Goal: Task Accomplishment & Management: Manage account settings

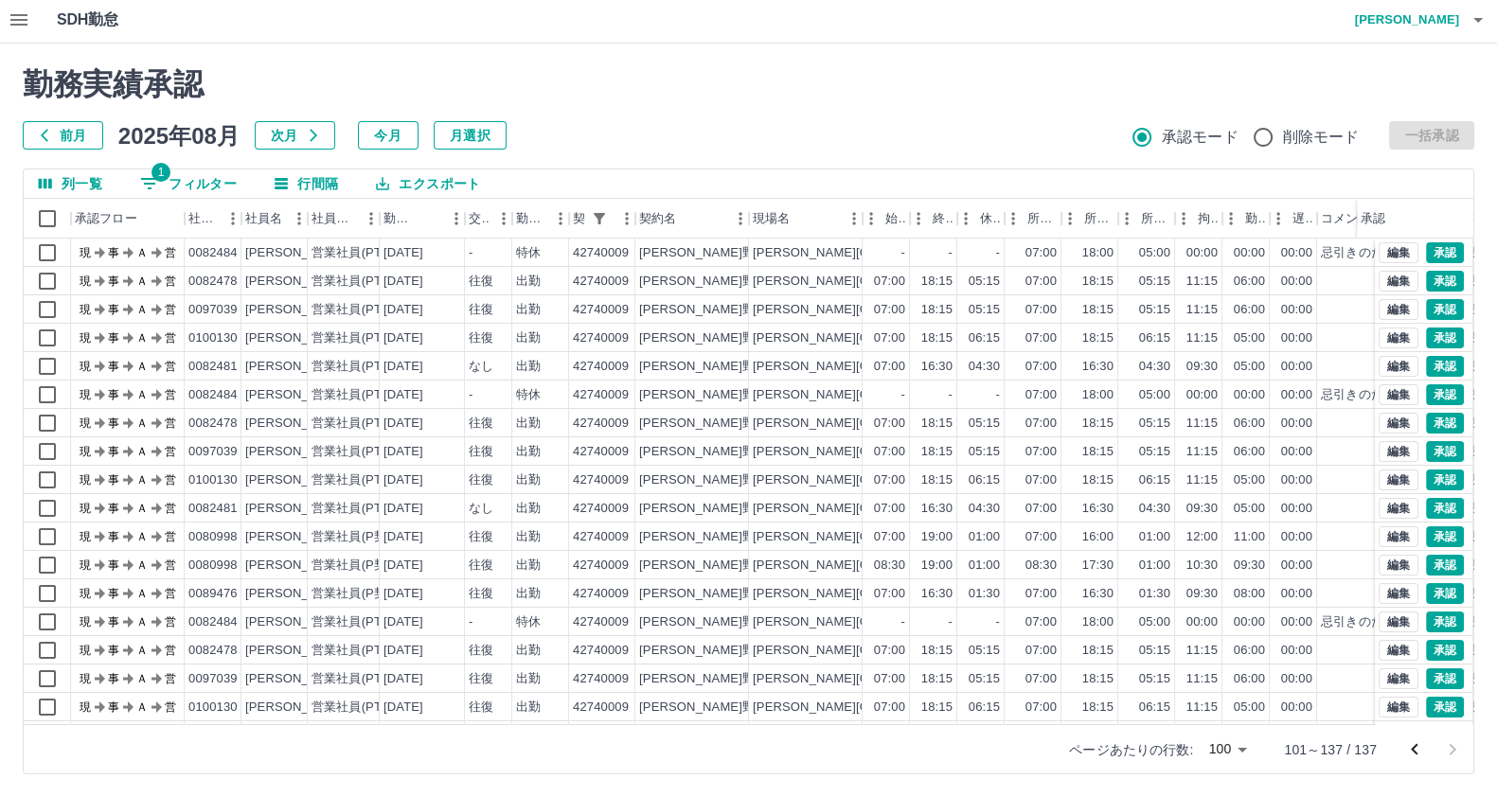
scroll to position [582, 0]
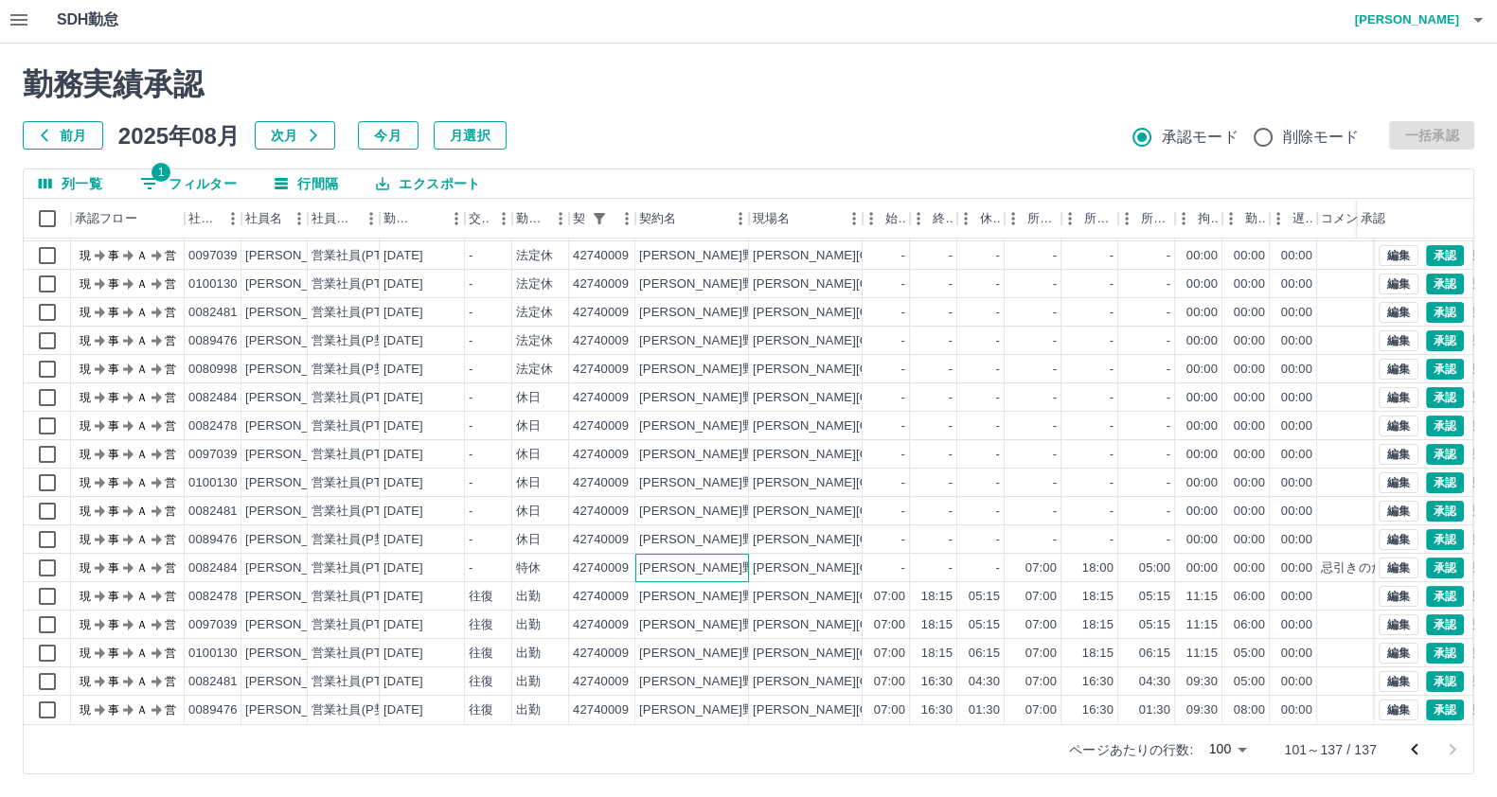
click at [669, 560] on div "紀美野町" at bounding box center [703, 569] width 128 height 18
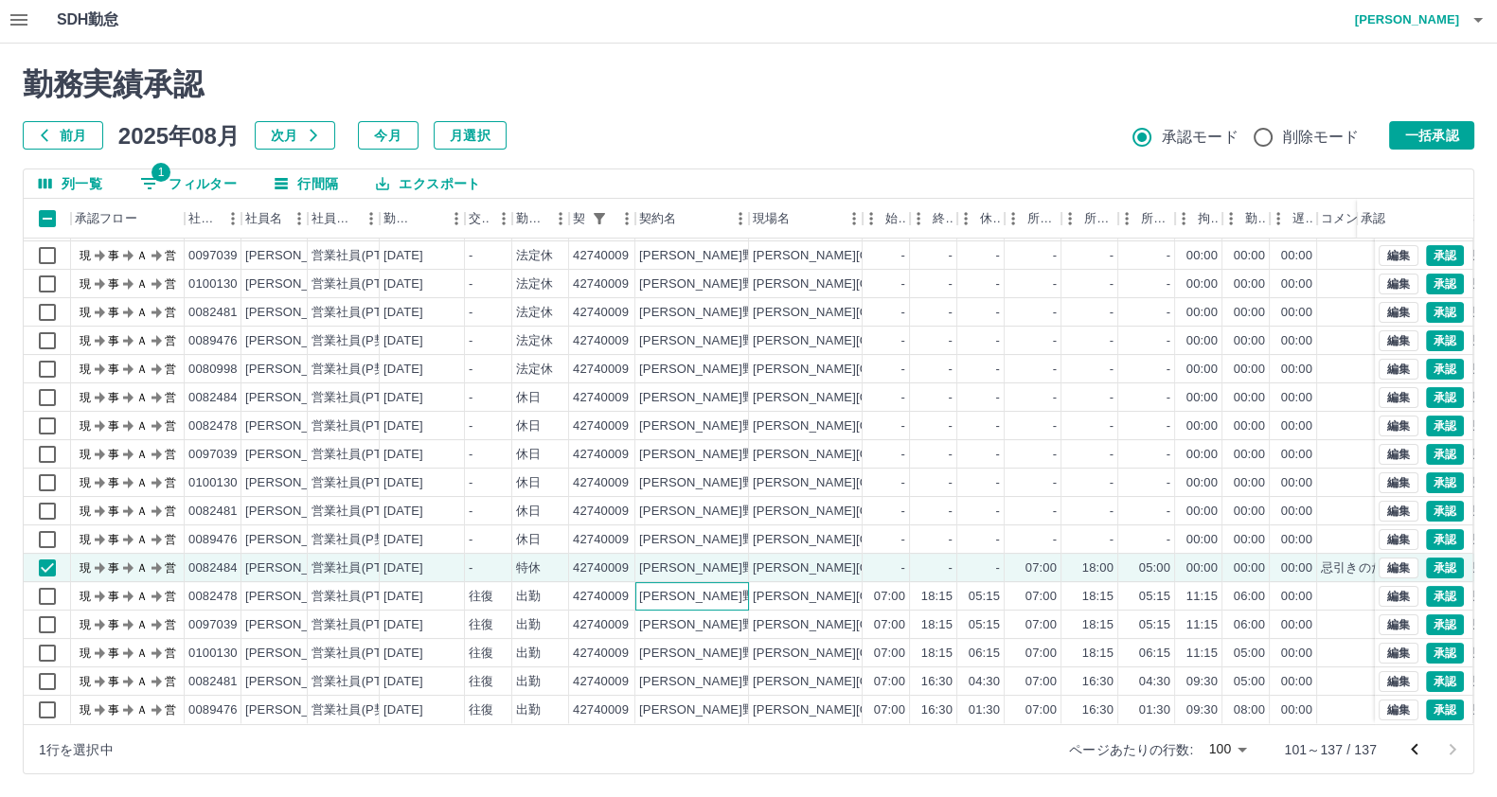
drag, startPoint x: 637, startPoint y: 589, endPoint x: 624, endPoint y: 610, distance: 24.7
click at [635, 591] on div "紀美野町" at bounding box center [692, 596] width 114 height 28
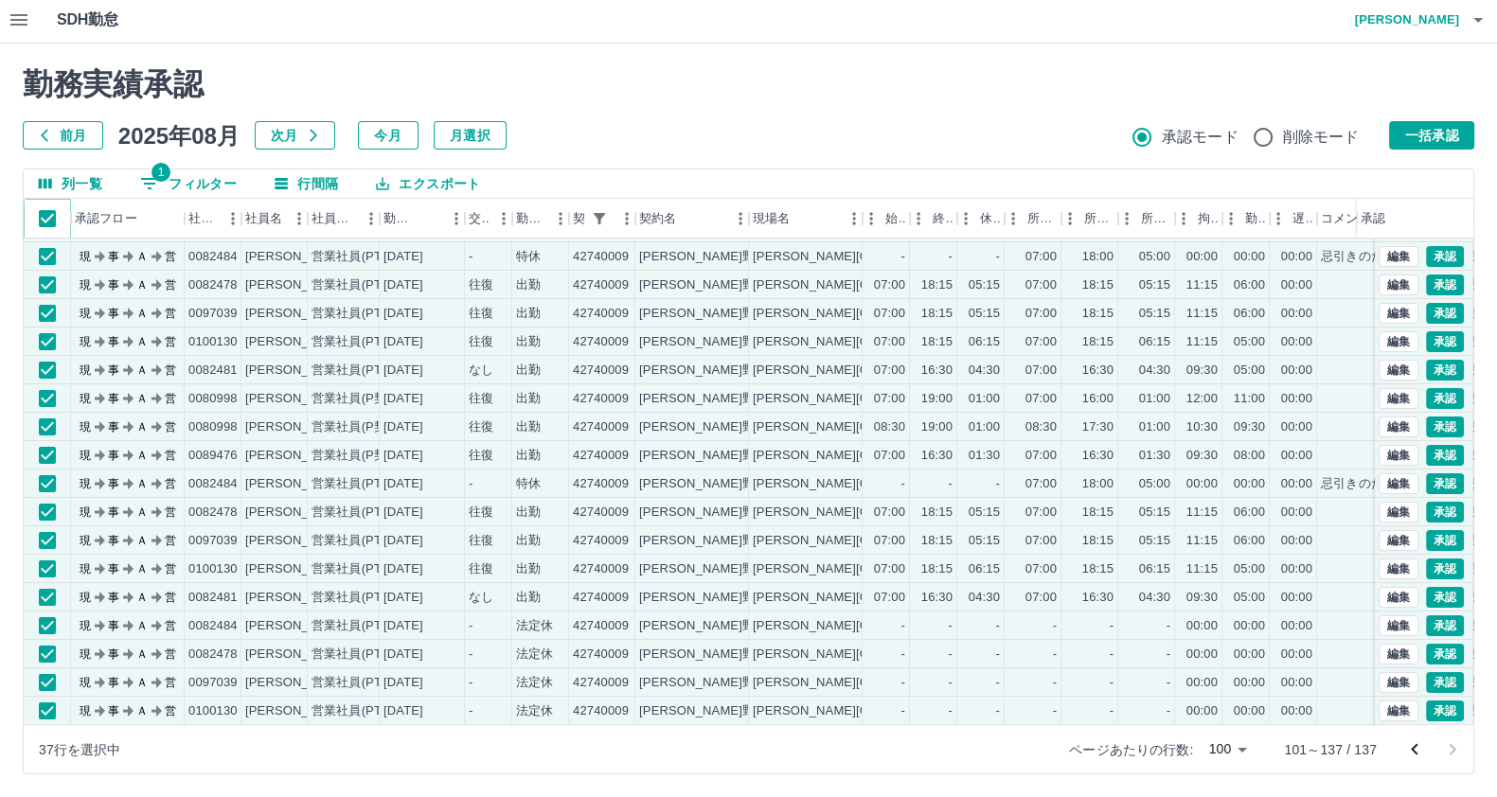
scroll to position [109, 0]
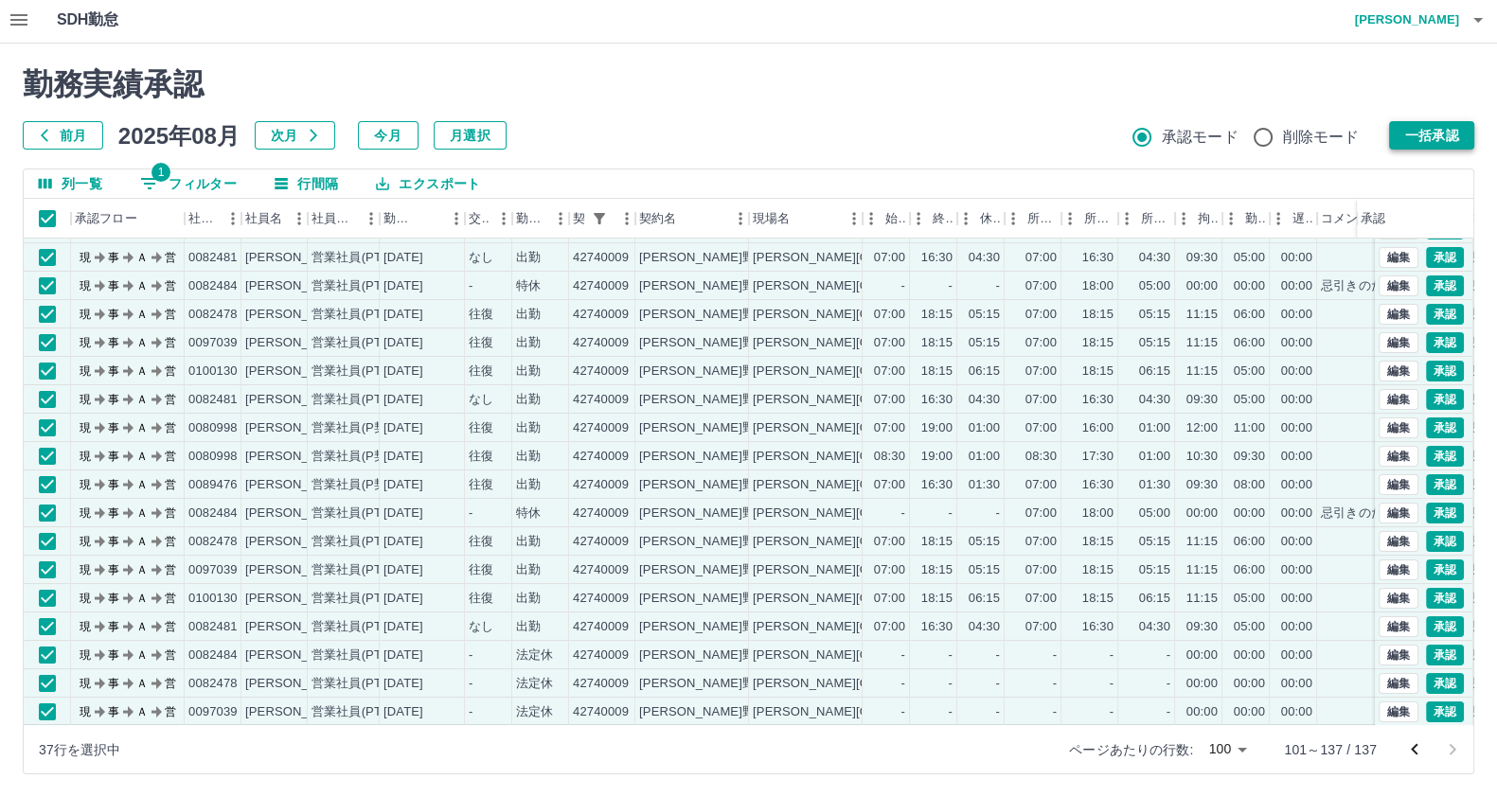
click at [1430, 132] on button "一括承認" at bounding box center [1431, 135] width 85 height 28
click at [1422, 132] on button "一括承認" at bounding box center [1431, 135] width 85 height 28
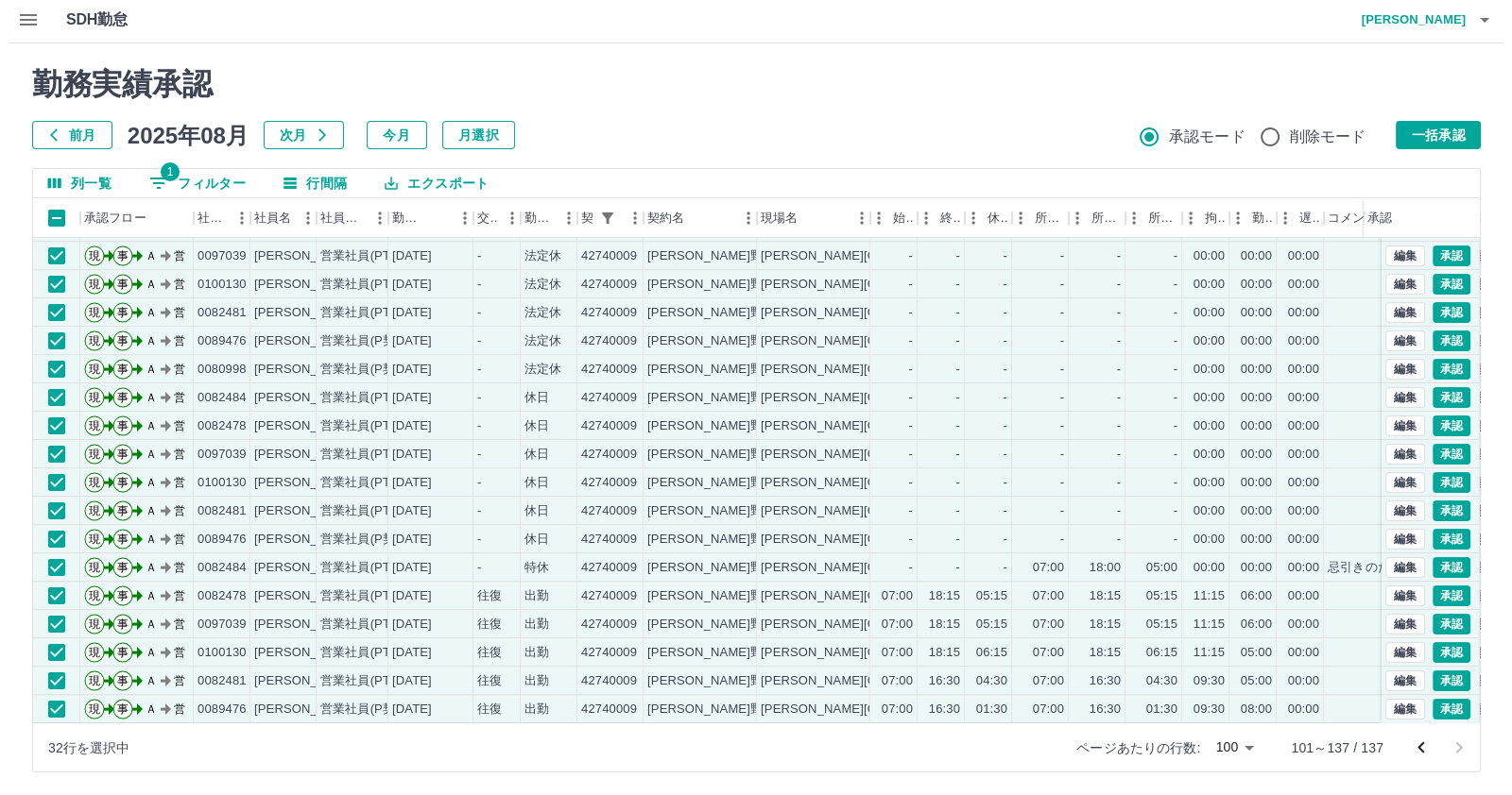
scroll to position [581, 0]
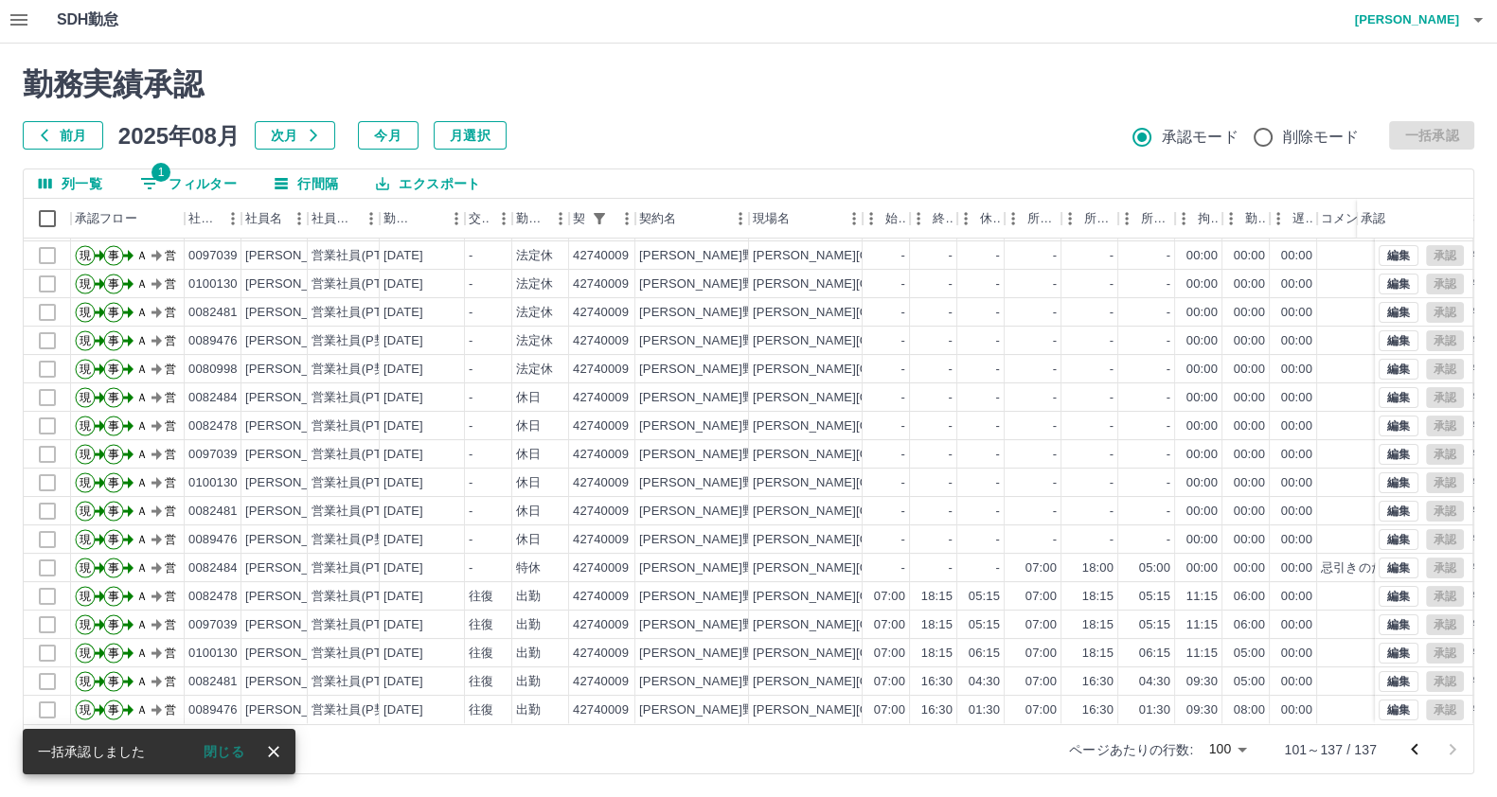
click at [1453, 33] on h4 "岡田　史江" at bounding box center [1402, 19] width 114 height 45
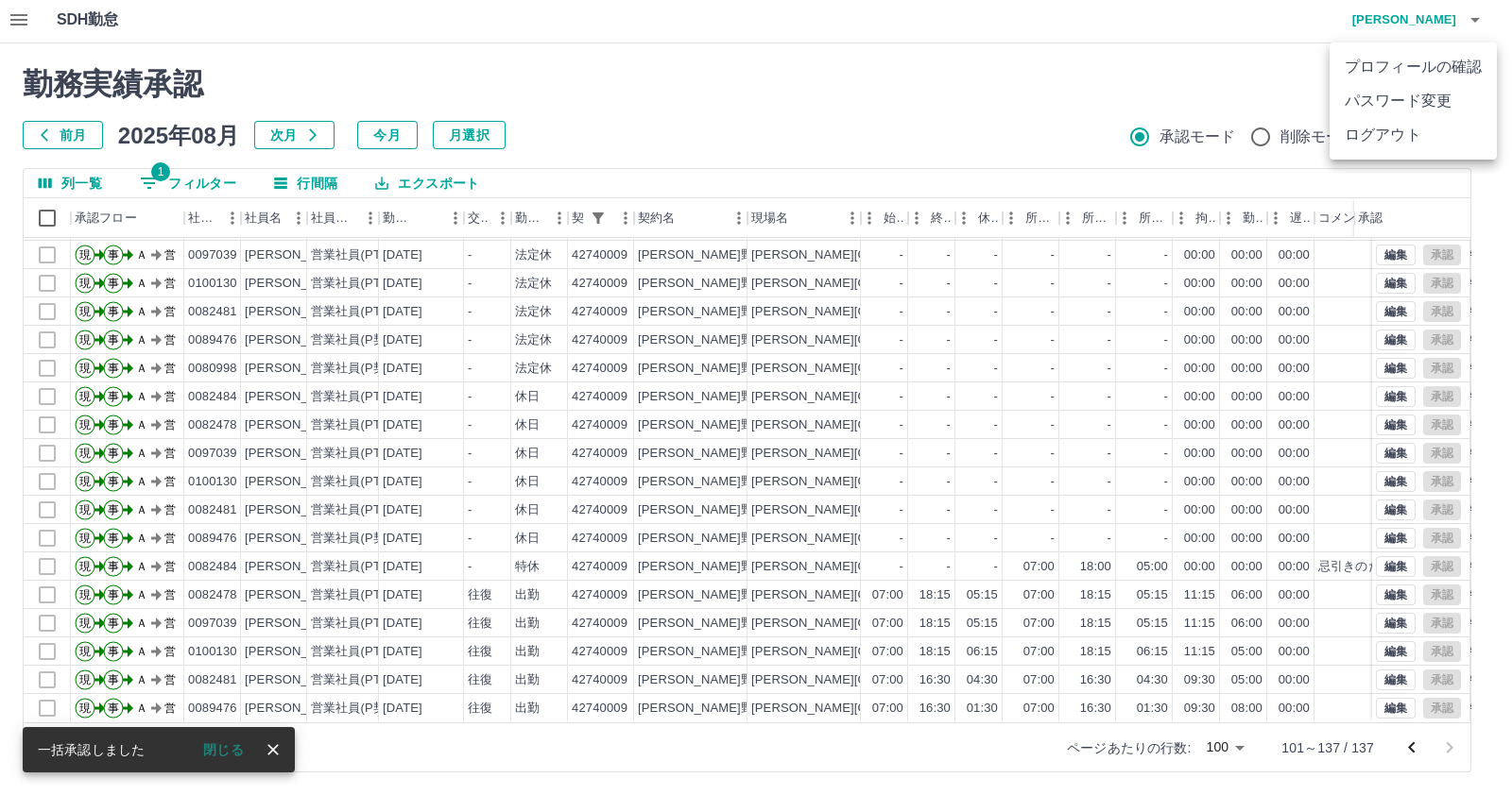
click at [1413, 147] on li "ログアウト" at bounding box center [1413, 135] width 168 height 34
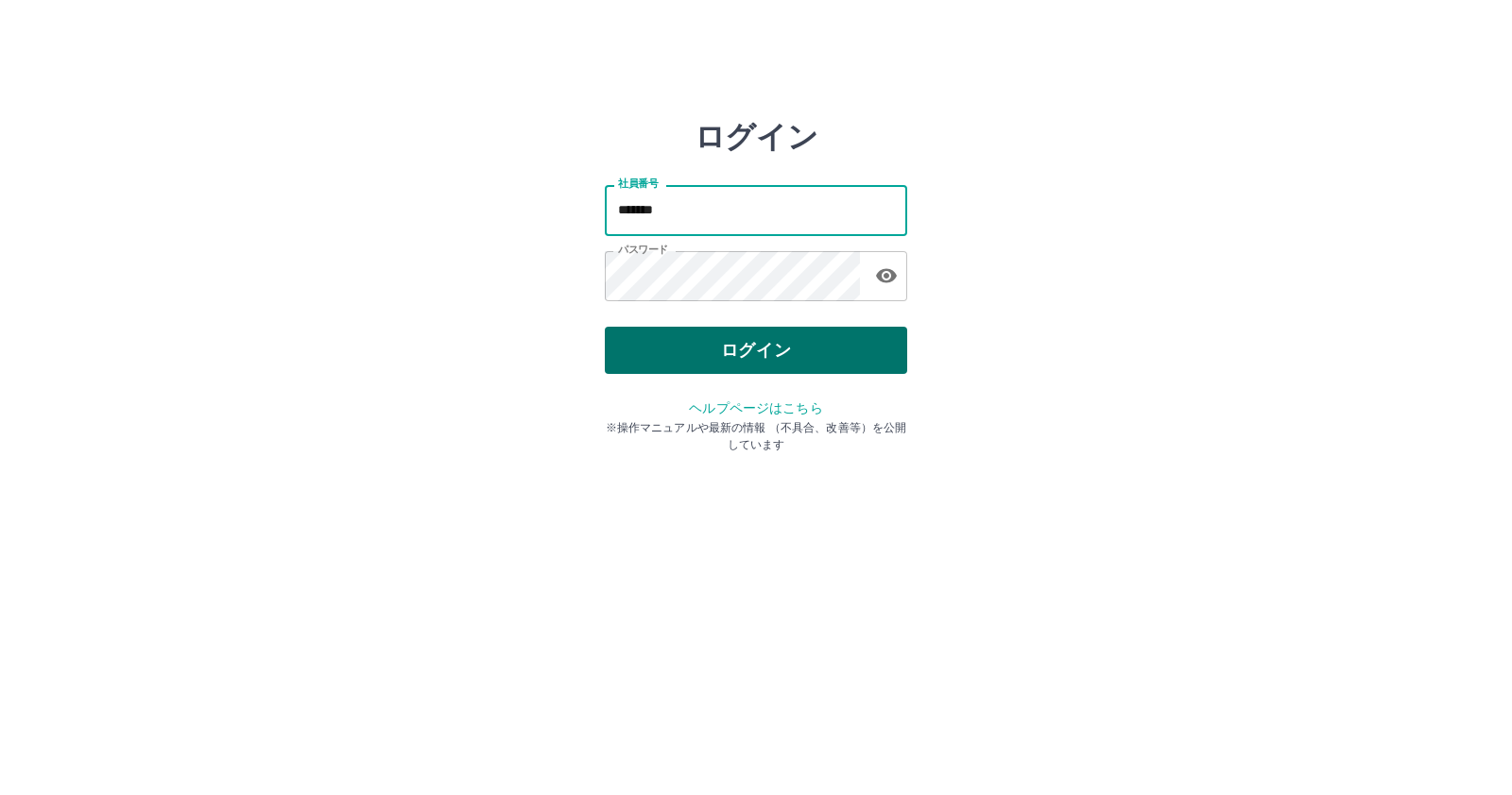
type input "*******"
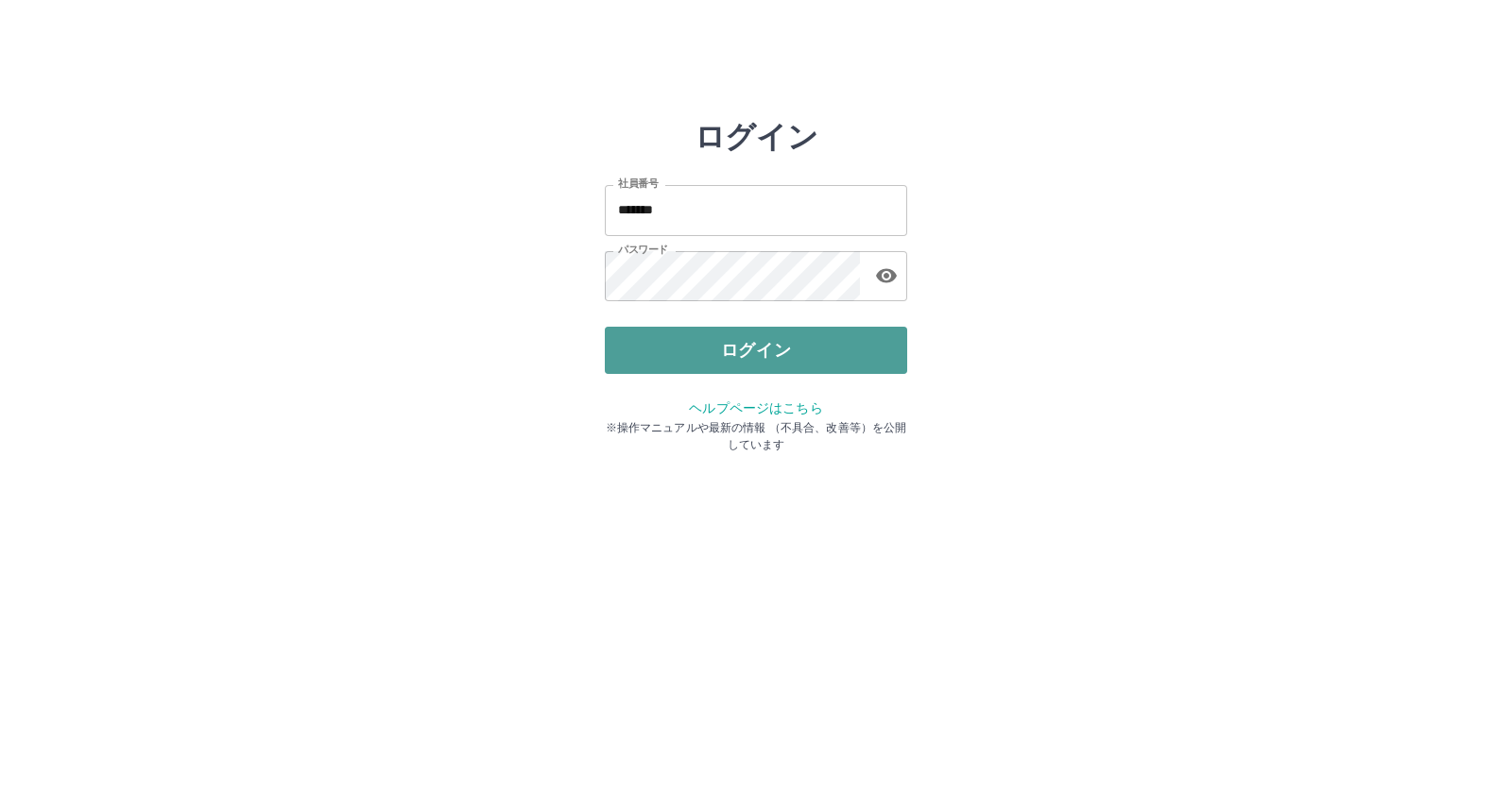
click at [710, 356] on button "ログイン" at bounding box center [756, 350] width 302 height 47
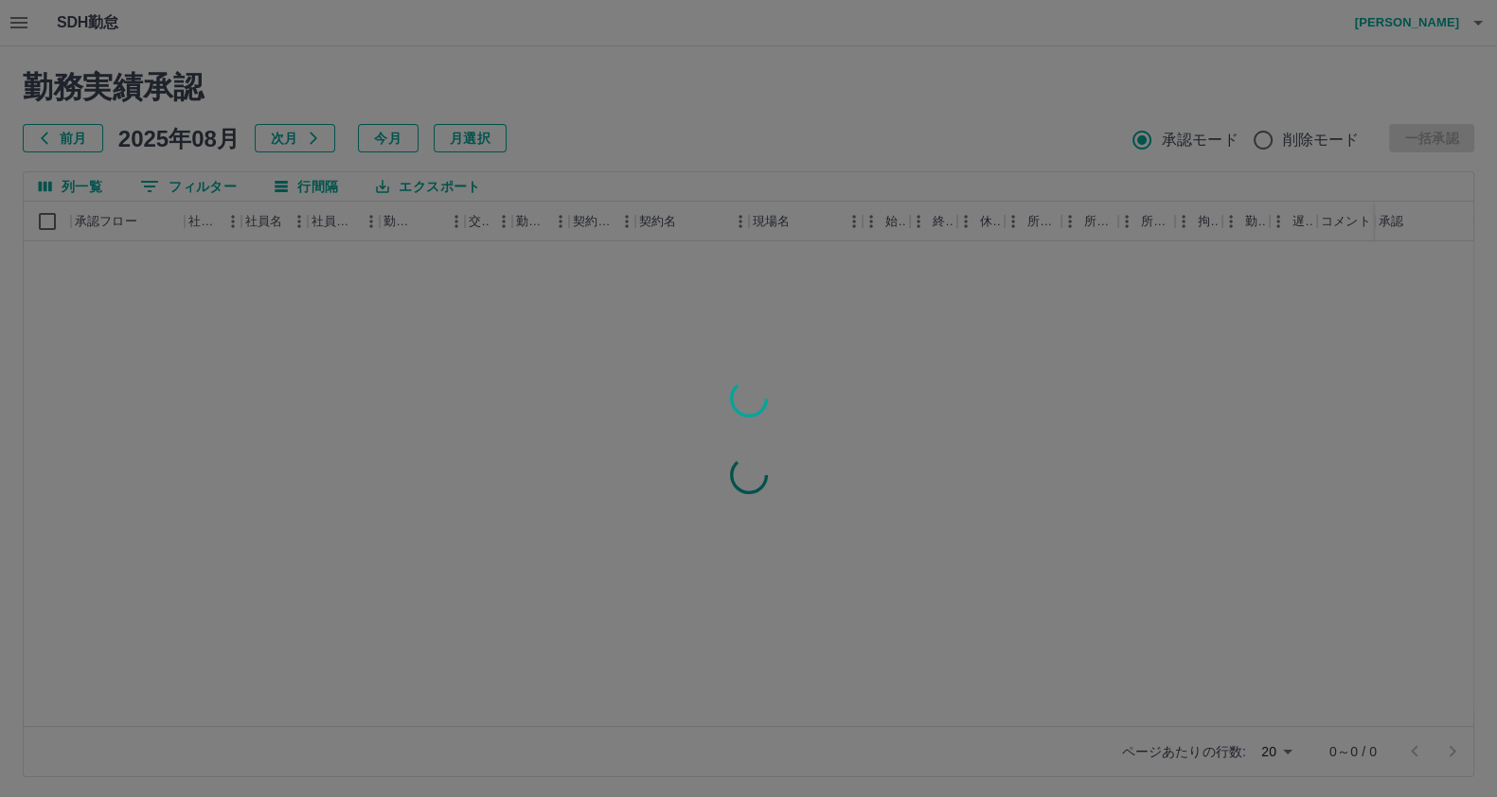
click at [275, 334] on div at bounding box center [748, 398] width 1497 height 797
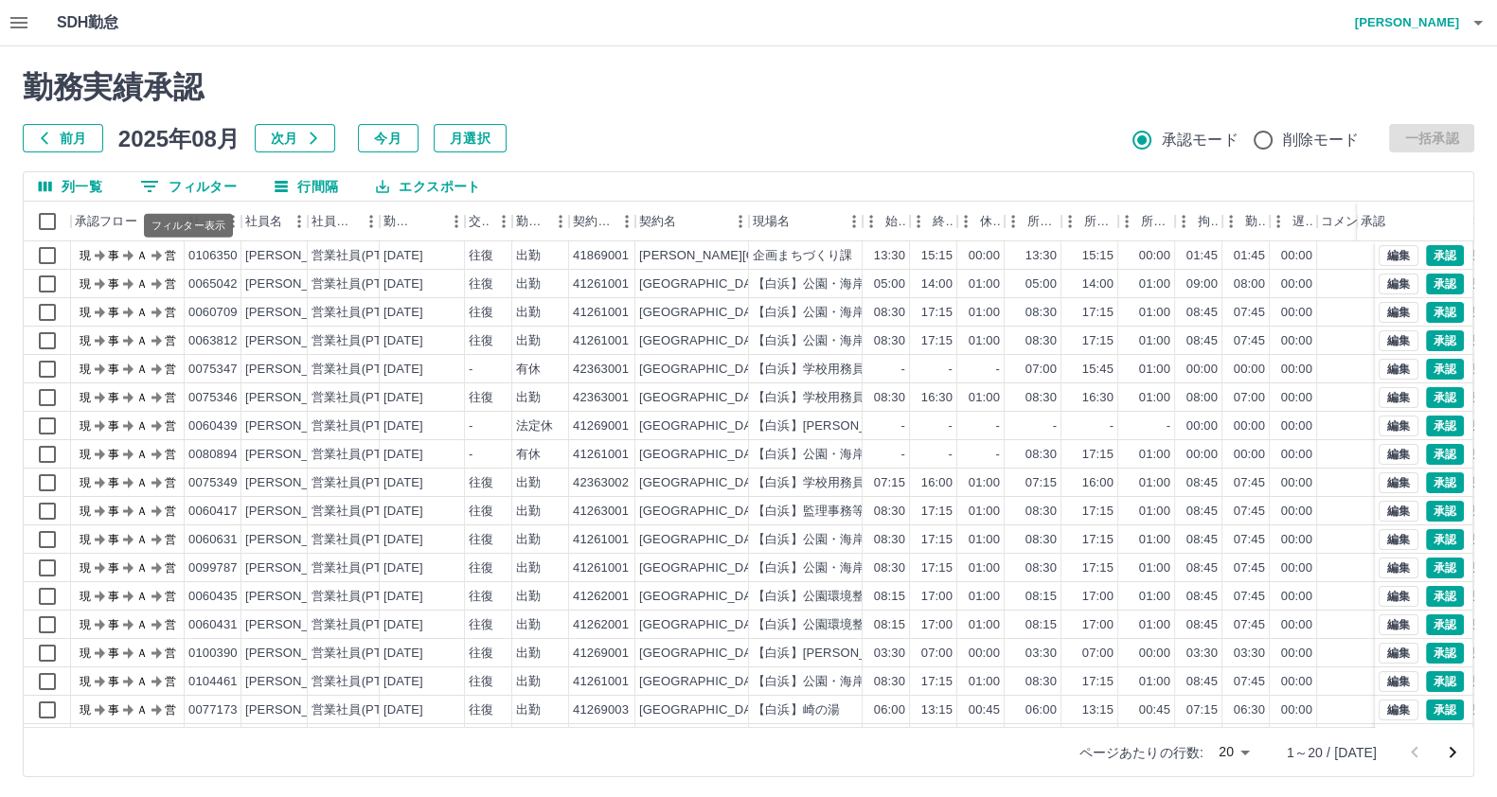
click at [185, 177] on button "0 フィルター" at bounding box center [188, 186] width 127 height 28
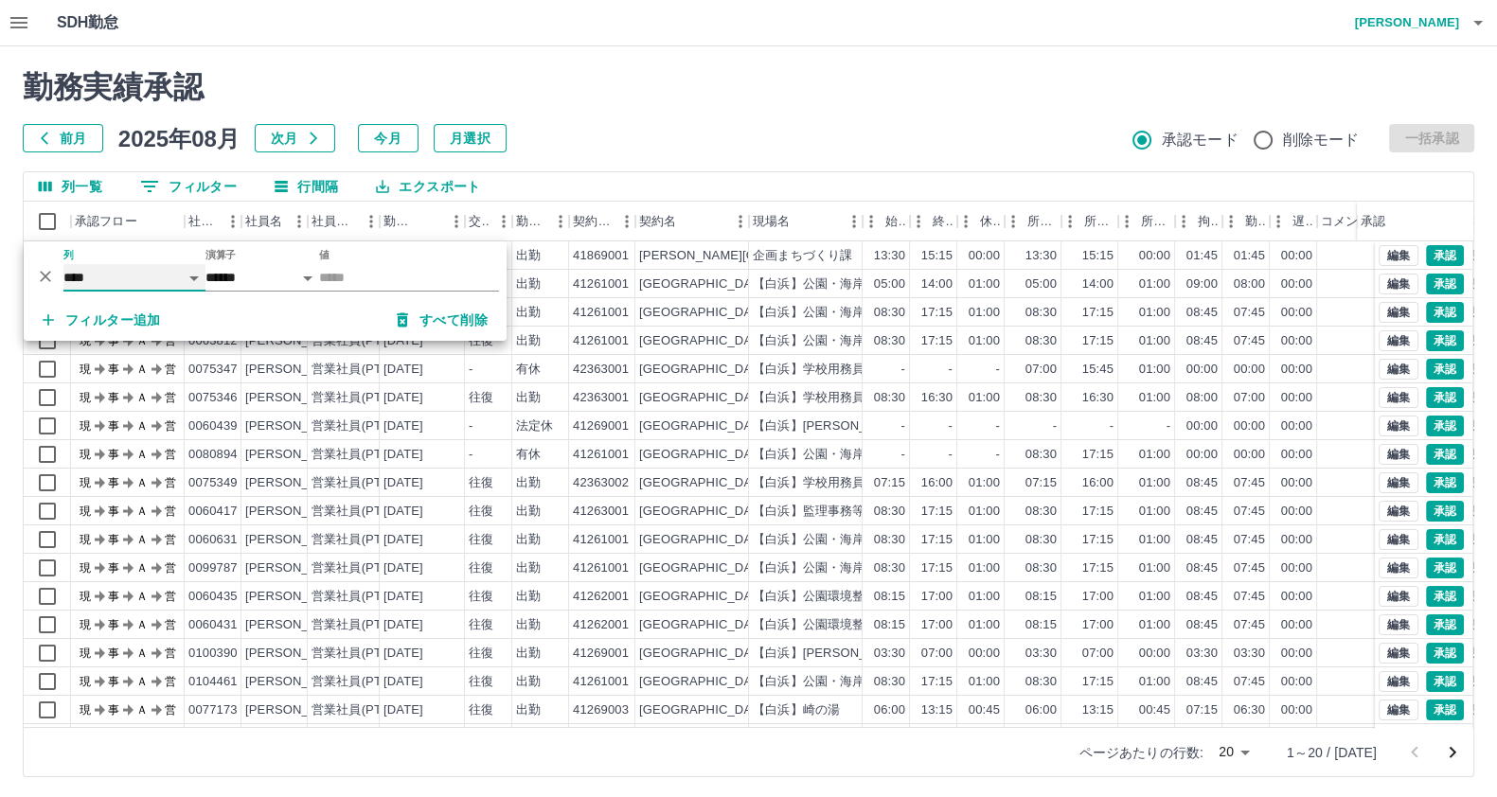
click at [178, 277] on select "**** *** **** *** *** **** ***** *** *** ** ** ** **** **** **** ** ** *** ****…" at bounding box center [134, 277] width 142 height 27
click at [63, 264] on select "**** *** **** *** *** **** ***** *** *** ** ** ** **** **** **** ** ** *** ****…" at bounding box center [134, 277] width 142 height 27
select select "**********"
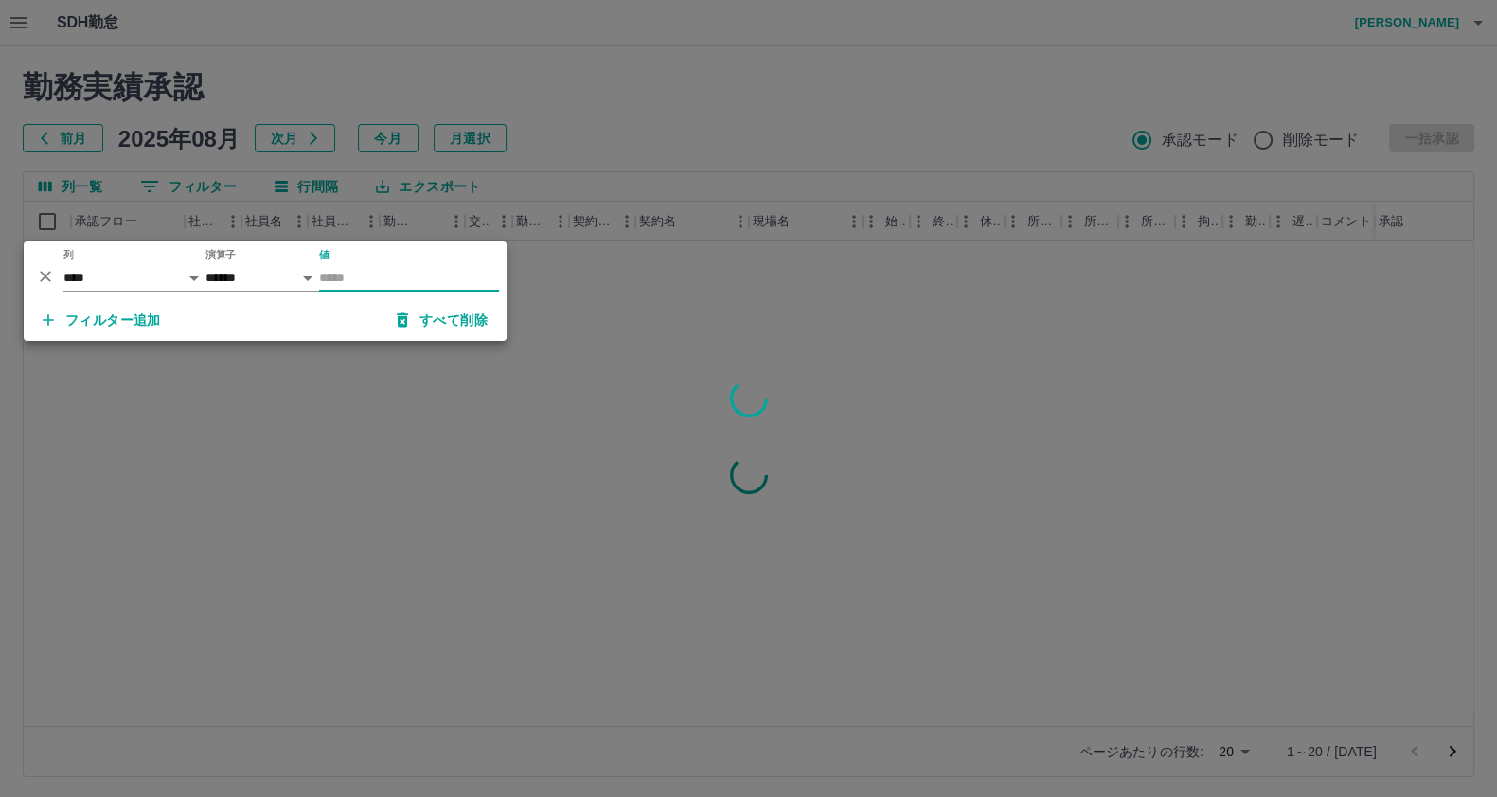
click at [364, 276] on input "値" at bounding box center [409, 277] width 180 height 27
type input "********"
click at [296, 377] on div at bounding box center [748, 398] width 1497 height 797
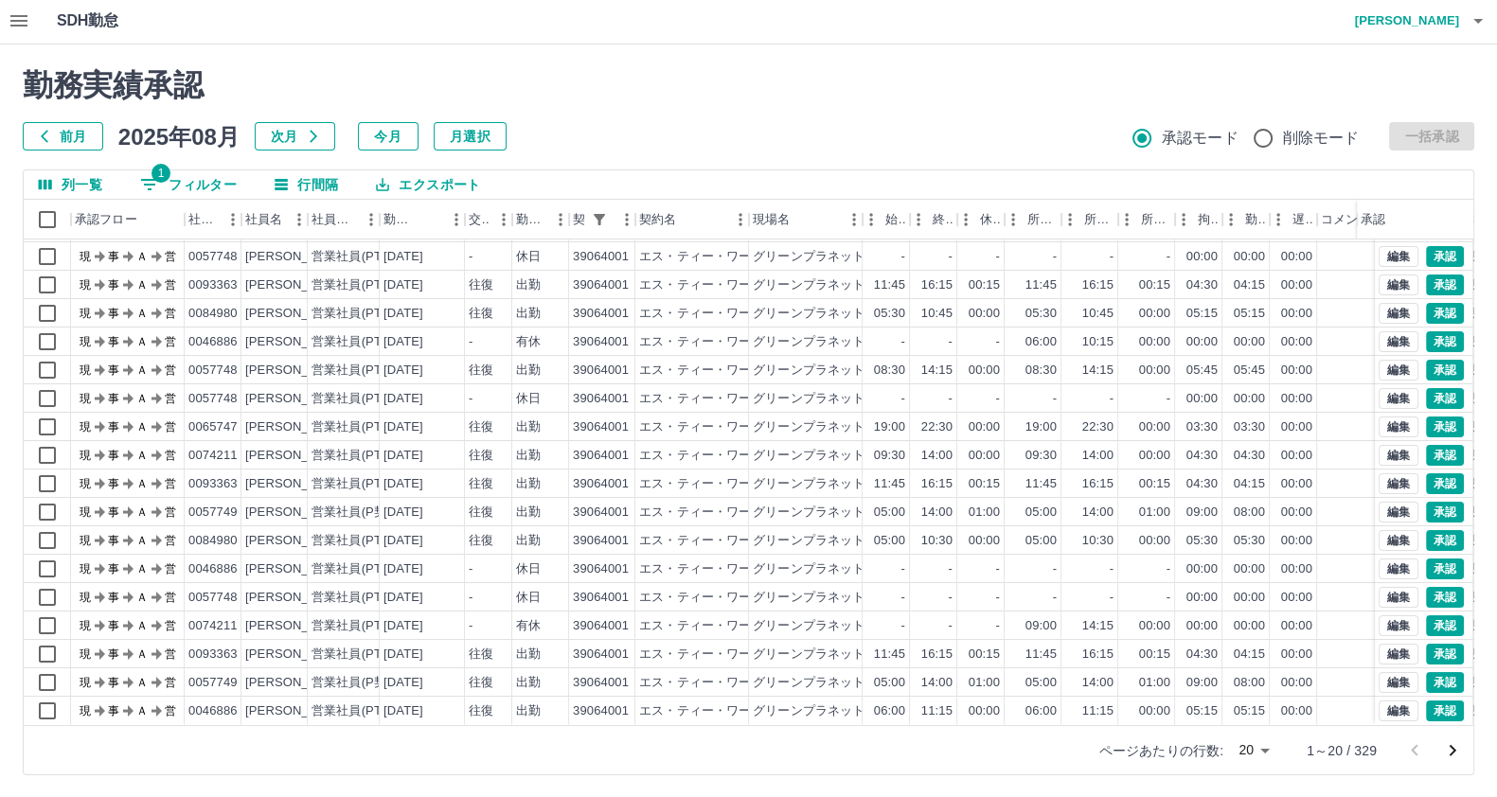
scroll to position [3, 0]
click at [1257, 750] on body "SDH勤怠 木下　佳弘 勤務実績承認 前月 2025年08月 次月 今月 月選択 承認モード 削除モード 一括承認 列一覧 1 フィルター 行間隔 エクスポー…" at bounding box center [748, 397] width 1497 height 800
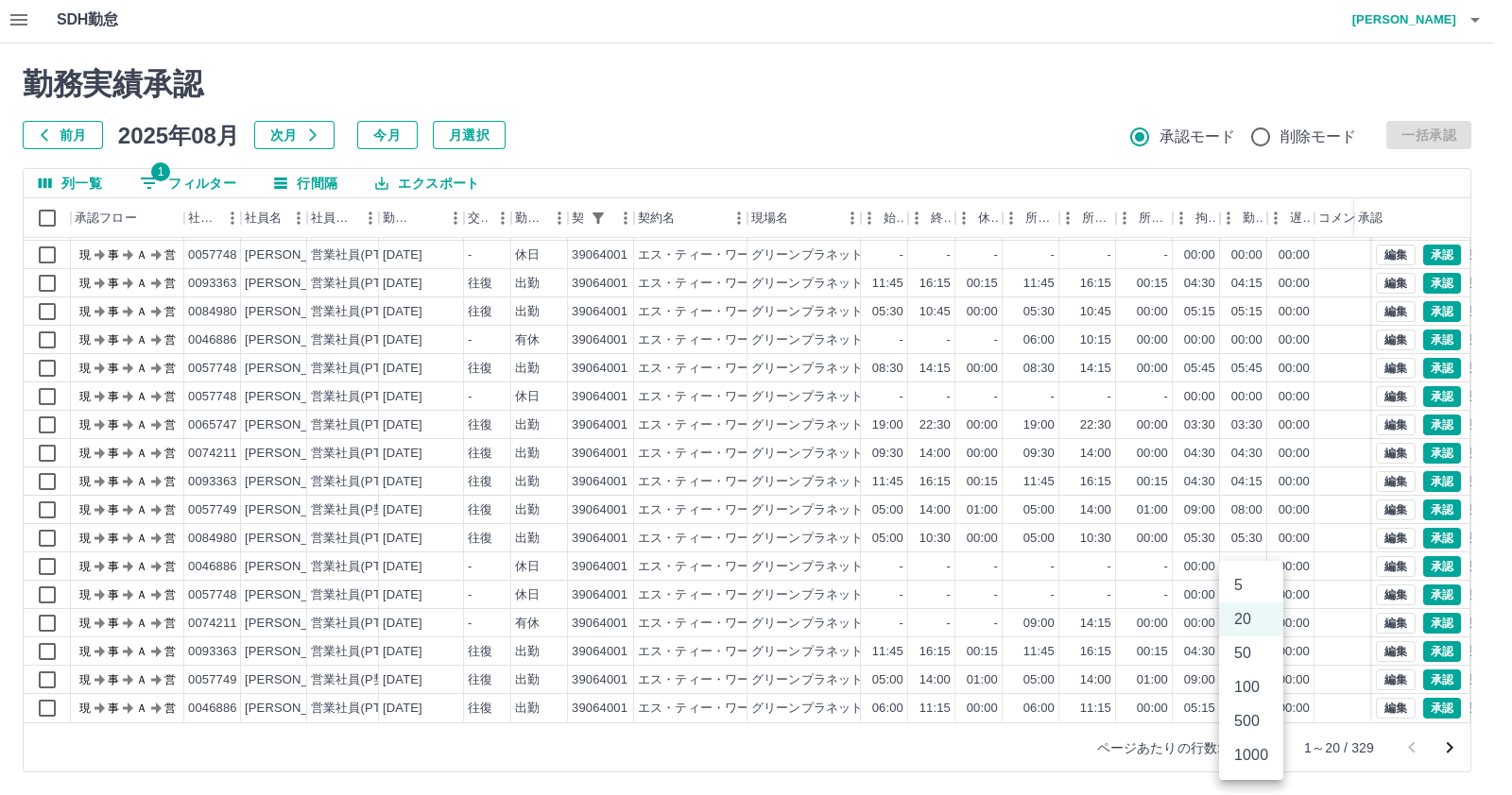
click at [1258, 692] on li "100" at bounding box center [1251, 687] width 64 height 34
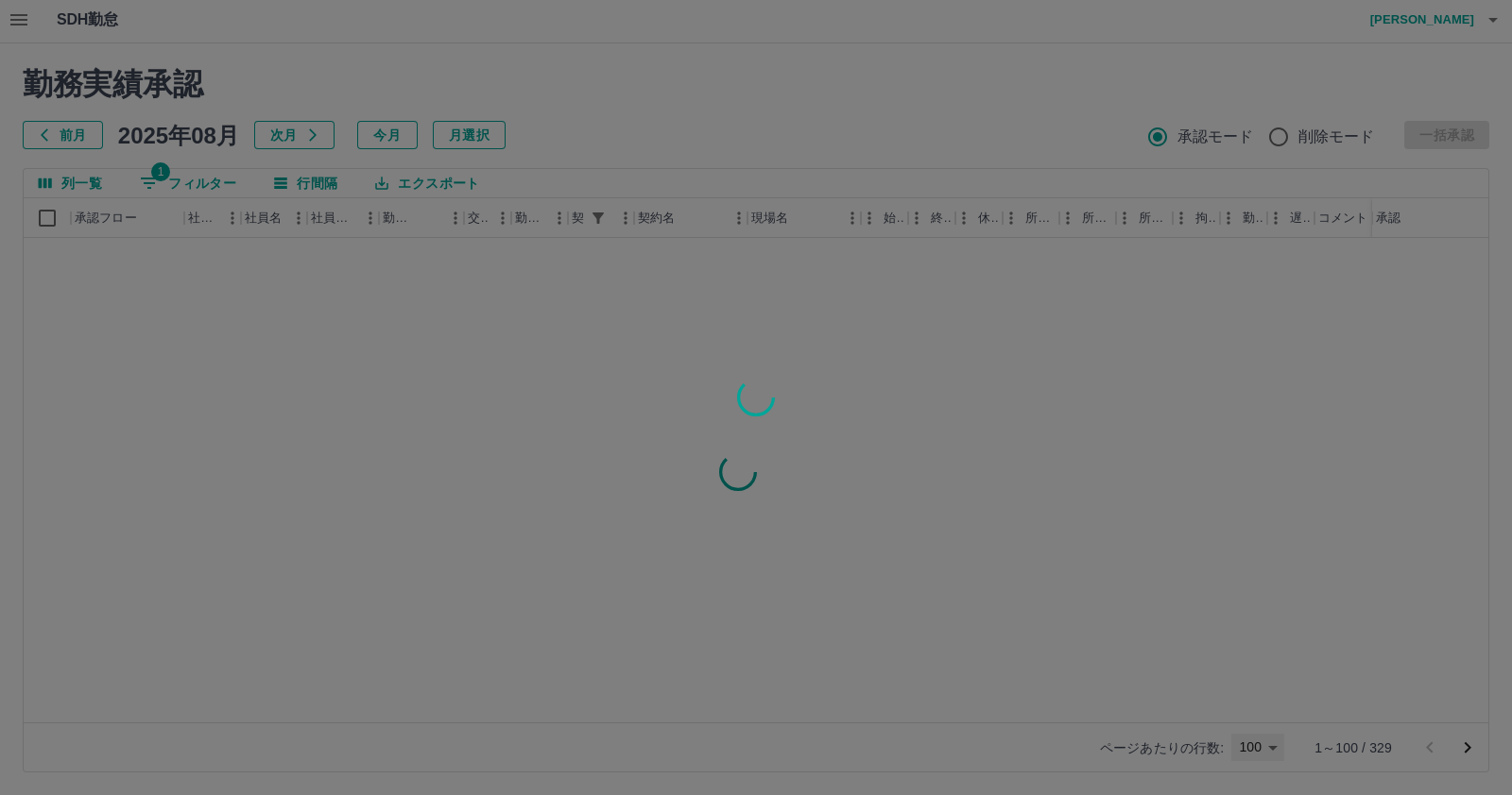
type input "***"
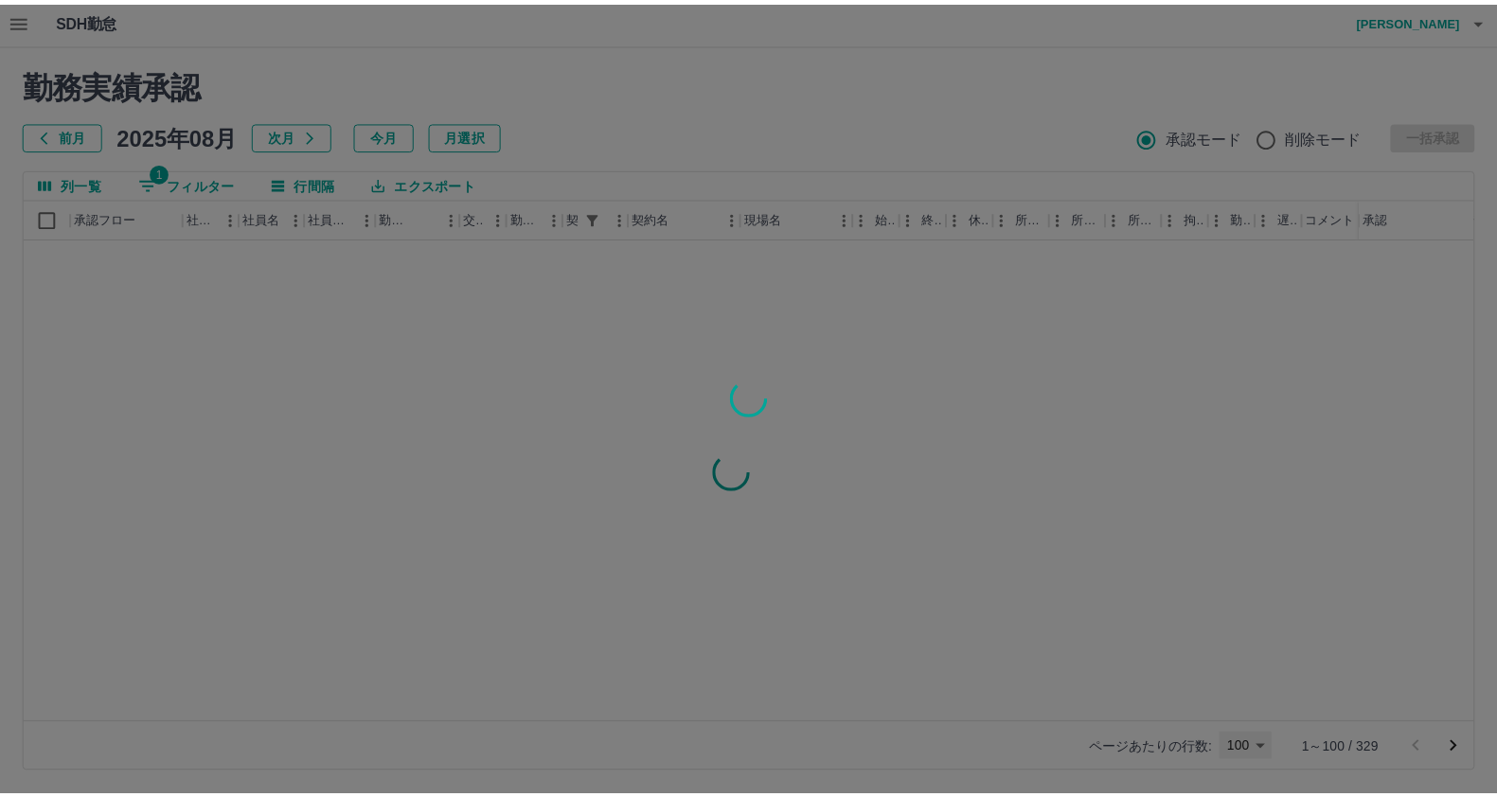
scroll to position [0, 0]
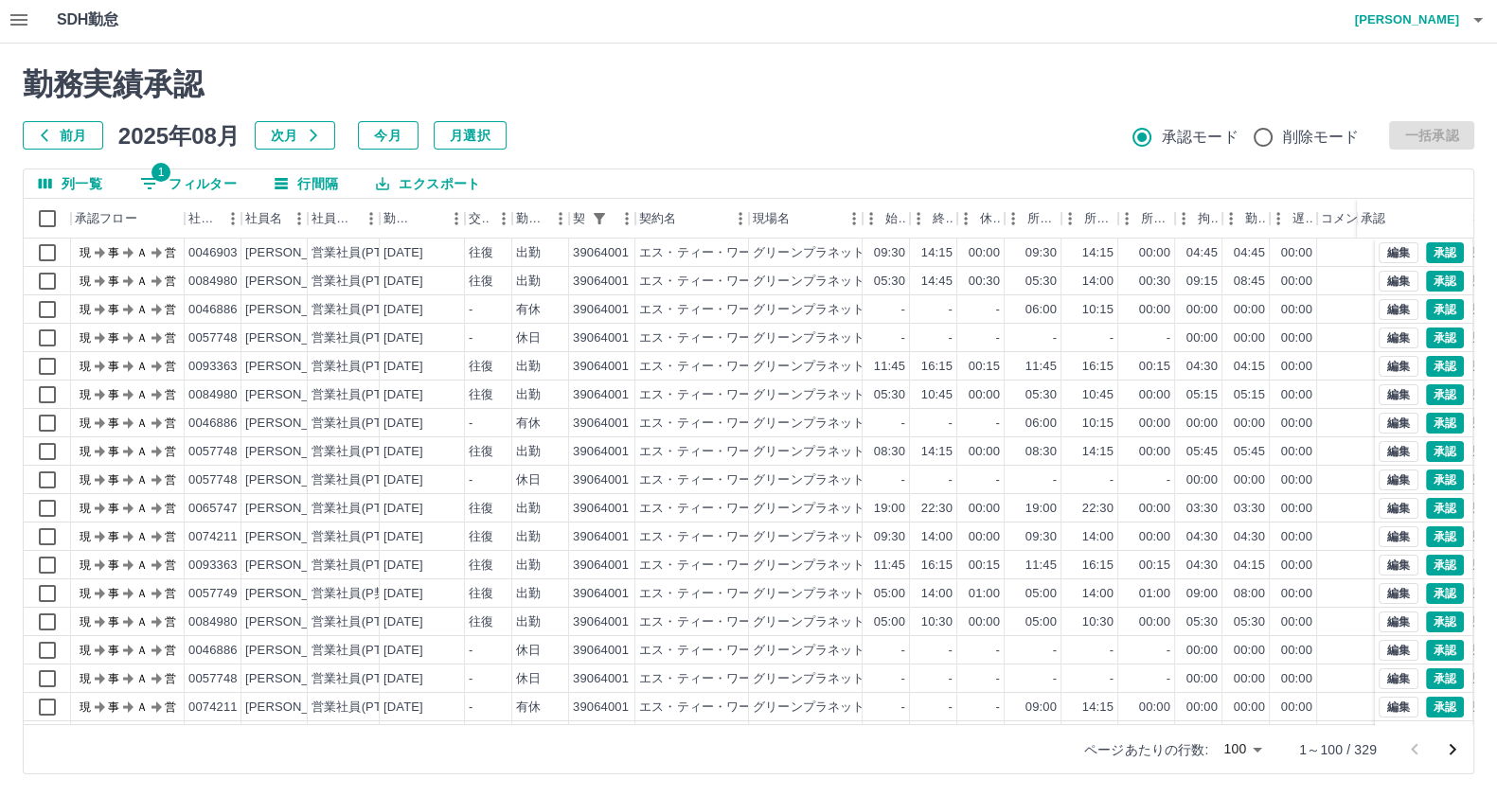
click at [1444, 746] on icon "次のページへ" at bounding box center [1452, 749] width 23 height 23
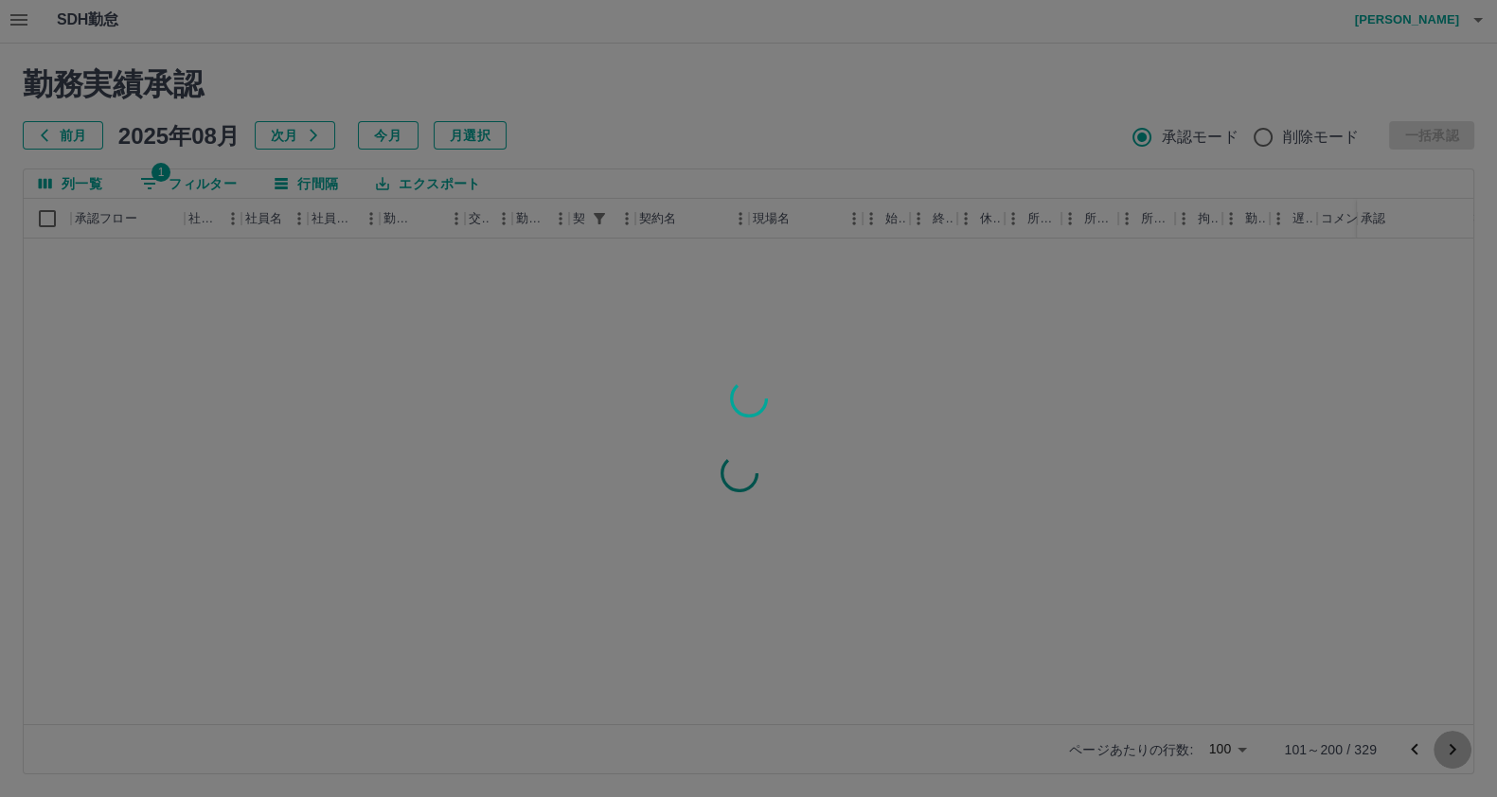
click at [1444, 746] on div "勤務実績承認 前月 2025年08月 次月 今月 月選択 承認モード 削除モード 一括承認 列一覧 1 フィルター 行間隔 エクスポート 承認フロー 社員番号…" at bounding box center [748, 421] width 1497 height 754
click at [1444, 746] on div at bounding box center [748, 398] width 1497 height 797
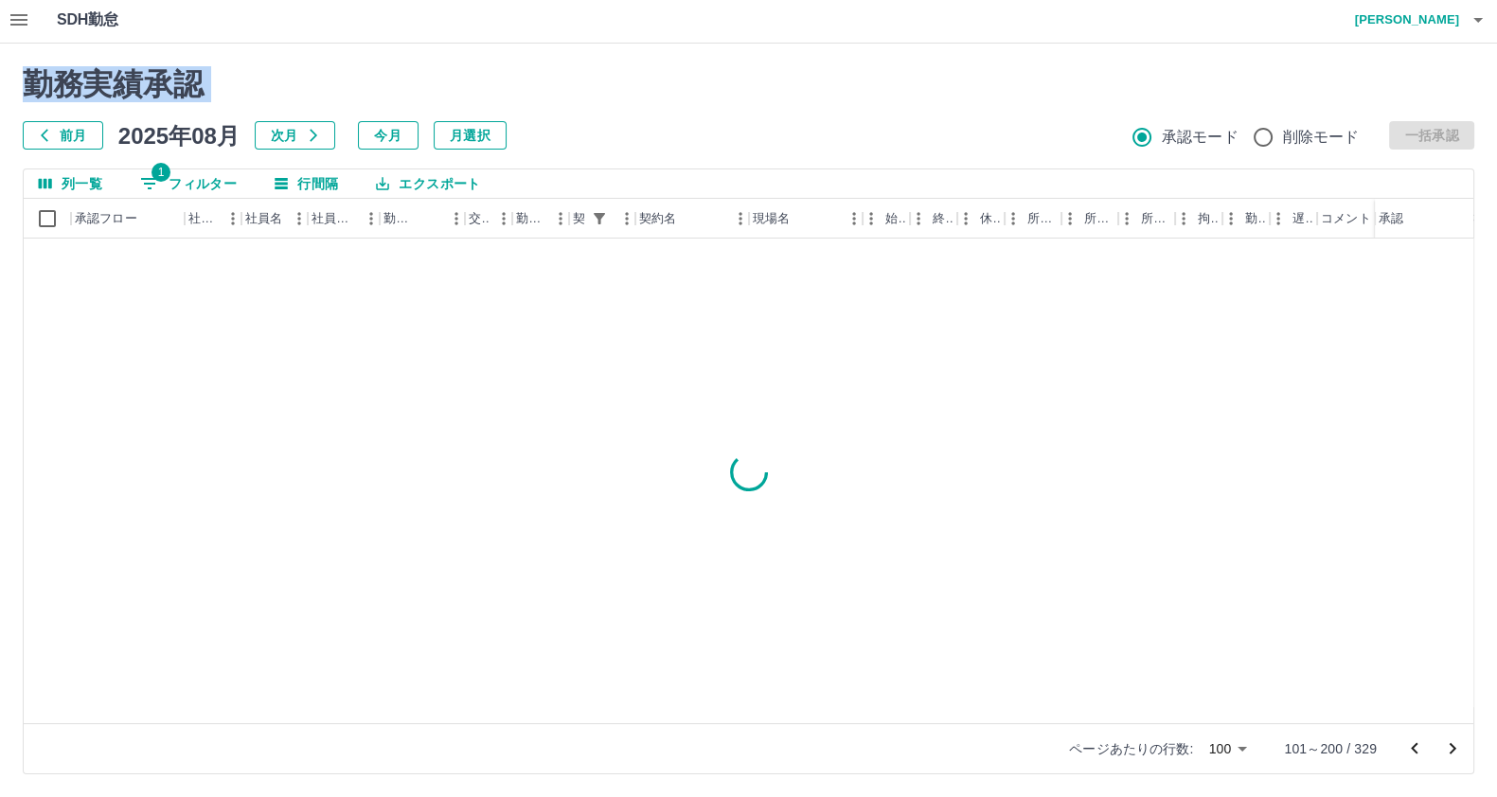
click at [1444, 746] on div at bounding box center [748, 398] width 1497 height 797
click at [1444, 746] on icon "次のページへ" at bounding box center [1452, 749] width 23 height 23
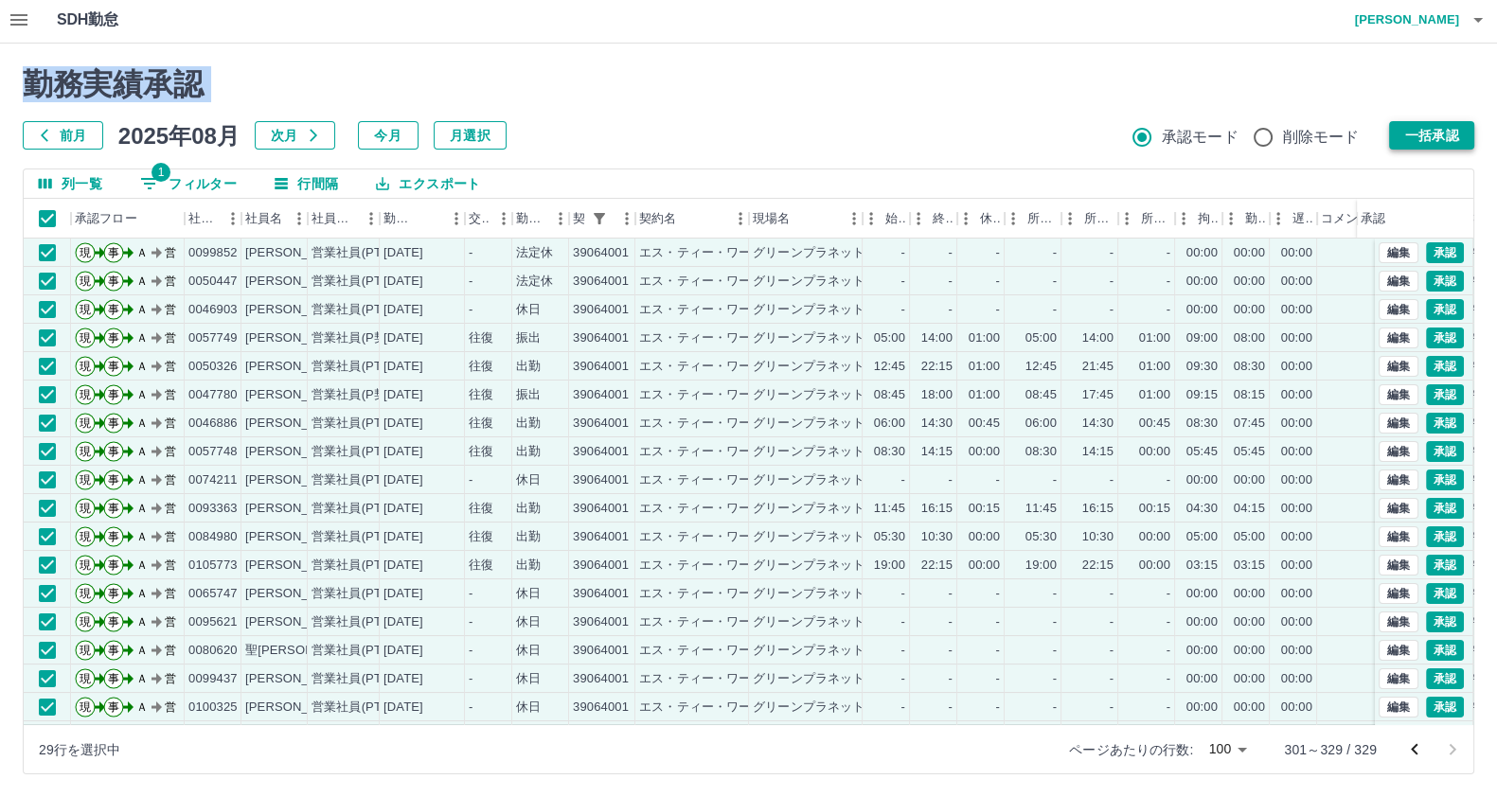
click at [1415, 130] on button "一括承認" at bounding box center [1431, 135] width 85 height 28
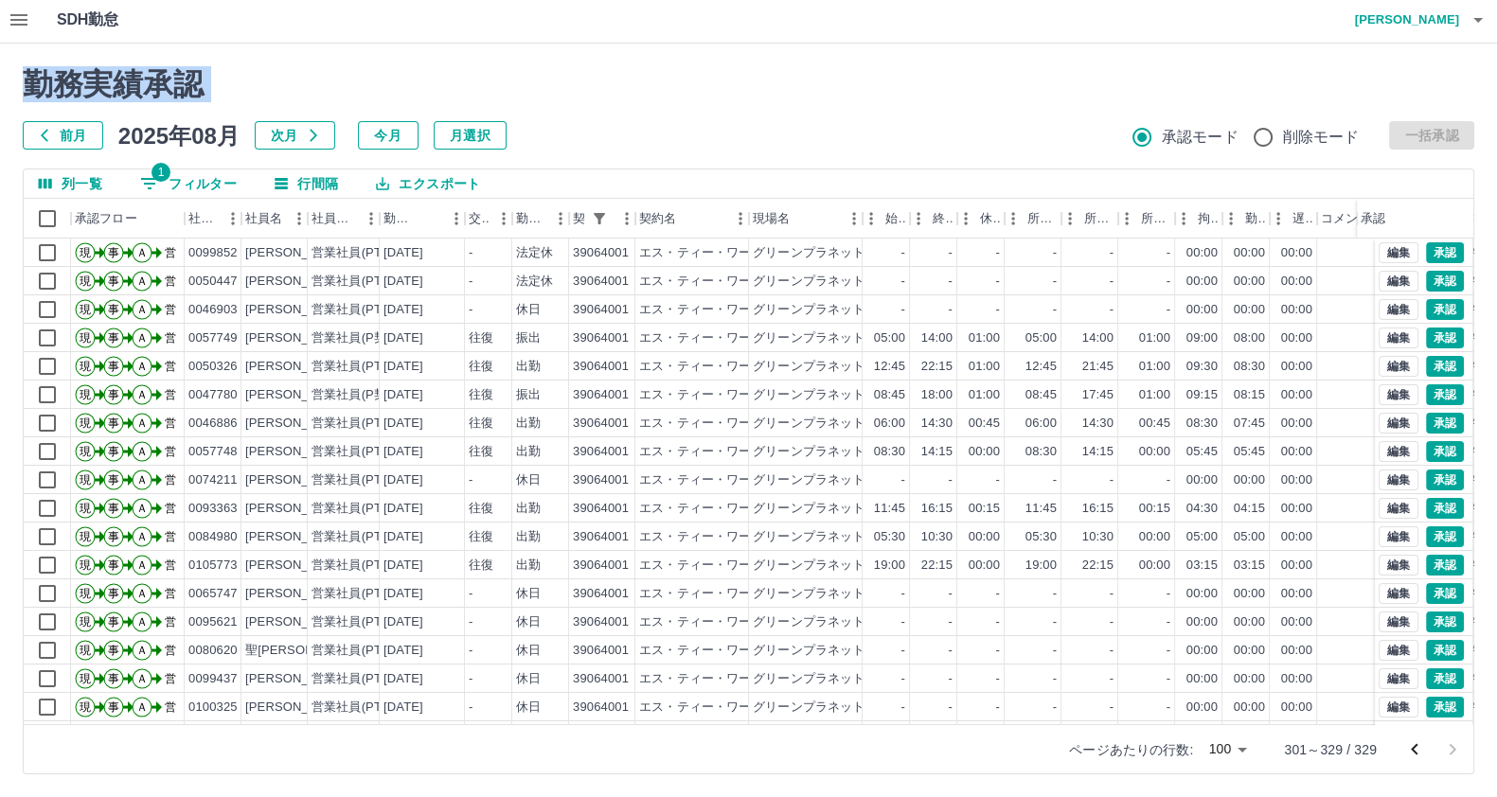
click at [1414, 755] on icon "前のページへ" at bounding box center [1414, 749] width 23 height 23
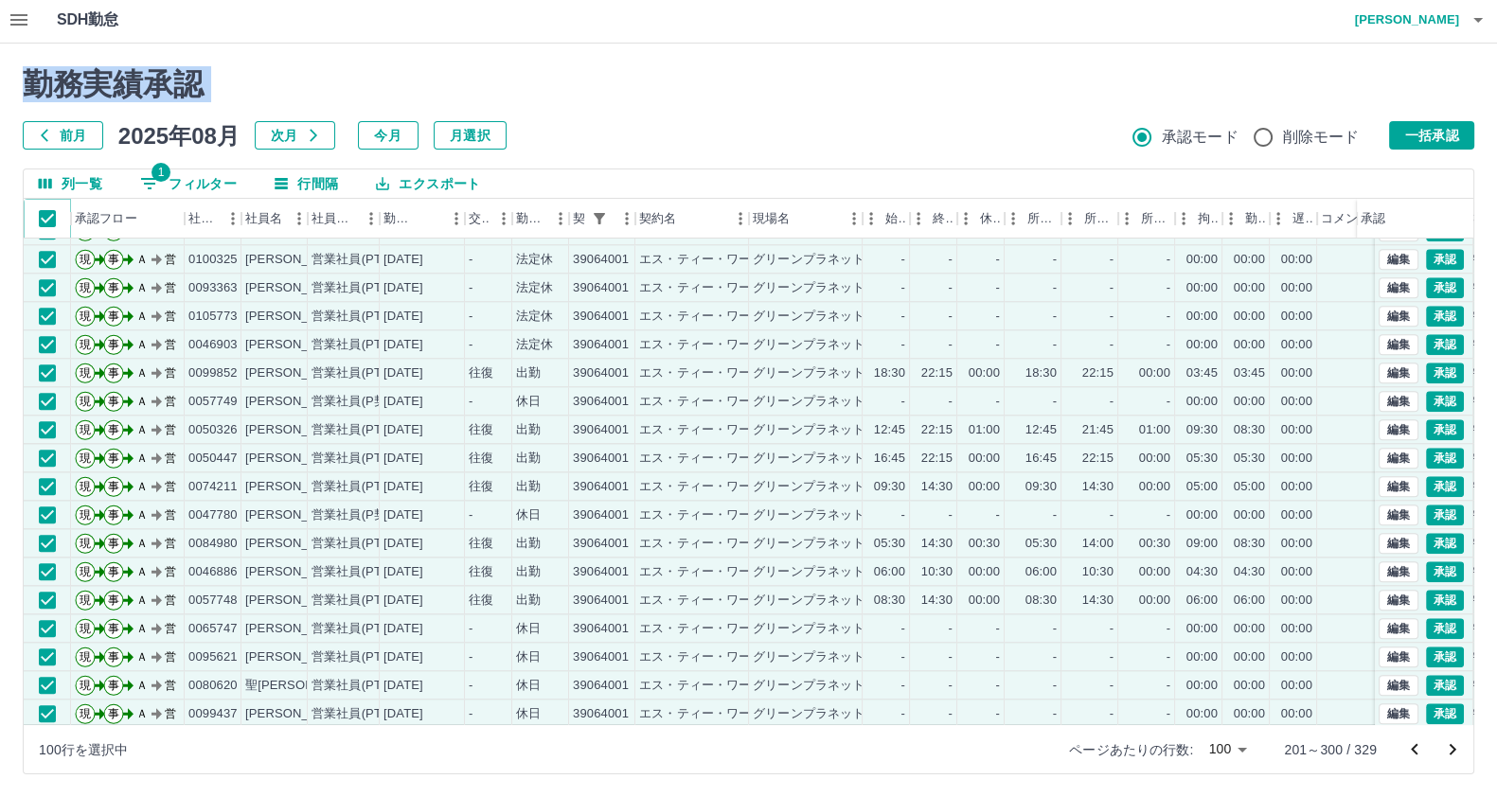
scroll to position [2372, 0]
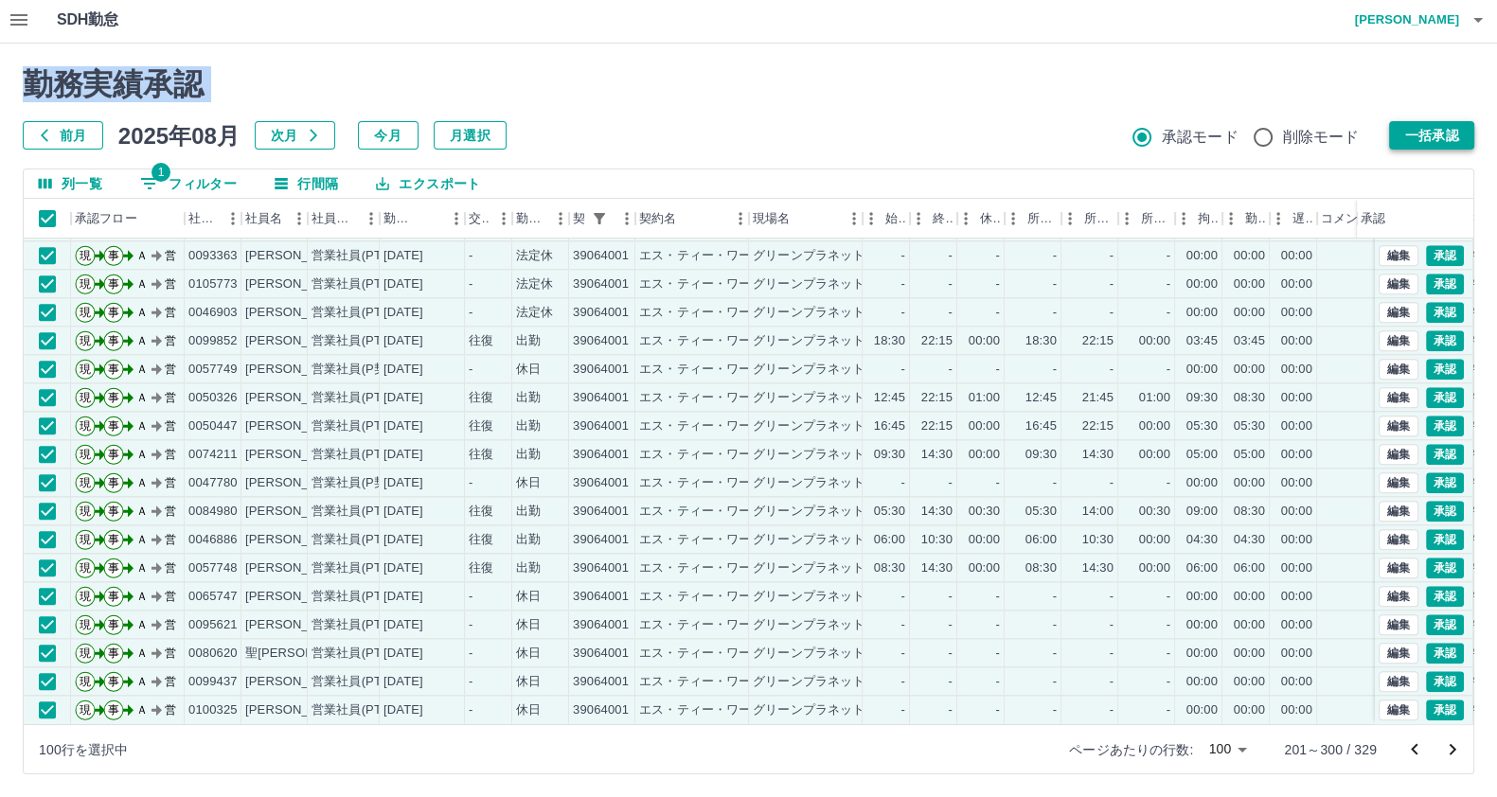
click at [1452, 128] on button "一括承認" at bounding box center [1431, 135] width 85 height 28
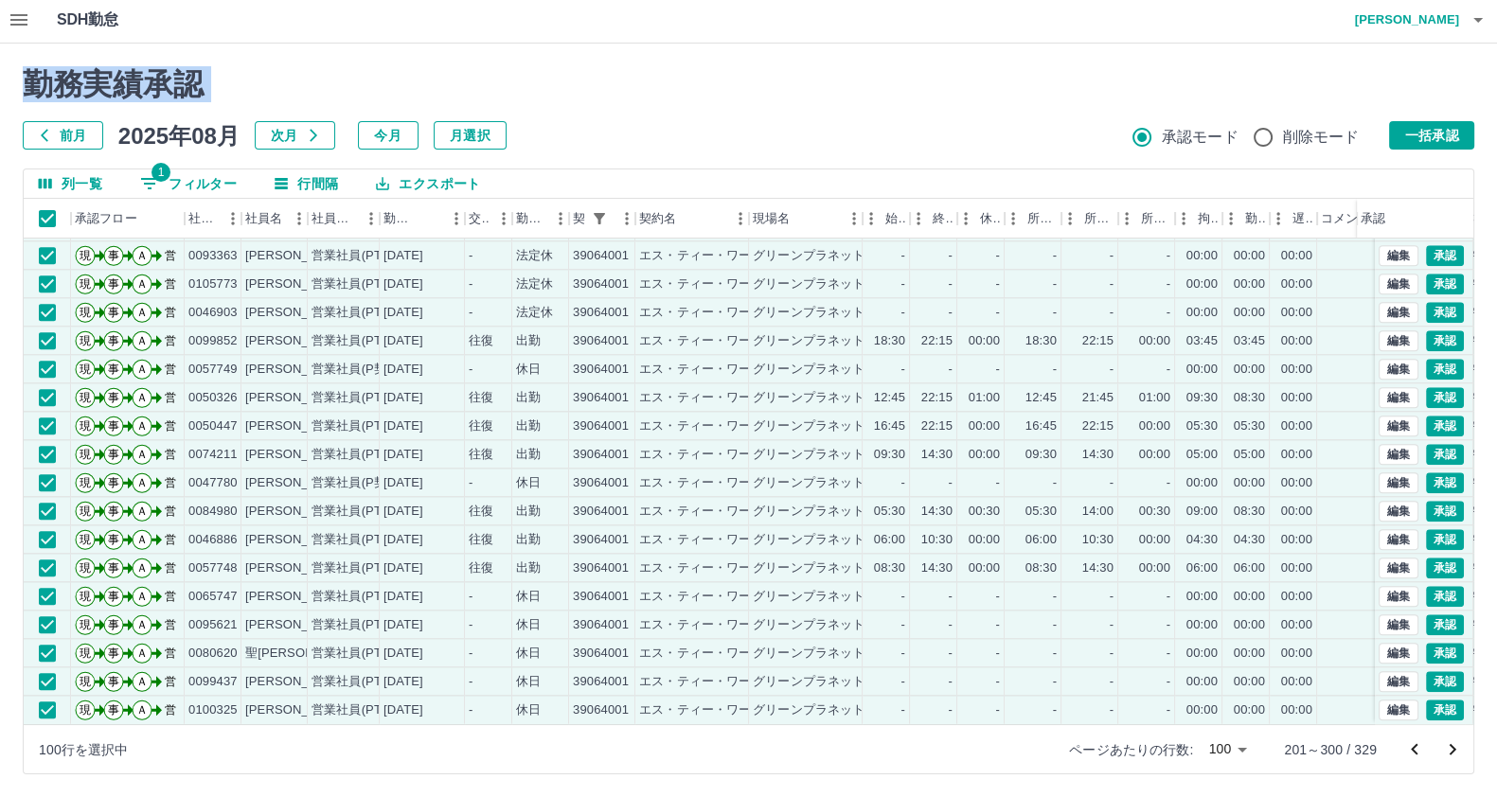
click at [1403, 740] on icon "前のページへ" at bounding box center [1414, 749] width 23 height 23
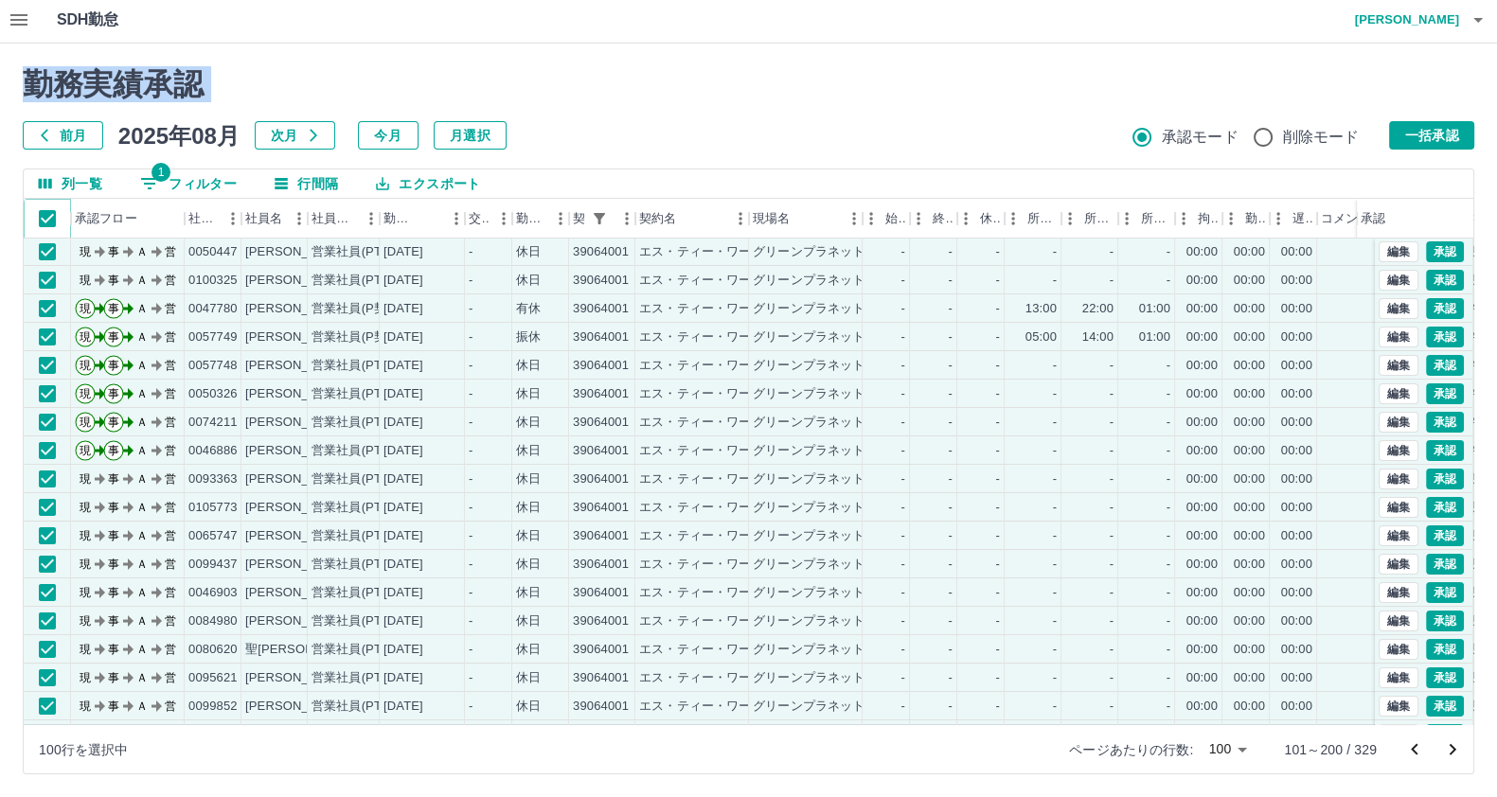
scroll to position [0, 0]
click at [1426, 137] on button "一括承認" at bounding box center [1431, 135] width 85 height 28
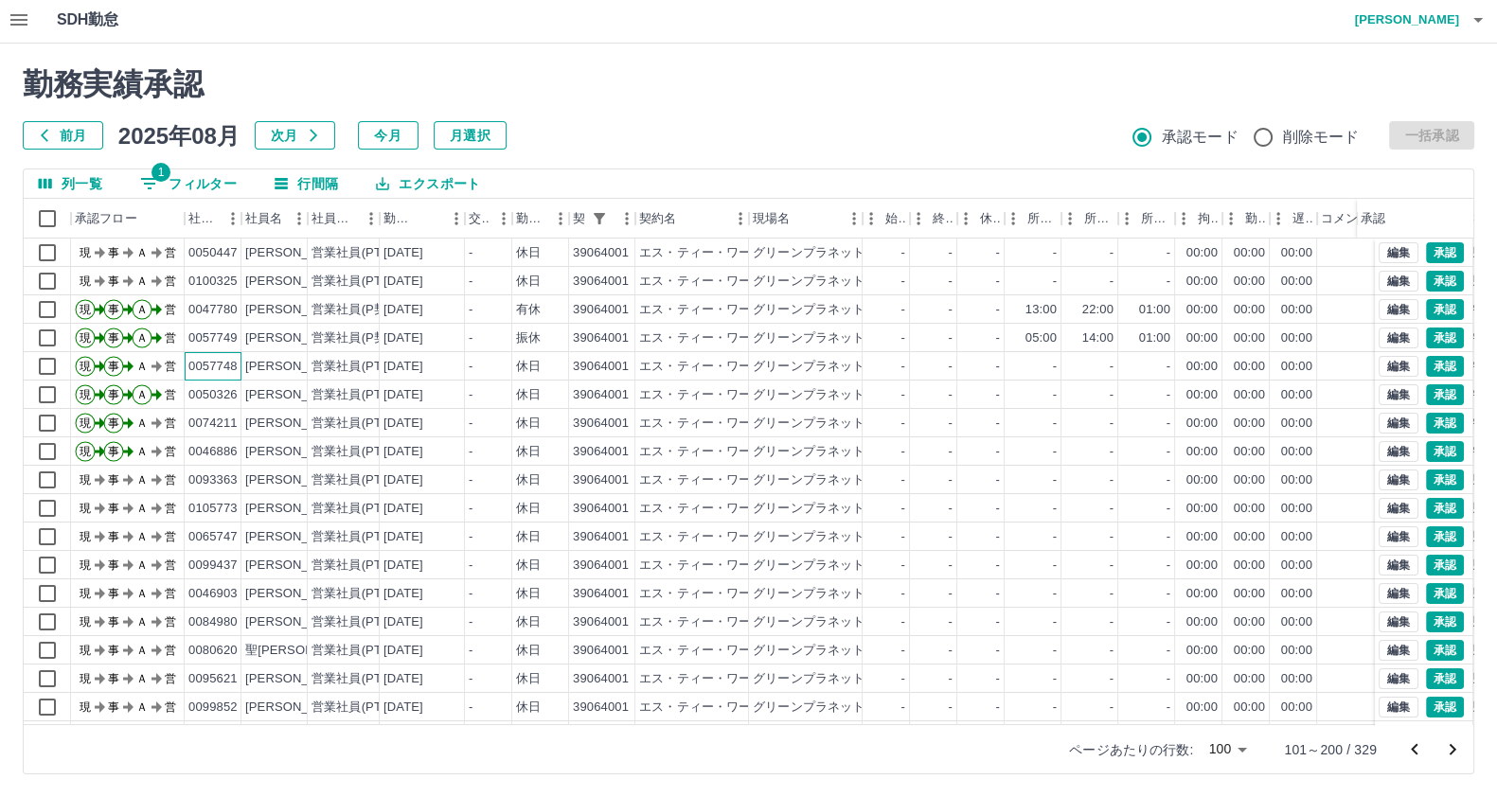
drag, startPoint x: 194, startPoint y: 373, endPoint x: 200, endPoint y: 364, distance: 11.0
click at [194, 371] on div "0057748" at bounding box center [212, 367] width 49 height 18
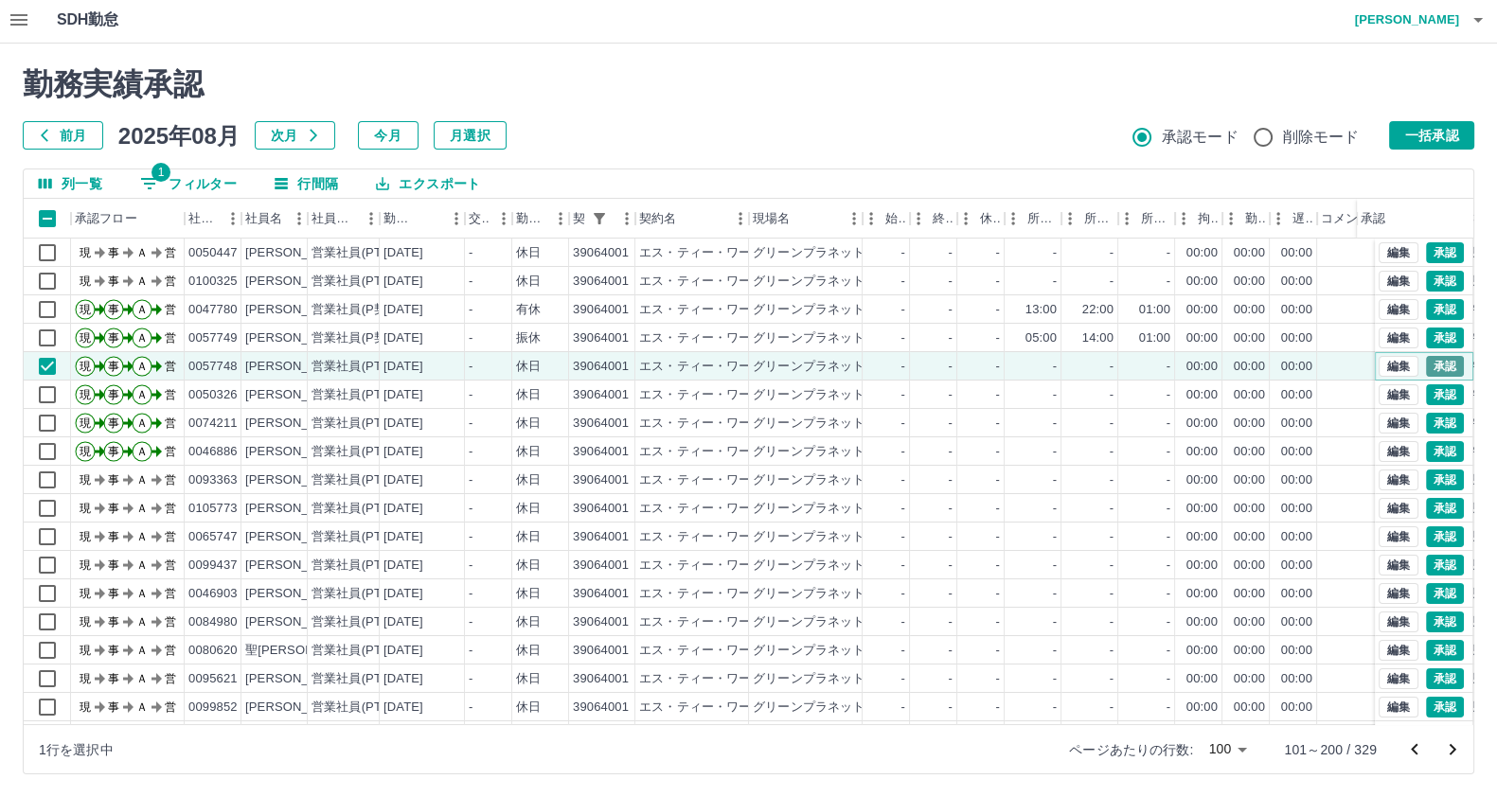
click at [1426, 367] on button "承認" at bounding box center [1445, 366] width 38 height 21
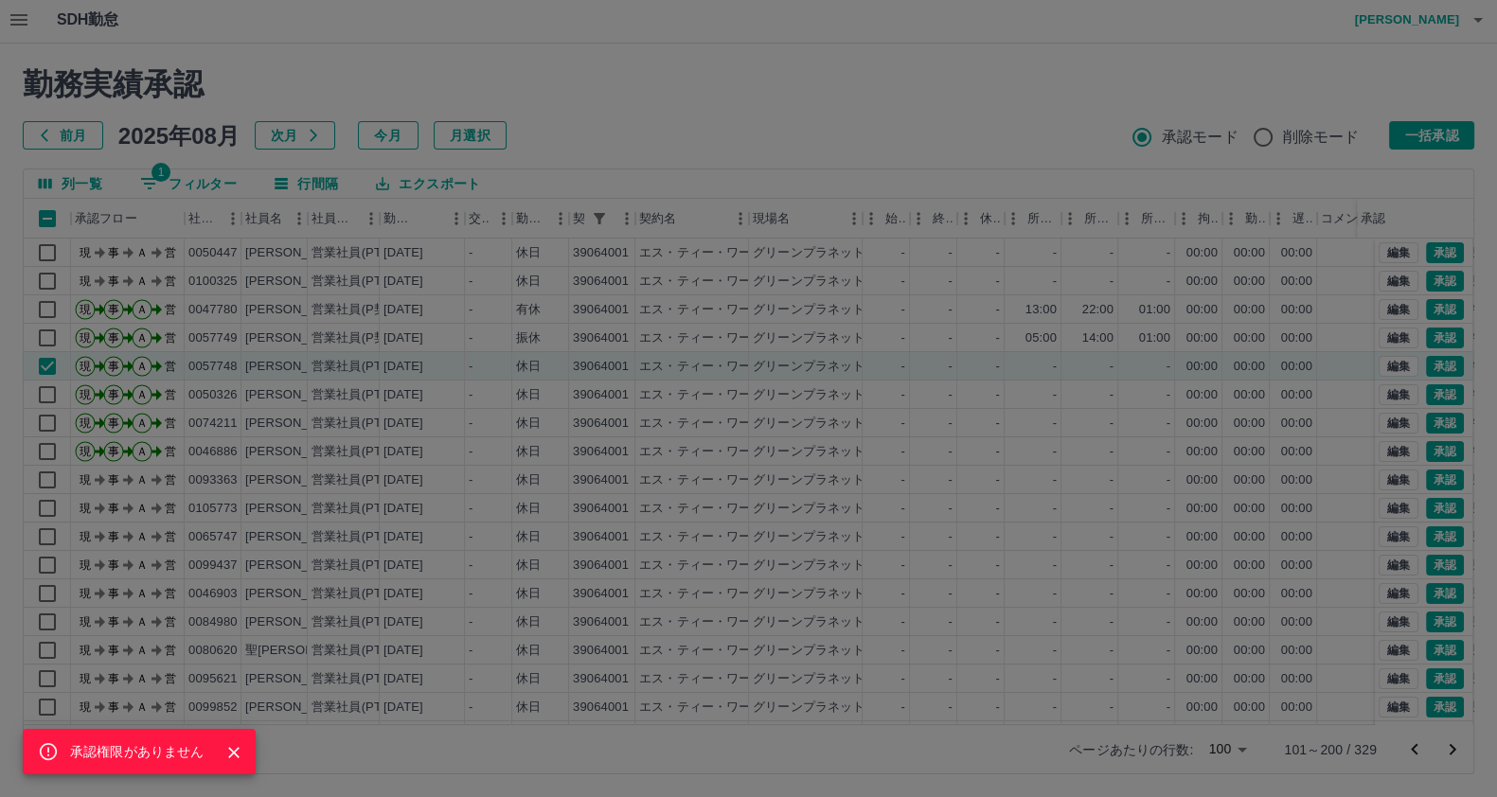
click at [241, 751] on icon "Close" at bounding box center [233, 752] width 19 height 19
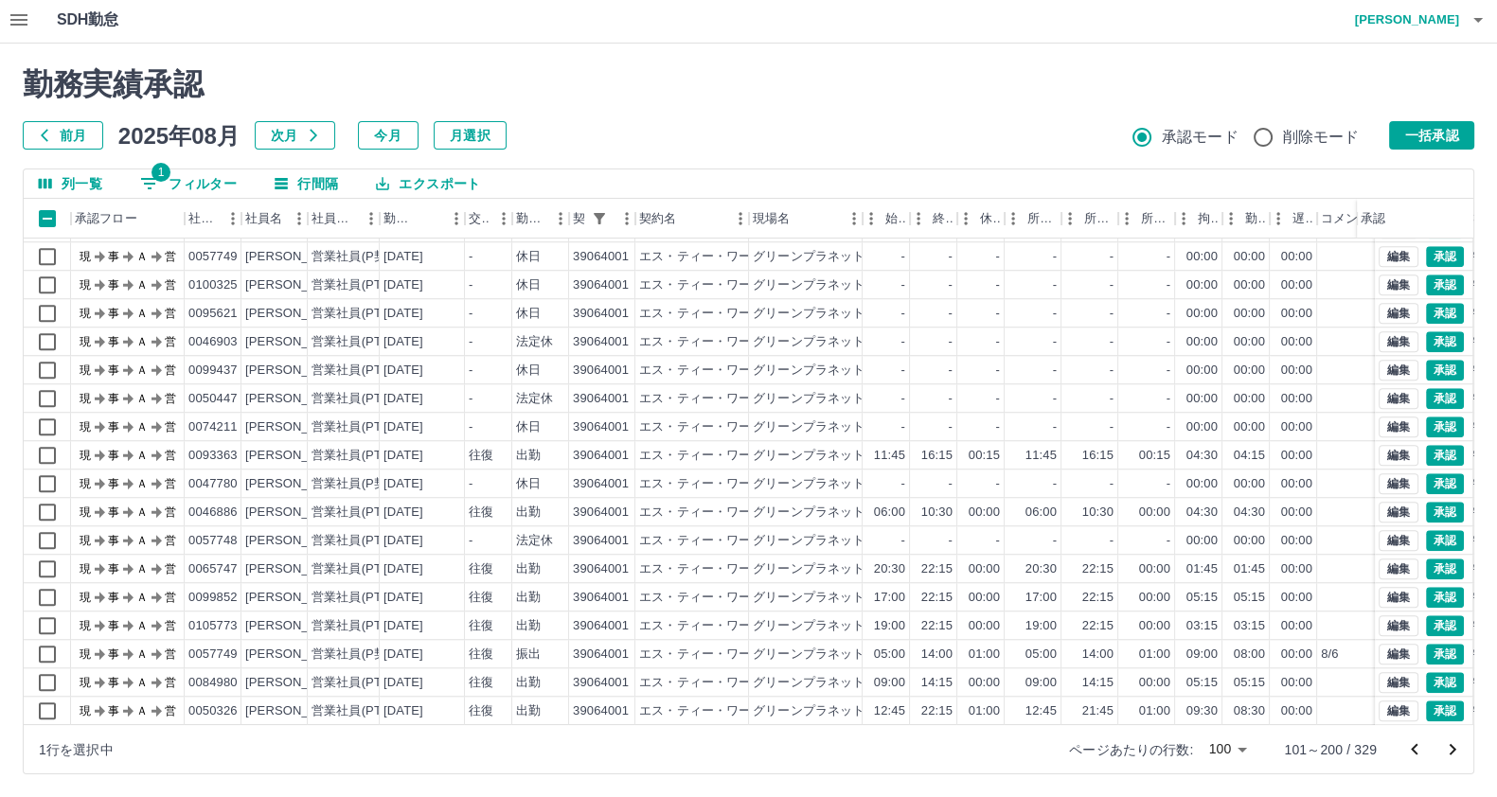
scroll to position [2130, 0]
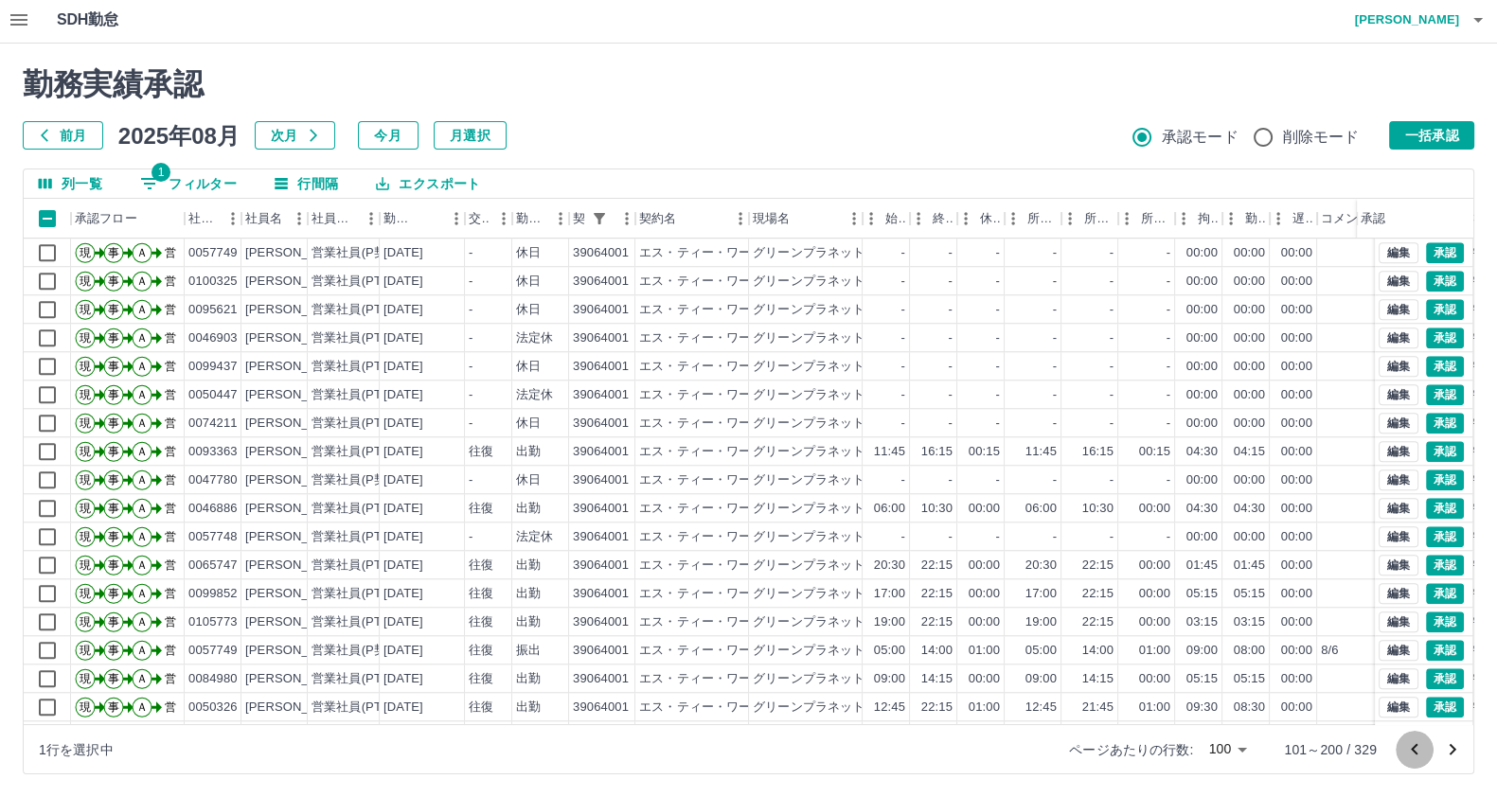
click at [1404, 744] on icon "前のページへ" at bounding box center [1414, 749] width 23 height 23
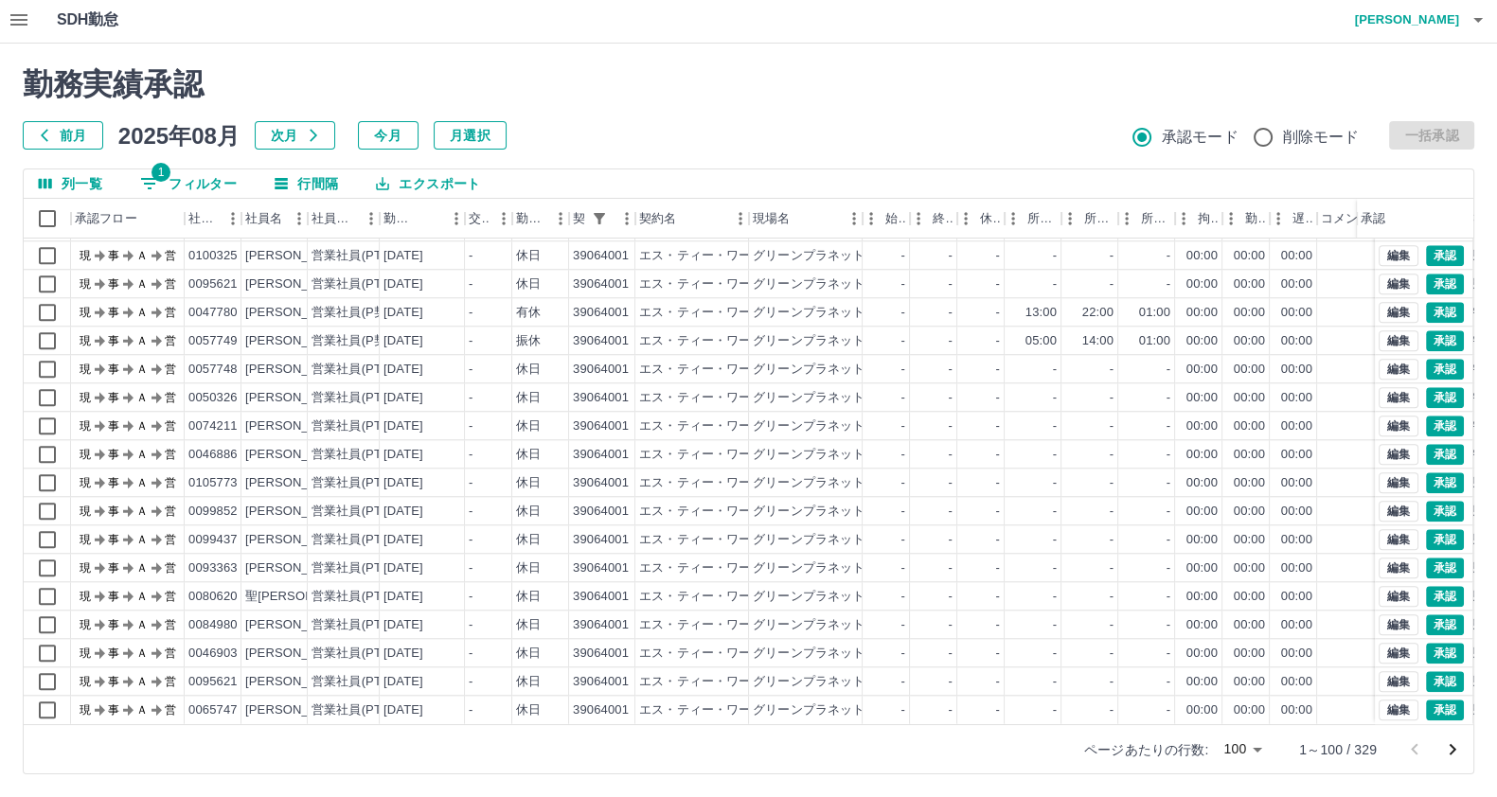
scroll to position [2372, 0]
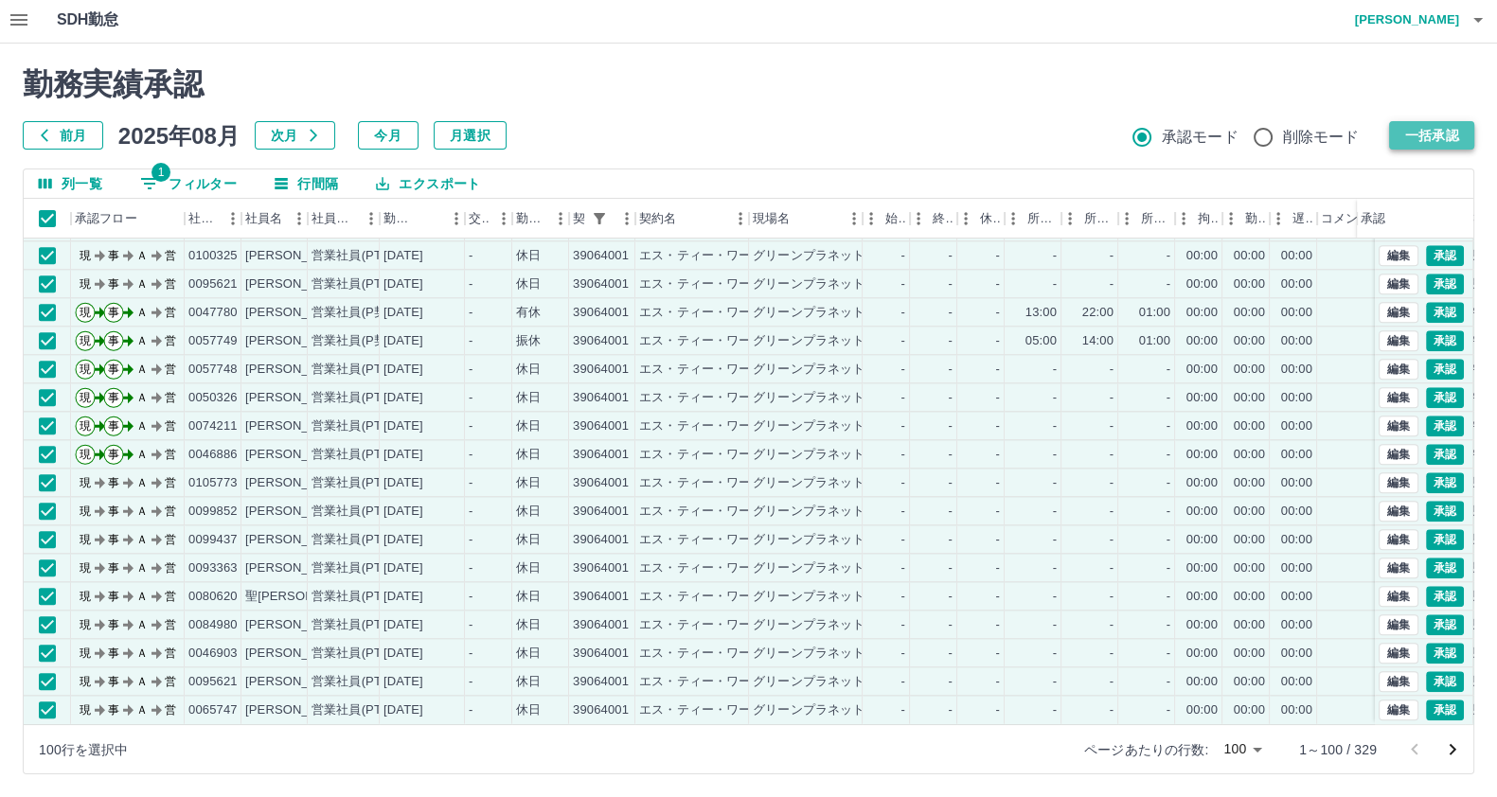
click at [1434, 133] on button "一括承認" at bounding box center [1431, 135] width 85 height 28
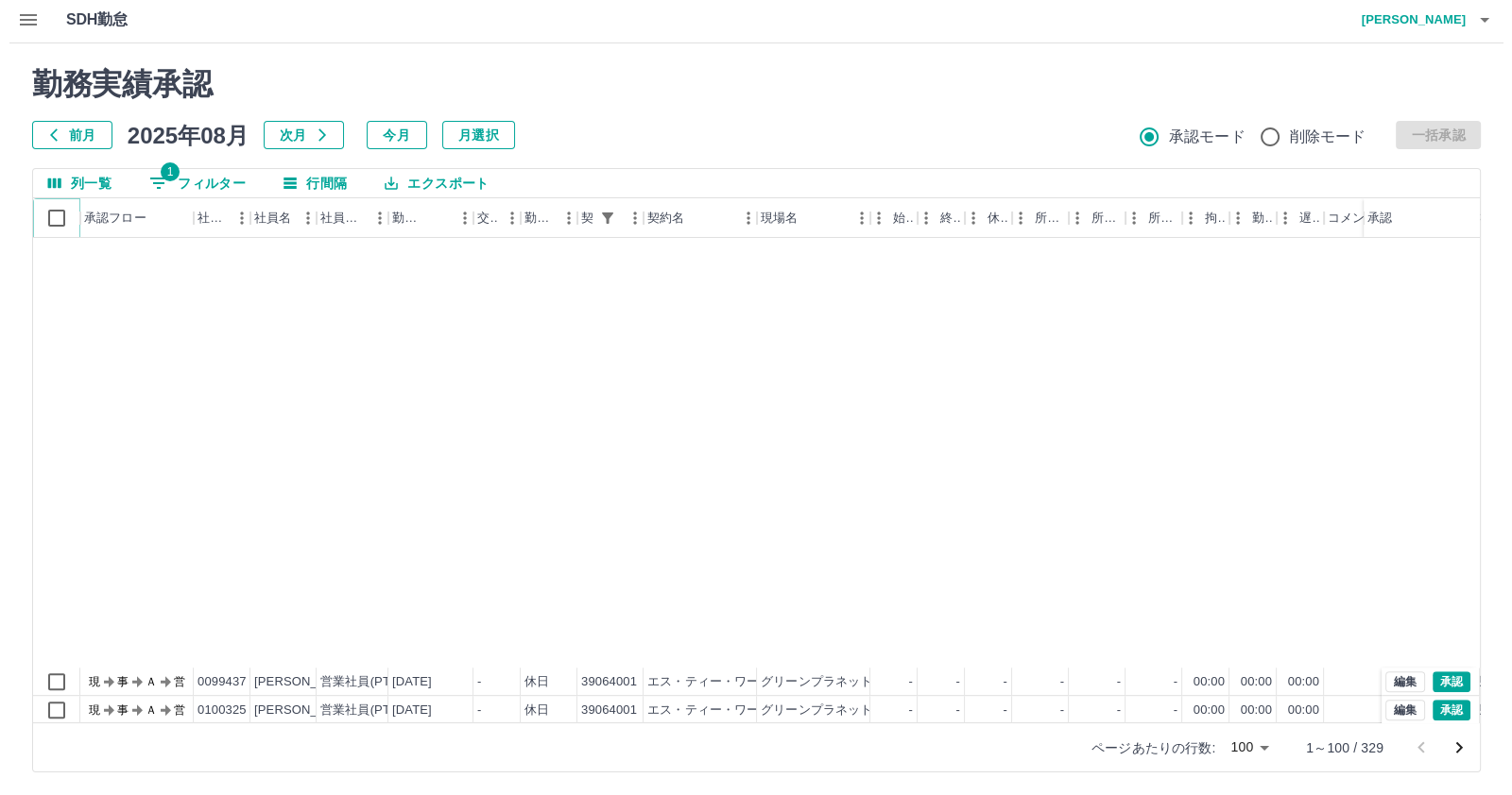
scroll to position [1888, 0]
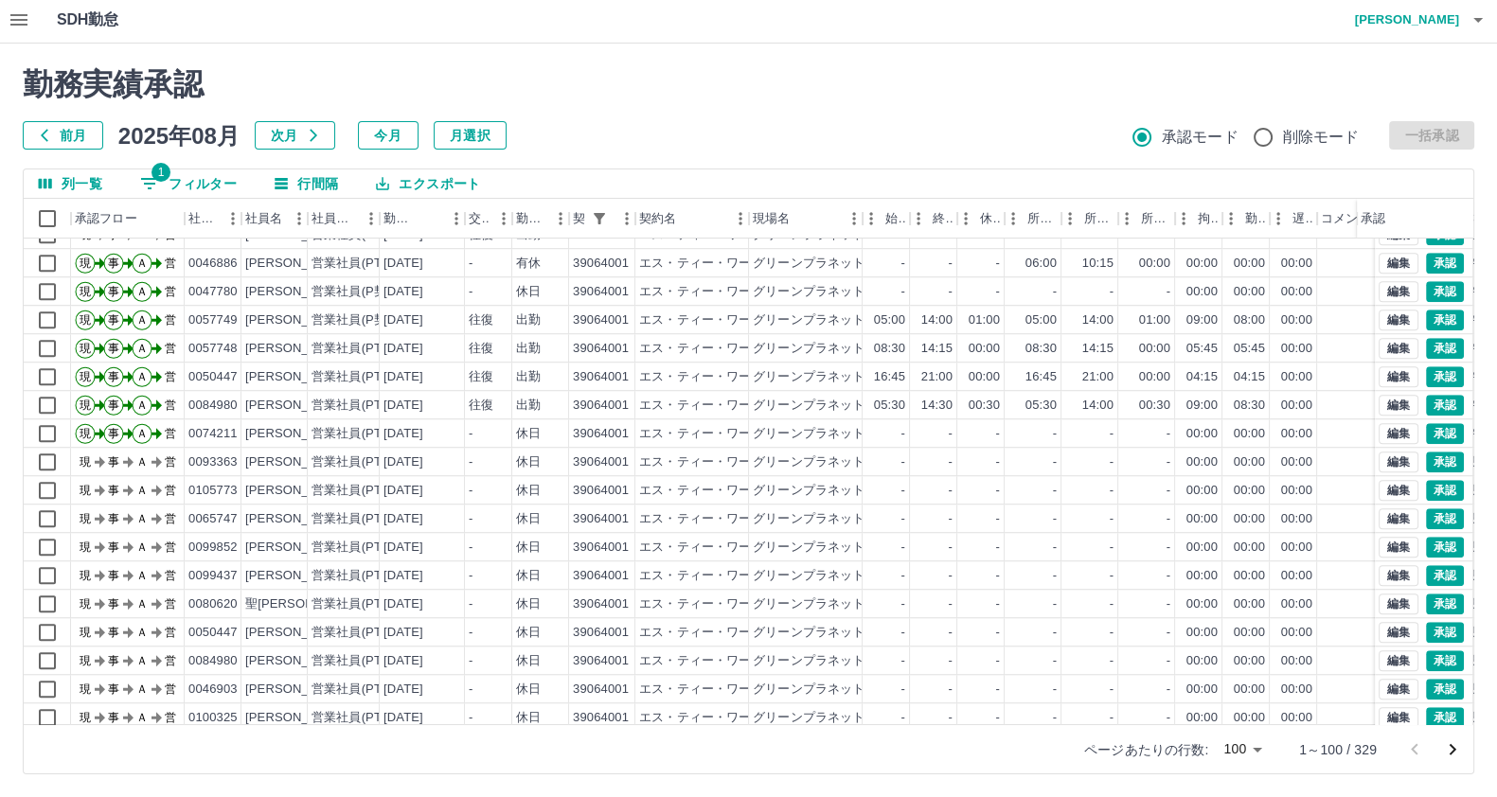
click at [1430, 18] on h4 "[PERSON_NAME]" at bounding box center [1402, 19] width 114 height 45
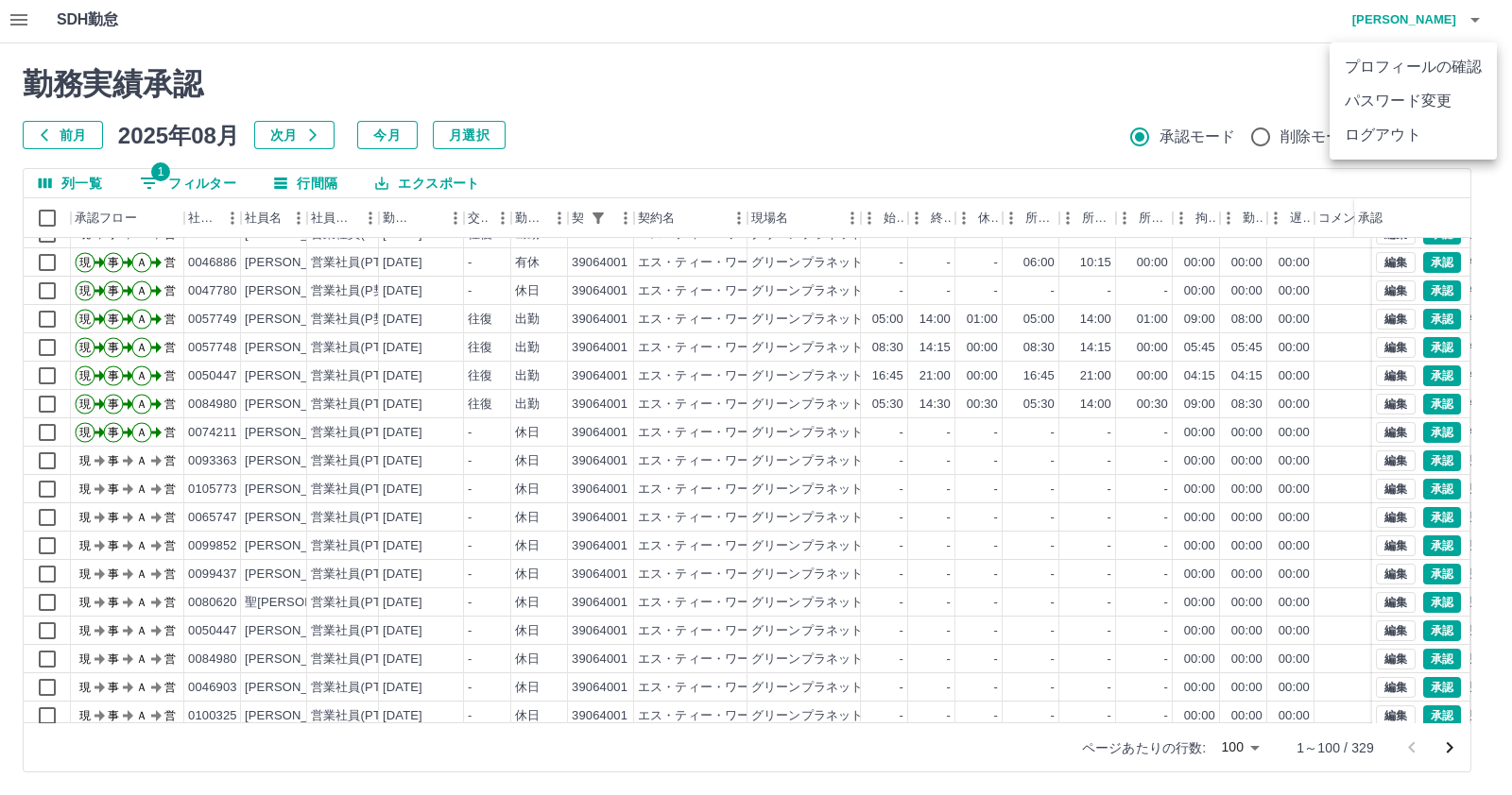
click at [1416, 139] on li "ログアウト" at bounding box center [1413, 135] width 168 height 34
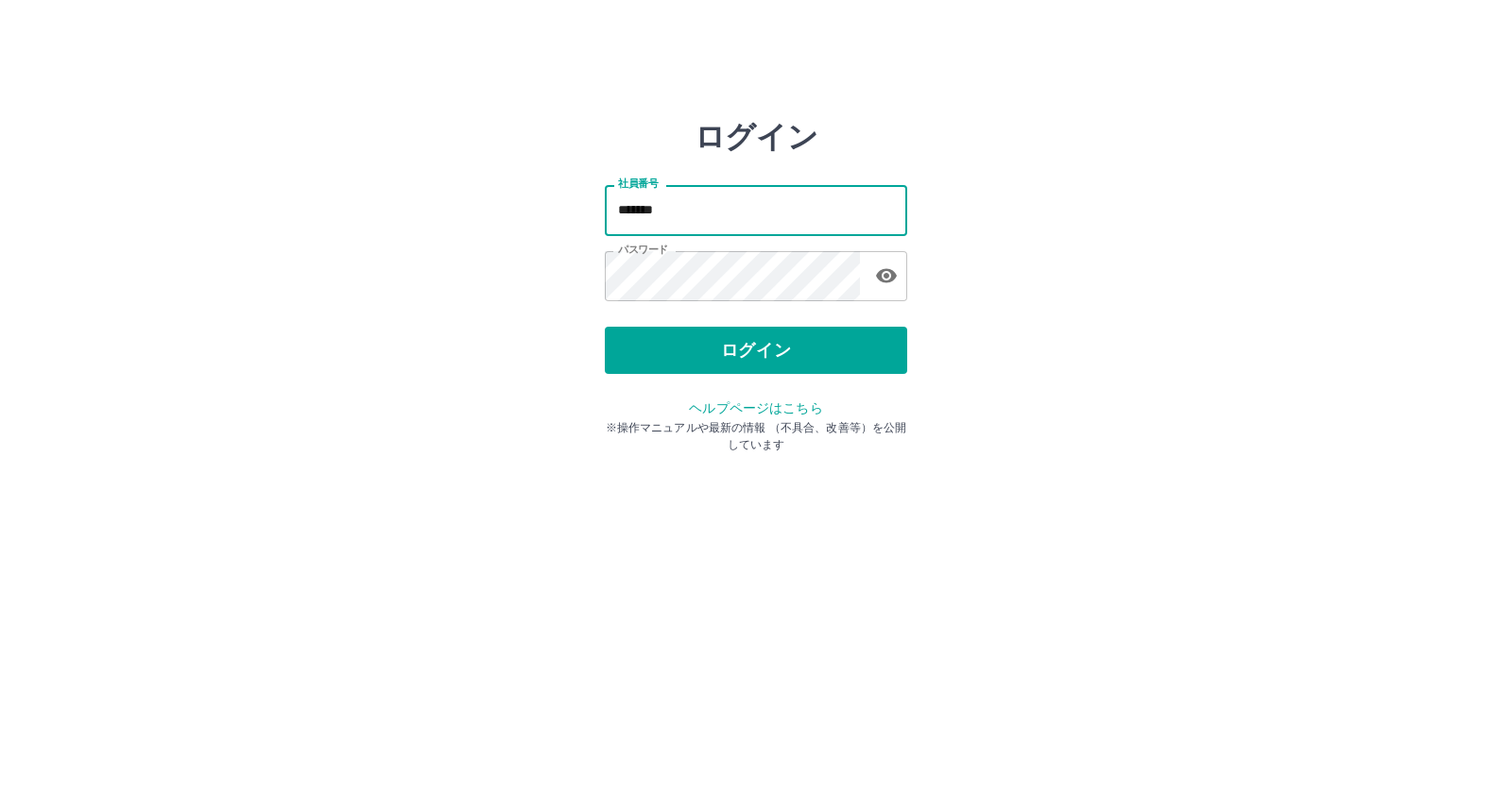
click at [818, 219] on input "*******" at bounding box center [756, 210] width 302 height 50
type input "*******"
click at [704, 346] on button "ログイン" at bounding box center [756, 350] width 302 height 47
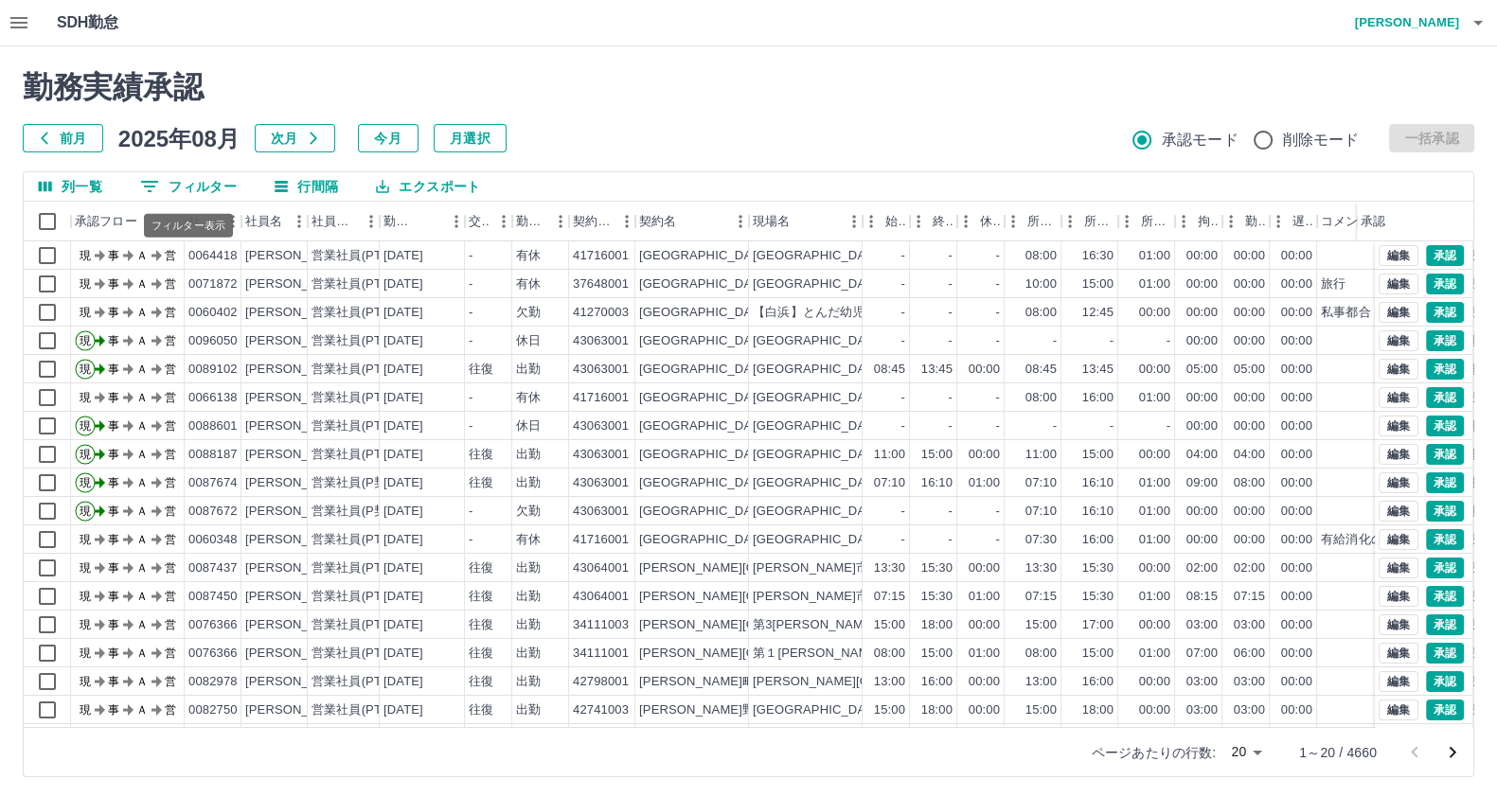
click at [154, 176] on icon "フィルター表示" at bounding box center [149, 186] width 23 height 23
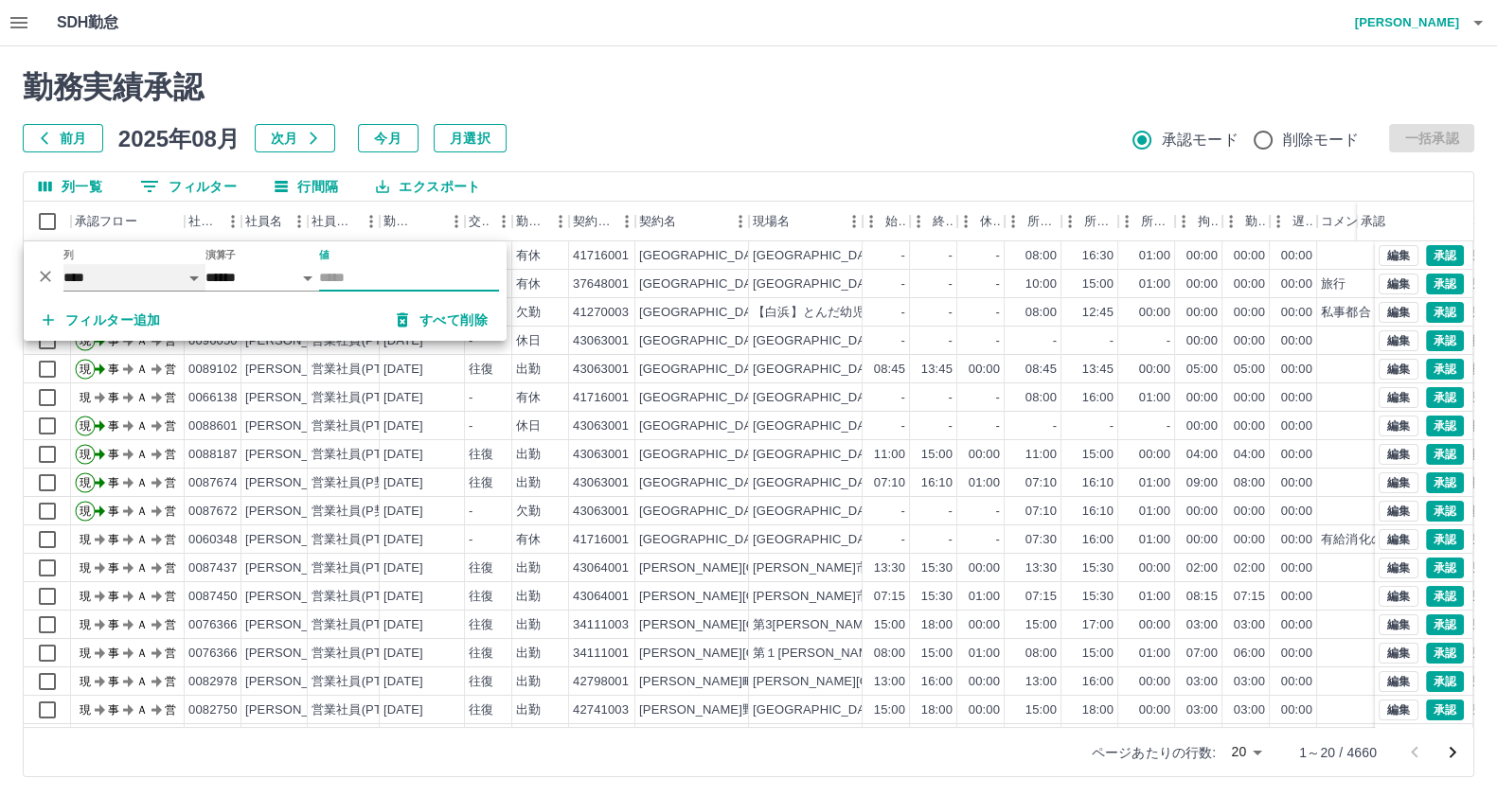
click at [171, 272] on select "**** *** **** *** *** **** ***** *** *** ** ** ** **** **** **** ** ** *** ****…" at bounding box center [134, 277] width 142 height 27
click at [63, 264] on select "**** *** **** *** *** **** ***** *** *** ** ** ** **** **** **** ** ** *** ****…" at bounding box center [134, 277] width 142 height 27
select select "**********"
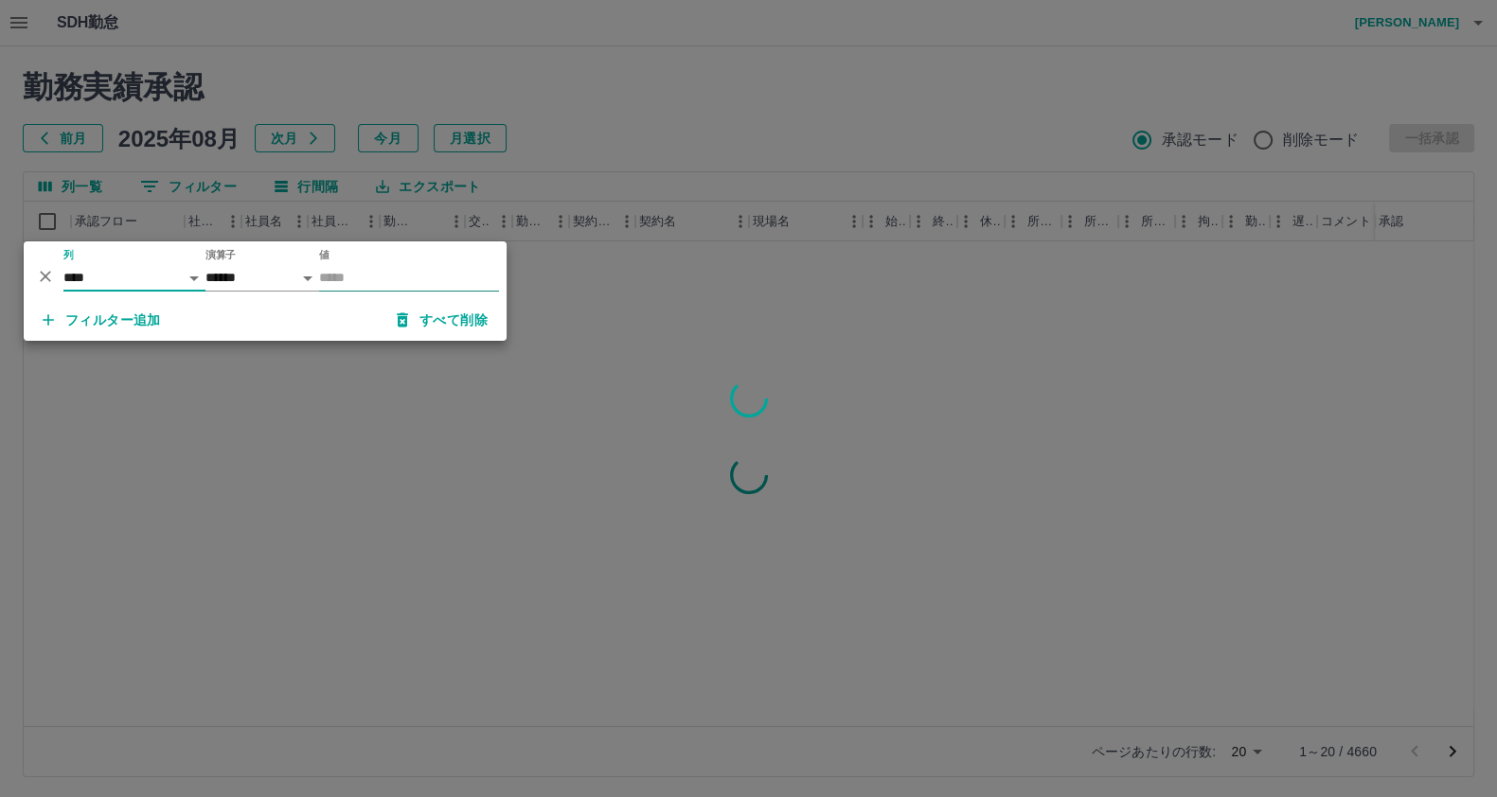
click at [383, 279] on input "値" at bounding box center [409, 277] width 180 height 27
type input "********"
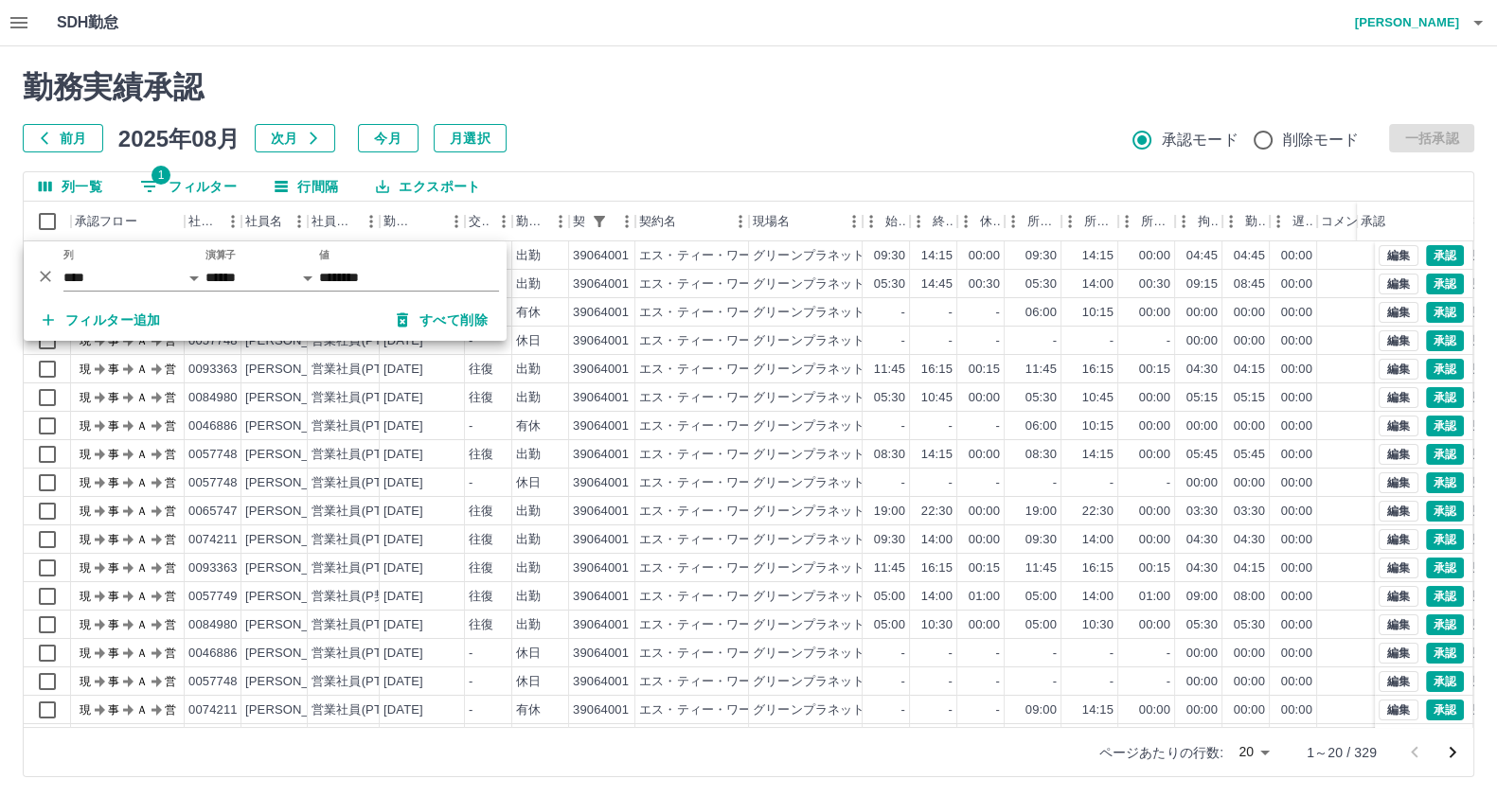
click at [641, 51] on div "勤務実績承認 前月 2025年08月 次月 今月 月選択 承認モード 削除モード 一括承認 列一覧 1 フィルター 行間隔 エクスポート 承認フロー 社員番号…" at bounding box center [748, 423] width 1497 height 754
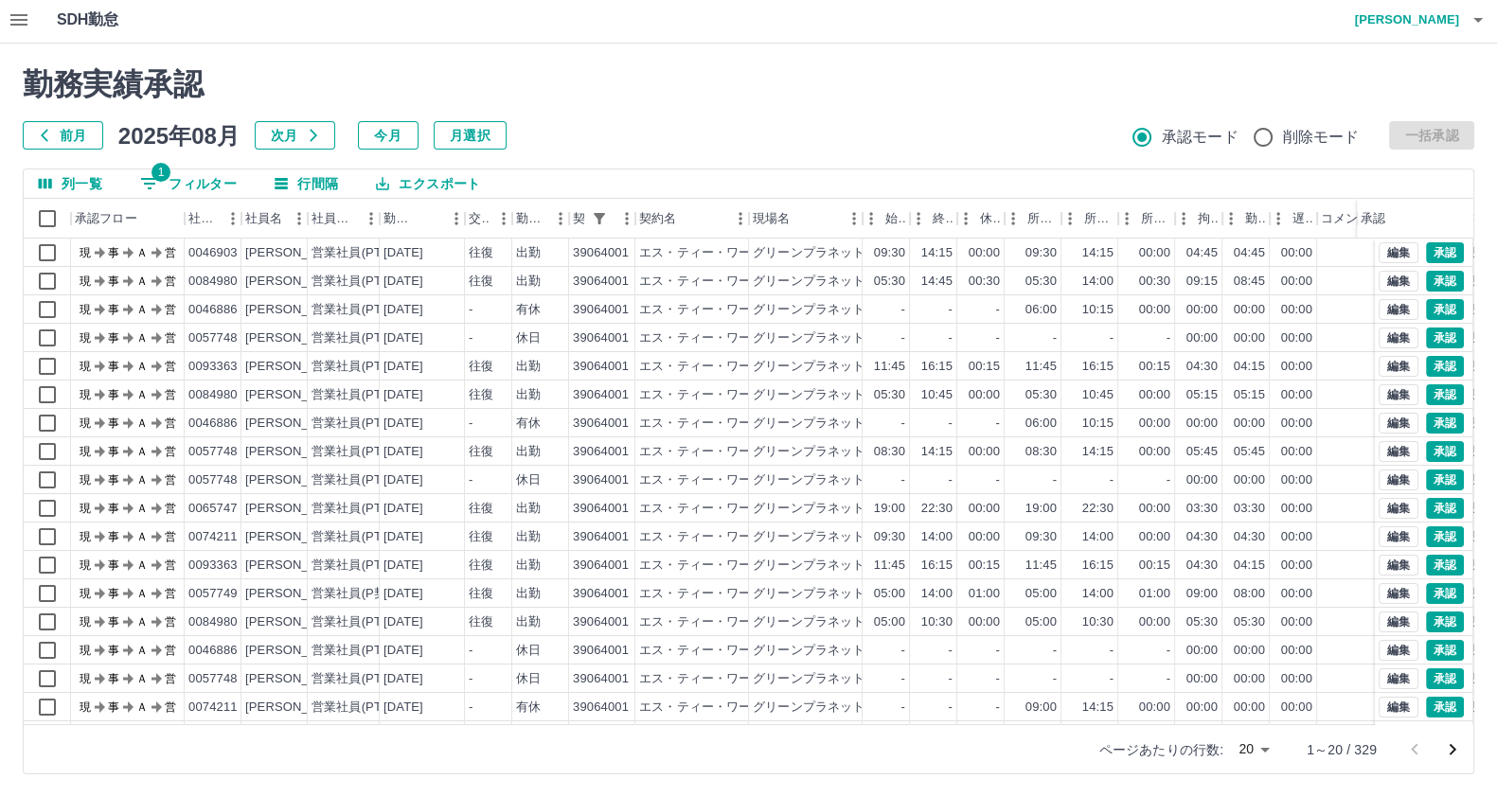
scroll to position [99, 0]
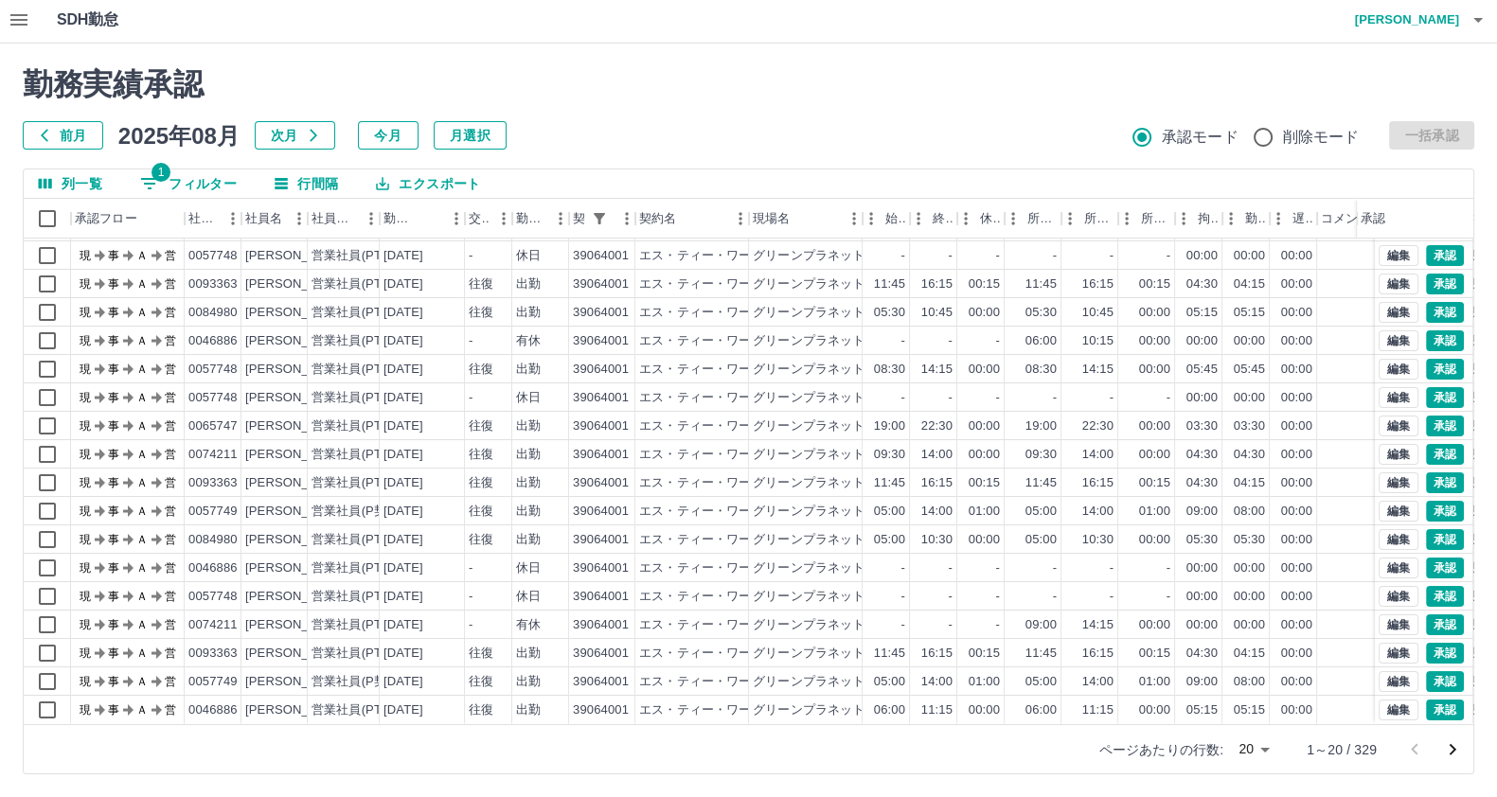
click at [1252, 755] on body "SDH勤怠 岡田　史江 勤務実績承認 前月 2025年08月 次月 今月 月選択 承認モード 削除モード 一括承認 列一覧 1 フィルター 行間隔 エクスポー…" at bounding box center [748, 397] width 1497 height 800
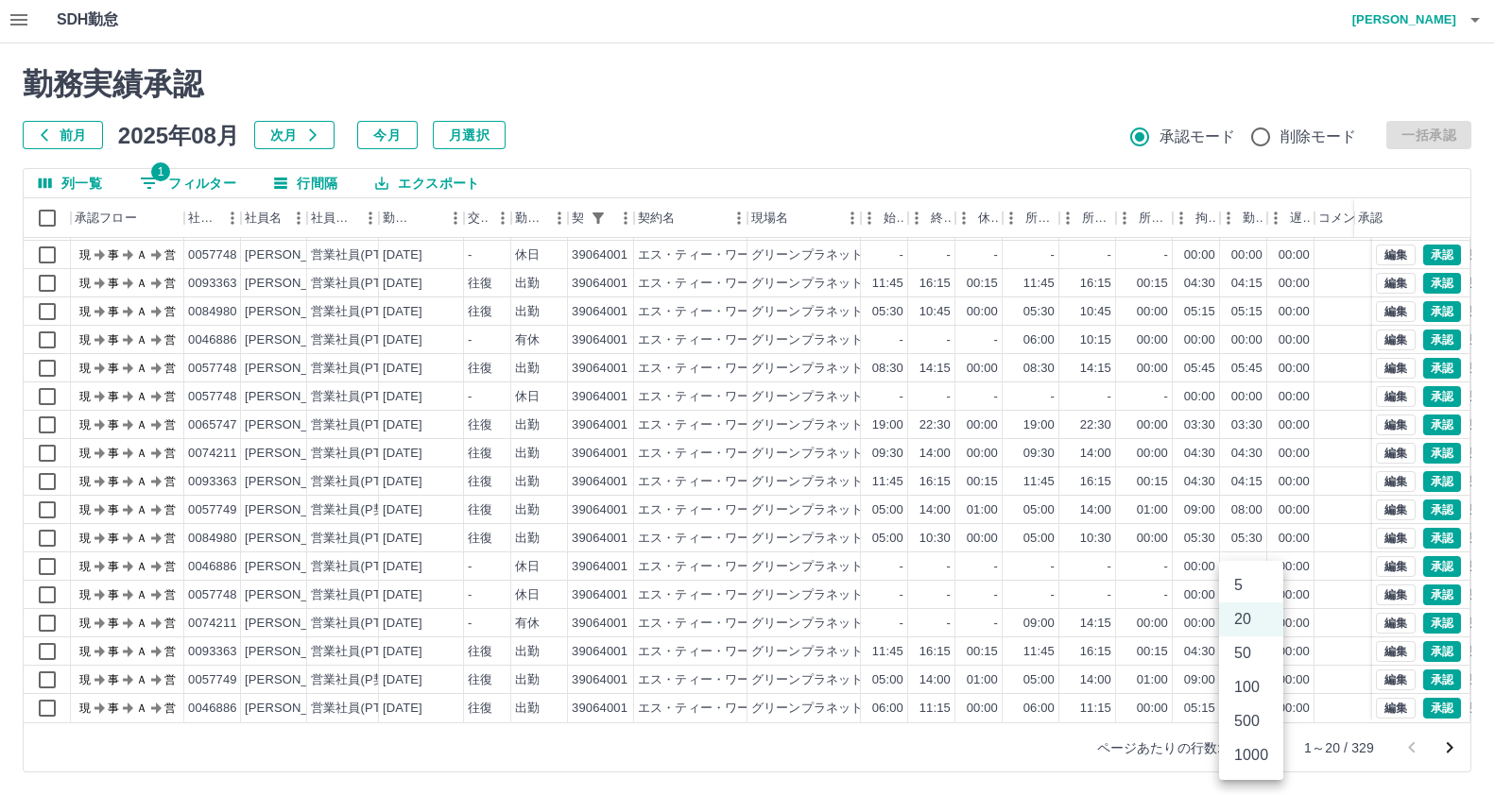
click at [1252, 685] on li "100" at bounding box center [1251, 687] width 64 height 34
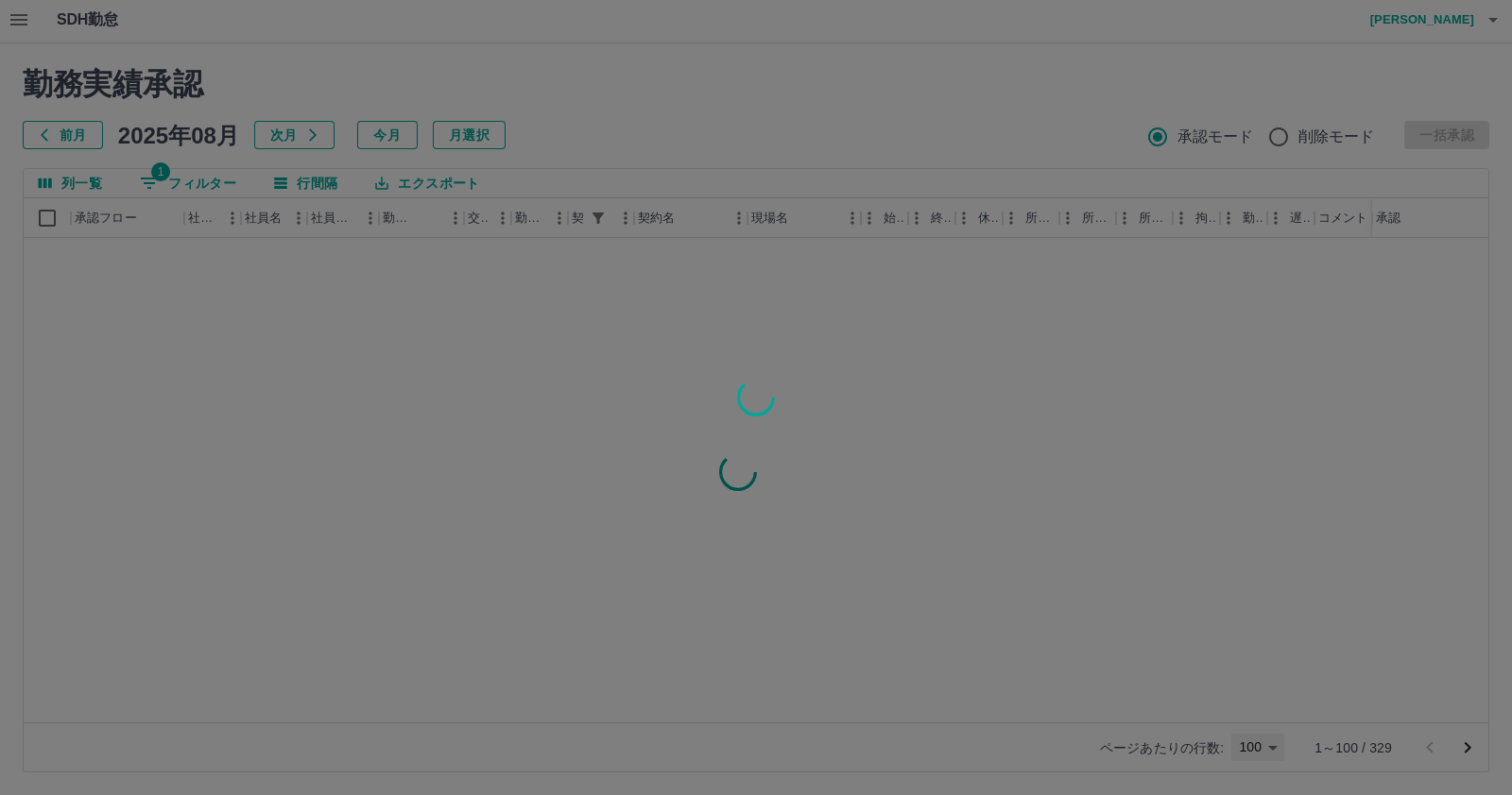
type input "***"
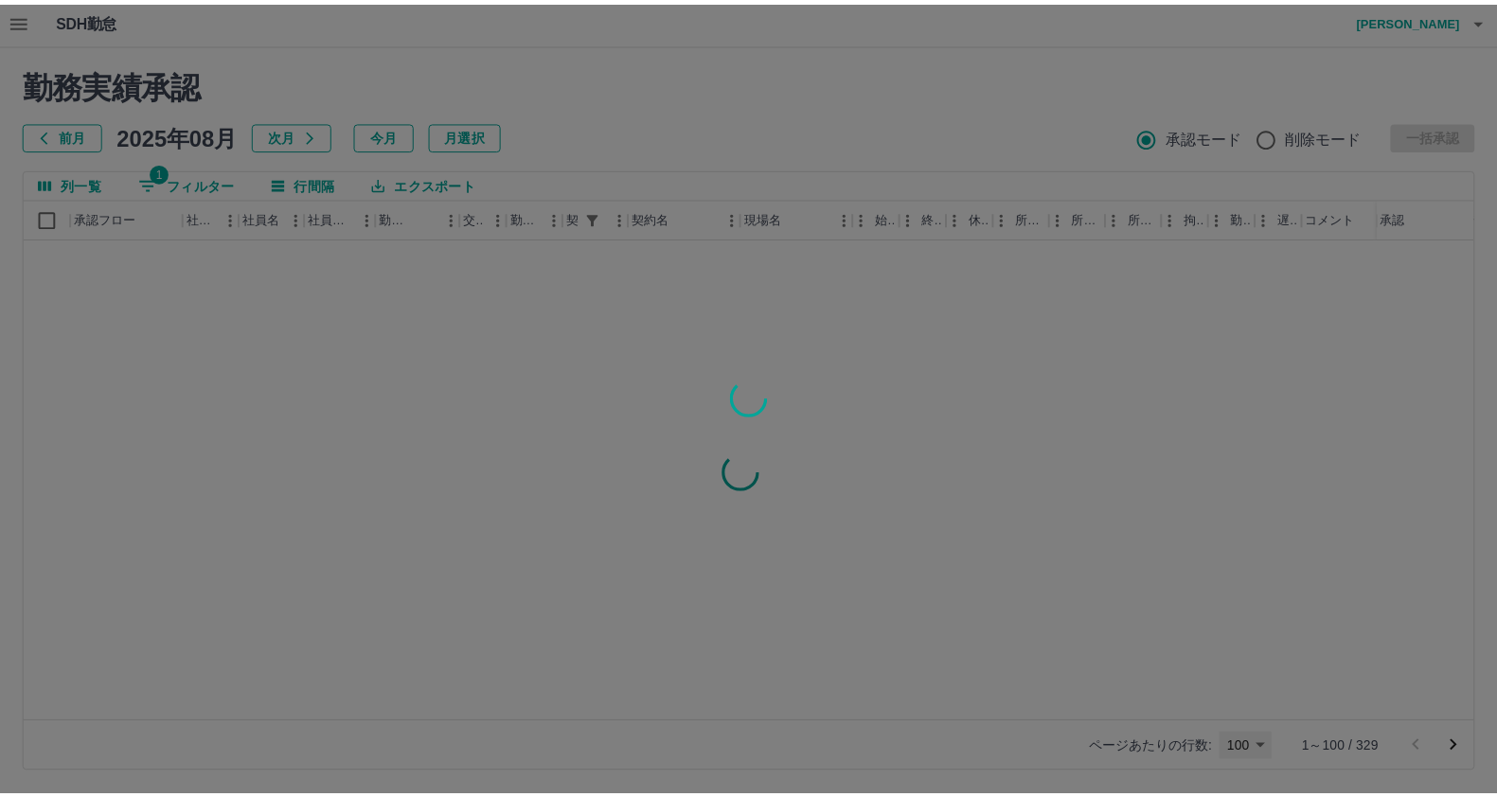
scroll to position [0, 0]
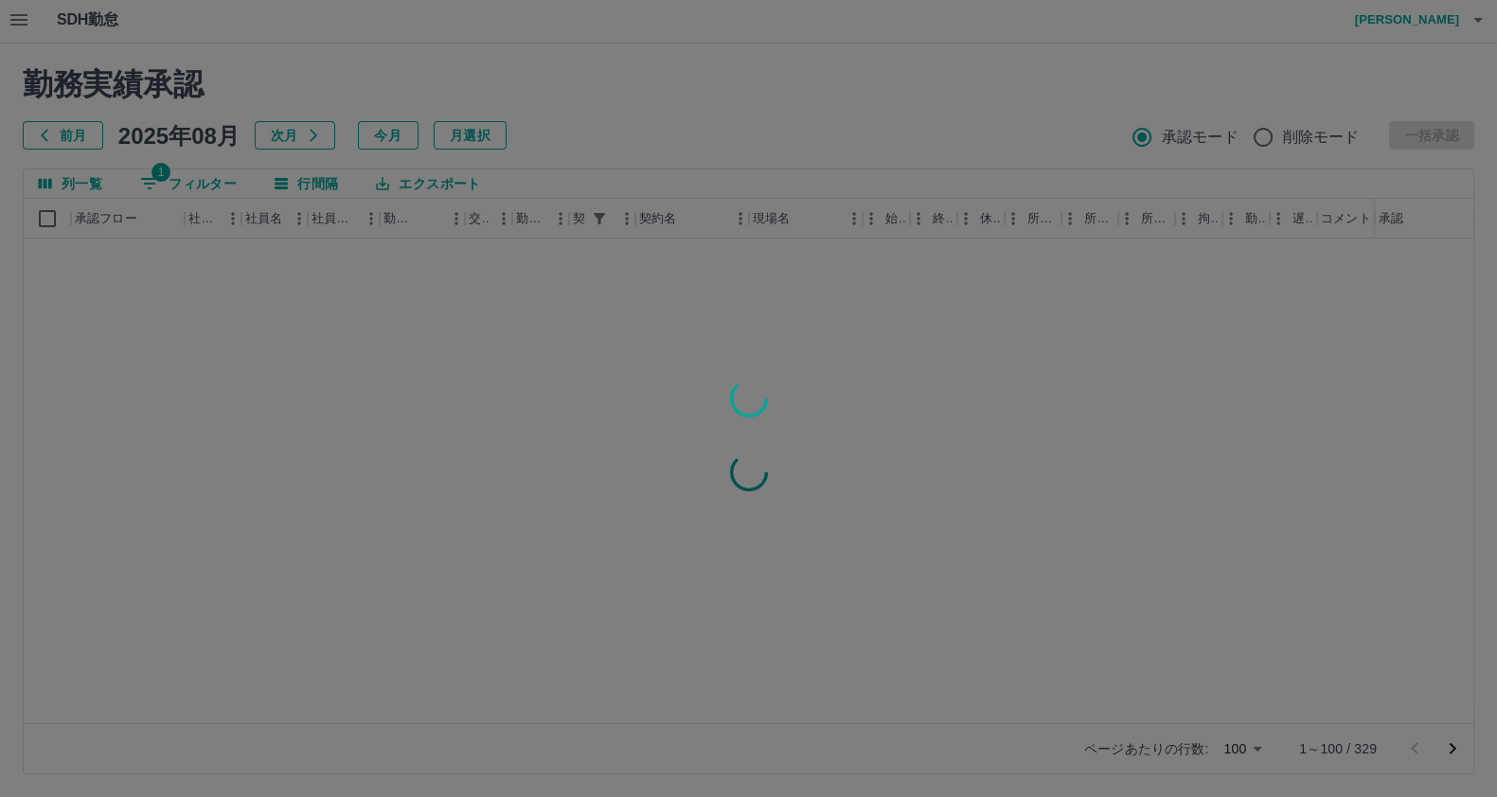
click at [1444, 751] on div at bounding box center [748, 398] width 1497 height 797
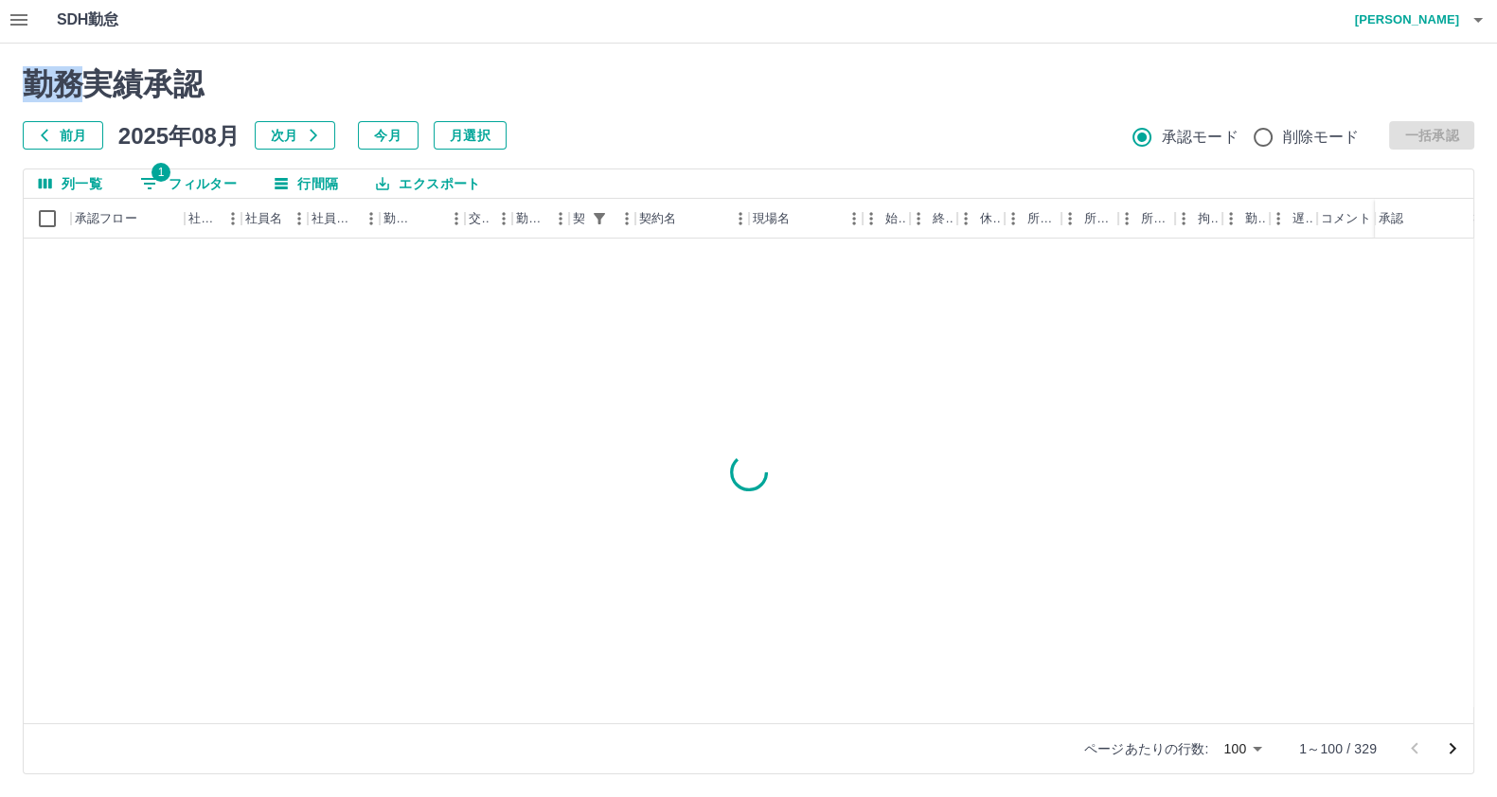
click at [1446, 752] on div "勤務実績承認 前月 2025年08月 次月 今月 月選択 承認モード 削除モード 一括承認 列一覧 1 フィルター 行間隔 エクスポート 承認フロー 社員番号…" at bounding box center [748, 421] width 1497 height 754
click at [1446, 752] on icon "次のページへ" at bounding box center [1452, 749] width 23 height 23
click at [1446, 752] on div at bounding box center [1434, 749] width 76 height 38
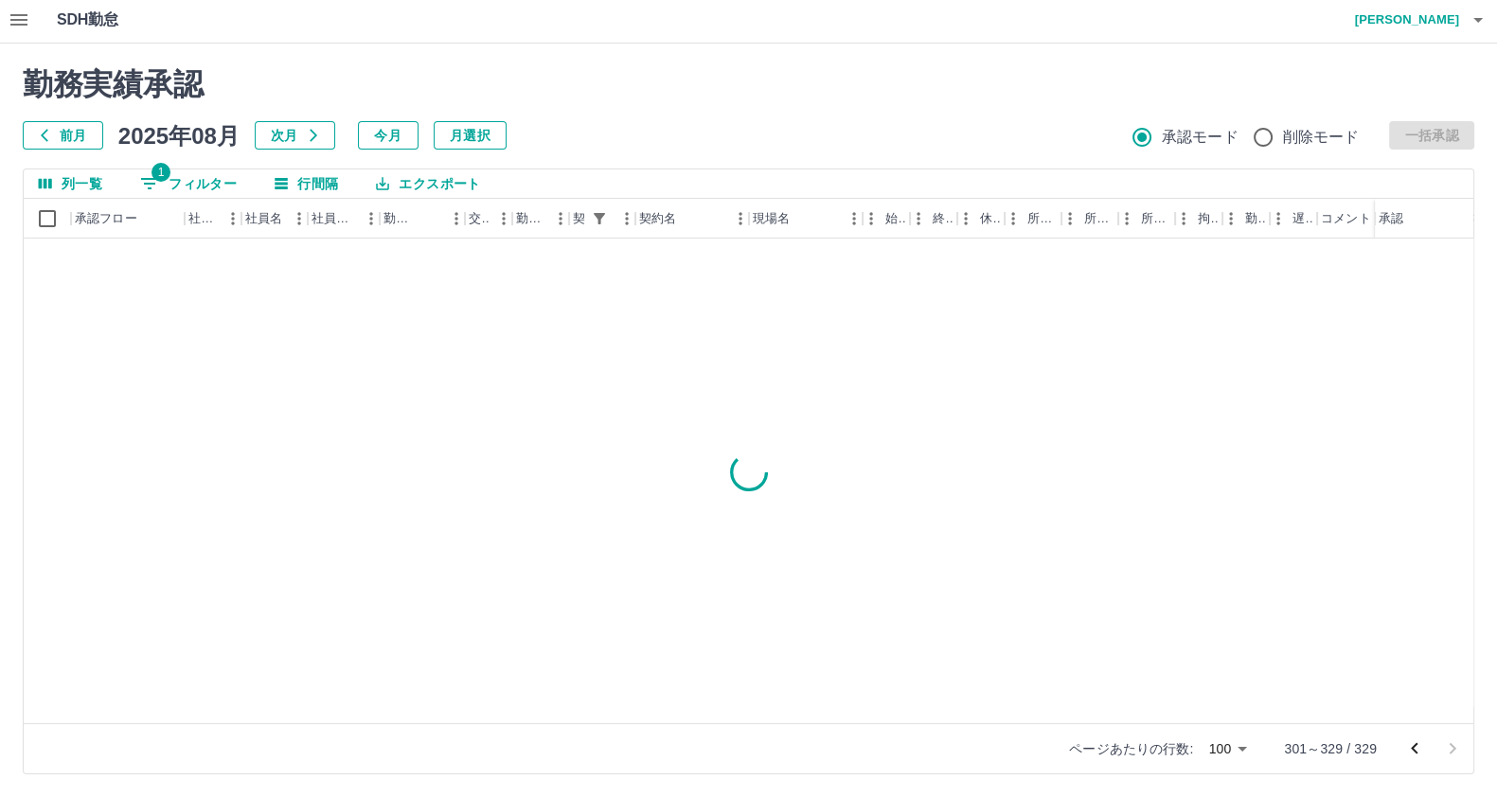
click at [1446, 752] on div at bounding box center [1434, 749] width 76 height 38
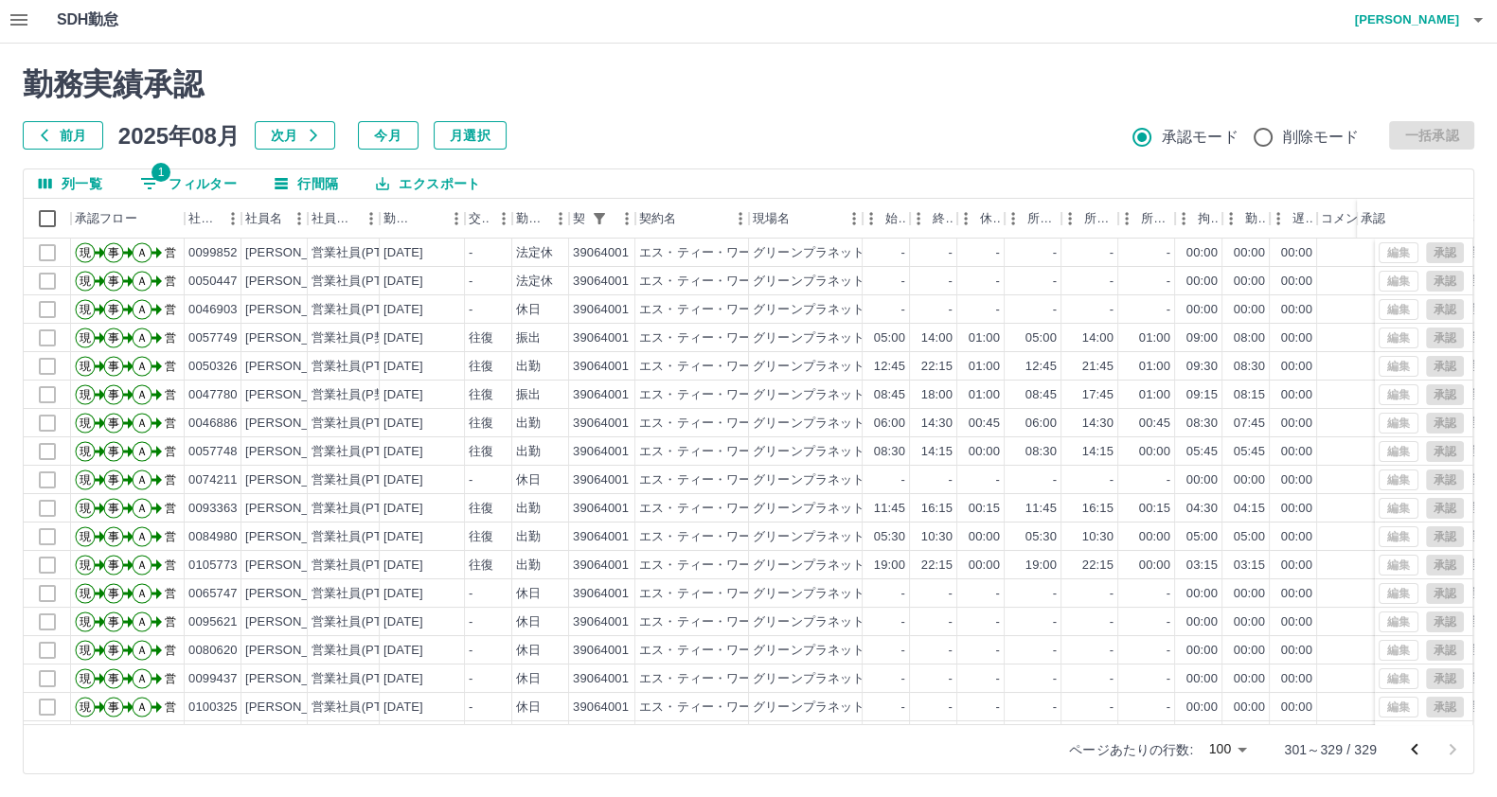
click at [1420, 736] on button "前のページへ" at bounding box center [1415, 750] width 38 height 38
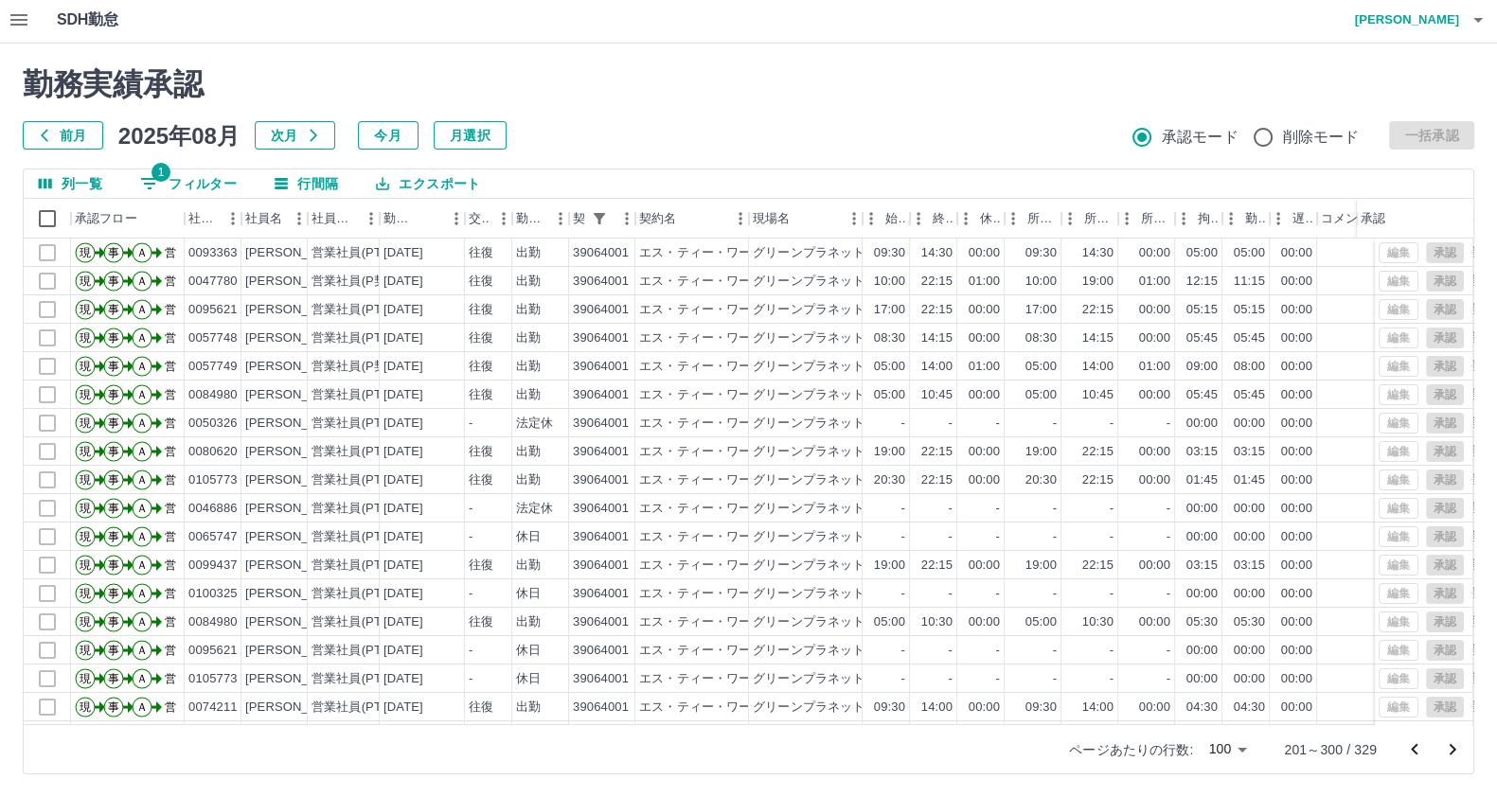
click at [1419, 755] on icon "前のページへ" at bounding box center [1414, 749] width 23 height 23
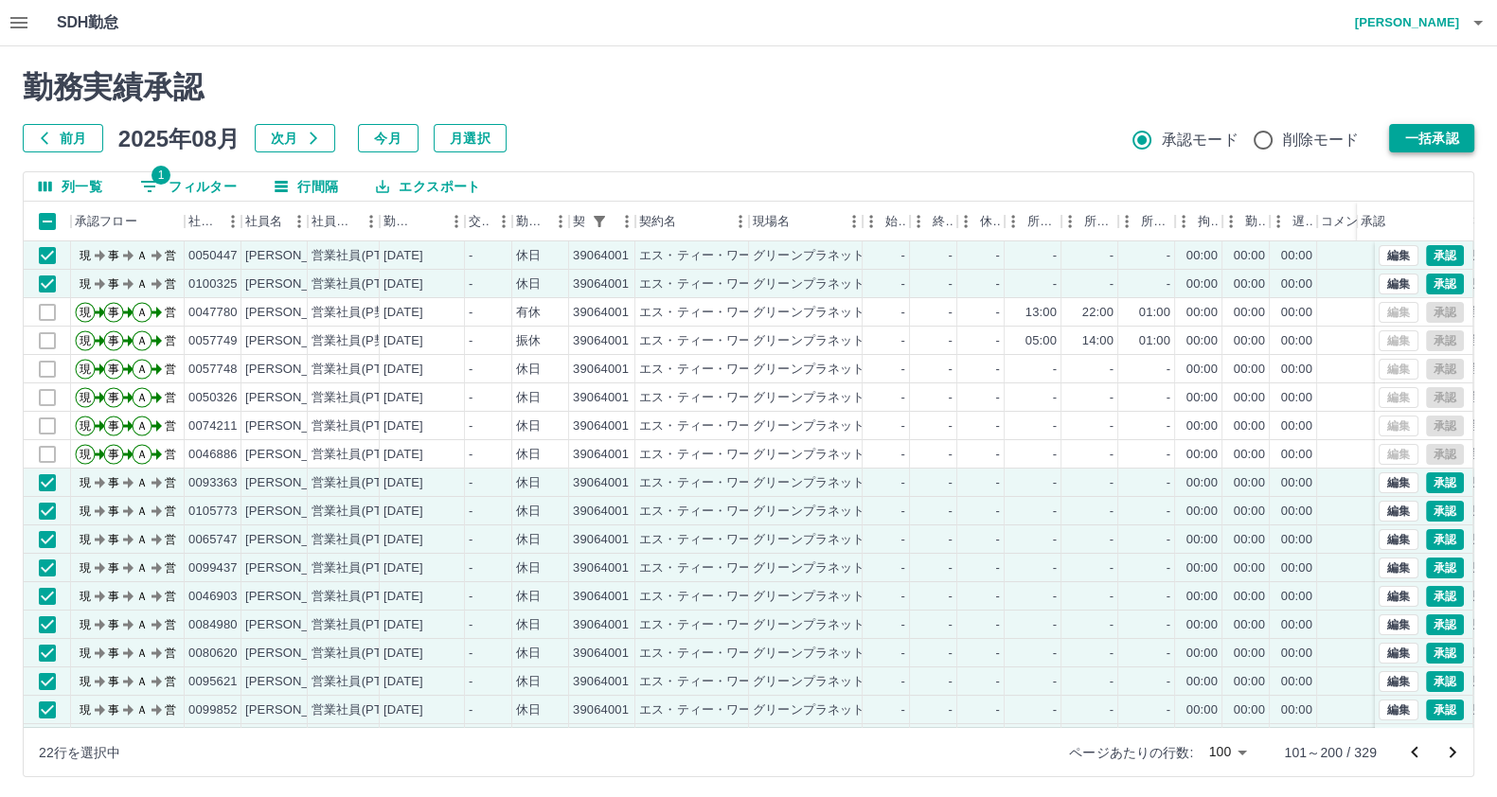
click at [1417, 133] on button "一括承認" at bounding box center [1431, 138] width 85 height 28
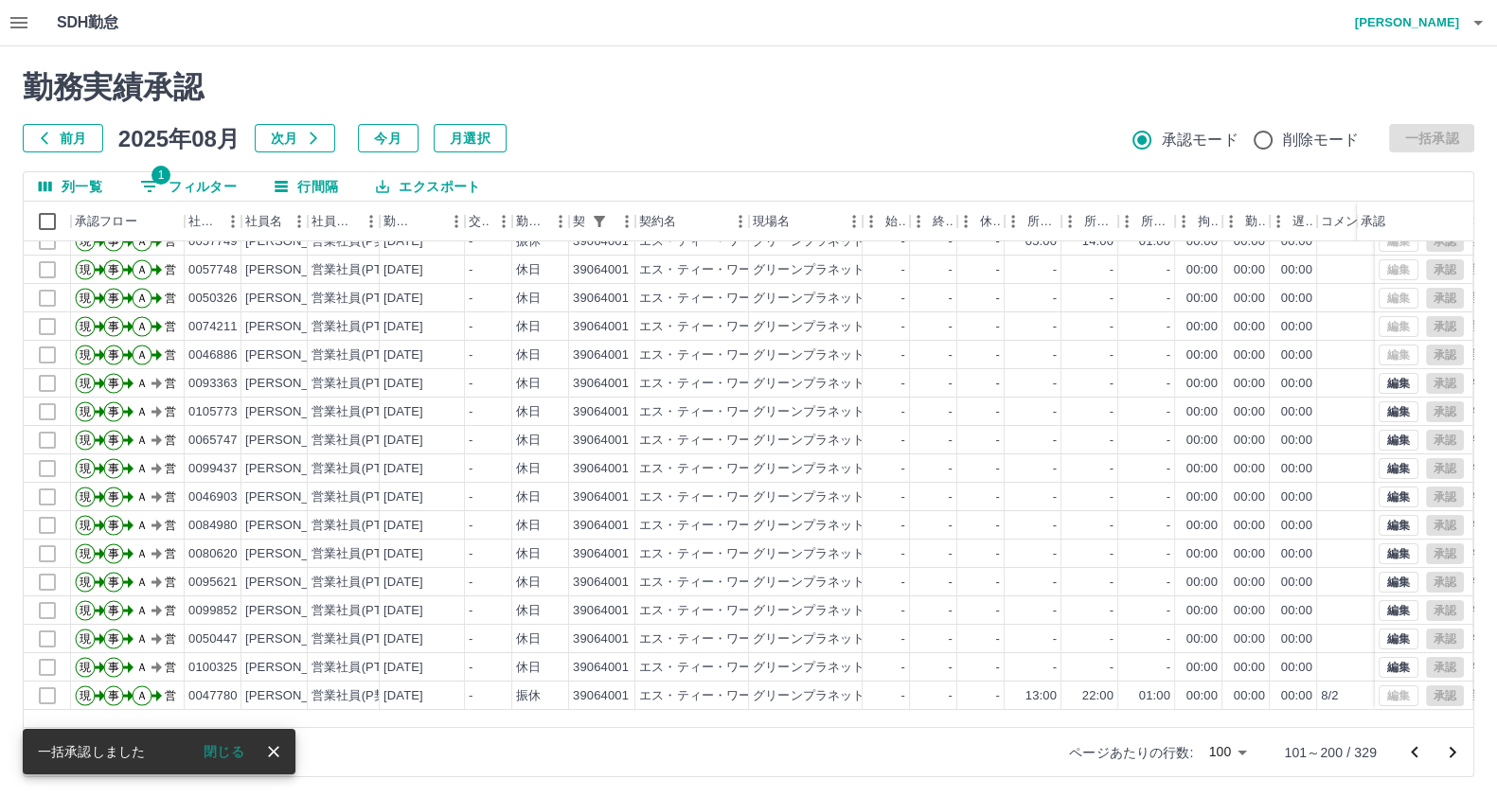
scroll to position [355, 0]
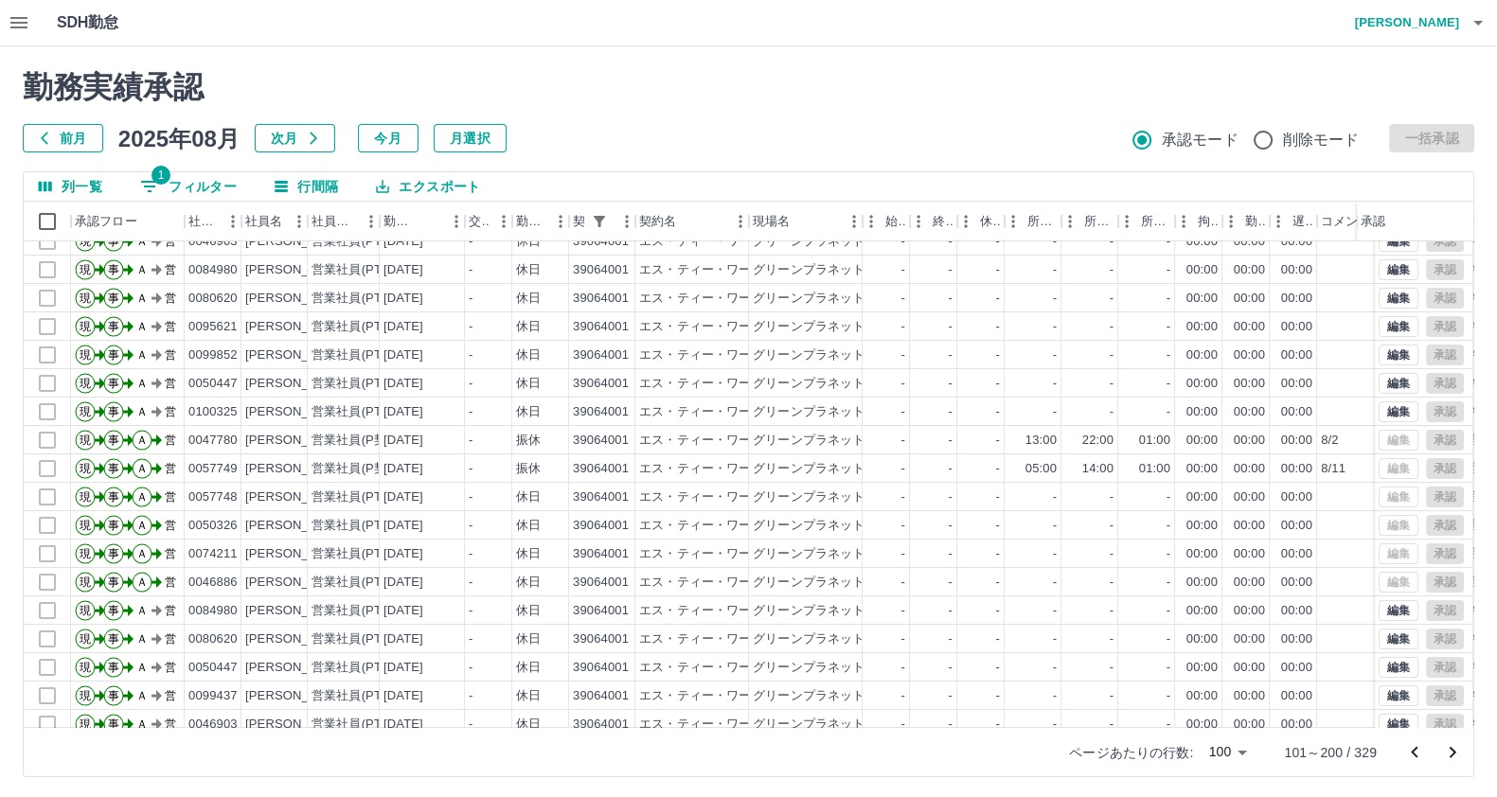
click at [1403, 741] on icon "前のページへ" at bounding box center [1414, 752] width 23 height 23
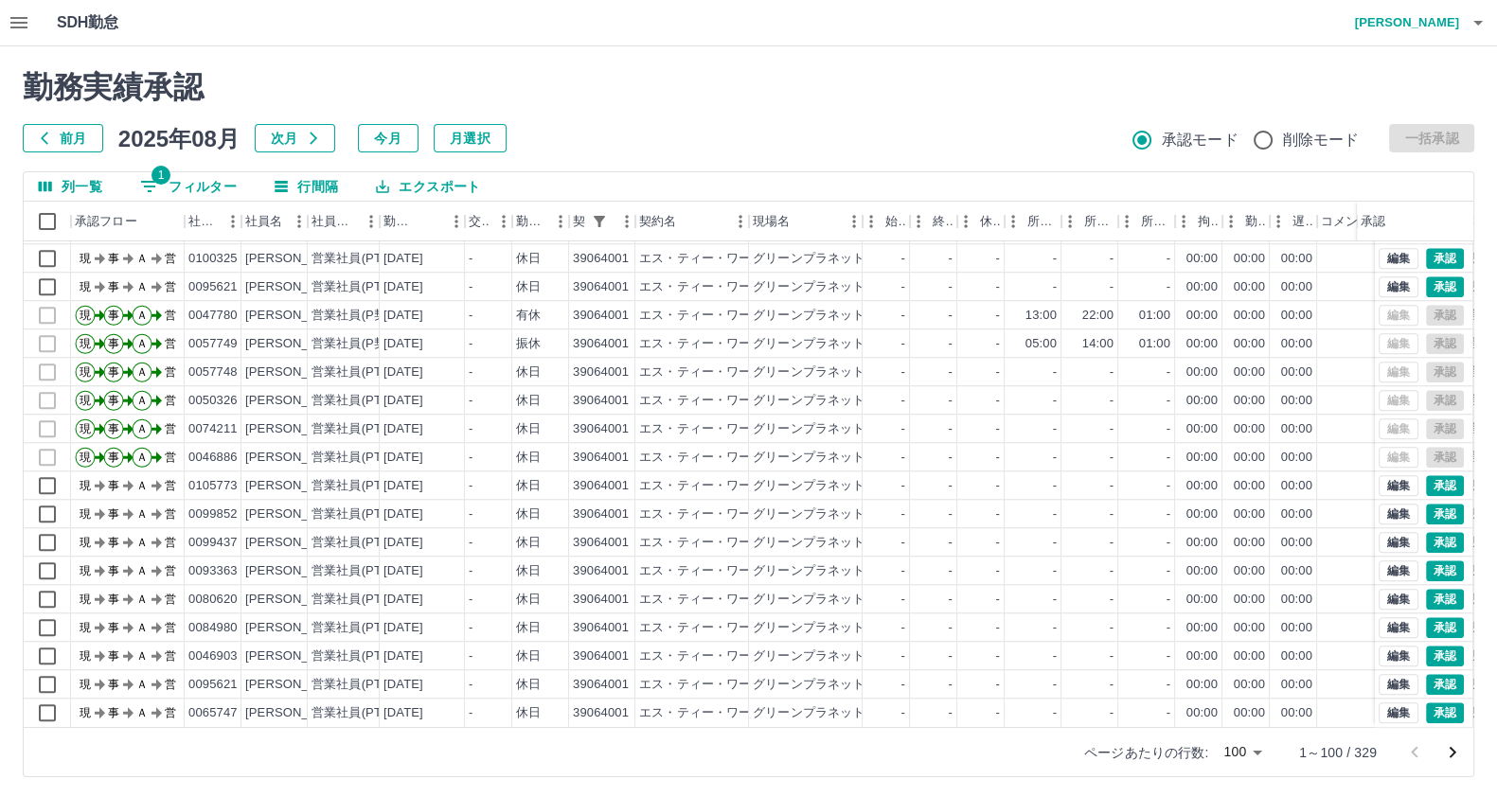
scroll to position [3, 0]
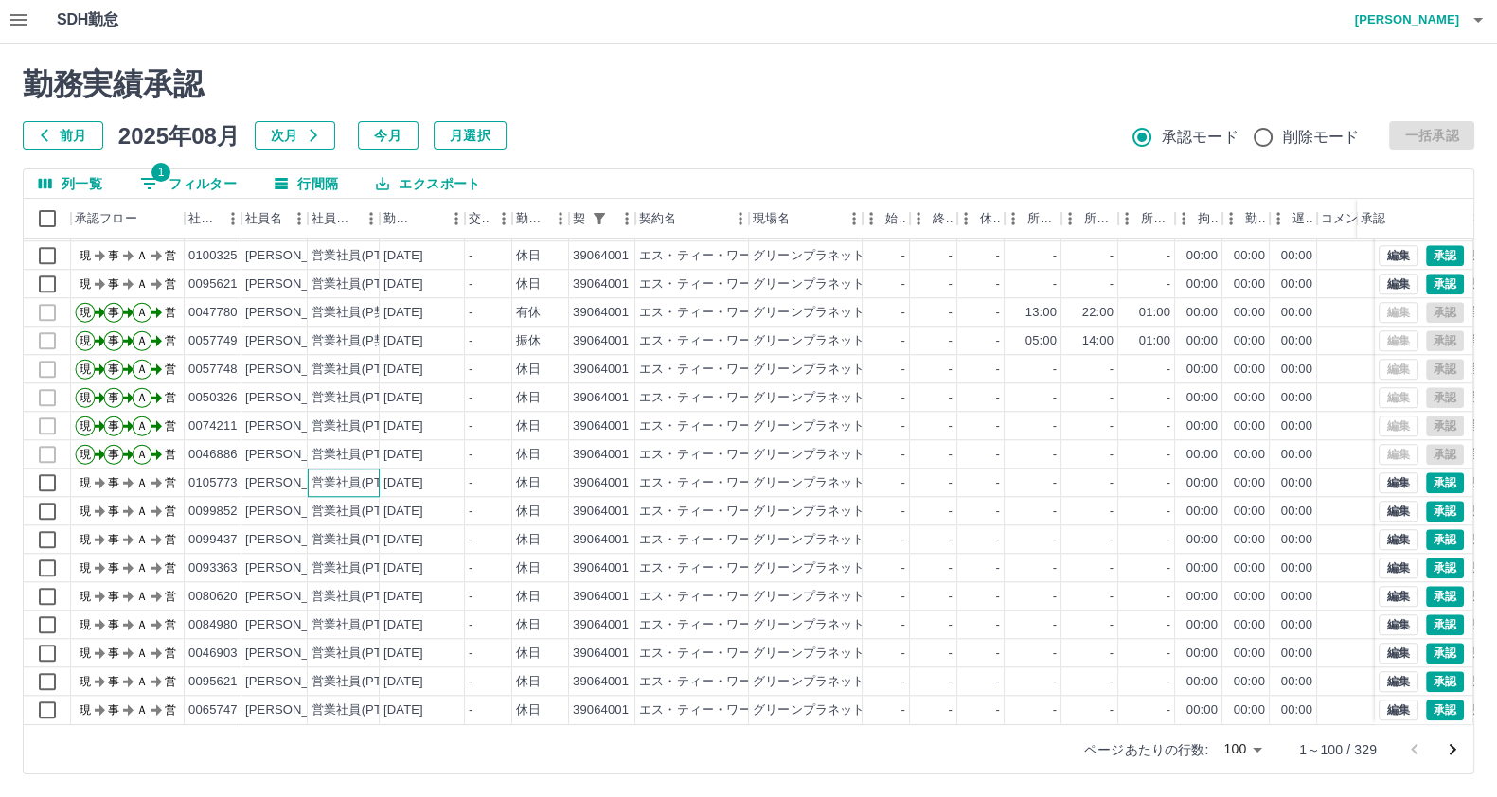
click at [361, 475] on div "営業社員(PT契約)" at bounding box center [344, 483] width 72 height 28
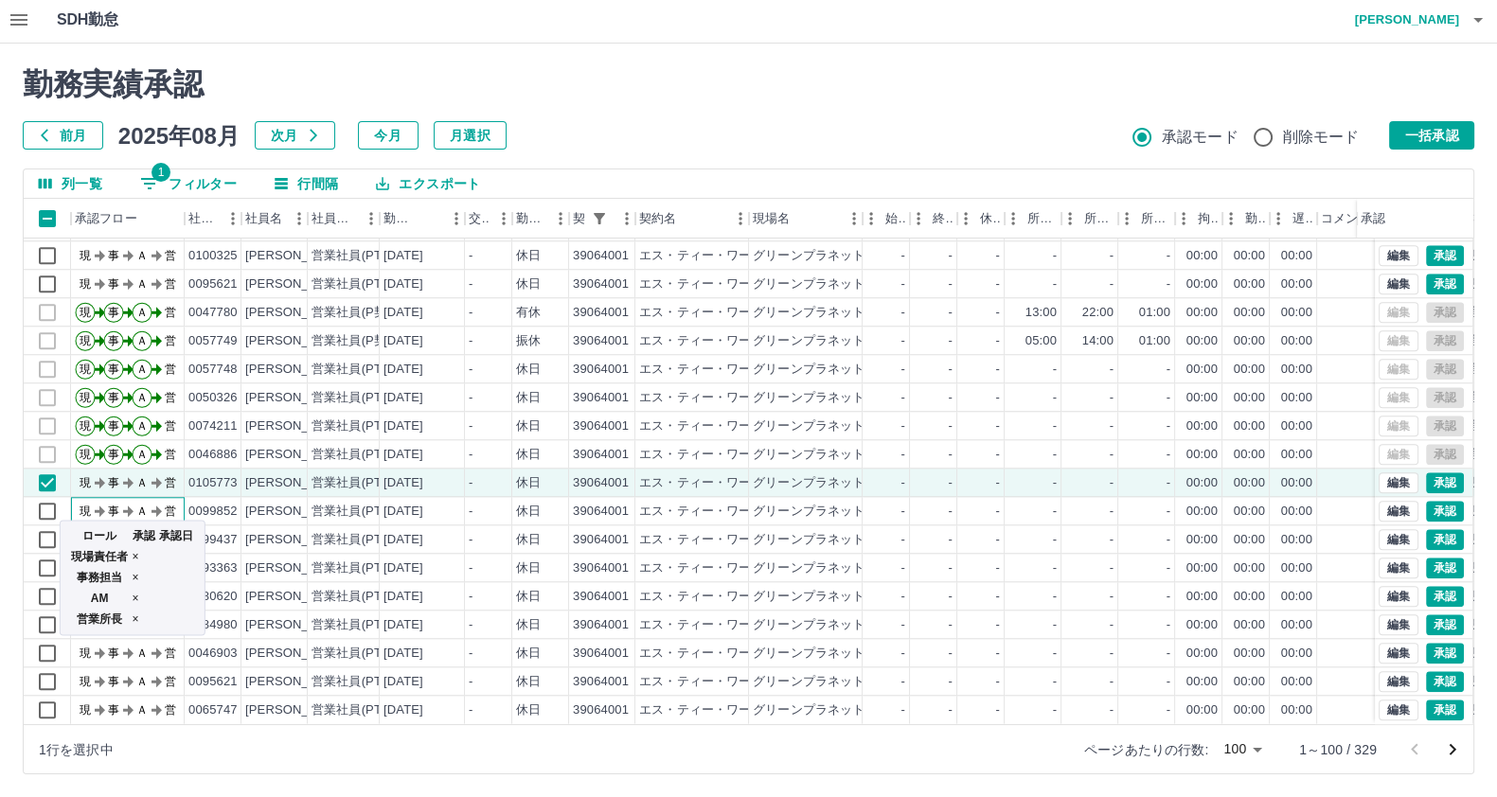
click at [174, 505] on text "営" at bounding box center [170, 511] width 11 height 13
click at [311, 531] on div "営業社員(PT契約)" at bounding box center [360, 540] width 99 height 18
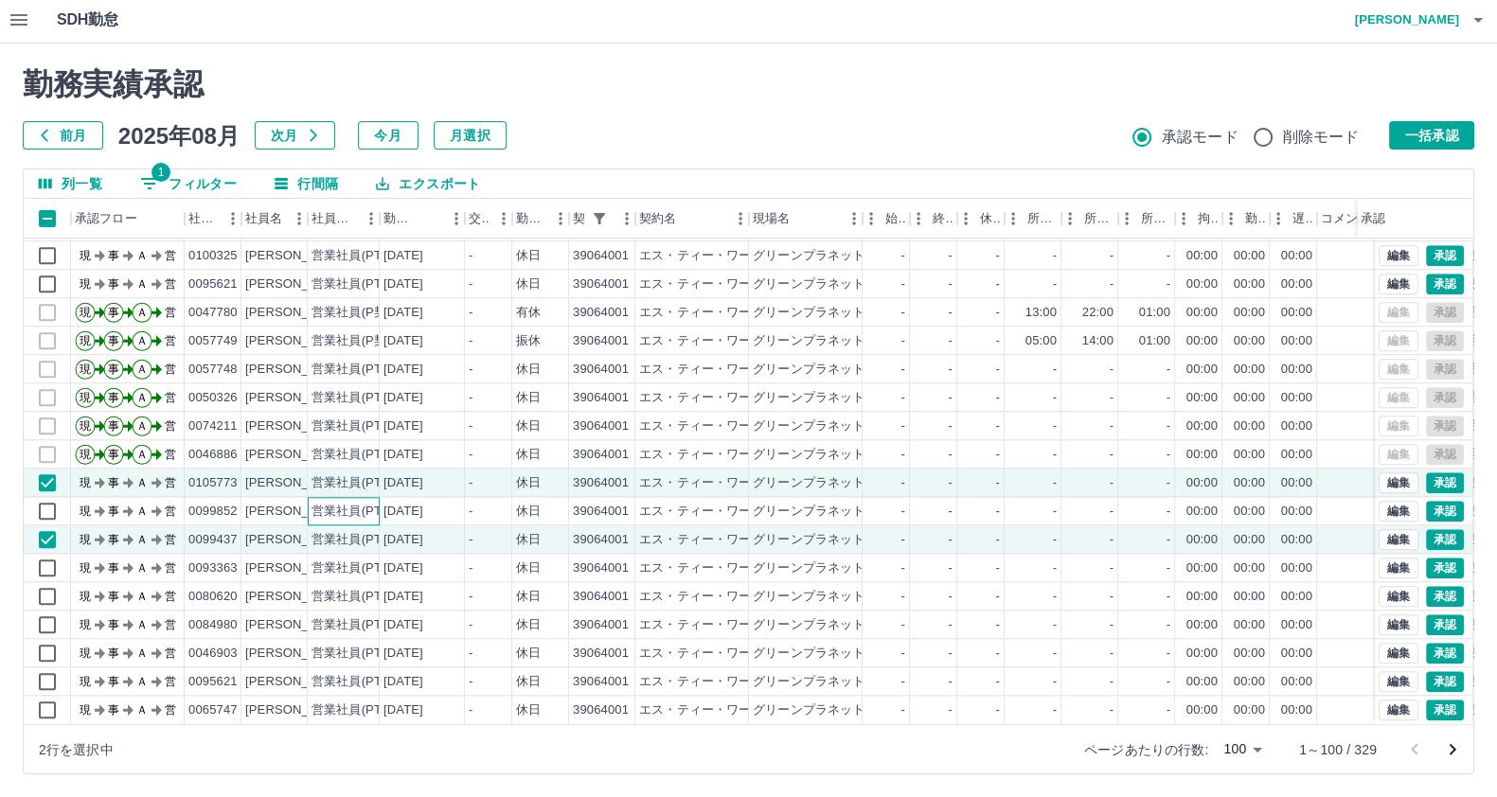
click at [323, 503] on div "営業社員(PT契約)" at bounding box center [360, 512] width 99 height 18
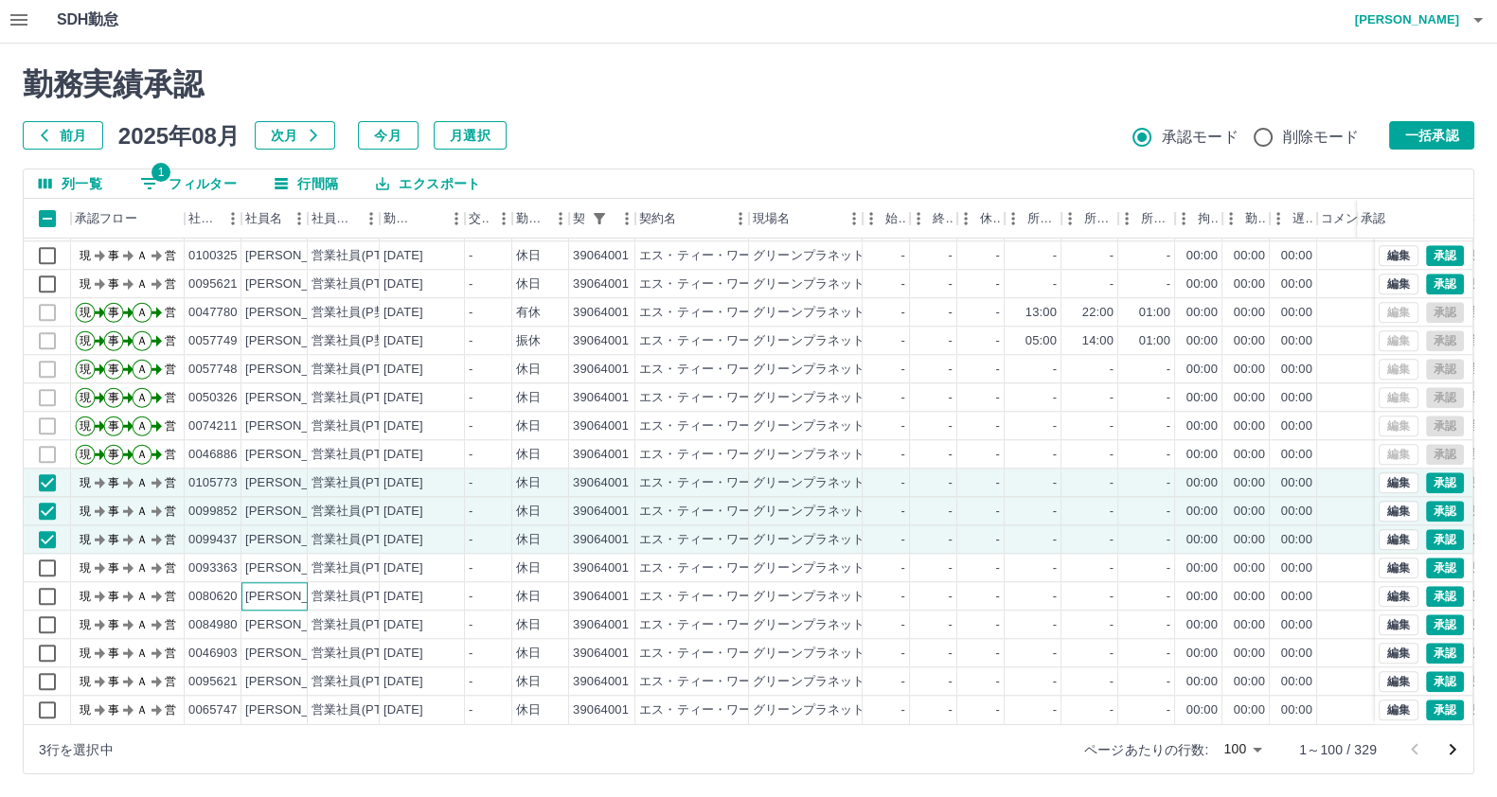
click at [291, 582] on div "聖[PERSON_NAME]" at bounding box center [274, 596] width 66 height 28
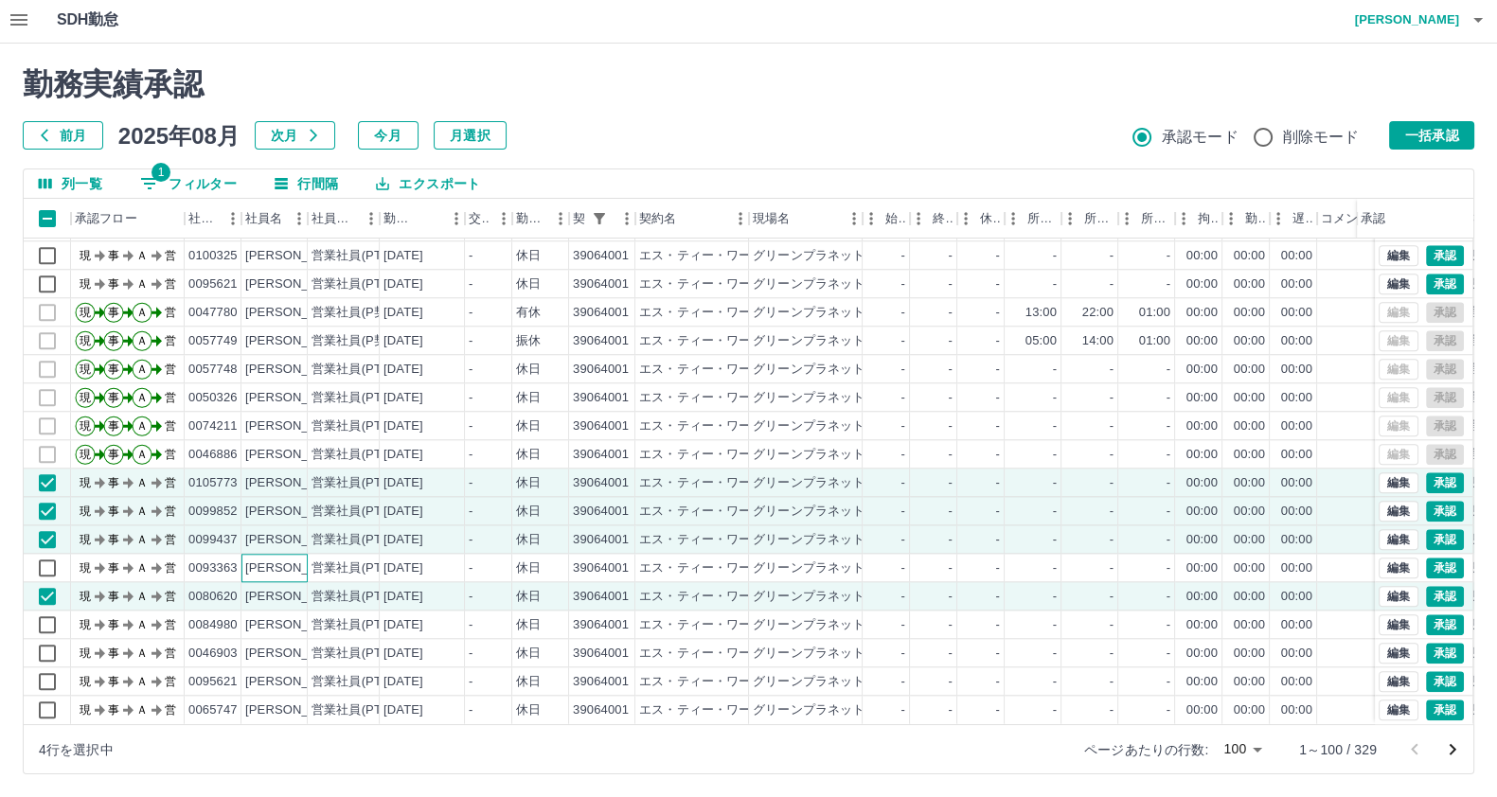
click at [291, 560] on div "[PERSON_NAME]" at bounding box center [296, 569] width 103 height 18
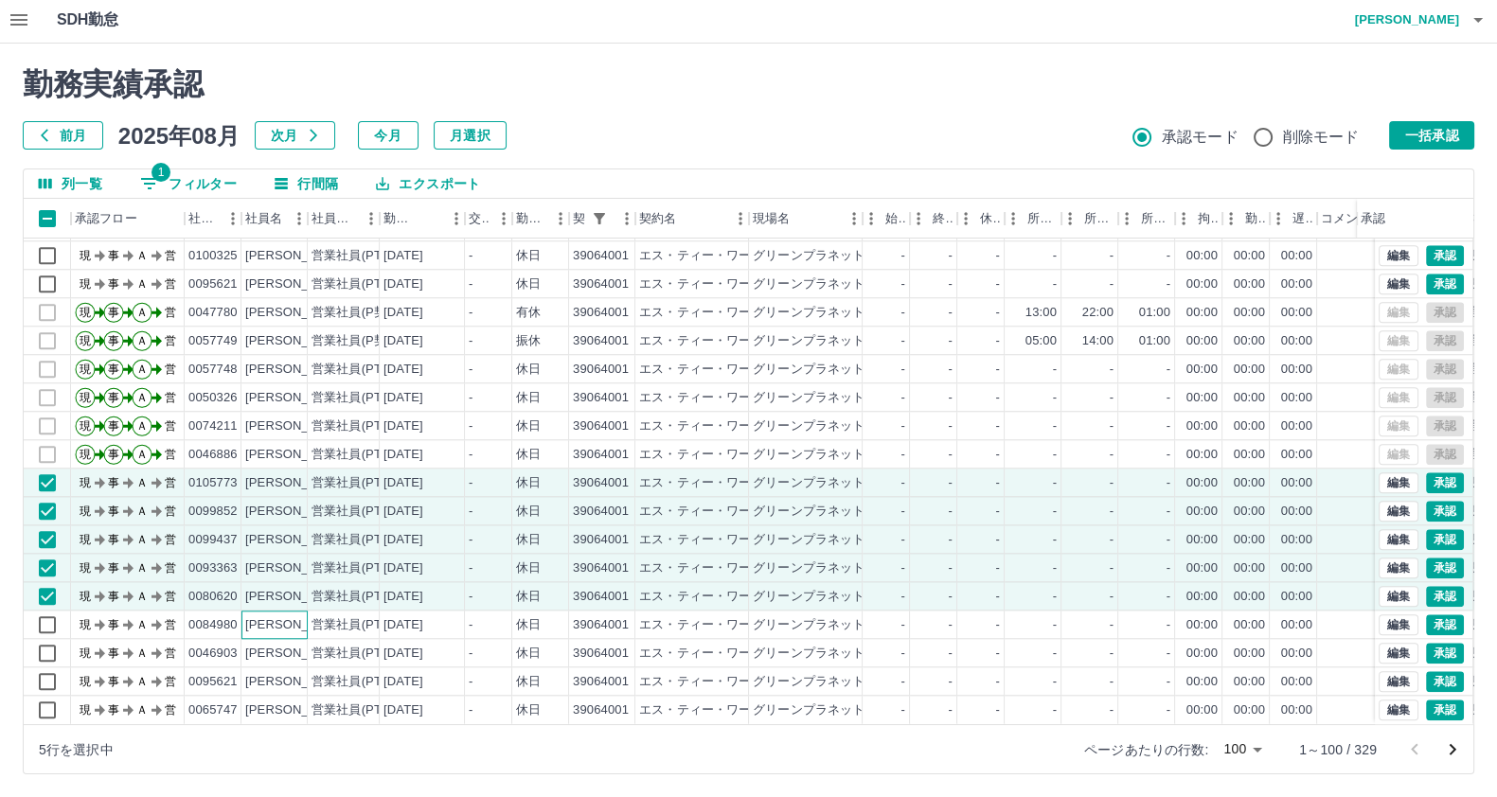
click at [284, 616] on div "中村　仁美" at bounding box center [296, 625] width 103 height 18
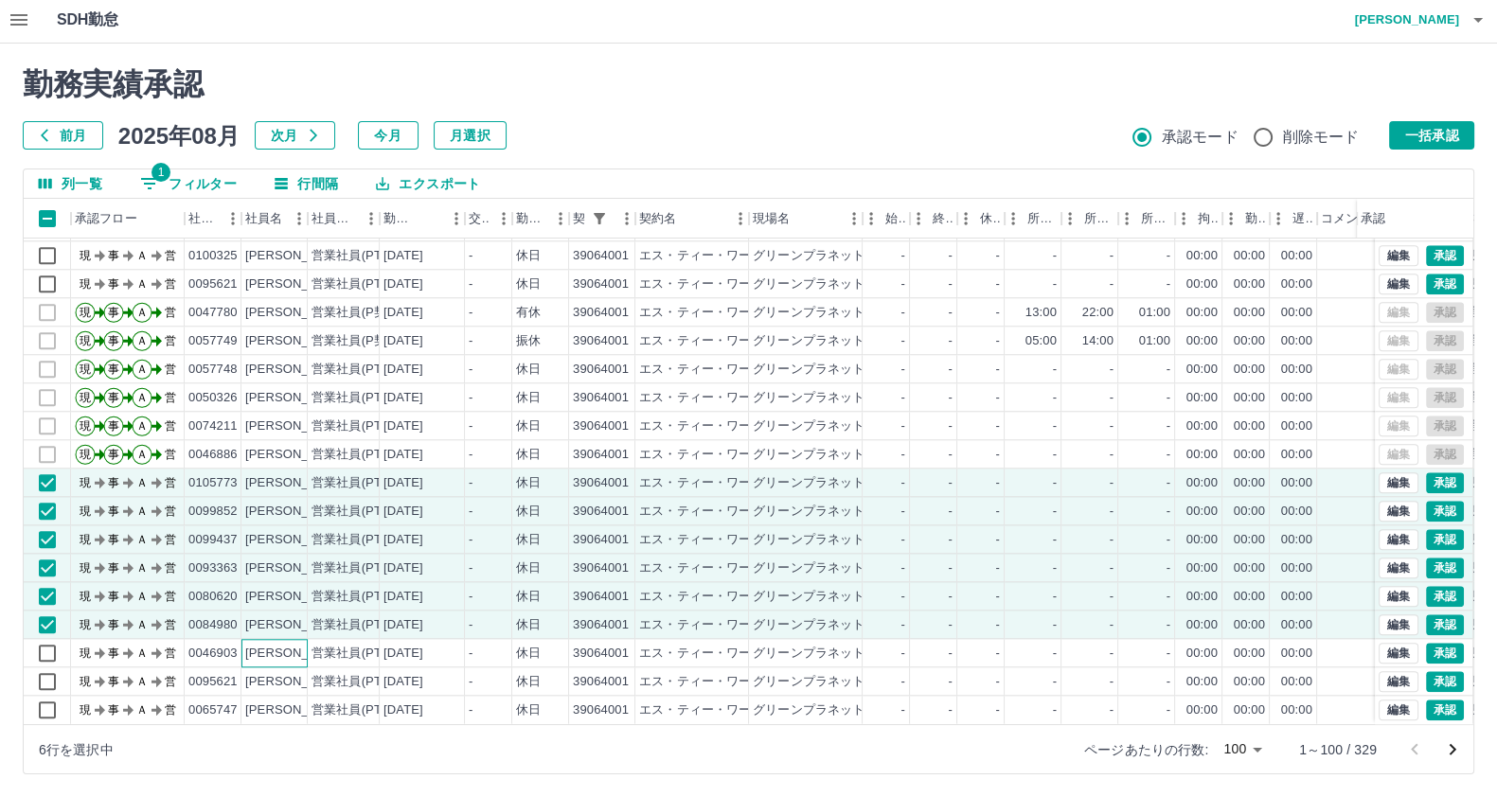
click at [278, 645] on div "亀井　美雪" at bounding box center [296, 654] width 103 height 18
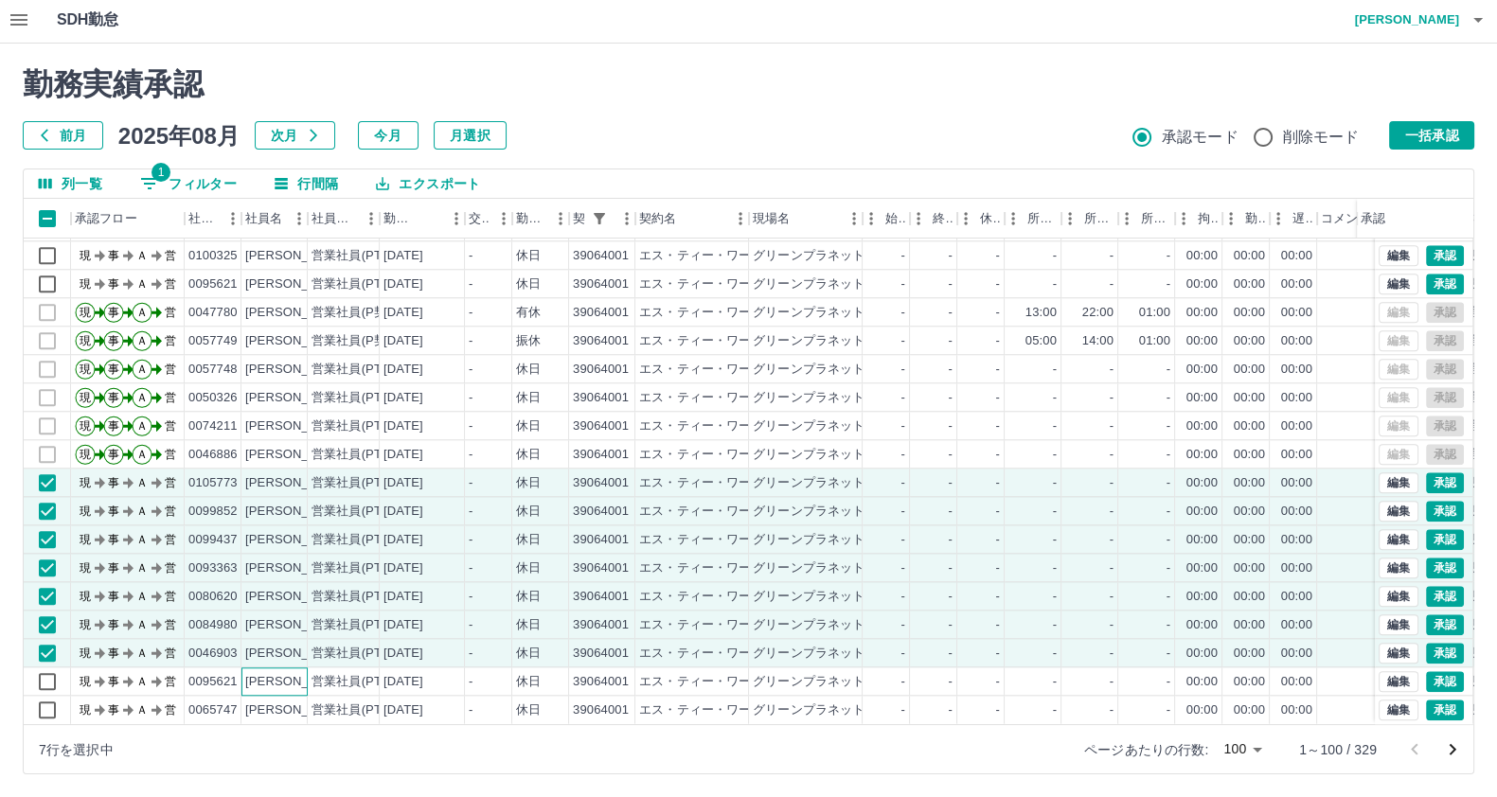
drag, startPoint x: 277, startPoint y: 656, endPoint x: 265, endPoint y: 673, distance: 21.0
click at [275, 673] on div "藤田　駿希" at bounding box center [296, 682] width 103 height 18
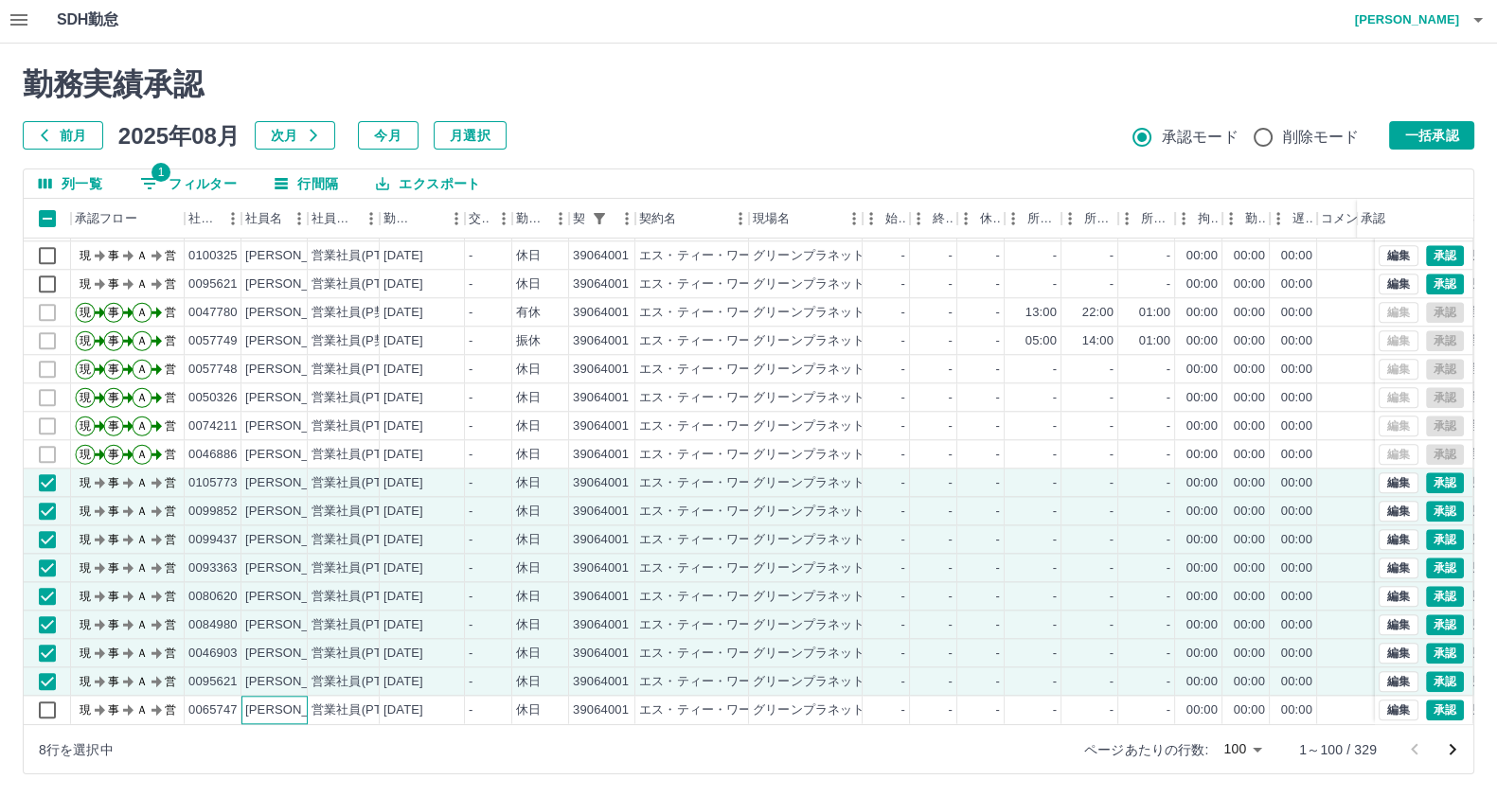
click at [256, 702] on div "小西　航平" at bounding box center [303, 711] width 116 height 18
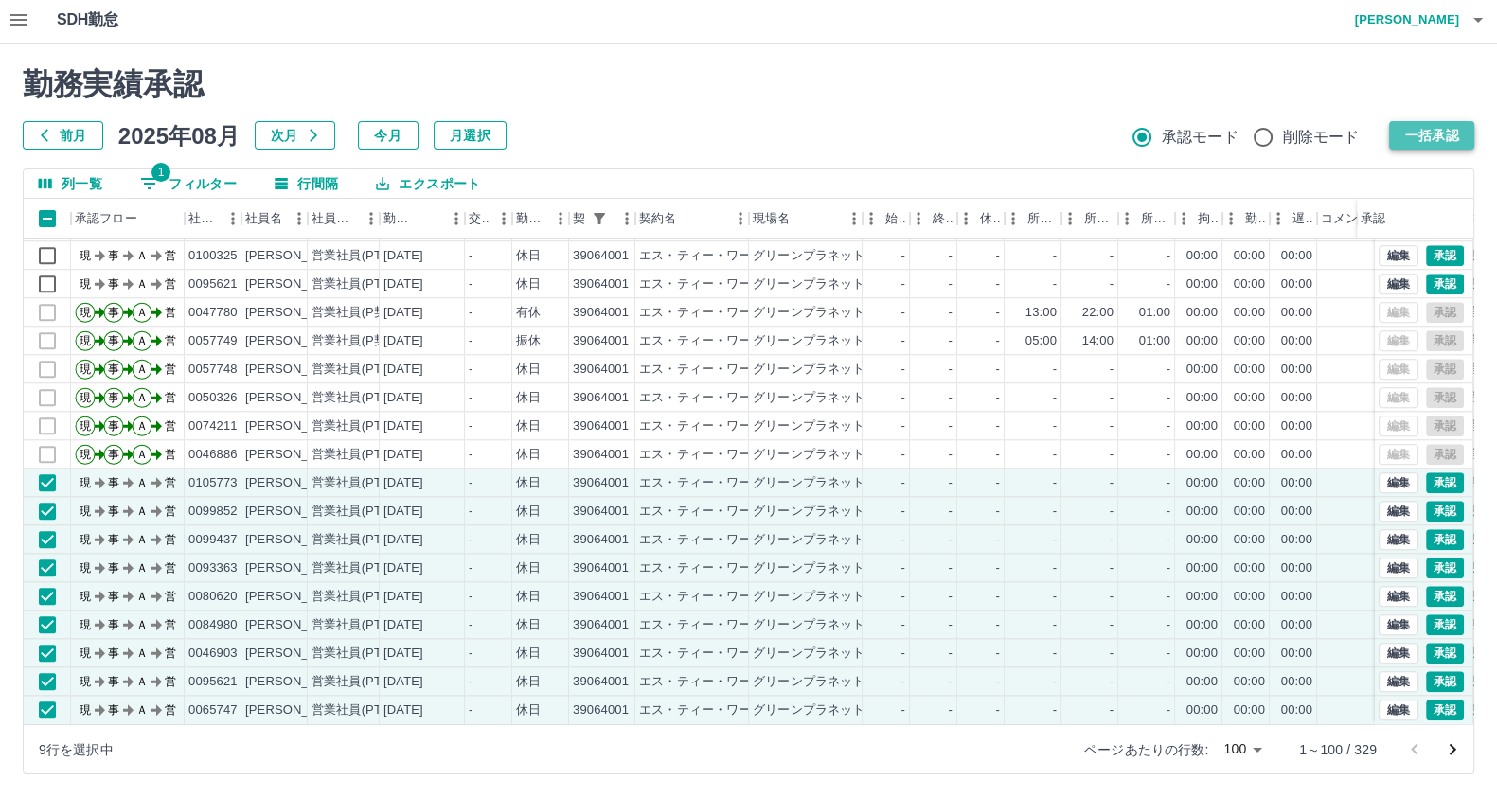
click at [1452, 126] on button "一括承認" at bounding box center [1431, 135] width 85 height 28
click at [1447, 127] on button "一括承認" at bounding box center [1431, 135] width 85 height 28
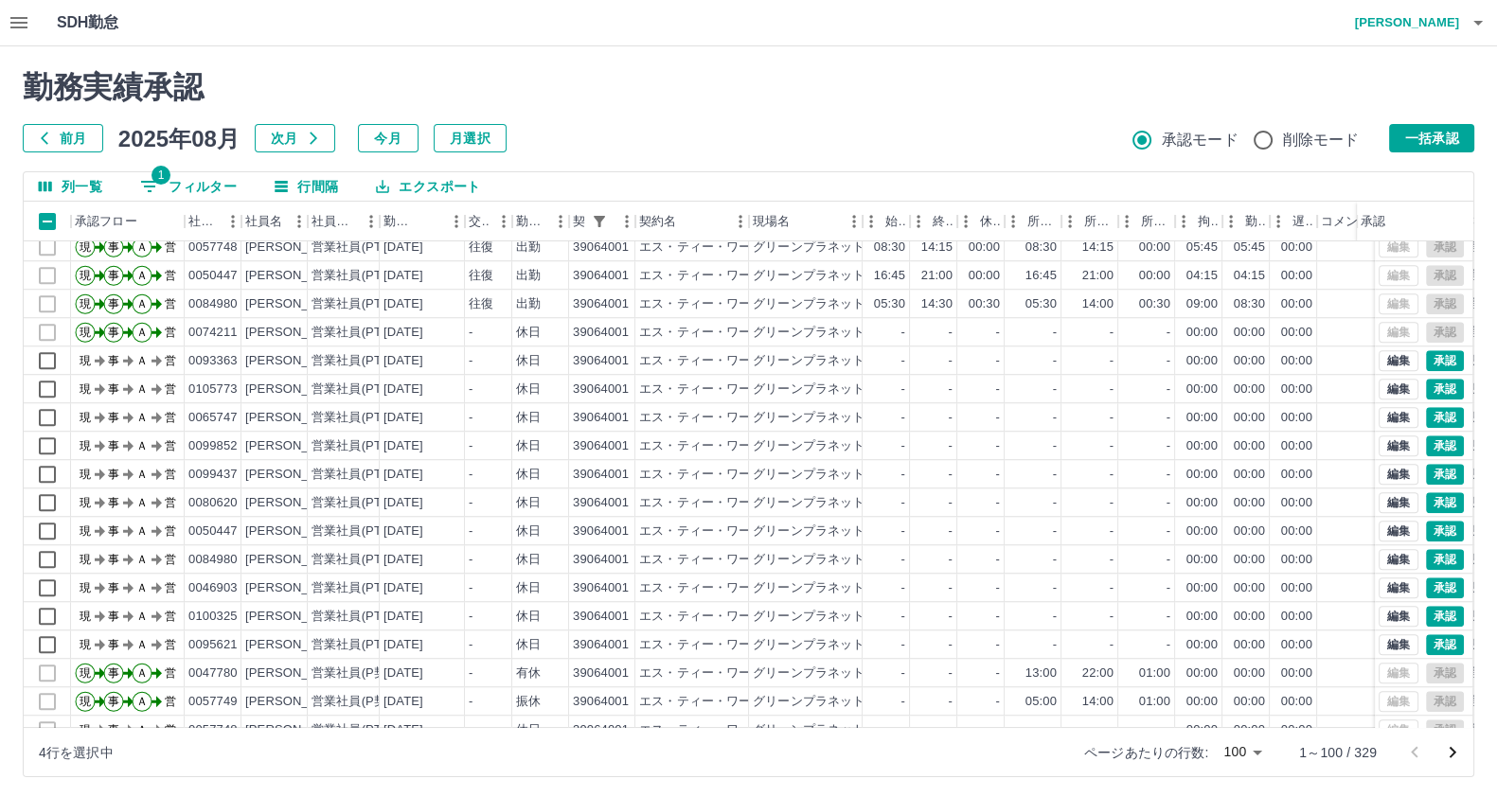
scroll to position [2017, 0]
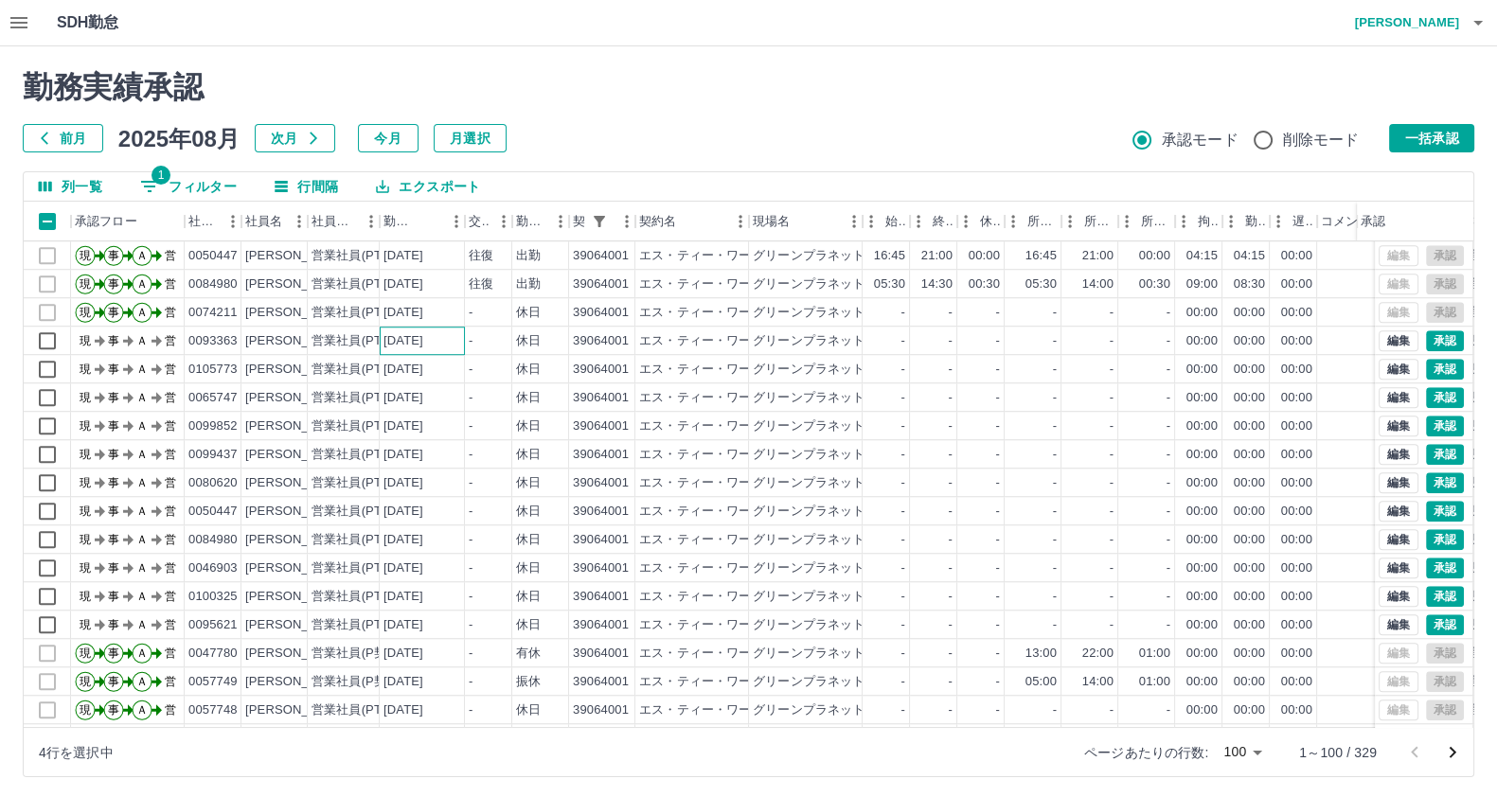
click at [436, 351] on div "[DATE]" at bounding box center [422, 341] width 85 height 28
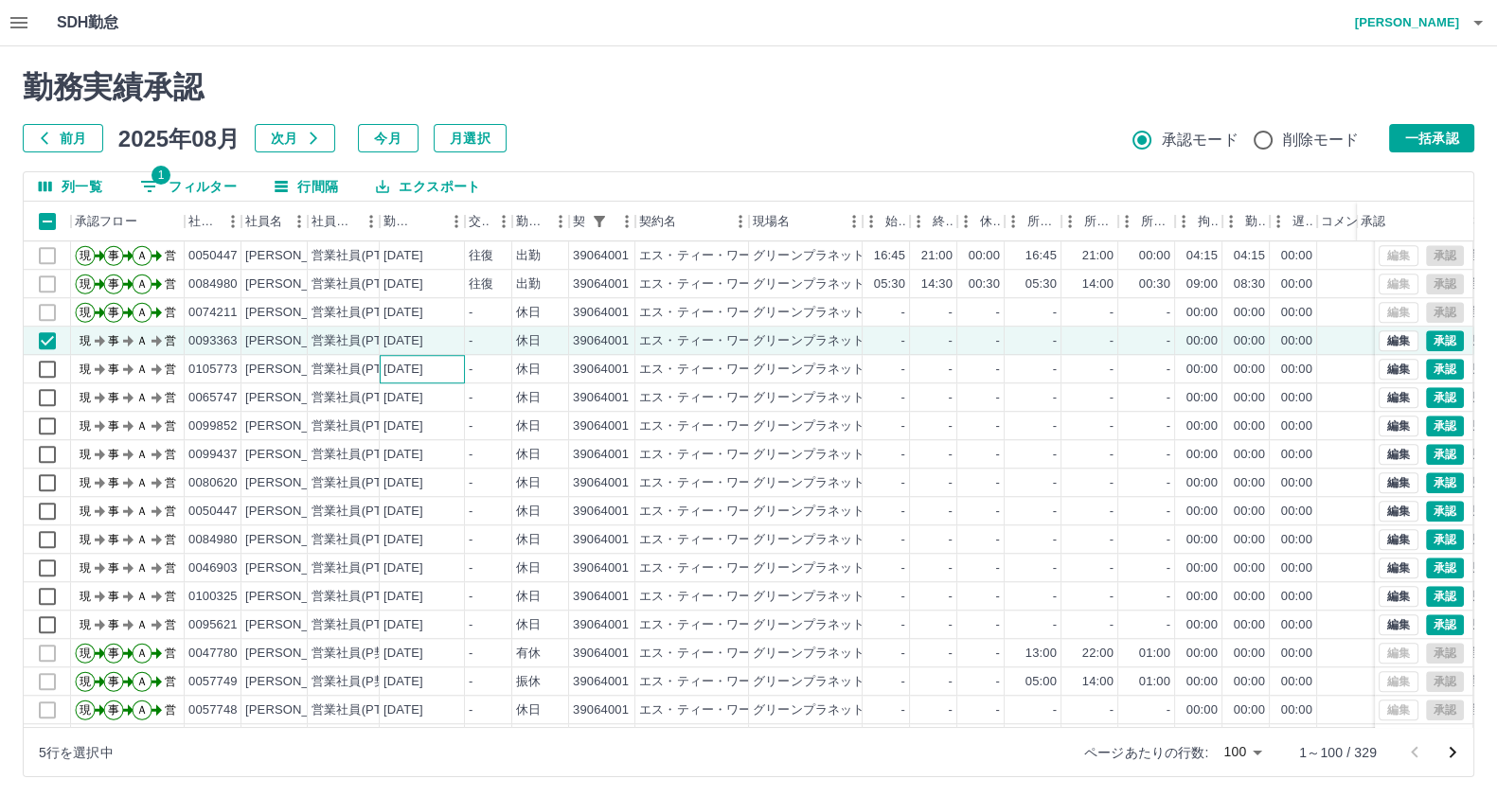
click at [406, 379] on div "2025-08-15" at bounding box center [422, 369] width 85 height 28
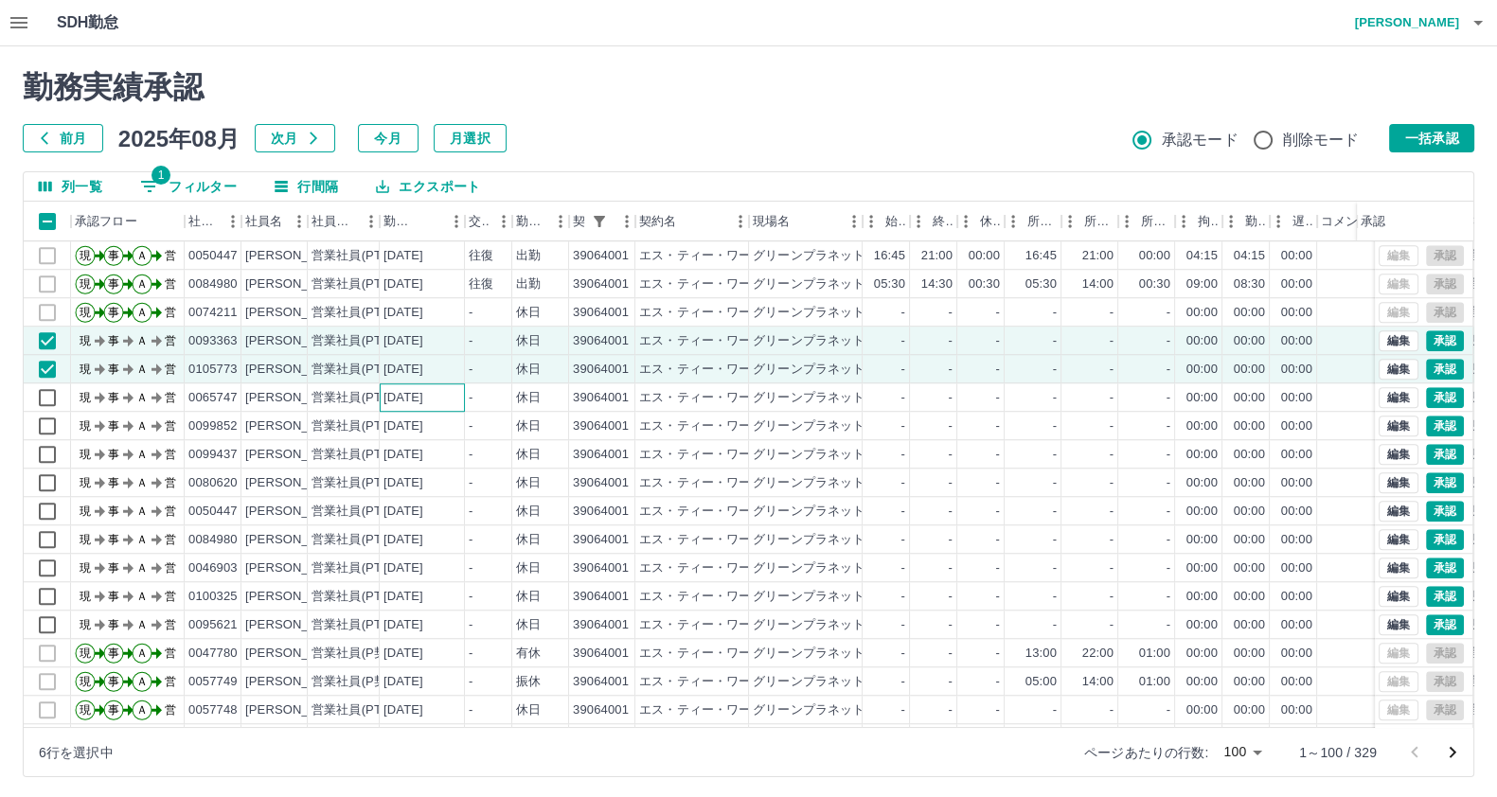
click at [380, 400] on div "2025-08-15" at bounding box center [422, 397] width 85 height 28
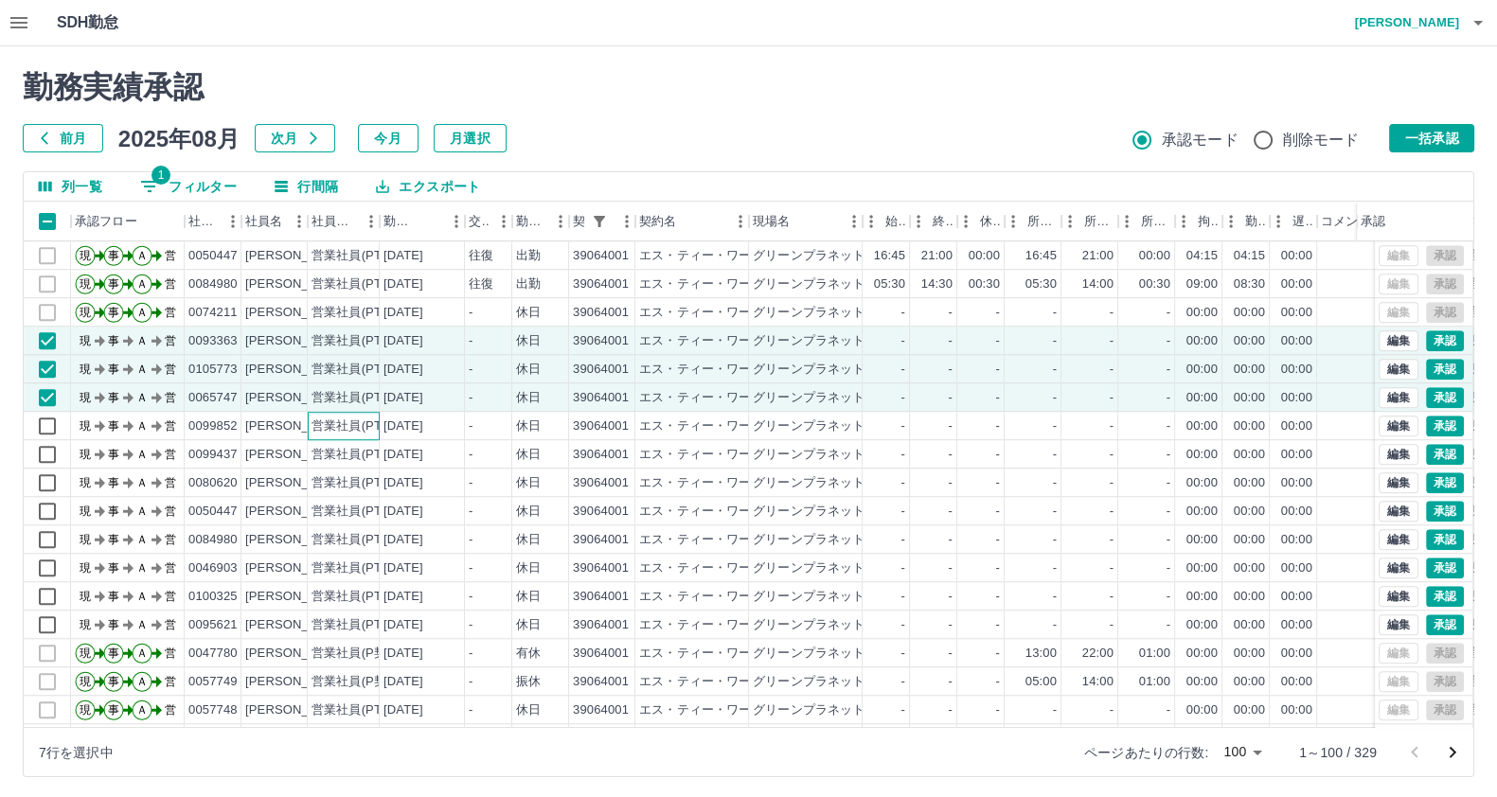
click at [347, 423] on div "営業社員(PT契約)" at bounding box center [360, 427] width 99 height 18
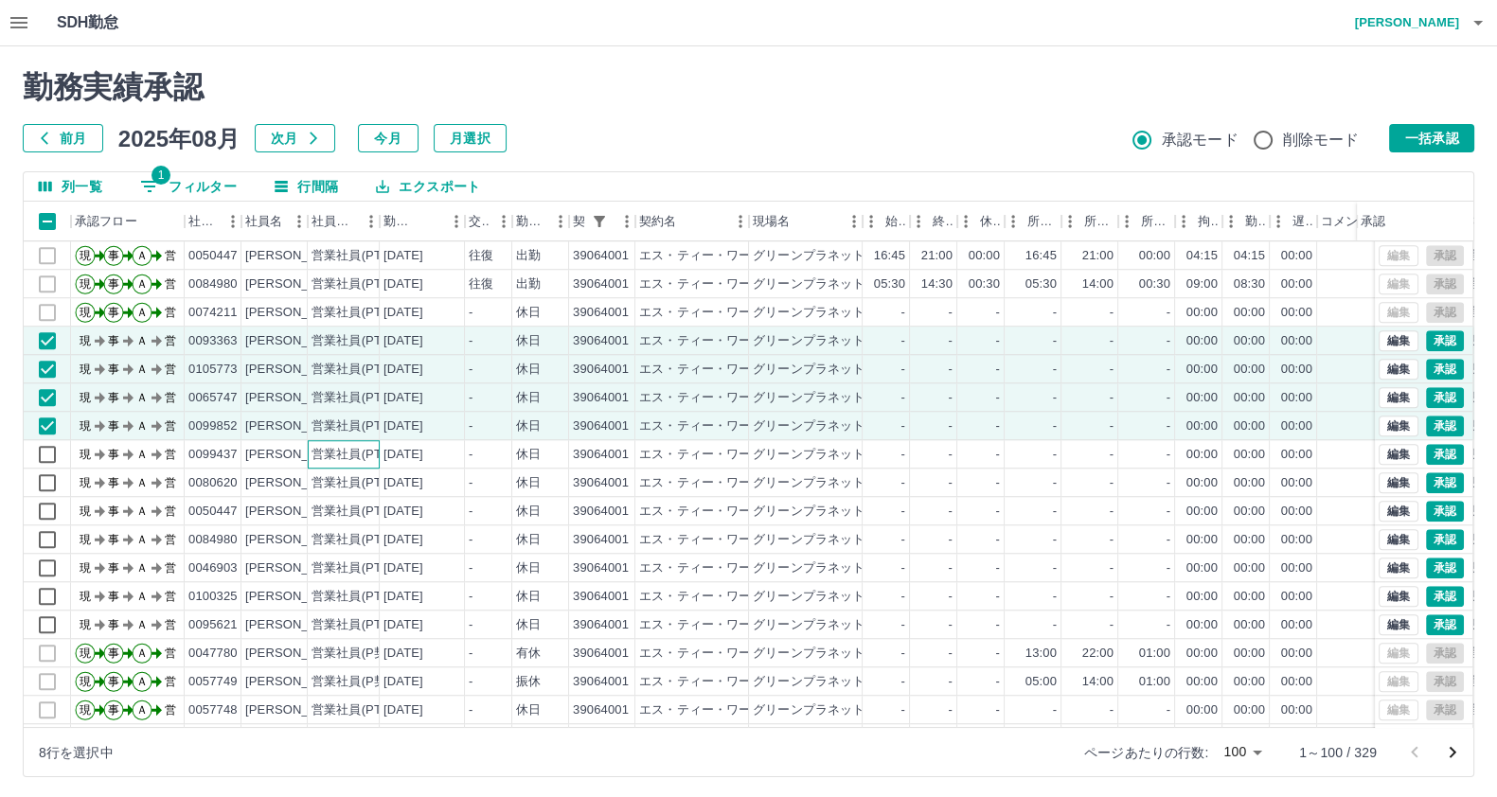
click at [308, 461] on div "営業社員(PT契約)" at bounding box center [344, 454] width 72 height 28
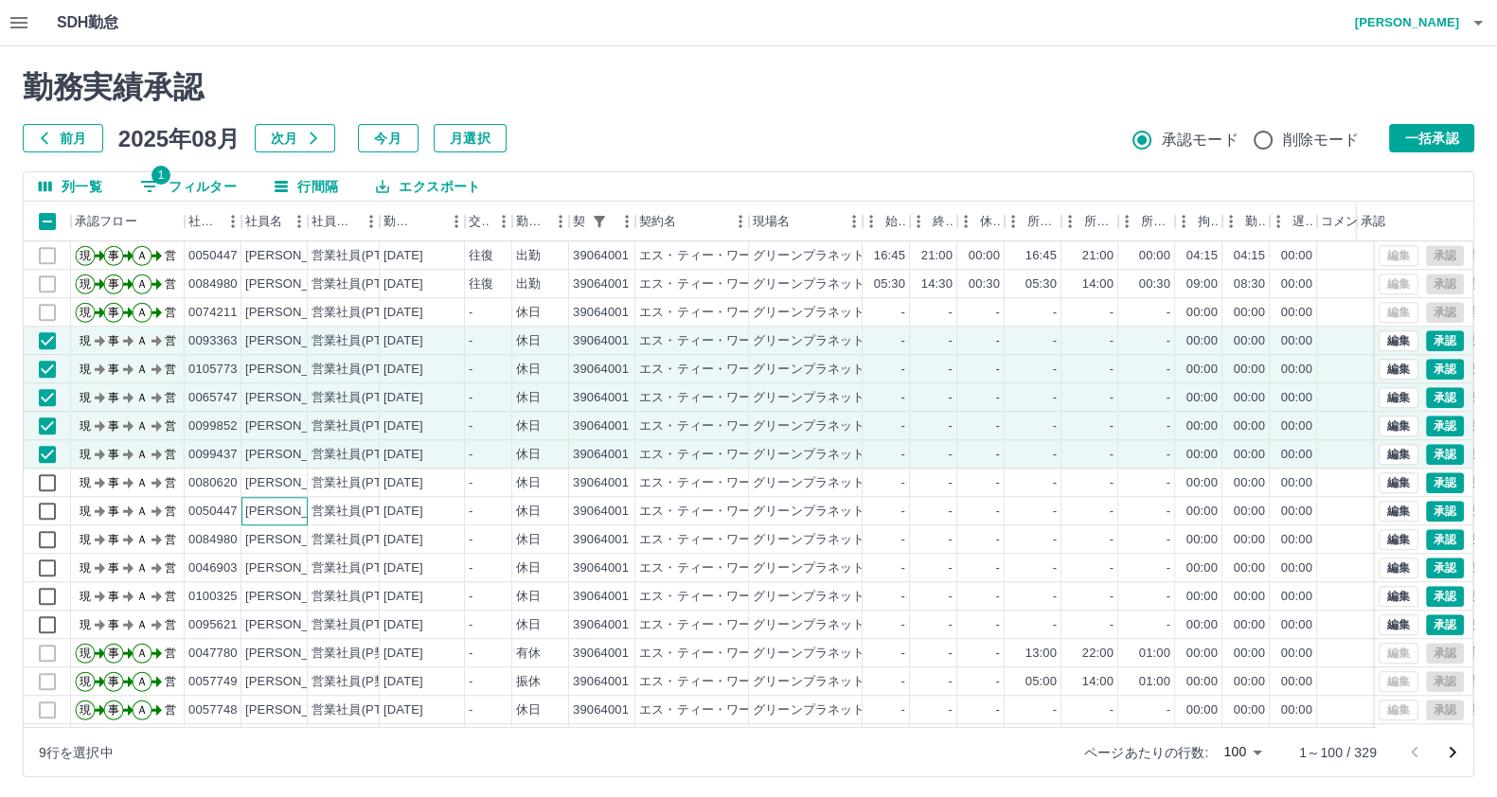
click at [255, 505] on div "近藤　幸子" at bounding box center [296, 512] width 103 height 18
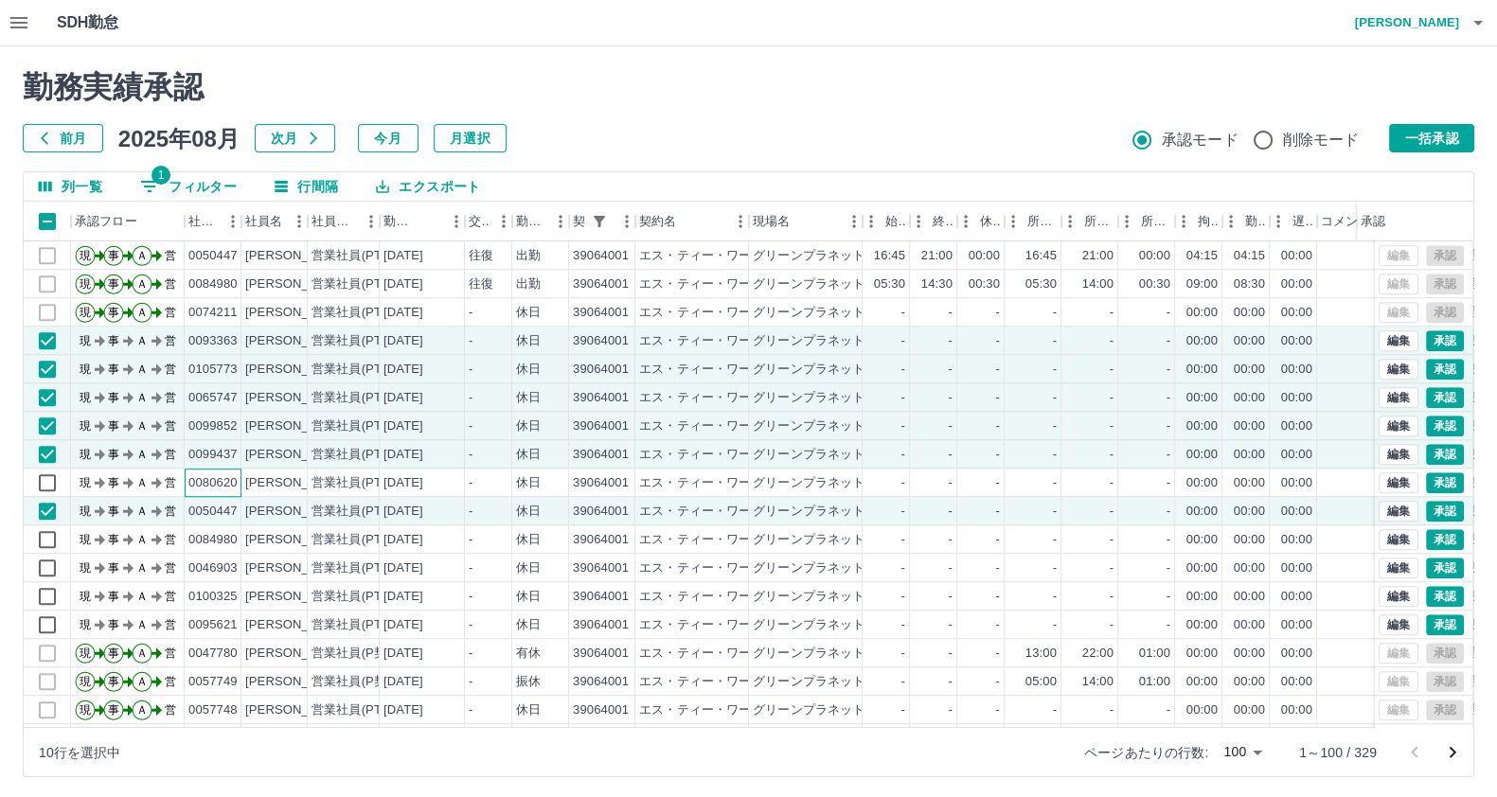
click at [218, 478] on div "0080620" at bounding box center [212, 483] width 49 height 18
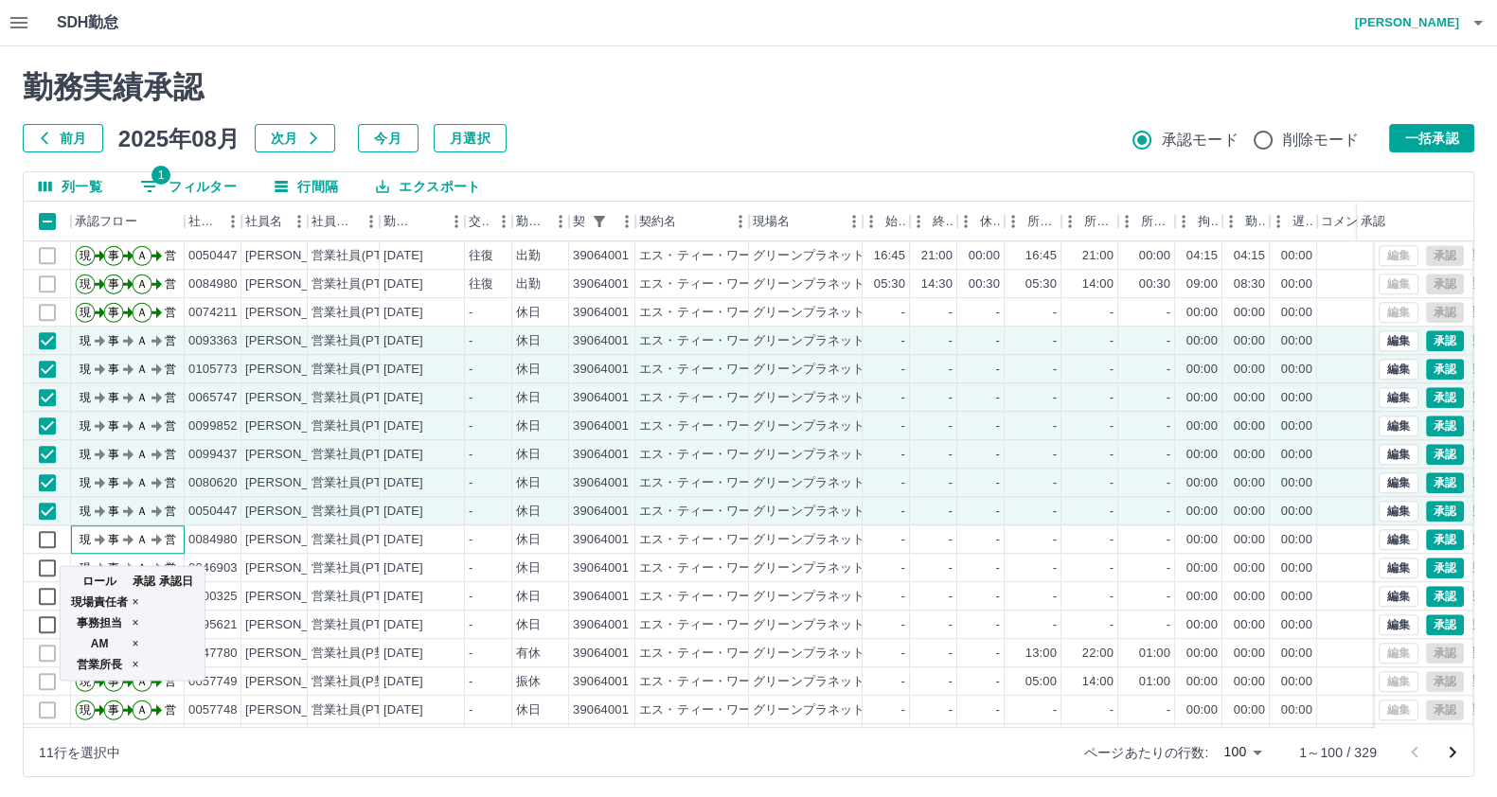
click at [179, 546] on icon "現 事 Ａ 営" at bounding box center [132, 537] width 114 height 33
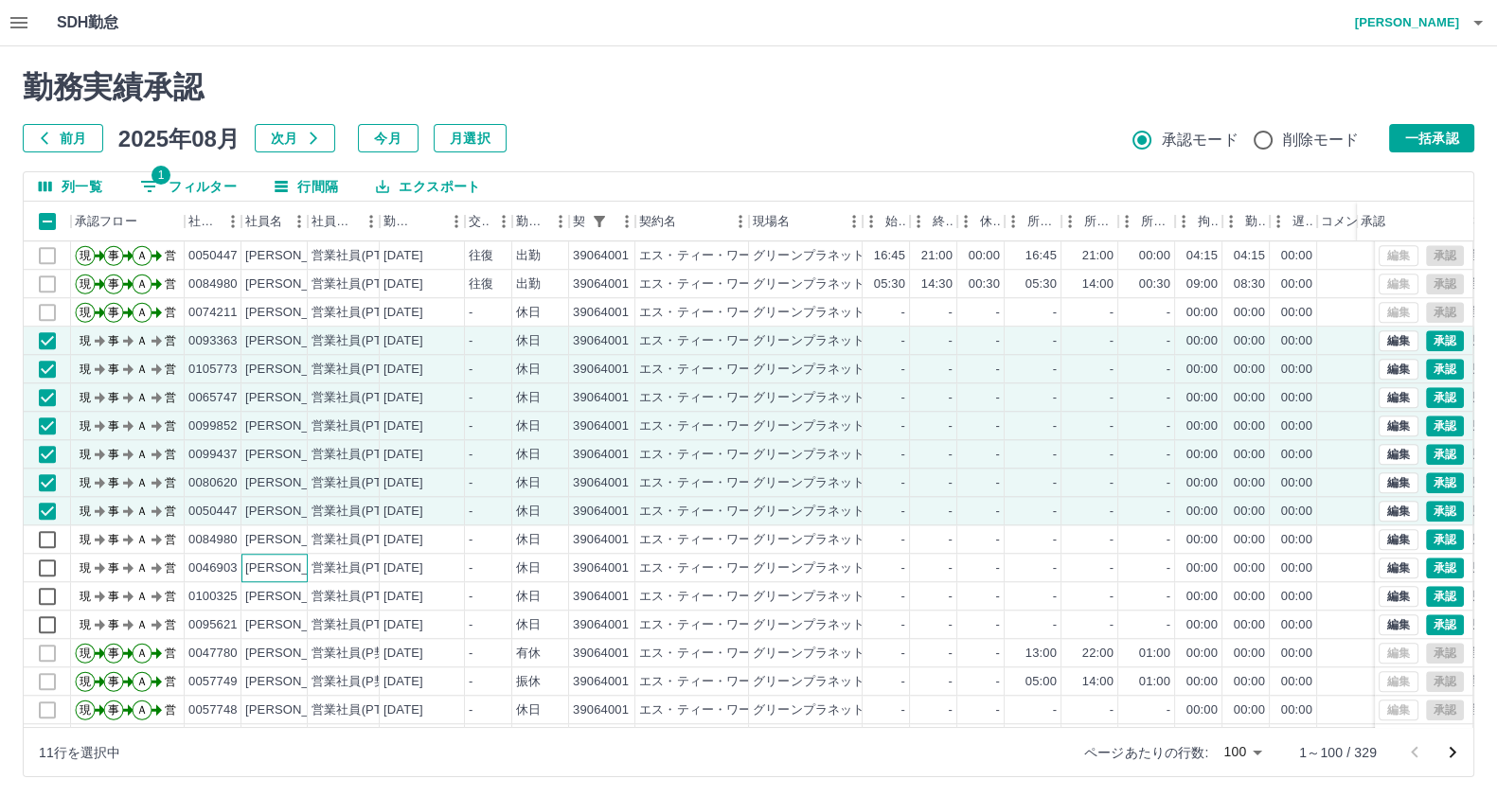
click at [303, 567] on div "亀井　美雪" at bounding box center [296, 569] width 103 height 18
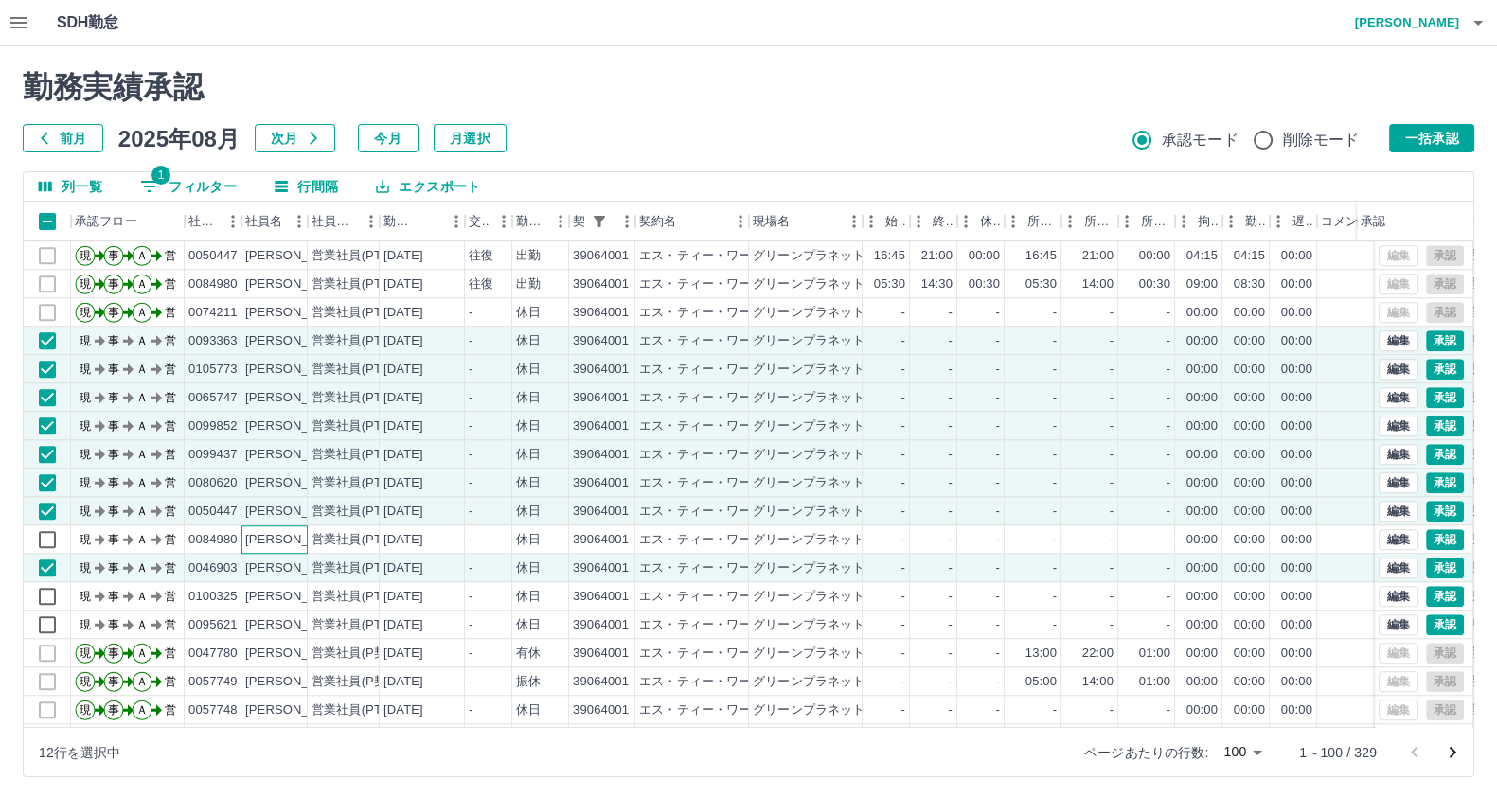
click at [301, 542] on div "中村　仁美" at bounding box center [296, 540] width 103 height 18
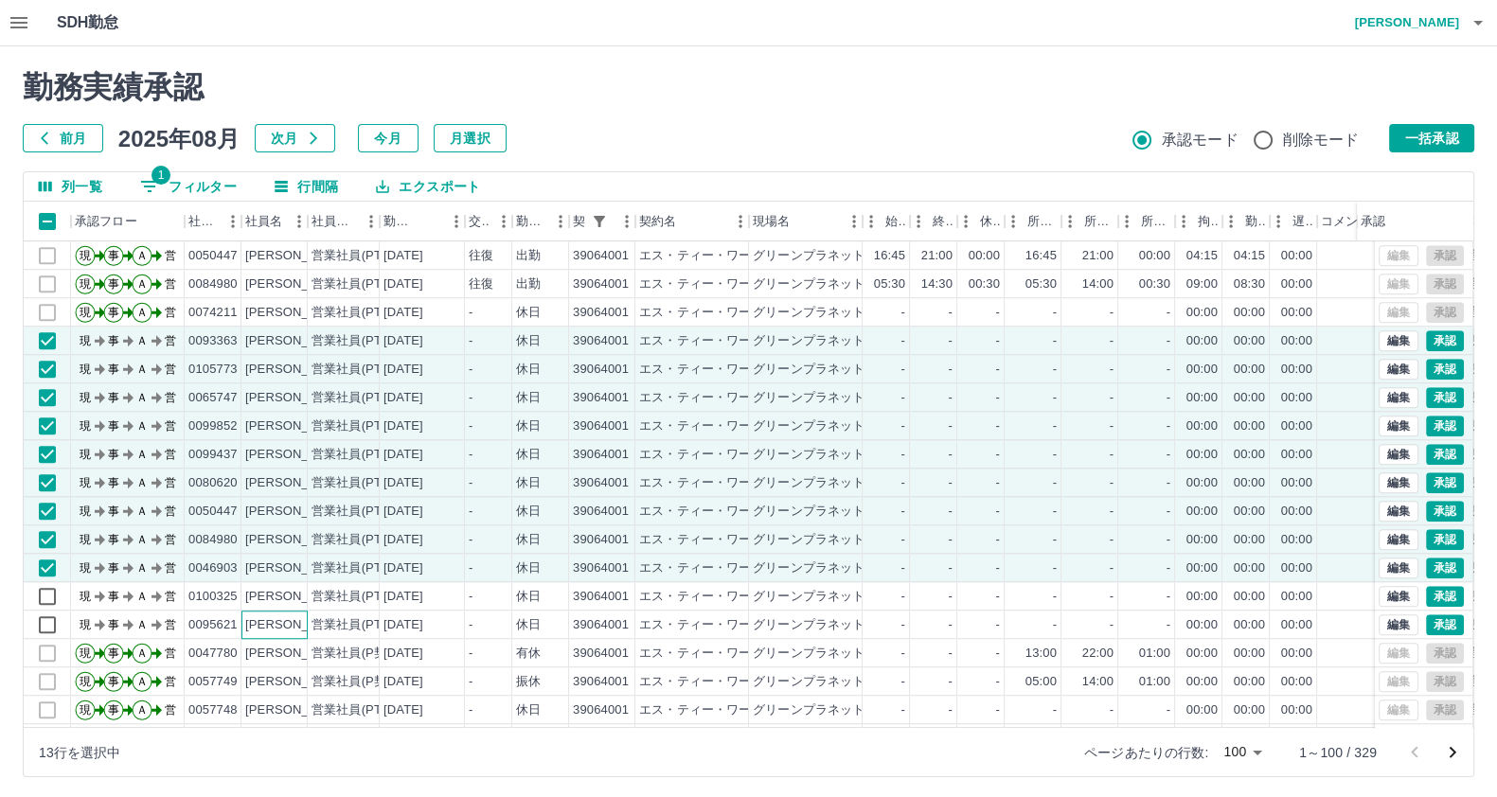
click at [288, 612] on div "藤田　駿希" at bounding box center [274, 625] width 66 height 28
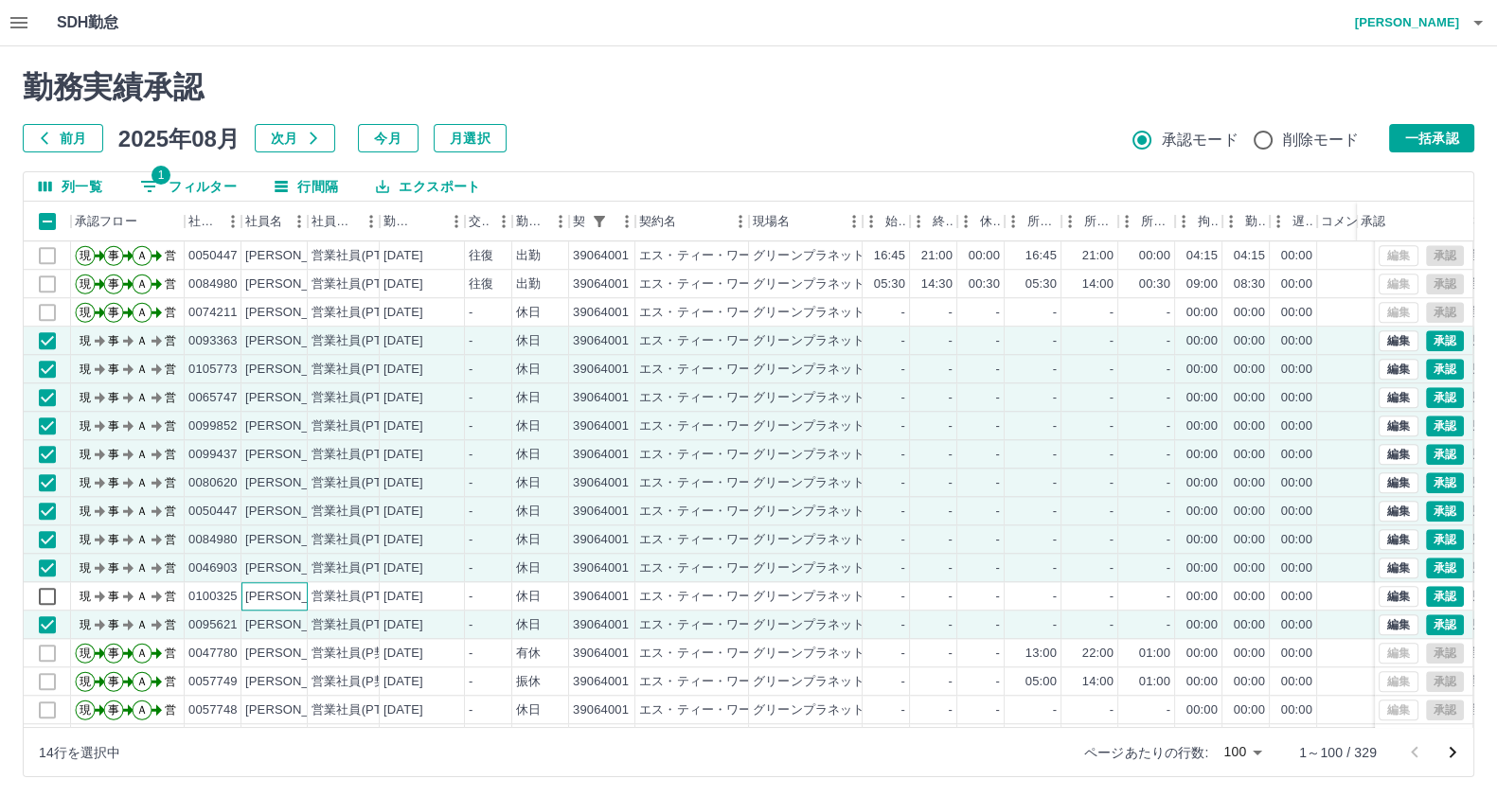
click at [283, 590] on div "松下　功司" at bounding box center [296, 597] width 103 height 18
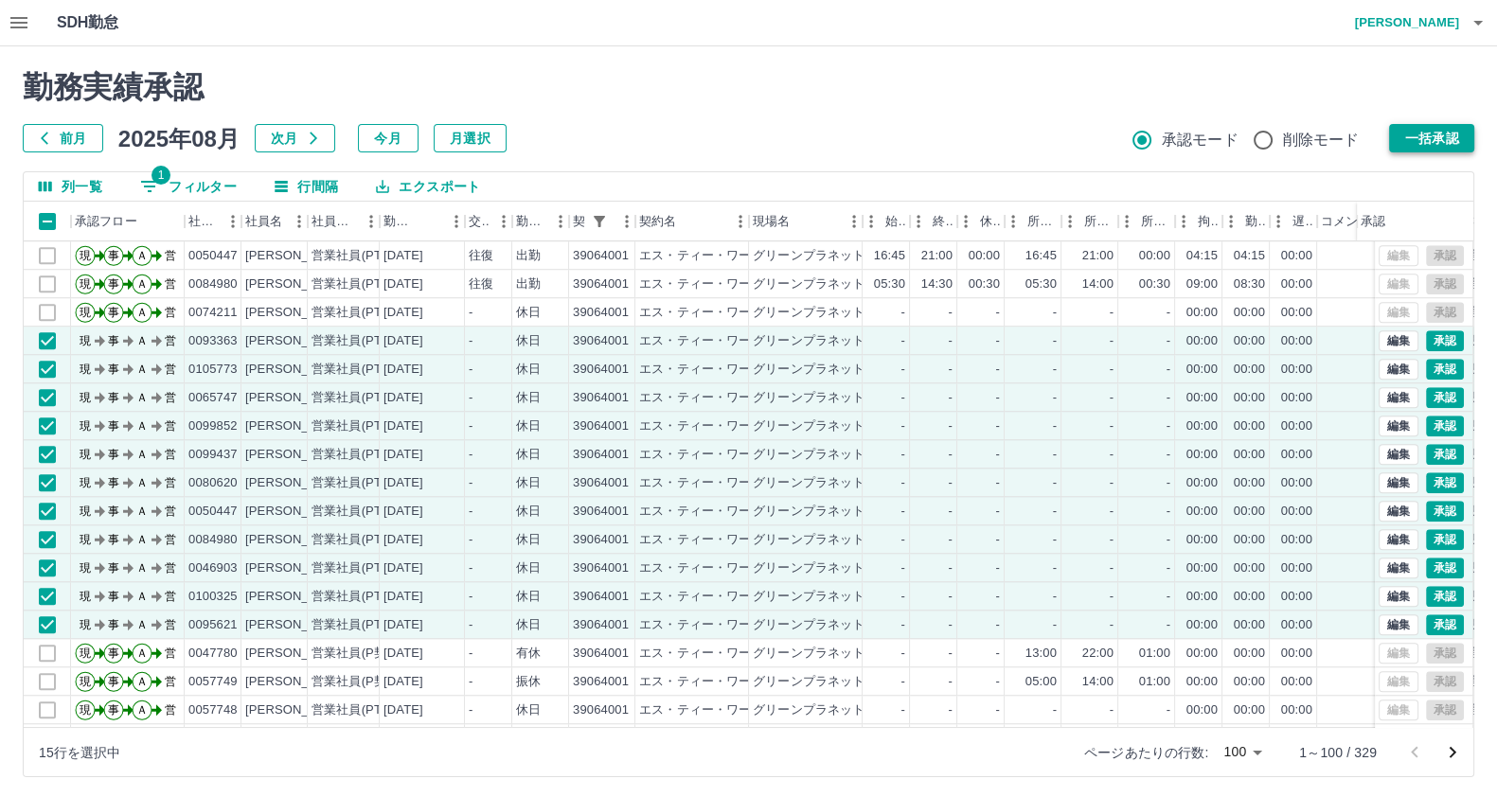
click at [1437, 135] on button "一括承認" at bounding box center [1431, 138] width 85 height 28
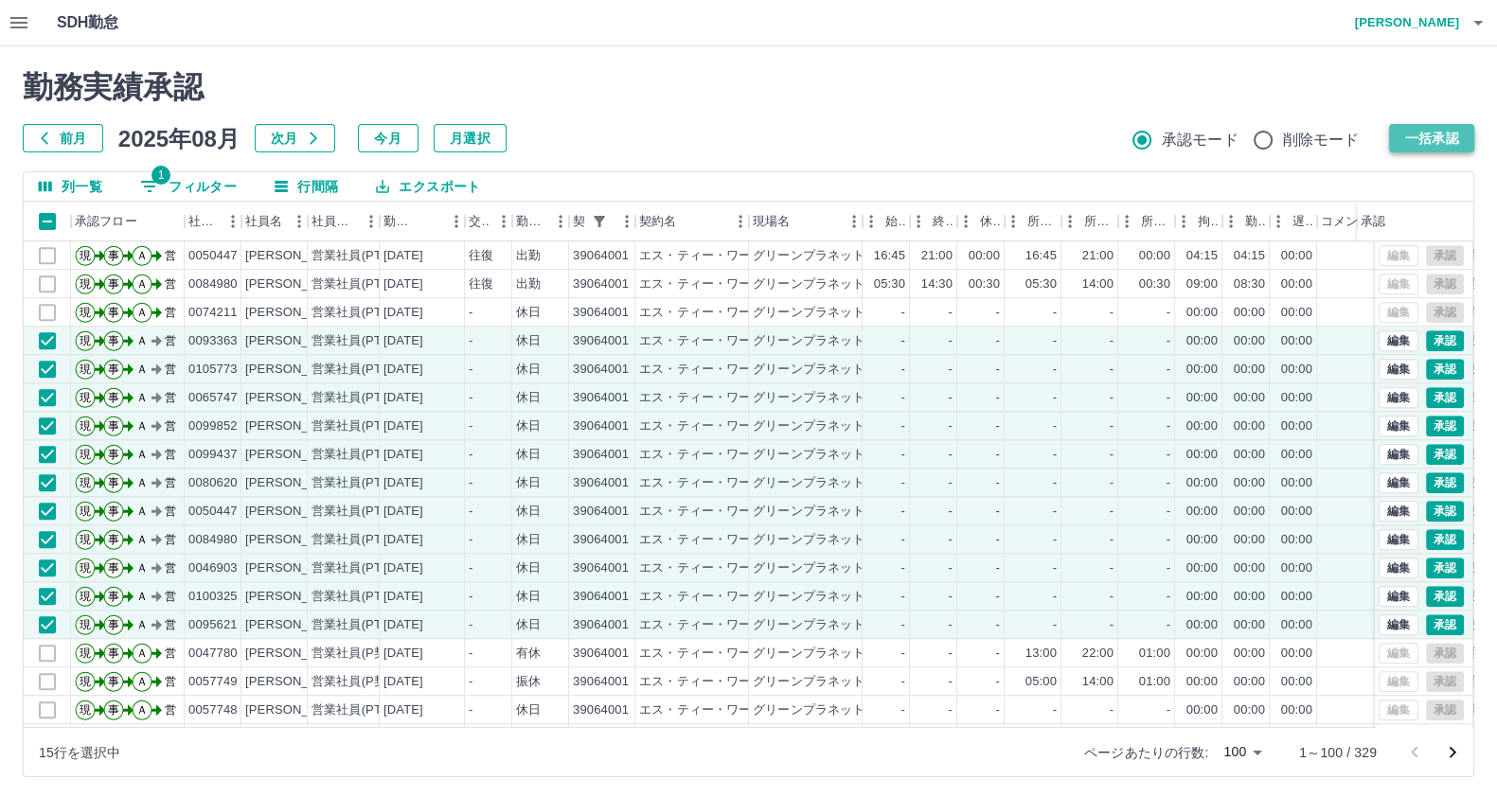
click at [1437, 135] on button "一括承認" at bounding box center [1431, 138] width 85 height 28
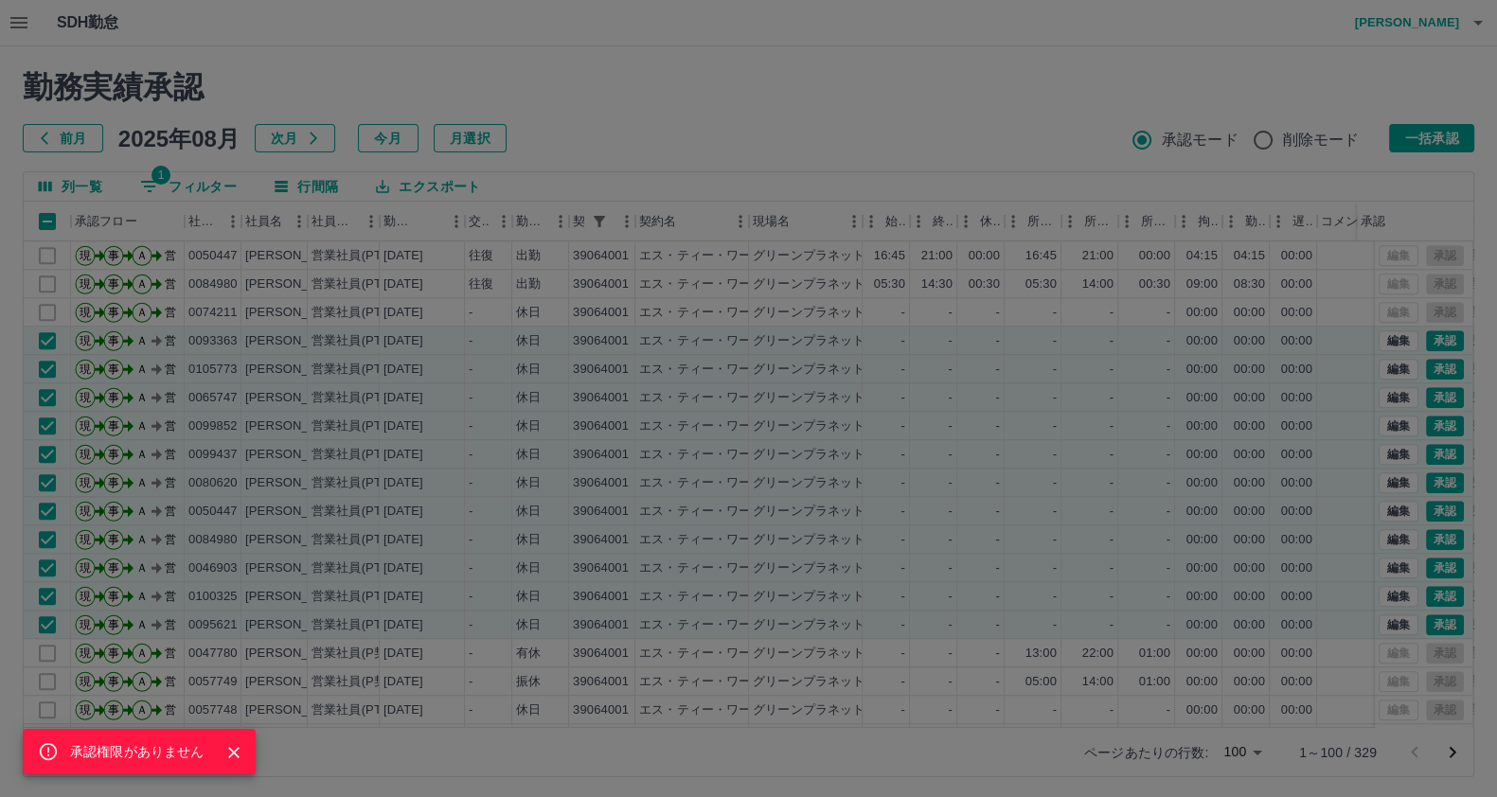
click at [237, 755] on icon "Close" at bounding box center [233, 752] width 11 height 11
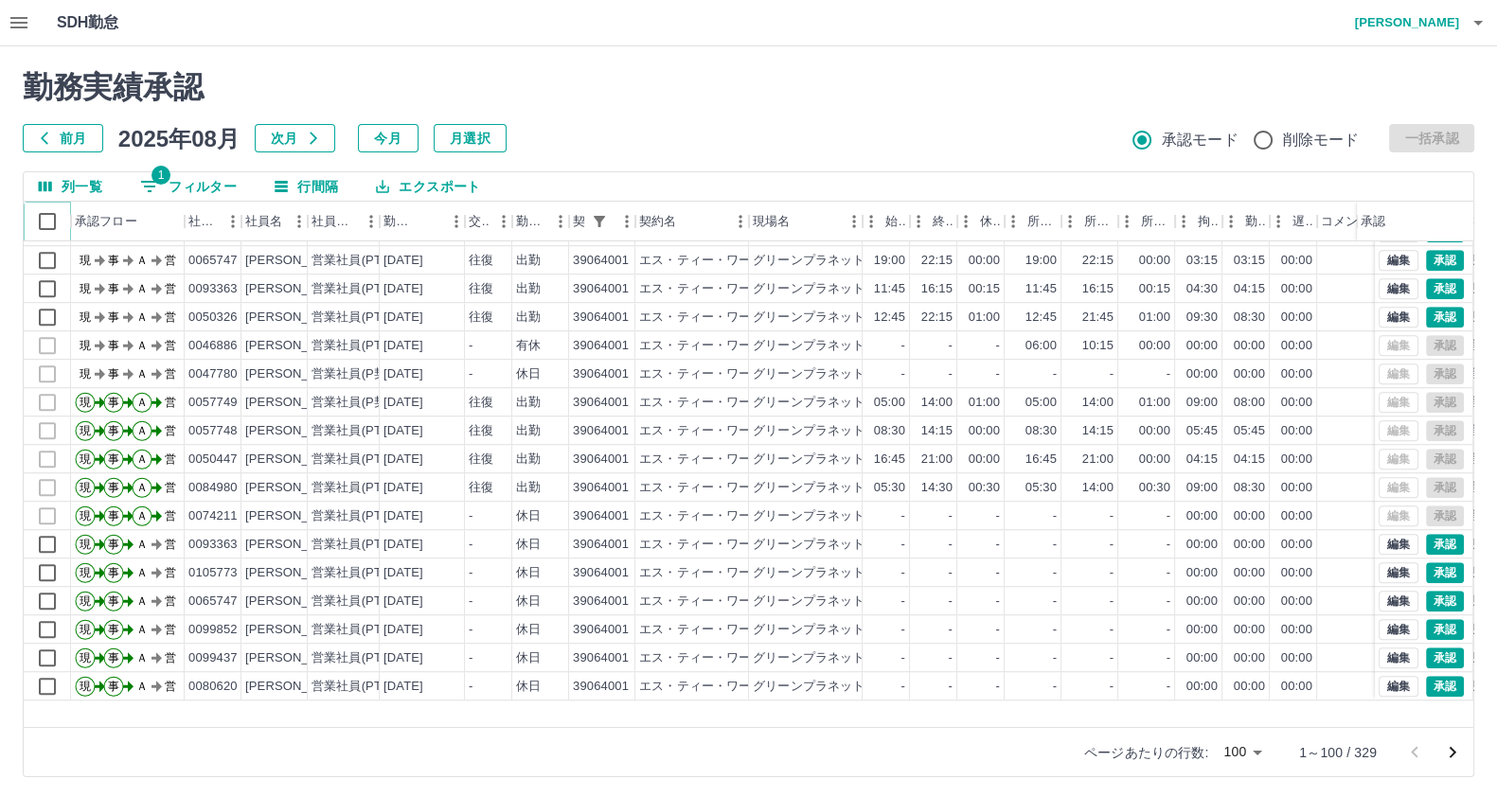
scroll to position [1662, 0]
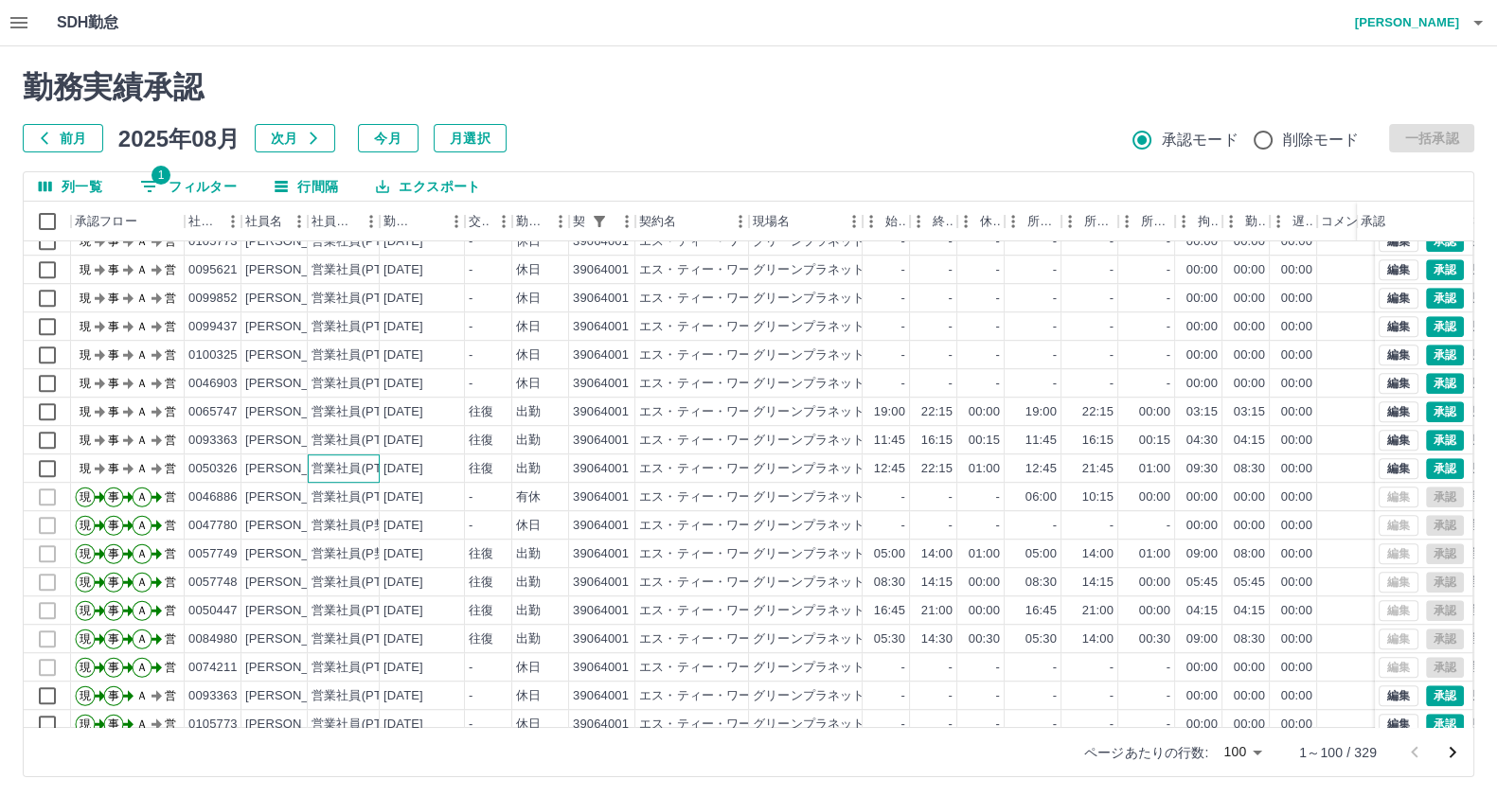
click at [348, 475] on div "営業社員(PT契約)" at bounding box center [344, 468] width 72 height 28
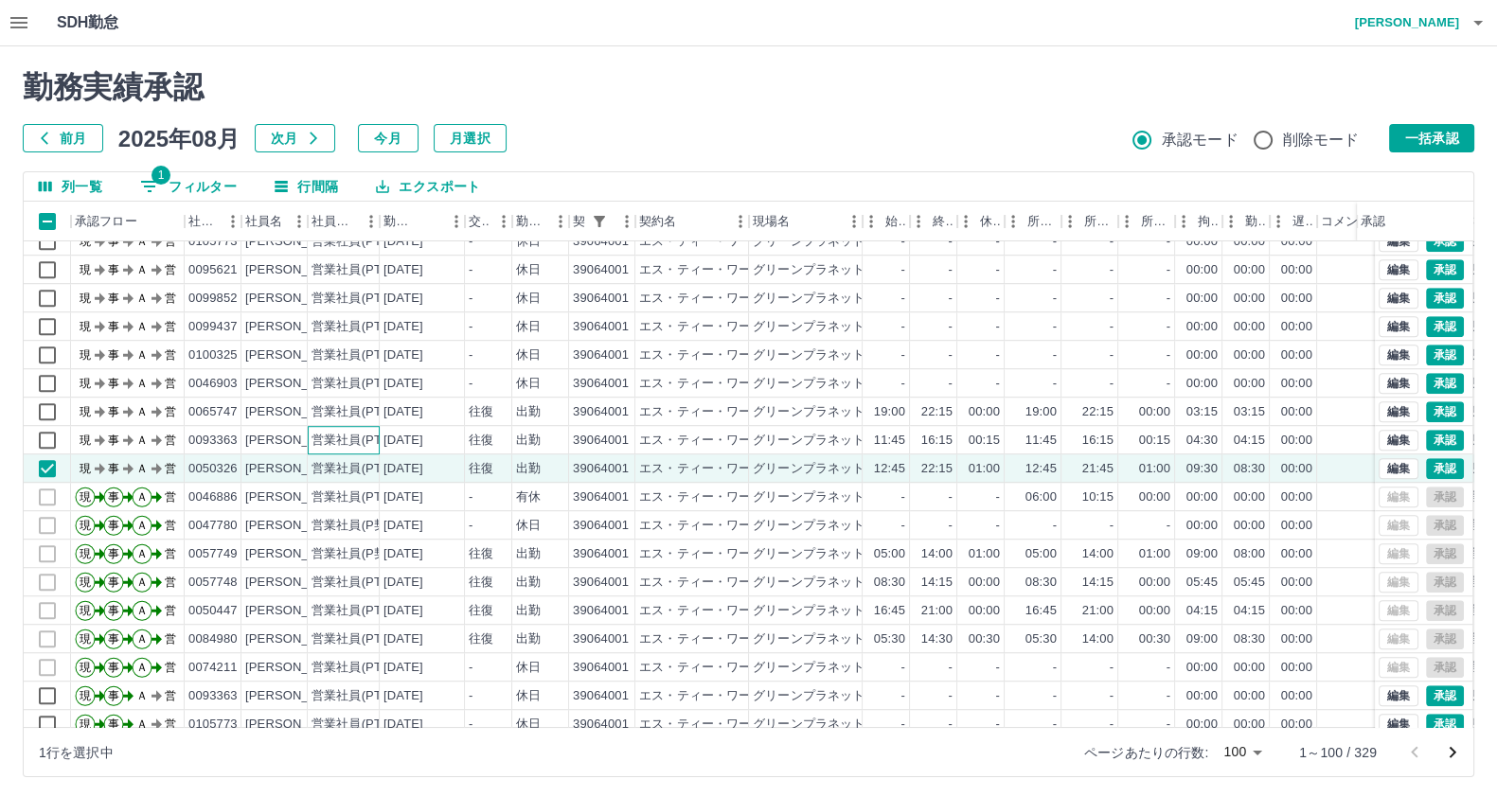
click at [346, 442] on div "営業社員(PT契約)" at bounding box center [360, 441] width 99 height 18
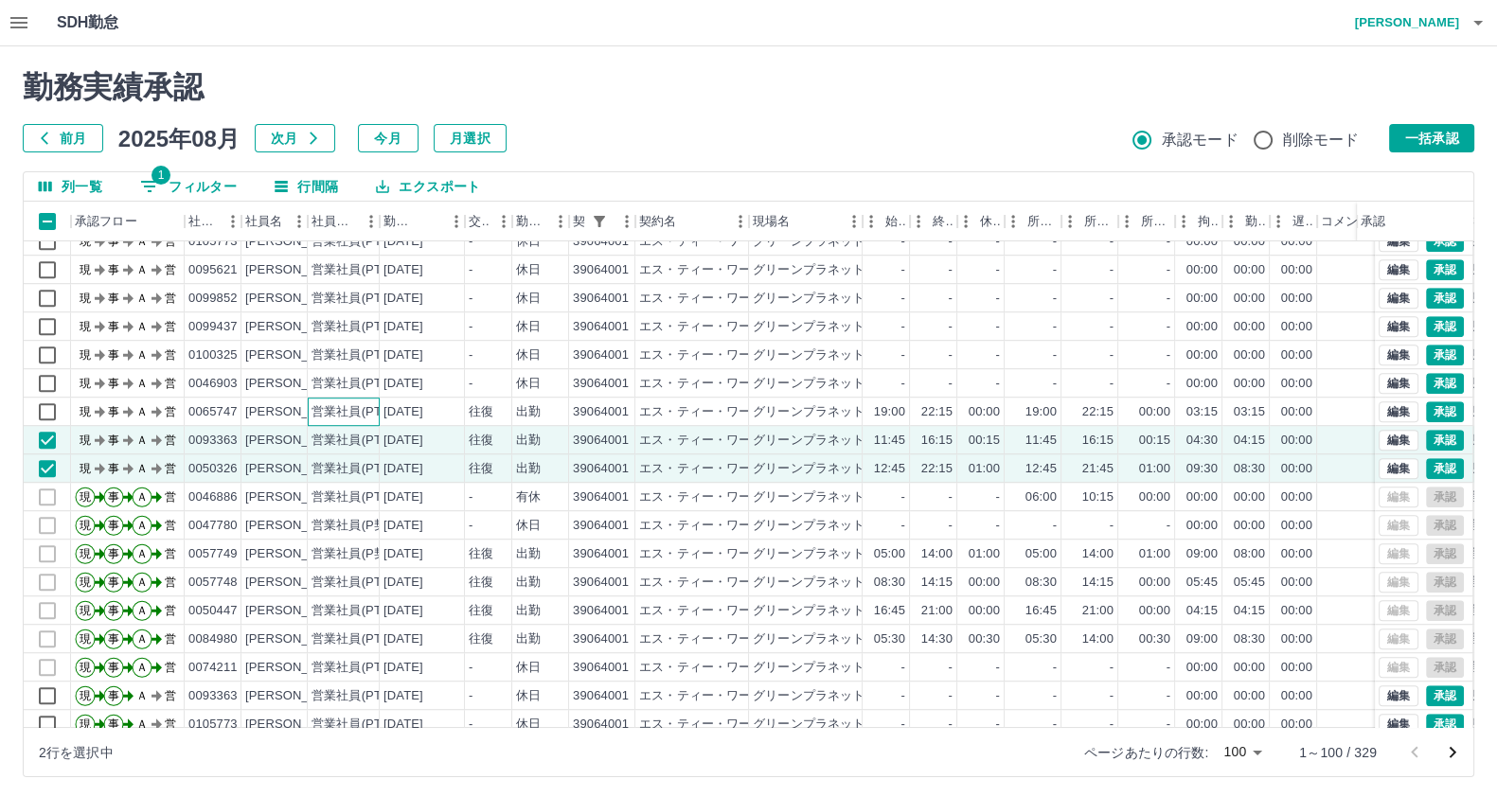
click at [338, 407] on div "営業社員(PT契約)" at bounding box center [360, 412] width 99 height 18
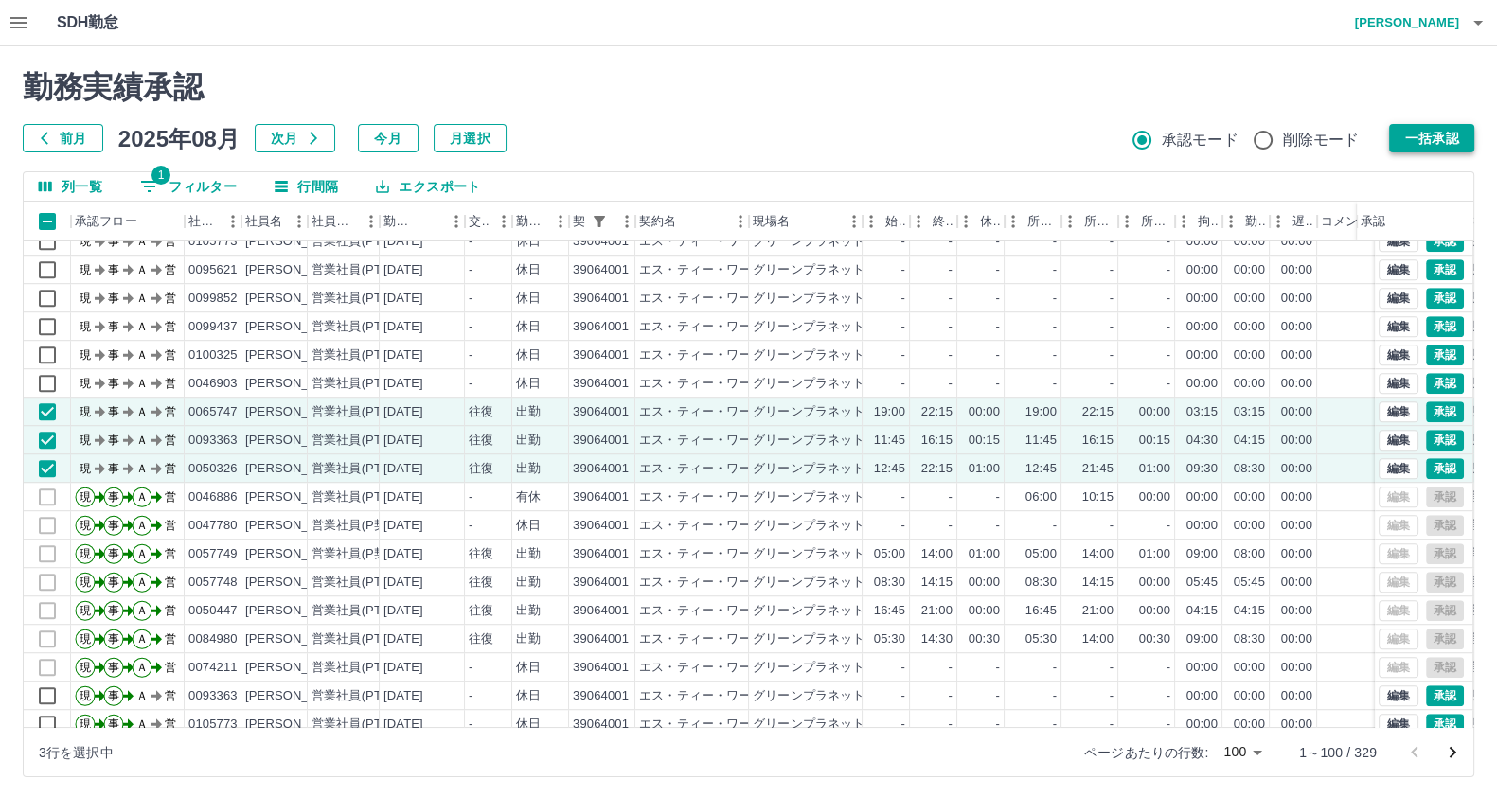
click at [1412, 135] on button "一括承認" at bounding box center [1431, 138] width 85 height 28
click at [1397, 125] on button "一括承認" at bounding box center [1431, 138] width 85 height 28
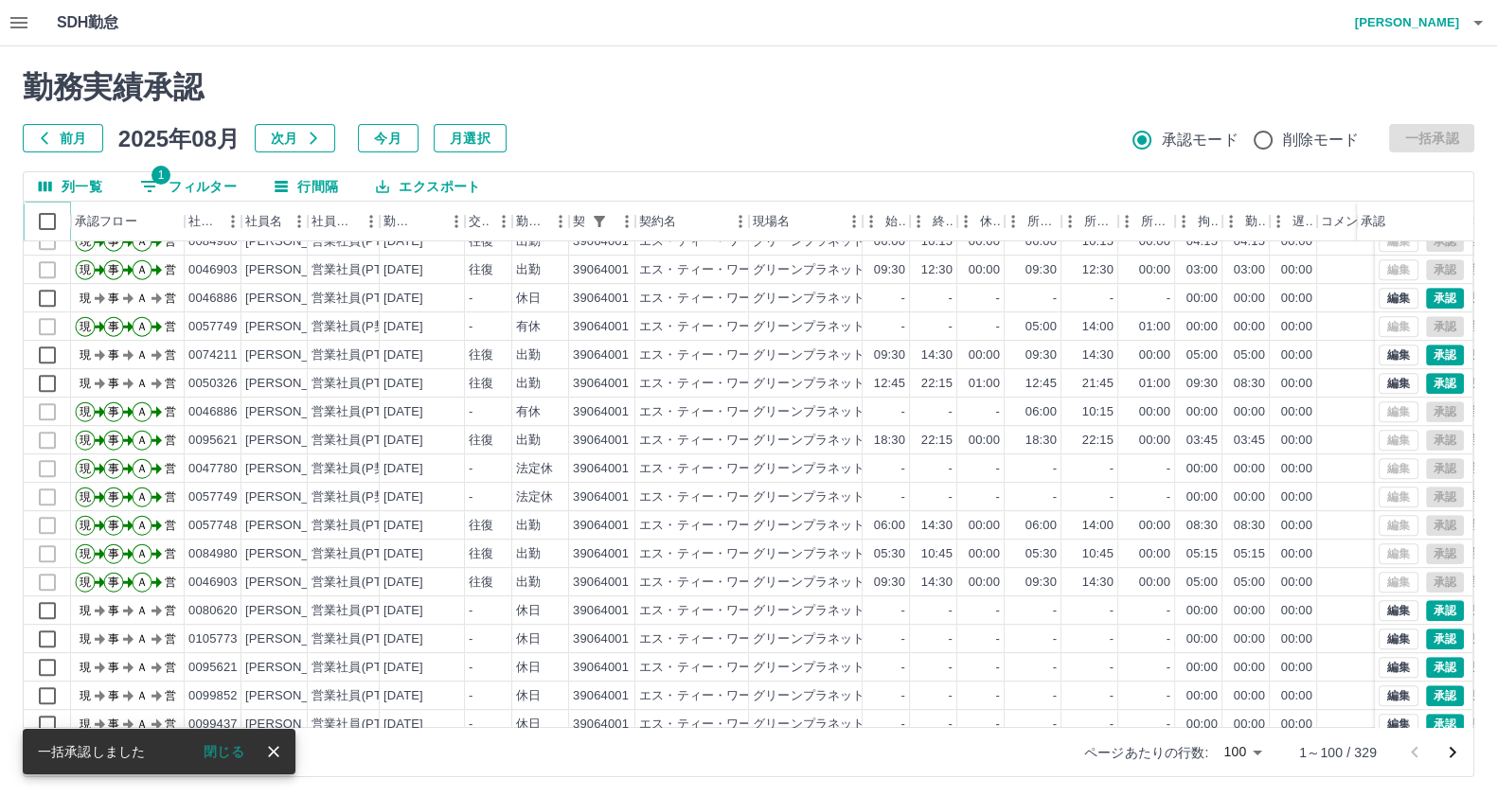
scroll to position [1543, 0]
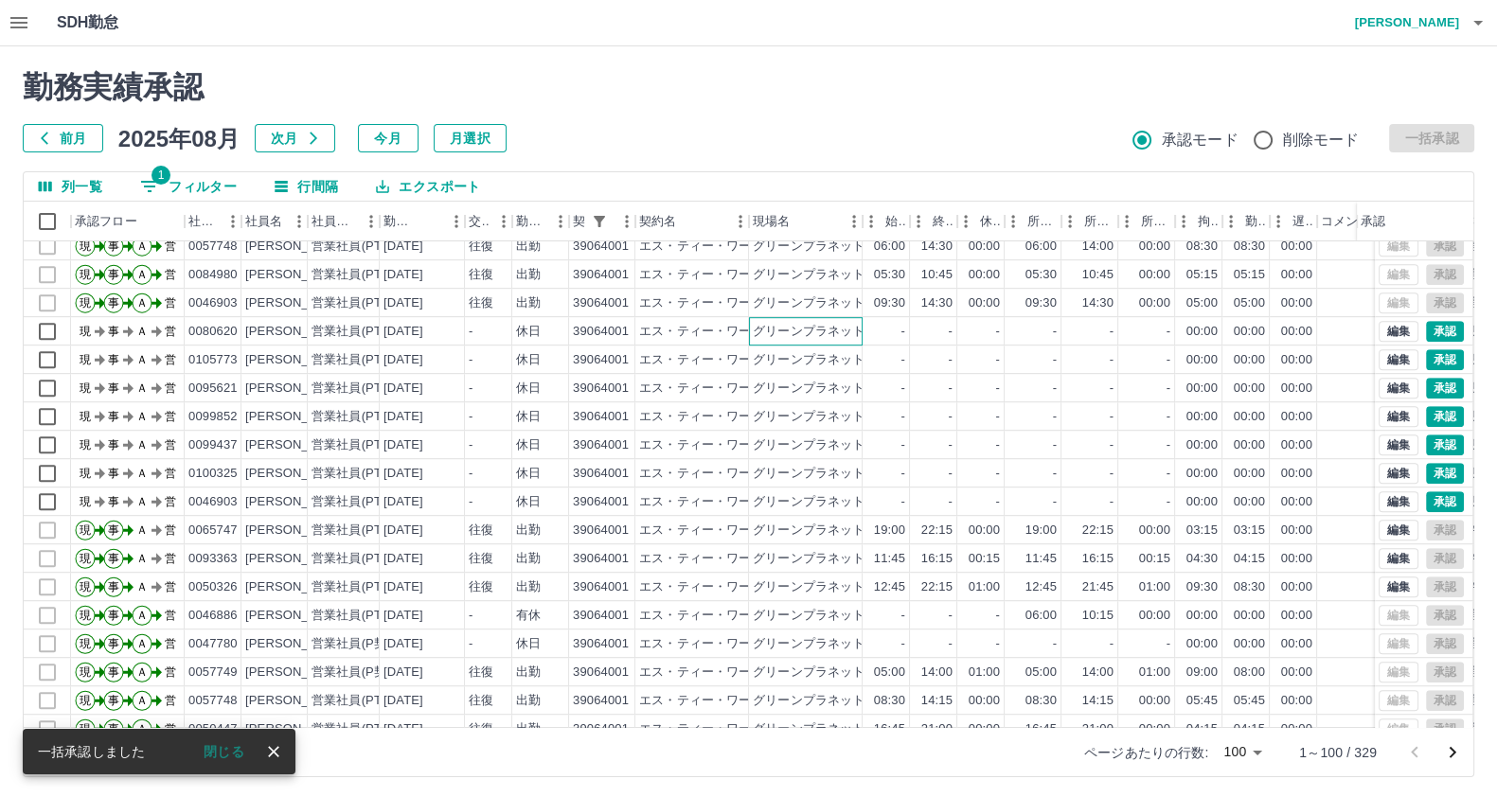
click at [761, 333] on div "グリーンプラネットハウスひまわり食堂" at bounding box center [865, 332] width 224 height 18
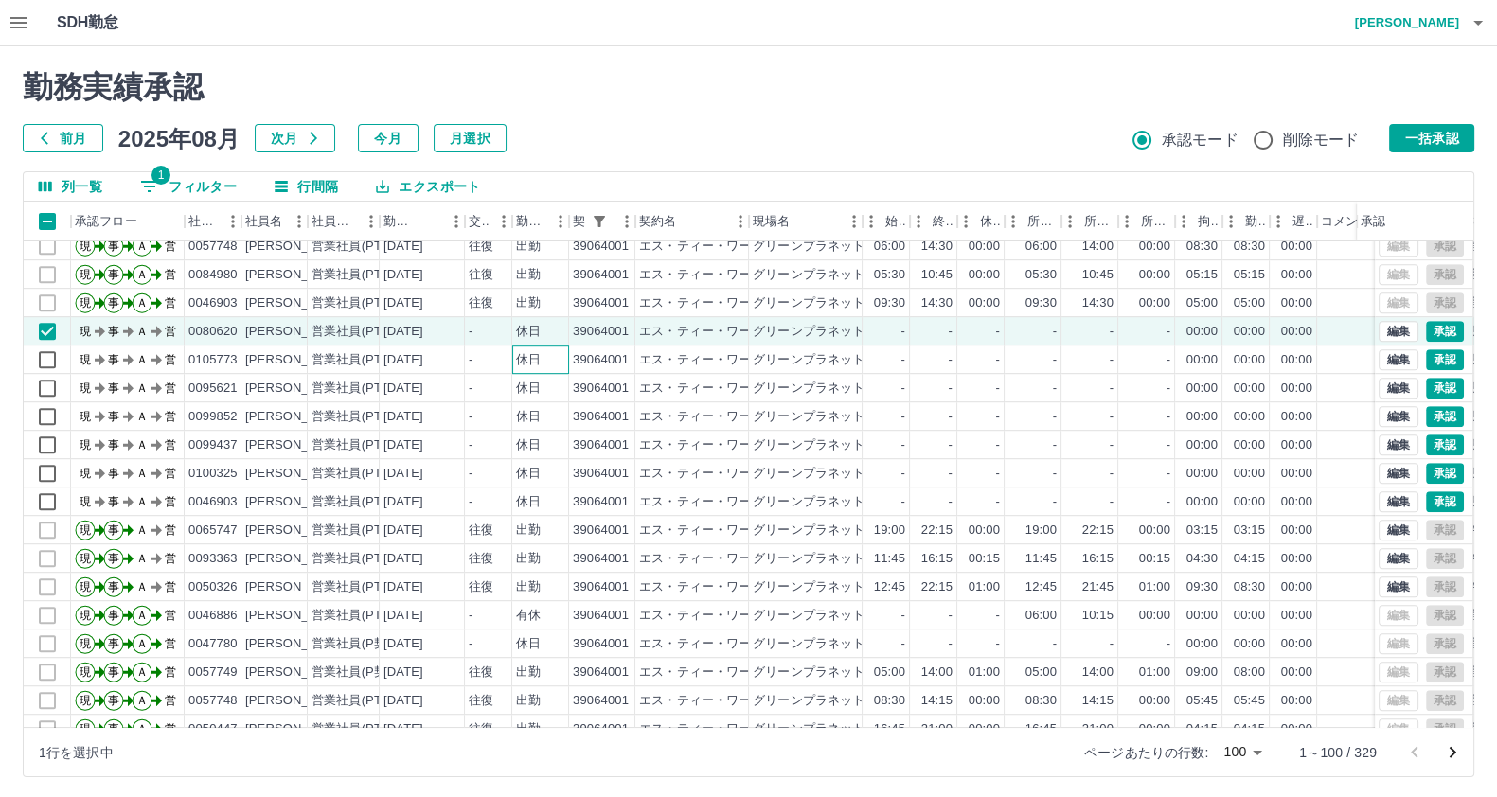
drag, startPoint x: 566, startPoint y: 358, endPoint x: 380, endPoint y: 374, distance: 187.2
click at [565, 359] on div "休日" at bounding box center [540, 360] width 57 height 28
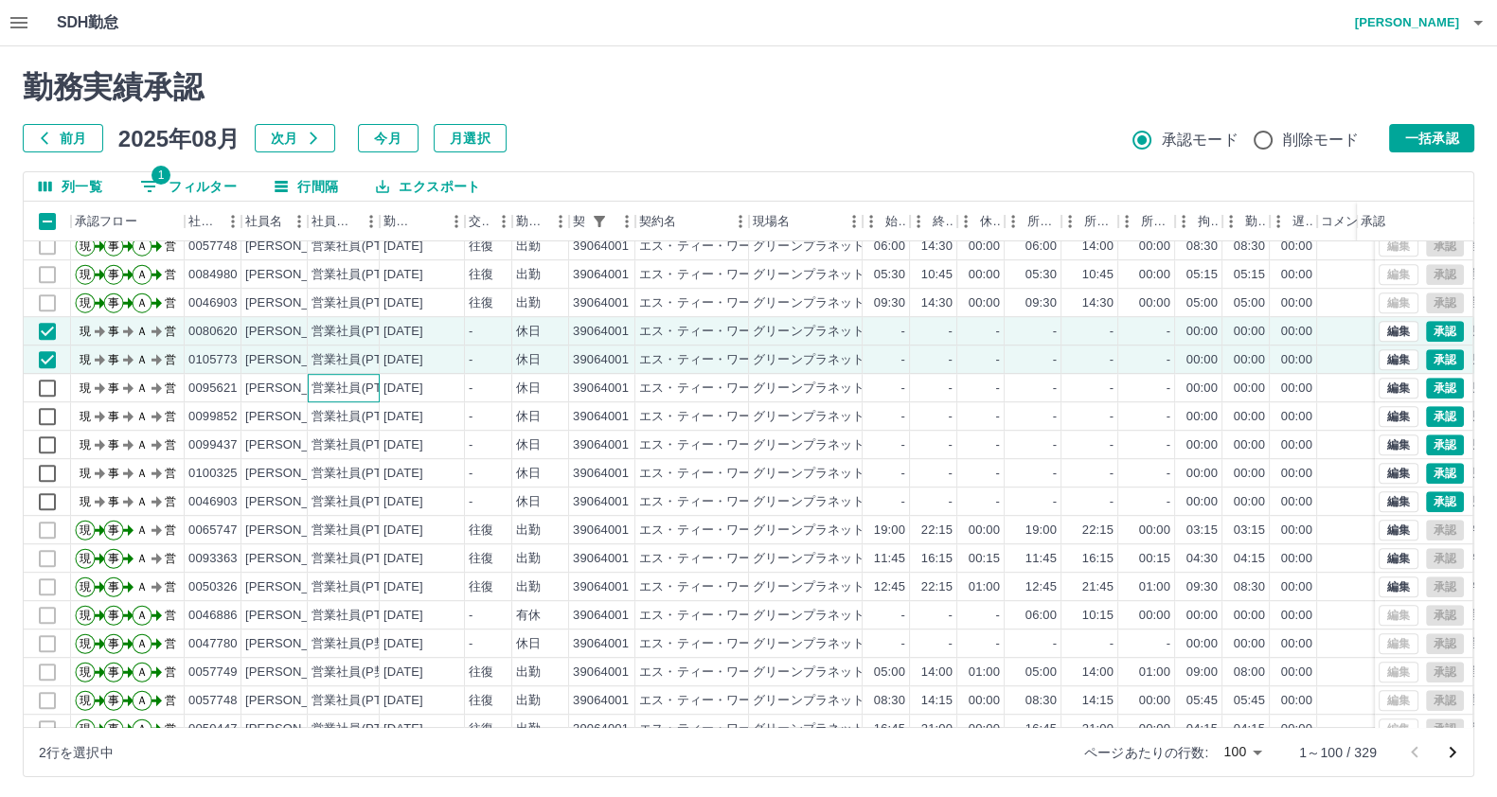
click at [355, 374] on div "営業社員(PT契約)" at bounding box center [344, 388] width 72 height 28
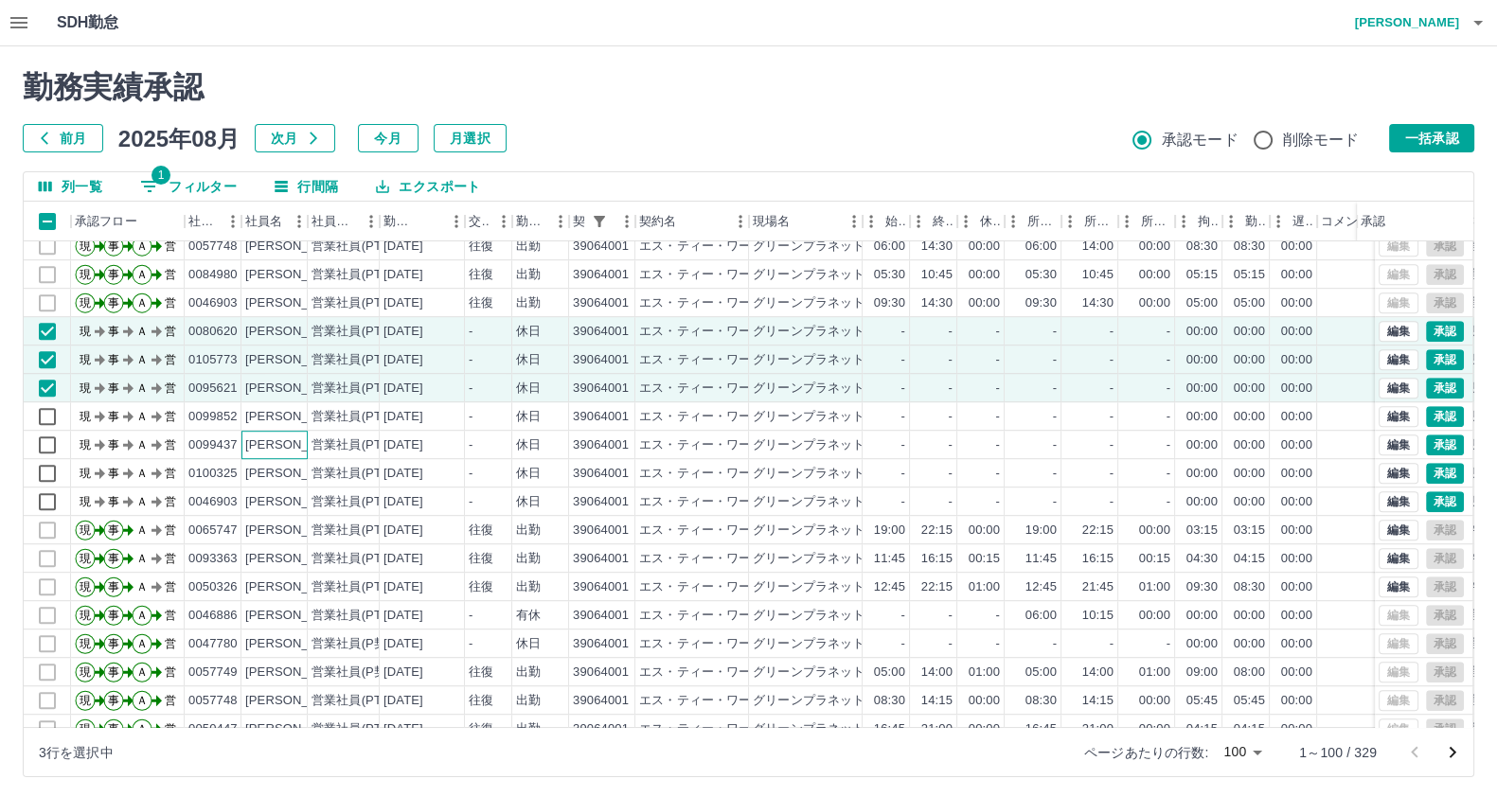
click at [270, 431] on div "雑賀　和" at bounding box center [274, 445] width 66 height 28
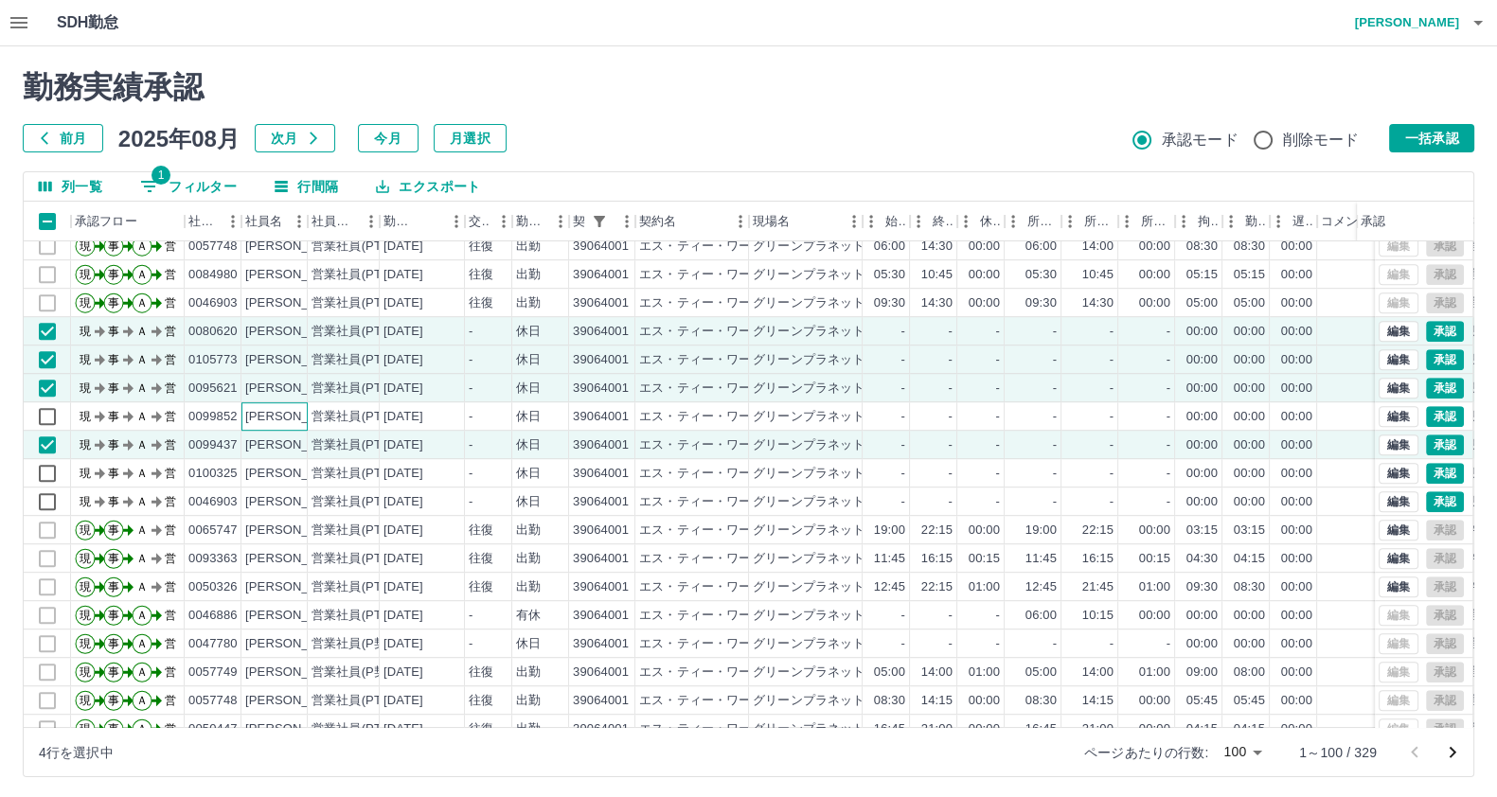
click at [246, 423] on div "米窪　愛美" at bounding box center [296, 417] width 103 height 18
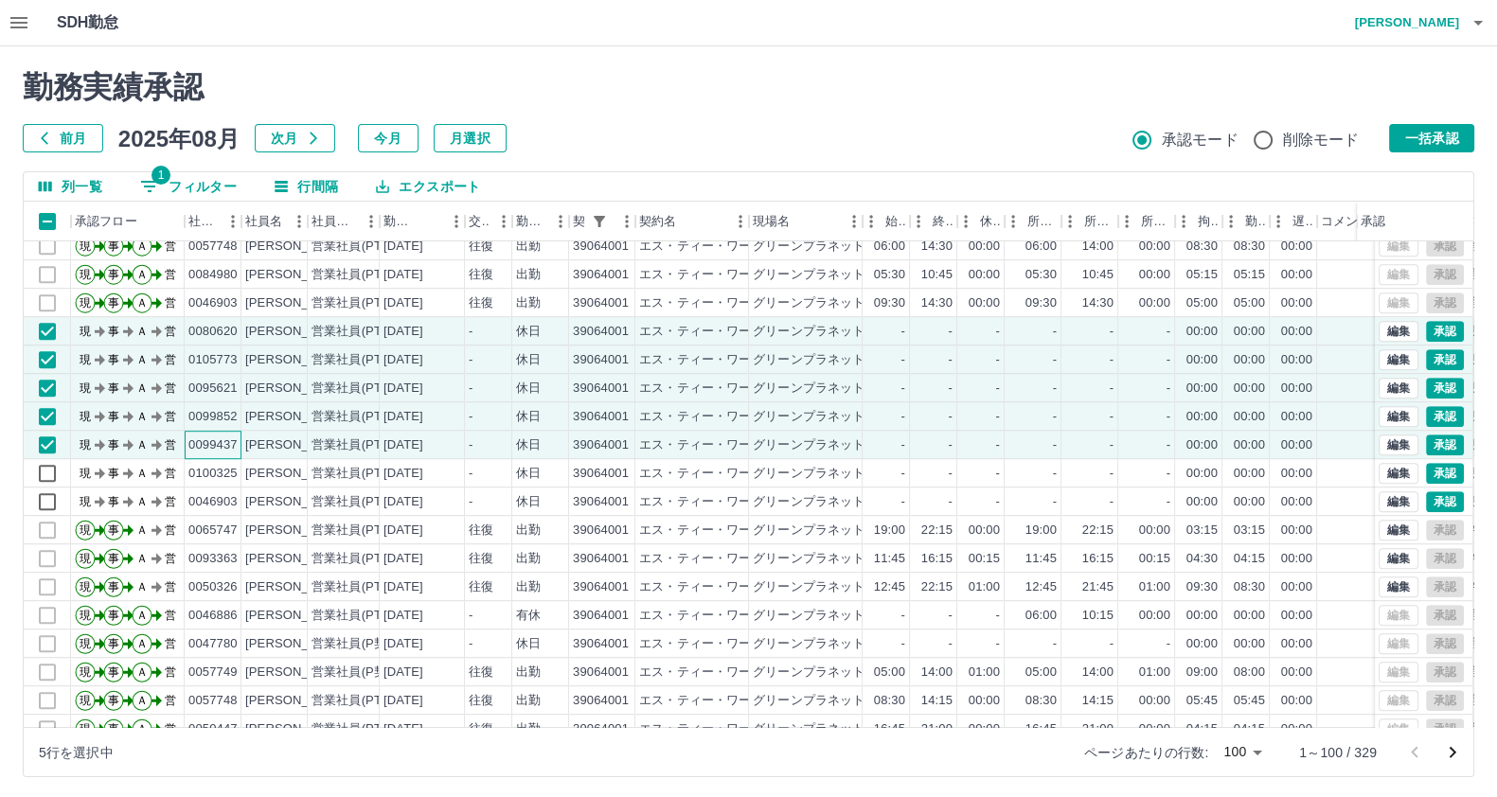
drag, startPoint x: 222, startPoint y: 452, endPoint x: 206, endPoint y: 463, distance: 19.7
click at [222, 454] on div "0099437" at bounding box center [213, 445] width 57 height 28
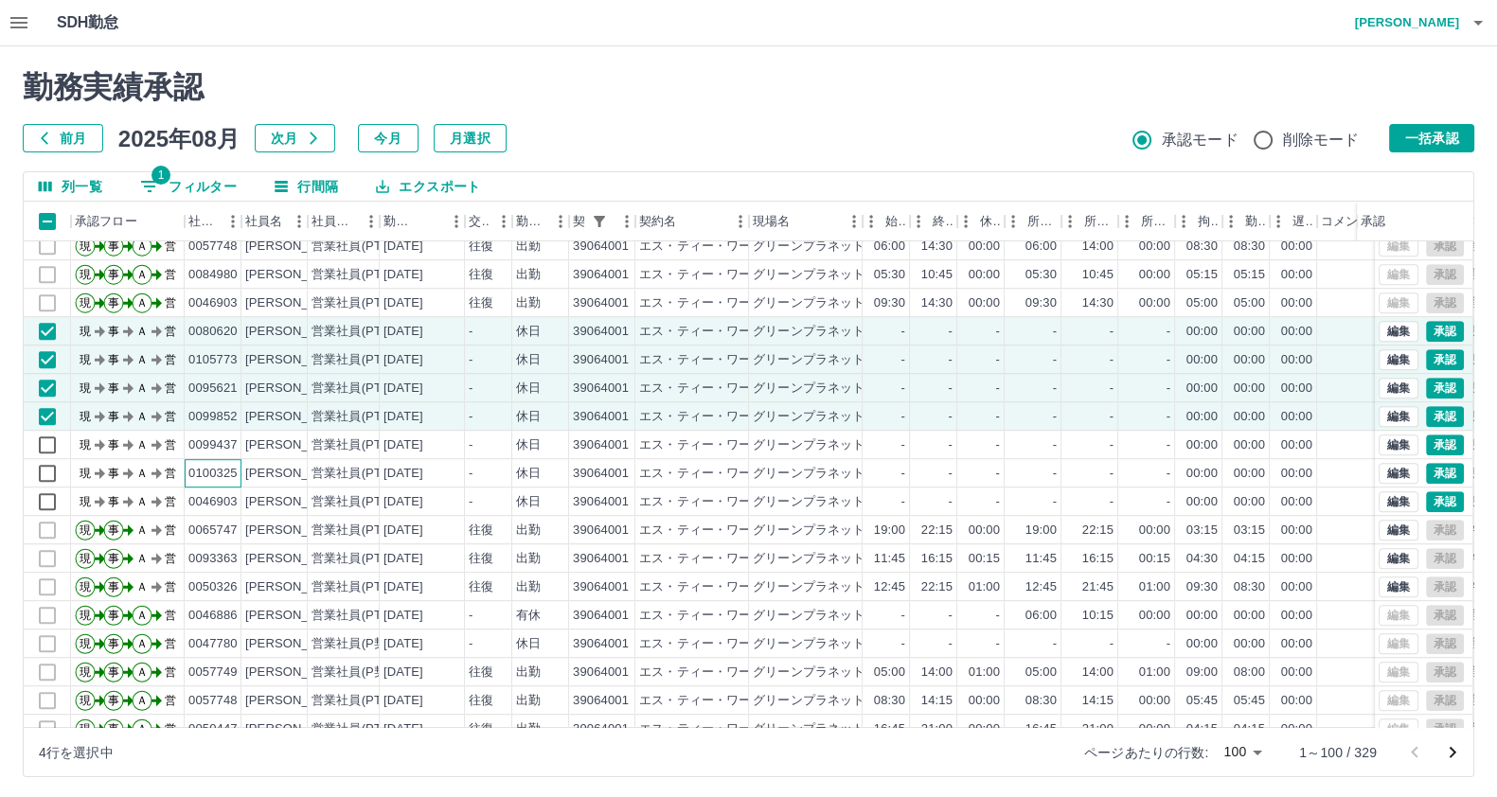
click at [194, 465] on div "0100325" at bounding box center [212, 474] width 49 height 18
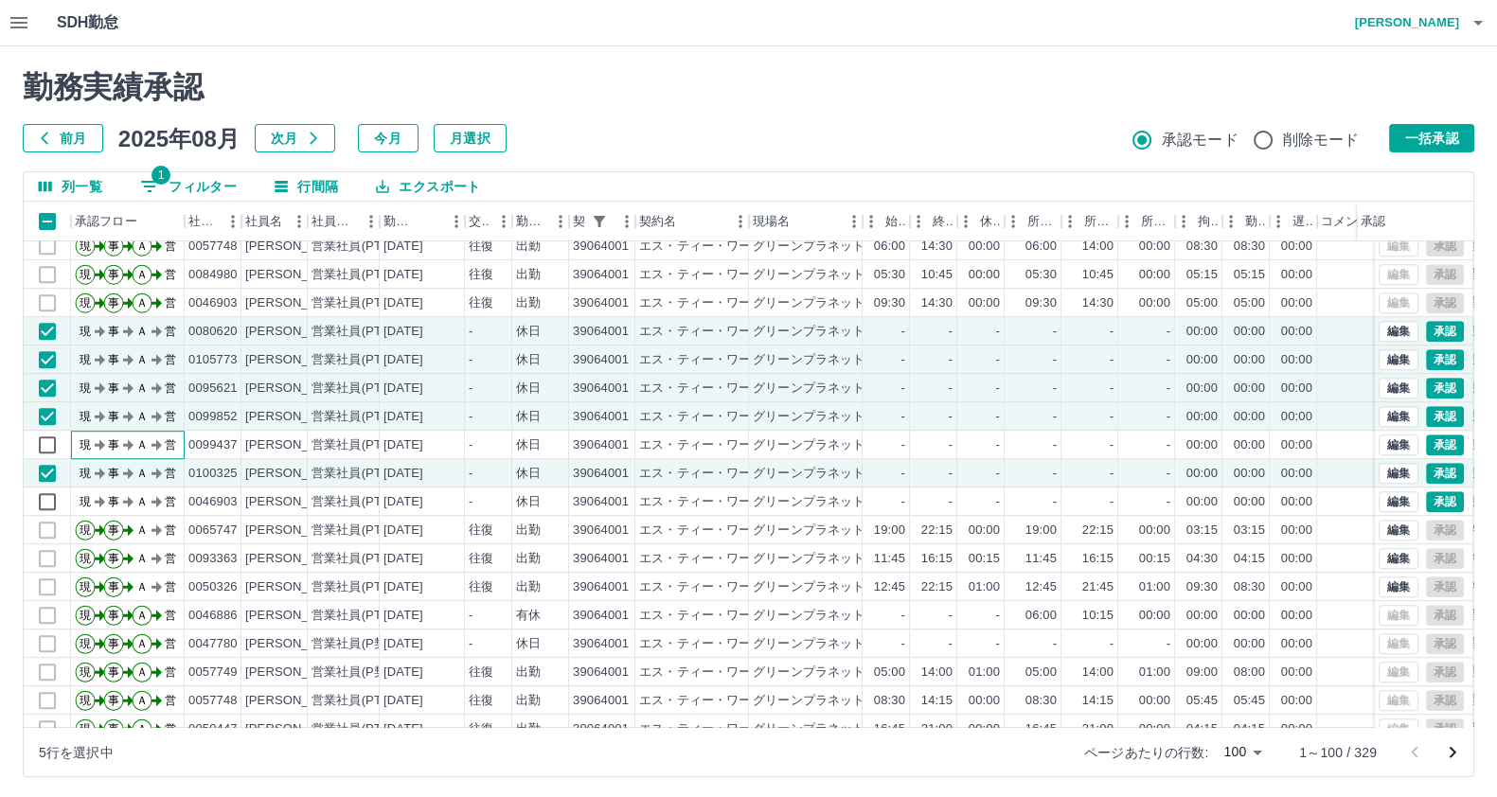
click at [181, 442] on icon "現 事 Ａ 営" at bounding box center [132, 442] width 114 height 33
click at [154, 434] on icon "現 事 Ａ 営" at bounding box center [132, 442] width 114 height 33
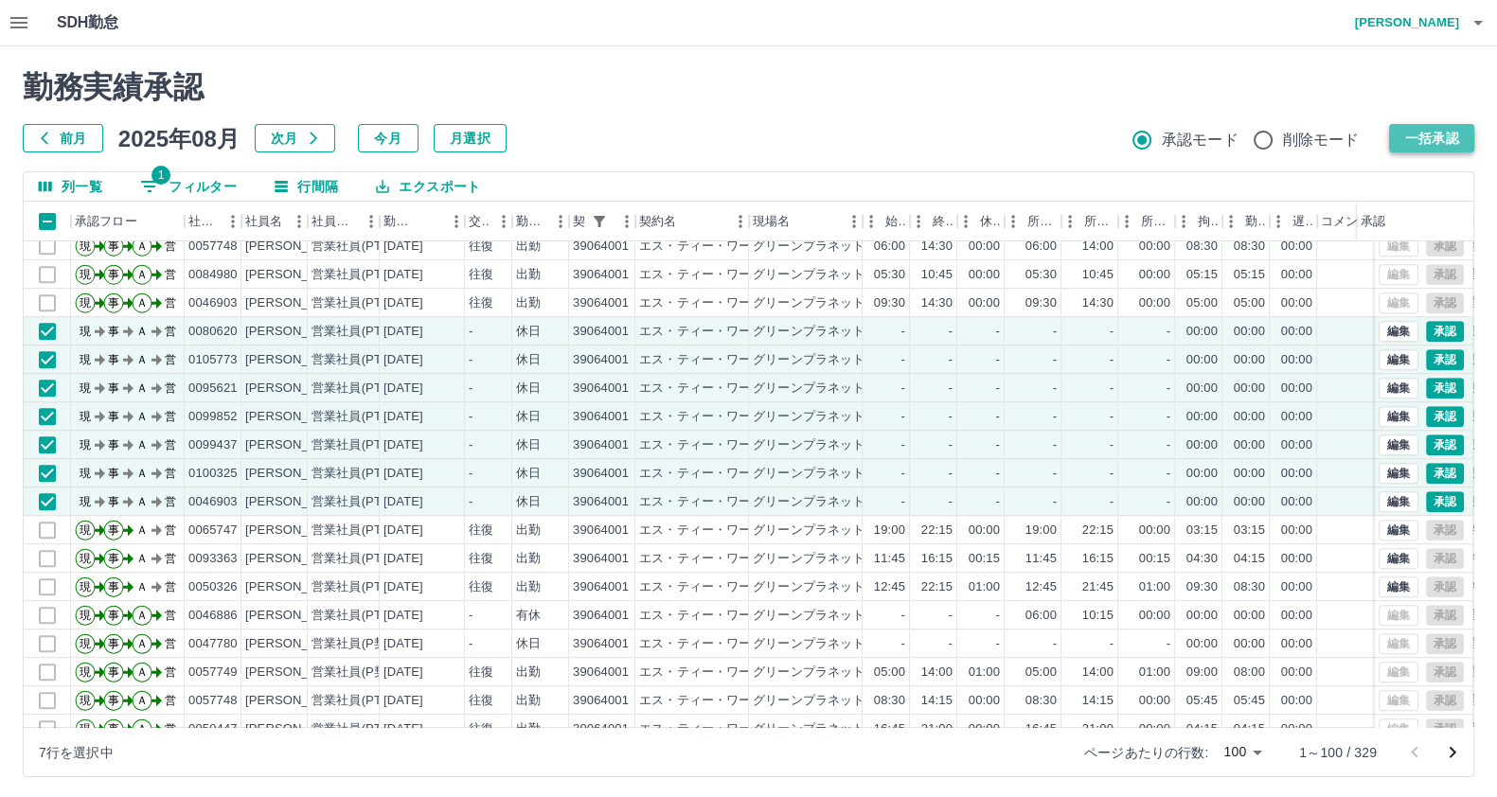
click at [1411, 151] on button "一括承認" at bounding box center [1431, 138] width 85 height 28
click at [1411, 151] on div "勤務実績承認 前月 2025年08月 次月 今月 月選択 承認モード 削除モード 一括承認" at bounding box center [748, 110] width 1451 height 83
click at [1418, 138] on button "一括承認" at bounding box center [1431, 138] width 85 height 28
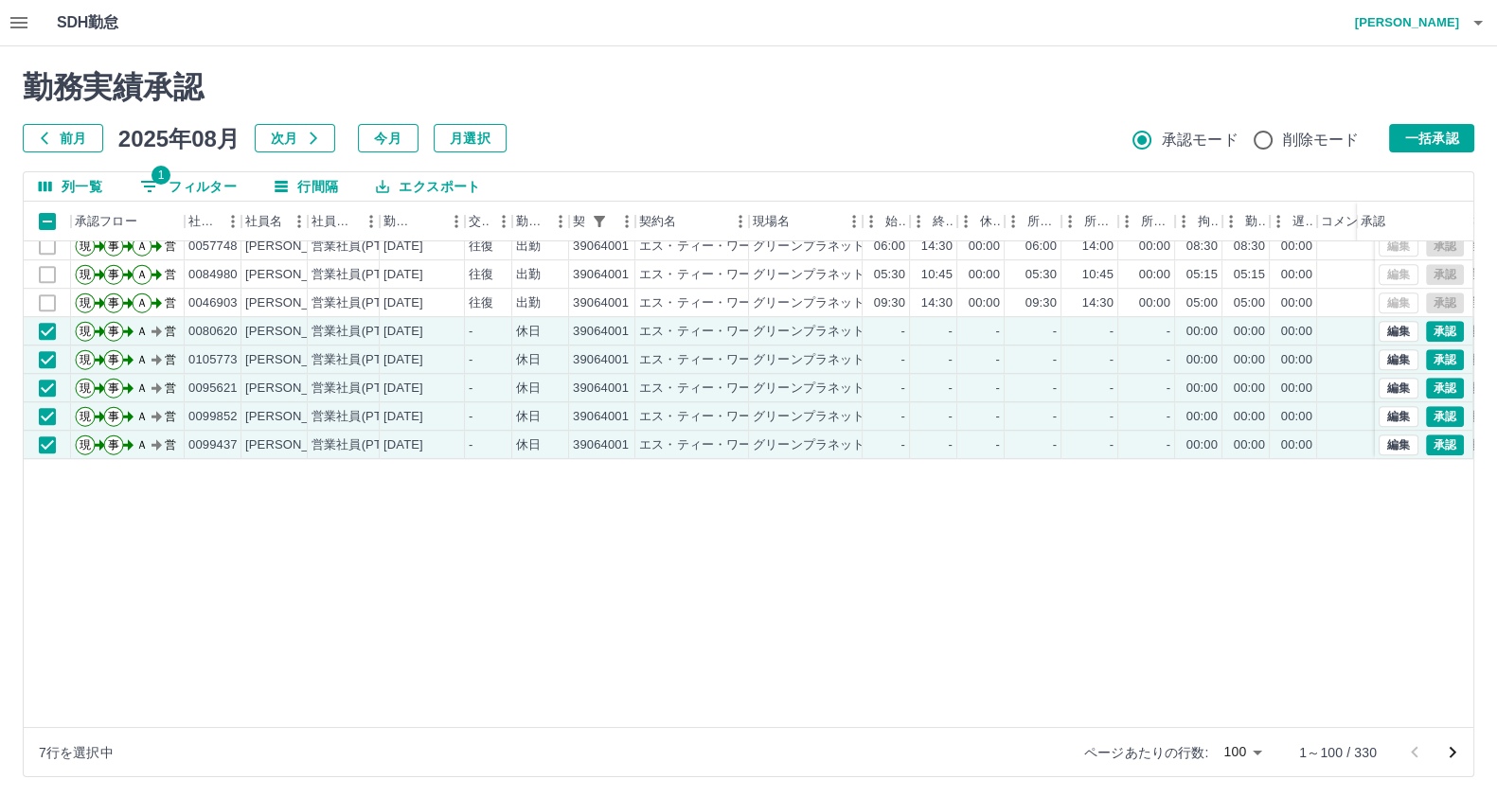
scroll to position [1217, 0]
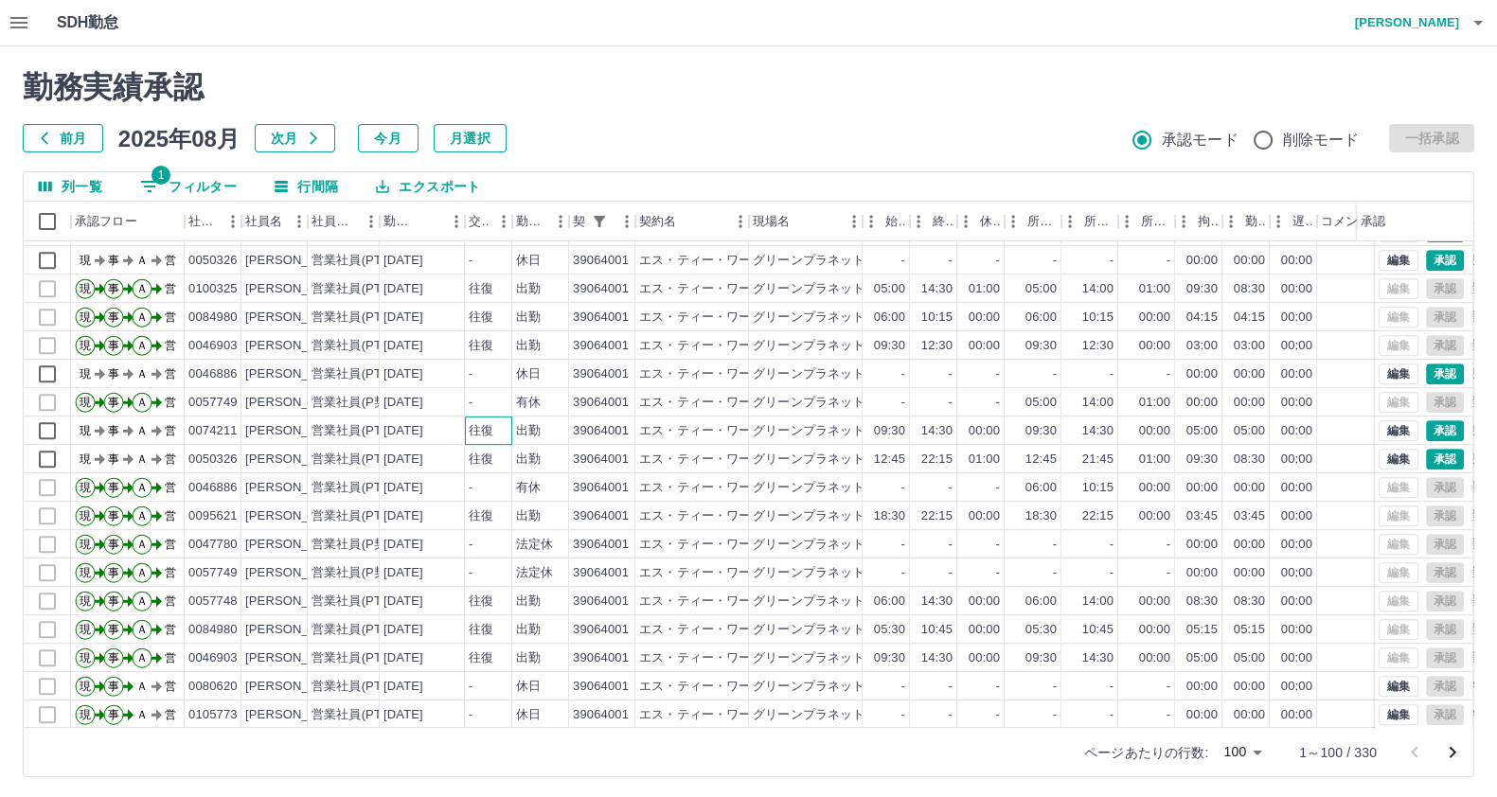
click at [488, 440] on div "往復" at bounding box center [488, 431] width 47 height 28
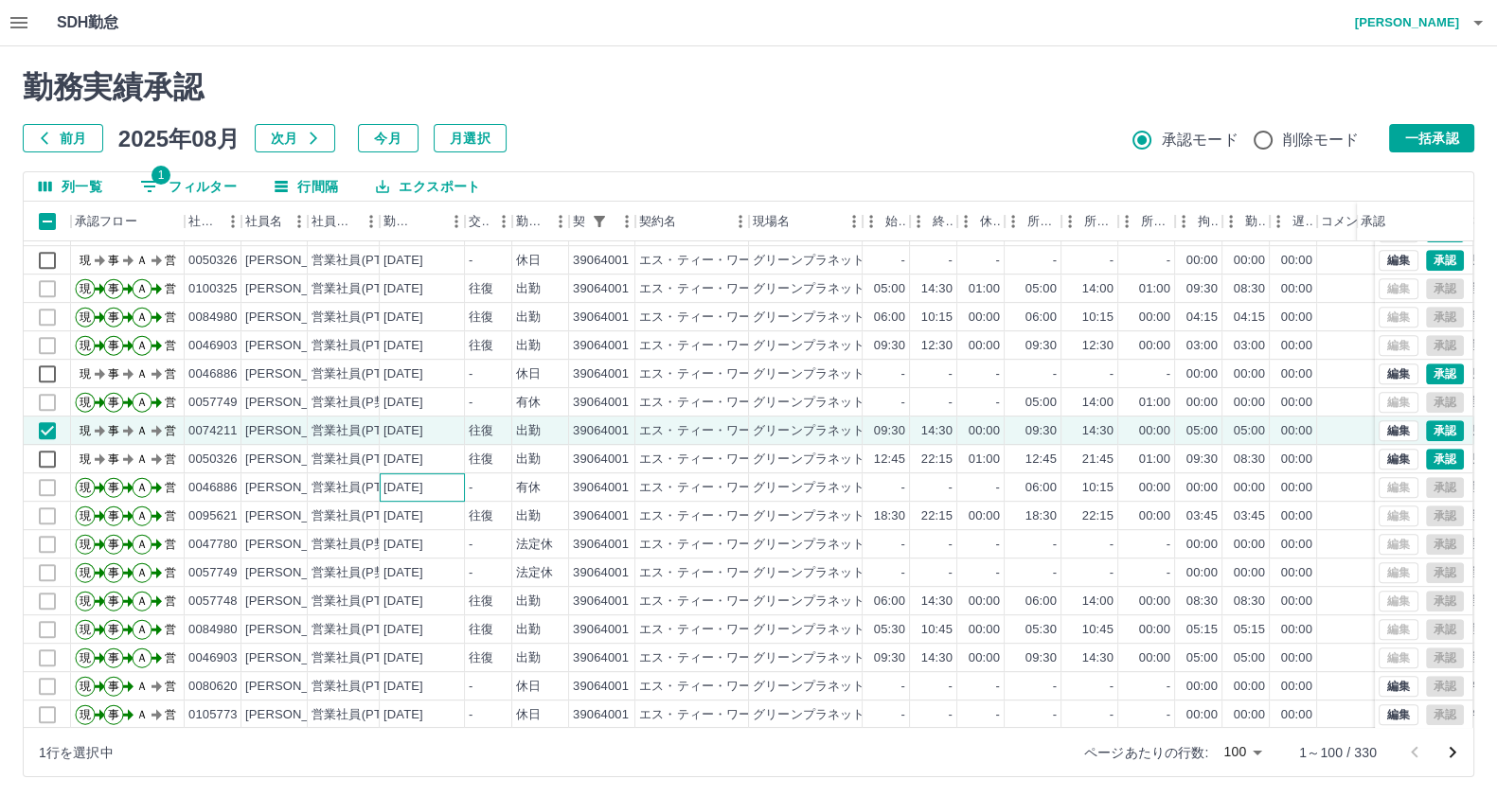
click at [450, 477] on div "[DATE]" at bounding box center [422, 487] width 85 height 28
click at [423, 453] on div "[DATE]" at bounding box center [403, 460] width 40 height 18
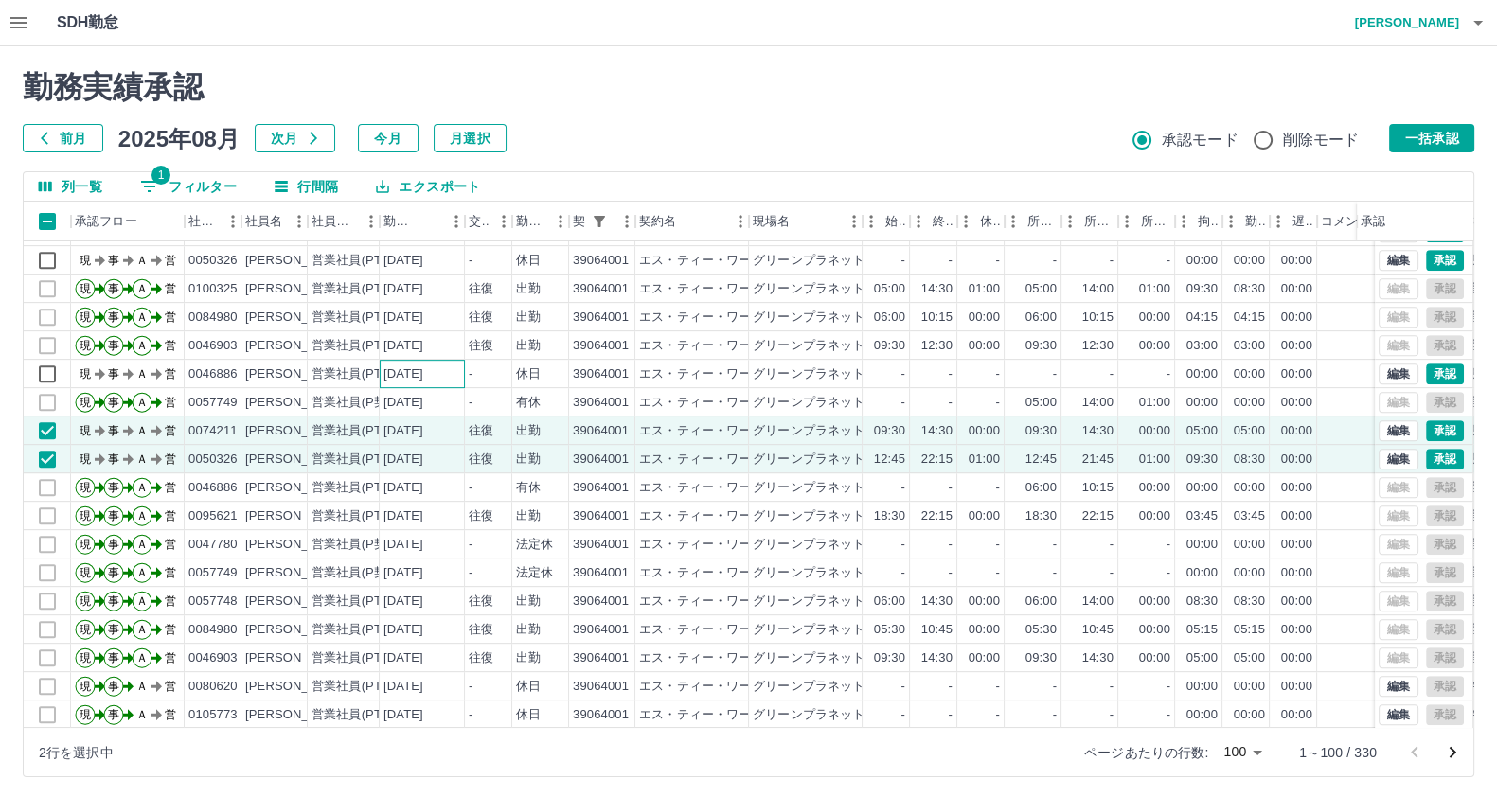
click at [423, 370] on div "[DATE]" at bounding box center [403, 374] width 40 height 18
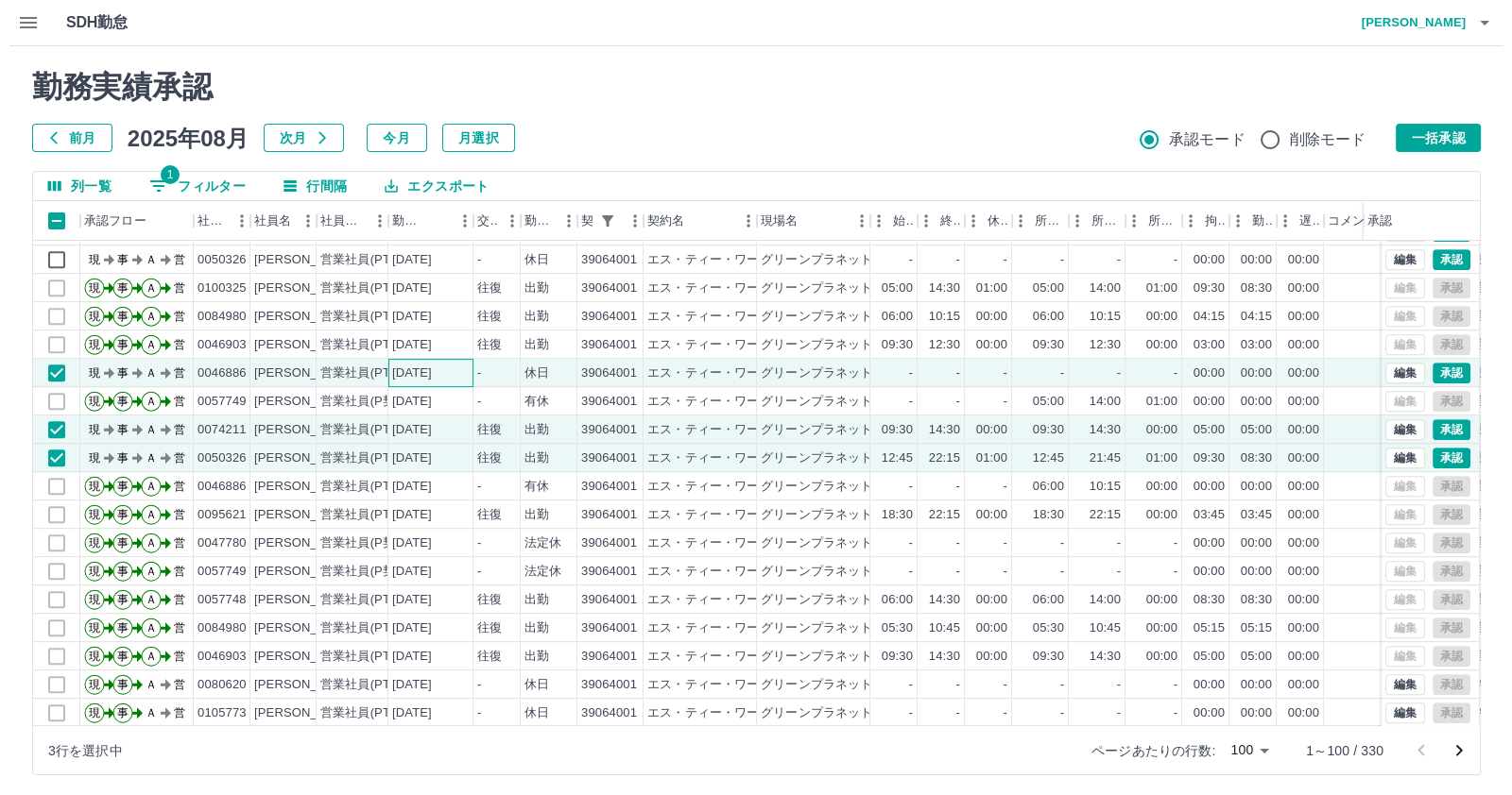
scroll to position [1095, 0]
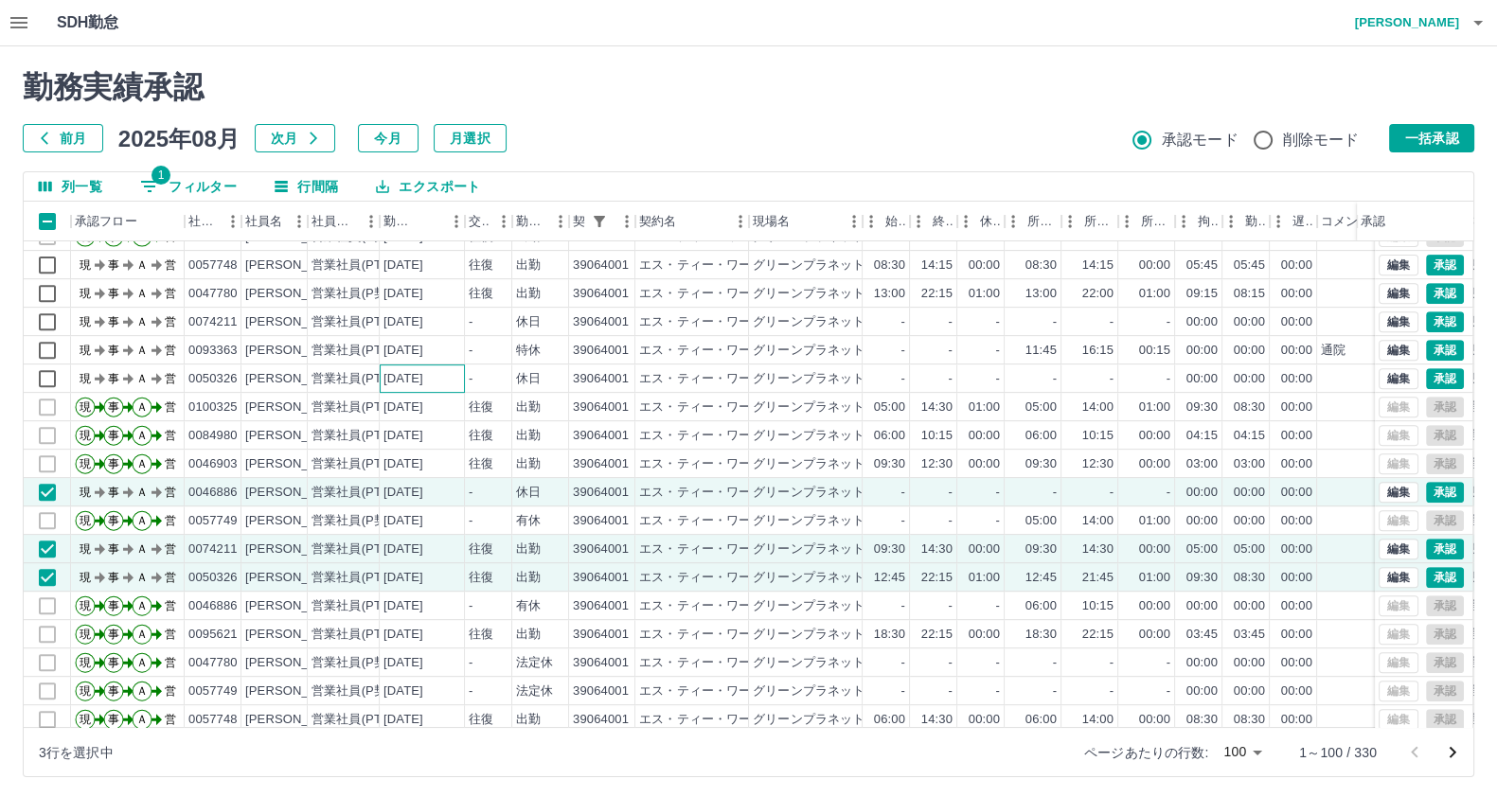
click at [423, 370] on div "[DATE]" at bounding box center [403, 379] width 40 height 18
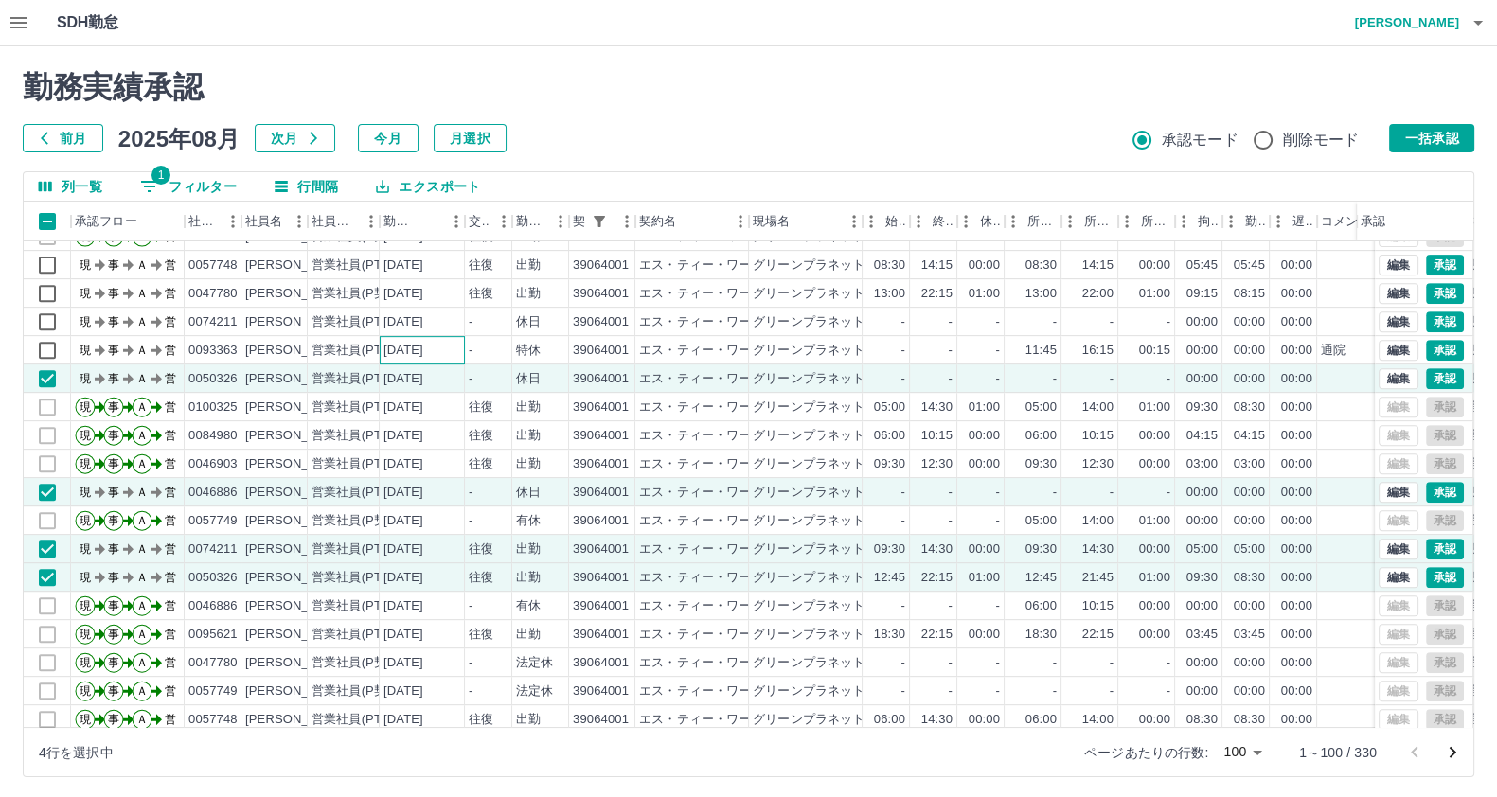
click at [423, 356] on div "[DATE]" at bounding box center [403, 351] width 40 height 18
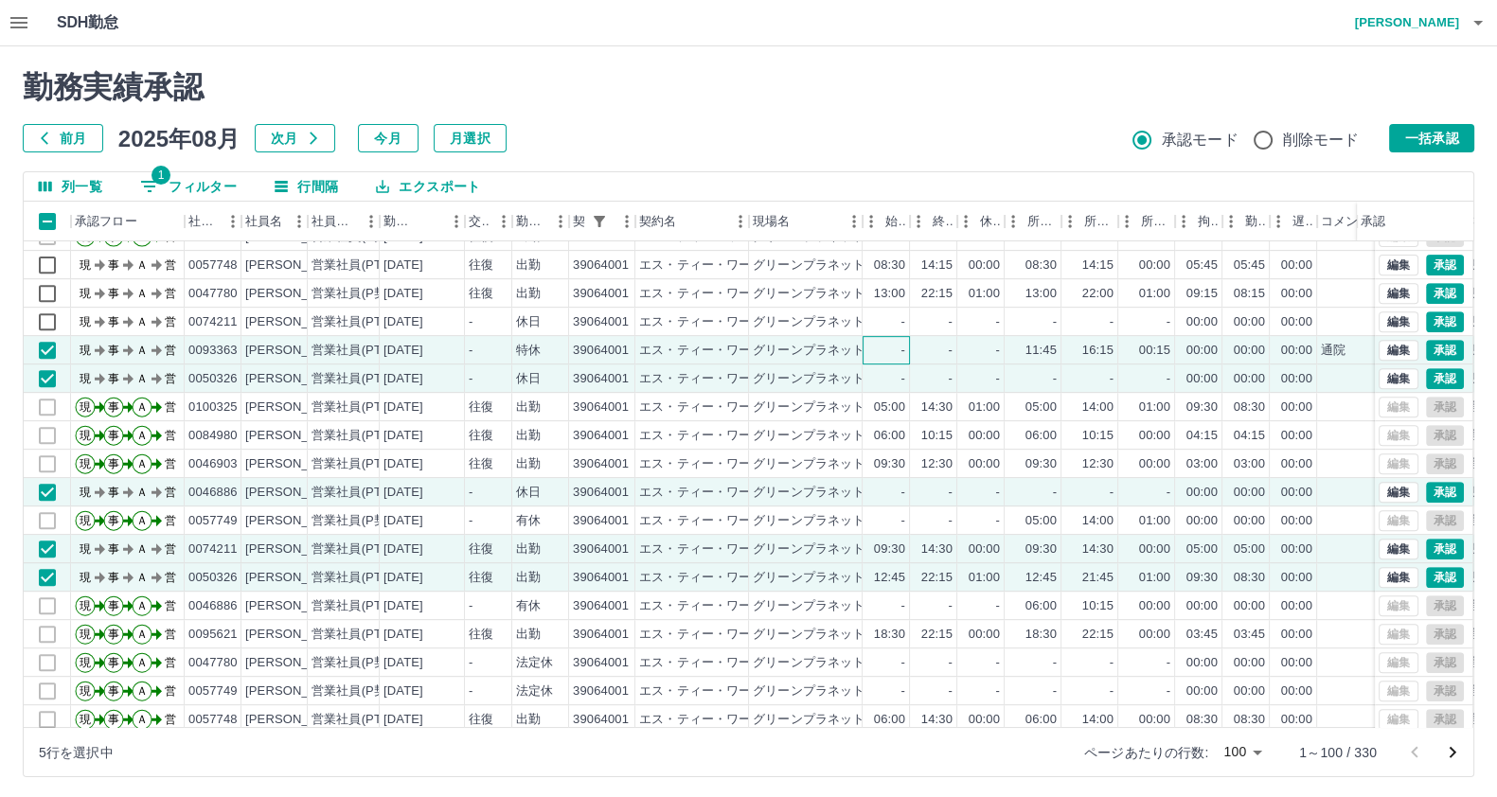
click at [896, 347] on div "-" at bounding box center [886, 350] width 47 height 28
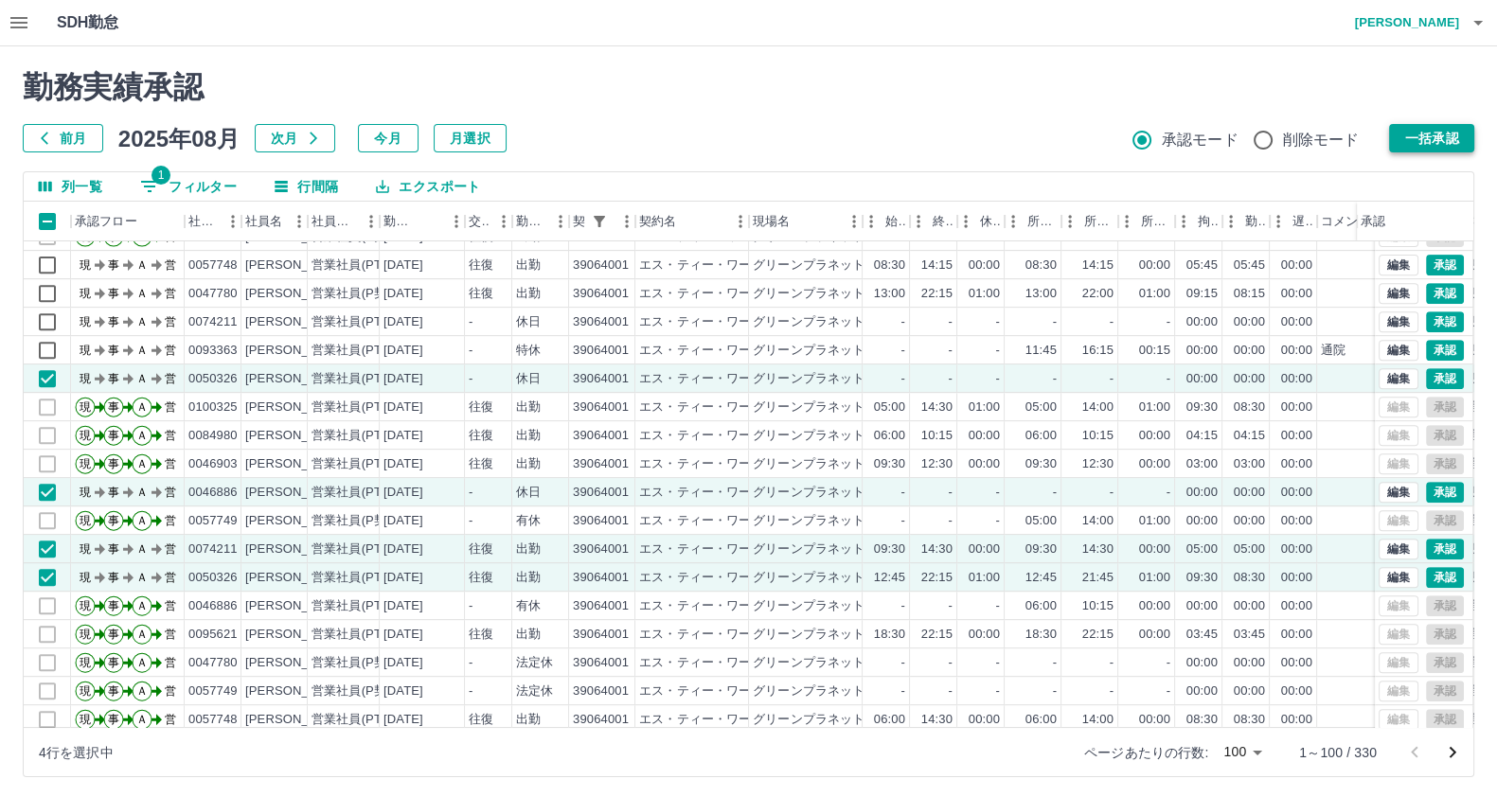
click at [1453, 143] on button "一括承認" at bounding box center [1431, 138] width 85 height 28
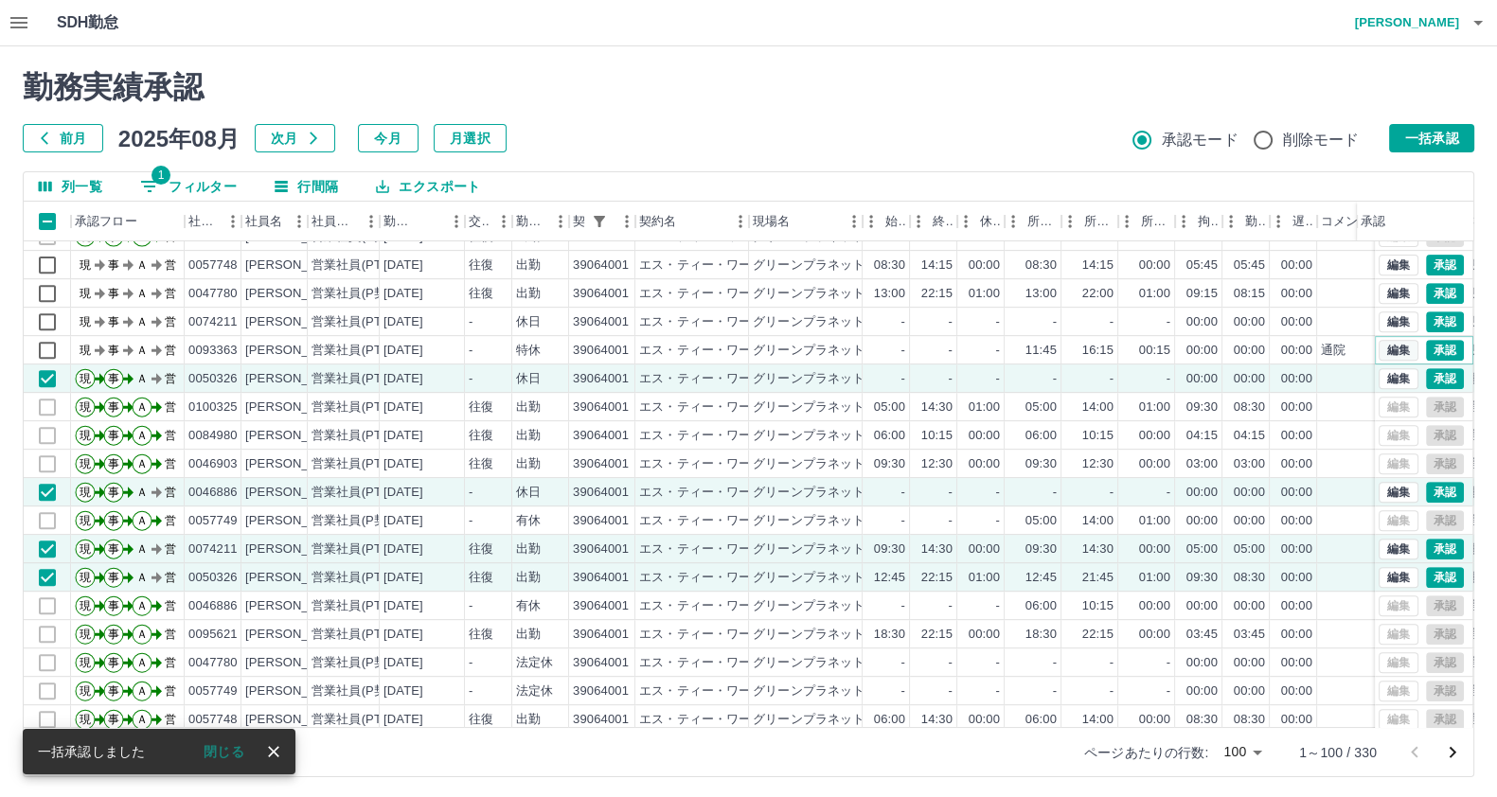
click at [1386, 352] on button "編集" at bounding box center [1398, 350] width 40 height 21
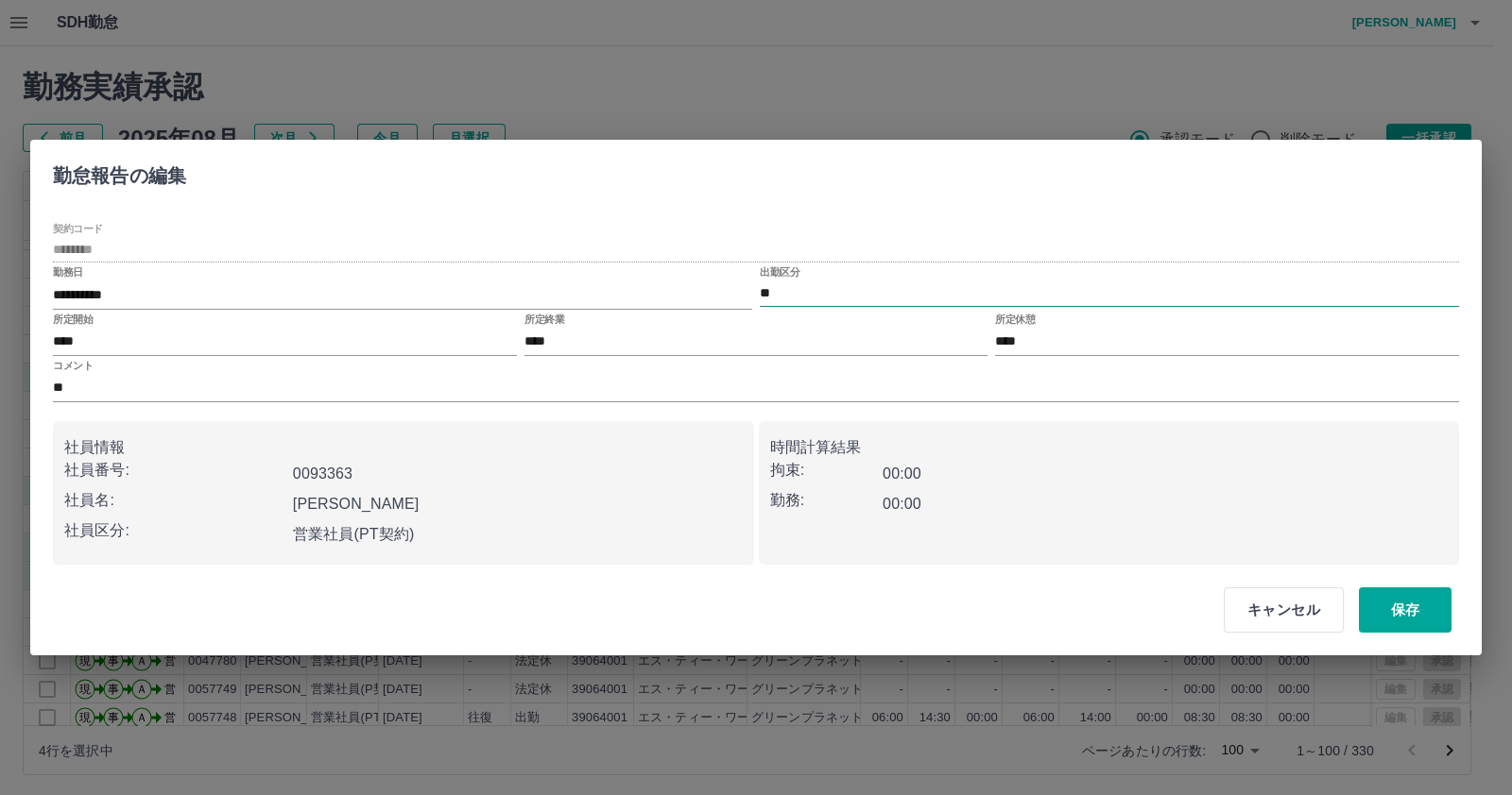
click at [807, 296] on input "**" at bounding box center [1109, 293] width 700 height 24
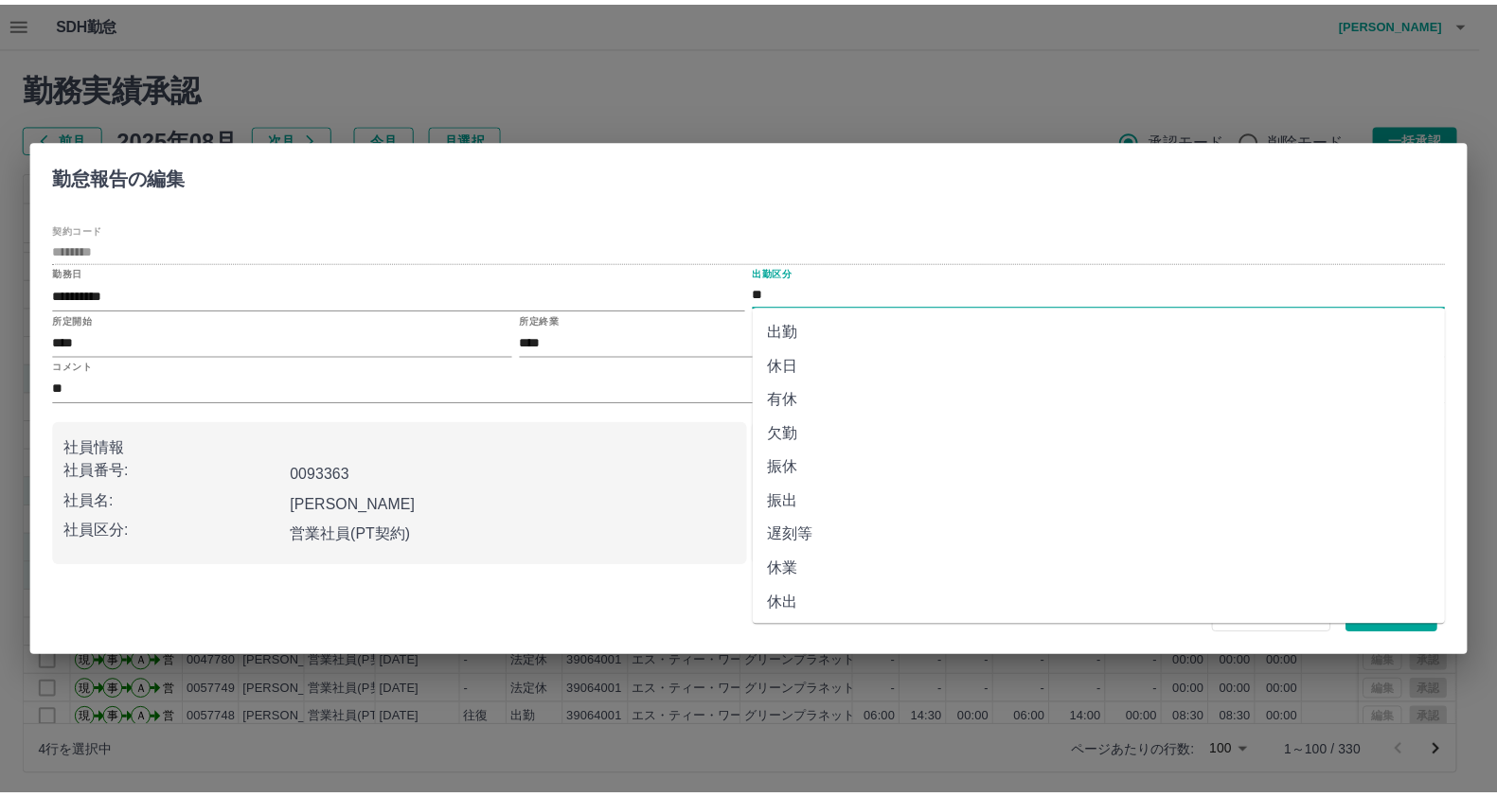
scroll to position [309, 0]
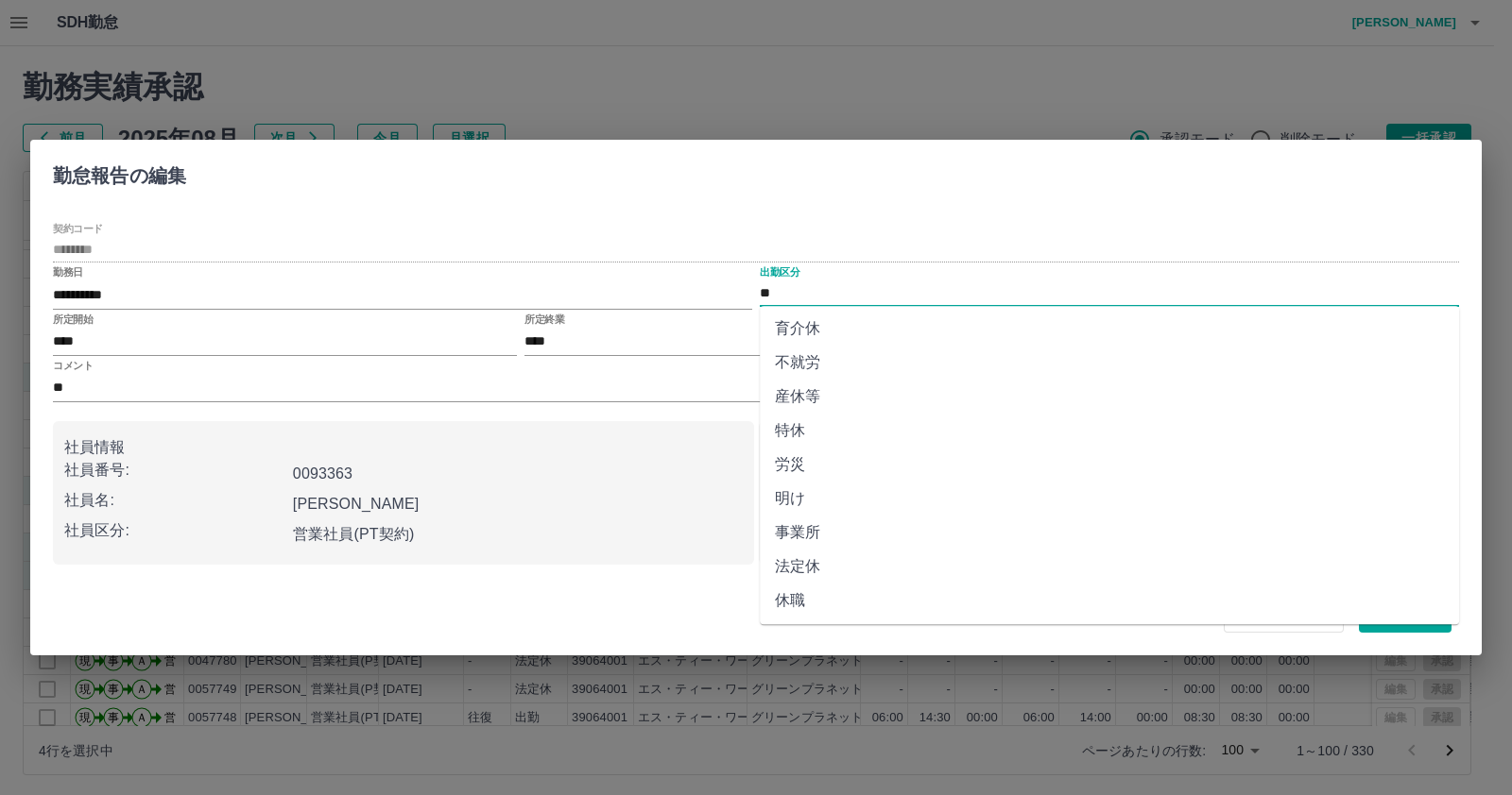
click at [846, 404] on li "産休等" at bounding box center [1109, 397] width 700 height 34
type input "***"
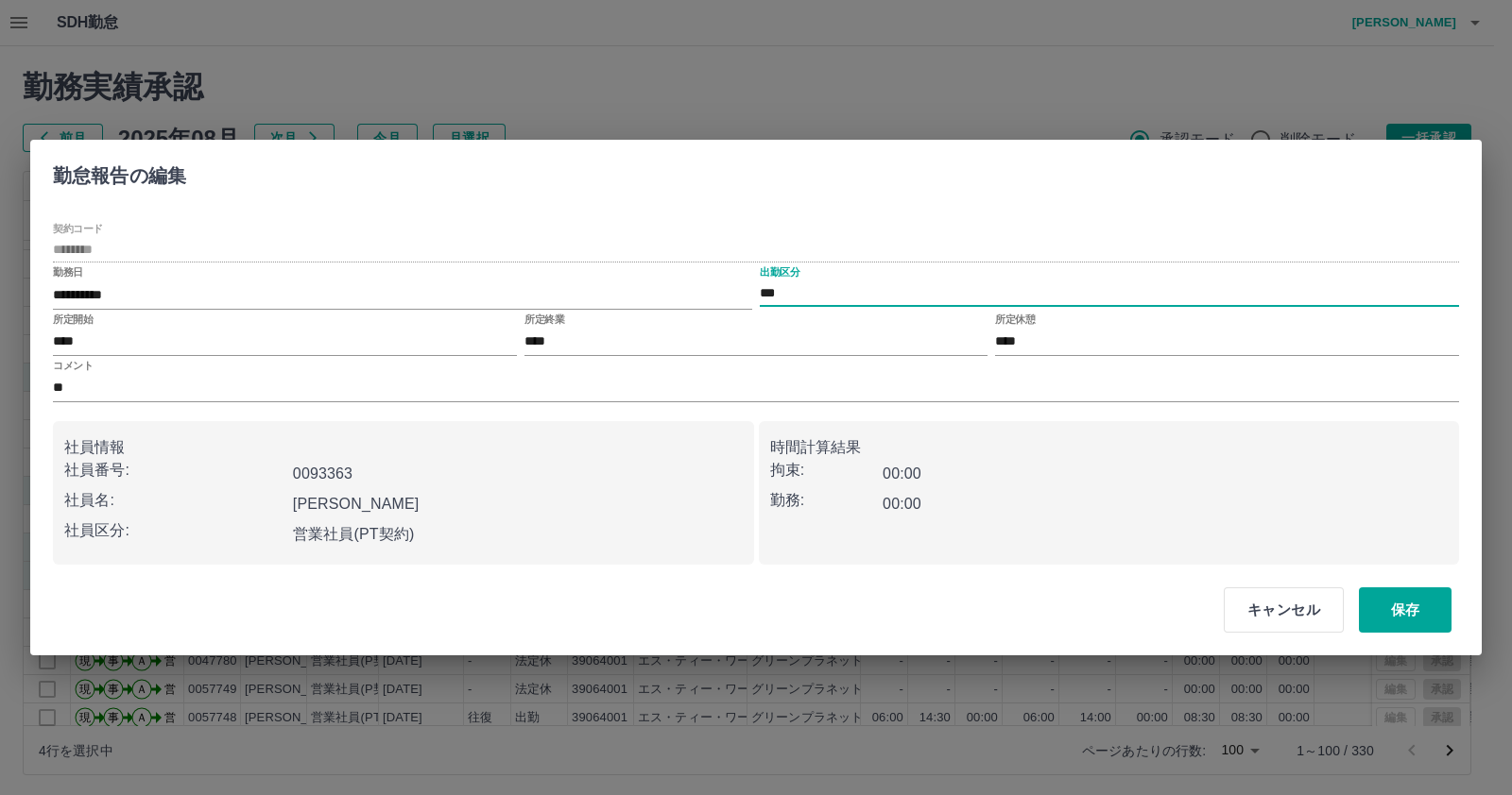
click at [55, 375] on input "**" at bounding box center [756, 388] width 1406 height 27
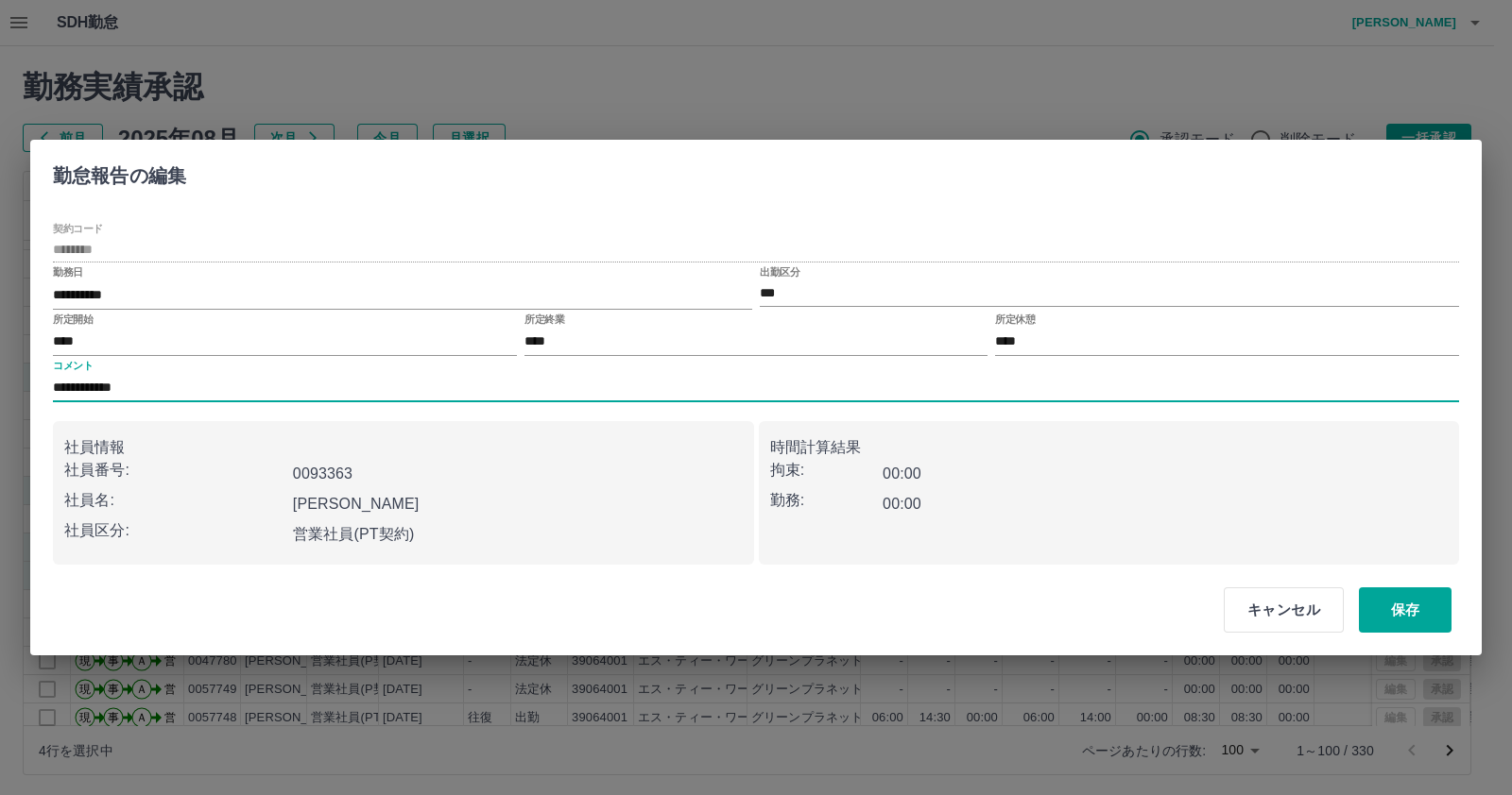
click at [460, 397] on input "**********" at bounding box center [756, 388] width 1406 height 27
type input "**********"
click at [1381, 594] on button "保存" at bounding box center [1404, 609] width 93 height 45
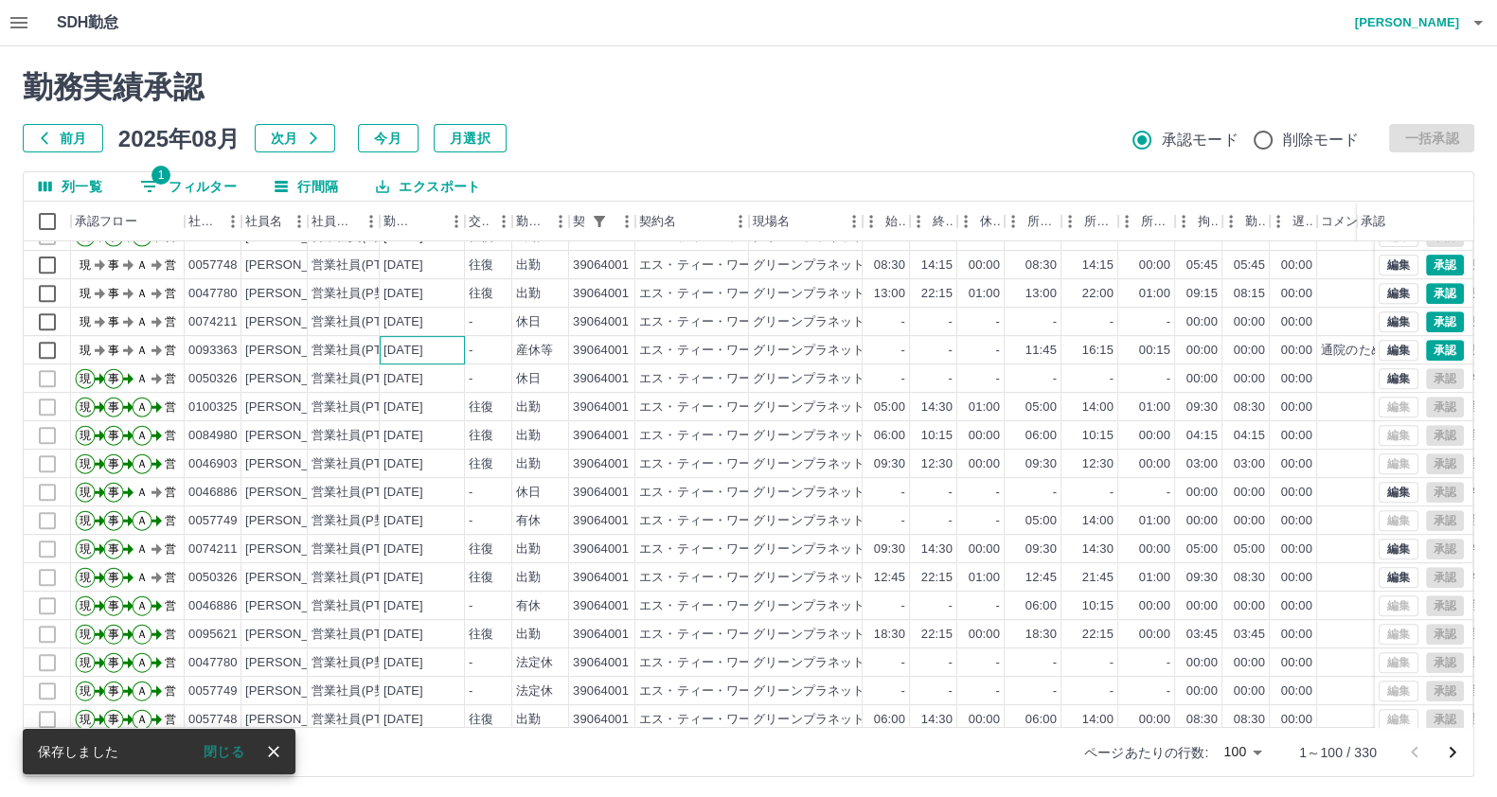
click at [416, 361] on div "[DATE]" at bounding box center [422, 350] width 85 height 28
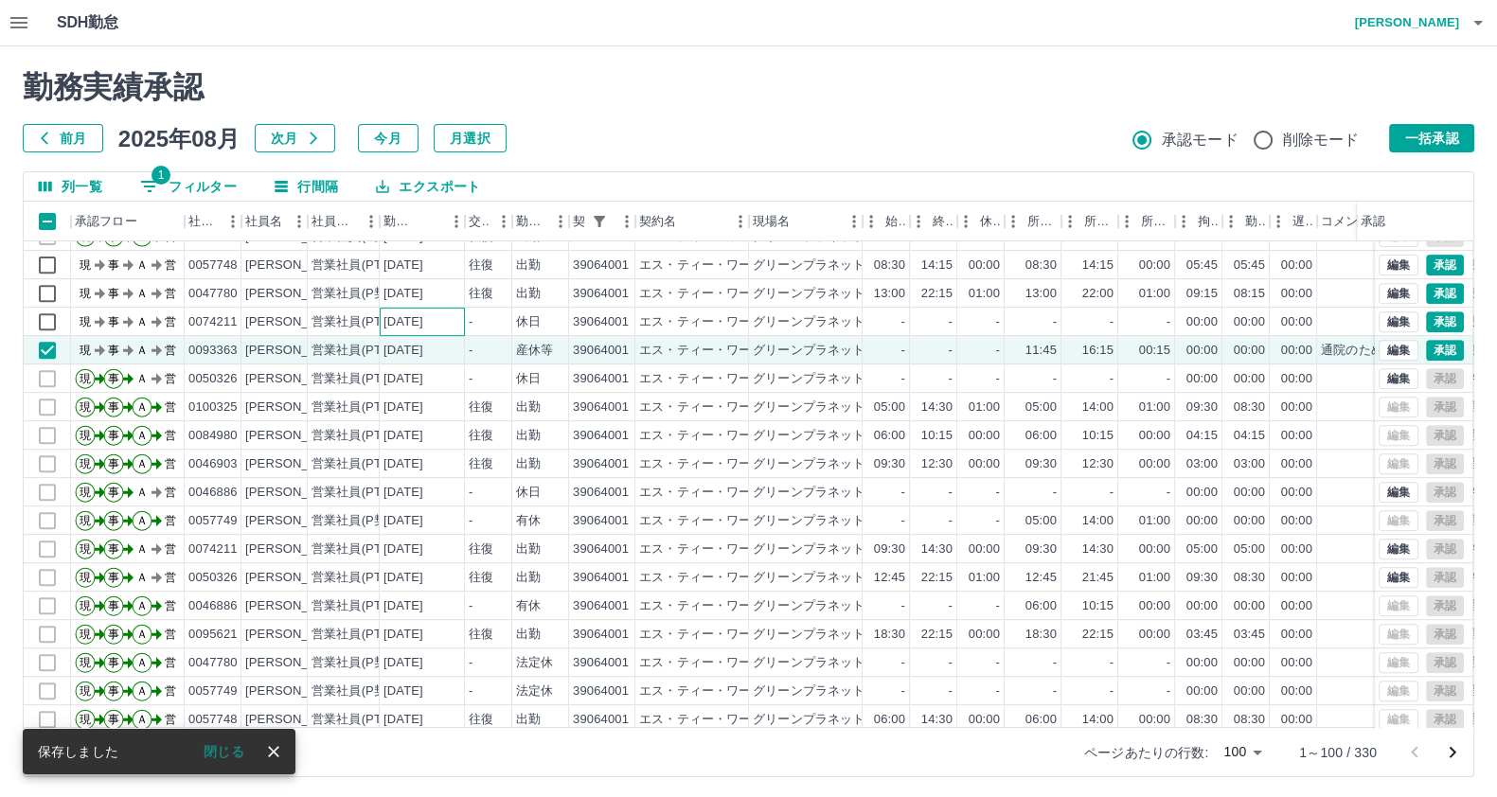
click at [410, 320] on div "[DATE]" at bounding box center [403, 322] width 40 height 18
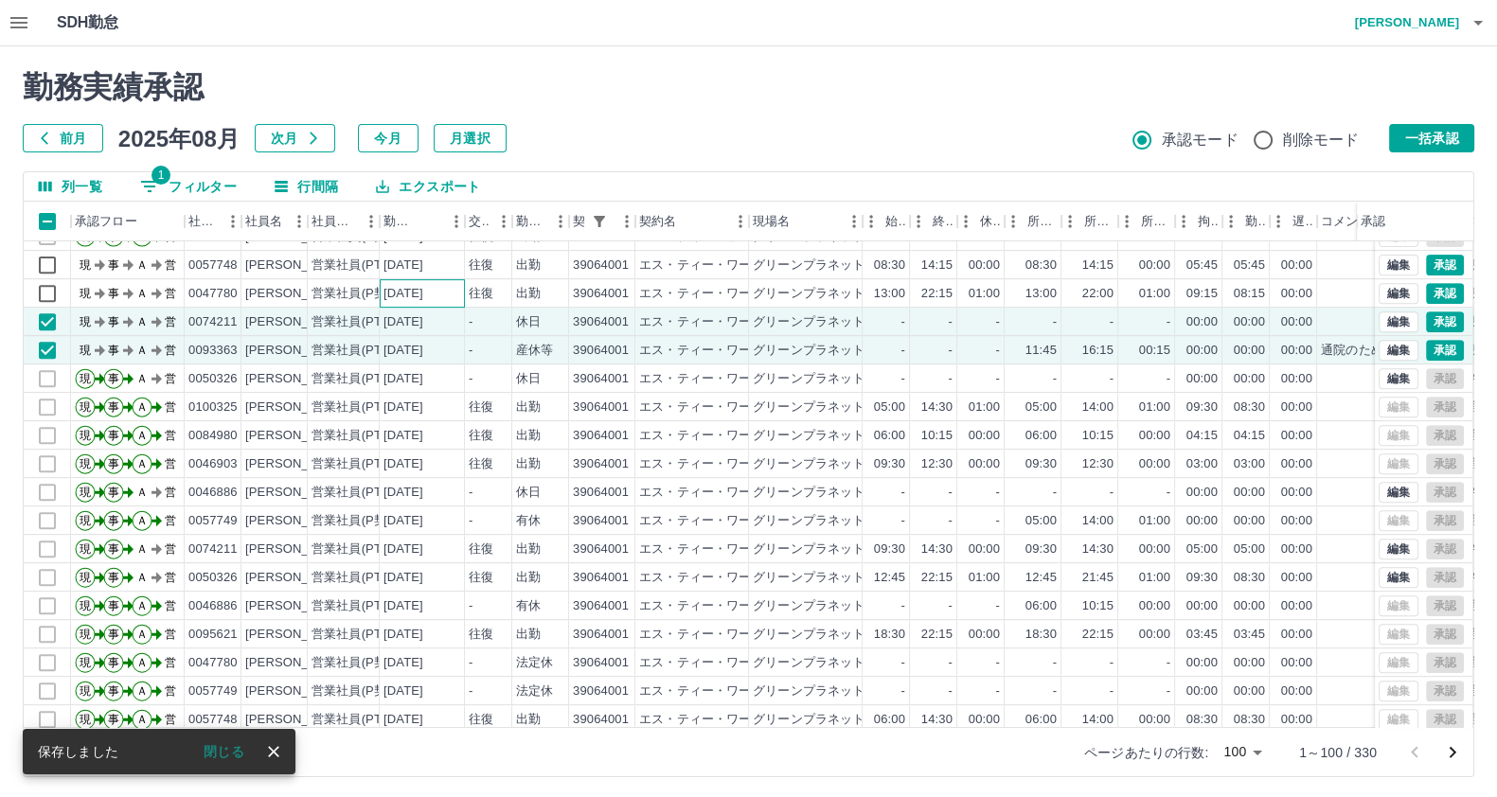
click at [402, 290] on div "[DATE]" at bounding box center [403, 294] width 40 height 18
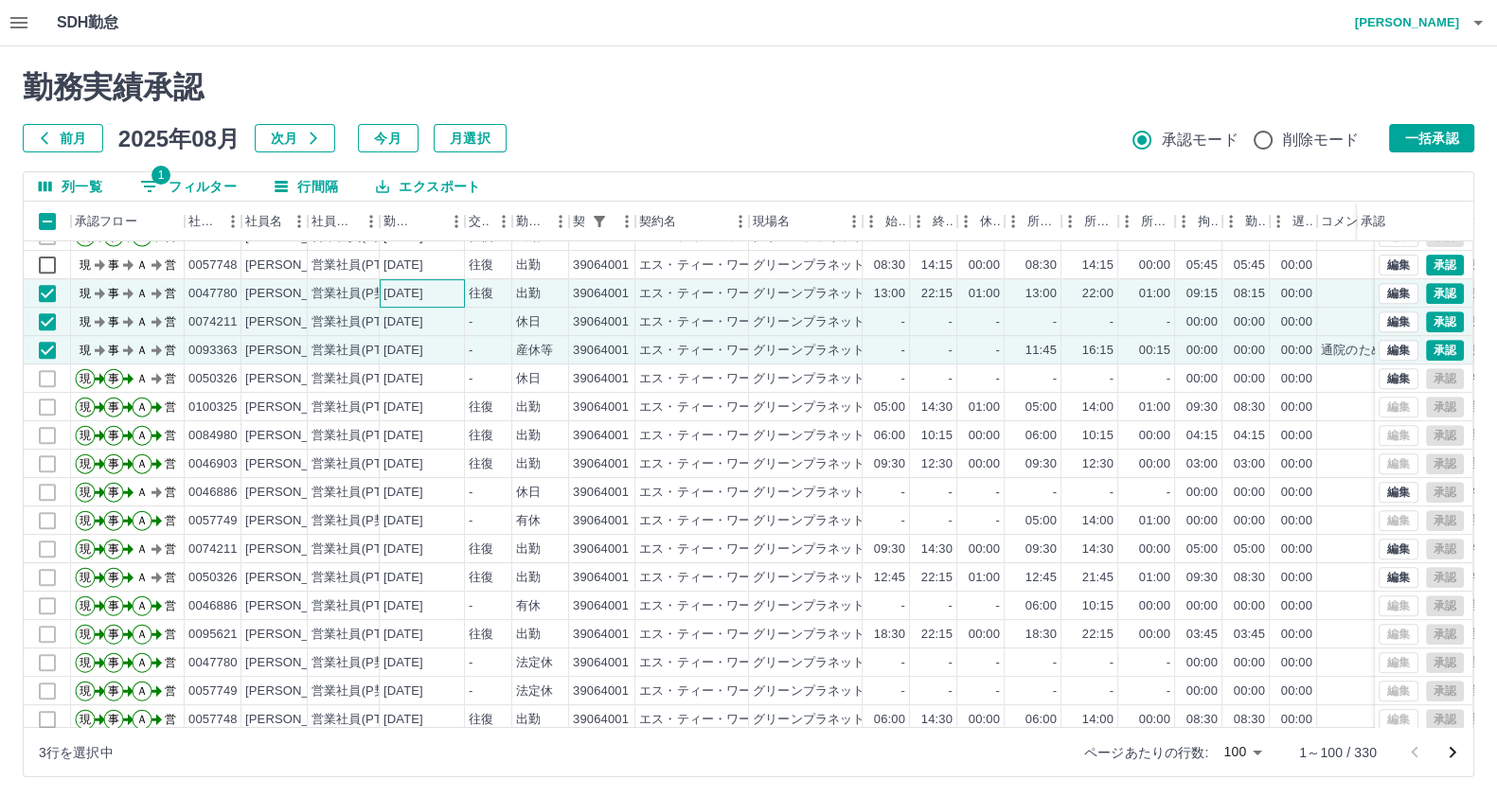
click at [380, 293] on div "[DATE]" at bounding box center [422, 293] width 85 height 28
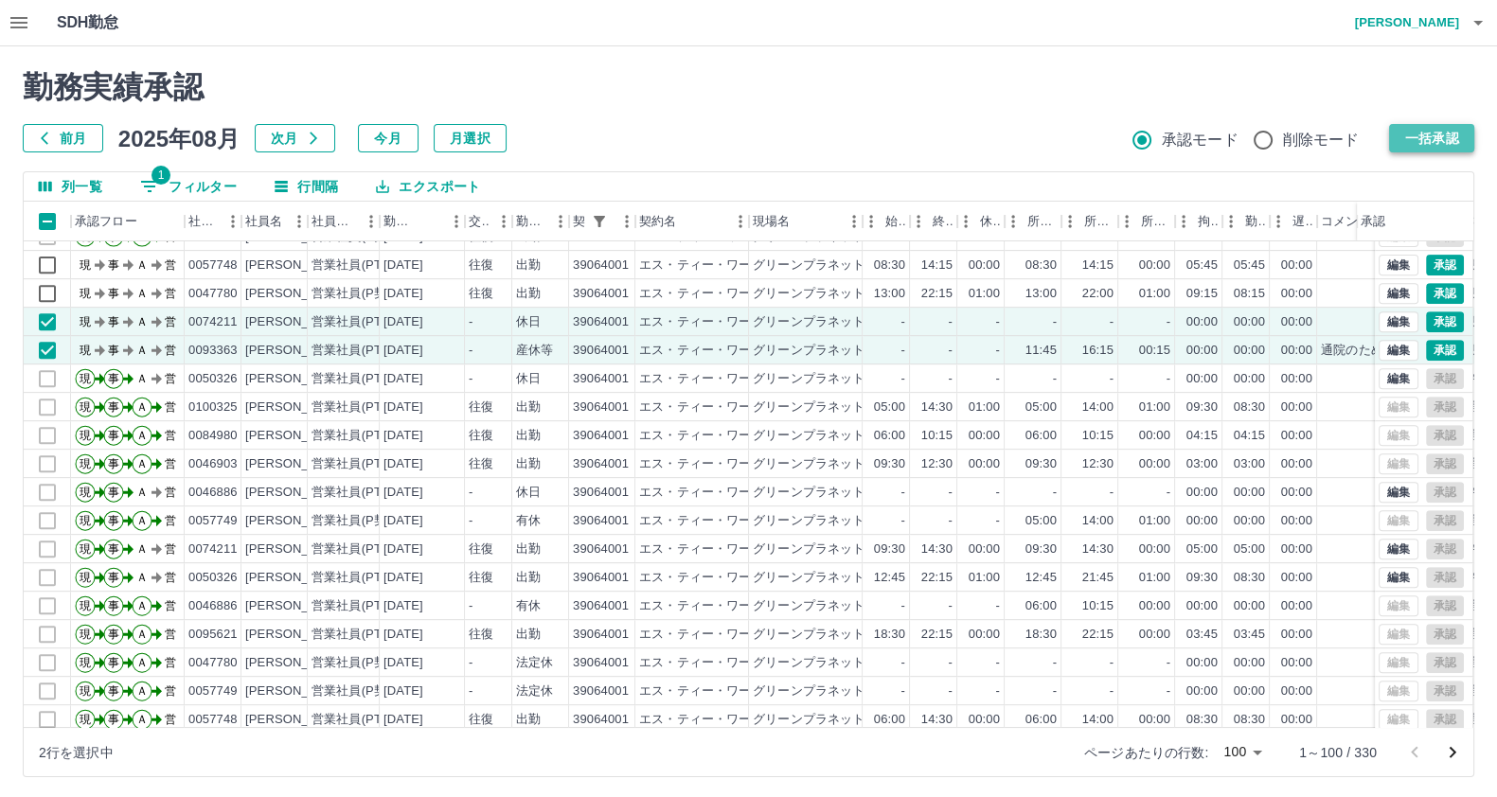
click at [1412, 137] on button "一括承認" at bounding box center [1431, 138] width 85 height 28
click at [1378, 215] on div "承認" at bounding box center [1373, 222] width 25 height 40
click at [1401, 132] on button "一括承認" at bounding box center [1431, 138] width 85 height 28
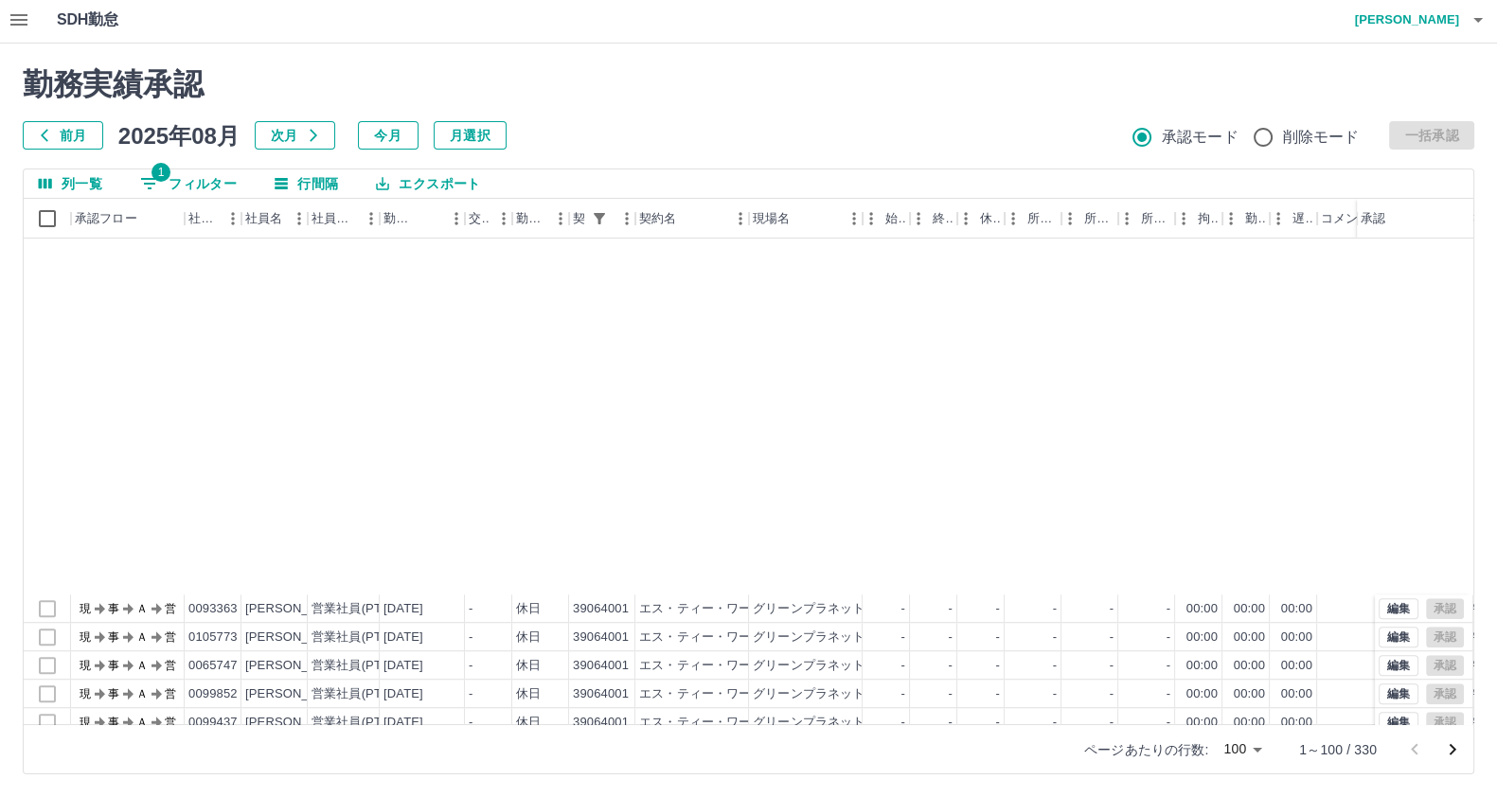
scroll to position [2249, 0]
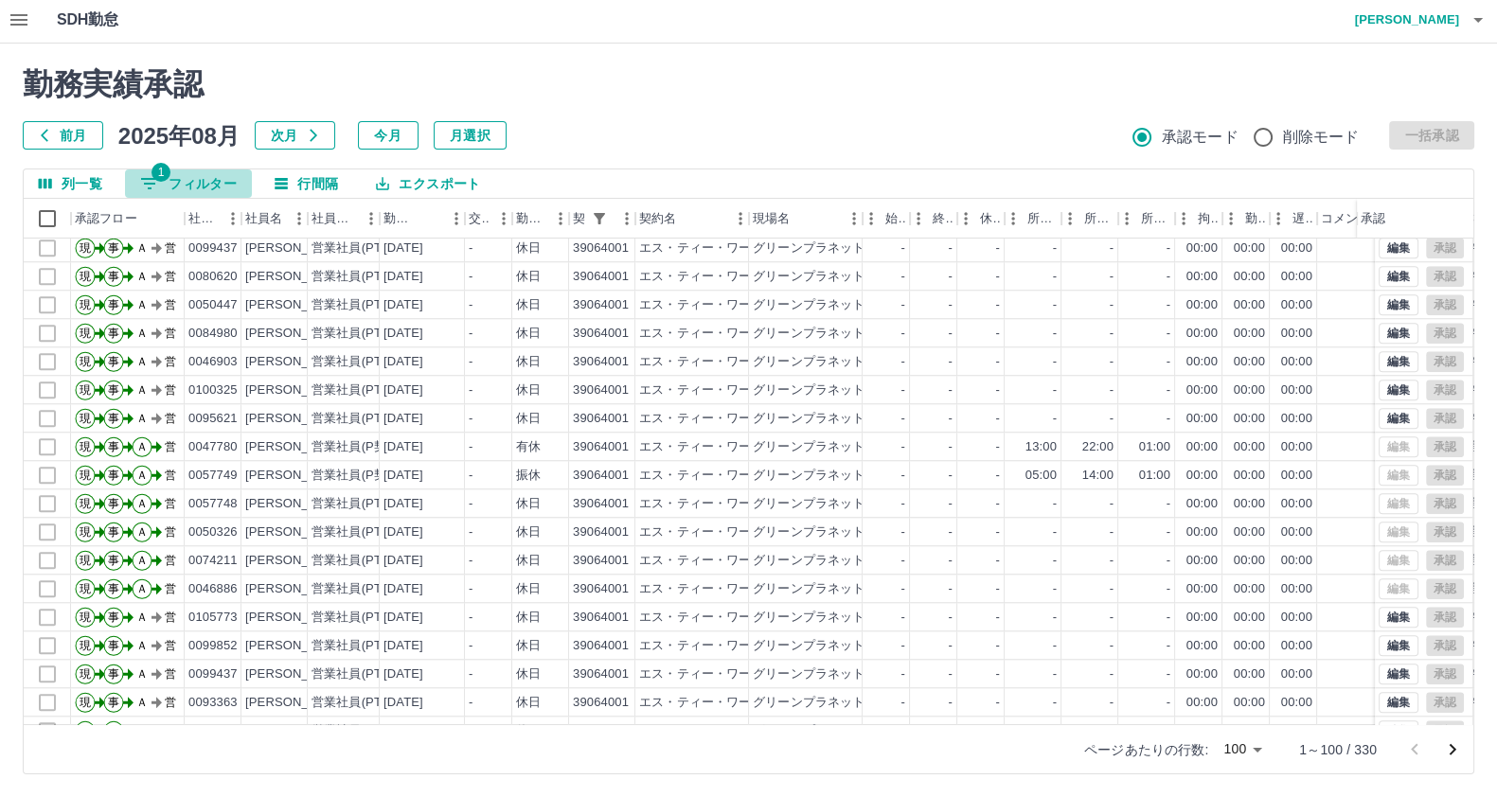
click at [185, 190] on button "1 フィルター" at bounding box center [188, 183] width 127 height 28
select select "**********"
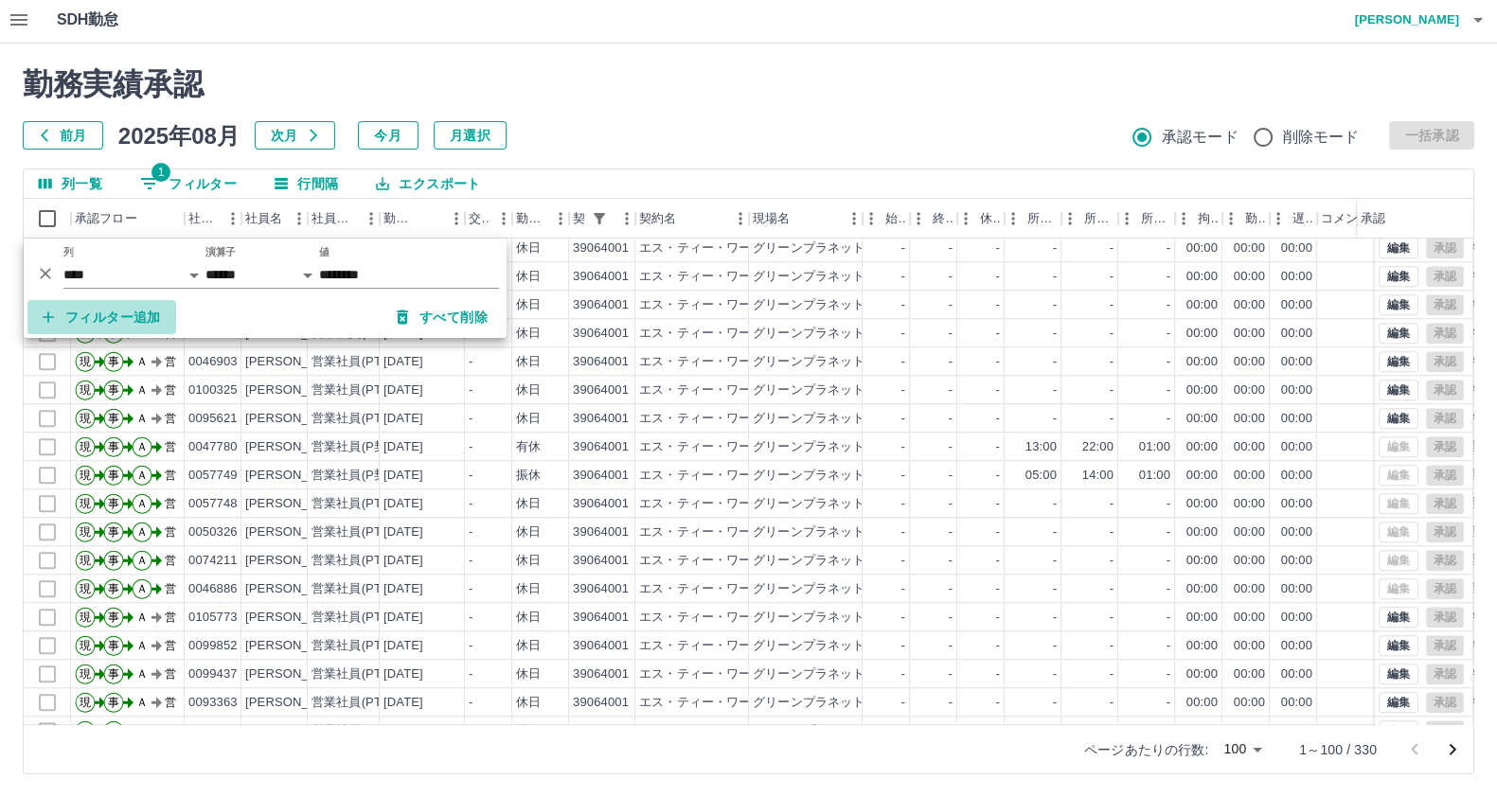
click at [123, 313] on button "フィルター追加" at bounding box center [101, 317] width 149 height 34
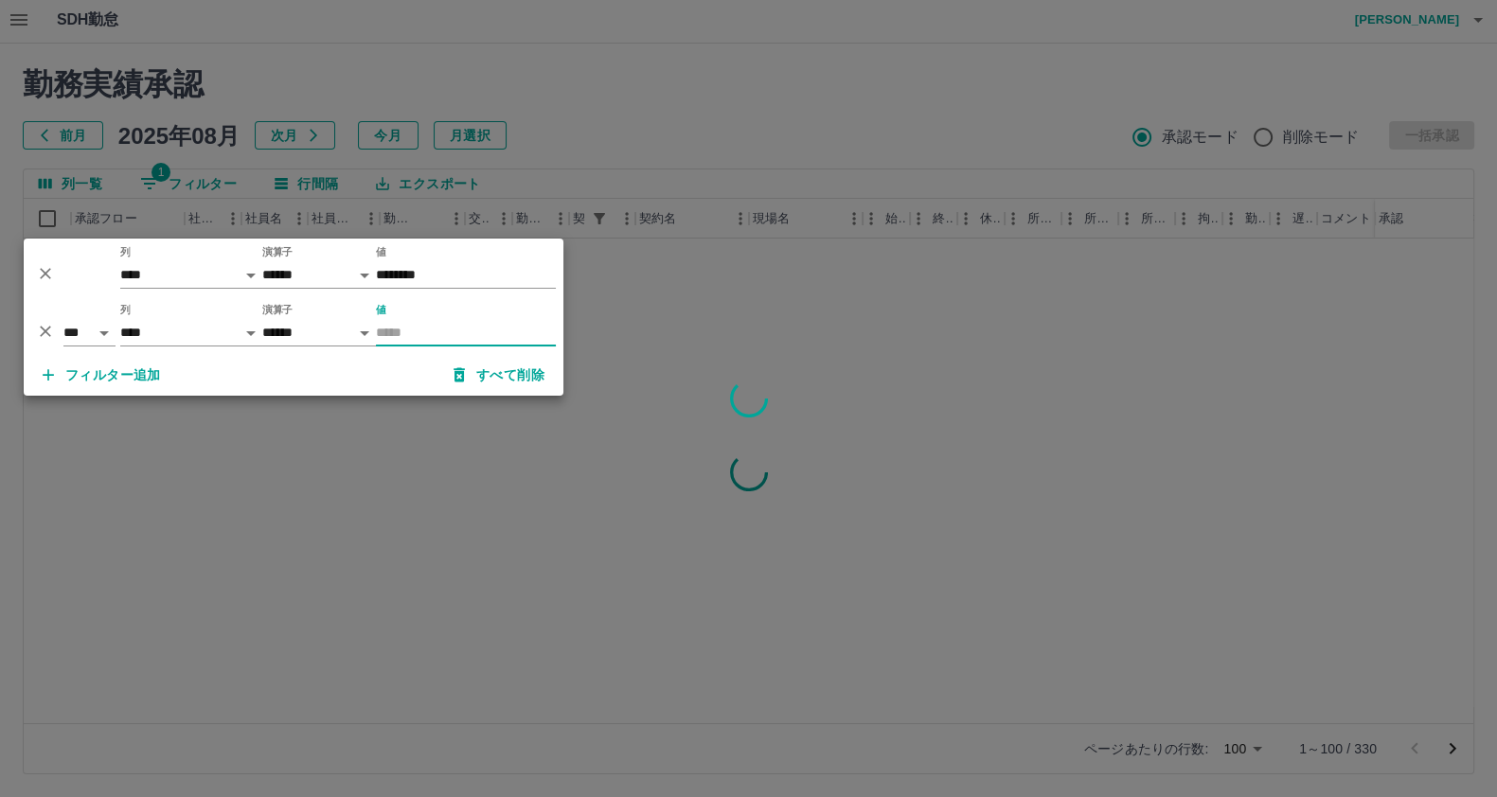
scroll to position [0, 0]
type input "*****"
click at [682, 367] on div at bounding box center [748, 398] width 1497 height 797
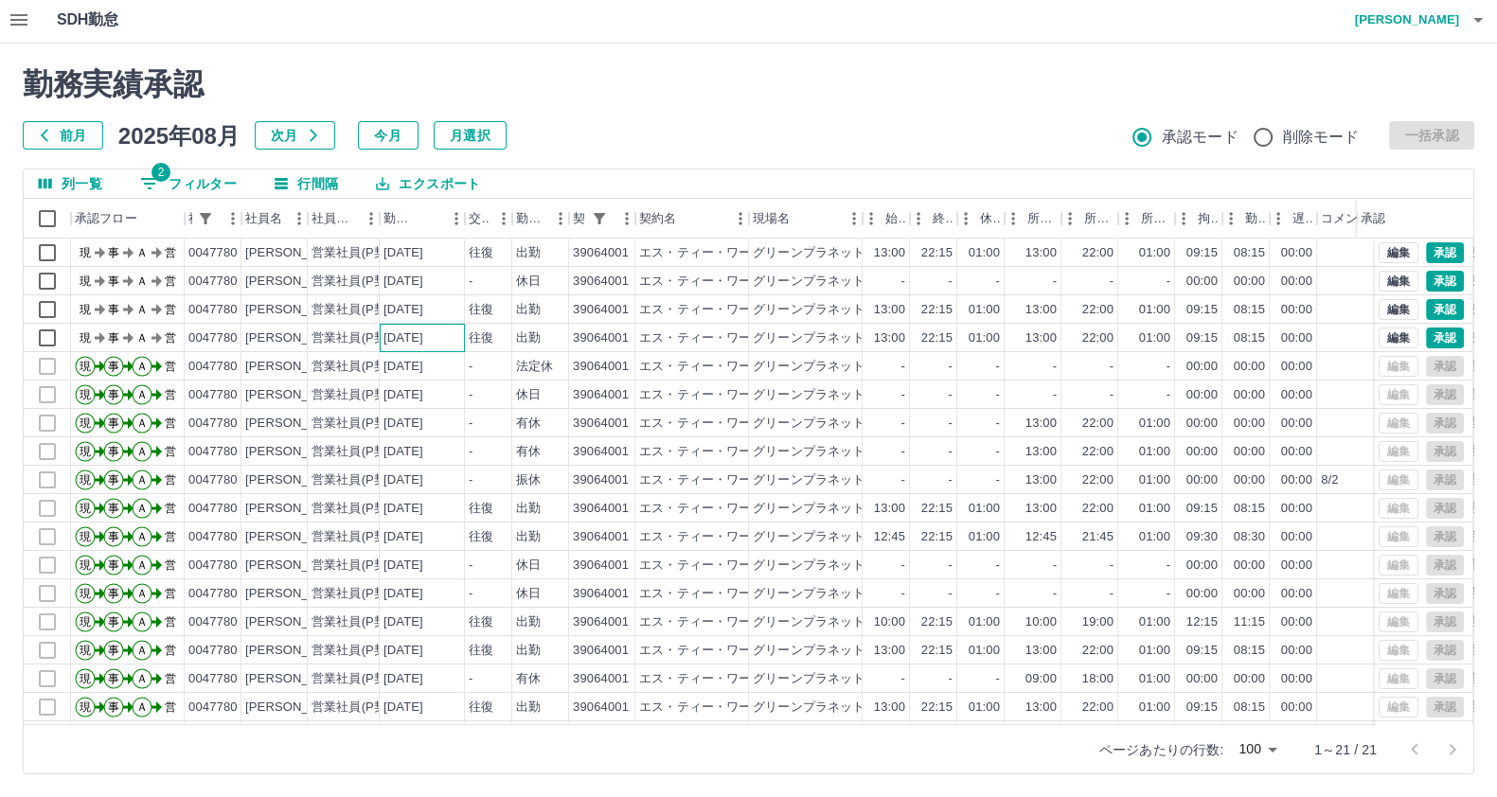
click at [408, 341] on div "[DATE]" at bounding box center [403, 338] width 40 height 18
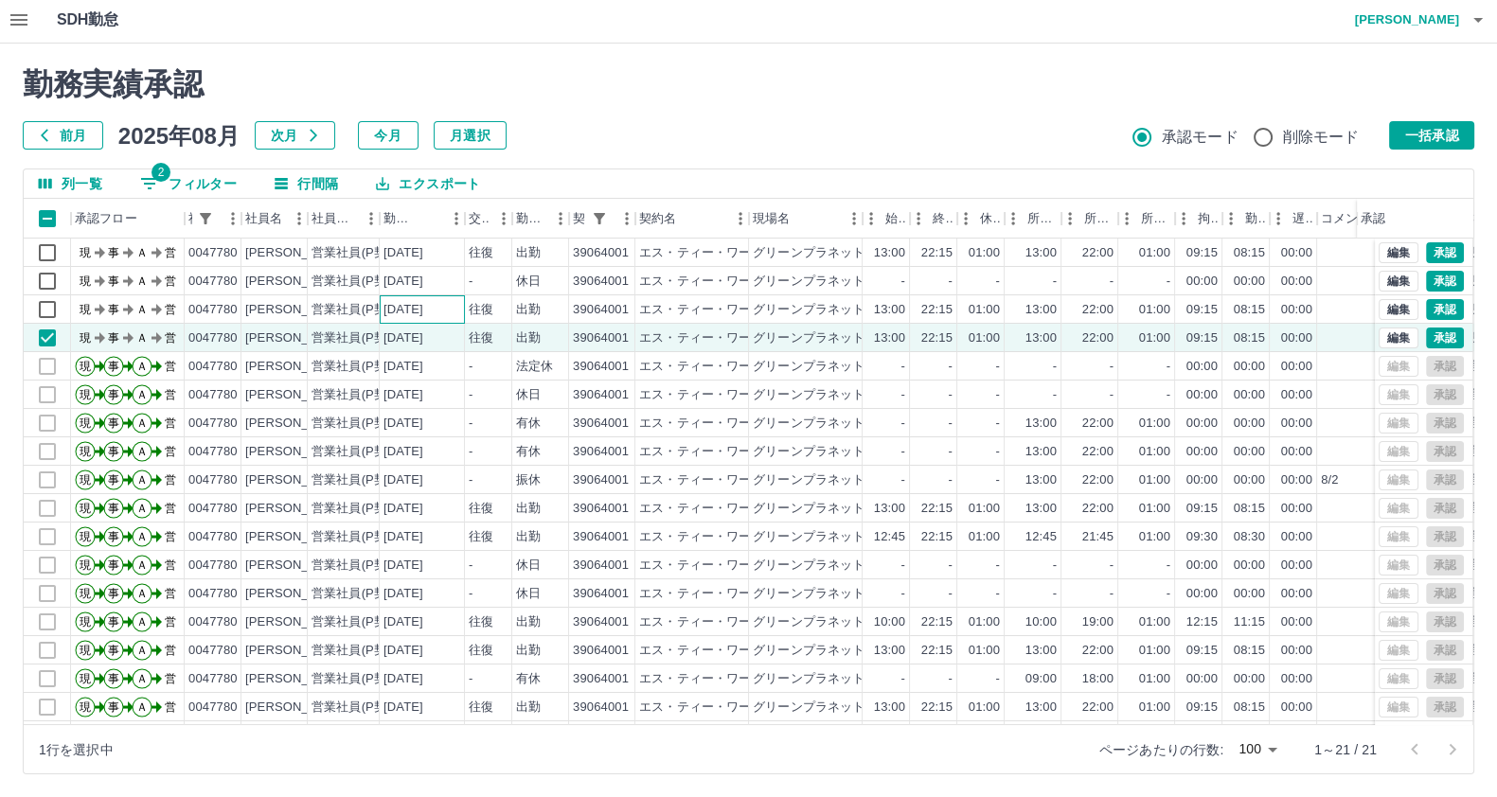
click at [400, 310] on div "[DATE]" at bounding box center [403, 310] width 40 height 18
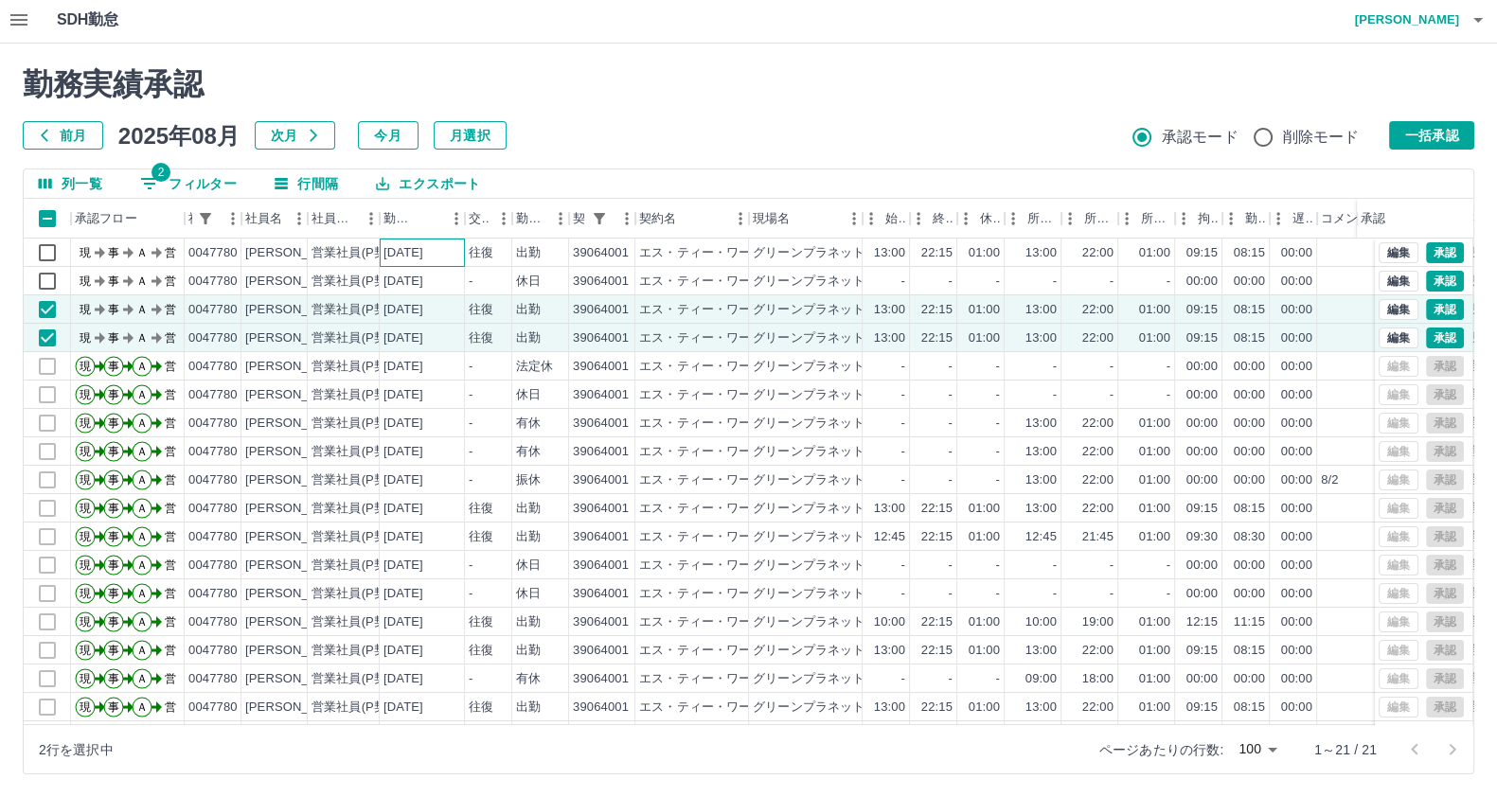
click at [399, 258] on div "[DATE]" at bounding box center [403, 253] width 40 height 18
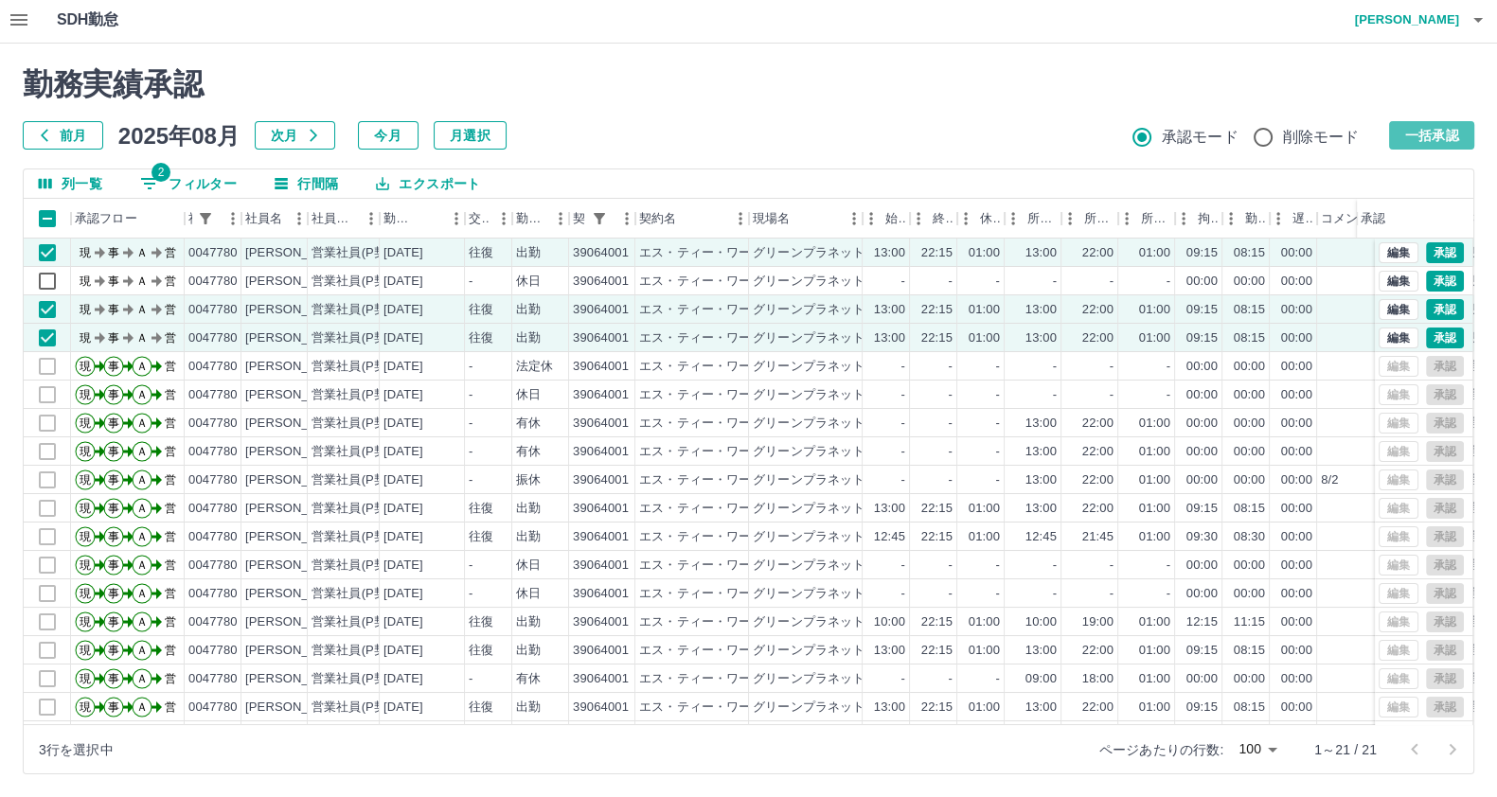
click at [1410, 131] on button "一括承認" at bounding box center [1431, 135] width 85 height 28
click at [1372, 125] on div "承認モード 削除モード" at bounding box center [1253, 137] width 242 height 40
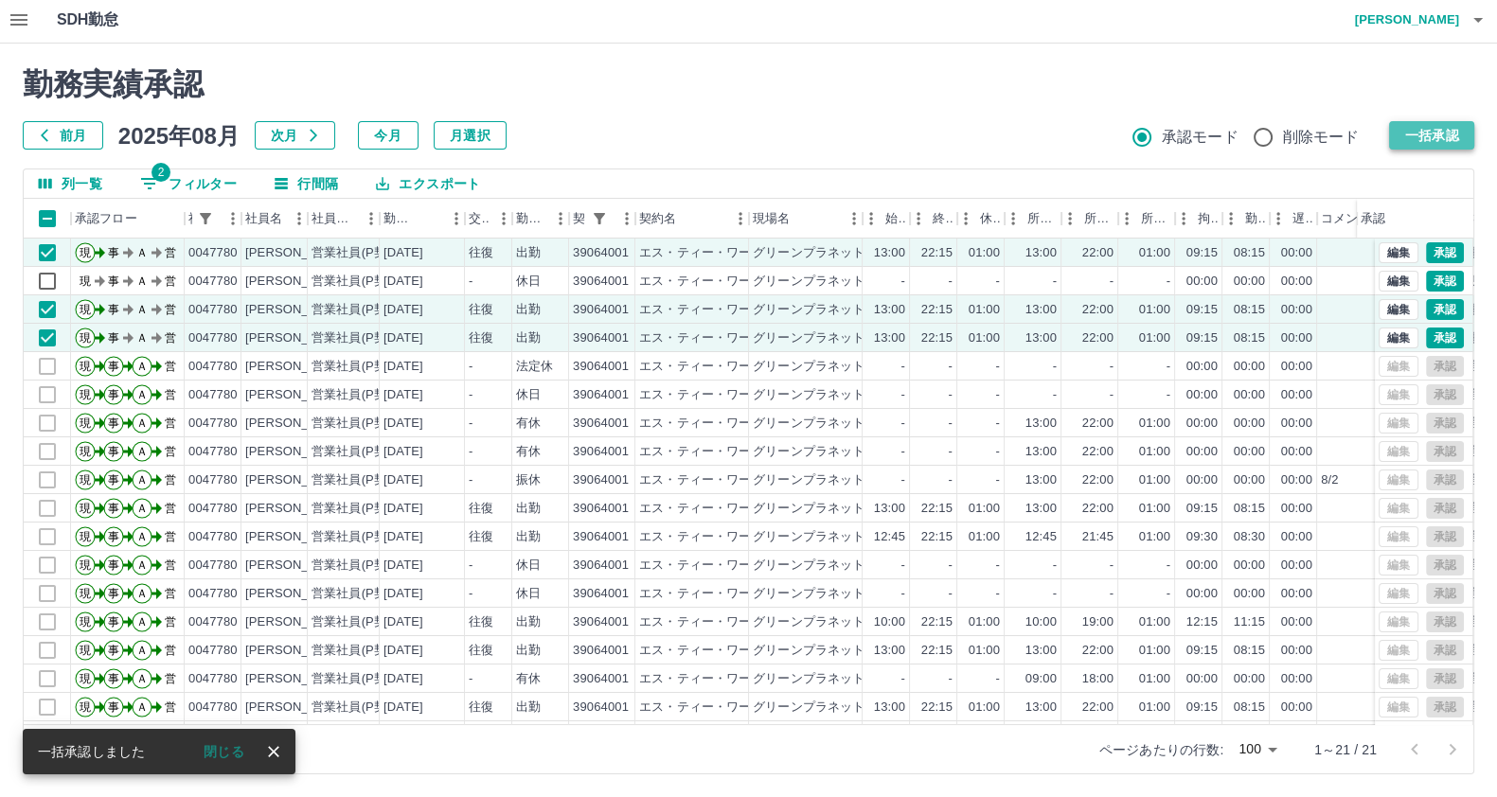
click at [1414, 149] on button "一括承認" at bounding box center [1431, 135] width 85 height 28
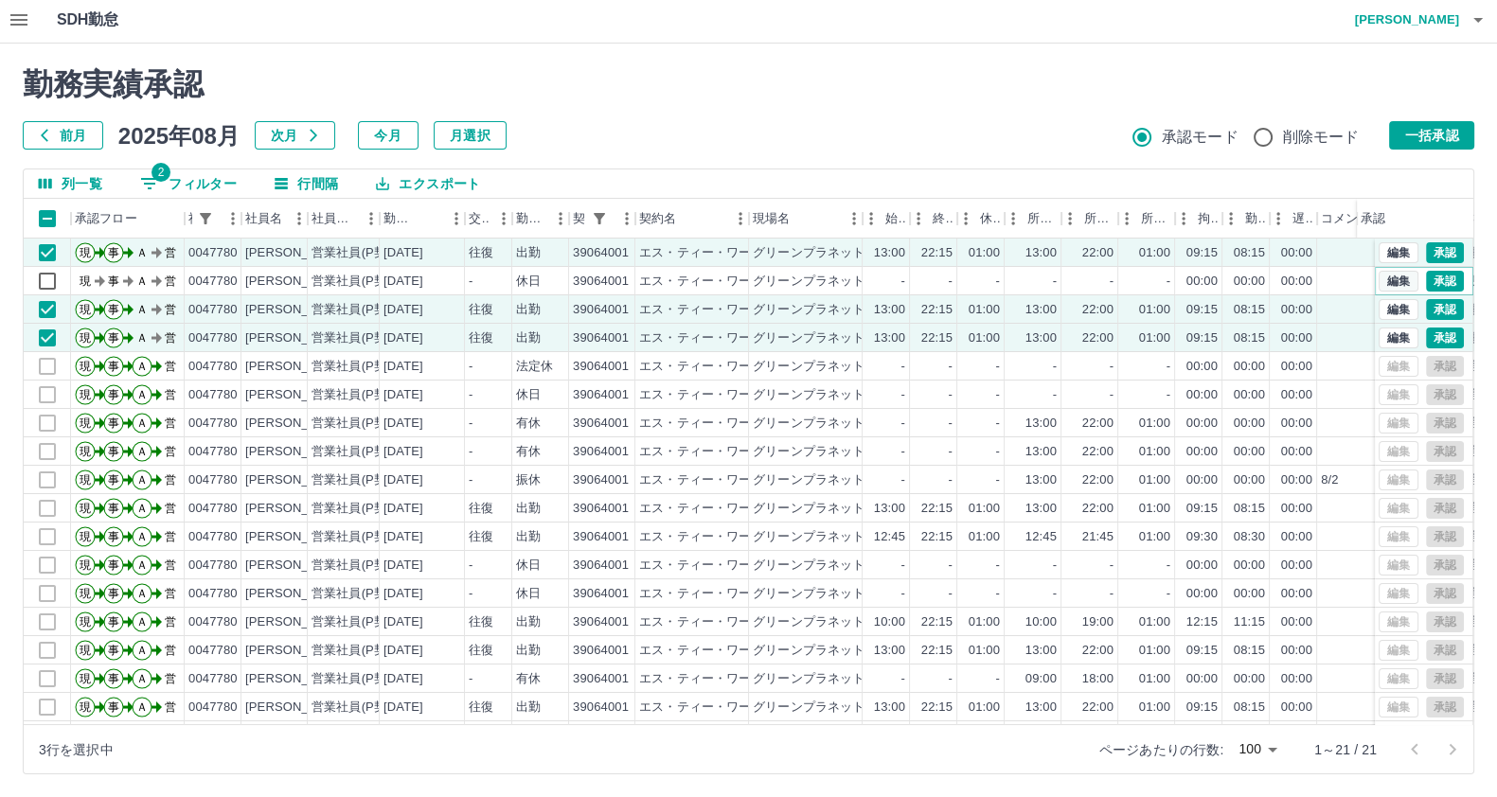
click at [1378, 275] on button "編集" at bounding box center [1398, 281] width 40 height 21
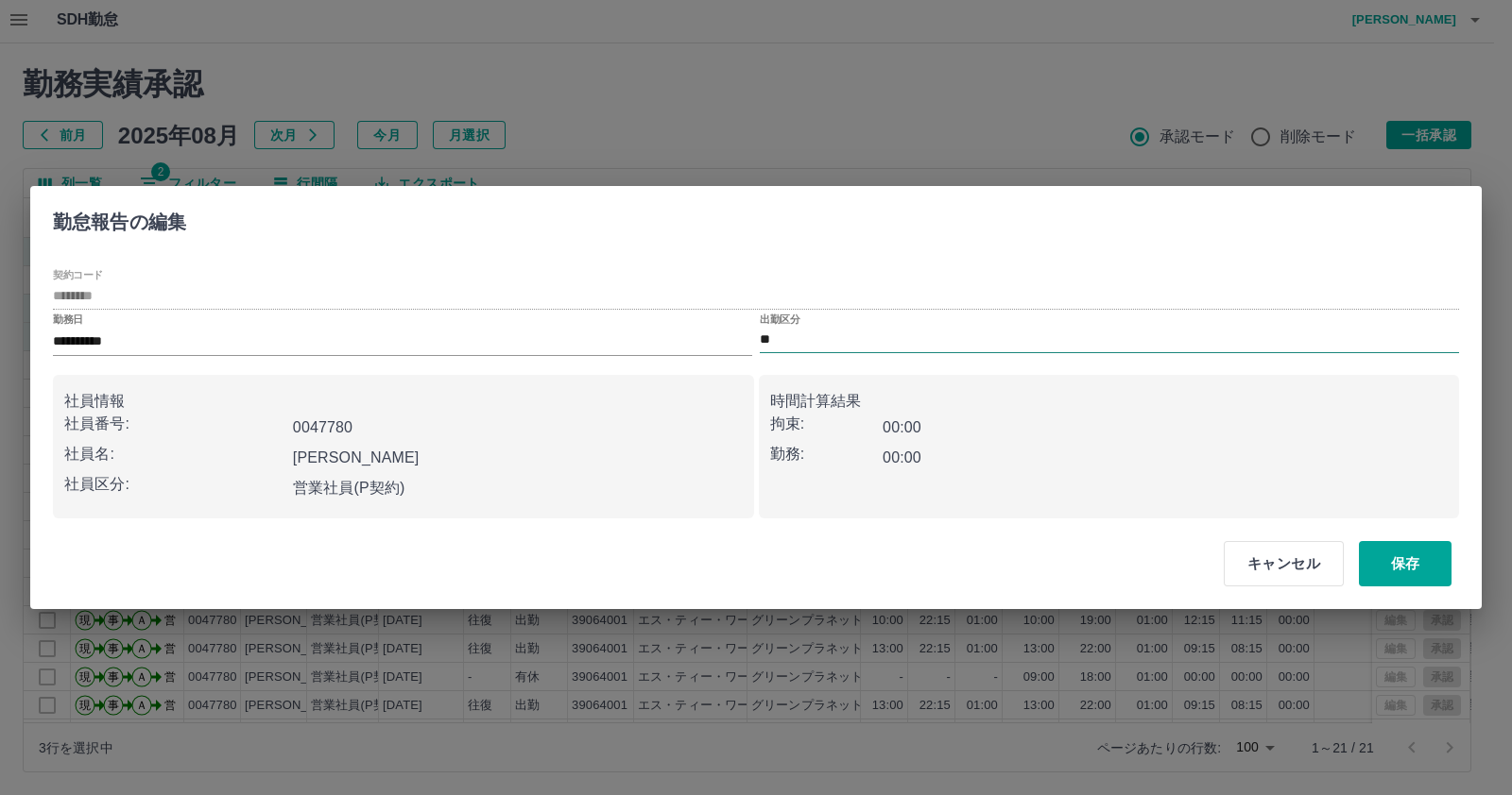
click at [959, 328] on div "出勤区分 **" at bounding box center [1109, 333] width 700 height 40
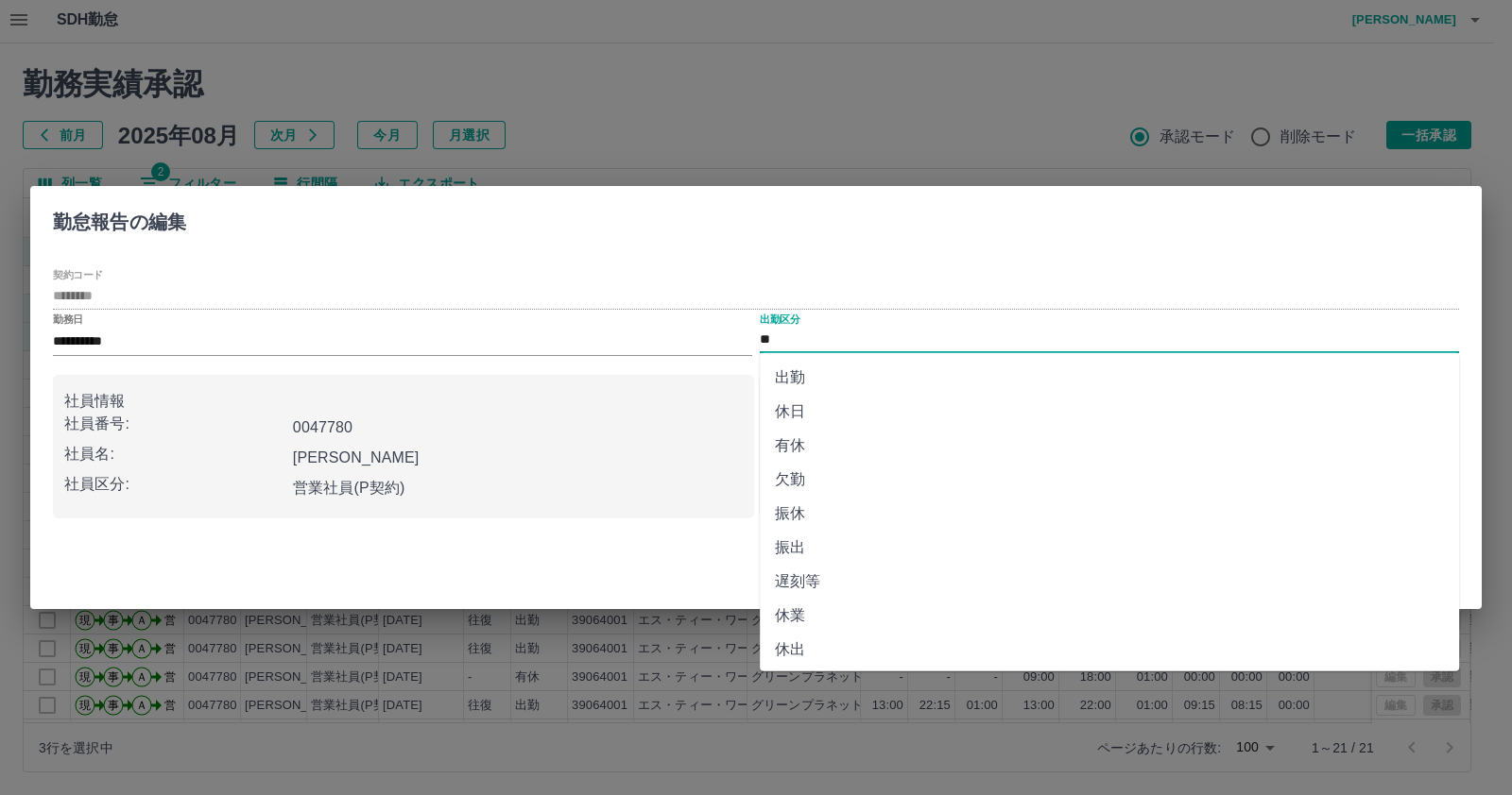
click at [881, 516] on li "振休" at bounding box center [1109, 514] width 700 height 34
type input "**"
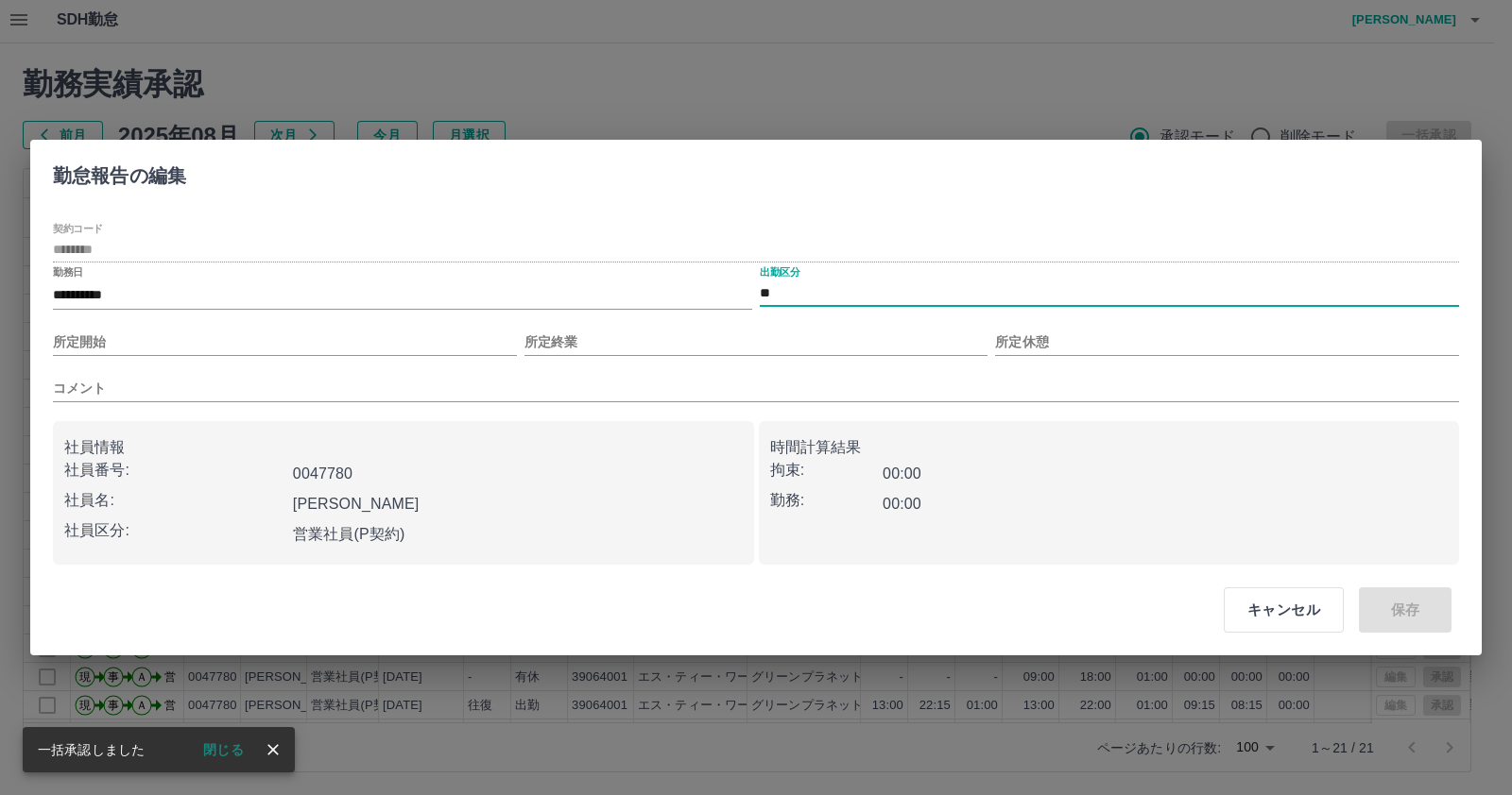
click at [390, 366] on div "コメント" at bounding box center [756, 381] width 1406 height 43
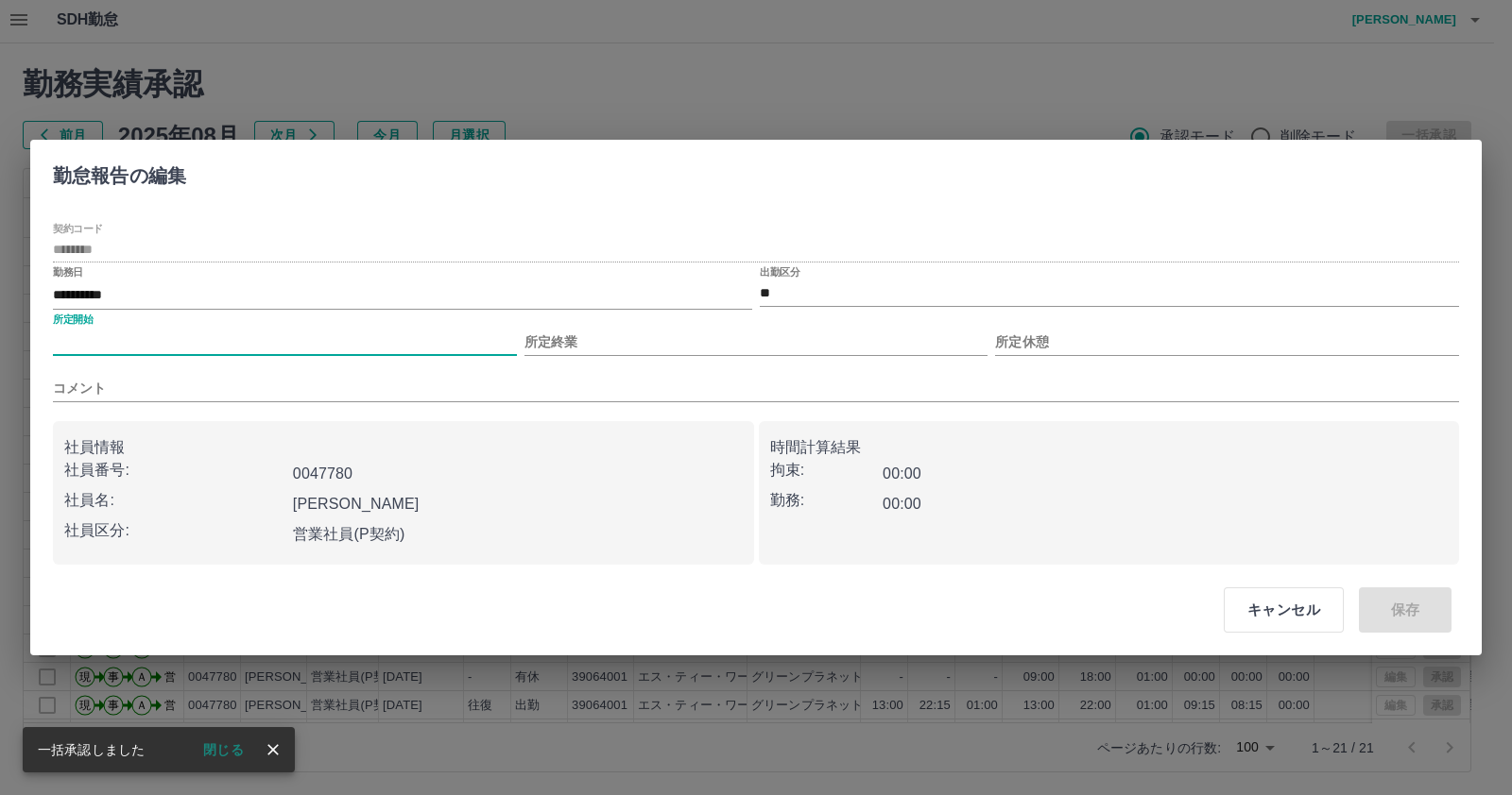
click at [376, 345] on input "所定開始" at bounding box center [284, 341] width 464 height 27
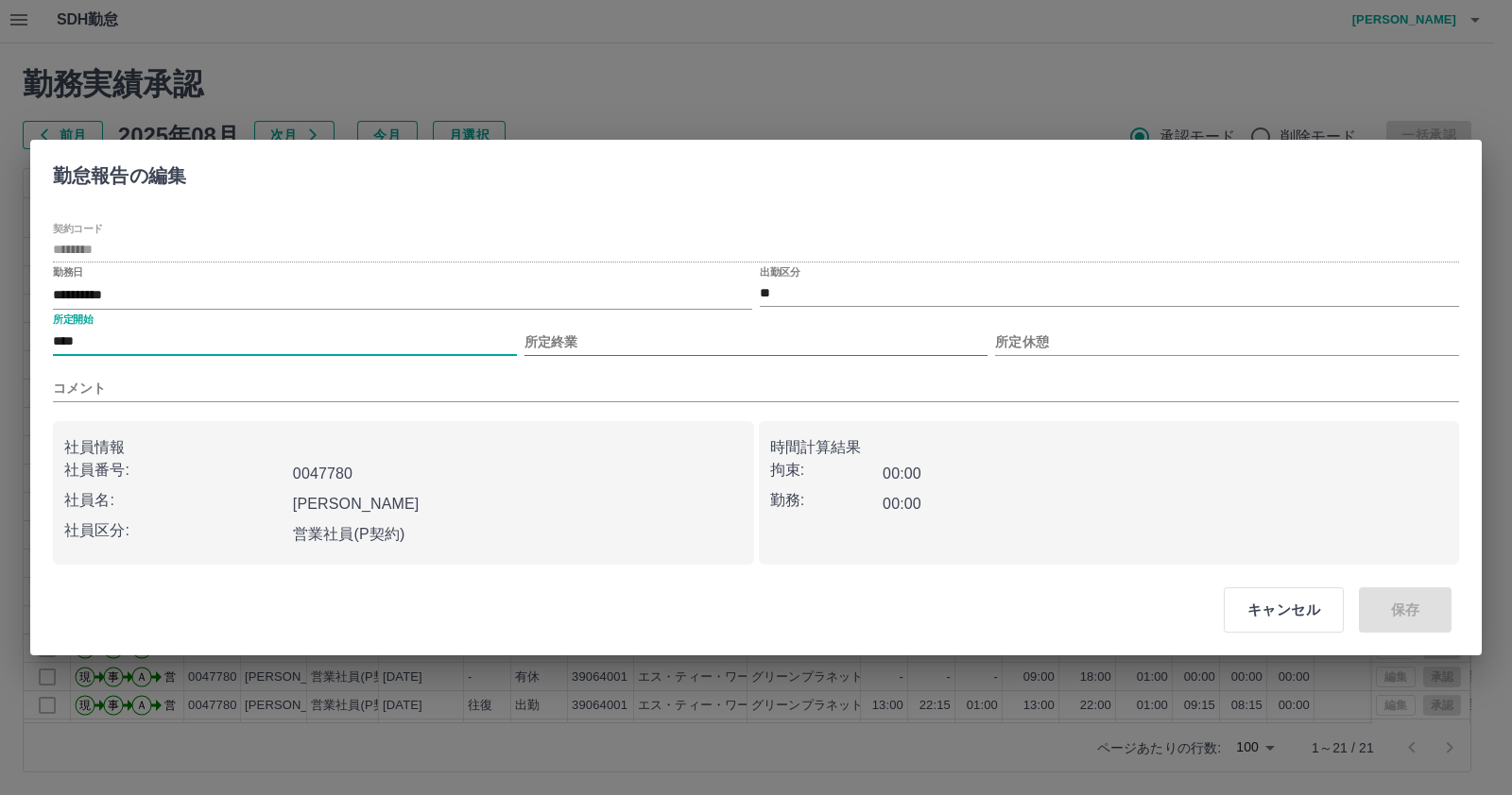
type input "****"
click at [577, 337] on input "所定終業" at bounding box center [756, 341] width 464 height 27
type input "****"
click at [1076, 344] on input "所定休憩" at bounding box center [1227, 341] width 464 height 27
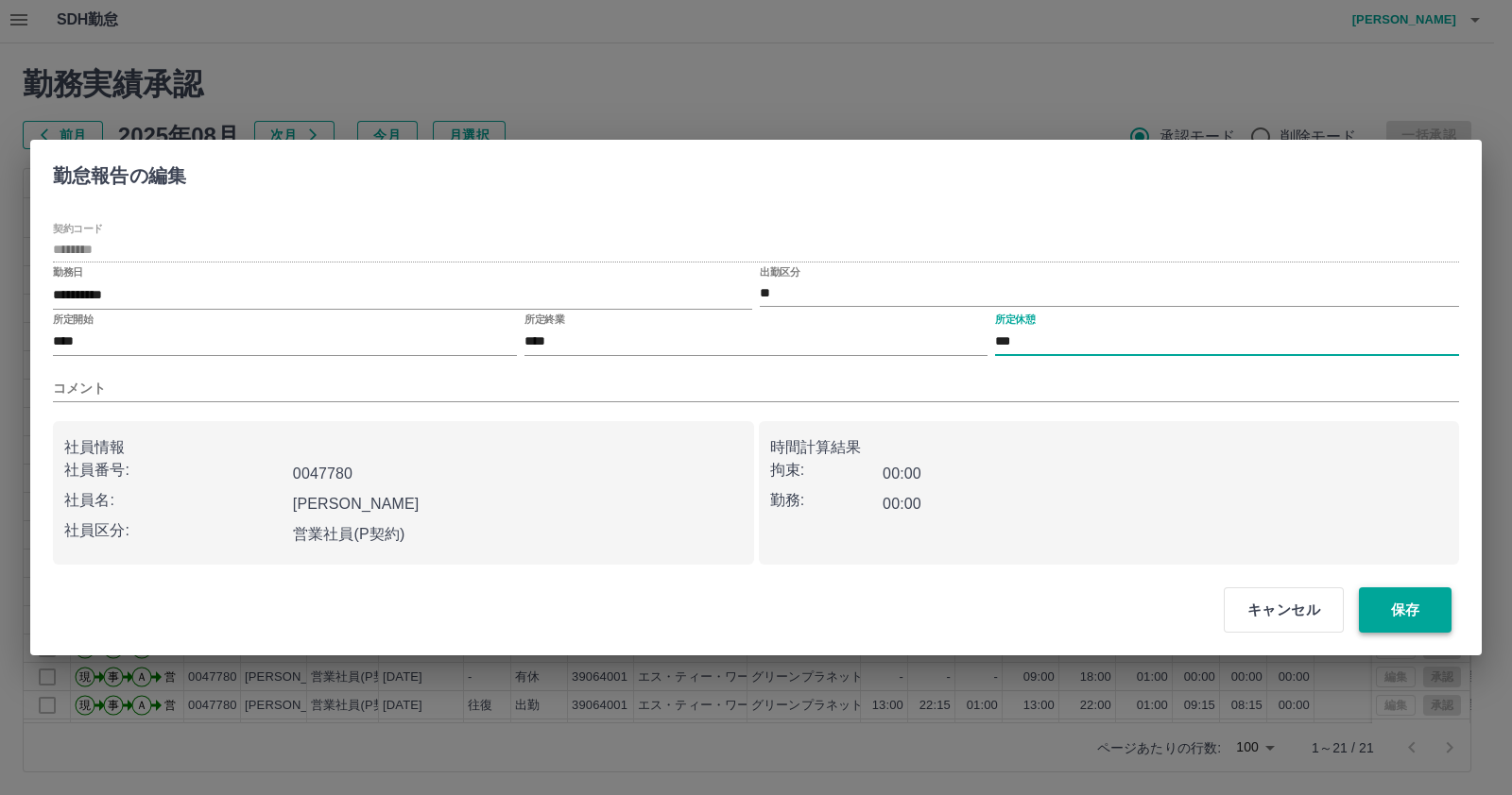
type input "***"
drag, startPoint x: 1391, startPoint y: 593, endPoint x: 1375, endPoint y: 584, distance: 18.4
click at [1394, 591] on button "保存" at bounding box center [1404, 609] width 93 height 45
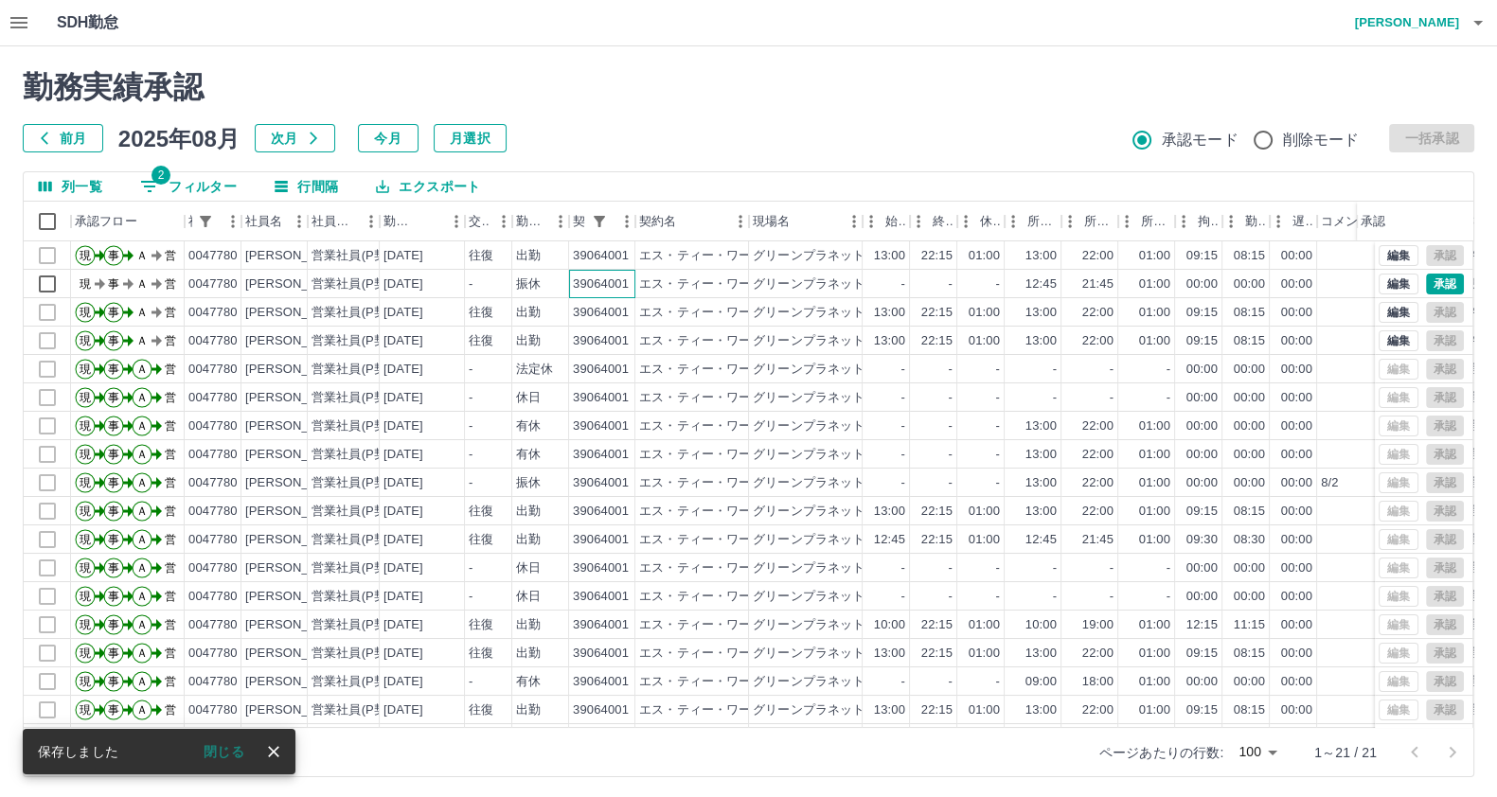
click at [612, 286] on div "39064001" at bounding box center [601, 285] width 56 height 18
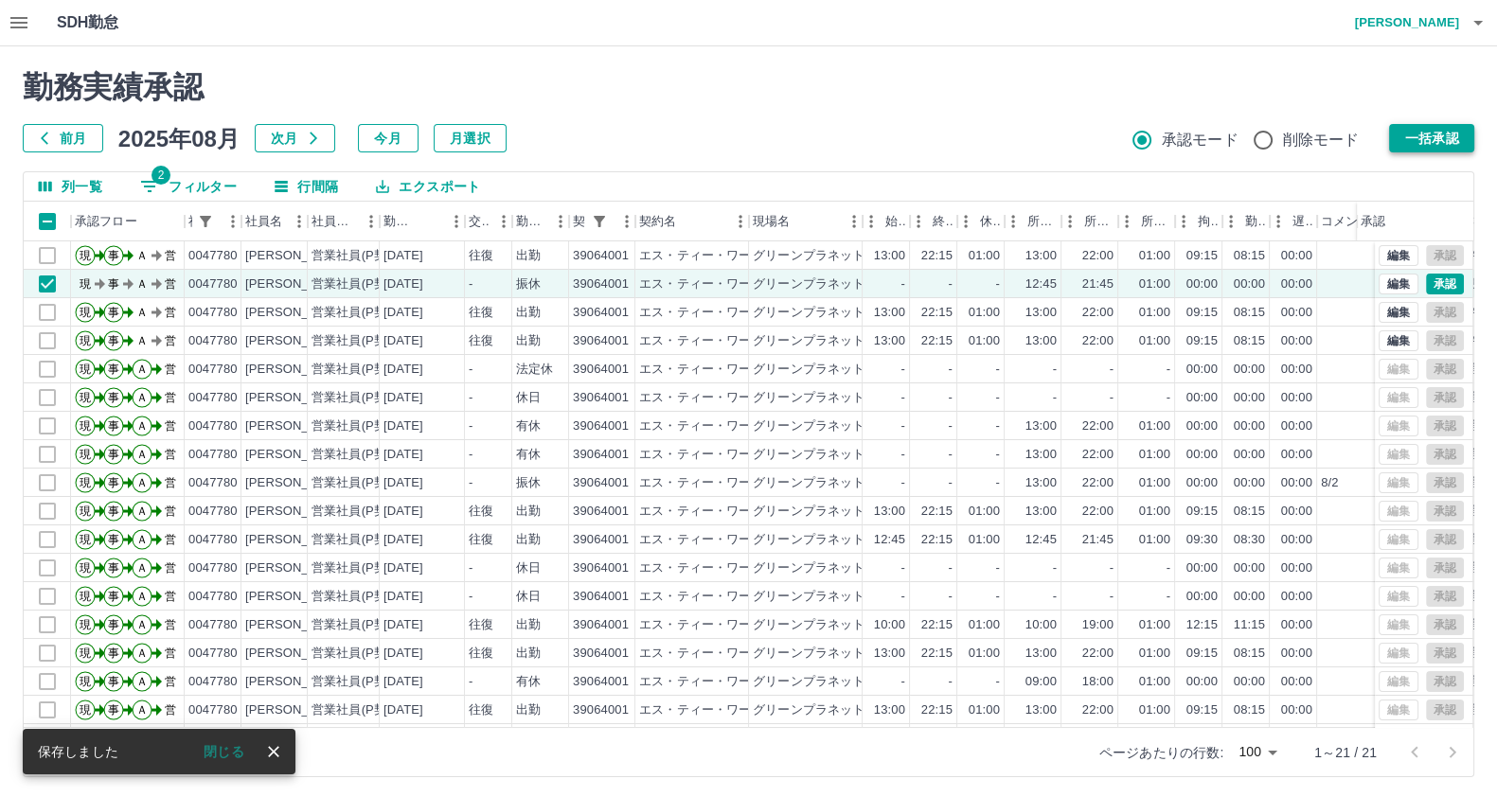
click at [1431, 128] on button "一括承認" at bounding box center [1431, 138] width 85 height 28
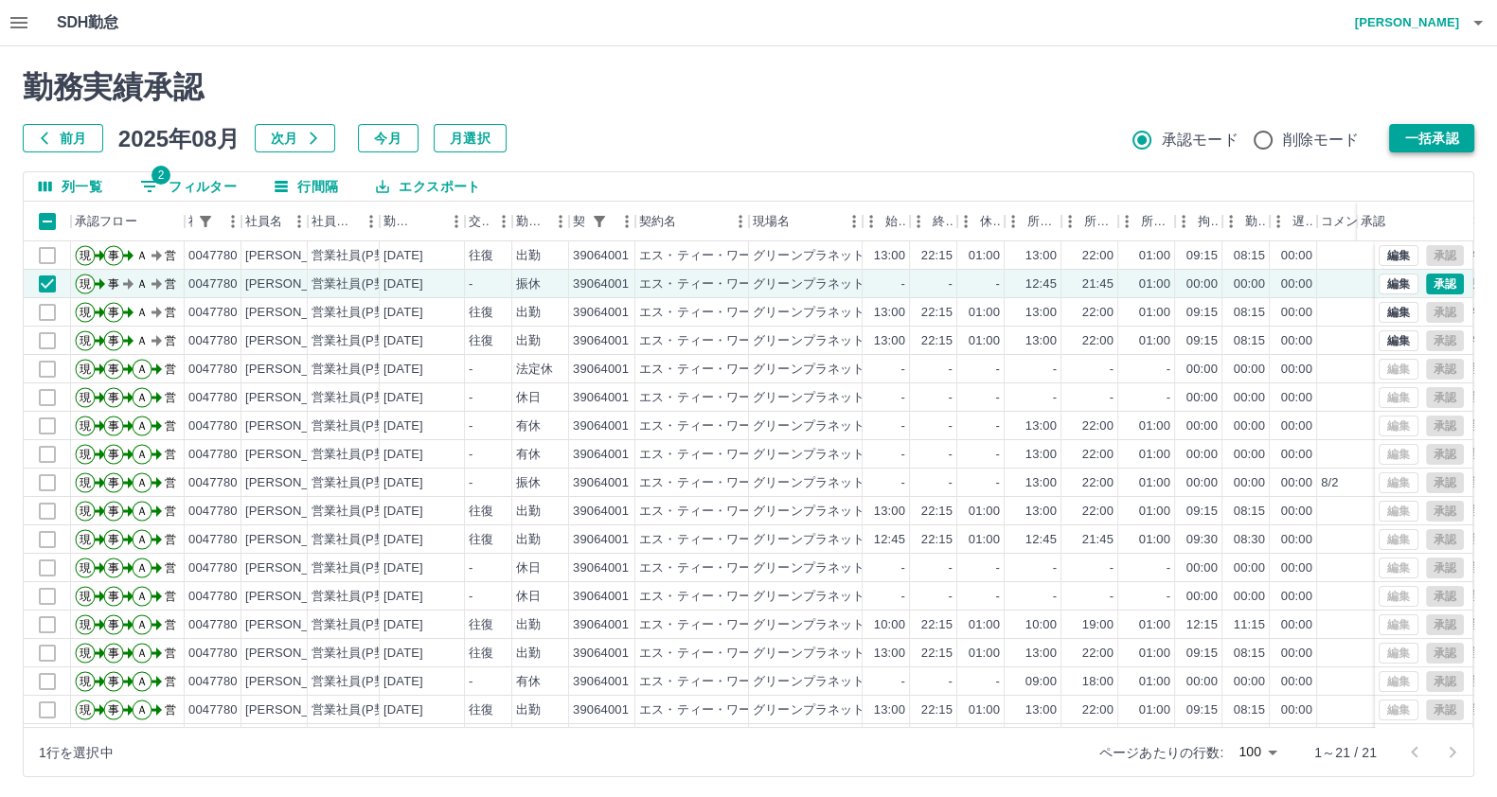
click at [1423, 135] on button "一括承認" at bounding box center [1431, 138] width 85 height 28
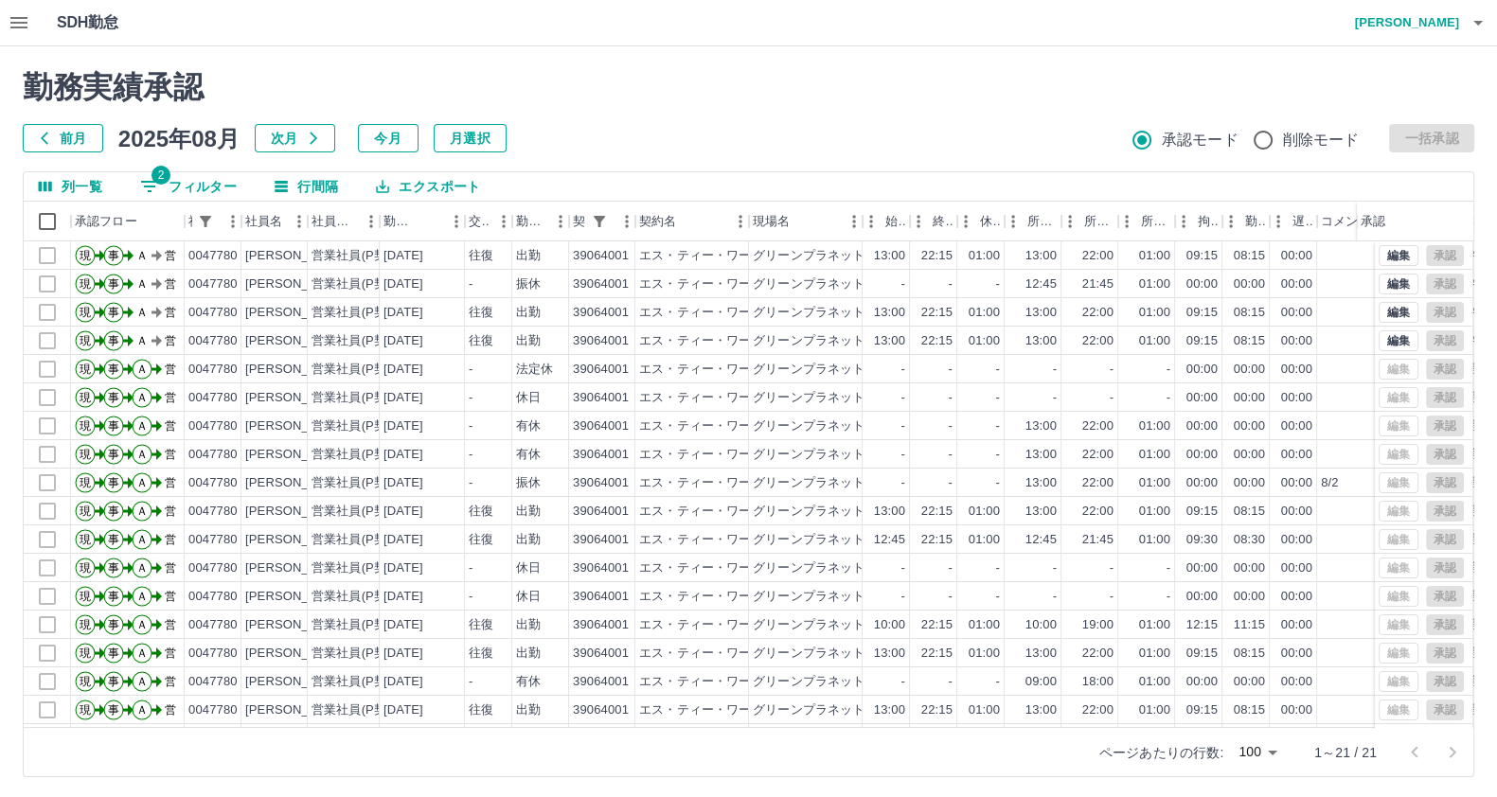
click at [1467, 17] on icon "button" at bounding box center [1478, 22] width 23 height 23
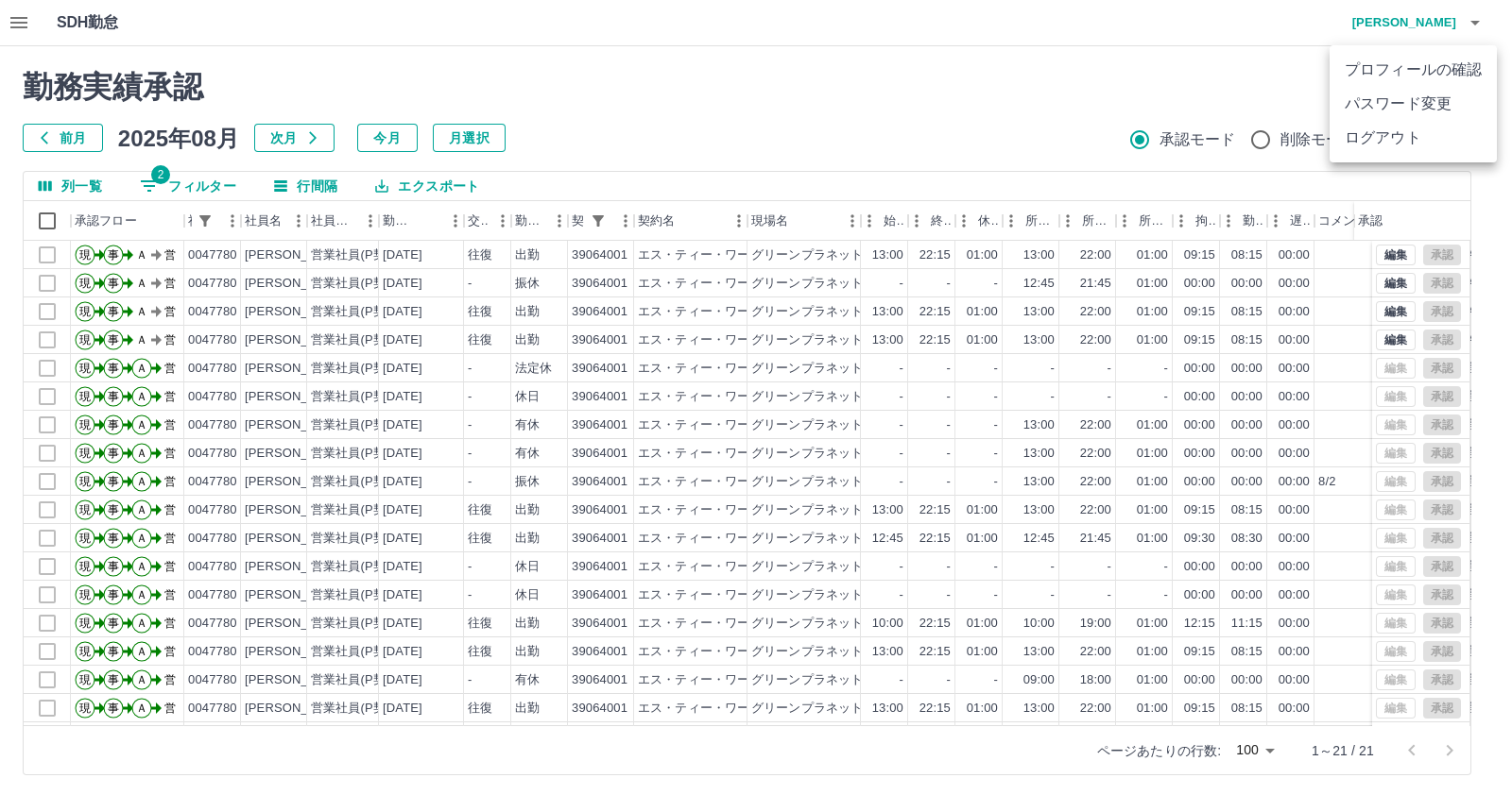
click at [191, 184] on div at bounding box center [756, 397] width 1512 height 795
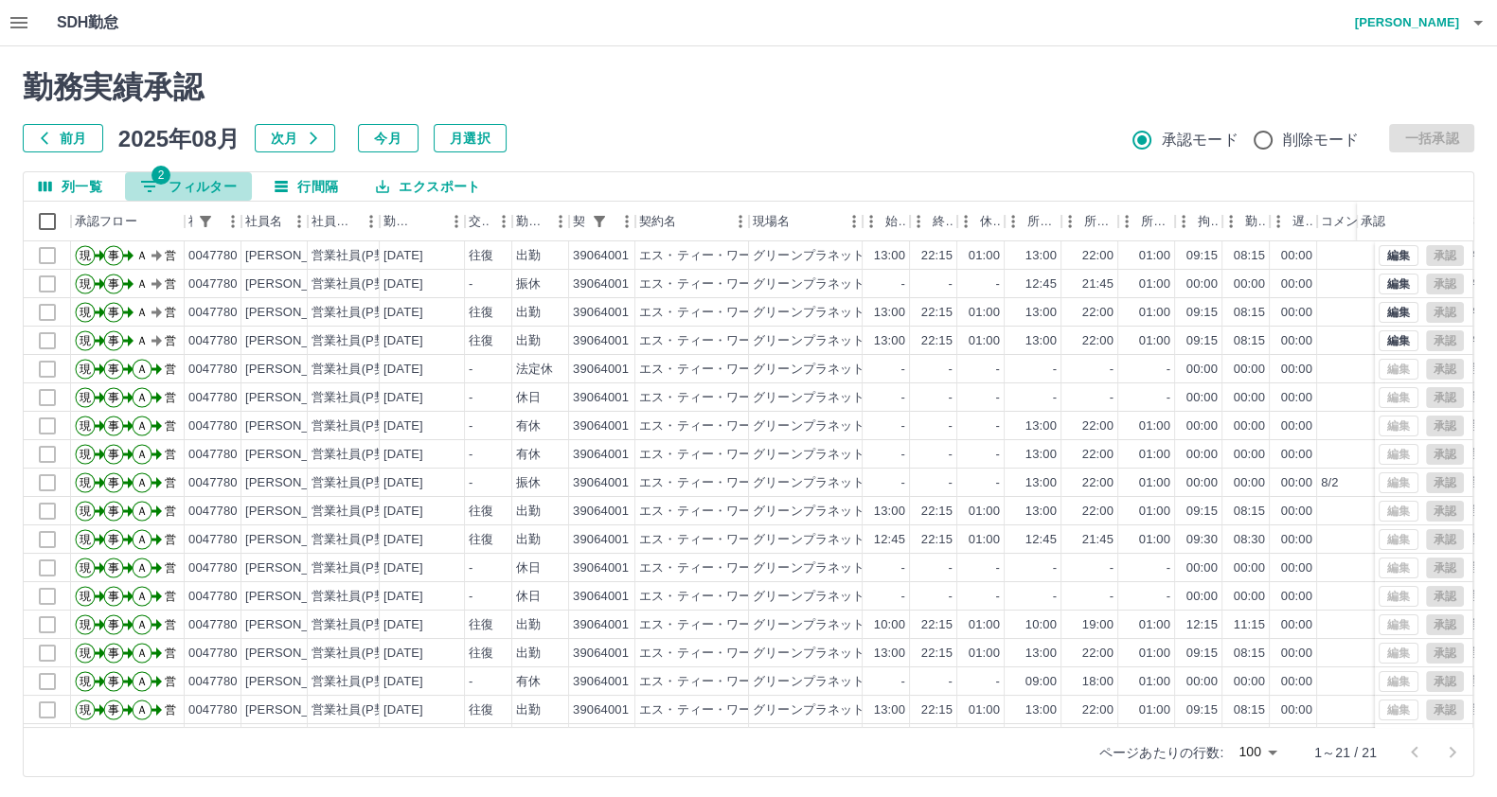
click at [195, 180] on button "2 フィルター" at bounding box center [188, 186] width 127 height 28
select select "**********"
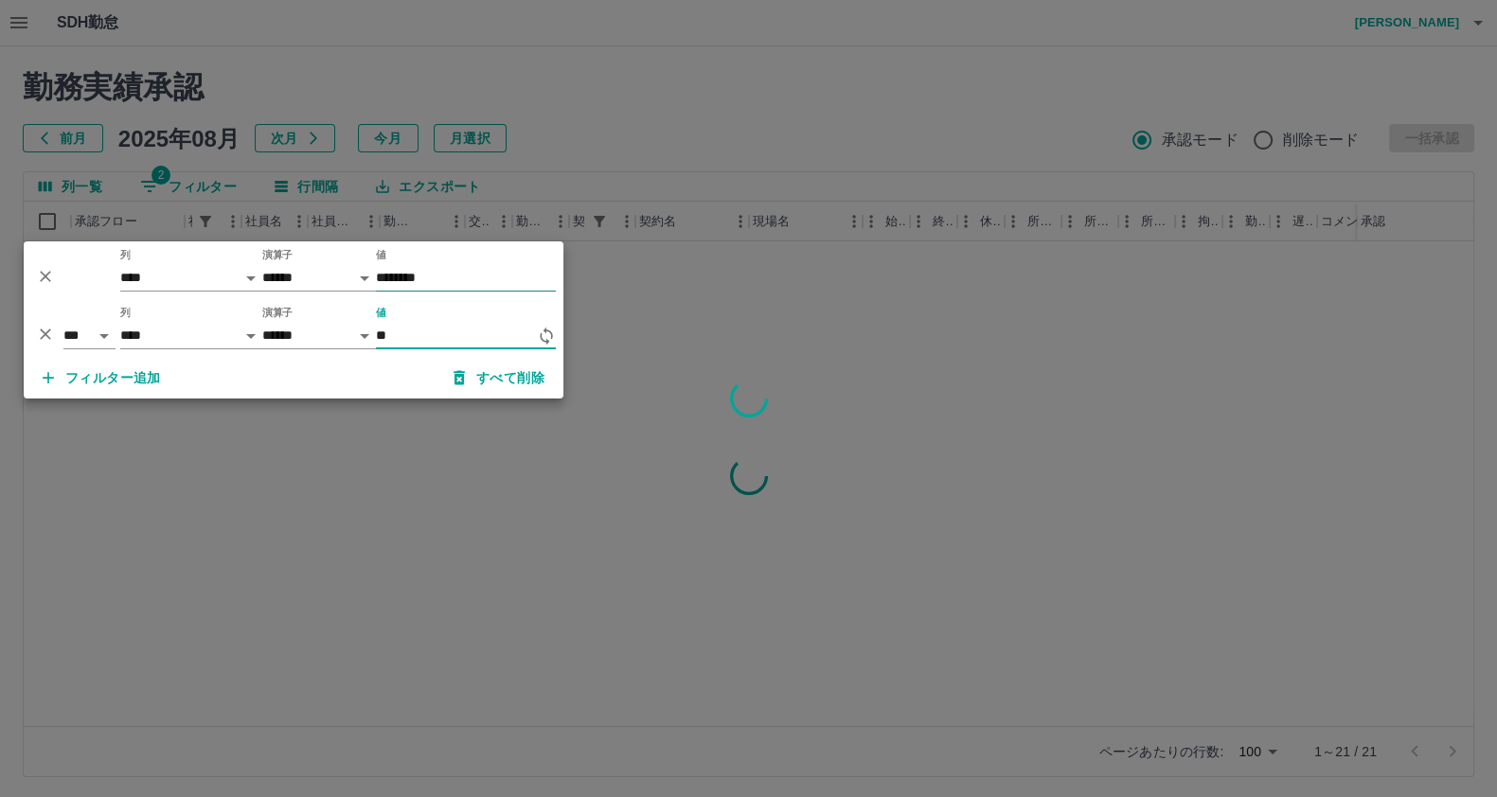
type input "*"
type input "*****"
click at [458, 440] on div at bounding box center [748, 398] width 1497 height 797
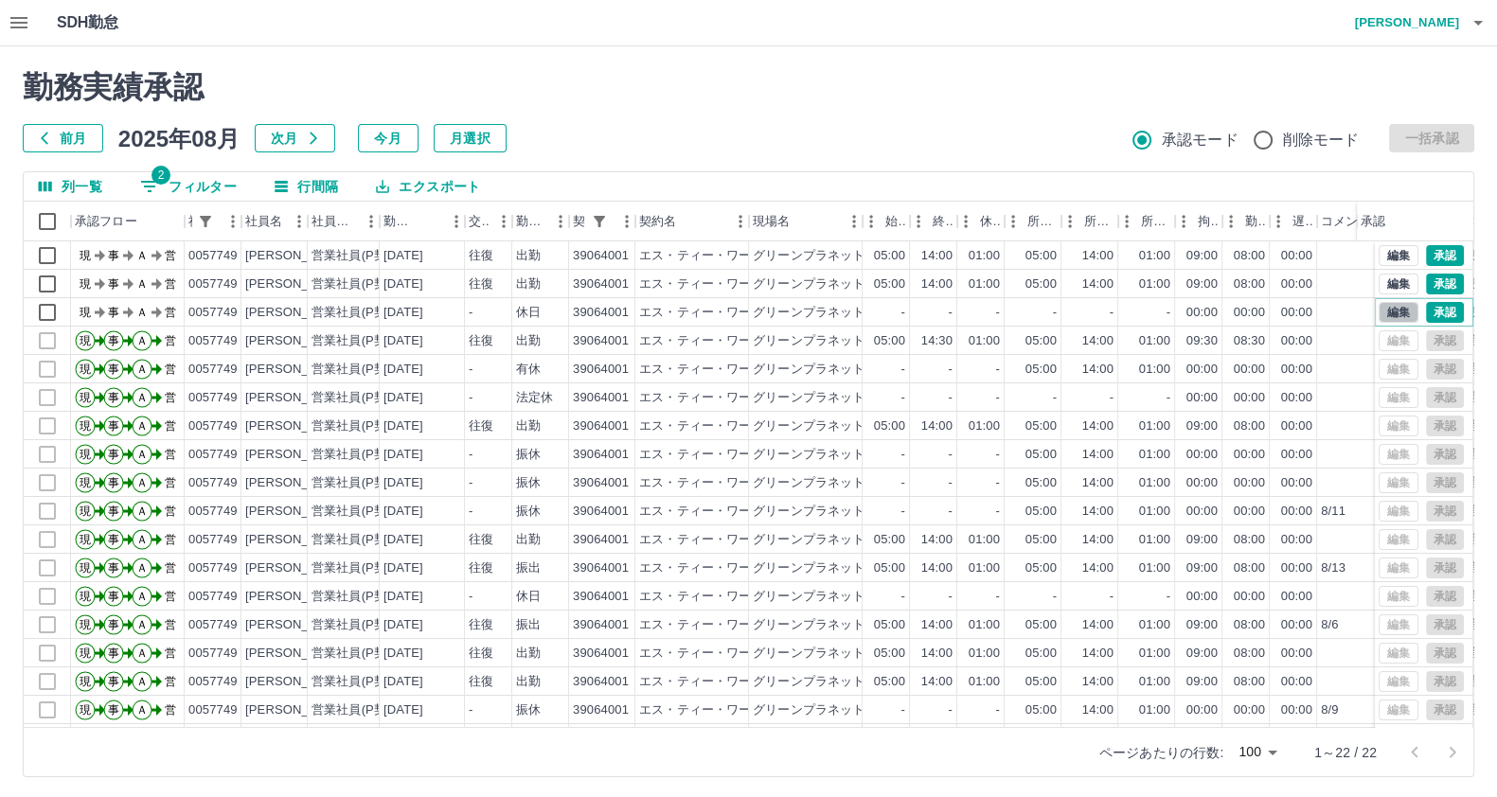
click at [1384, 318] on button "編集" at bounding box center [1398, 312] width 40 height 21
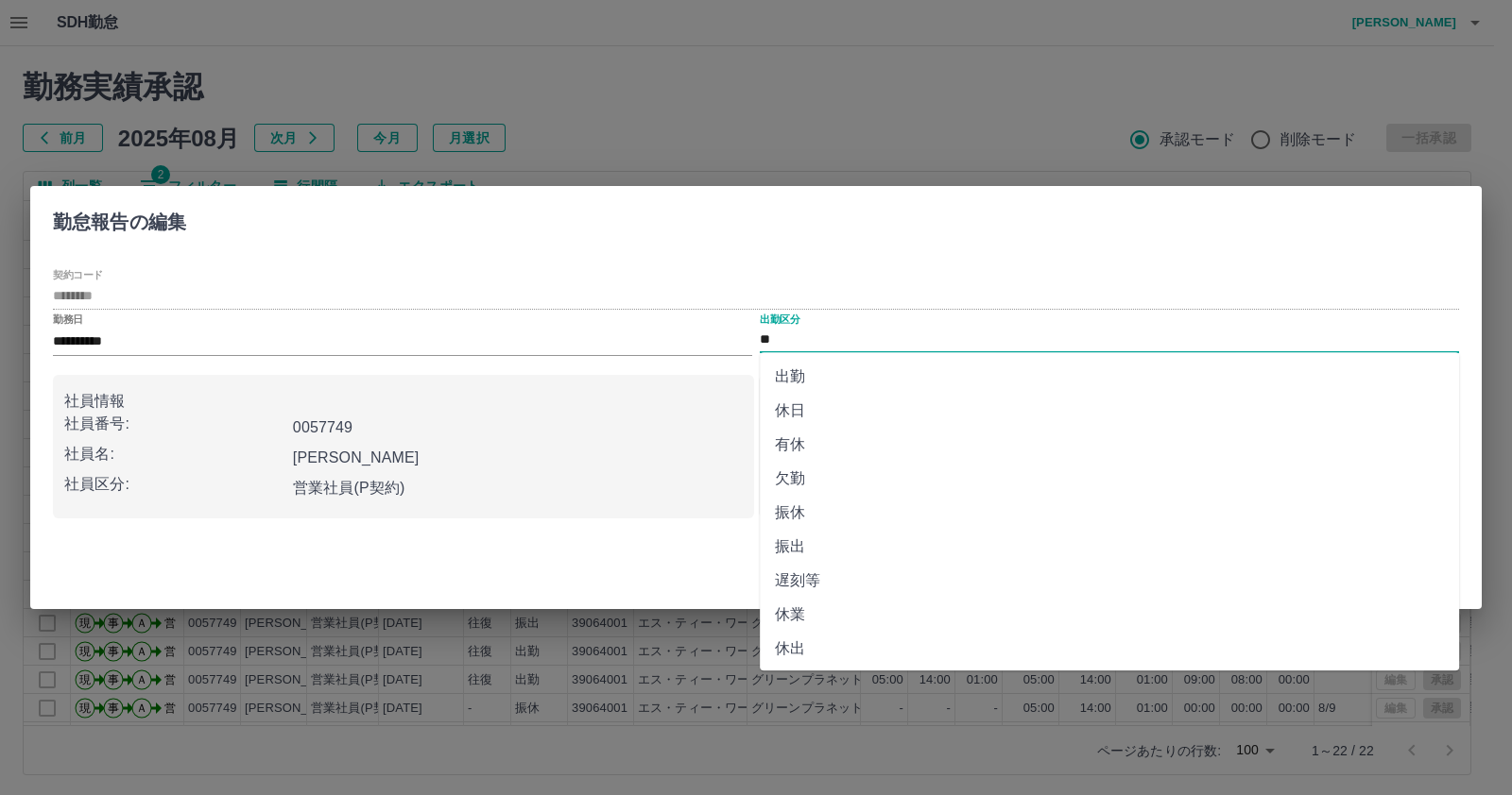
click at [933, 349] on input "**" at bounding box center [1109, 340] width 700 height 24
click at [956, 506] on li "振休" at bounding box center [1109, 513] width 700 height 34
type input "**"
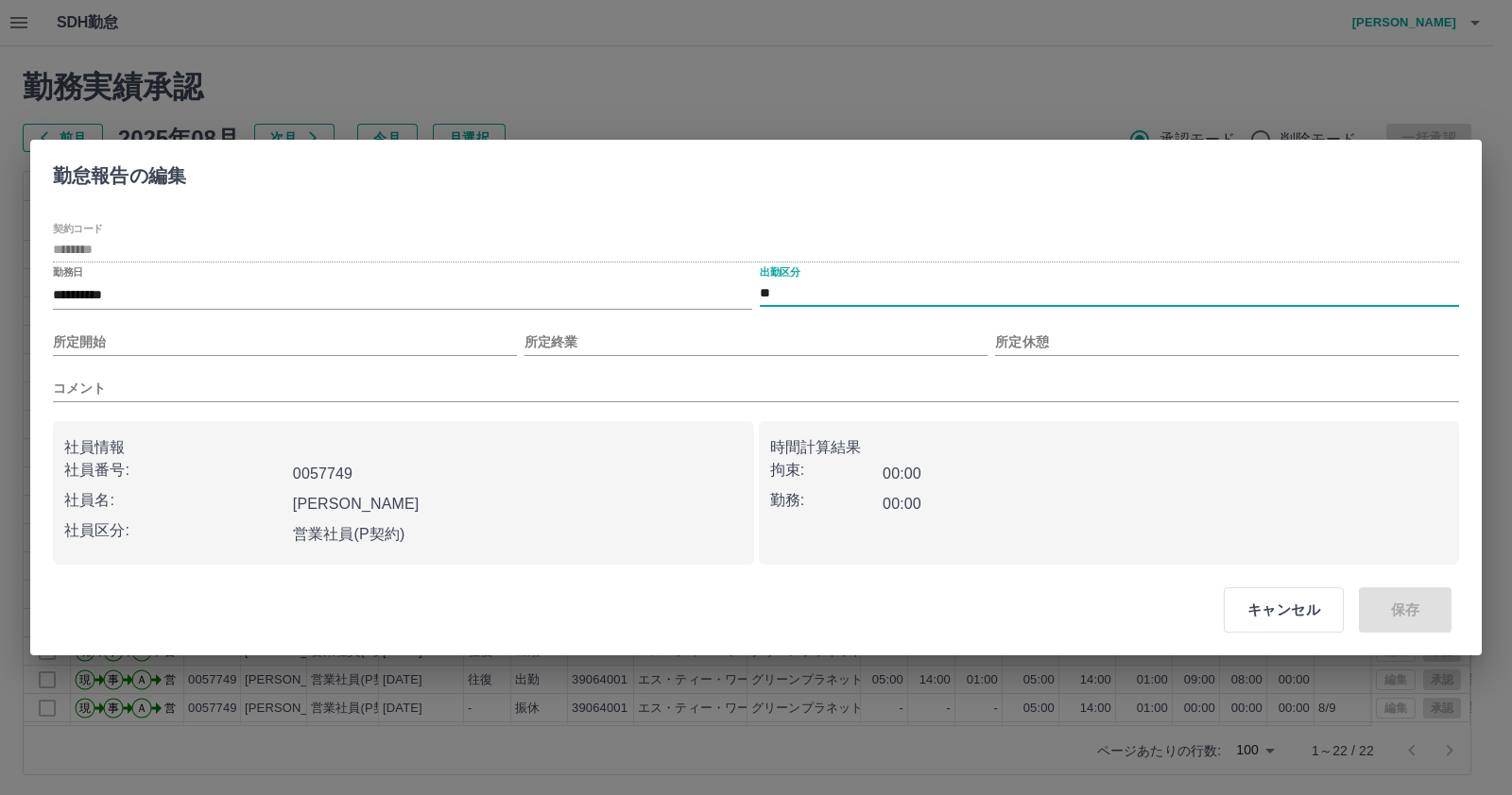
click at [316, 323] on div "所定開始" at bounding box center [284, 334] width 464 height 43
click at [313, 346] on input "所定開始" at bounding box center [284, 341] width 464 height 27
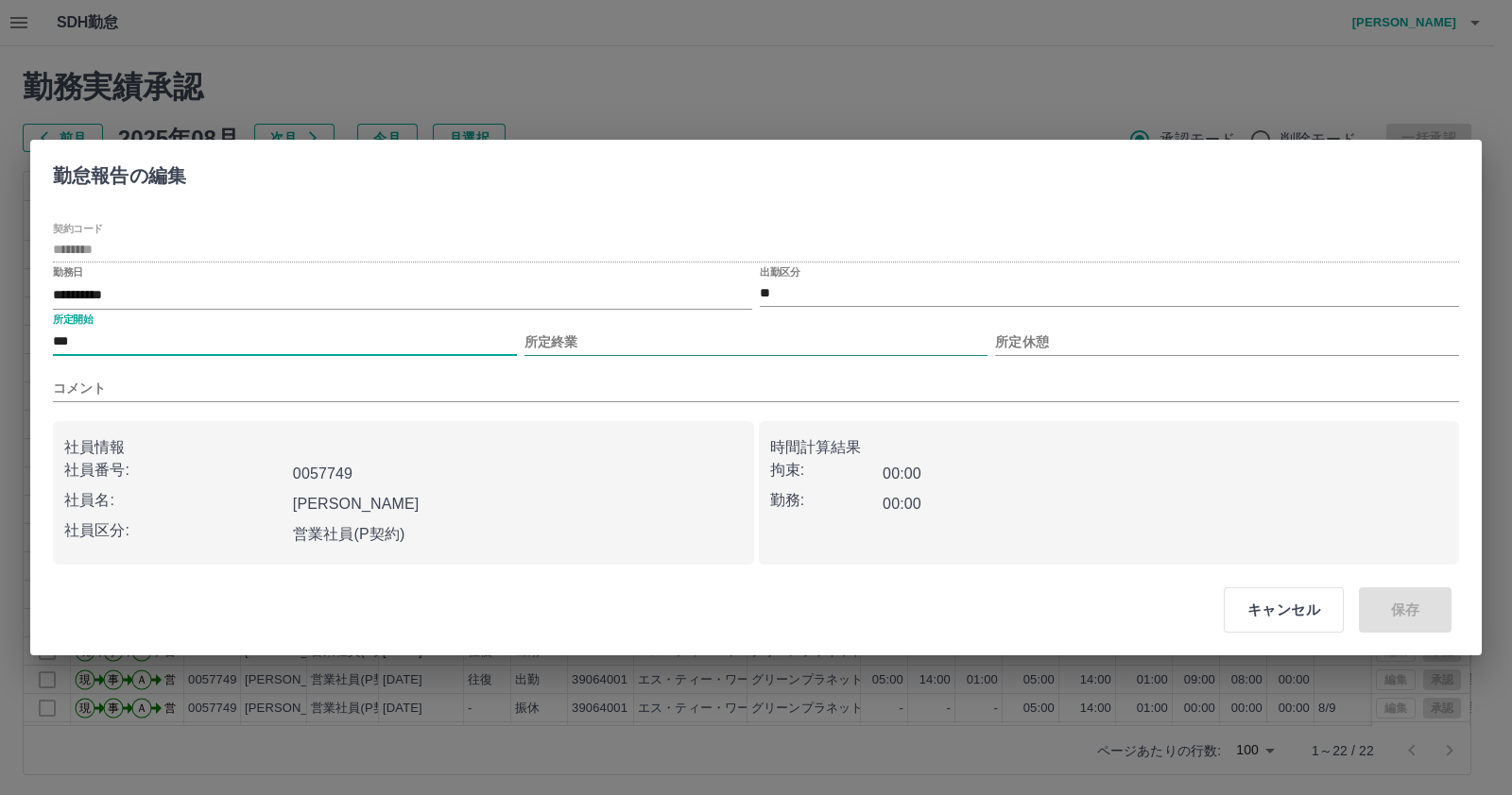
type input "***"
click at [681, 348] on input "所定終業" at bounding box center [756, 341] width 464 height 27
type input "****"
click at [1084, 345] on input "所定休憩" at bounding box center [1227, 341] width 464 height 27
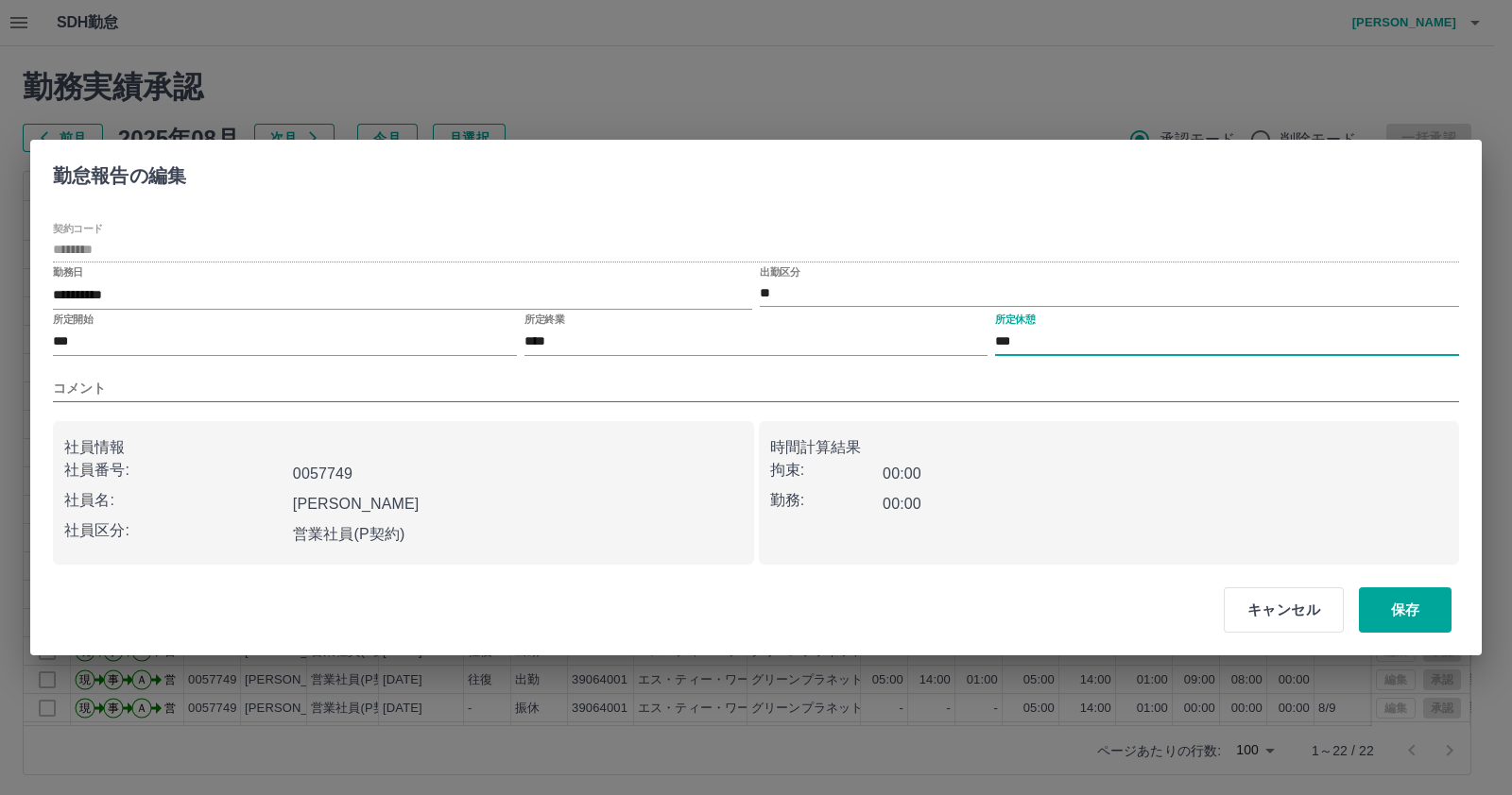
type input "***"
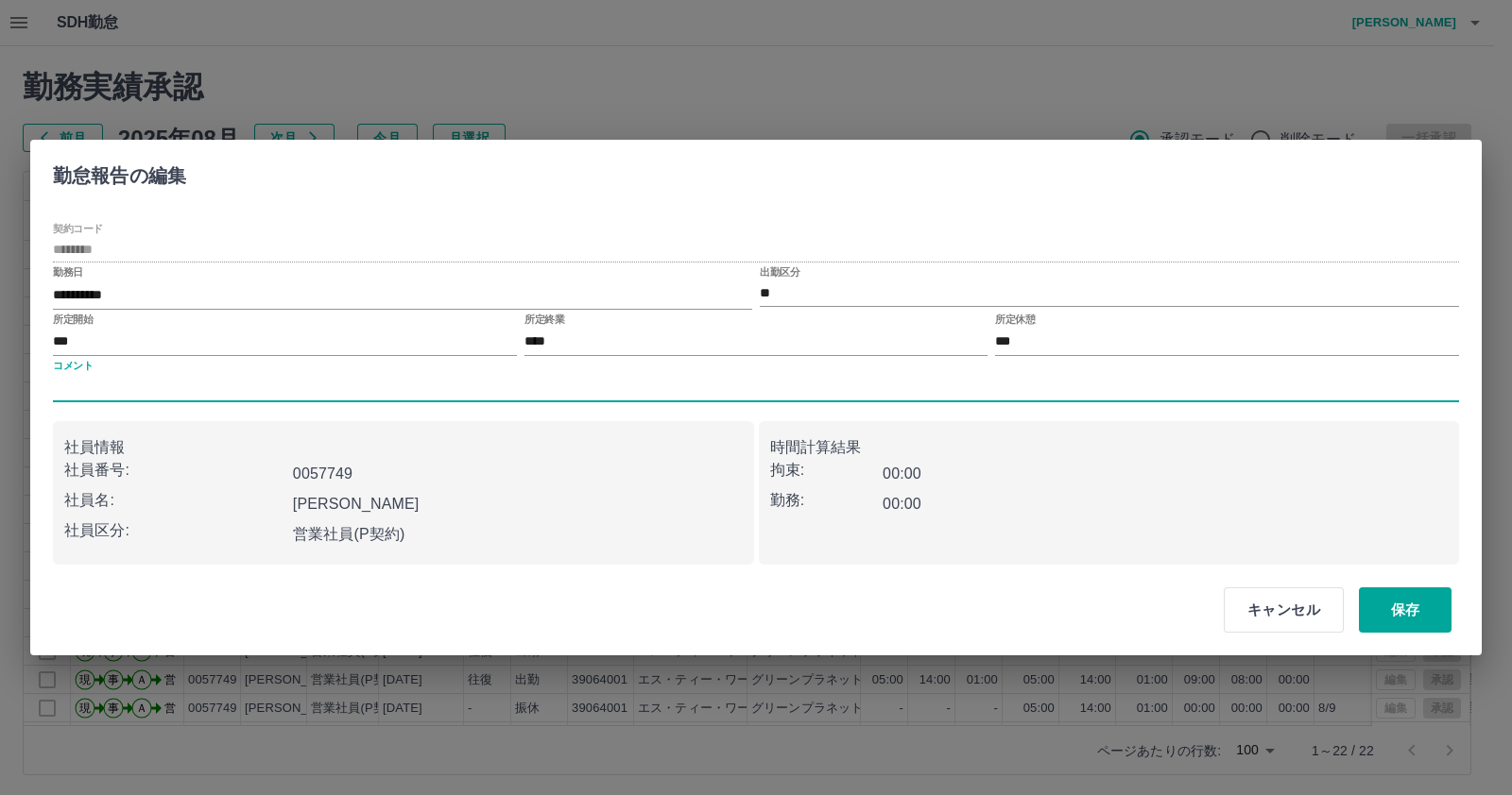
click at [762, 375] on input "コメント" at bounding box center [756, 388] width 1406 height 27
click at [1385, 595] on button "保存" at bounding box center [1404, 609] width 93 height 45
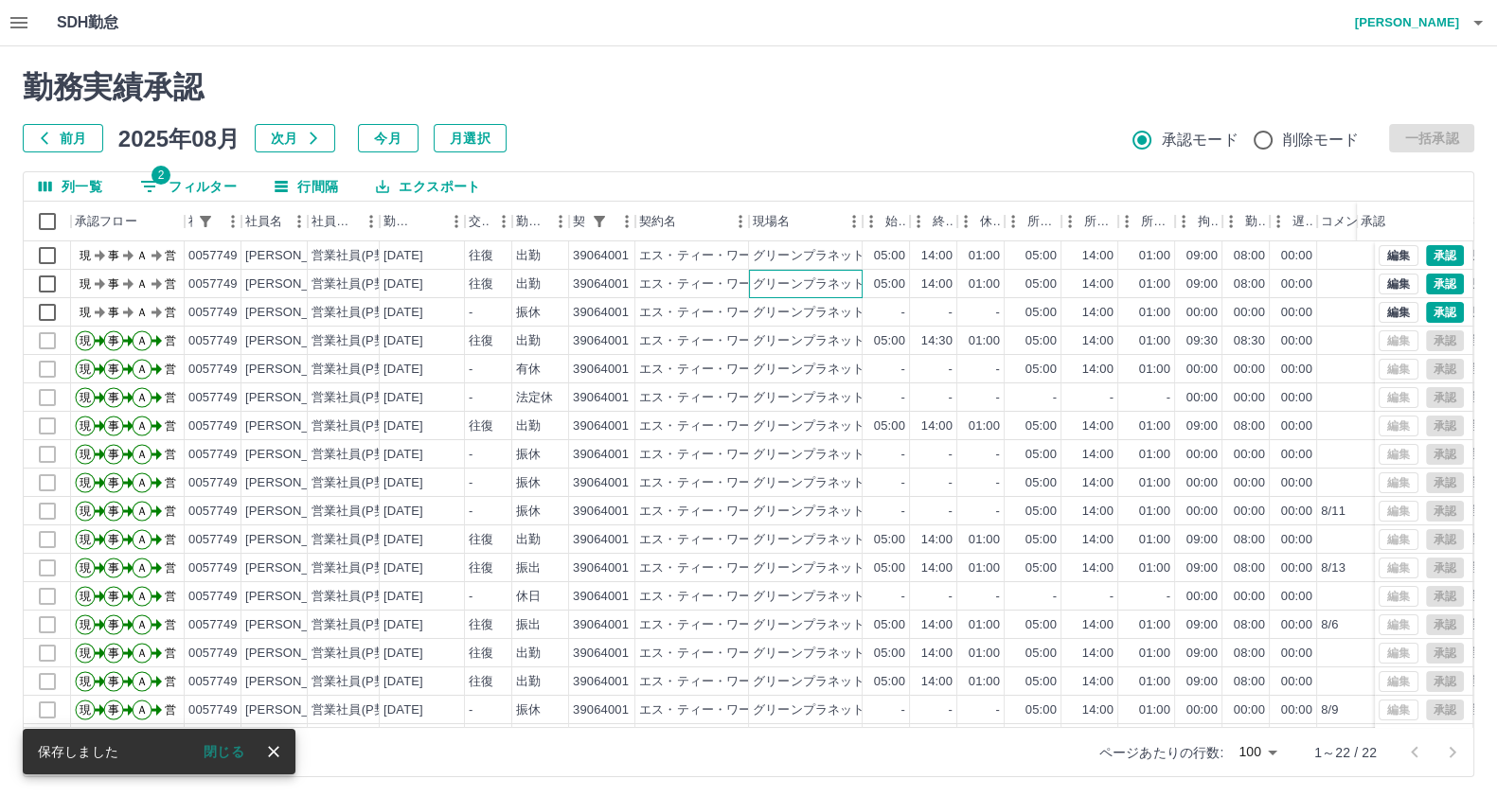
click at [768, 272] on div "グリーンプラネットハウスひまわり食堂" at bounding box center [806, 284] width 114 height 28
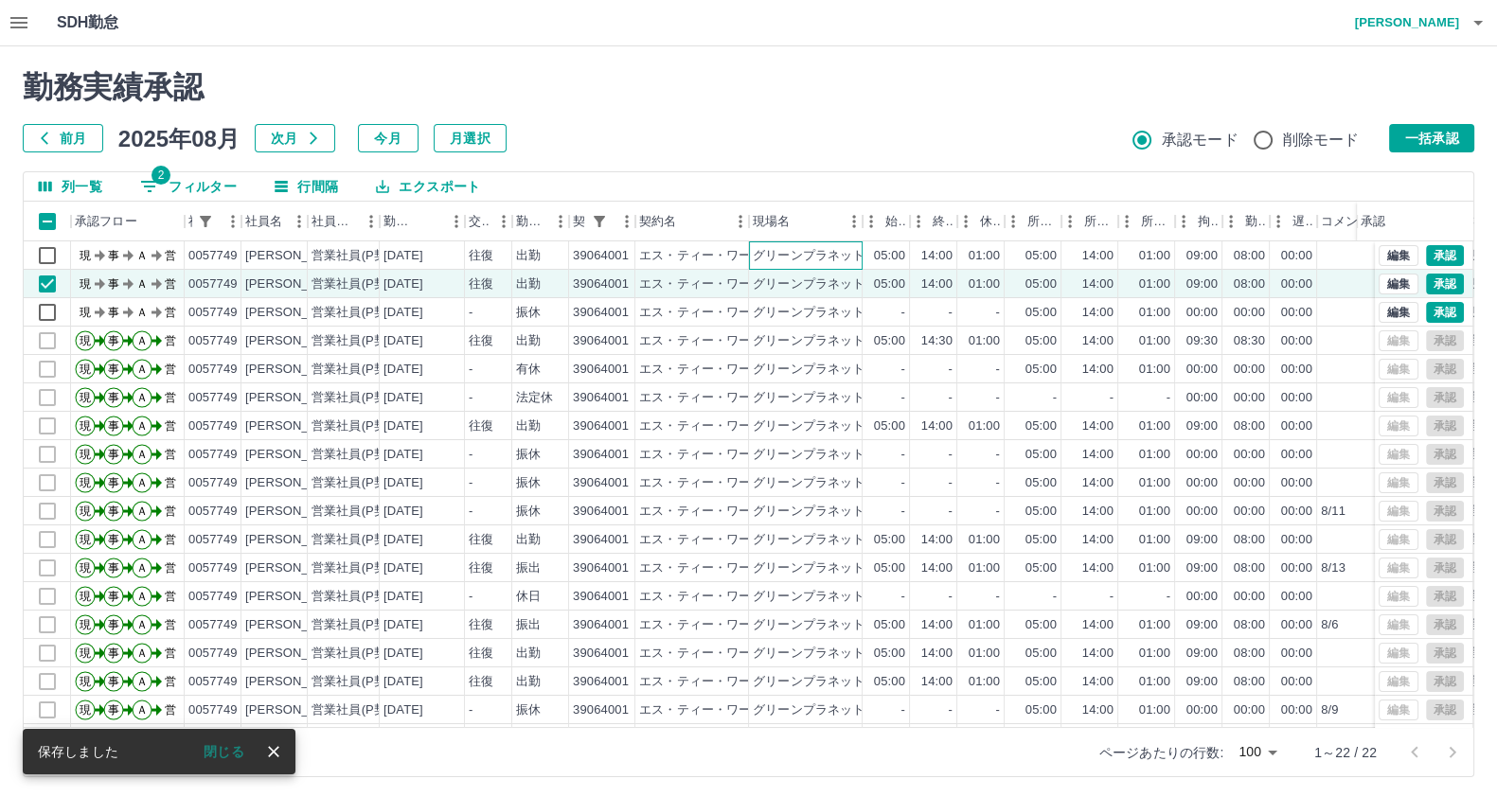
click at [767, 257] on div "グリーンプラネットハウスひまわり食堂" at bounding box center [865, 256] width 224 height 18
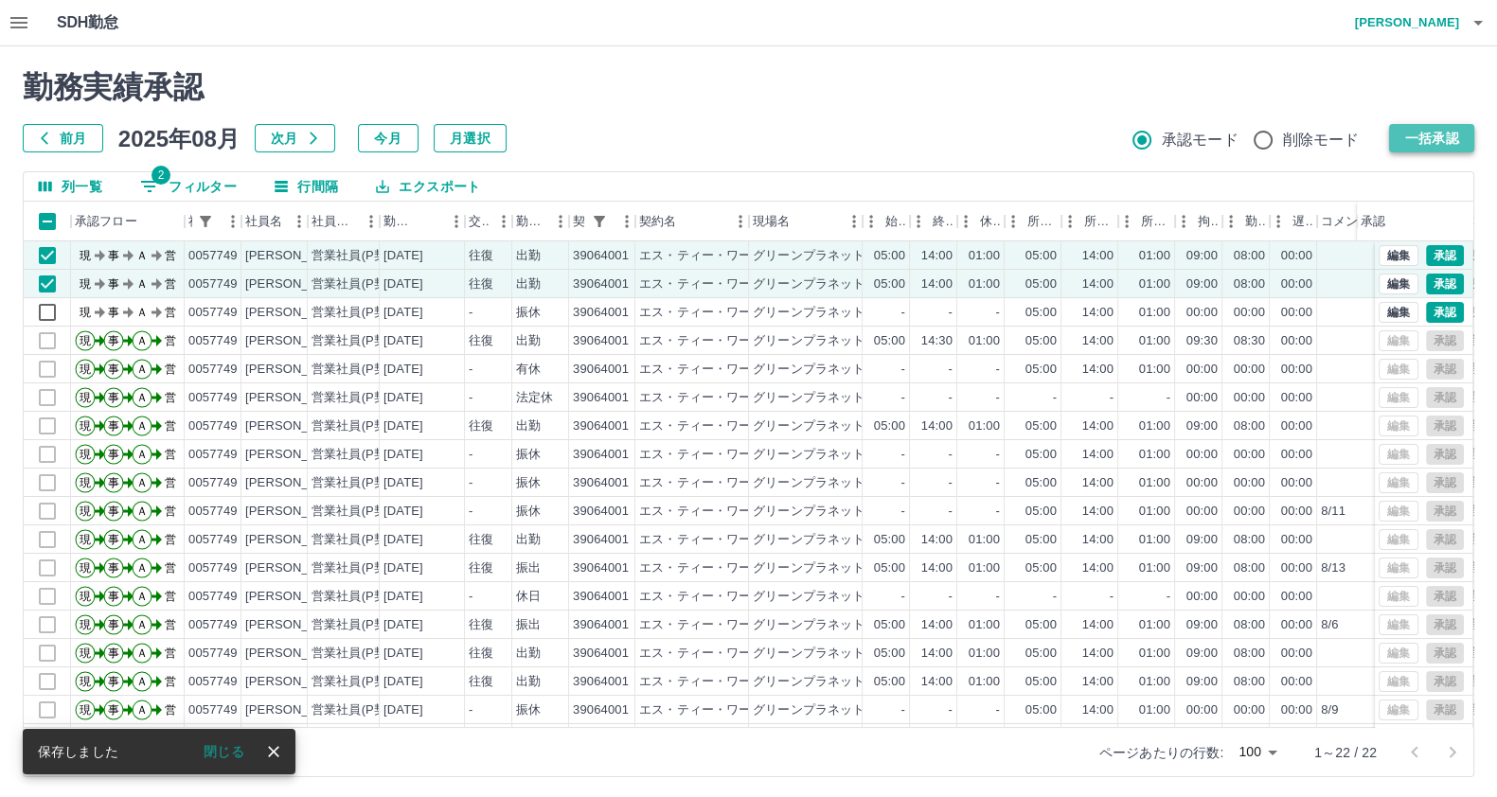
click at [1433, 142] on button "一括承認" at bounding box center [1431, 138] width 85 height 28
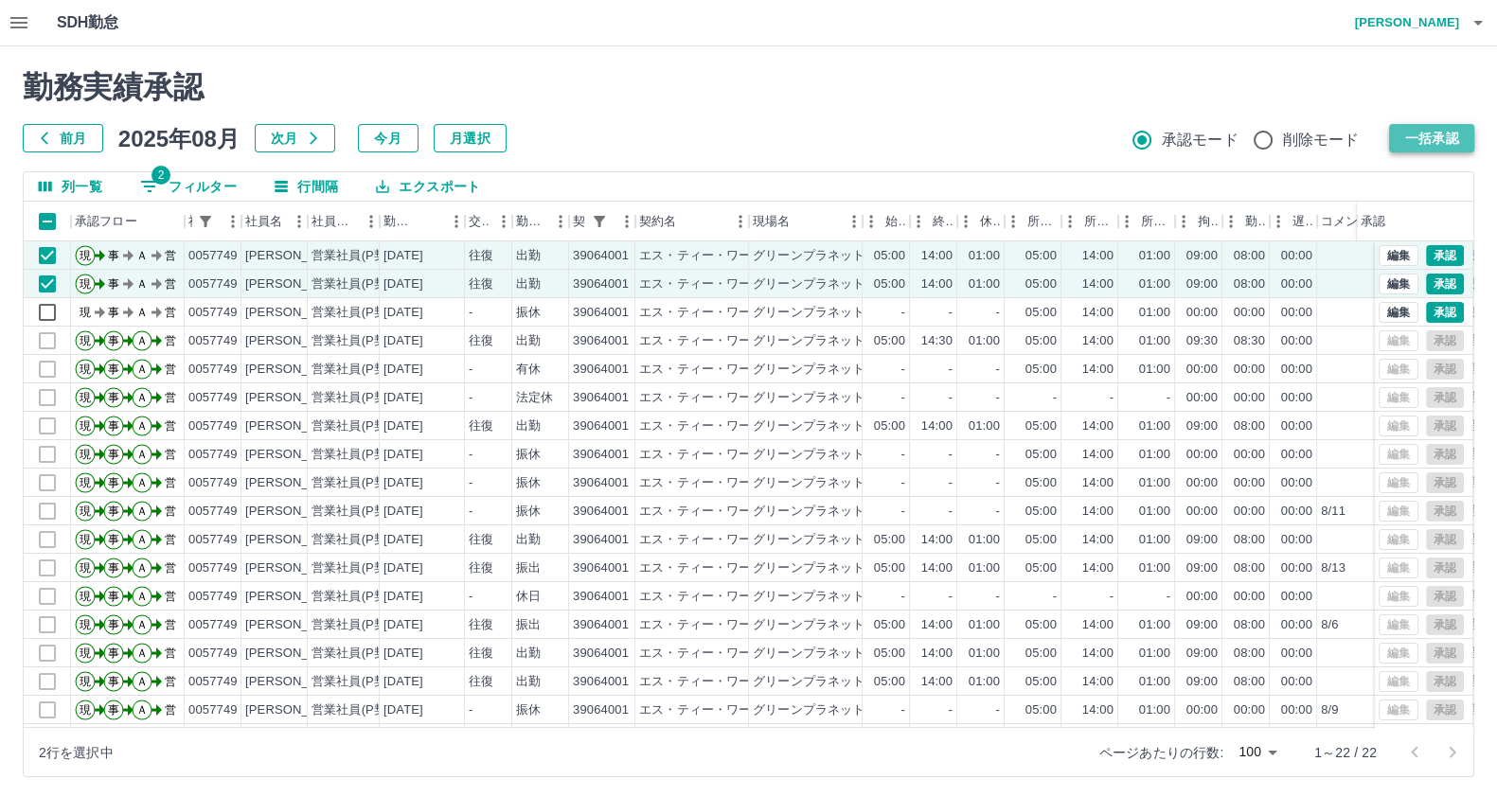
click at [1426, 139] on button "一括承認" at bounding box center [1431, 138] width 85 height 28
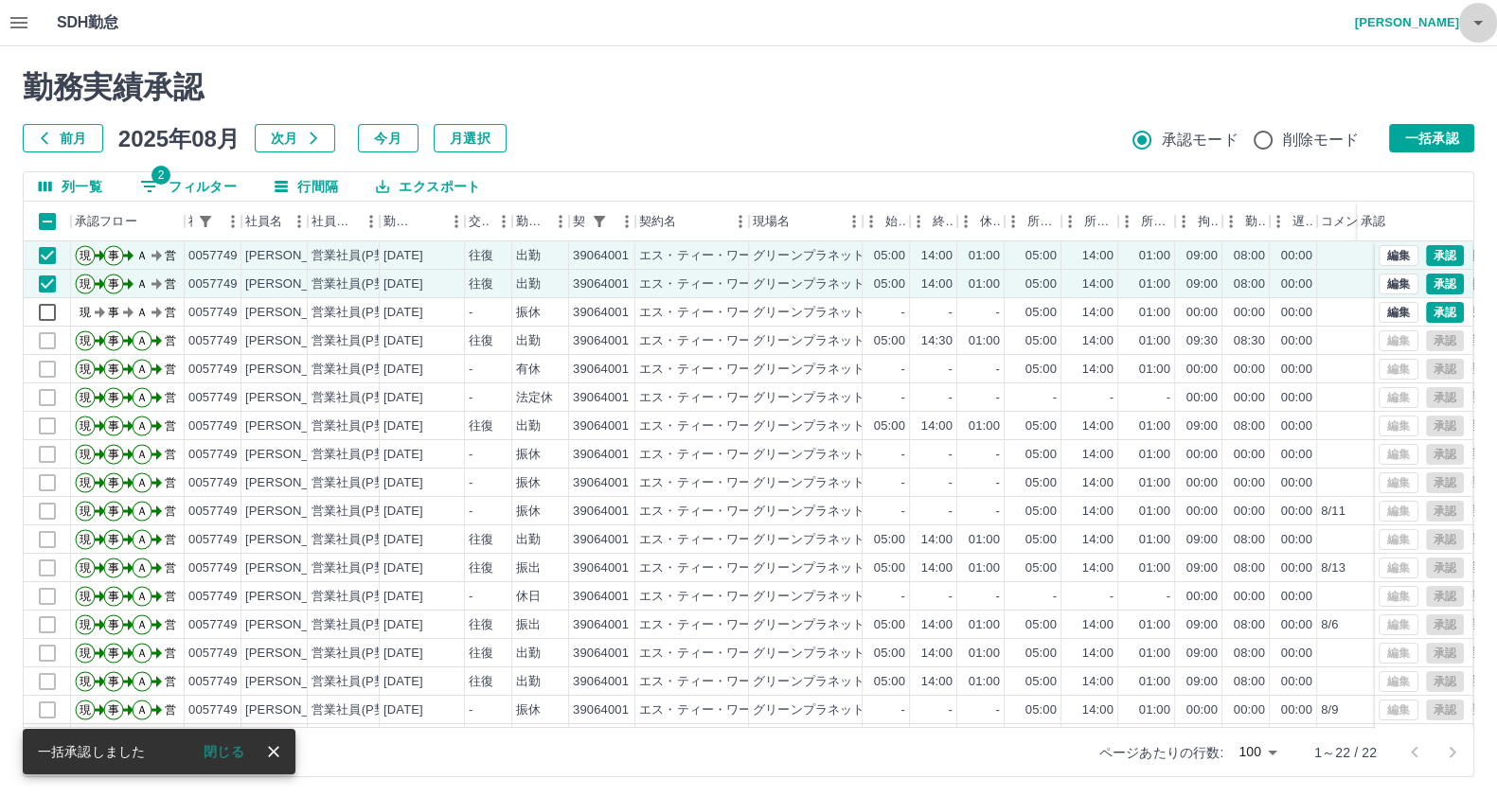
click at [1471, 30] on icon "button" at bounding box center [1478, 22] width 23 height 23
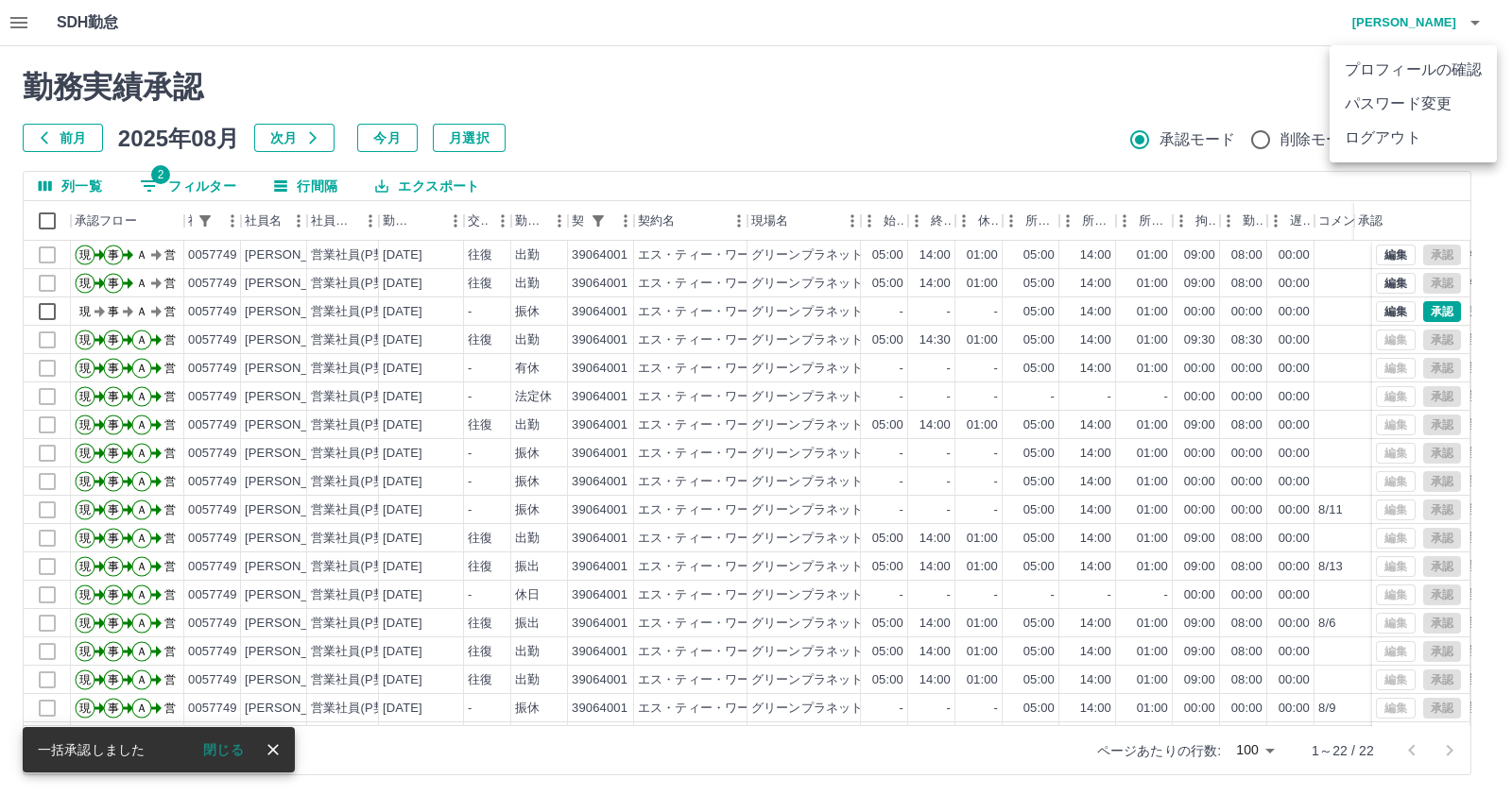
click at [42, 214] on div at bounding box center [756, 397] width 1512 height 795
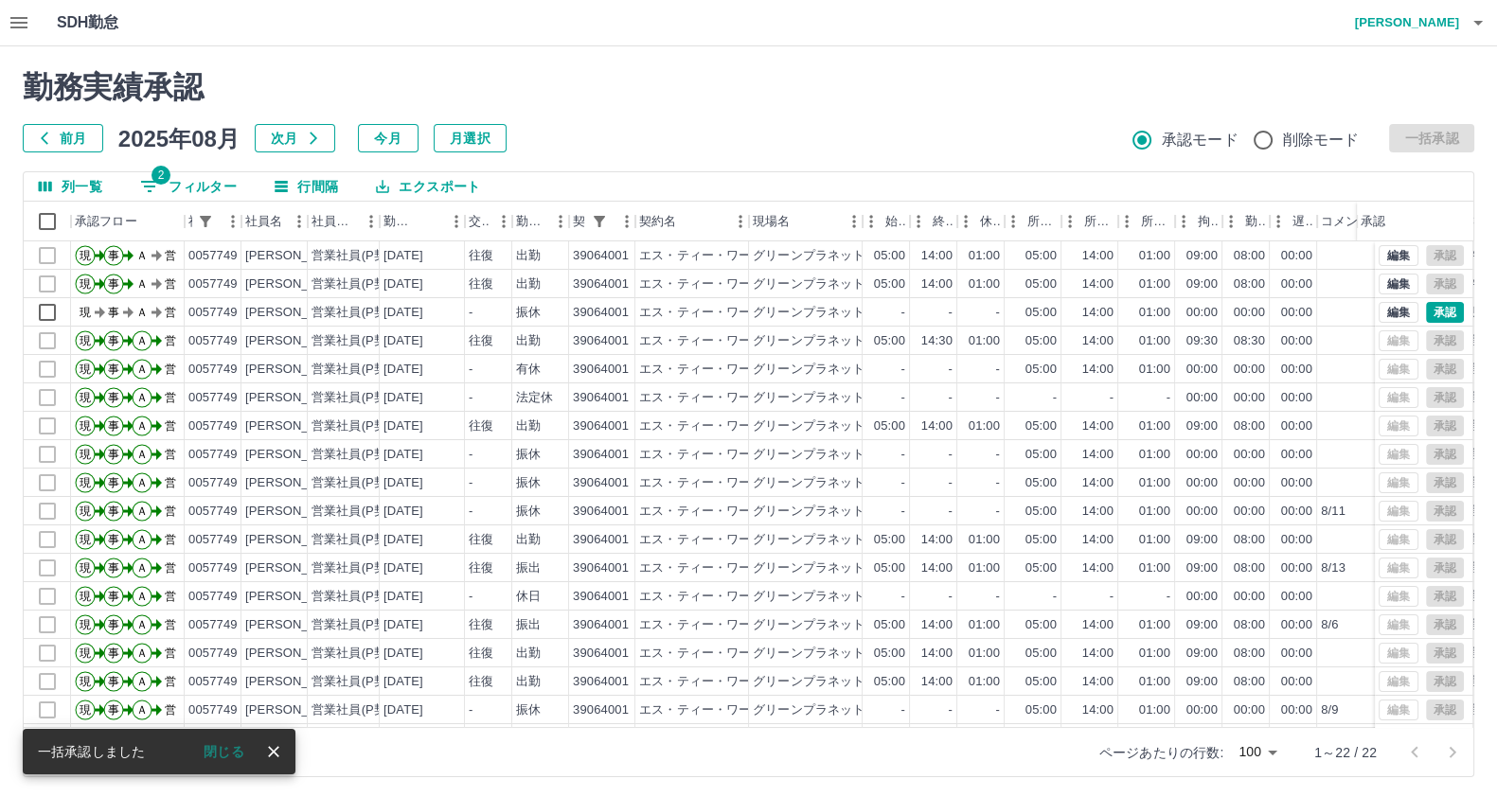
click at [152, 187] on icon "フィルター表示" at bounding box center [149, 186] width 17 height 11
select select "**********"
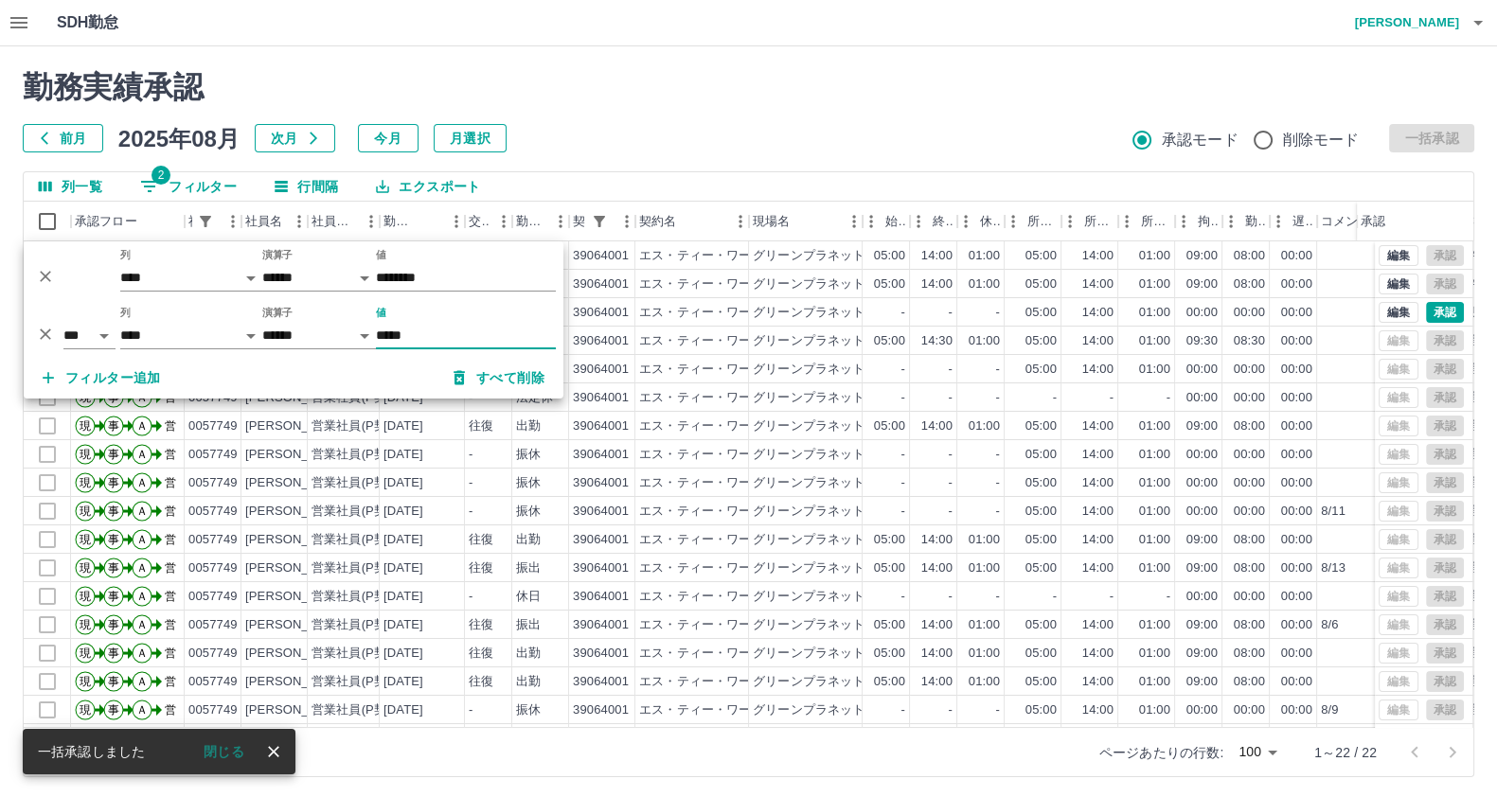
click at [39, 329] on icon "削除" at bounding box center [45, 334] width 19 height 19
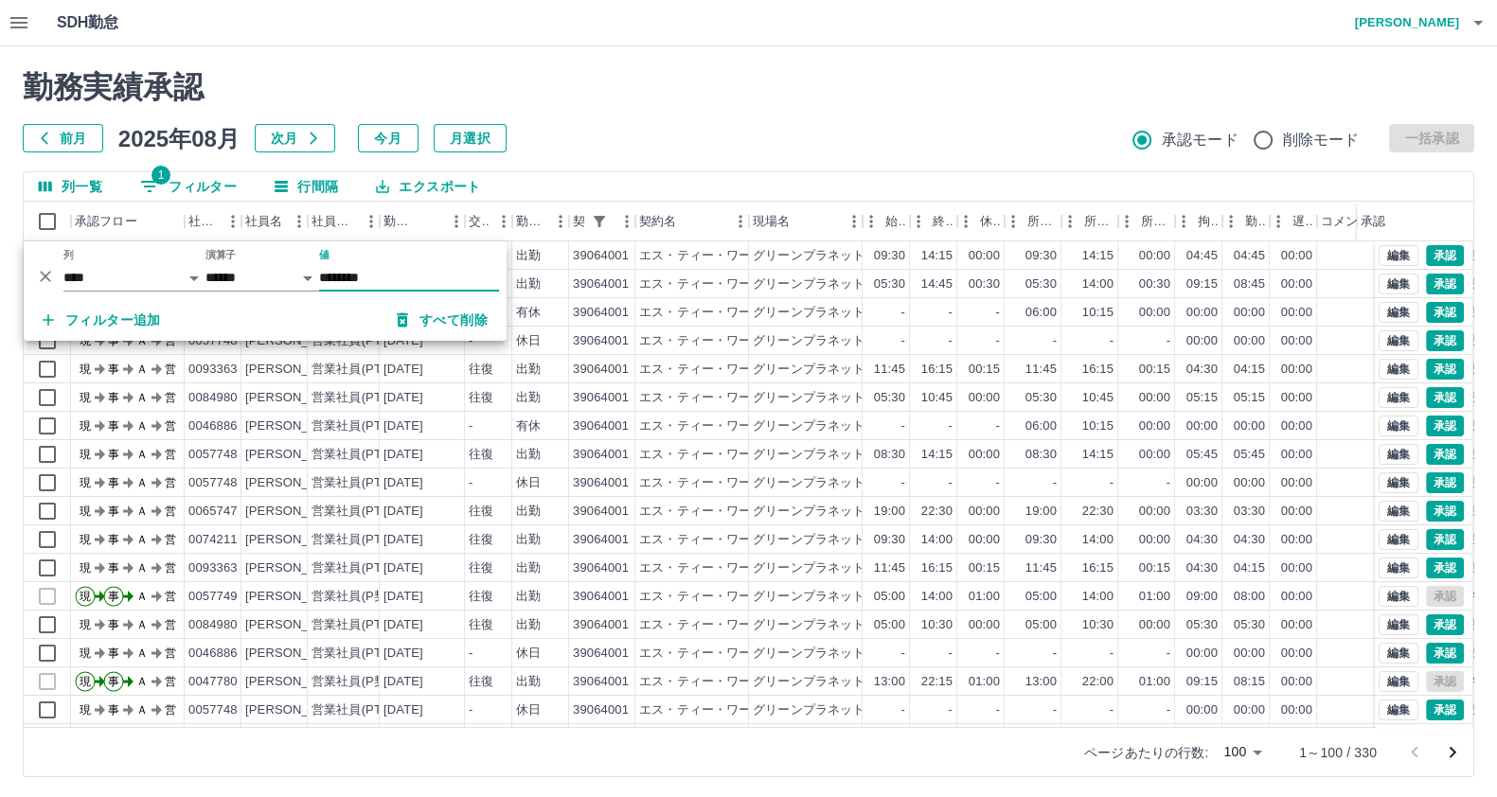
click at [793, 106] on div "勤務実績承認 前月 2025年08月 次月 今月 月選択 承認モード 削除モード 一括承認" at bounding box center [748, 110] width 1451 height 83
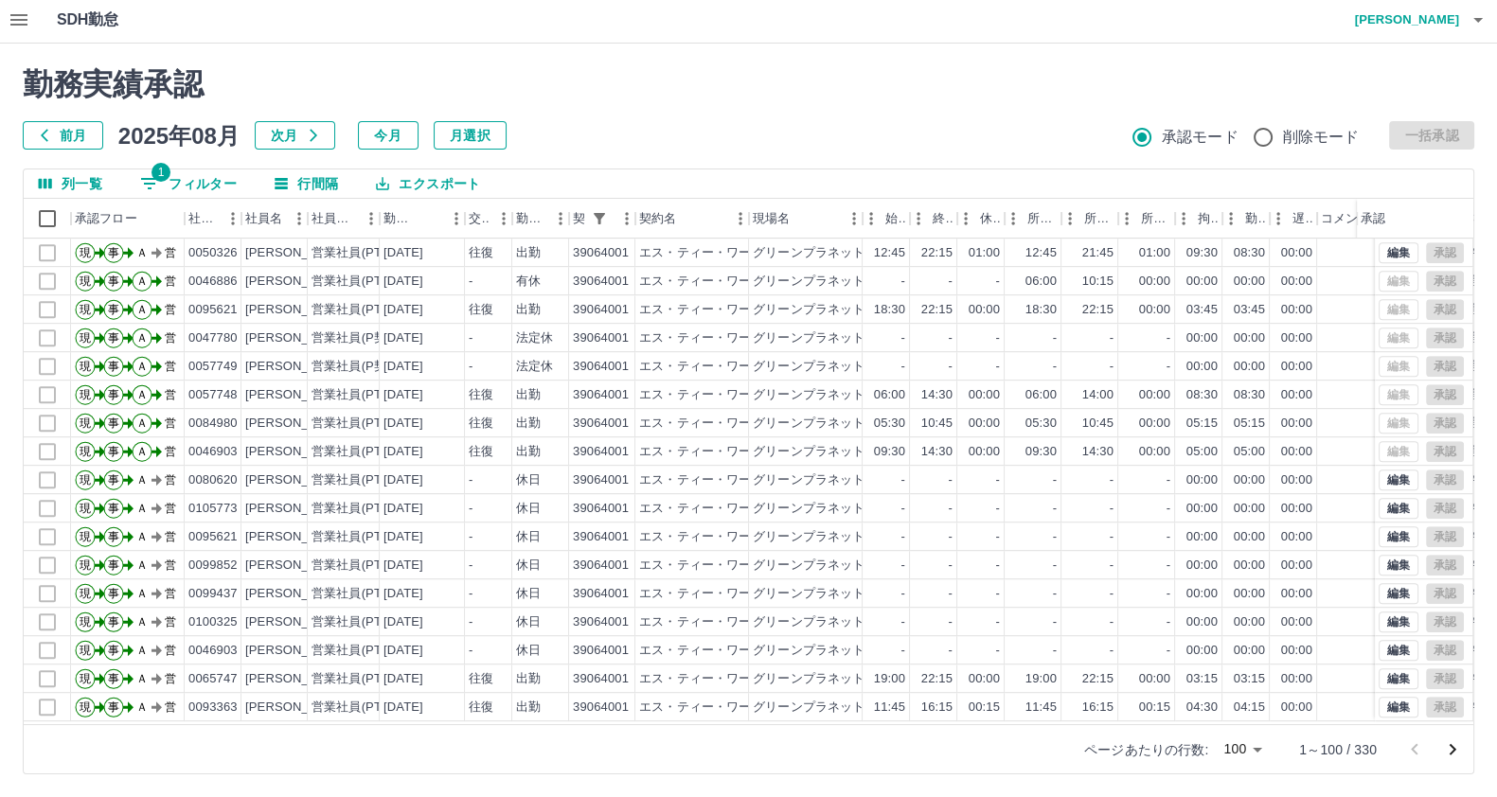
scroll to position [1183, 0]
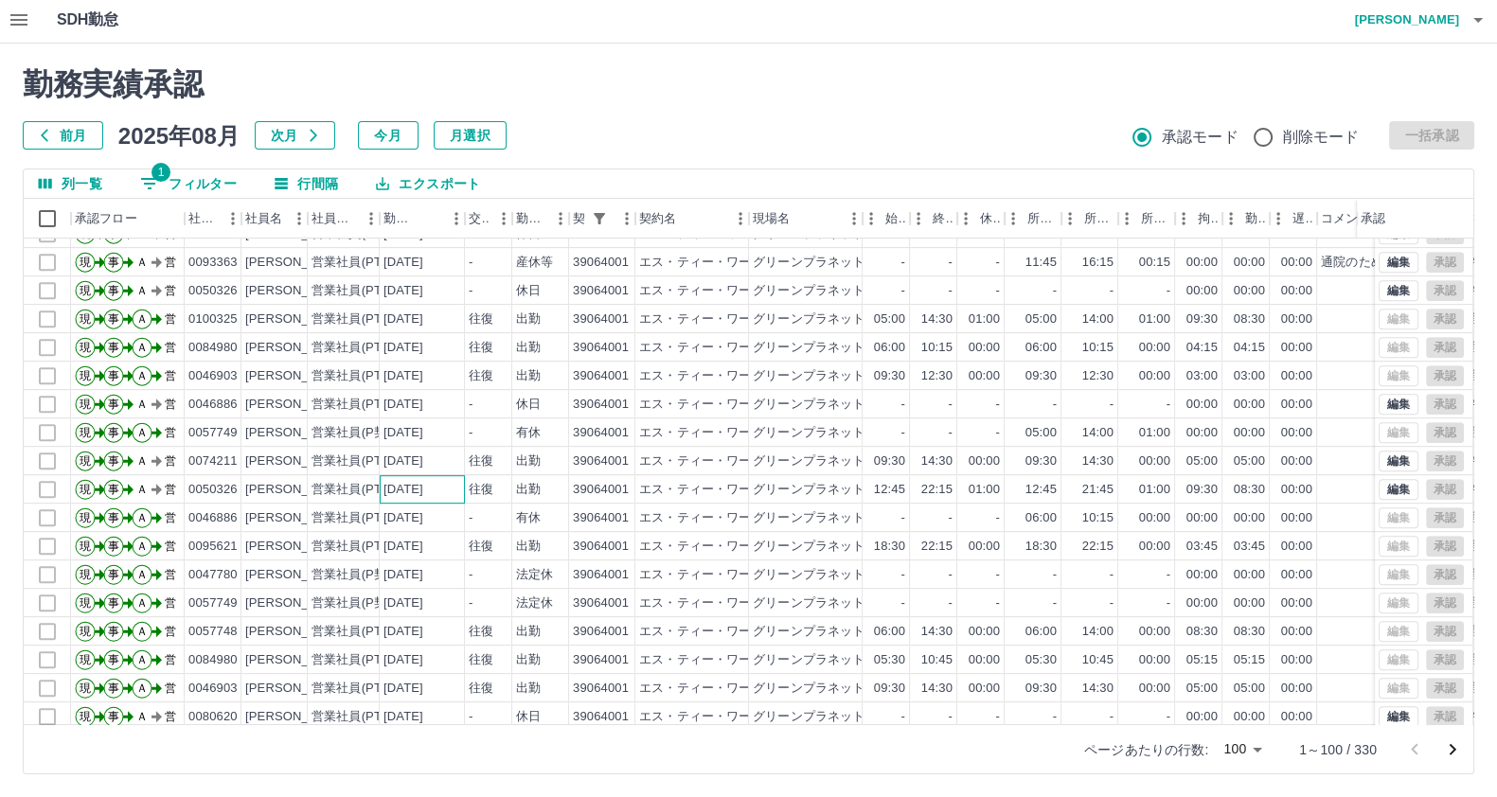
click at [381, 490] on div "[DATE]" at bounding box center [422, 489] width 85 height 28
click at [385, 470] on div "[DATE]" at bounding box center [422, 461] width 85 height 28
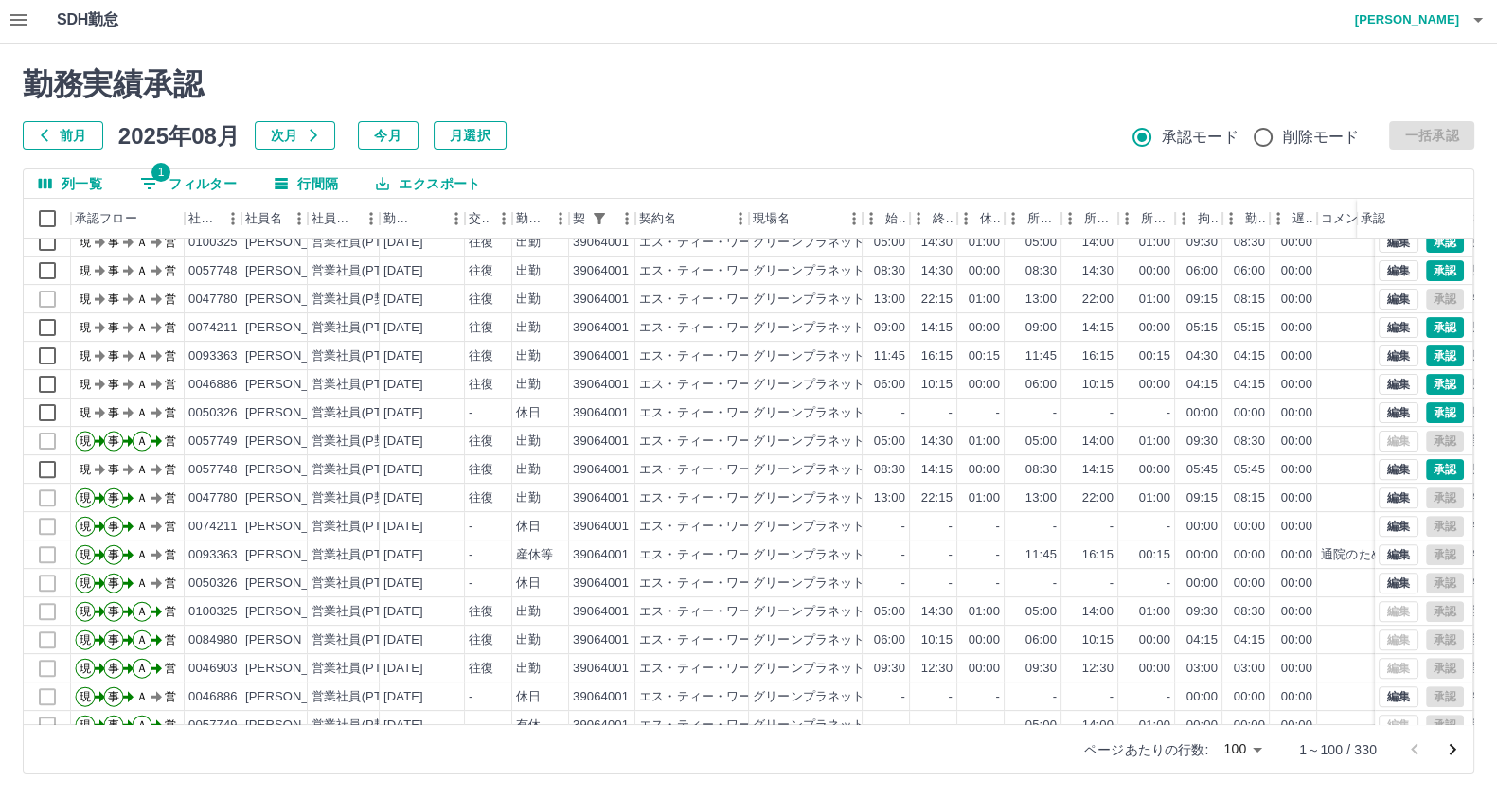
scroll to position [827, 0]
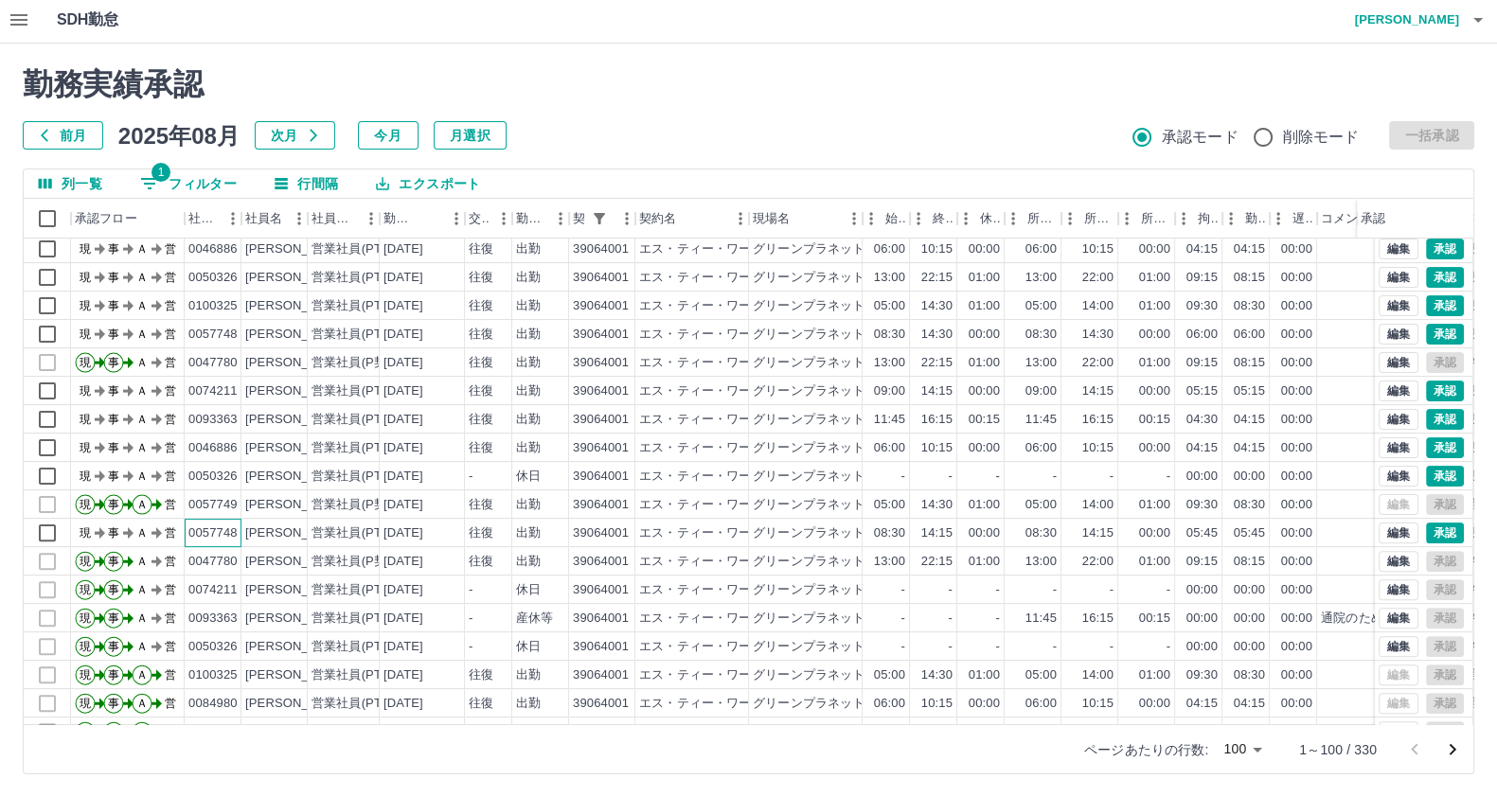
click at [189, 542] on div "0057748" at bounding box center [213, 533] width 57 height 28
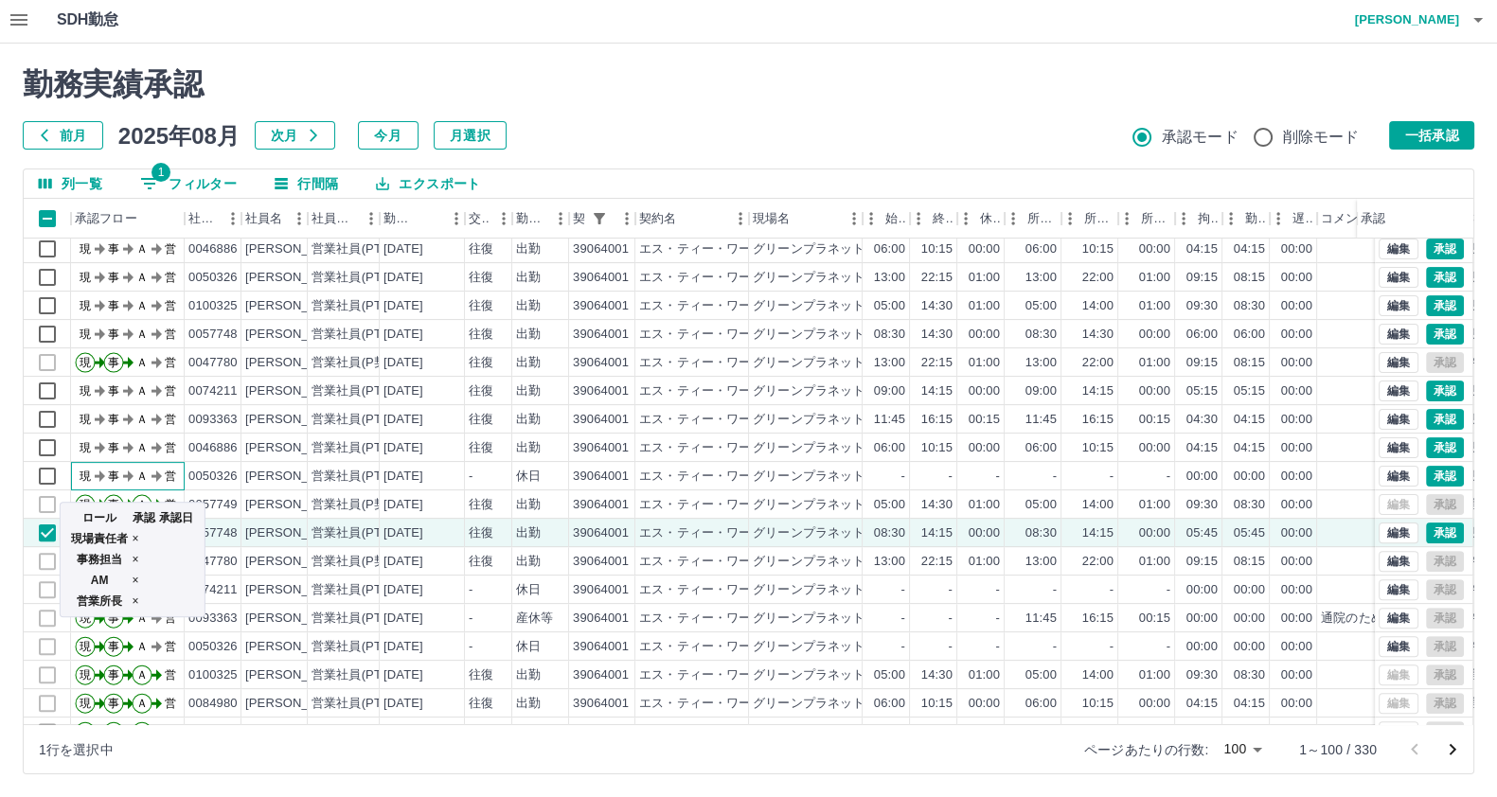
click at [85, 470] on text "現" at bounding box center [85, 476] width 11 height 13
click at [101, 447] on icon "現 事 Ａ 営" at bounding box center [132, 445] width 114 height 33
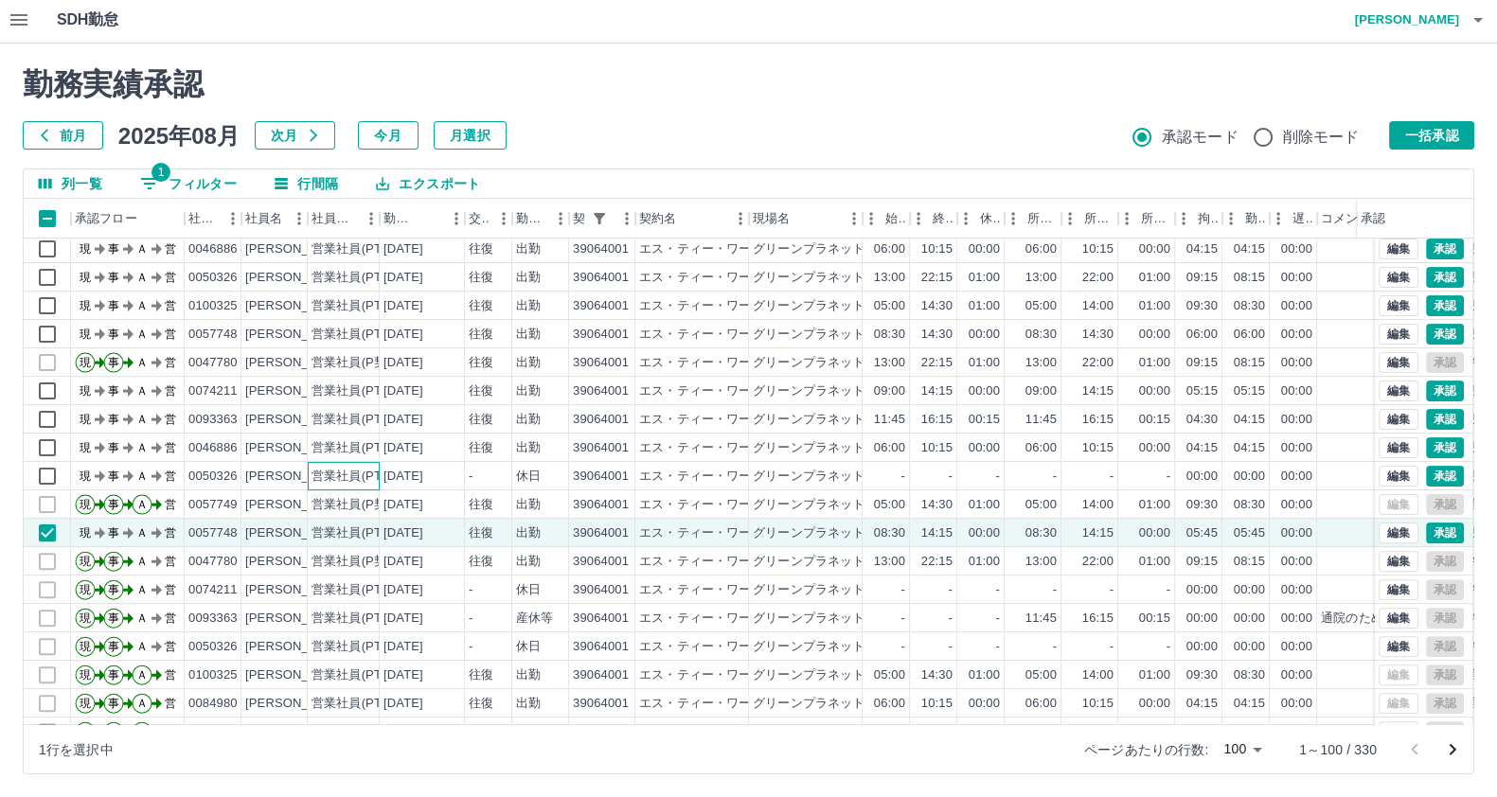
click at [331, 476] on div "営業社員(PT契約)" at bounding box center [360, 477] width 99 height 18
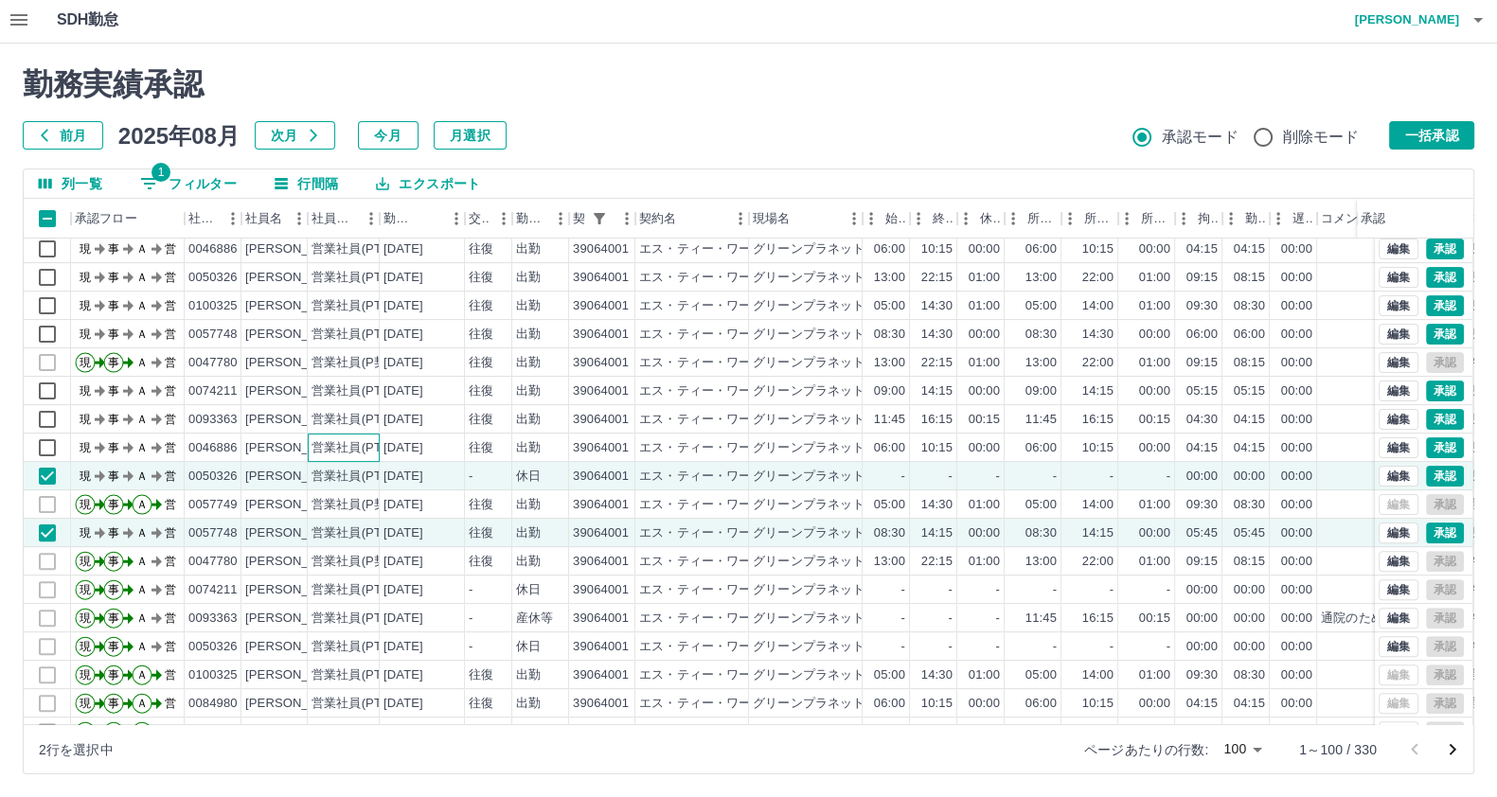
click at [329, 439] on div "営業社員(PT契約)" at bounding box center [360, 448] width 99 height 18
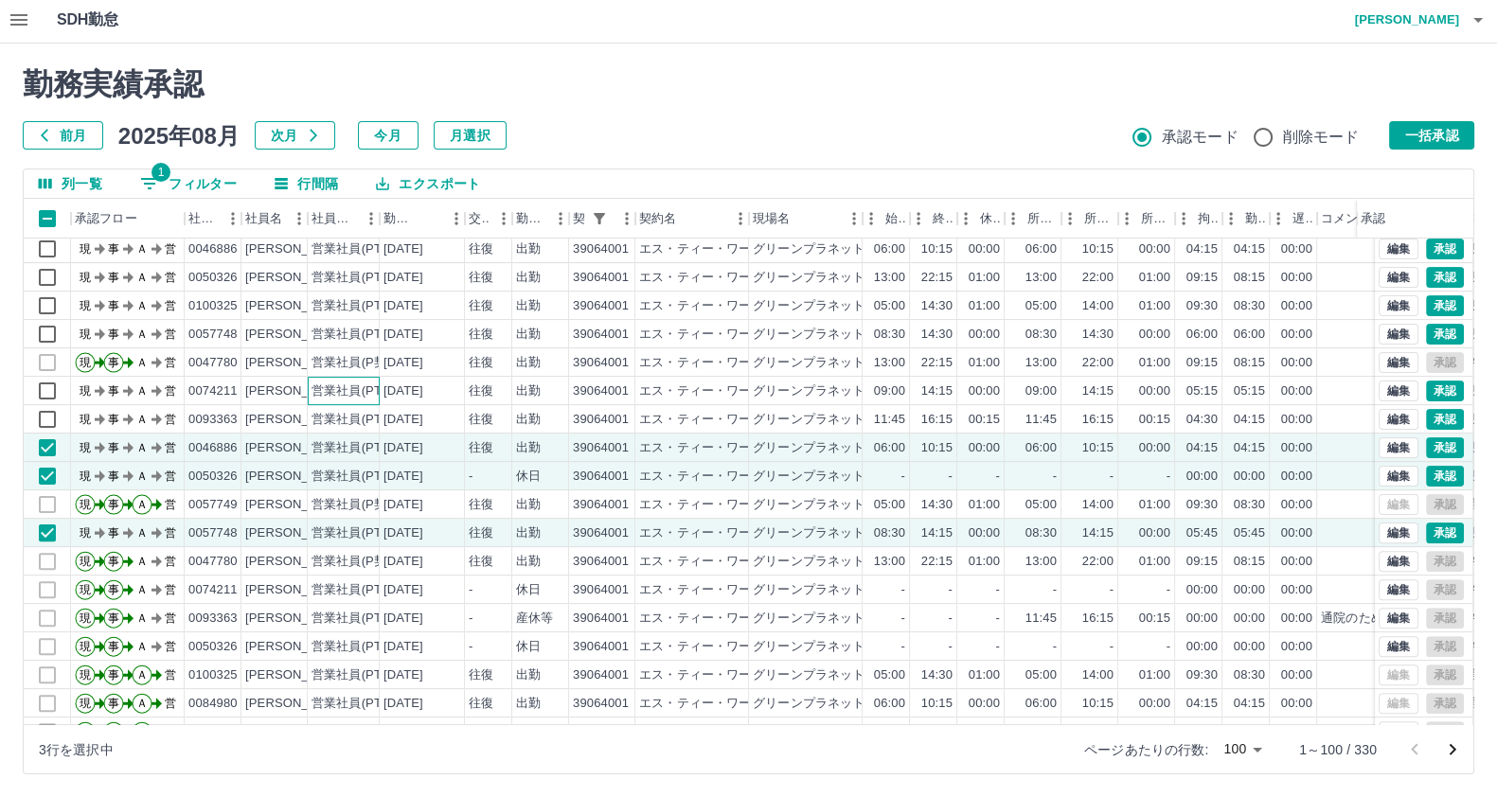
click at [309, 397] on div "営業社員(PT契約)" at bounding box center [344, 391] width 72 height 28
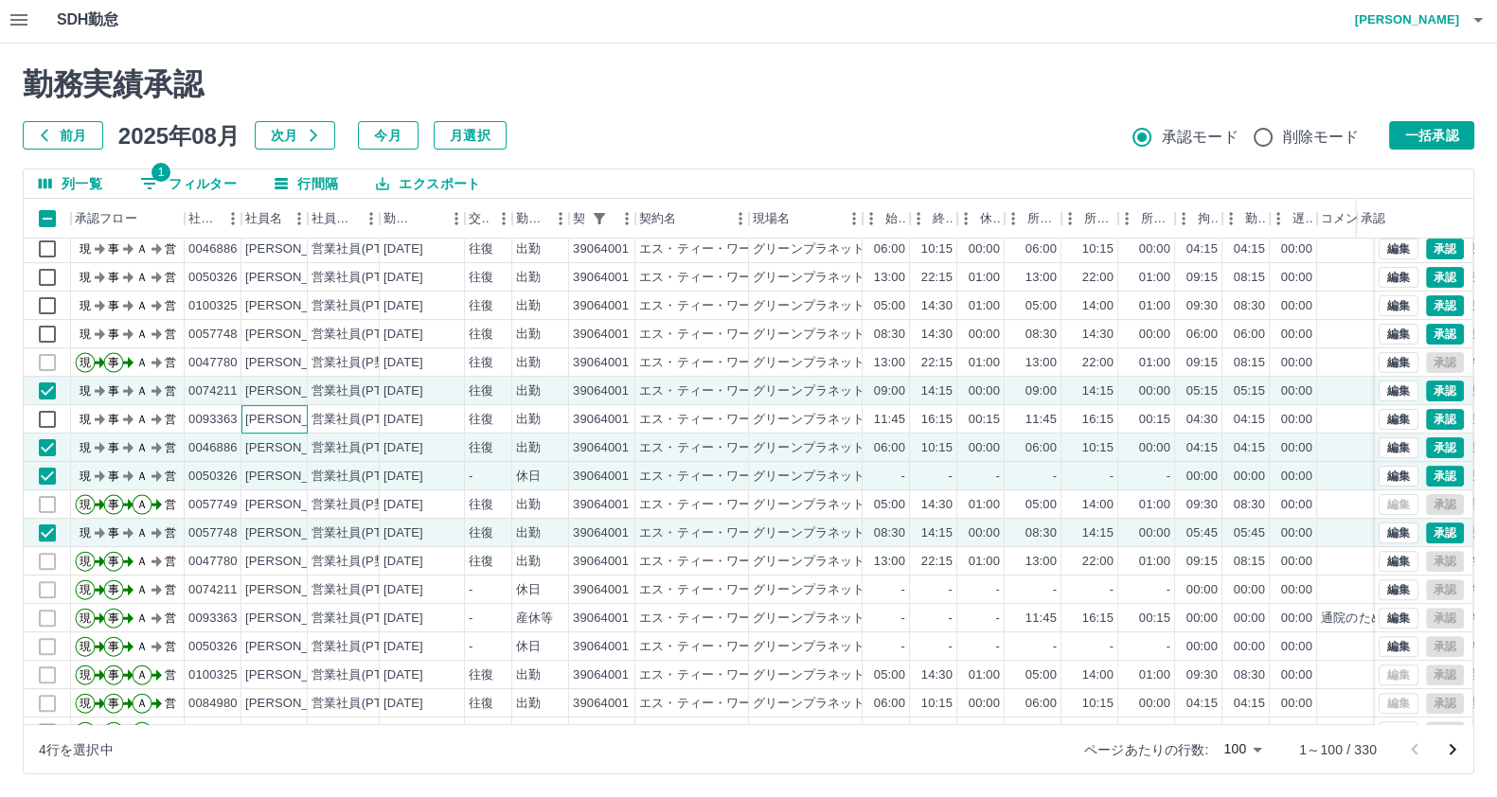
click at [293, 420] on div "石井　学" at bounding box center [274, 419] width 66 height 28
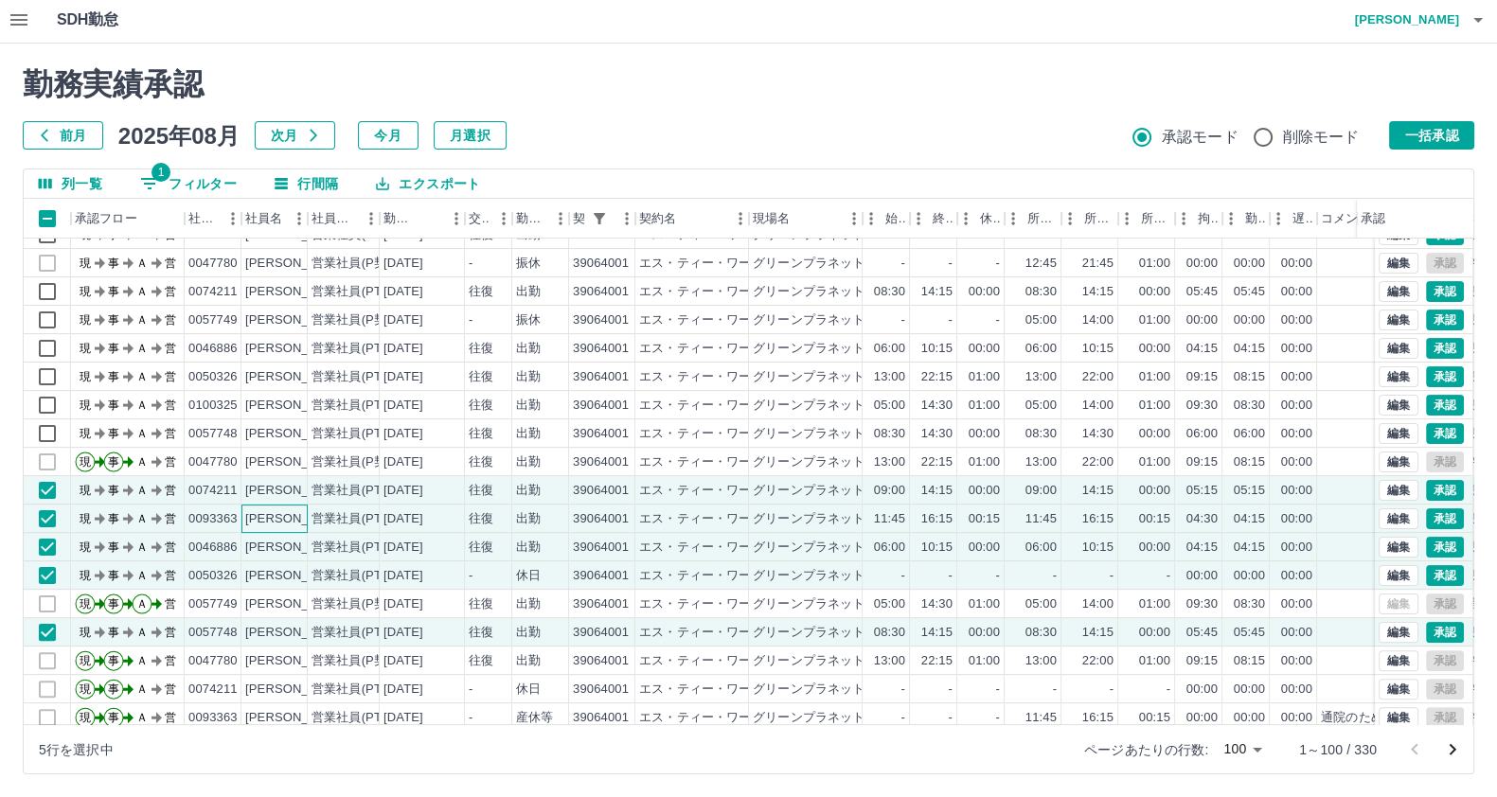
scroll to position [710, 0]
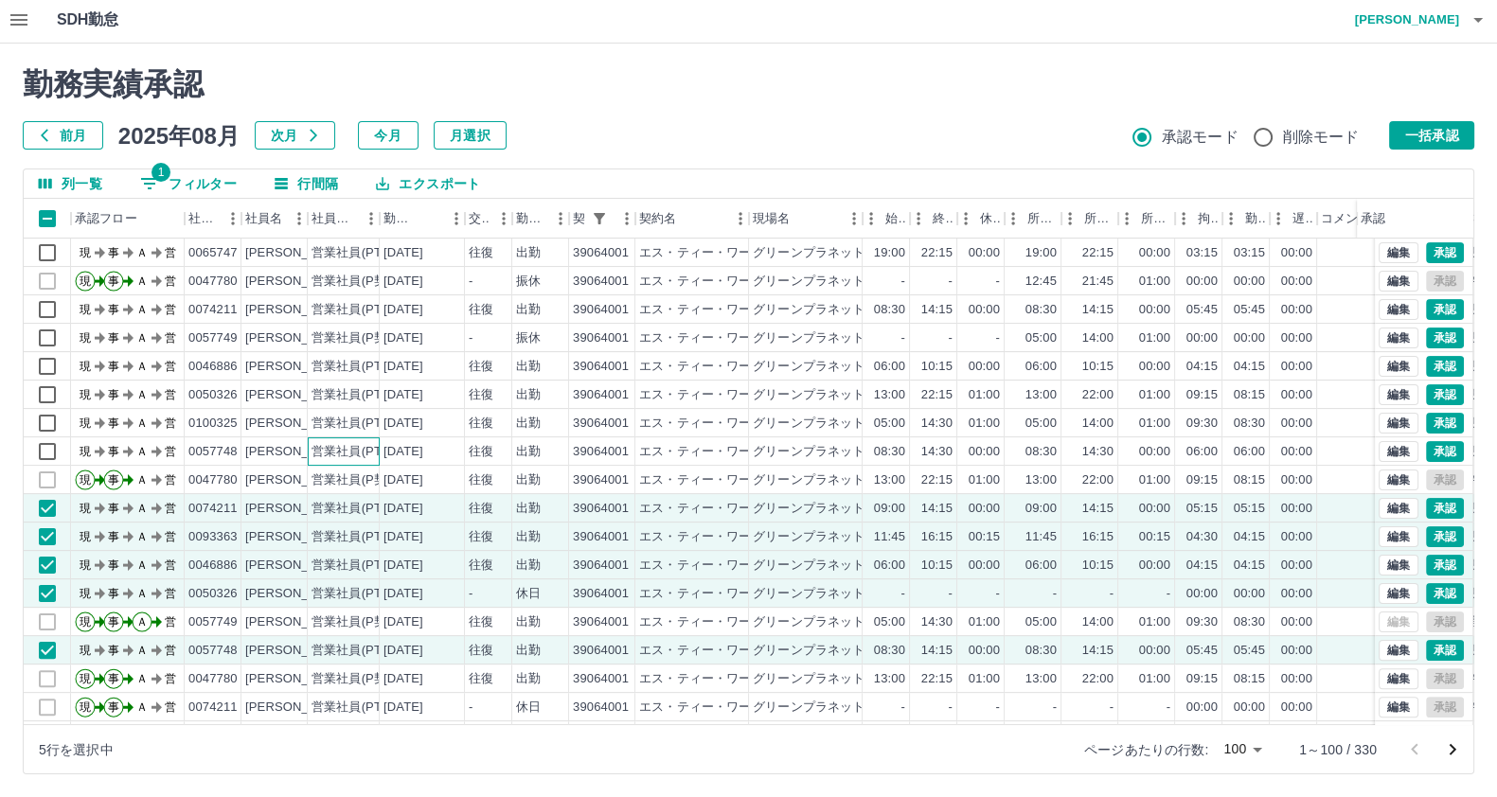
click at [371, 449] on div "営業社員(PT契約)" at bounding box center [360, 452] width 99 height 18
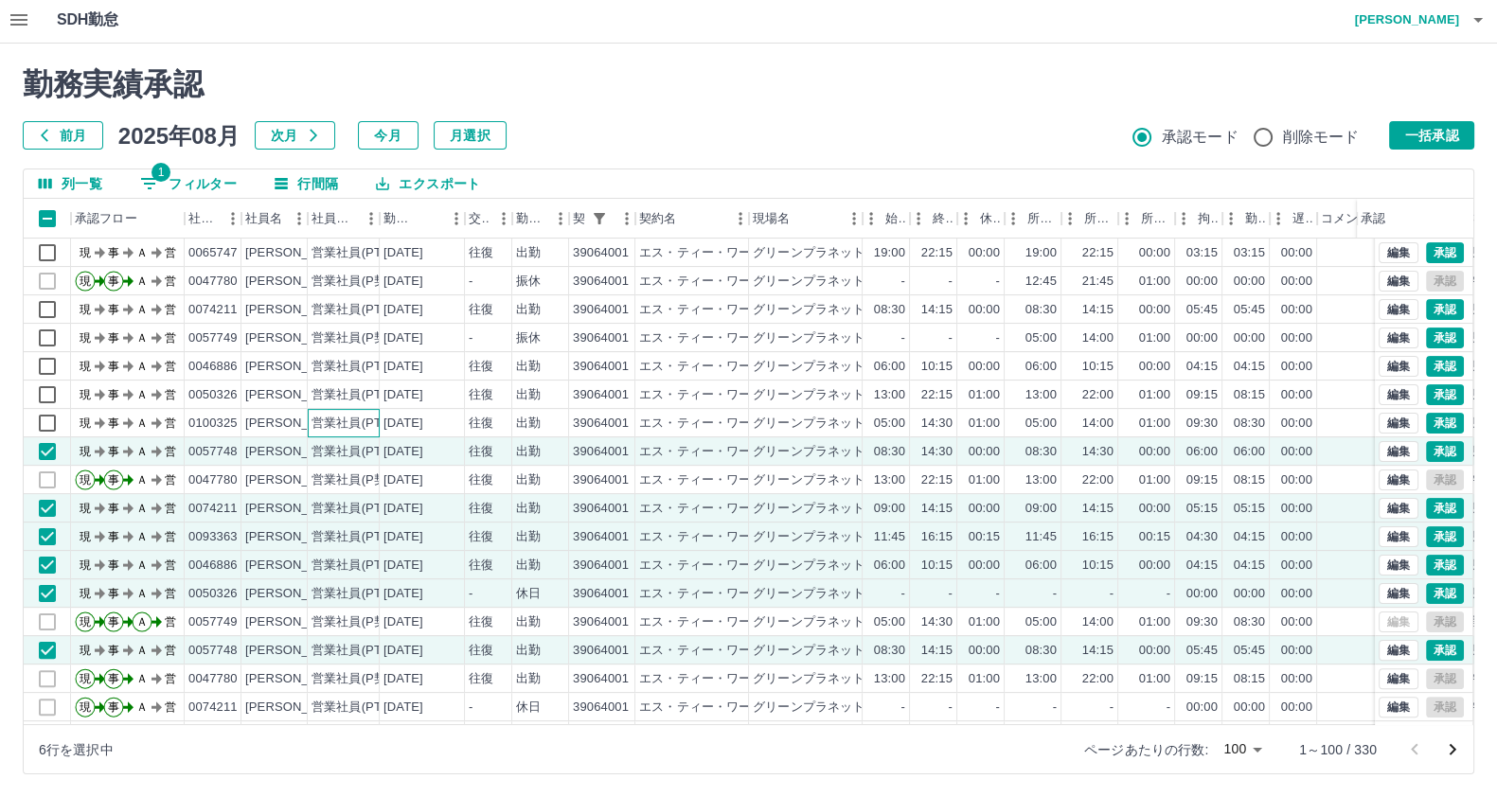
click at [369, 429] on div "営業社員(PT契約)" at bounding box center [360, 424] width 99 height 18
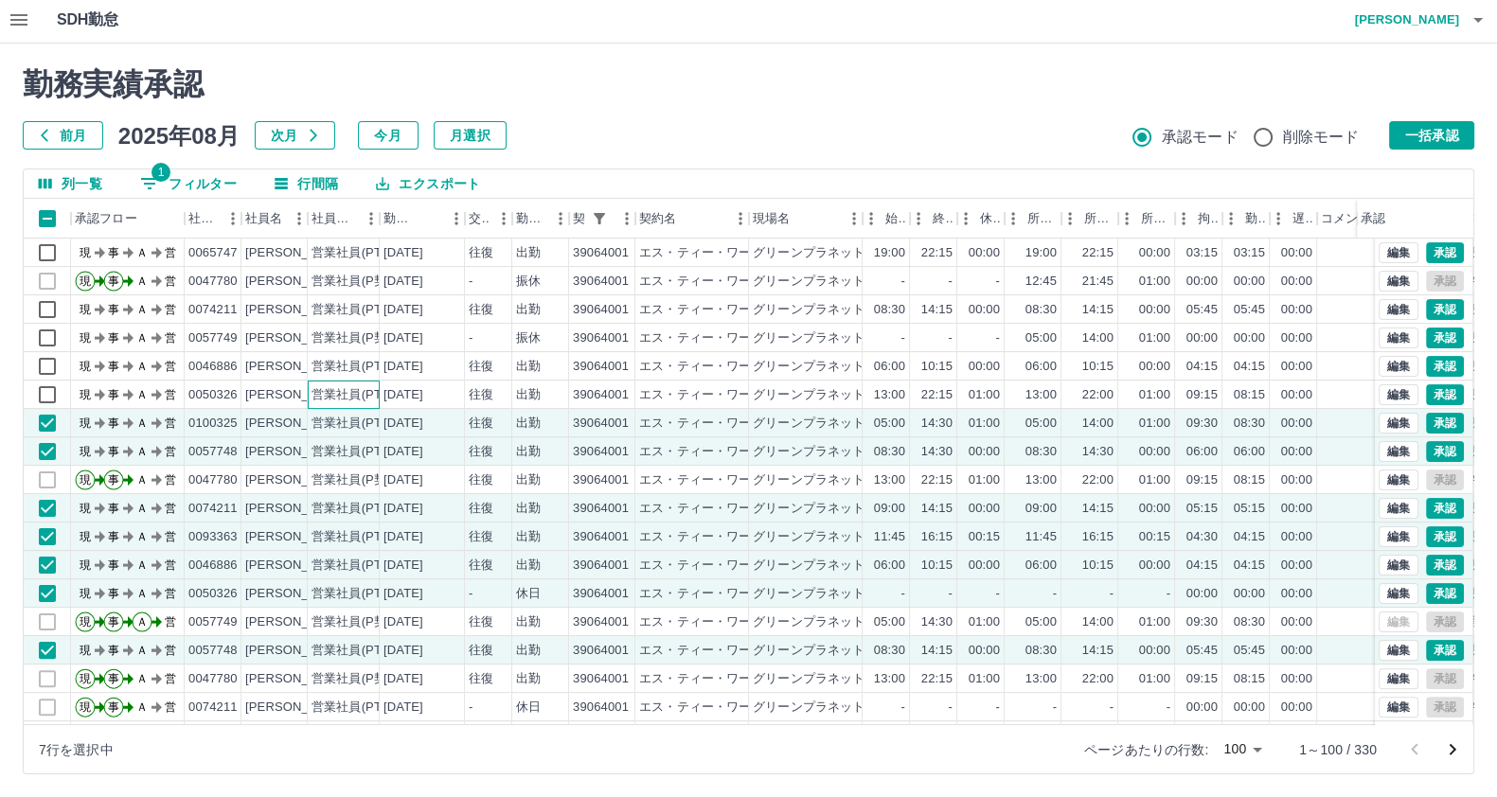
click at [375, 401] on div "営業社員(PT契約)" at bounding box center [360, 395] width 99 height 18
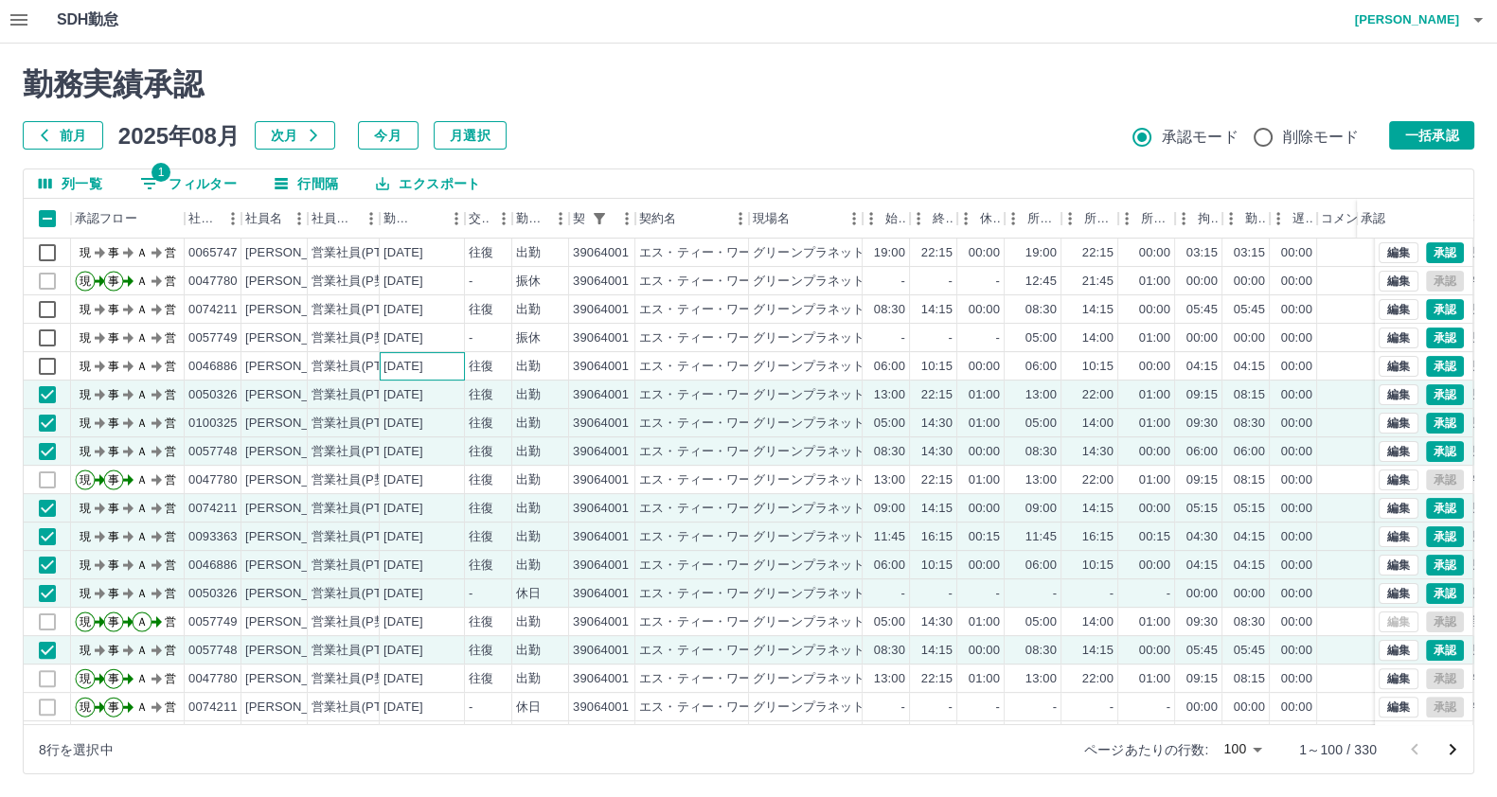
click at [380, 379] on div "[DATE]" at bounding box center [422, 366] width 85 height 28
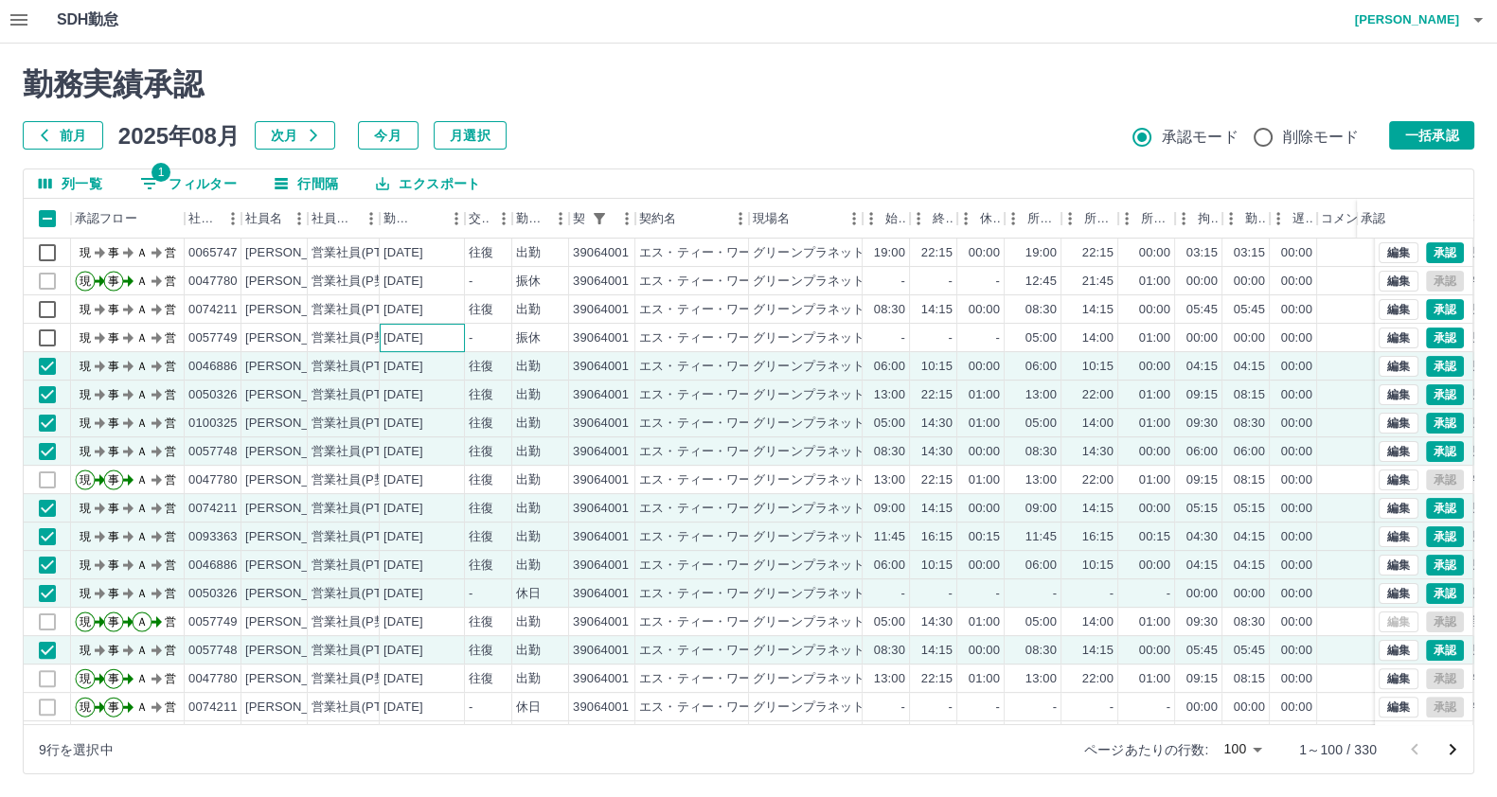
click at [388, 349] on div "[DATE]" at bounding box center [422, 338] width 85 height 28
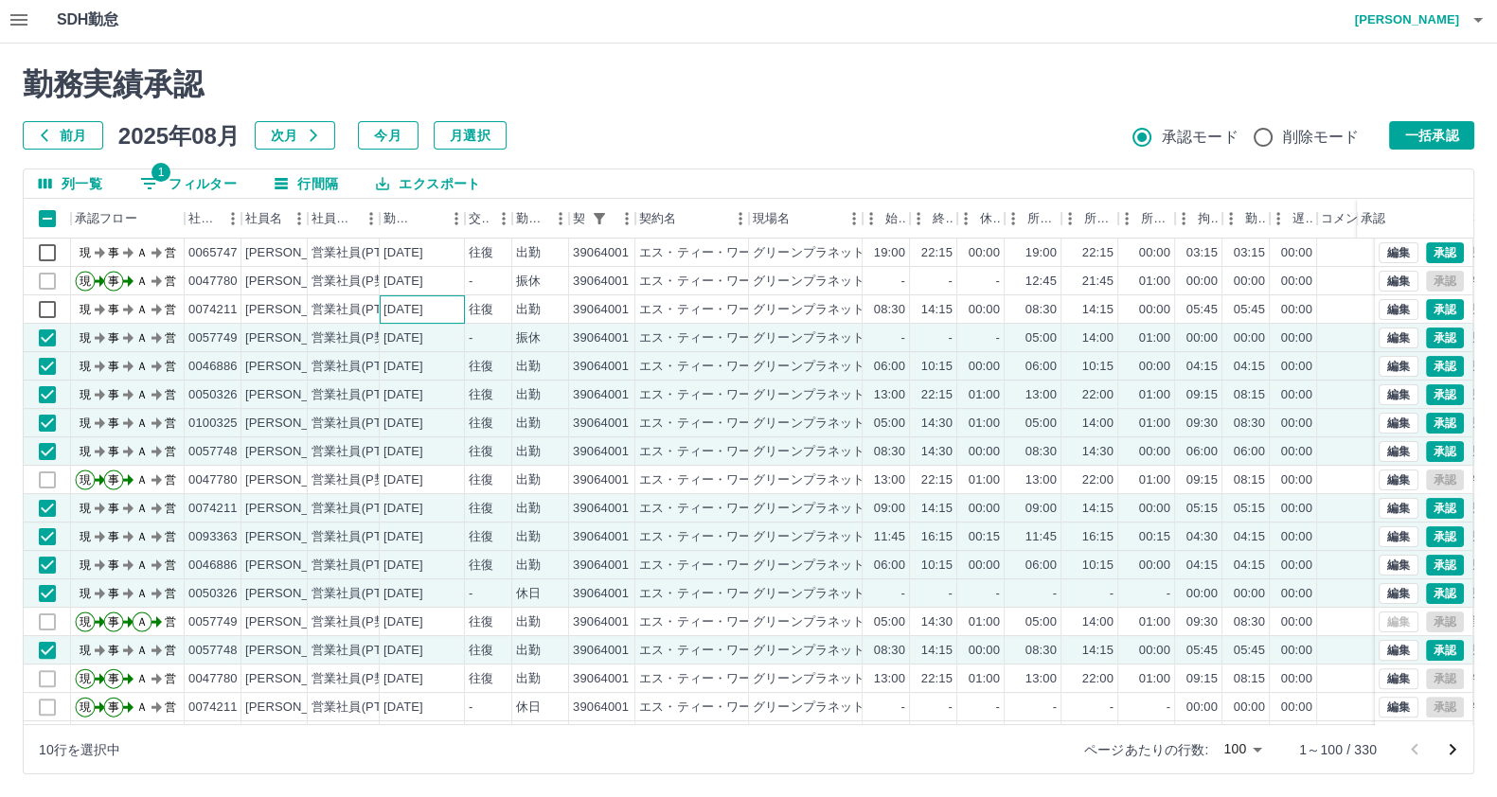
click at [385, 305] on div "[DATE]" at bounding box center [403, 310] width 40 height 18
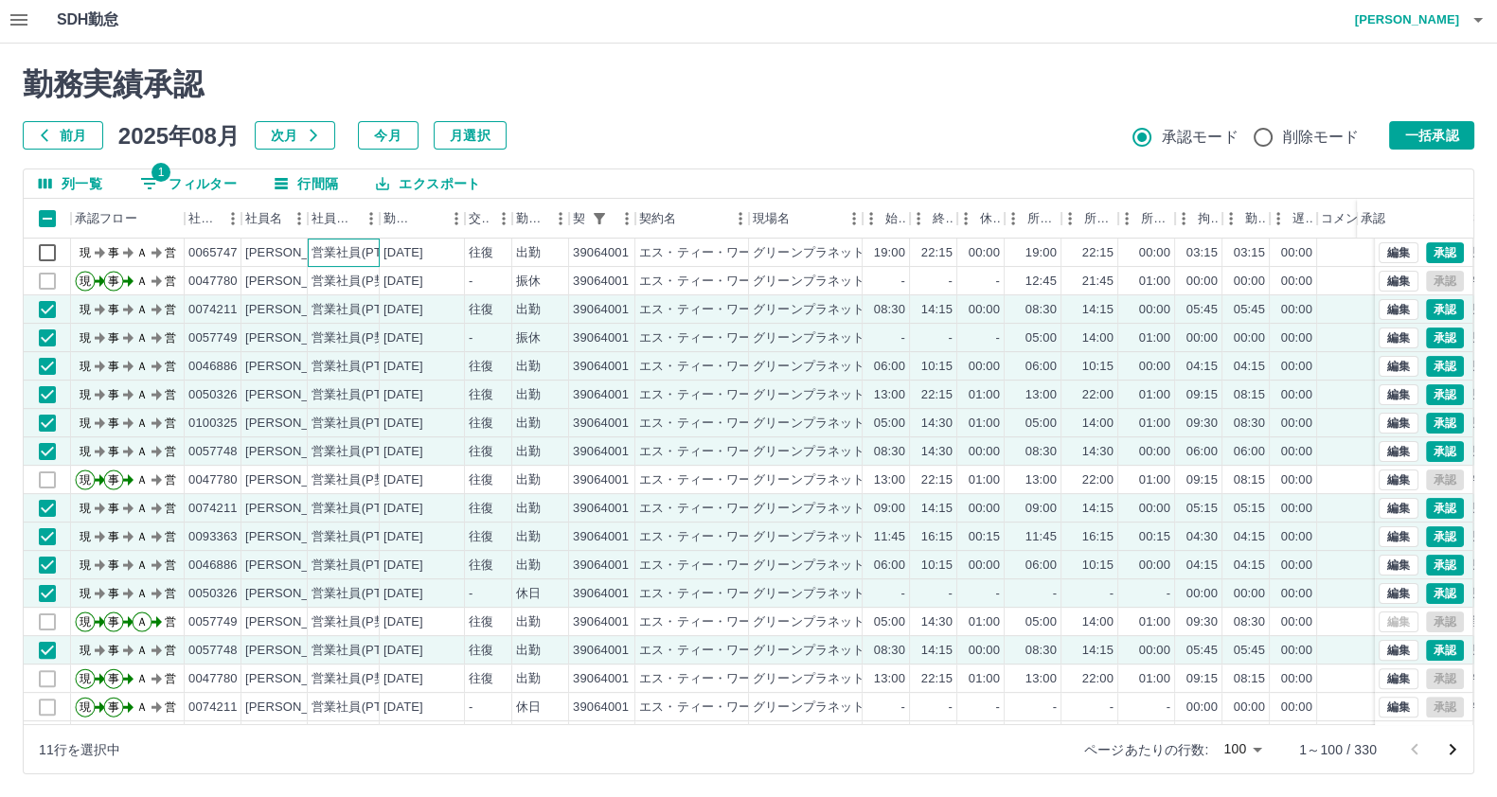
click at [369, 262] on div "営業社員(PT契約)" at bounding box center [344, 253] width 72 height 28
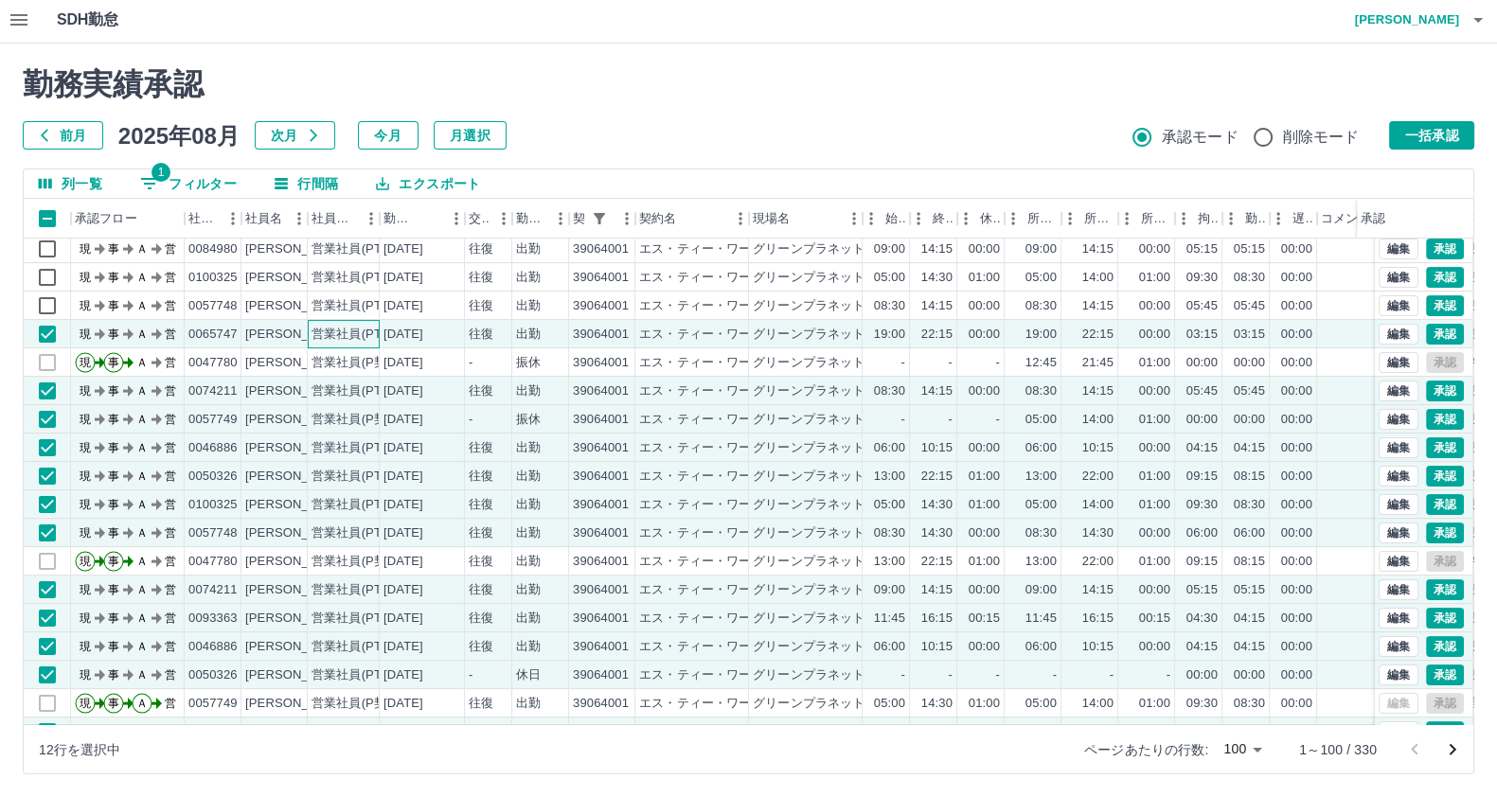
scroll to position [592, 0]
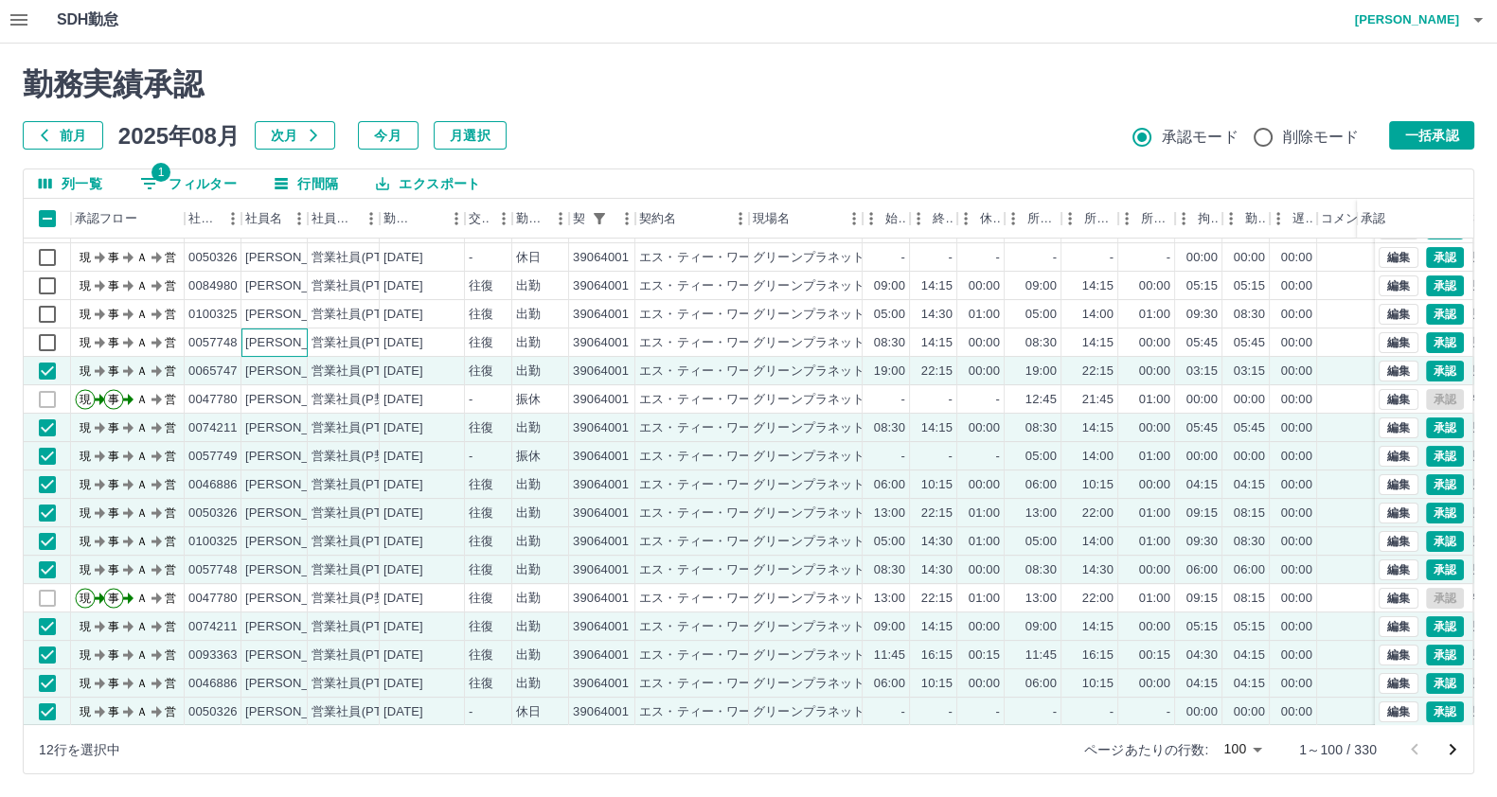
click at [293, 330] on div "川原　麻里" at bounding box center [274, 343] width 66 height 28
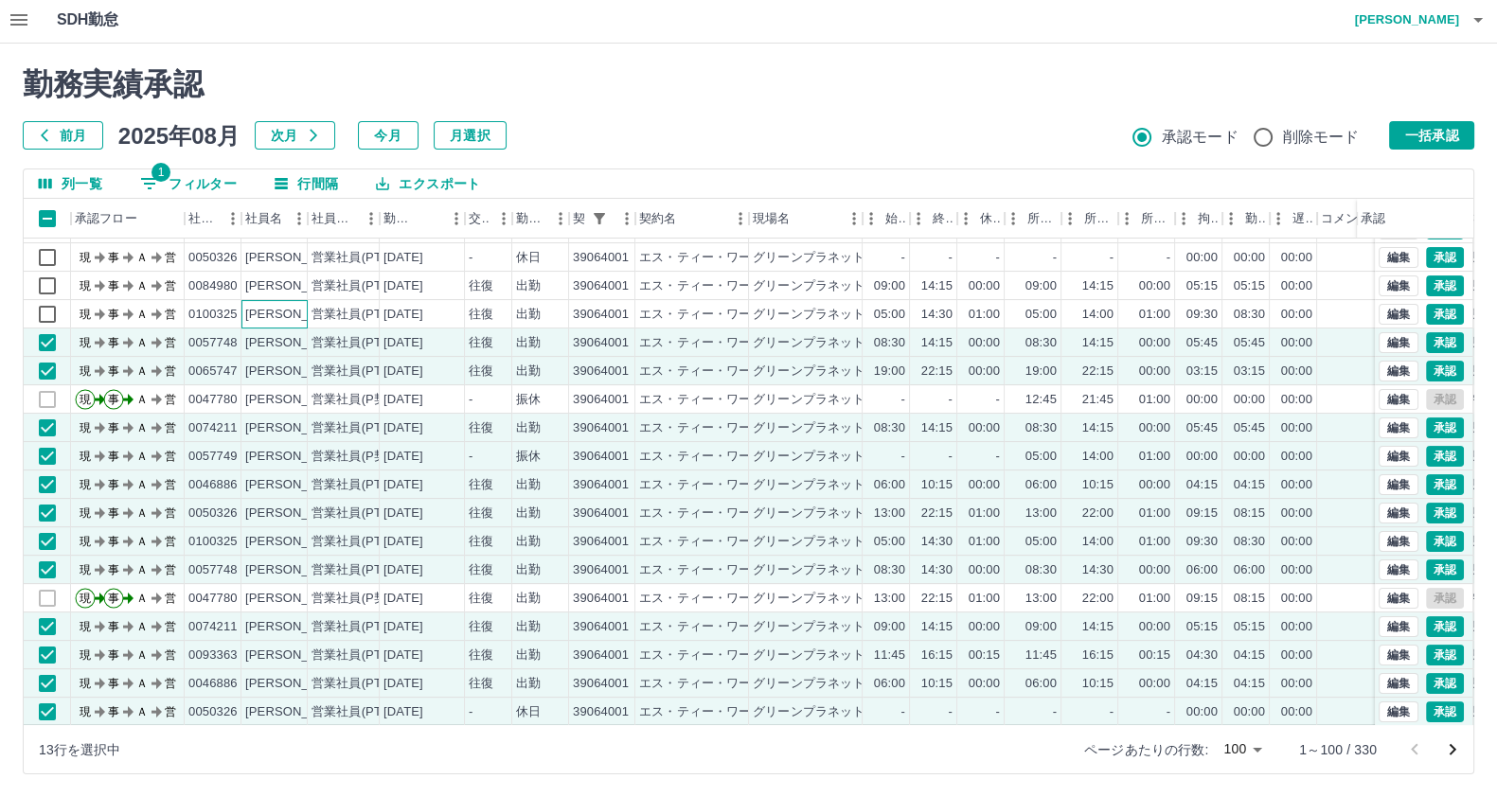
click at [295, 300] on div "松下　功司" at bounding box center [274, 314] width 66 height 28
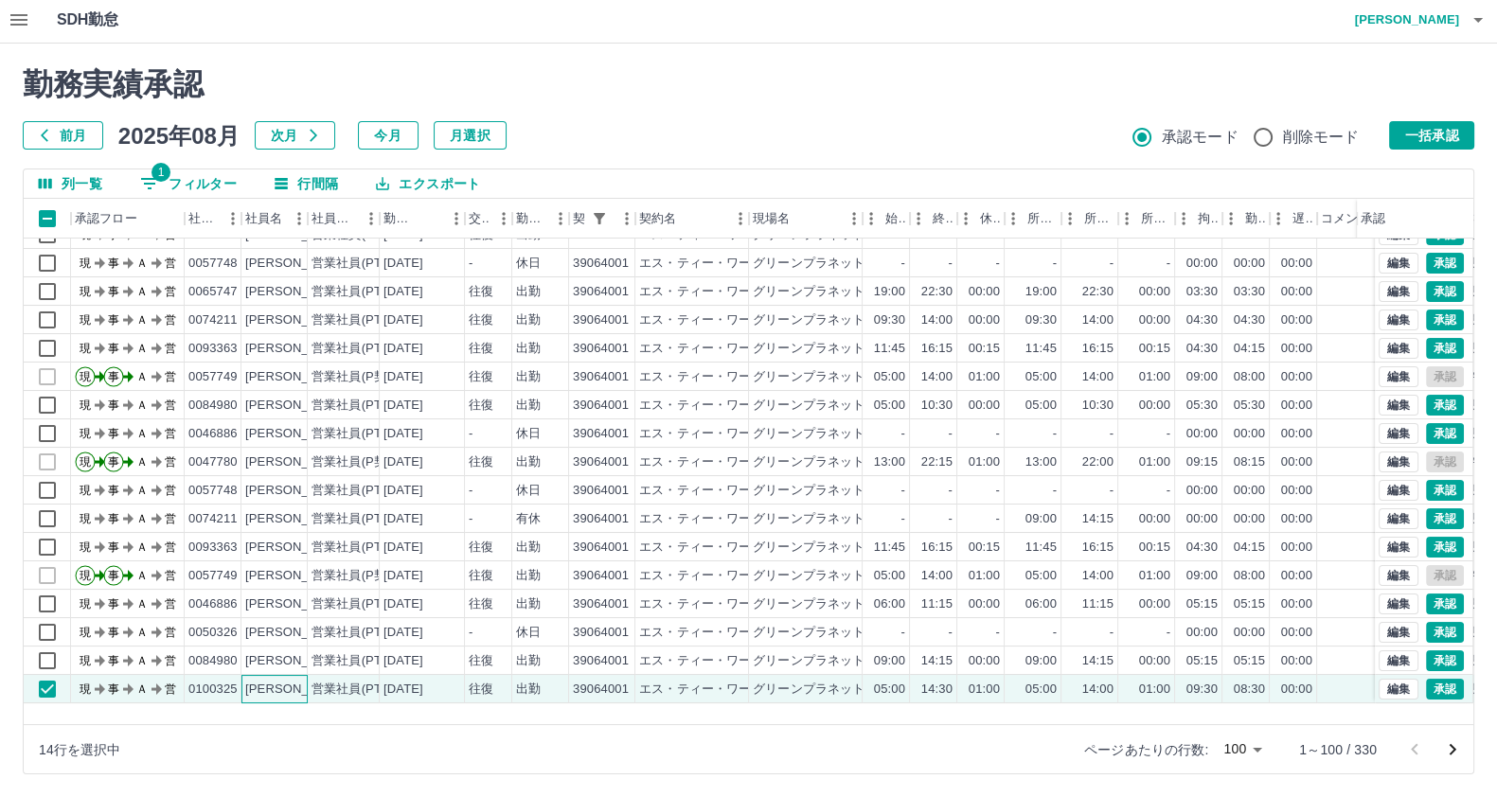
scroll to position [355, 0]
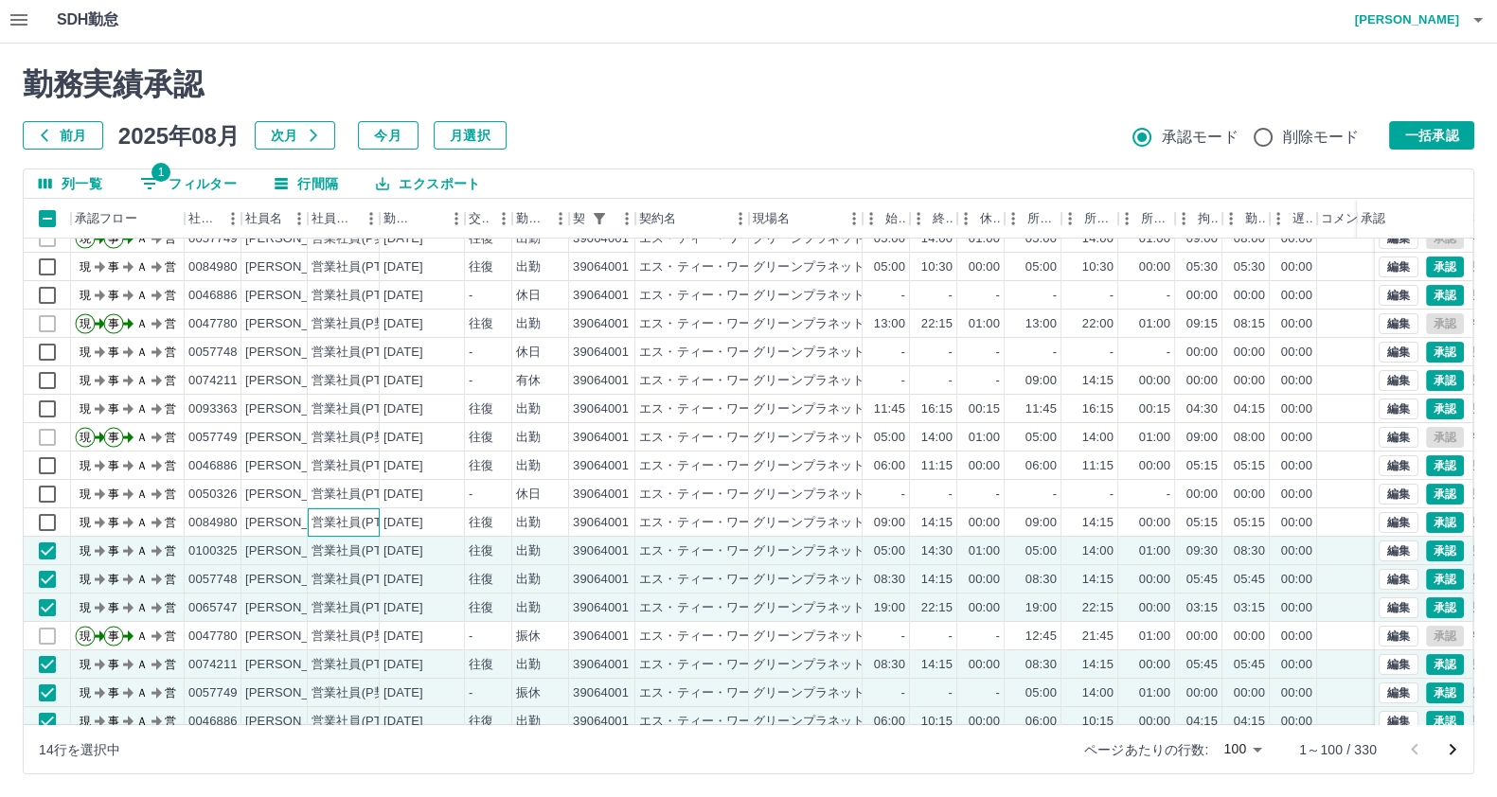
click at [339, 523] on div "営業社員(PT契約)" at bounding box center [360, 523] width 99 height 18
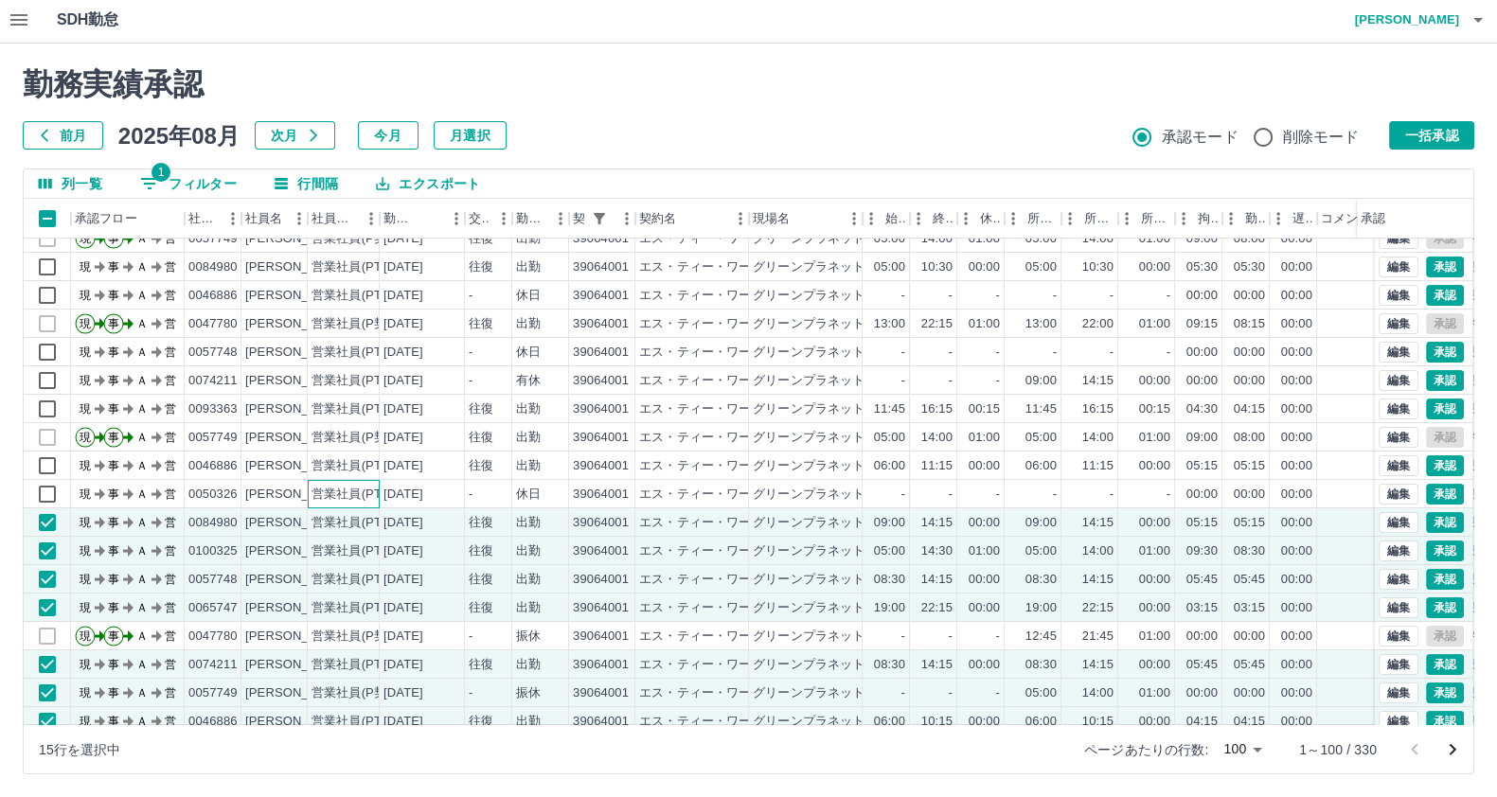
click at [336, 497] on div "営業社員(PT契約)" at bounding box center [360, 495] width 99 height 18
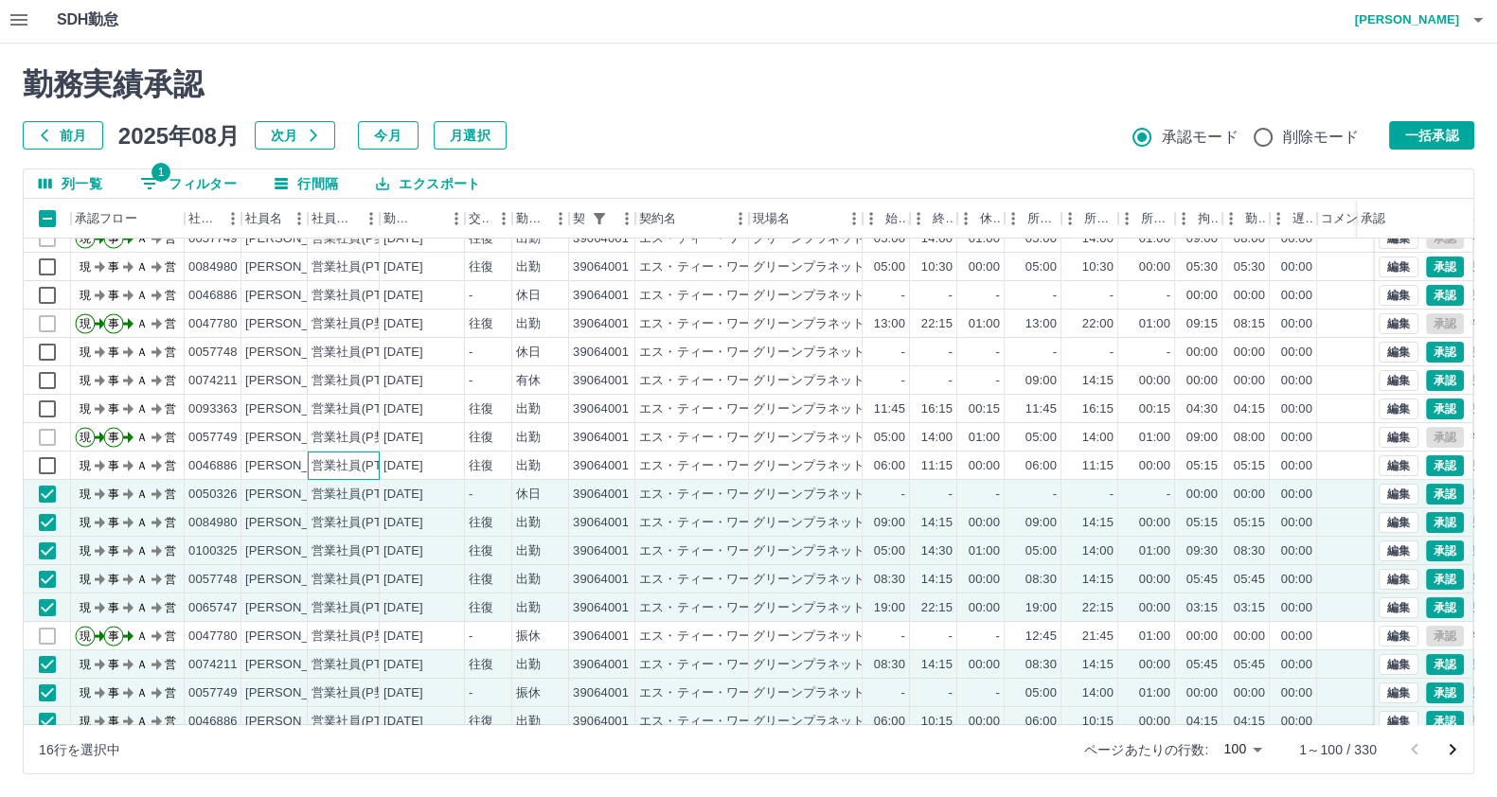
click at [332, 478] on div "営業社員(PT契約)" at bounding box center [344, 466] width 72 height 28
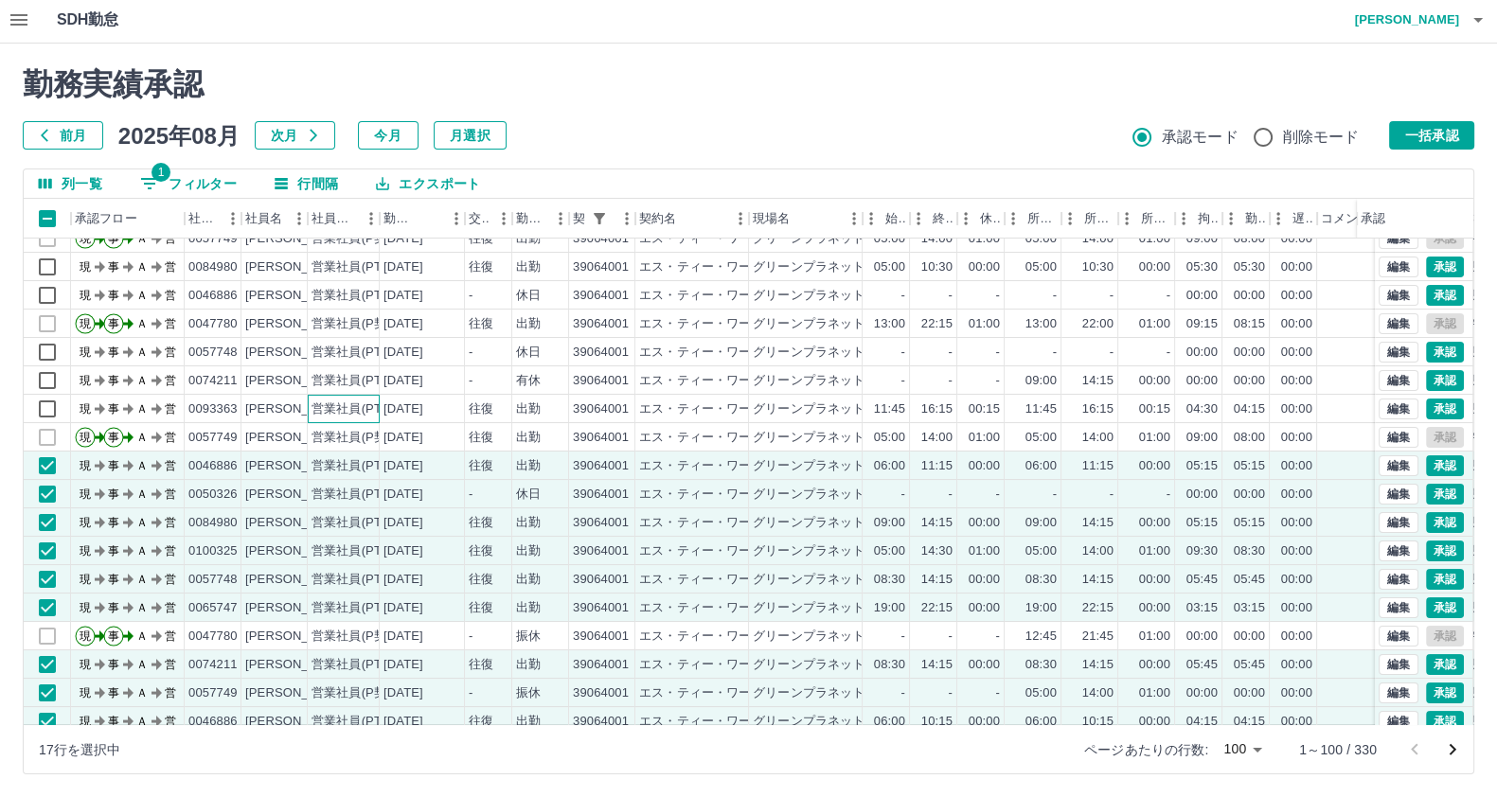
click at [336, 410] on div "営業社員(PT契約)" at bounding box center [360, 409] width 99 height 18
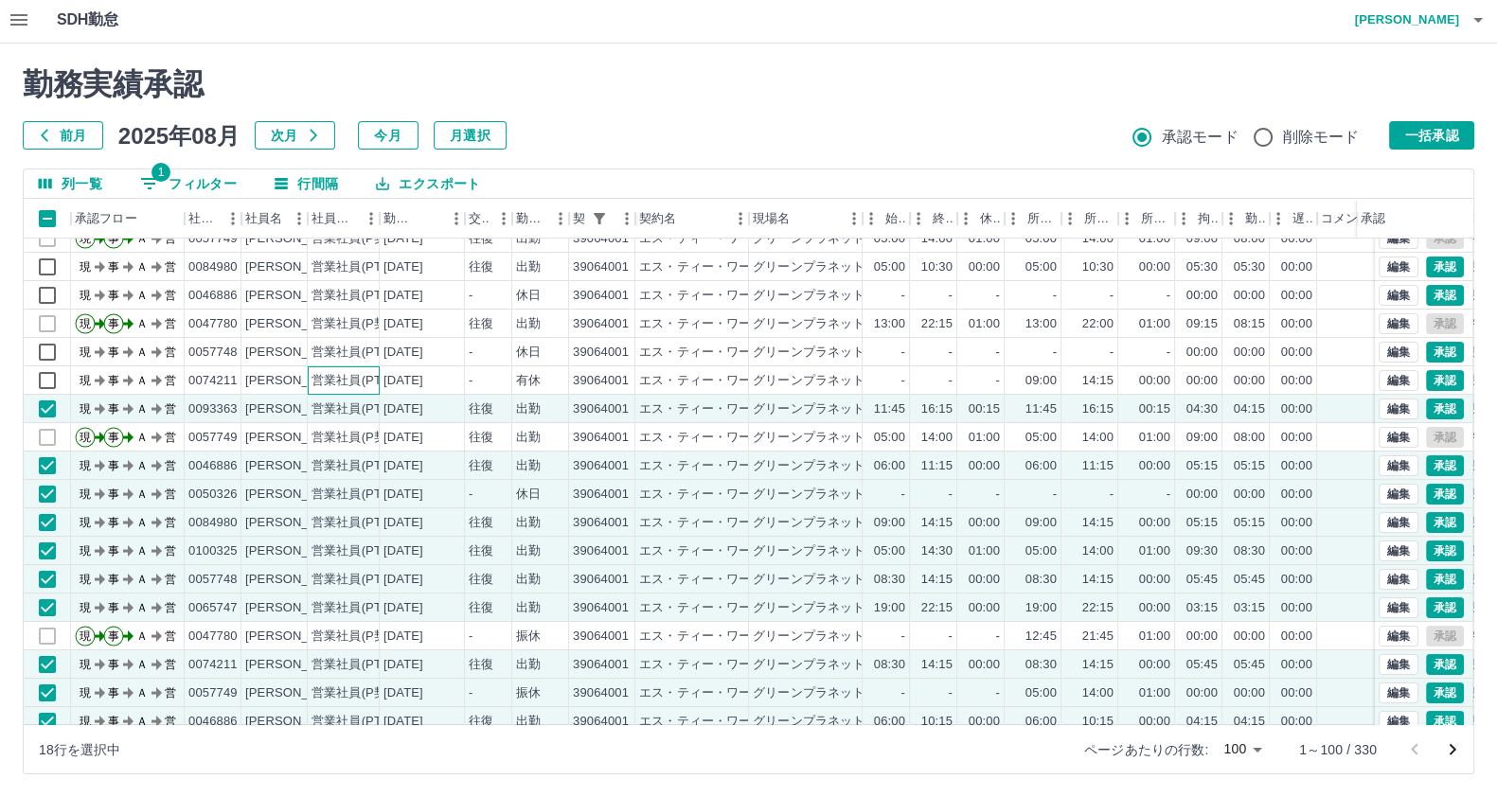
click at [346, 376] on div "営業社員(PT契約)" at bounding box center [360, 381] width 99 height 18
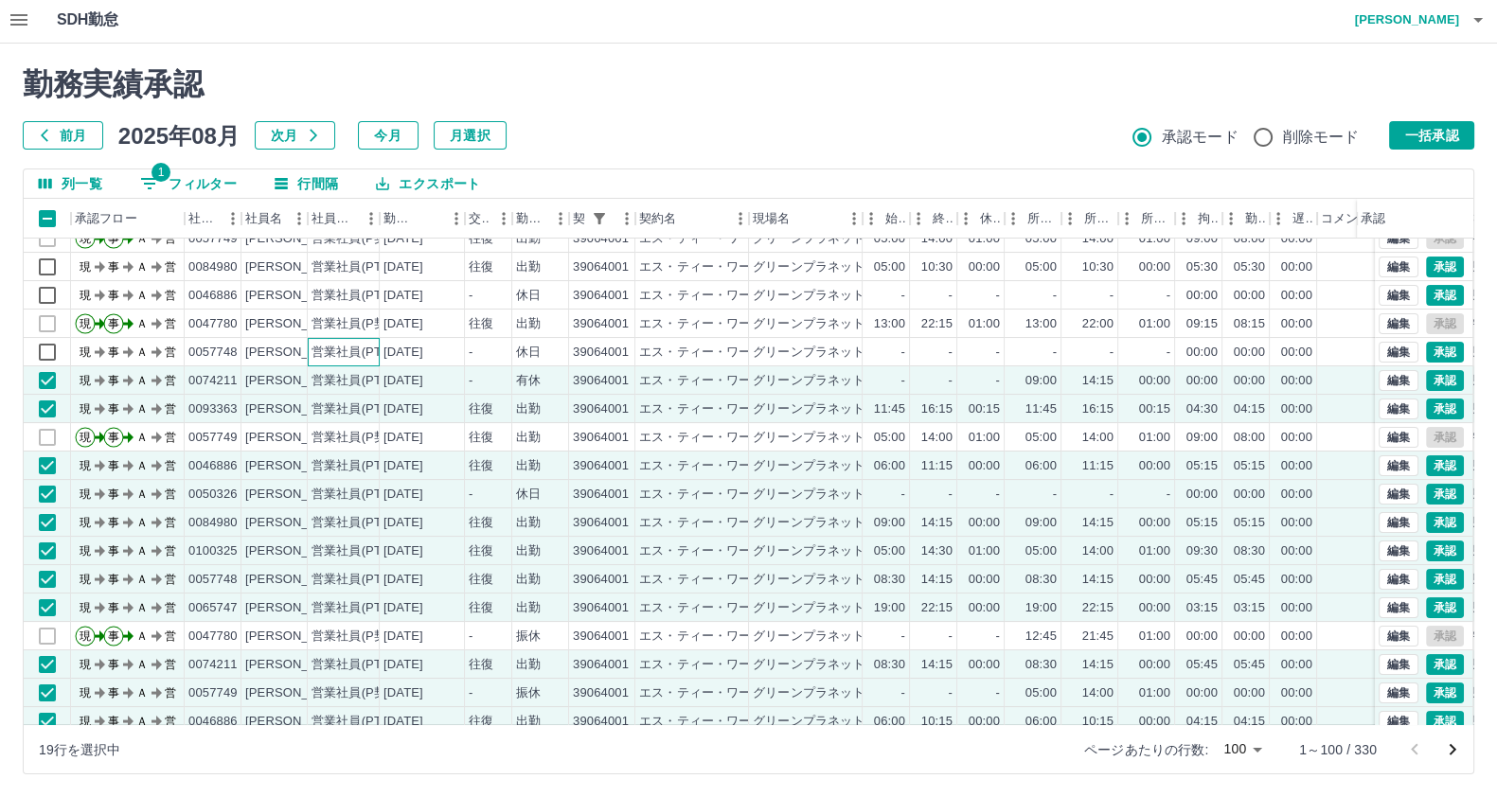
click at [347, 357] on div "営業社員(PT契約)" at bounding box center [360, 353] width 99 height 18
click at [423, 353] on div "[DATE]" at bounding box center [403, 353] width 40 height 18
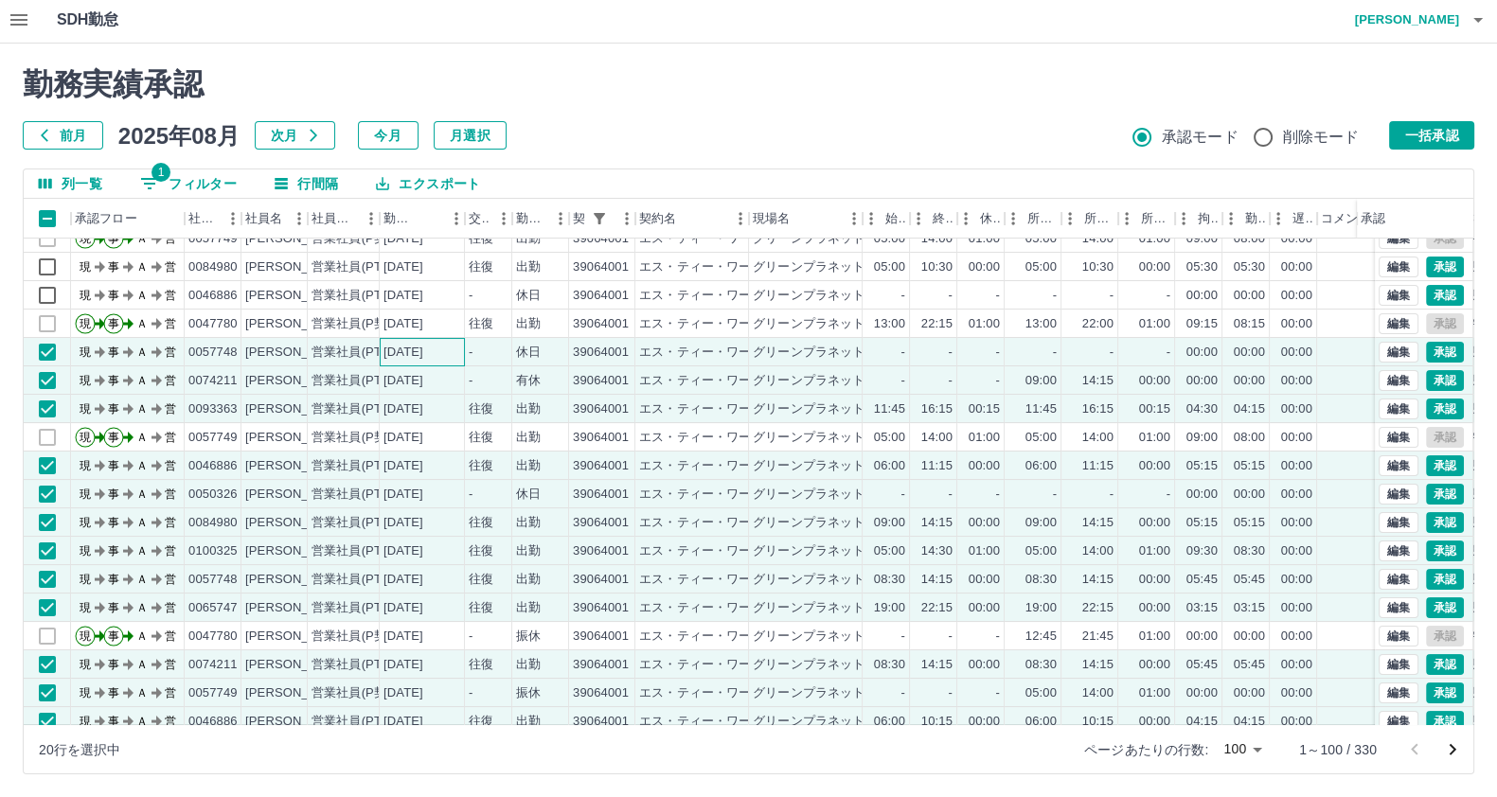
scroll to position [236, 0]
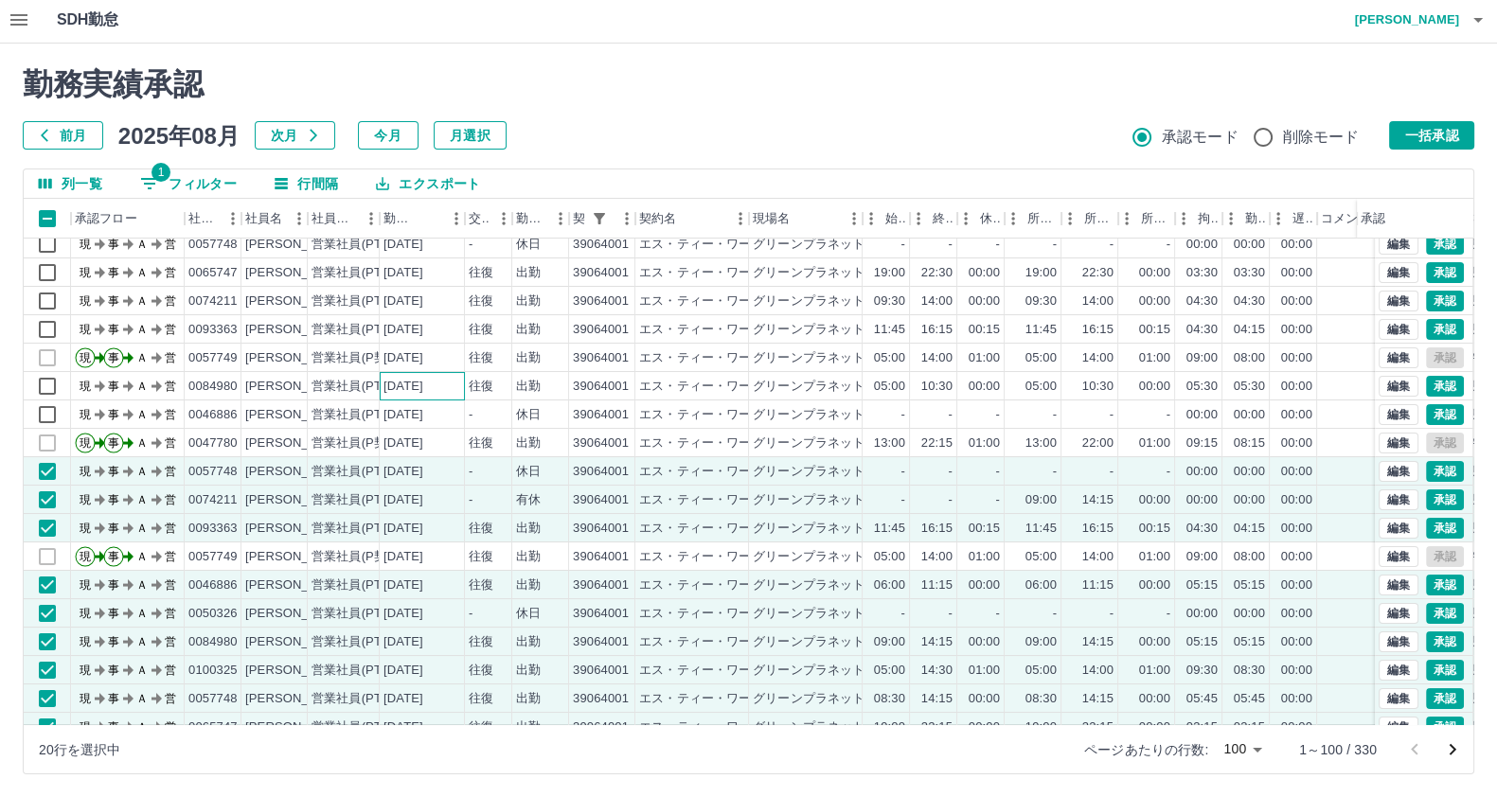
click at [421, 396] on div "[DATE]" at bounding box center [422, 386] width 85 height 28
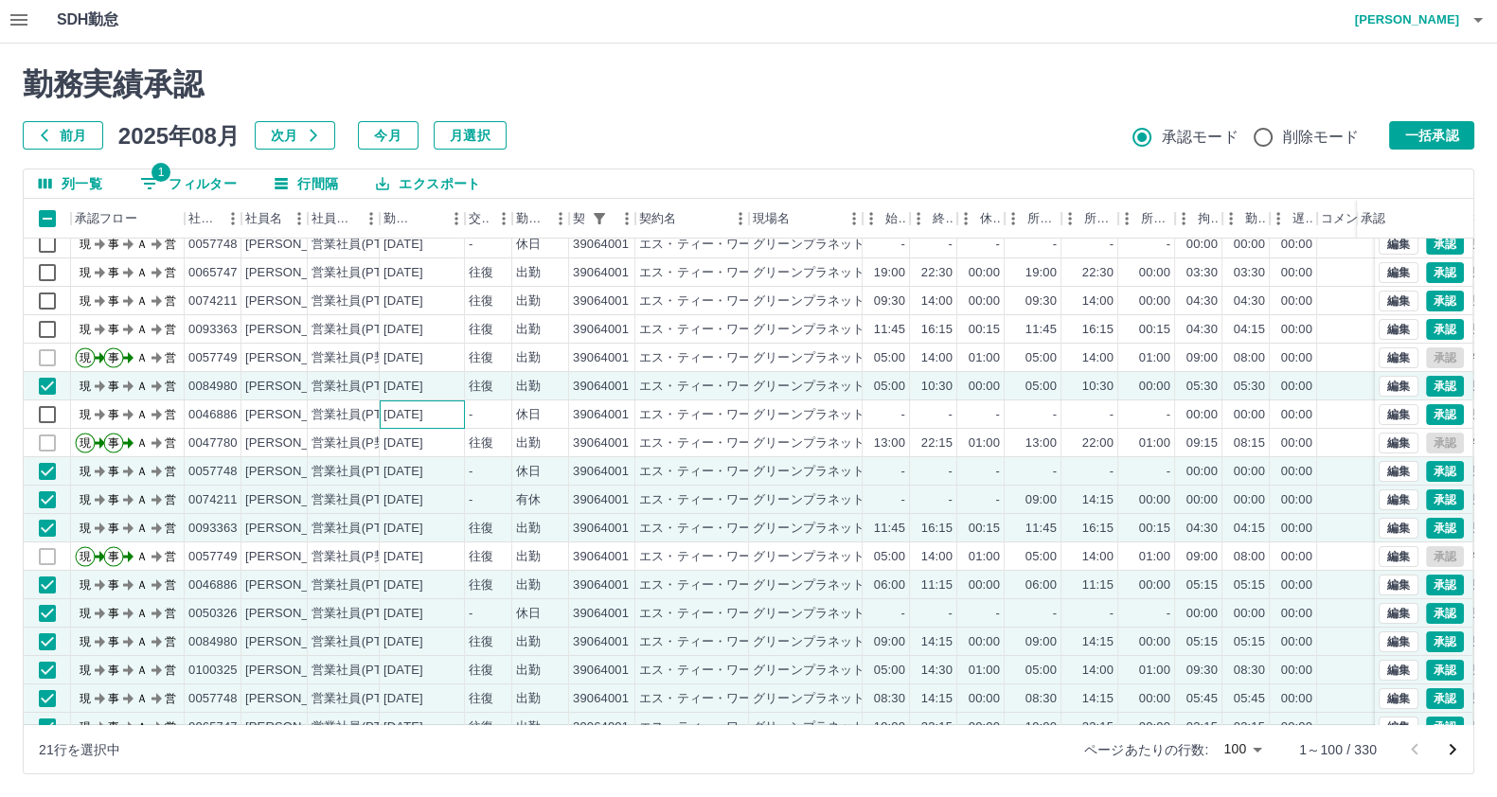
click at [417, 409] on div "[DATE]" at bounding box center [403, 415] width 40 height 18
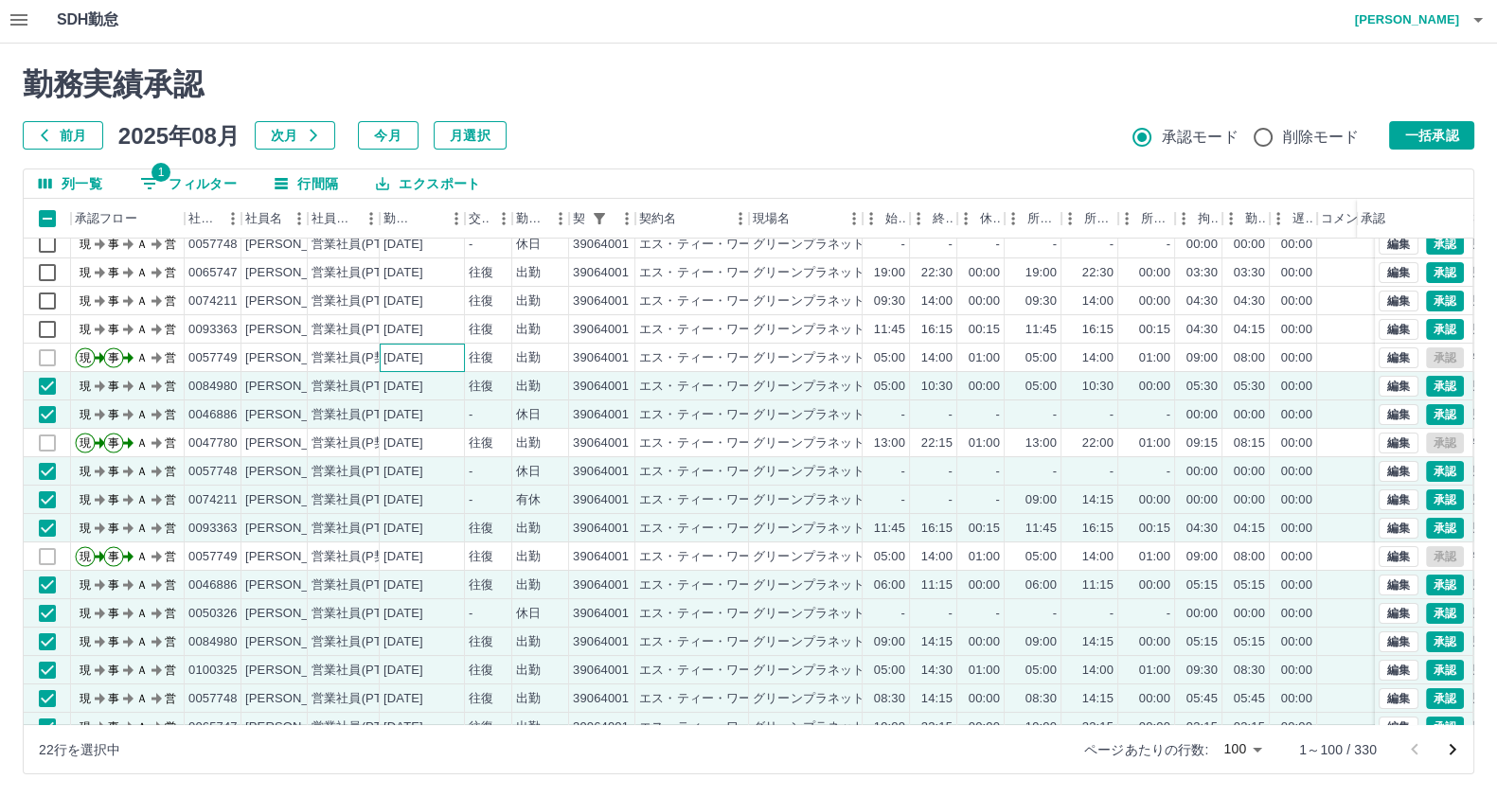
click at [383, 352] on div "[DATE]" at bounding box center [403, 358] width 40 height 18
click at [383, 335] on div "[DATE]" at bounding box center [403, 330] width 40 height 18
drag, startPoint x: 382, startPoint y: 335, endPoint x: 376, endPoint y: 310, distance: 26.4
click at [383, 335] on div "[DATE]" at bounding box center [403, 330] width 40 height 18
click at [376, 310] on div "営業社員(PT契約)" at bounding box center [344, 301] width 72 height 28
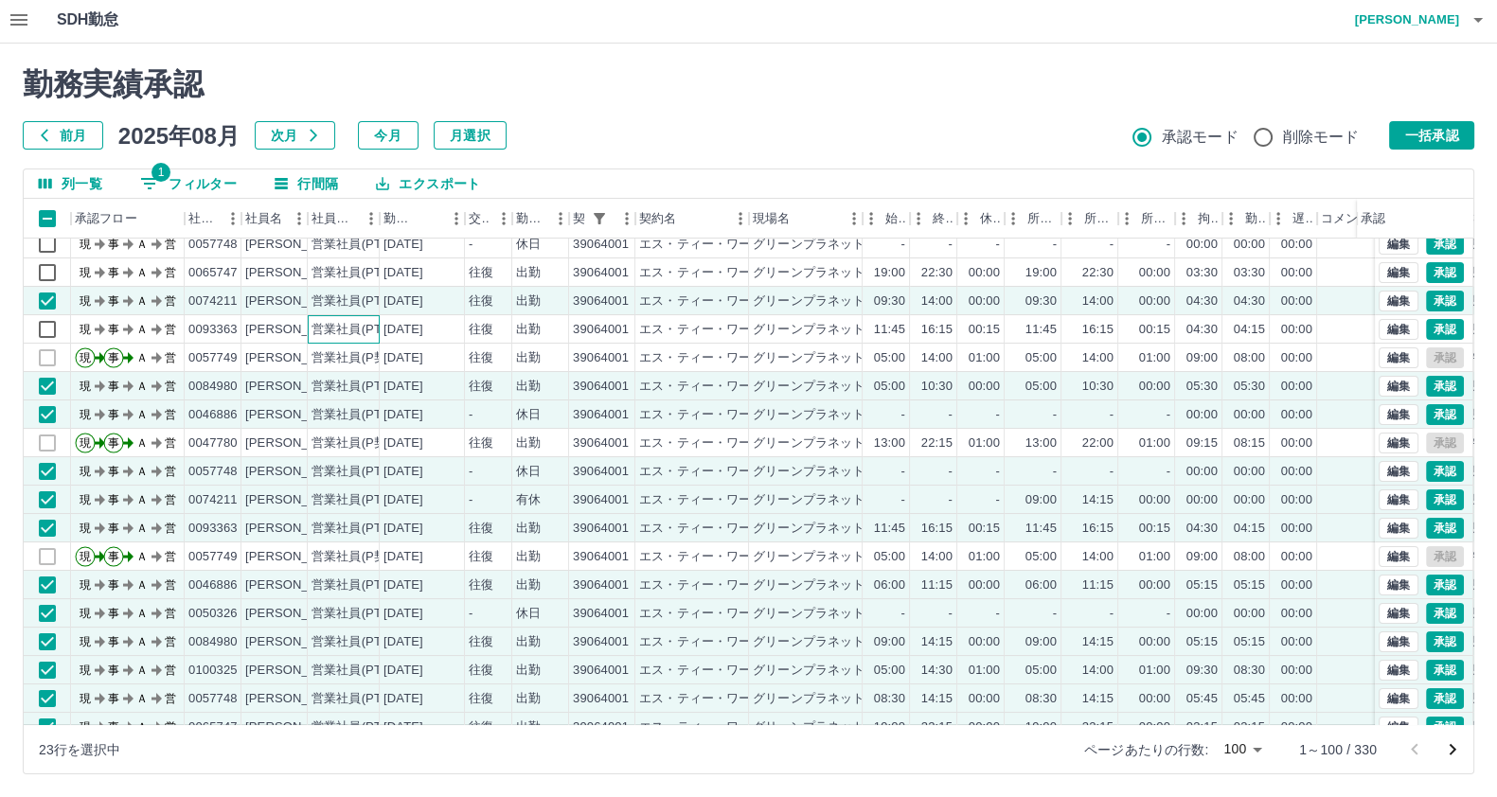
click at [360, 338] on div "営業社員(PT契約)" at bounding box center [344, 329] width 72 height 28
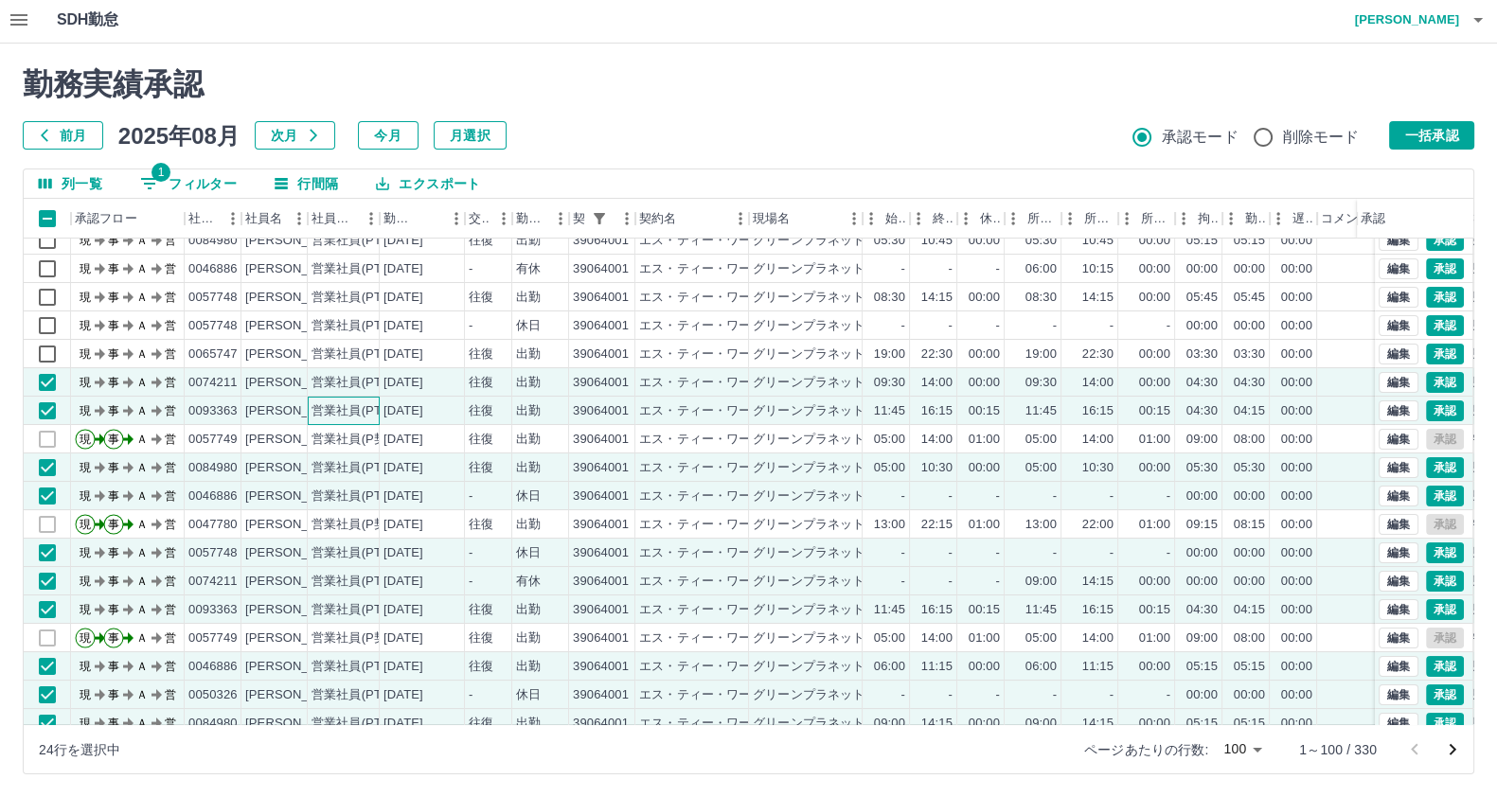
scroll to position [117, 0]
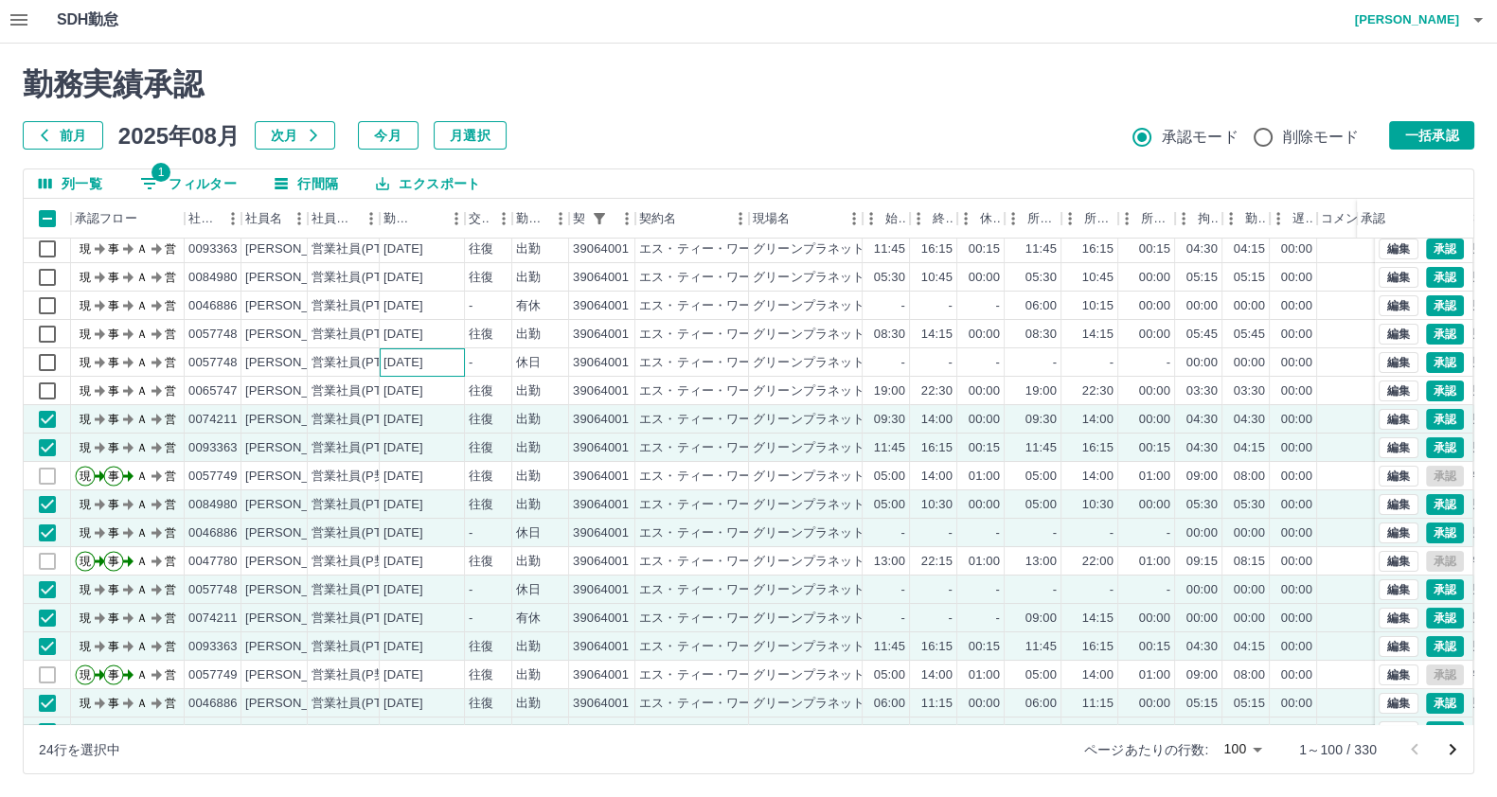
click at [384, 359] on div "[DATE]" at bounding box center [403, 363] width 40 height 18
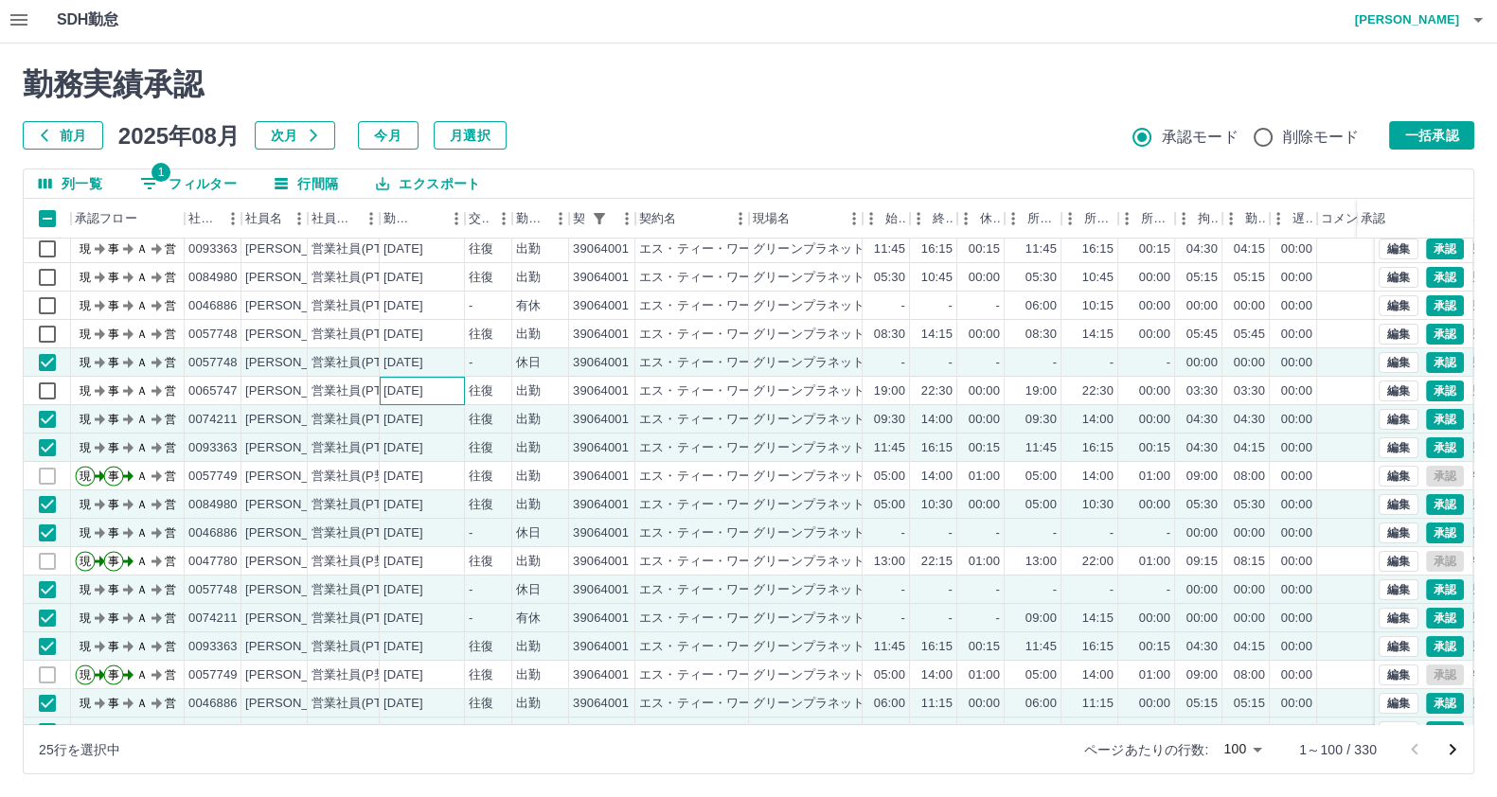
click at [380, 377] on div "[DATE]" at bounding box center [422, 391] width 85 height 28
click at [402, 333] on div "[DATE]" at bounding box center [403, 335] width 40 height 18
click at [416, 303] on div "[DATE]" at bounding box center [403, 306] width 40 height 18
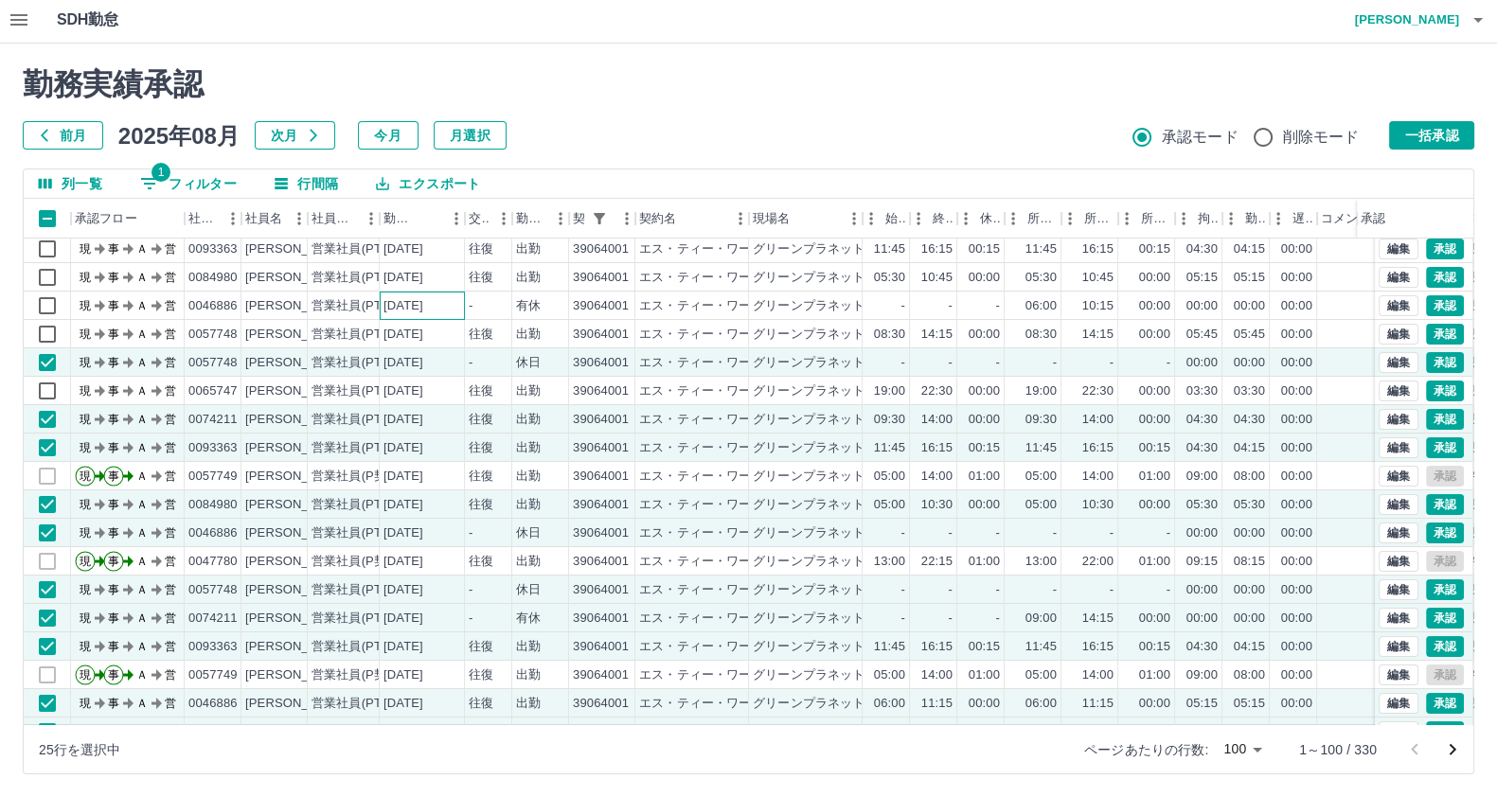
click at [416, 303] on div "[DATE]" at bounding box center [403, 306] width 40 height 18
click at [407, 278] on div "[DATE]" at bounding box center [403, 278] width 40 height 18
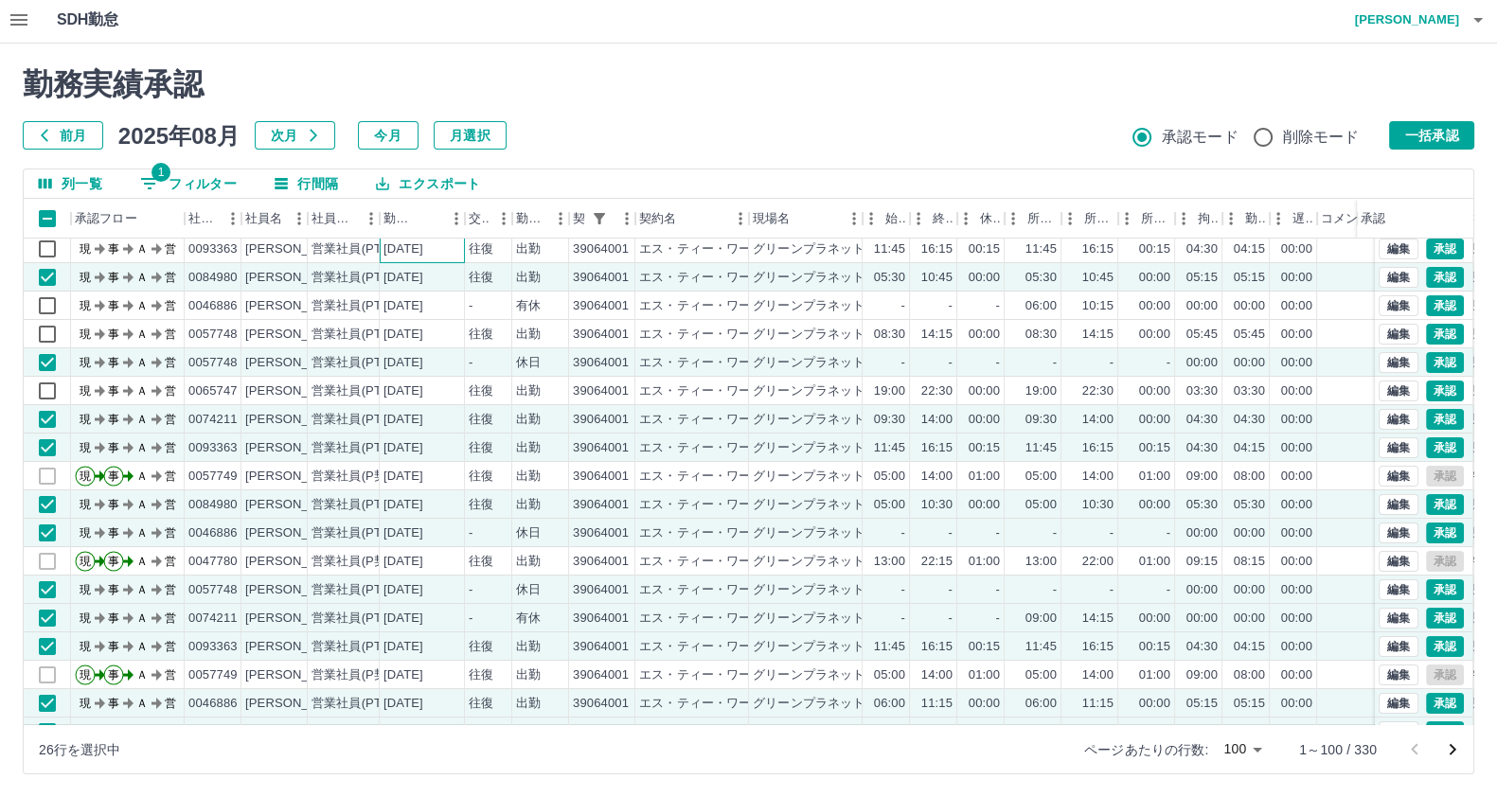
click at [404, 245] on div "[DATE]" at bounding box center [403, 249] width 40 height 18
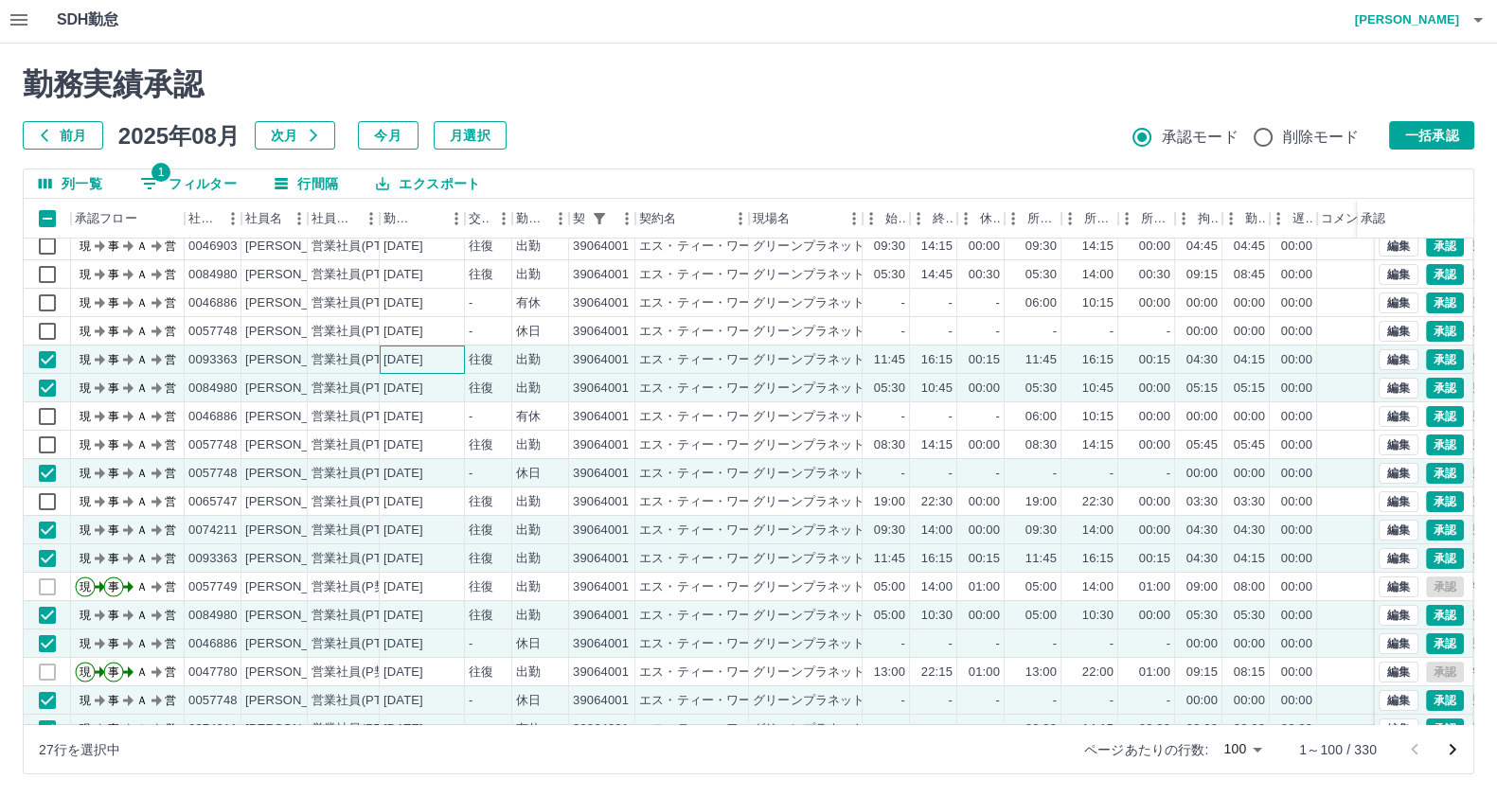
scroll to position [0, 0]
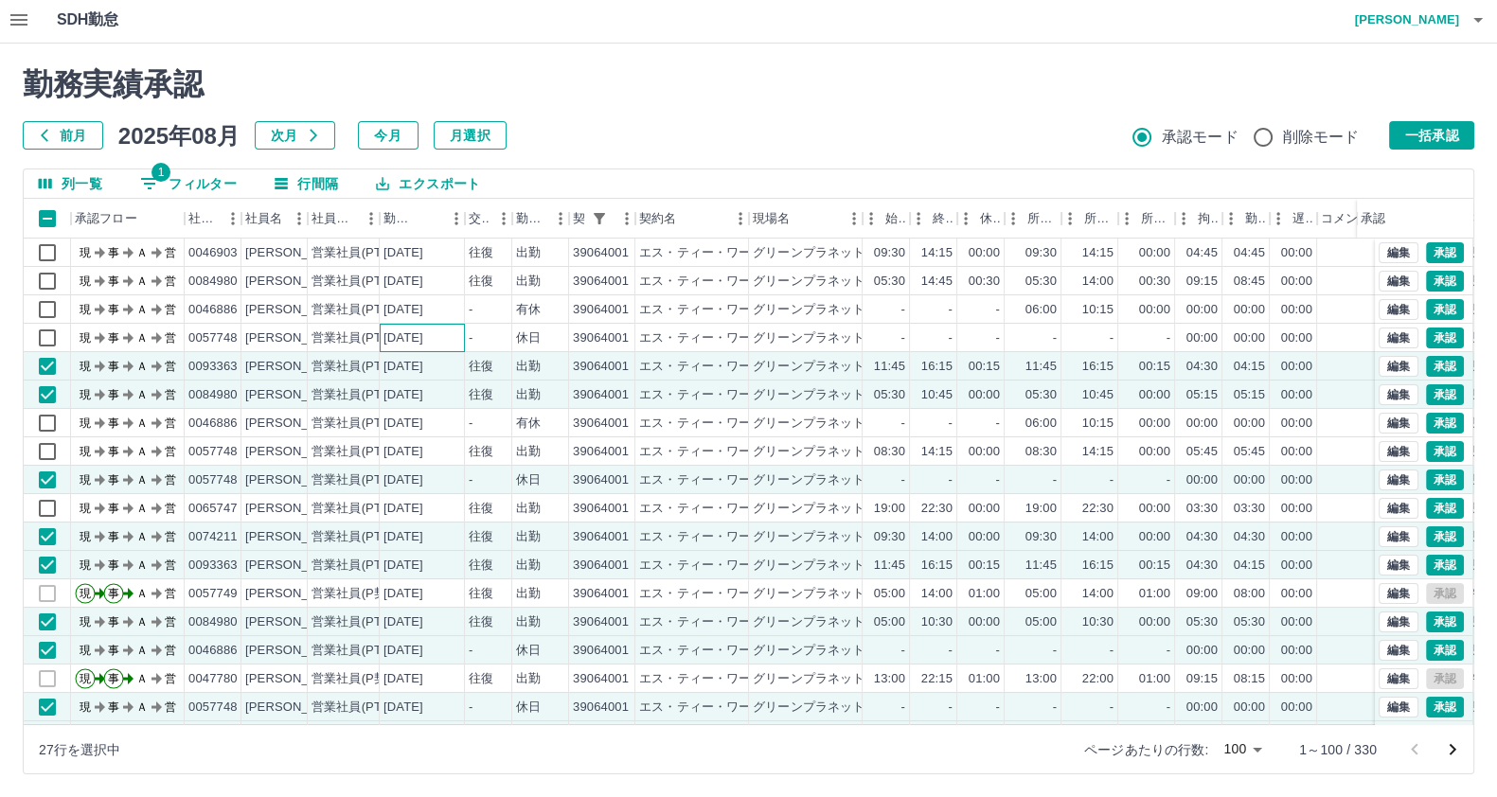
click at [462, 343] on div "[DATE]" at bounding box center [422, 338] width 85 height 28
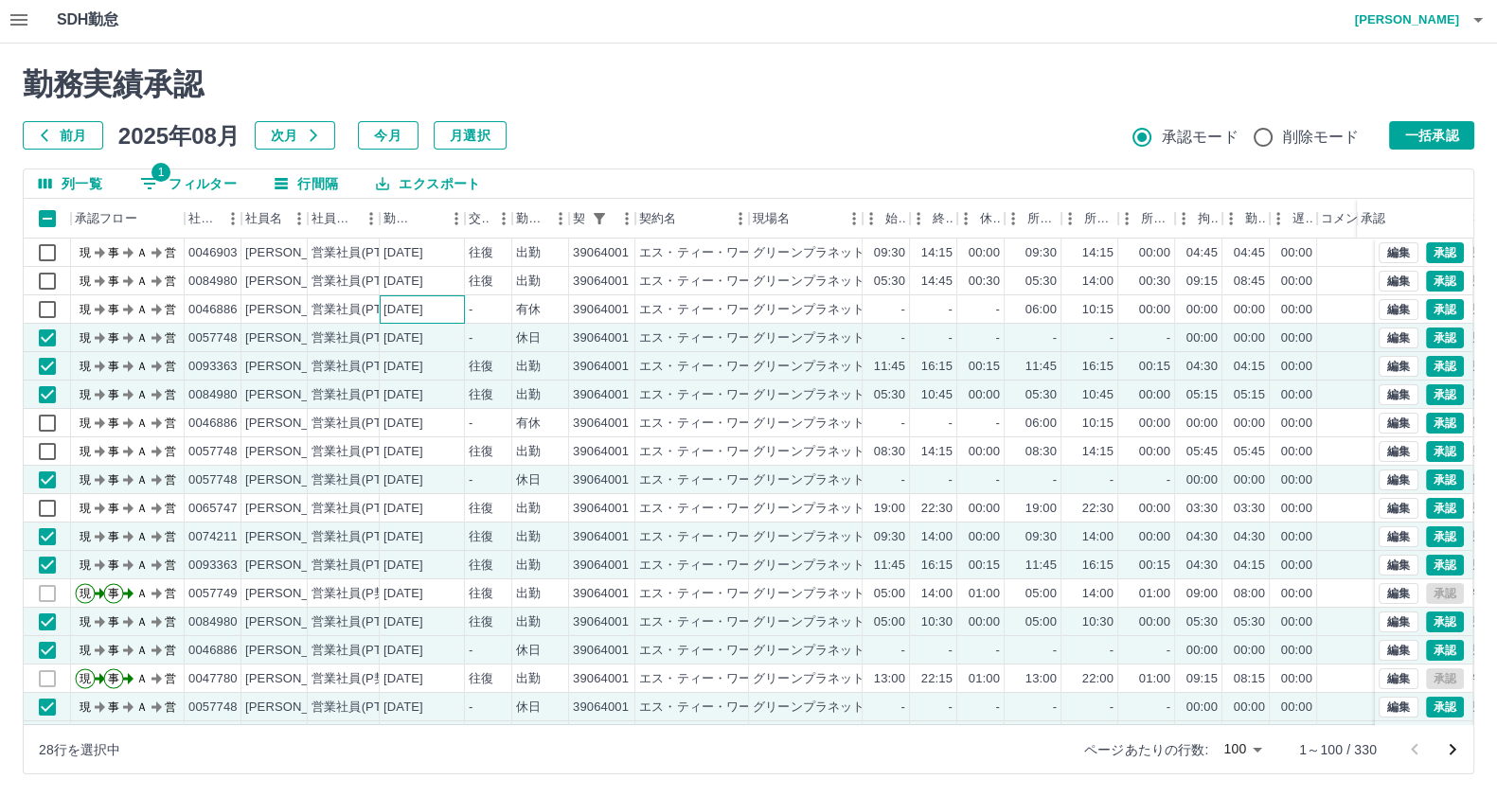
click at [454, 309] on div "[DATE]" at bounding box center [422, 309] width 85 height 28
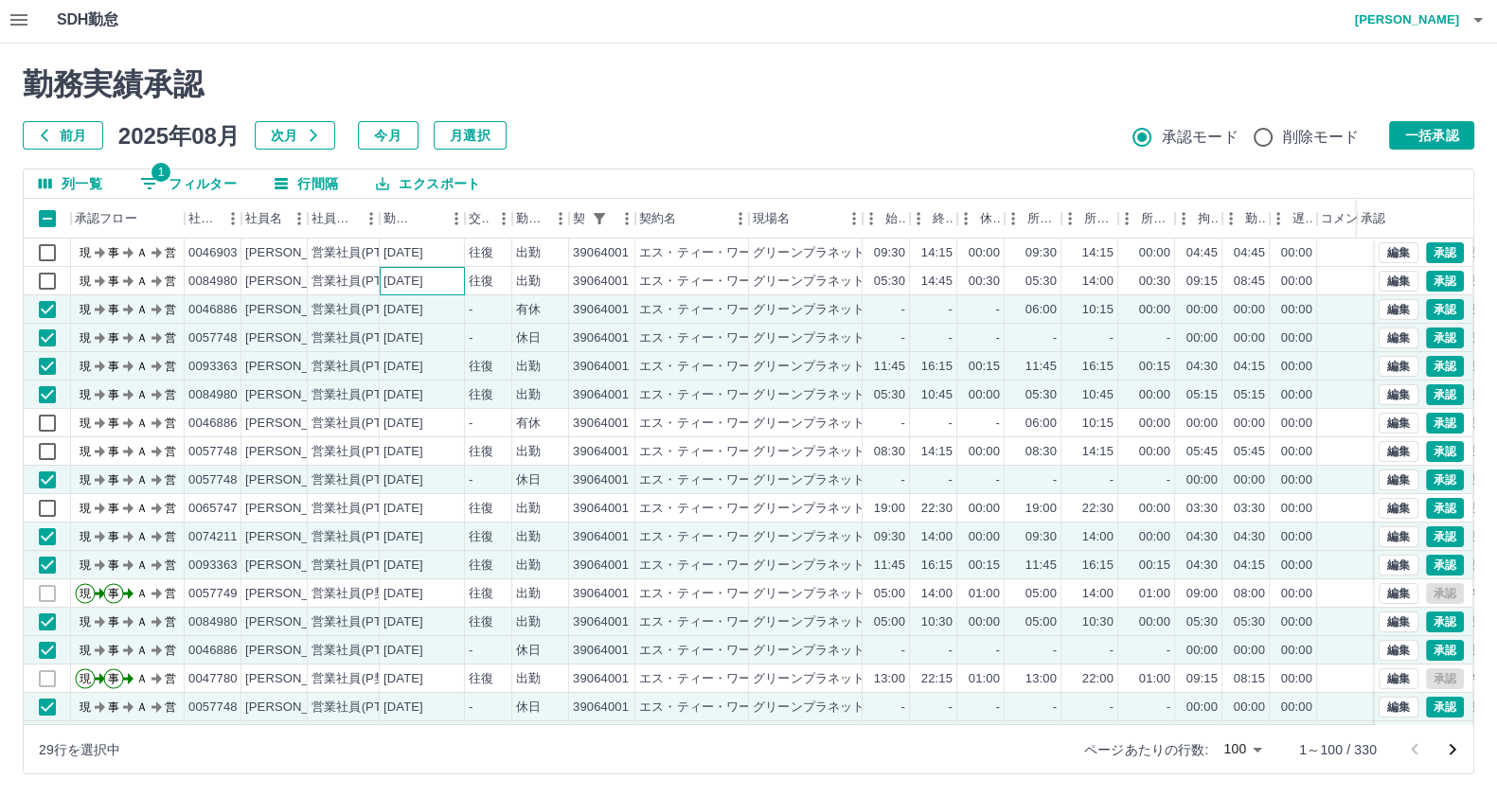
click at [451, 281] on div "[DATE]" at bounding box center [422, 281] width 85 height 28
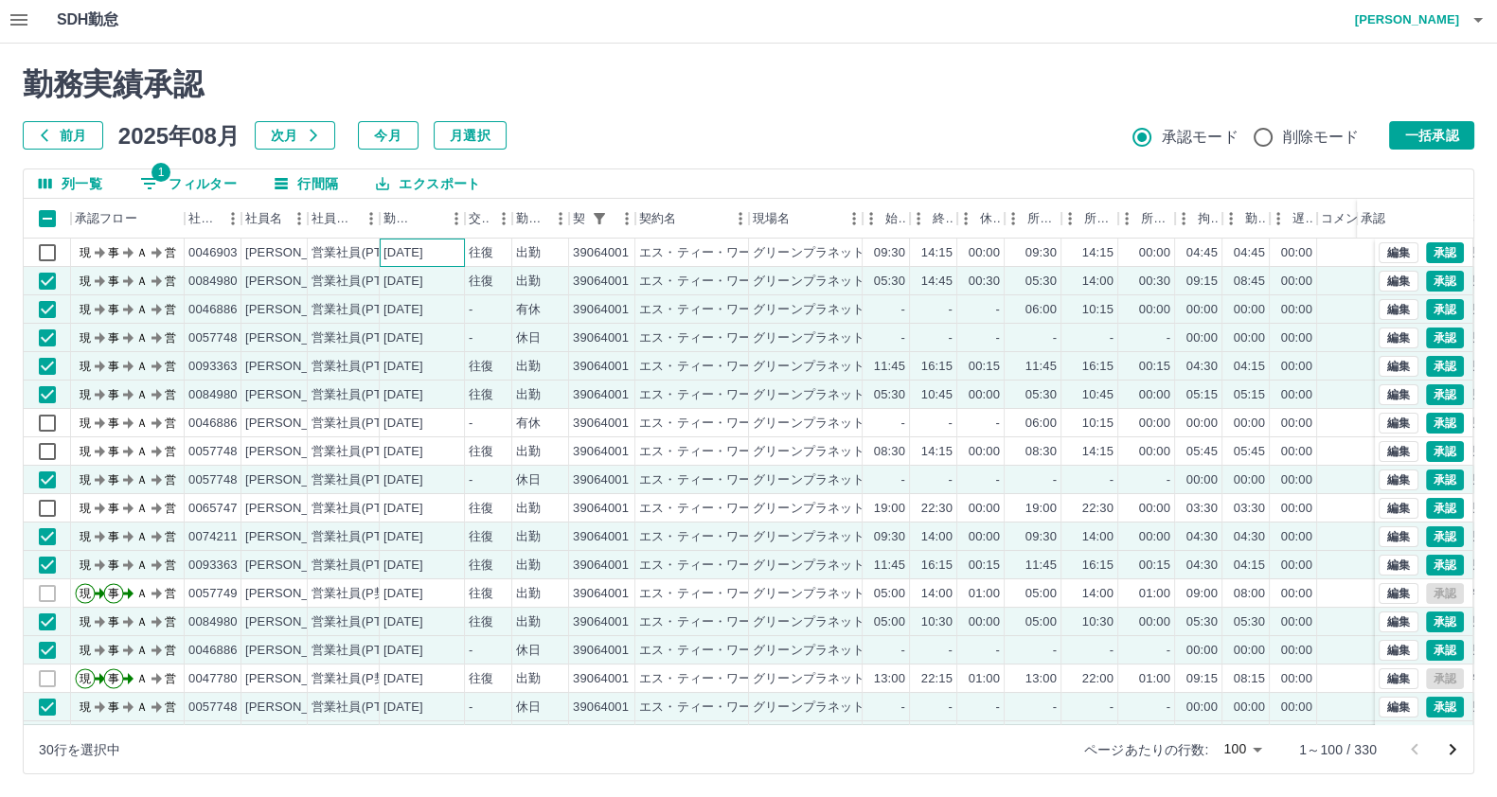
click at [451, 253] on div "[DATE]" at bounding box center [422, 253] width 85 height 28
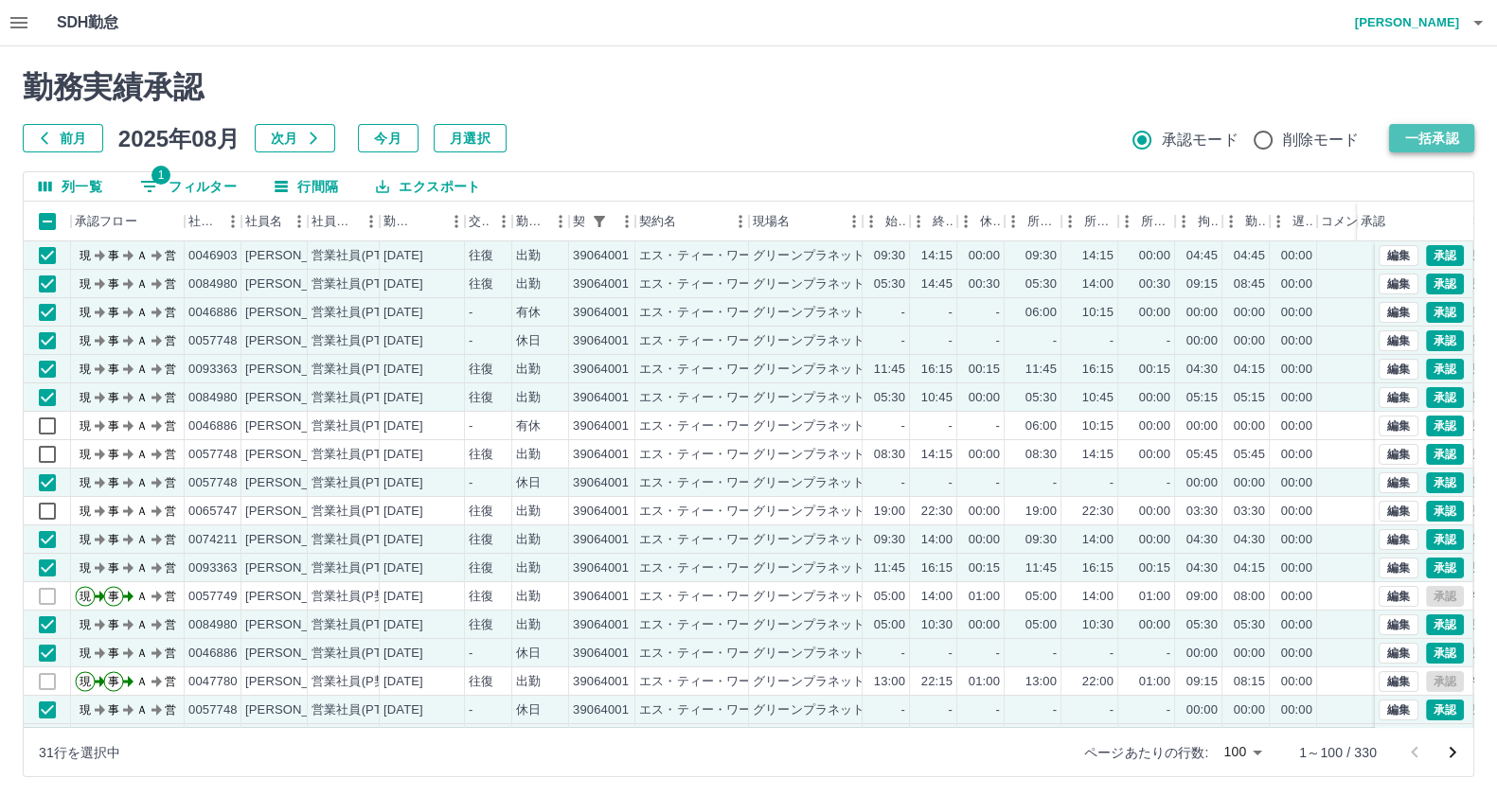
click at [1408, 134] on button "一括承認" at bounding box center [1431, 138] width 85 height 28
click at [1398, 134] on button "一括承認" at bounding box center [1431, 138] width 85 height 28
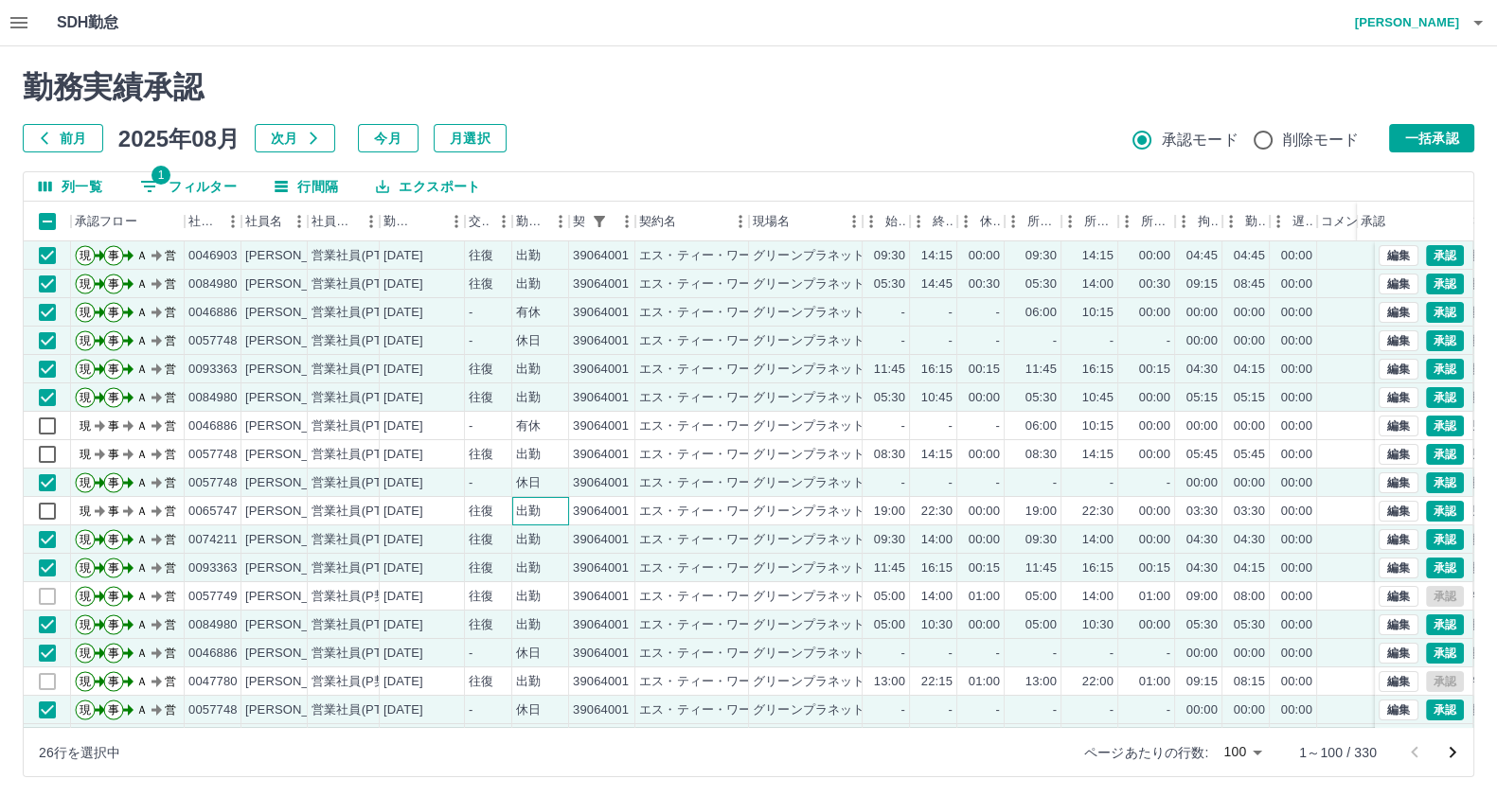
click at [512, 516] on div "出勤" at bounding box center [540, 511] width 57 height 28
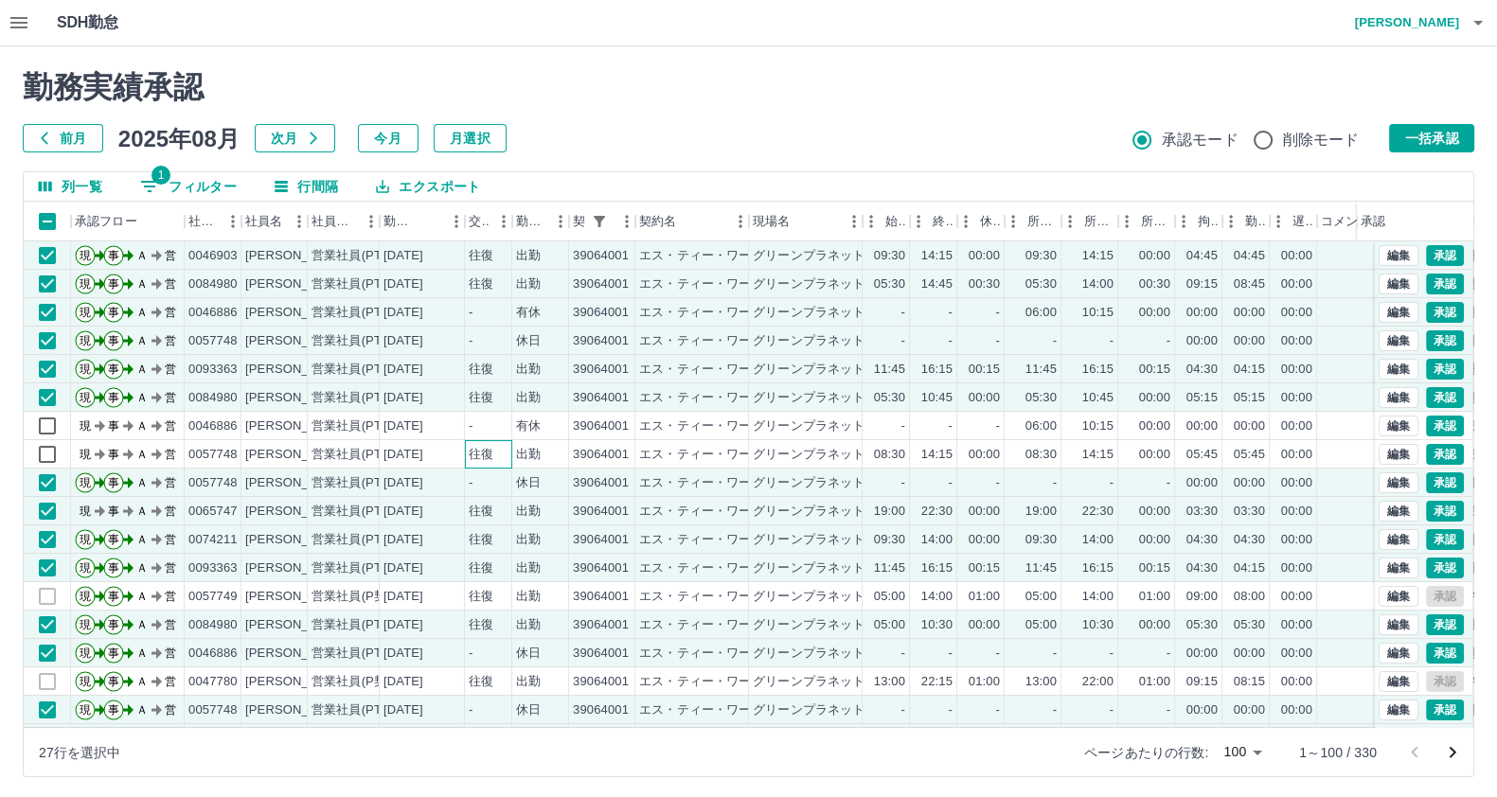
click at [496, 455] on div "往復" at bounding box center [488, 454] width 47 height 28
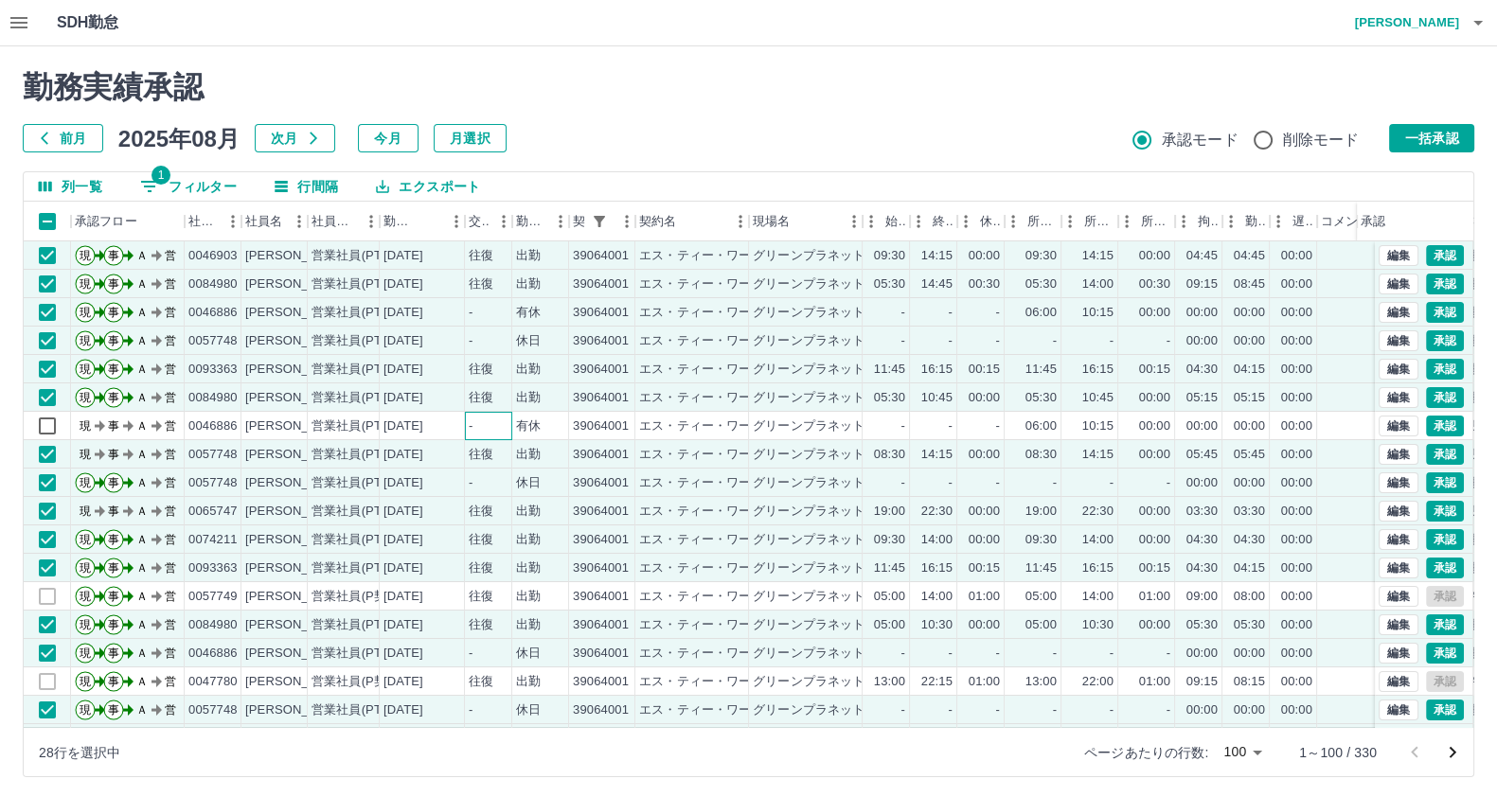
click at [491, 431] on div "-" at bounding box center [488, 426] width 47 height 28
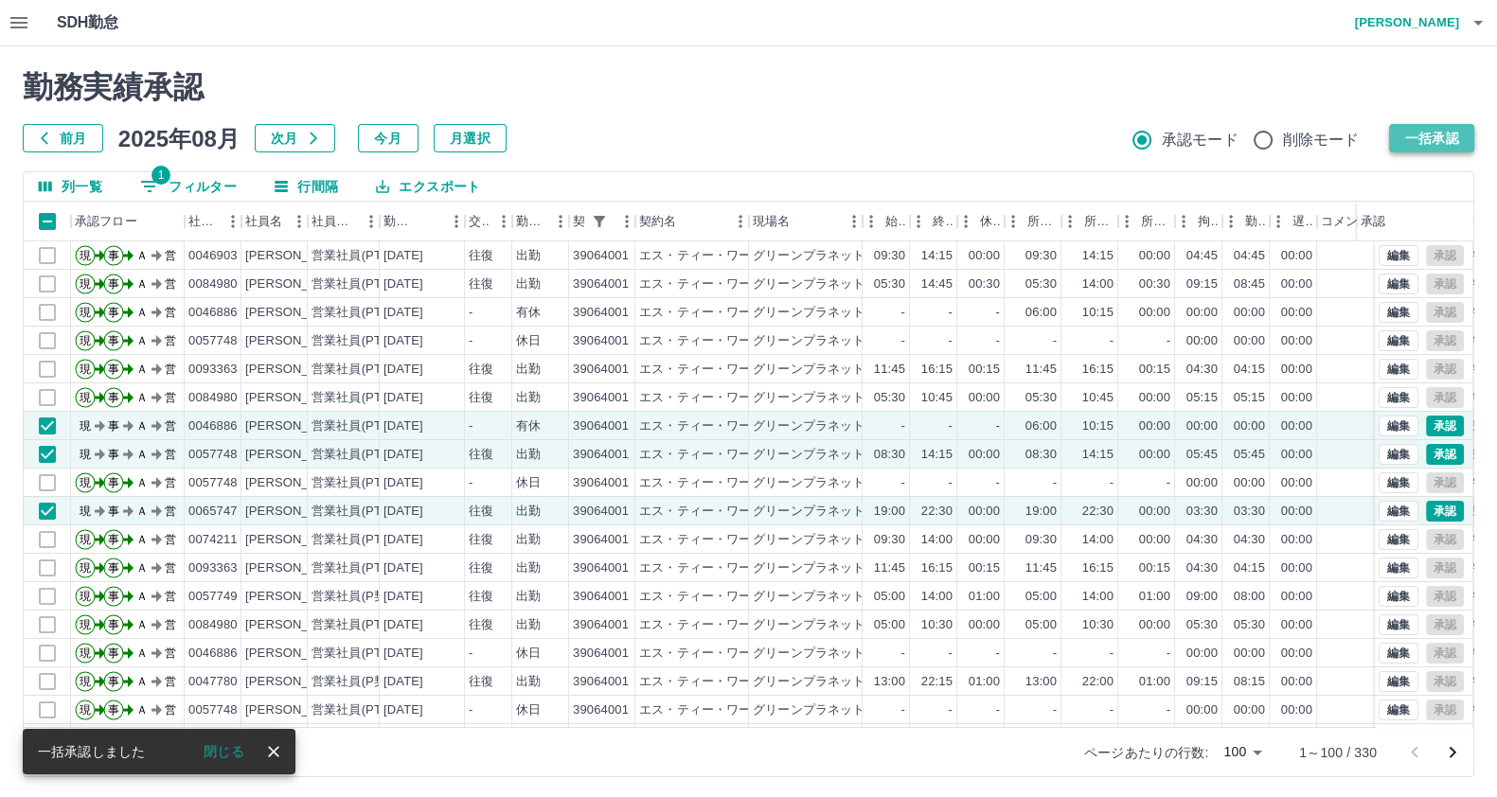
click at [1449, 130] on button "一括承認" at bounding box center [1431, 138] width 85 height 28
click at [1432, 137] on button "一括承認" at bounding box center [1431, 138] width 85 height 28
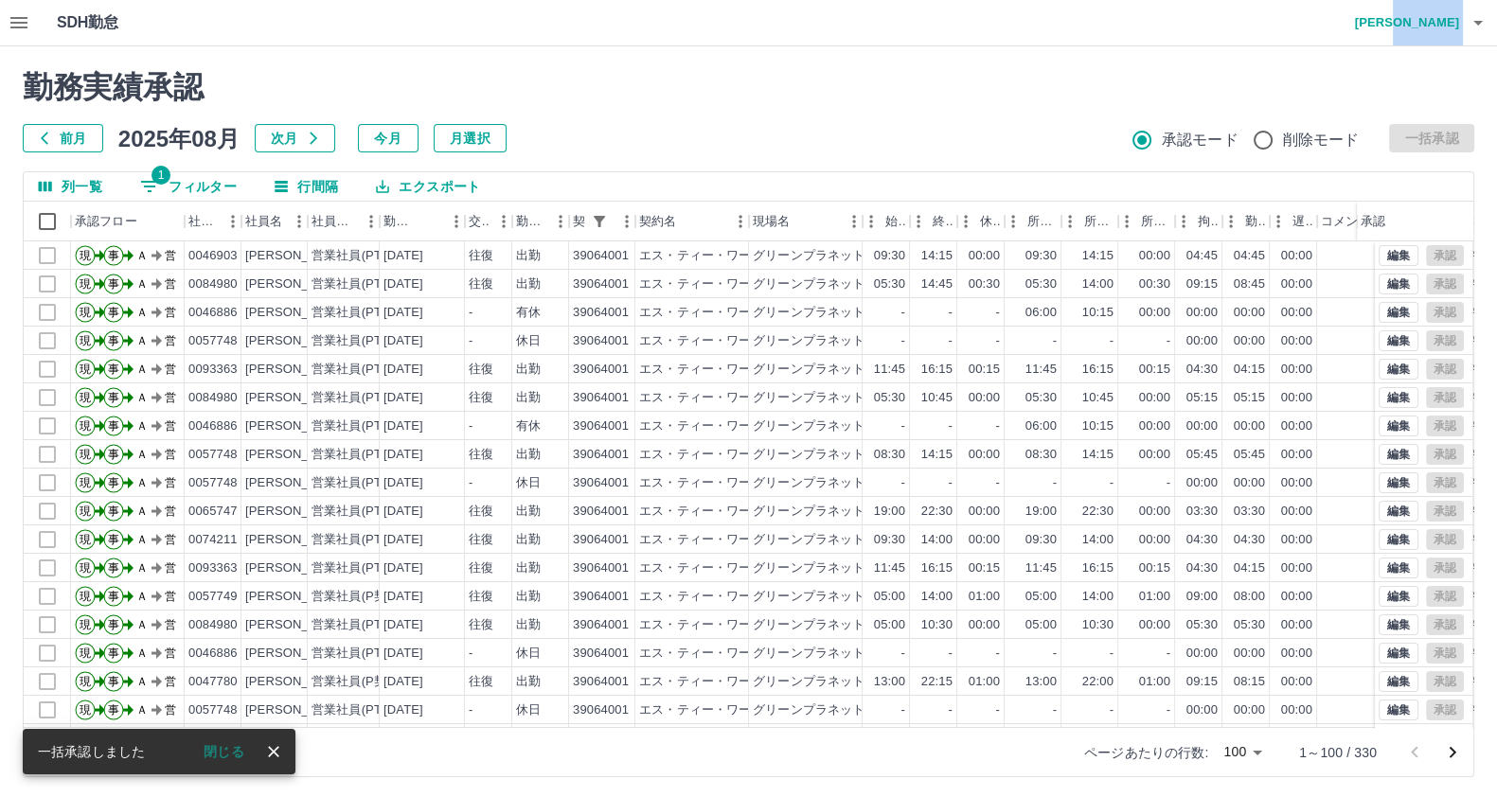
click at [1458, 23] on div "SDH勤怠 岡田　史江" at bounding box center [748, 23] width 1497 height 46
click at [1467, 22] on icon "button" at bounding box center [1478, 22] width 23 height 23
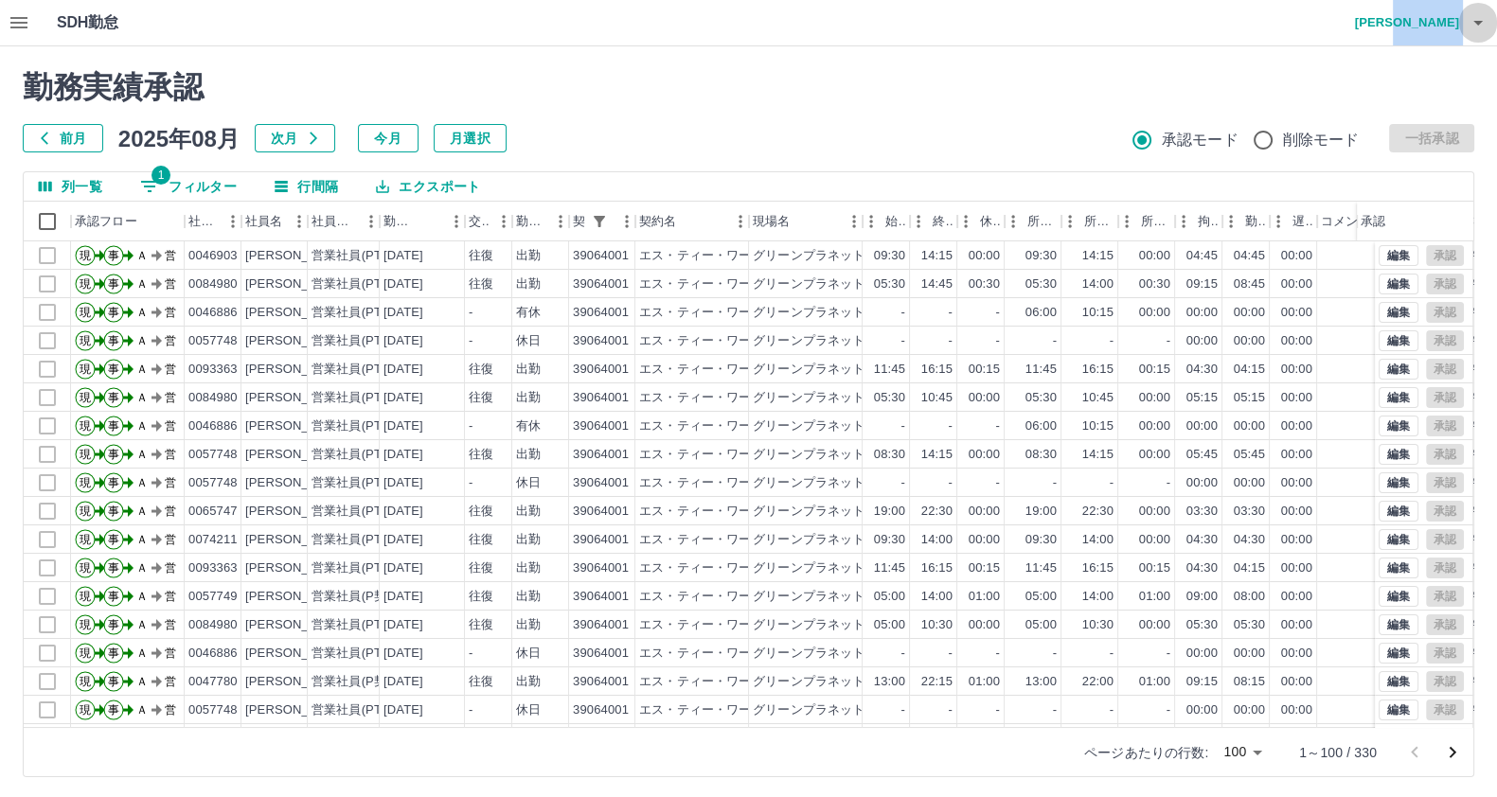
click at [1475, 26] on icon "button" at bounding box center [1478, 22] width 23 height 23
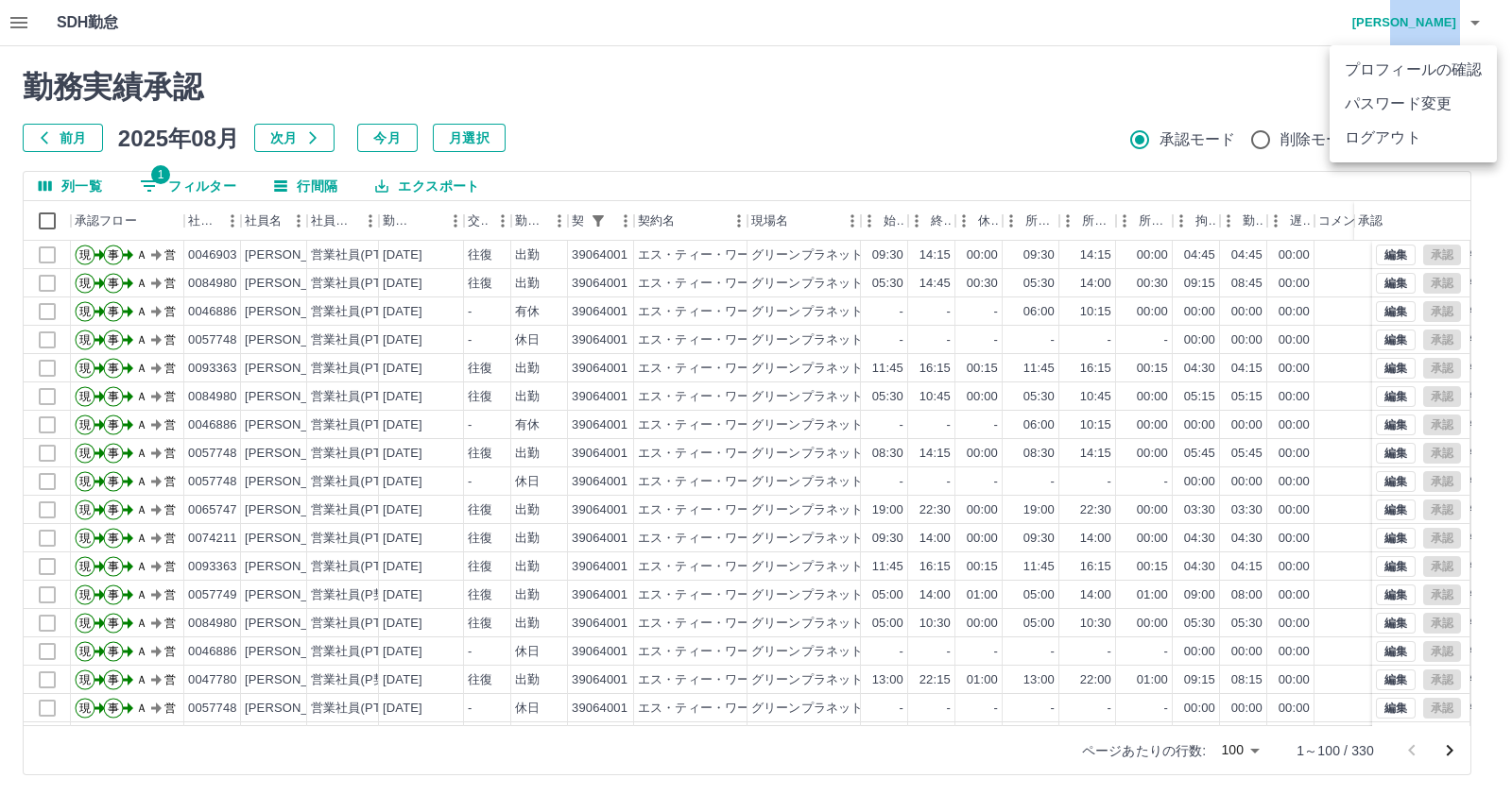
click at [1390, 130] on li "ログアウト" at bounding box center [1413, 138] width 168 height 34
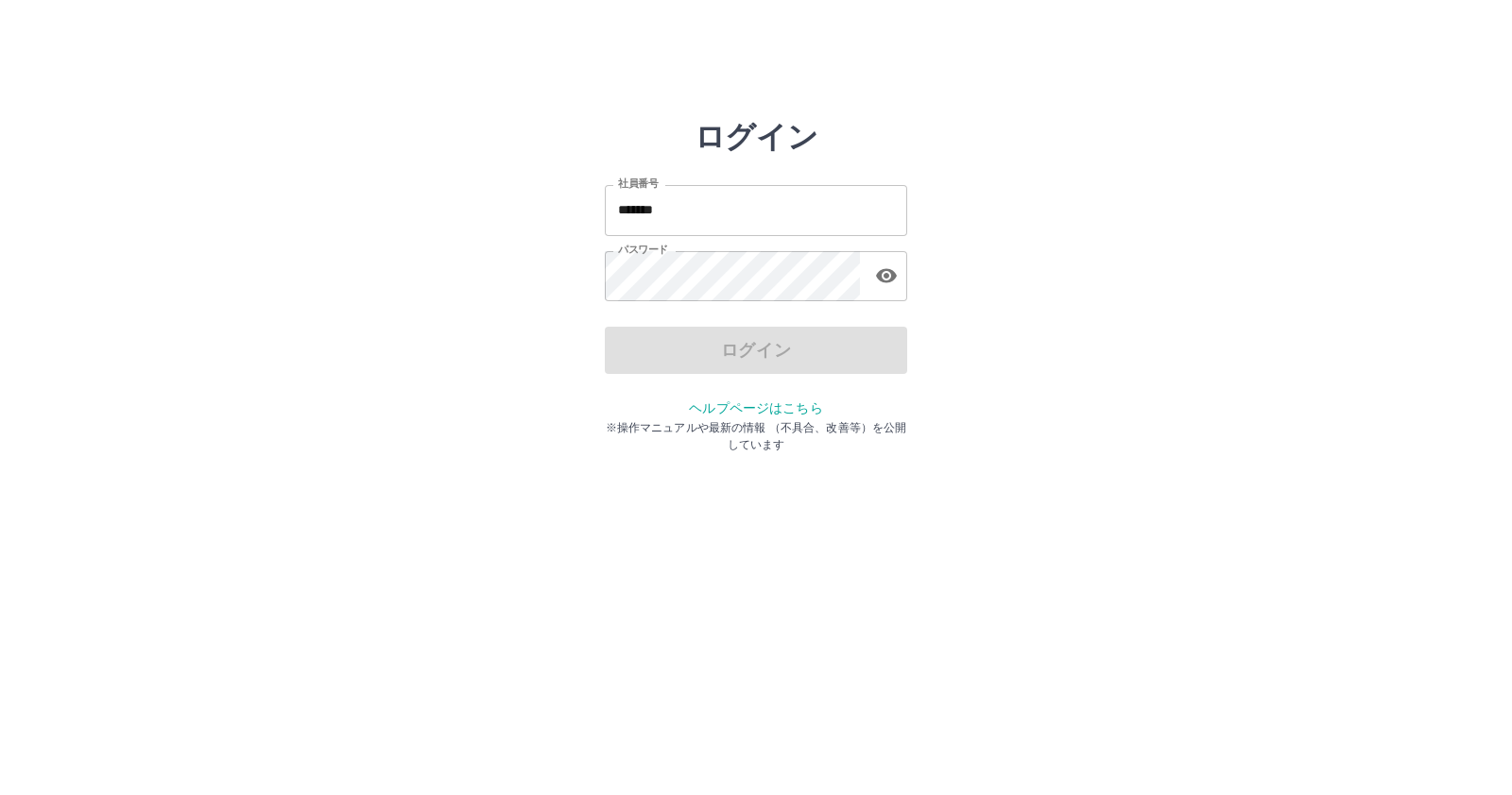
click at [884, 200] on input "*******" at bounding box center [756, 210] width 302 height 50
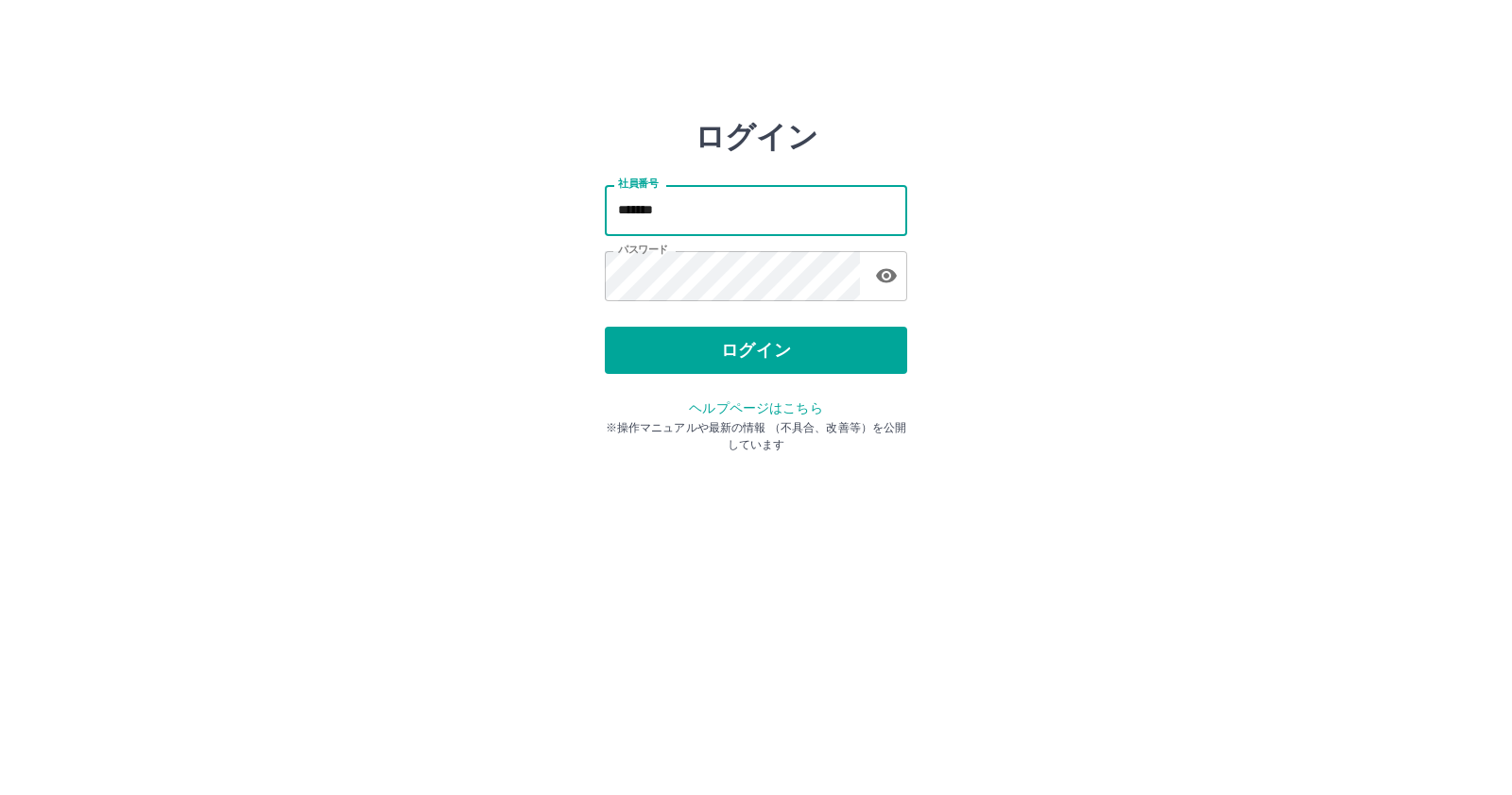
type input "*******"
click at [681, 346] on button "ログイン" at bounding box center [756, 350] width 302 height 47
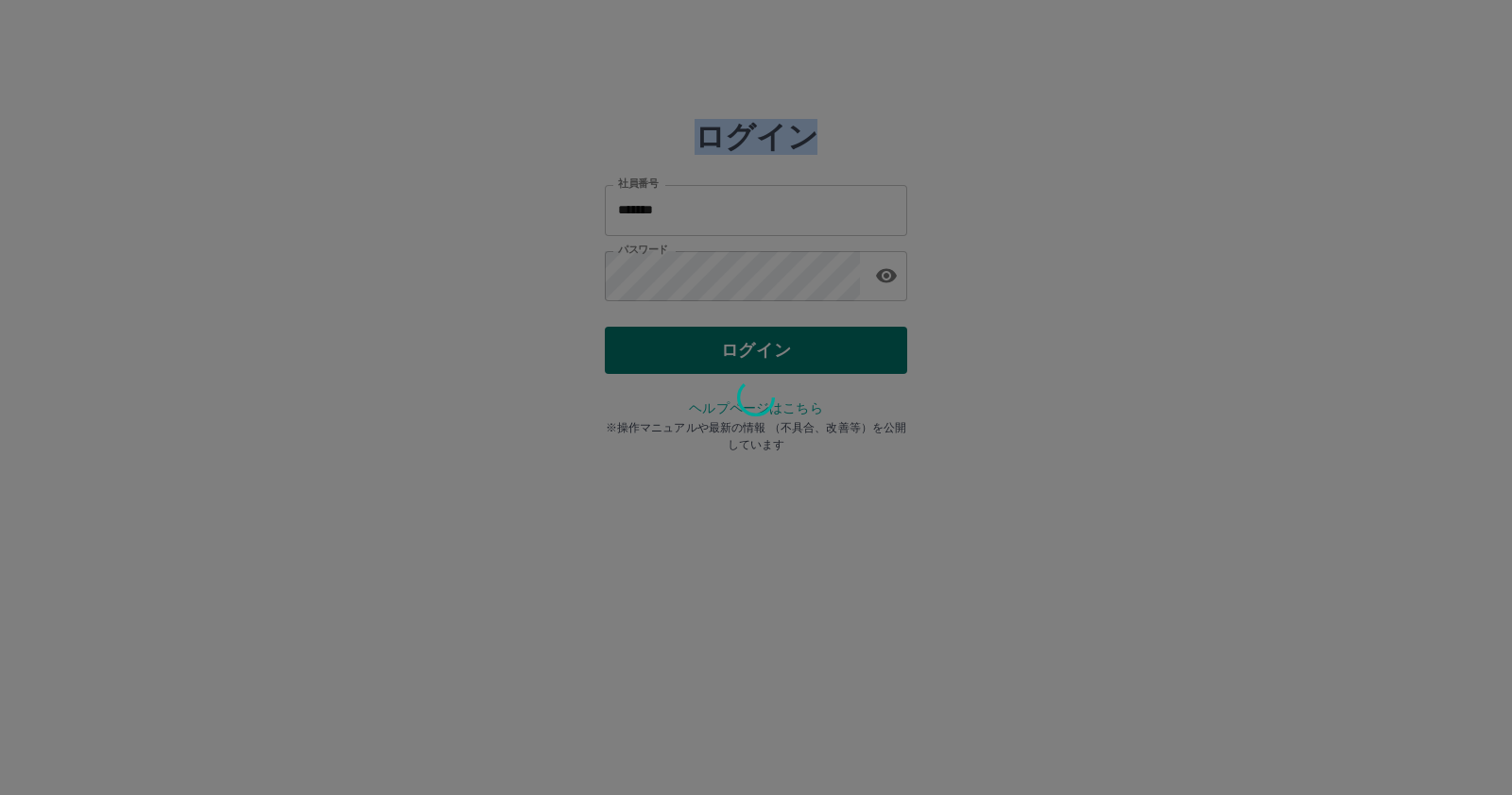
click at [681, 346] on div at bounding box center [756, 397] width 1512 height 795
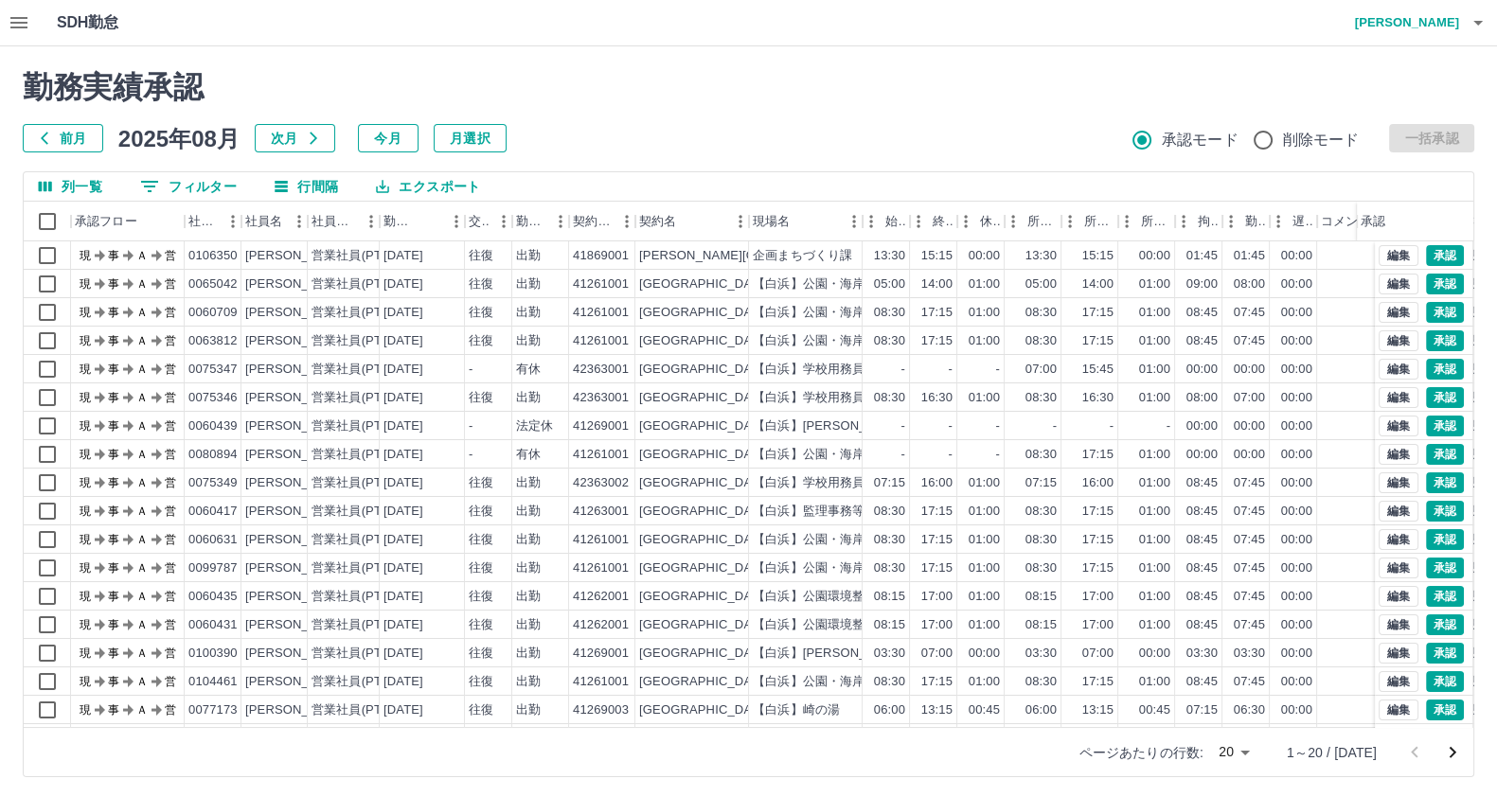
click at [242, 174] on button "0 フィルター" at bounding box center [188, 186] width 127 height 28
click at [242, 175] on button "0 フィルター" at bounding box center [188, 186] width 127 height 28
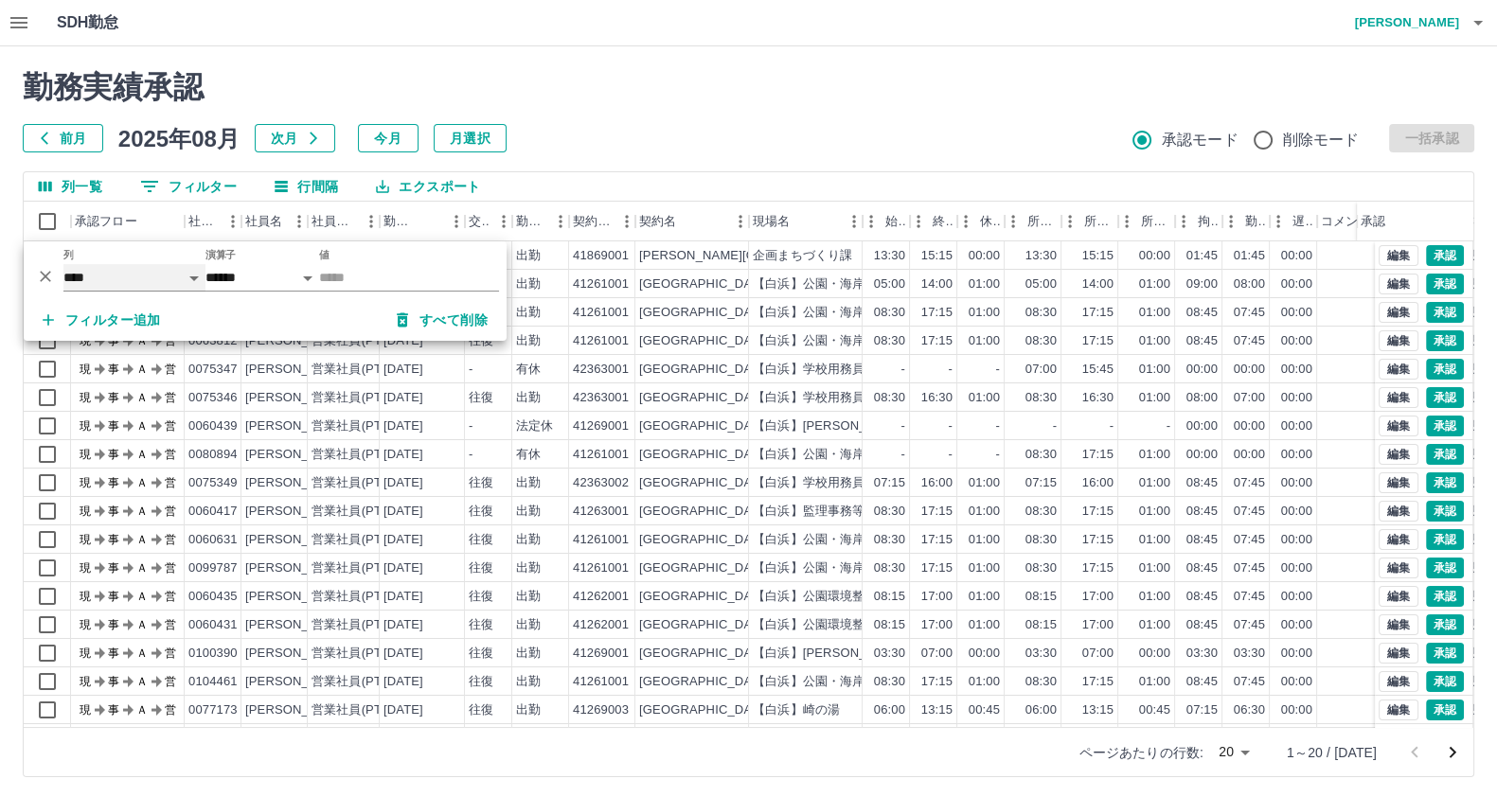
click at [125, 281] on select "**** *** **** *** *** **** ***** *** *** ** ** ** **** **** **** ** ** *** ****…" at bounding box center [134, 277] width 142 height 27
click at [63, 264] on select "**** *** **** *** *** **** ***** *** *** ** ** ** **** **** **** ** ** *** ****…" at bounding box center [134, 277] width 142 height 27
select select "**********"
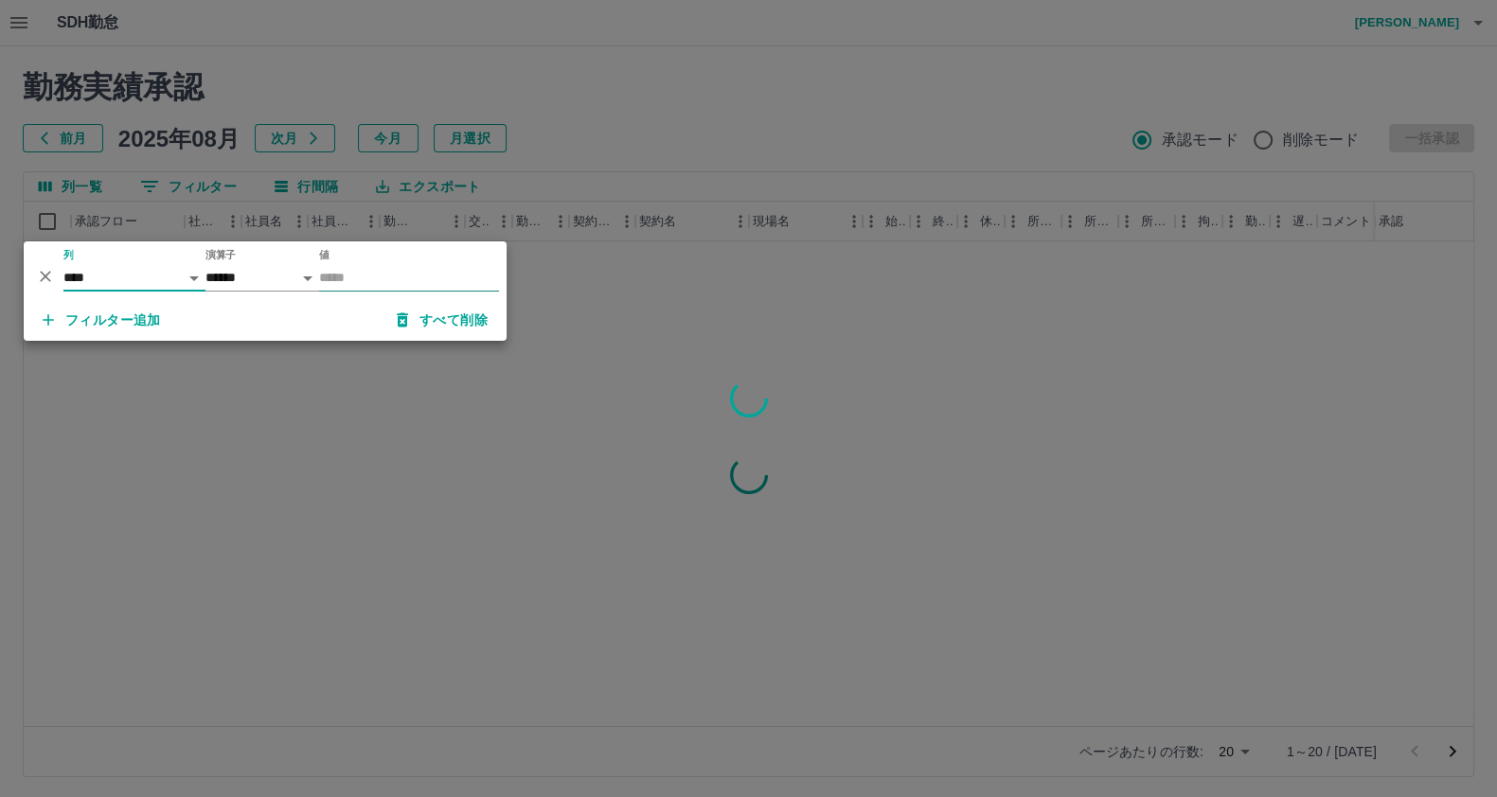
click at [471, 276] on input "値" at bounding box center [409, 277] width 180 height 27
click at [327, 267] on input "********" at bounding box center [409, 277] width 180 height 27
type input "********"
click at [340, 385] on div at bounding box center [748, 398] width 1497 height 797
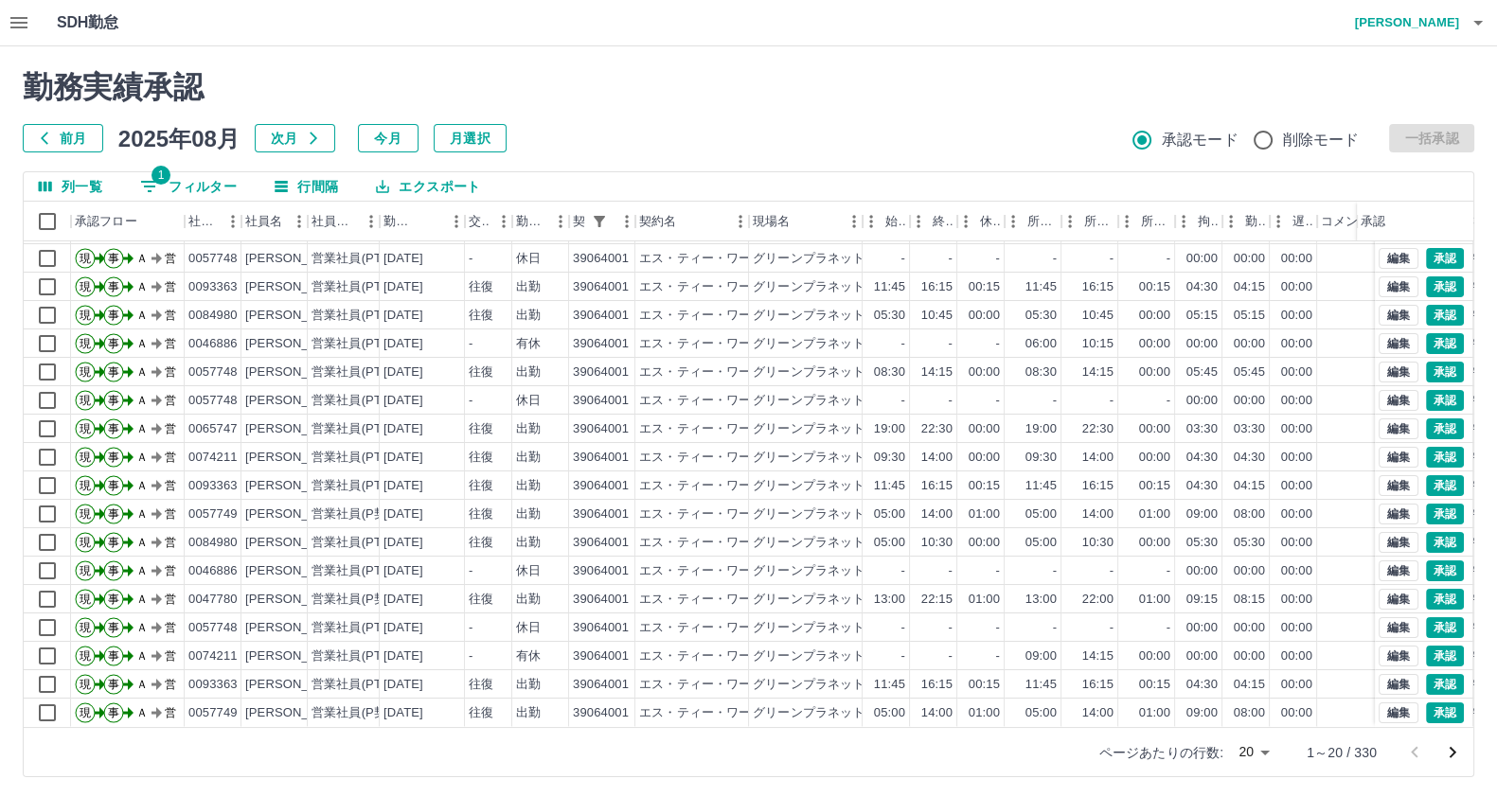
scroll to position [3, 0]
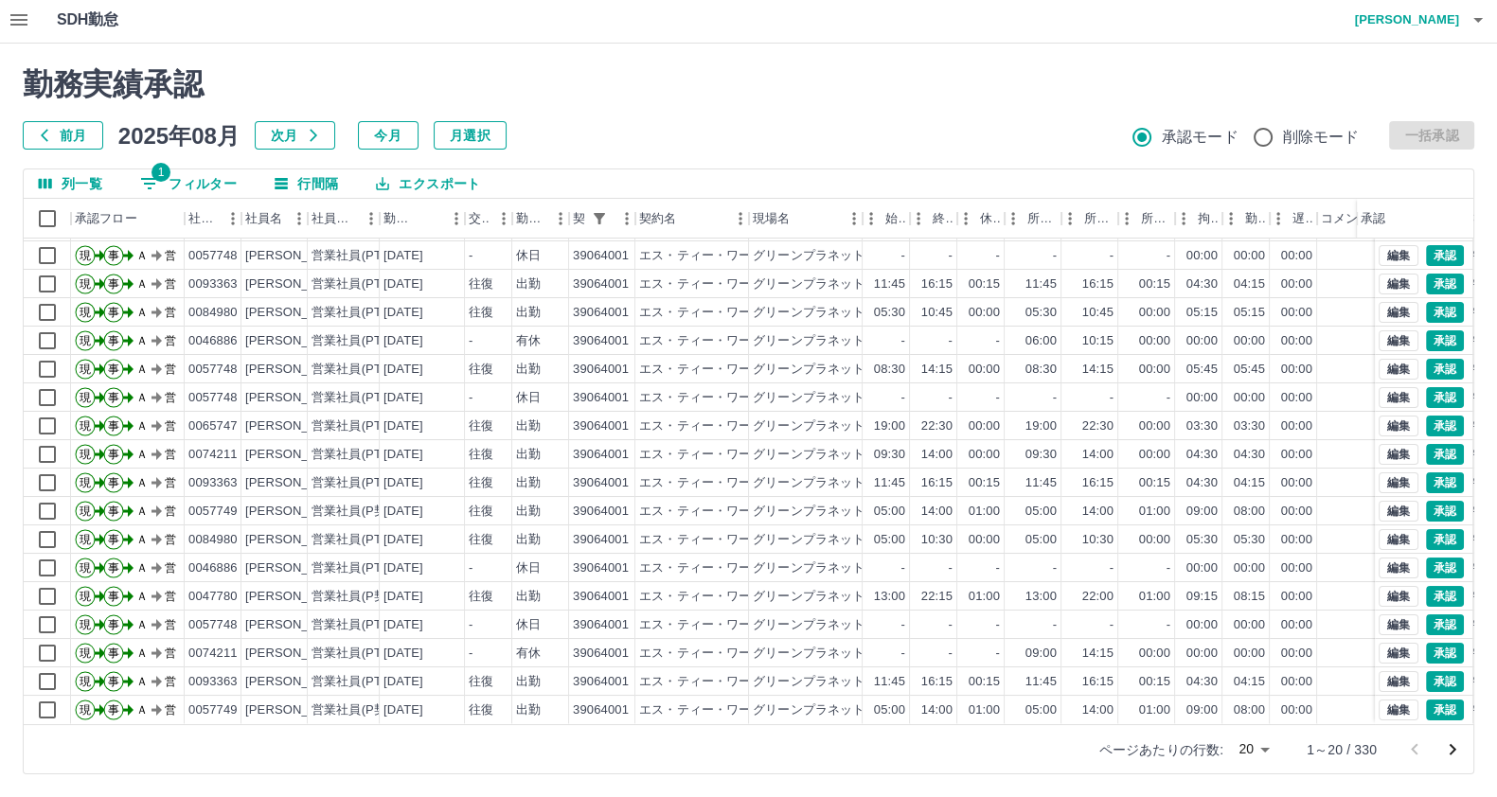
click at [233, 180] on button "1 フィルター" at bounding box center [188, 183] width 127 height 28
select select "**********"
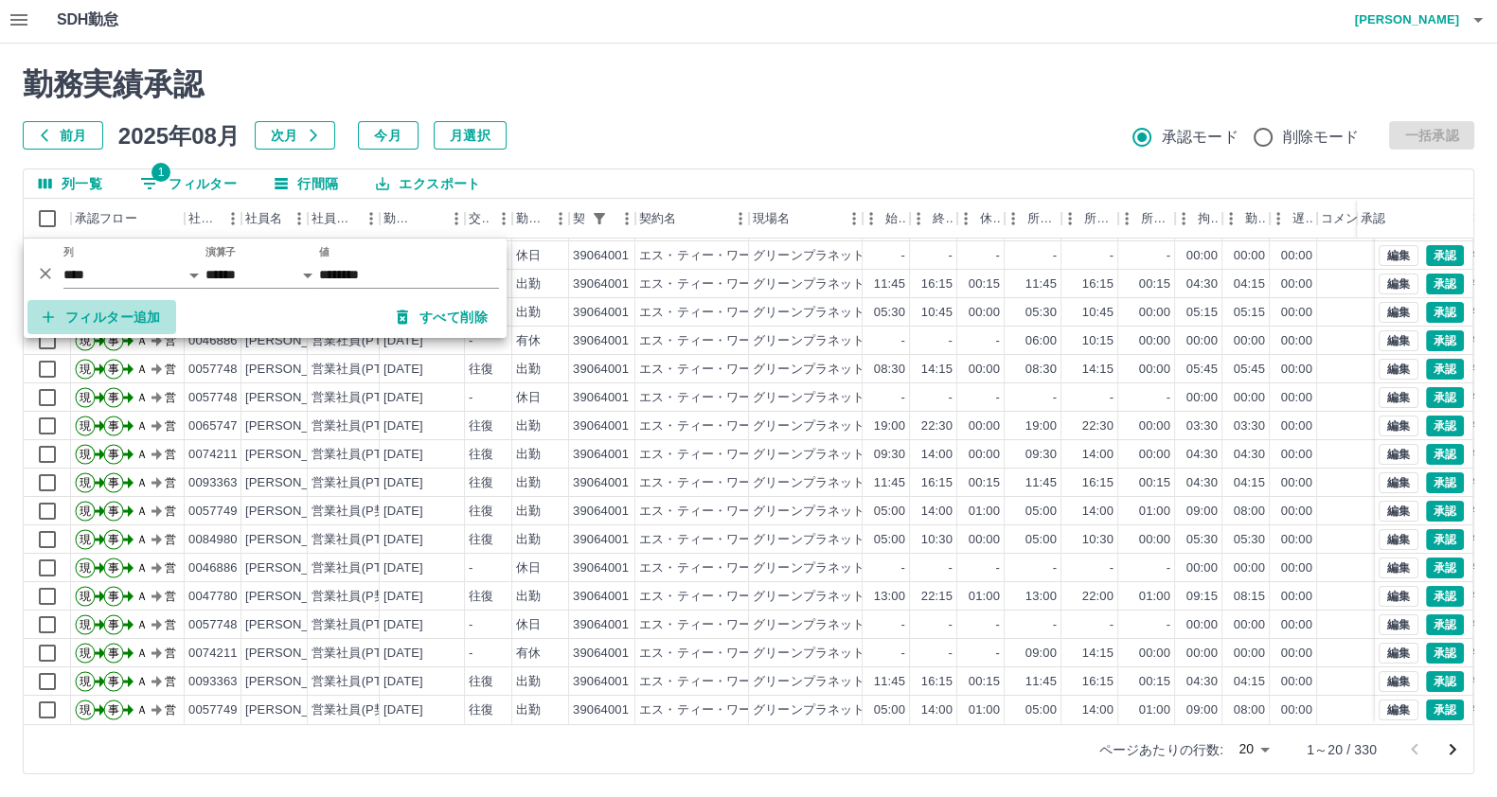
click at [80, 314] on button "フィルター追加" at bounding box center [101, 317] width 149 height 34
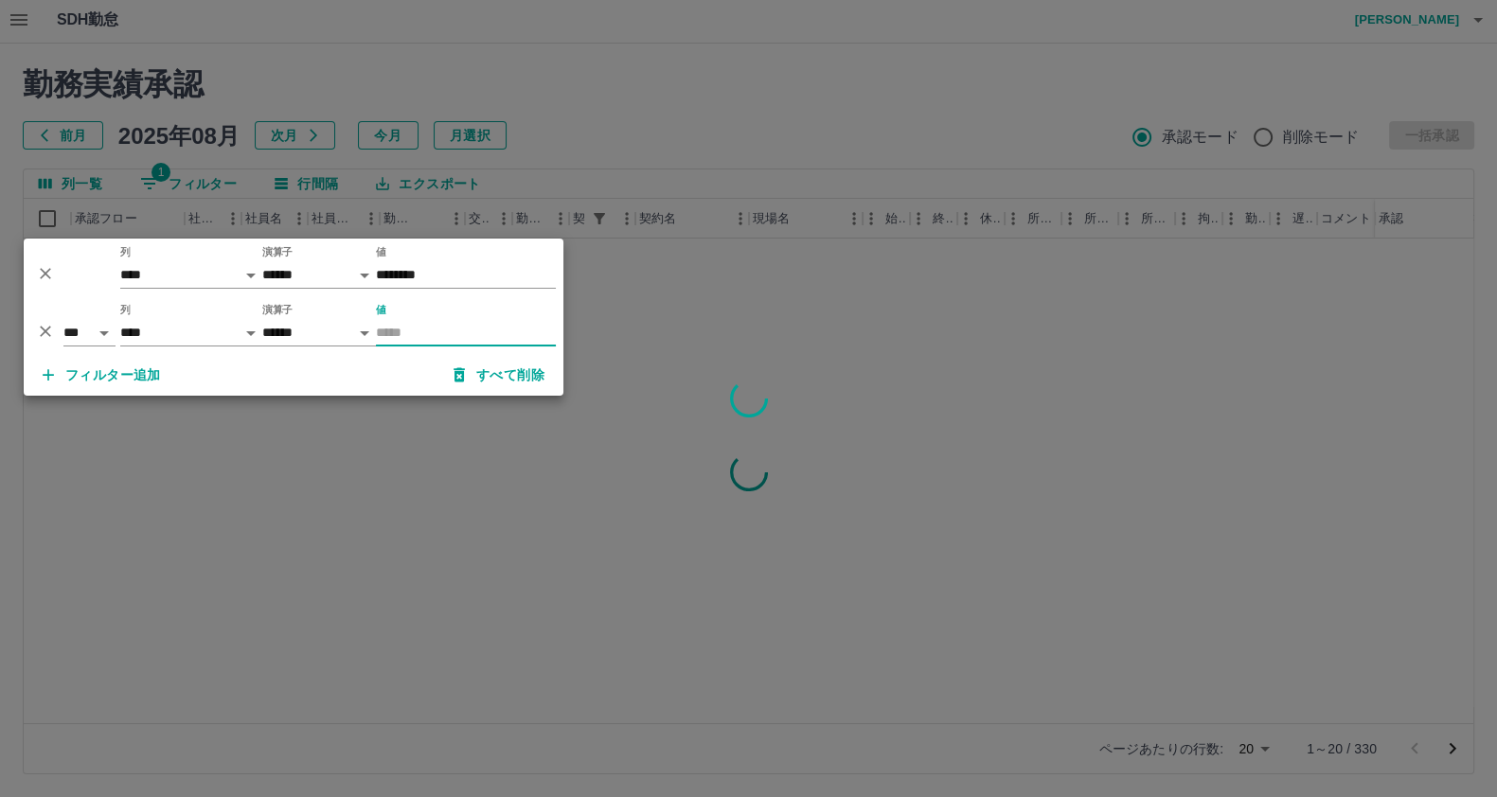
scroll to position [0, 0]
type input "*****"
click at [408, 439] on div at bounding box center [748, 398] width 1497 height 797
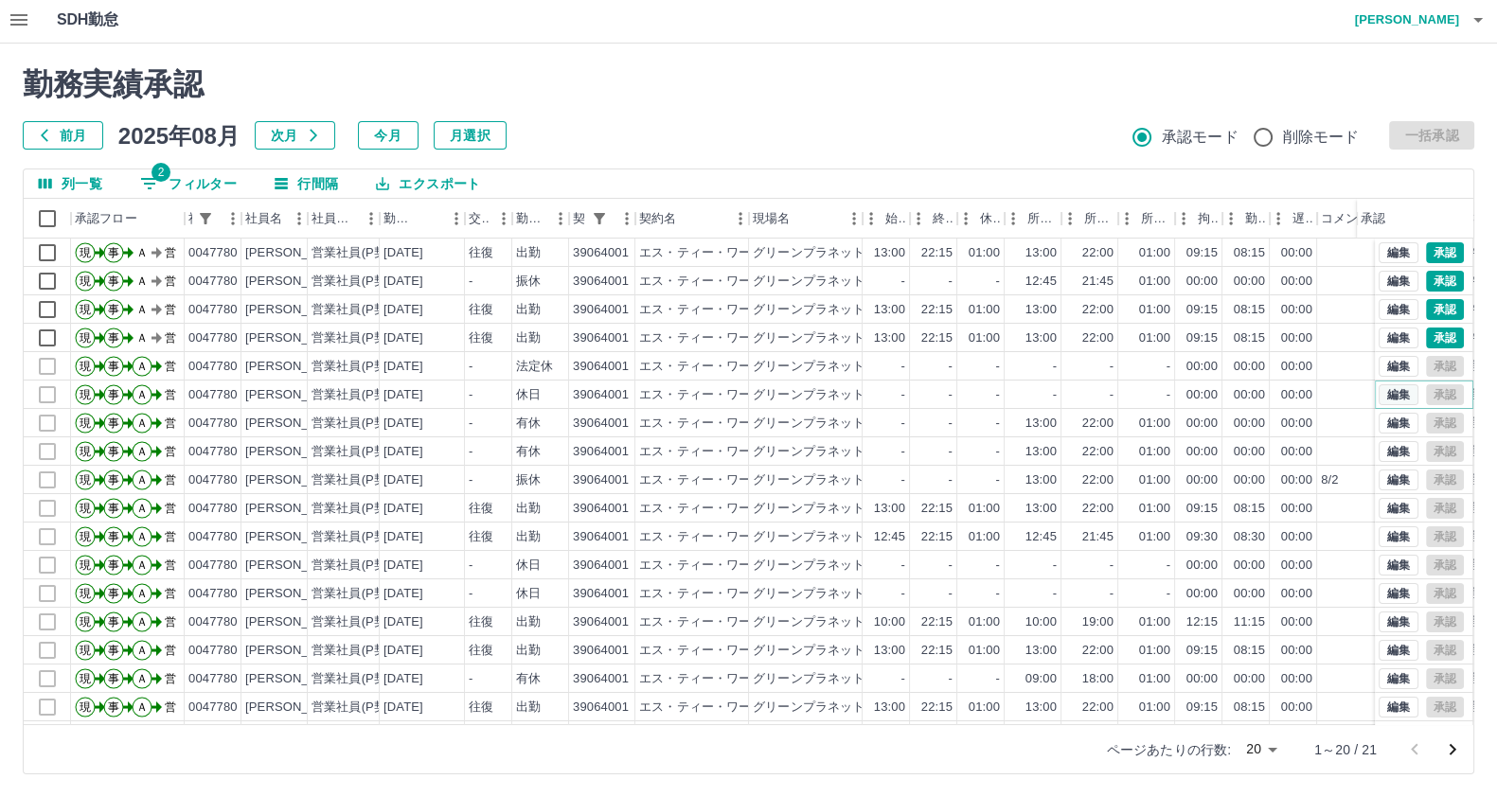
click at [1378, 384] on button "編集" at bounding box center [1398, 394] width 40 height 21
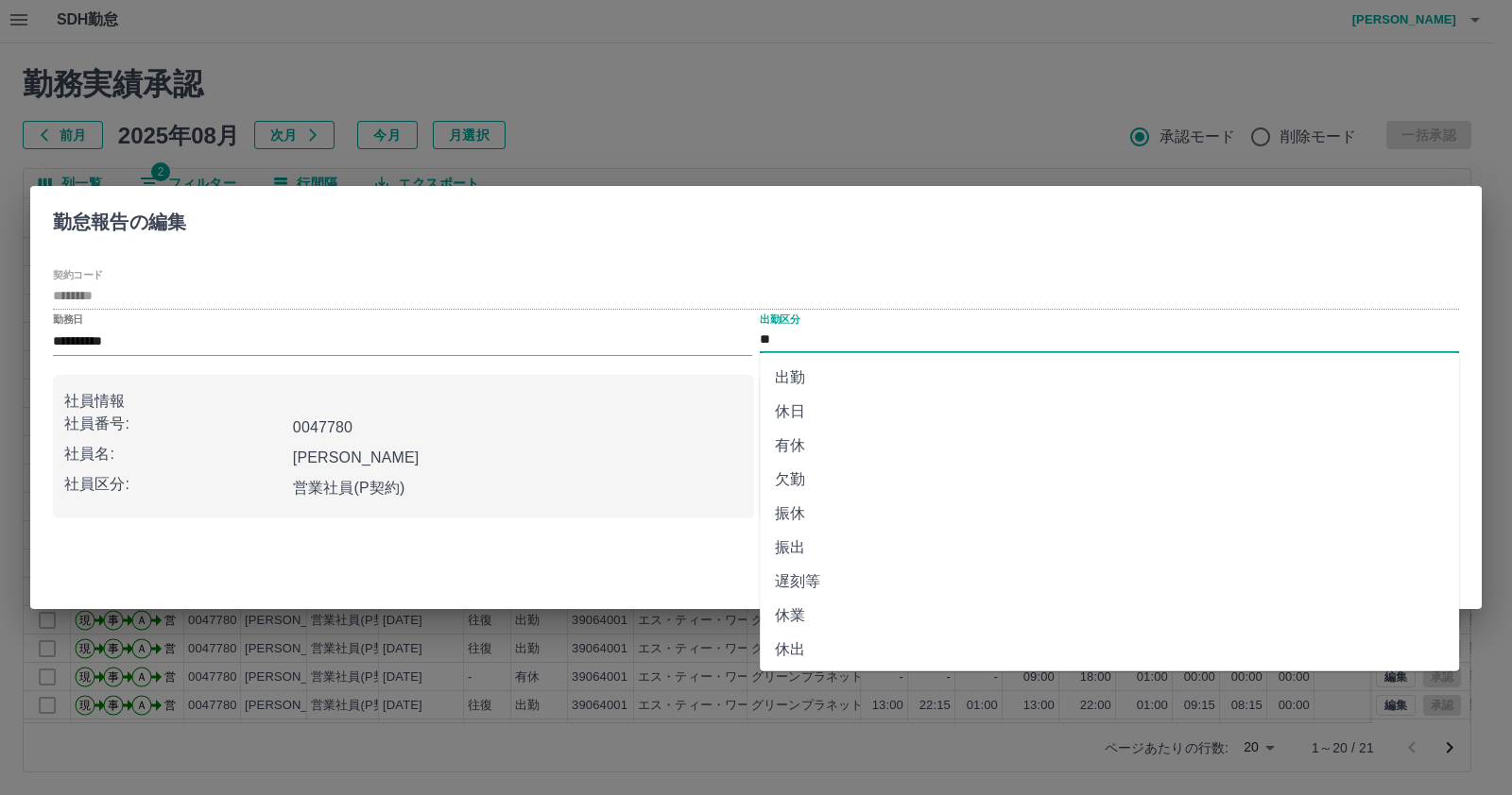
click at [784, 345] on input "**" at bounding box center [1109, 340] width 700 height 24
click at [833, 507] on li "振休" at bounding box center [1109, 514] width 700 height 34
type input "**"
click at [833, 466] on p "勤務:" at bounding box center [827, 454] width 114 height 23
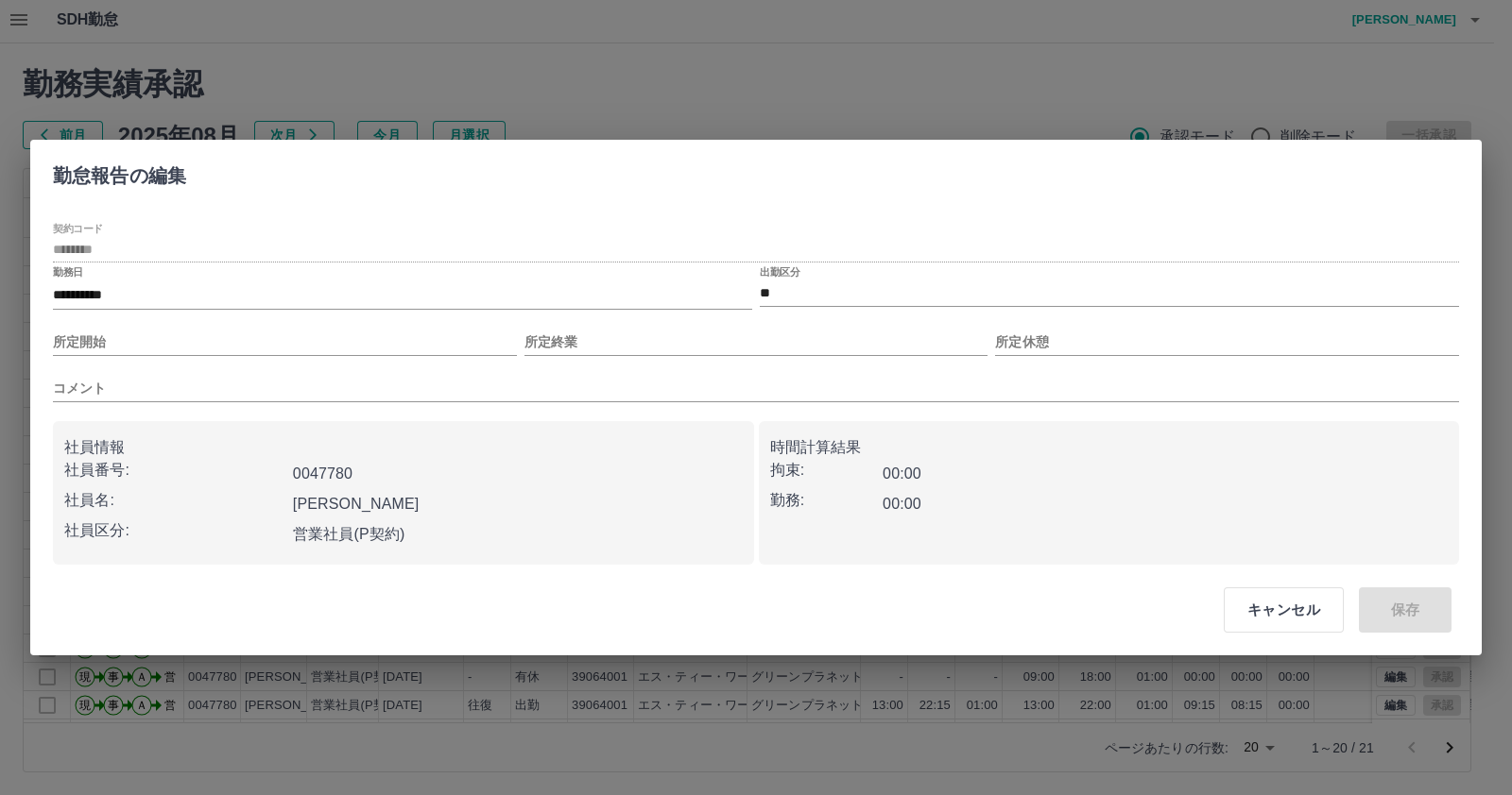
click at [381, 361] on div "コメント" at bounding box center [756, 381] width 1406 height 43
click at [376, 346] on input "所定開始" at bounding box center [284, 341] width 464 height 27
type input "****"
click at [610, 319] on div "所定終業" at bounding box center [756, 334] width 464 height 43
click at [599, 340] on input "所定終業" at bounding box center [756, 341] width 464 height 27
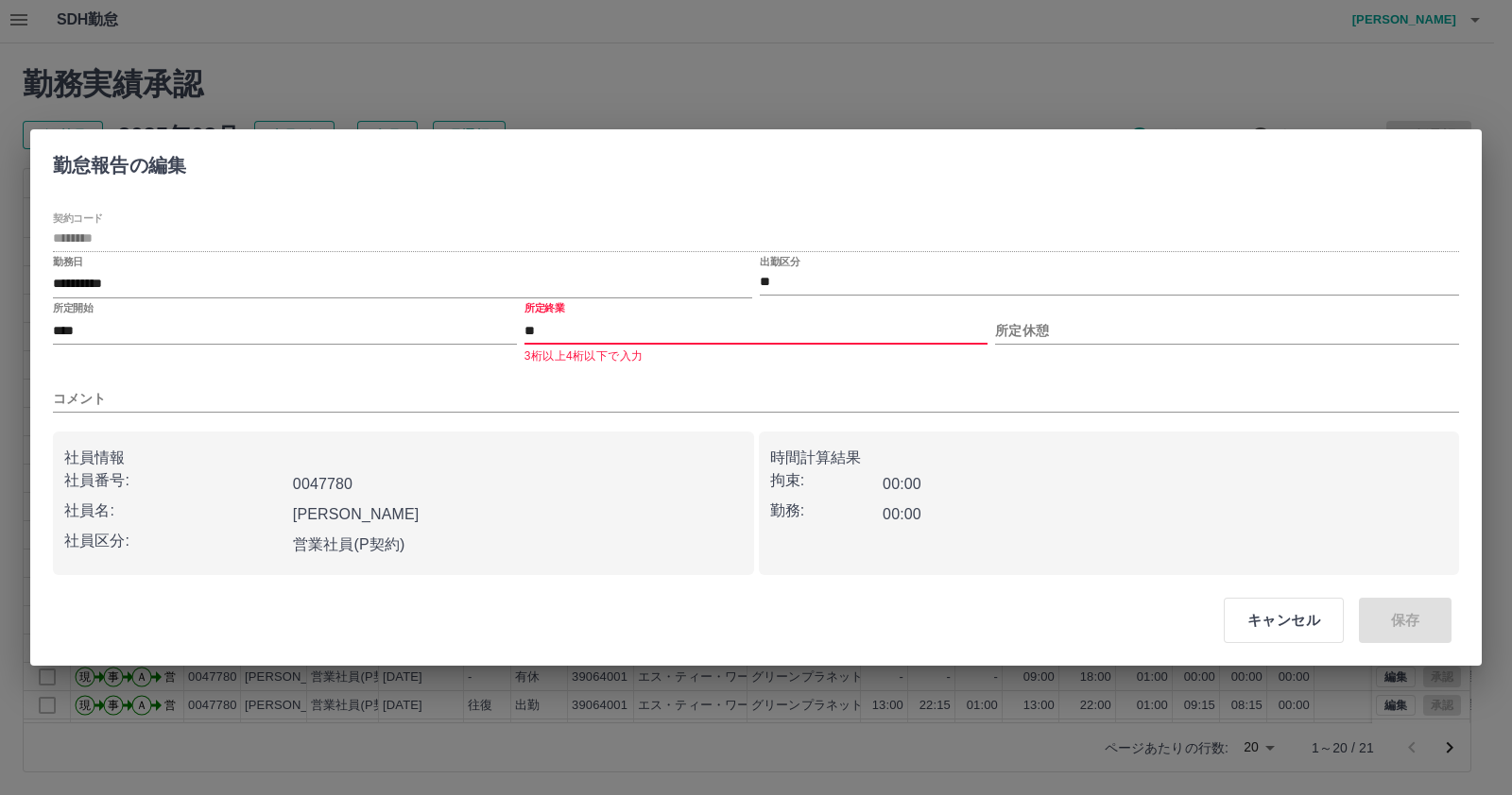
type input "*"
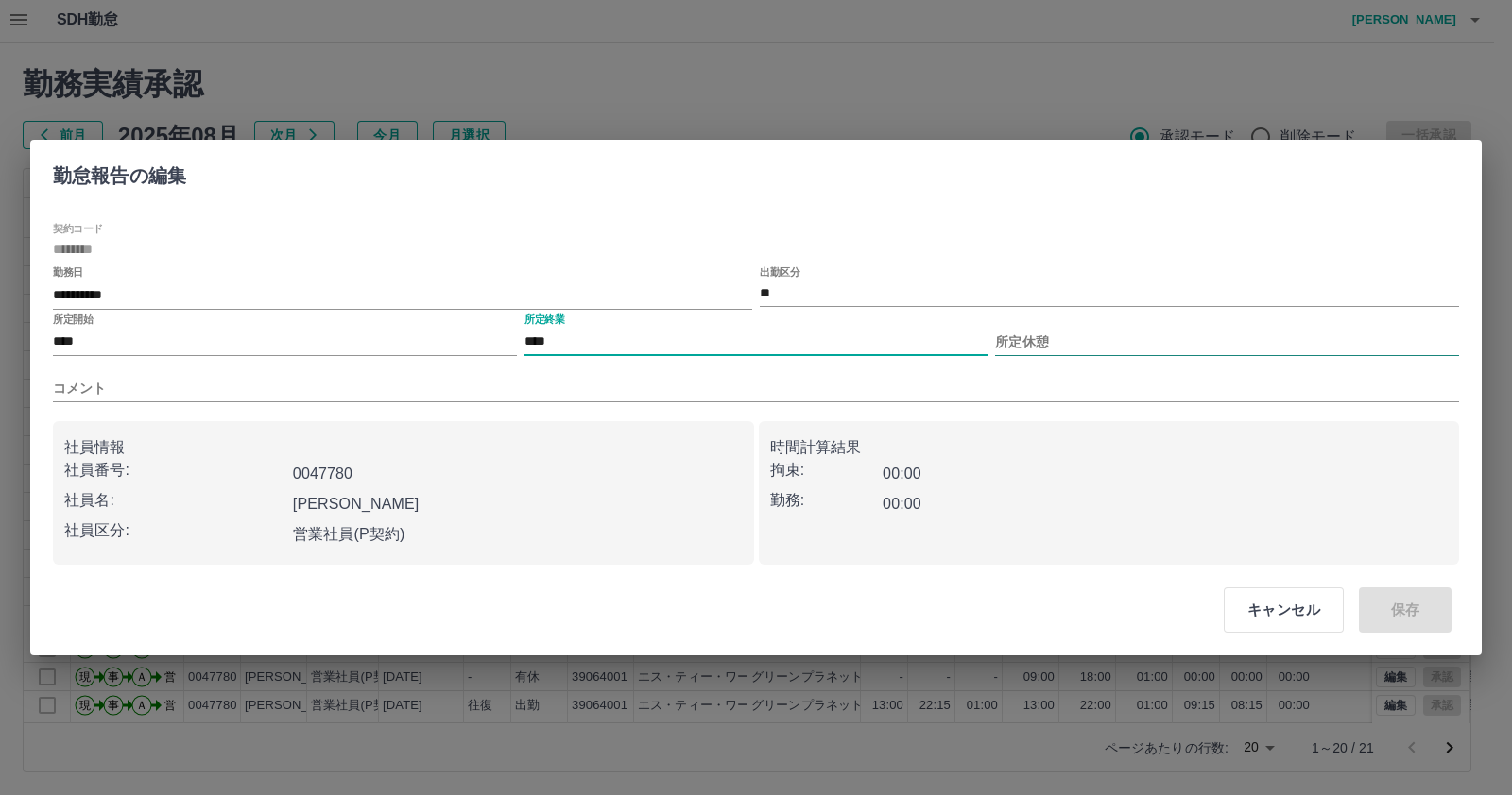
type input "****"
click at [1084, 351] on input "所定休憩" at bounding box center [1227, 341] width 464 height 27
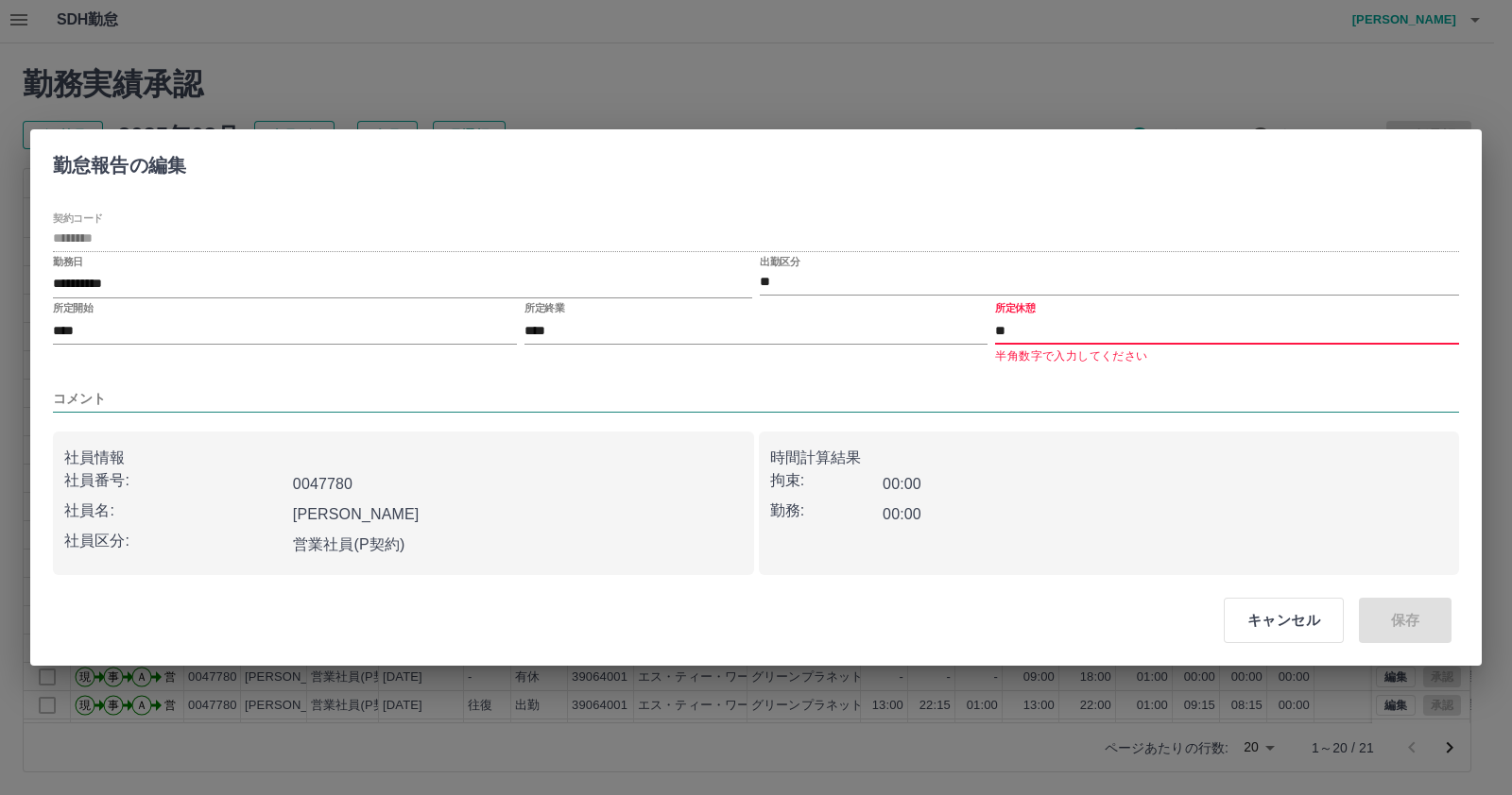
type input "*"
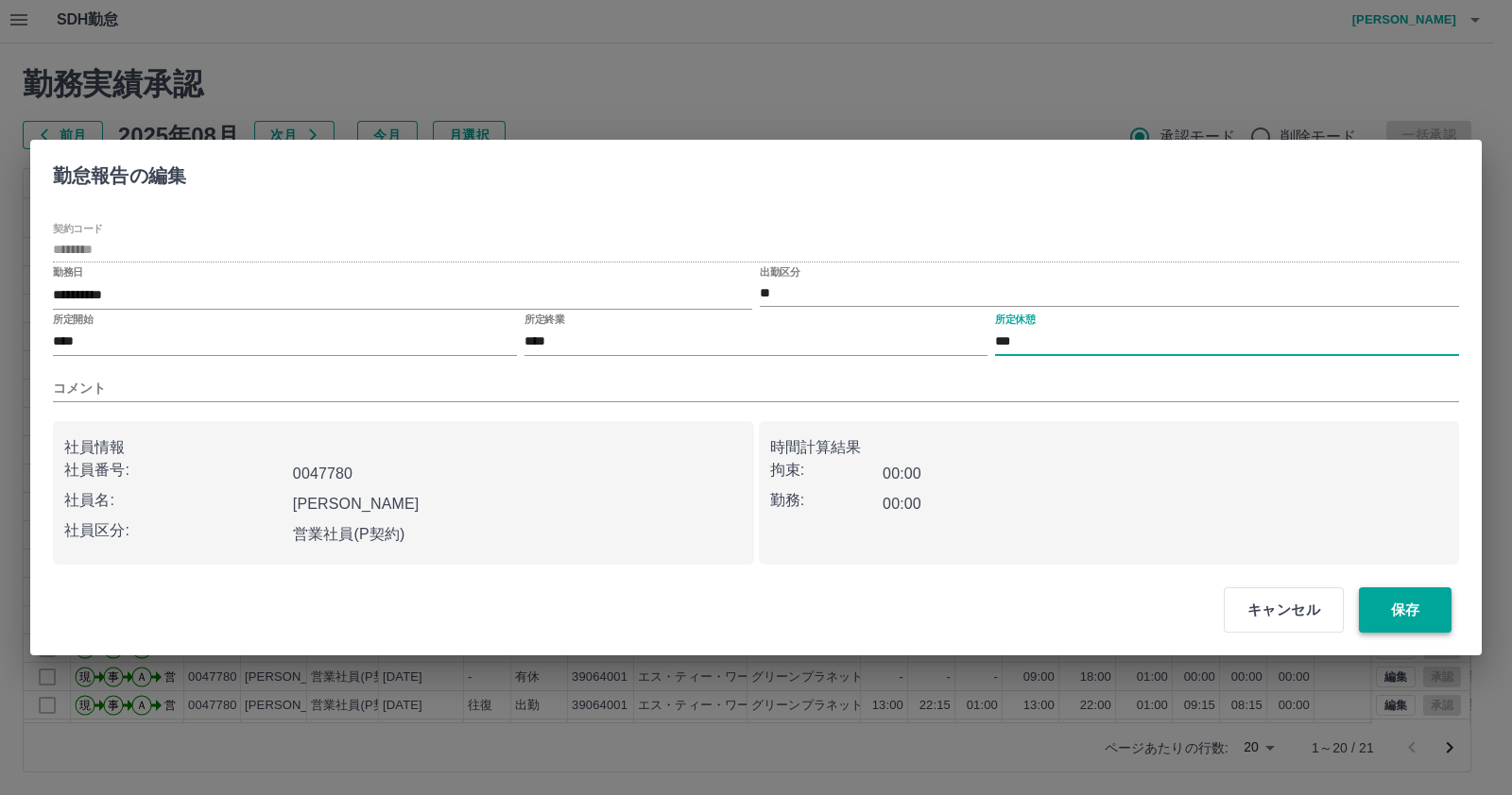
type input "***"
click at [1429, 596] on button "保存" at bounding box center [1404, 609] width 93 height 45
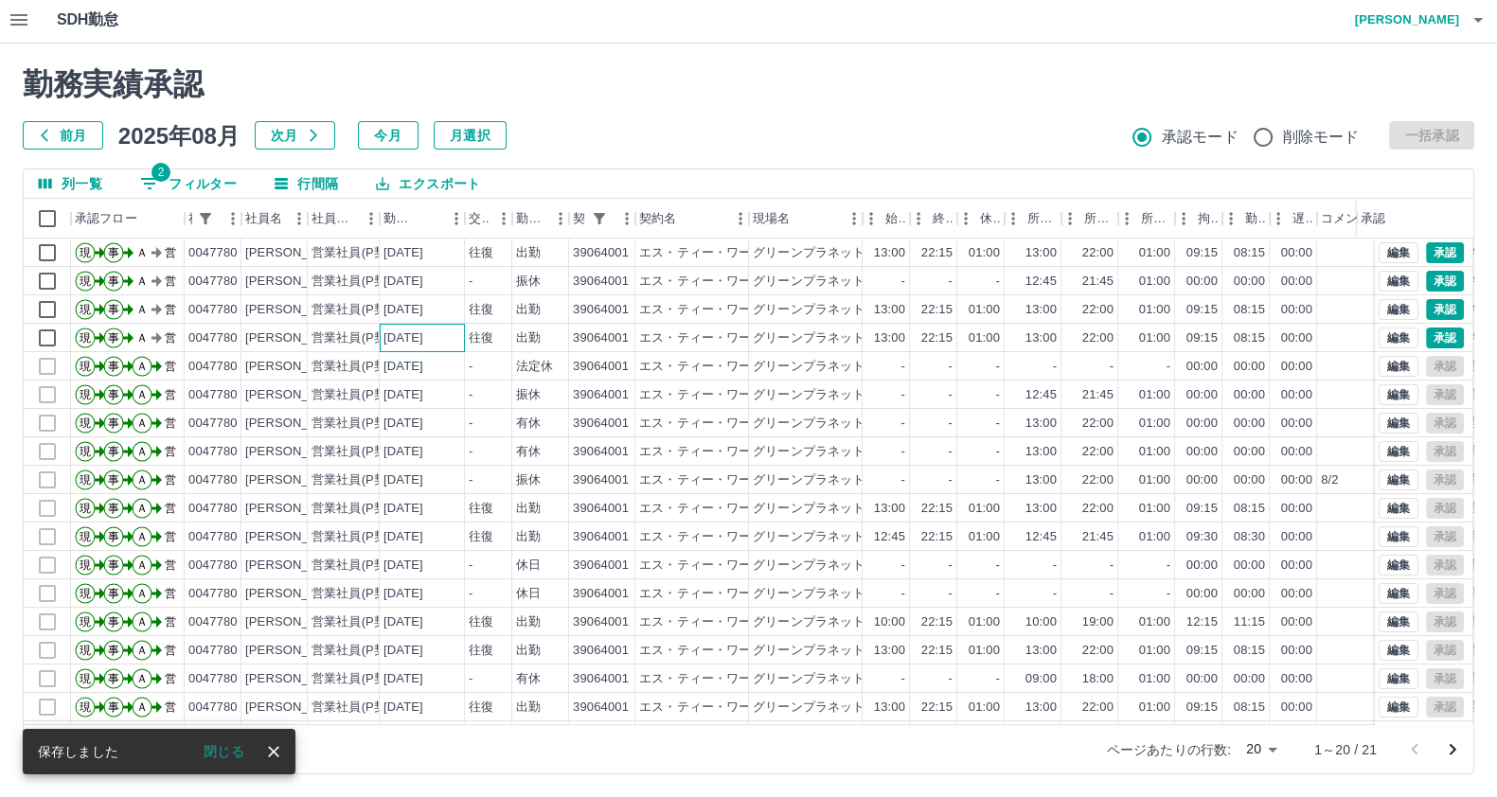
click at [425, 347] on div "[DATE]" at bounding box center [422, 338] width 85 height 28
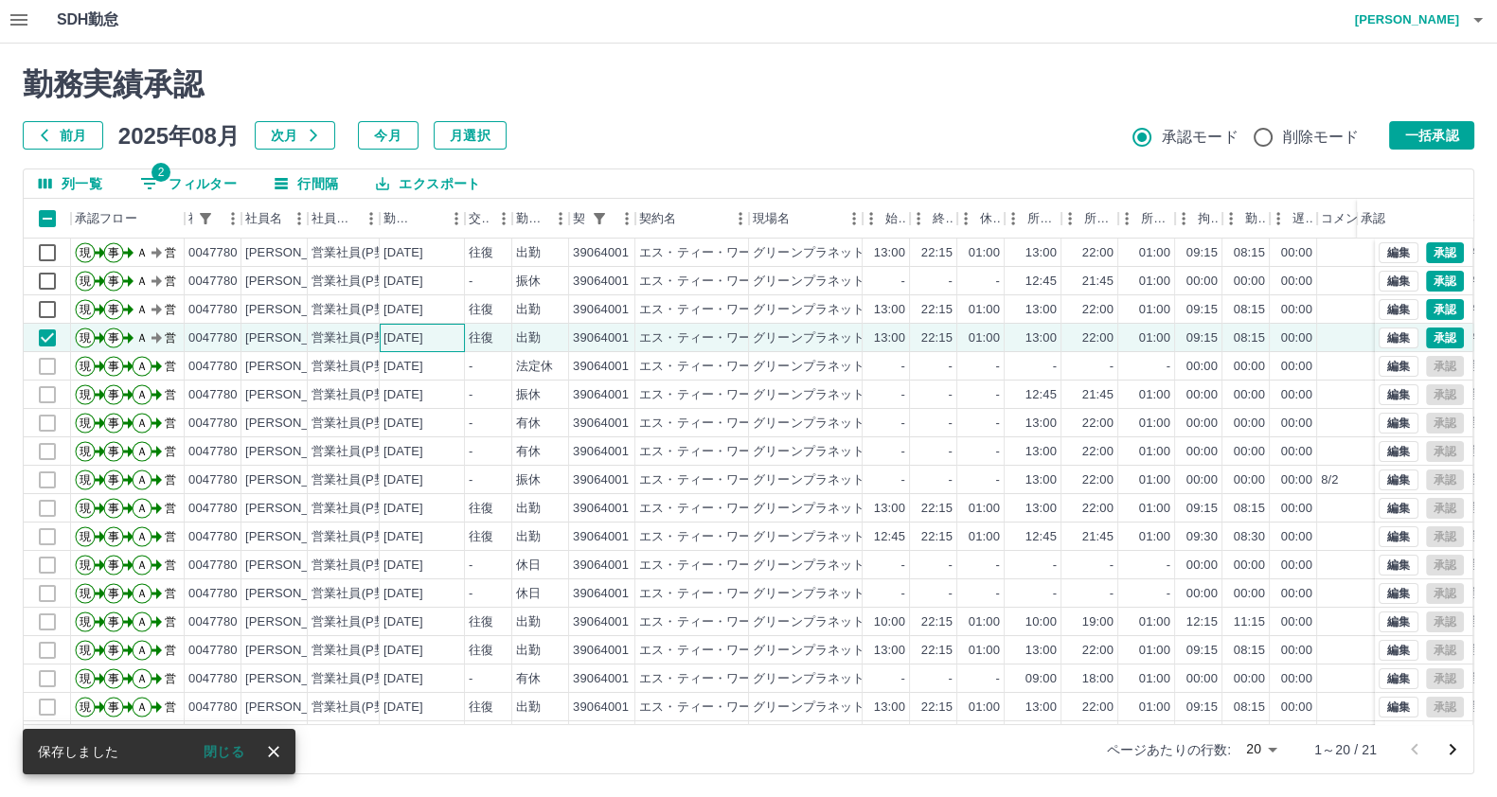
click at [433, 327] on div "[DATE]" at bounding box center [422, 338] width 85 height 28
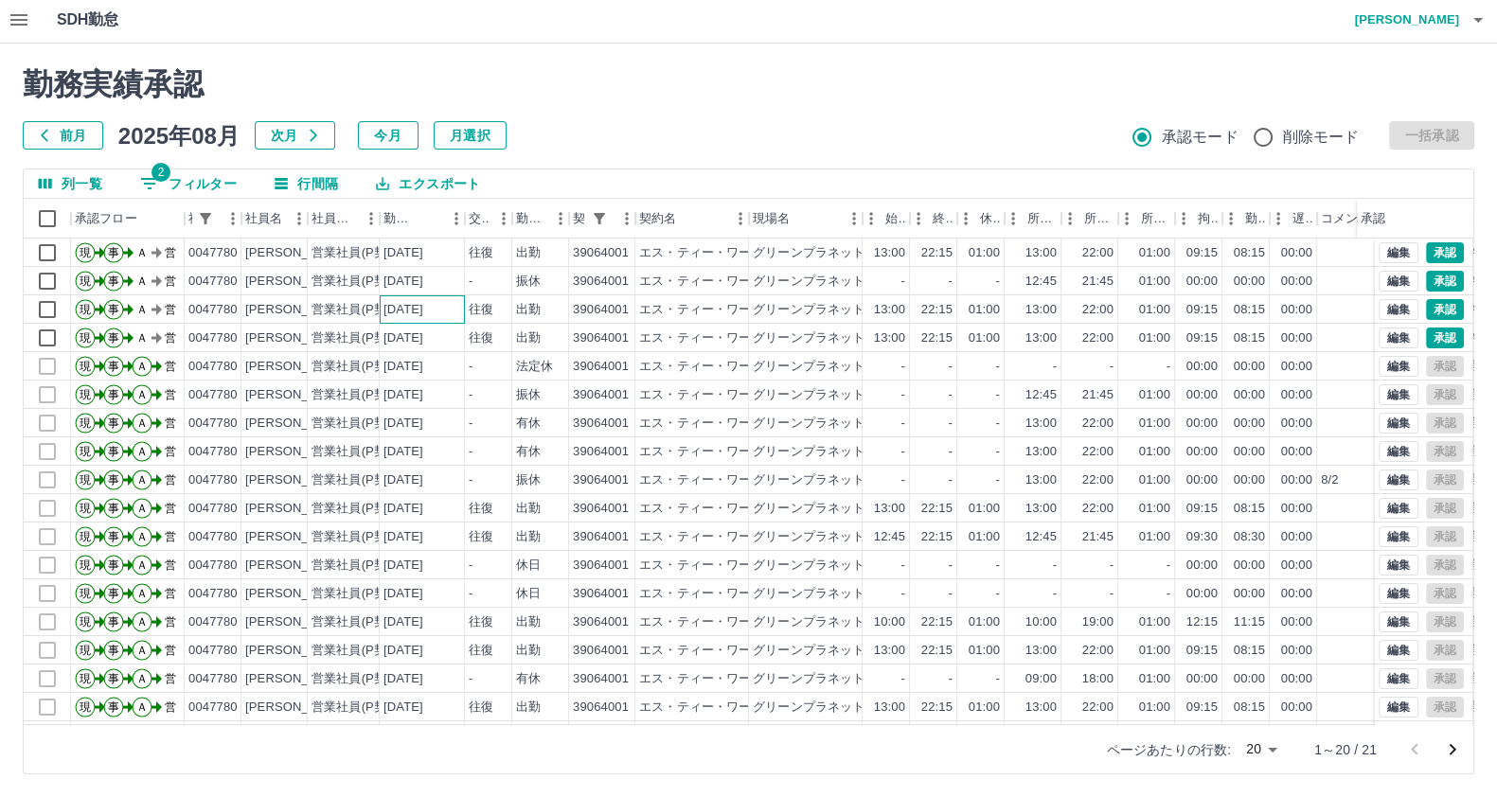
click at [423, 310] on div "[DATE]" at bounding box center [403, 310] width 40 height 18
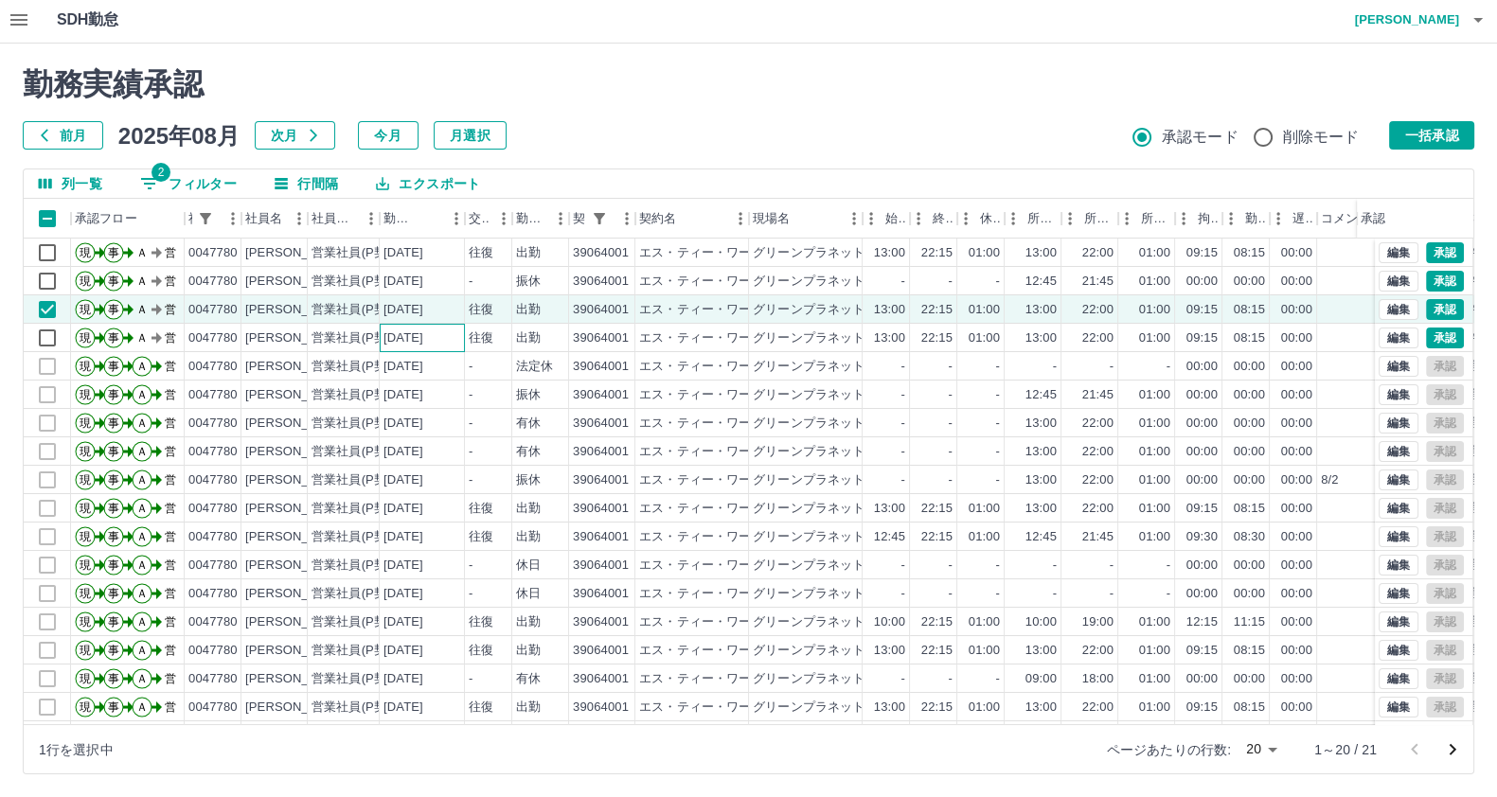
click at [415, 330] on div "[DATE]" at bounding box center [403, 338] width 40 height 18
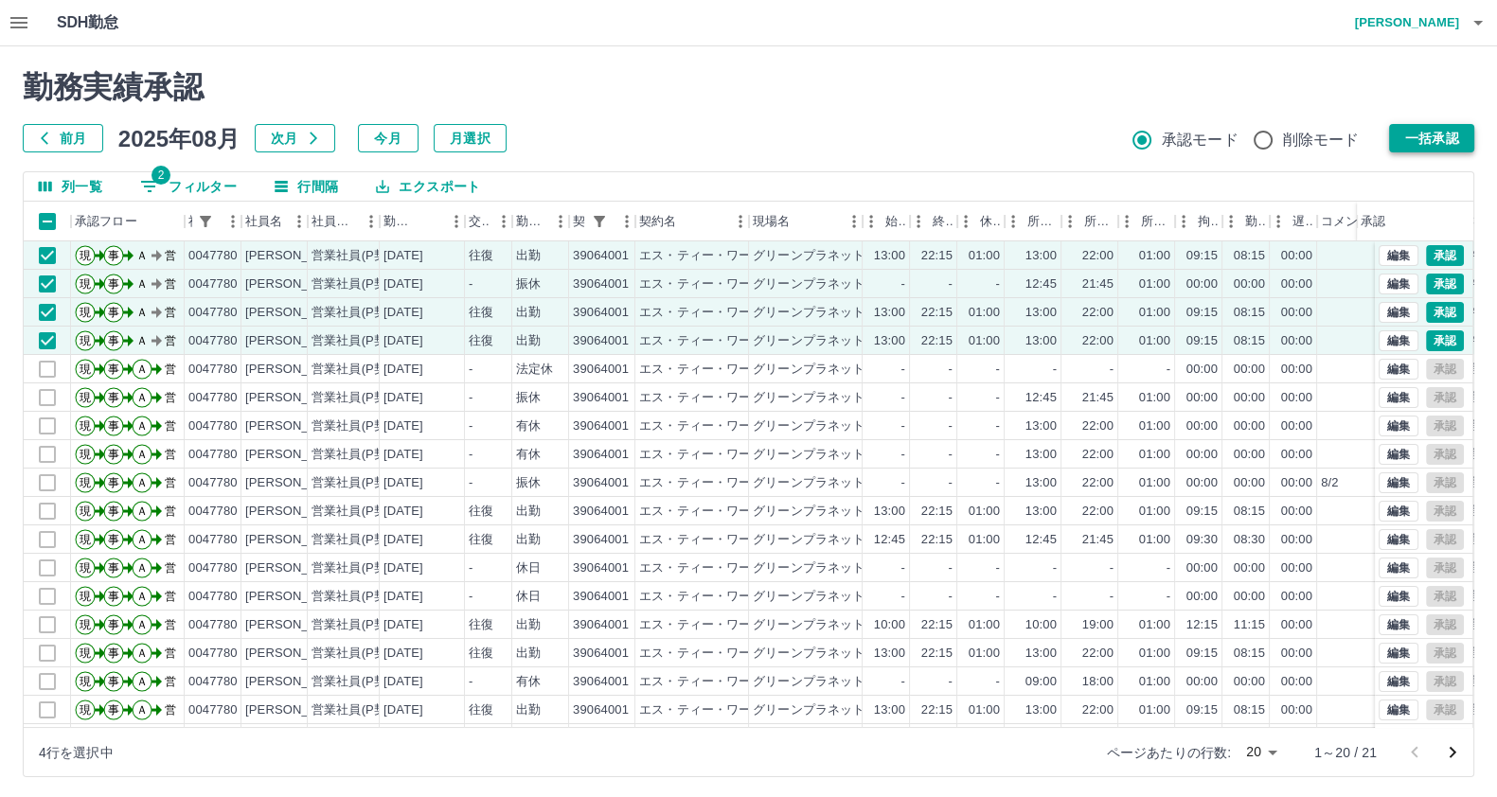
click at [1400, 148] on button "一括承認" at bounding box center [1431, 138] width 85 height 28
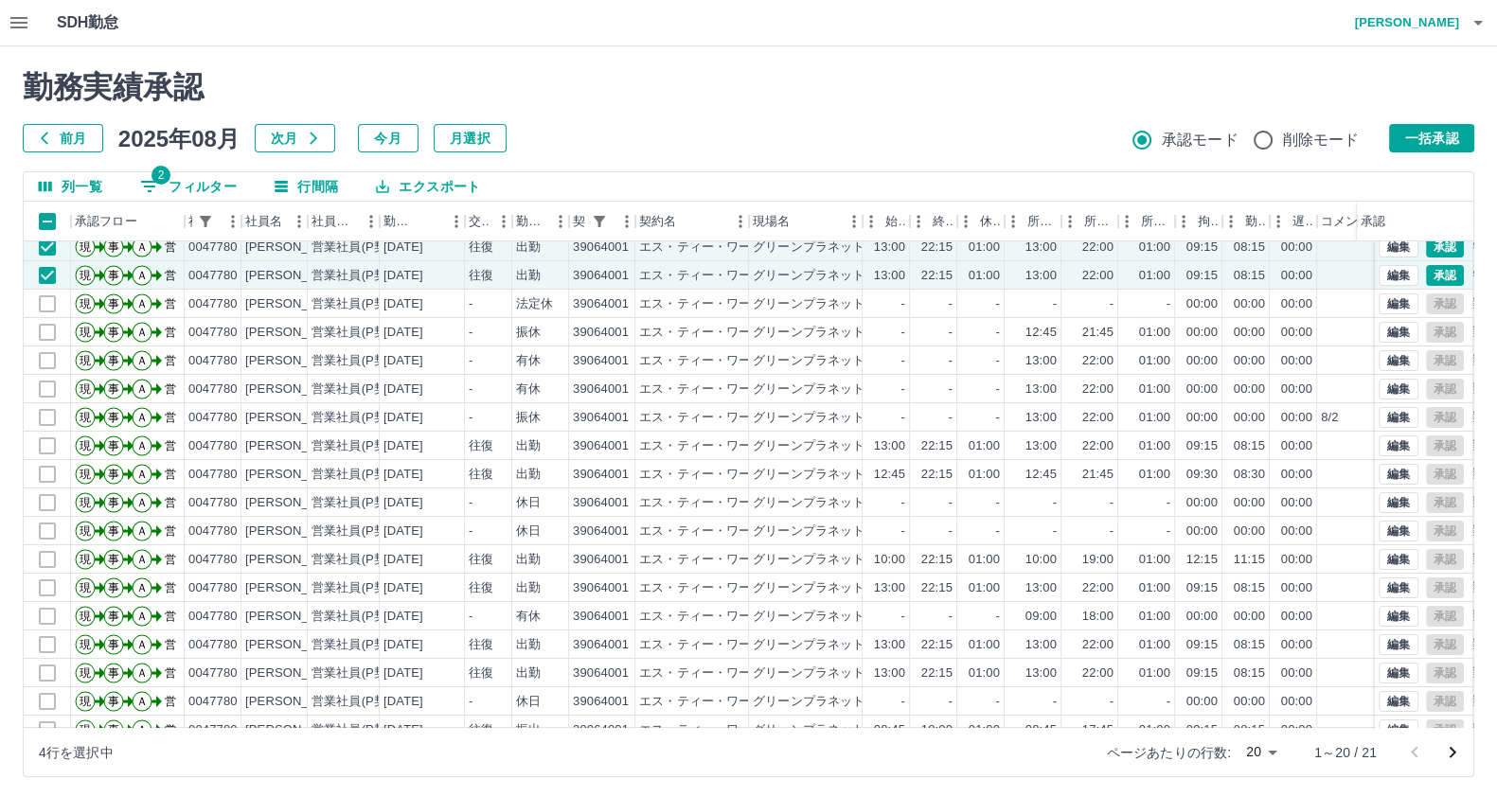
scroll to position [99, 0]
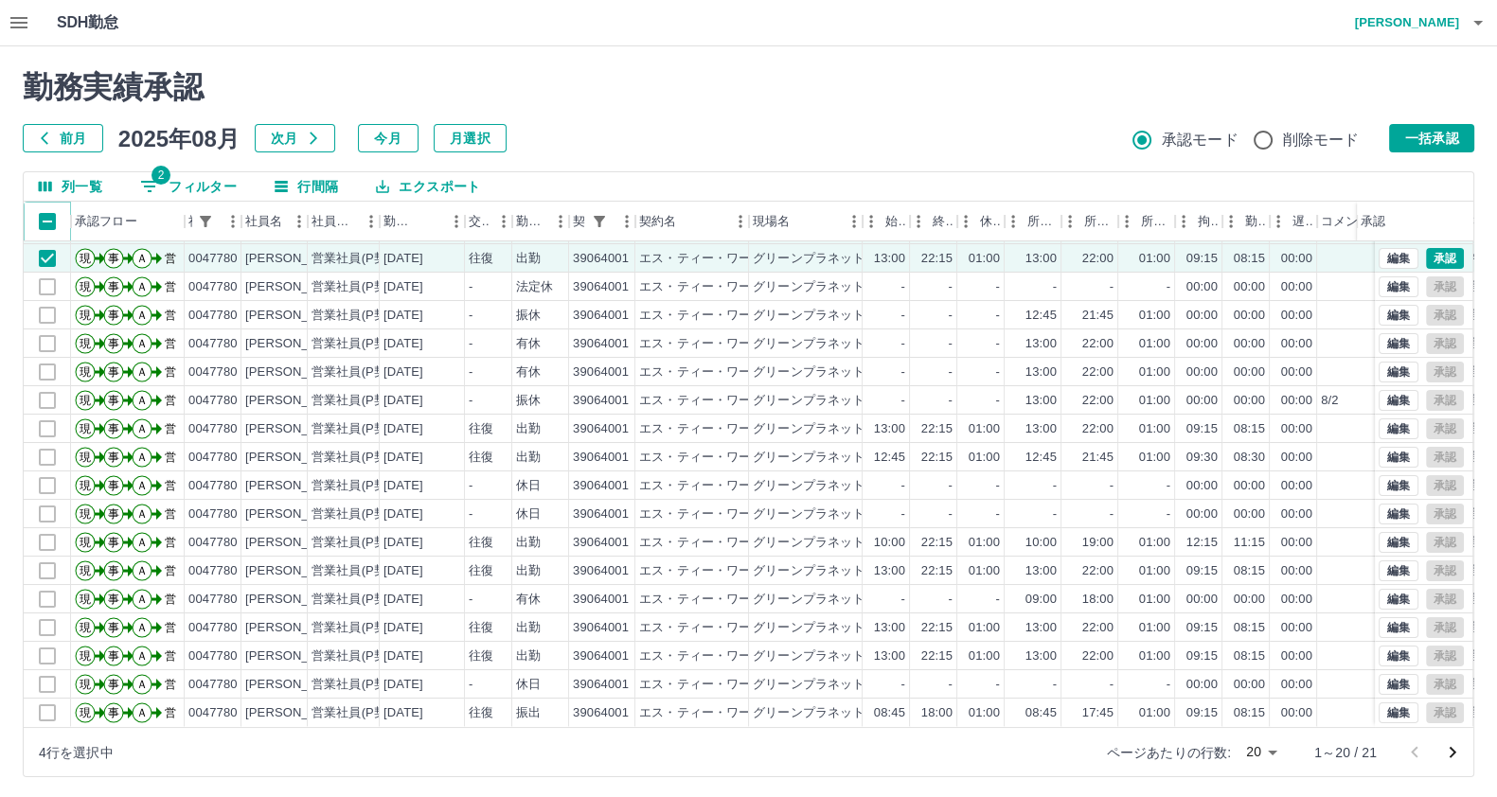
click at [80, 222] on icon at bounding box center [71, 221] width 23 height 23
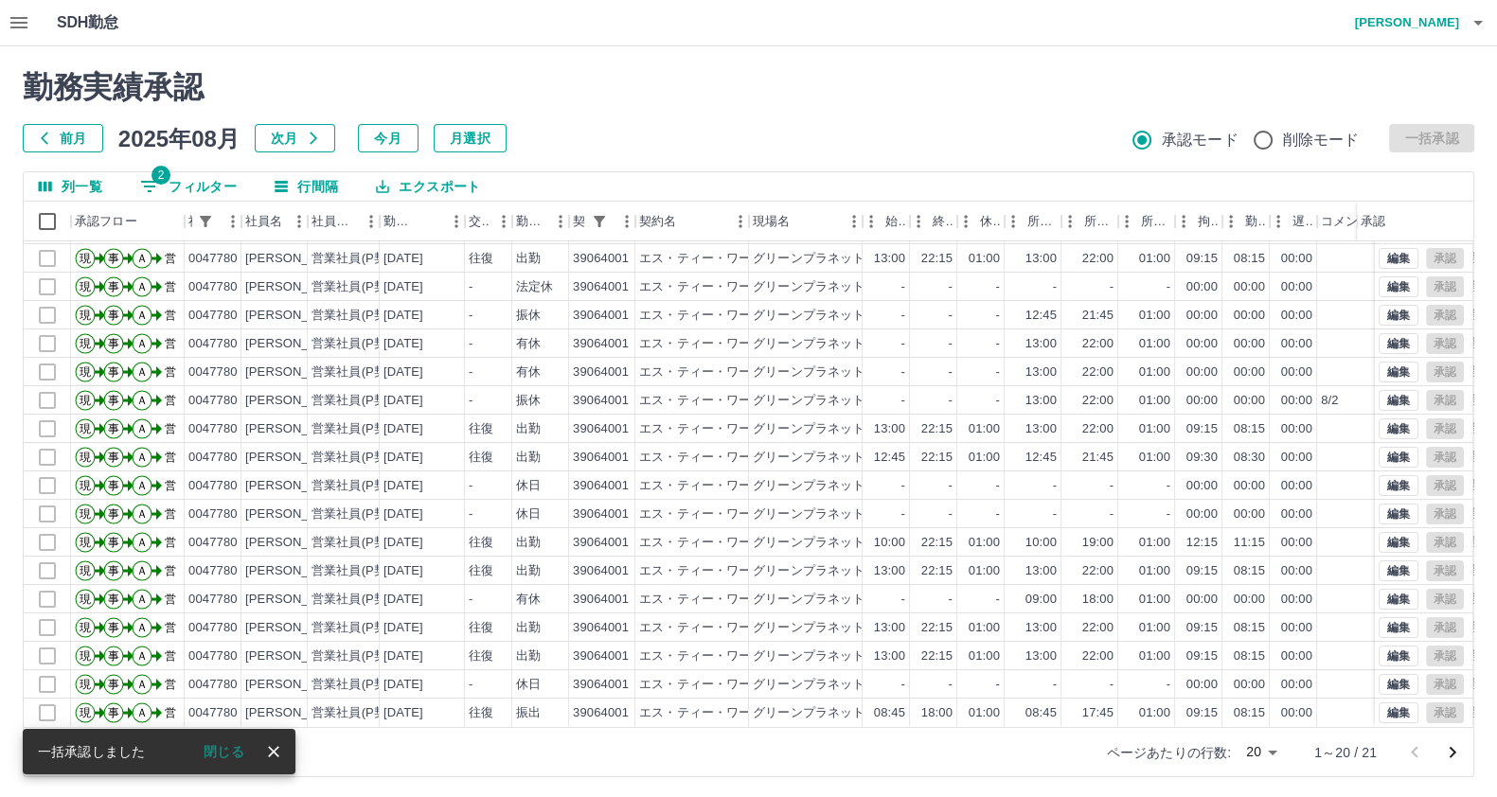
click at [152, 177] on span "2" at bounding box center [160, 175] width 19 height 19
select select "**********"
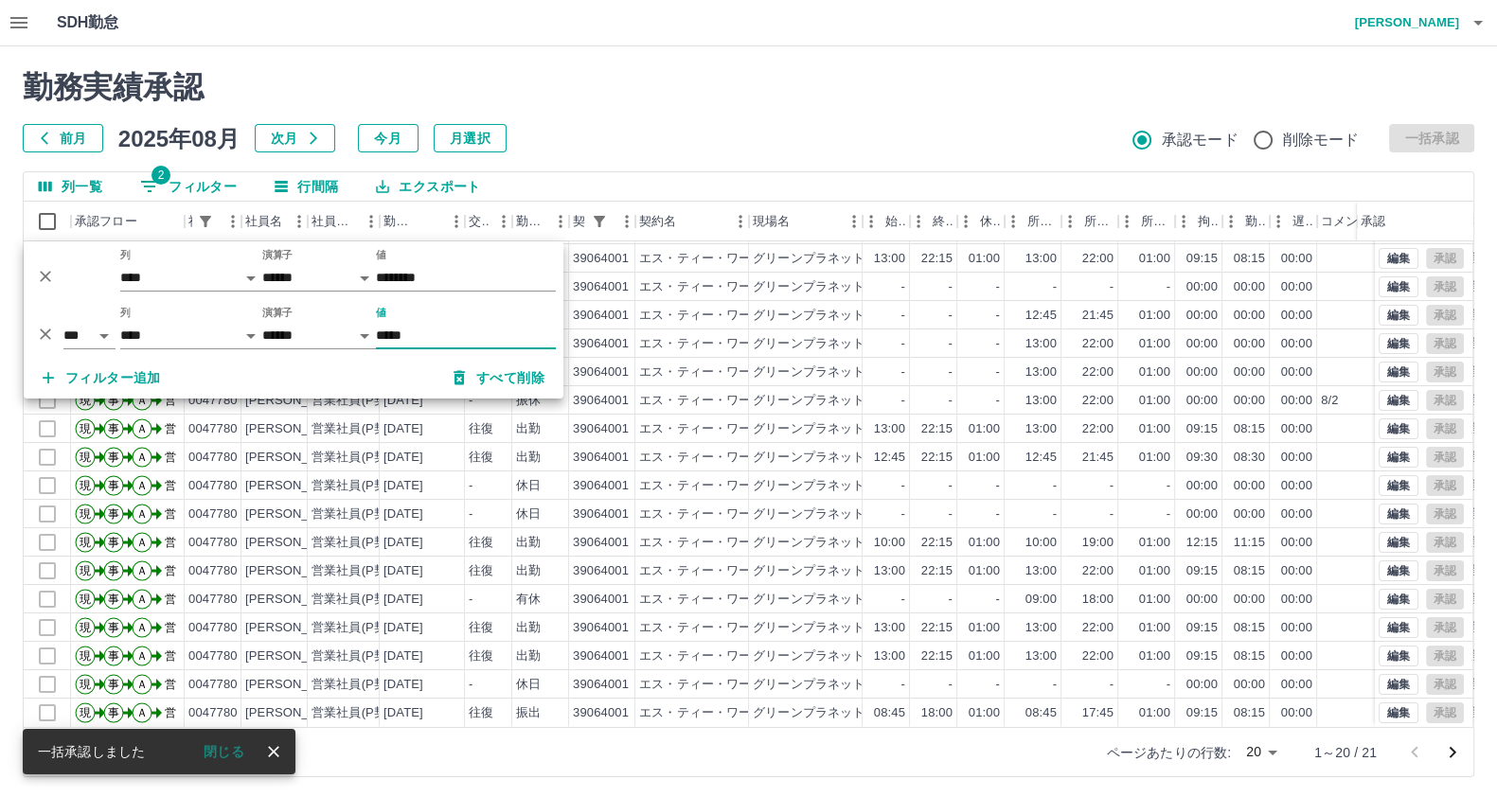
click at [38, 325] on icon "削除" at bounding box center [45, 334] width 19 height 19
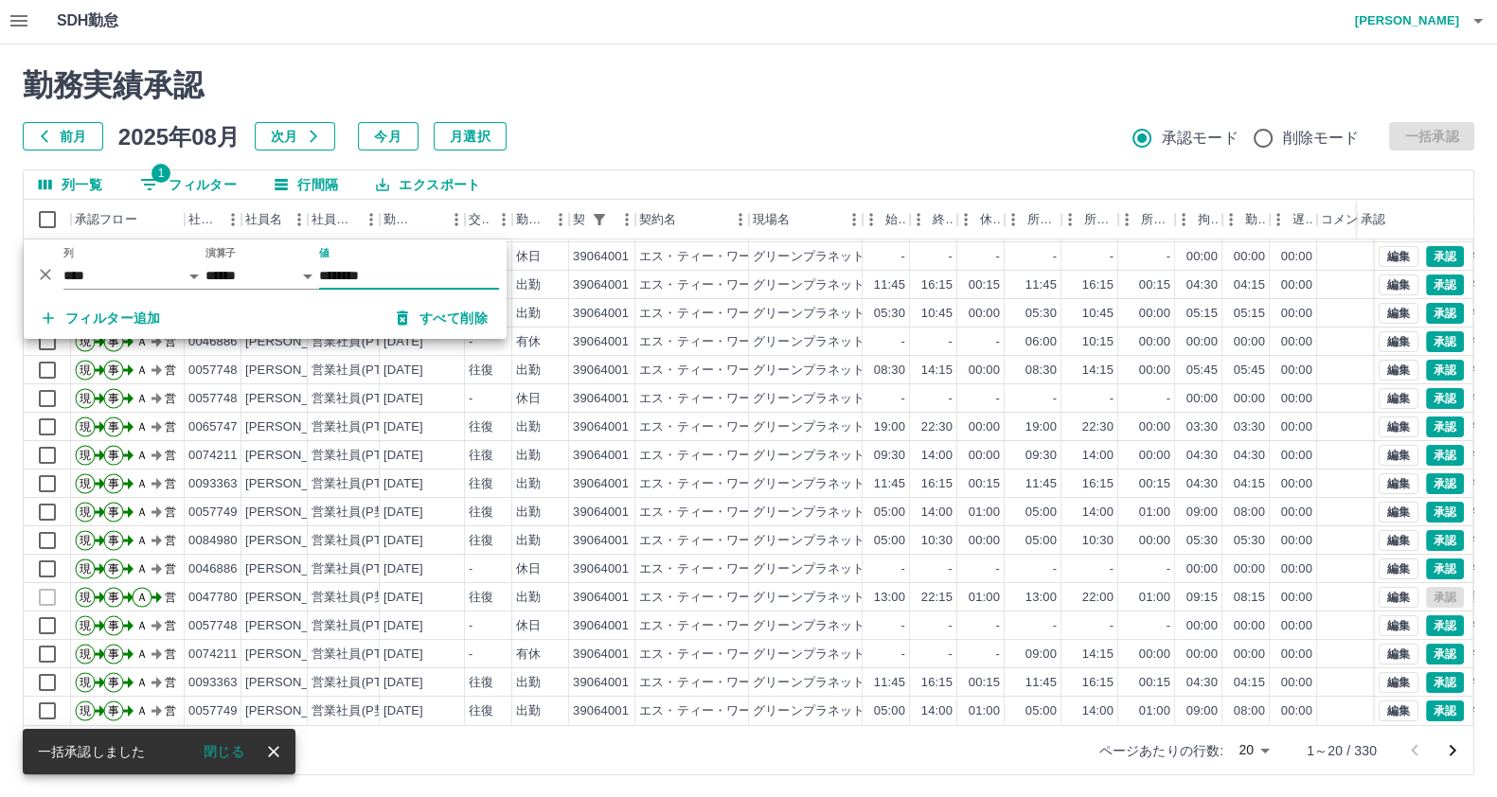
scroll to position [3, 0]
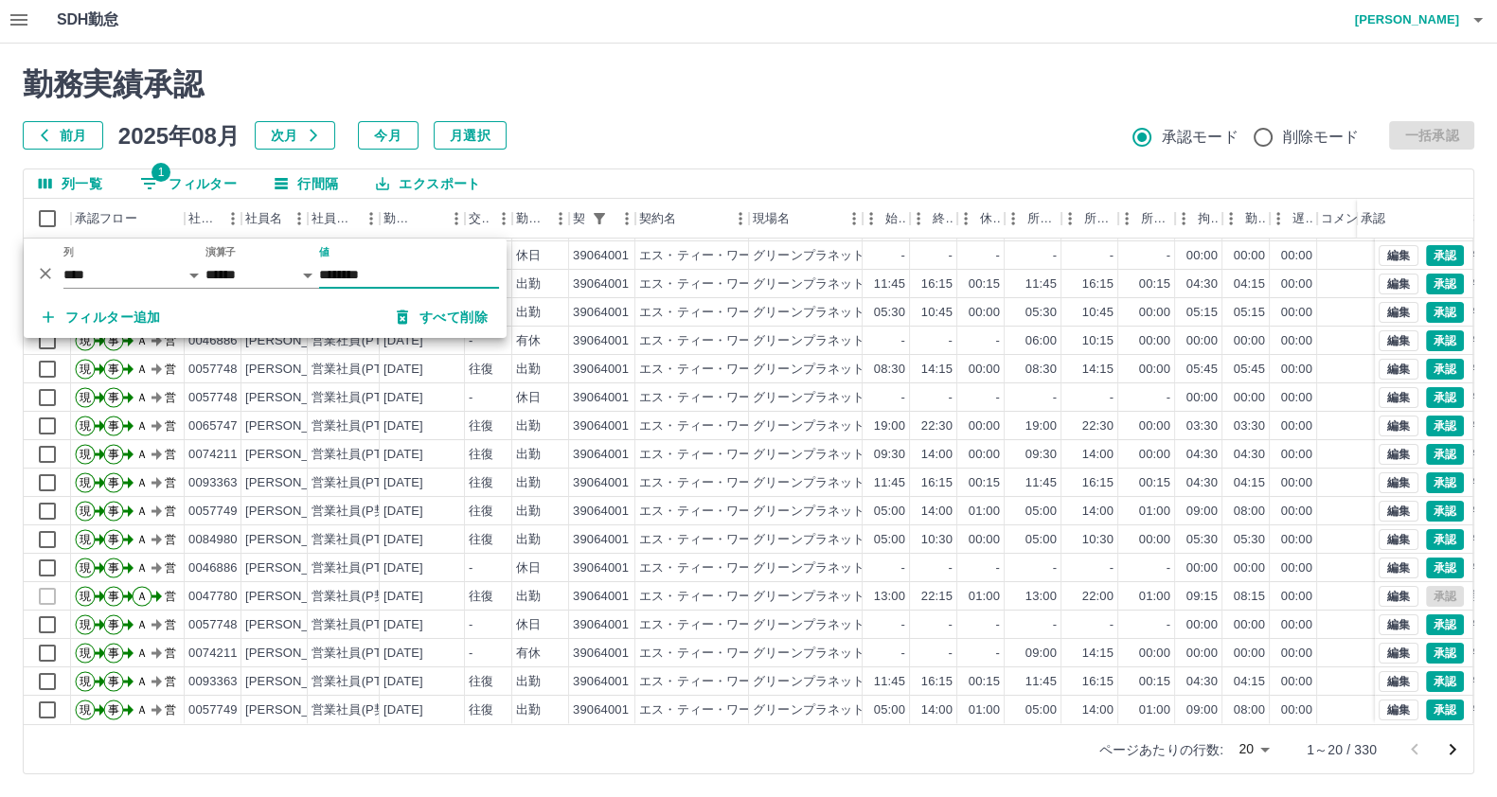
click at [1261, 745] on body "SDH勤怠 木下　佳弘 勤務実績承認 前月 2025年08月 次月 今月 月選択 承認モード 削除モード 一括承認 列一覧 1 フィルター 行間隔 エクスポー…" at bounding box center [748, 397] width 1497 height 800
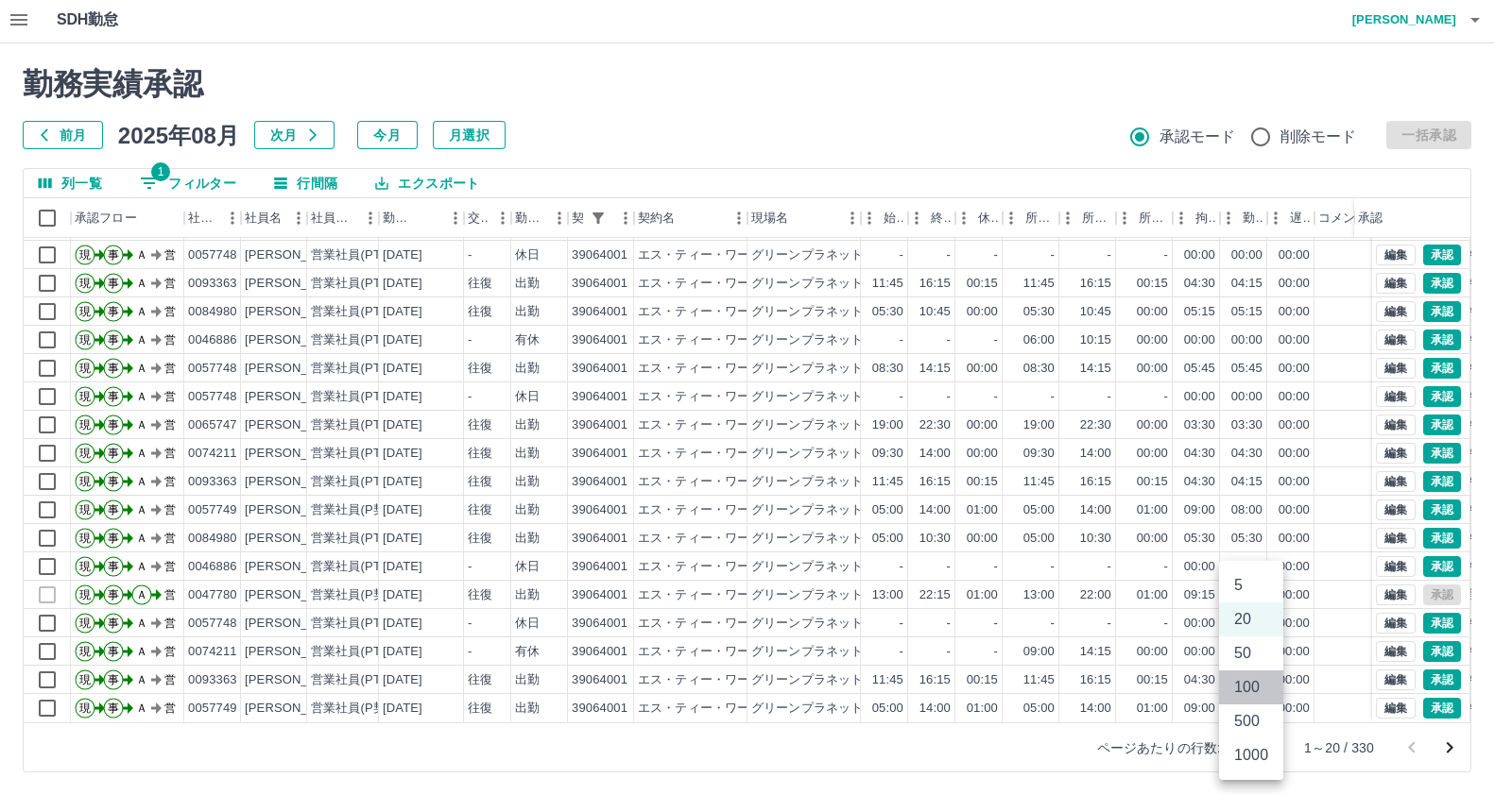
click at [1246, 690] on li "100" at bounding box center [1251, 687] width 64 height 34
type input "***"
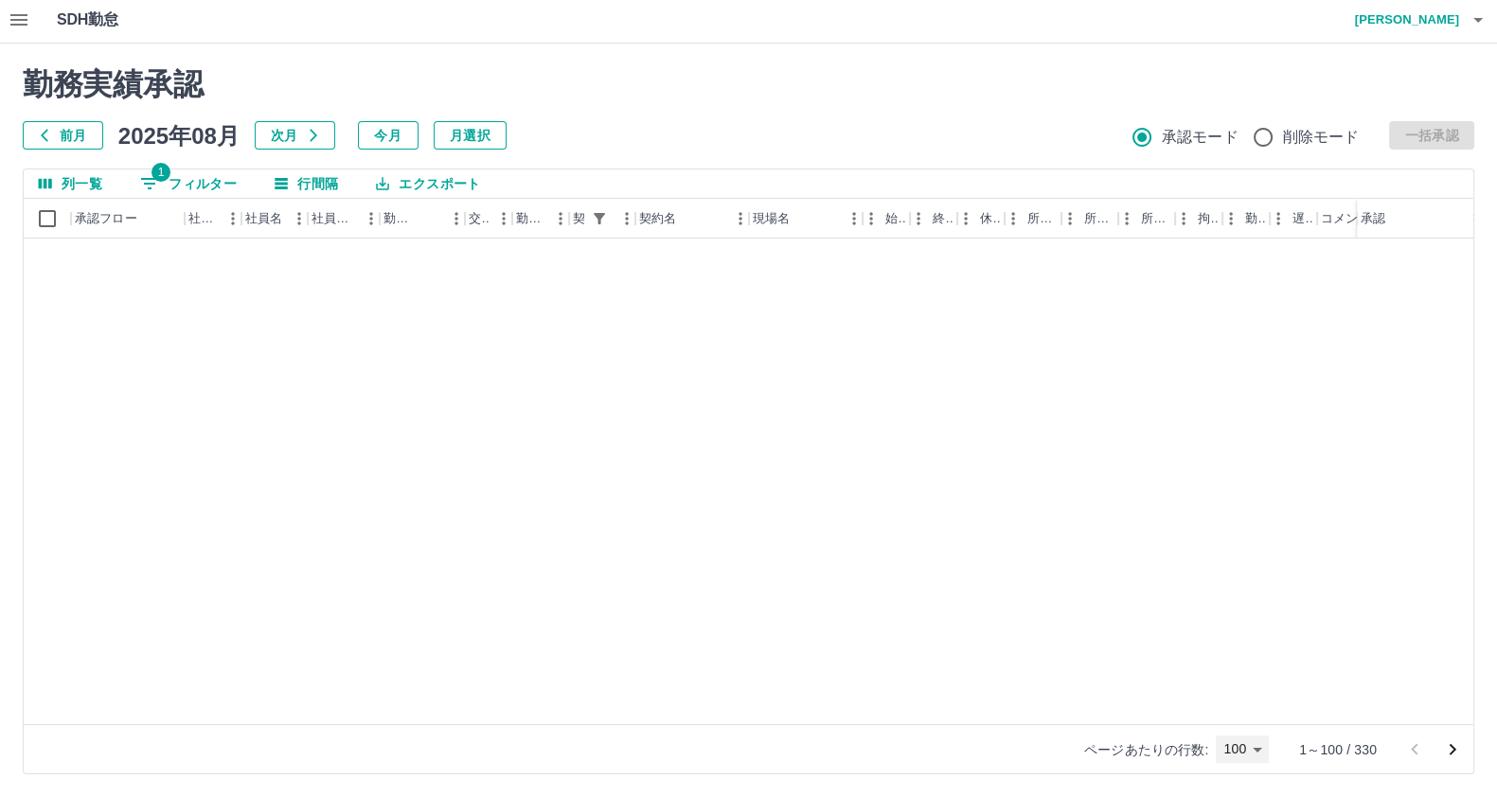
scroll to position [592, 0]
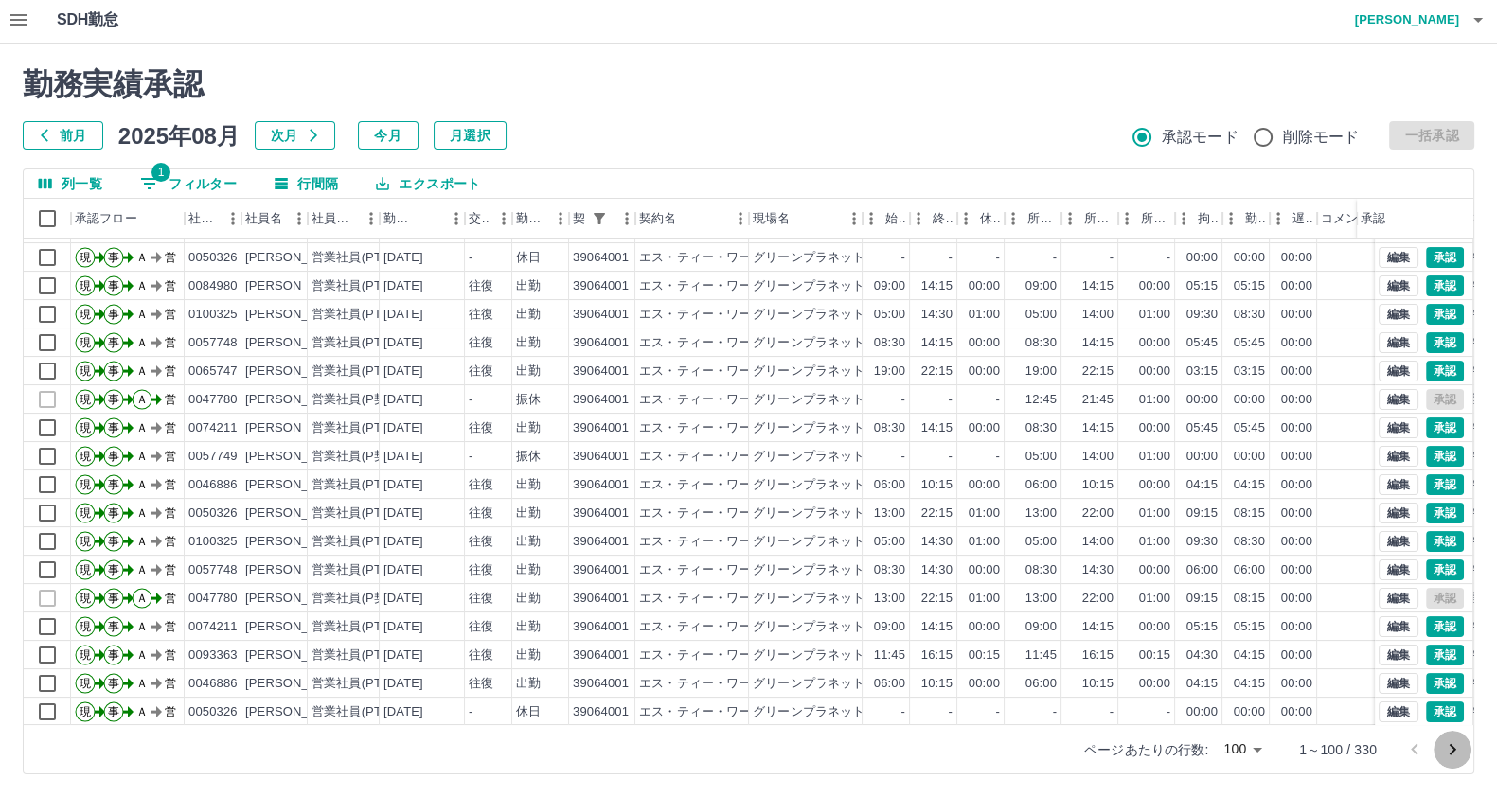
click at [1450, 755] on icon "次のページへ" at bounding box center [1452, 749] width 23 height 23
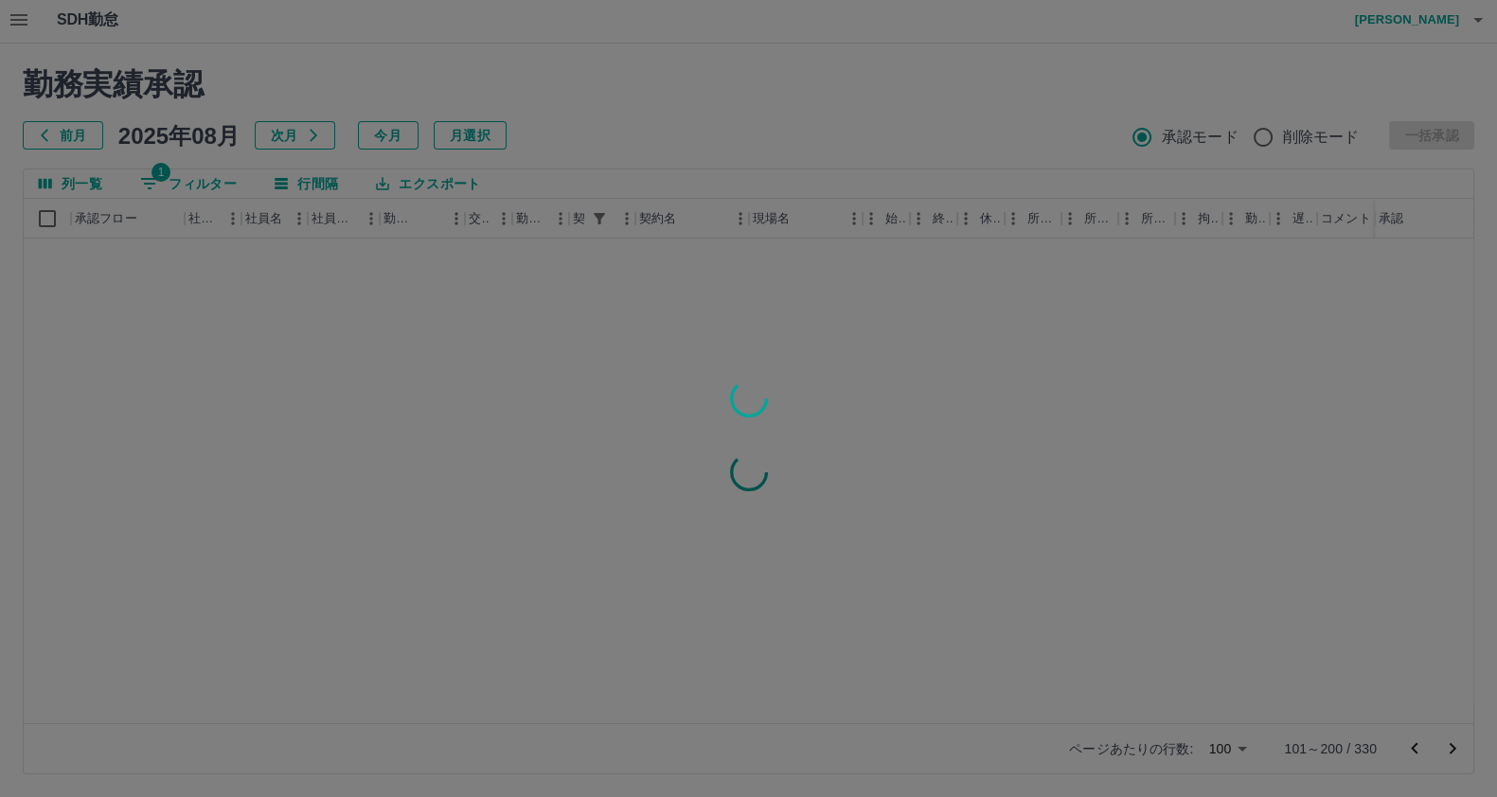
click at [1450, 755] on div at bounding box center [748, 398] width 1497 height 797
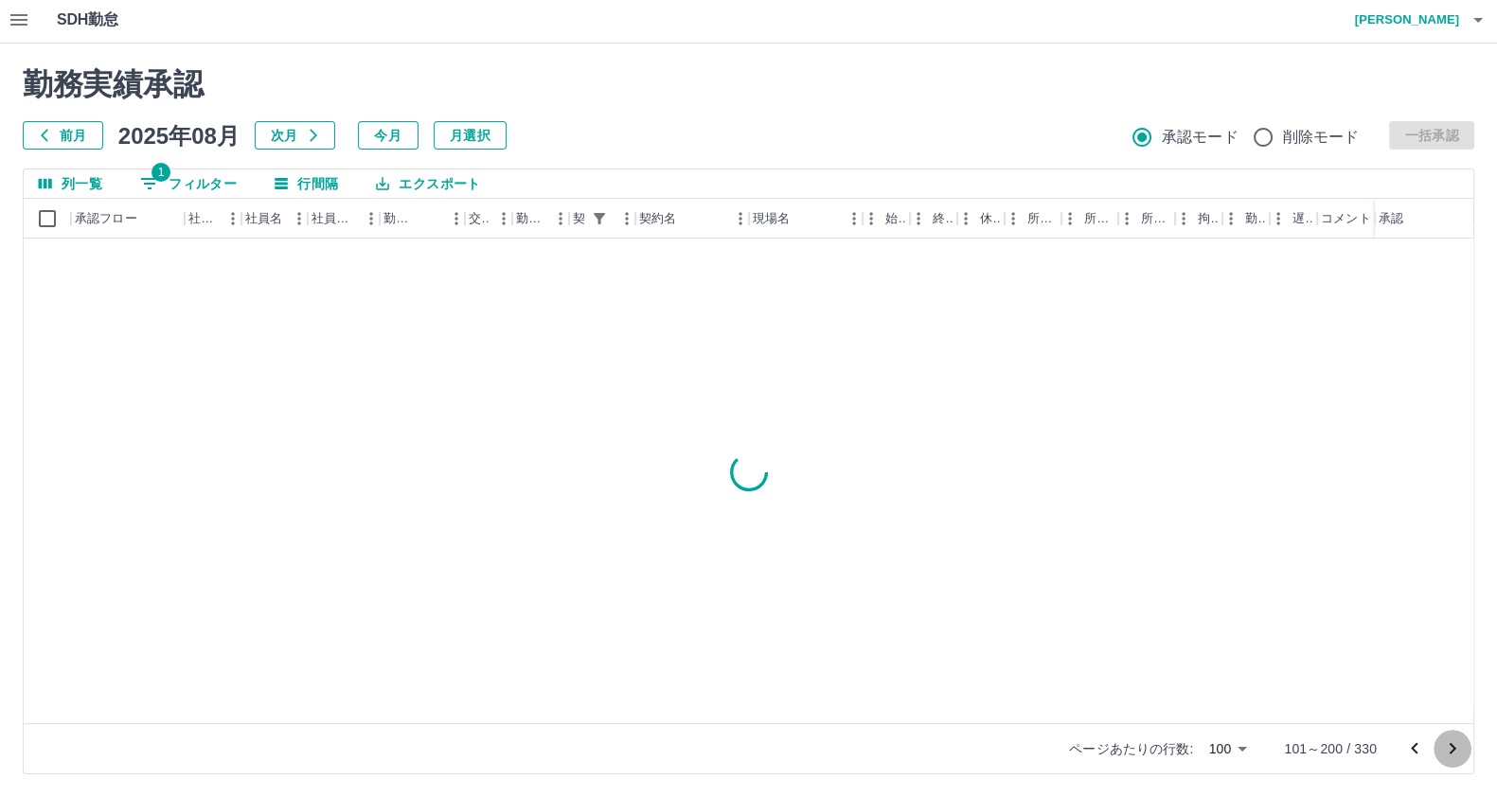
click at [1450, 754] on icon "次のページへ" at bounding box center [1453, 748] width 7 height 11
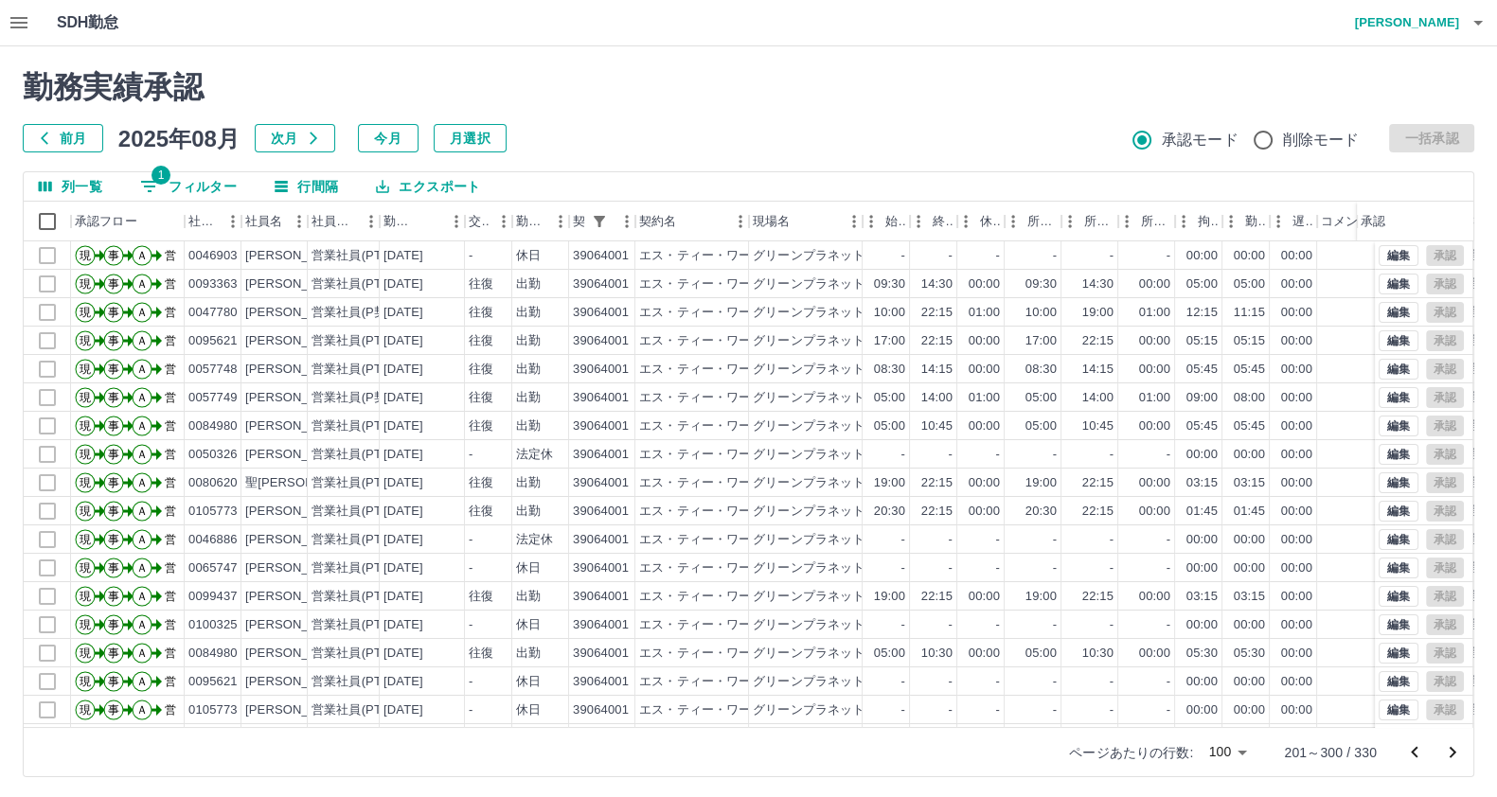
click at [1419, 752] on icon "前のページへ" at bounding box center [1414, 752] width 23 height 23
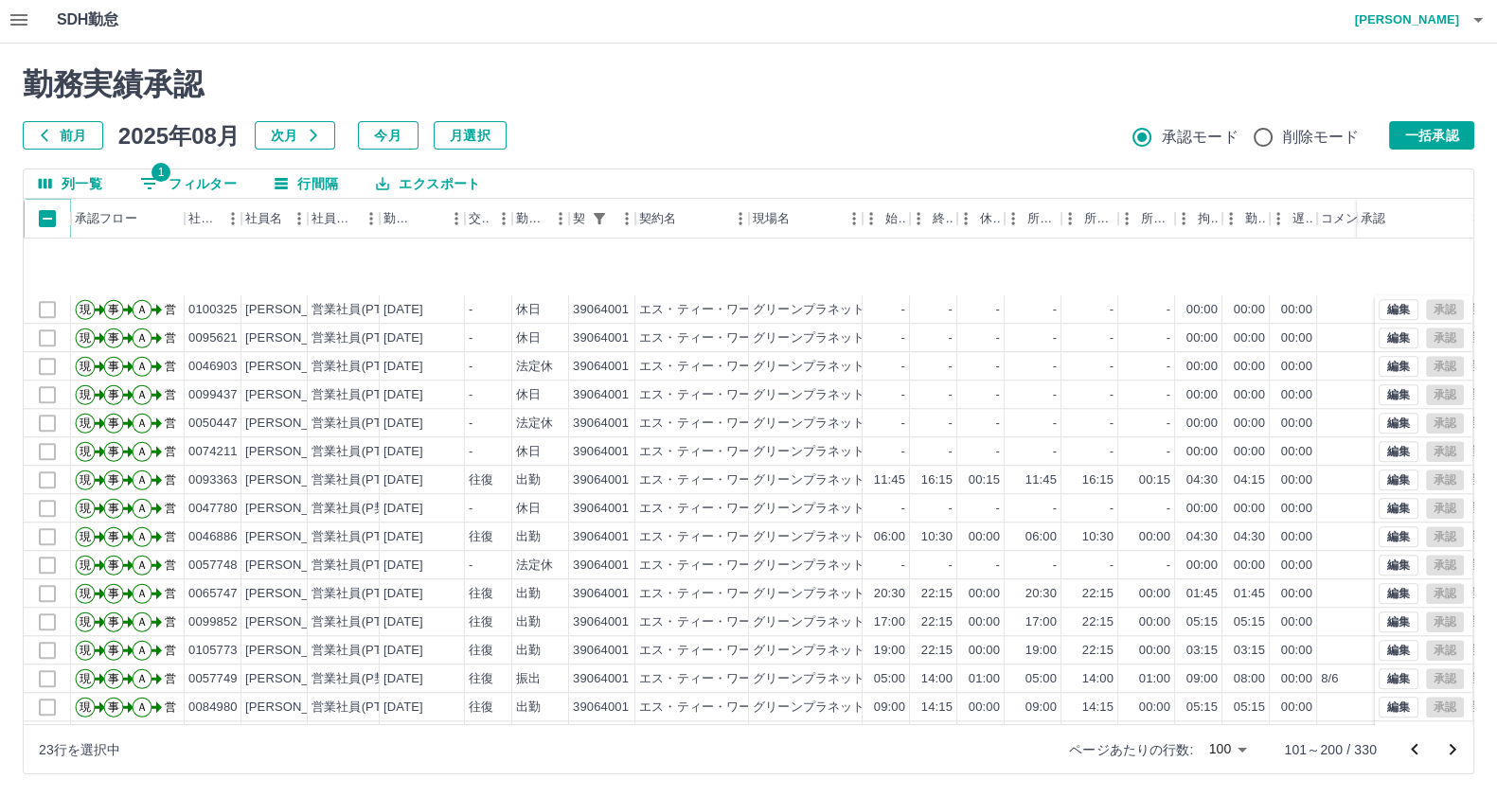
scroll to position [2372, 0]
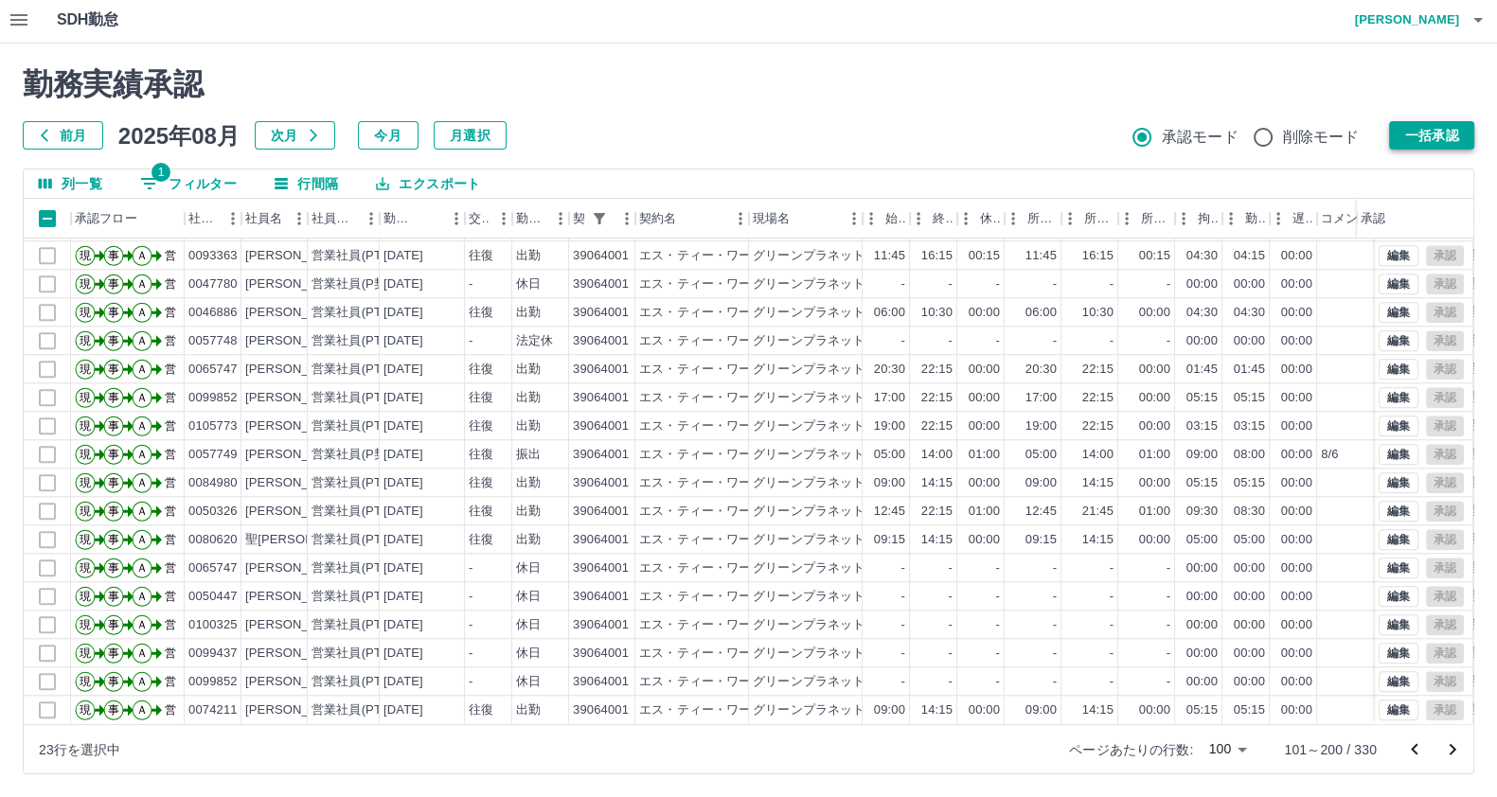
click at [1466, 122] on button "一括承認" at bounding box center [1431, 135] width 85 height 28
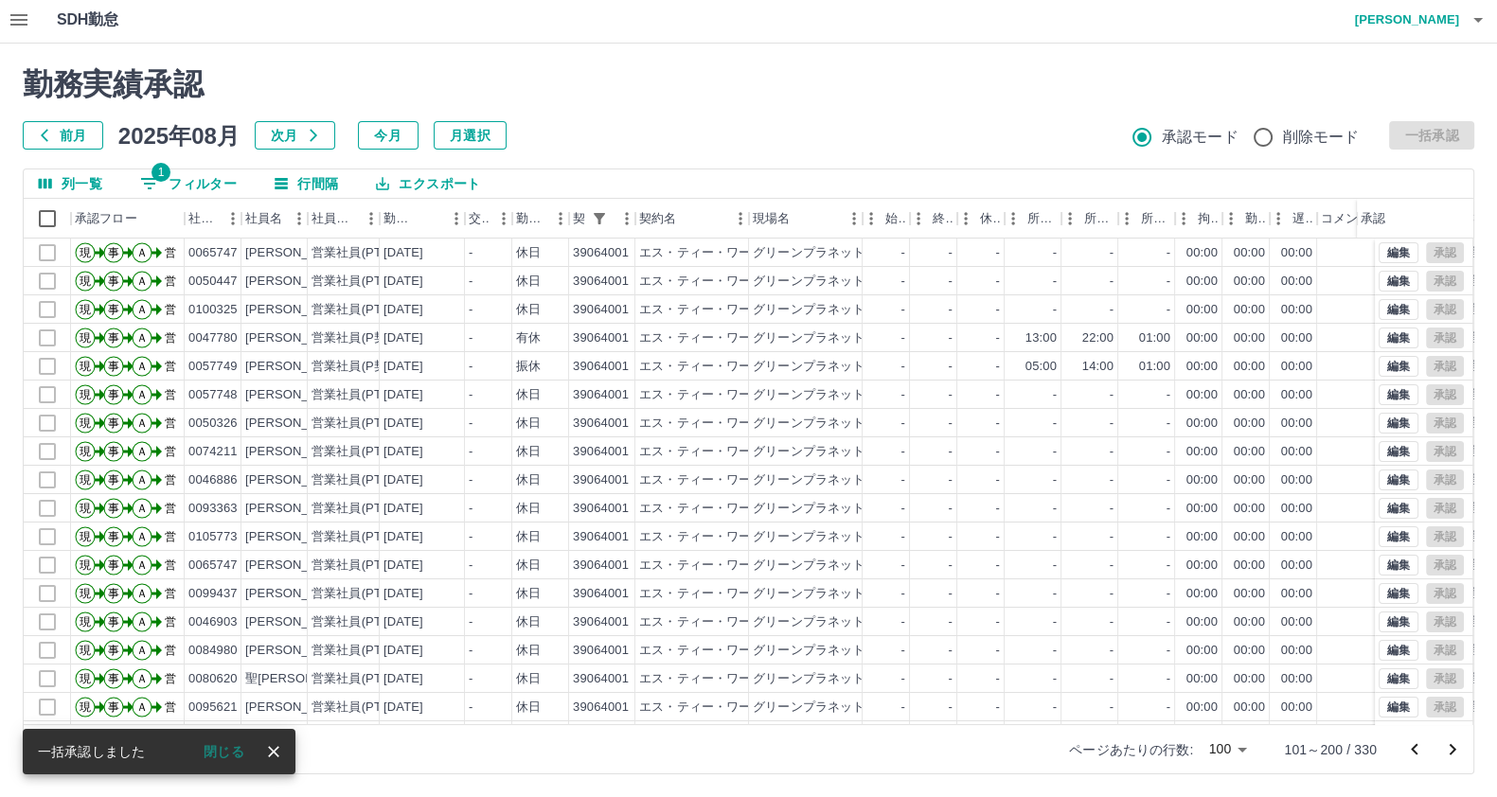
scroll to position [0, 0]
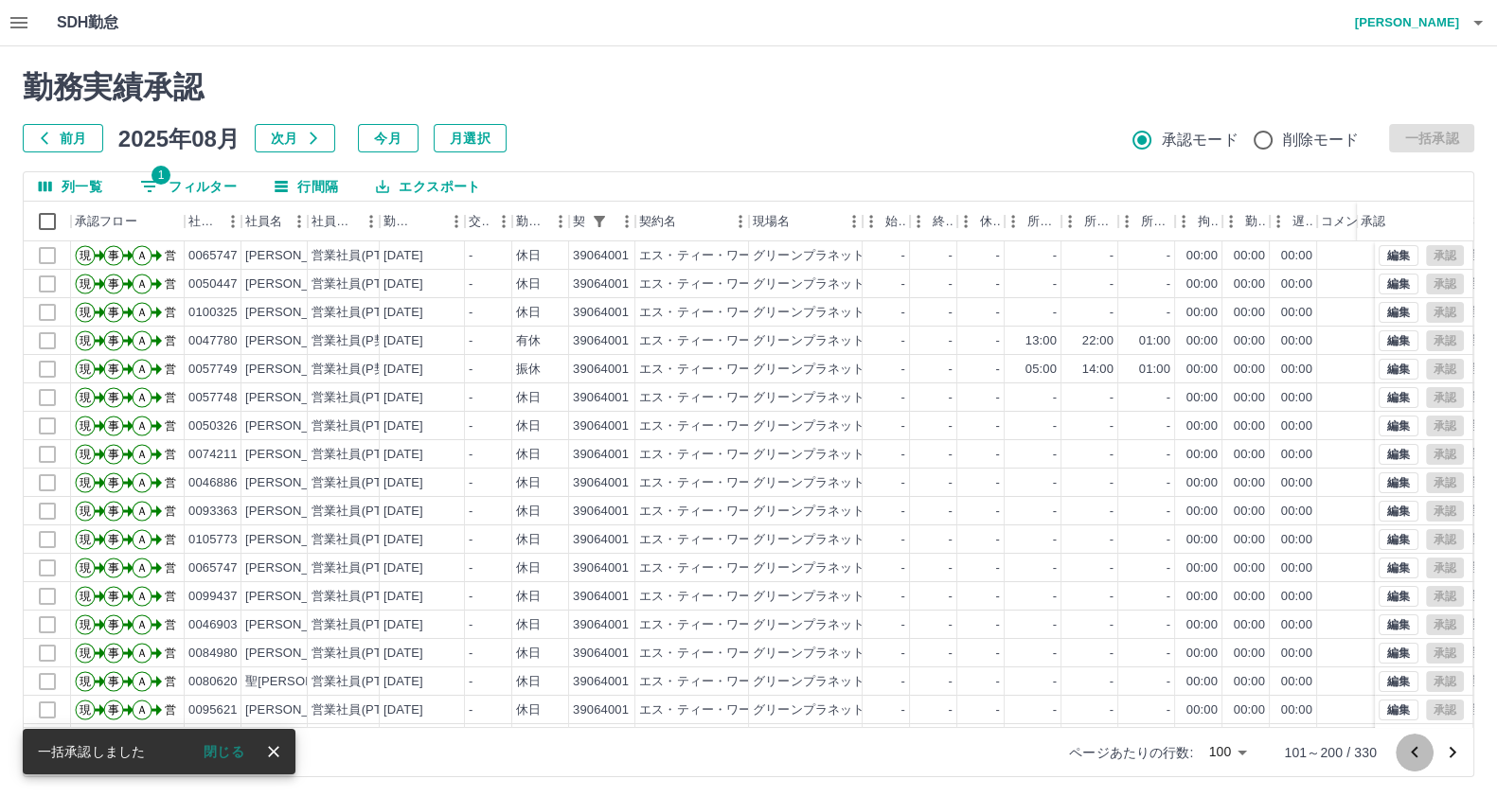
click at [1430, 756] on button "前のページへ" at bounding box center [1415, 753] width 38 height 38
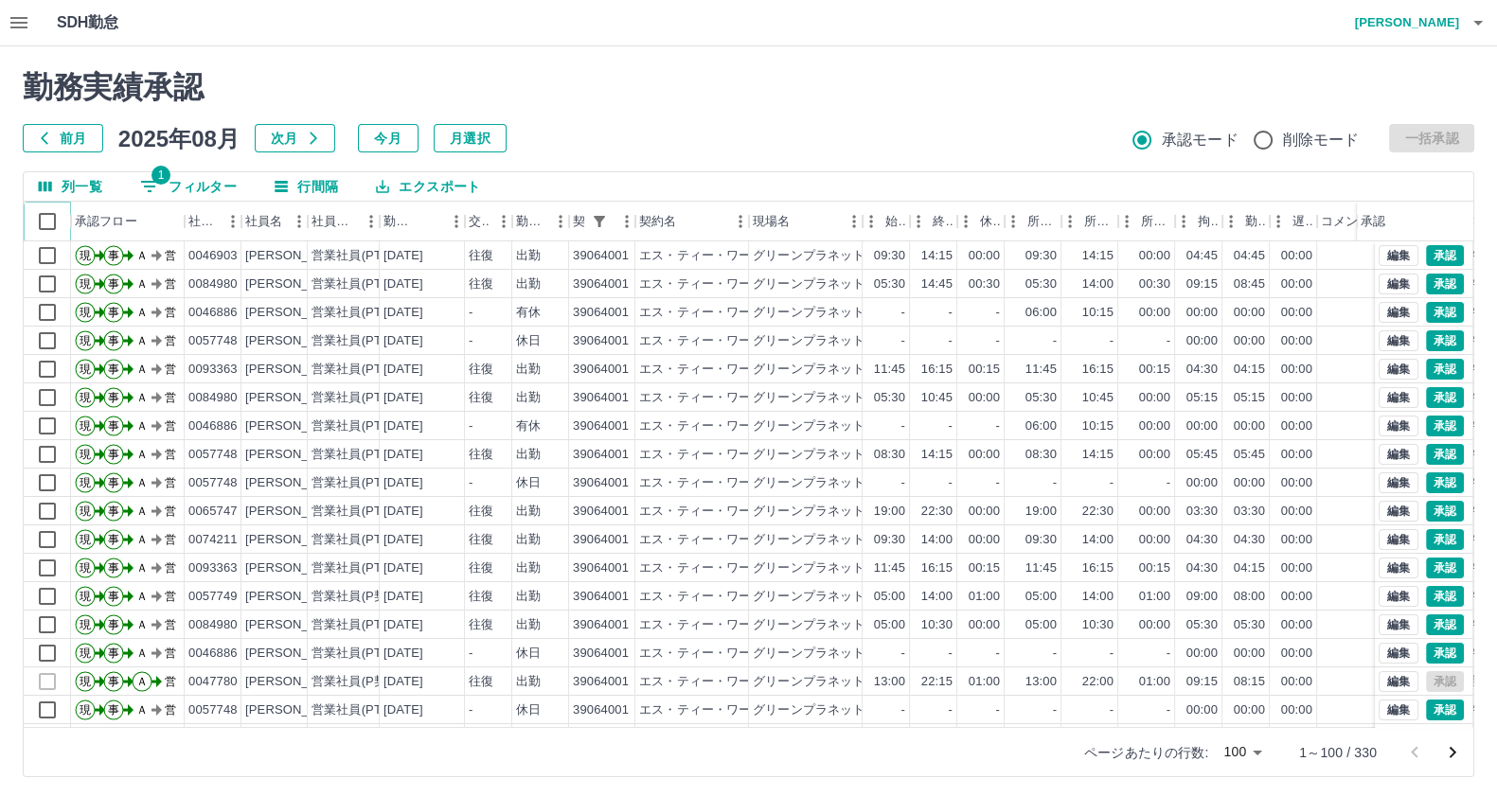
click at [26, 210] on div at bounding box center [47, 222] width 47 height 40
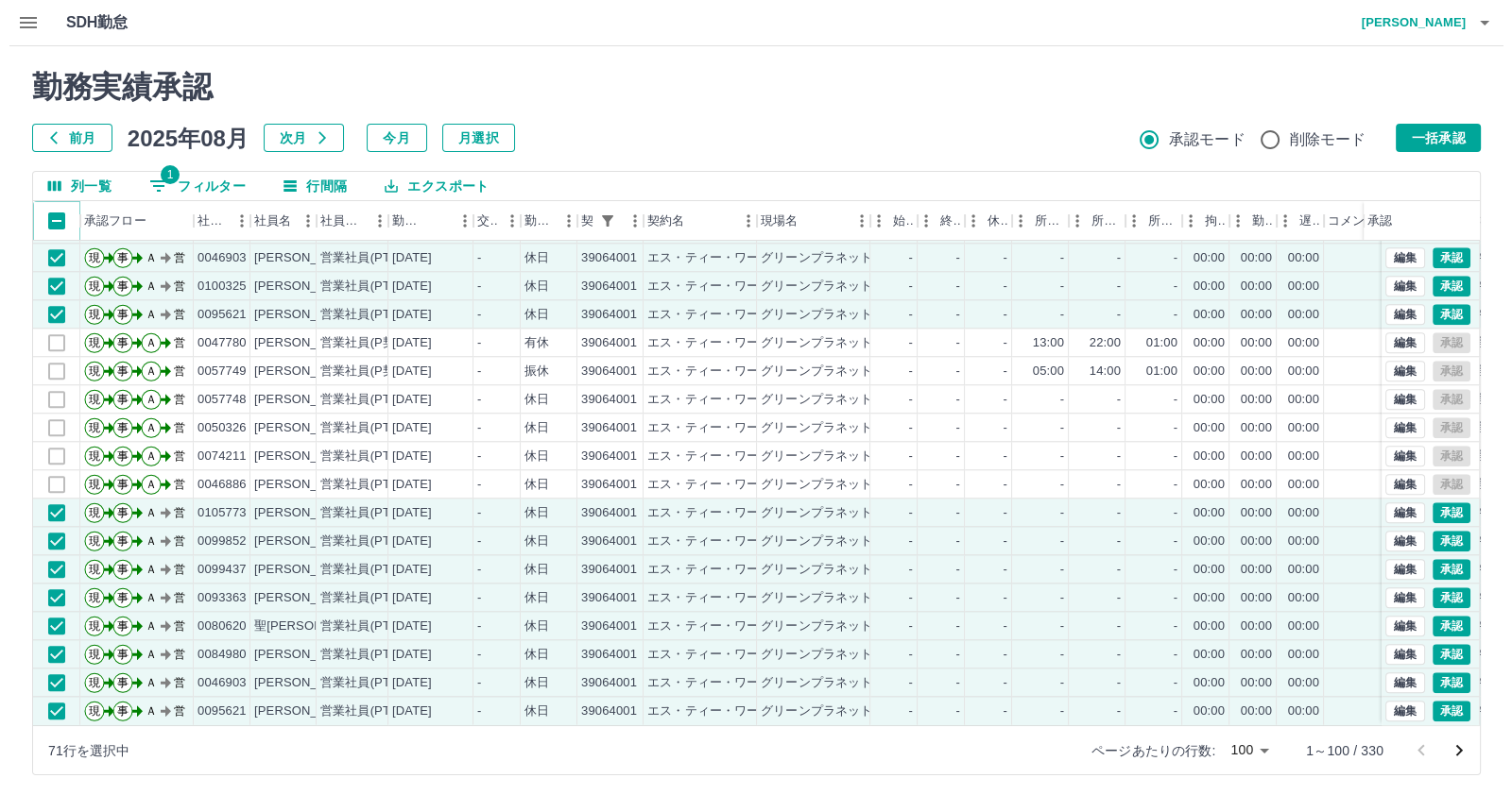
scroll to position [3, 0]
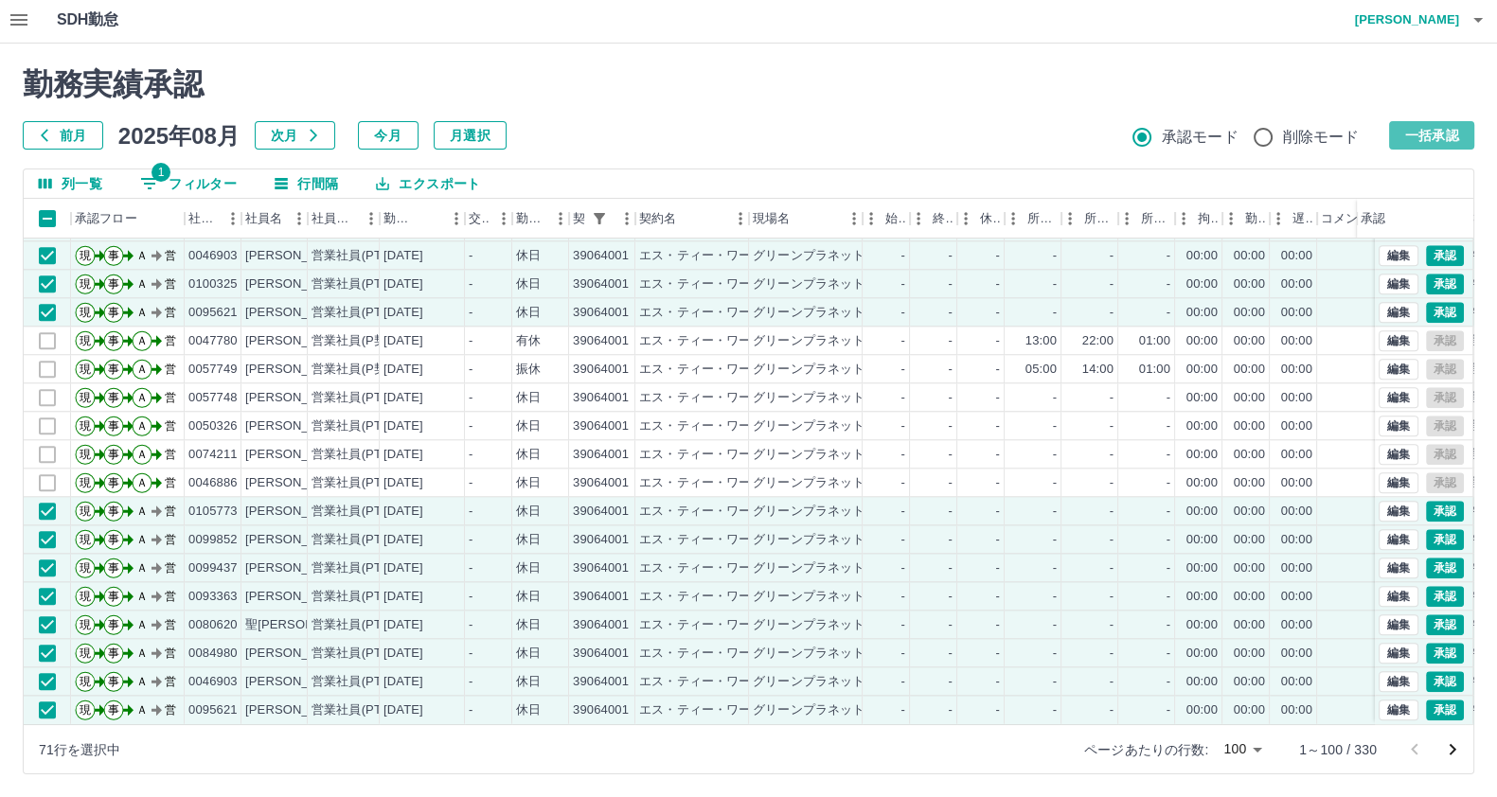
click at [1404, 130] on button "一括承認" at bounding box center [1431, 135] width 85 height 28
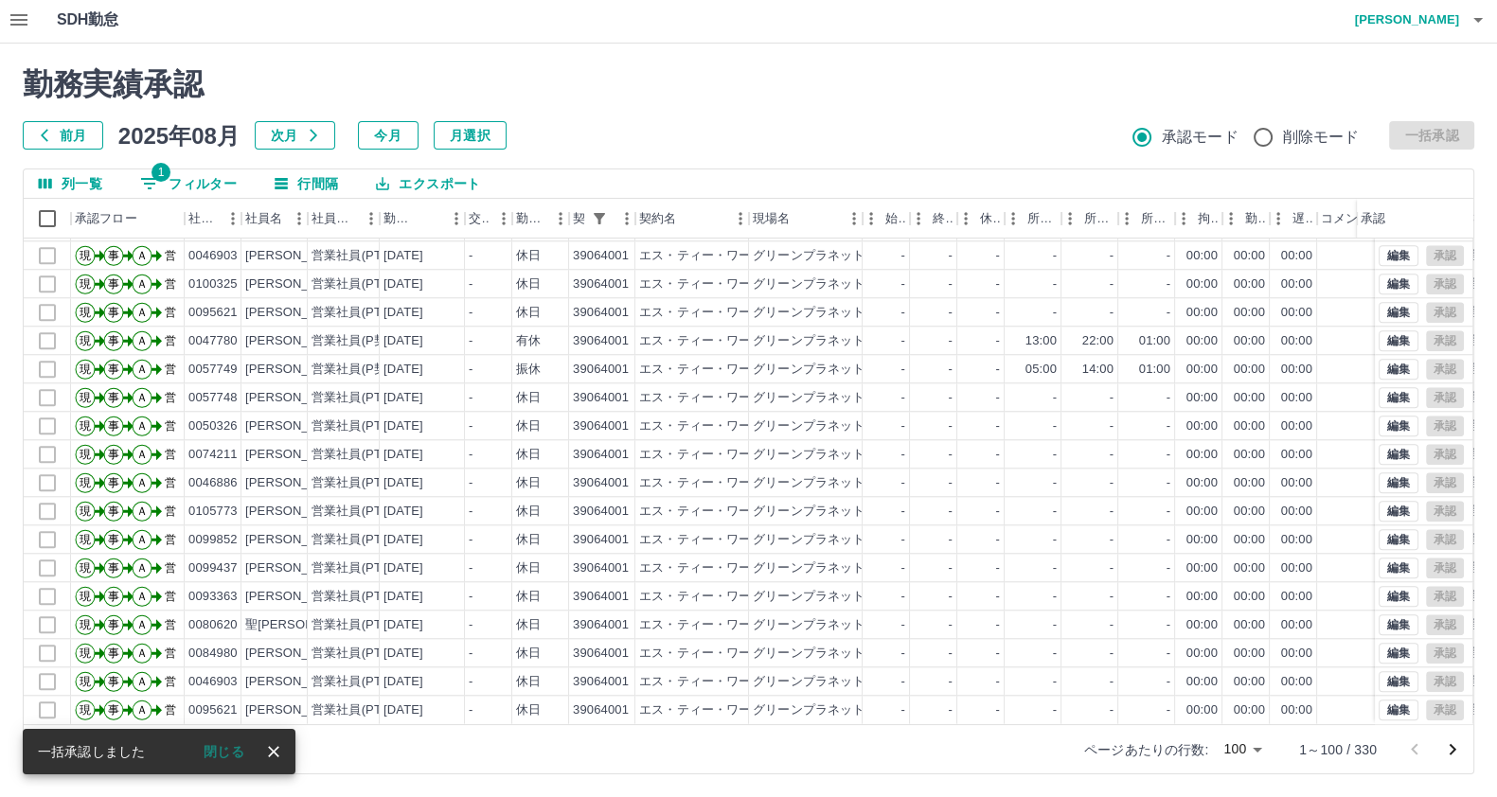
click at [1475, 9] on icon "button" at bounding box center [1478, 20] width 23 height 23
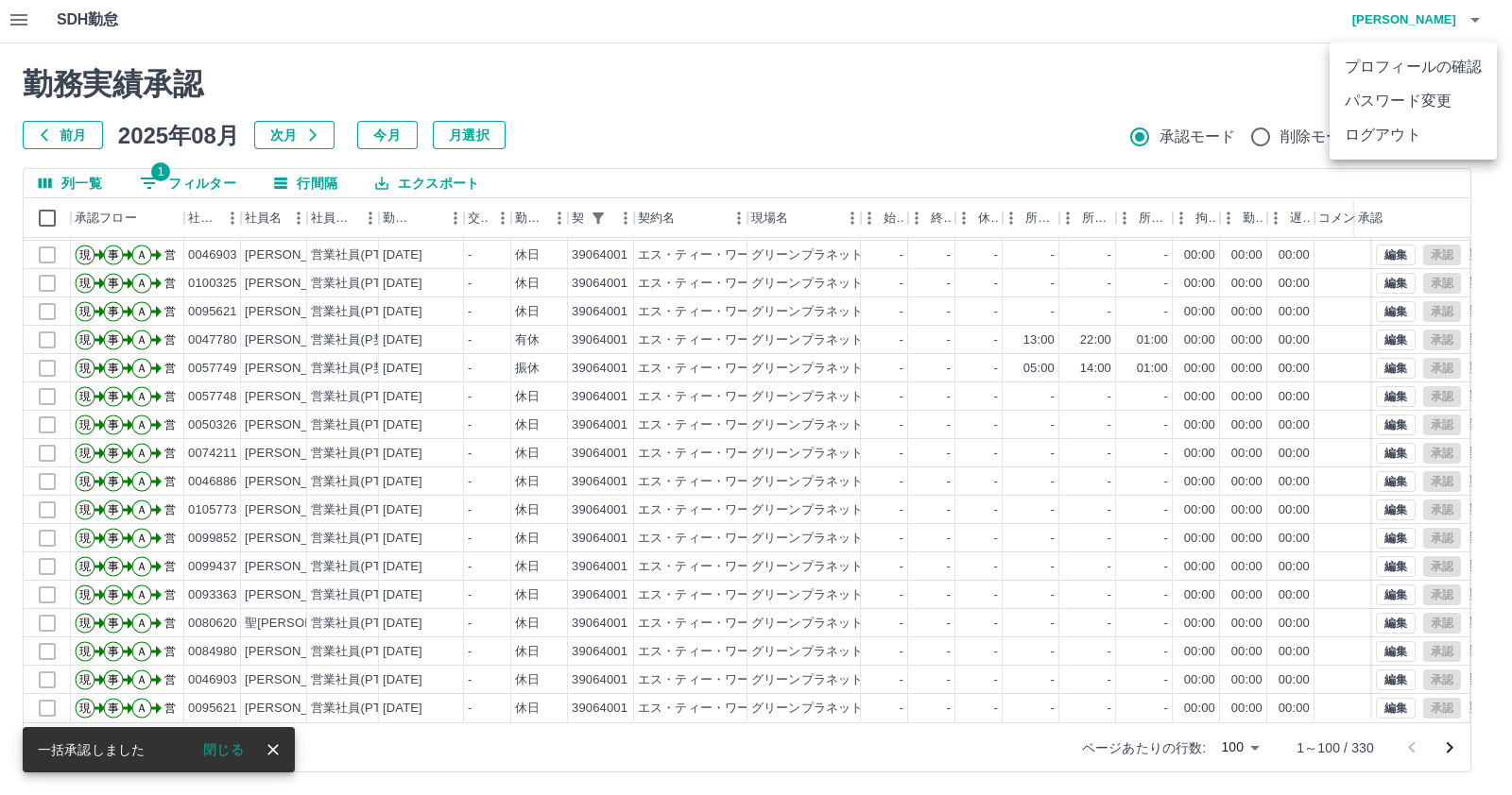
click at [1406, 129] on li "ログアウト" at bounding box center [1413, 135] width 168 height 34
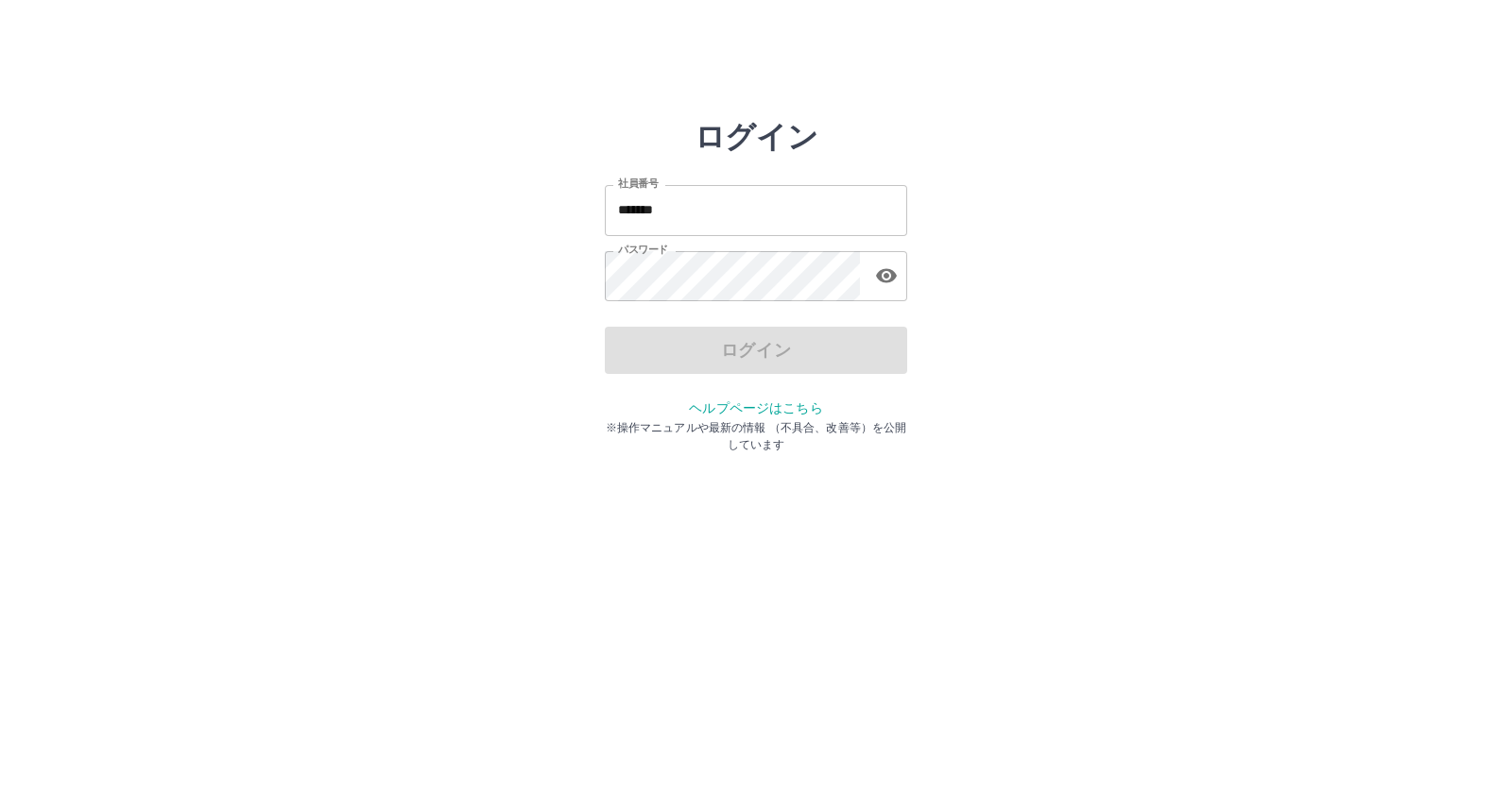
click at [754, 238] on div "社員番号 ******* 社員番号 パスワード パスワード" at bounding box center [756, 239] width 302 height 171
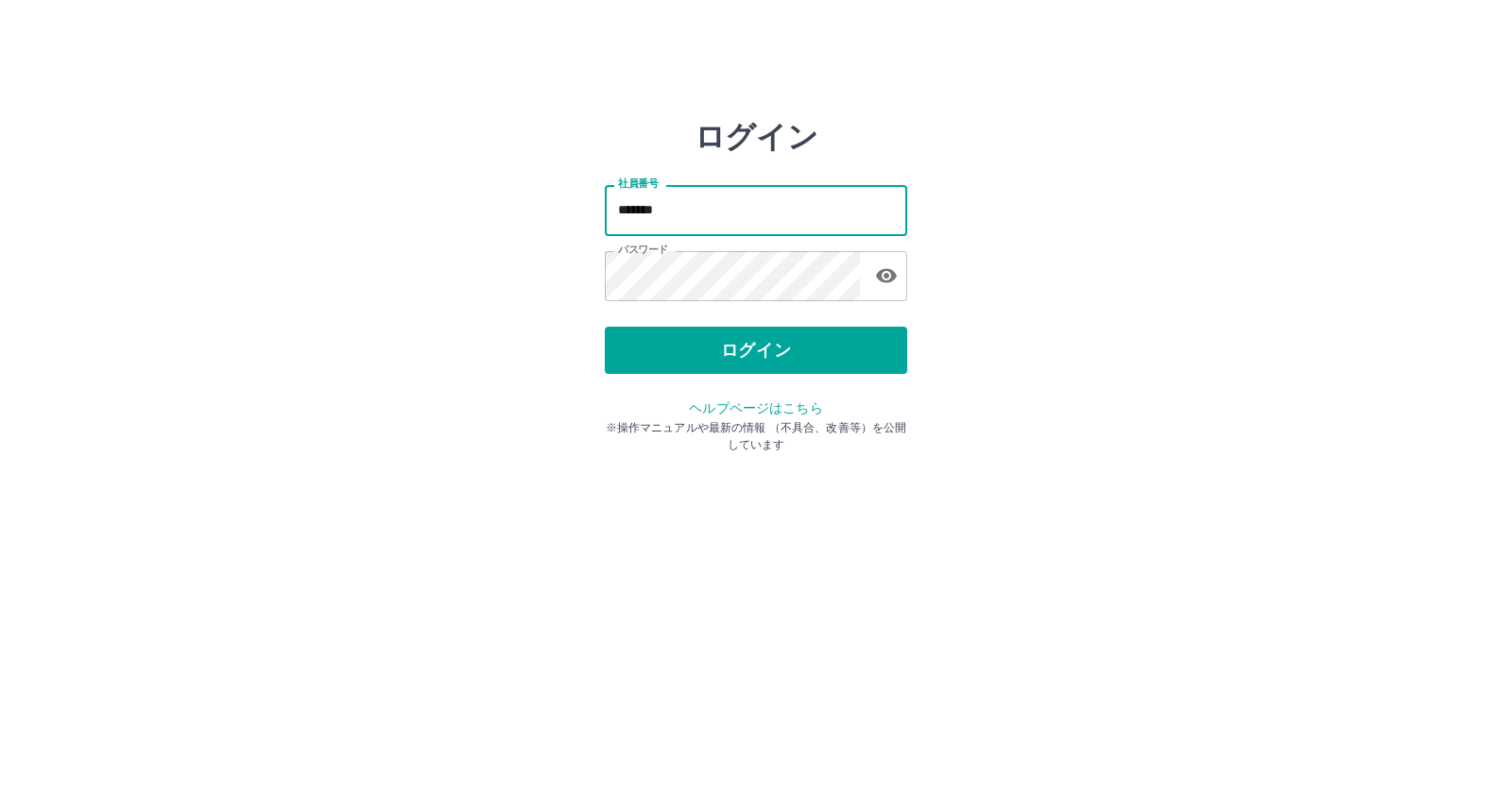
click at [752, 218] on input "*******" at bounding box center [756, 210] width 302 height 50
type input "*******"
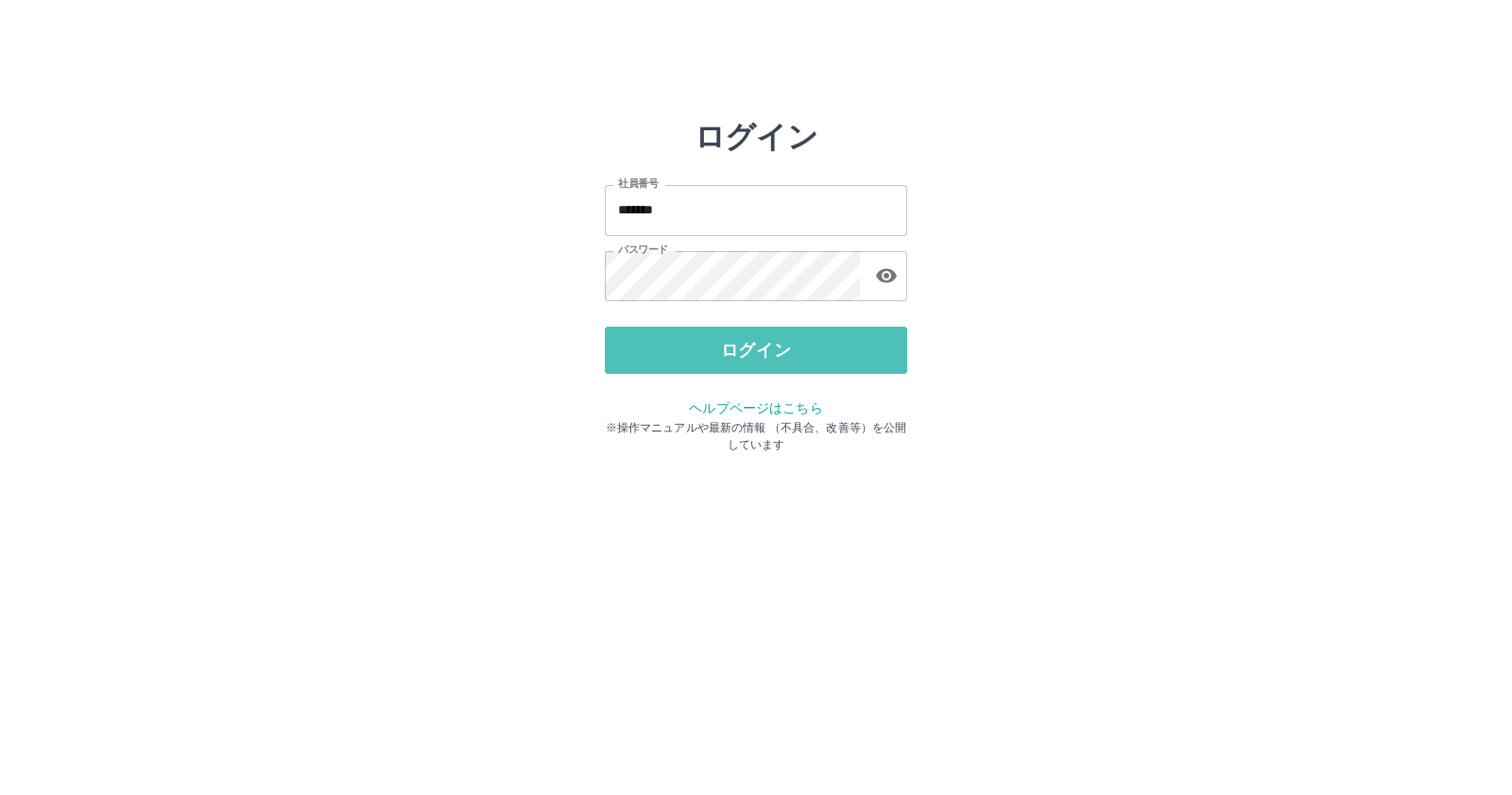
click at [719, 333] on button "ログイン" at bounding box center [756, 350] width 302 height 47
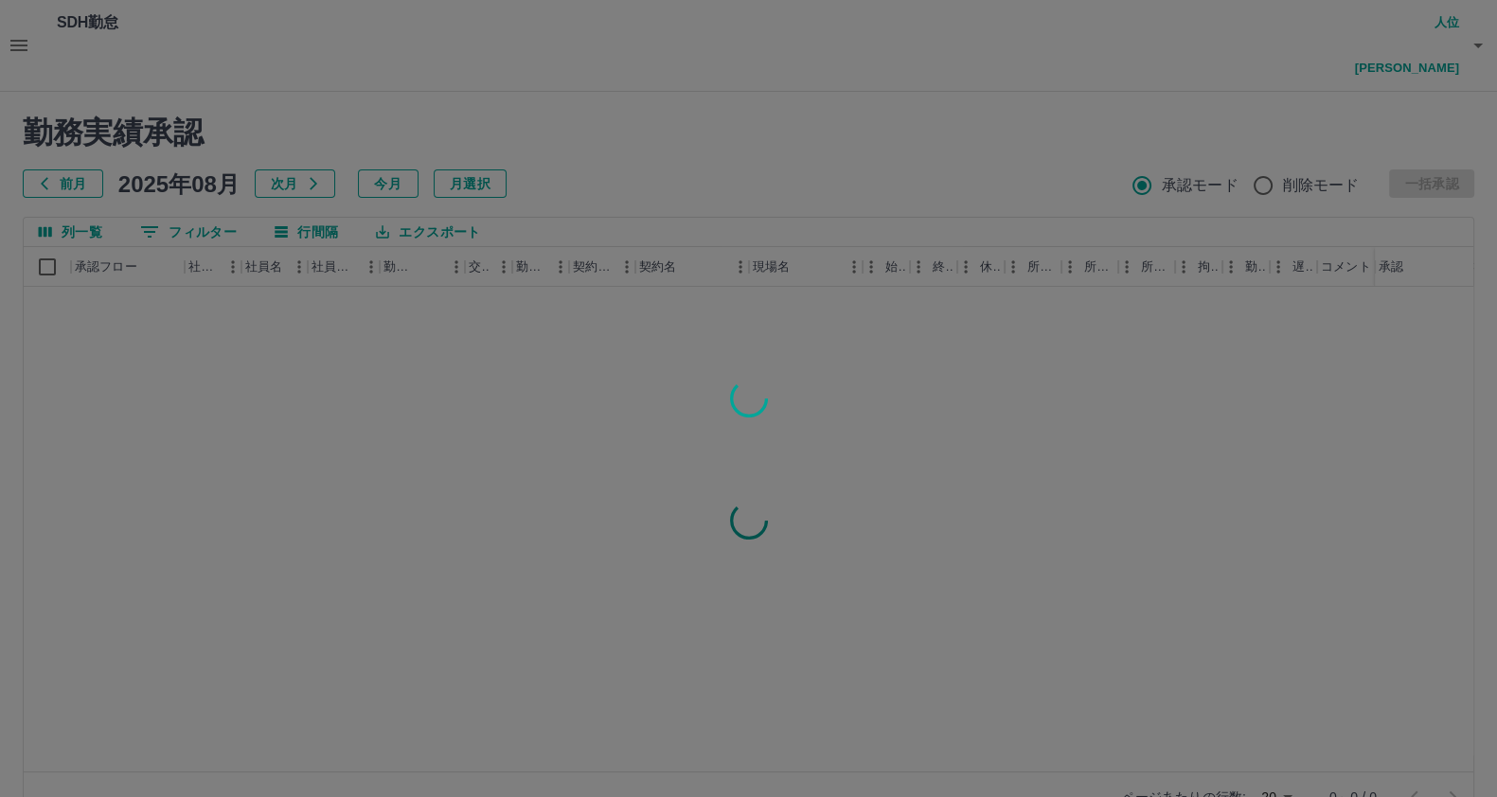
click at [191, 188] on div at bounding box center [748, 398] width 1497 height 797
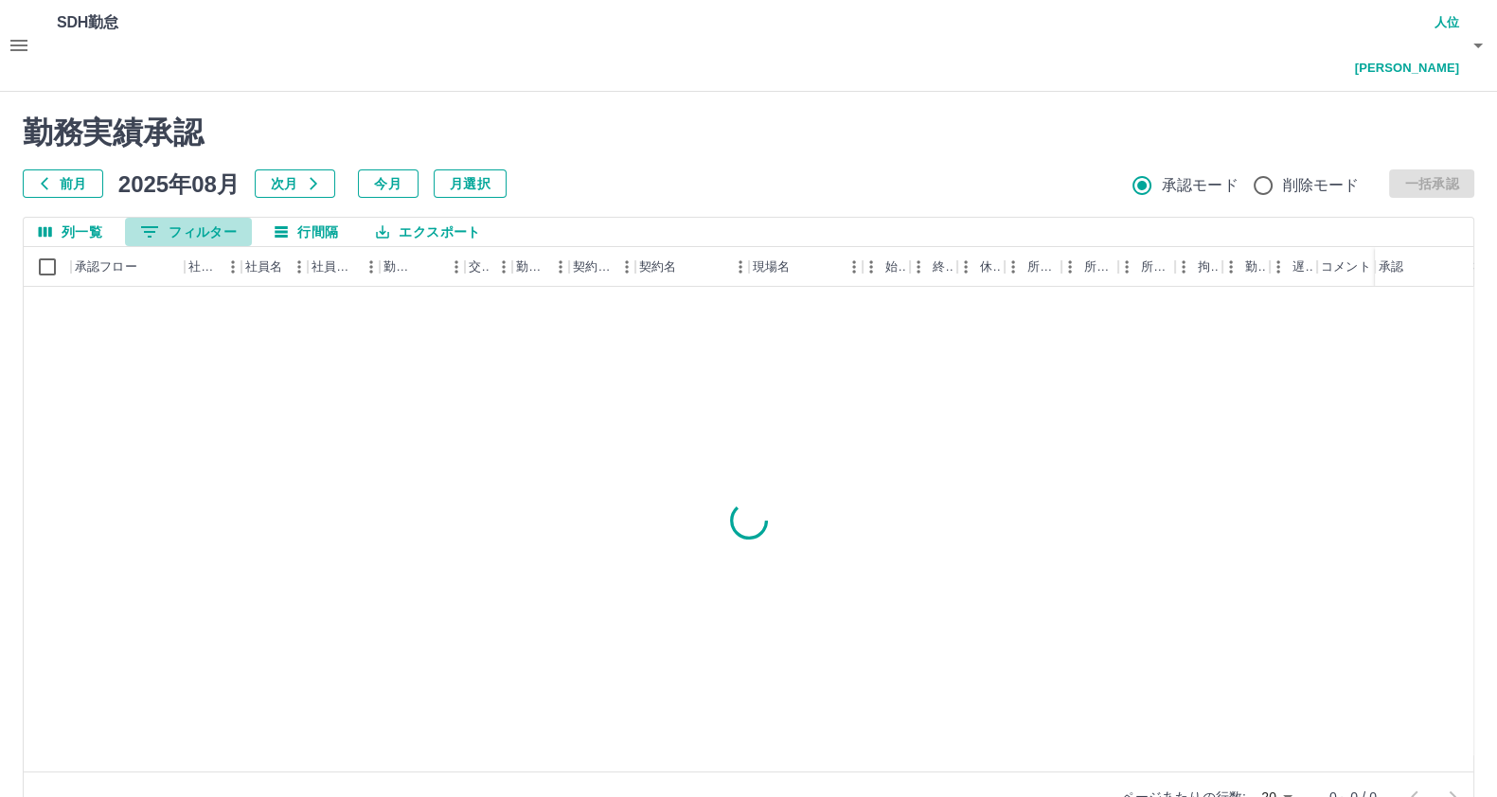
click at [192, 218] on button "0 フィルター" at bounding box center [188, 232] width 127 height 28
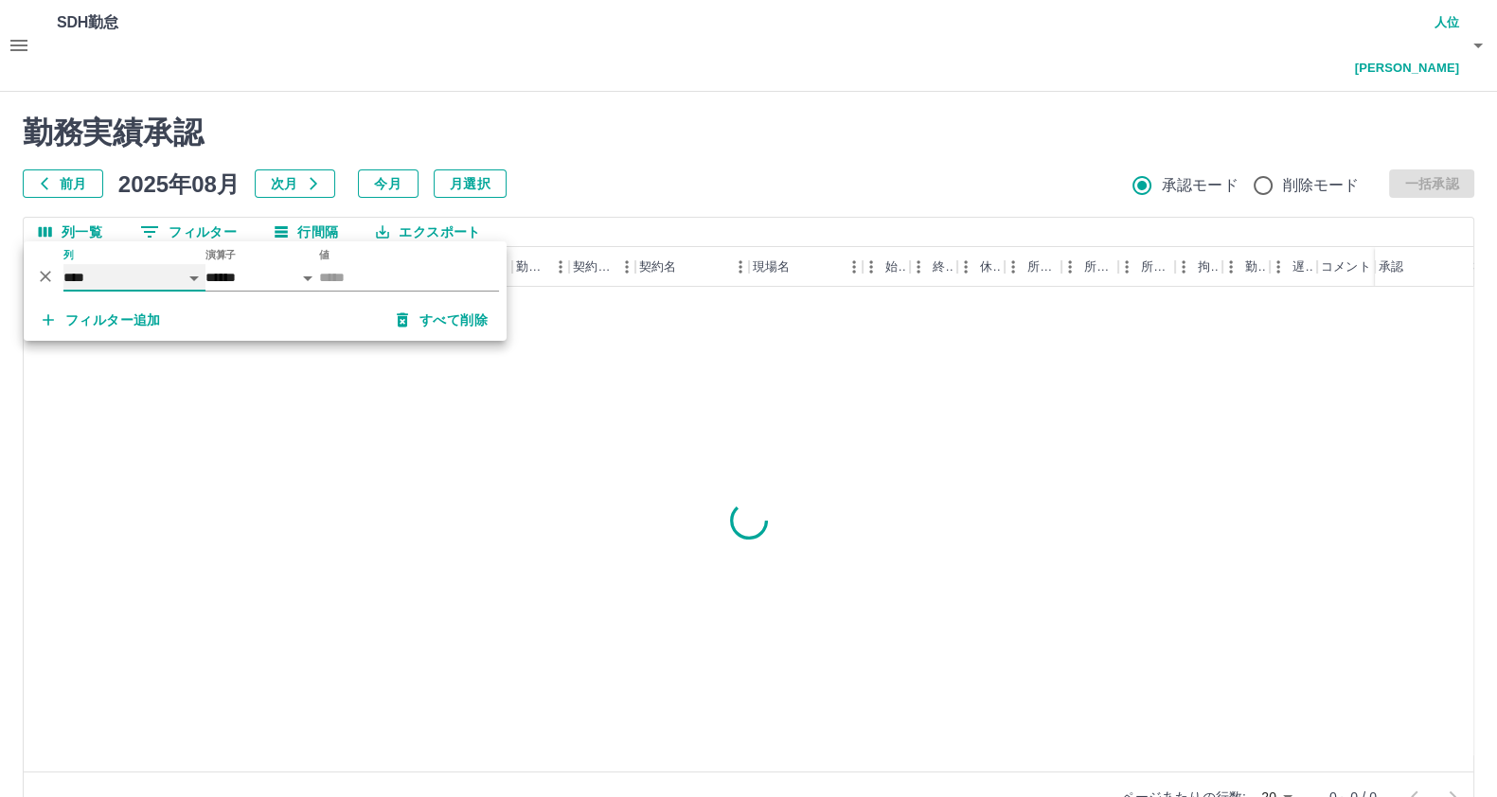
click at [114, 269] on select "**** *** **** *** *** **** ***** *** *** ** ** ** **** **** **** ** ** *** ****…" at bounding box center [134, 277] width 142 height 27
click at [63, 264] on select "**** *** **** *** *** **** ***** *** *** ** ** ** **** **** **** ** ** *** ****…" at bounding box center [134, 277] width 142 height 27
select select "**********"
click at [398, 276] on input "値" at bounding box center [409, 277] width 180 height 27
type input "********"
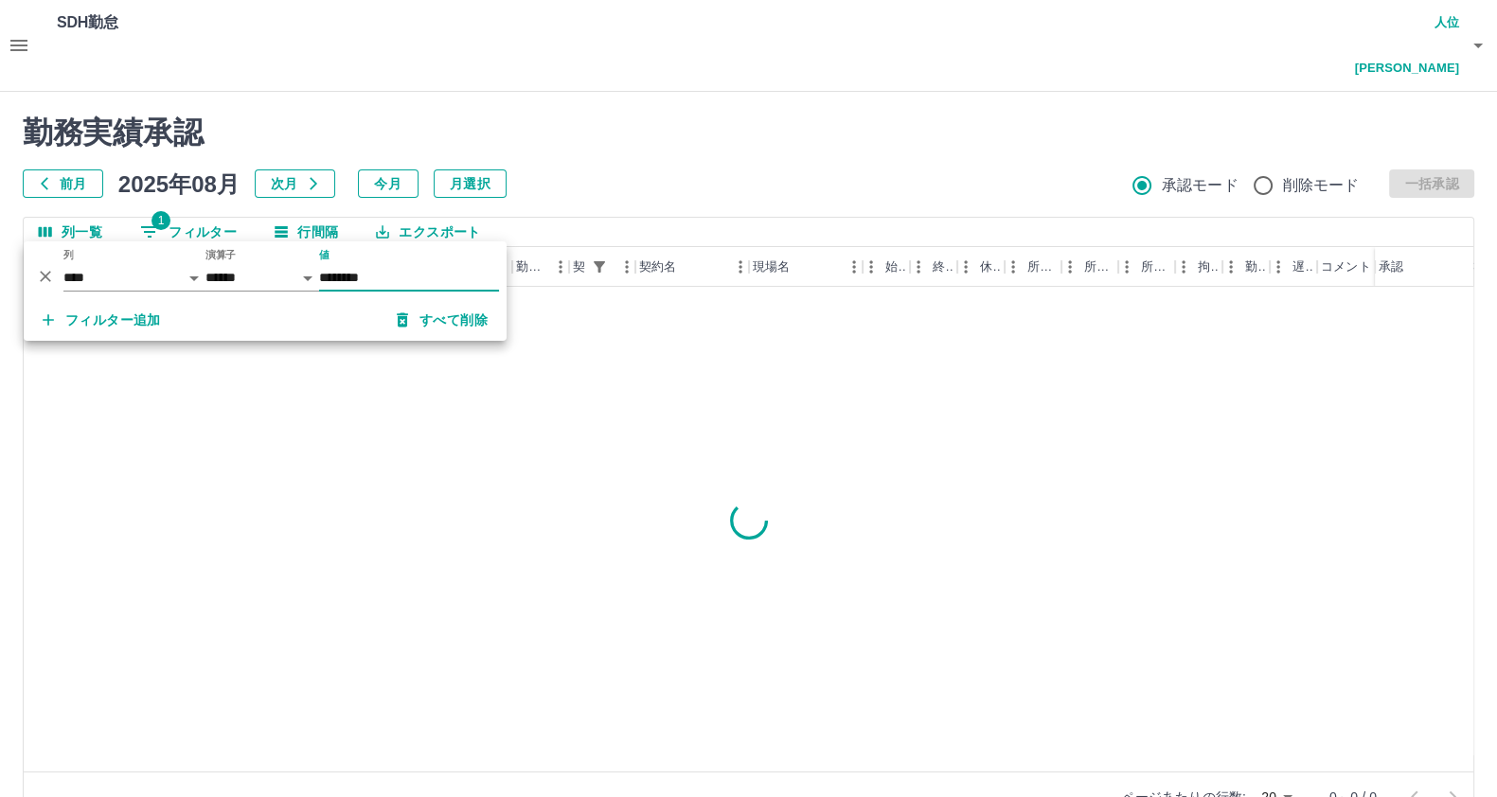
click at [345, 398] on div at bounding box center [850, 529] width 1653 height 485
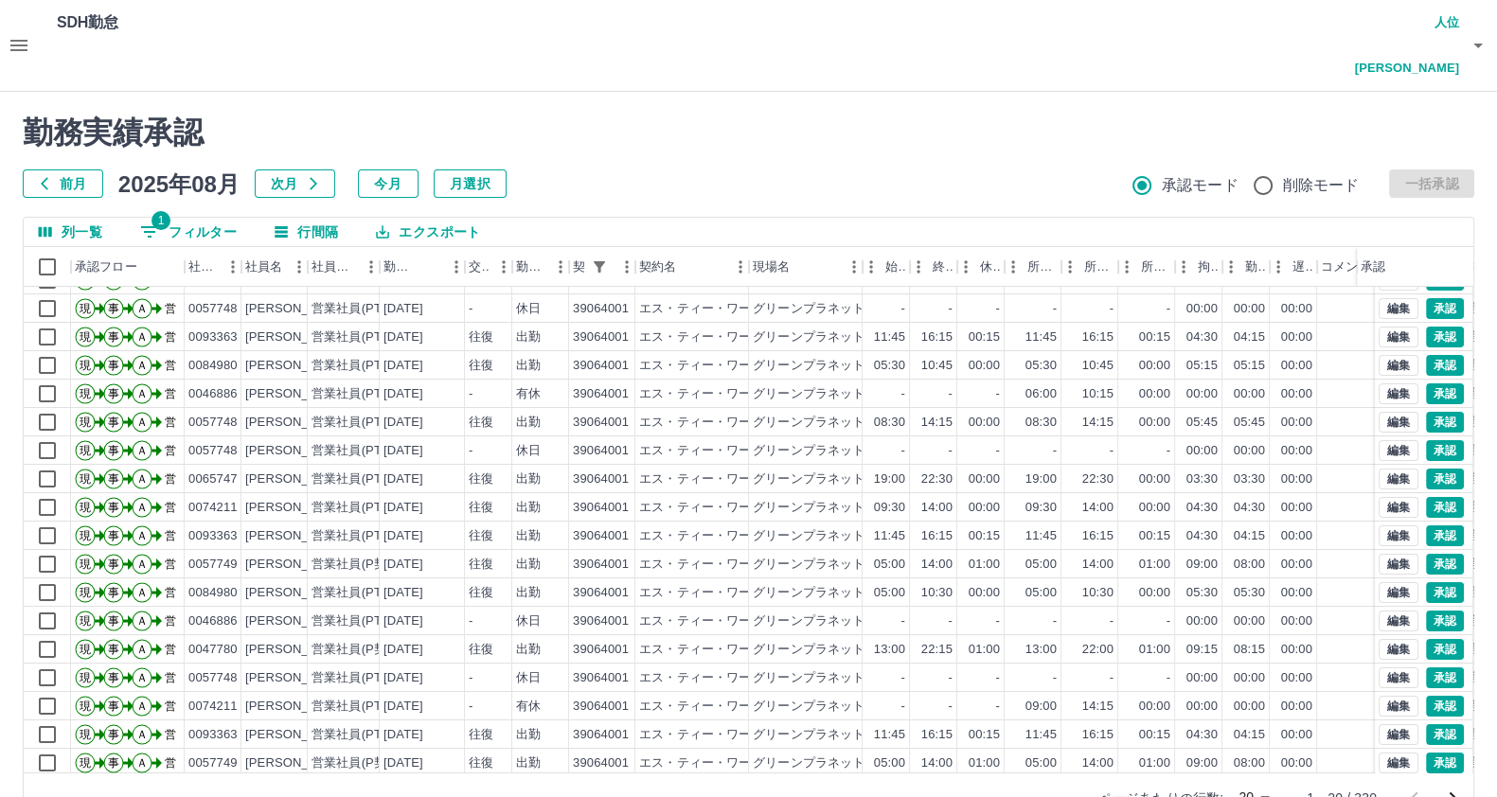
scroll to position [99, 0]
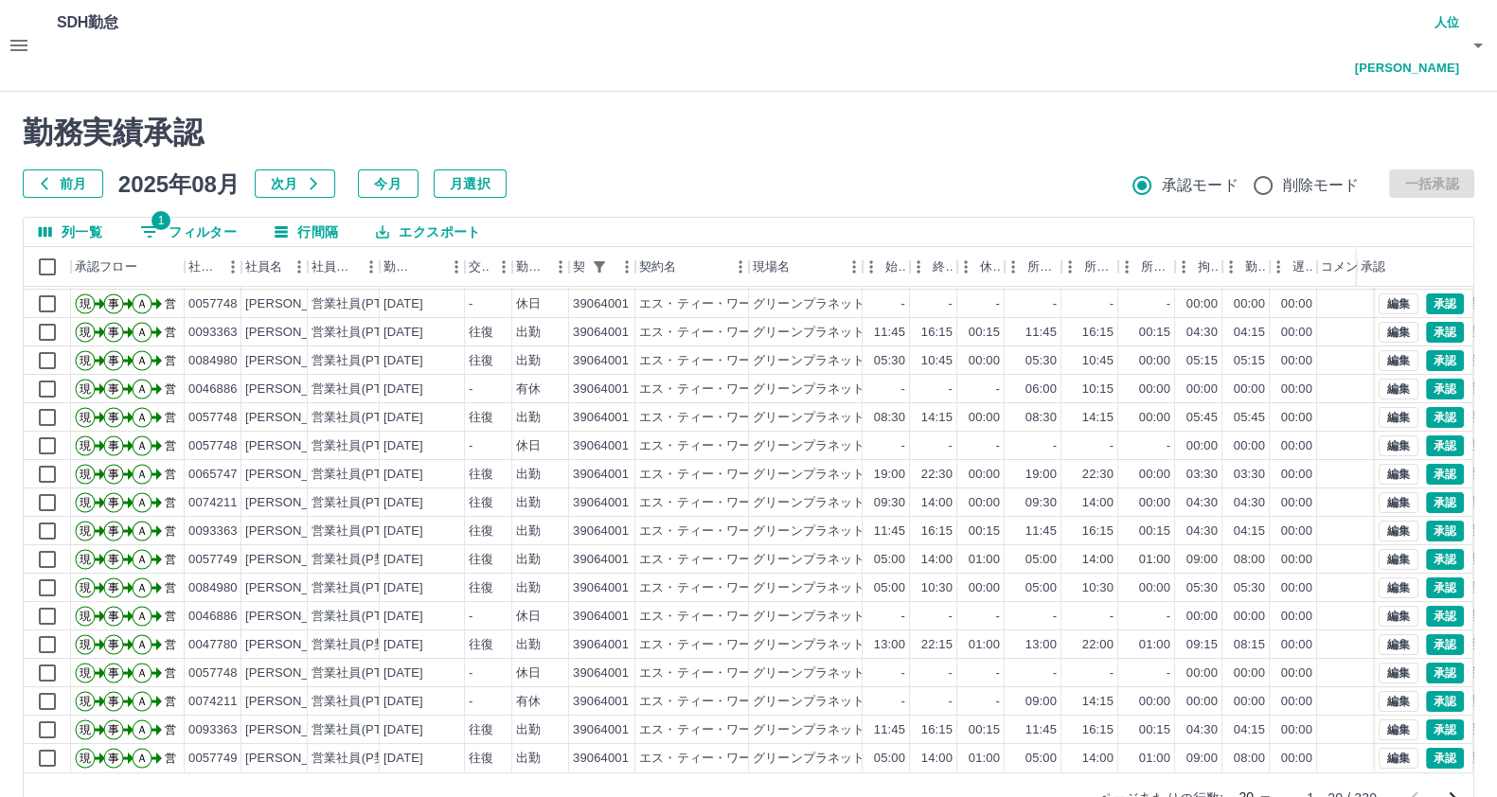
click at [1258, 754] on body "SDH勤怠 人位　努 勤務実績承認 前月 [DATE] 次月 今月 月選択 承認モード 削除モード 一括承認 列一覧 1 フィルター 行間隔 エクスポート 承…" at bounding box center [748, 422] width 1497 height 845
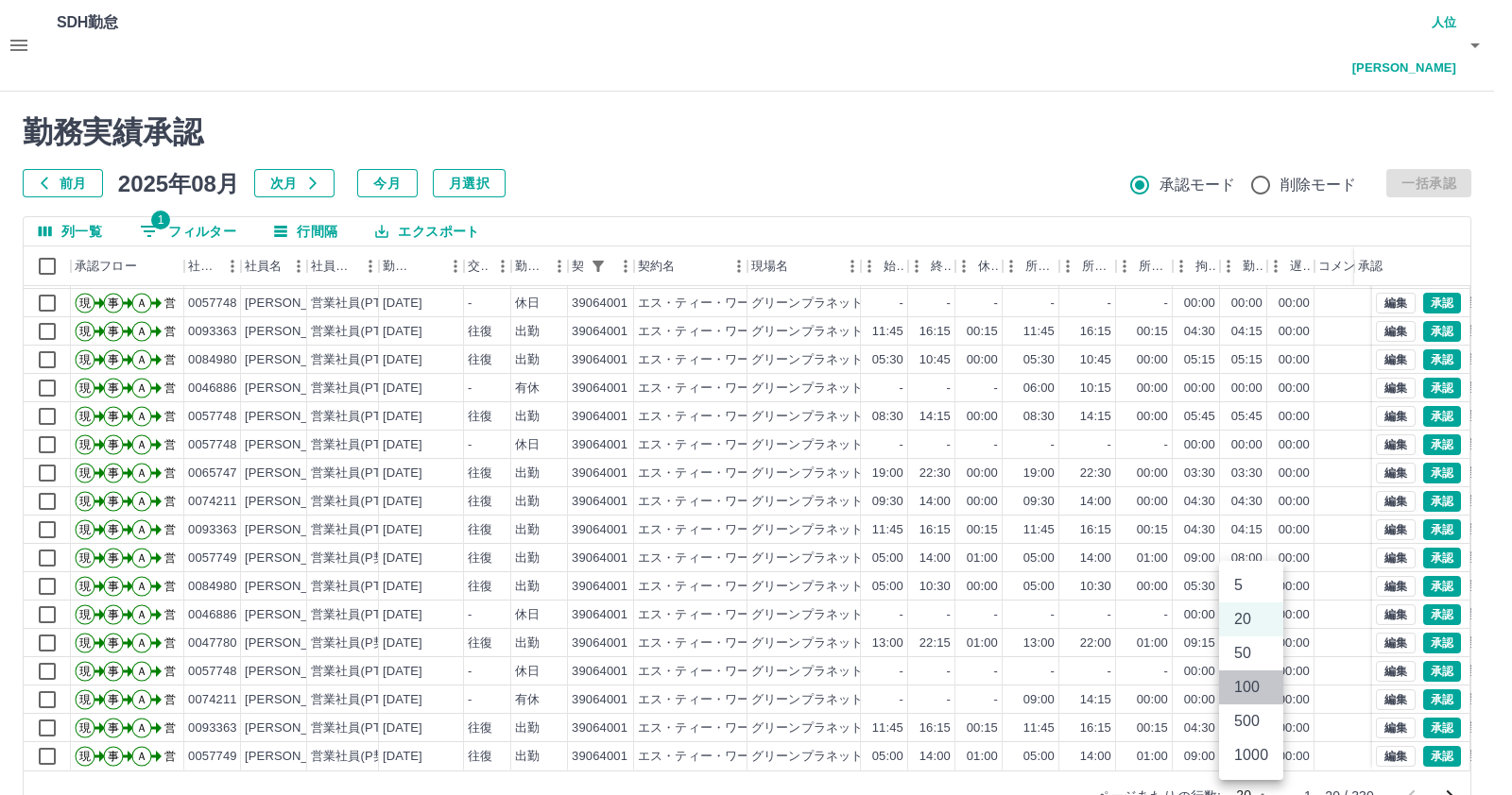
click at [1252, 692] on li "100" at bounding box center [1251, 687] width 64 height 34
type input "***"
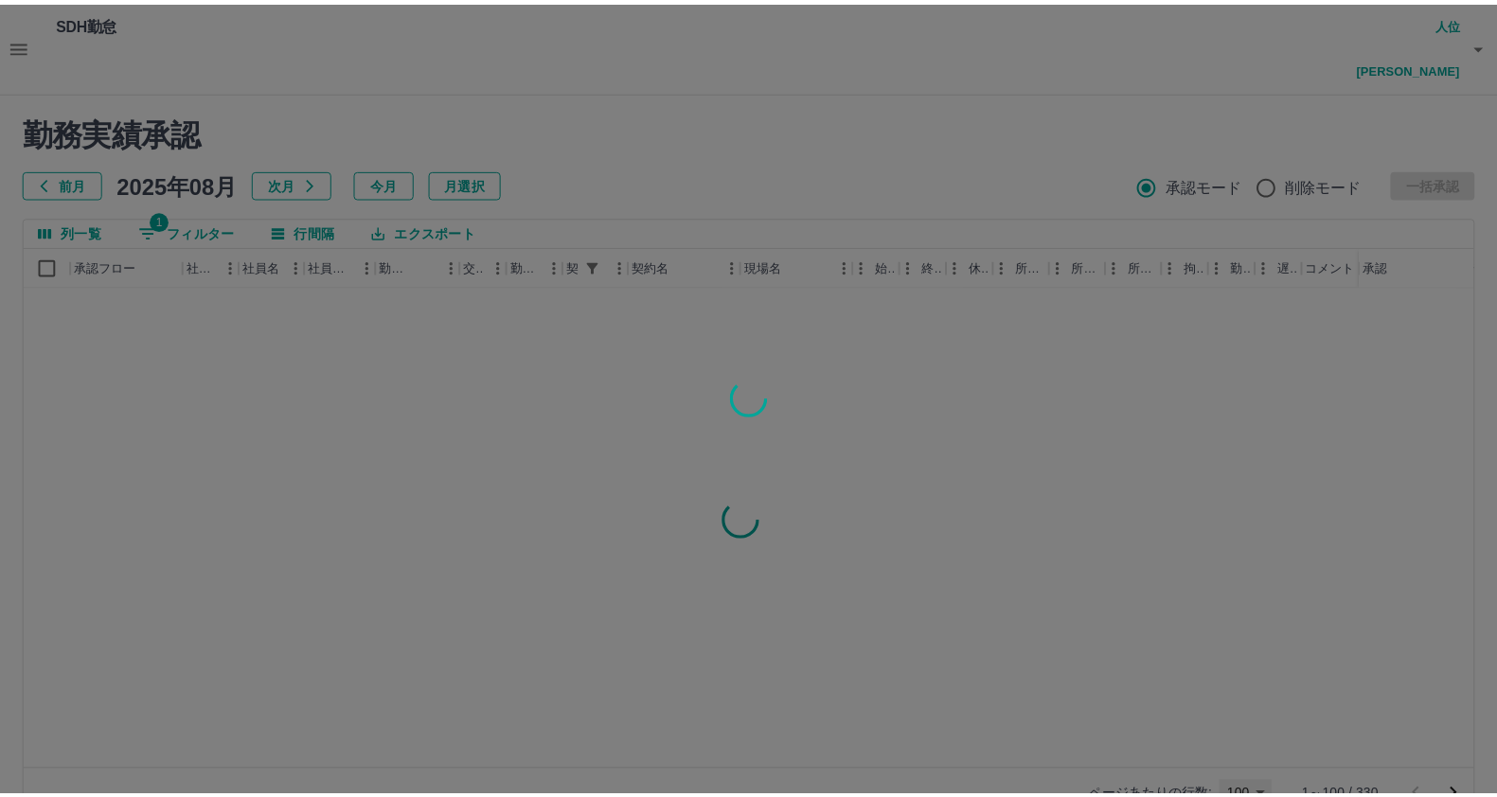
scroll to position [0, 0]
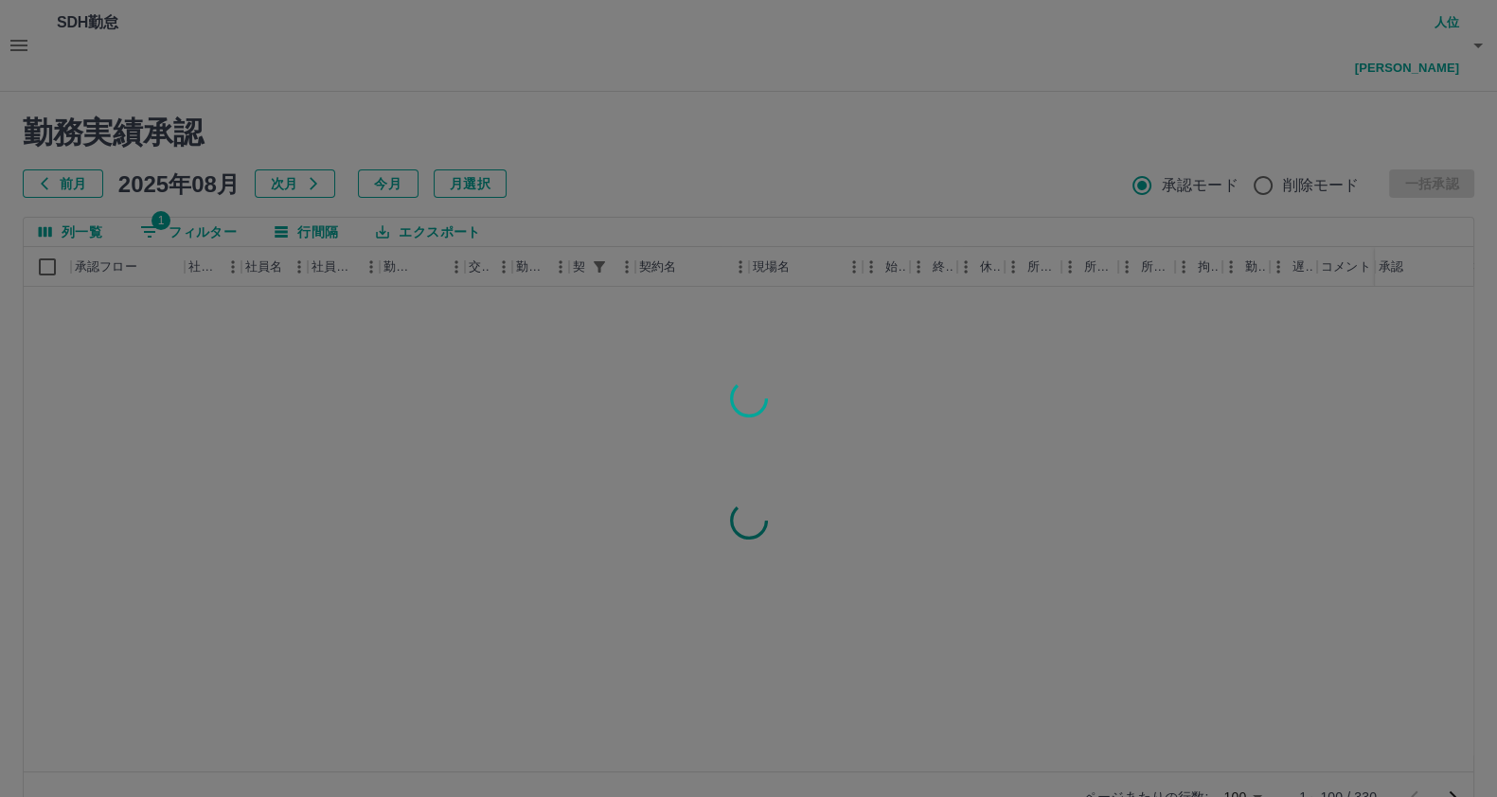
click at [1453, 758] on div at bounding box center [748, 398] width 1497 height 797
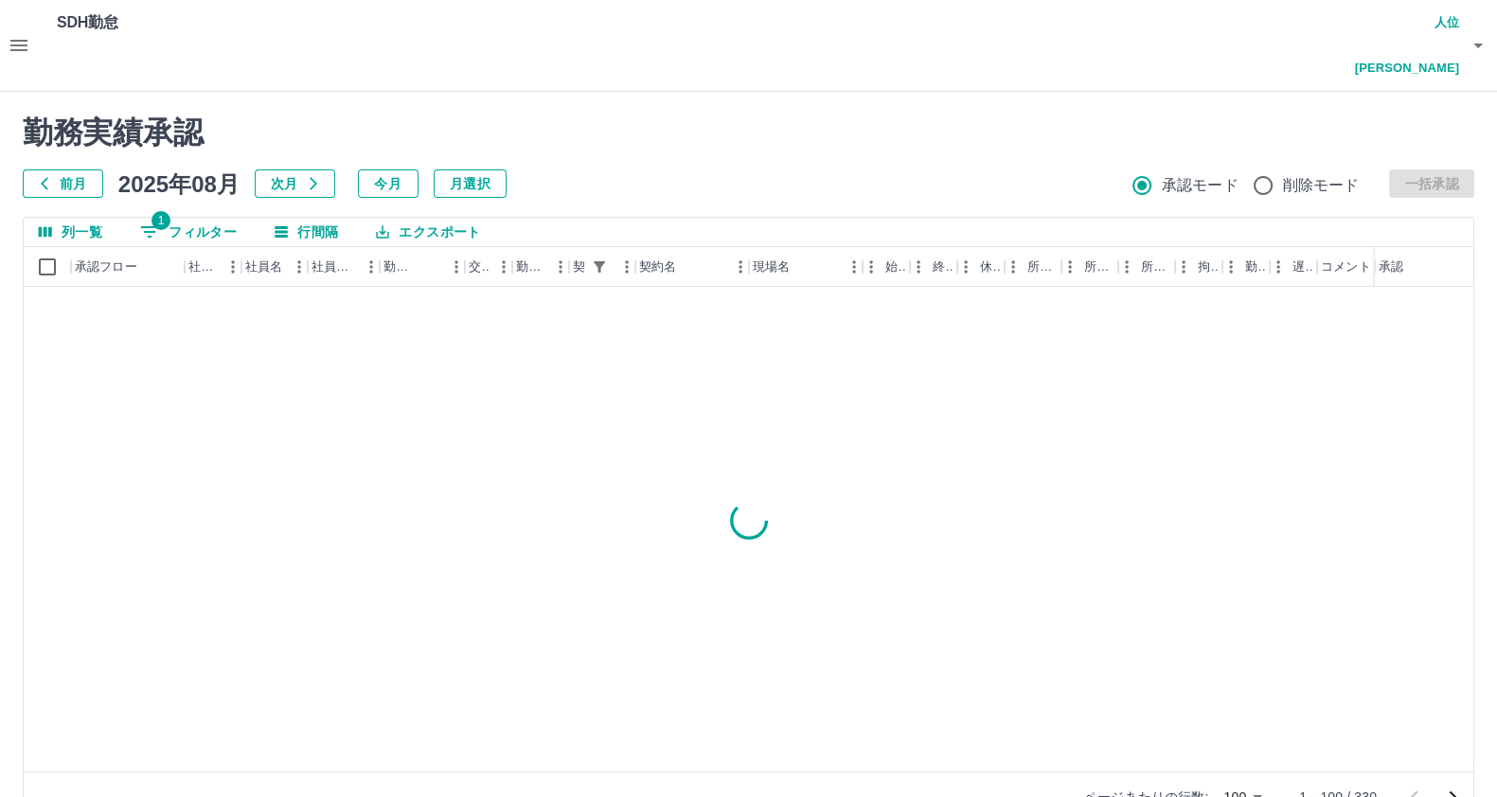
click at [1450, 786] on icon "次のページへ" at bounding box center [1452, 797] width 23 height 23
click at [1449, 786] on icon "次のページへ" at bounding box center [1452, 797] width 23 height 23
click at [1449, 778] on div at bounding box center [1434, 797] width 76 height 38
click at [1441, 778] on div at bounding box center [1434, 797] width 76 height 38
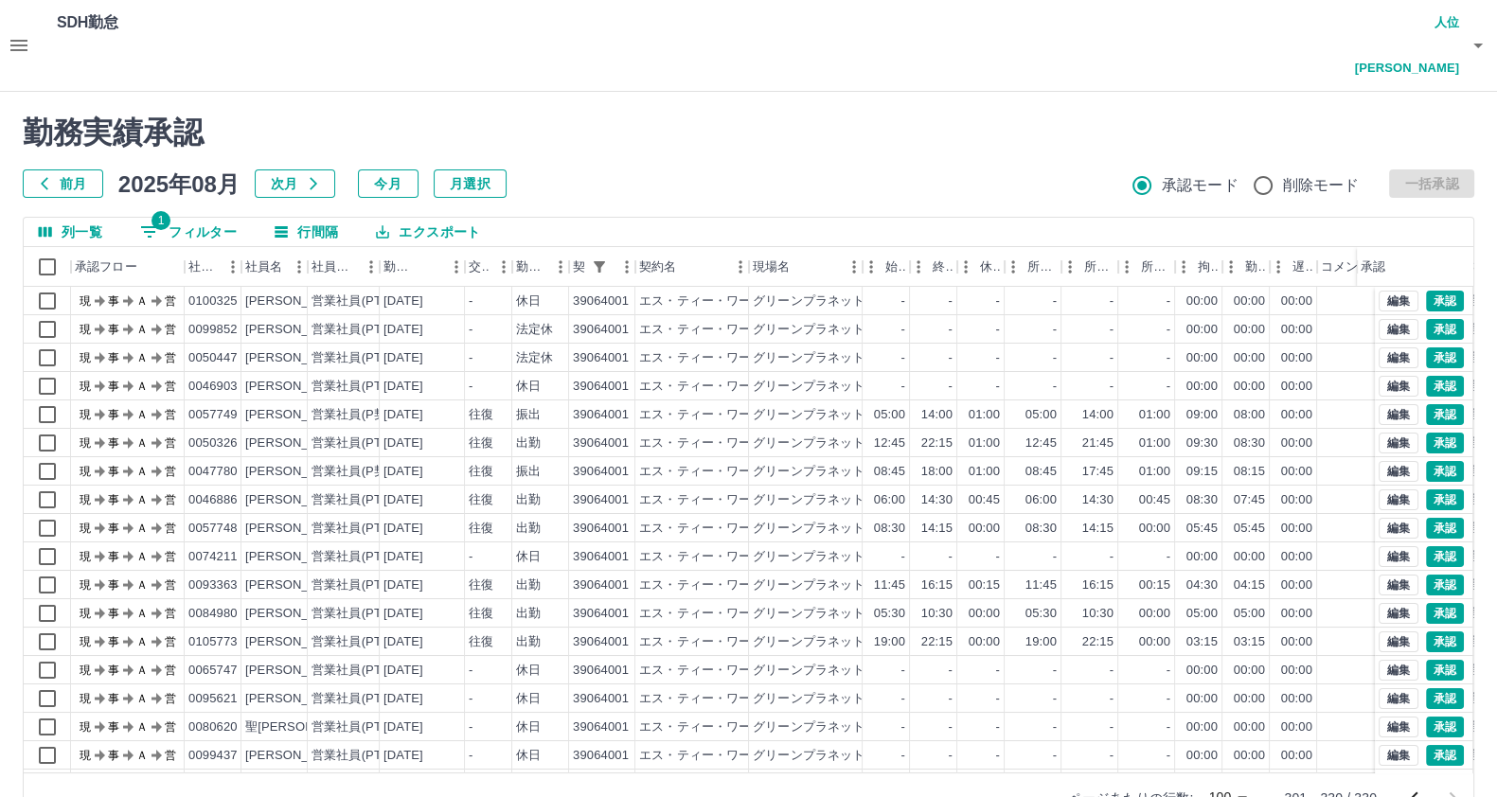
click at [1436, 779] on div at bounding box center [1434, 798] width 76 height 38
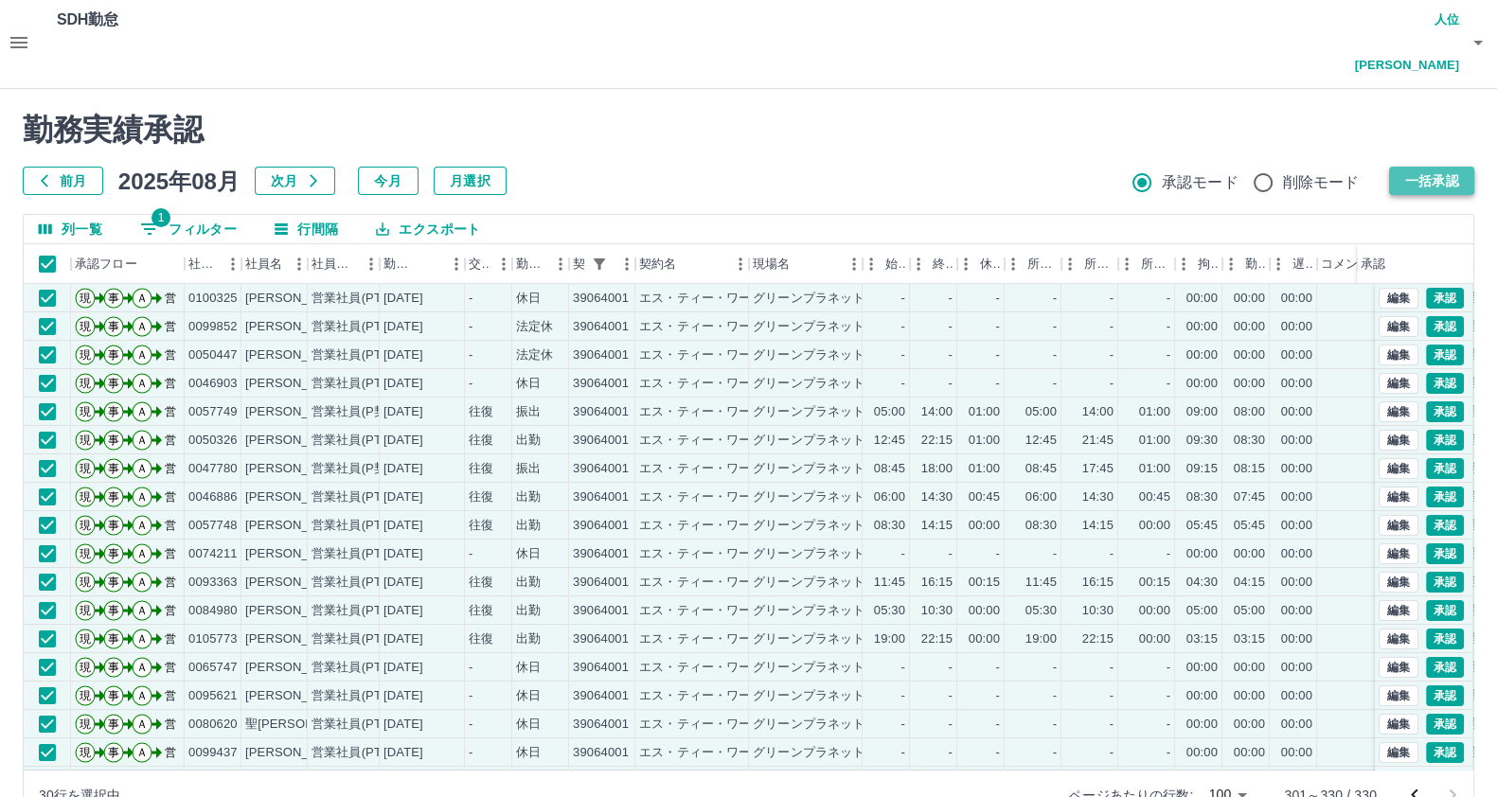
click at [1453, 167] on button "一括承認" at bounding box center [1431, 181] width 85 height 28
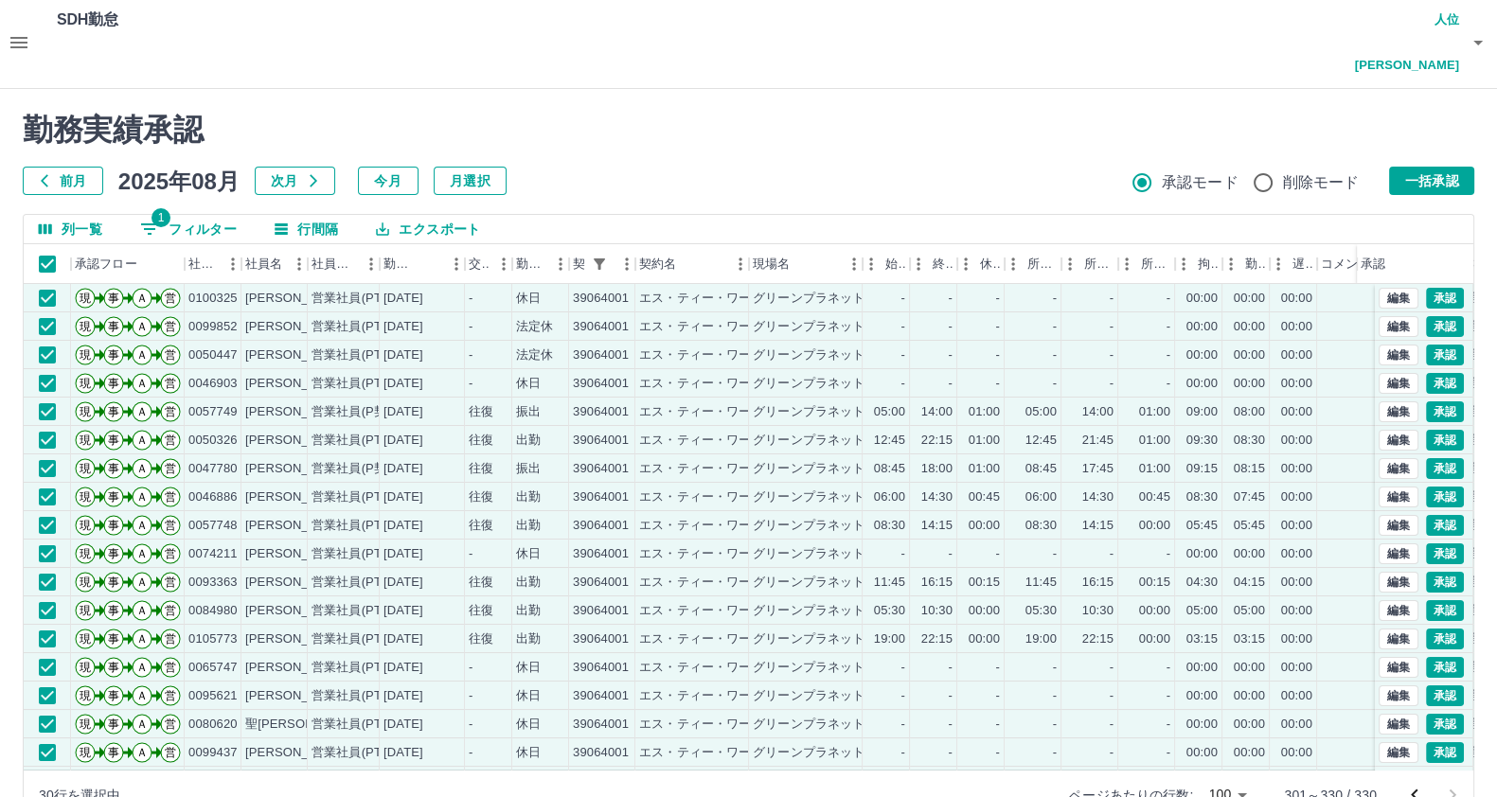
click at [1412, 784] on icon "前のページへ" at bounding box center [1414, 795] width 23 height 23
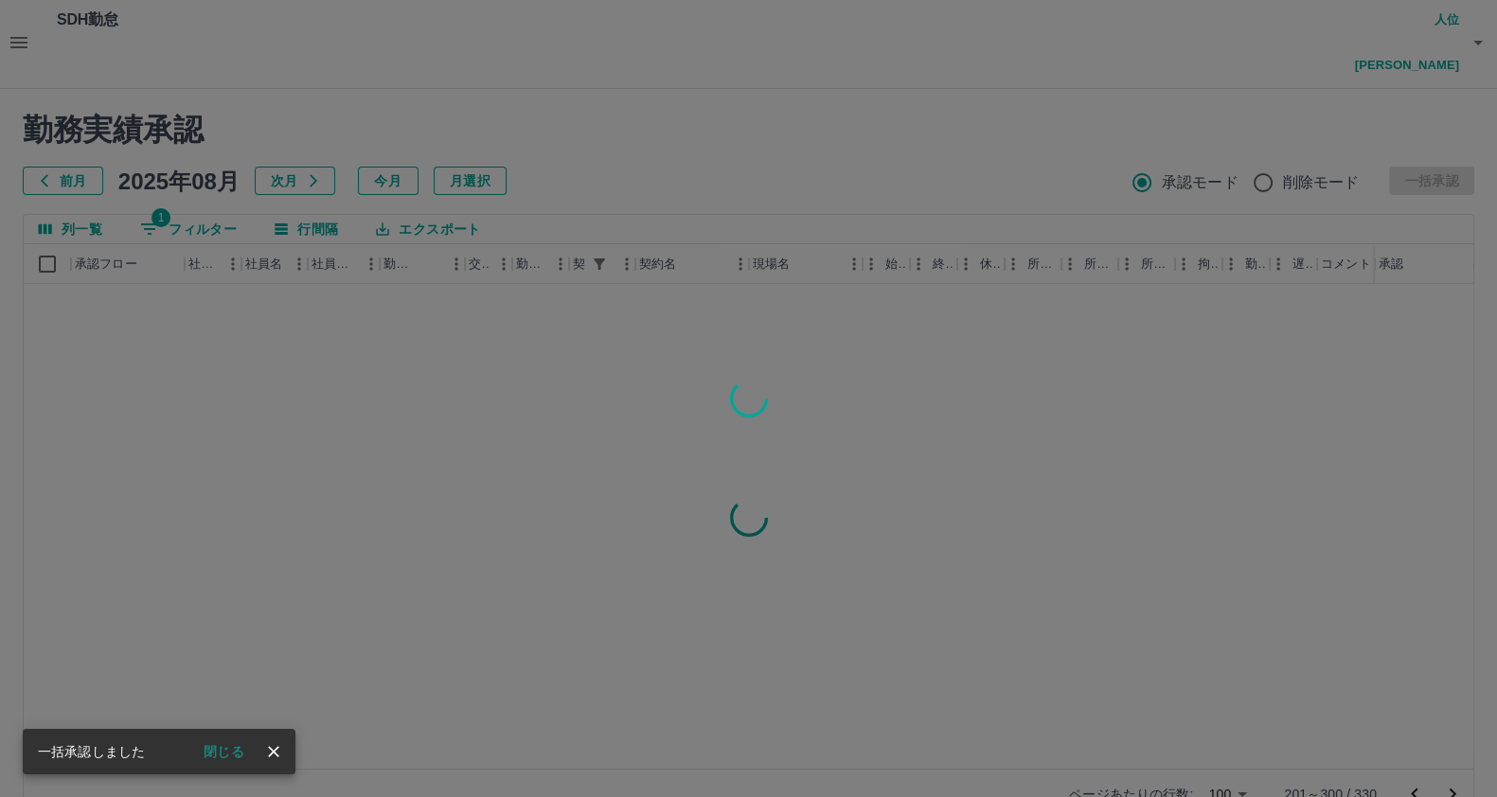
click at [50, 222] on div at bounding box center [748, 398] width 1497 height 797
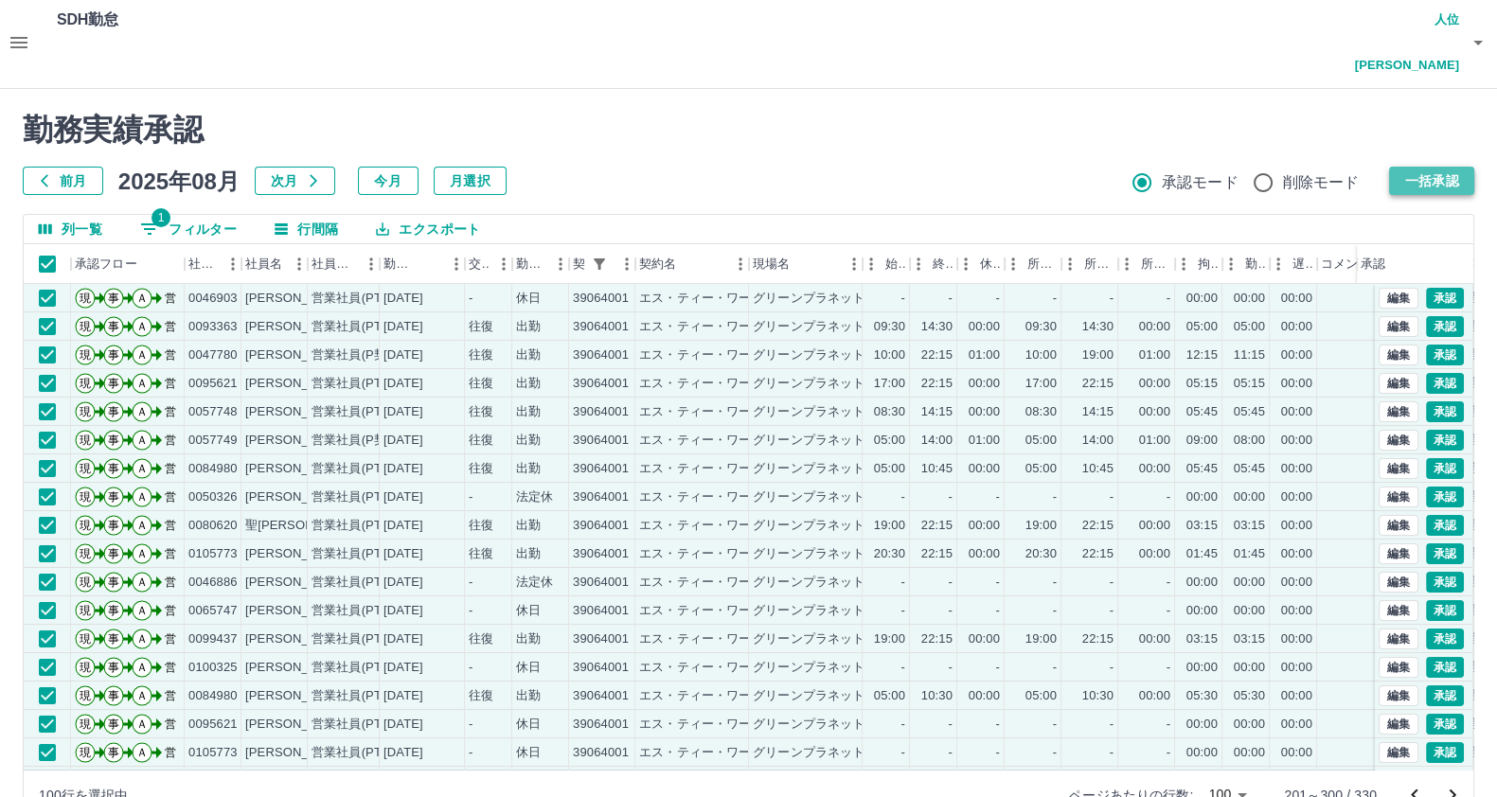
click at [1449, 167] on button "一括承認" at bounding box center [1431, 181] width 85 height 28
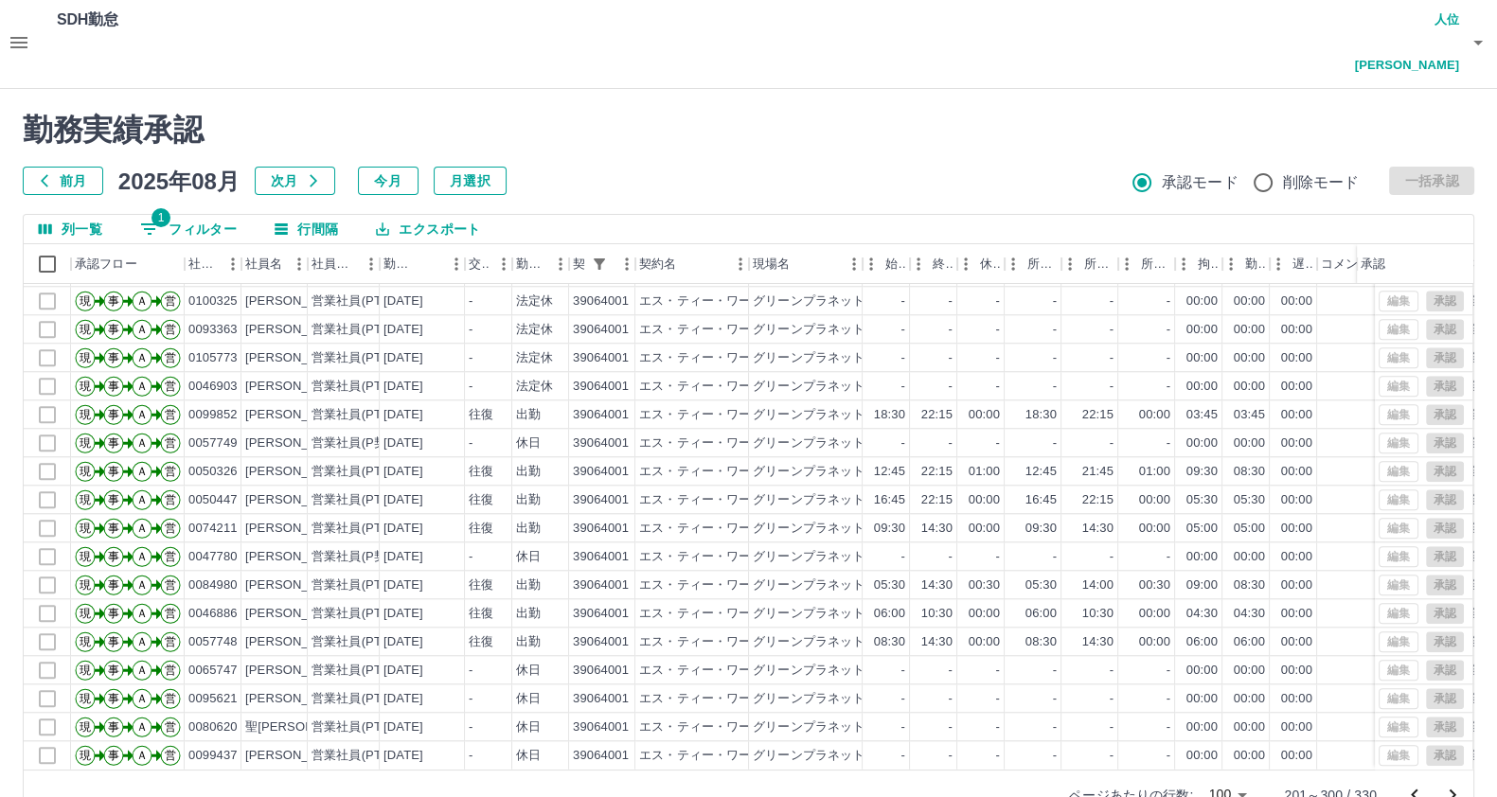
scroll to position [2372, 0]
click at [1418, 784] on icon "前のページへ" at bounding box center [1414, 795] width 23 height 23
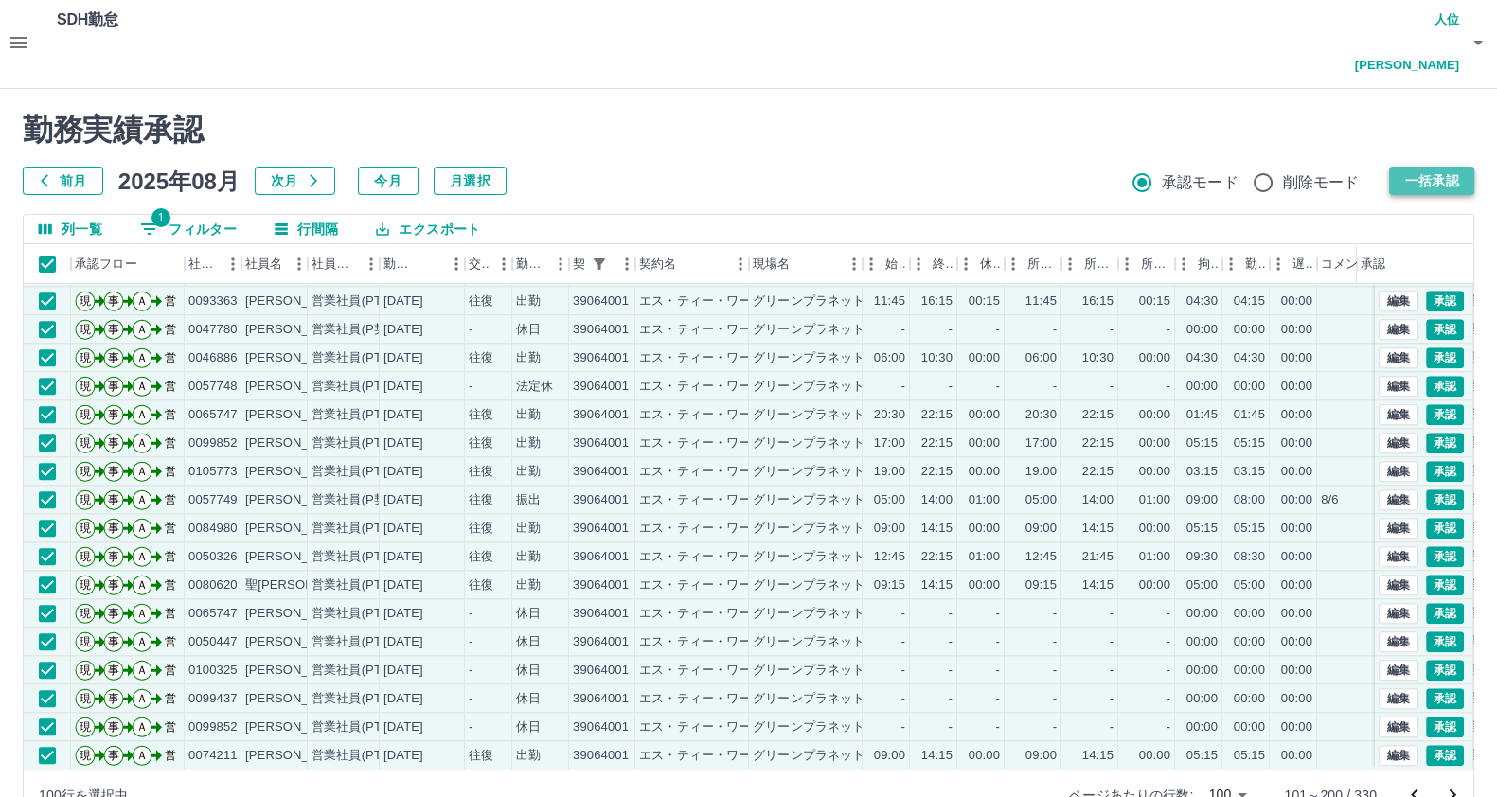
click at [1444, 167] on button "一括承認" at bounding box center [1431, 181] width 85 height 28
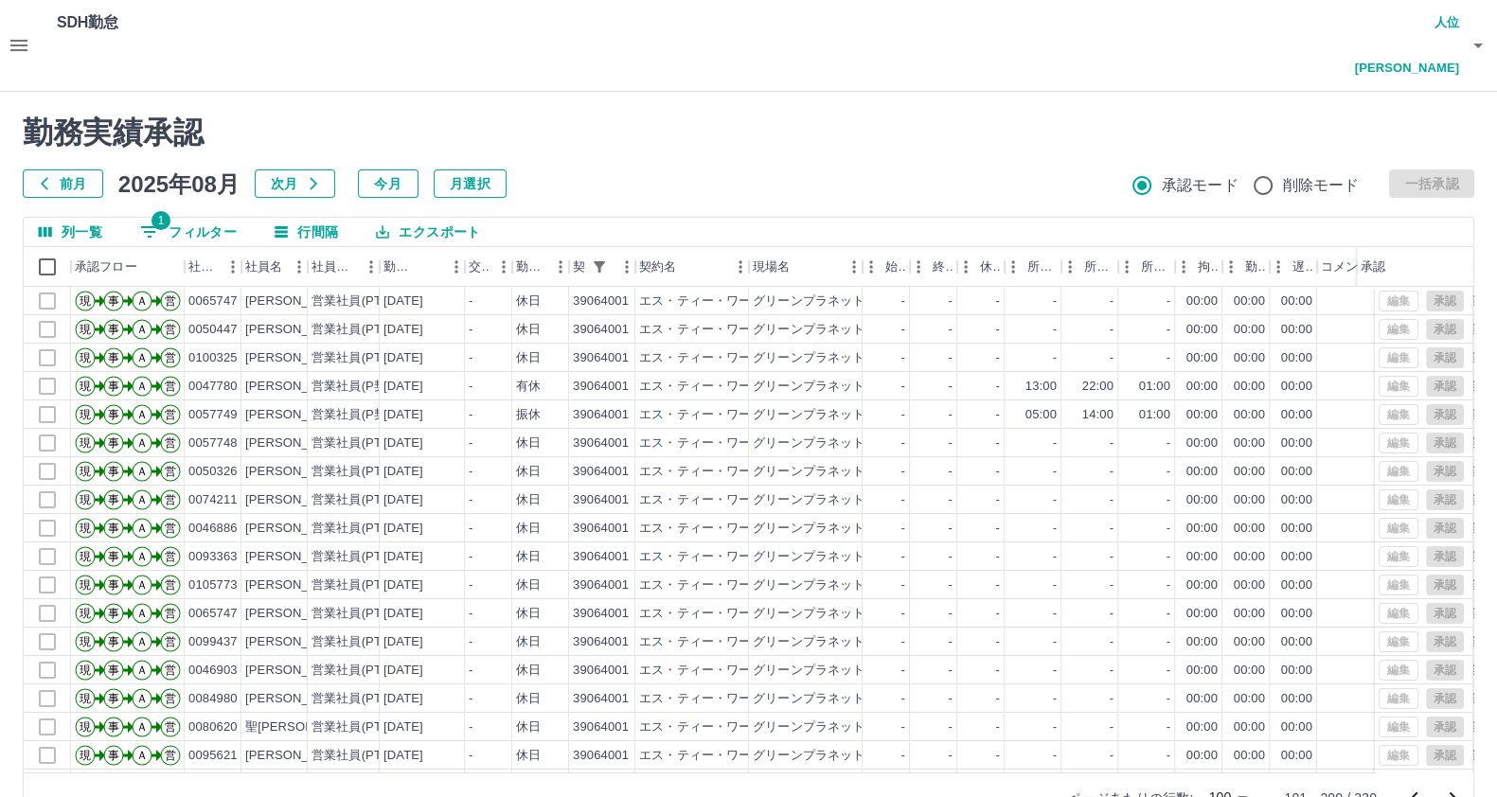
scroll to position [0, 0]
click at [1399, 779] on button "前のページへ" at bounding box center [1415, 798] width 38 height 38
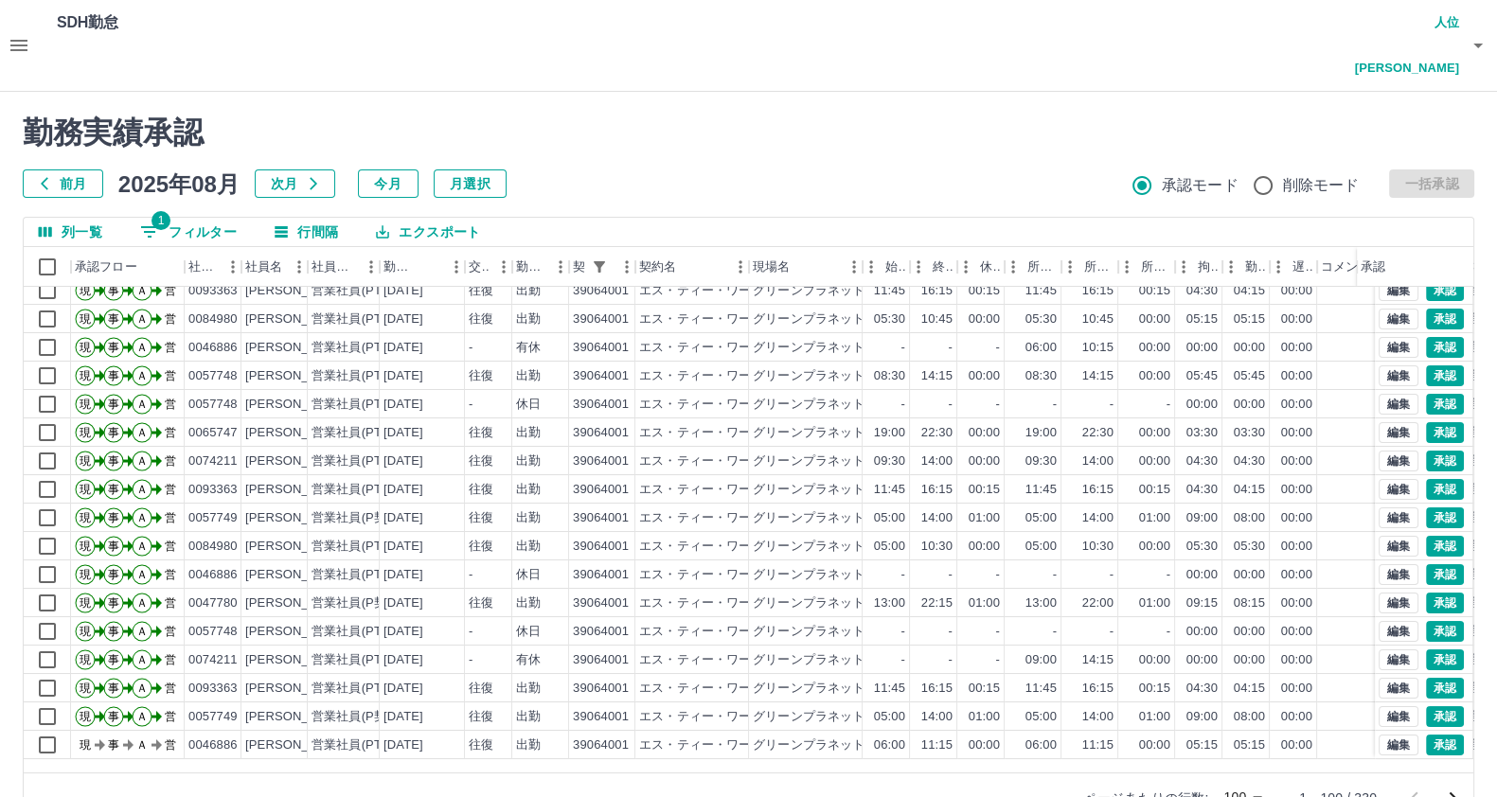
scroll to position [236, 0]
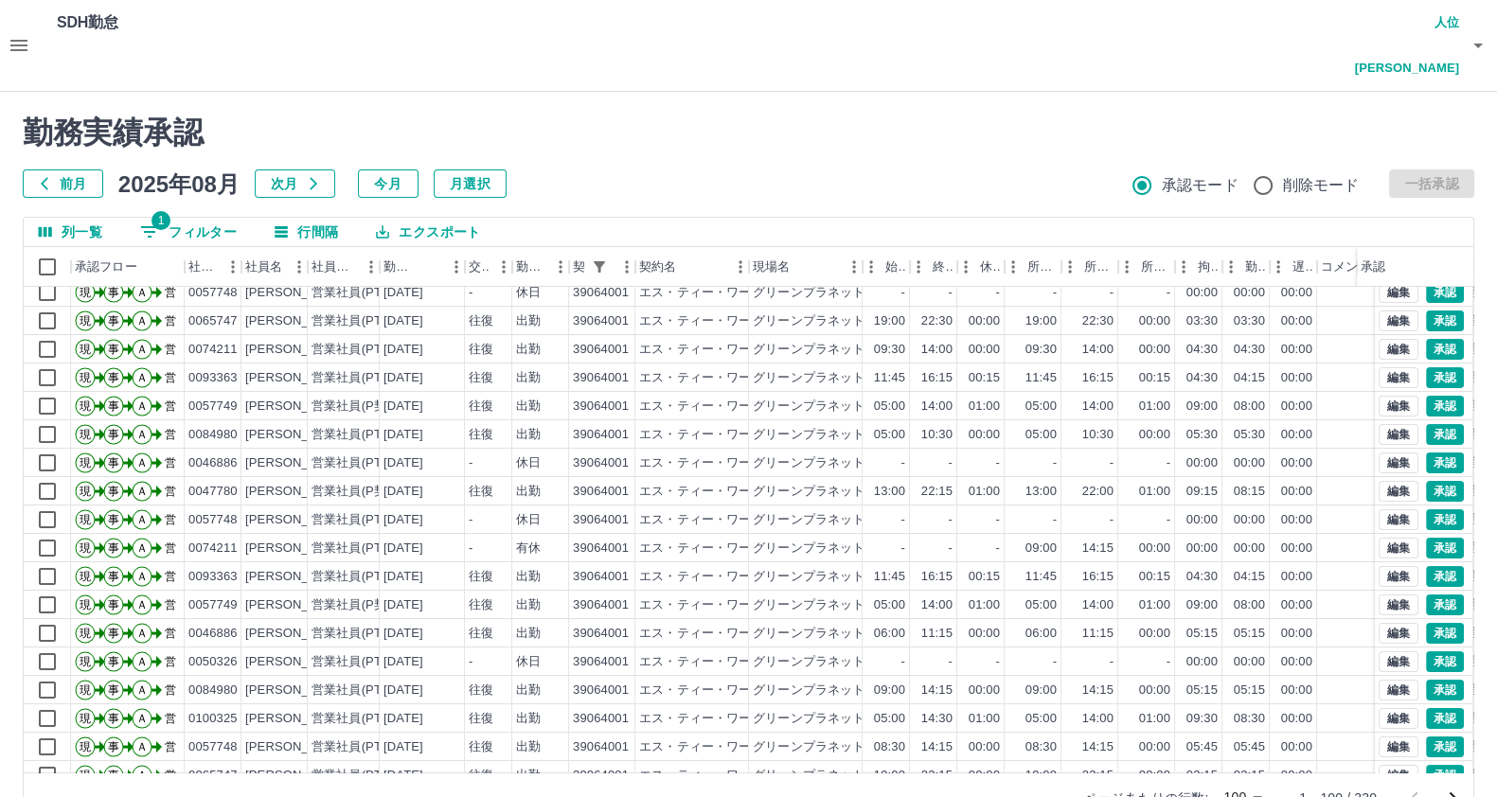
click at [1450, 787] on icon "次のページへ" at bounding box center [1452, 798] width 23 height 23
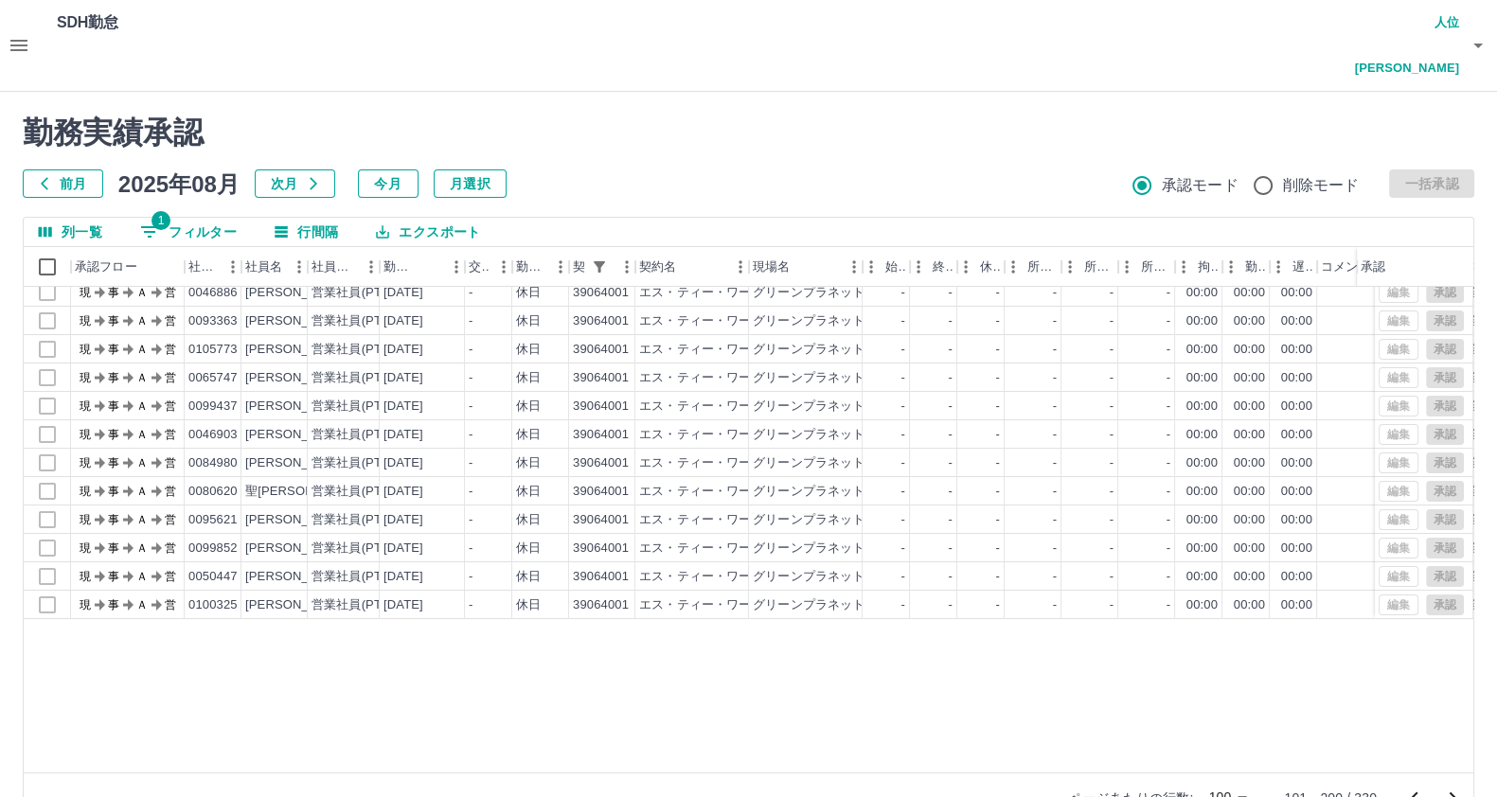
scroll to position [0, 0]
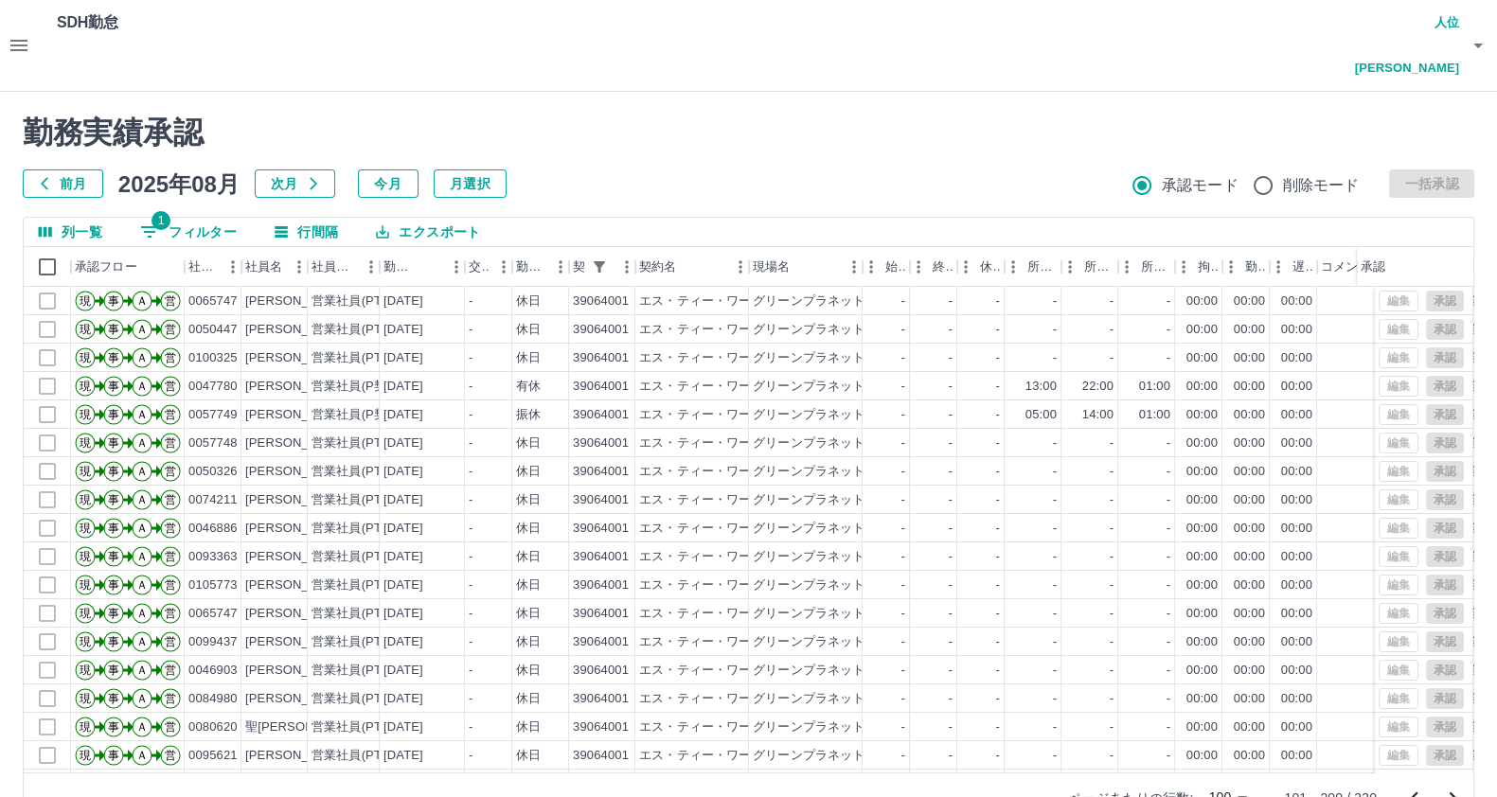
click at [1410, 787] on icon "前のページへ" at bounding box center [1414, 798] width 23 height 23
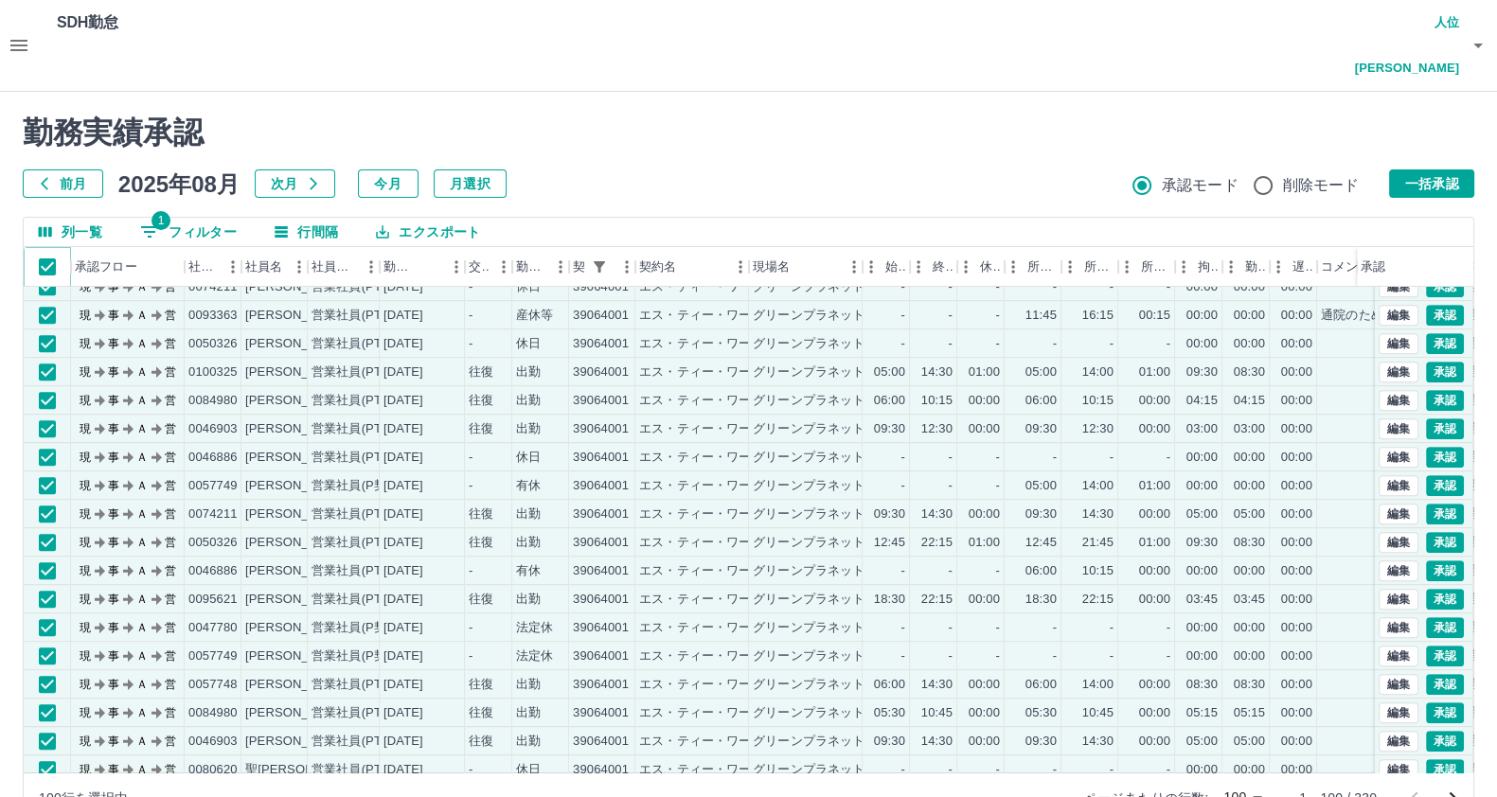
scroll to position [1183, 0]
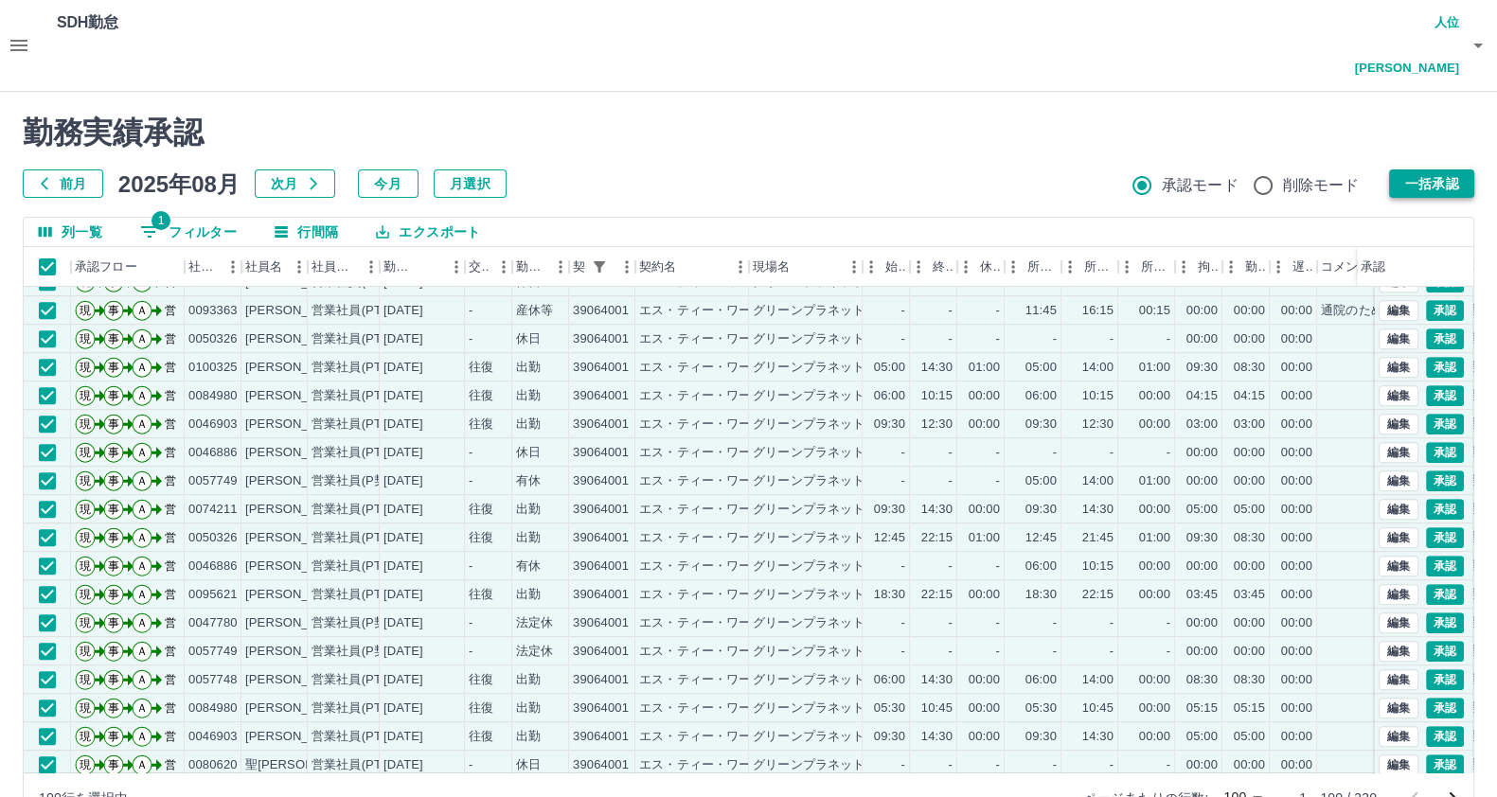
click at [1446, 169] on button "一括承認" at bounding box center [1431, 183] width 85 height 28
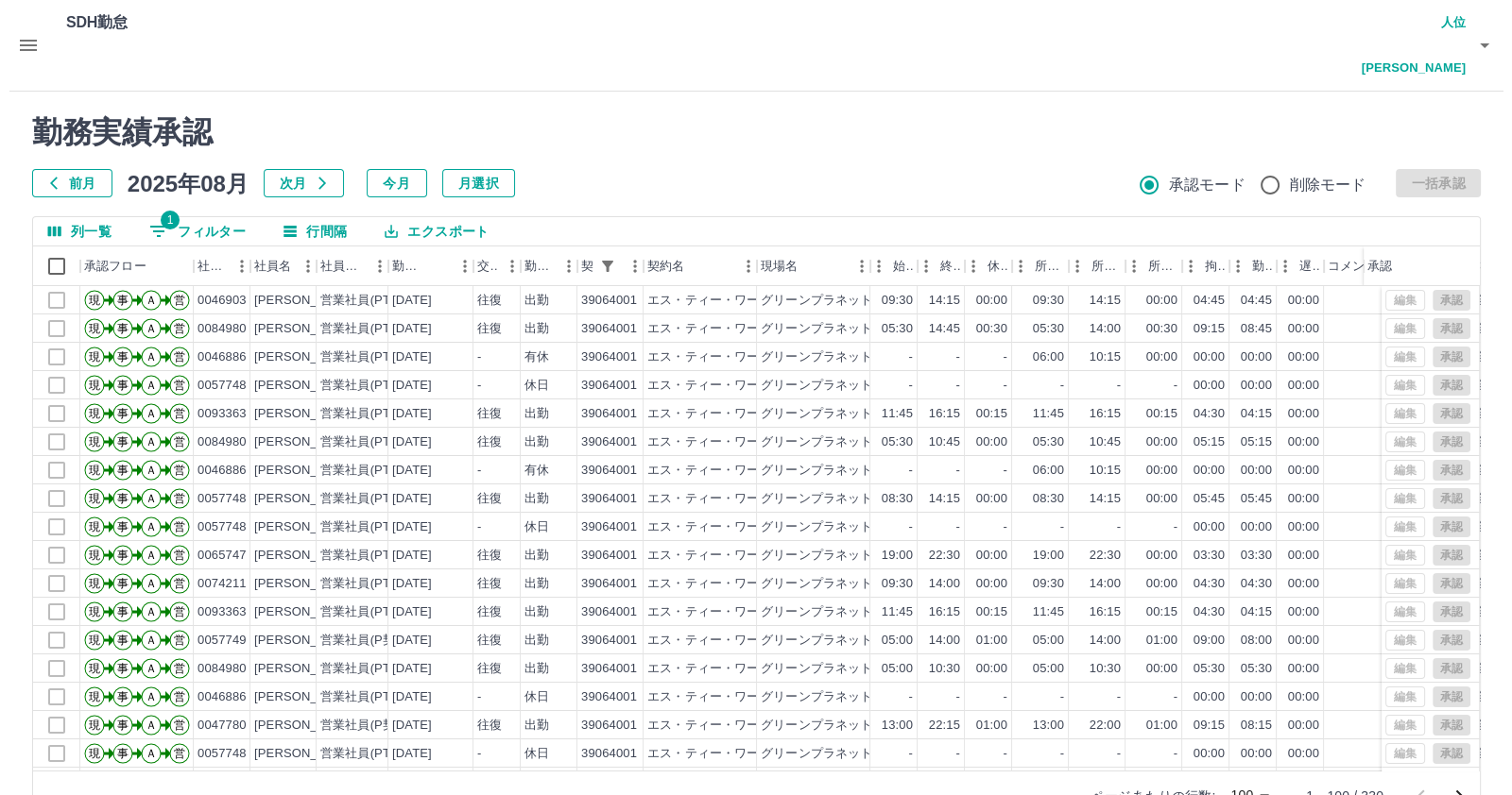
scroll to position [0, 0]
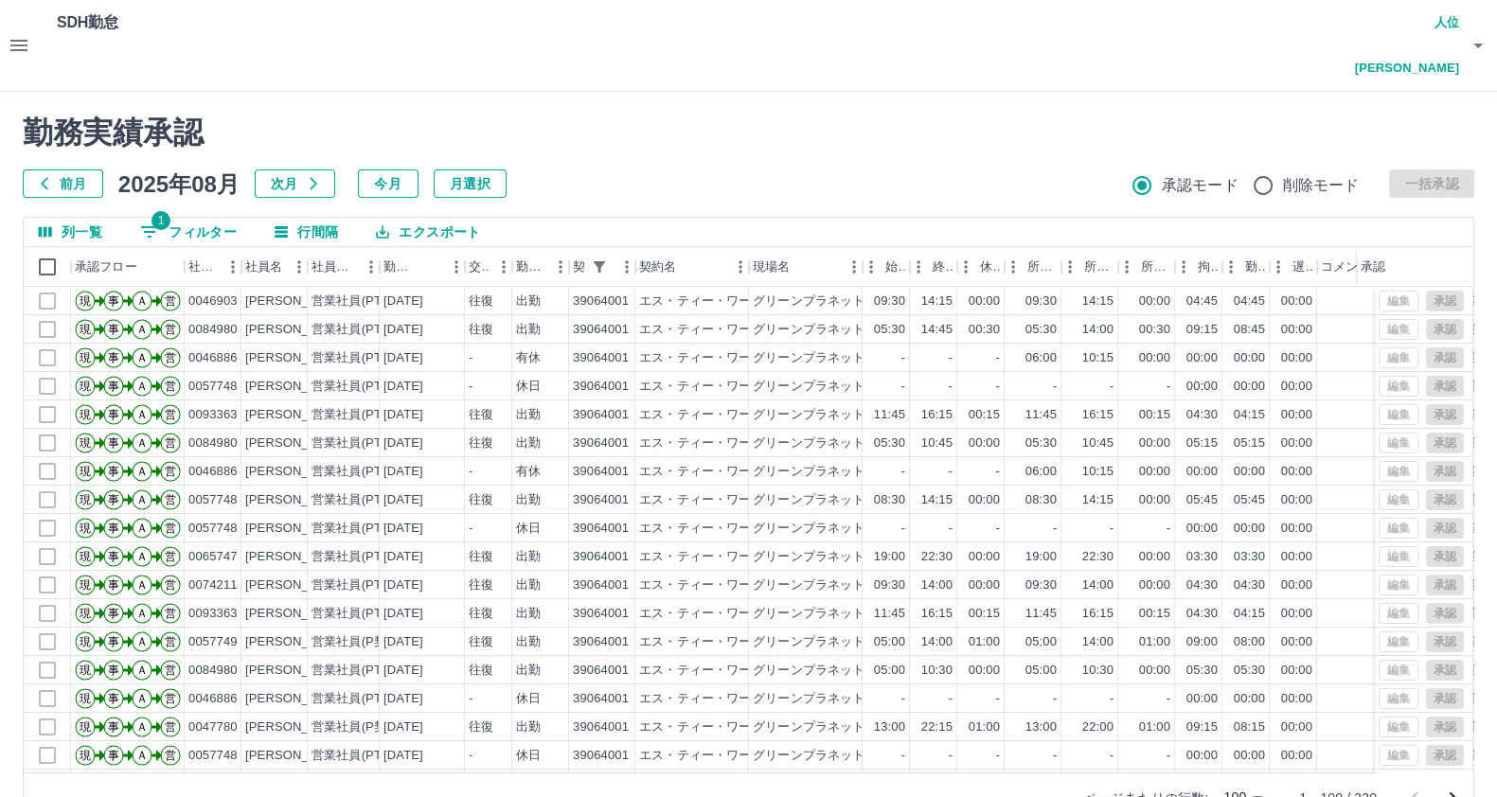
click at [1446, 787] on icon "次のページへ" at bounding box center [1452, 798] width 23 height 23
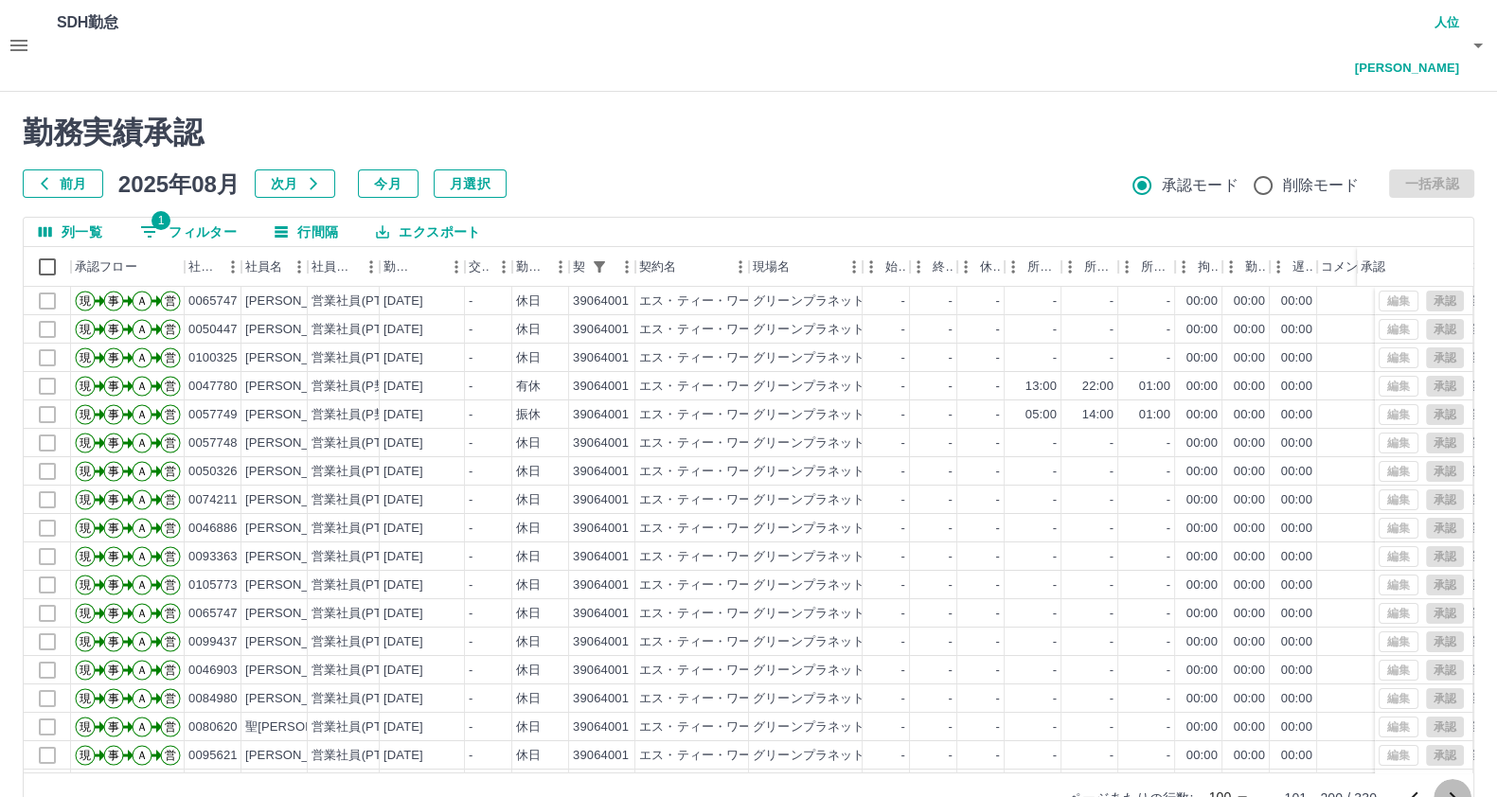
click at [1446, 787] on icon "次のページへ" at bounding box center [1452, 798] width 23 height 23
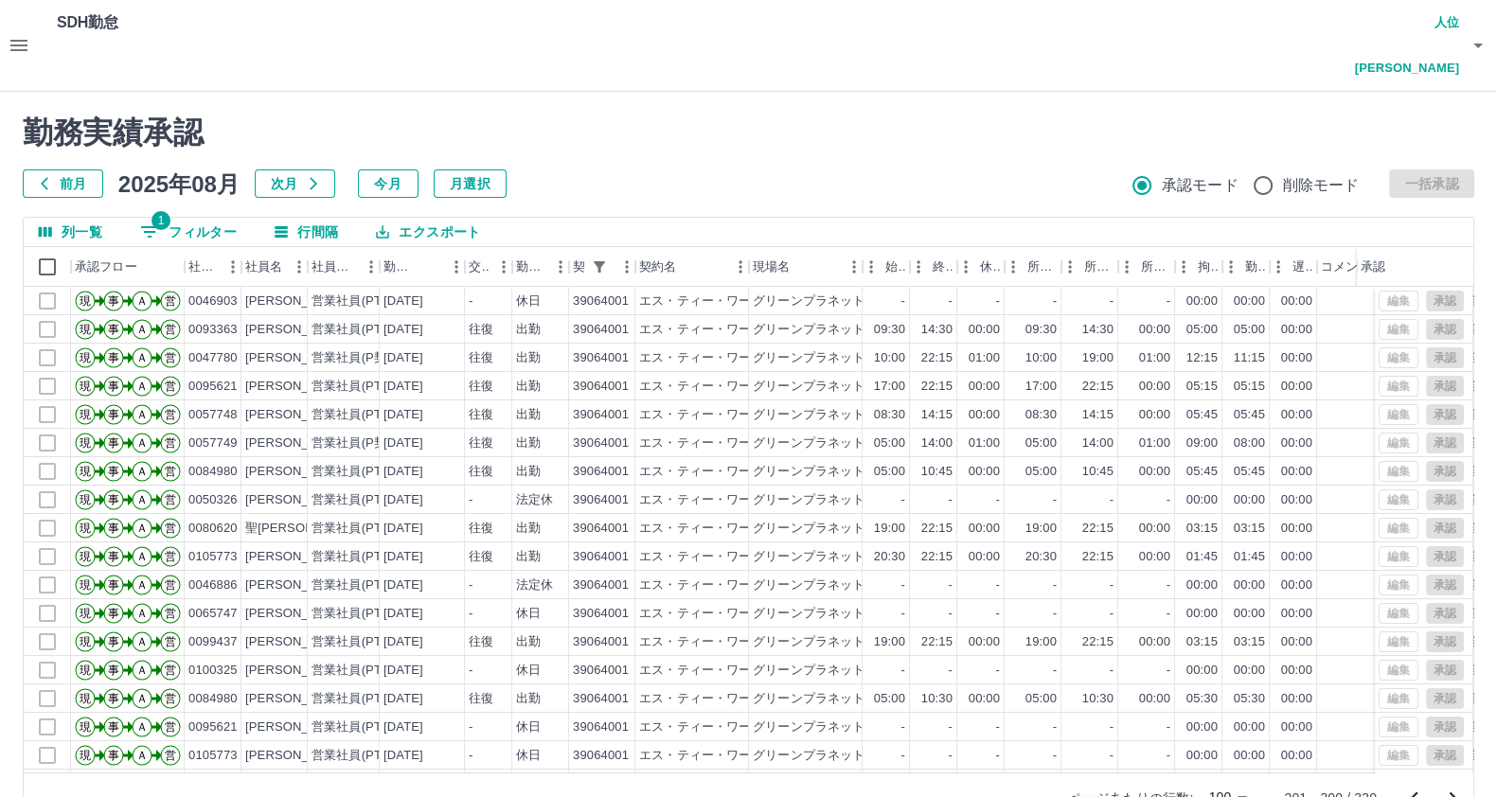
click at [1489, 12] on button "button" at bounding box center [1478, 45] width 38 height 91
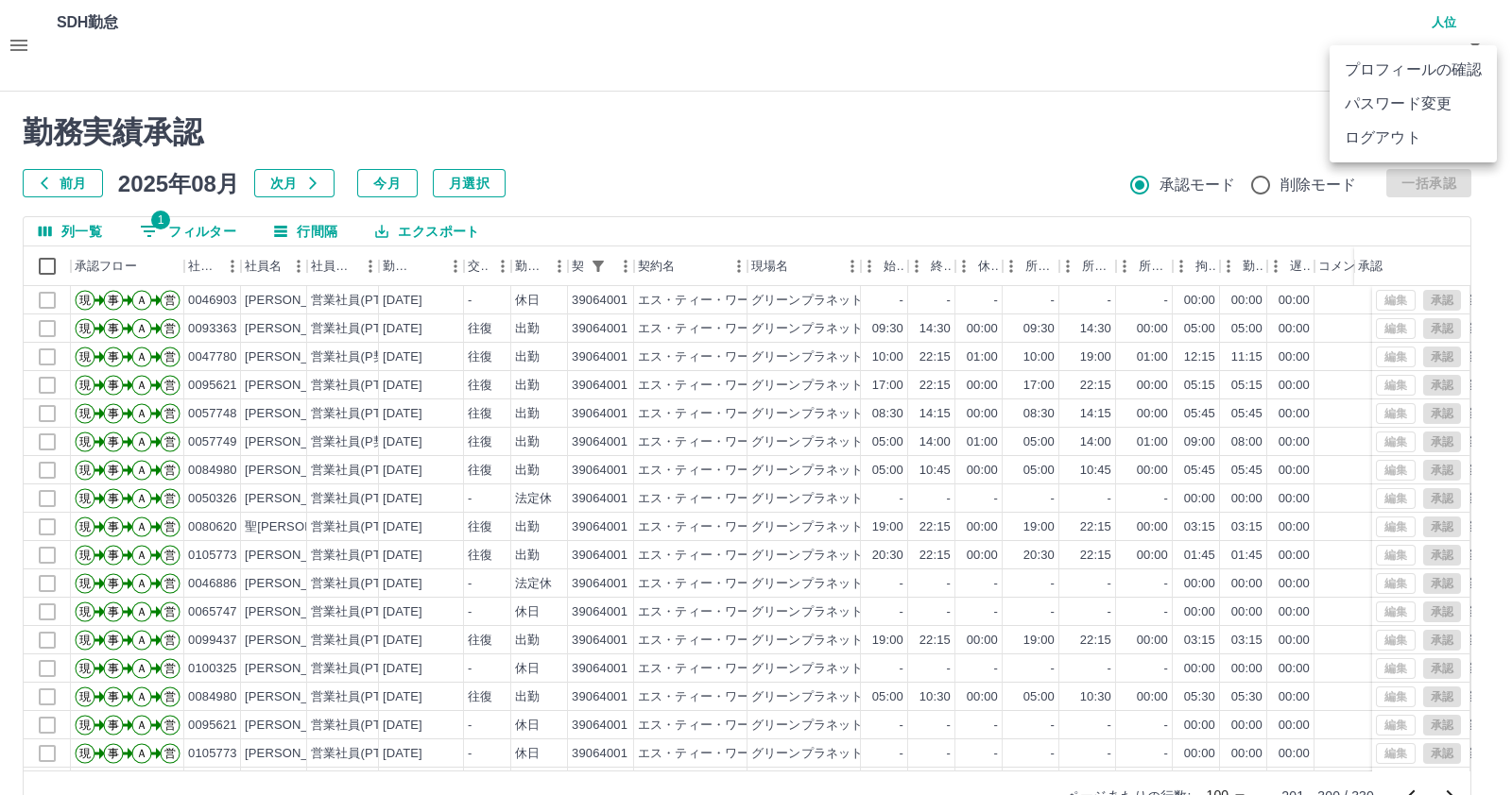
click at [1411, 144] on li "ログアウト" at bounding box center [1413, 138] width 168 height 34
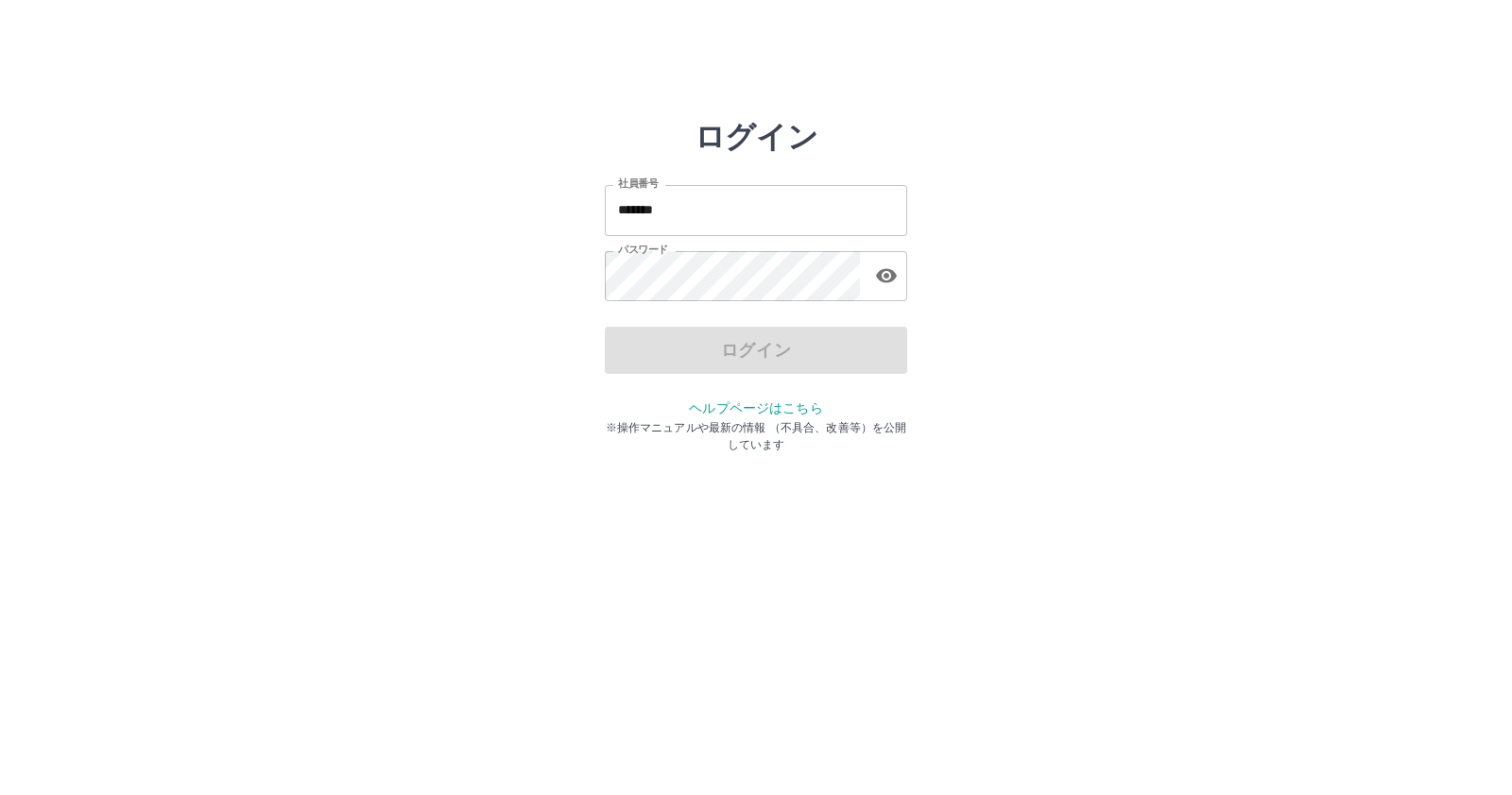
click at [789, 208] on input "*******" at bounding box center [756, 210] width 302 height 50
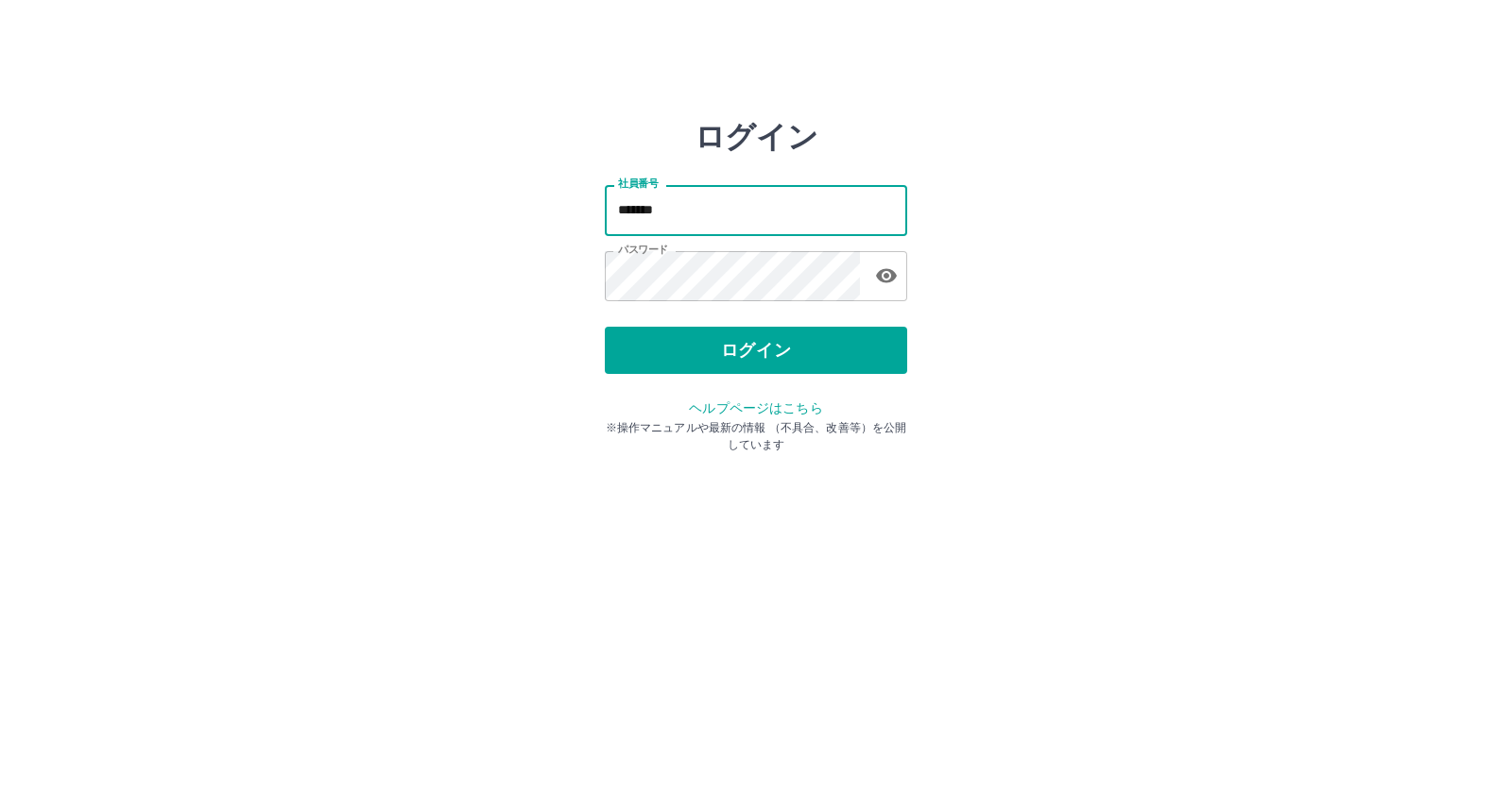
type input "*******"
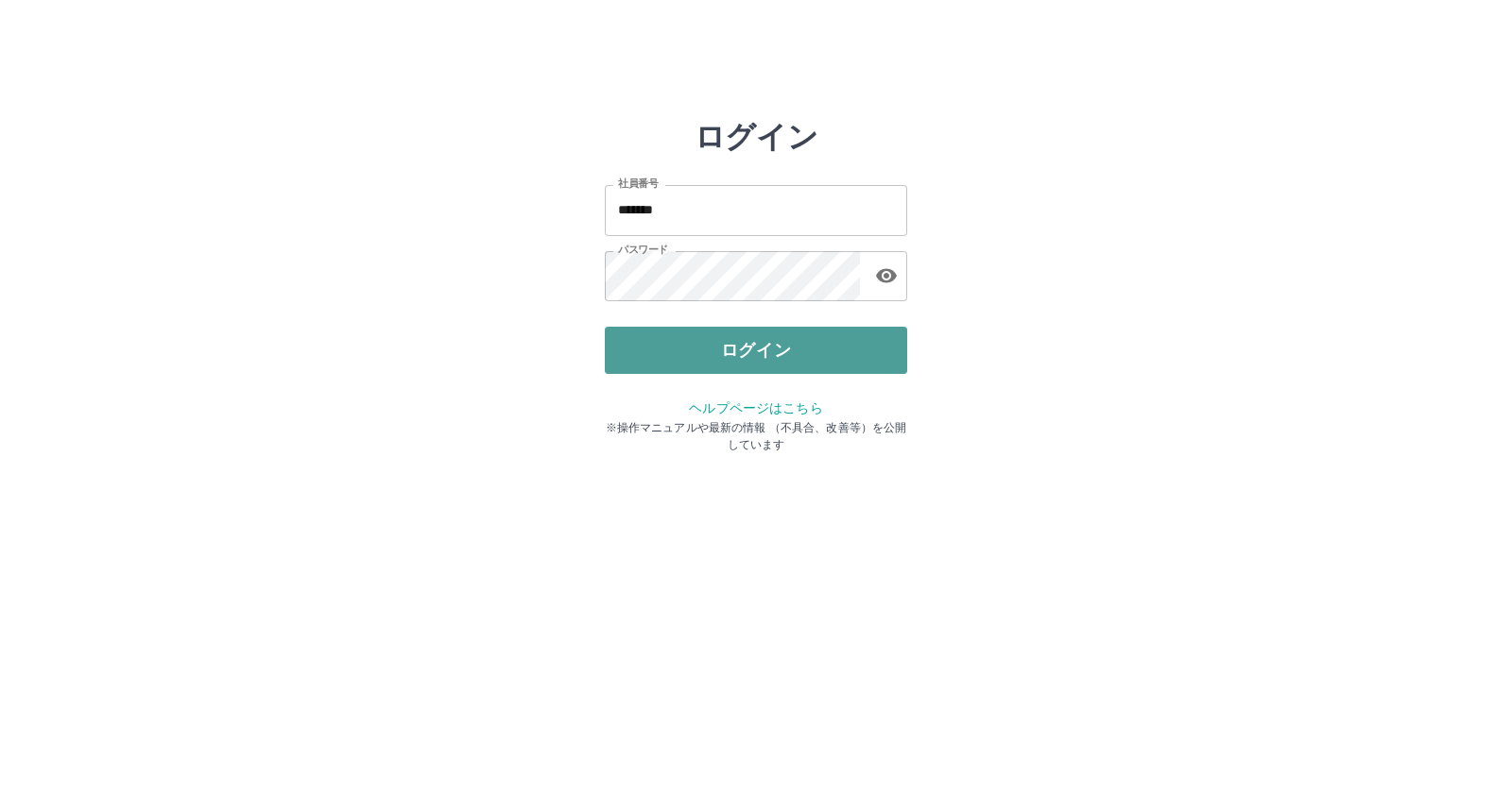
click at [776, 341] on button "ログイン" at bounding box center [756, 350] width 302 height 47
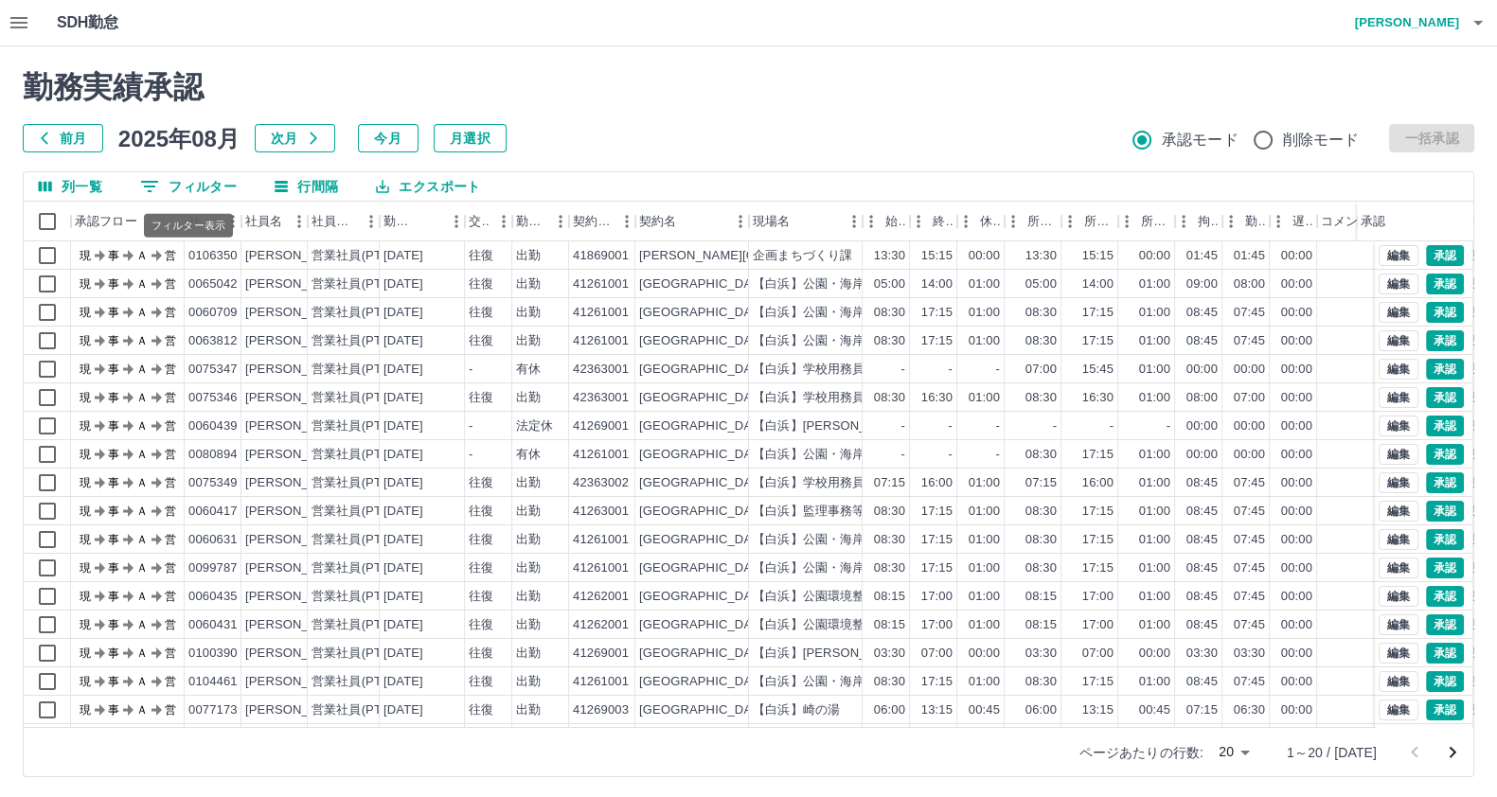
click at [163, 187] on button "0 フィルター" at bounding box center [188, 186] width 127 height 28
click at [175, 196] on button "0 フィルター" at bounding box center [188, 186] width 127 height 28
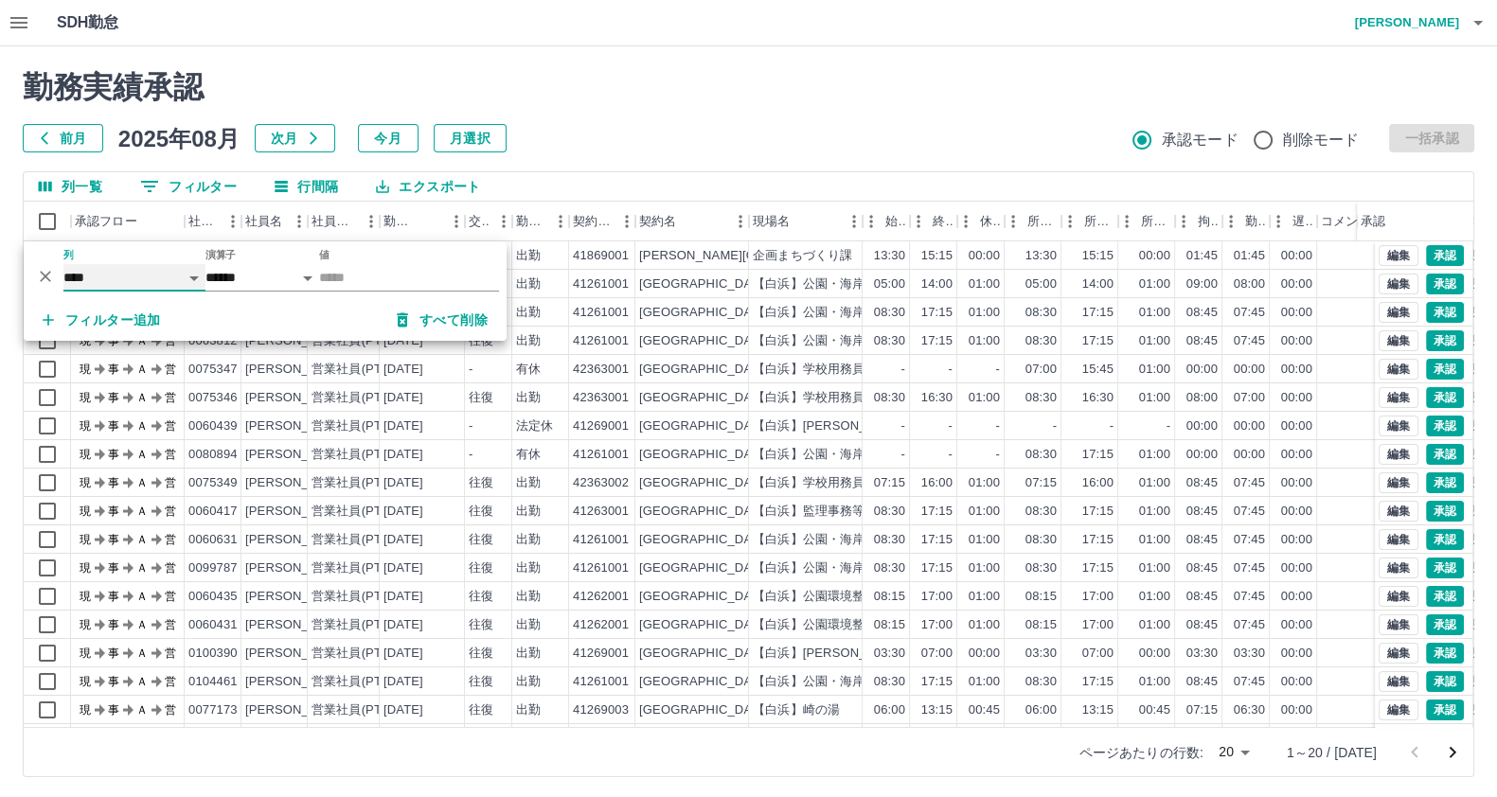
click at [144, 281] on select "**** *** **** *** *** **** ***** *** *** ** ** ** **** **** **** ** ** *** ****…" at bounding box center [134, 277] width 142 height 27
click at [63, 264] on select "**** *** **** *** *** **** ***** *** *** ** ** ** **** **** **** ** ** *** ****…" at bounding box center [134, 277] width 142 height 27
select select "**********"
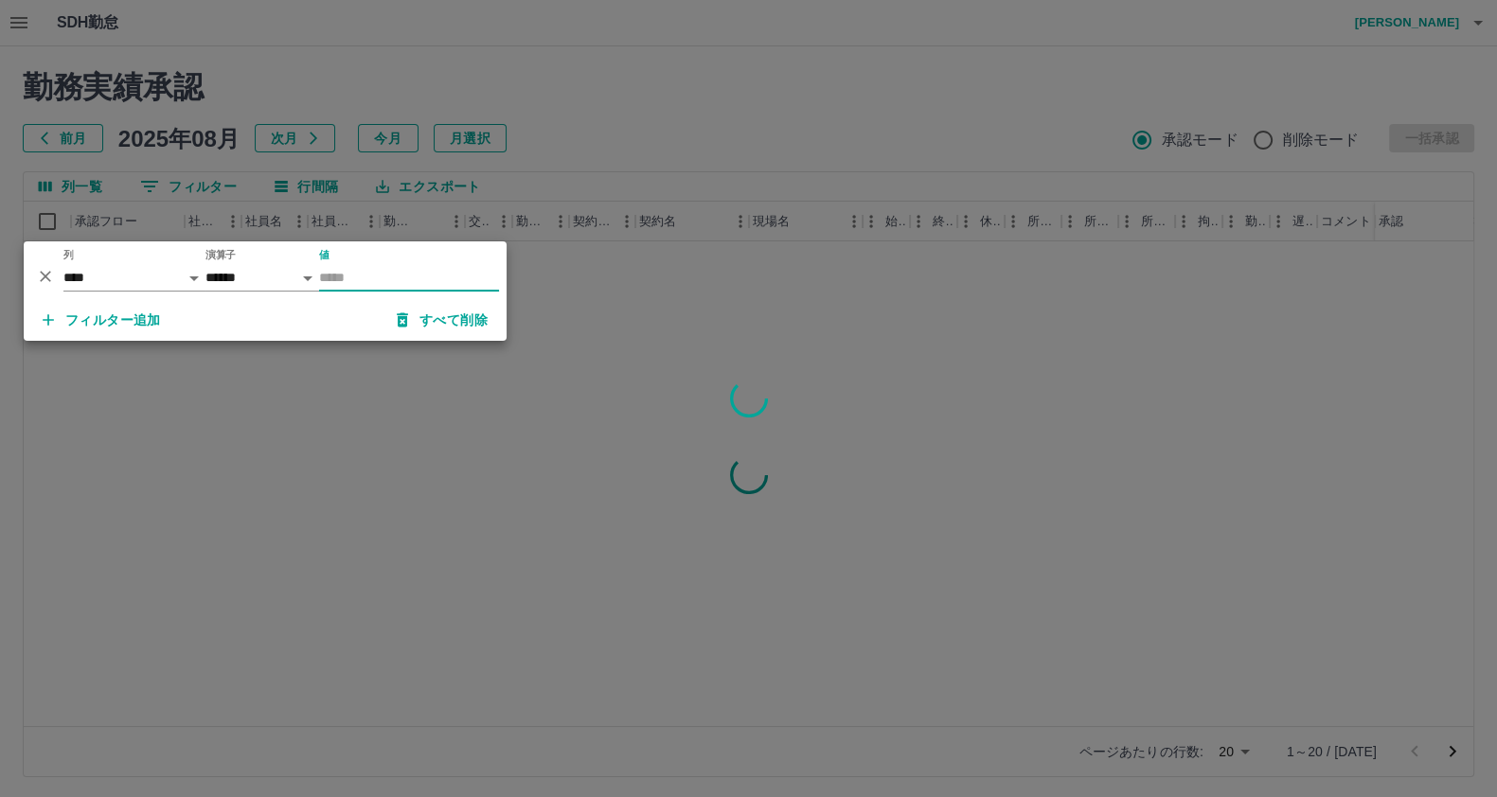
click at [357, 270] on input "値" at bounding box center [409, 277] width 180 height 27
click at [357, 281] on input "********" at bounding box center [409, 277] width 180 height 27
type input "********"
click at [414, 453] on div at bounding box center [748, 398] width 1497 height 797
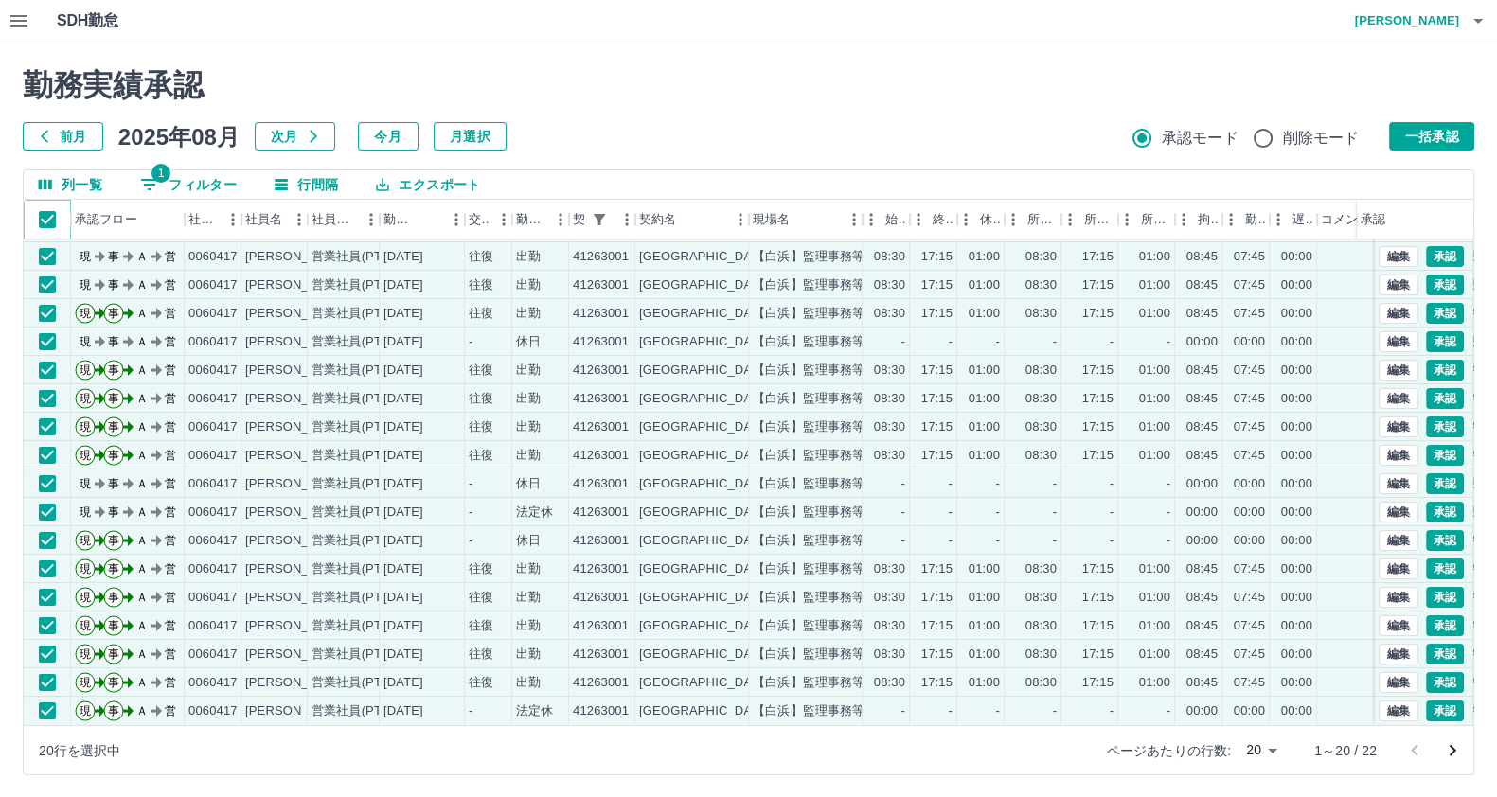
scroll to position [3, 0]
click at [1258, 746] on body "SDH勤怠 [PERSON_NAME] 勤務実績承認 前月 [DATE] 次月 今月 月選択 承認モード 削除モード 一括承認 列一覧 1 フィルター 行間隔…" at bounding box center [748, 397] width 1497 height 800
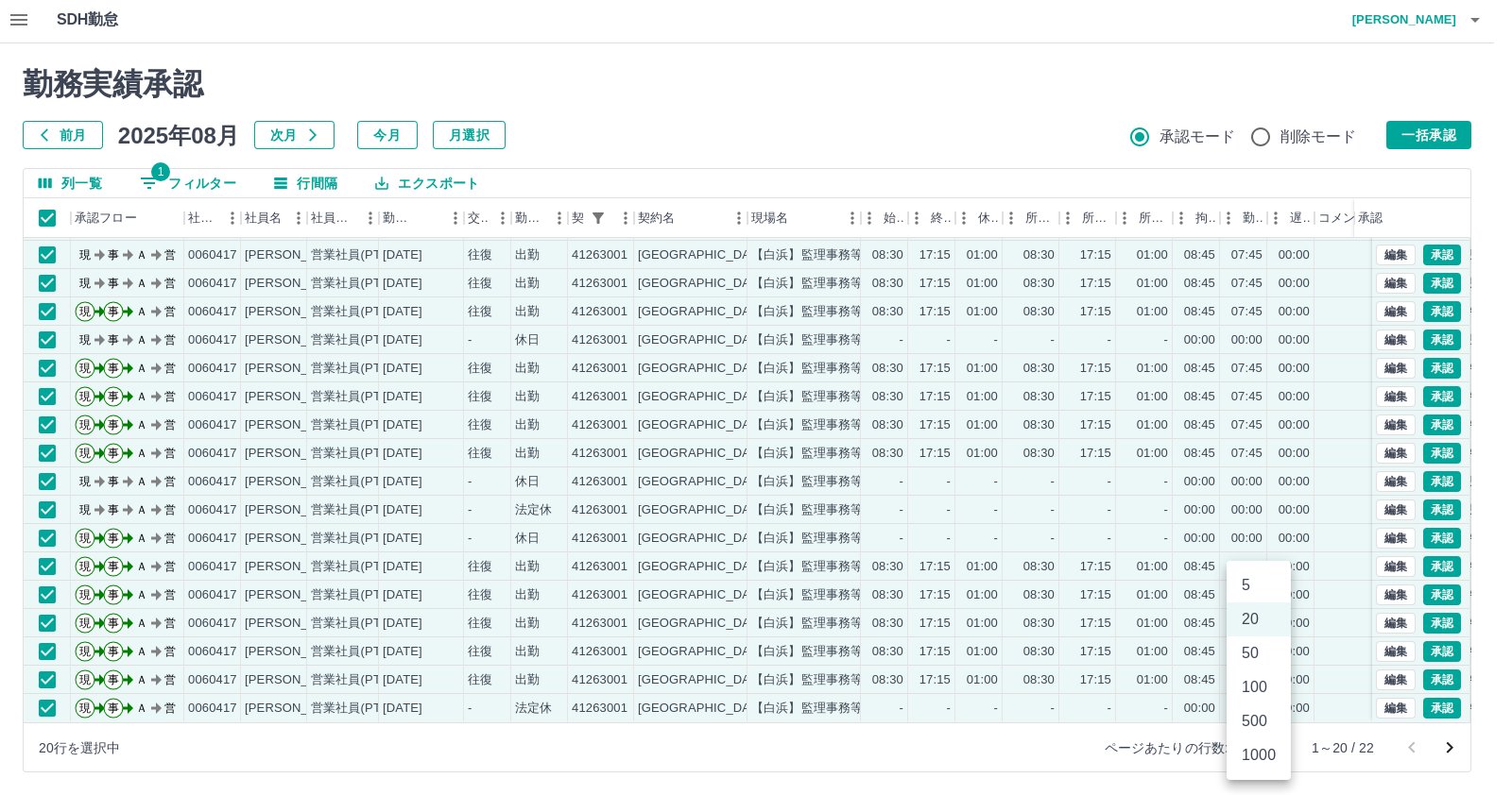
click at [1241, 650] on li "50" at bounding box center [1259, 653] width 64 height 34
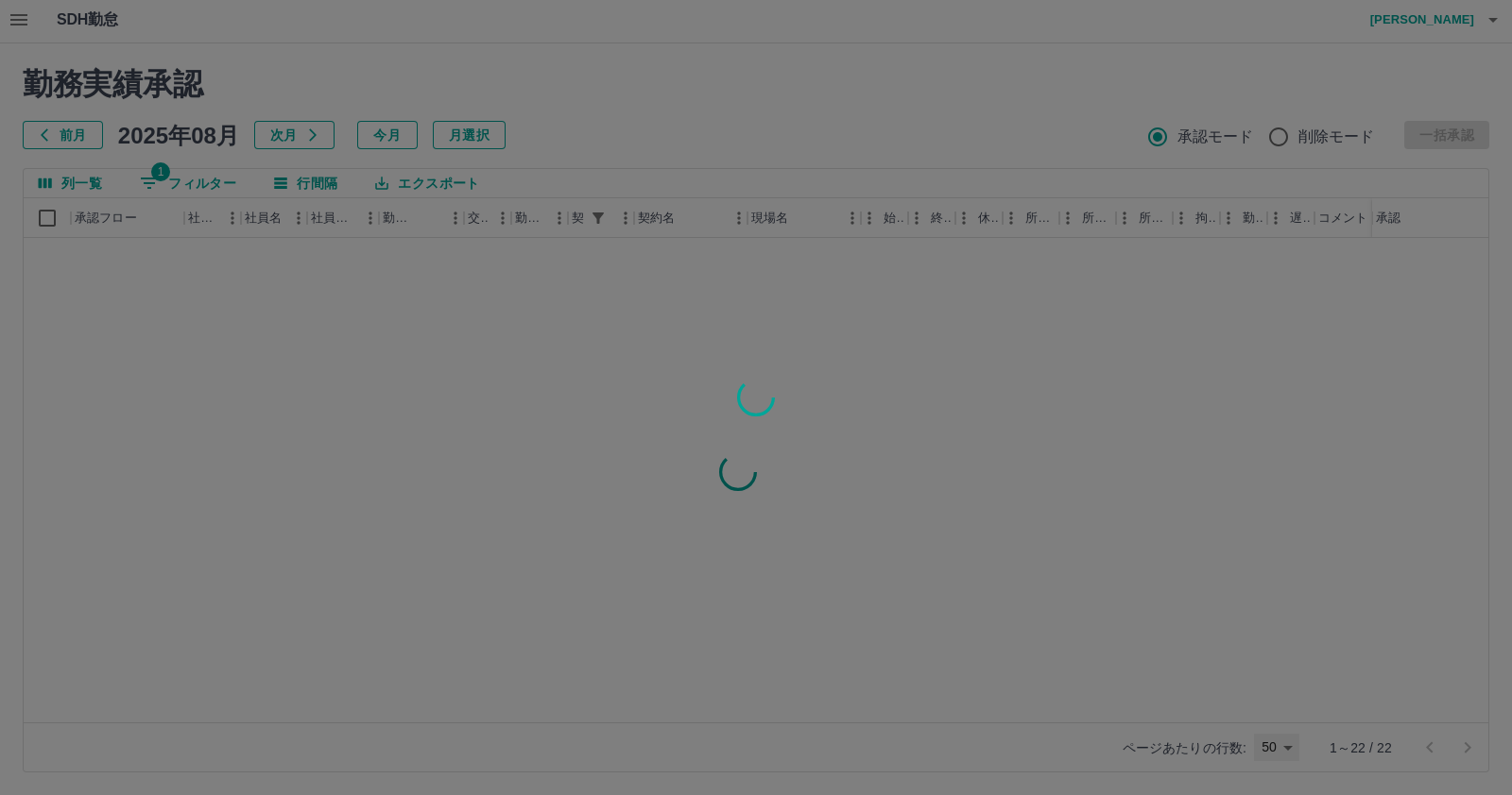
type input "**"
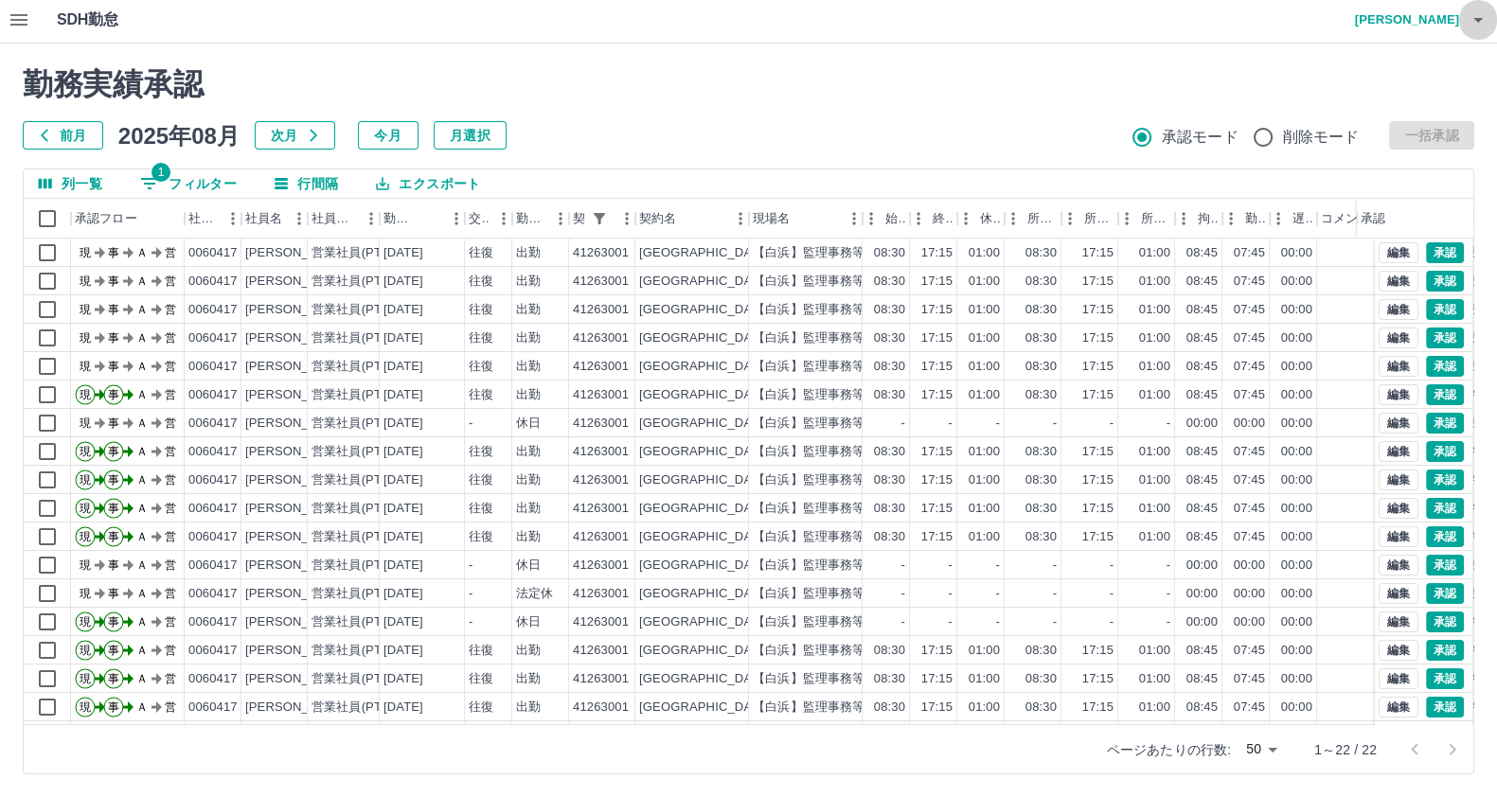
click at [1460, 18] on button "button" at bounding box center [1478, 19] width 38 height 45
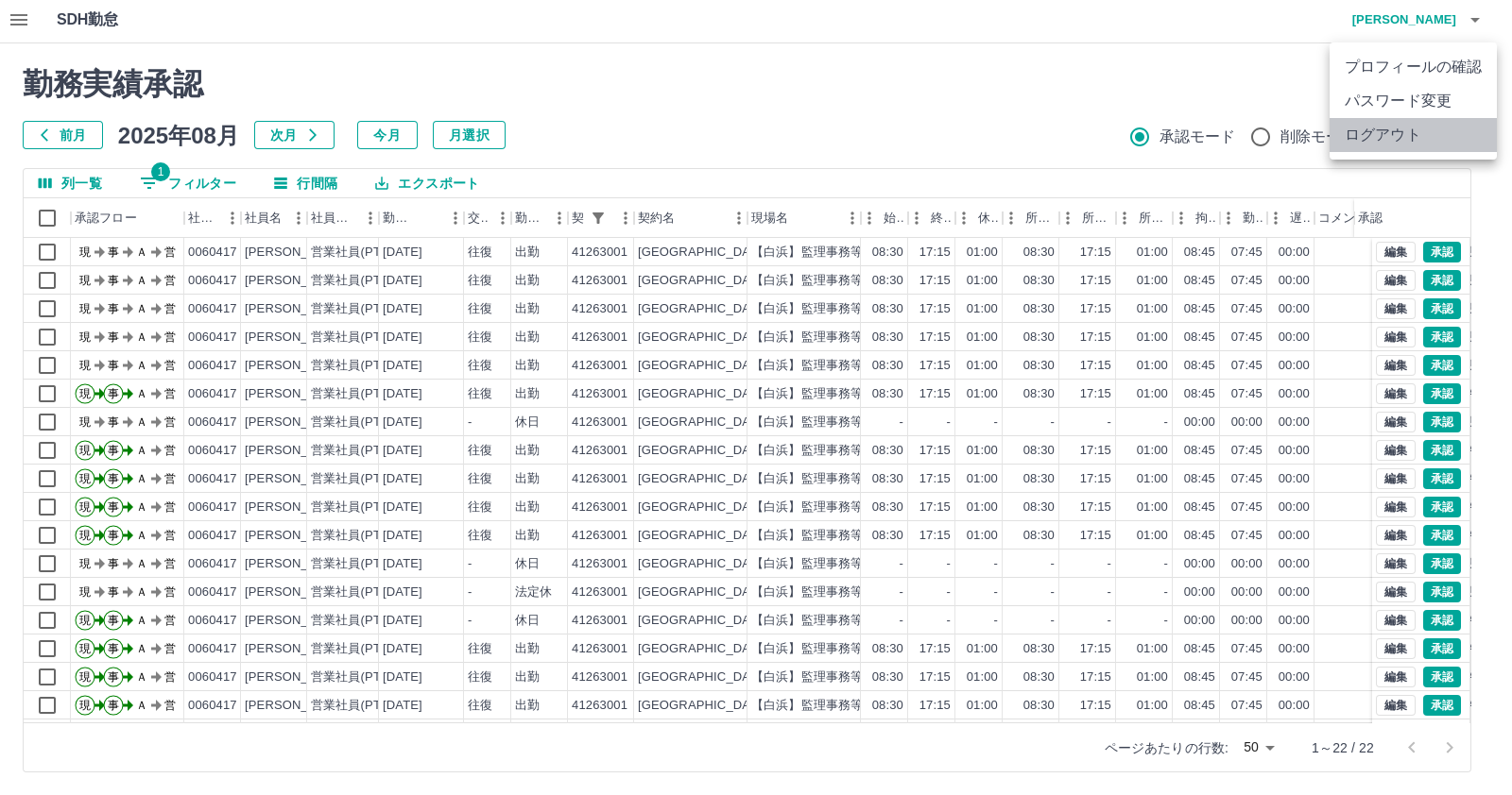
click at [1402, 146] on li "ログアウト" at bounding box center [1413, 135] width 168 height 34
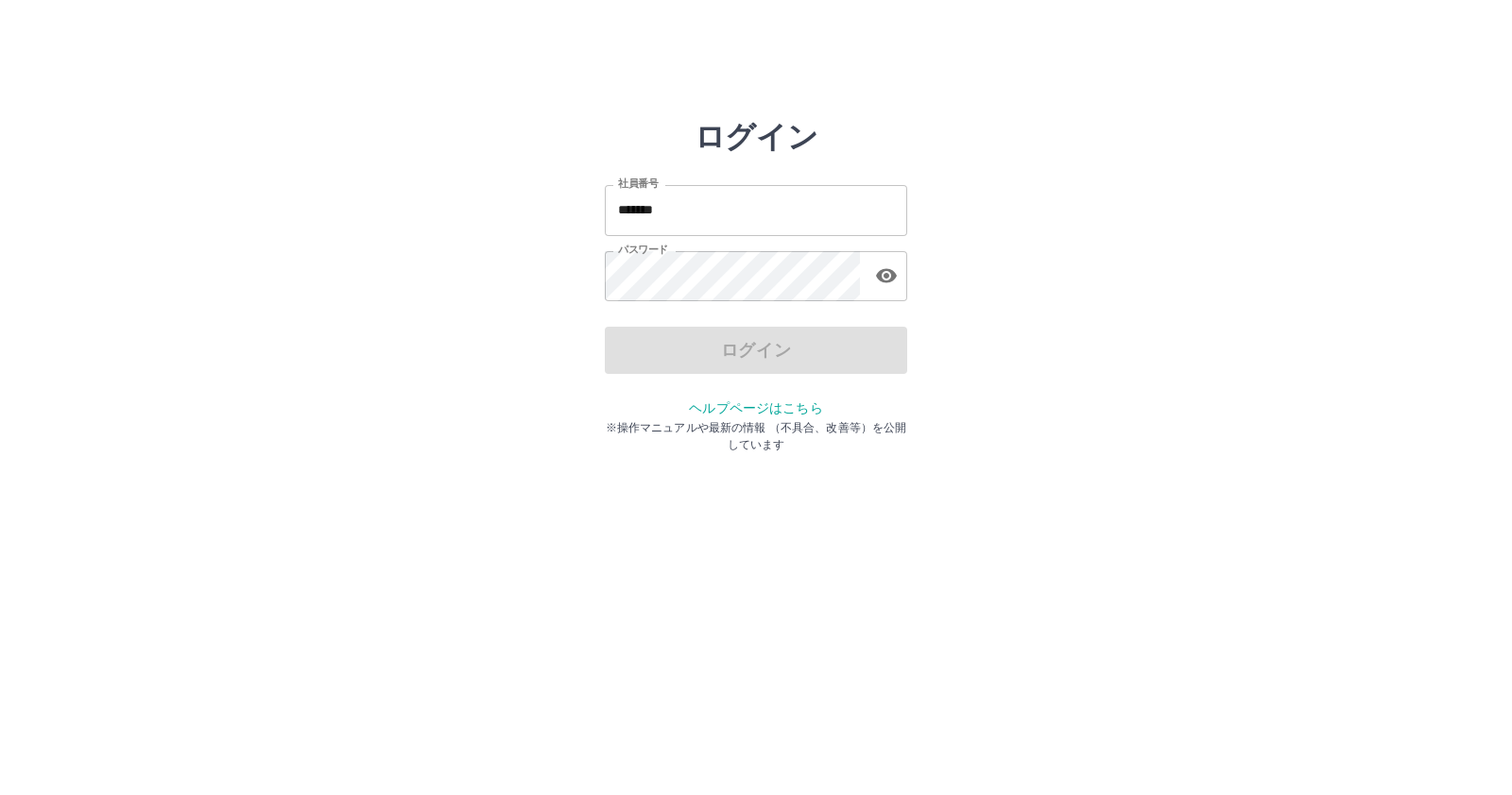
click at [747, 208] on input "*******" at bounding box center [756, 210] width 302 height 50
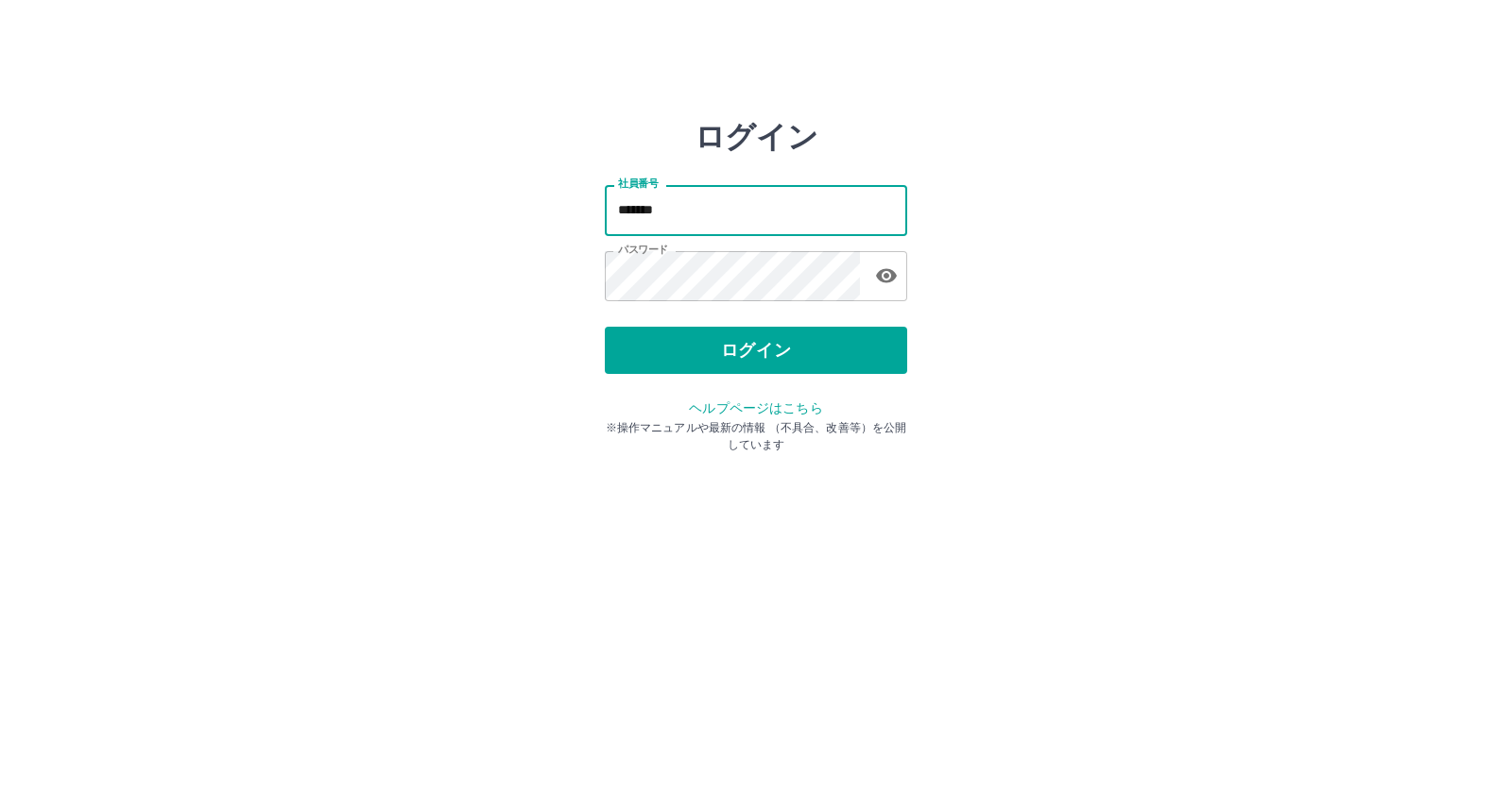
type input "*******"
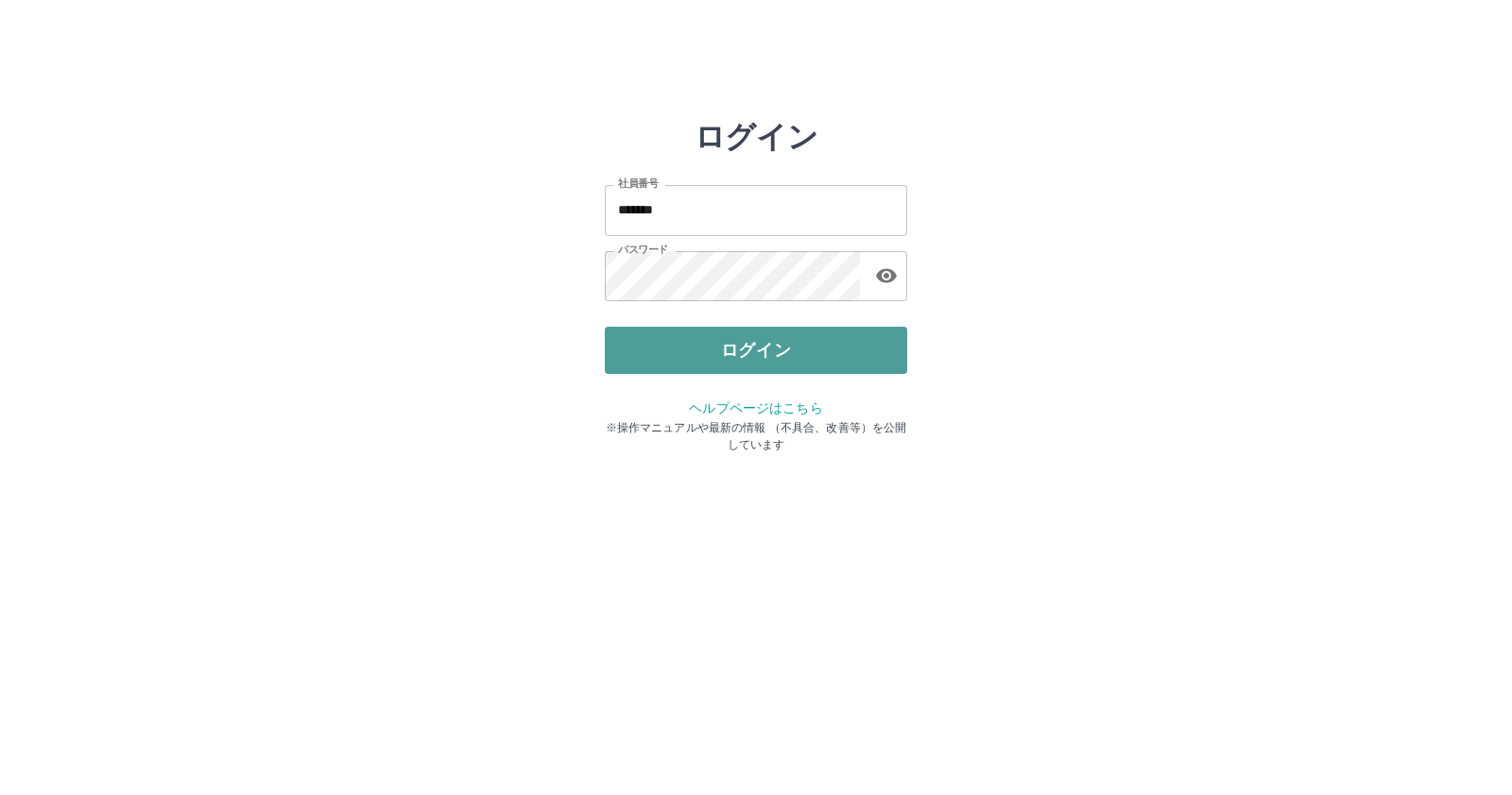
click at [768, 338] on button "ログイン" at bounding box center [756, 350] width 302 height 47
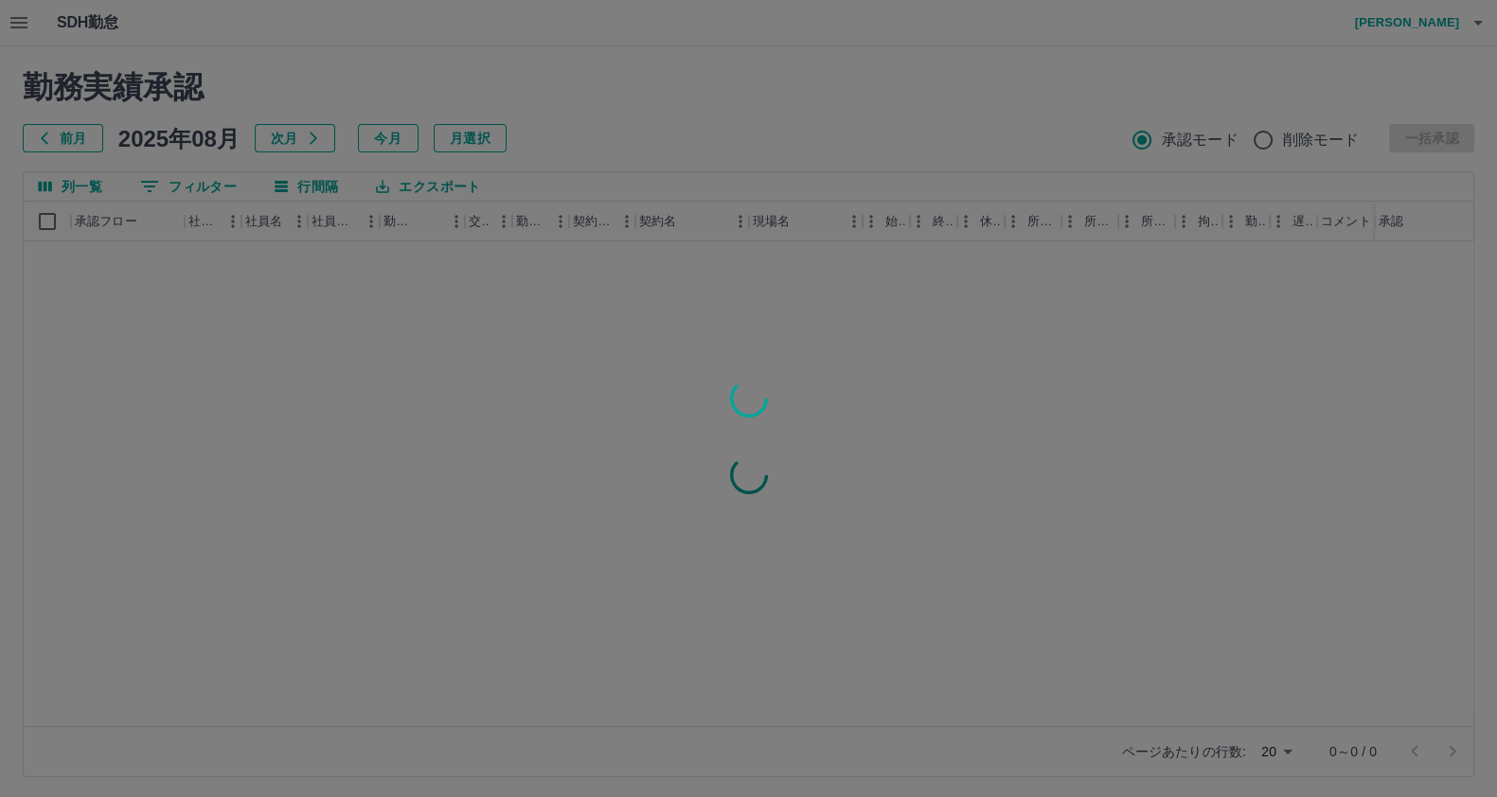
click at [181, 179] on div at bounding box center [748, 398] width 1497 height 797
click at [182, 180] on div at bounding box center [748, 398] width 1497 height 797
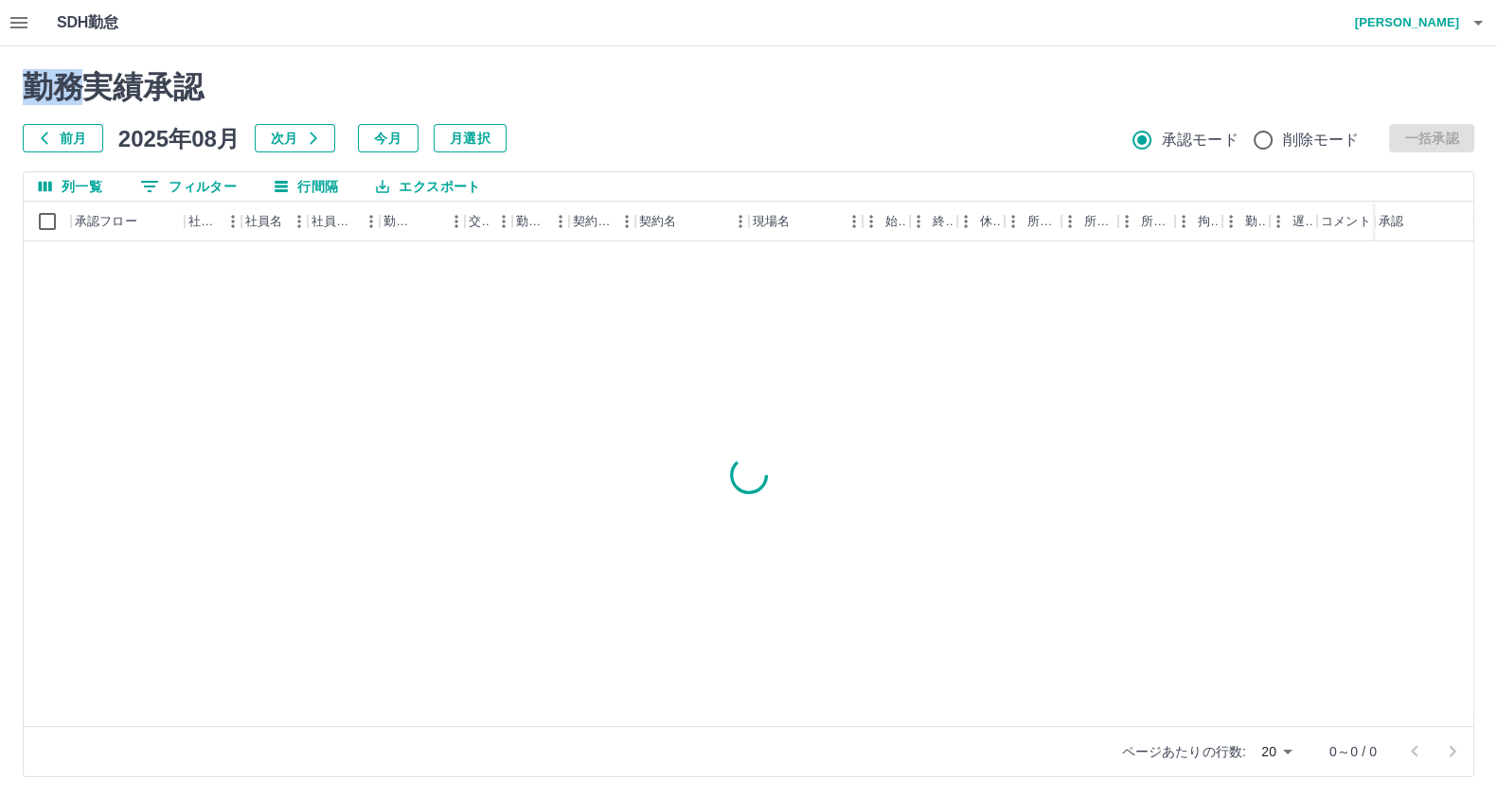
click at [182, 180] on button "0 フィルター" at bounding box center [188, 186] width 127 height 28
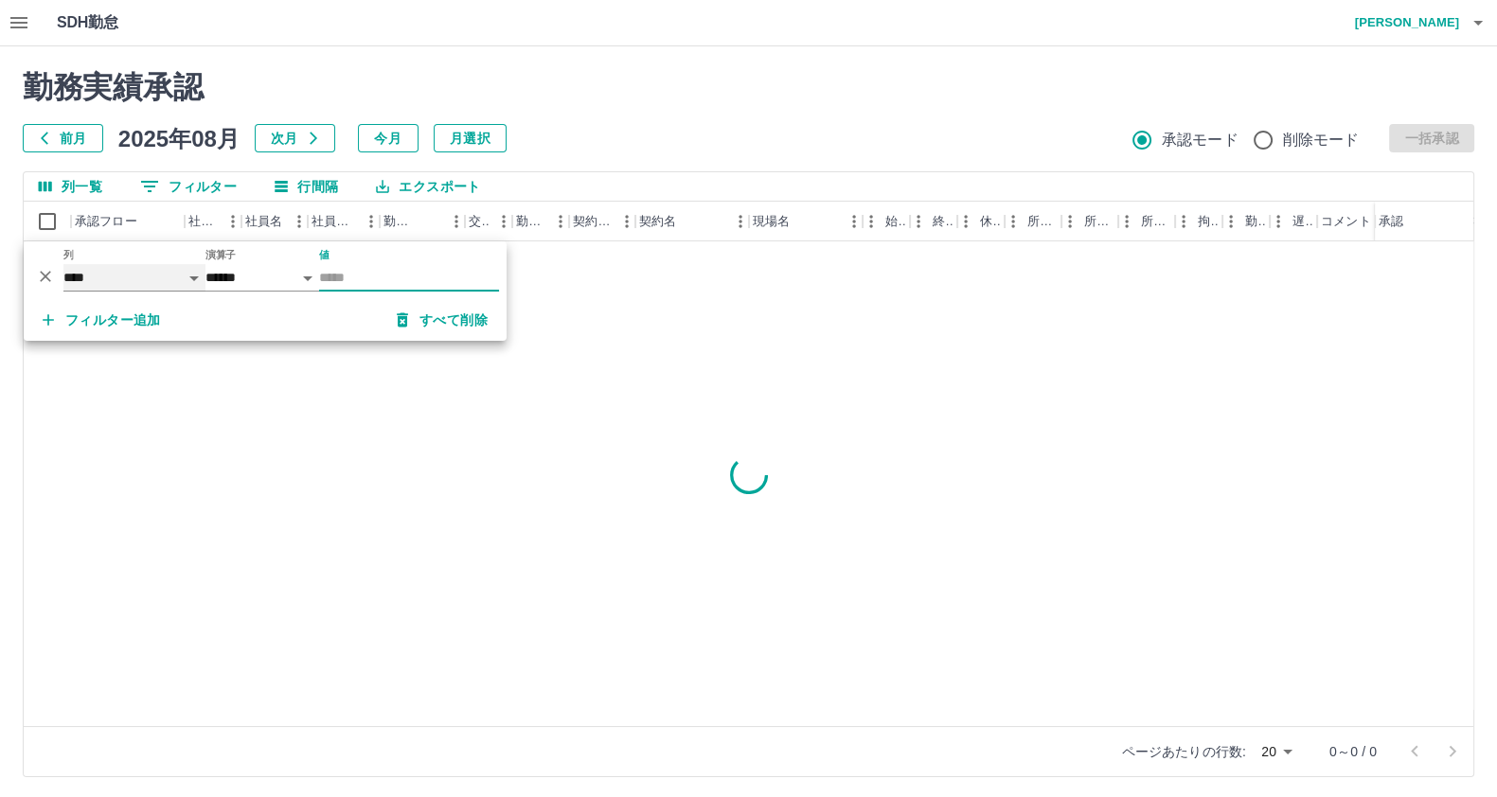
click at [100, 281] on select "**** *** **** *** *** **** ***** *** *** ** ** ** **** **** **** ** ** *** ****…" at bounding box center [134, 277] width 142 height 27
click at [63, 264] on select "**** *** **** *** *** **** ***** *** *** ** ** ** **** **** **** ** ** *** ****…" at bounding box center [134, 277] width 142 height 27
select select "**********"
click at [357, 259] on div "値" at bounding box center [409, 270] width 180 height 43
click at [356, 276] on input "値" at bounding box center [409, 277] width 180 height 27
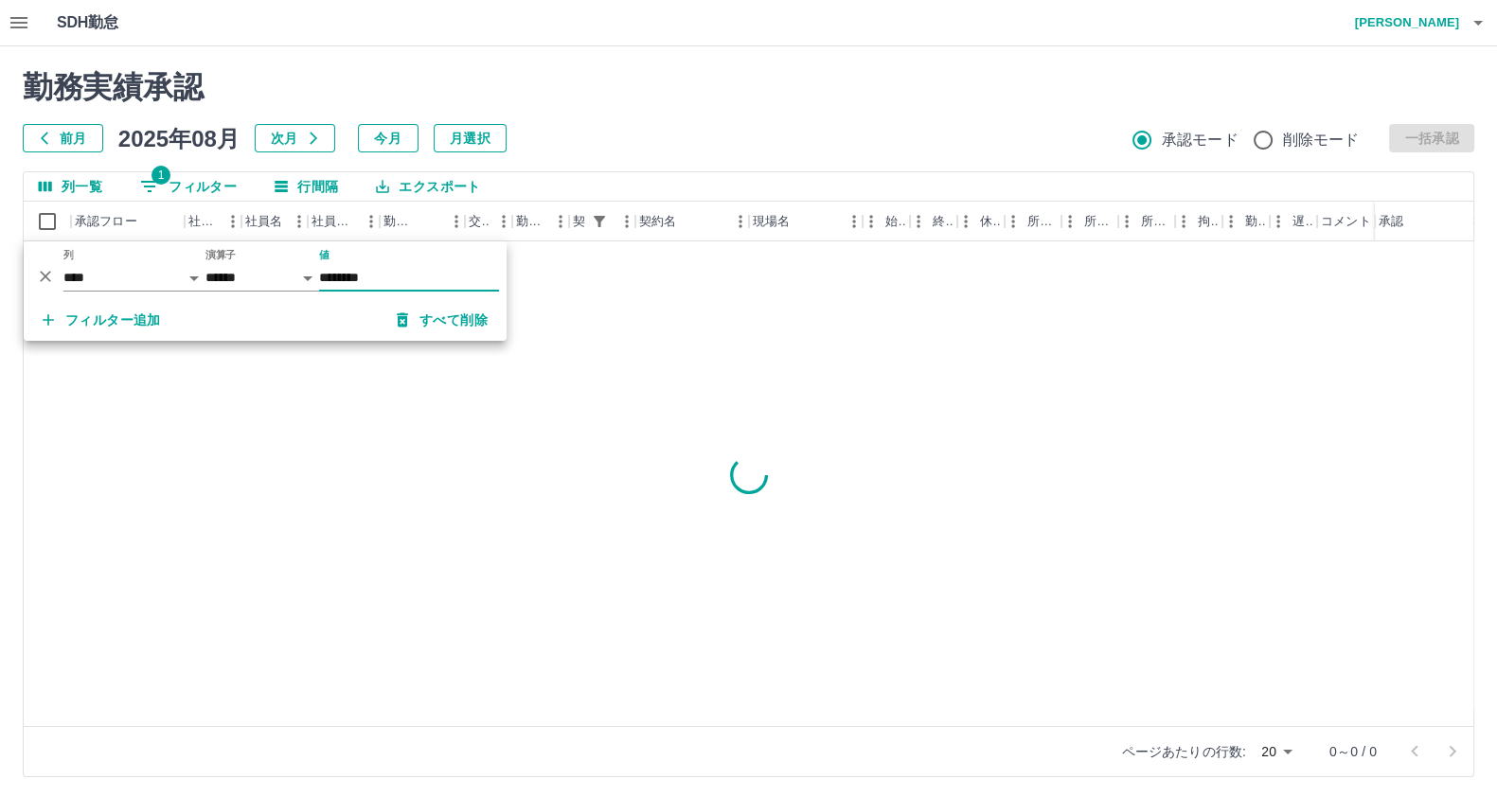
type input "********"
click at [282, 471] on div at bounding box center [749, 475] width 1450 height 468
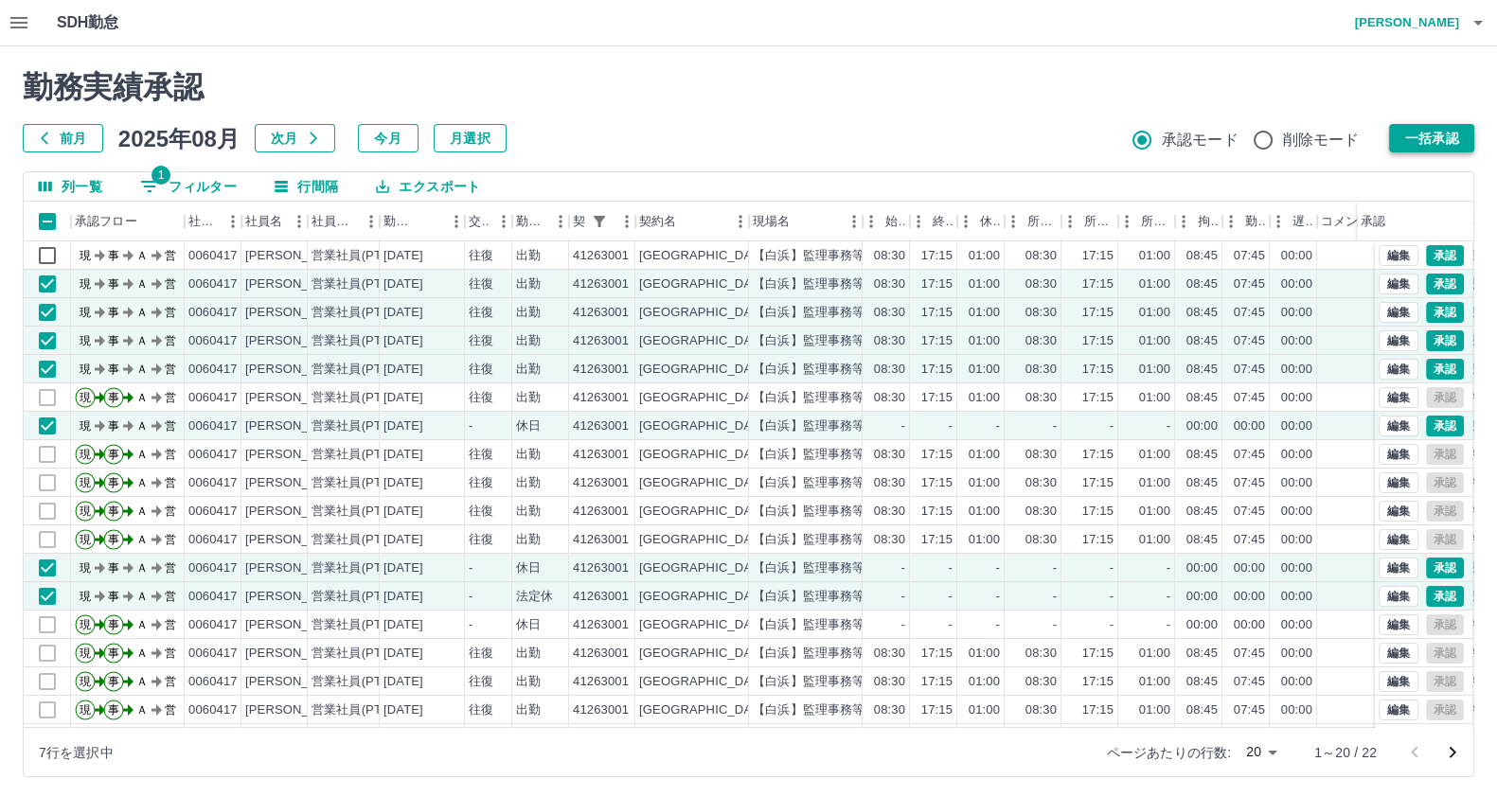
click at [1447, 130] on button "一括承認" at bounding box center [1431, 138] width 85 height 28
click at [1419, 124] on button "一括承認" at bounding box center [1431, 138] width 85 height 28
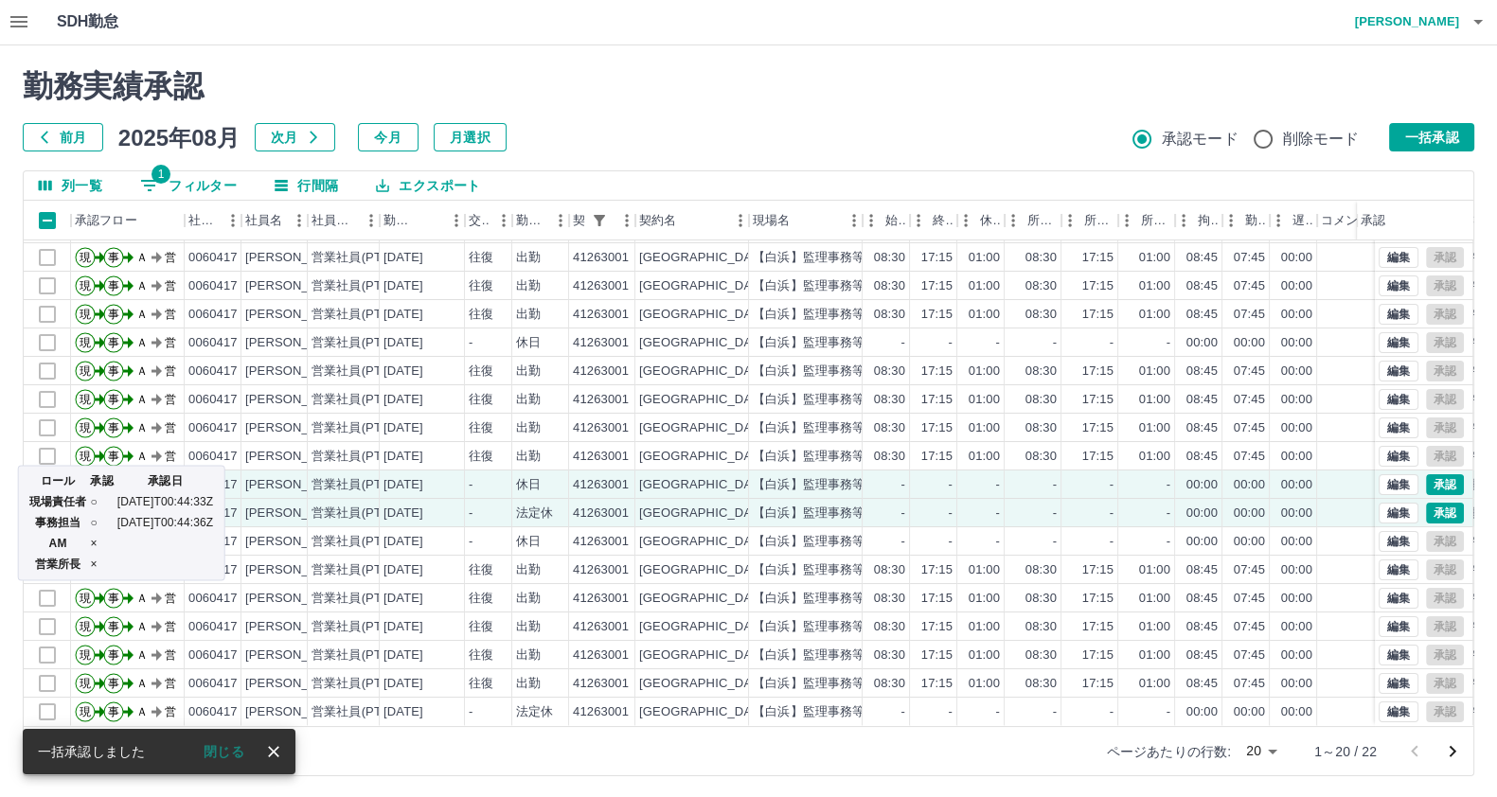
scroll to position [3, 0]
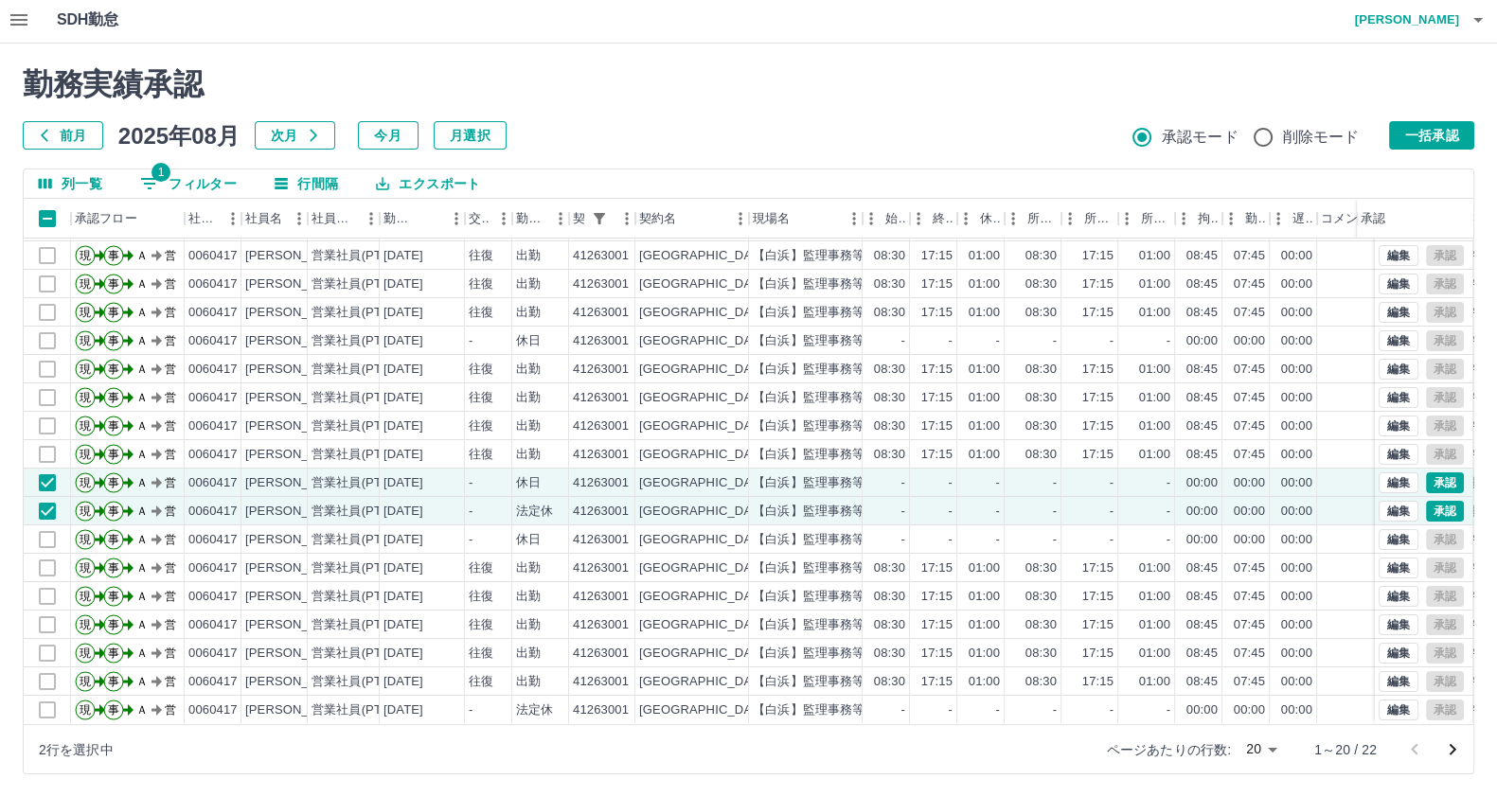
click at [1453, 754] on icon "次のページへ" at bounding box center [1452, 749] width 23 height 23
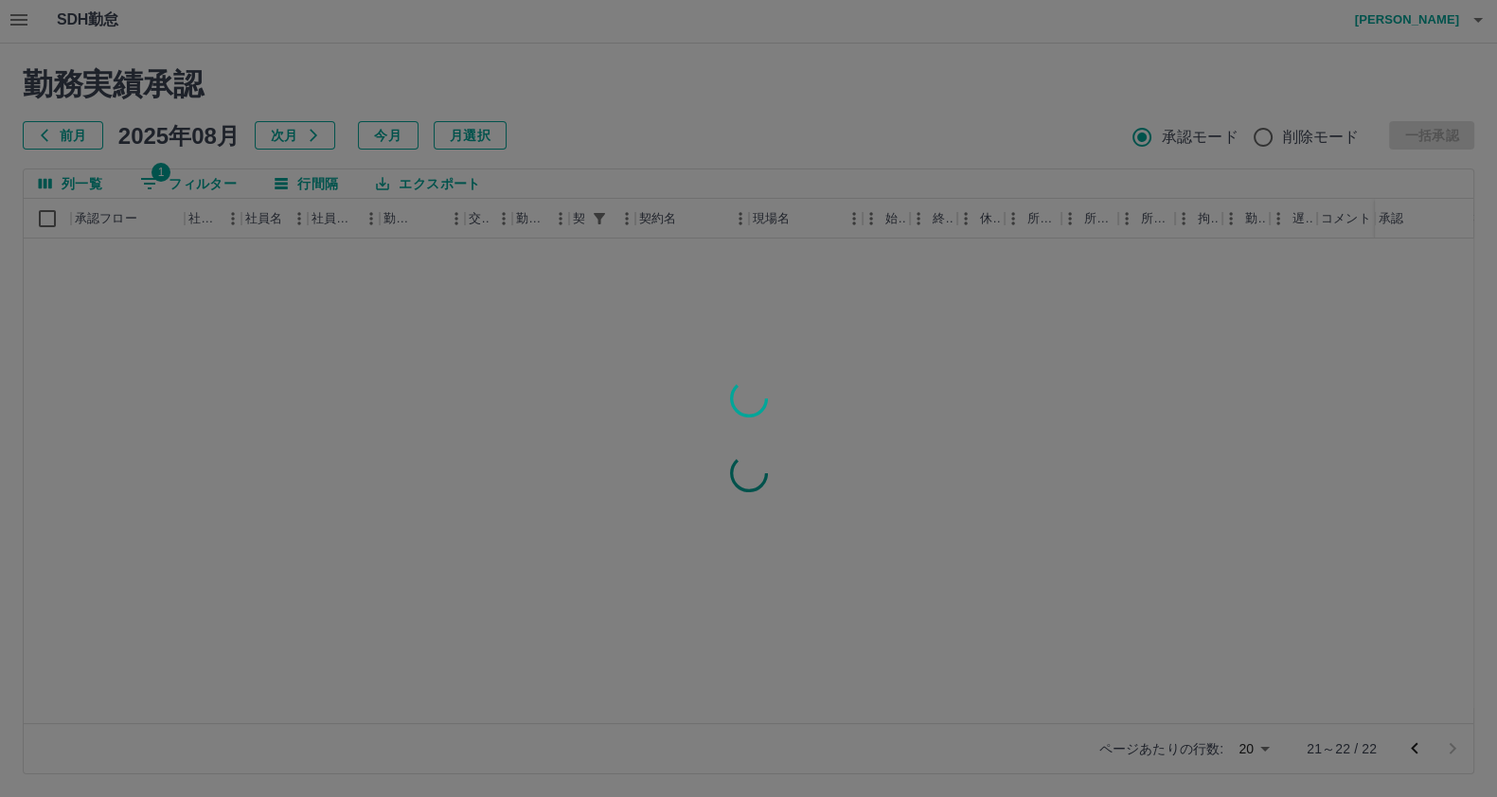
scroll to position [0, 0]
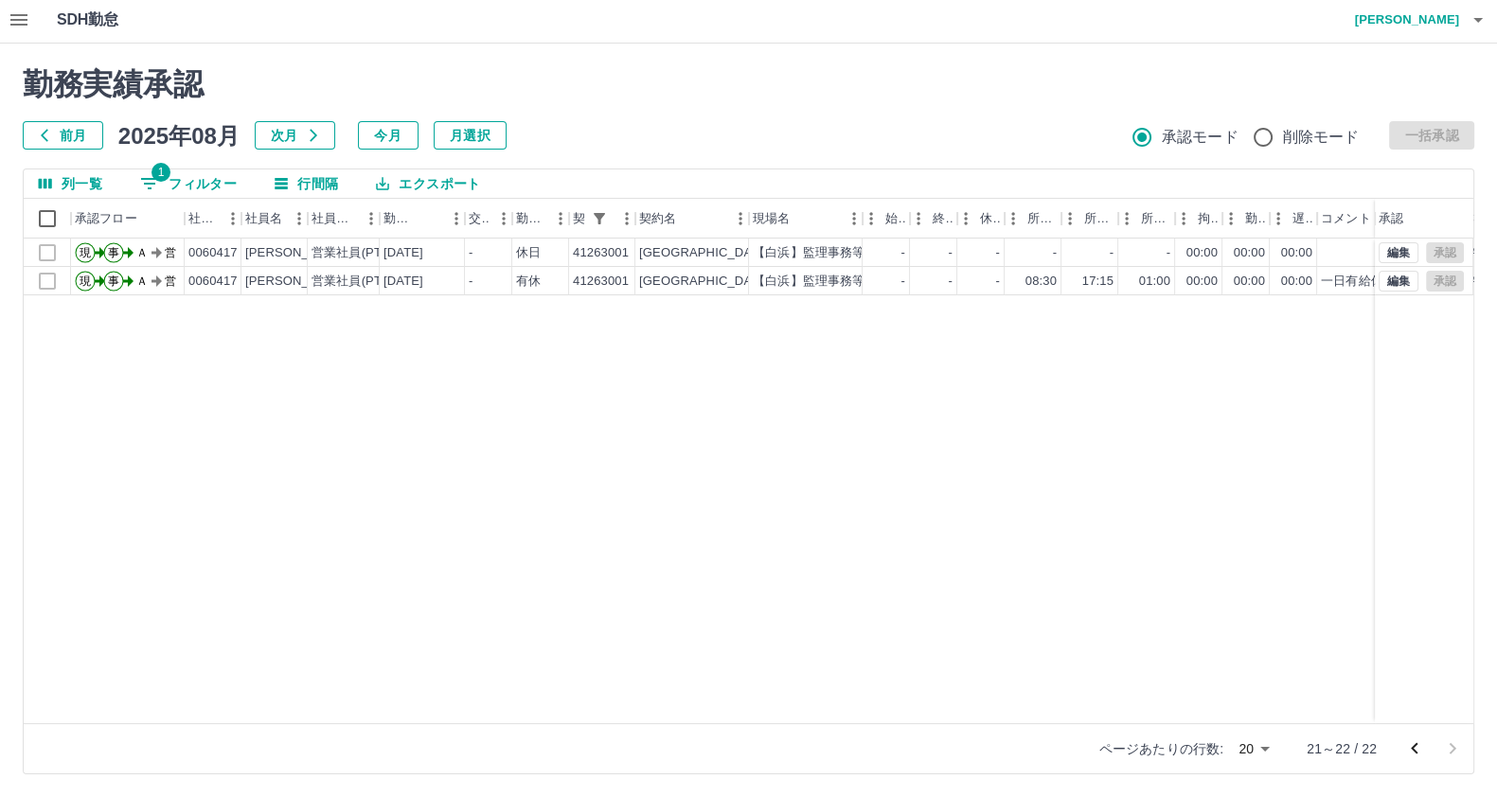
click at [1398, 754] on button "前のページへ" at bounding box center [1415, 749] width 38 height 38
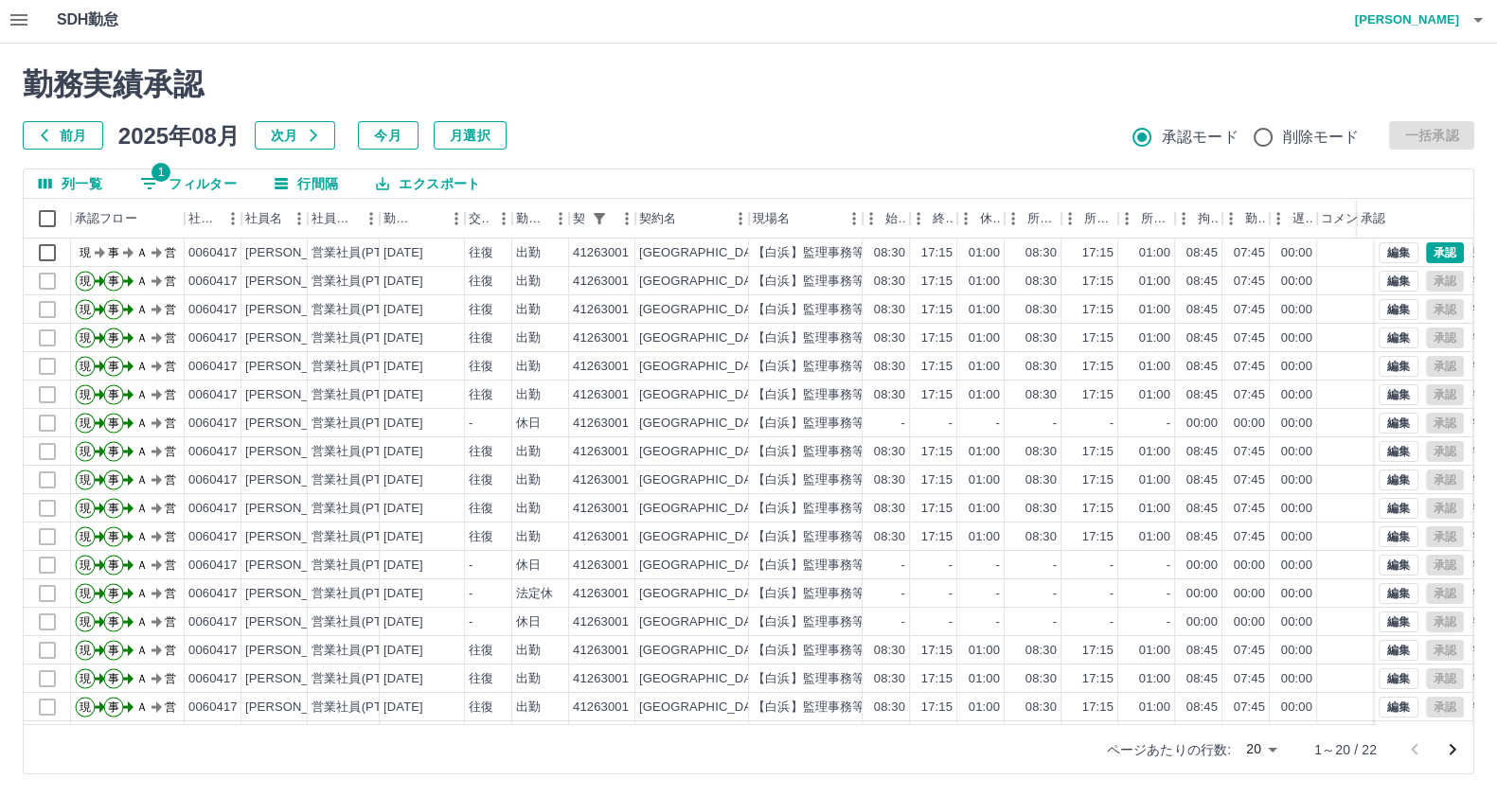
click at [214, 169] on div "列一覧 1 フィルター 行間隔 エクスポート 承認フロー 社員番号 社員名 社員区分 勤務日 交通費 勤務区分 契約コード 契約名 現場名 始業 終業 休憩 …" at bounding box center [748, 472] width 1451 height 606
click at [175, 158] on div "勤務実績承認 前月 2025年08月 次月 今月 月選択 承認モード 削除モード 一括承認 列一覧 1 フィルター 行間隔 エクスポート 承認フロー 社員番号…" at bounding box center [748, 421] width 1497 height 754
click at [172, 174] on button "1 フィルター" at bounding box center [188, 183] width 127 height 28
select select "**********"
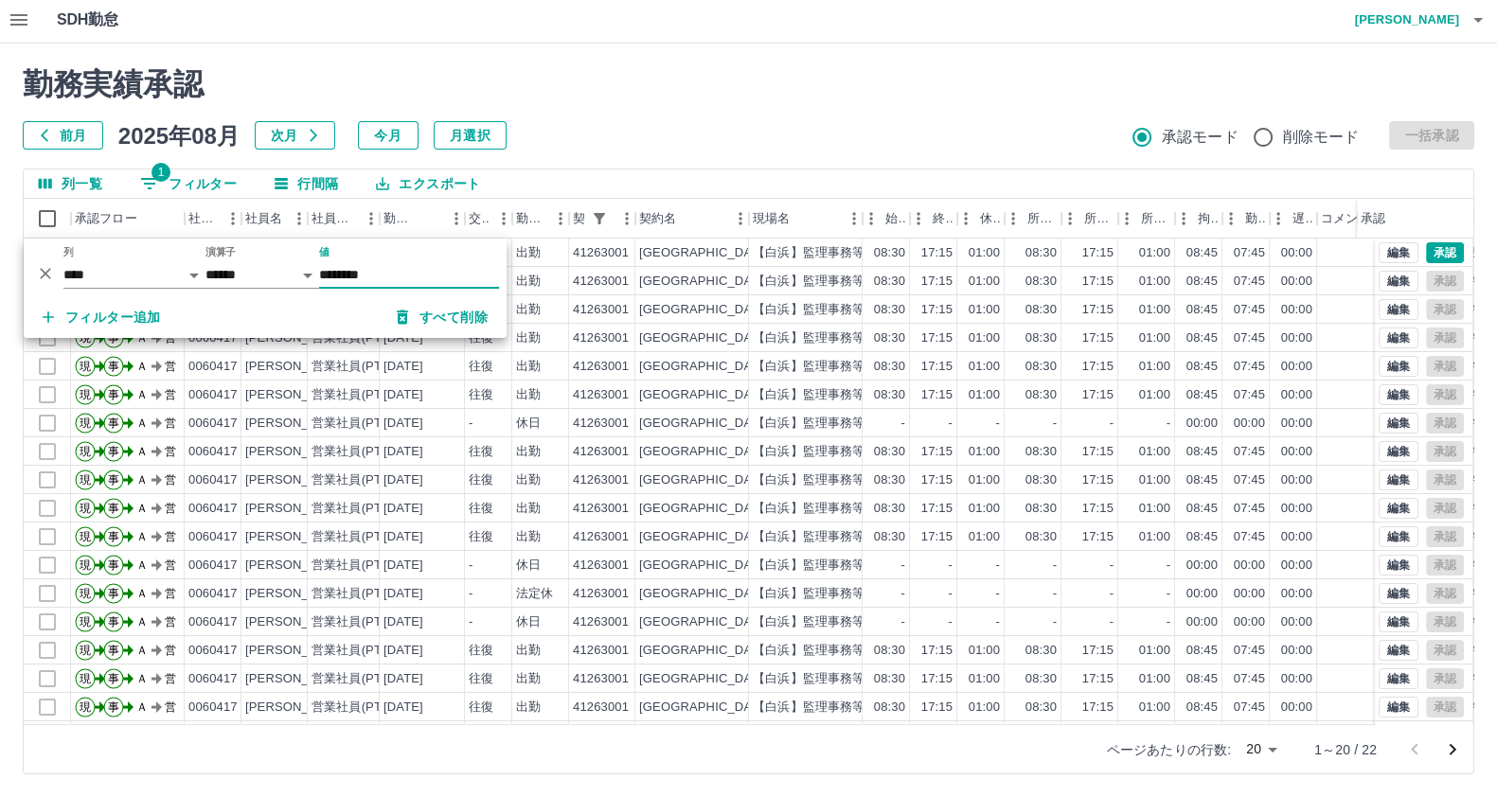
click at [359, 265] on input "********" at bounding box center [409, 274] width 180 height 27
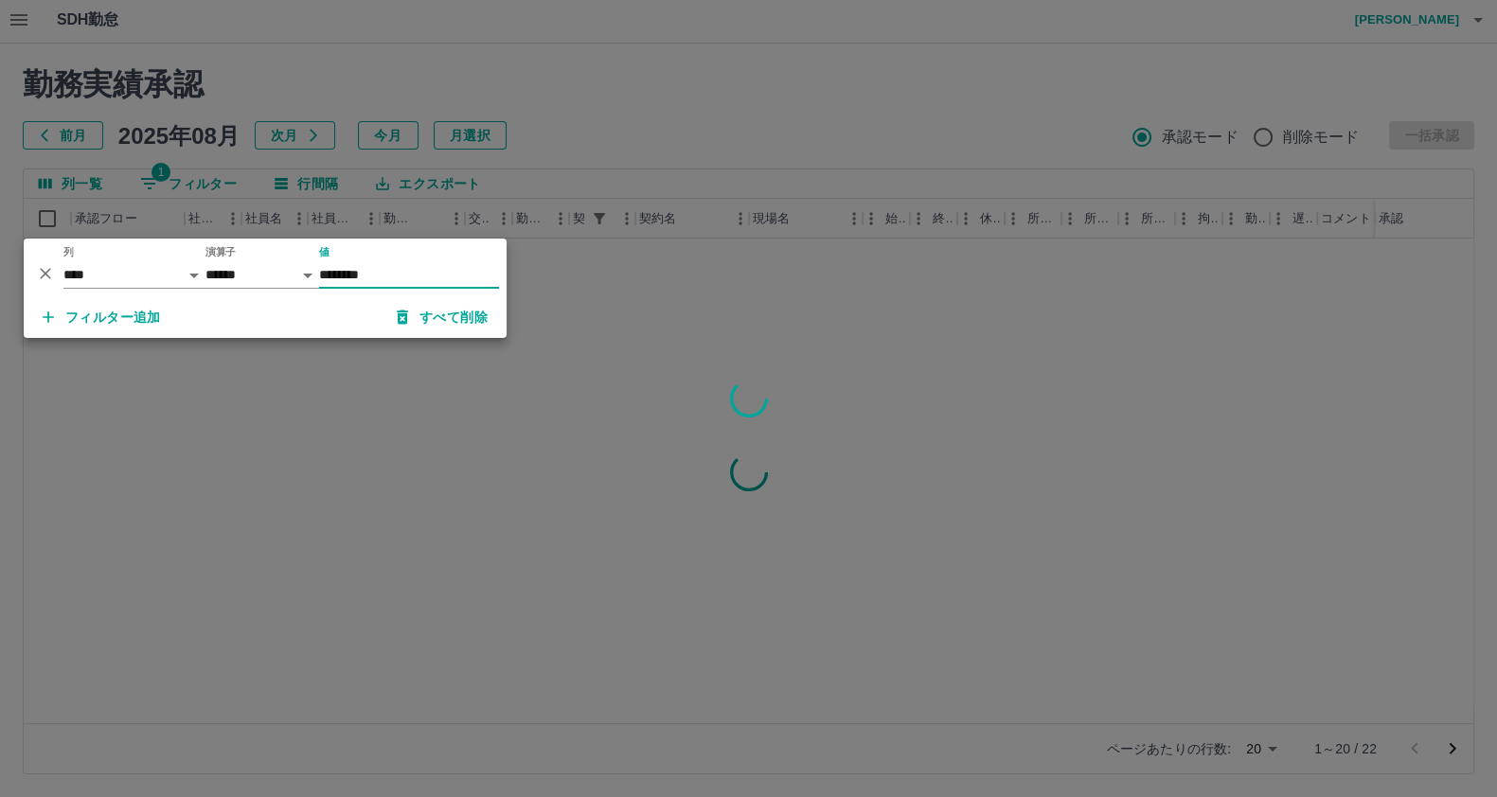
type input "********"
click at [358, 410] on div at bounding box center [748, 398] width 1497 height 797
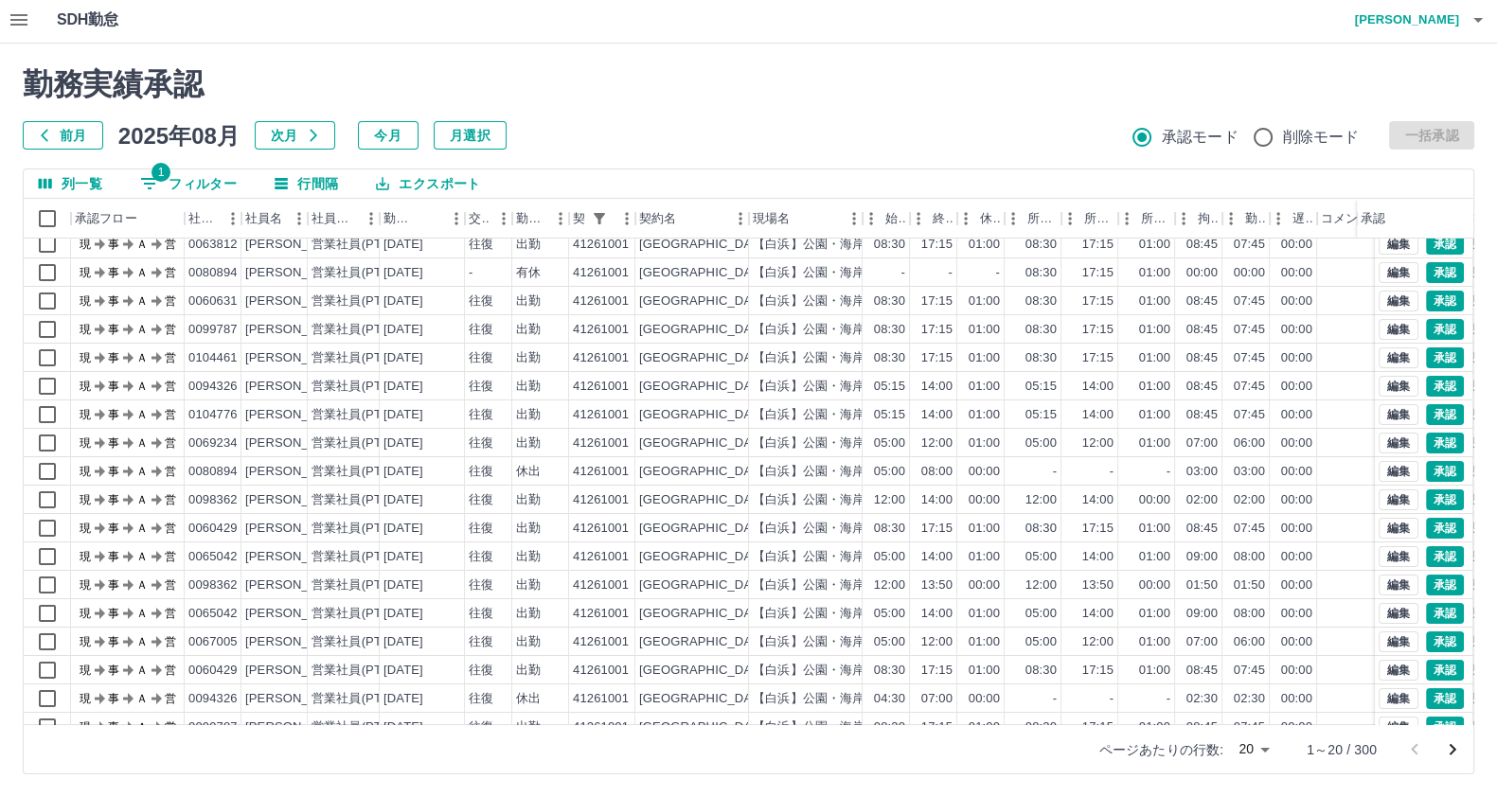
scroll to position [99, 0]
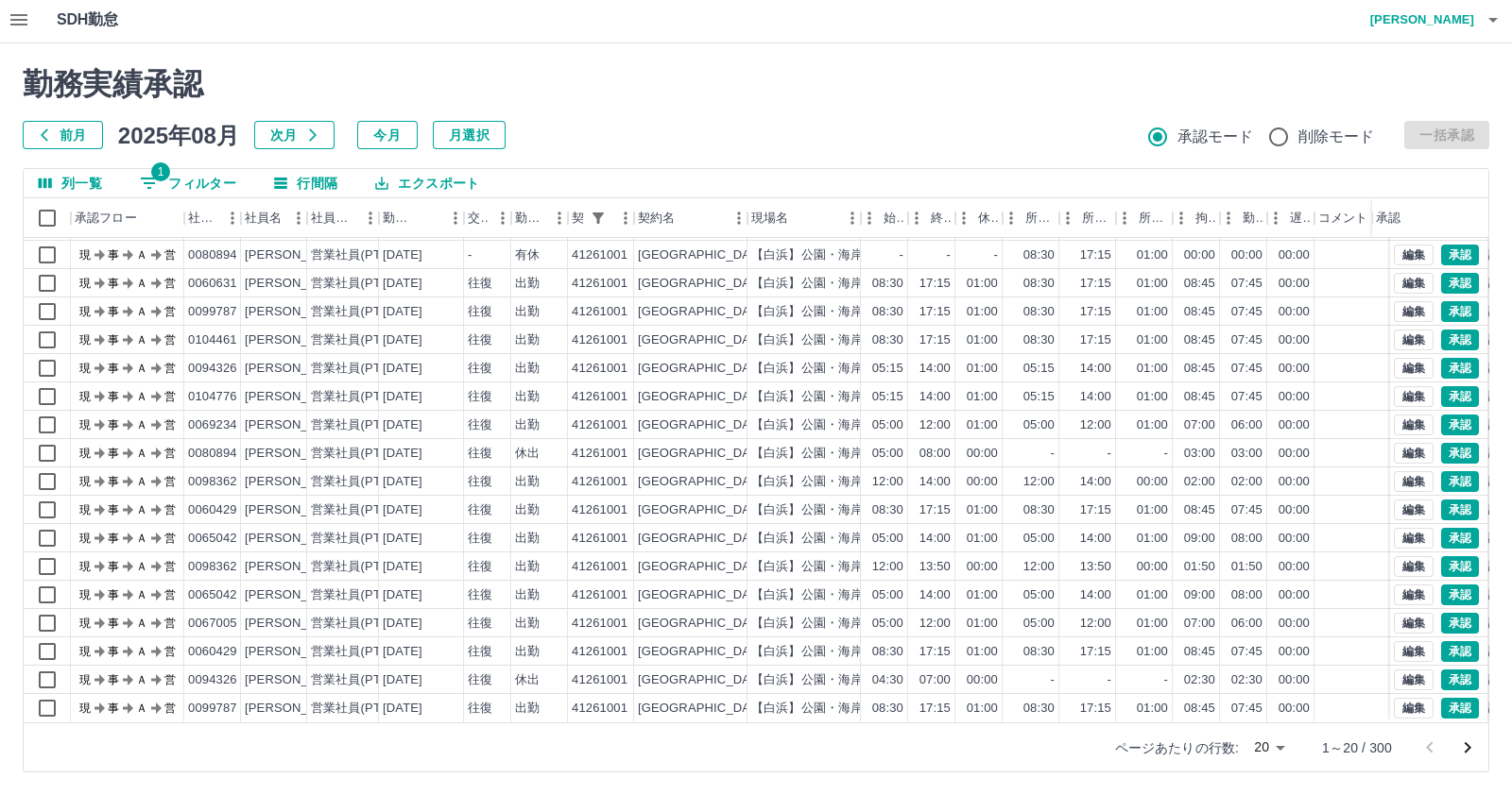
click at [1263, 745] on body "SDH勤怠 岡田　史江 勤務実績承認 前月 2025年08月 次月 今月 月選択 承認モード 削除モード 一括承認 列一覧 1 フィルター 行間隔 エクスポー…" at bounding box center [756, 396] width 1512 height 798
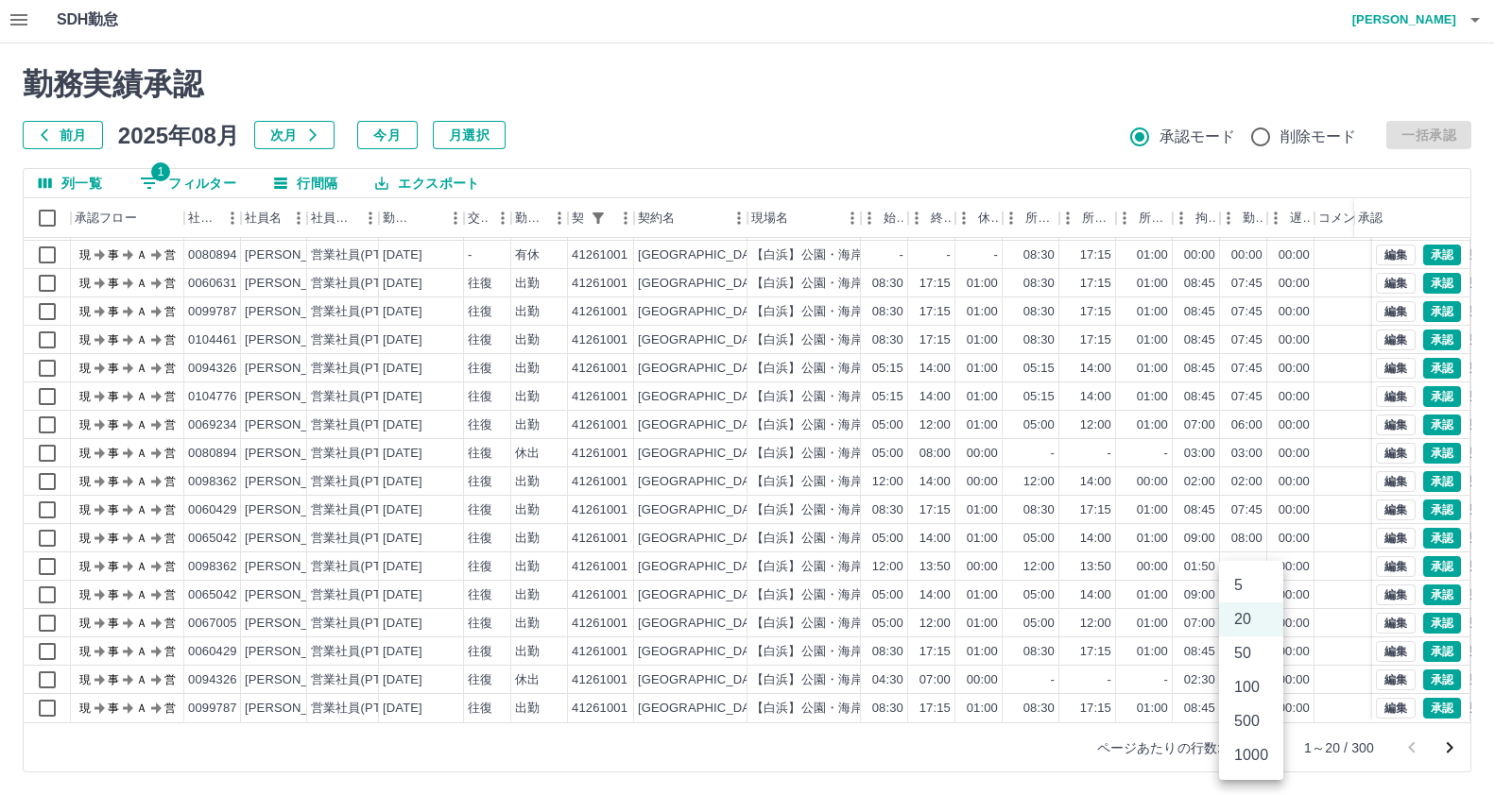
click at [1263, 691] on li "100" at bounding box center [1251, 687] width 64 height 34
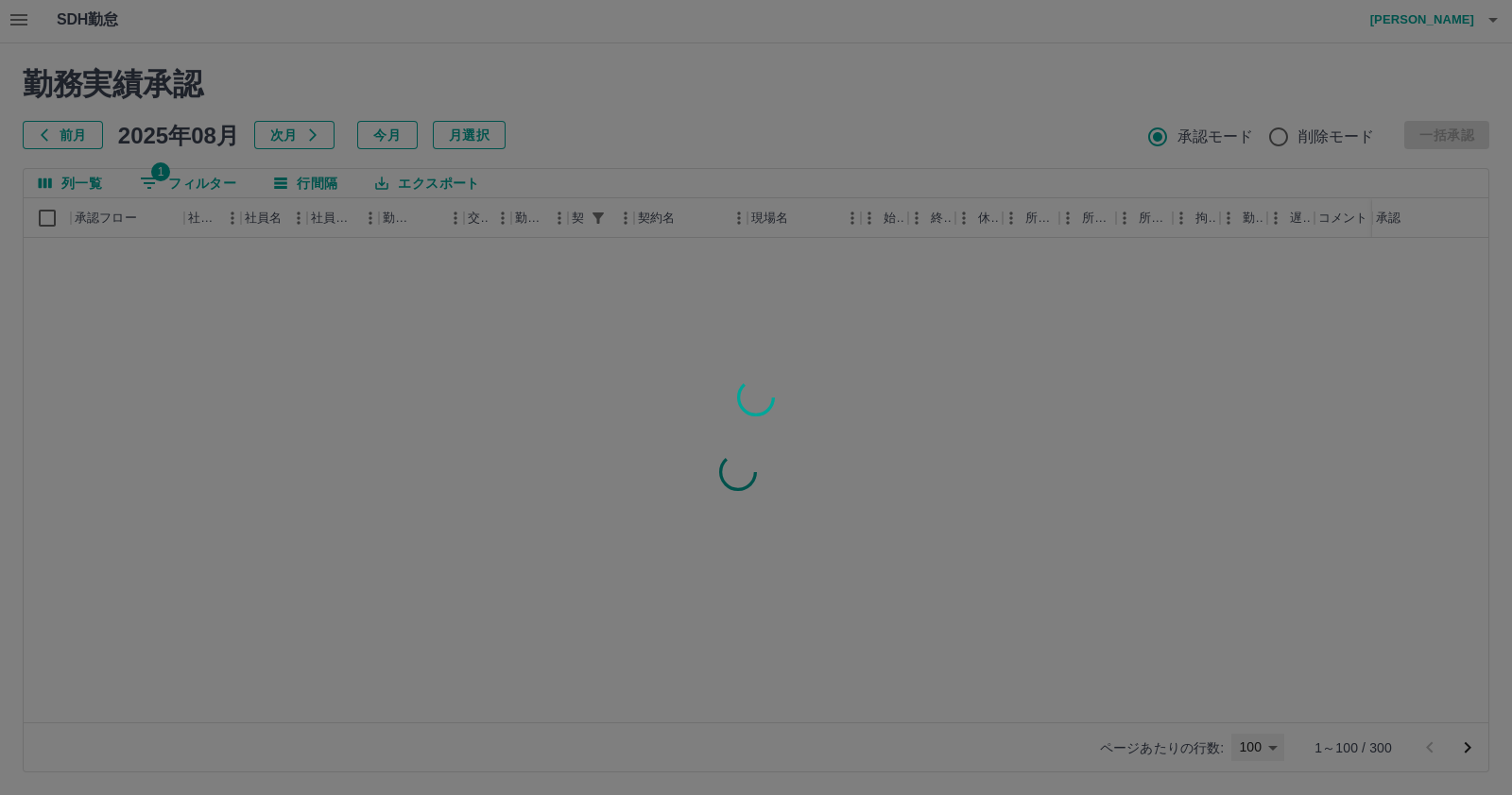
type input "***"
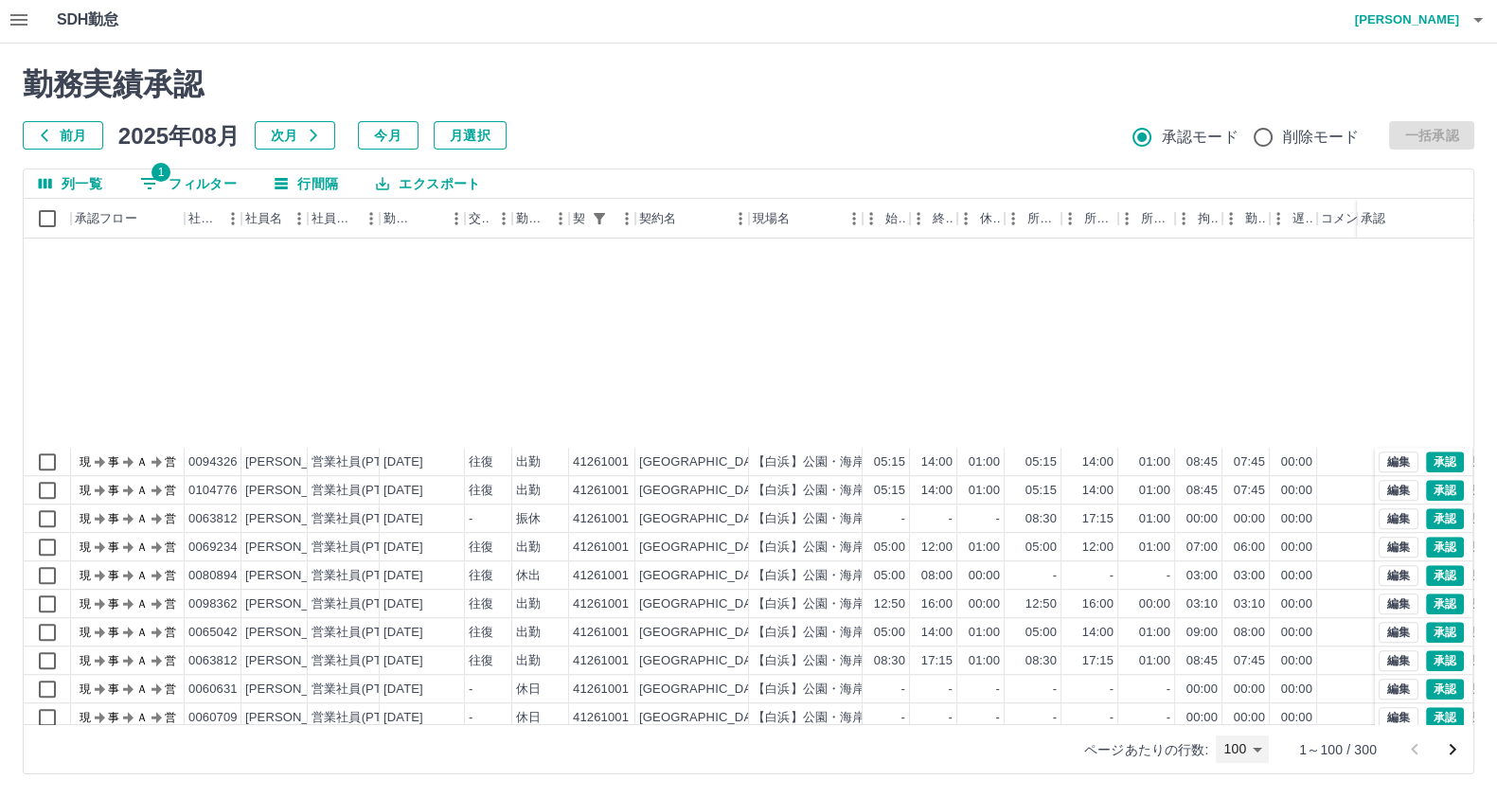
scroll to position [2372, 0]
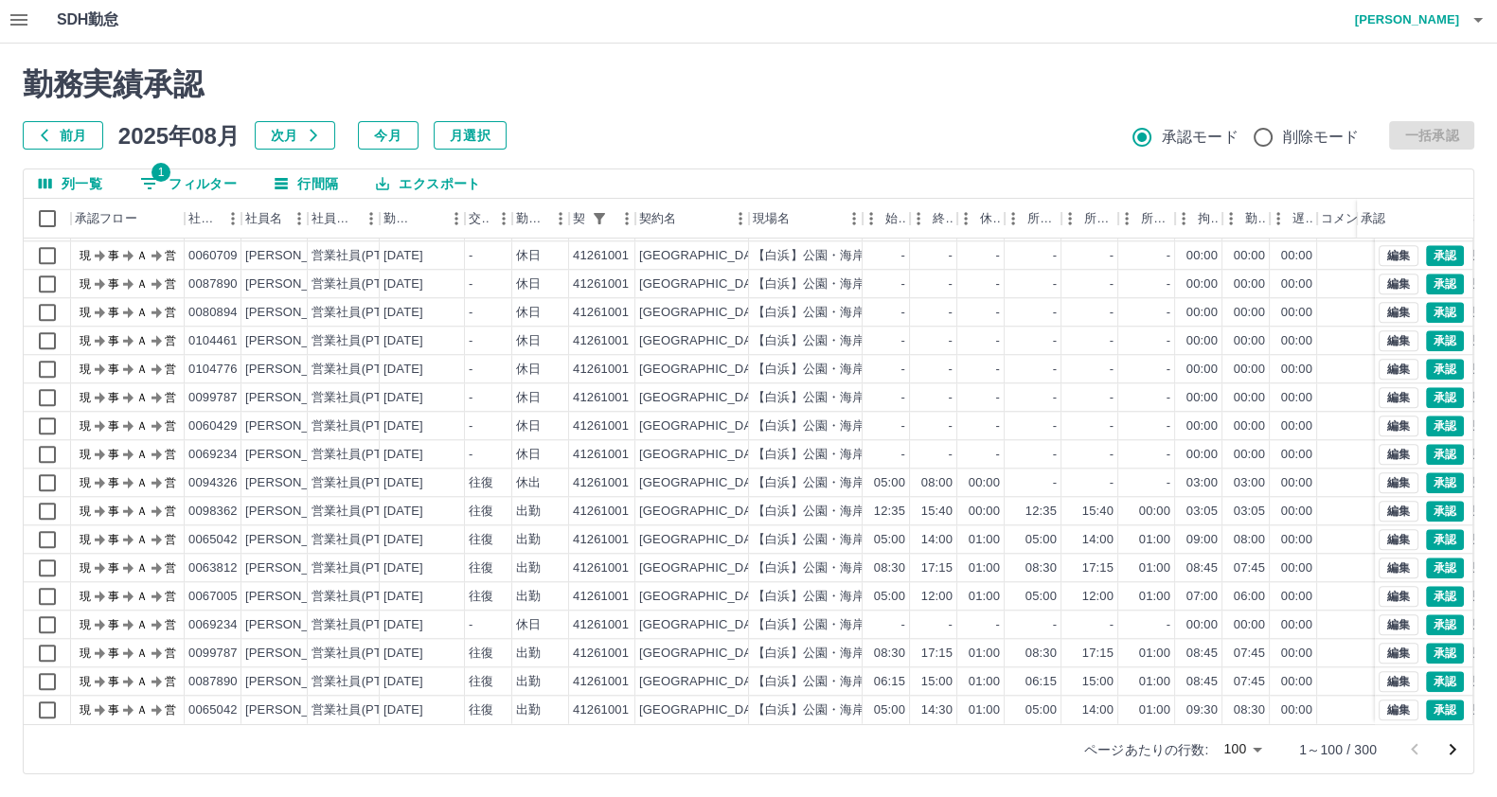
click at [1453, 741] on icon "次のページへ" at bounding box center [1452, 749] width 23 height 23
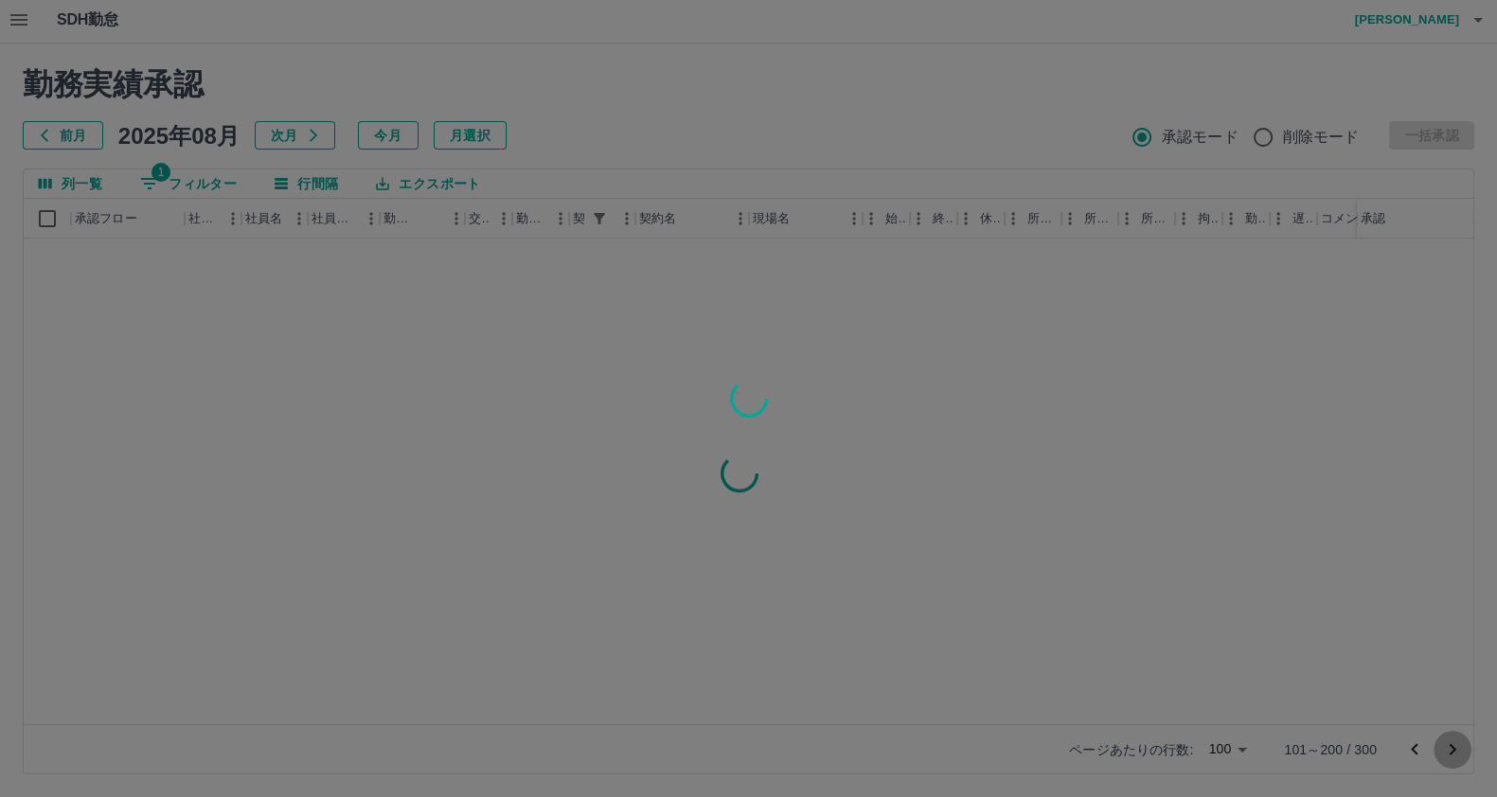
click at [1453, 741] on div "勤務実績承認 前月 2025年08月 次月 今月 月選択 承認モード 削除モード 一括承認 列一覧 1 フィルター 行間隔 エクスポート 承認フロー 社員番号…" at bounding box center [748, 421] width 1497 height 754
click at [1453, 741] on div at bounding box center [748, 398] width 1497 height 797
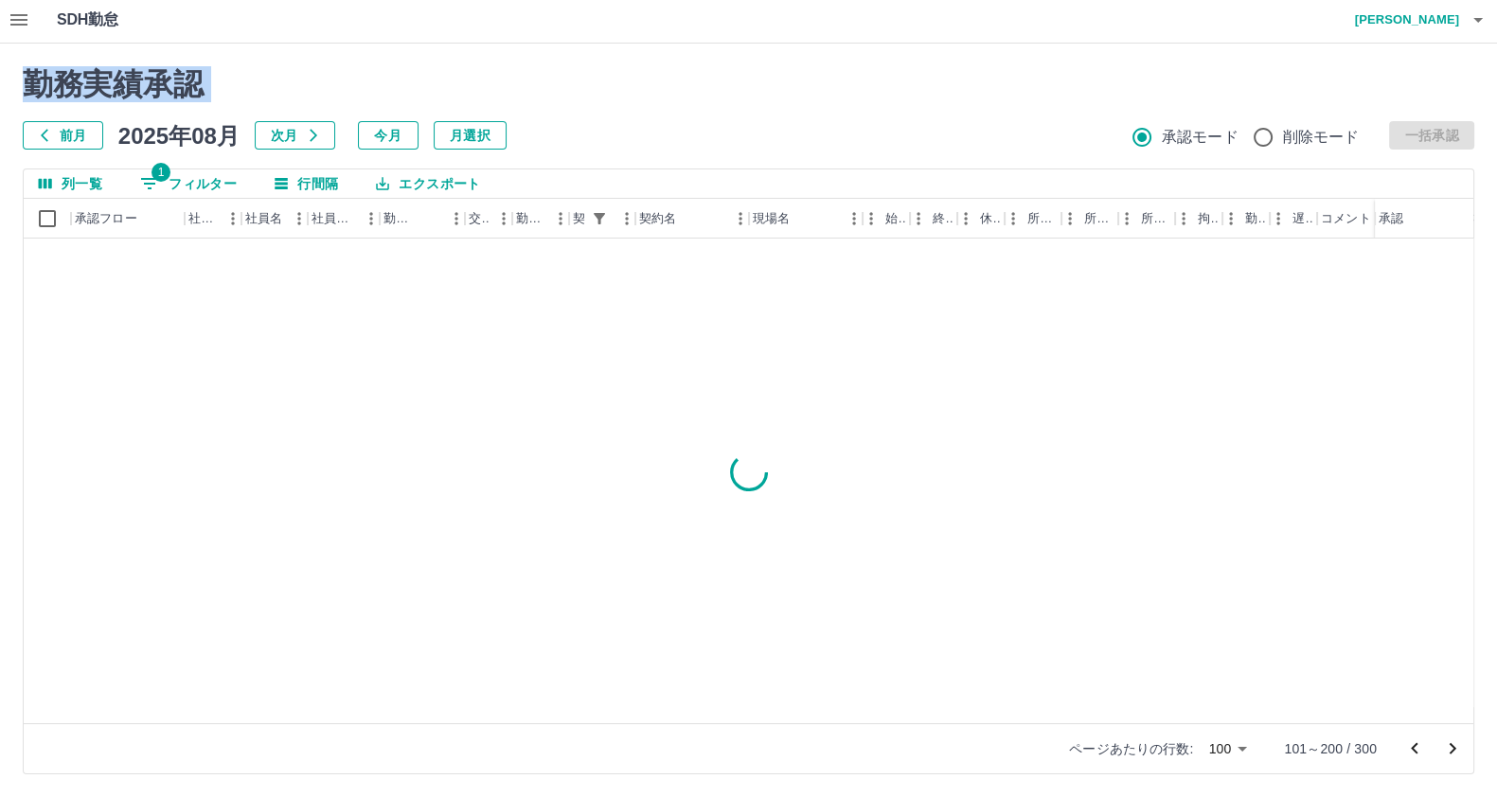
click at [1453, 741] on icon "次のページへ" at bounding box center [1452, 749] width 23 height 23
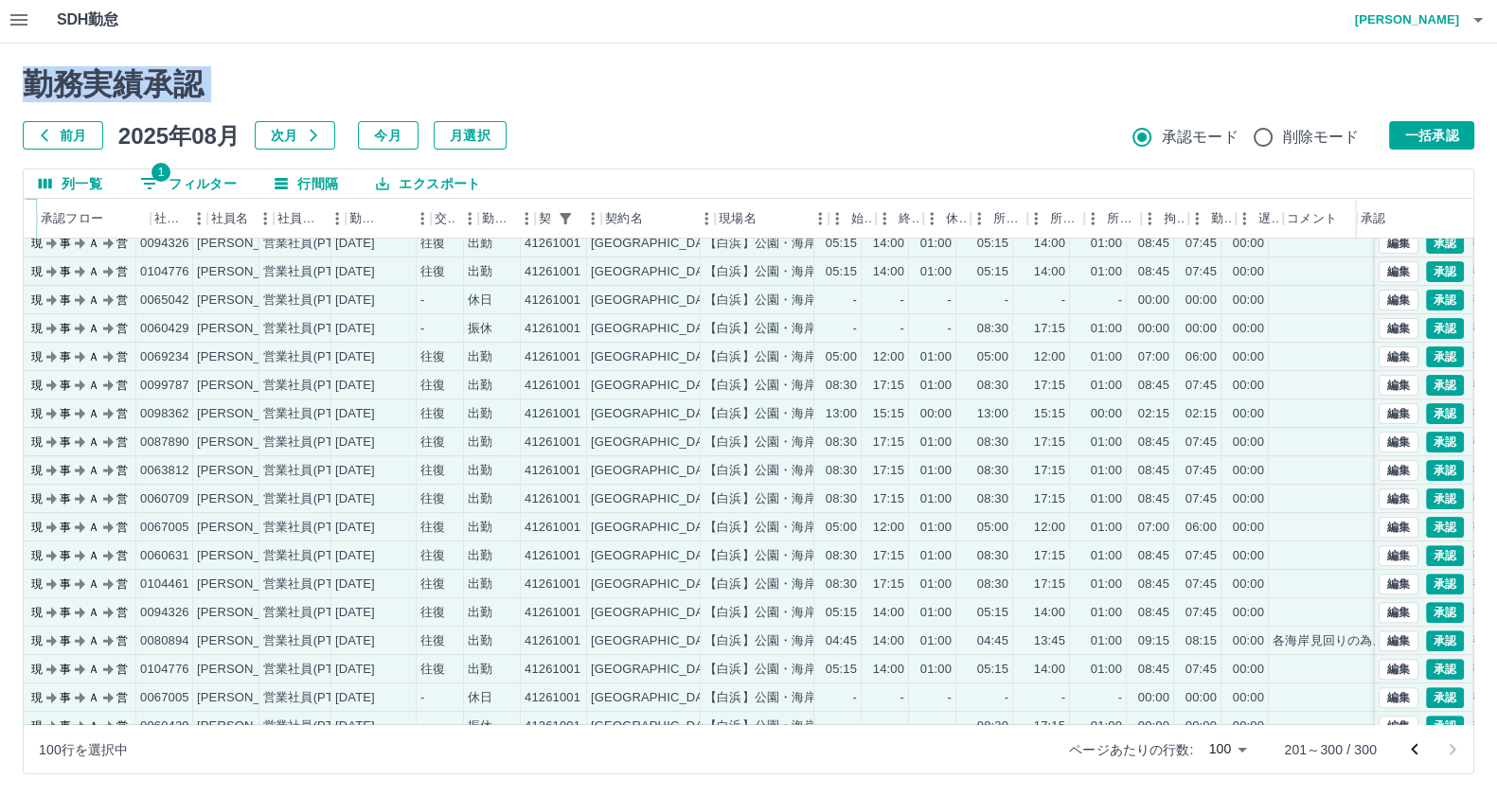
scroll to position [833, 0]
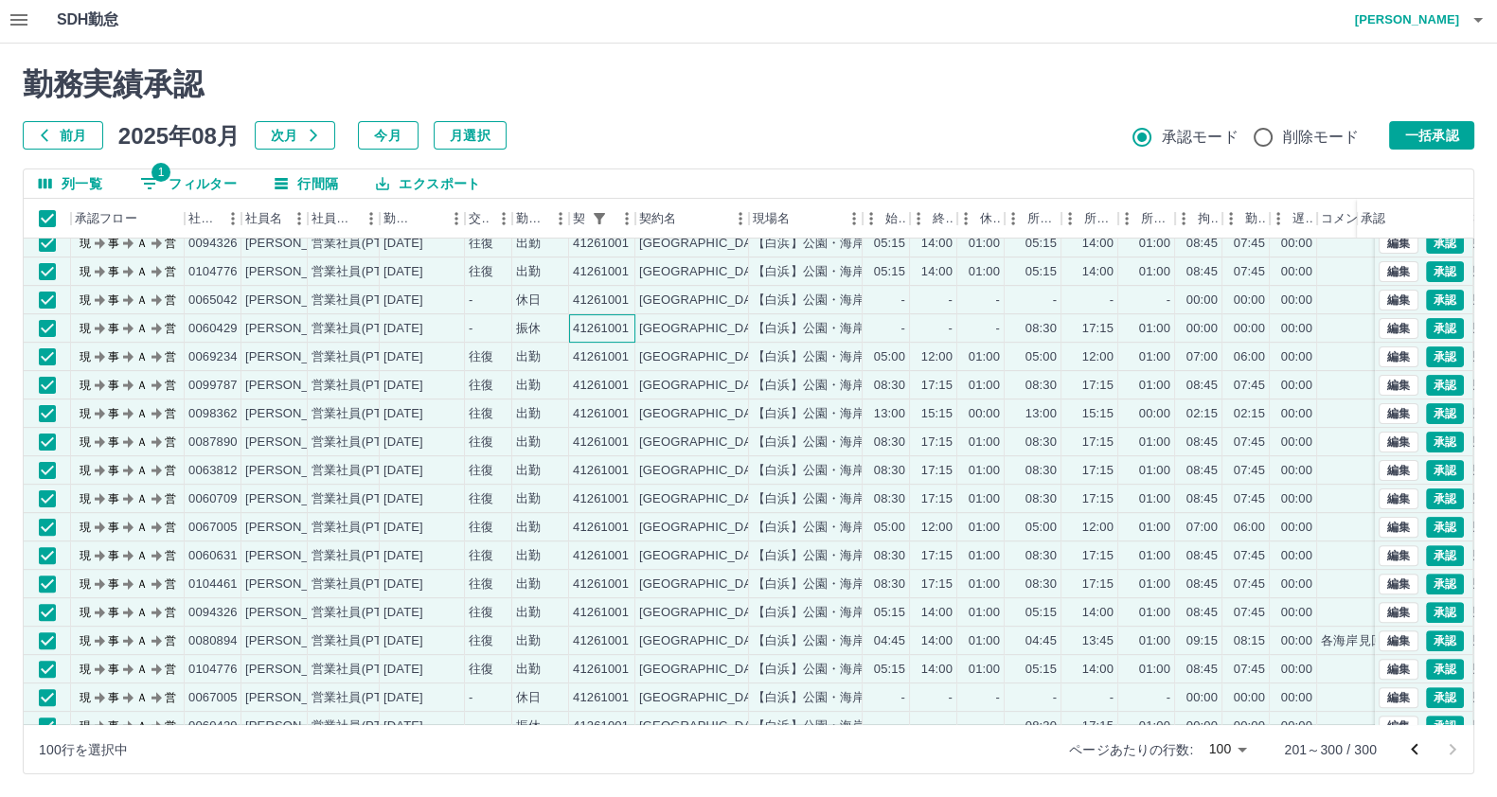
click at [580, 329] on div "41261001" at bounding box center [601, 329] width 56 height 18
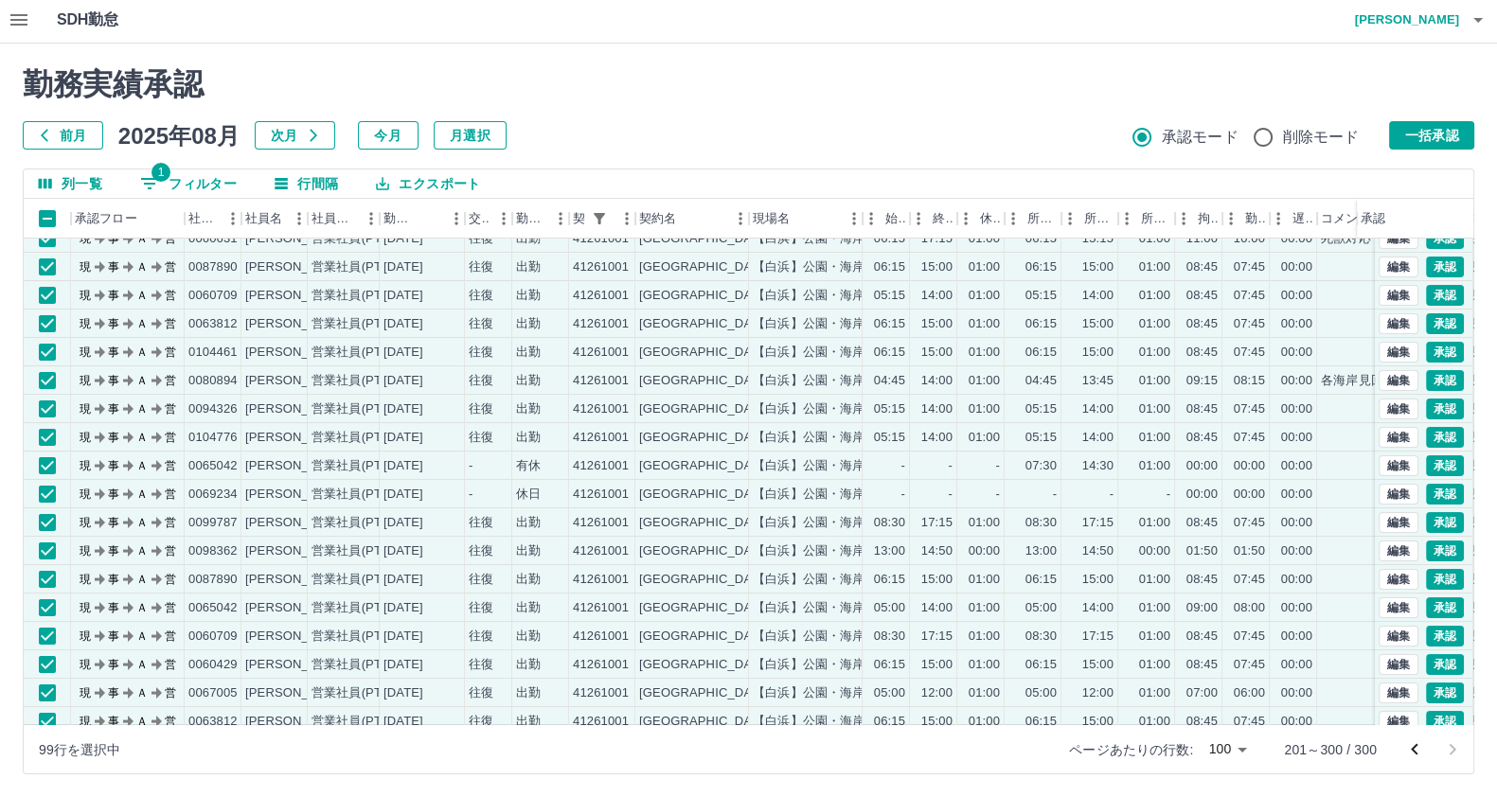
scroll to position [123, 0]
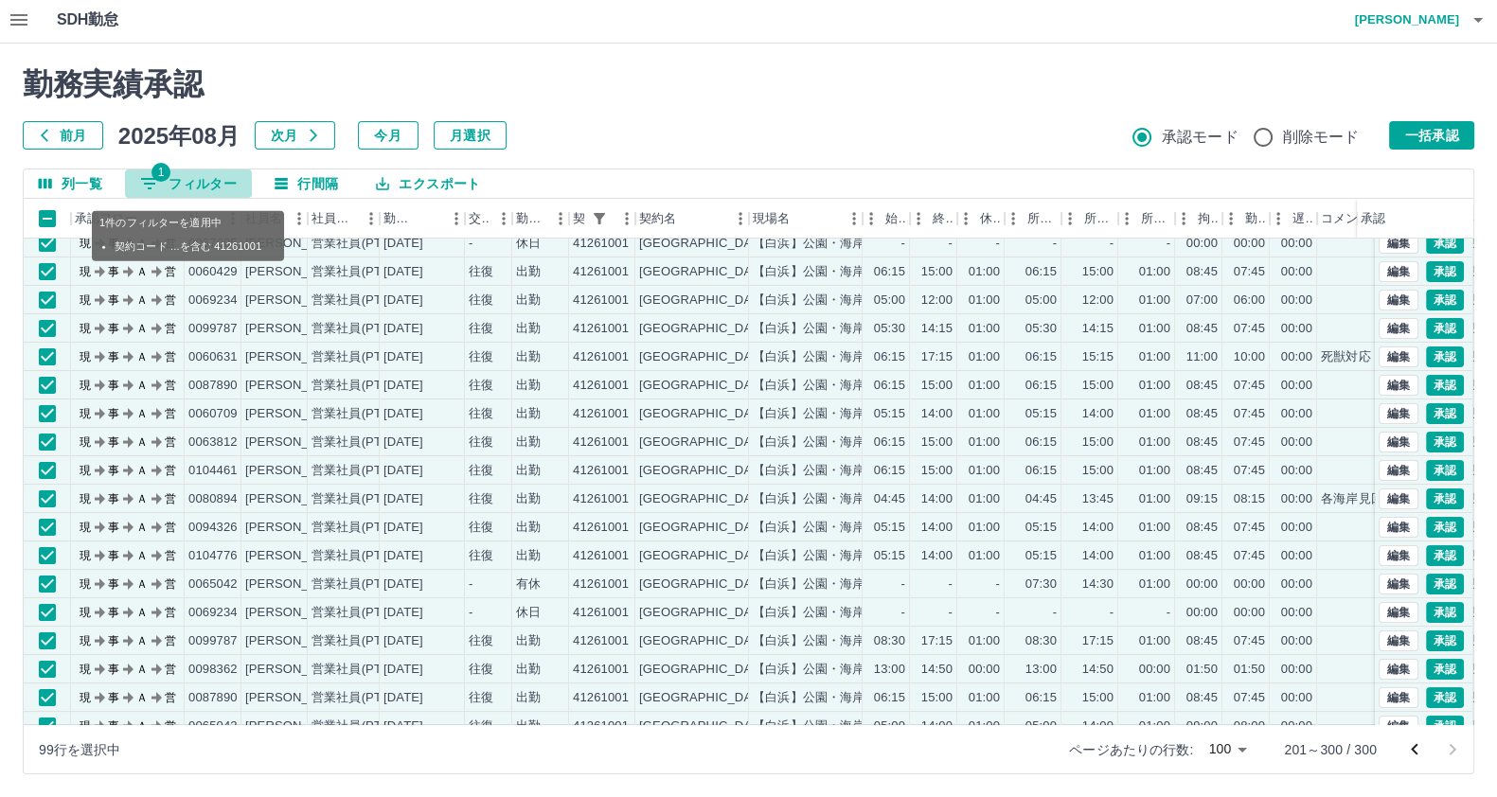
click at [185, 178] on button "1 フィルター" at bounding box center [188, 183] width 127 height 28
select select "**********"
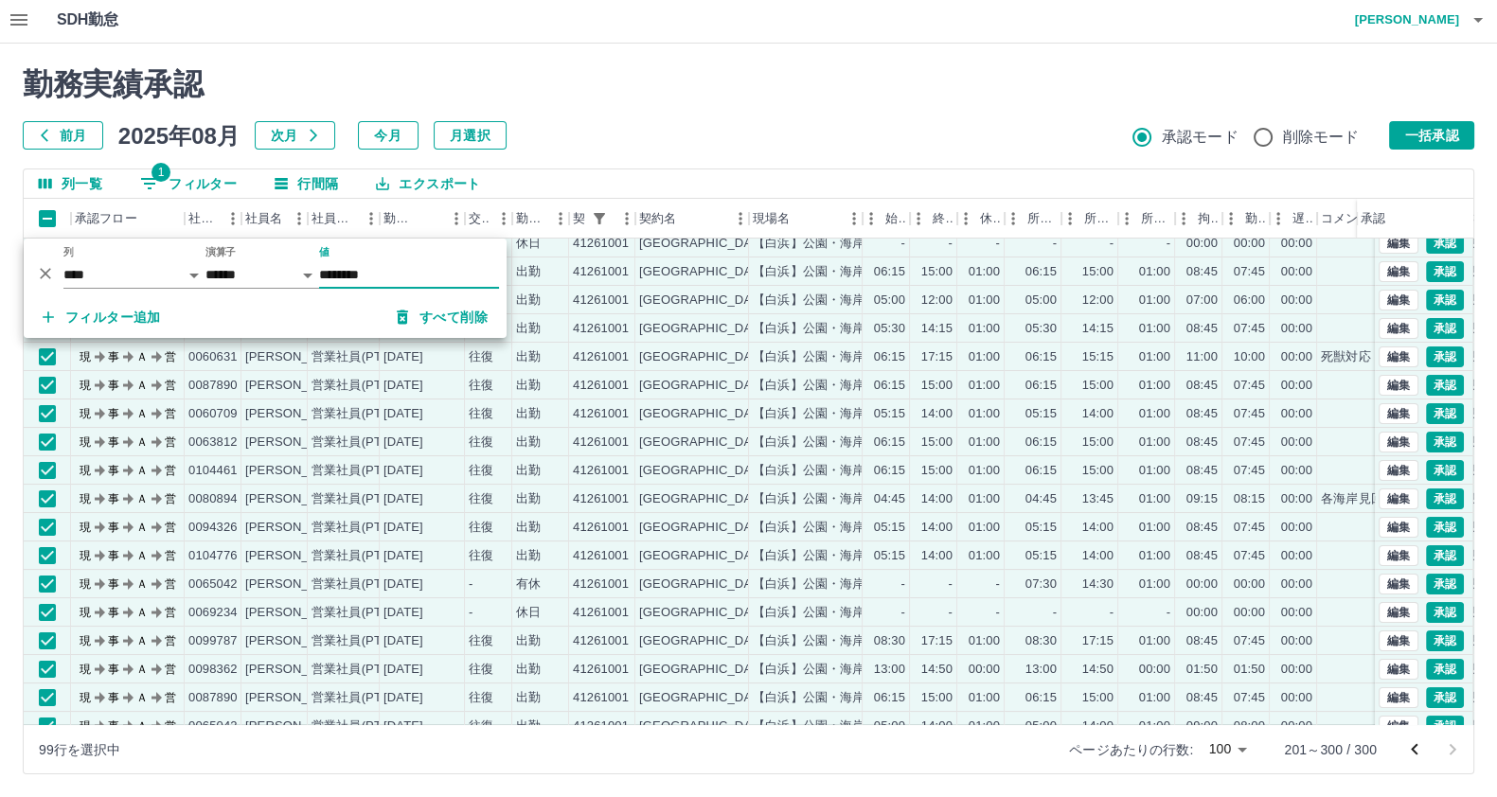
click at [142, 308] on button "フィルター追加" at bounding box center [101, 317] width 149 height 34
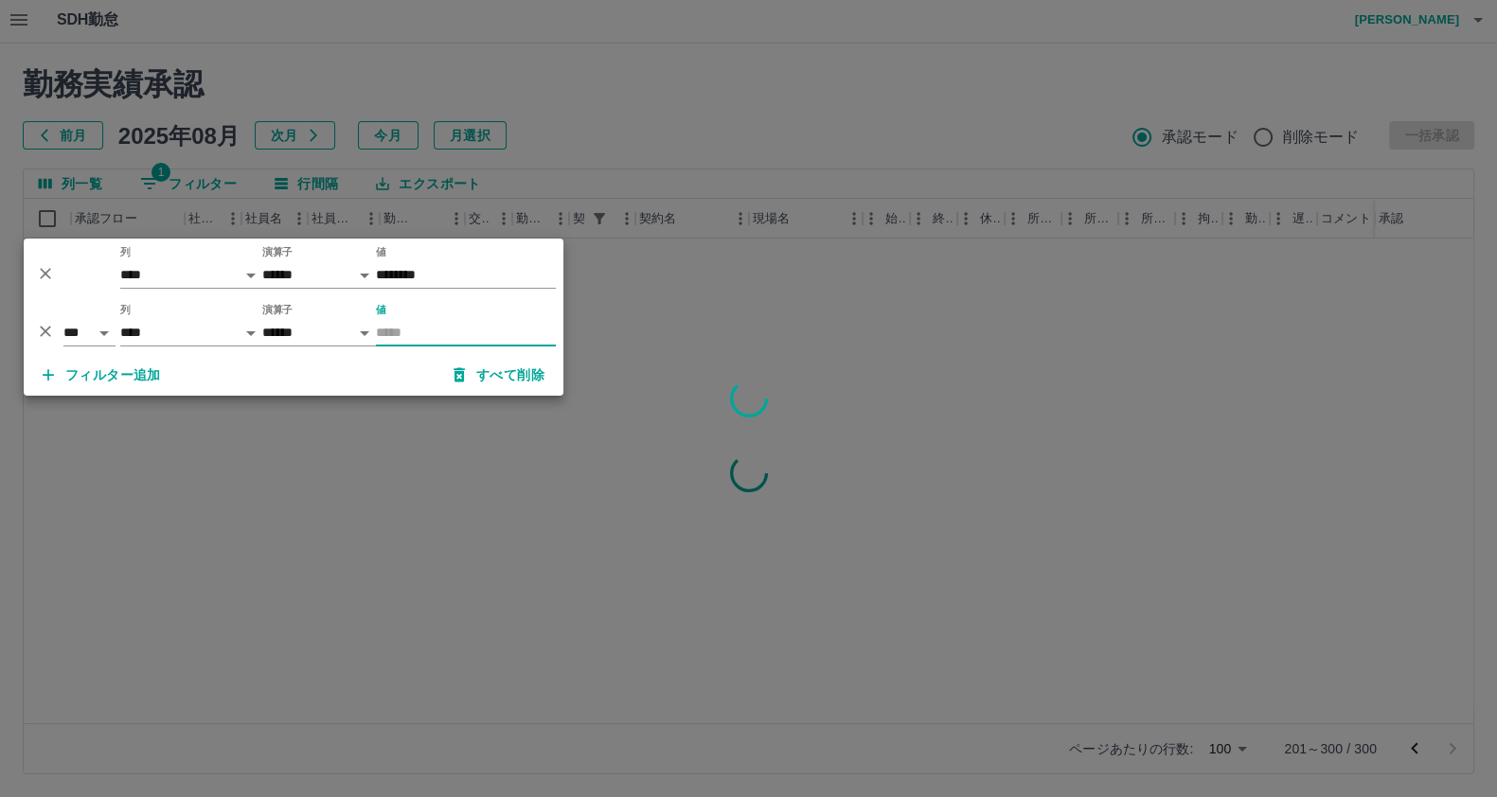
scroll to position [0, 0]
type input "*****"
click at [383, 603] on div at bounding box center [748, 398] width 1497 height 797
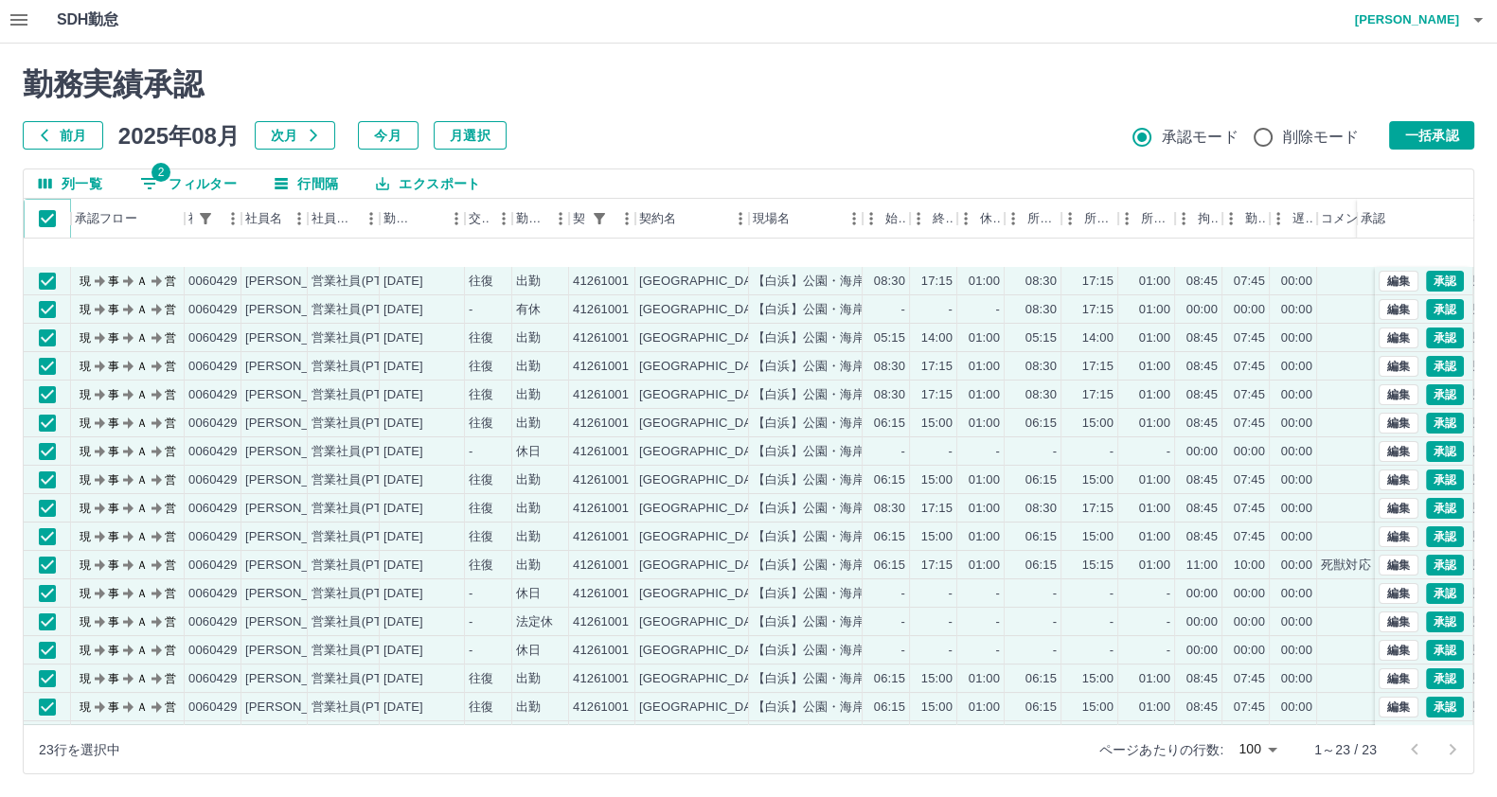
scroll to position [185, 0]
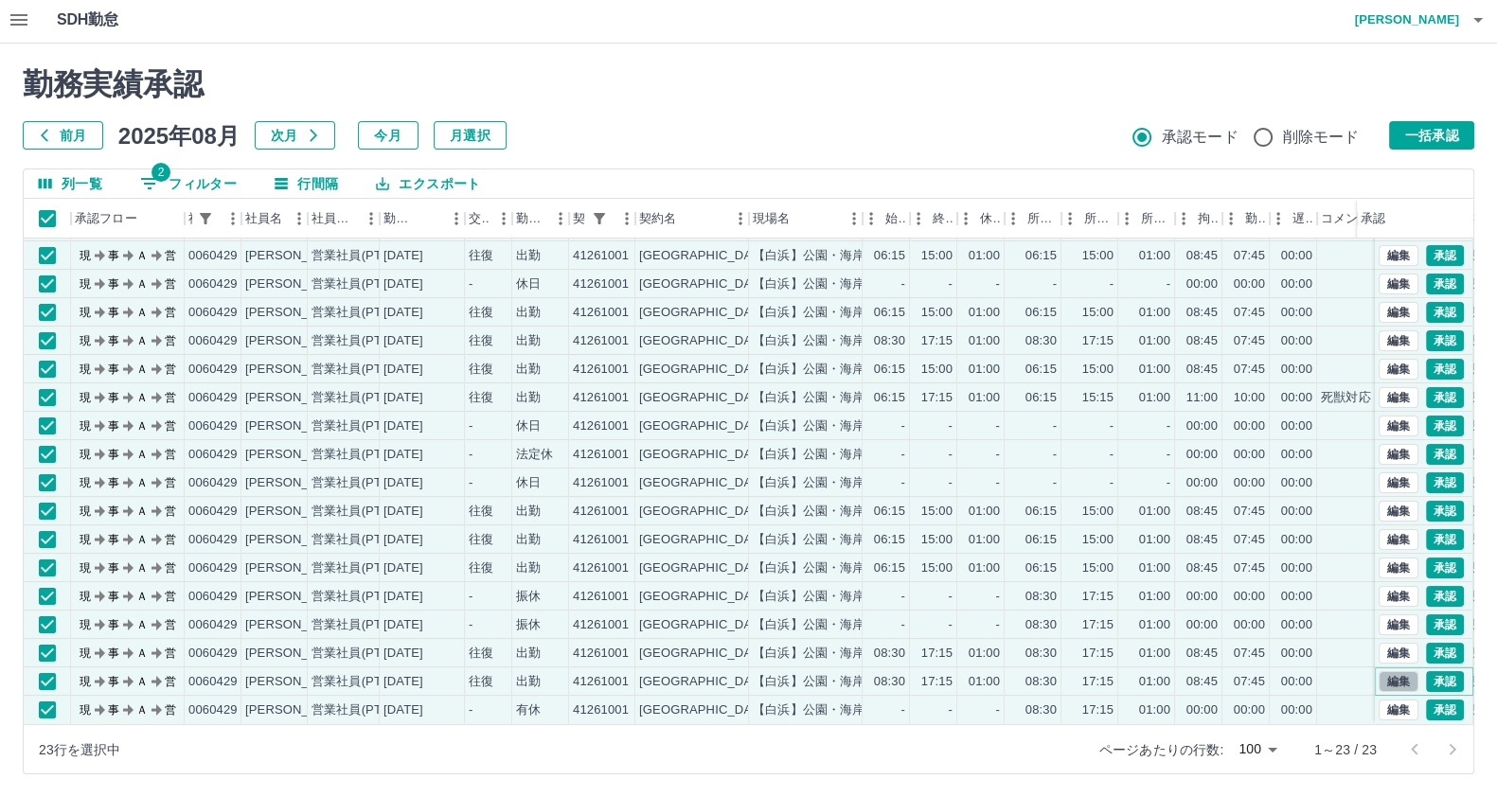
click at [1387, 671] on button "編集" at bounding box center [1398, 681] width 40 height 21
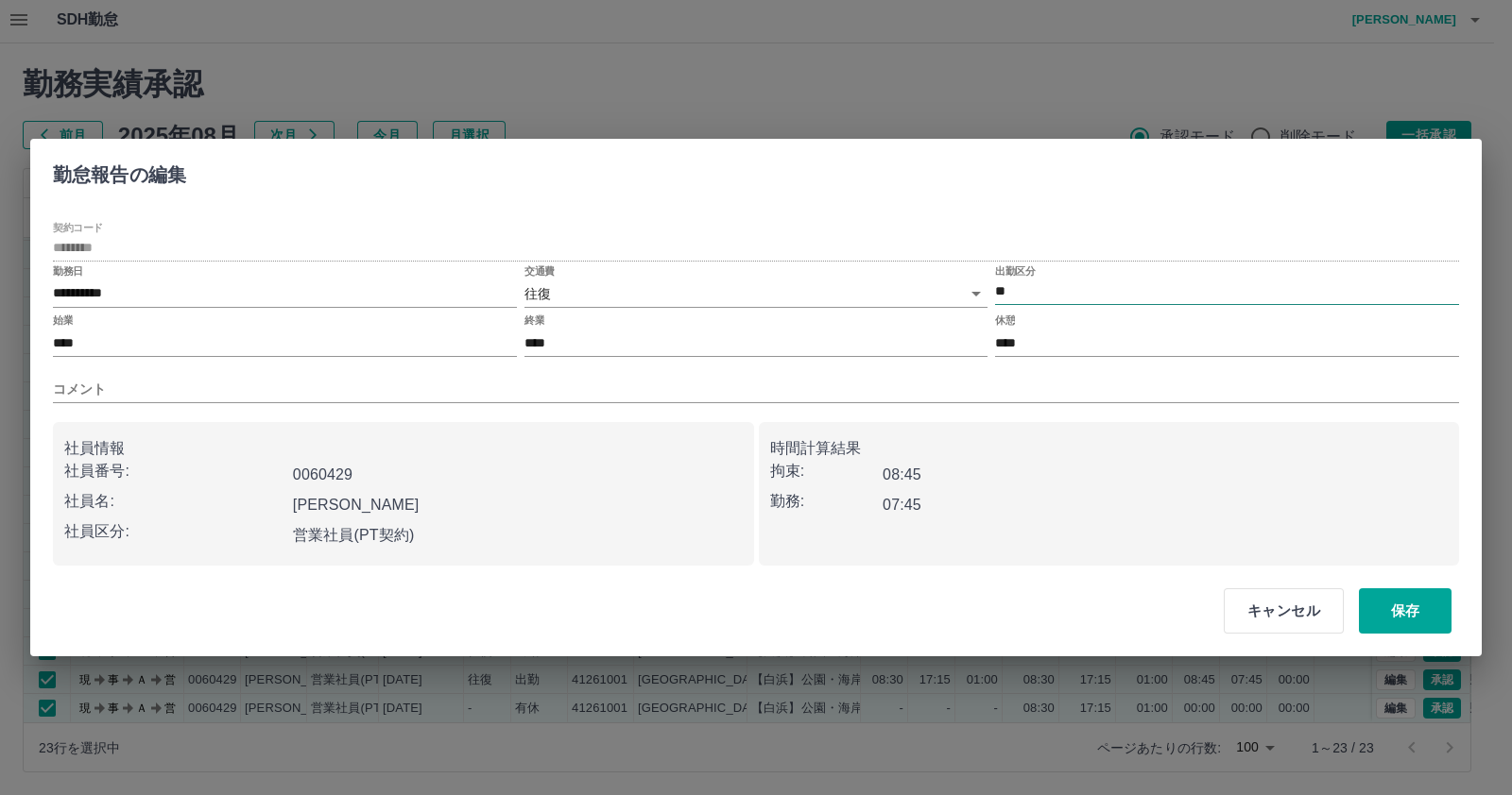
click at [1027, 292] on input "**" at bounding box center [1227, 292] width 464 height 24
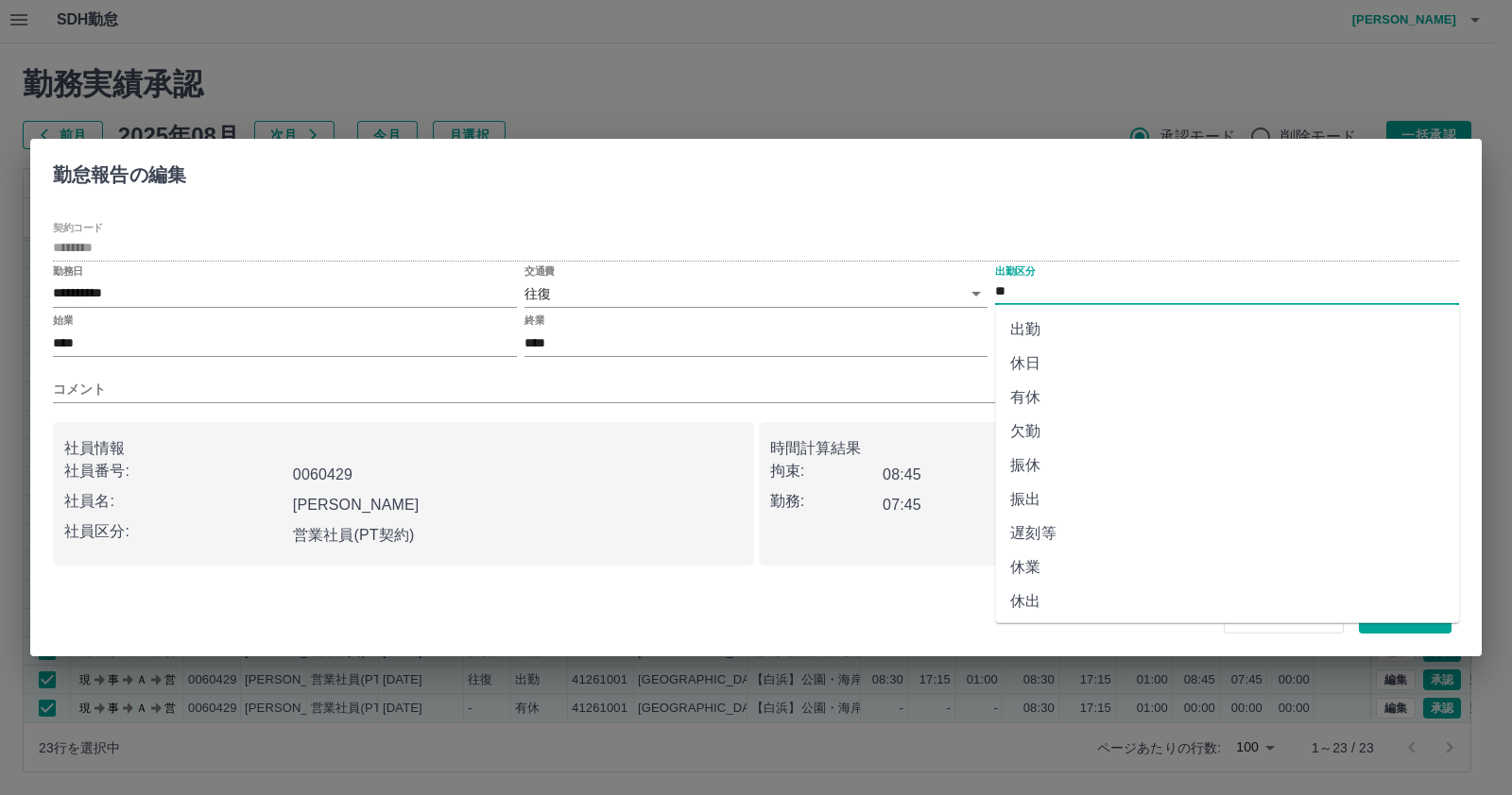
click at [1049, 489] on li "振出" at bounding box center [1227, 500] width 464 height 34
type input "**"
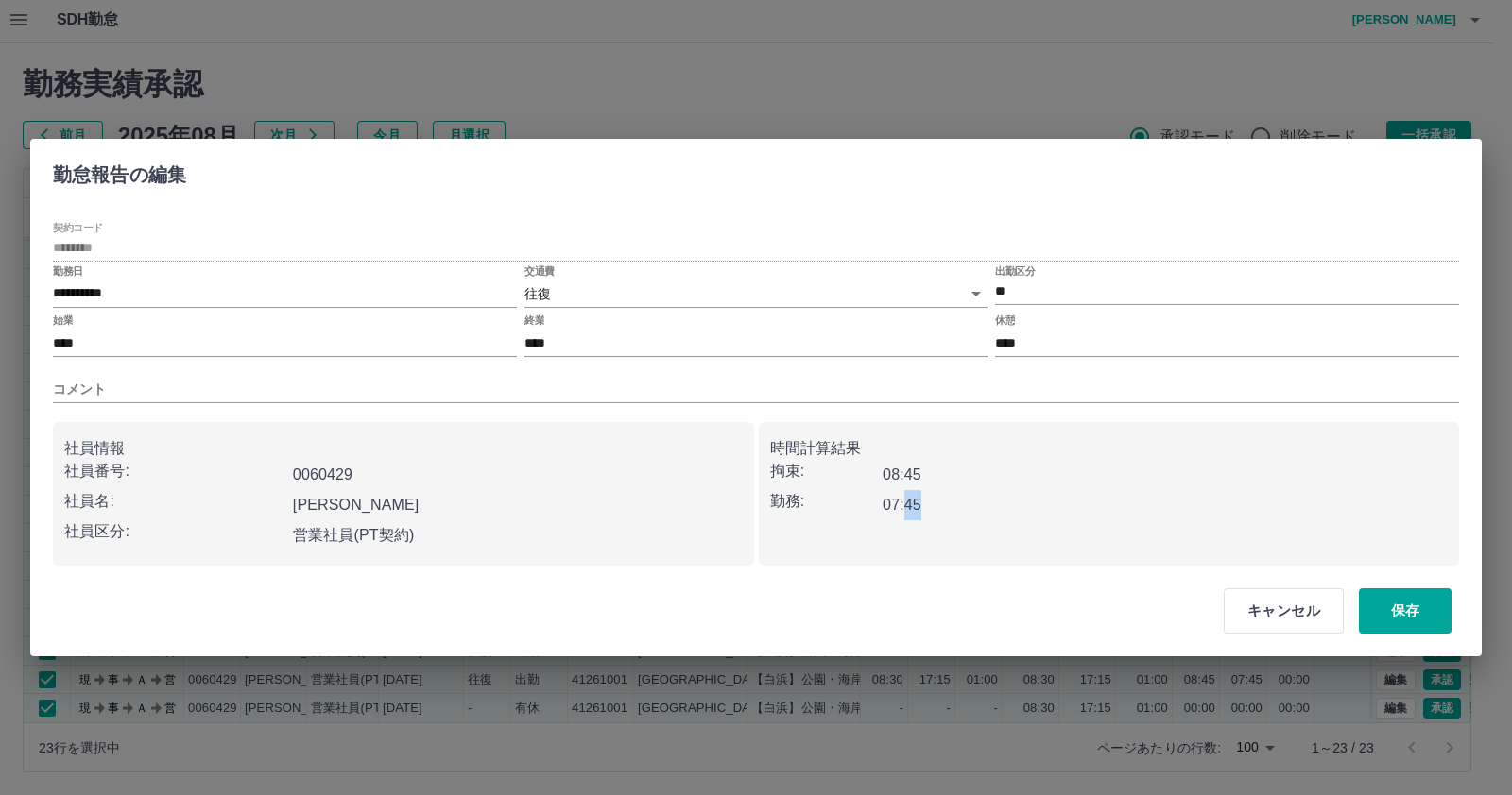
click at [1048, 495] on div "07:45" at bounding box center [995, 505] width 226 height 30
click at [453, 381] on input "コメント" at bounding box center [756, 389] width 1406 height 27
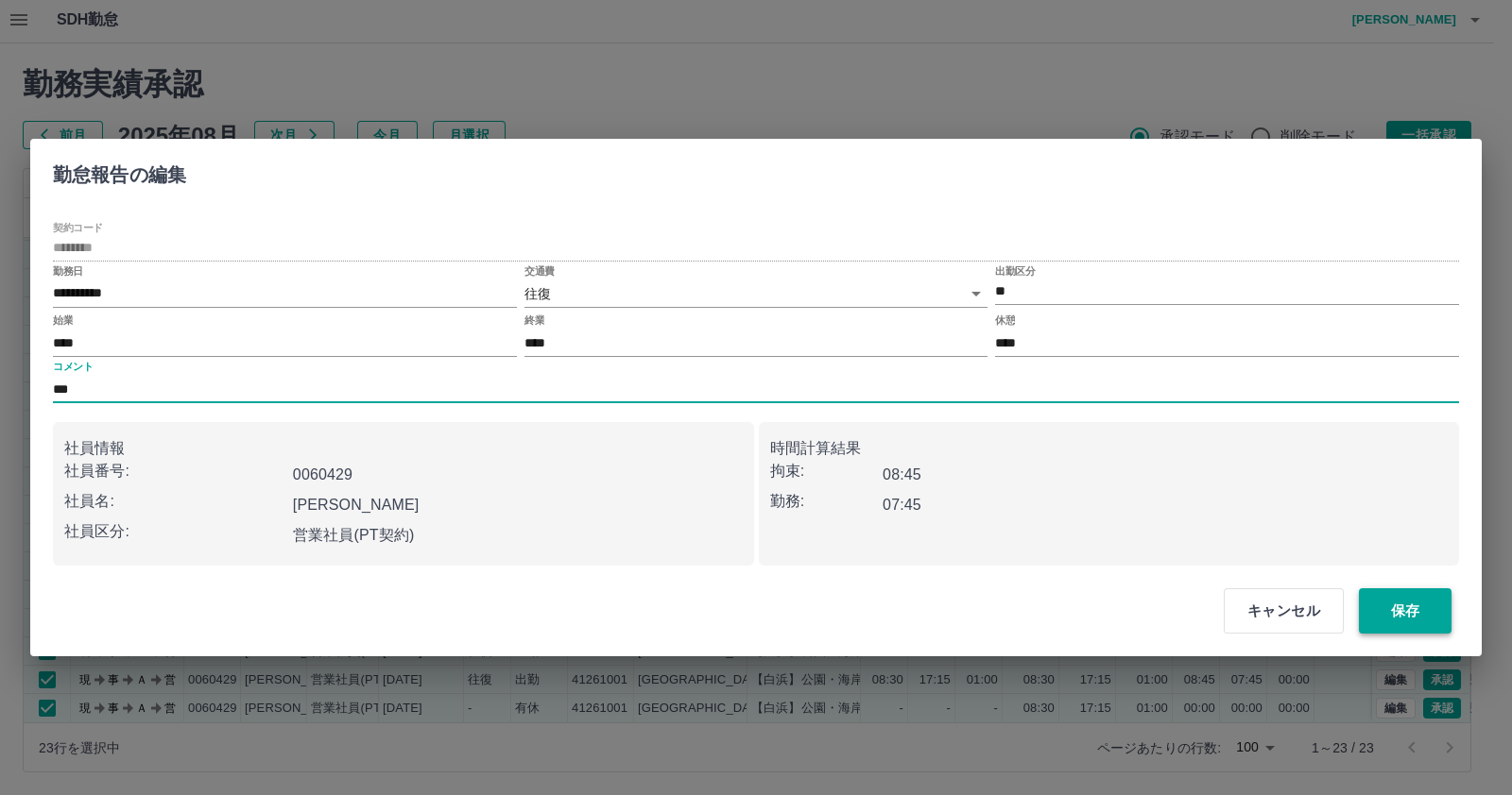
type input "***"
drag, startPoint x: 1424, startPoint y: 606, endPoint x: 1409, endPoint y: 604, distance: 15.1
click at [1427, 607] on button "保存" at bounding box center [1404, 610] width 93 height 45
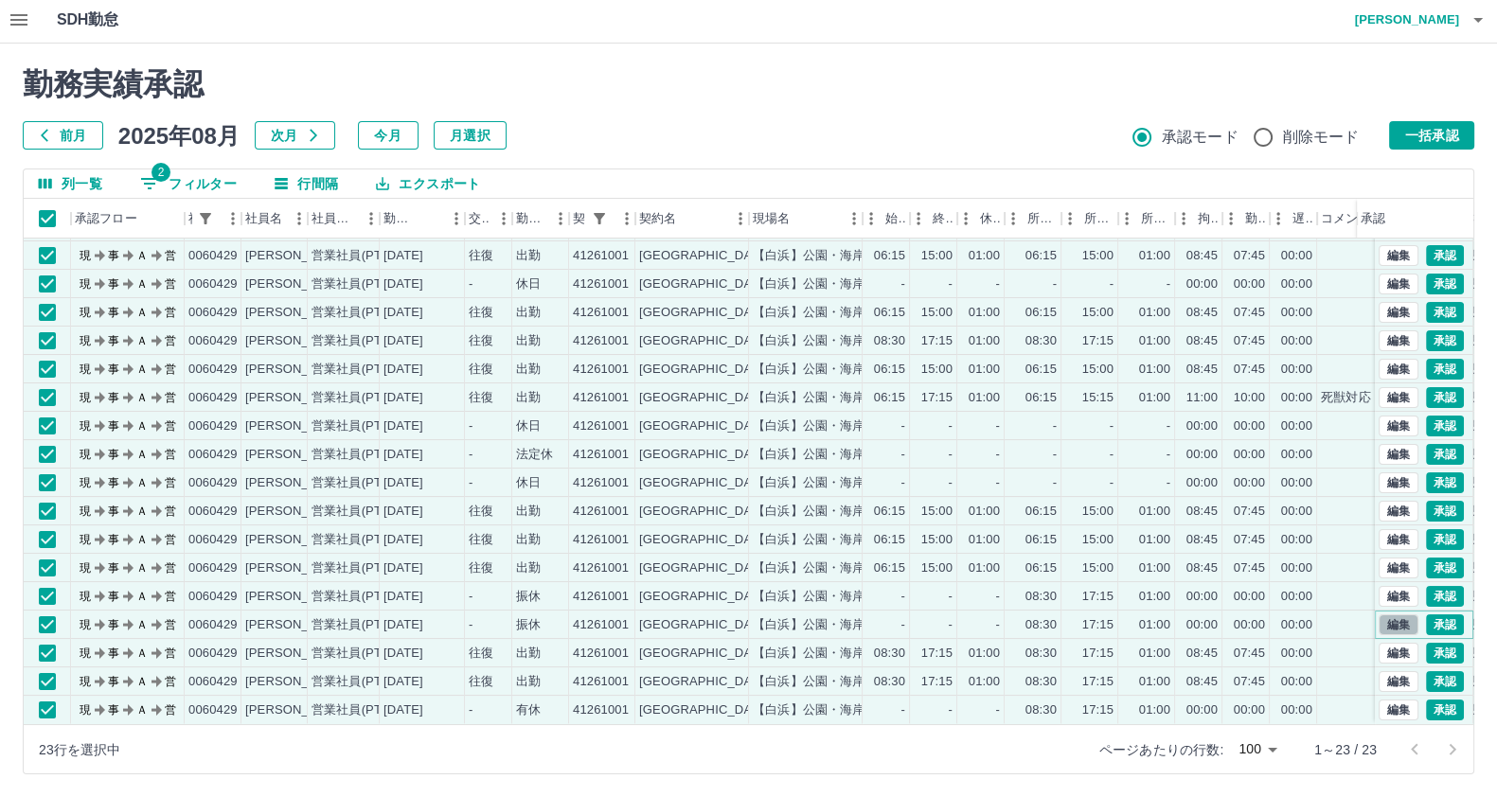
click at [1378, 614] on button "編集" at bounding box center [1398, 624] width 40 height 21
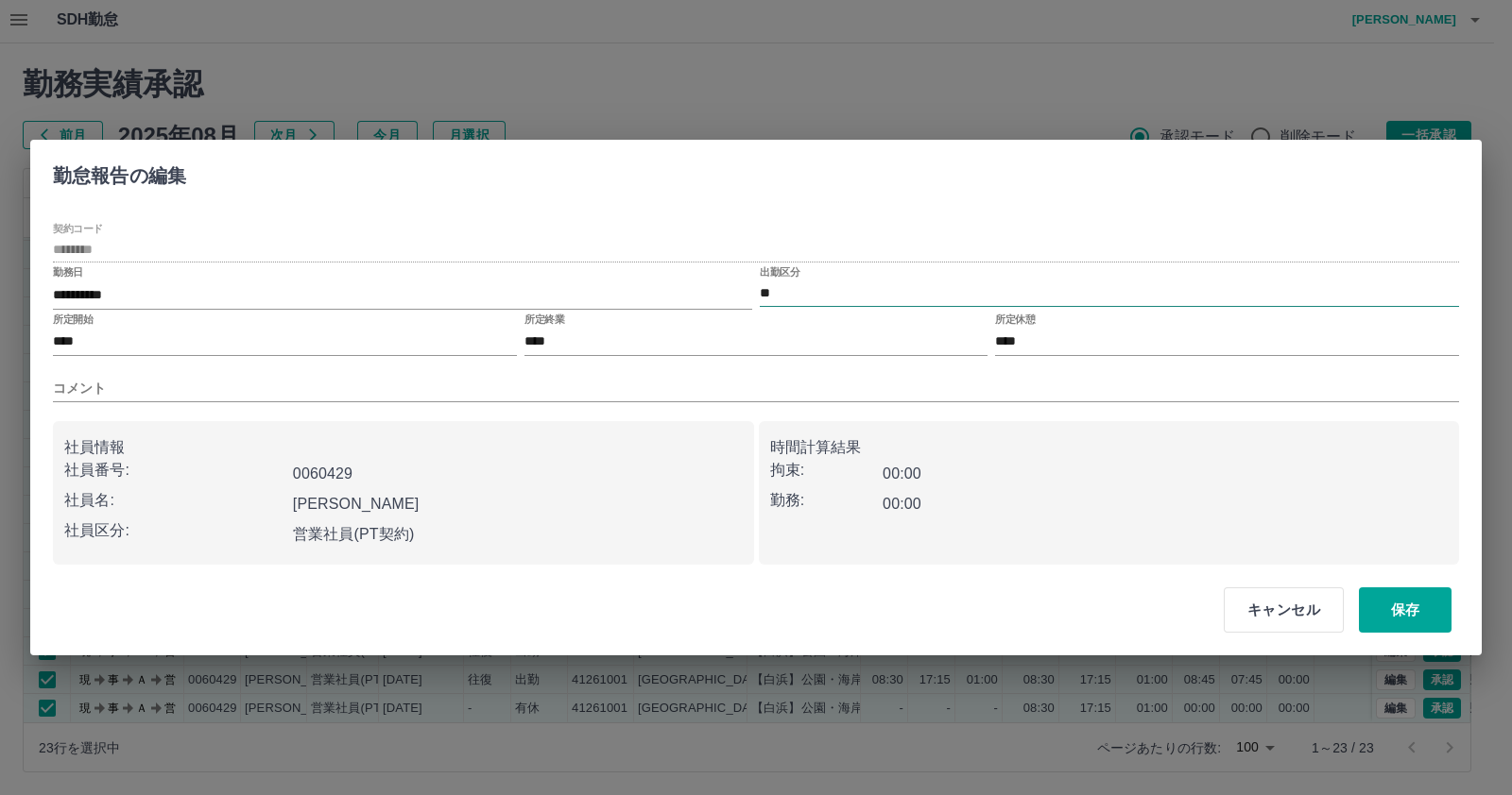
click at [857, 301] on input "**" at bounding box center [1109, 293] width 700 height 24
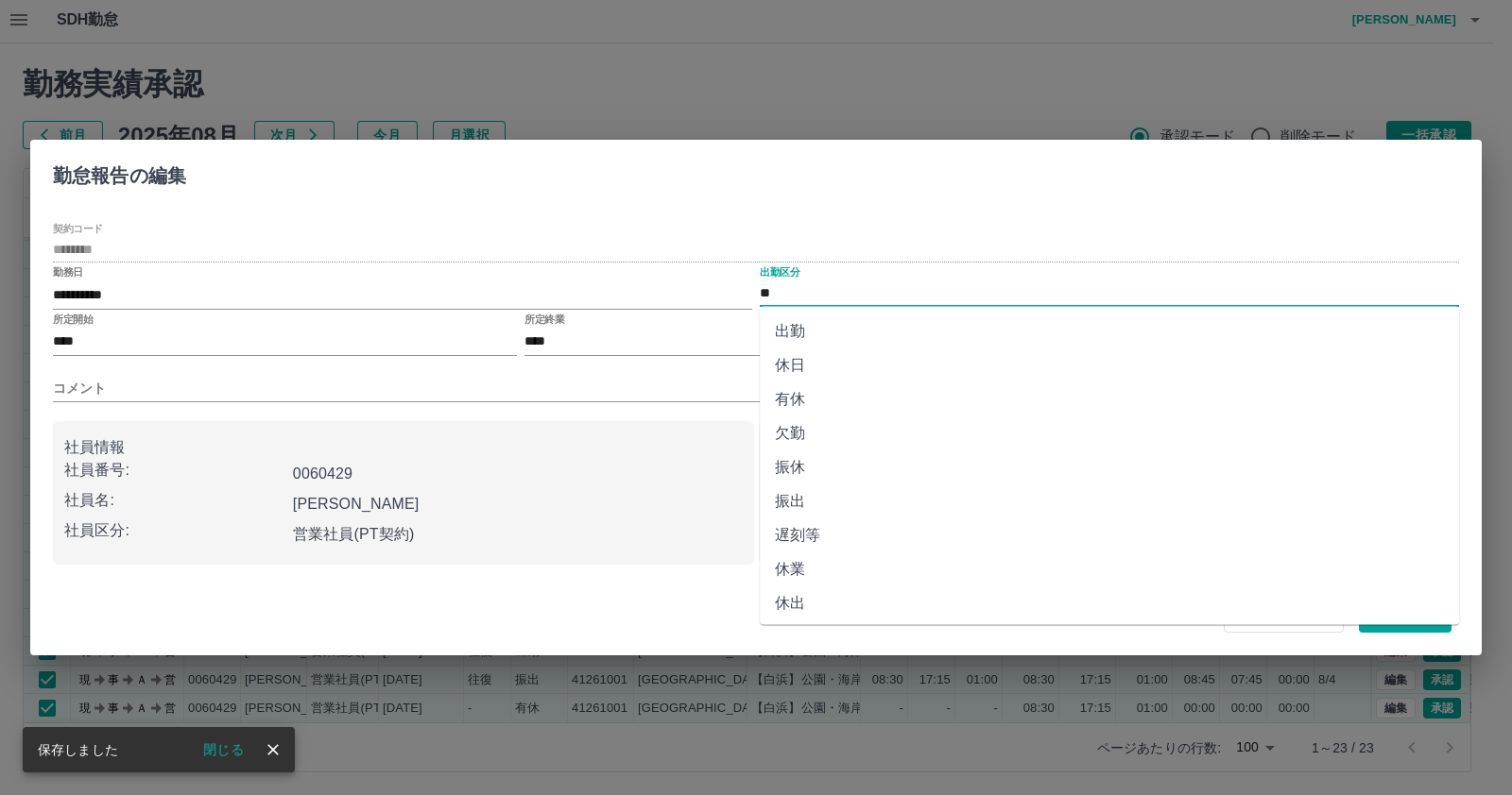
click at [568, 571] on div "キャンセル 保存" at bounding box center [756, 609] width 1451 height 91
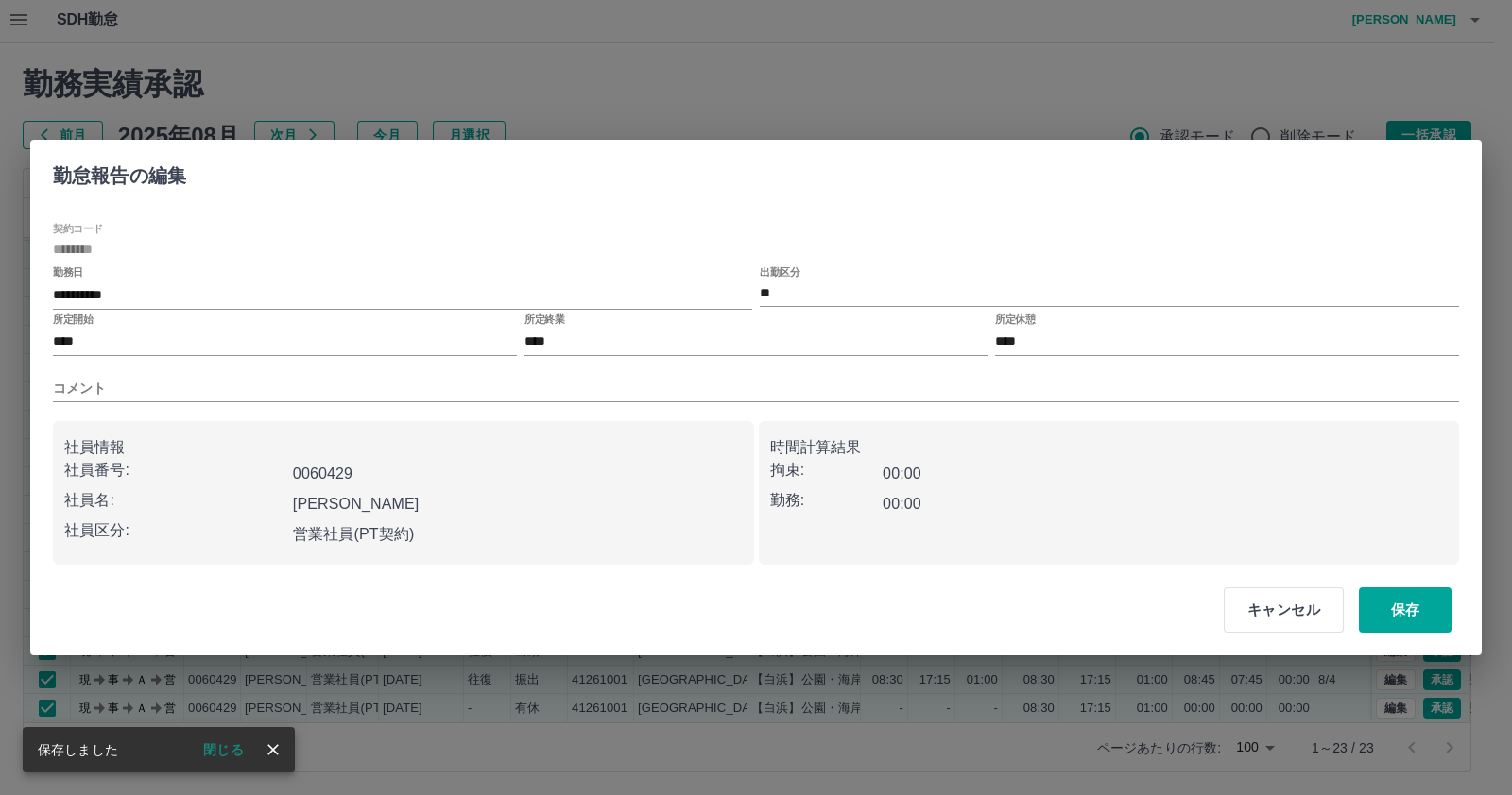
click at [1299, 621] on button "キャンセル" at bounding box center [1283, 609] width 120 height 45
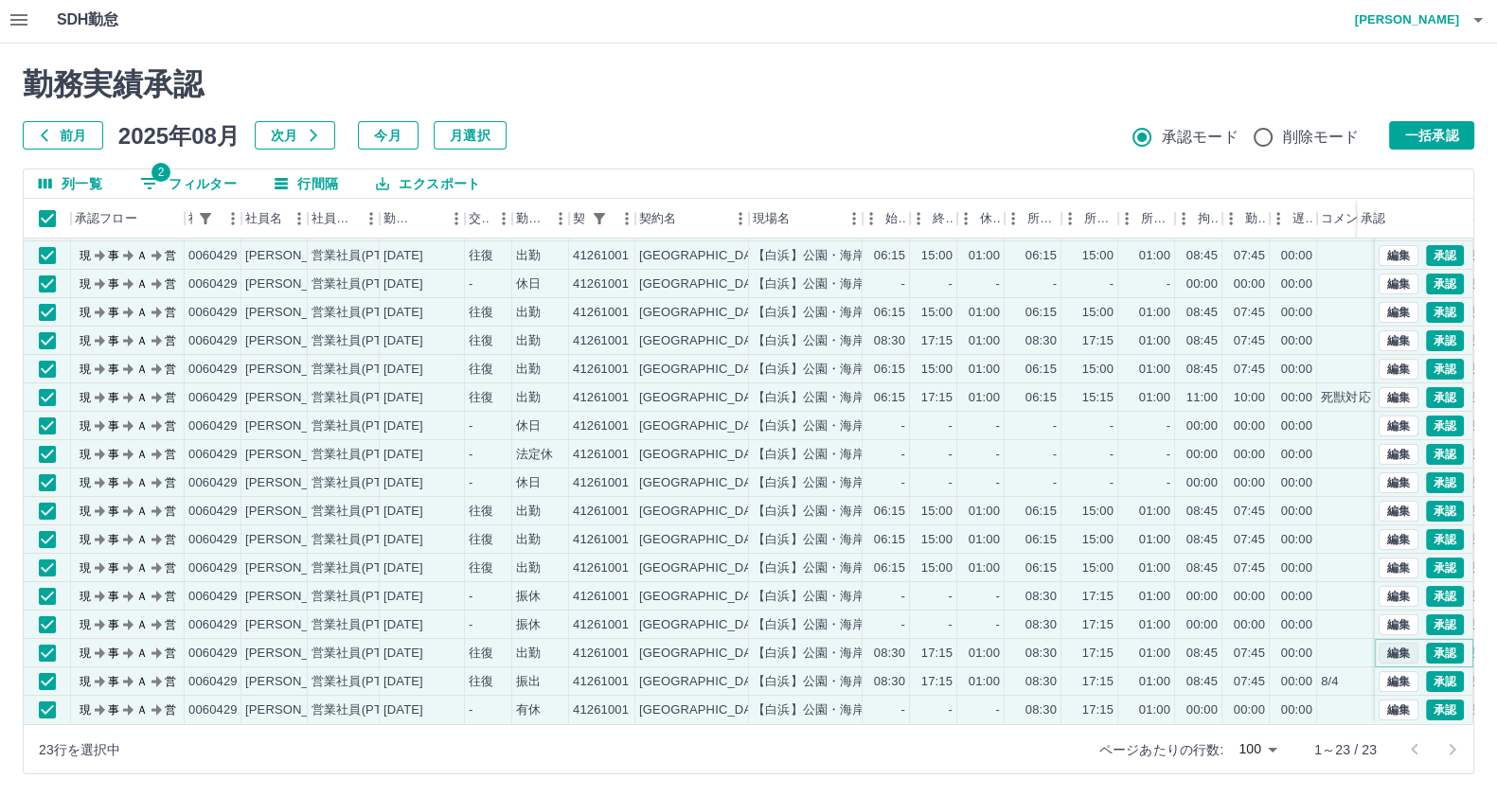
click at [1387, 643] on button "編集" at bounding box center [1398, 653] width 40 height 21
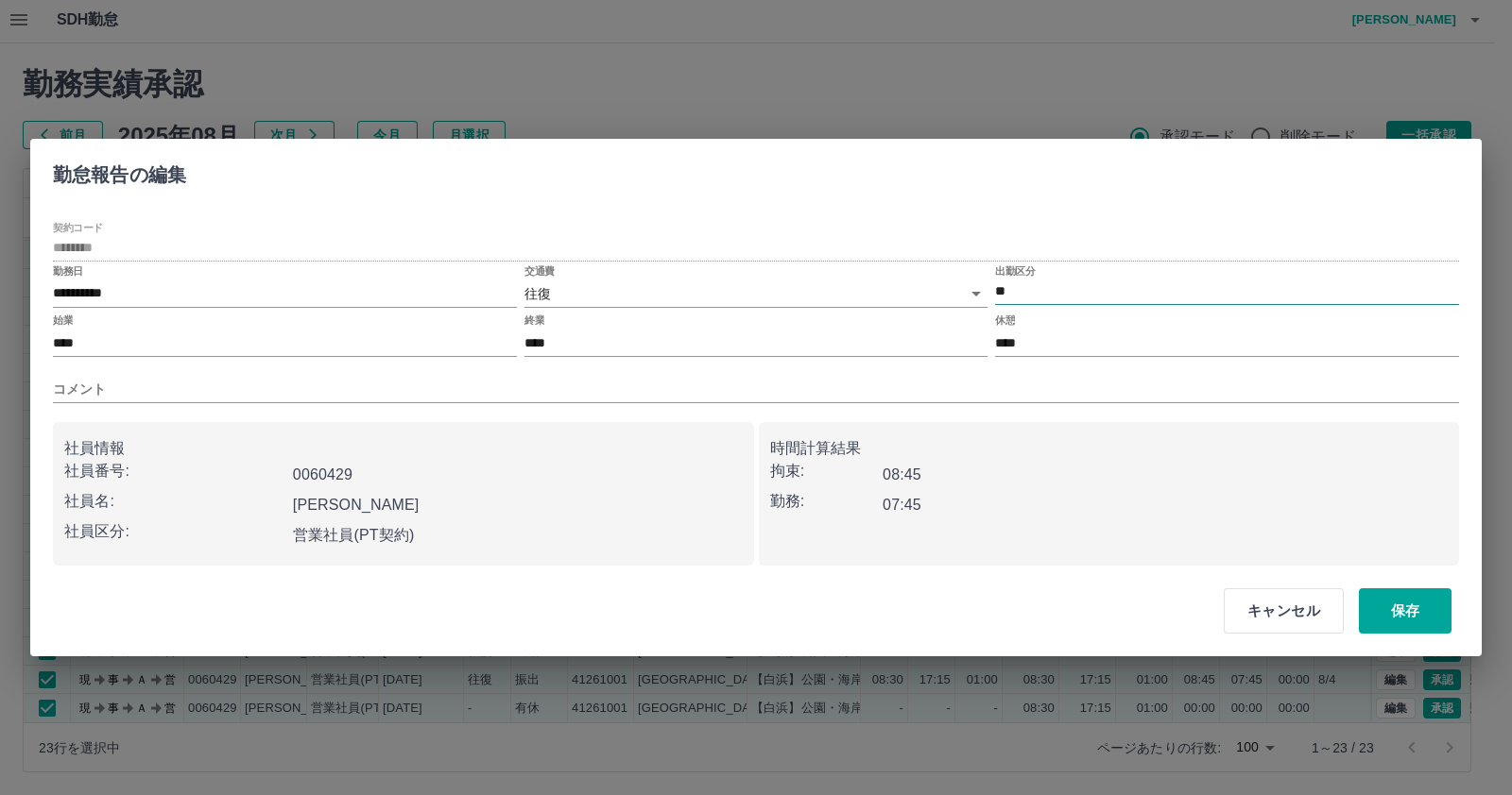
click at [1025, 292] on input "**" at bounding box center [1227, 292] width 464 height 24
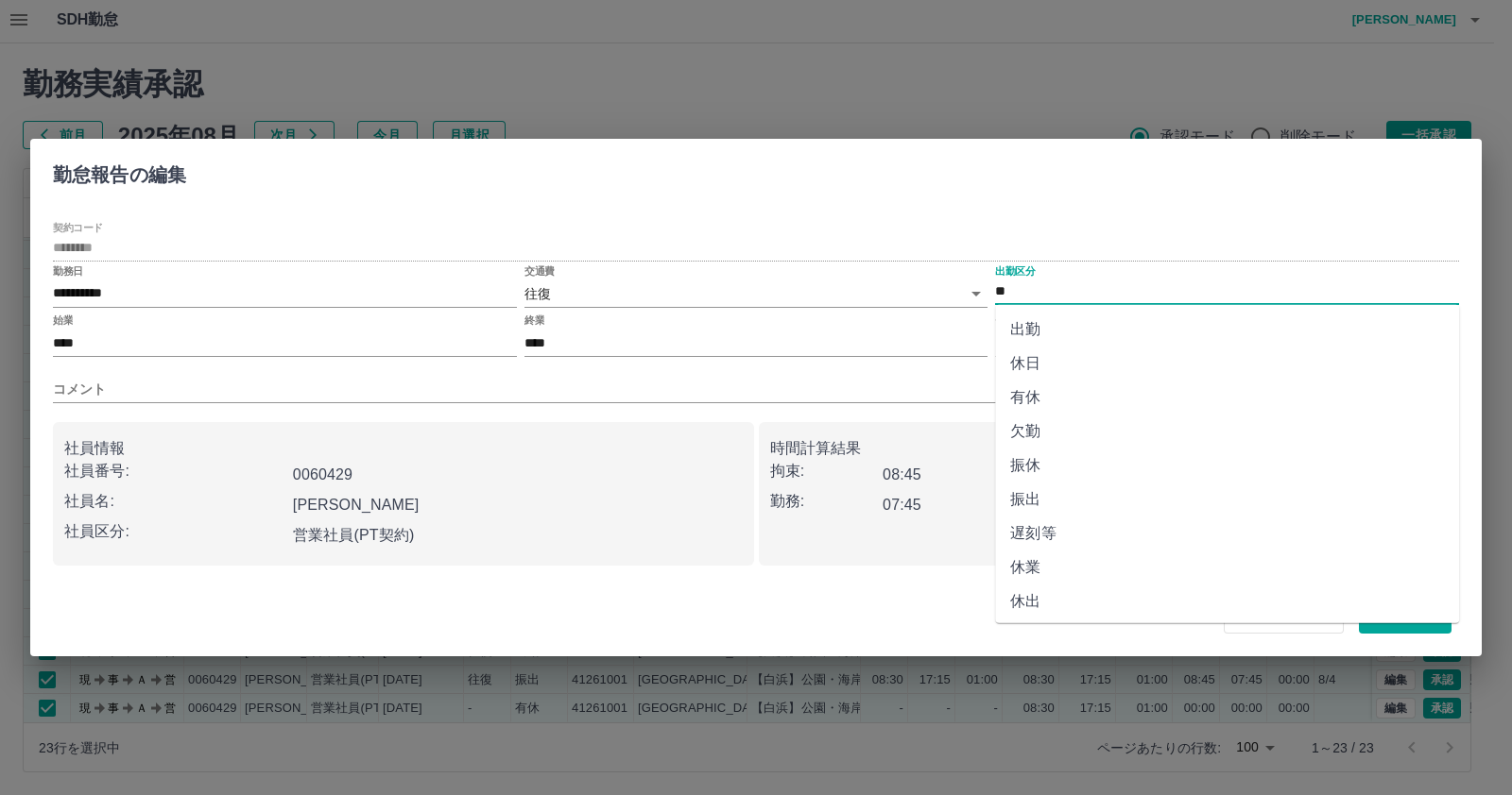
click at [1080, 480] on li "振休" at bounding box center [1227, 466] width 464 height 34
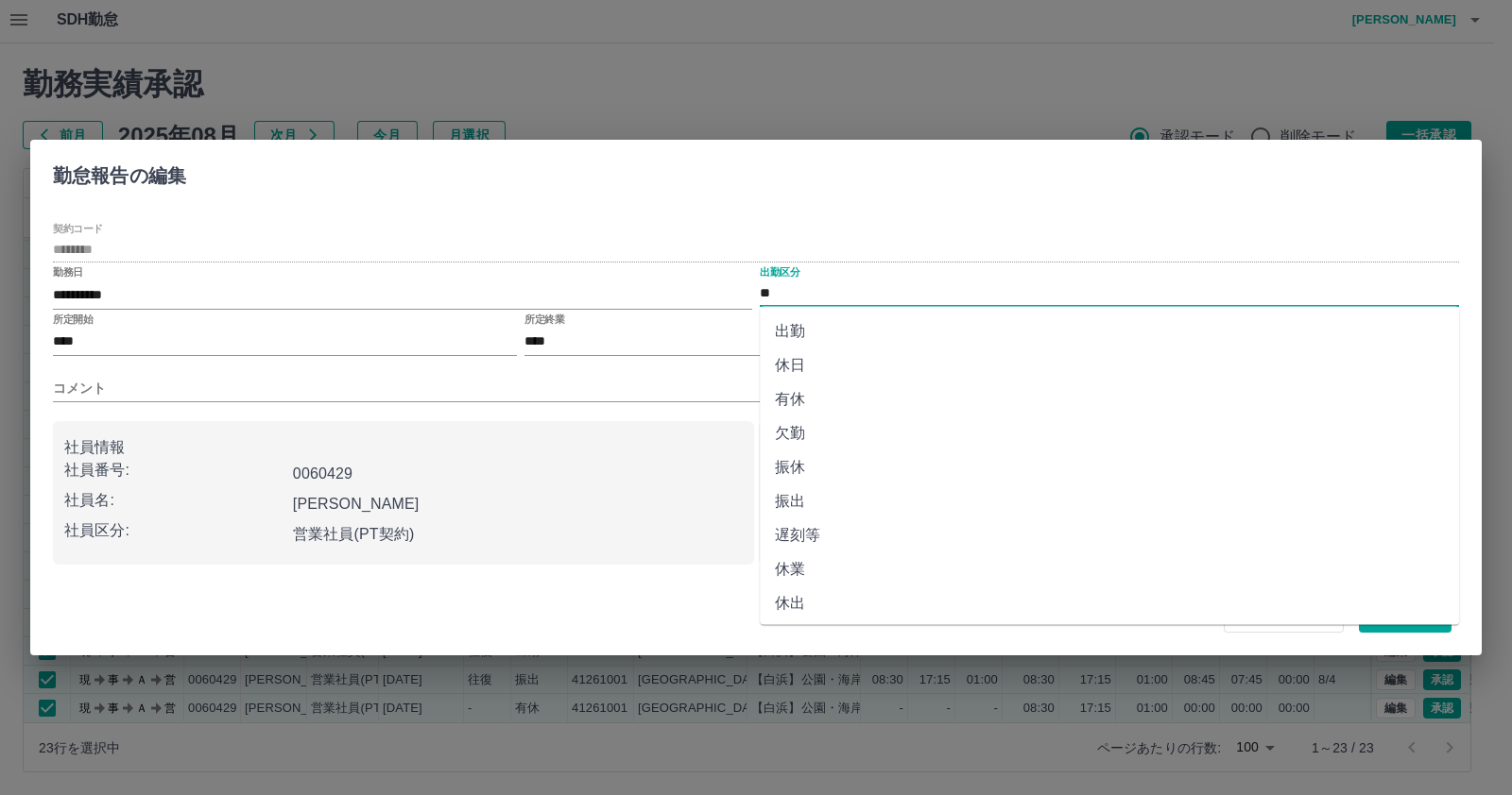
click at [1021, 297] on input "**" at bounding box center [1109, 293] width 700 height 24
click at [964, 501] on li "振出" at bounding box center [1109, 502] width 700 height 34
type input "**"
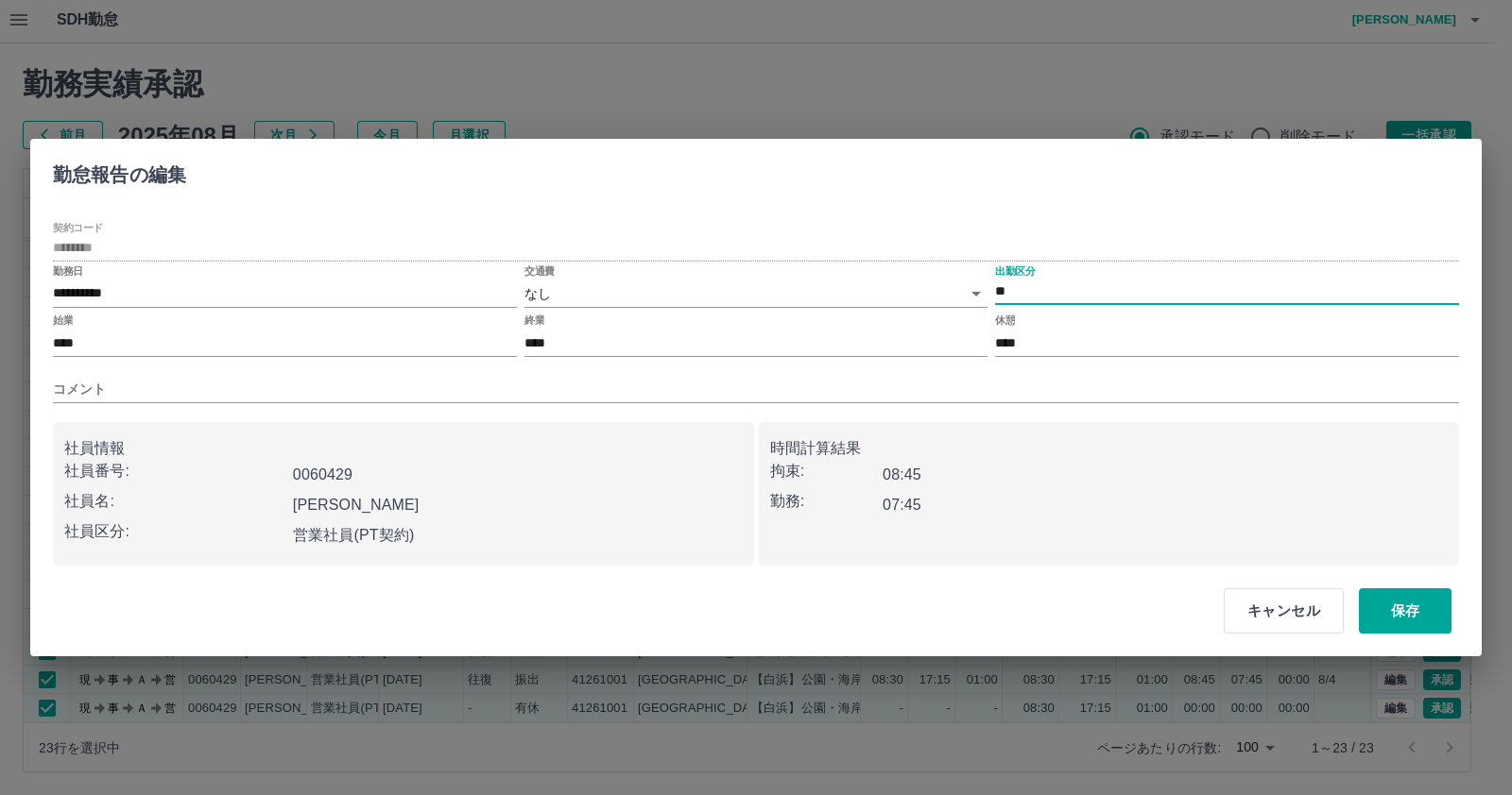
click at [753, 306] on body "SDH勤怠 岡田　史江 勤務実績承認 前月 2025年08月 次月 今月 月選択 承認モード 削除モード 一括承認 列一覧 2 フィルター 行間隔 エクスポー…" at bounding box center [756, 396] width 1512 height 798
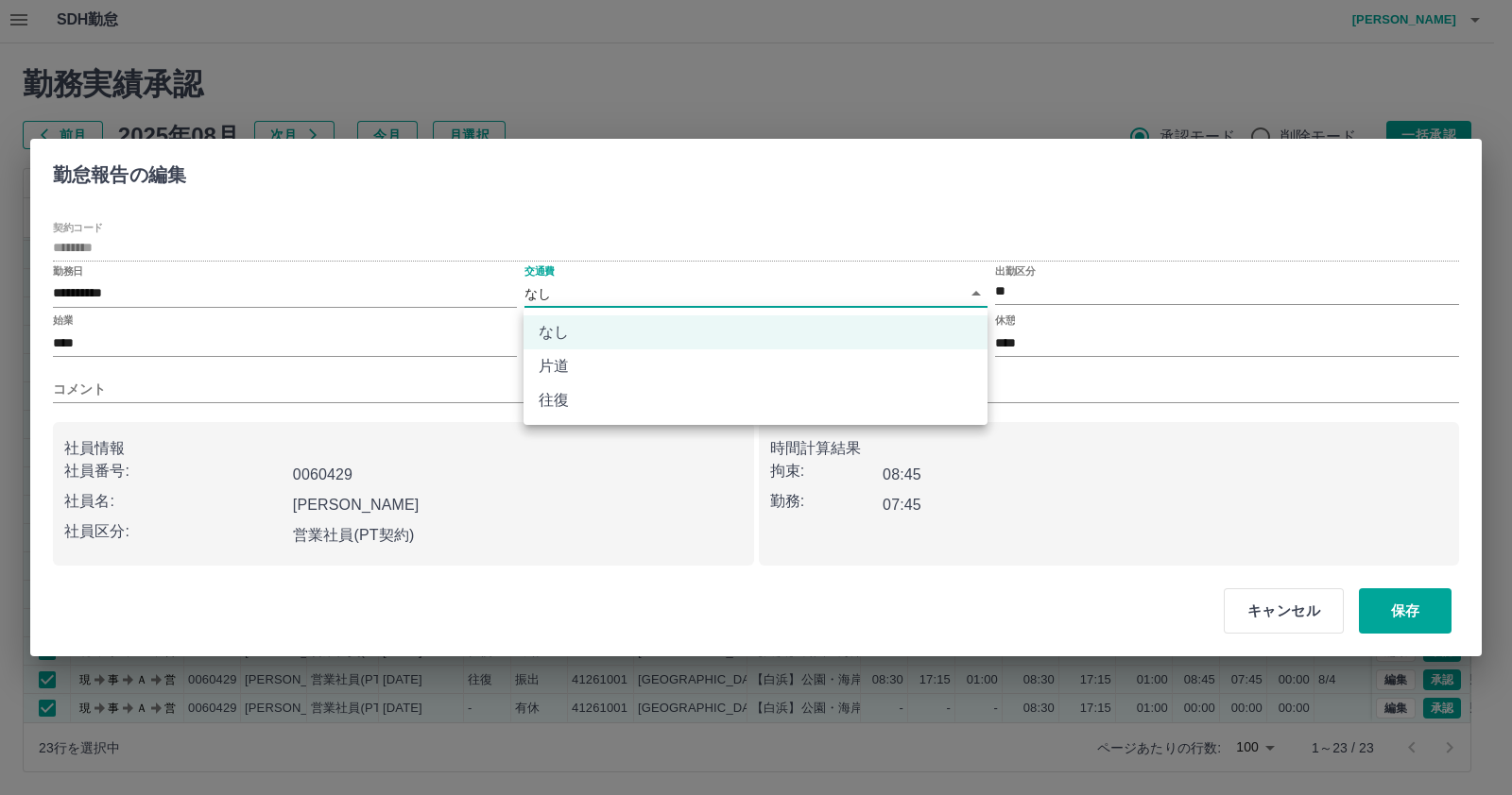
click at [730, 394] on li "往復" at bounding box center [756, 400] width 464 height 34
type input "******"
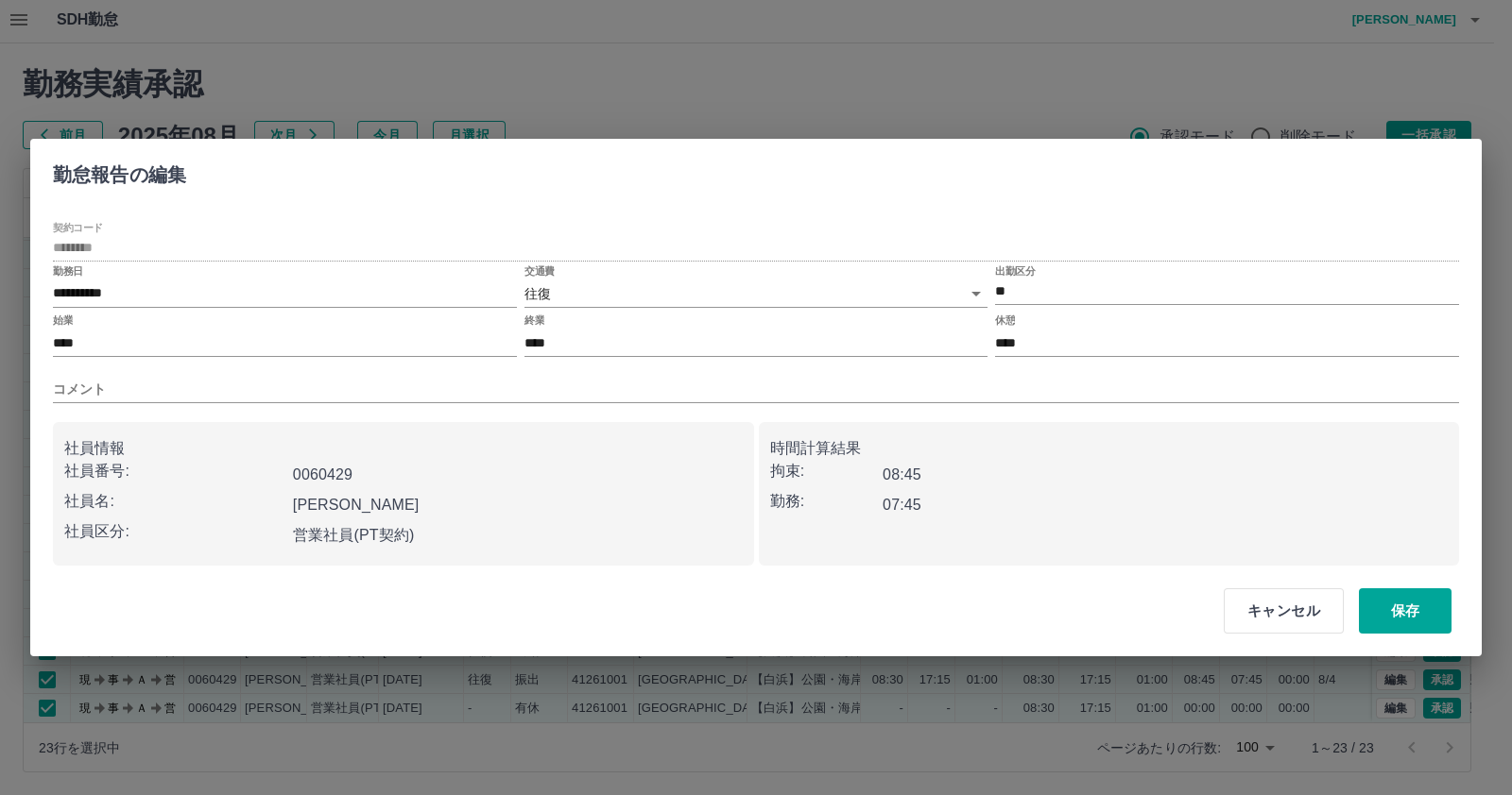
click at [782, 405] on div "**********" at bounding box center [756, 394] width 1406 height 345
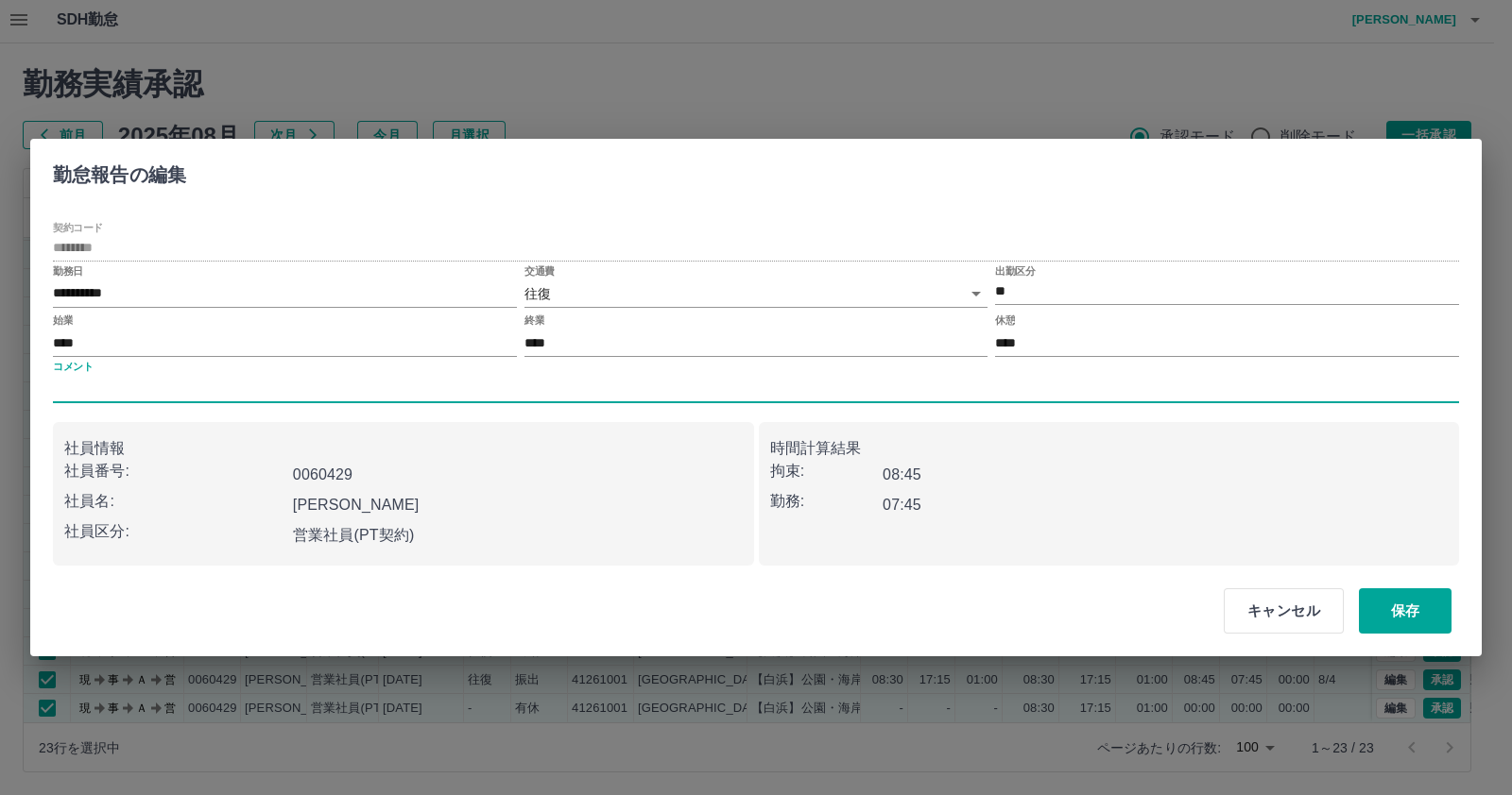
click at [744, 390] on input "コメント" at bounding box center [756, 389] width 1406 height 27
type input "***"
drag, startPoint x: 1392, startPoint y: 616, endPoint x: 1367, endPoint y: 601, distance: 29.2
click at [1395, 615] on button "保存" at bounding box center [1404, 610] width 93 height 45
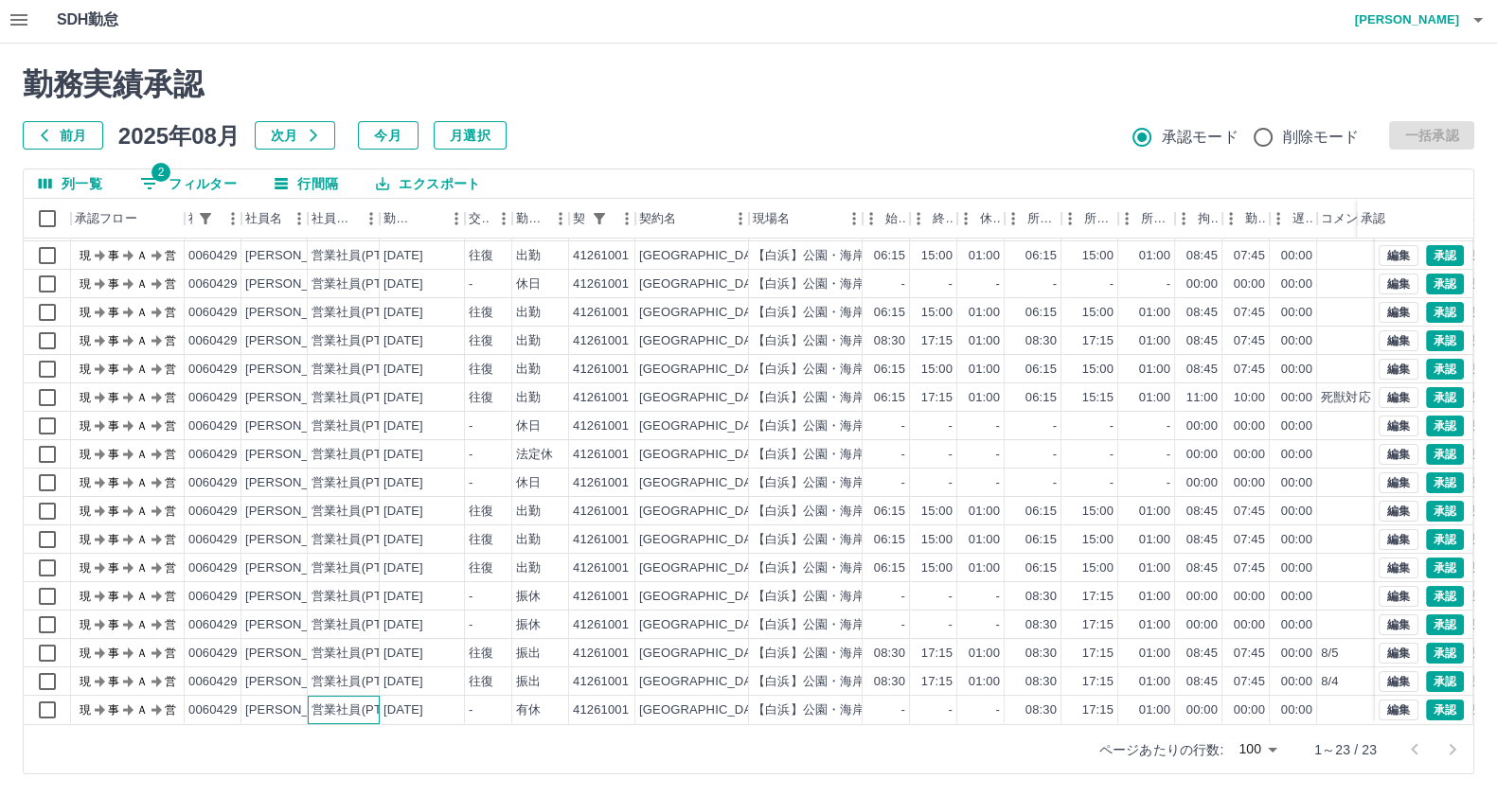
click at [318, 702] on div "営業社員(PT契約)" at bounding box center [360, 711] width 99 height 18
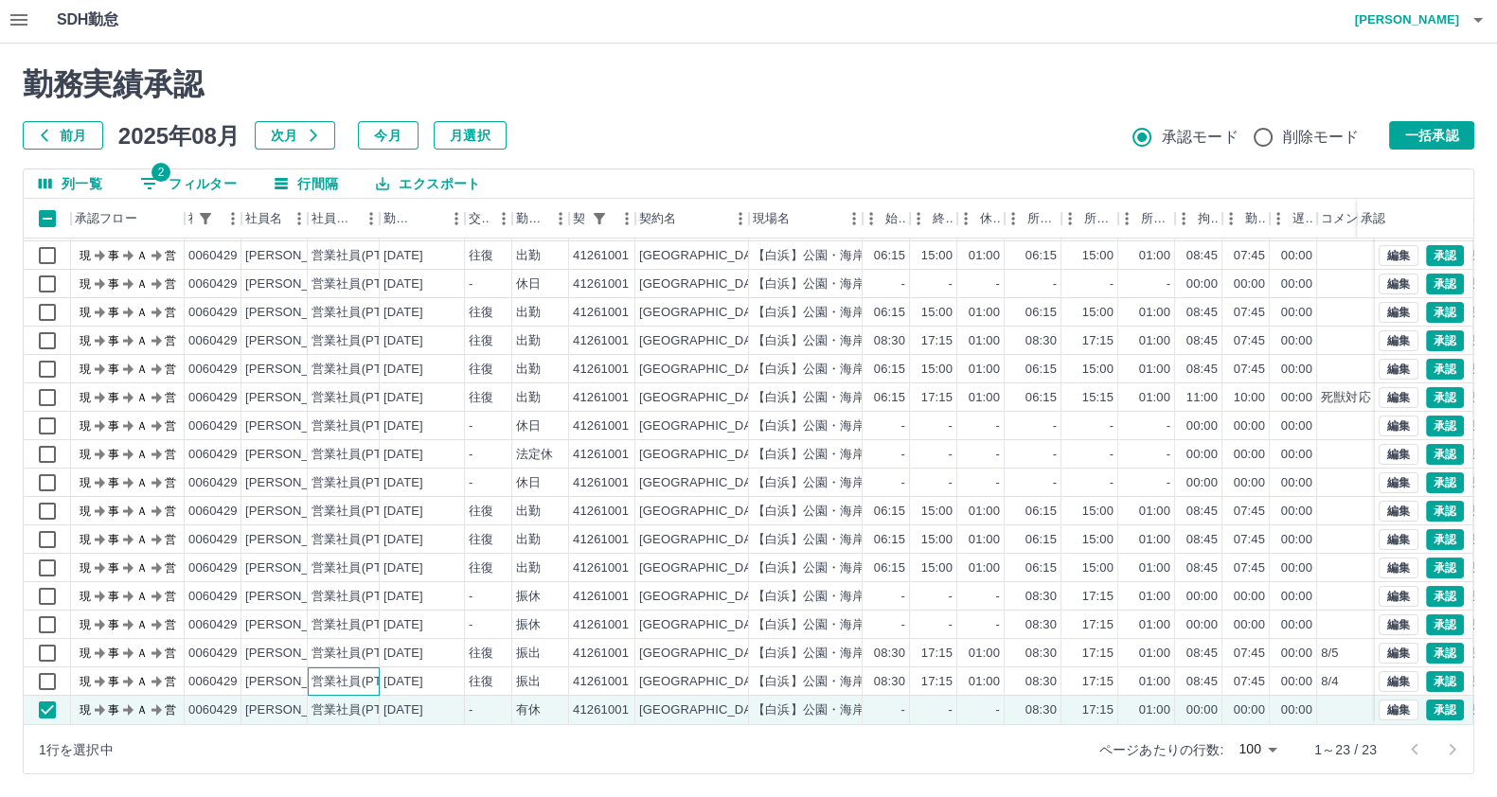
click at [322, 674] on div "営業社員(PT契約)" at bounding box center [344, 681] width 72 height 28
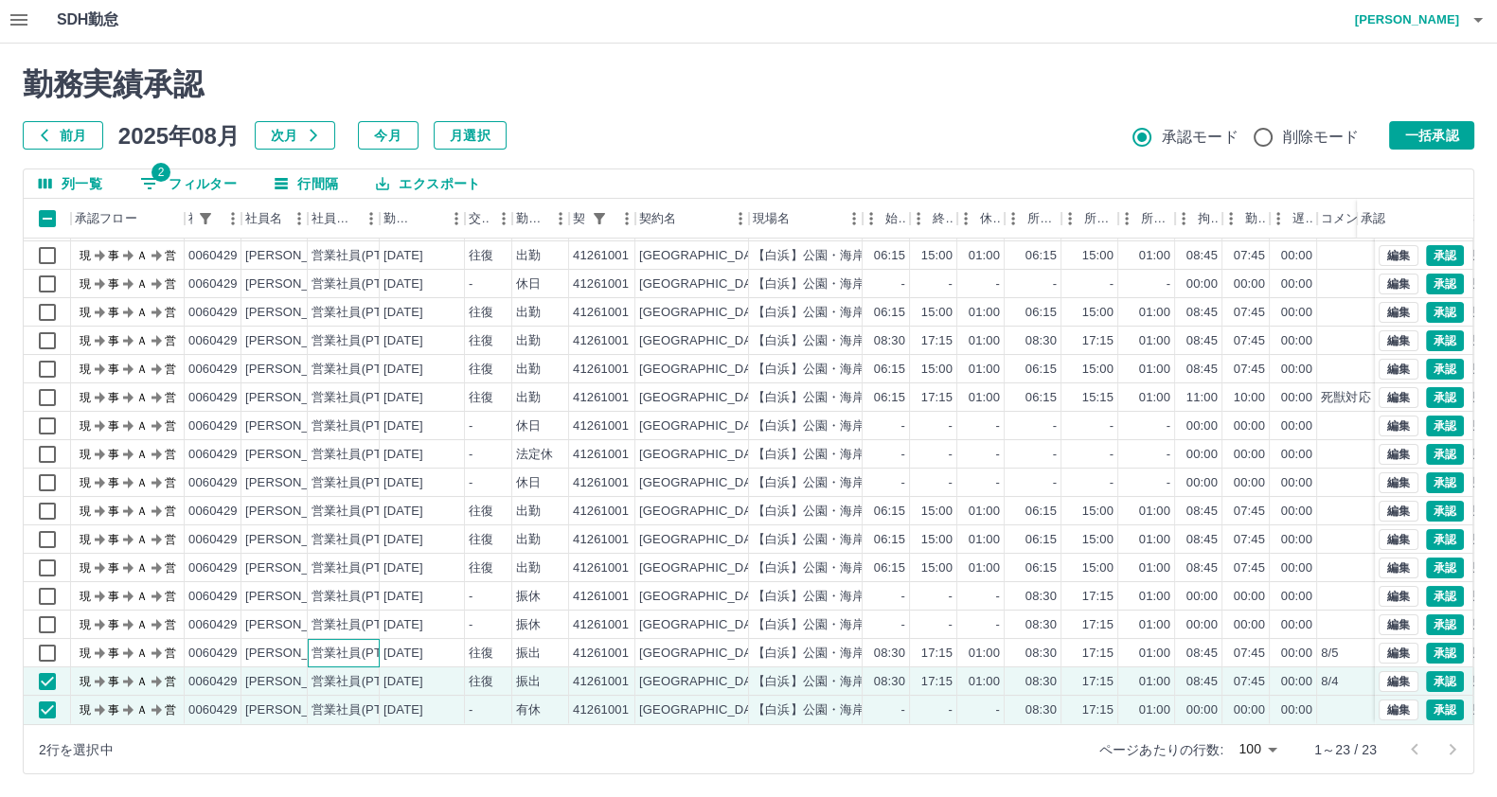
click at [326, 645] on div "営業社員(PT契約)" at bounding box center [360, 654] width 99 height 18
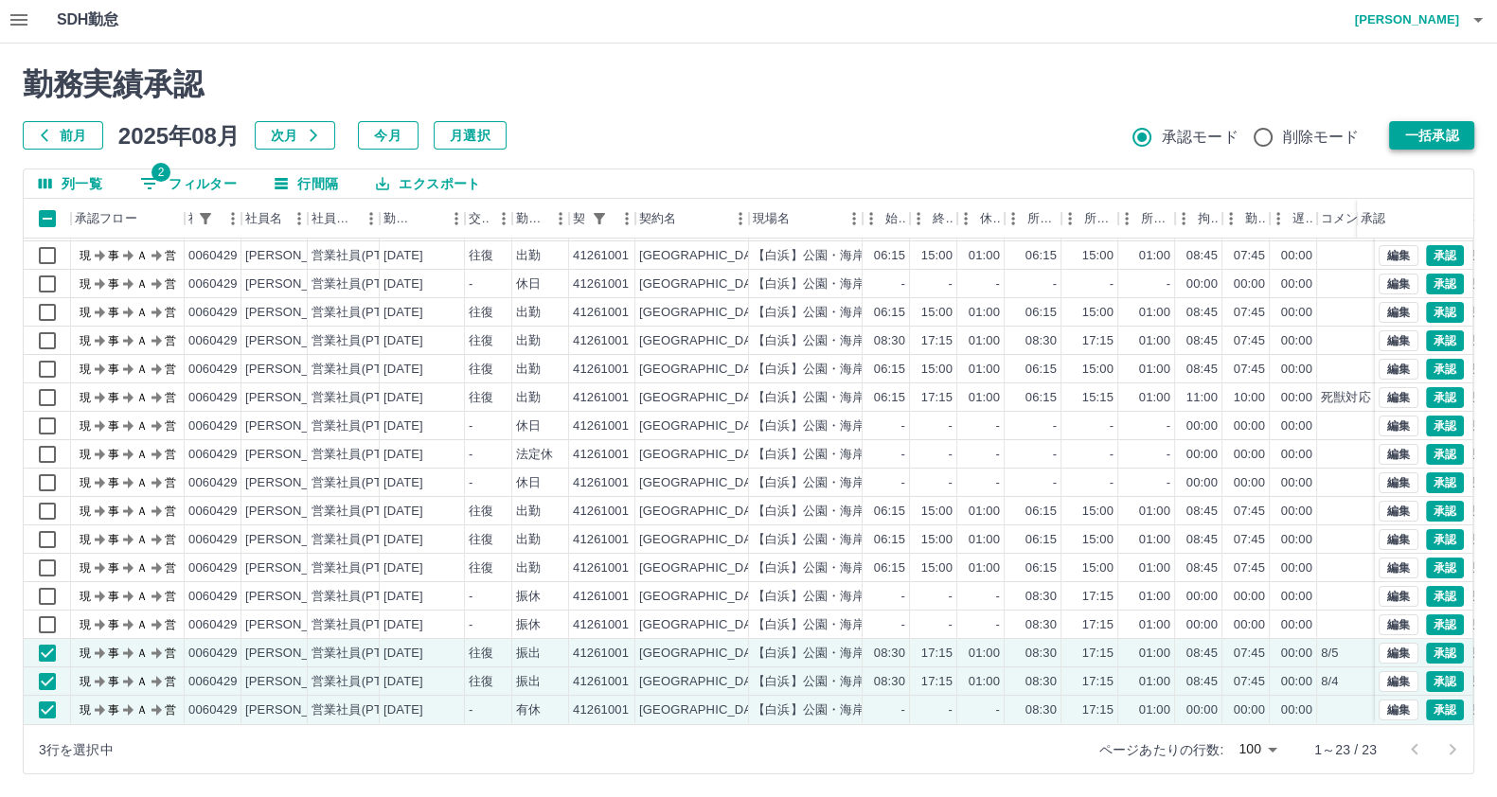
click at [1463, 139] on button "一括承認" at bounding box center [1431, 135] width 85 height 28
click at [1459, 139] on button "一括承認" at bounding box center [1431, 135] width 85 height 28
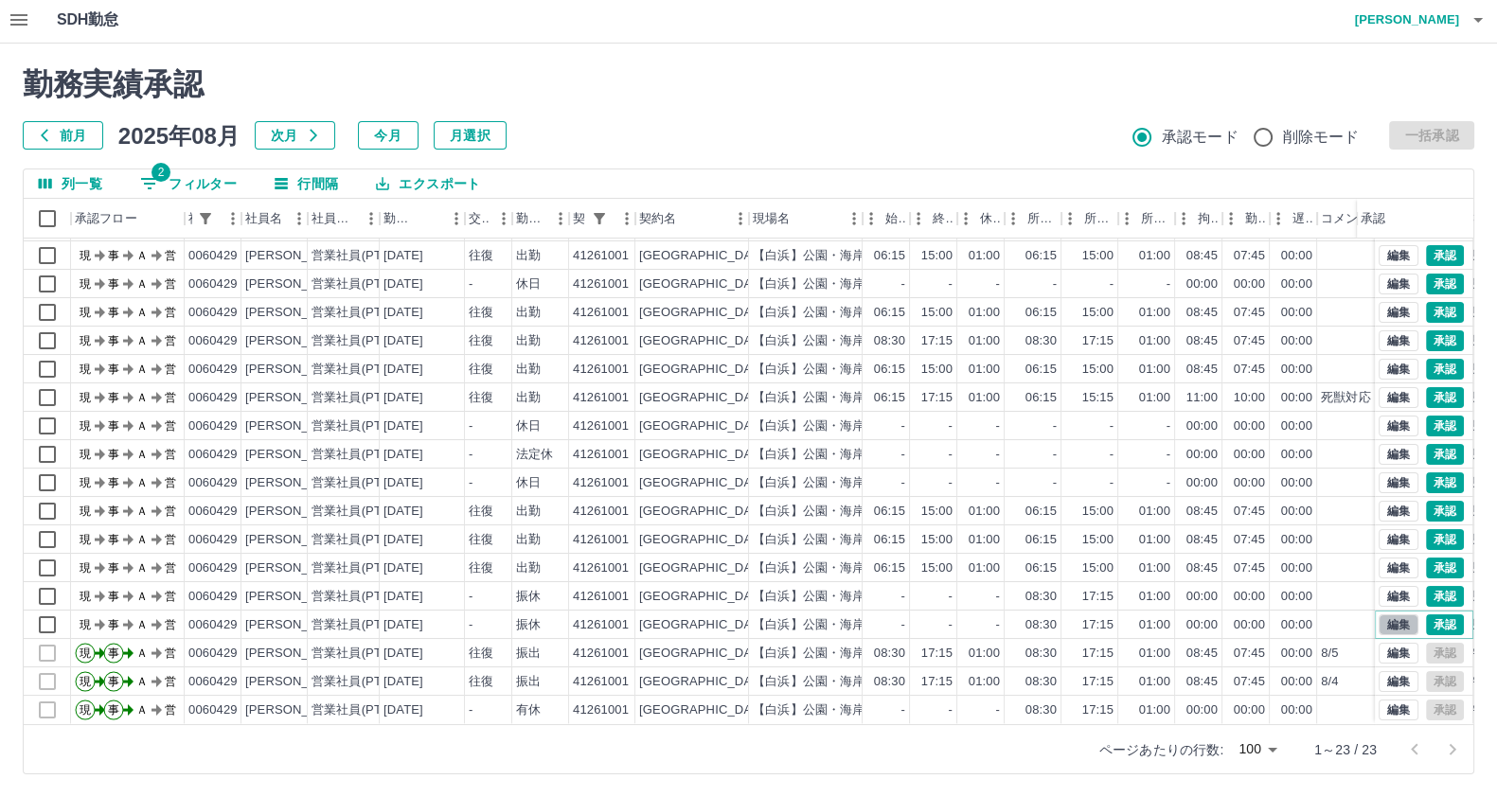
click at [1378, 614] on button "編集" at bounding box center [1398, 624] width 40 height 21
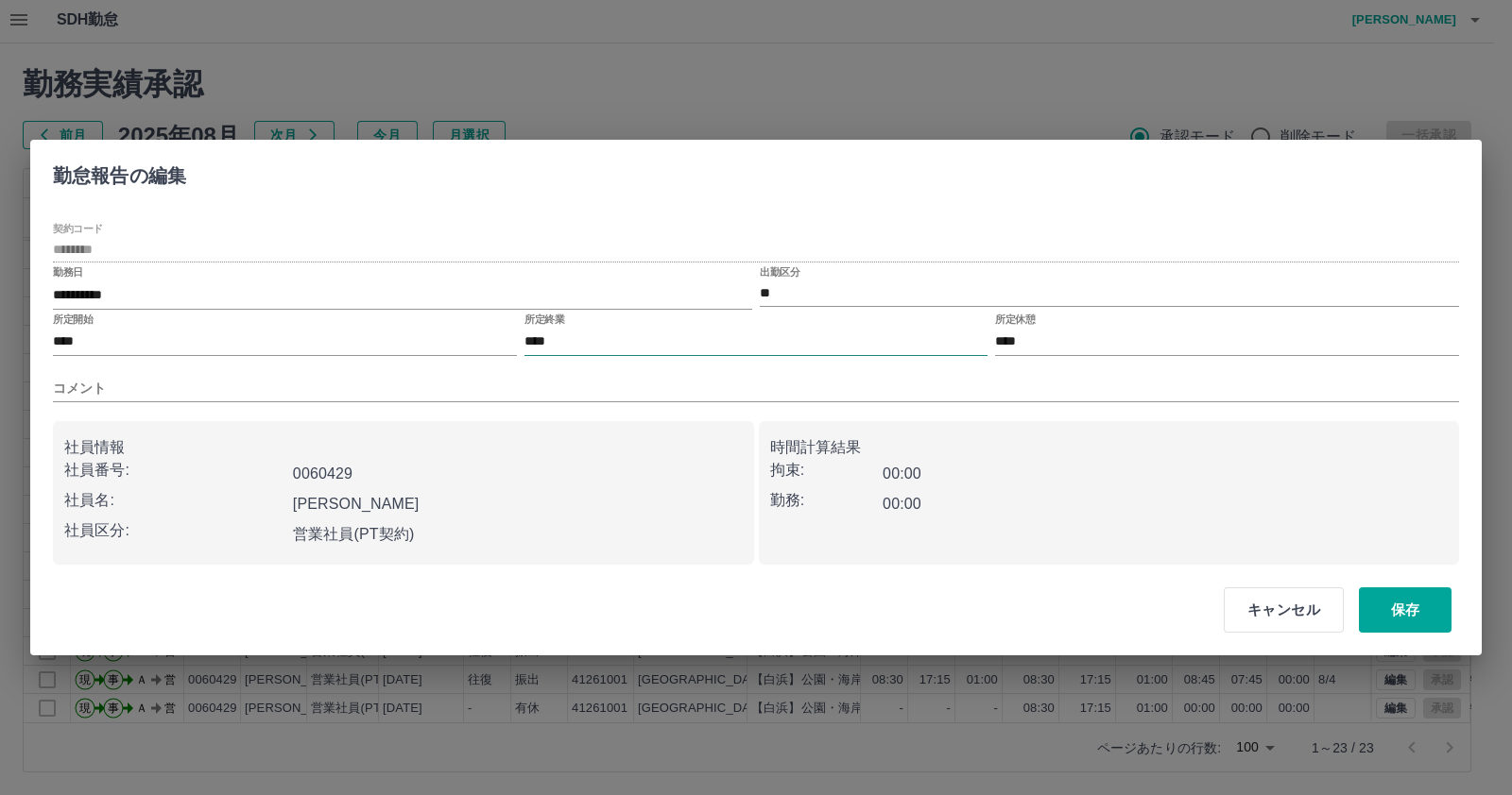
click at [779, 341] on input "****" at bounding box center [756, 341] width 464 height 27
click at [514, 375] on input "コメント" at bounding box center [756, 388] width 1406 height 27
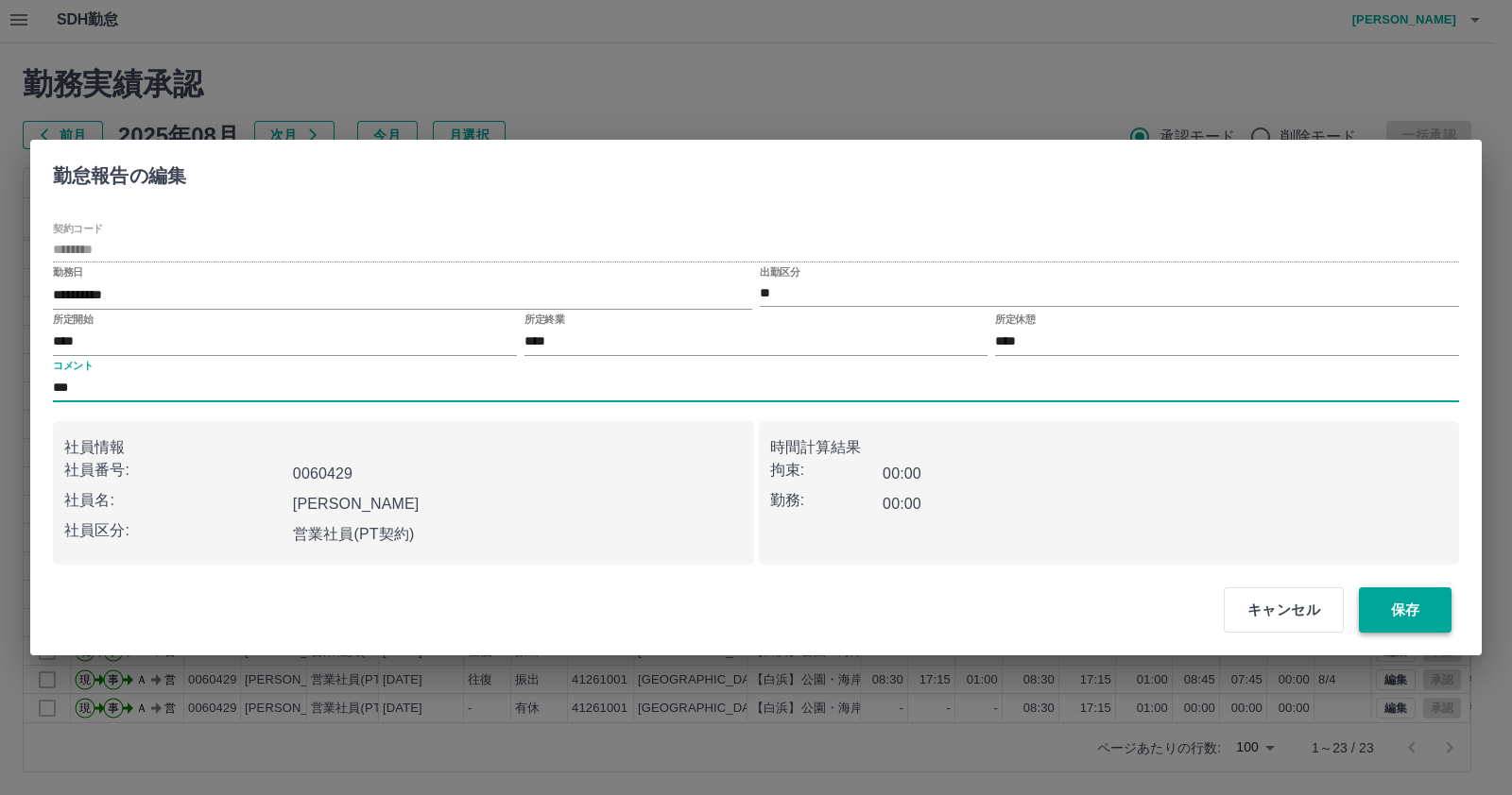
type input "***"
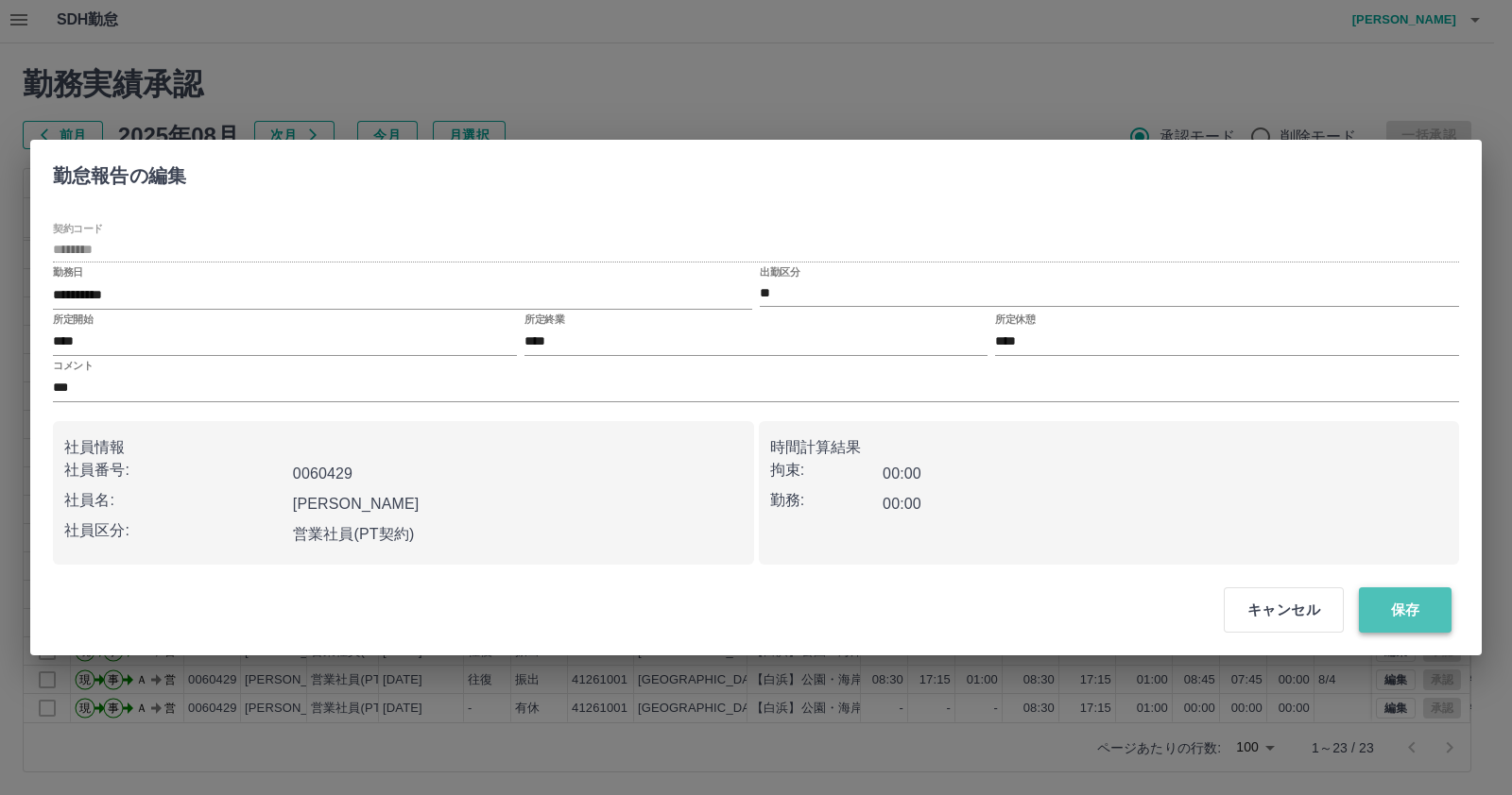
drag, startPoint x: 1411, startPoint y: 622, endPoint x: 1358, endPoint y: 607, distance: 55.1
click at [1396, 625] on button "保存" at bounding box center [1404, 609] width 93 height 45
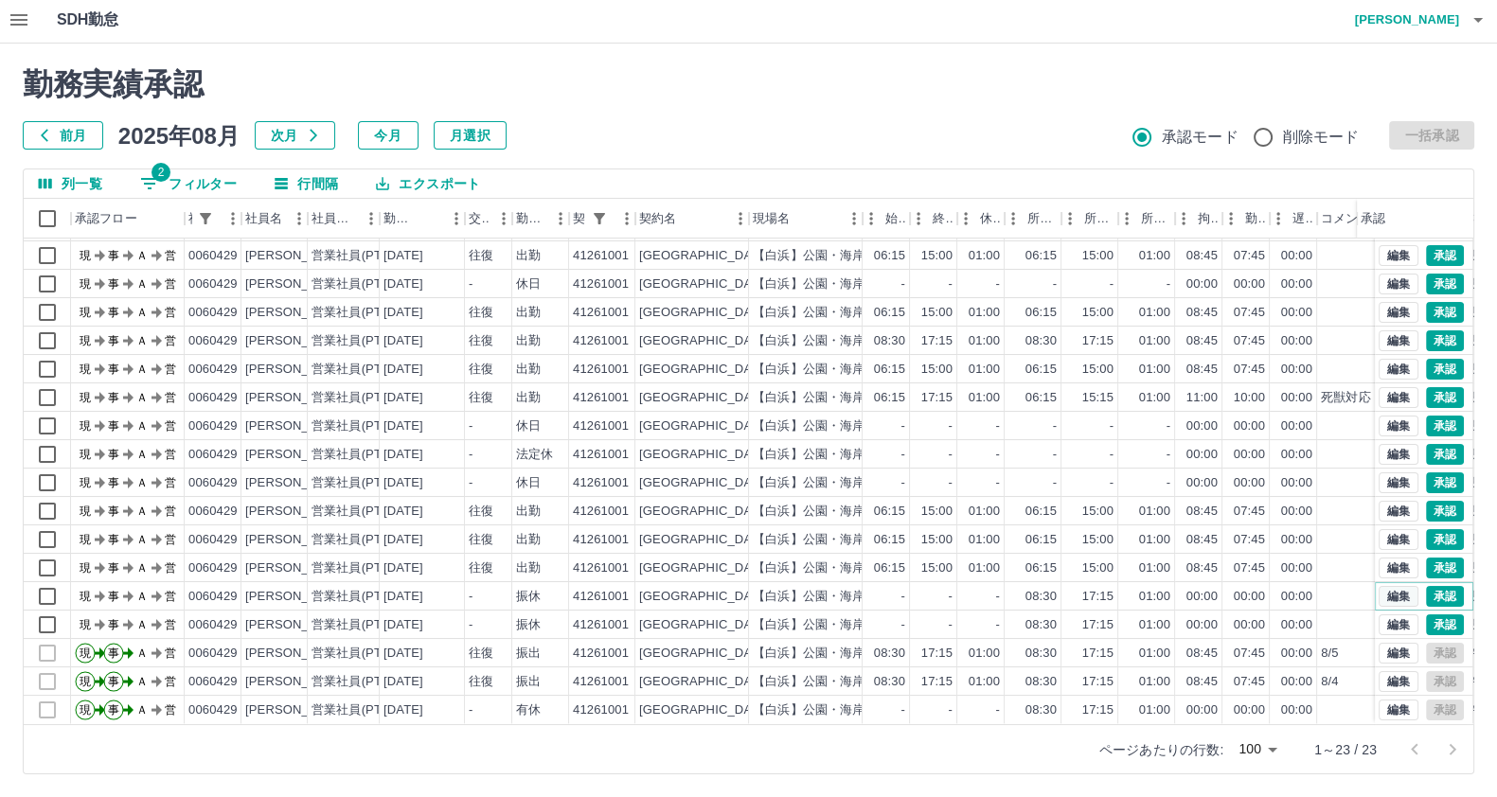
click at [1378, 586] on button "編集" at bounding box center [1398, 596] width 40 height 21
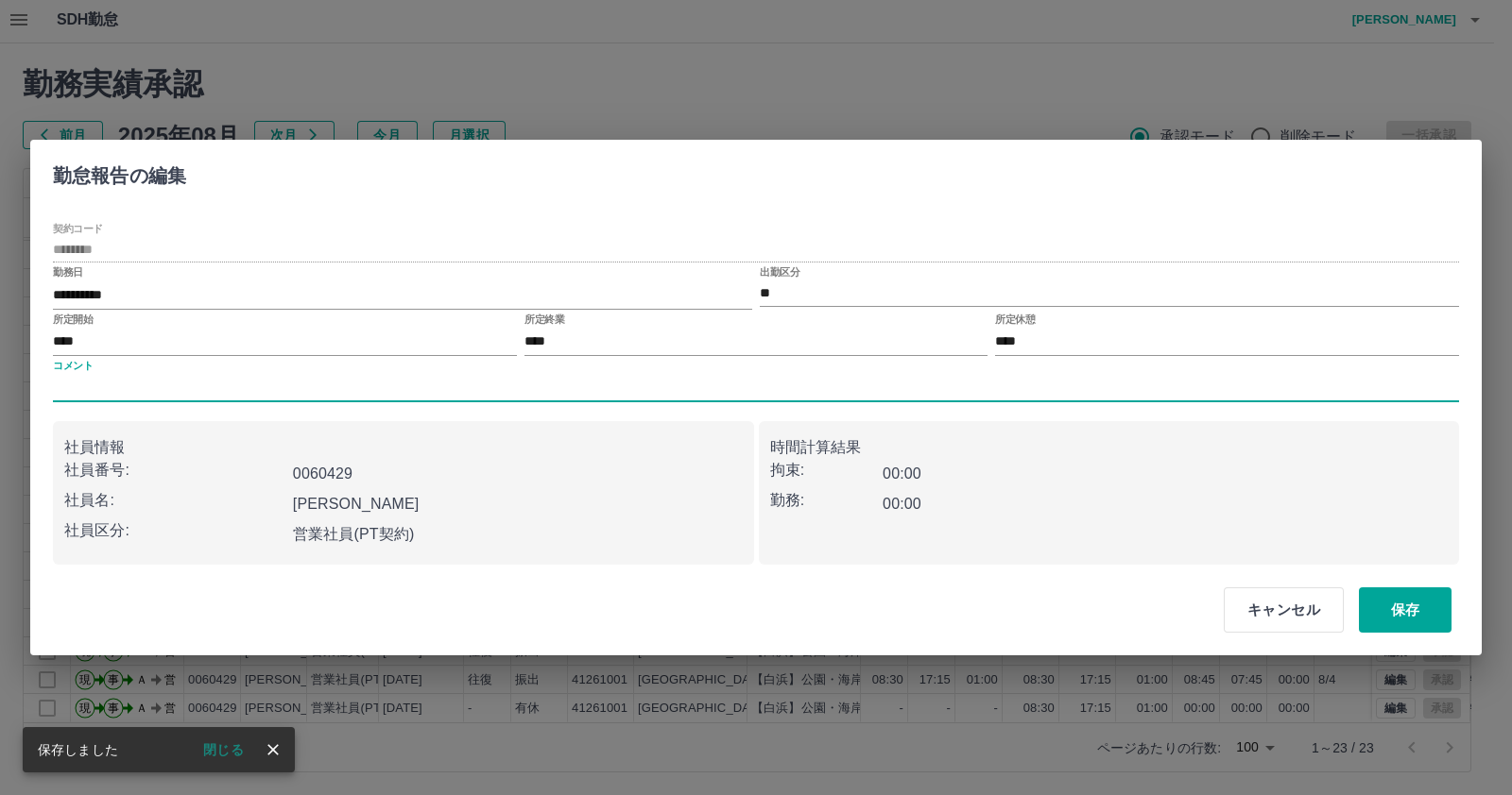
click at [467, 398] on input "コメント" at bounding box center [756, 388] width 1406 height 27
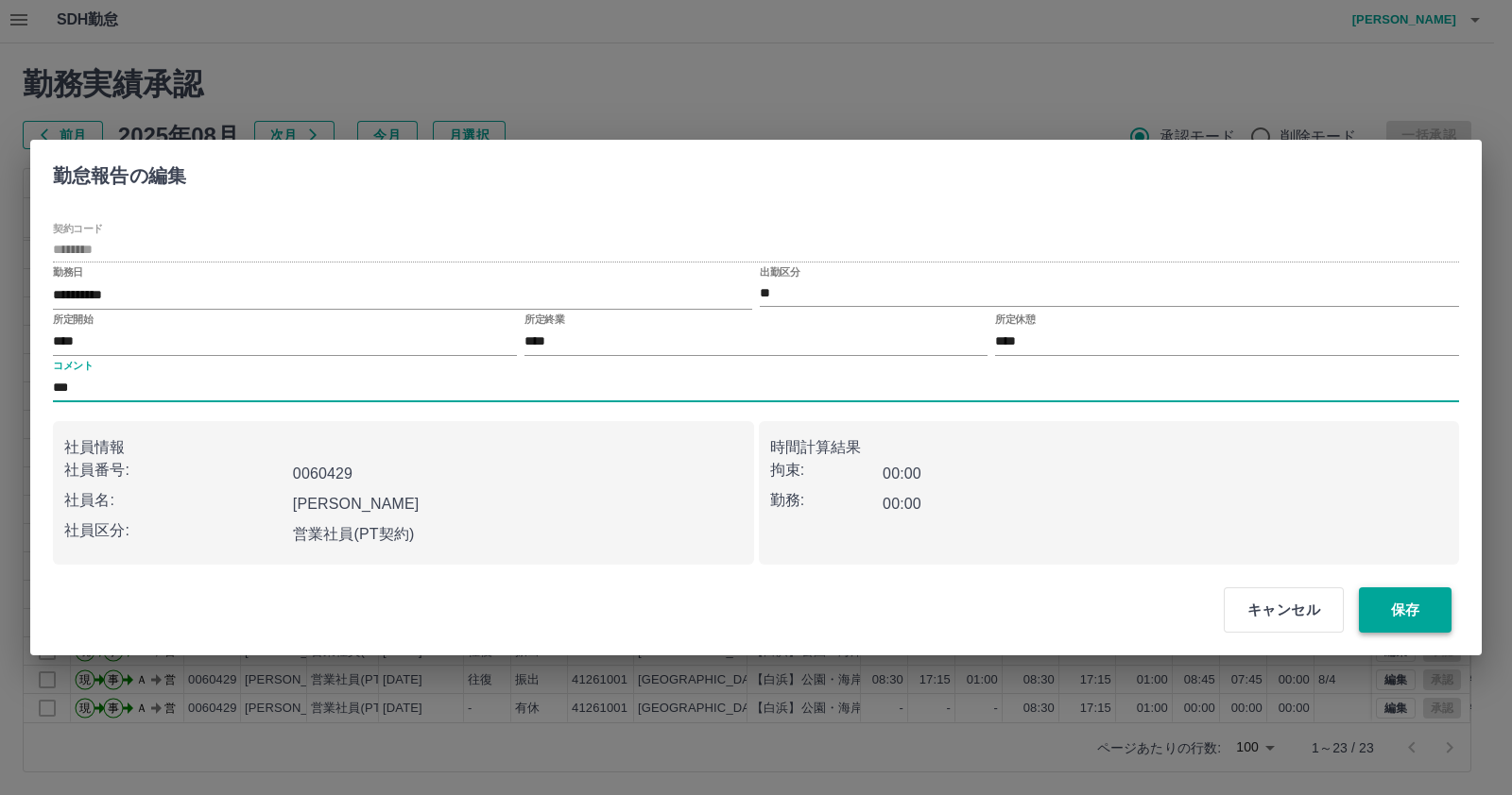
type input "***"
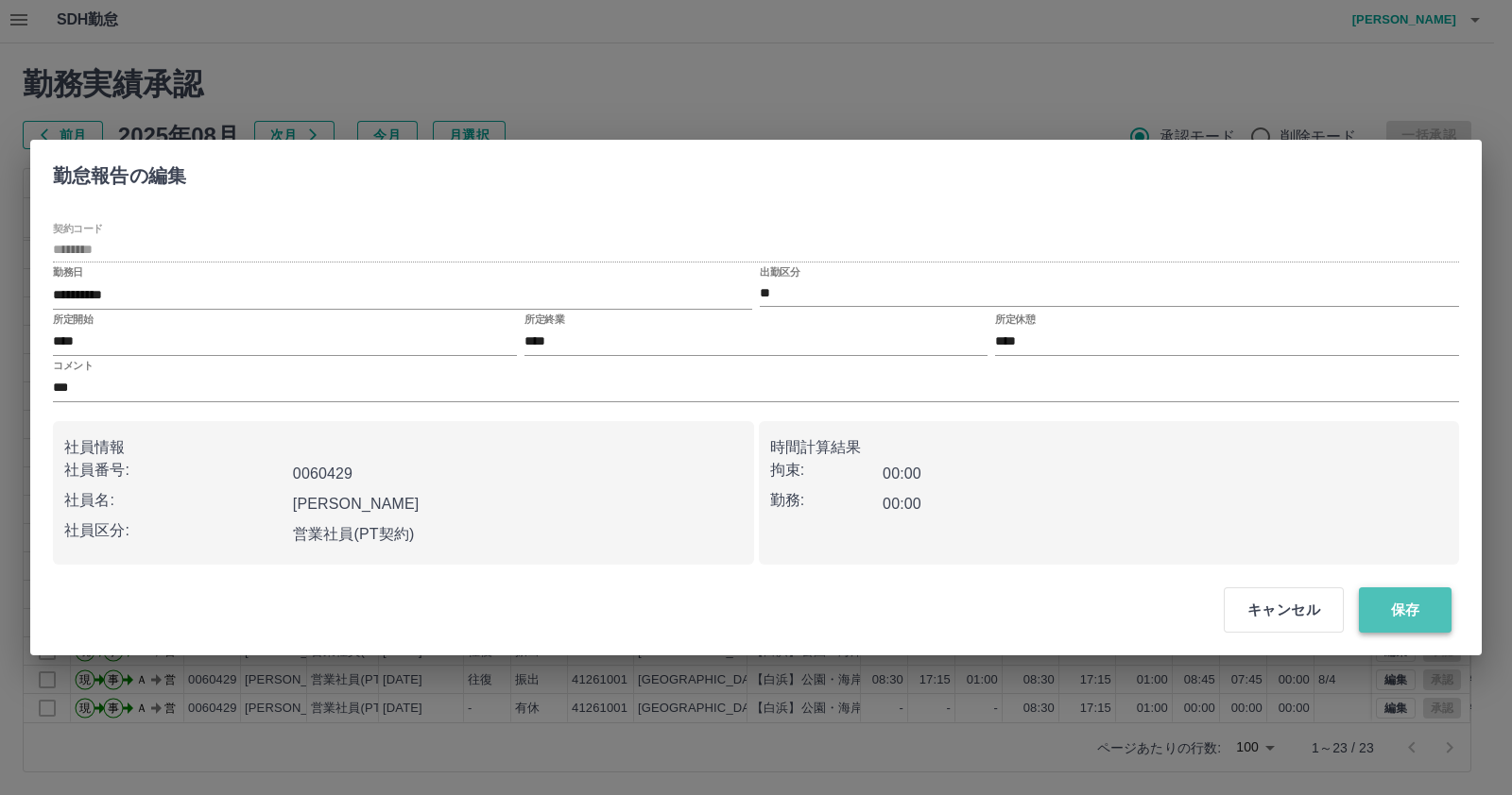
click at [1403, 627] on button "保存" at bounding box center [1404, 609] width 93 height 45
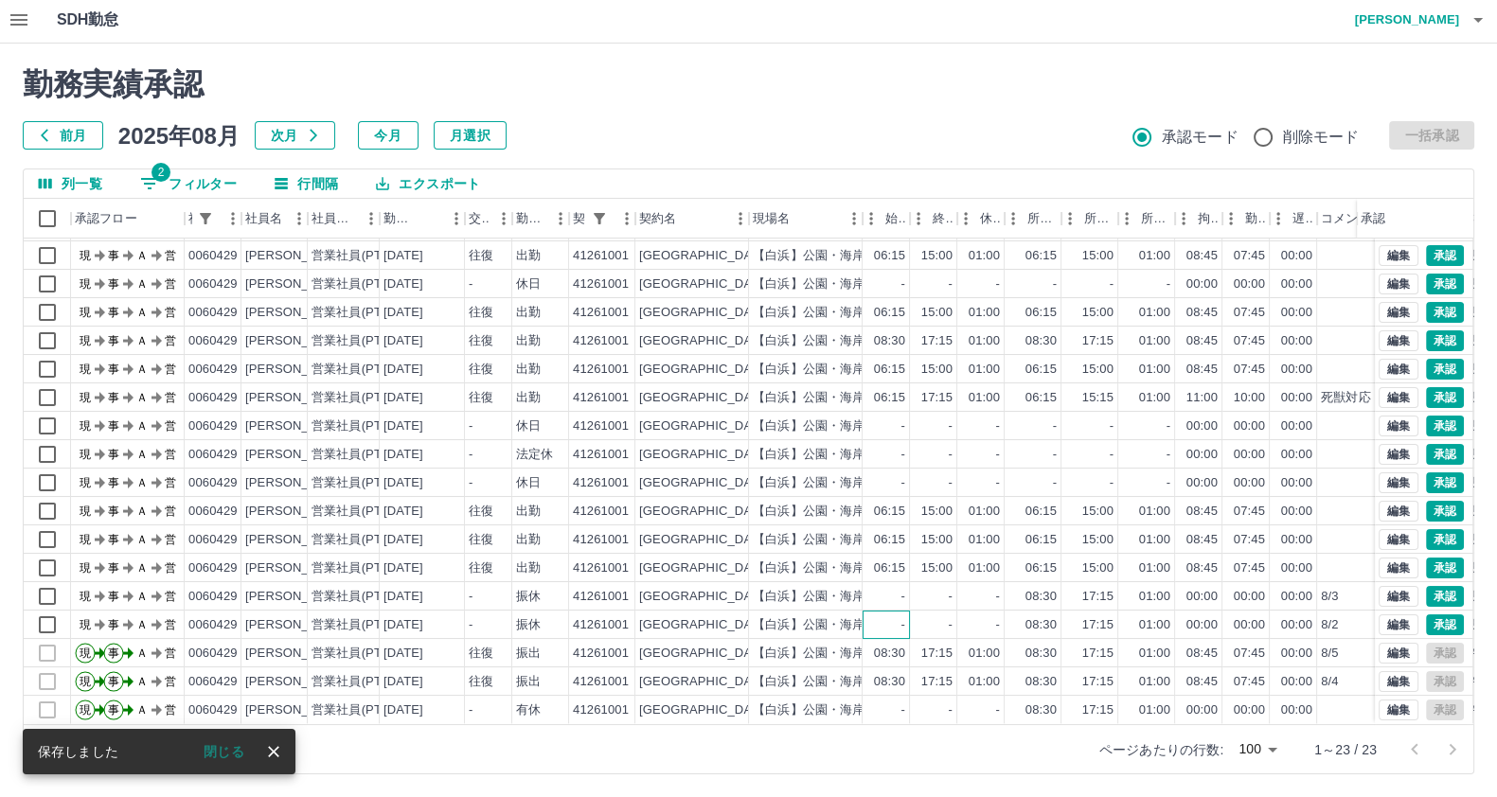
click at [902, 611] on div "-" at bounding box center [886, 625] width 47 height 28
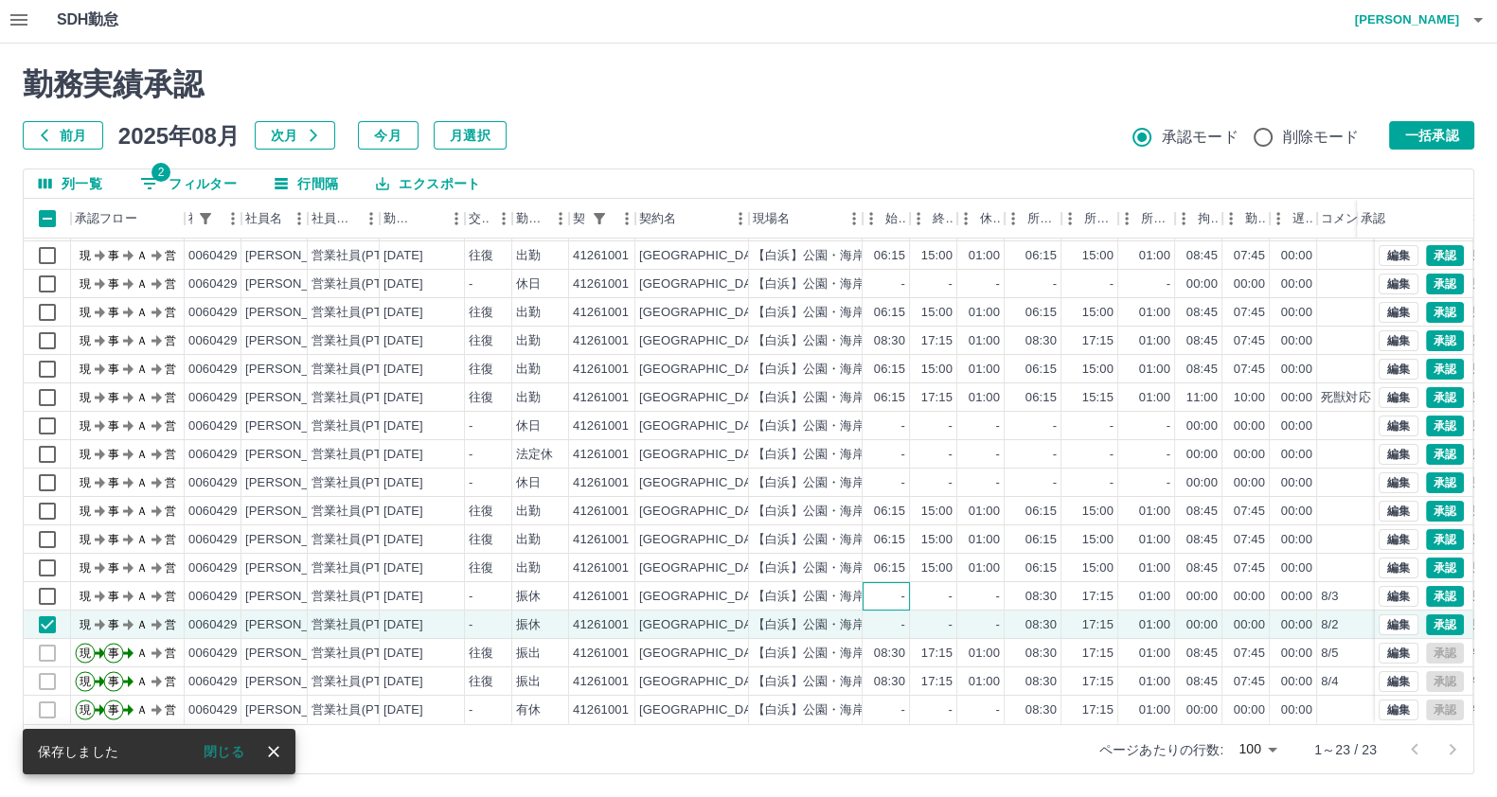
click at [876, 582] on div "-" at bounding box center [886, 596] width 47 height 28
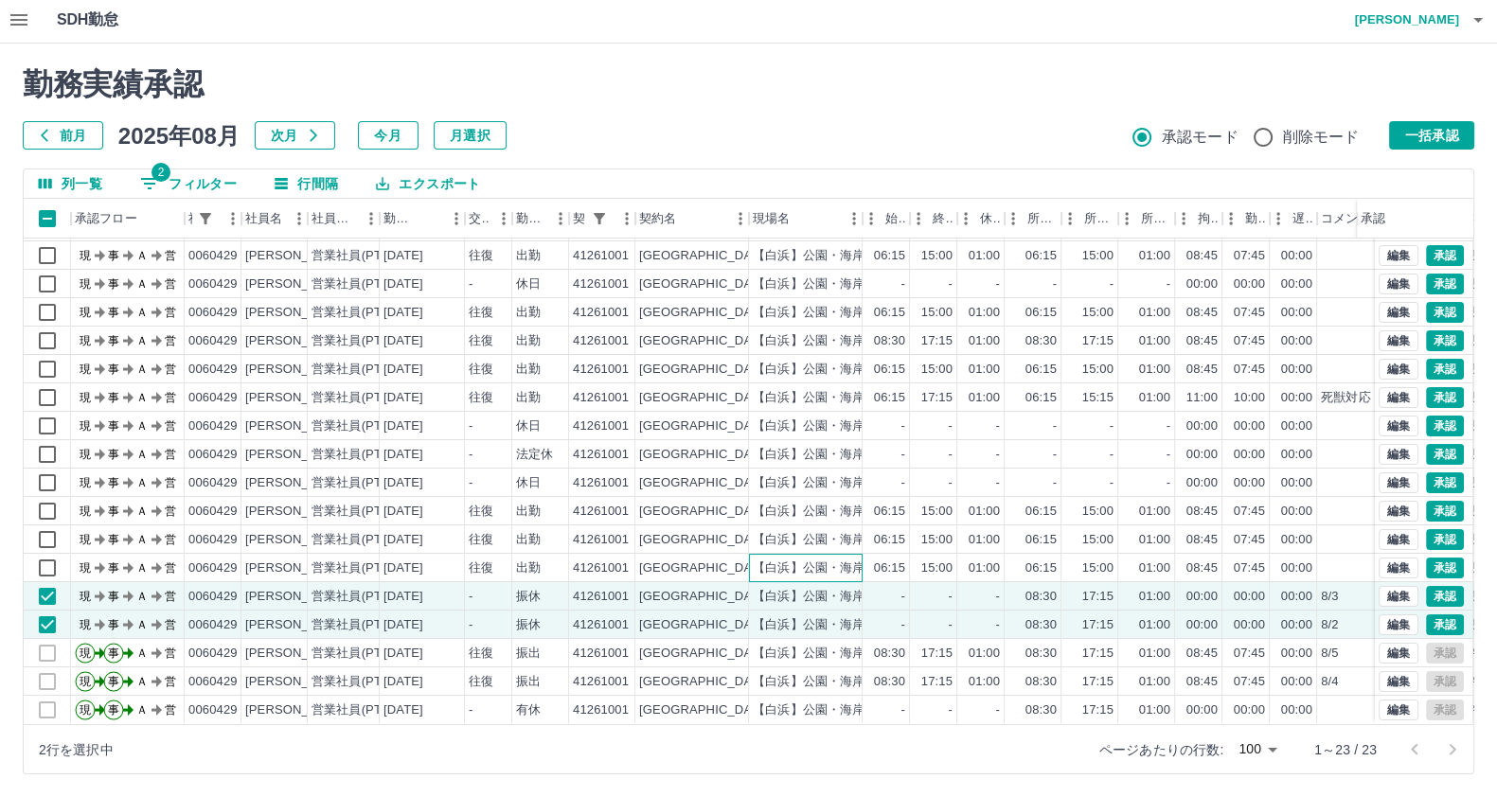
click at [818, 554] on div "【白浜】公園・海岸・道路等環境整備等業務" at bounding box center [806, 568] width 114 height 28
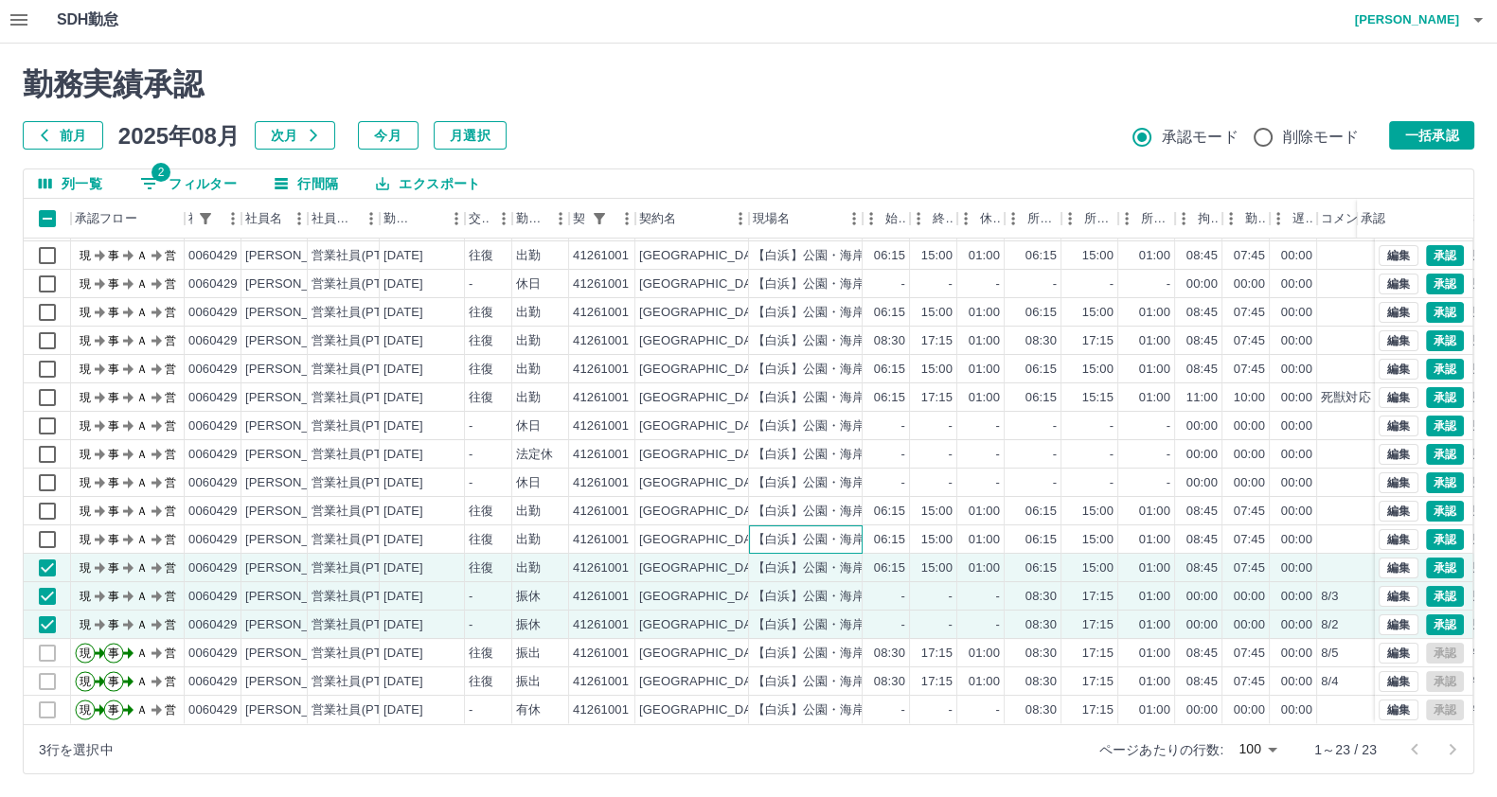
click at [809, 531] on div "【白浜】公園・海岸・道路等環境整備等業務" at bounding box center [877, 540] width 249 height 18
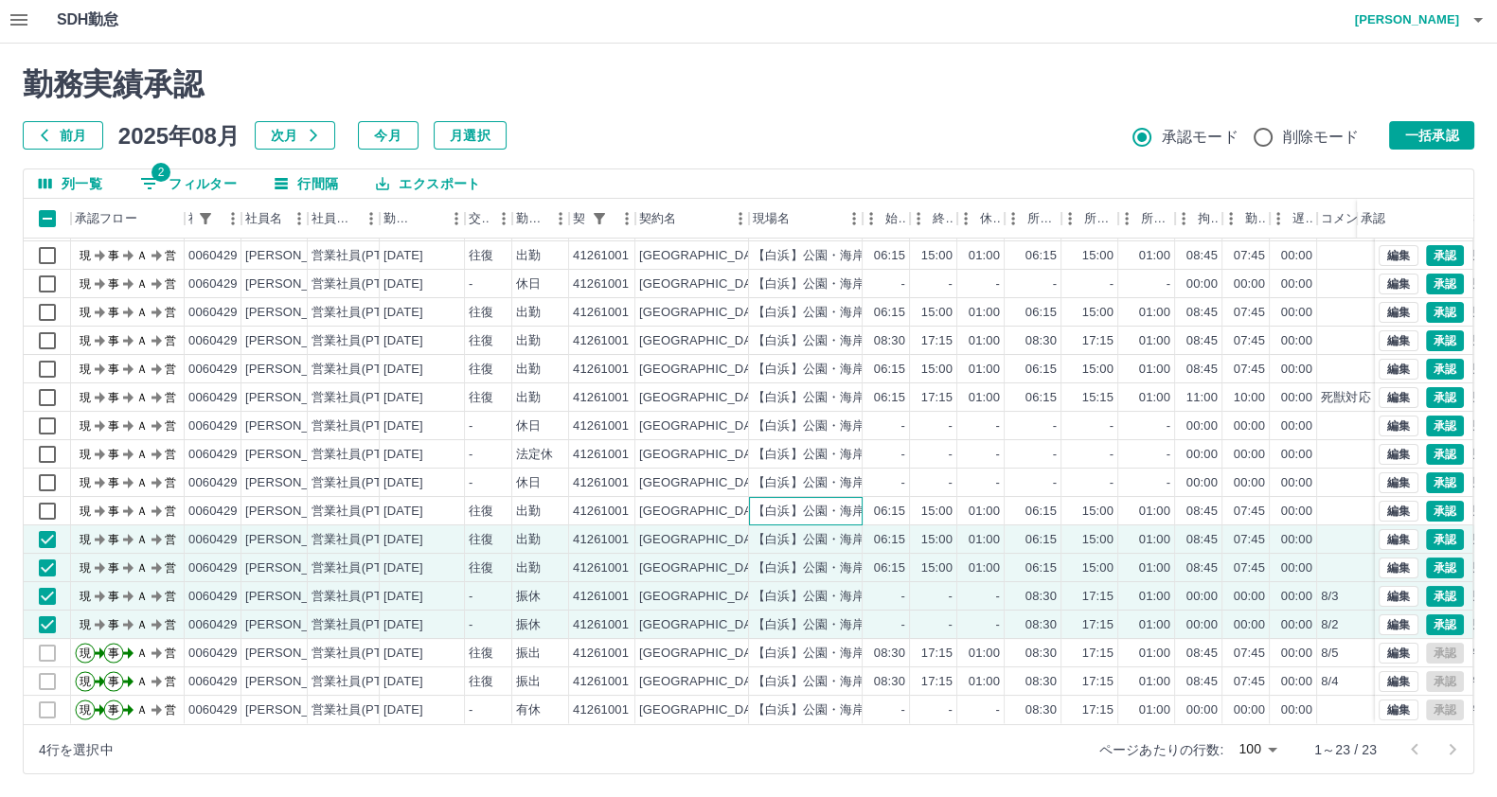
click at [804, 503] on div "【白浜】公園・海岸・道路等環境整備等業務" at bounding box center [806, 511] width 114 height 28
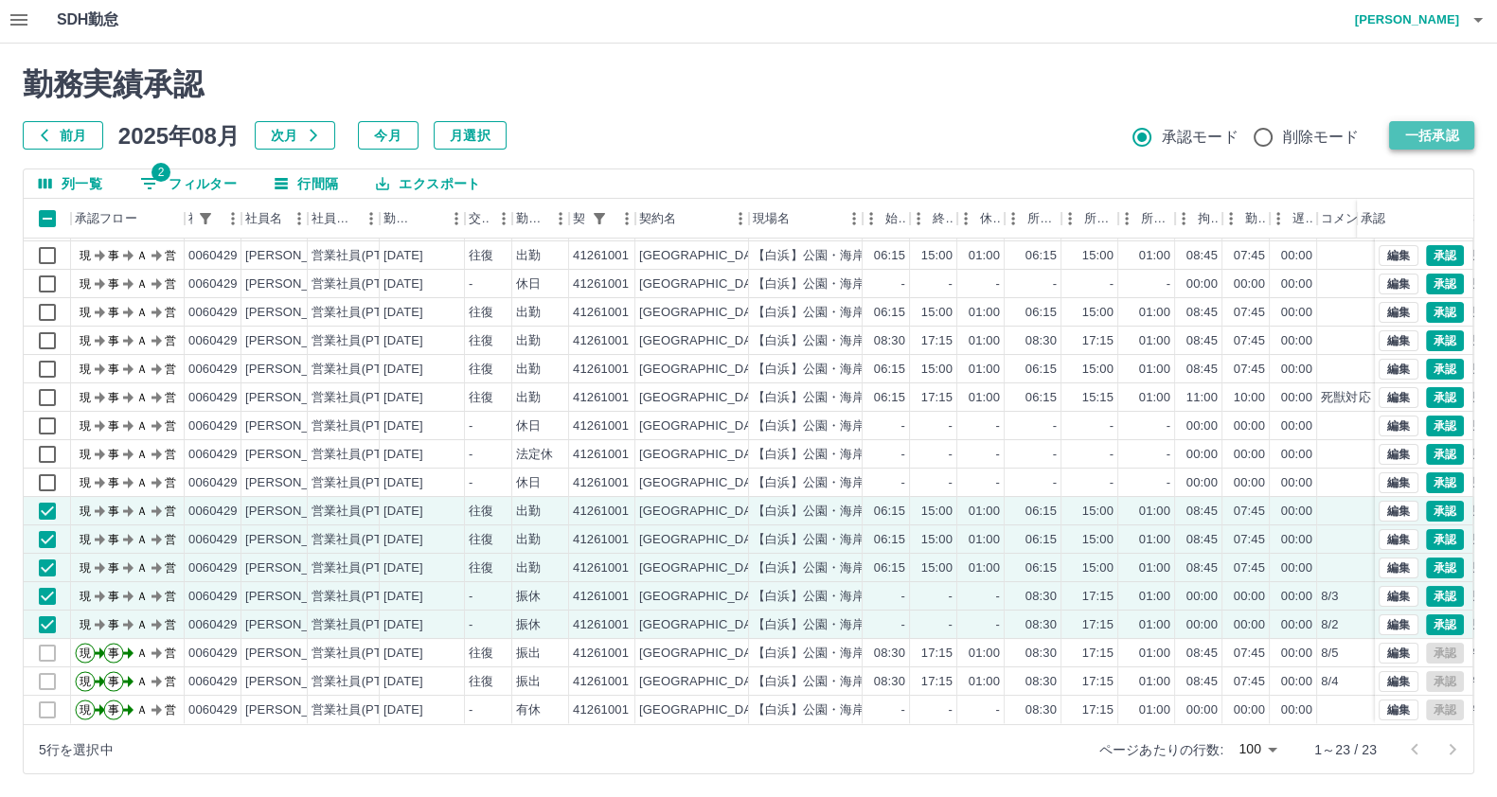
click at [1414, 128] on button "一括承認" at bounding box center [1431, 135] width 85 height 28
click at [1365, 156] on div "承認モード 削除モード" at bounding box center [1253, 137] width 242 height 40
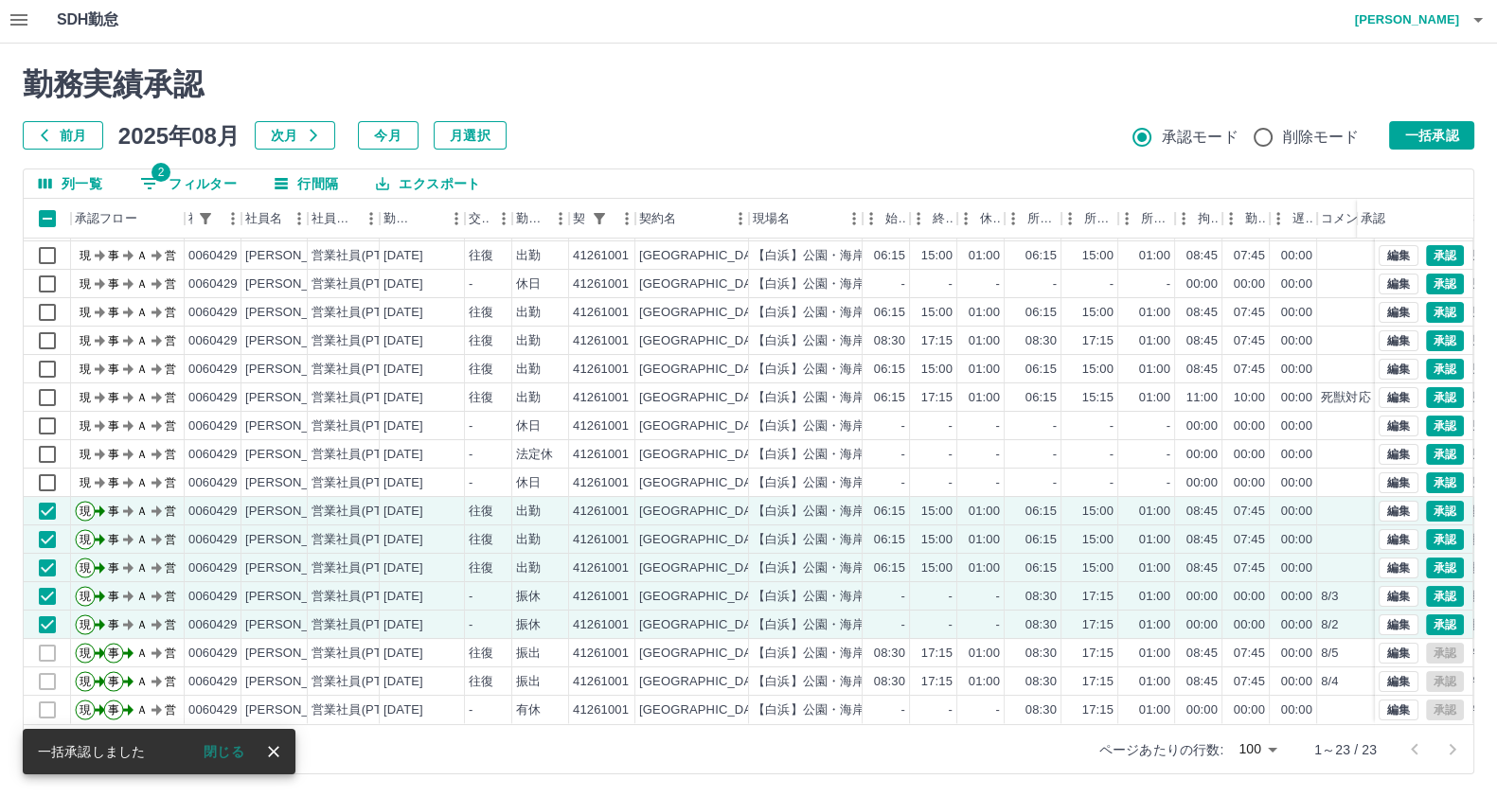
click at [1395, 136] on button "一括承認" at bounding box center [1431, 135] width 85 height 28
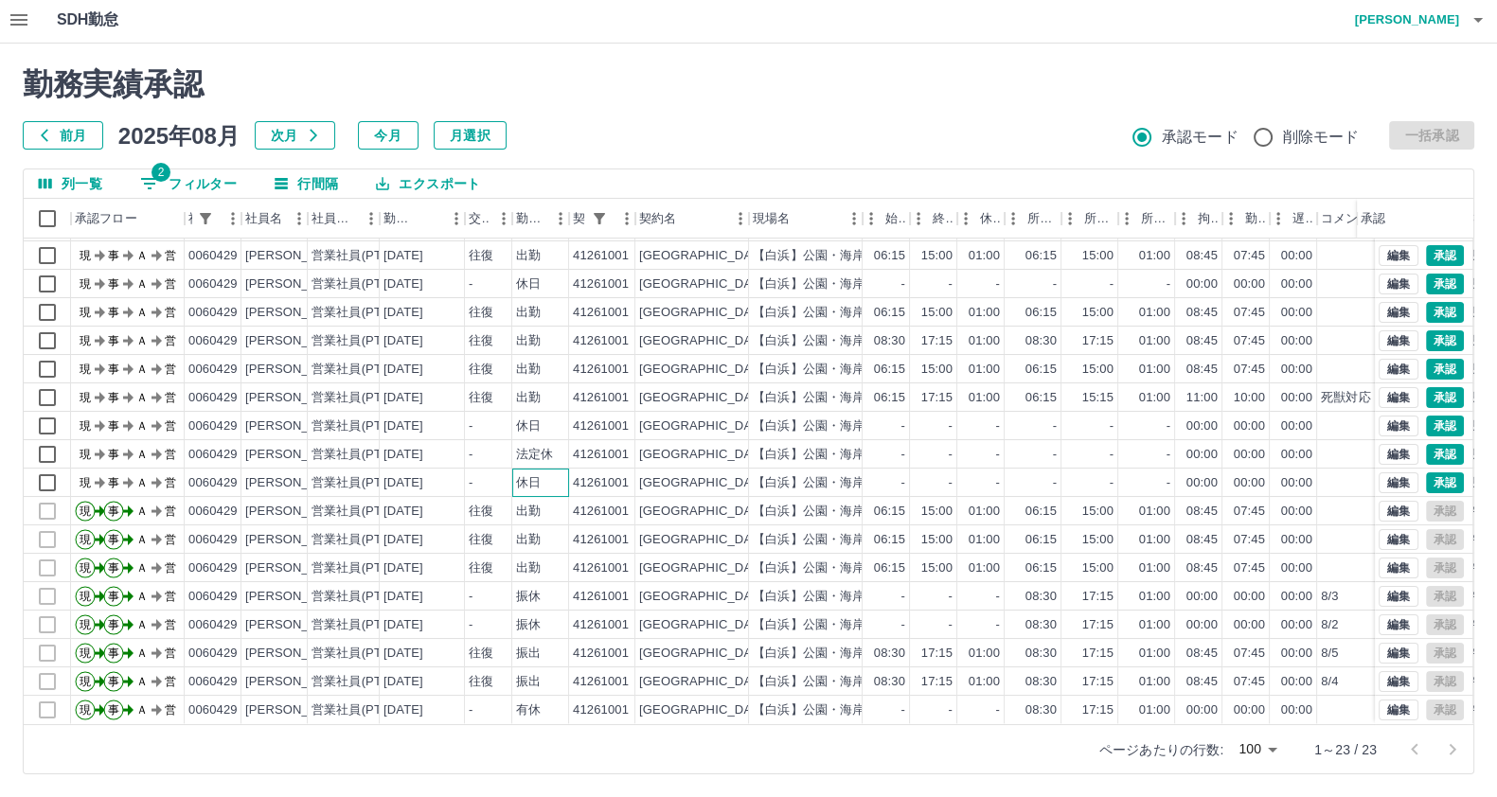
click at [555, 469] on div "休日" at bounding box center [540, 483] width 57 height 28
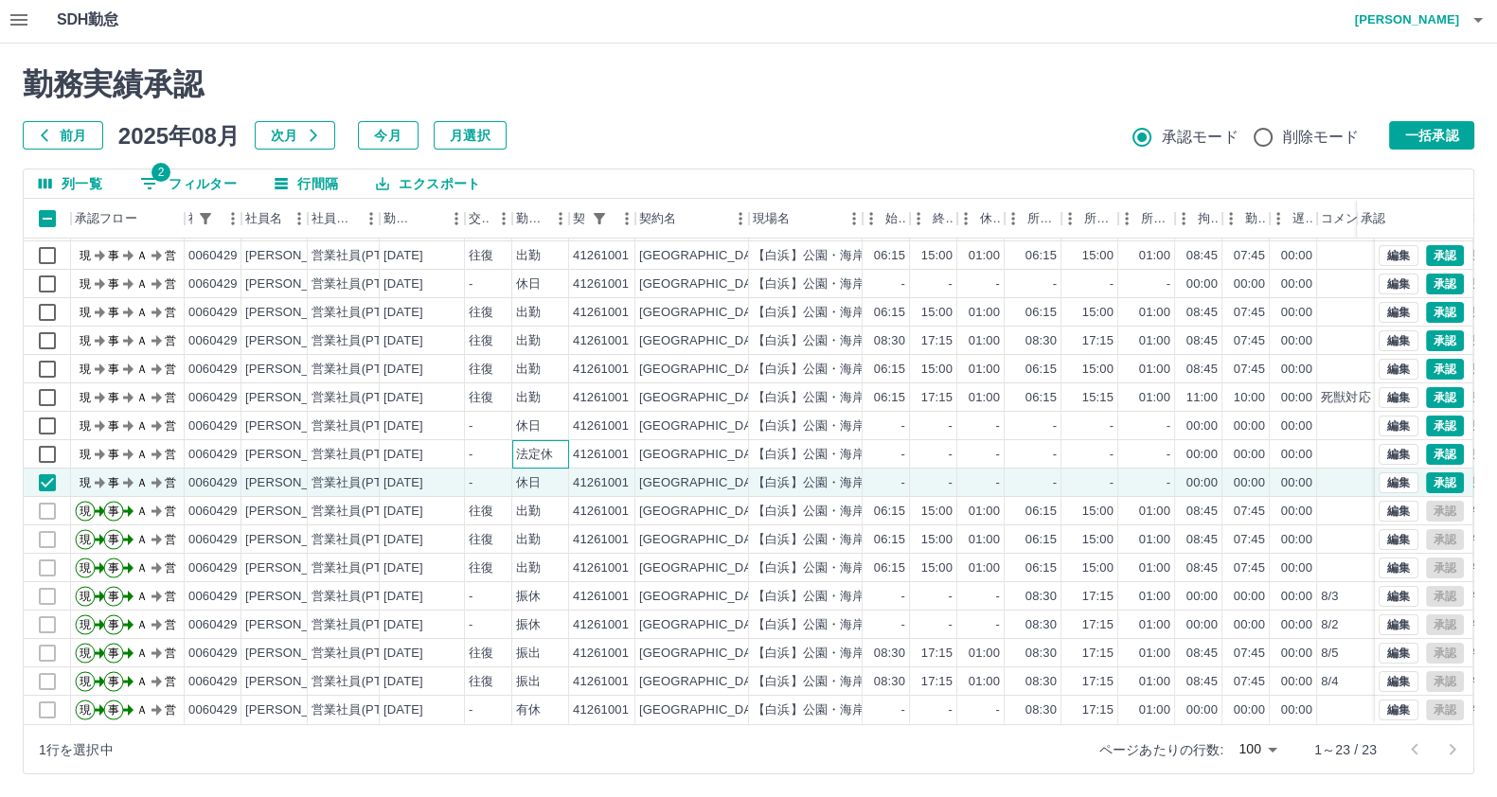
click at [551, 446] on div "法定休" at bounding box center [534, 455] width 37 height 18
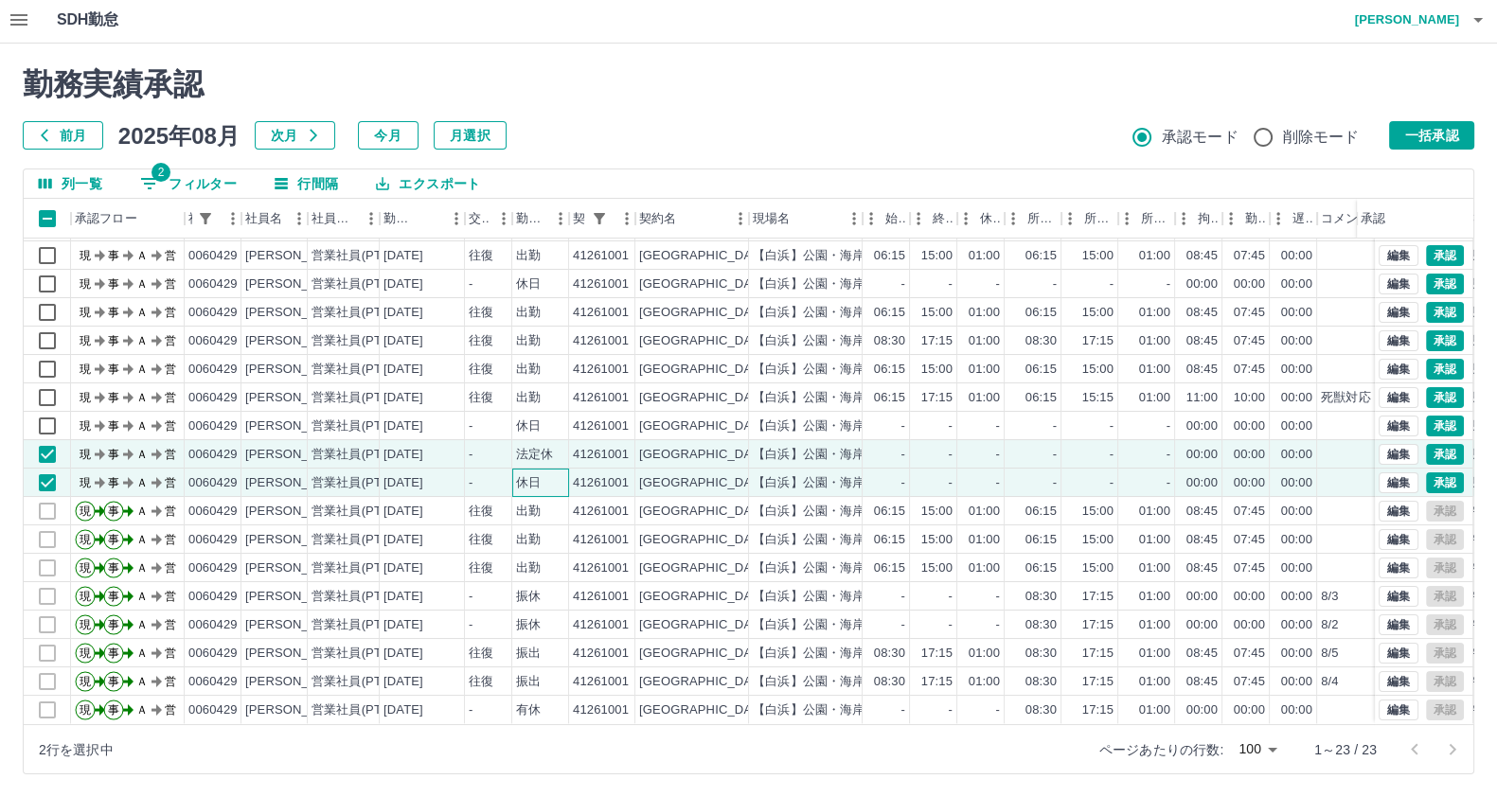
click at [530, 474] on div "休日" at bounding box center [528, 483] width 25 height 18
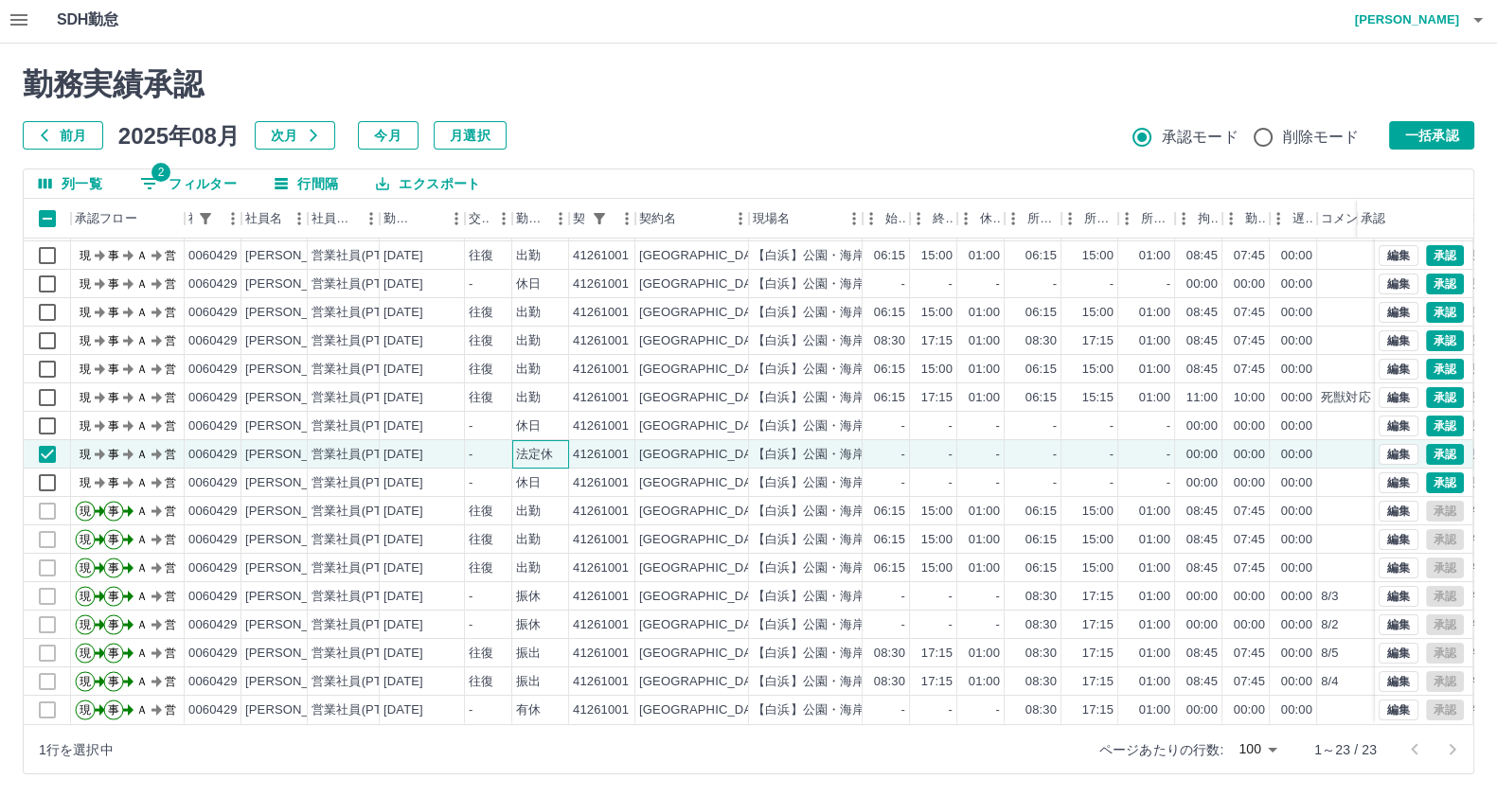
drag, startPoint x: 562, startPoint y: 430, endPoint x: 556, endPoint y: 418, distance: 13.2
click at [561, 440] on div "法定休" at bounding box center [540, 454] width 57 height 28
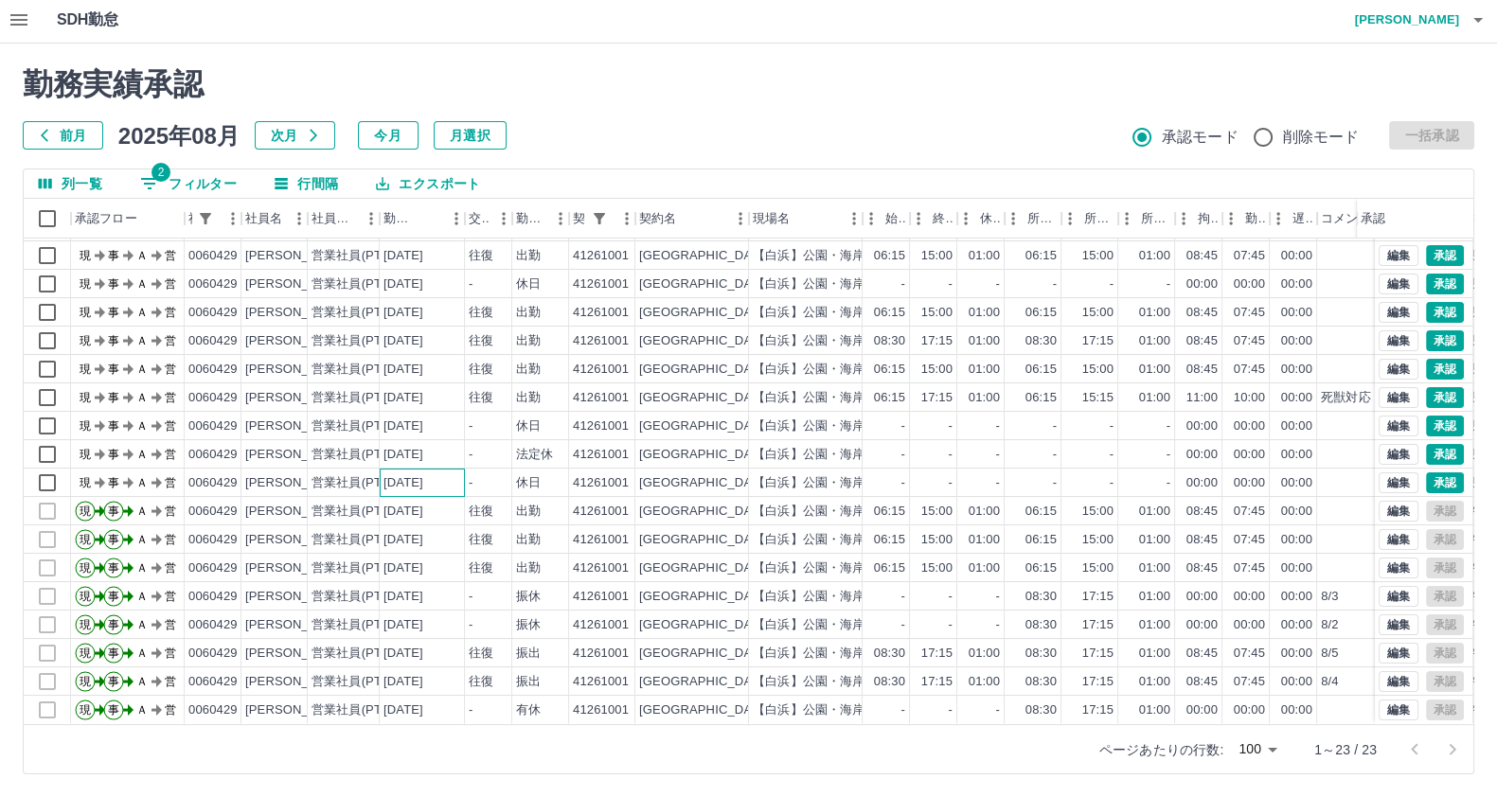
click at [459, 471] on div "[DATE]" at bounding box center [422, 483] width 85 height 28
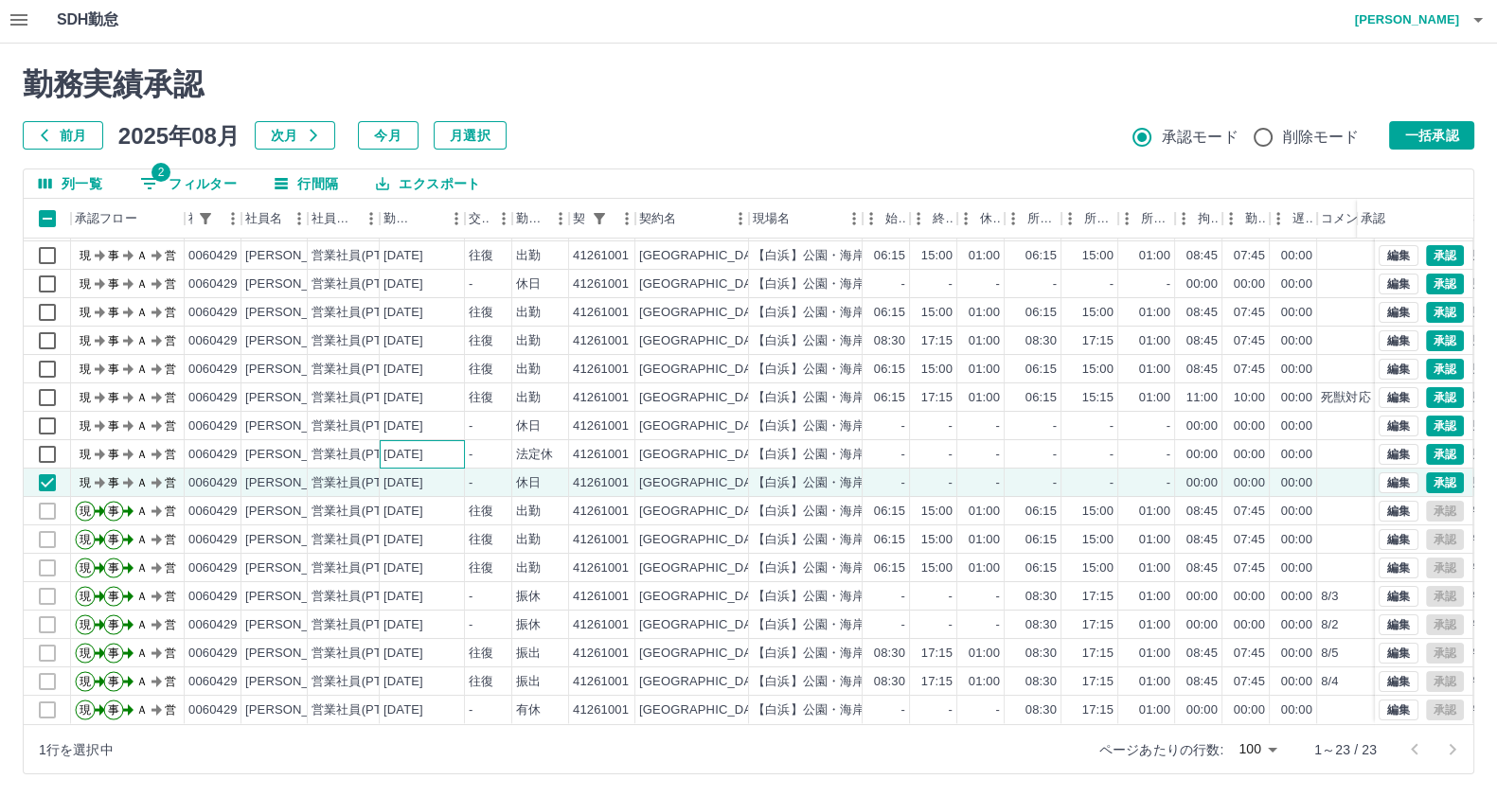
click at [450, 440] on div "[DATE]" at bounding box center [422, 454] width 85 height 28
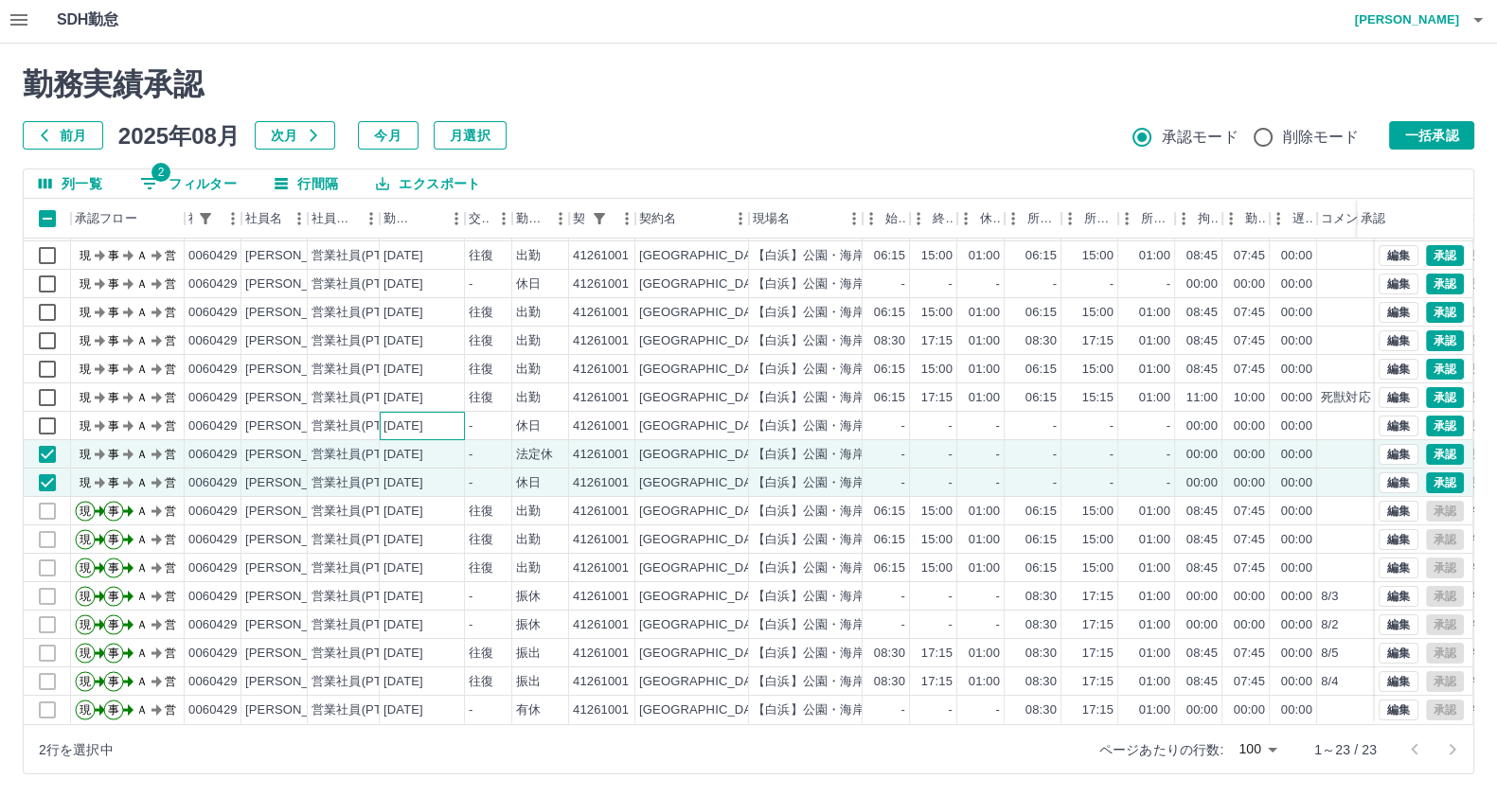
click at [460, 412] on div "[DATE]" at bounding box center [422, 426] width 85 height 28
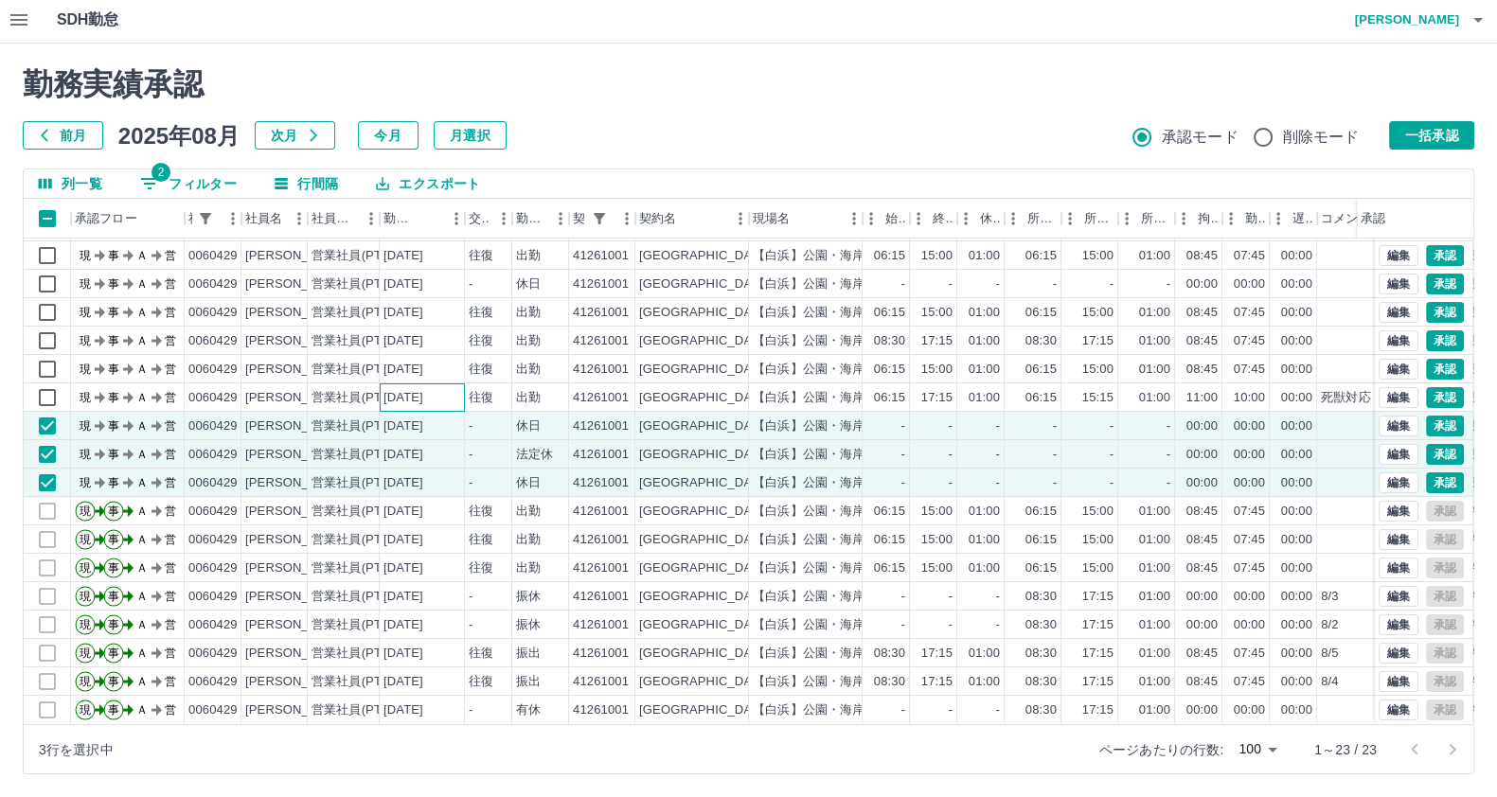
click at [459, 385] on div "[DATE]" at bounding box center [422, 397] width 85 height 28
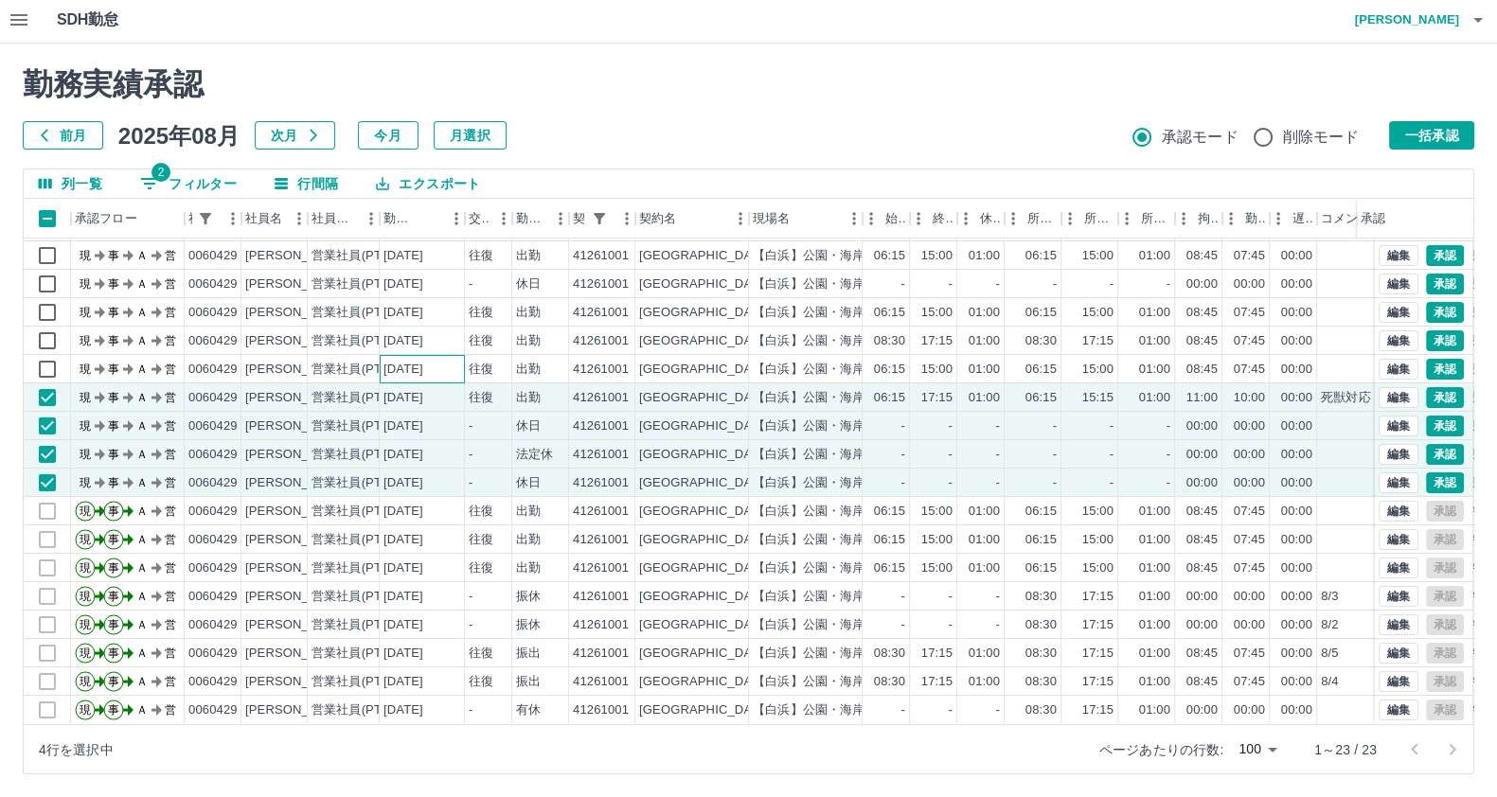
click at [455, 360] on div "[DATE]" at bounding box center [422, 369] width 85 height 28
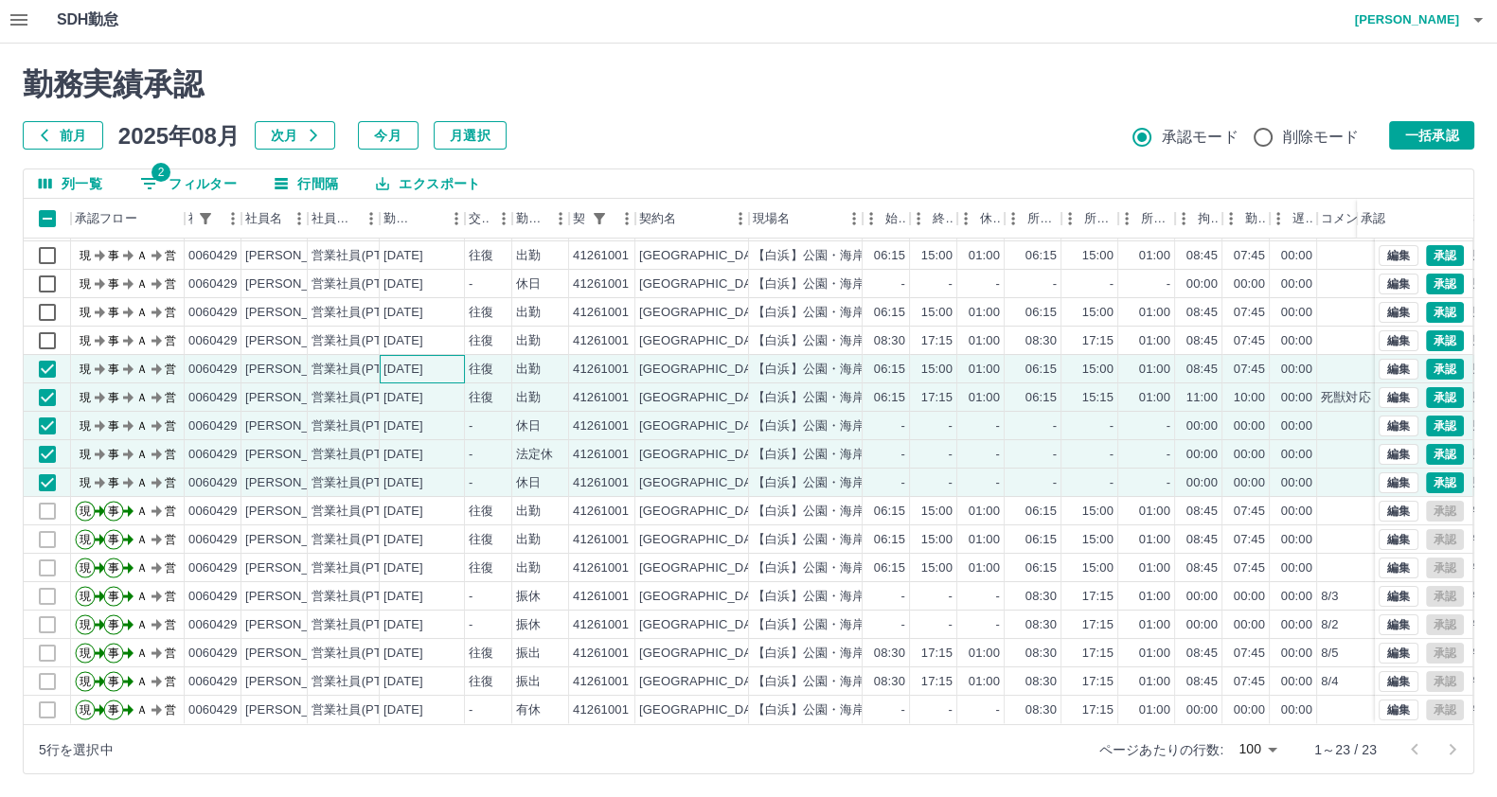
click at [452, 355] on div "[DATE]" at bounding box center [422, 369] width 85 height 28
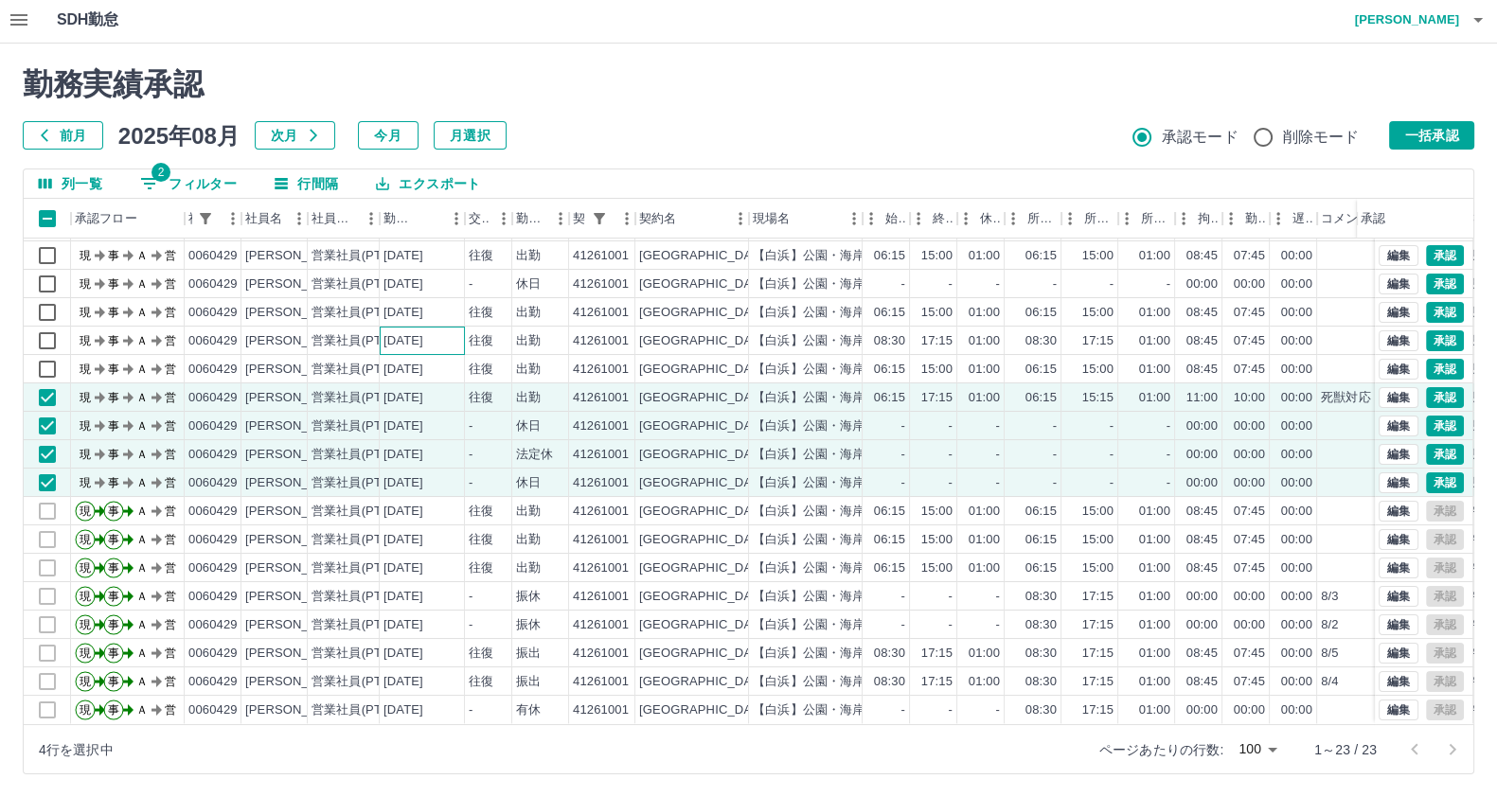
drag, startPoint x: 450, startPoint y: 312, endPoint x: 441, endPoint y: 329, distance: 18.2
click at [450, 327] on div "[DATE]" at bounding box center [422, 341] width 85 height 28
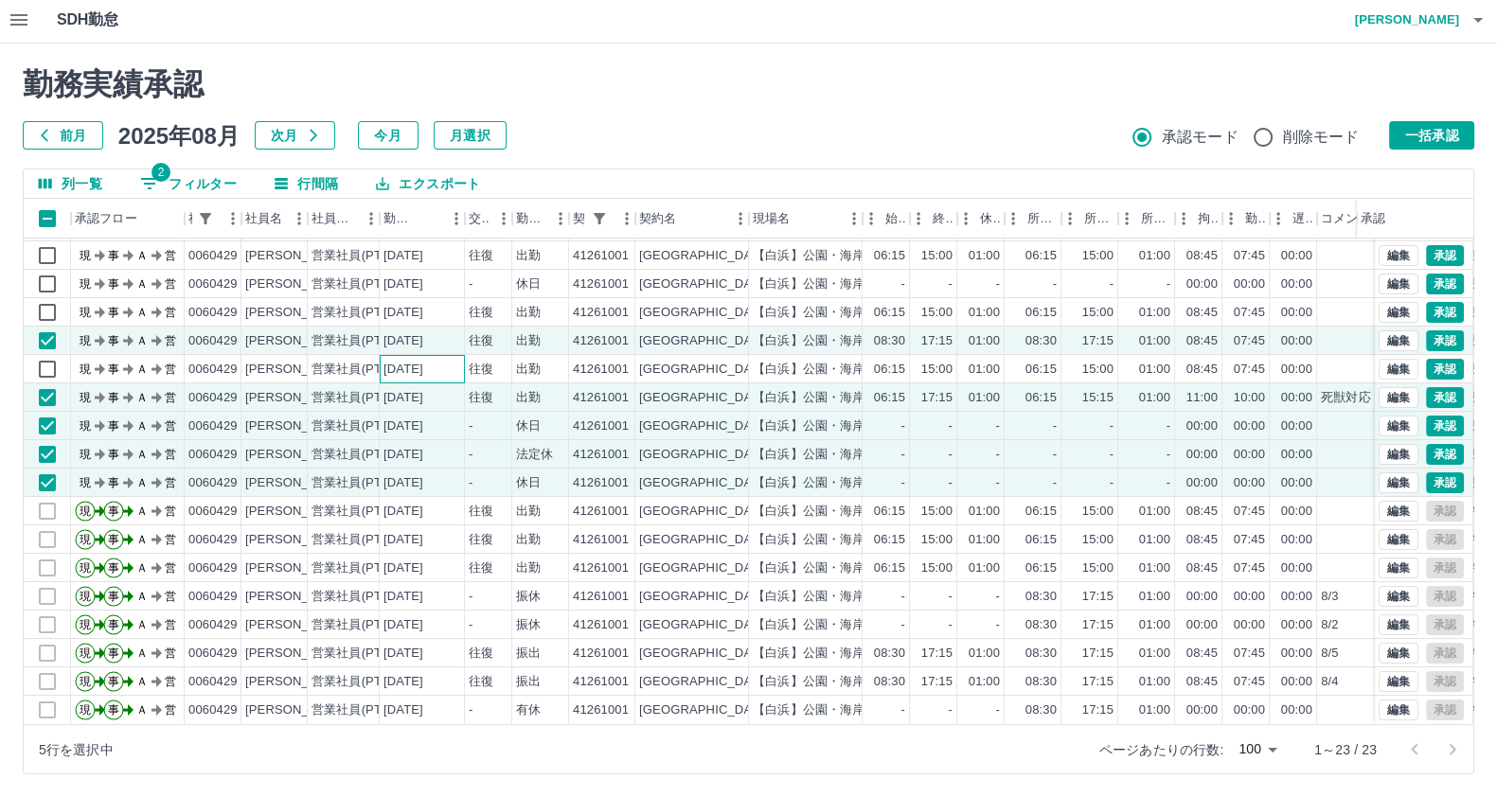
click at [423, 361] on div "[DATE]" at bounding box center [403, 370] width 40 height 18
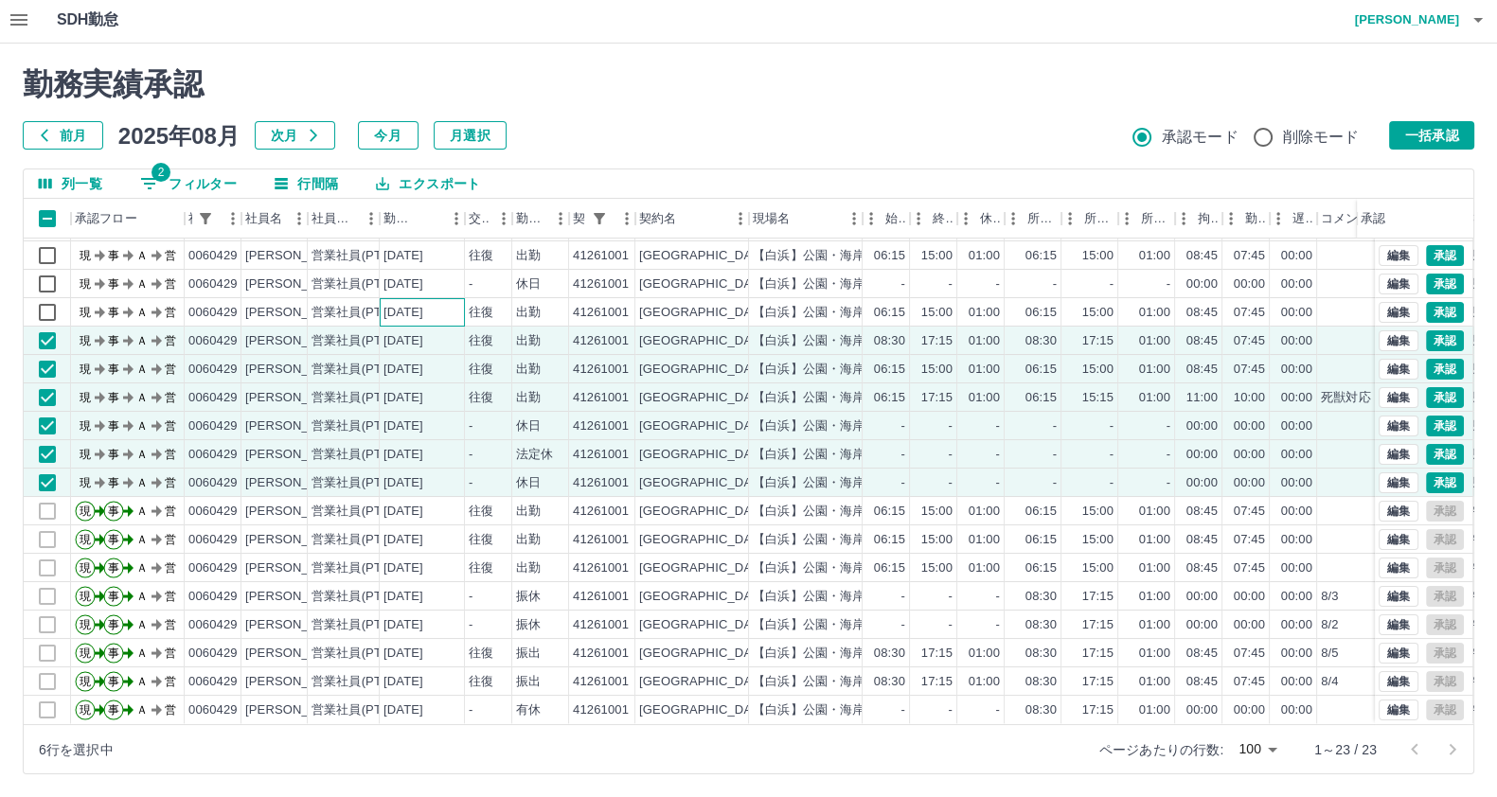
click at [408, 304] on div "[DATE]" at bounding box center [422, 312] width 85 height 28
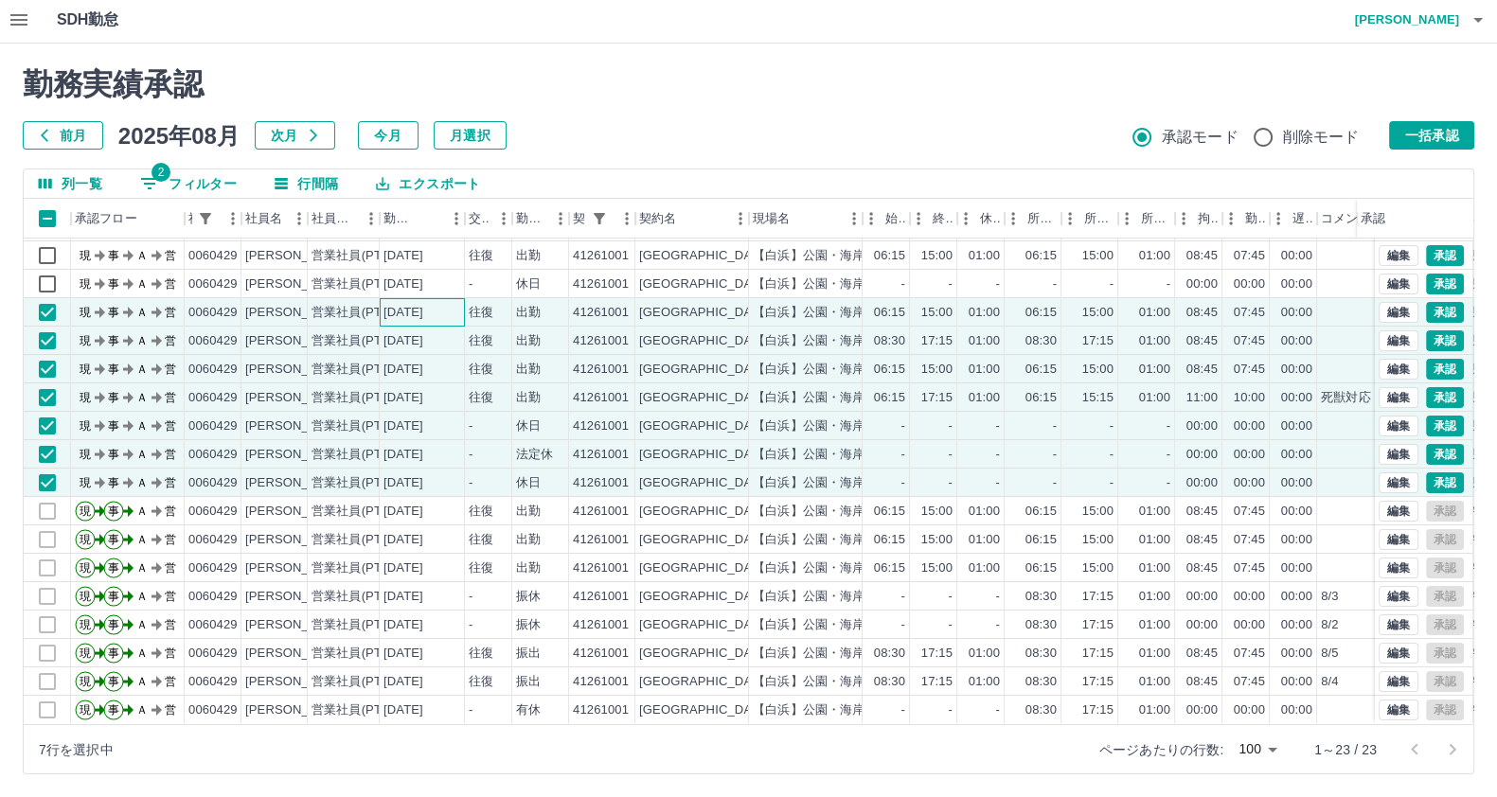
scroll to position [66, 0]
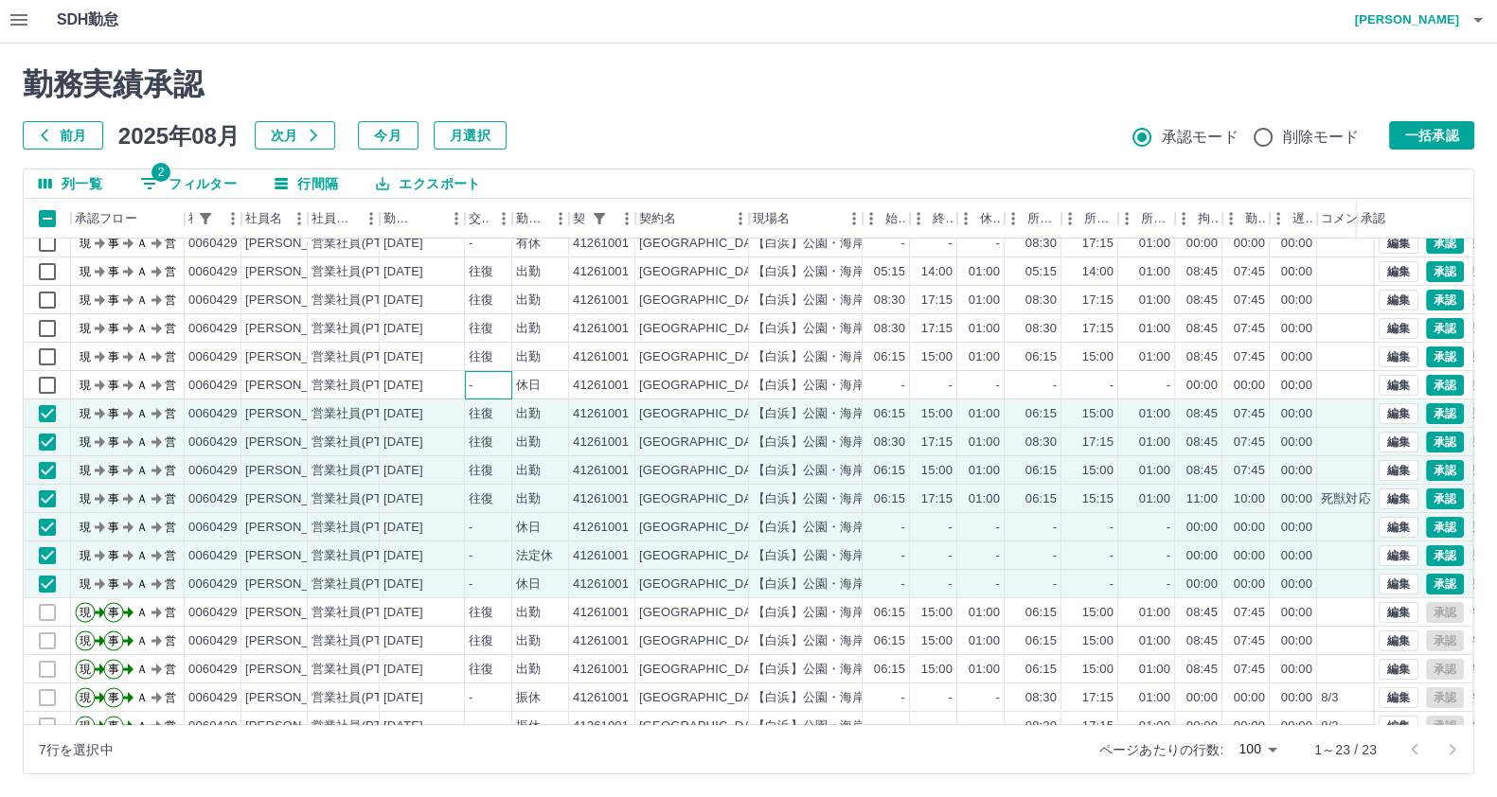
click at [478, 383] on div "-" at bounding box center [488, 385] width 47 height 28
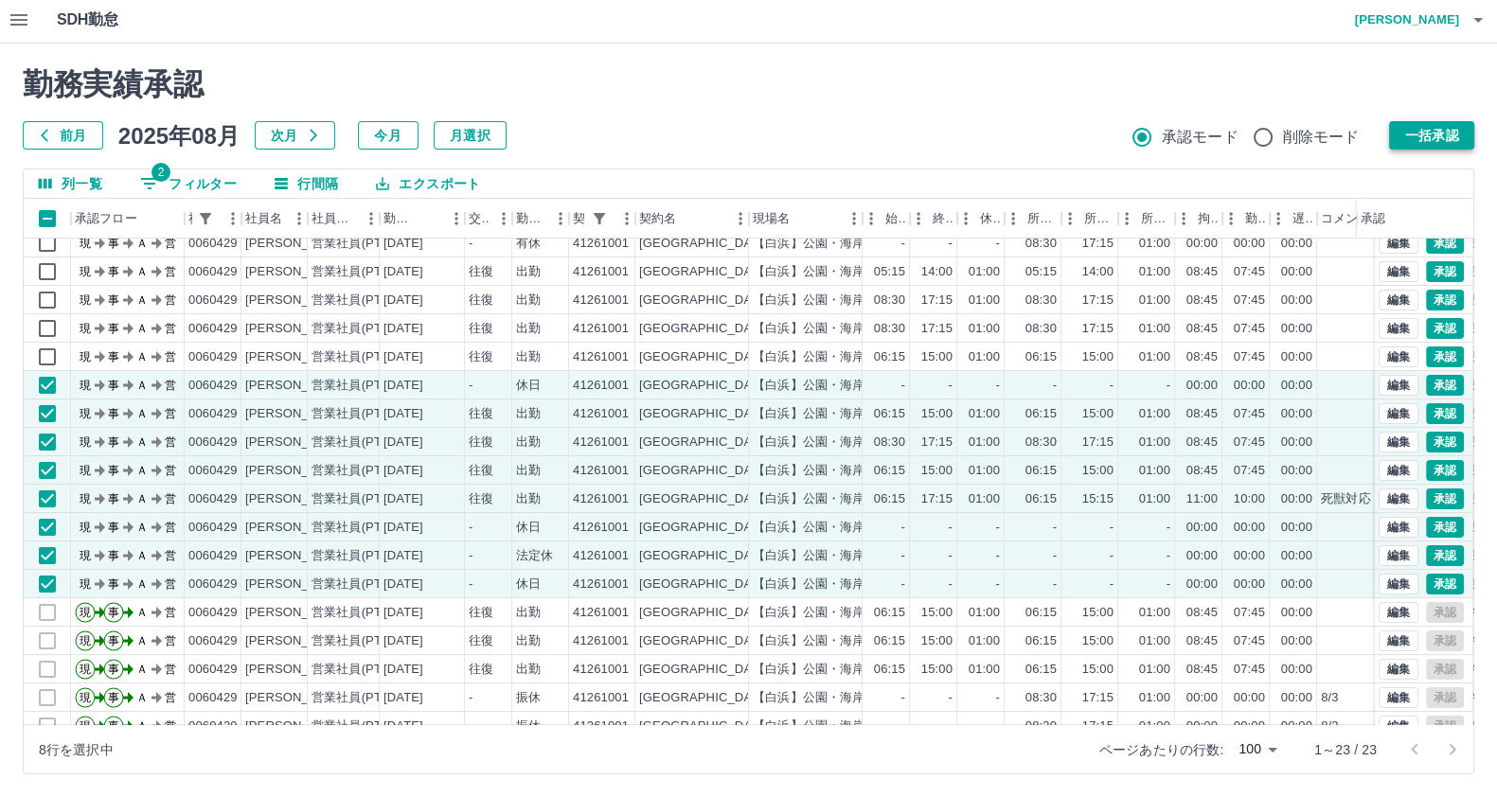
click at [1394, 125] on button "一括承認" at bounding box center [1431, 135] width 85 height 28
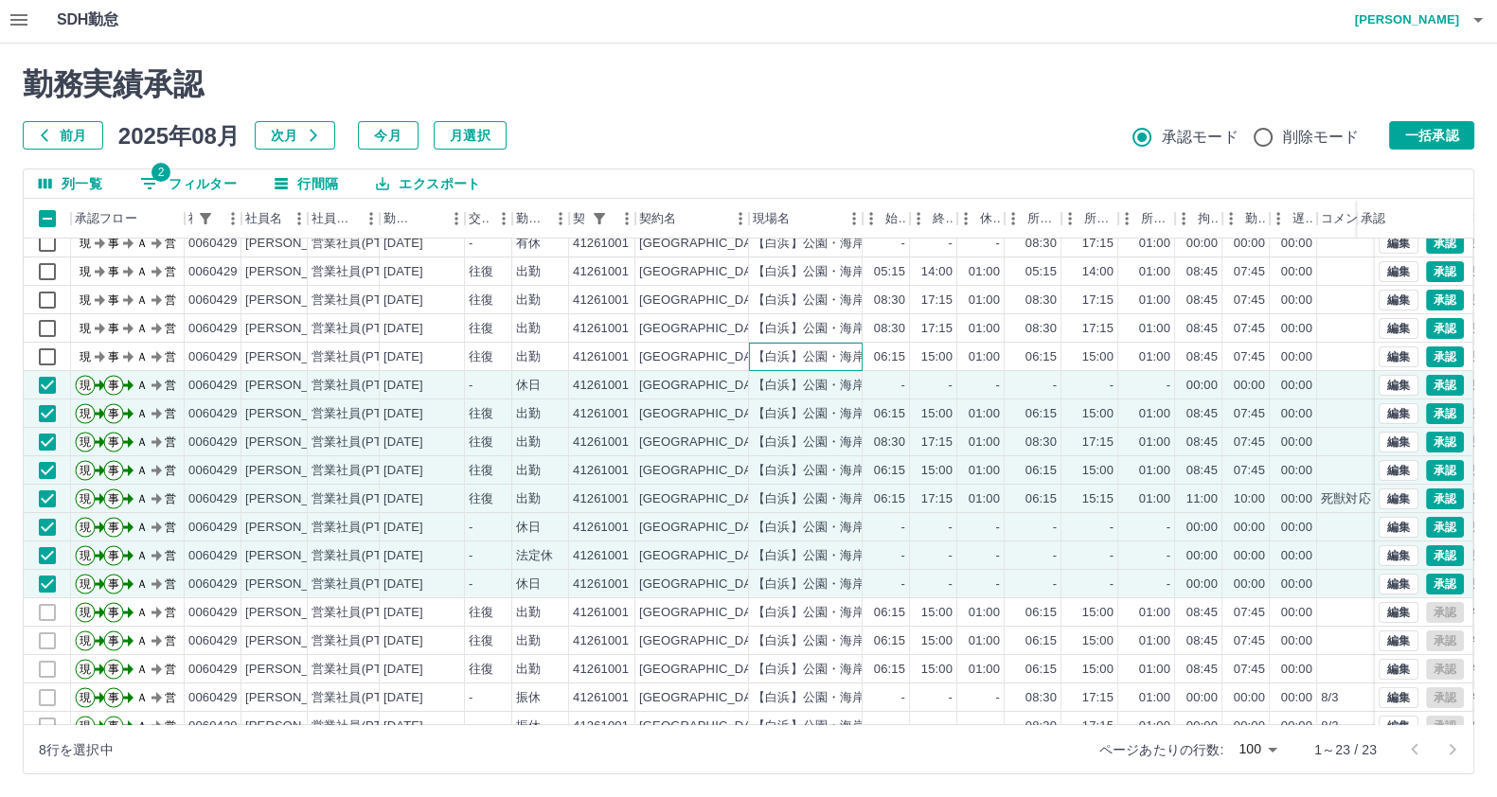
click at [812, 360] on div "【白浜】公園・海岸・道路等環境整備等業務" at bounding box center [877, 357] width 249 height 18
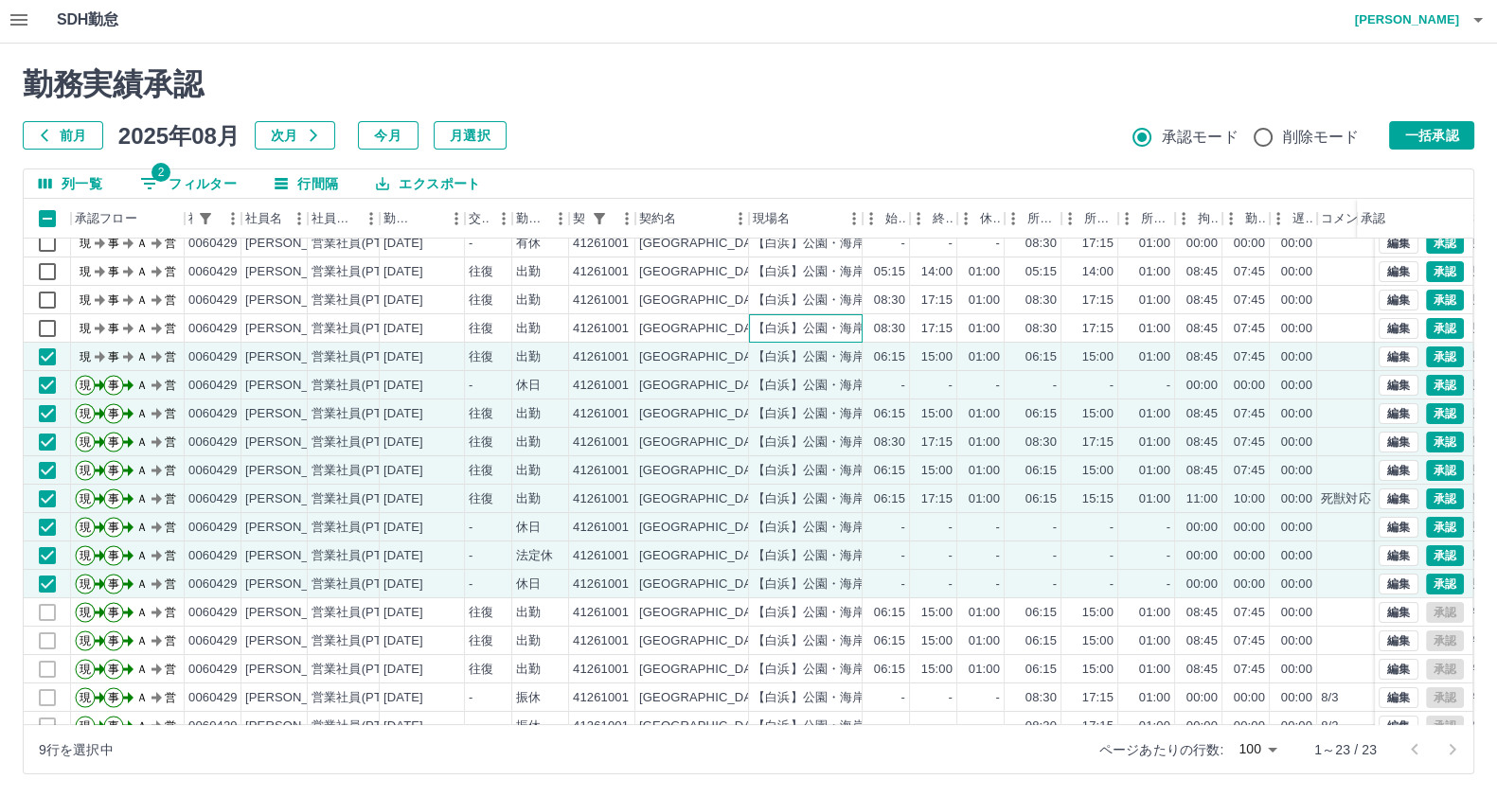
click at [819, 330] on div "【白浜】公園・海岸・道路等環境整備等業務" at bounding box center [877, 329] width 249 height 18
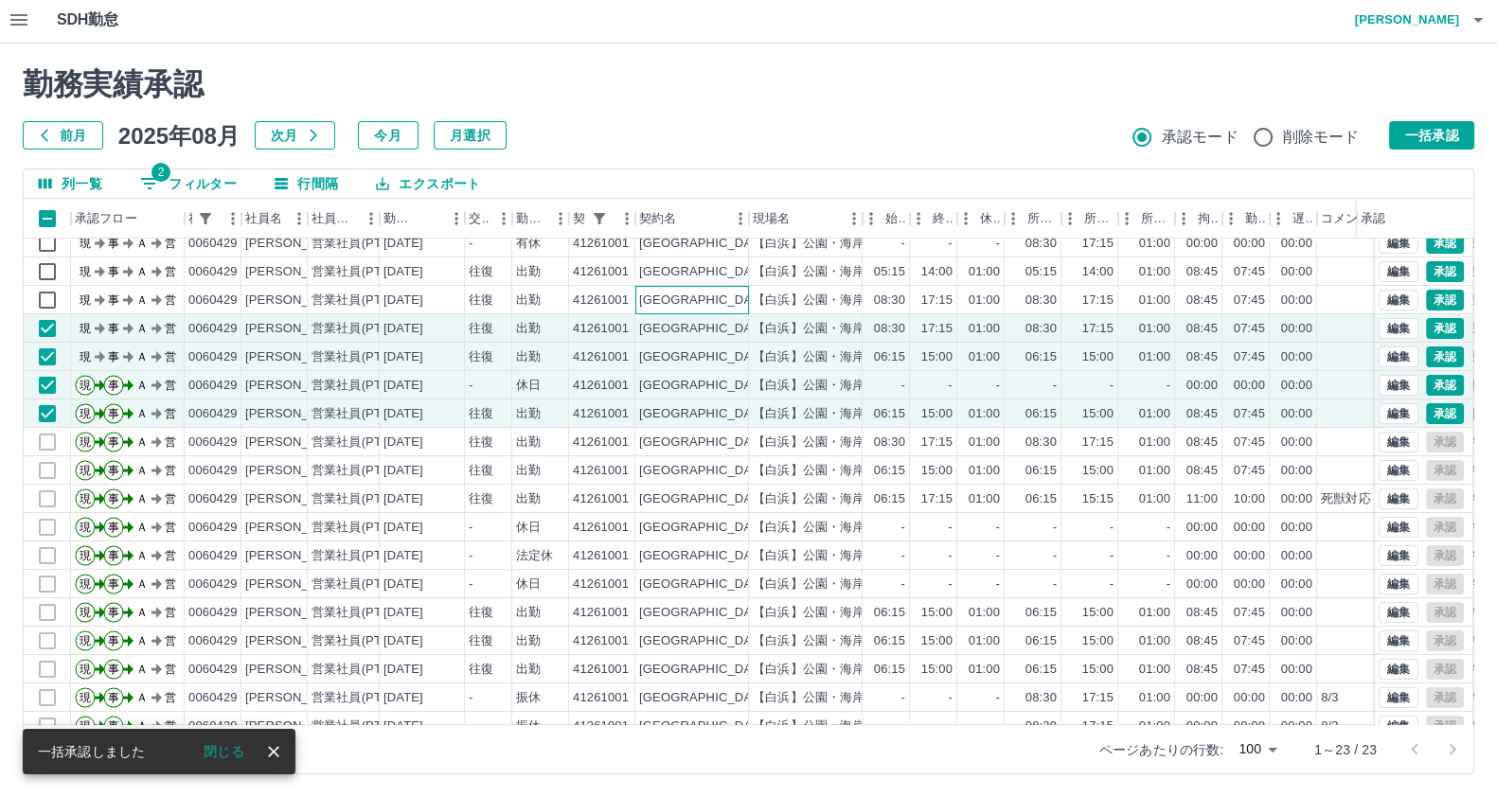
click at [733, 308] on div "[GEOGRAPHIC_DATA]" at bounding box center [692, 300] width 114 height 28
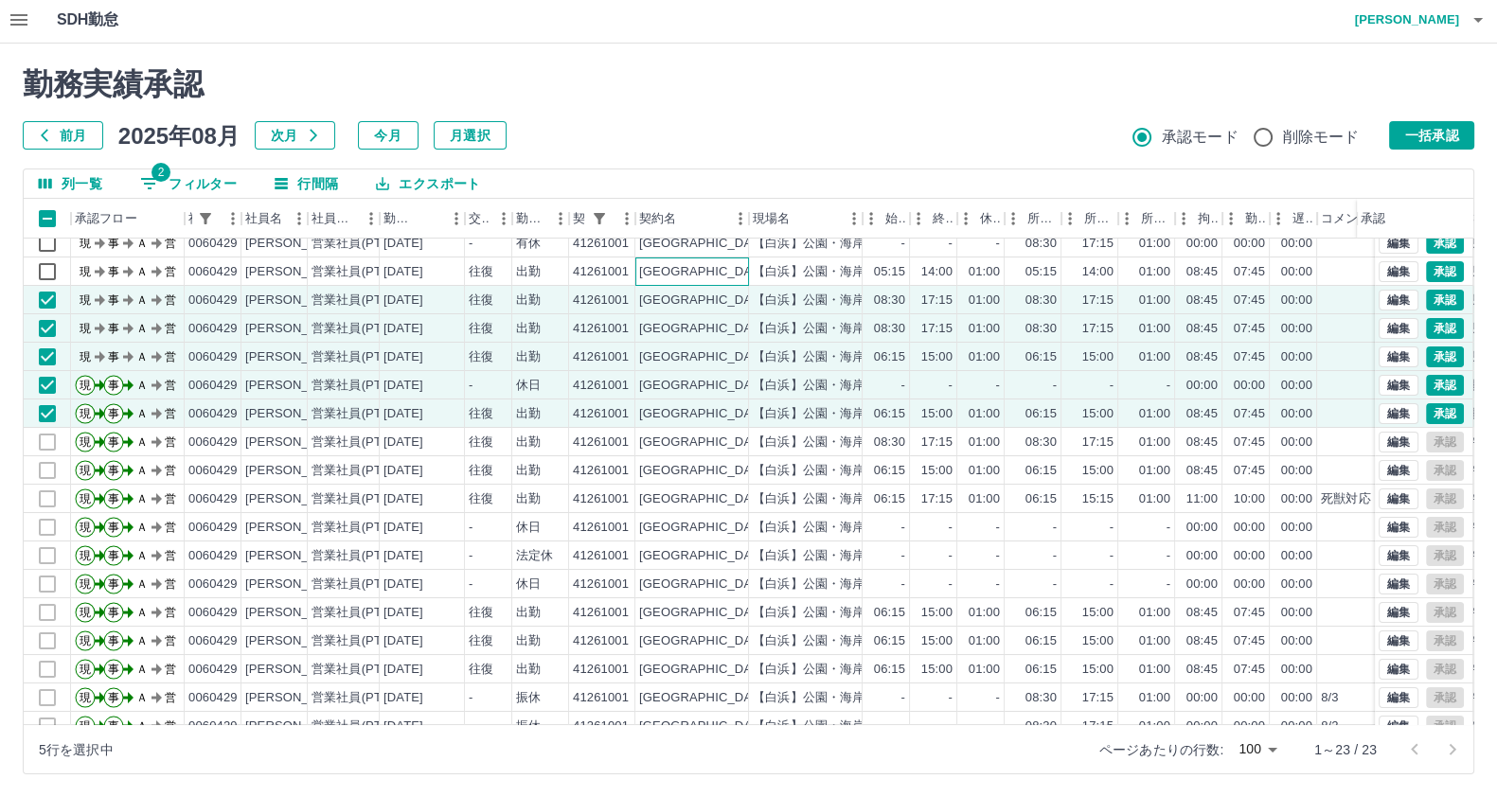
click at [681, 261] on div "[GEOGRAPHIC_DATA]" at bounding box center [692, 272] width 114 height 28
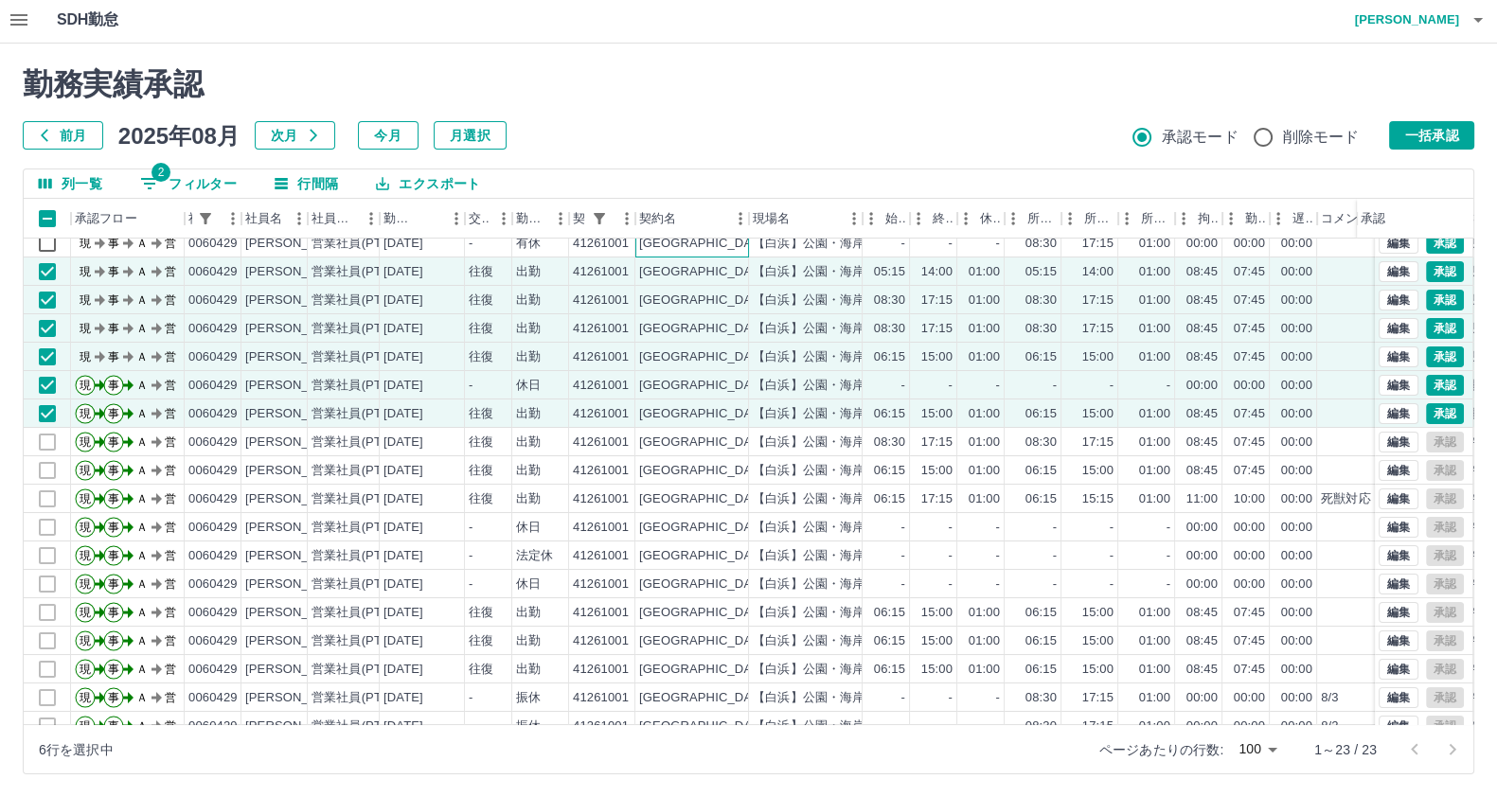
click at [673, 244] on div "[GEOGRAPHIC_DATA]" at bounding box center [704, 244] width 131 height 18
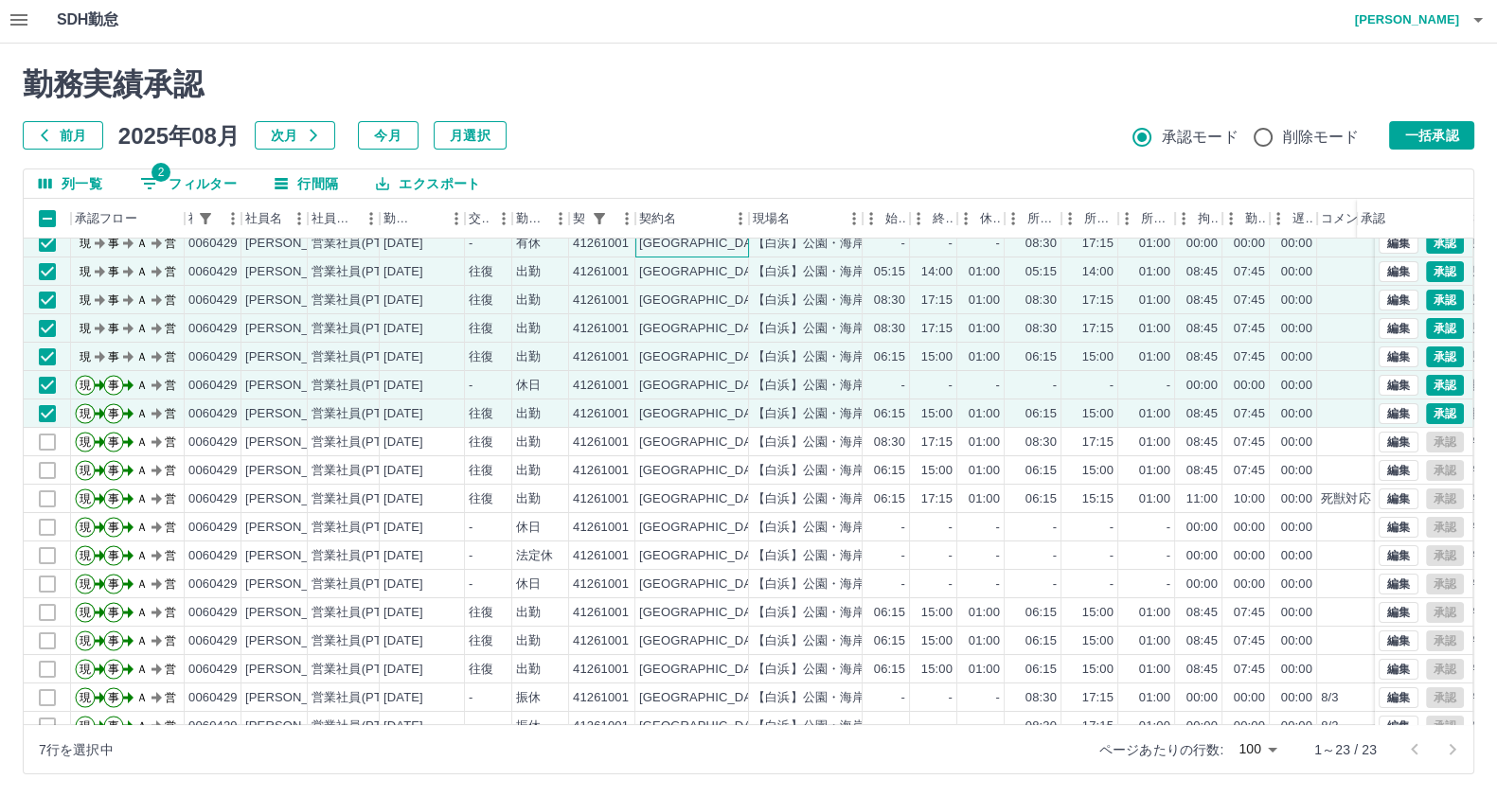
scroll to position [0, 0]
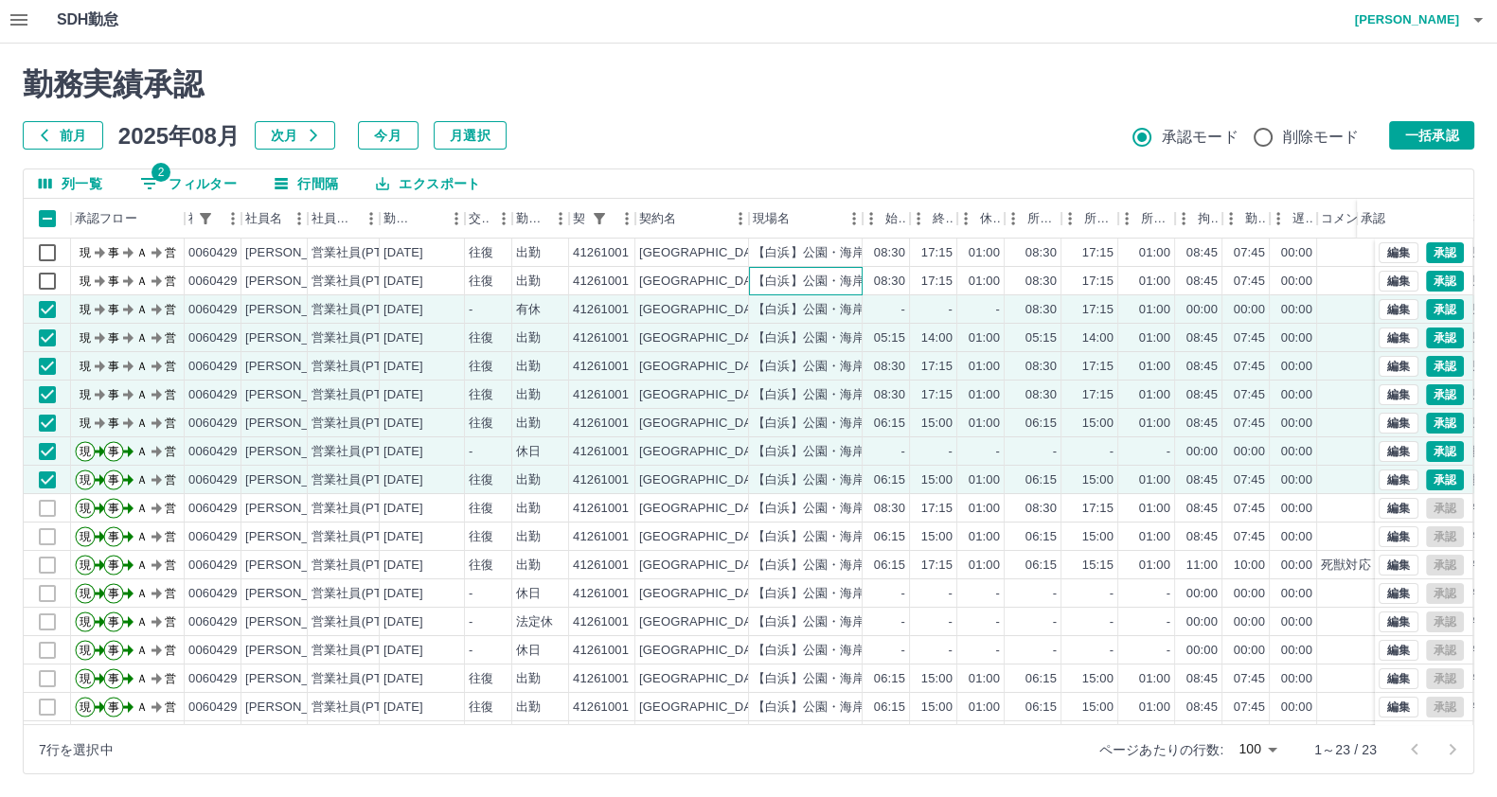
click at [757, 291] on div "【白浜】公園・海岸・道路等環境整備等業務" at bounding box center [806, 281] width 114 height 28
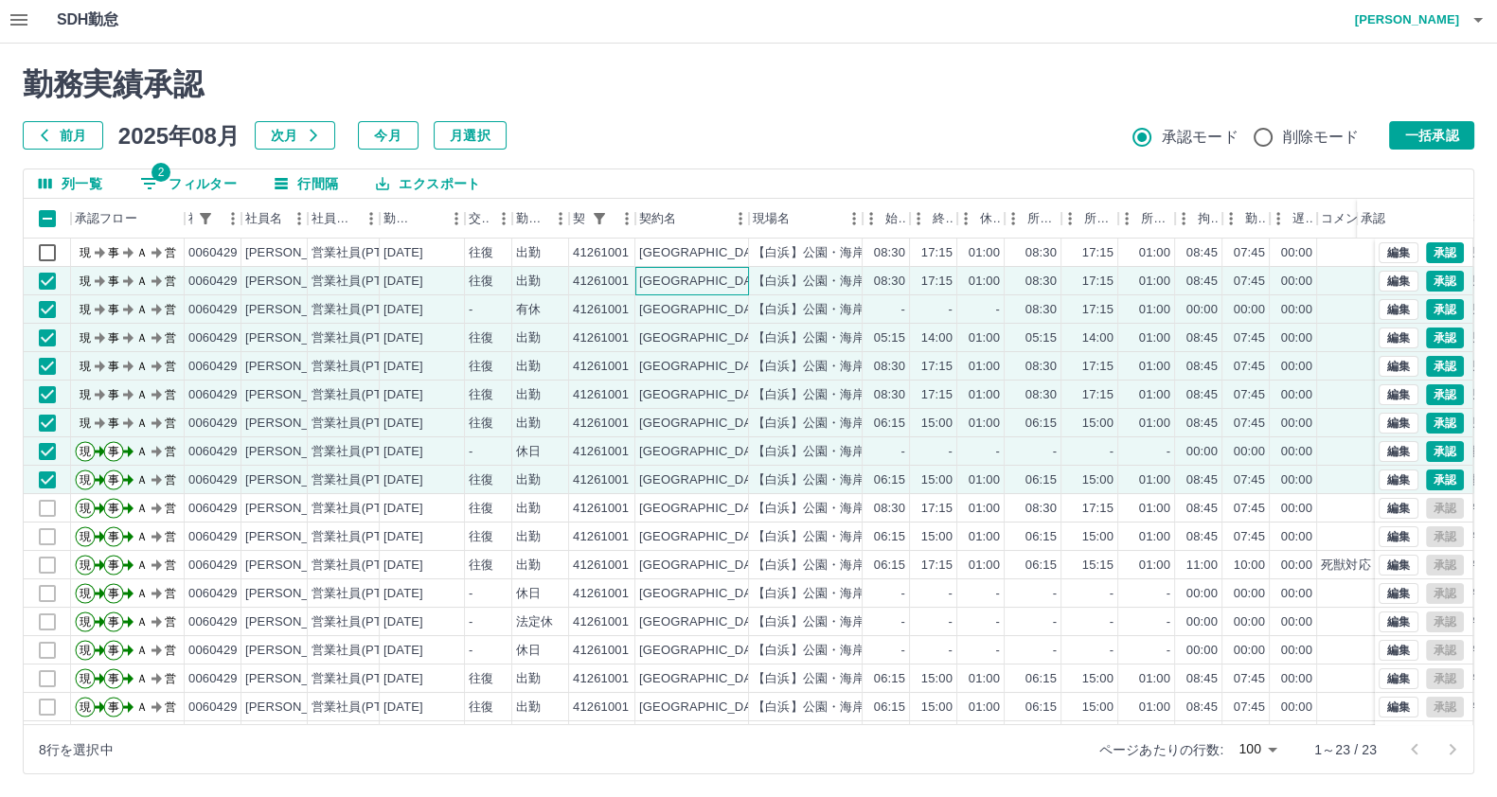
click at [739, 279] on div "[GEOGRAPHIC_DATA]" at bounding box center [692, 281] width 114 height 28
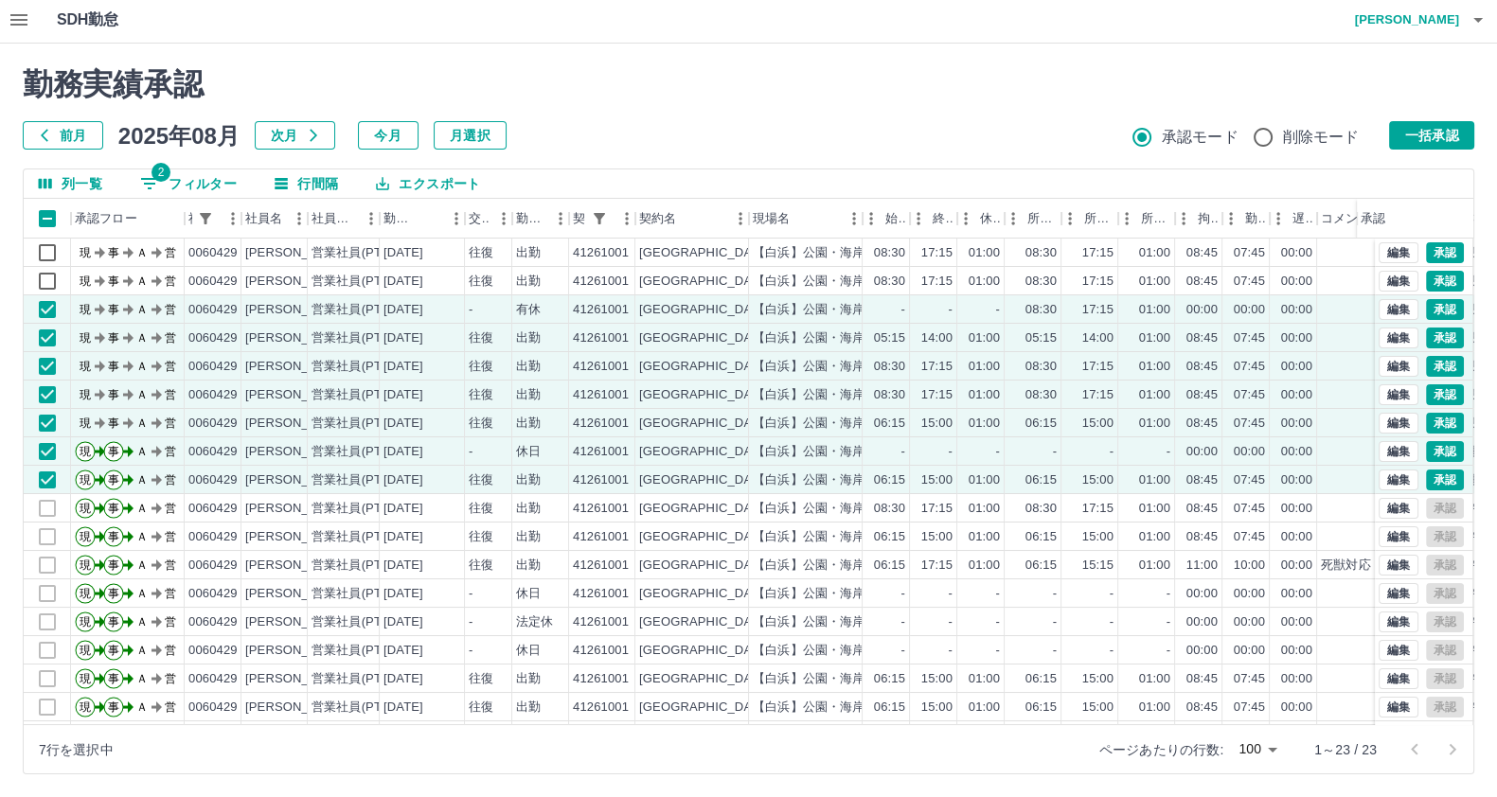
click at [1438, 119] on div "勤務実績承認 前月 2025年08月 次月 今月 月選択 承認モード 削除モード 一括承認" at bounding box center [748, 107] width 1451 height 83
click at [1425, 129] on button "一括承認" at bounding box center [1431, 135] width 85 height 28
click at [1399, 133] on button "一括承認" at bounding box center [1431, 135] width 85 height 28
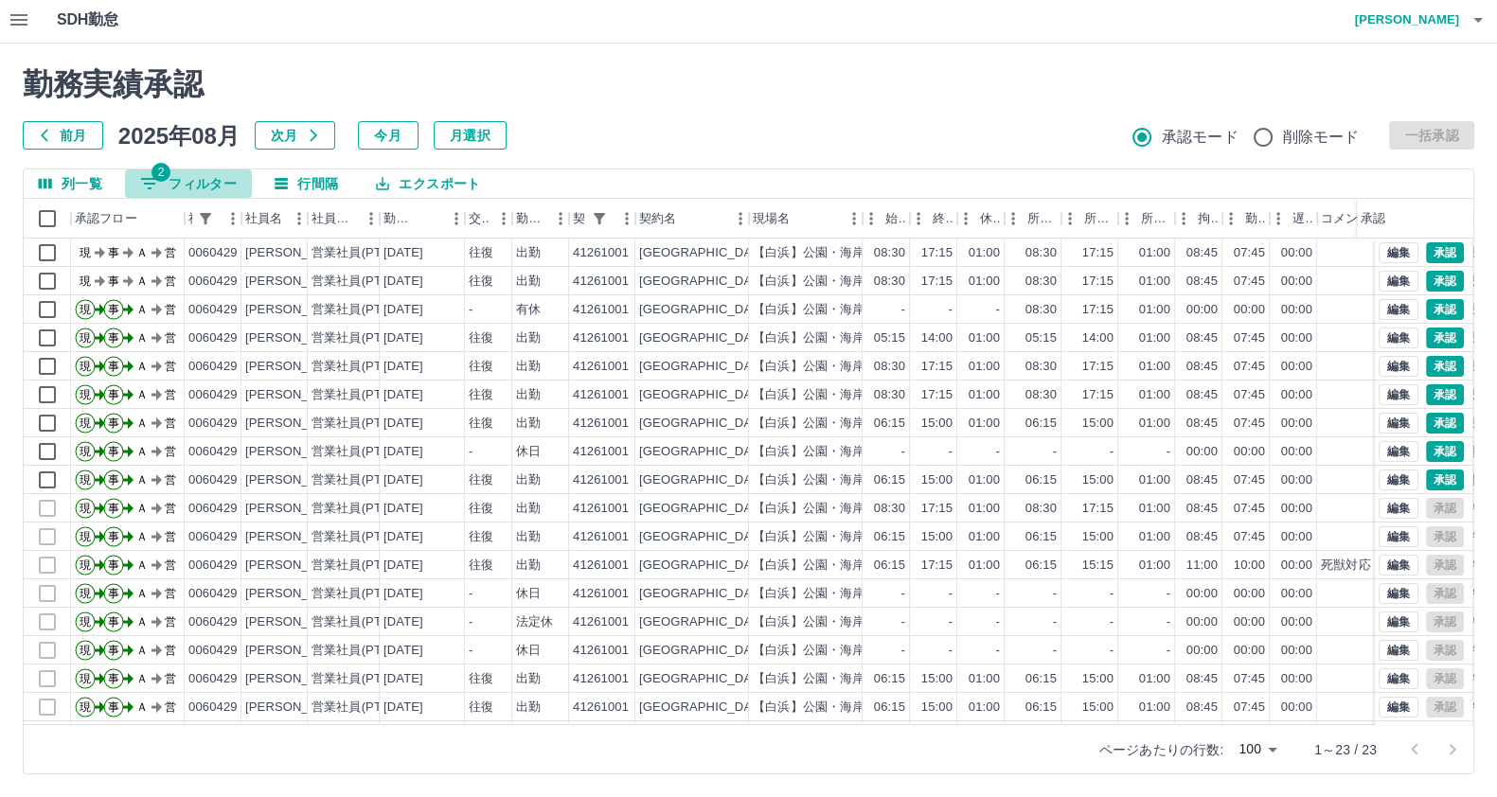
click at [143, 173] on icon "フィルター表示" at bounding box center [149, 183] width 23 height 23
select select "**********"
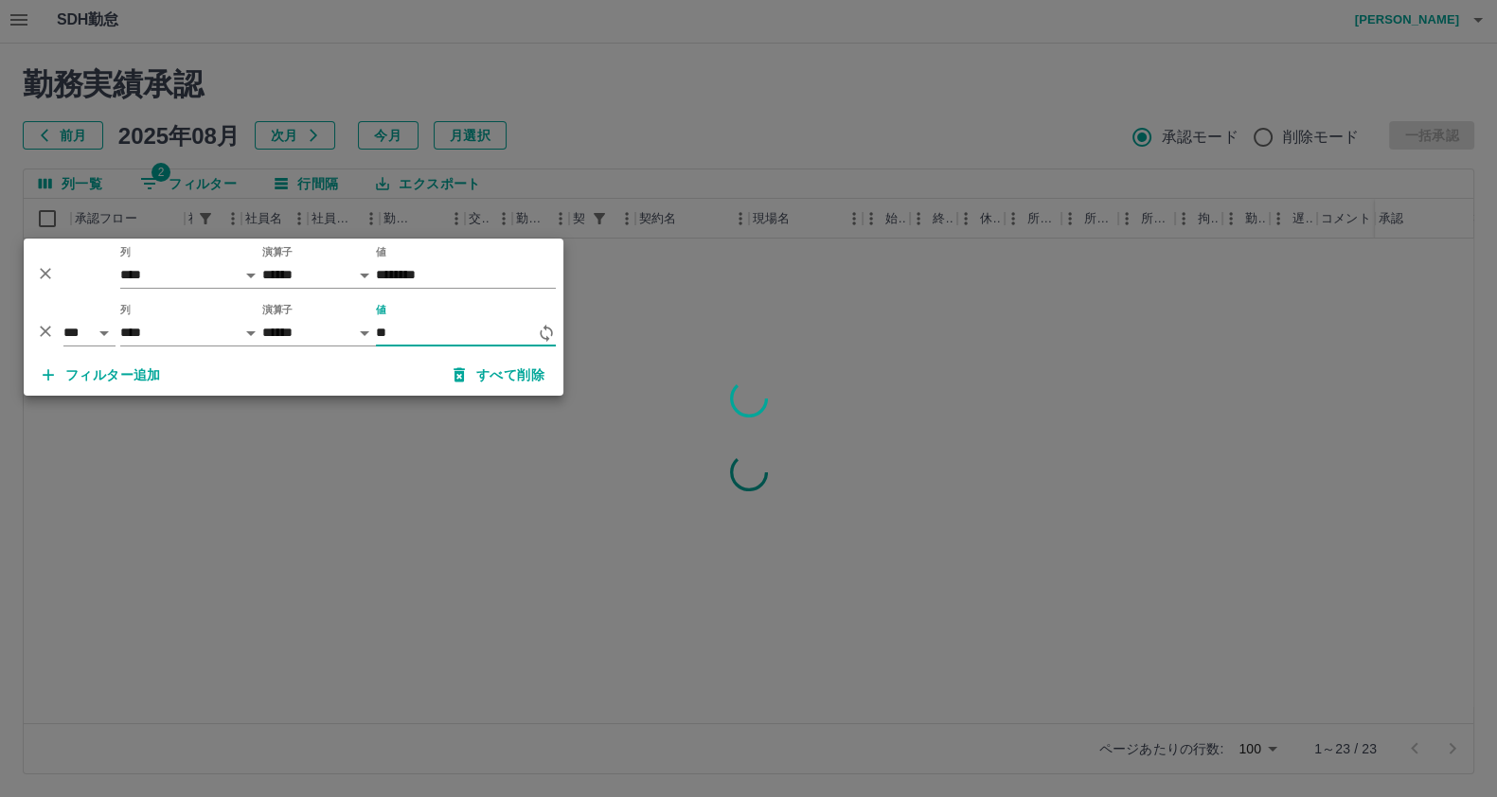
type input "*"
click at [180, 329] on select "**** *** **** *** *** **** ***** *** *** ** ** ** **** **** **** ** ** *** ****…" at bounding box center [191, 332] width 142 height 27
click at [149, 342] on select "**** *** **** *** *** **** ***** *** *** ** ** ** **** **** **** ** ** *** ****…" at bounding box center [191, 332] width 142 height 27
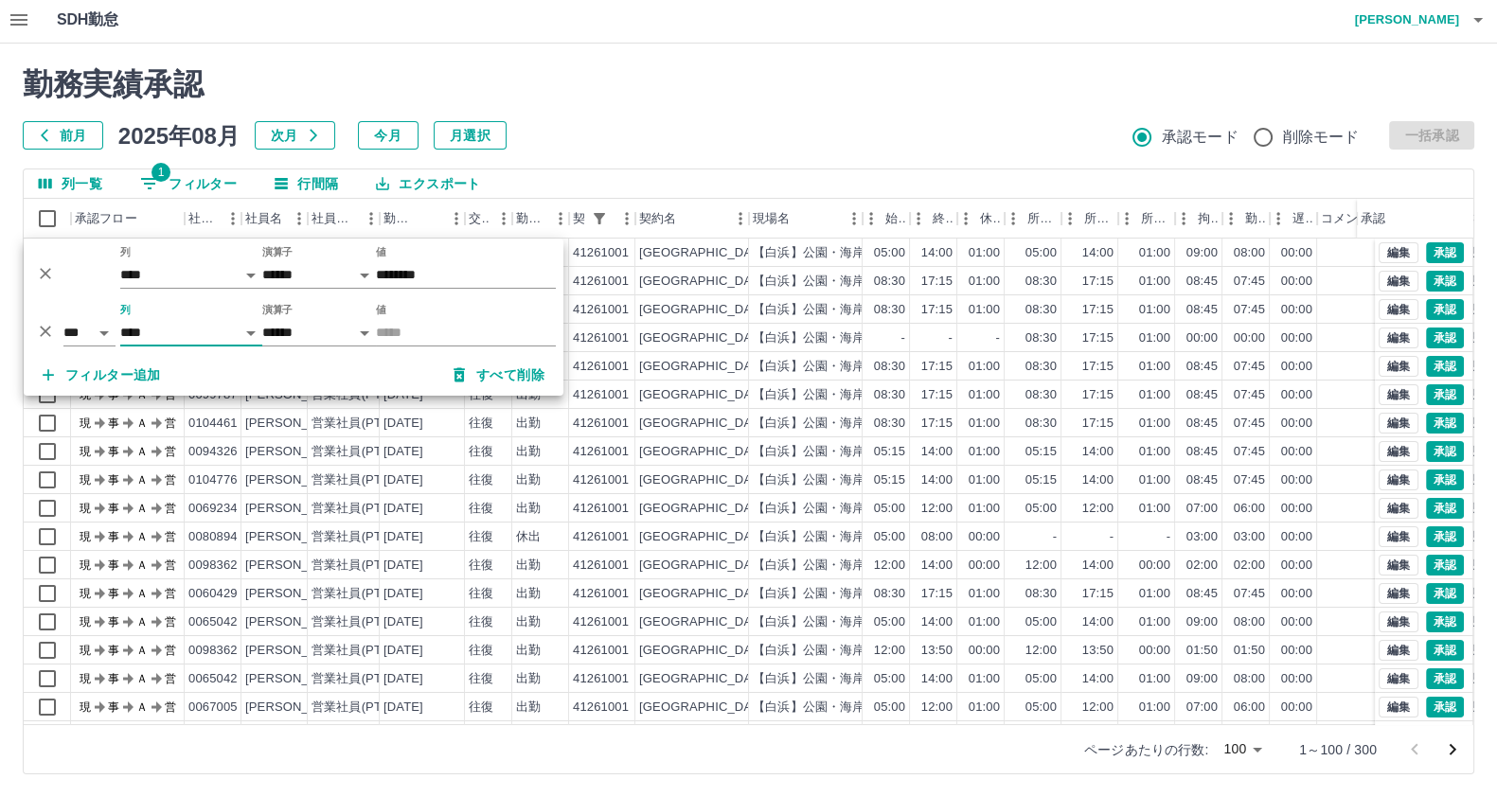
click at [691, 98] on h2 "勤務実績承認" at bounding box center [748, 84] width 1451 height 36
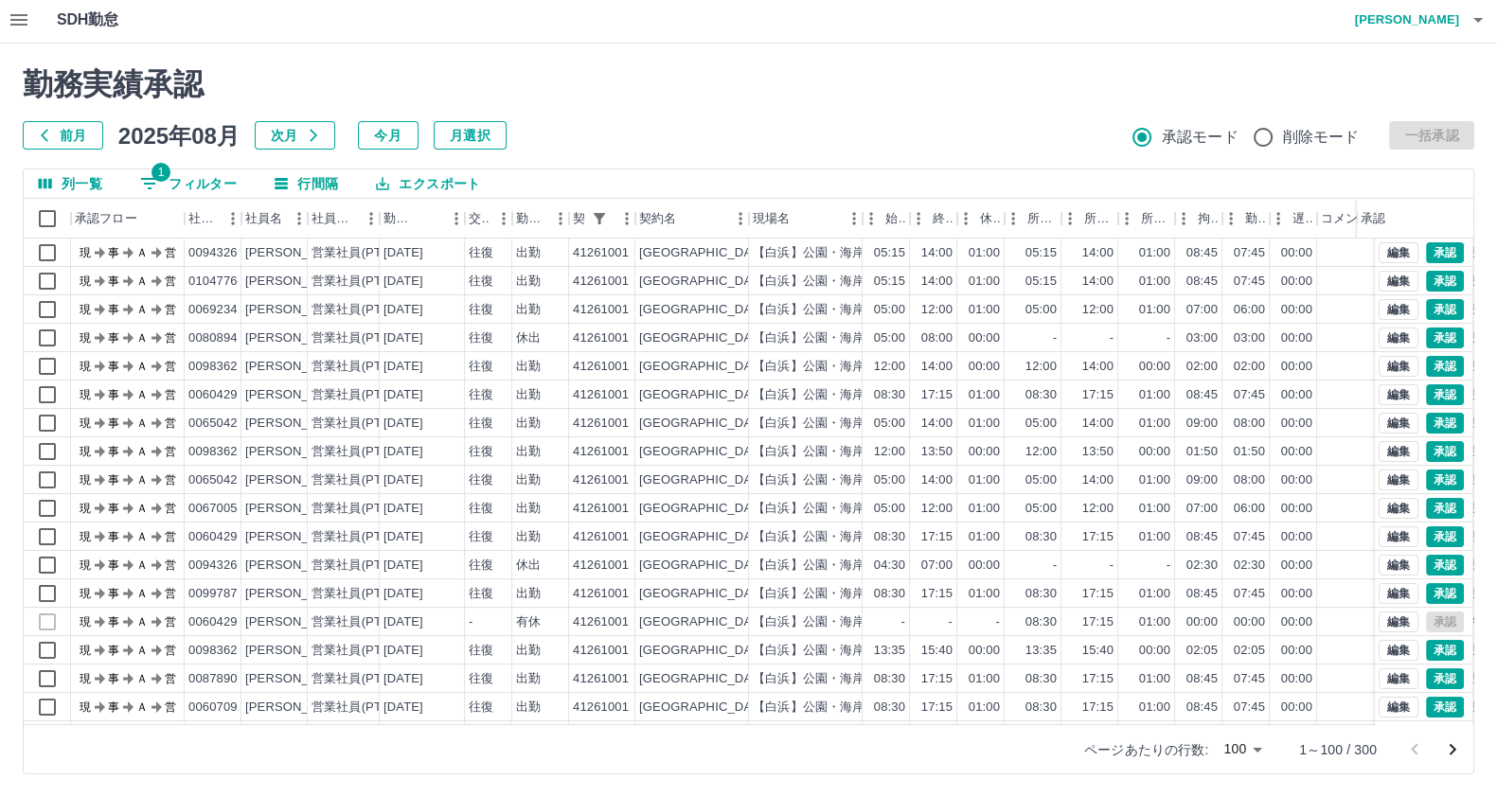
scroll to position [472, 0]
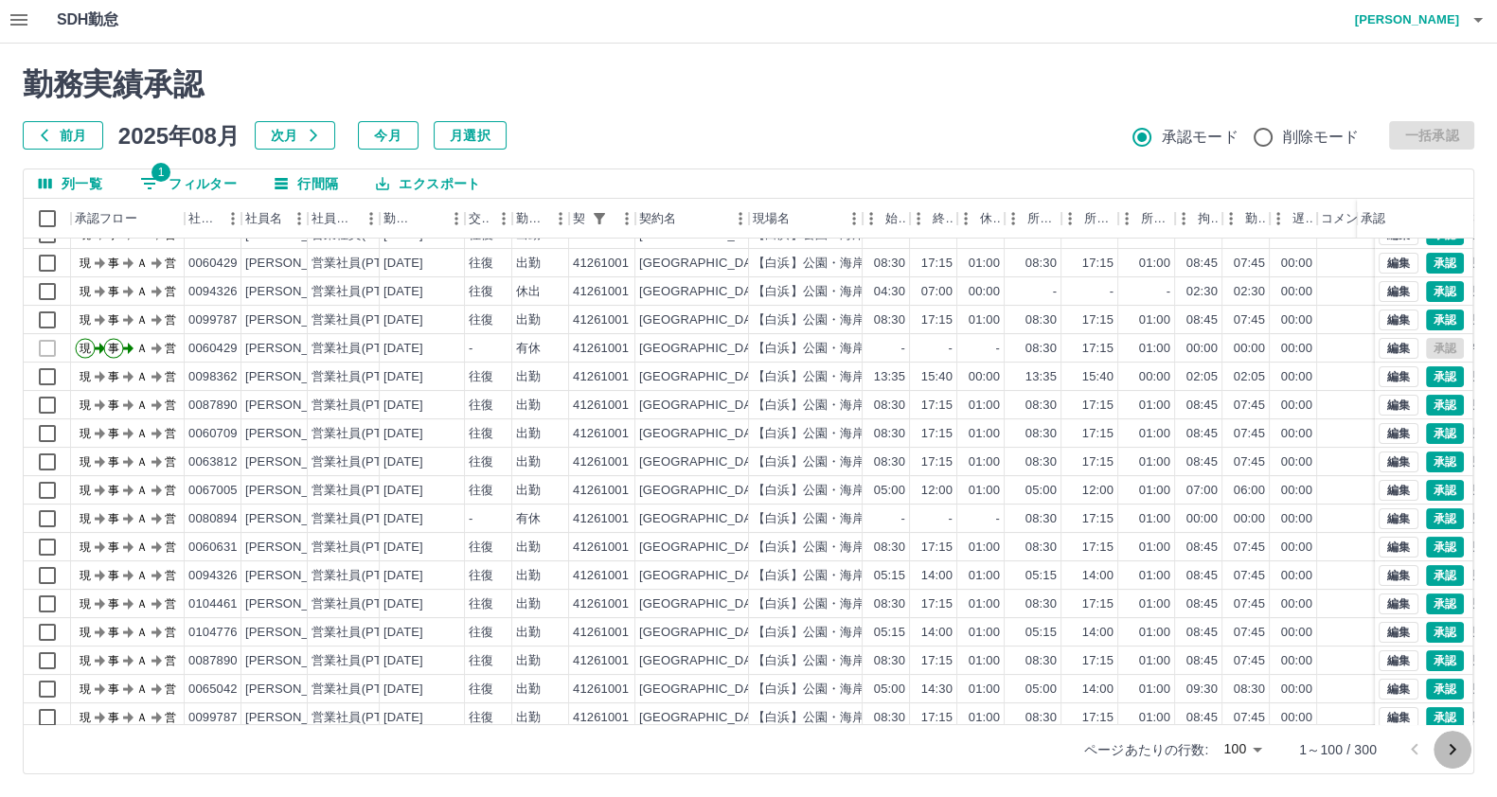
click at [1463, 753] on icon "次のページへ" at bounding box center [1452, 749] width 23 height 23
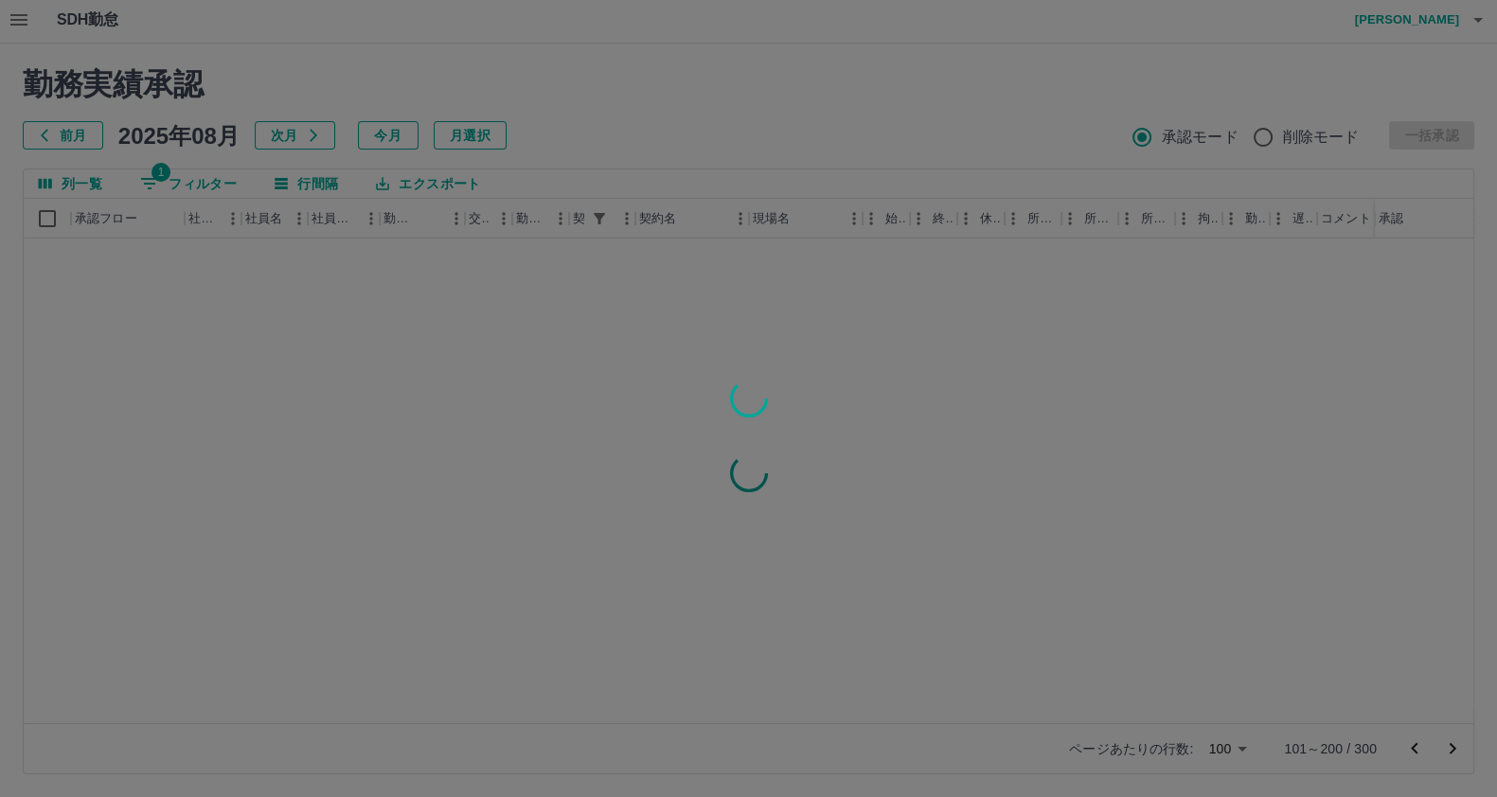
scroll to position [0, 0]
click at [1452, 752] on div at bounding box center [748, 398] width 1497 height 797
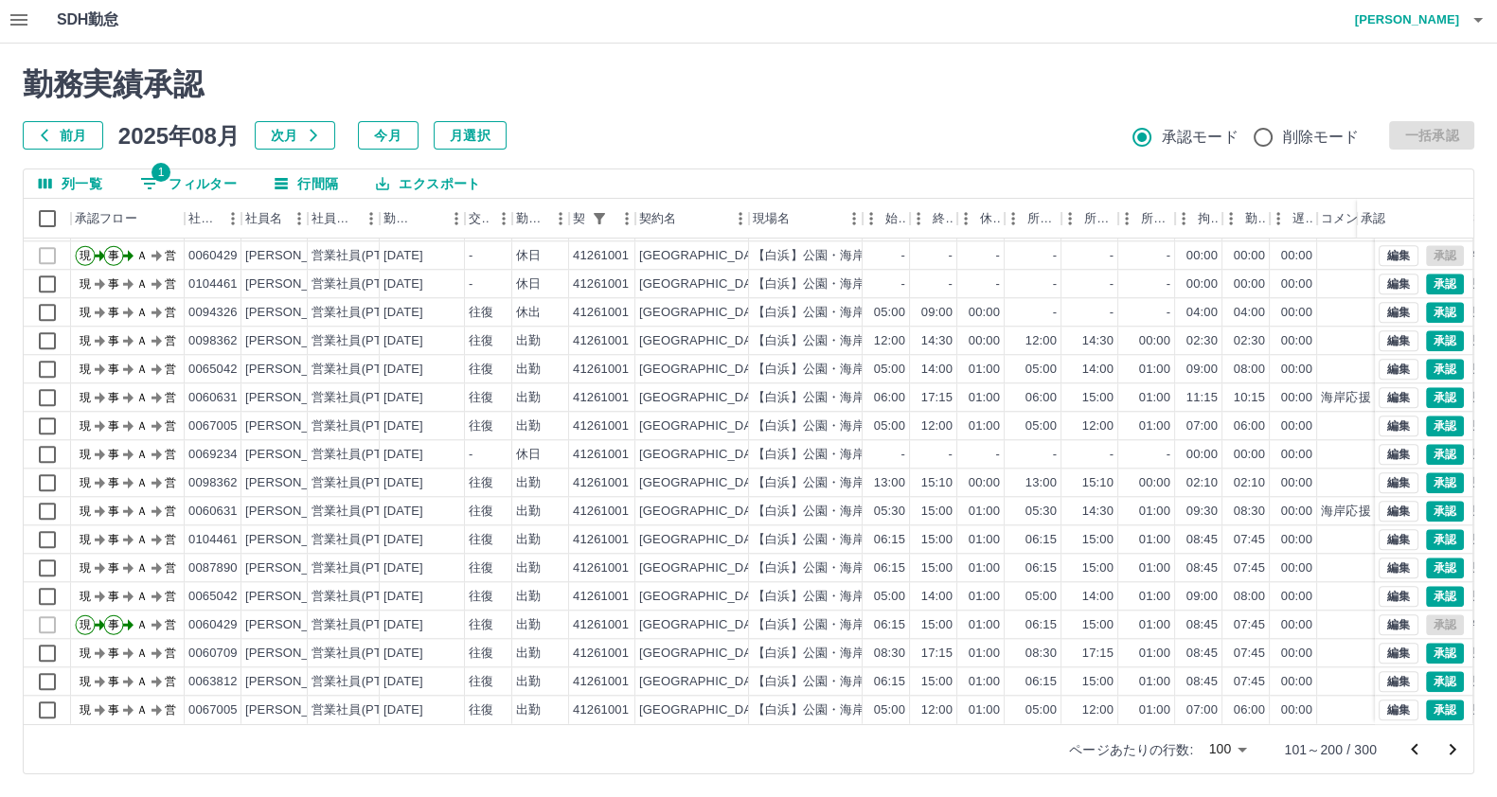
scroll to position [2372, 0]
click at [1443, 762] on button "次のページへ" at bounding box center [1452, 750] width 38 height 38
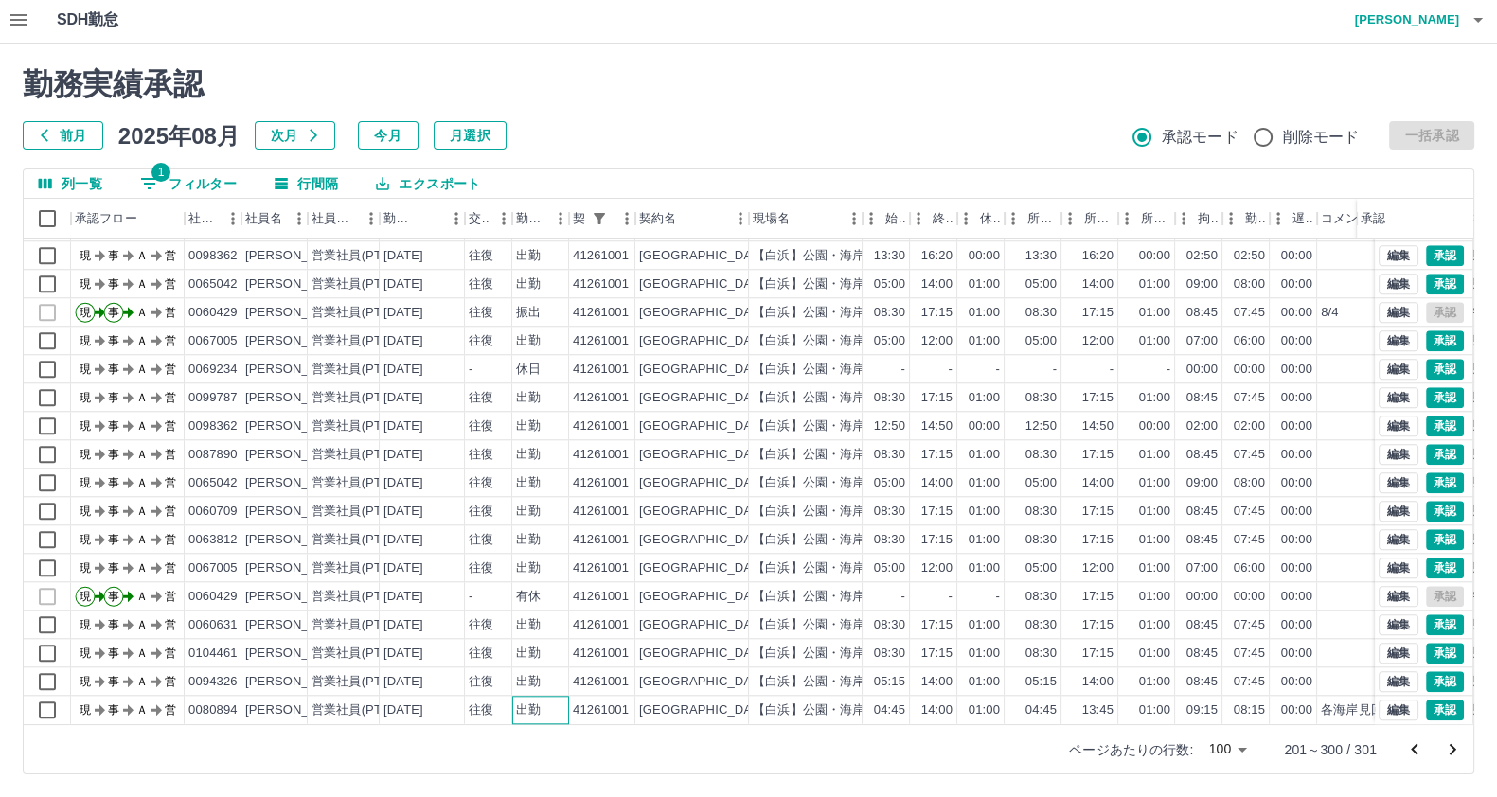
click at [554, 696] on div "出勤" at bounding box center [540, 710] width 57 height 28
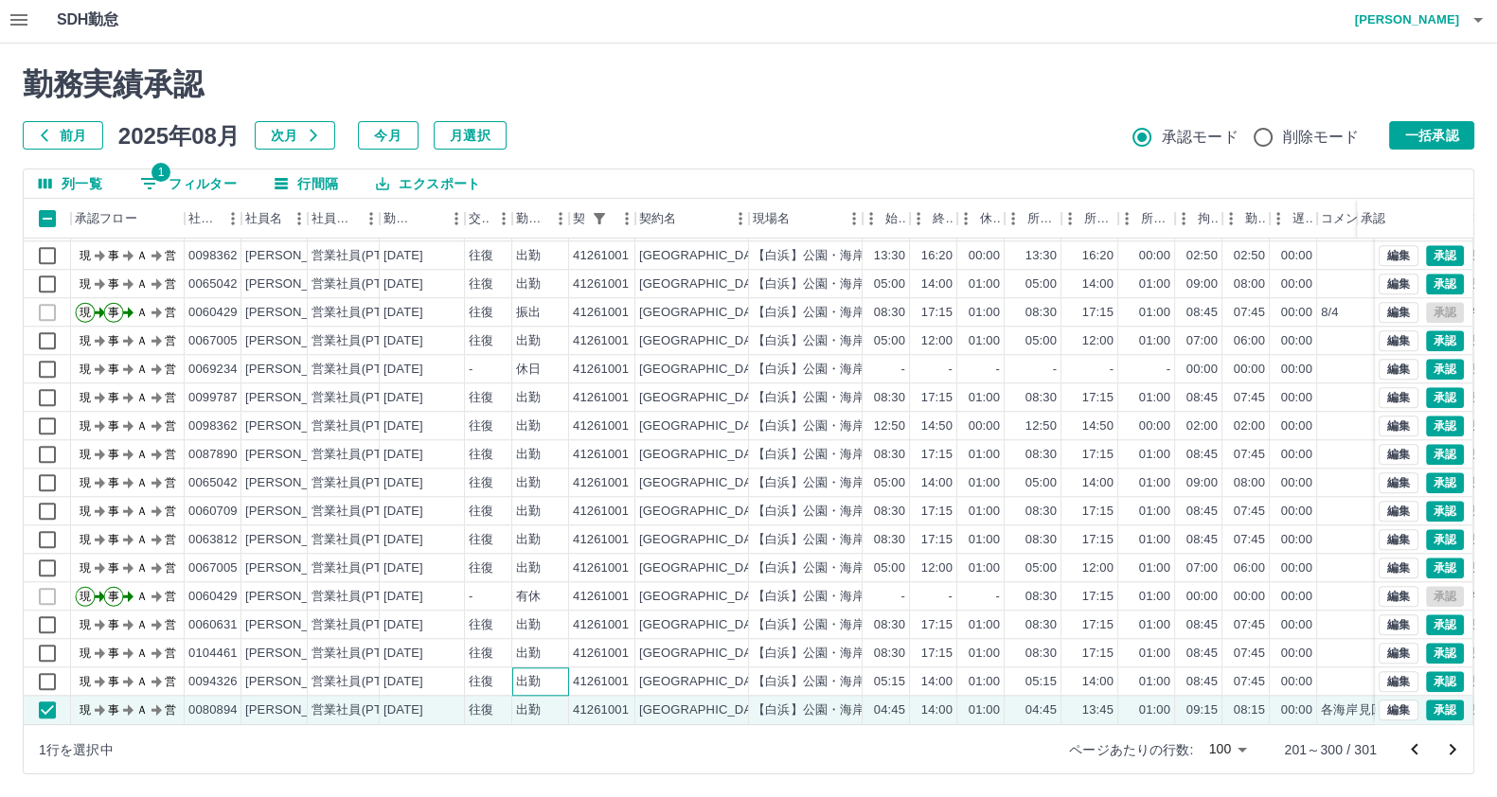
click at [527, 673] on div "出勤" at bounding box center [528, 682] width 25 height 18
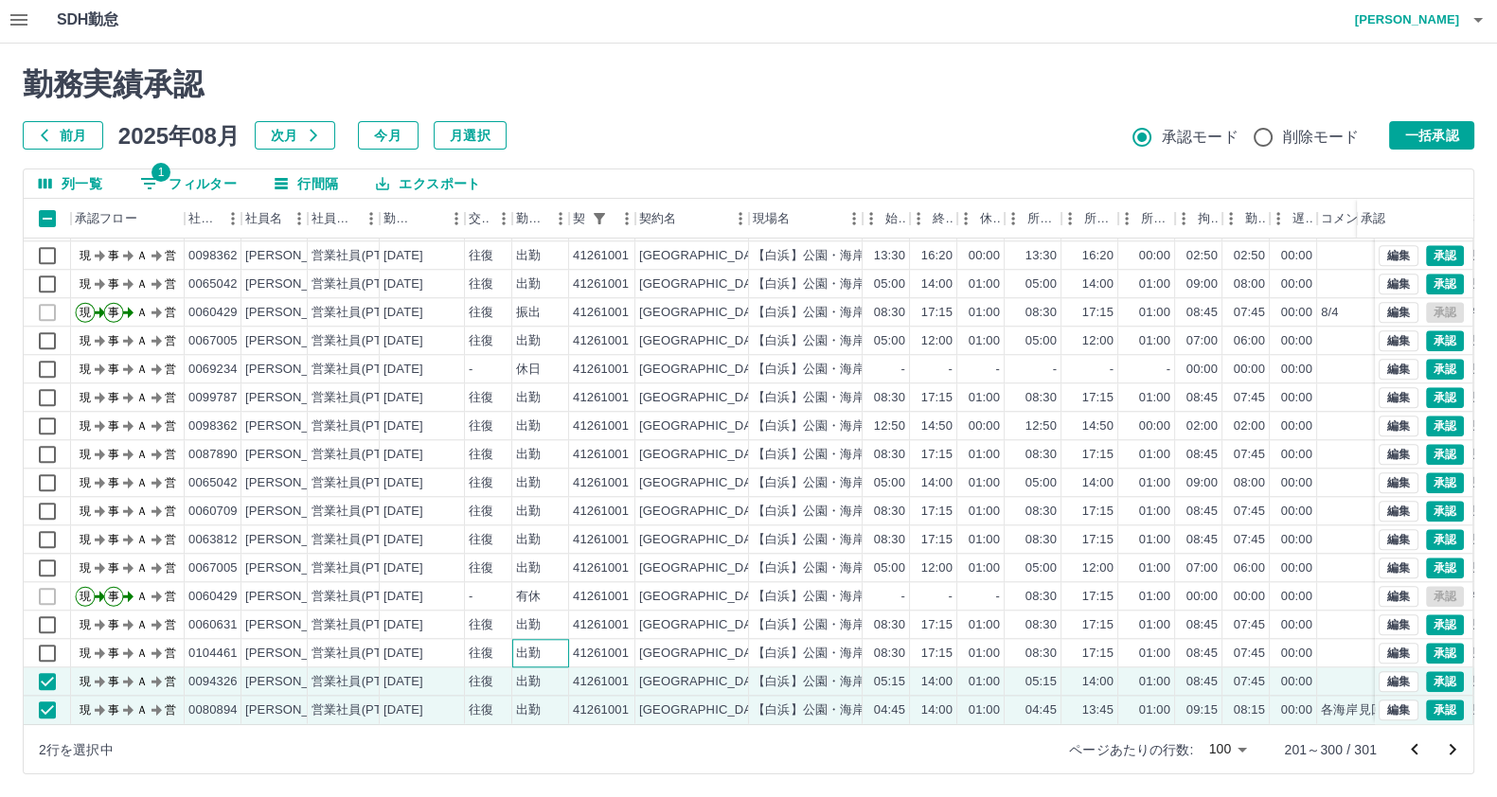
click at [516, 645] on div "出勤" at bounding box center [528, 654] width 25 height 18
click at [507, 611] on div "往復" at bounding box center [488, 625] width 47 height 28
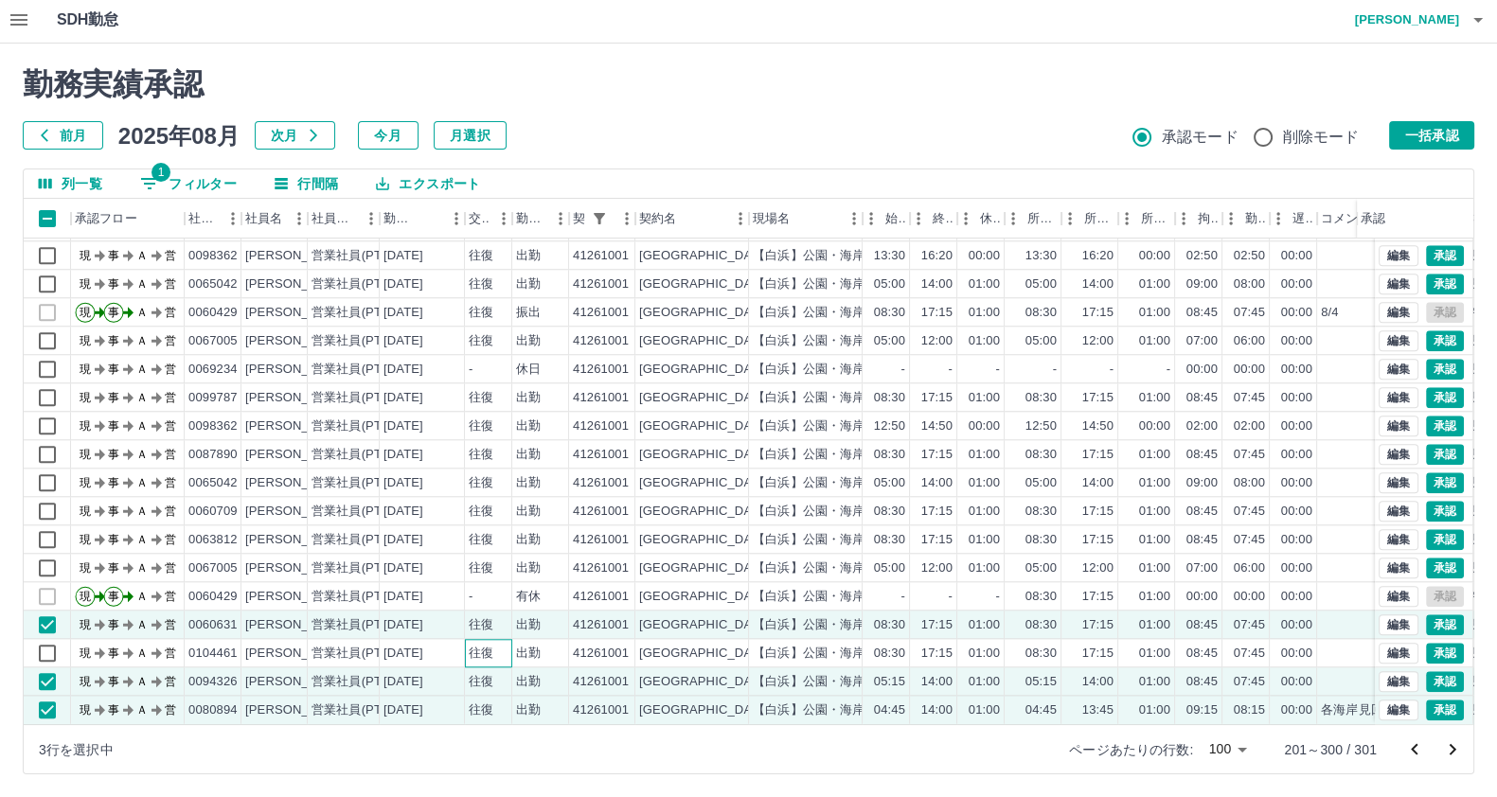
click at [490, 645] on div "往復" at bounding box center [481, 654] width 25 height 18
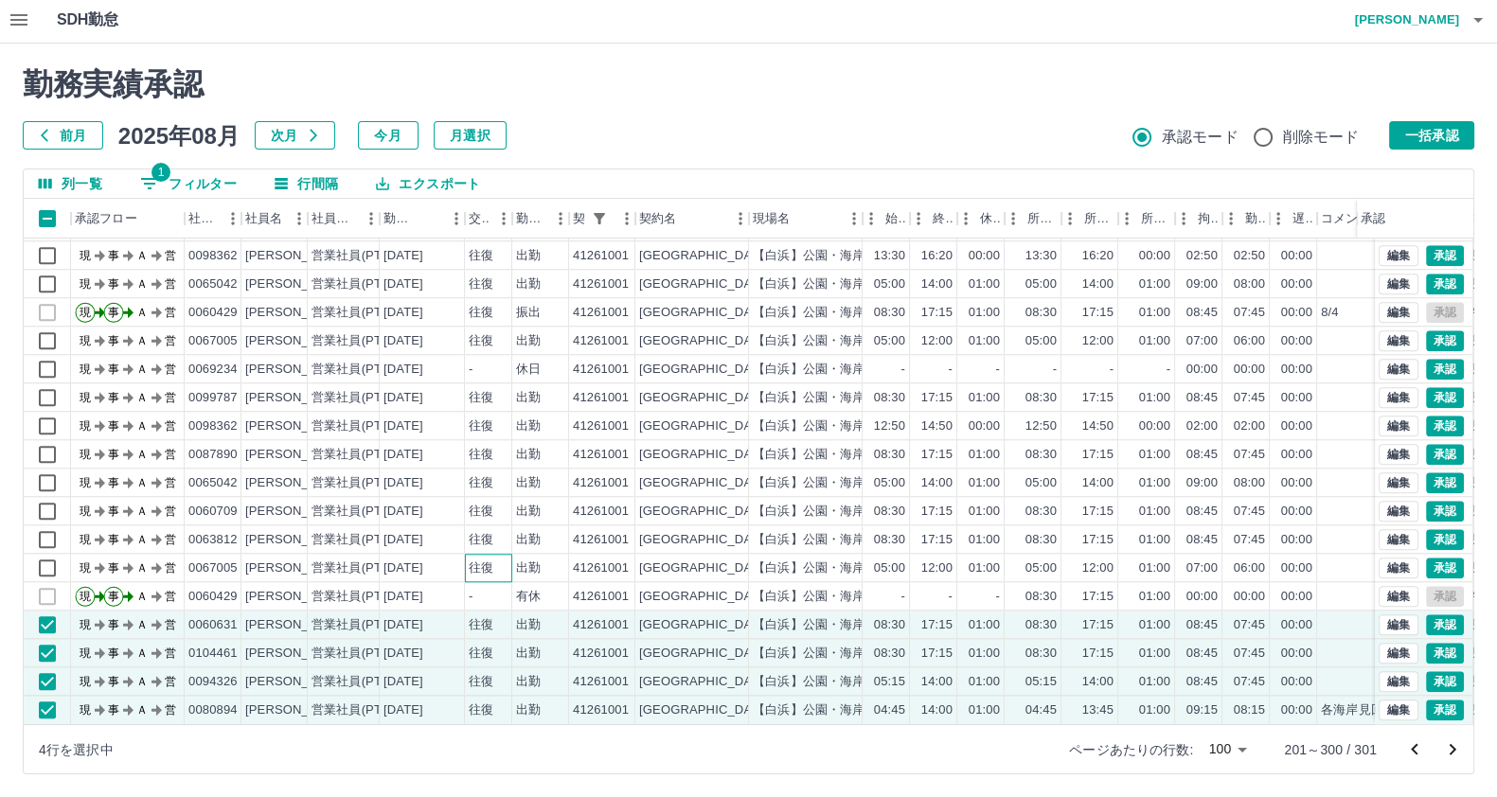
click at [495, 555] on div "往復" at bounding box center [488, 568] width 47 height 28
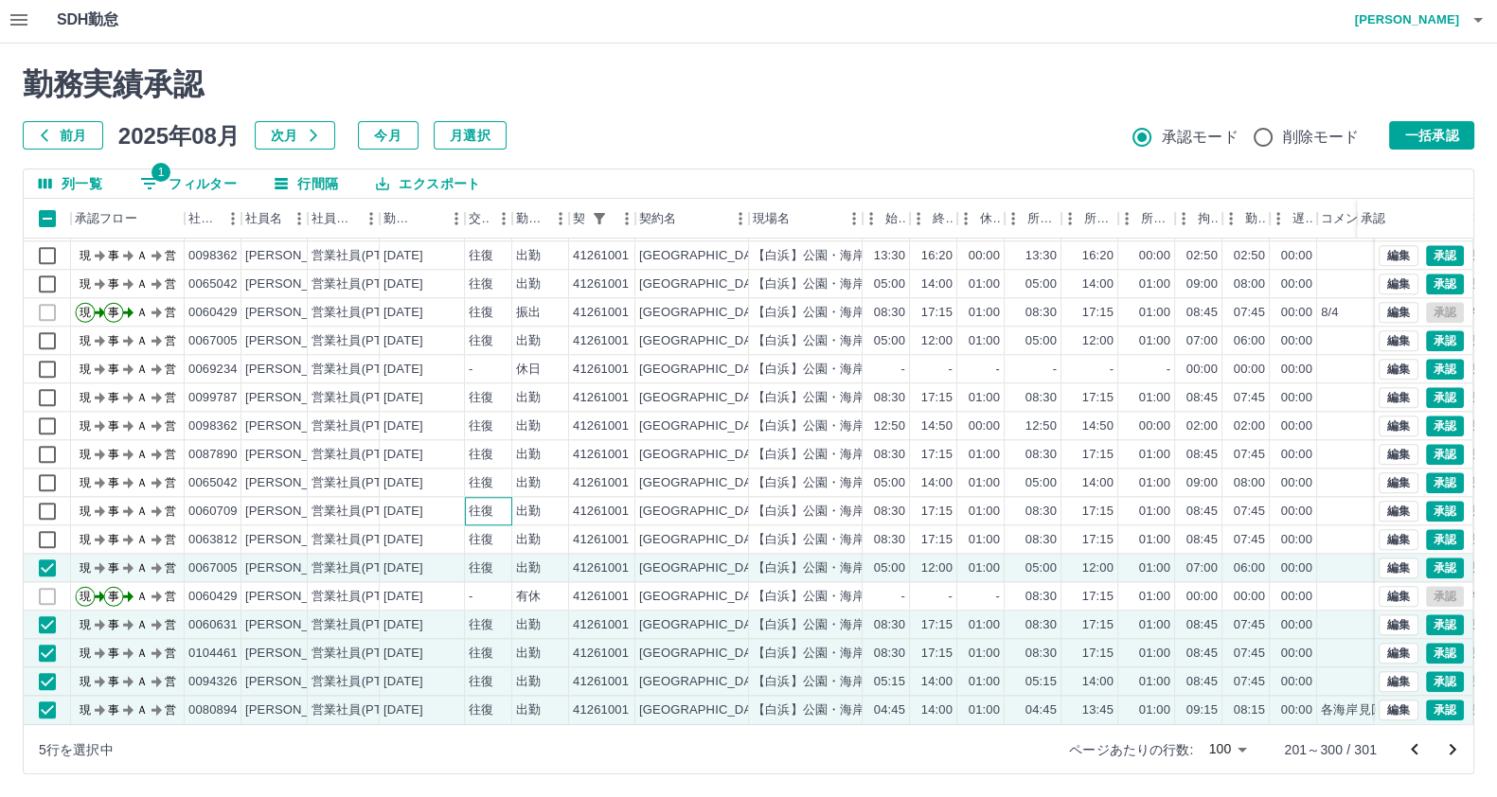
click at [491, 505] on div "往復" at bounding box center [488, 511] width 47 height 28
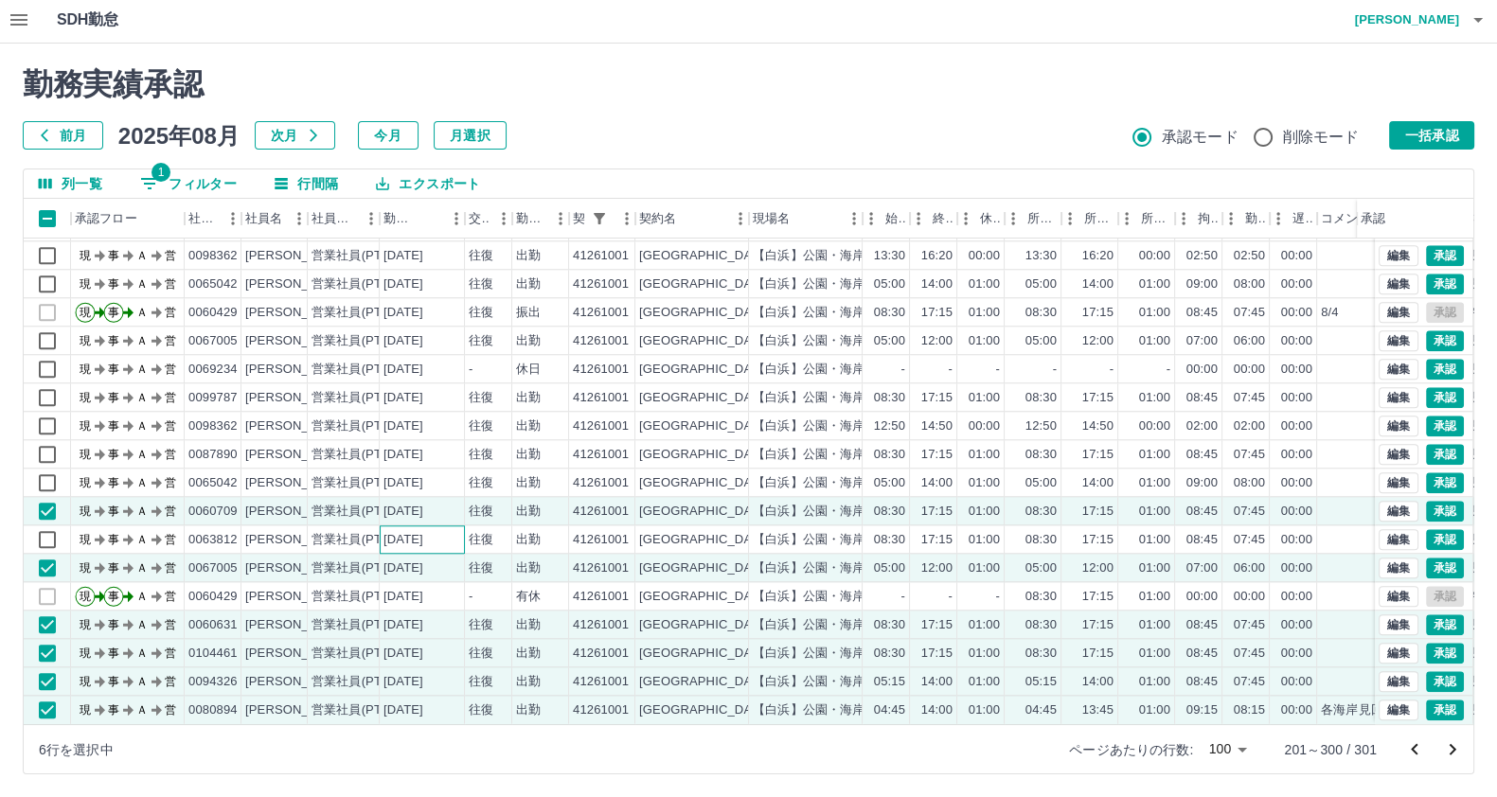
click at [450, 525] on div "[DATE]" at bounding box center [422, 539] width 85 height 28
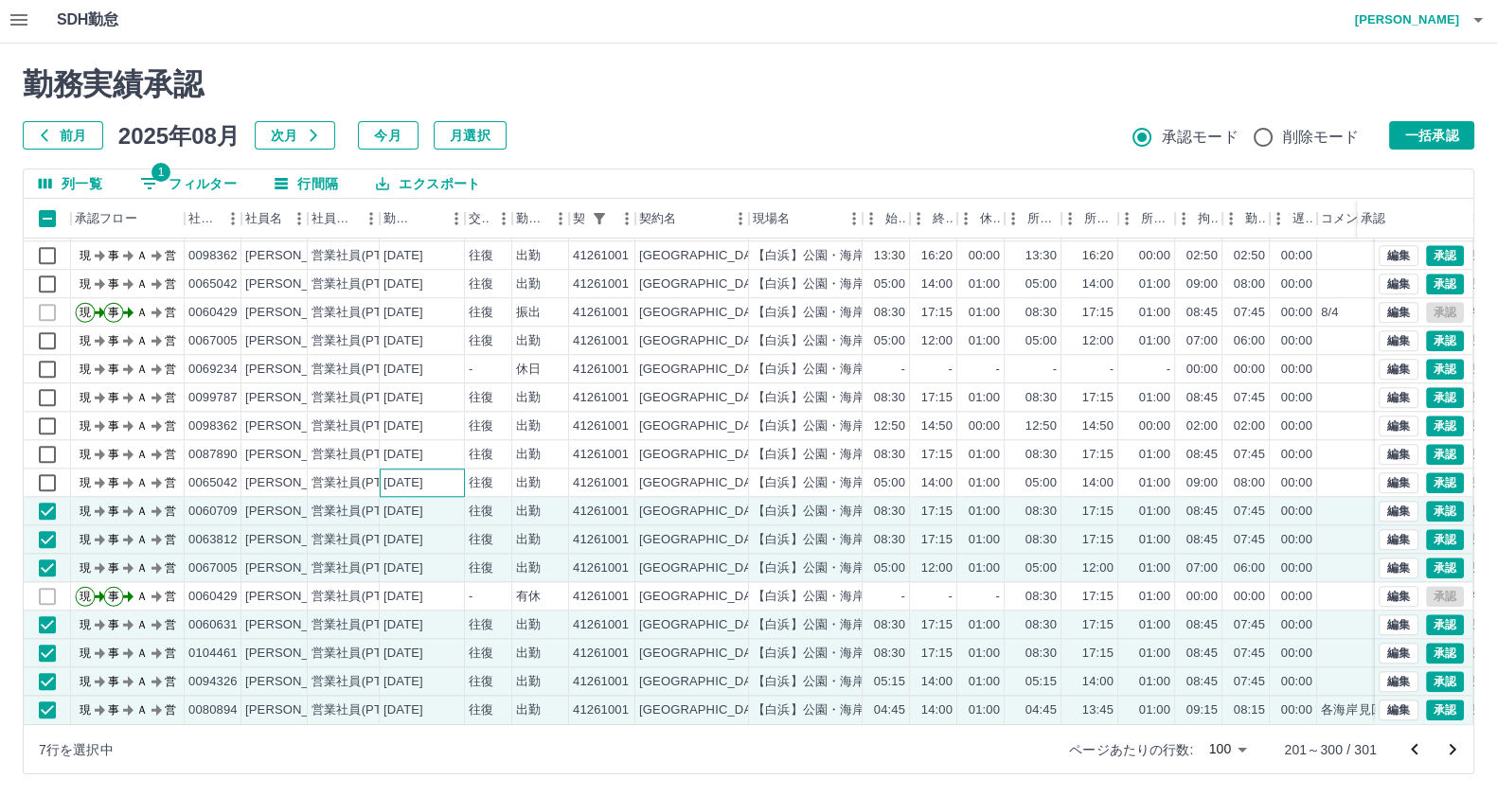
click at [463, 469] on div "[DATE]" at bounding box center [422, 483] width 85 height 28
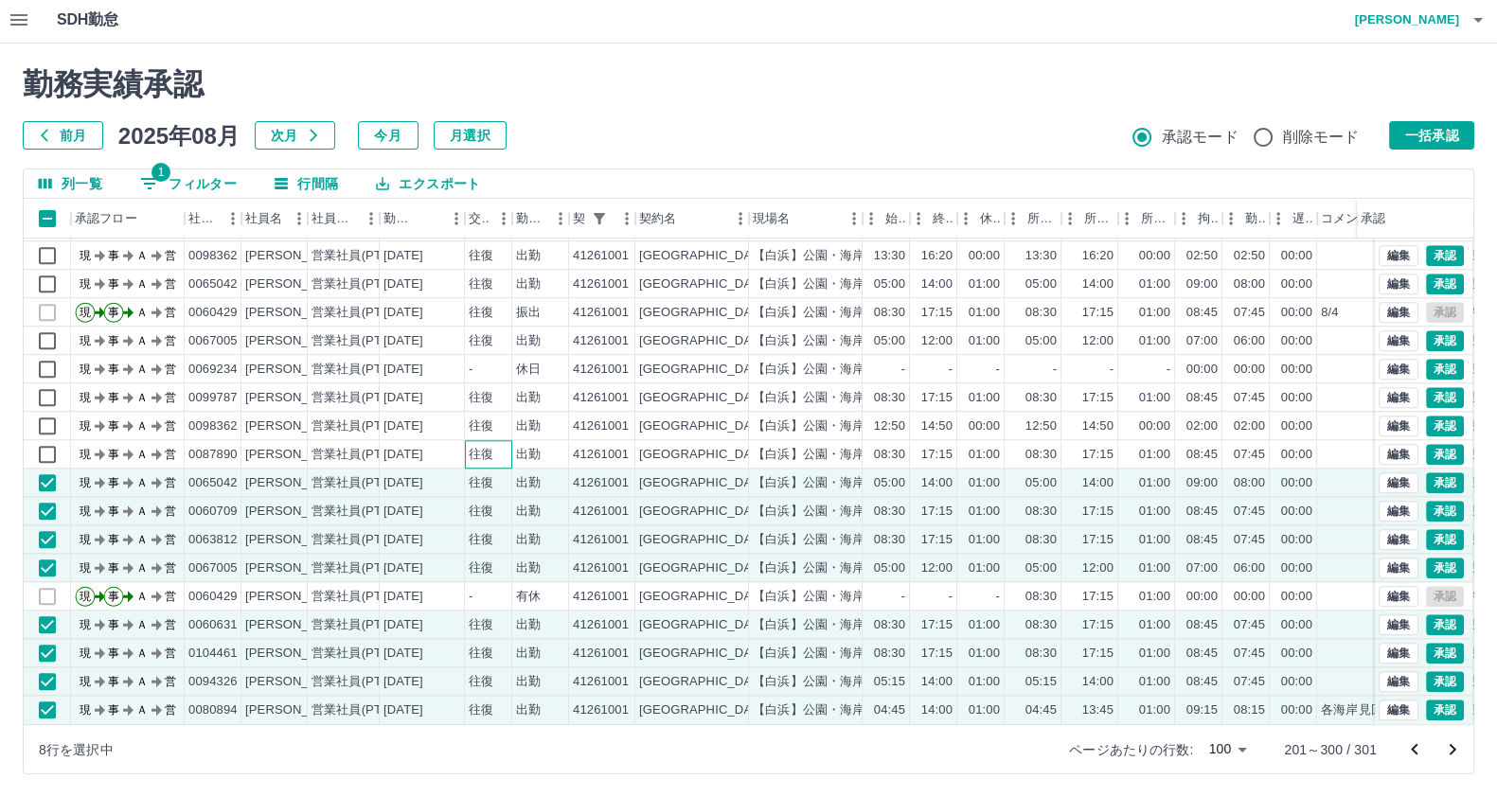
click at [465, 440] on div "往復" at bounding box center [488, 454] width 47 height 28
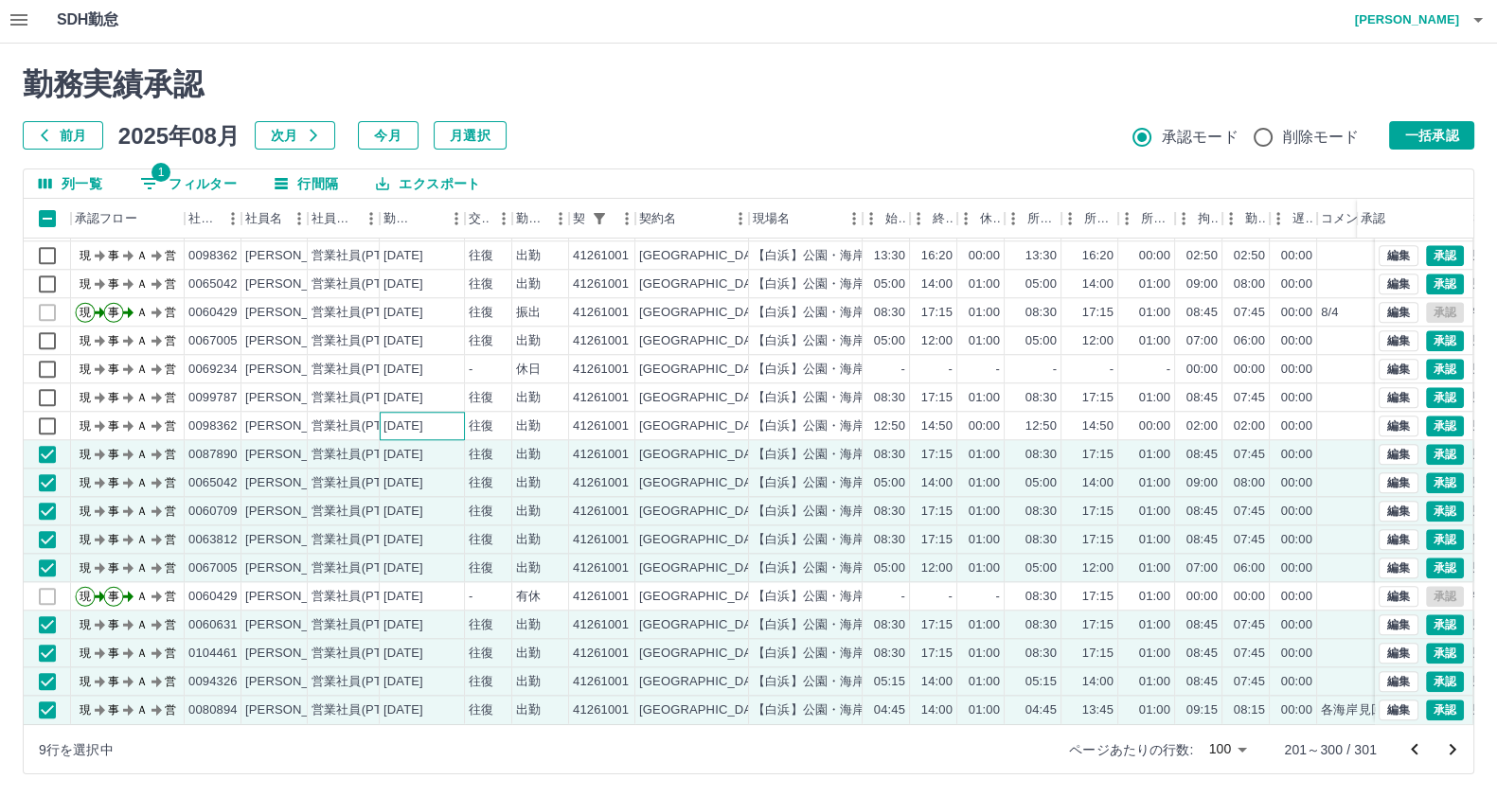
click at [459, 412] on div "[DATE]" at bounding box center [422, 426] width 85 height 28
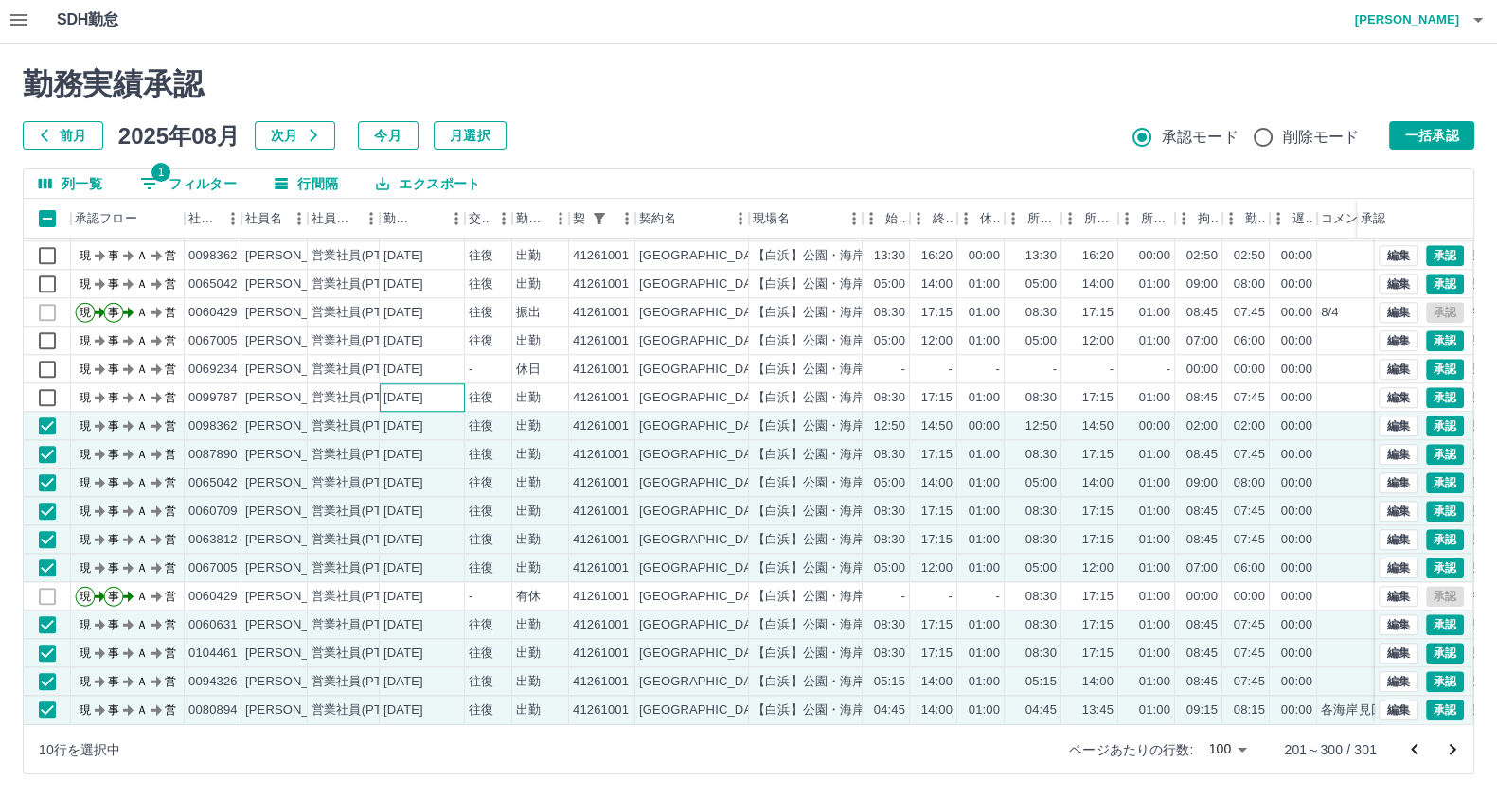
click at [454, 383] on div "[DATE]" at bounding box center [422, 397] width 85 height 28
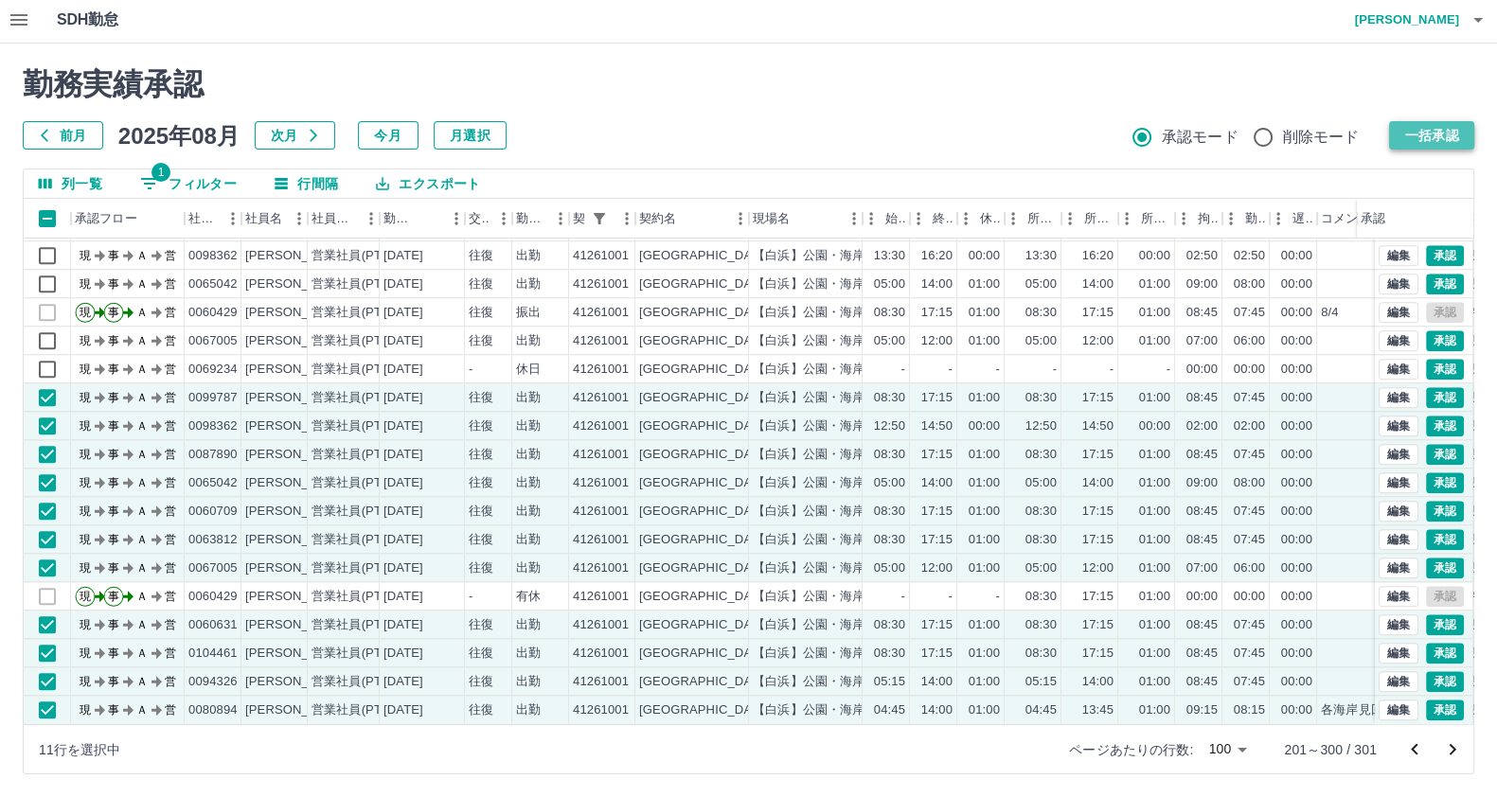
click at [1400, 130] on button "一括承認" at bounding box center [1431, 135] width 85 height 28
click at [1396, 138] on button "一括承認" at bounding box center [1431, 135] width 85 height 28
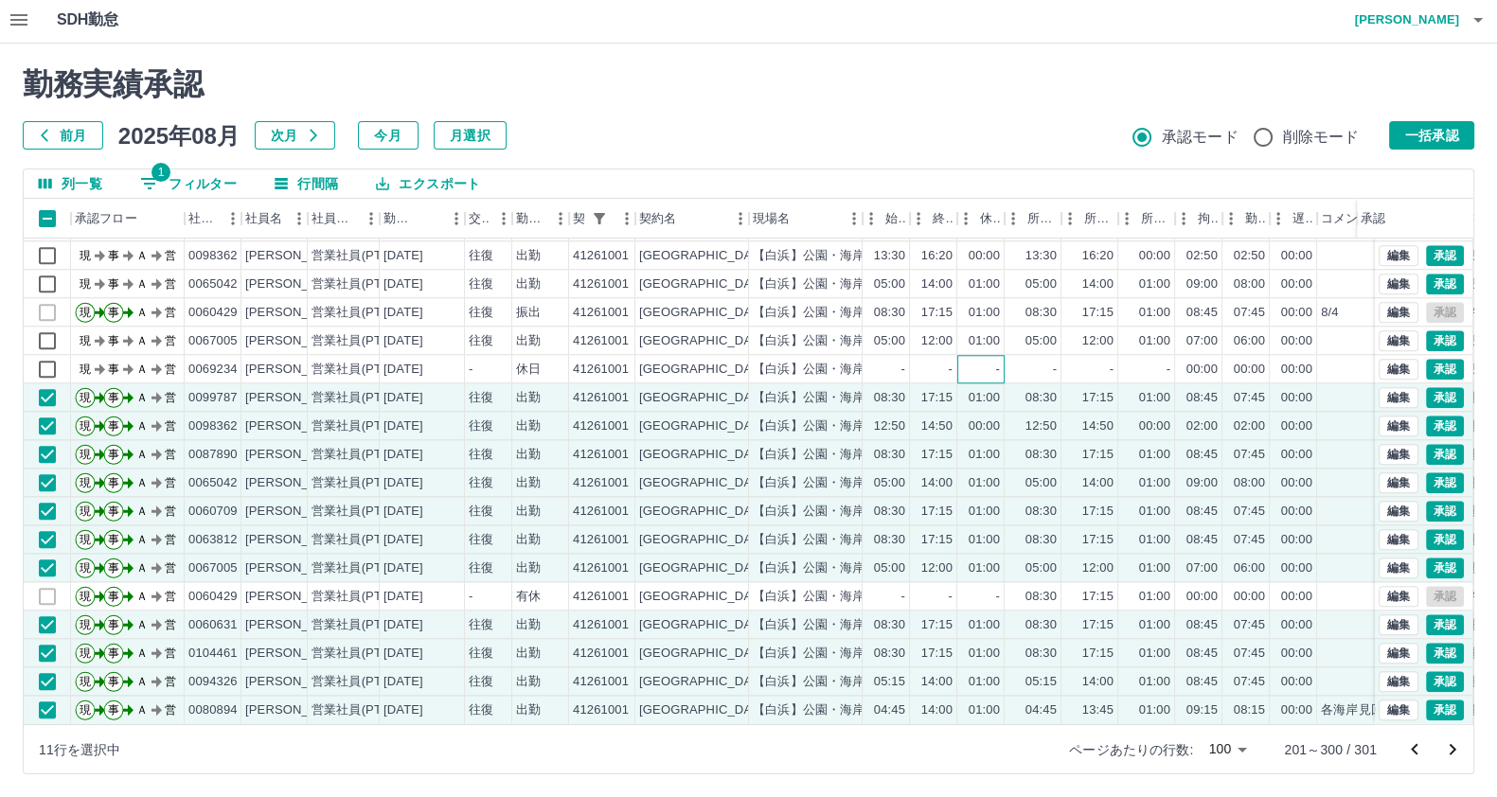
click at [996, 361] on div "-" at bounding box center [998, 370] width 4 height 18
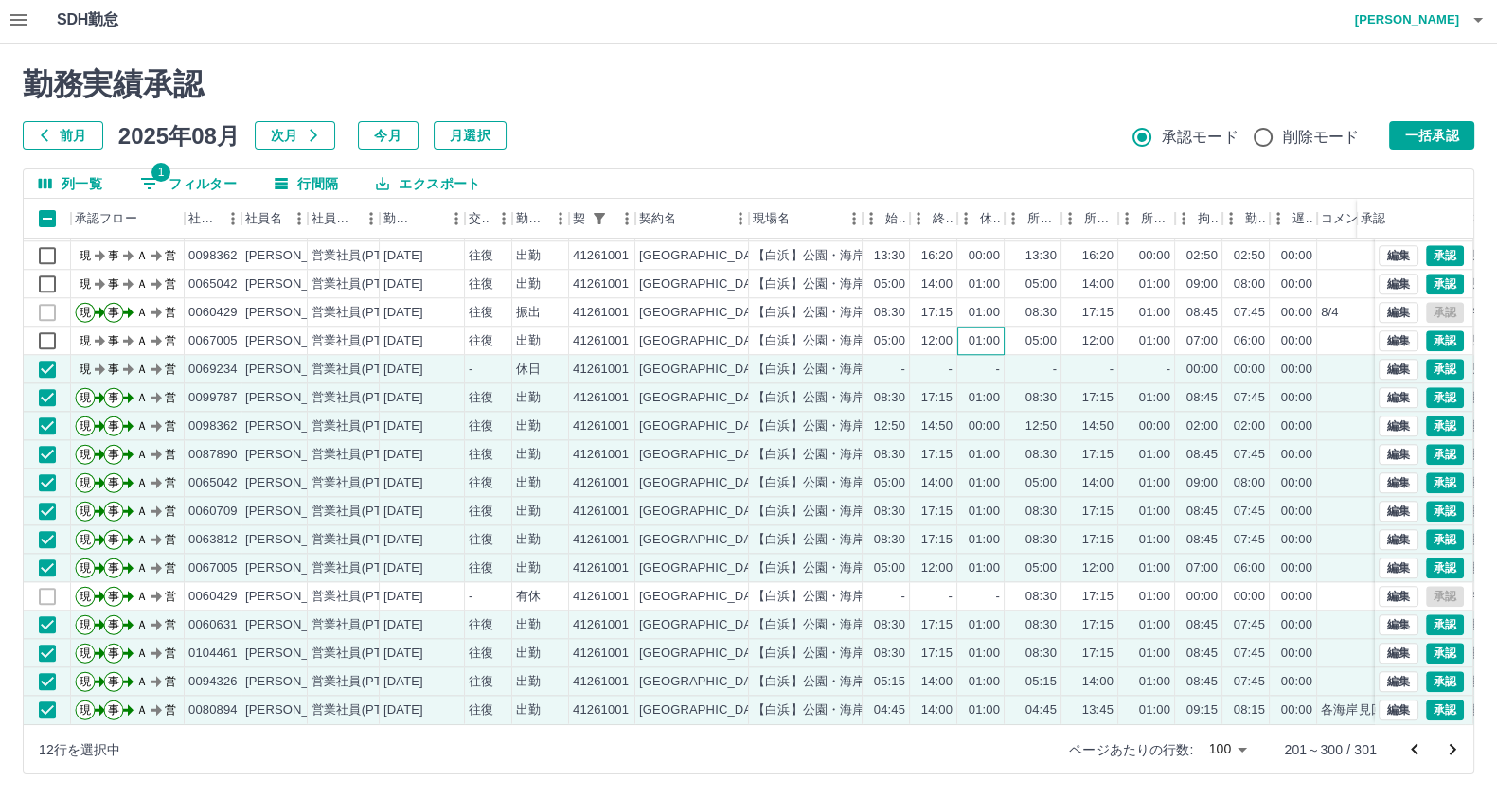
click at [995, 332] on div "01:00" at bounding box center [984, 341] width 31 height 18
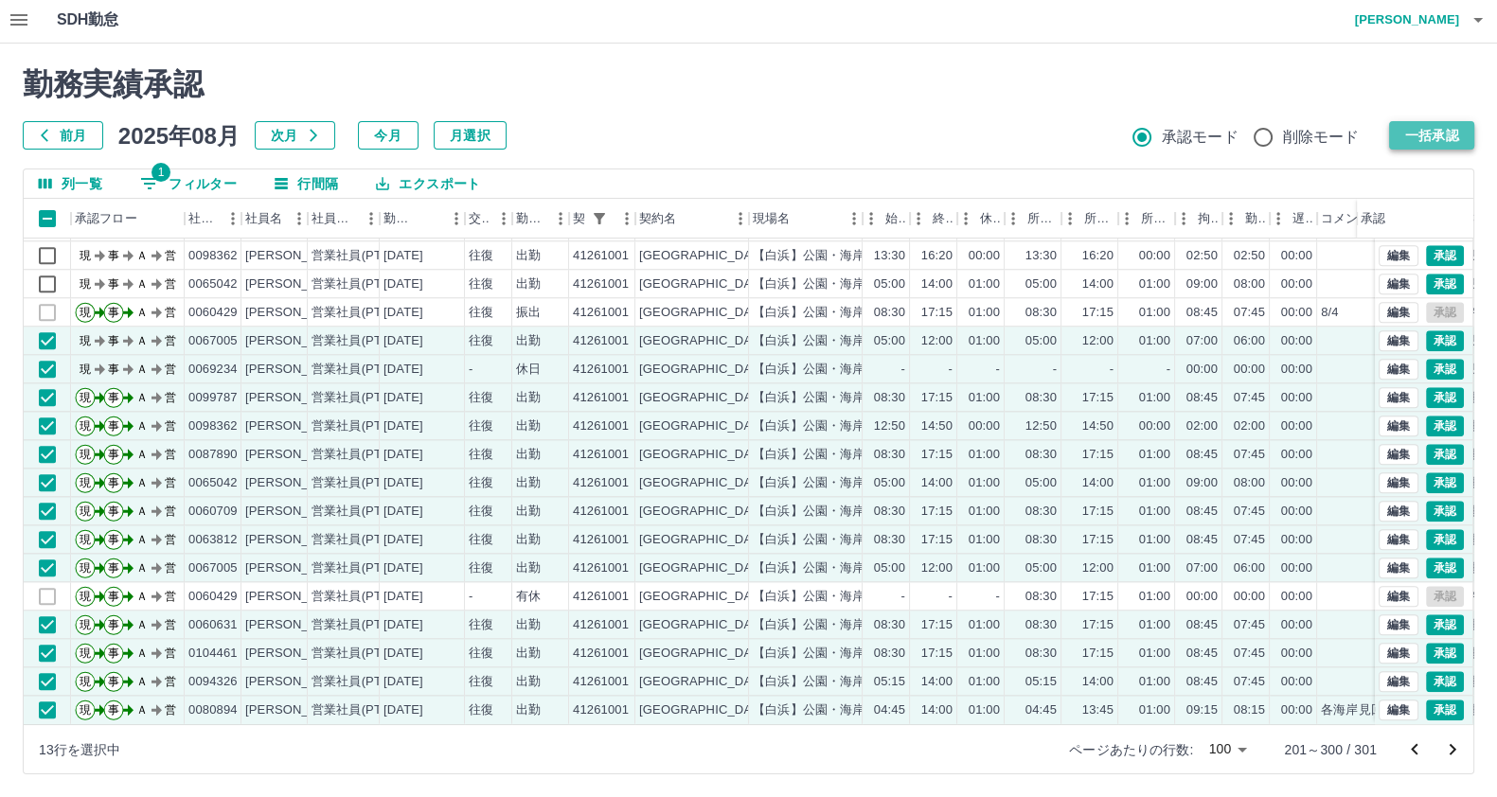
click at [1409, 130] on button "一括承認" at bounding box center [1431, 135] width 85 height 28
click at [1412, 129] on button "一括承認" at bounding box center [1431, 135] width 85 height 28
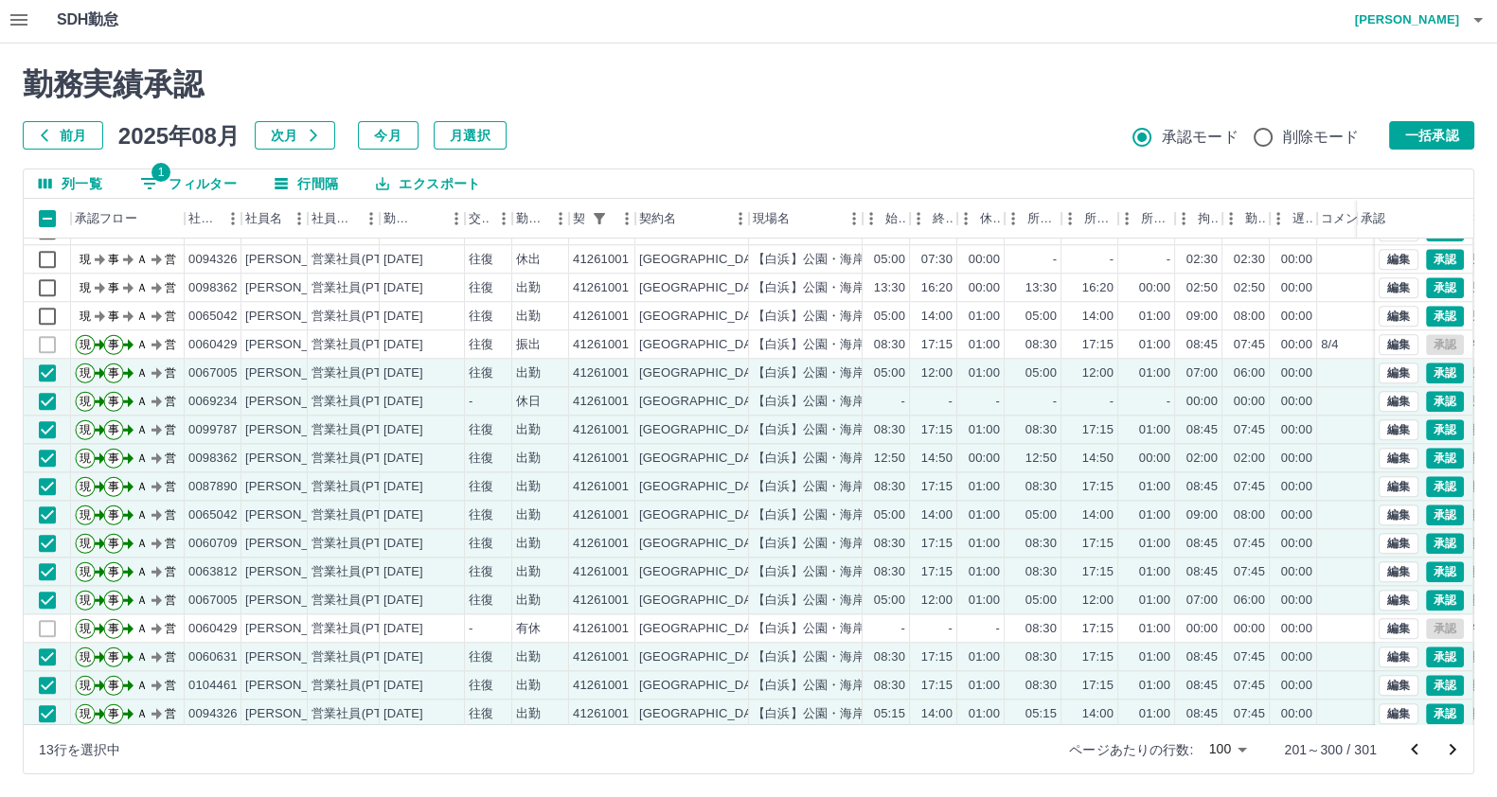
scroll to position [2253, 0]
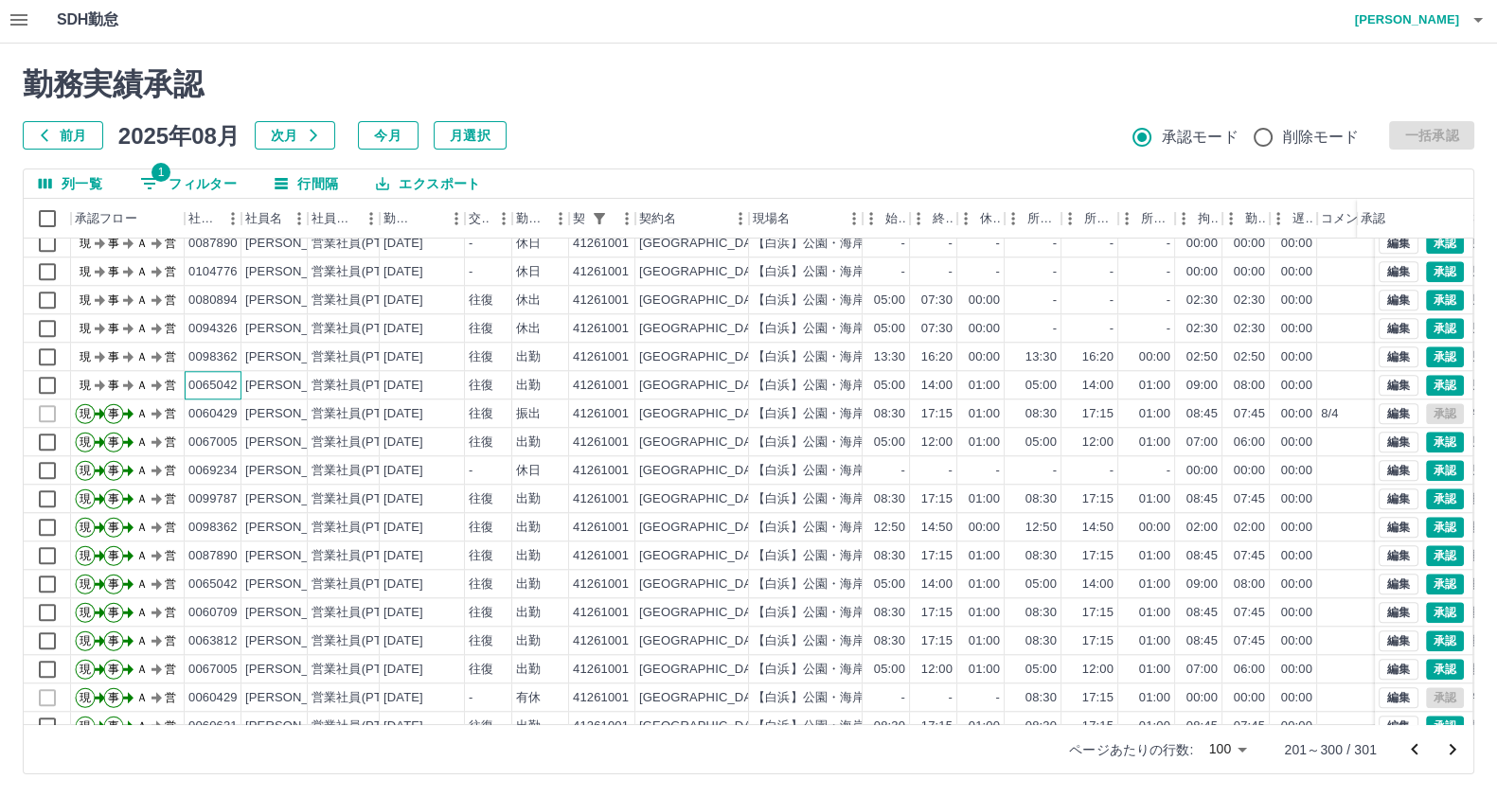
click at [238, 379] on div "0065042" at bounding box center [213, 385] width 57 height 28
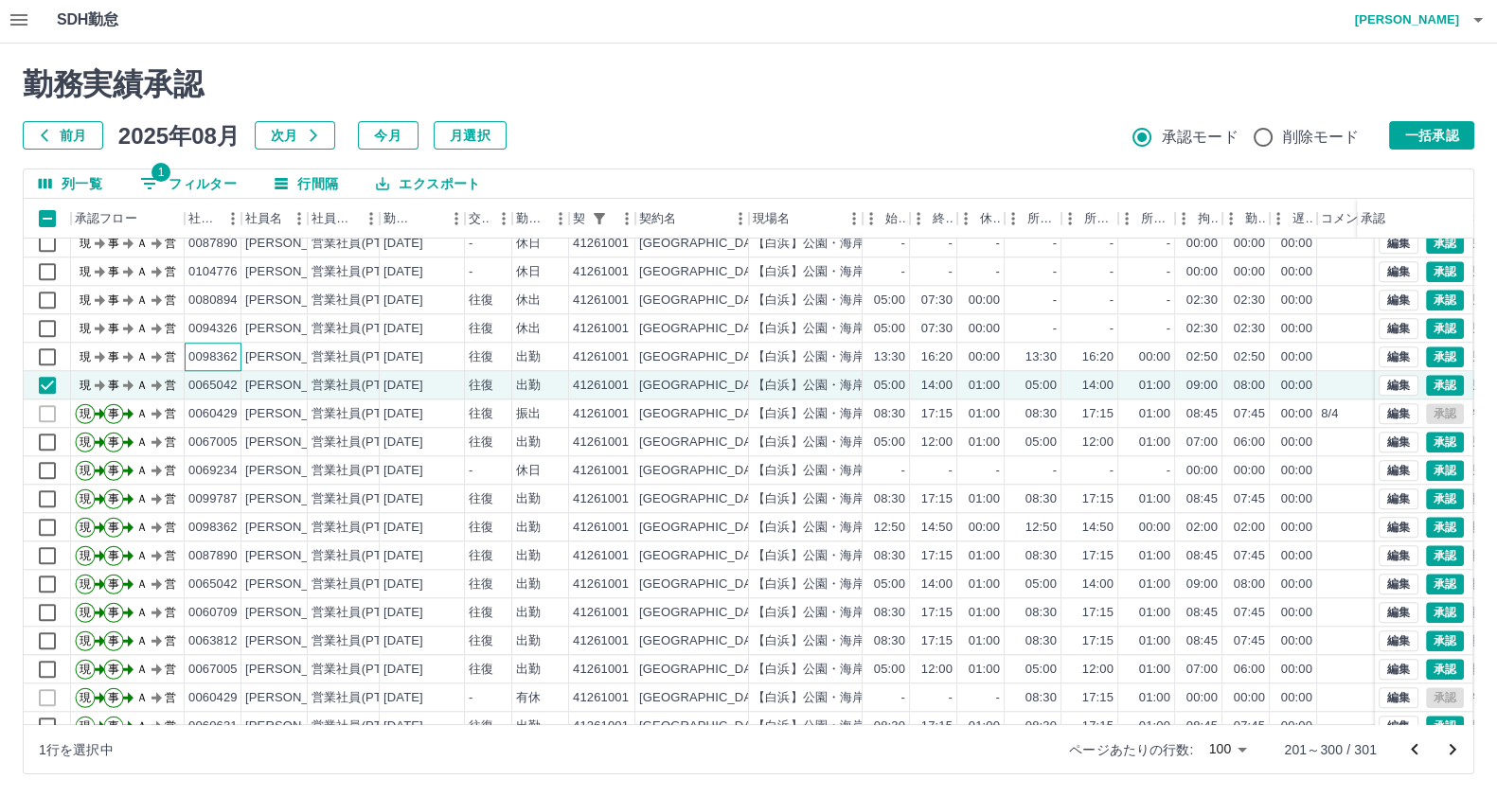
click at [236, 357] on div "0098362" at bounding box center [212, 357] width 49 height 18
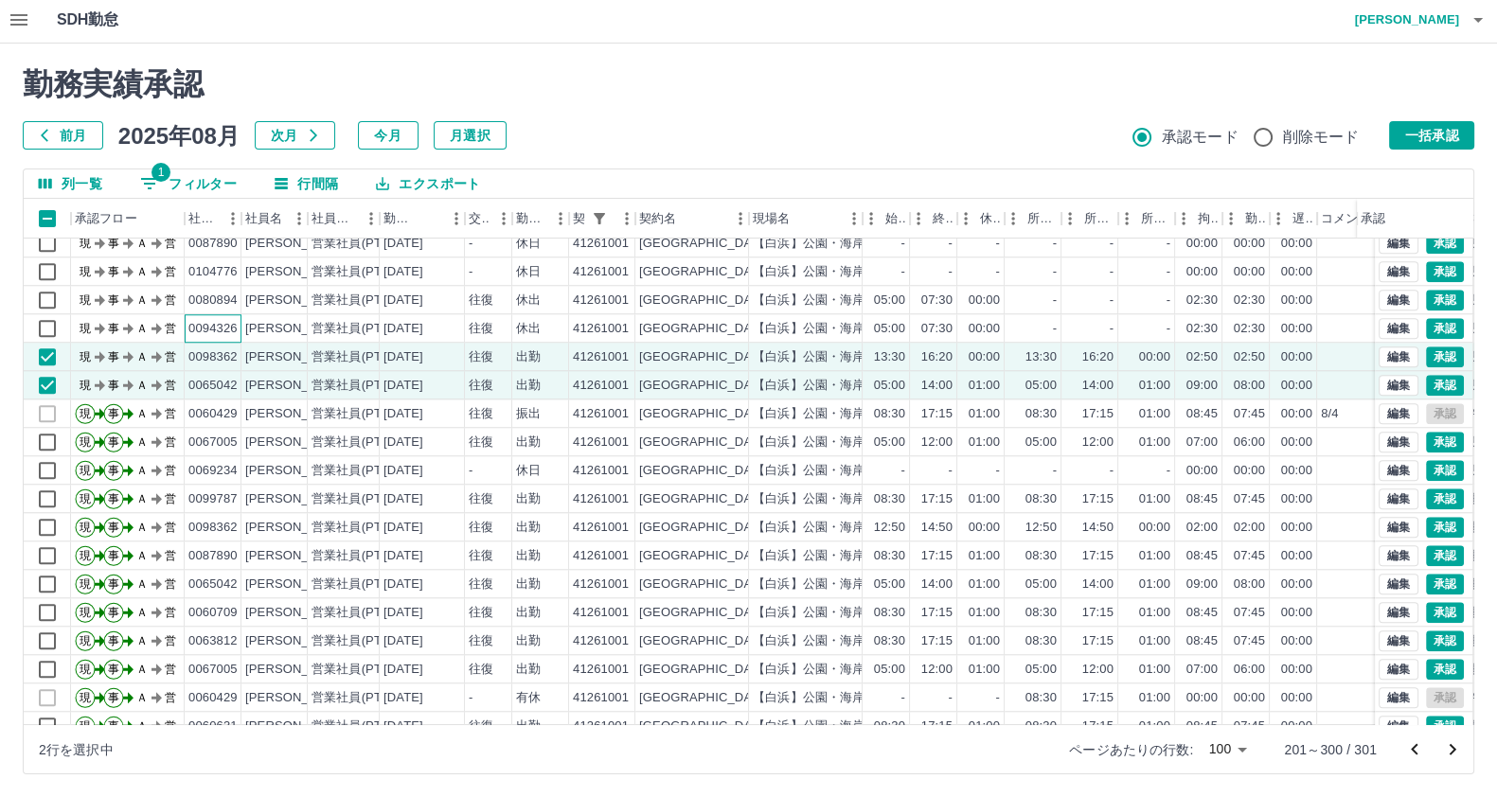
click at [227, 333] on div "0094326" at bounding box center [212, 329] width 49 height 18
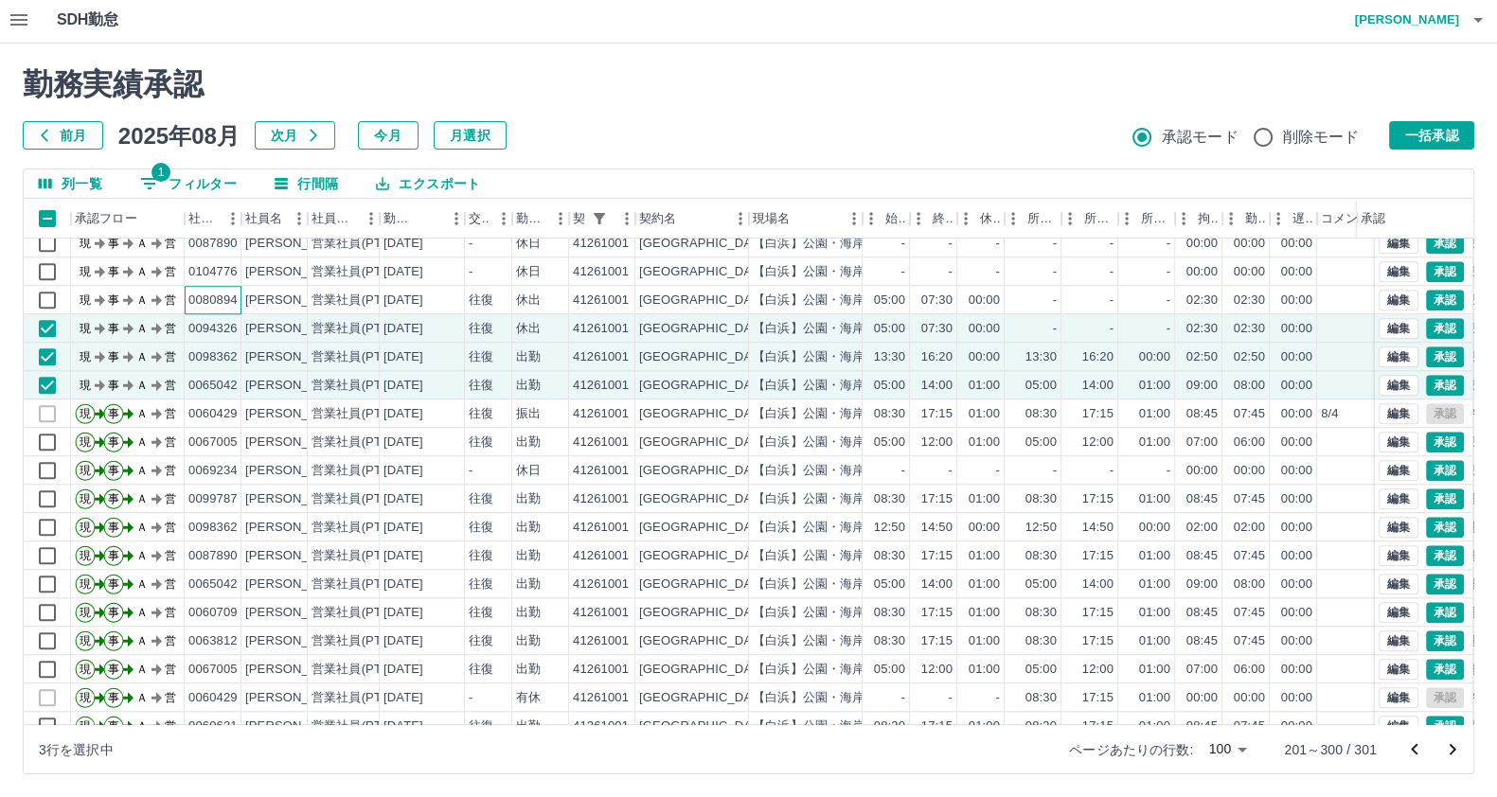
click at [222, 305] on div "0080894" at bounding box center [212, 301] width 49 height 18
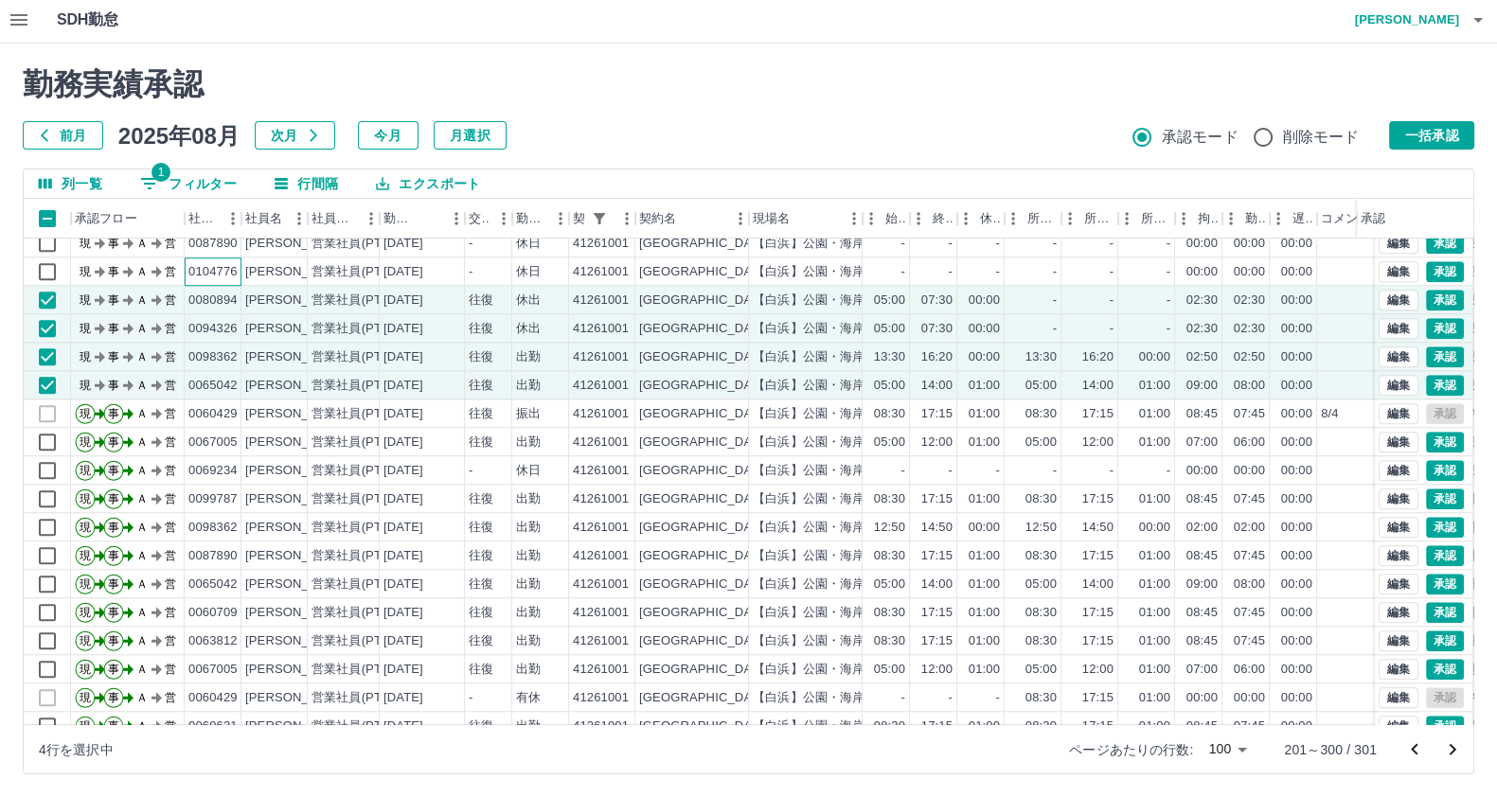
click at [227, 276] on div "0104776" at bounding box center [212, 272] width 49 height 18
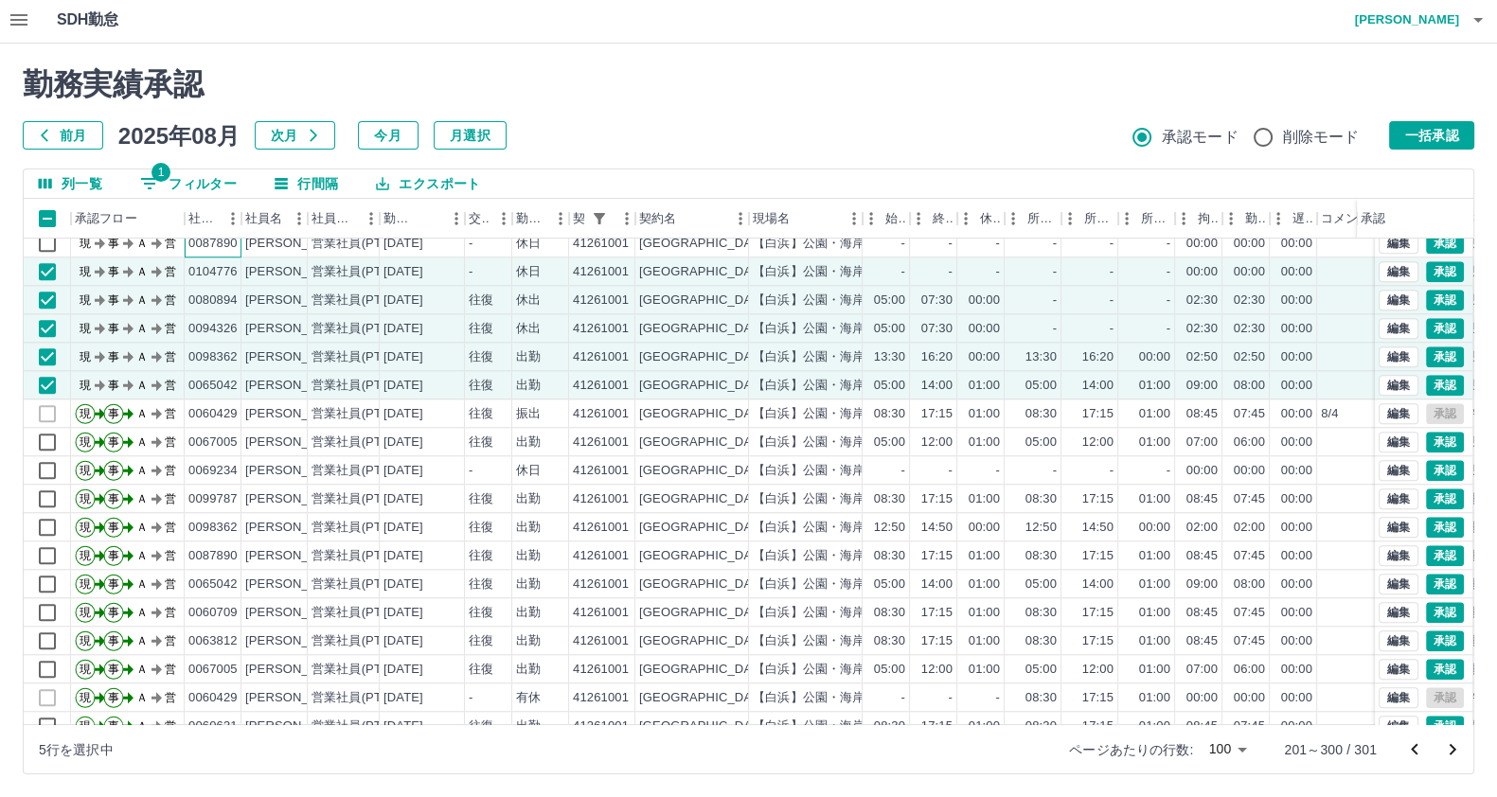
click at [229, 245] on div "0087890" at bounding box center [212, 244] width 49 height 18
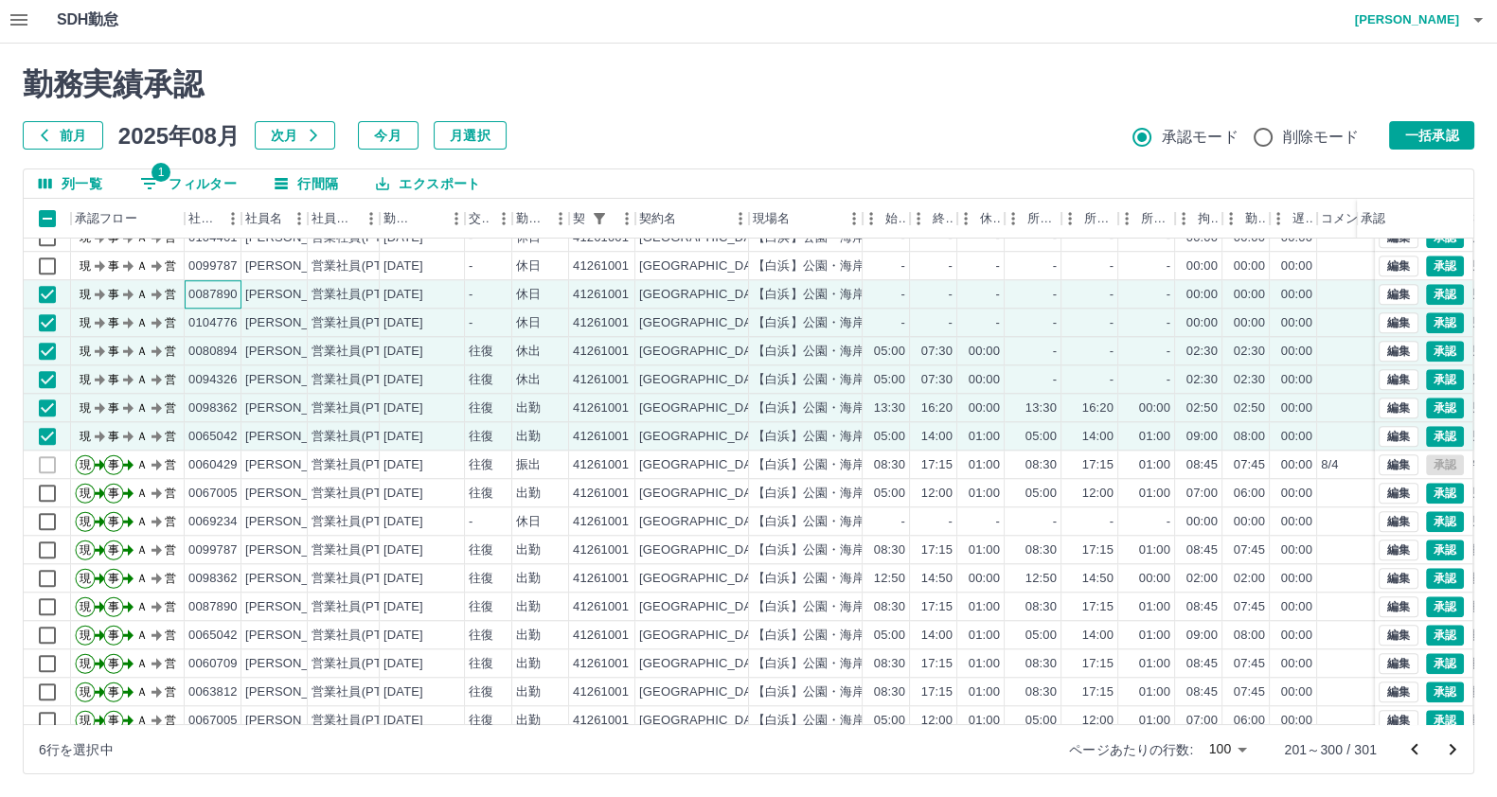
scroll to position [2135, 0]
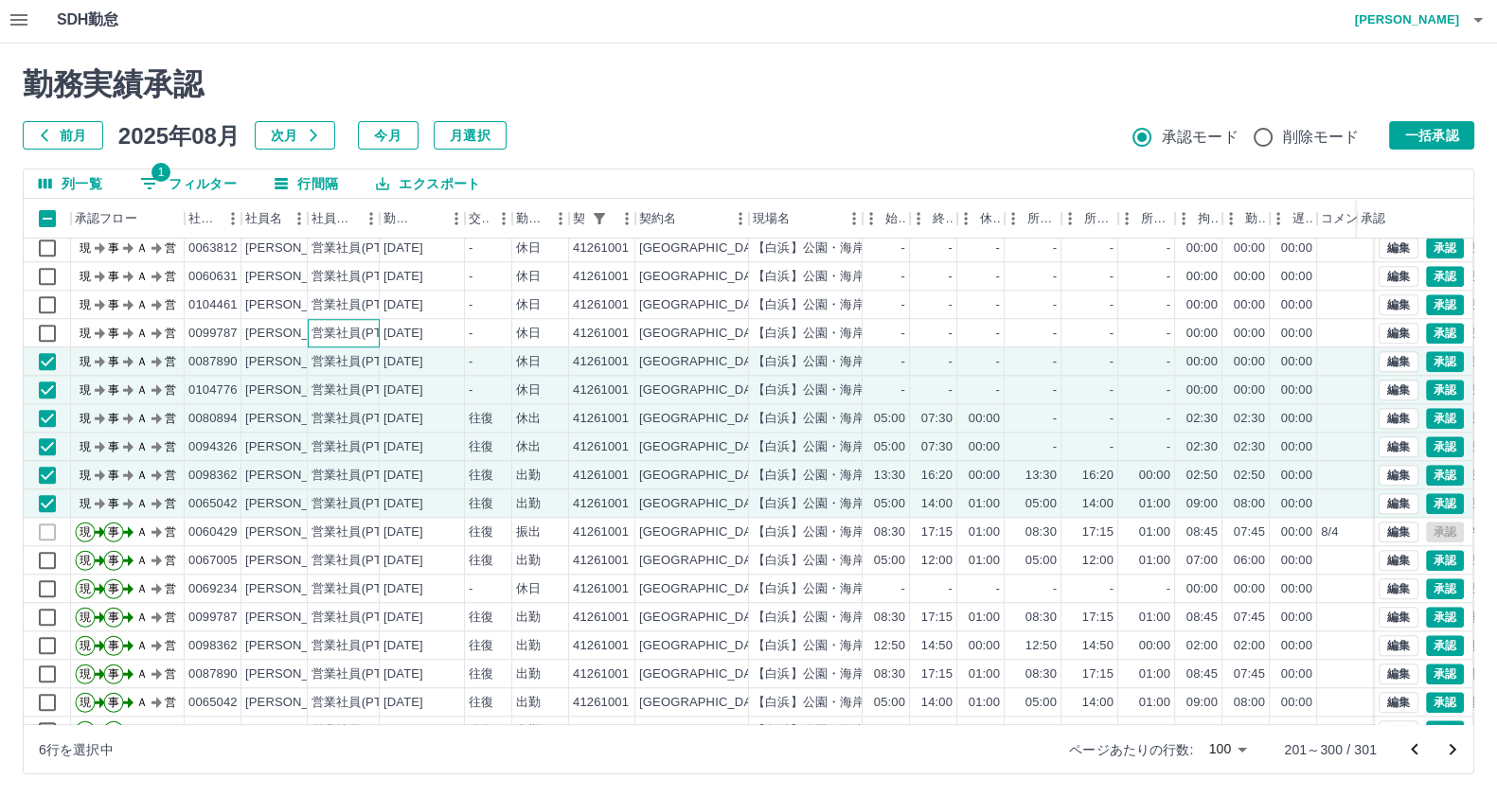
click at [327, 326] on div "営業社員(PT契約)" at bounding box center [360, 334] width 99 height 18
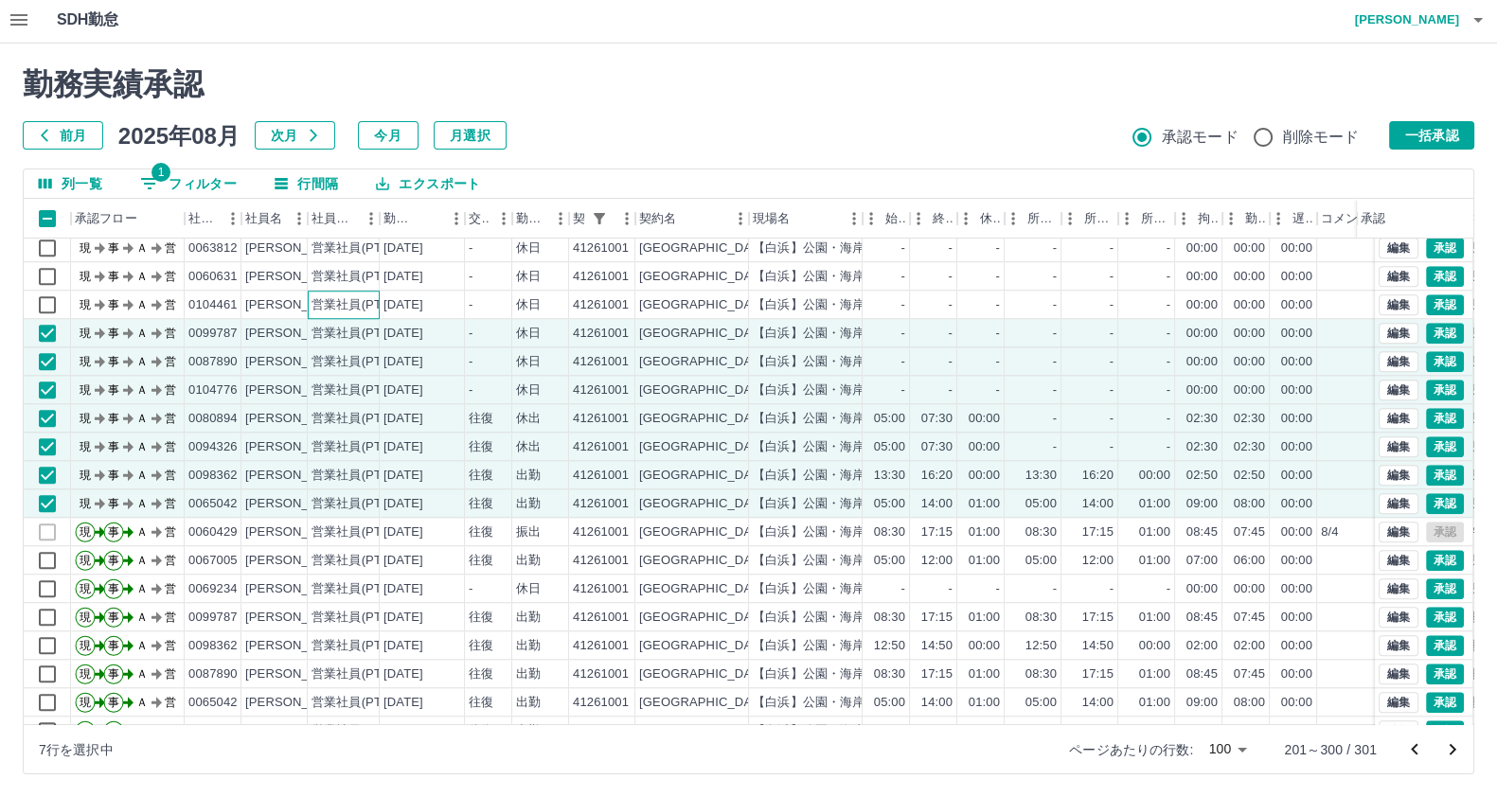
click at [320, 292] on div "営業社員(PT契約)" at bounding box center [344, 305] width 72 height 28
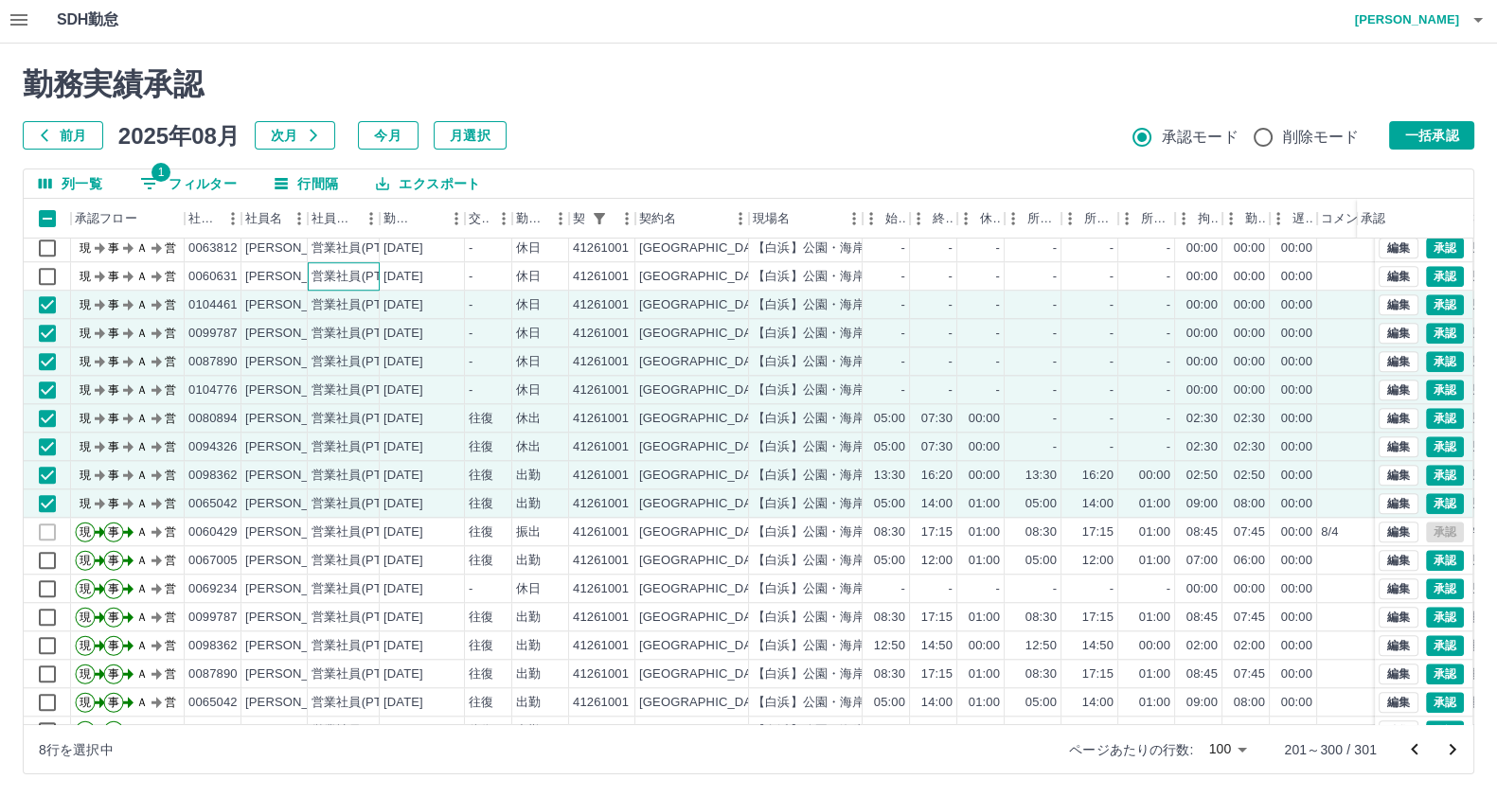
click at [320, 272] on div "営業社員(PT契約)" at bounding box center [360, 277] width 99 height 18
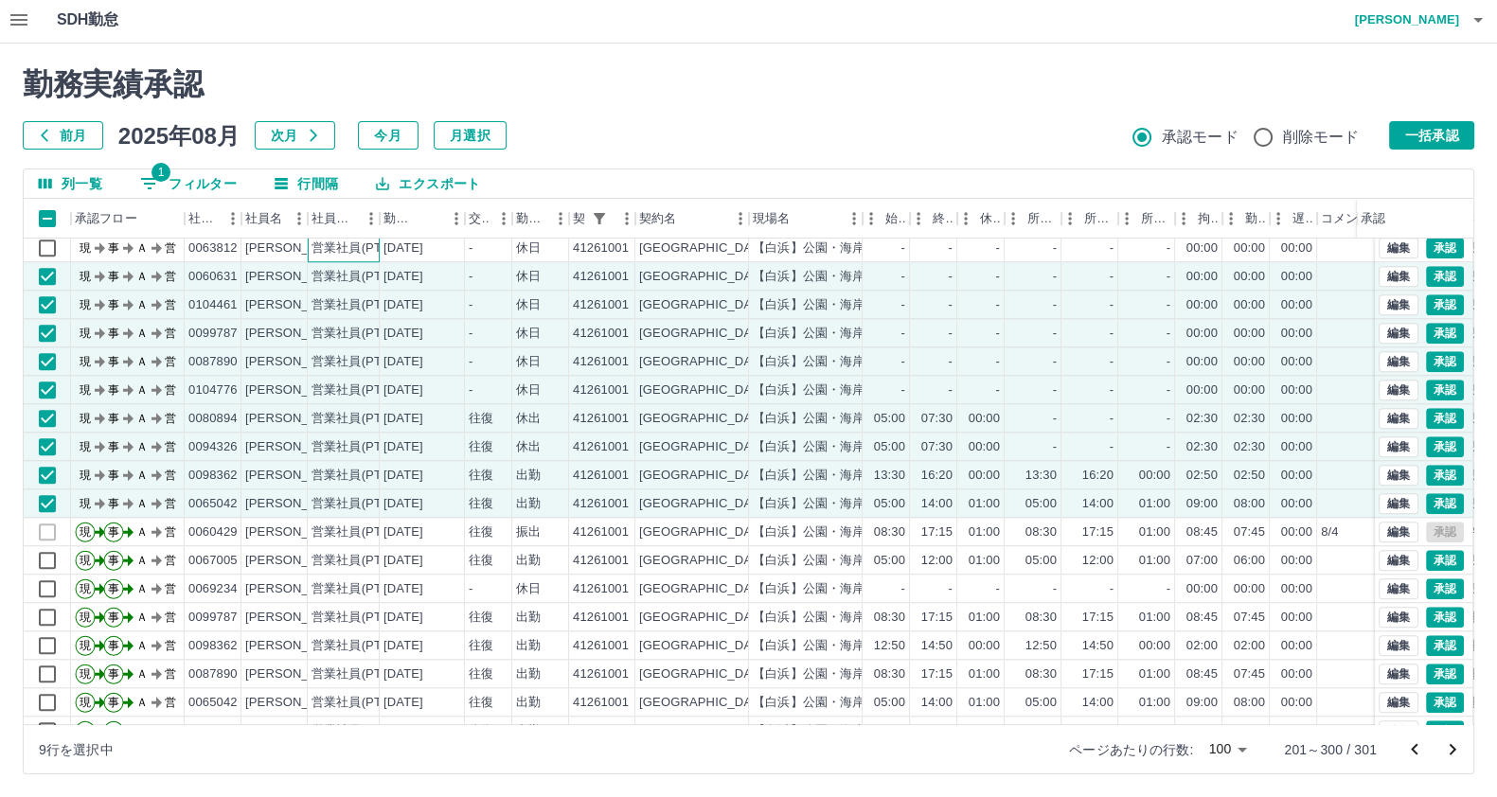
click at [327, 249] on div "営業社員(PT契約)" at bounding box center [360, 249] width 99 height 18
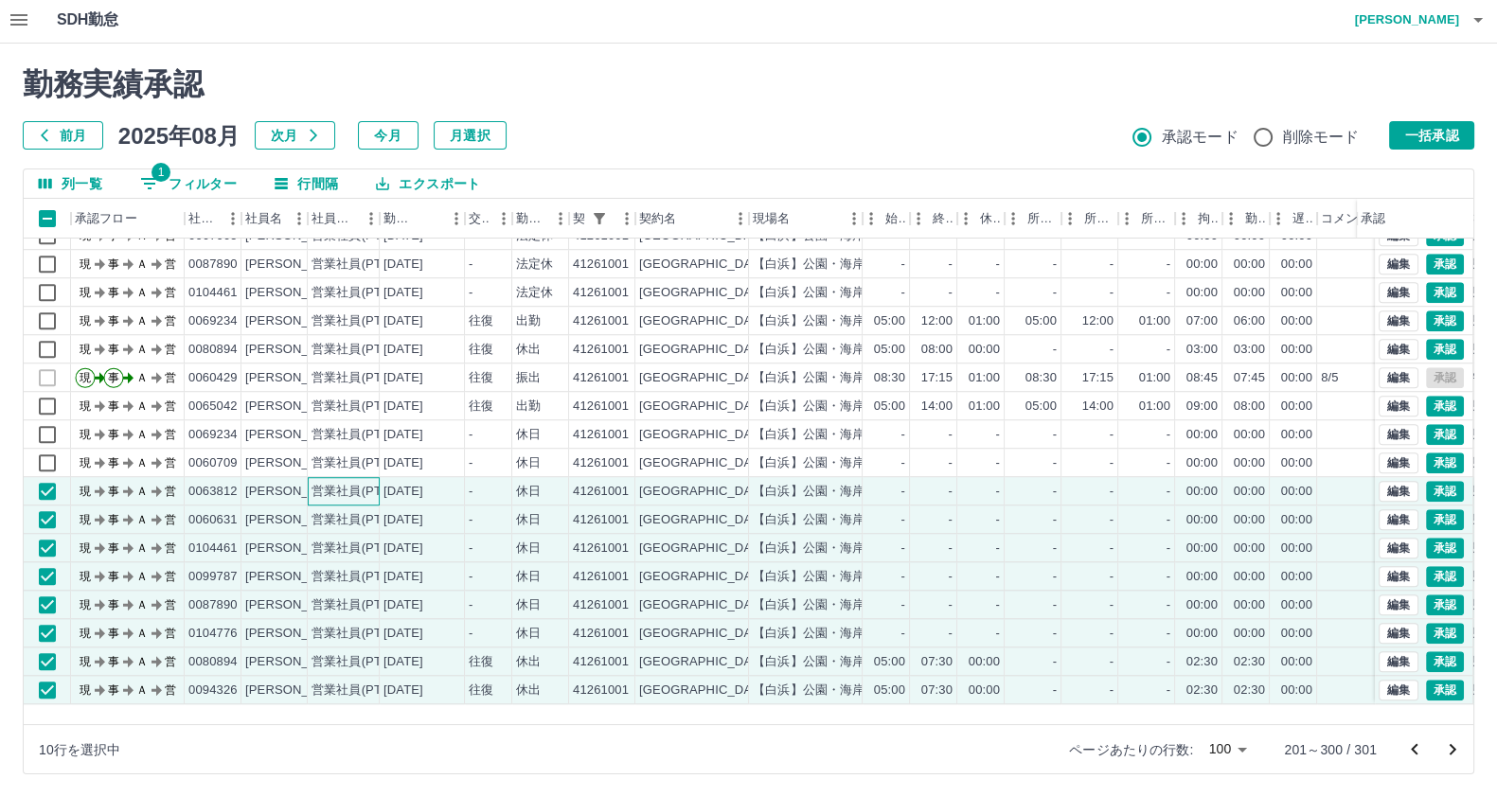
scroll to position [1780, 0]
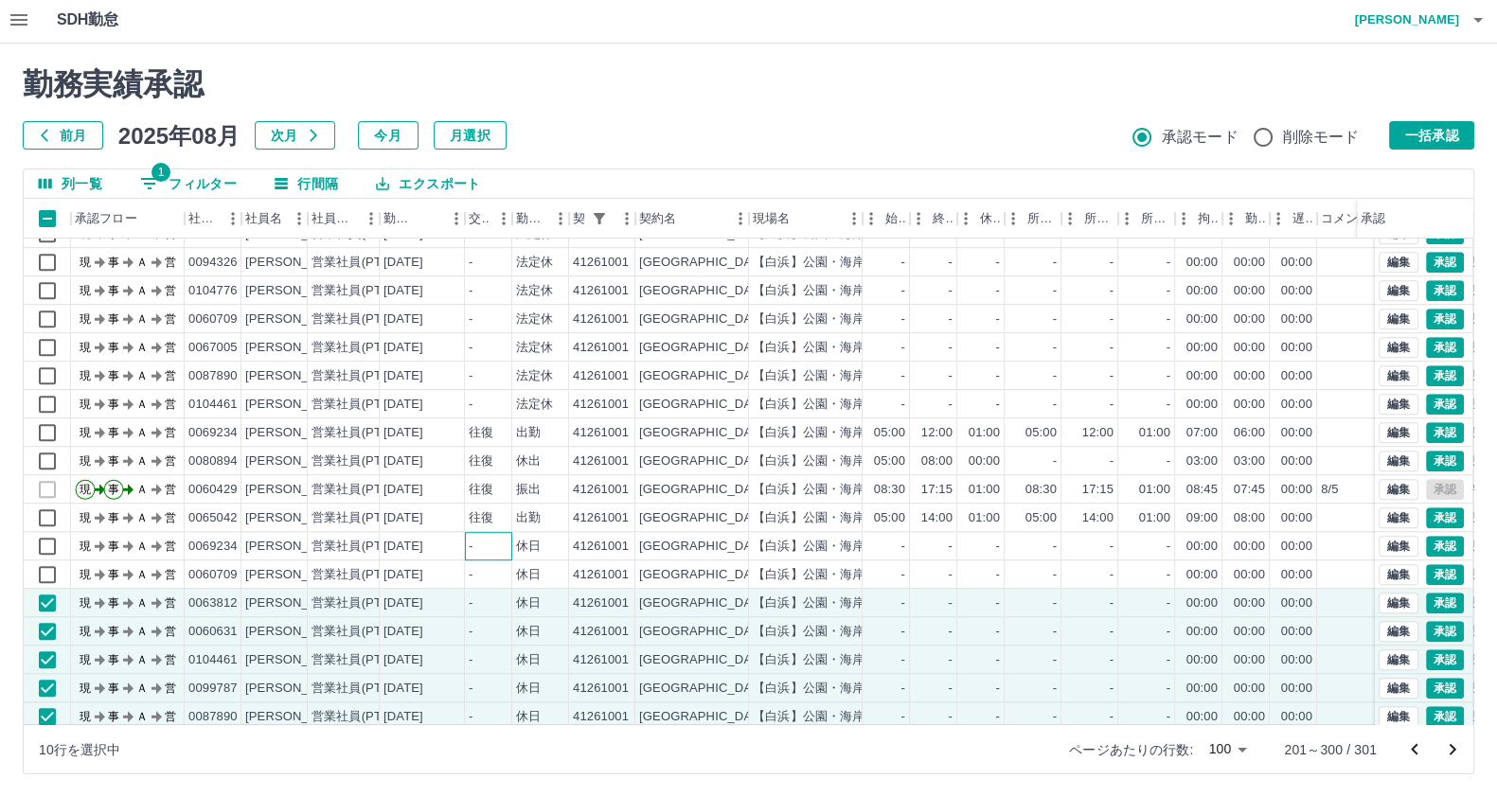
click at [472, 543] on div "-" at bounding box center [471, 547] width 4 height 18
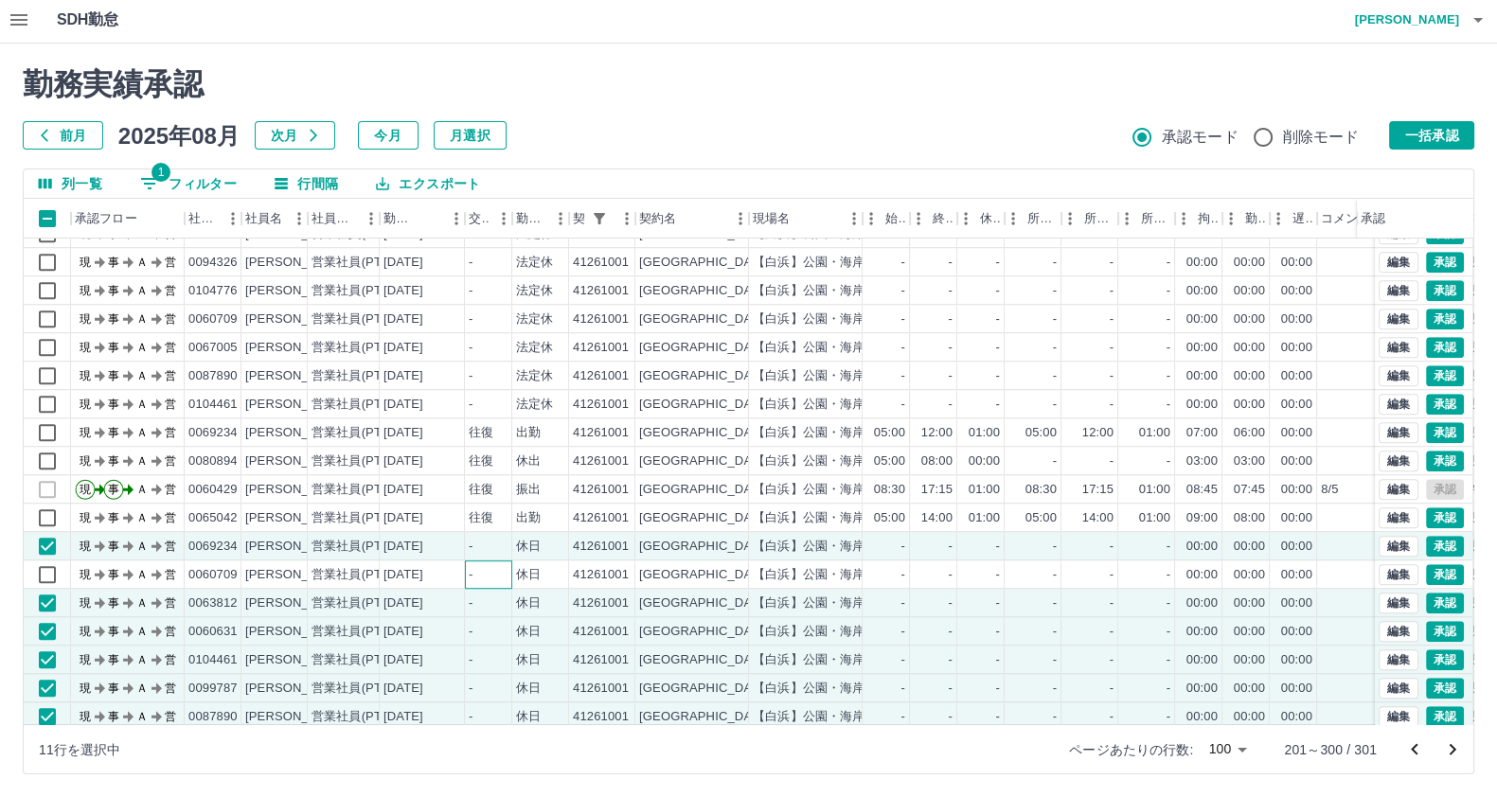
click at [477, 582] on div "-" at bounding box center [488, 574] width 47 height 28
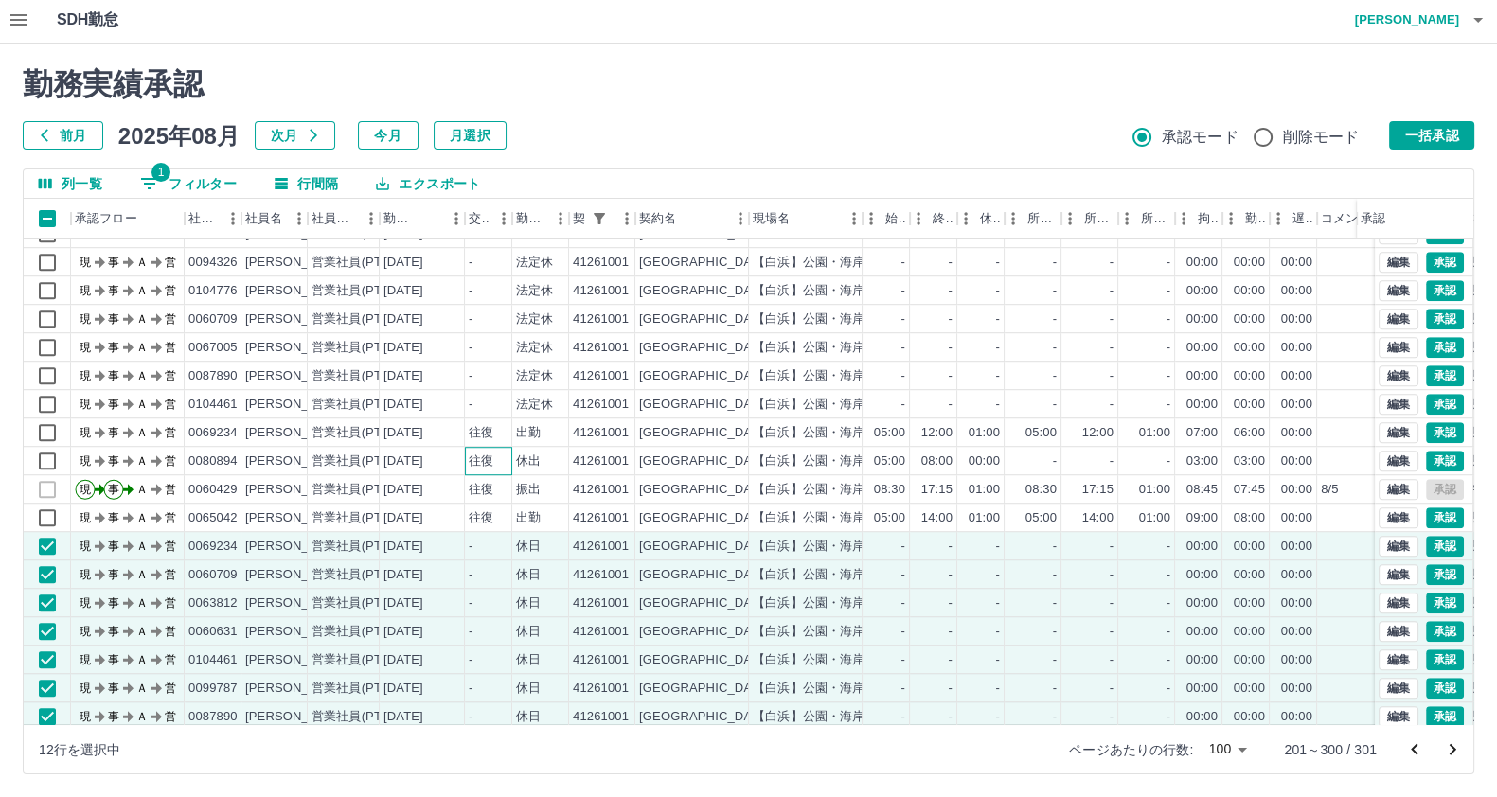
click at [471, 471] on div "往復" at bounding box center [488, 461] width 47 height 28
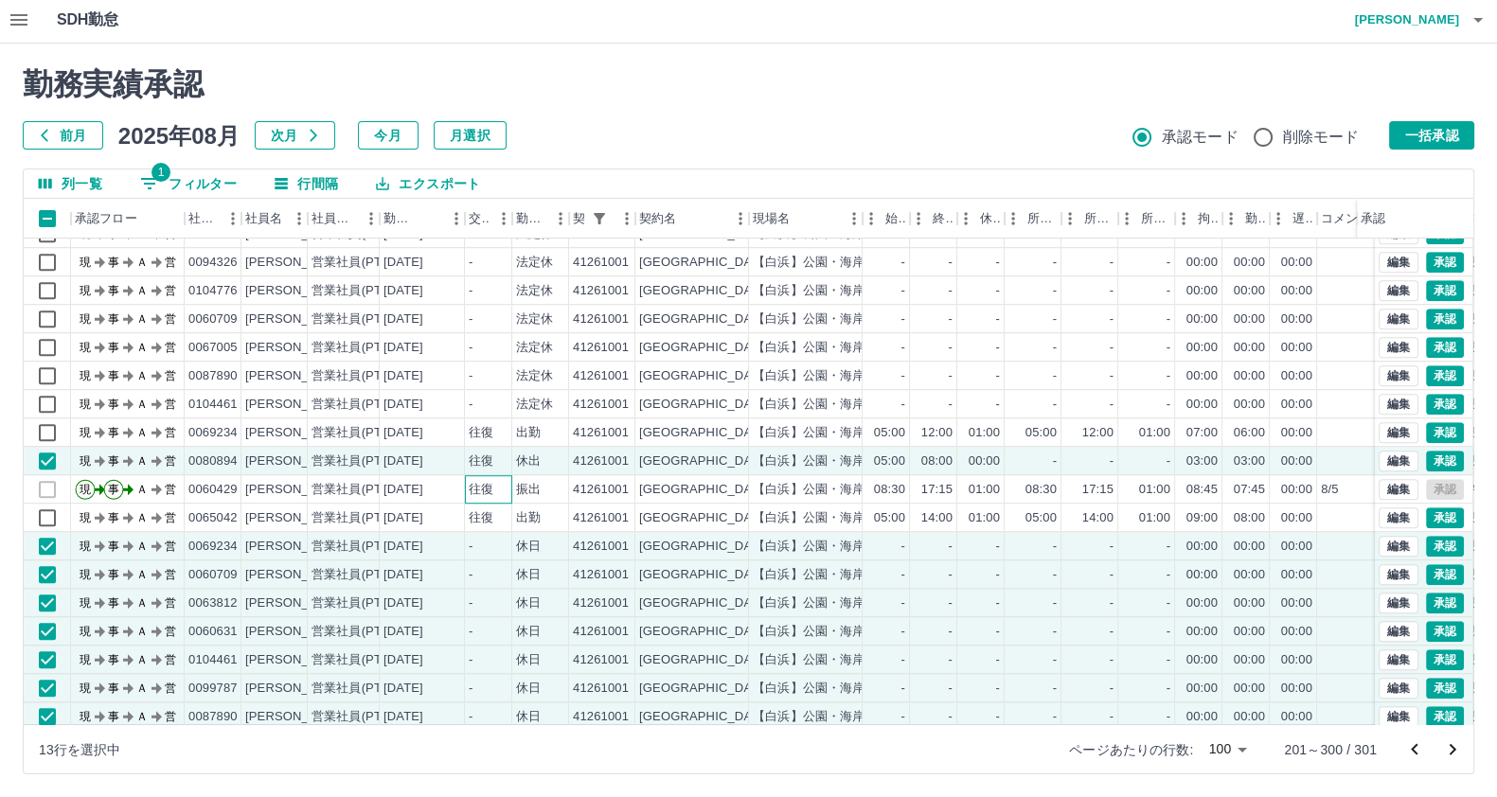
click at [469, 489] on div "往復" at bounding box center [481, 490] width 25 height 18
drag, startPoint x: 450, startPoint y: 521, endPoint x: 447, endPoint y: 510, distance: 10.8
click at [450, 520] on div "[DATE]" at bounding box center [422, 518] width 85 height 28
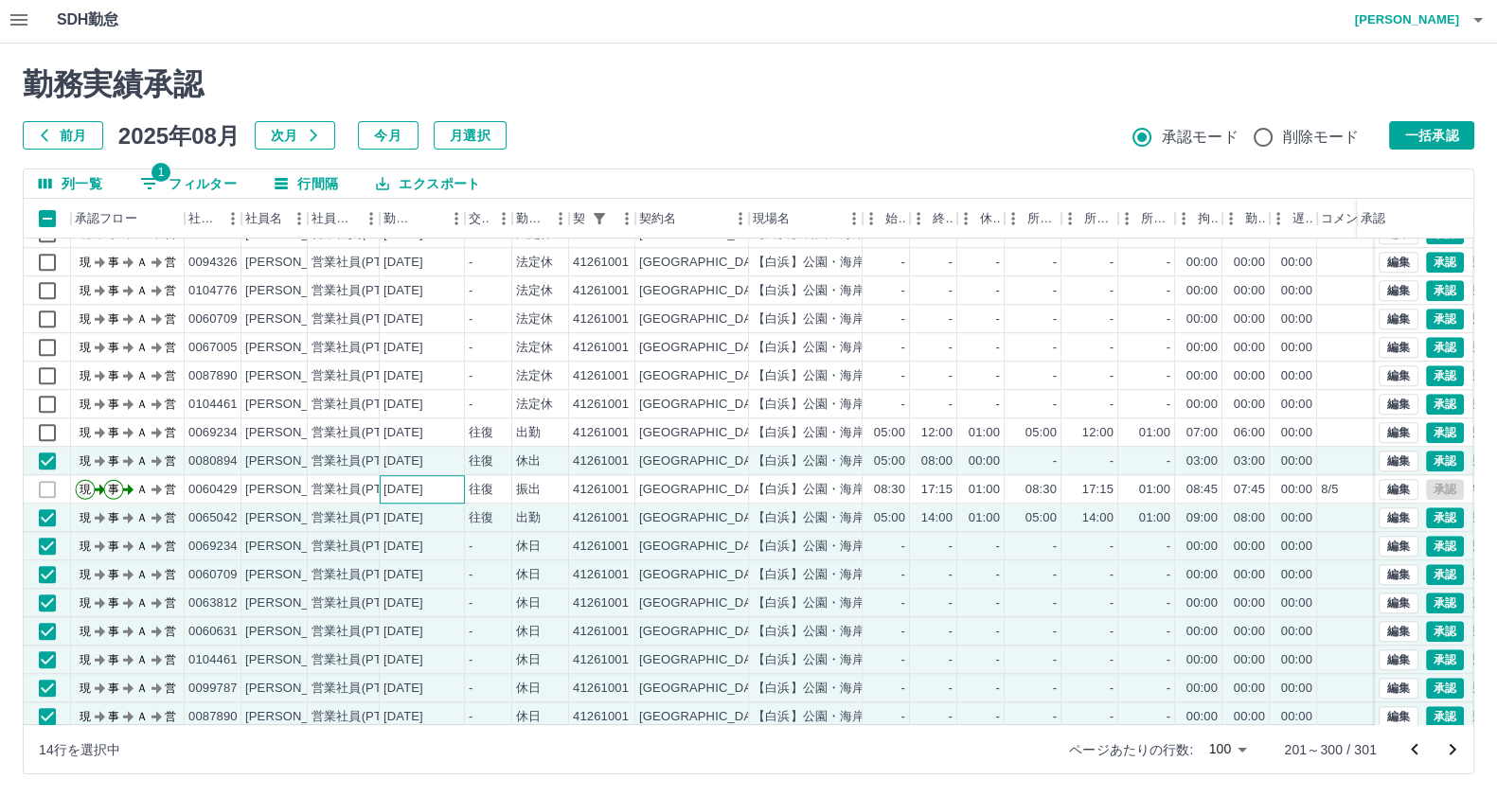
click at [423, 494] on div "[DATE]" at bounding box center [403, 490] width 40 height 18
click at [460, 420] on div "[DATE]" at bounding box center [422, 432] width 85 height 28
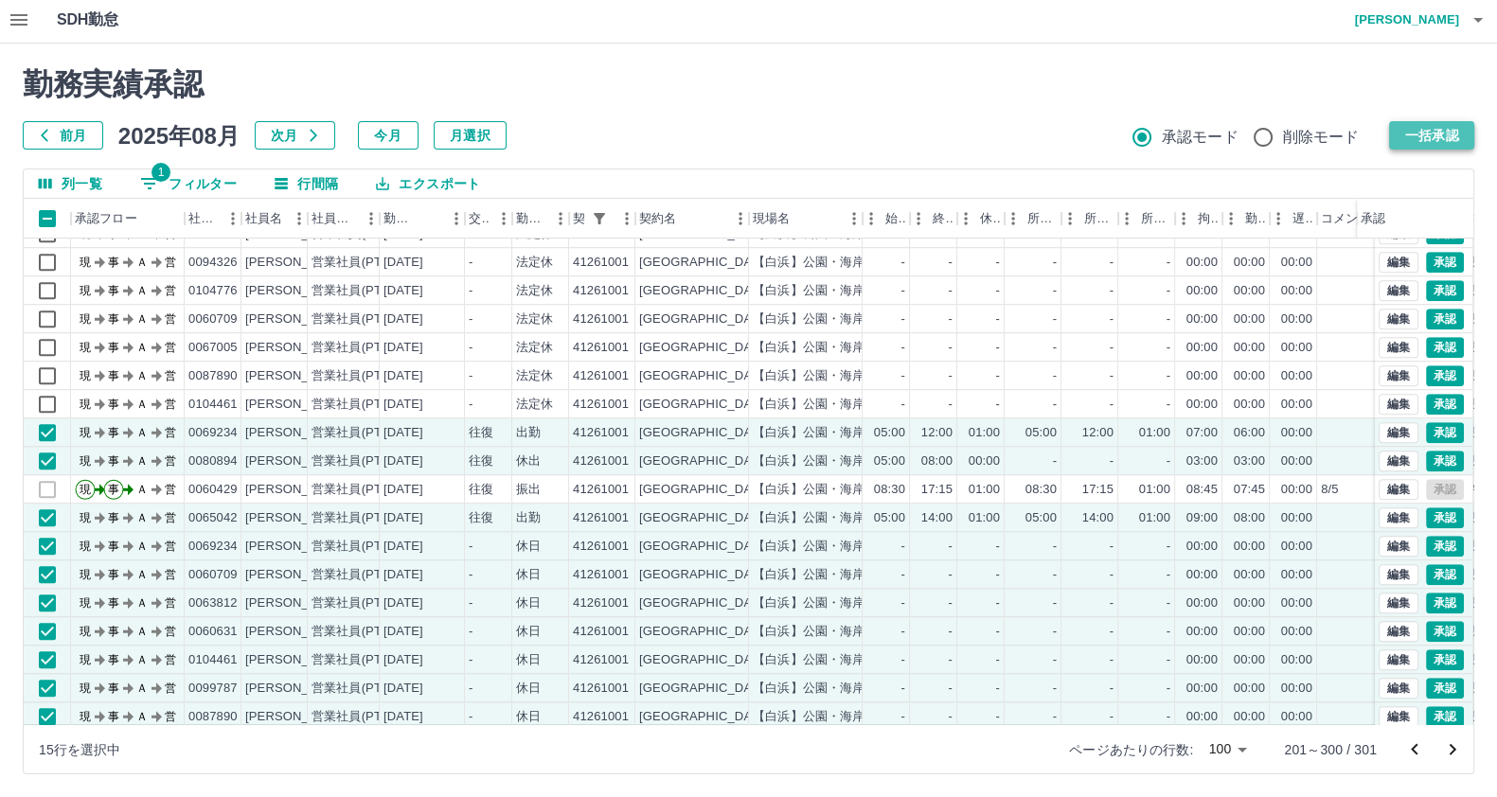
click at [1434, 125] on button "一括承認" at bounding box center [1431, 135] width 85 height 28
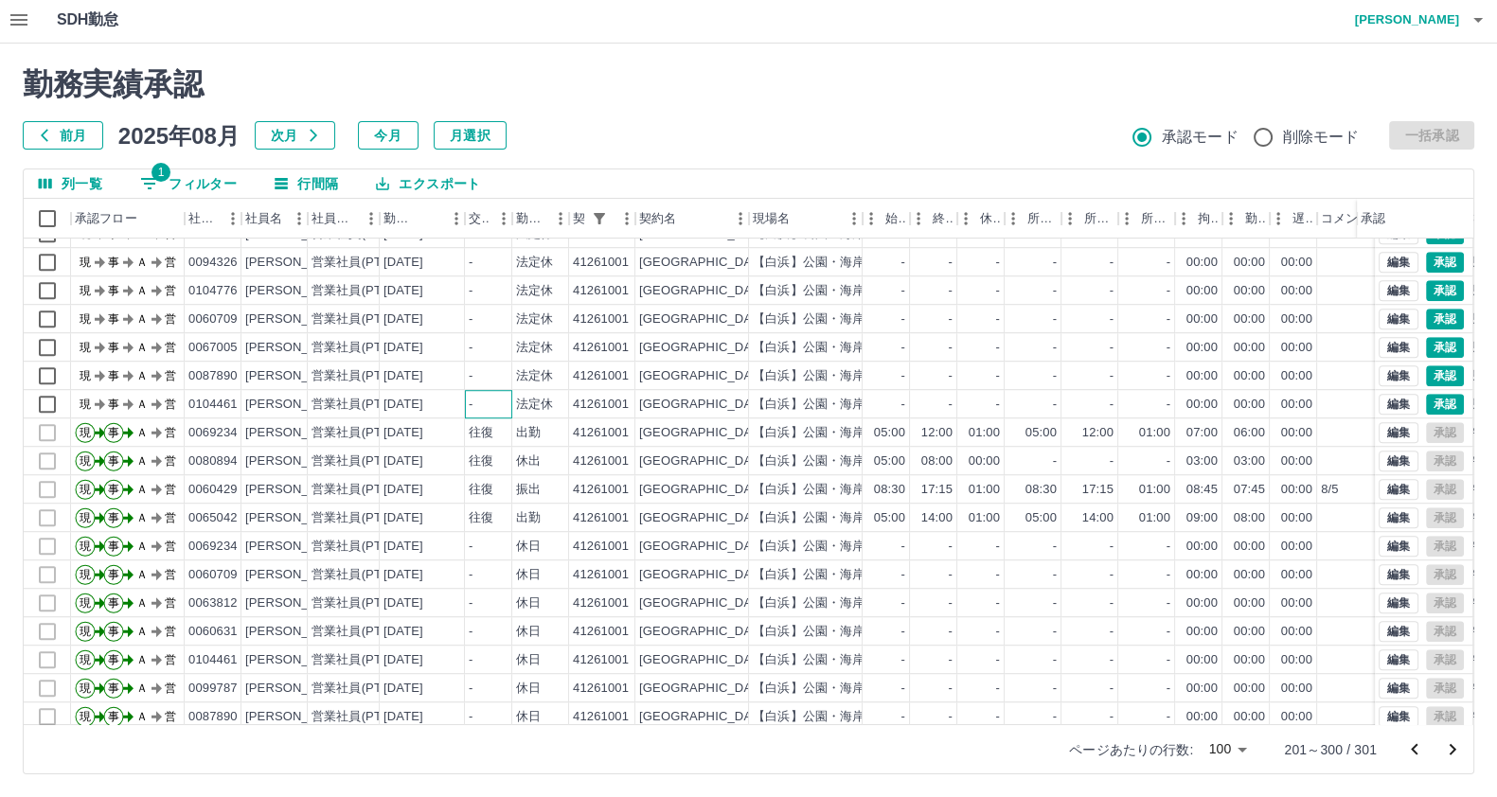
click at [492, 398] on div "-" at bounding box center [488, 404] width 47 height 28
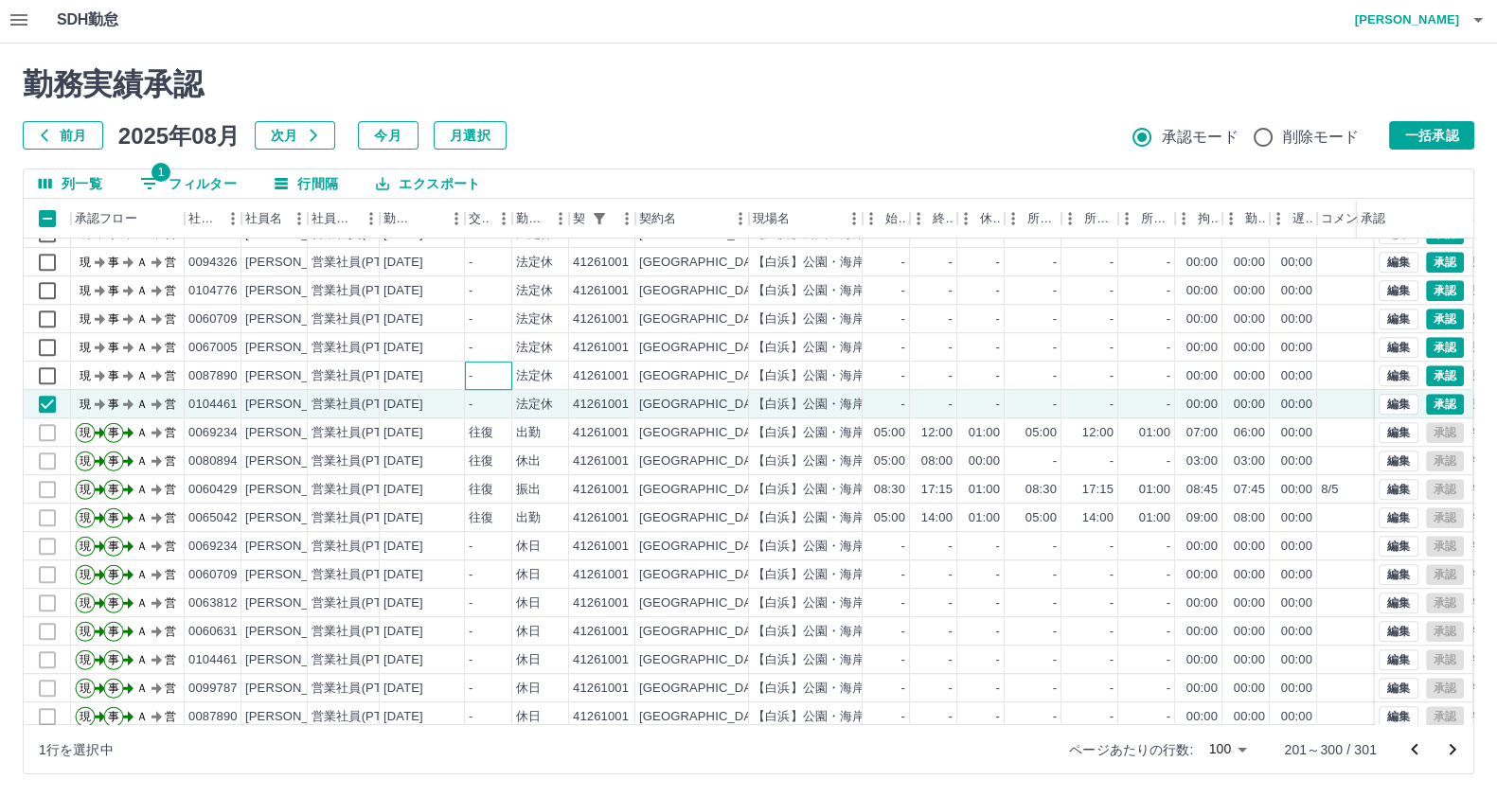
click at [497, 371] on div "-" at bounding box center [488, 376] width 47 height 28
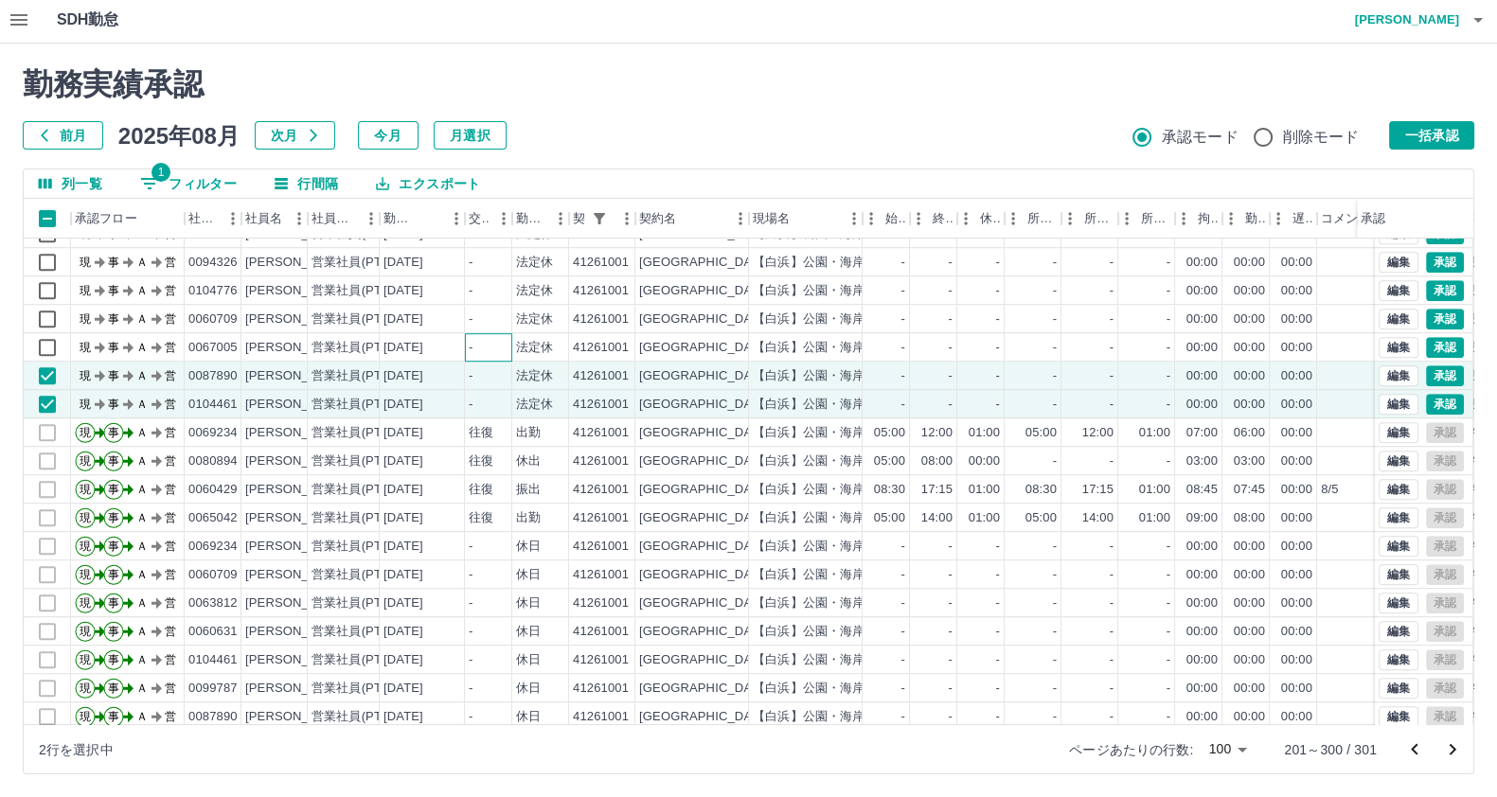
click at [507, 335] on div "-" at bounding box center [488, 347] width 47 height 28
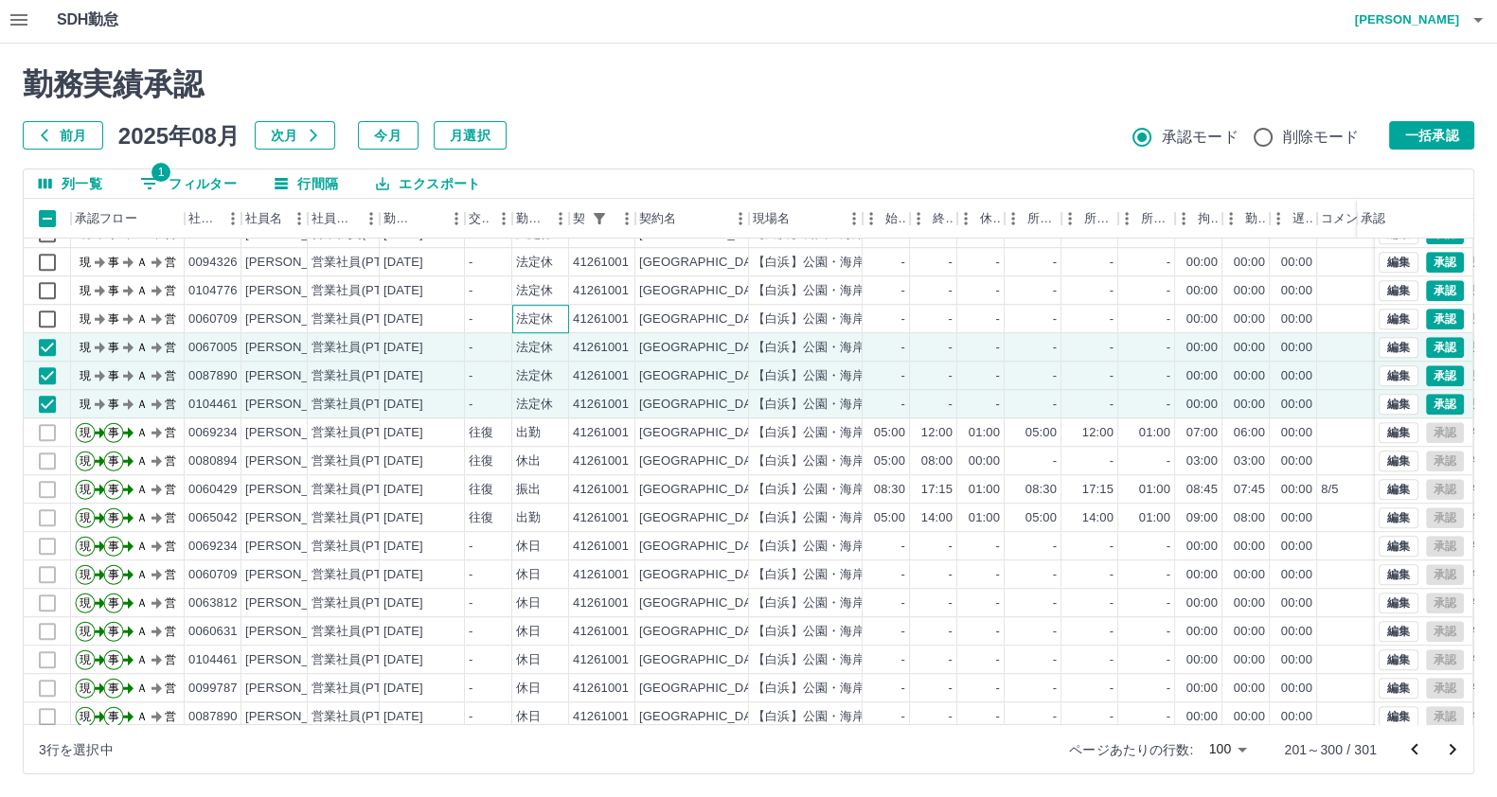
click at [516, 311] on div "法定休" at bounding box center [534, 320] width 37 height 18
drag, startPoint x: 516, startPoint y: 311, endPoint x: 522, endPoint y: 291, distance: 20.7
click at [516, 311] on div "法定休" at bounding box center [534, 320] width 37 height 18
click at [522, 289] on div "法定休" at bounding box center [534, 291] width 37 height 18
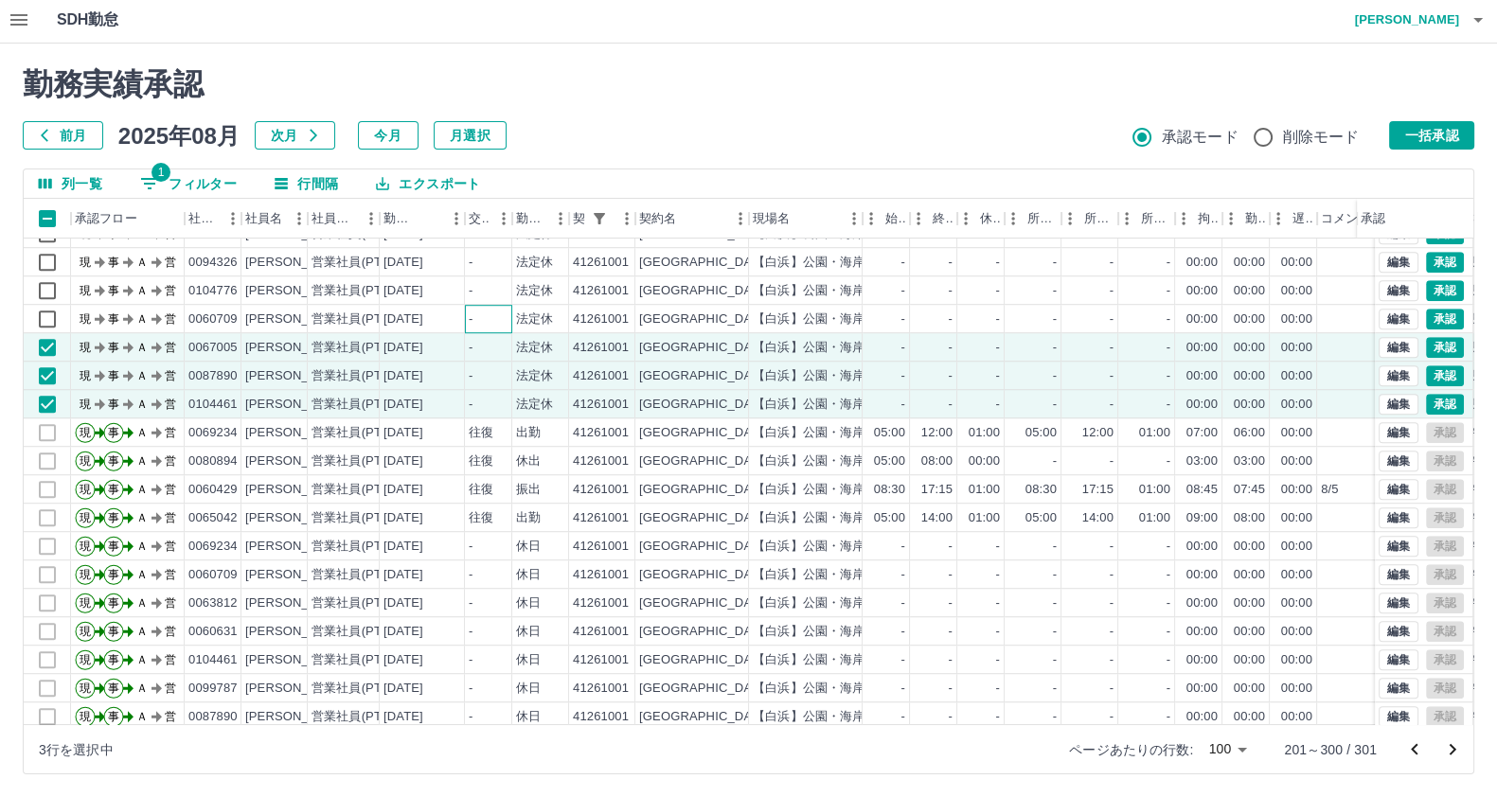
click at [506, 316] on div "-" at bounding box center [488, 319] width 47 height 28
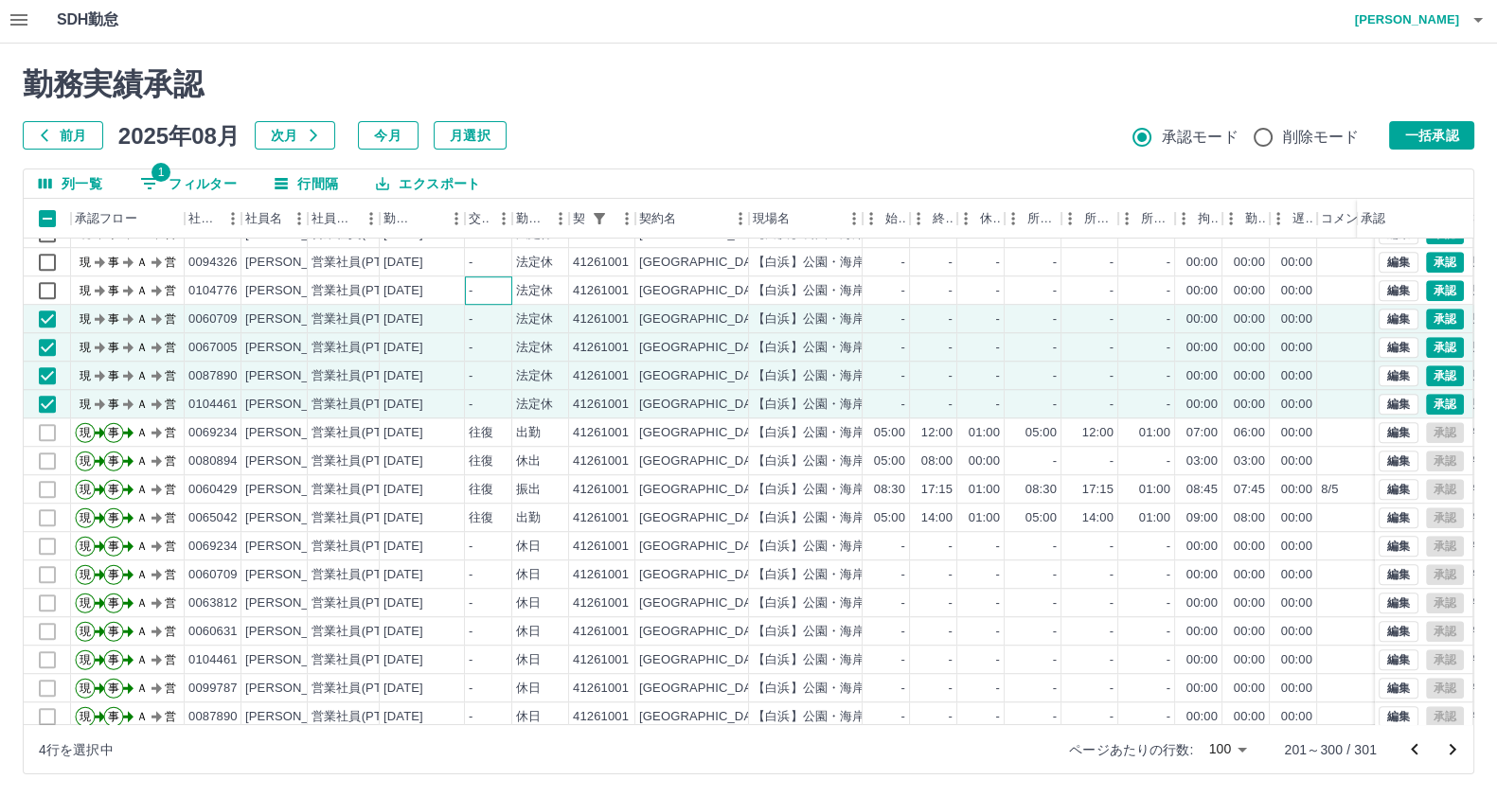
click at [478, 293] on div "-" at bounding box center [488, 290] width 47 height 28
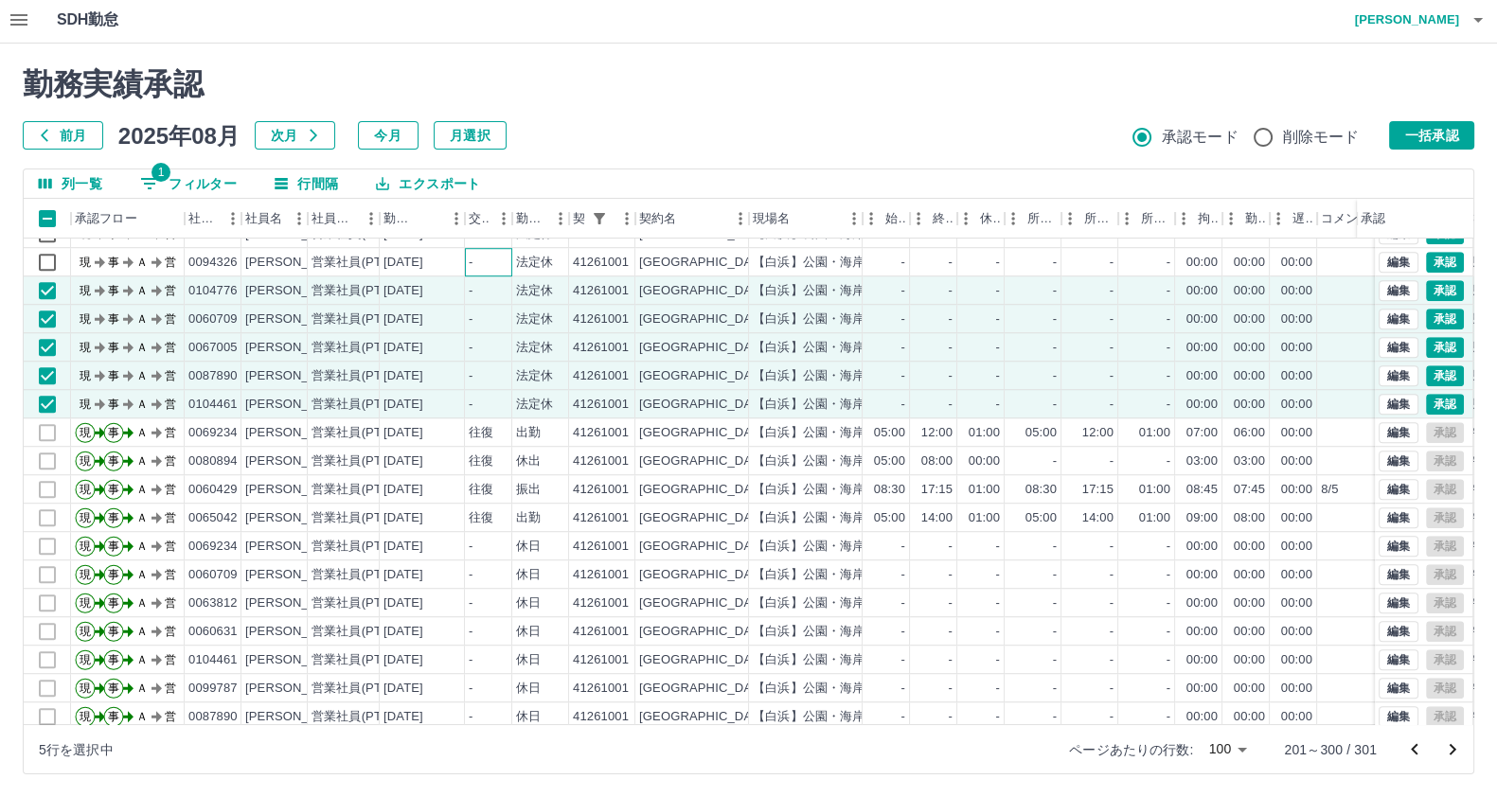
click at [478, 256] on div "-" at bounding box center [488, 262] width 47 height 28
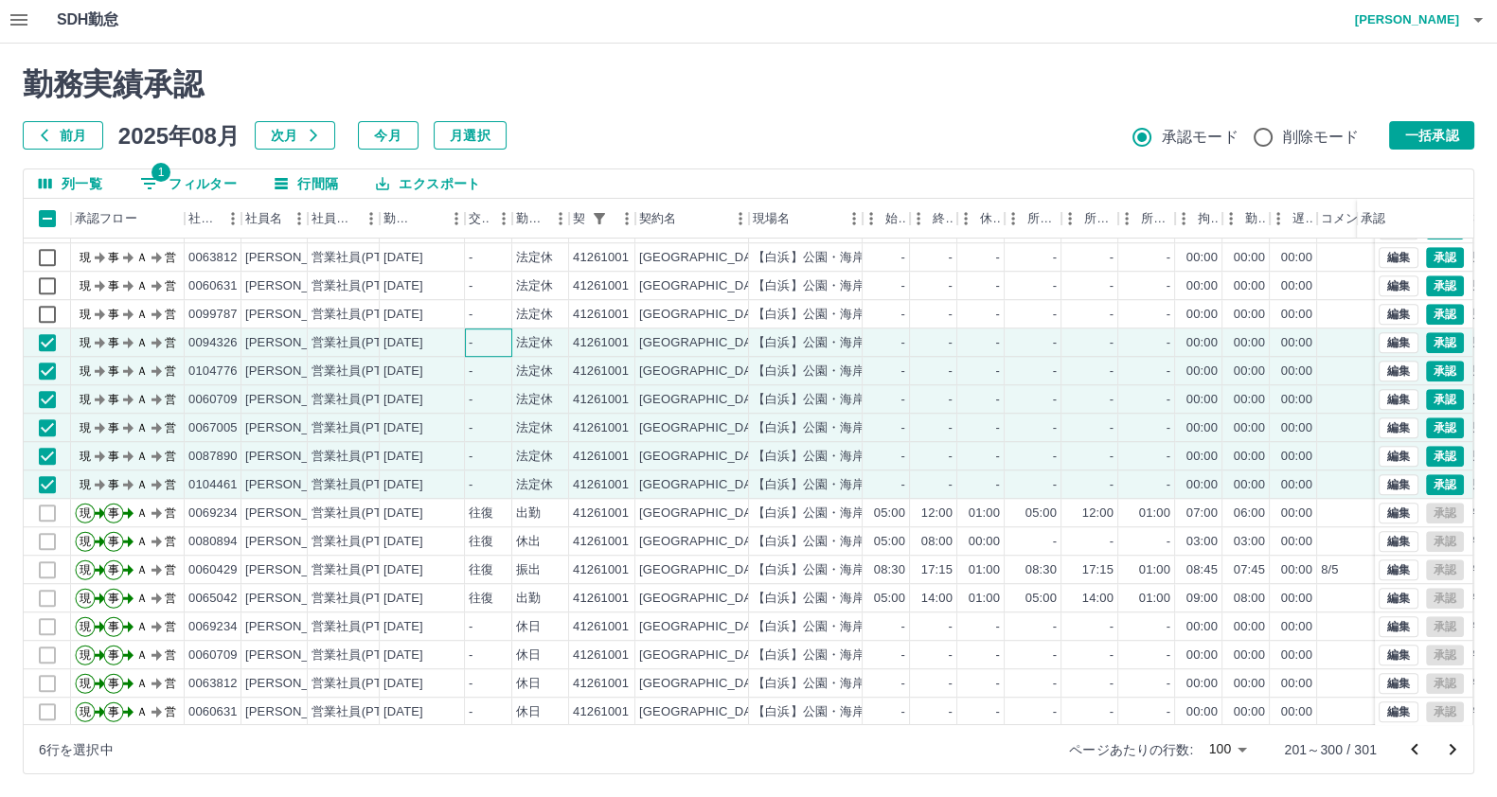
scroll to position [1543, 0]
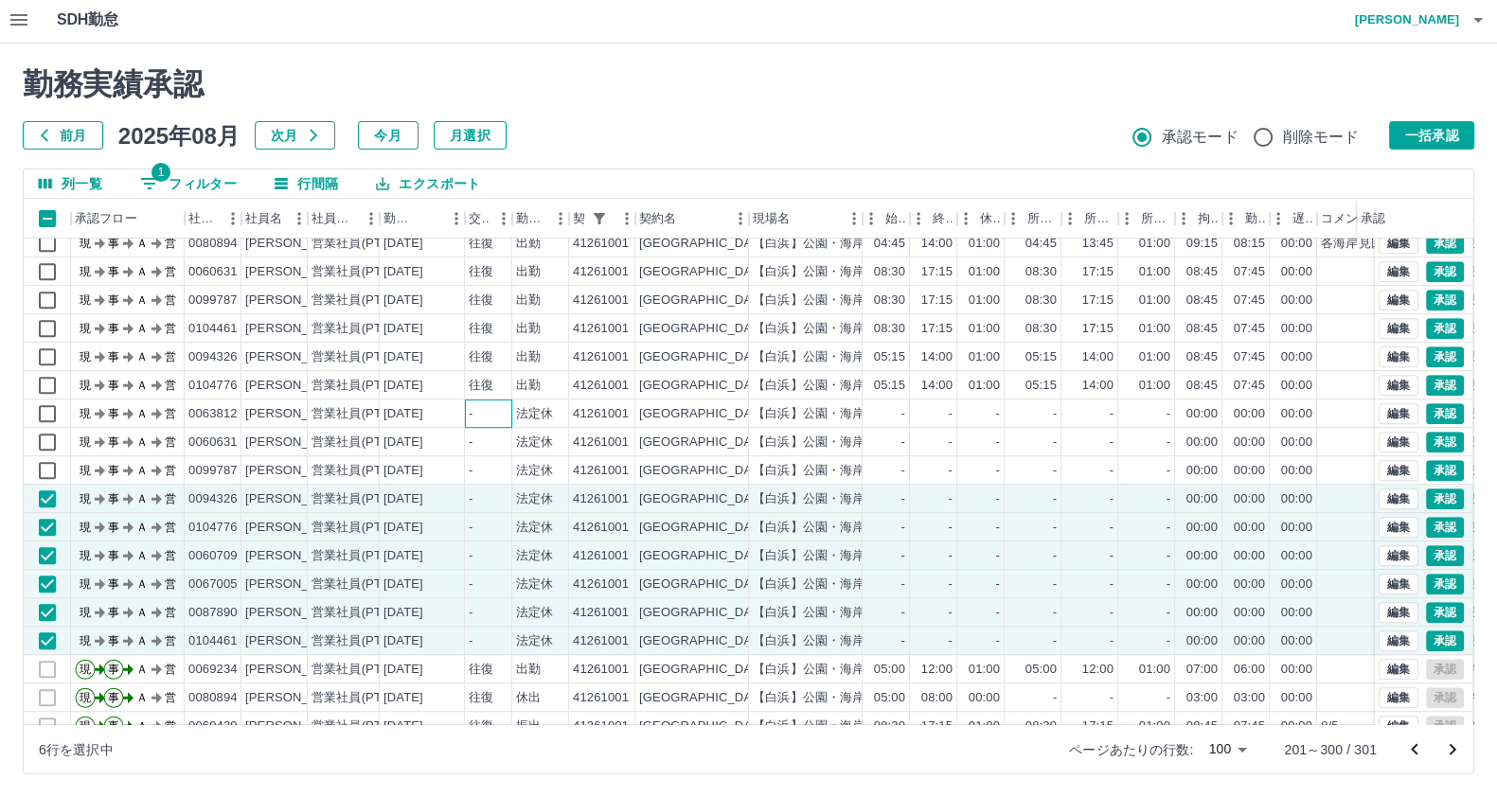
click at [492, 400] on div "-" at bounding box center [488, 414] width 47 height 28
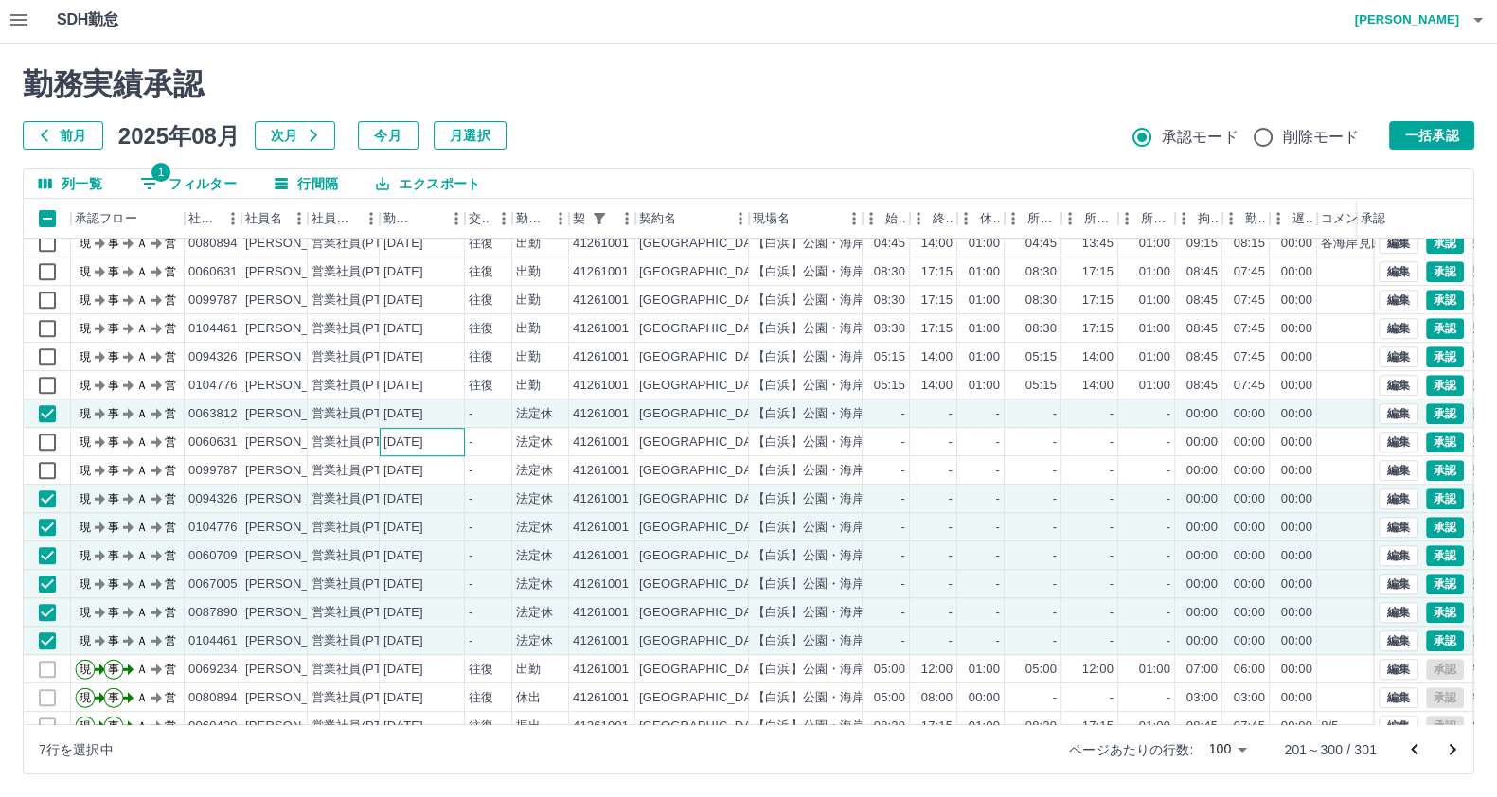
drag, startPoint x: 437, startPoint y: 446, endPoint x: 421, endPoint y: 471, distance: 30.2
click at [423, 446] on div "[DATE]" at bounding box center [403, 443] width 40 height 18
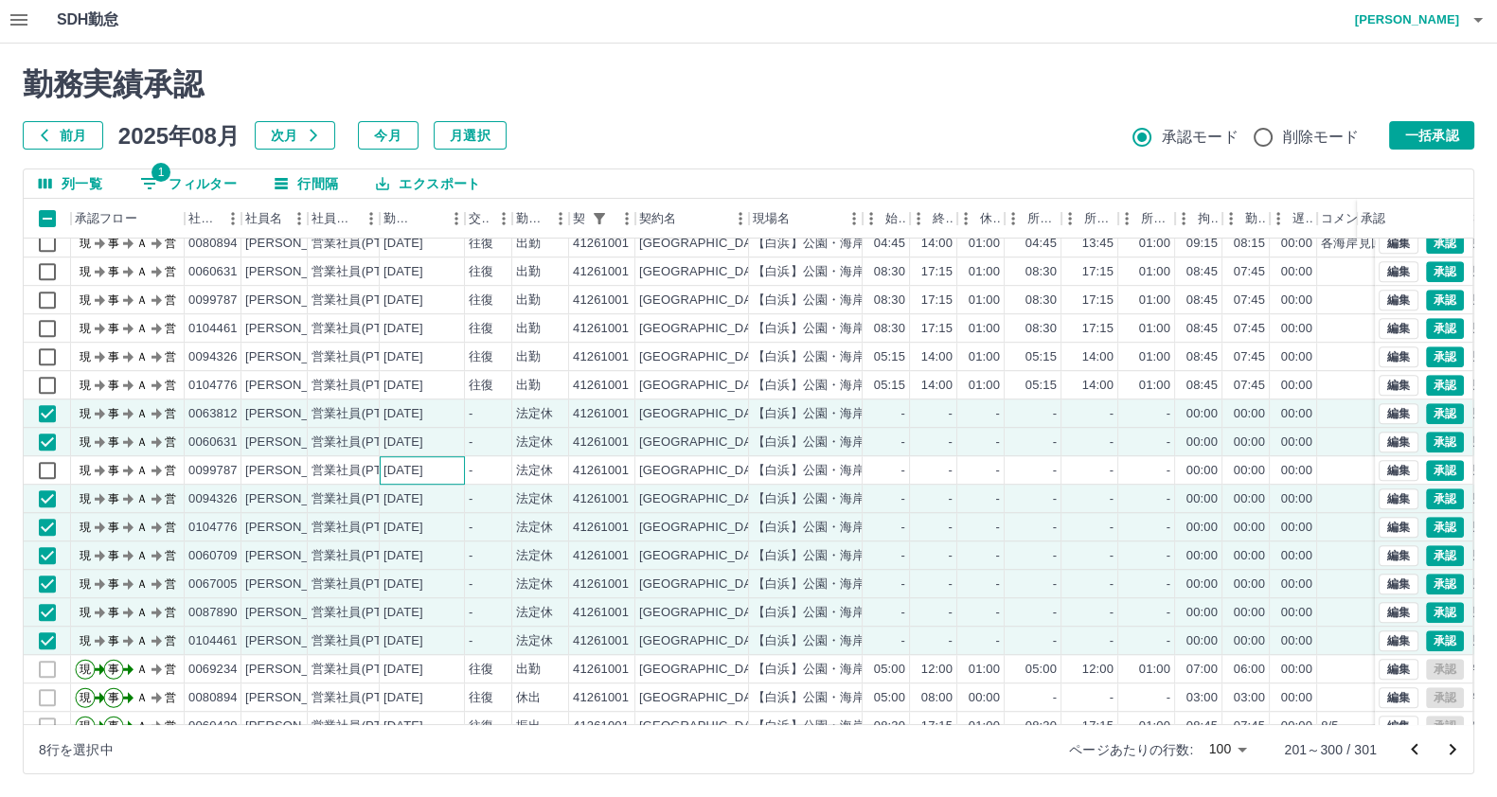
click at [420, 478] on div "[DATE]" at bounding box center [422, 470] width 85 height 28
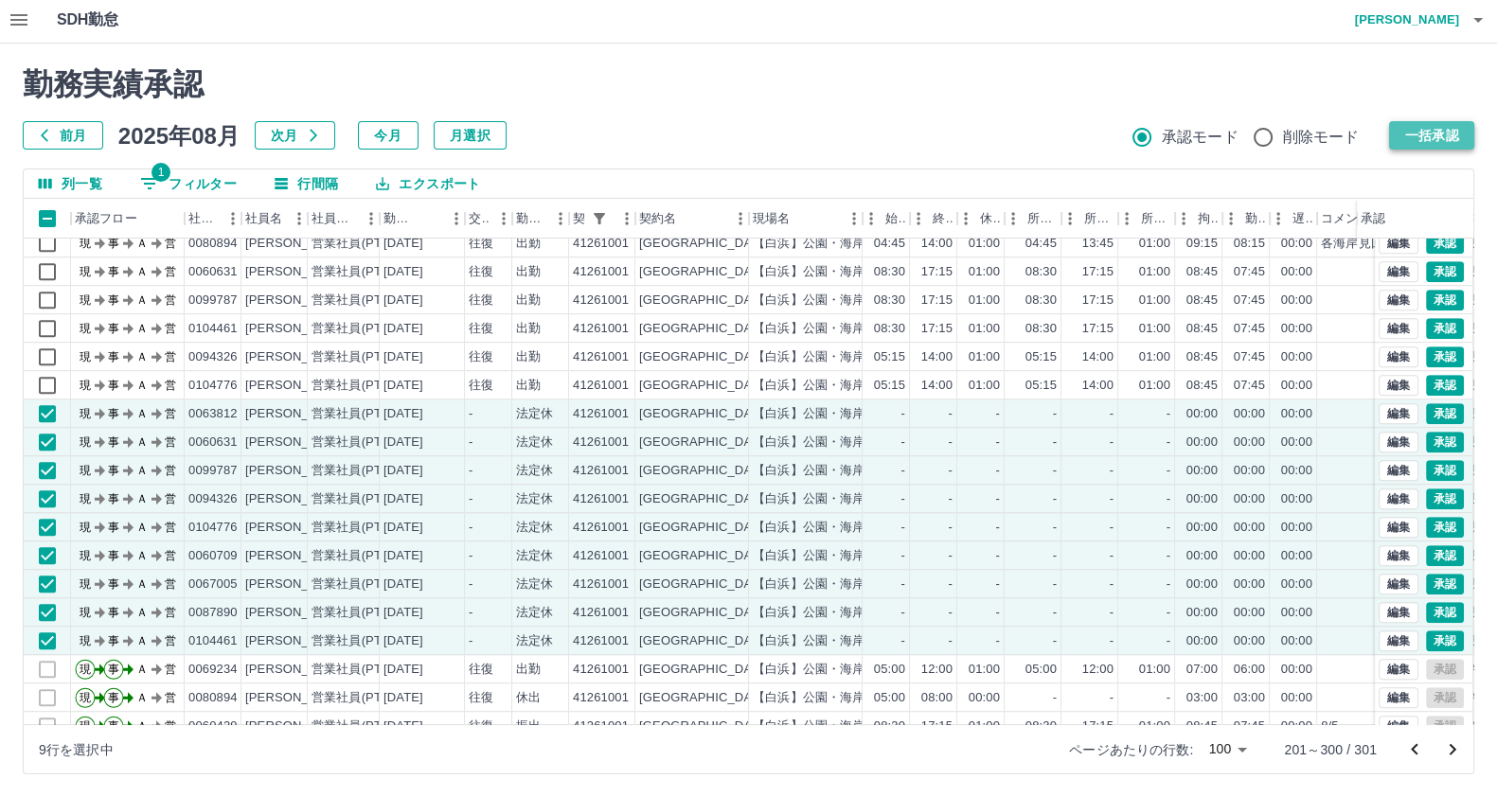
click at [1398, 131] on button "一括承認" at bounding box center [1431, 135] width 85 height 28
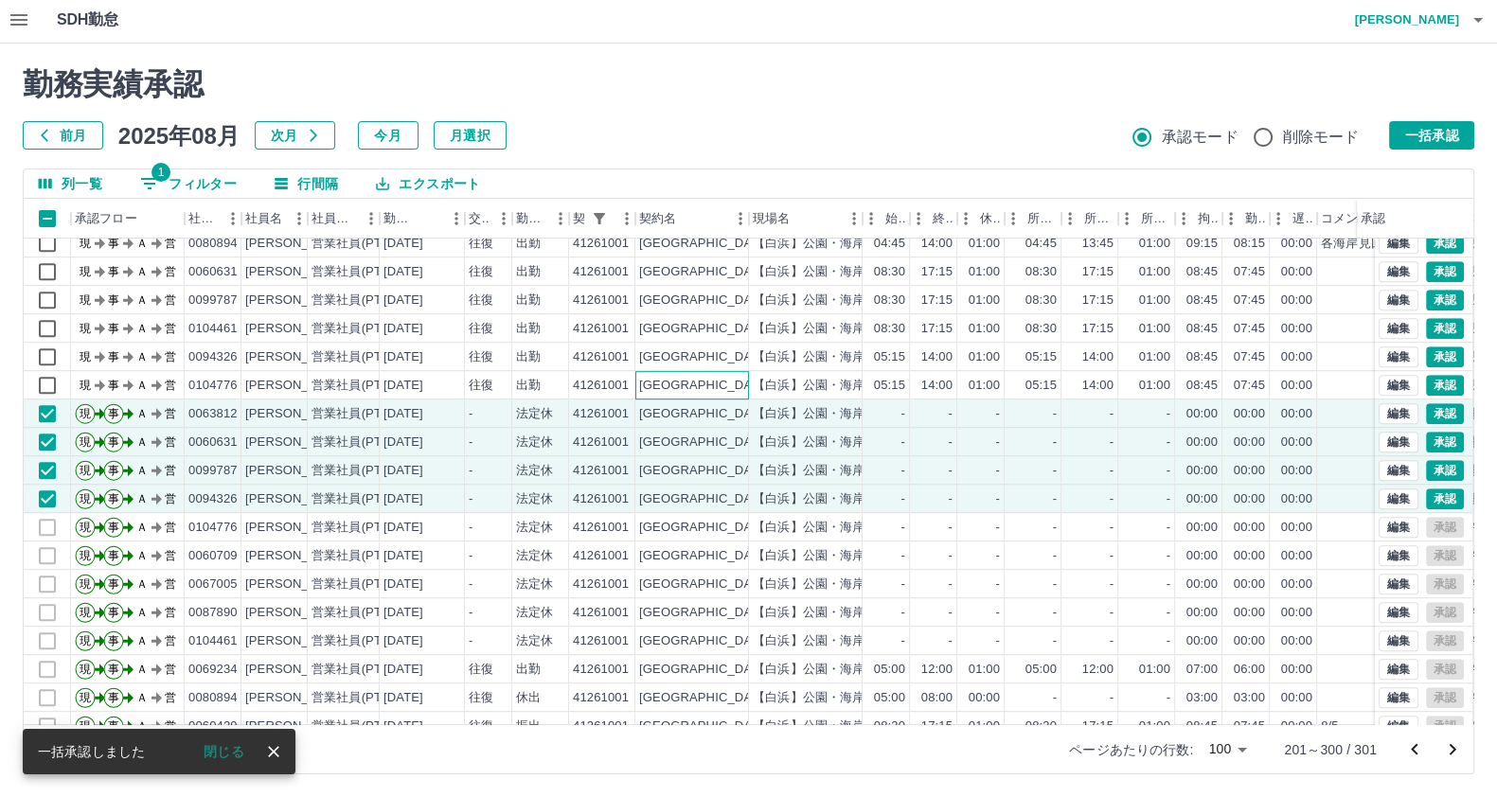
click at [696, 378] on div "[GEOGRAPHIC_DATA]" at bounding box center [692, 385] width 114 height 28
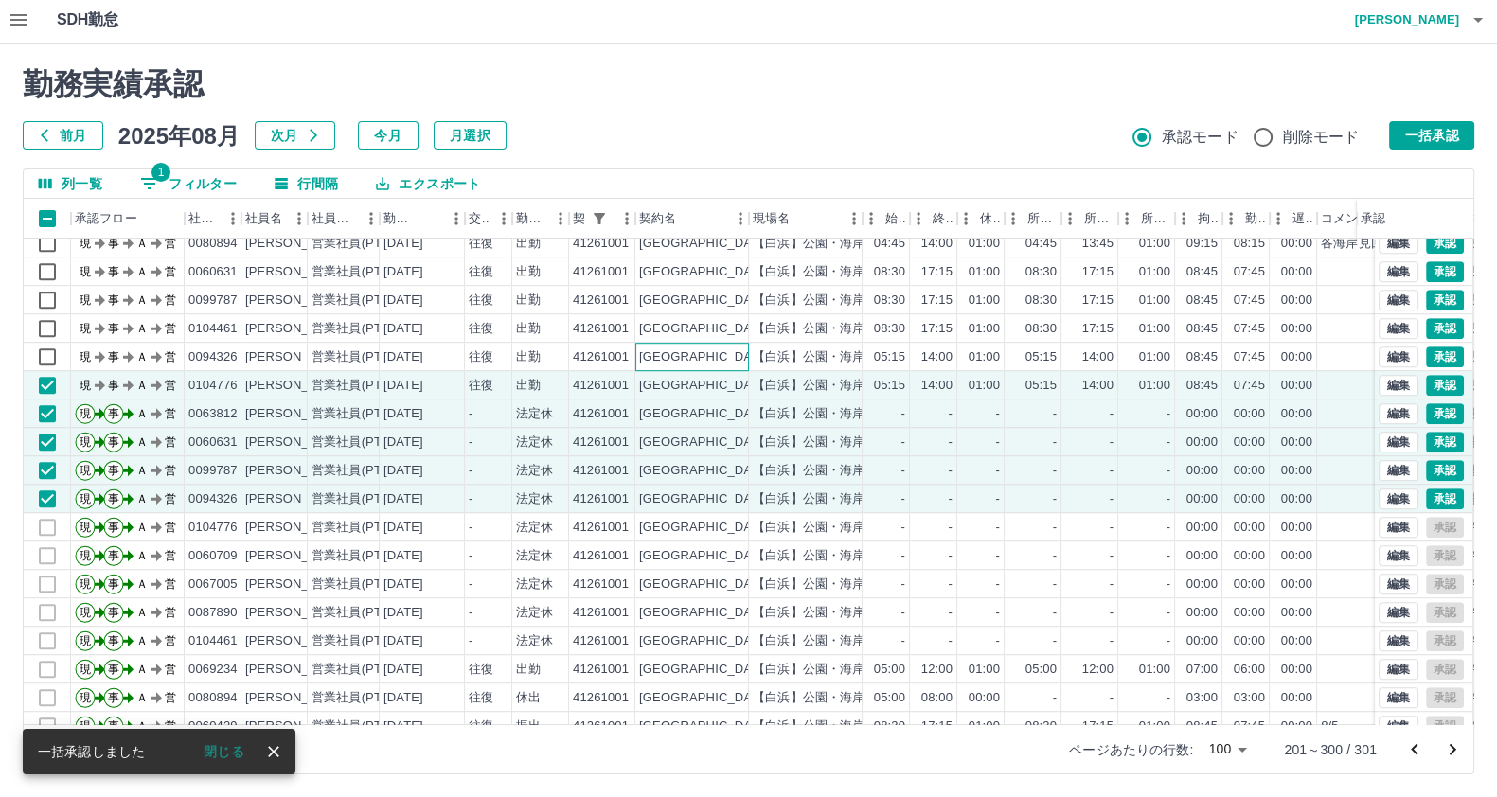
click at [695, 343] on div "[GEOGRAPHIC_DATA]" at bounding box center [692, 357] width 114 height 28
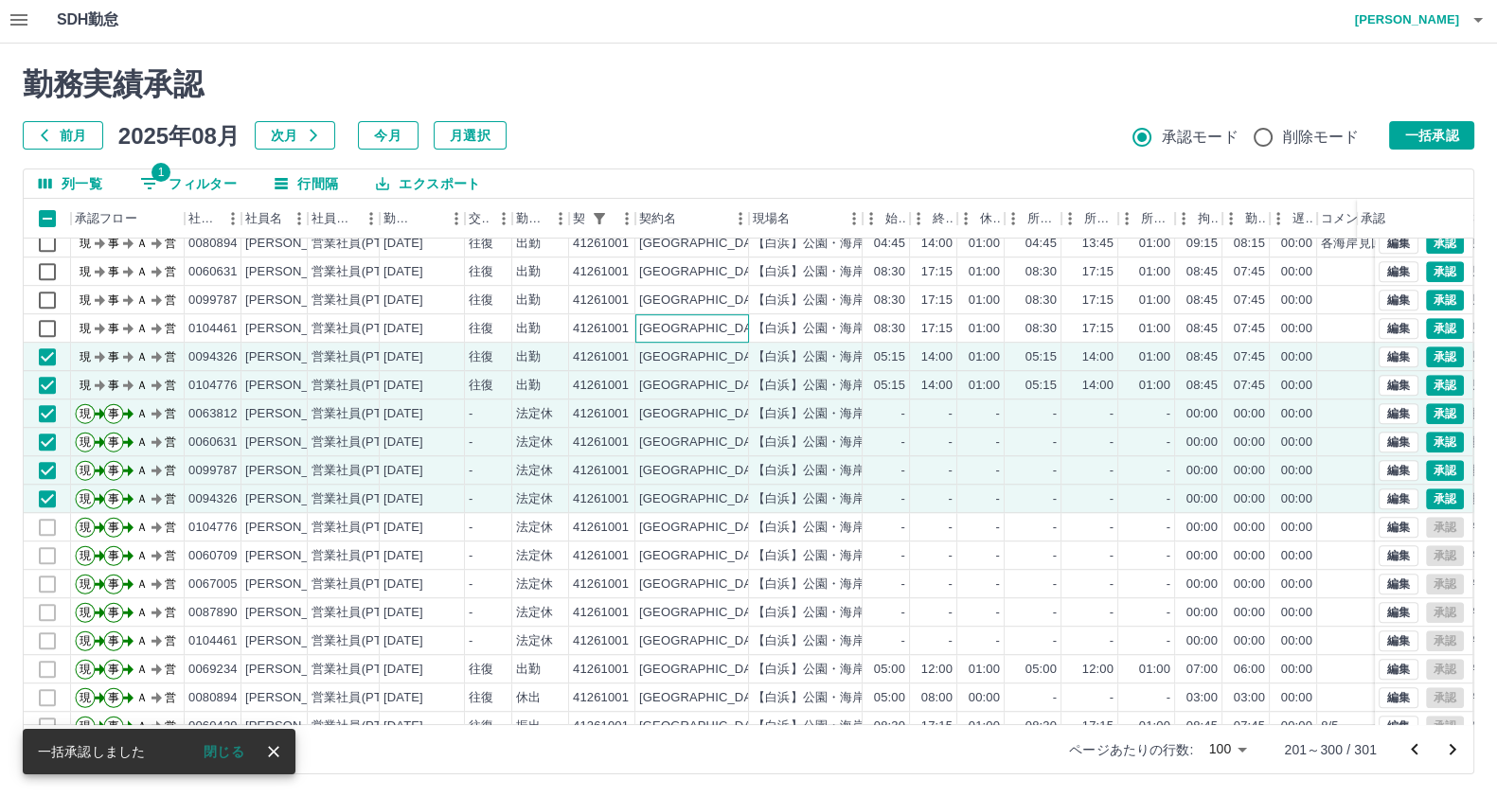
click at [695, 314] on div "[GEOGRAPHIC_DATA]" at bounding box center [692, 328] width 114 height 28
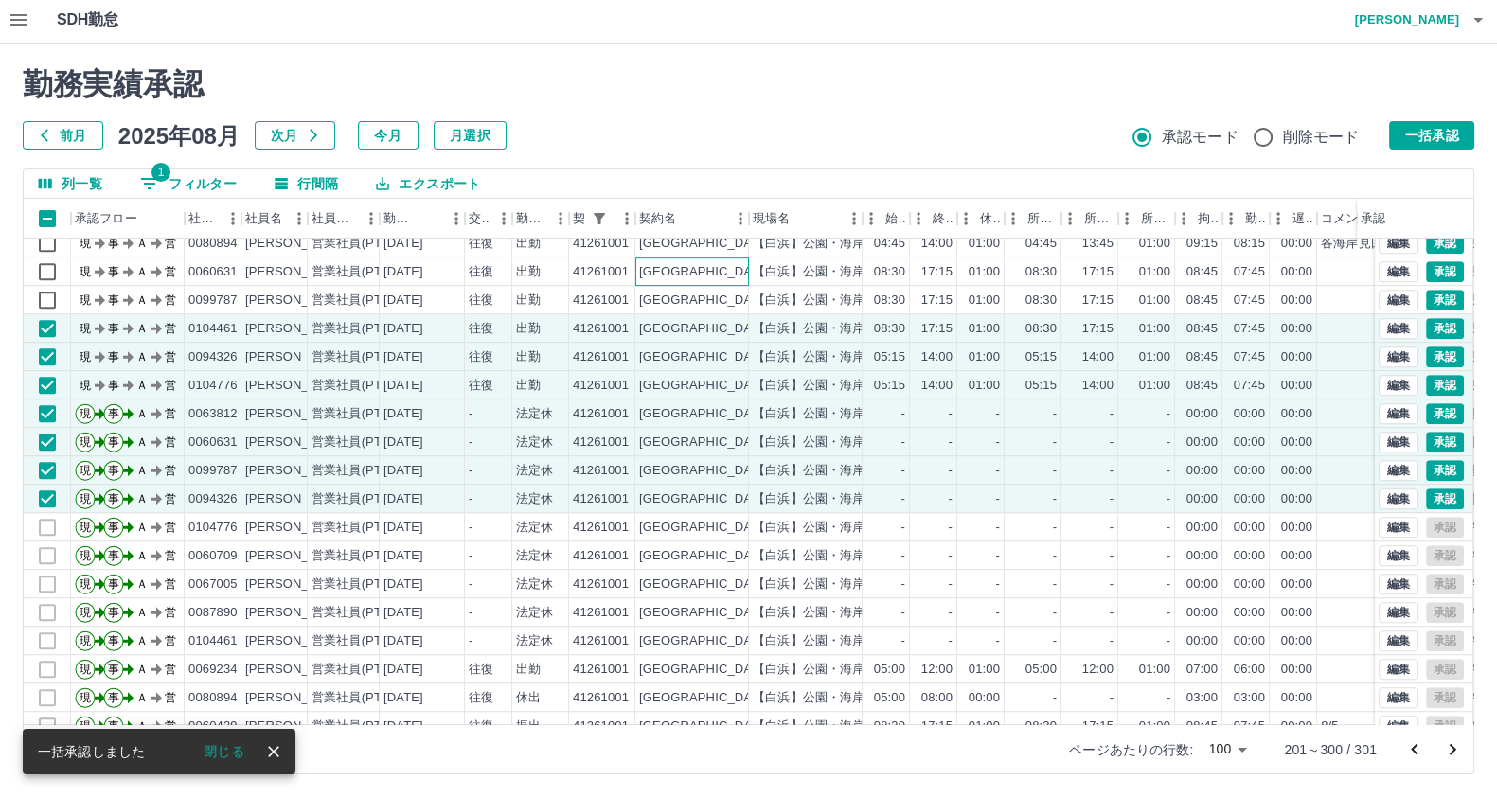
click at [695, 279] on div "[GEOGRAPHIC_DATA]" at bounding box center [692, 272] width 114 height 28
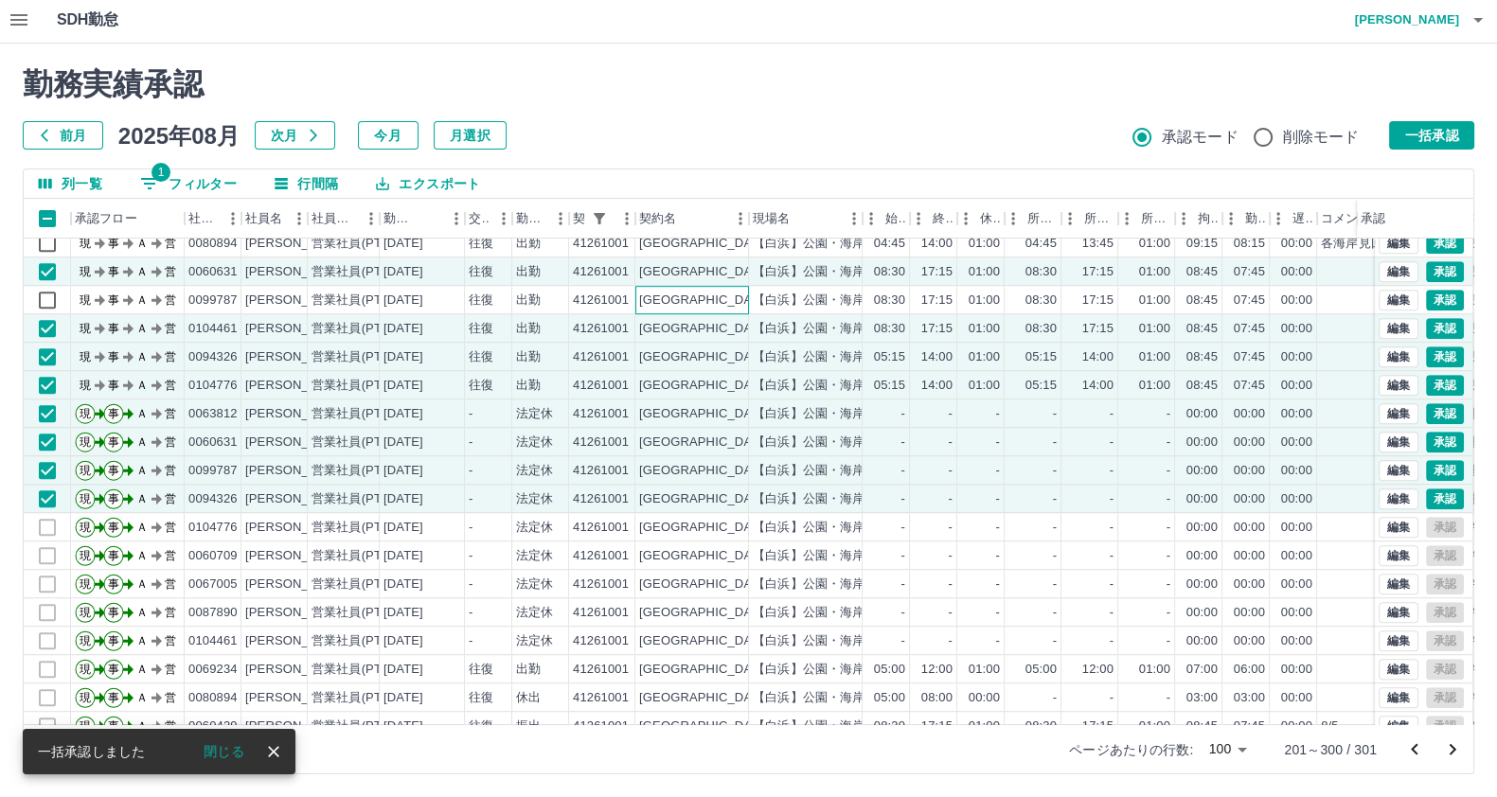
click at [675, 292] on div "[GEOGRAPHIC_DATA]" at bounding box center [704, 301] width 131 height 18
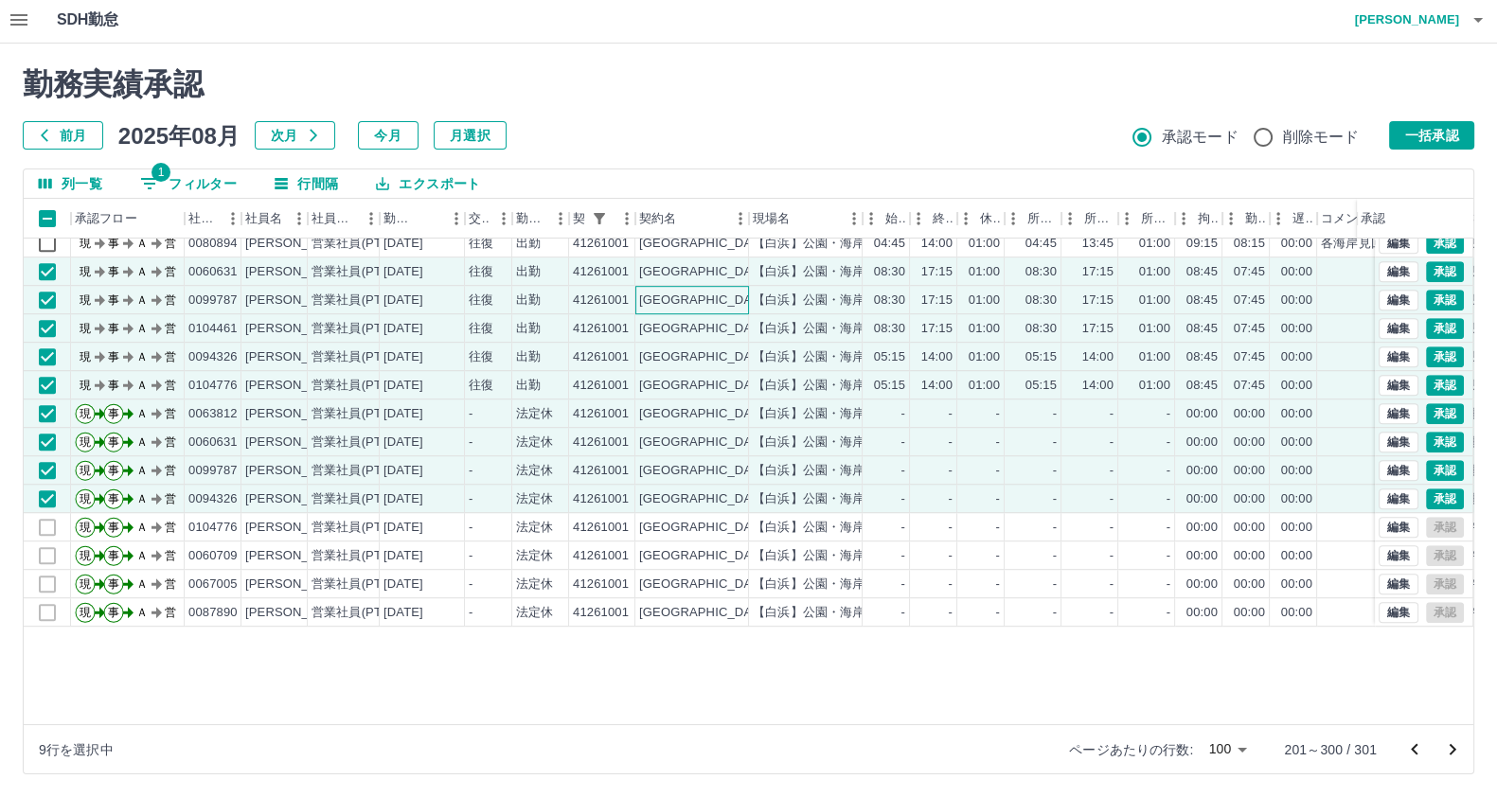
scroll to position [1307, 0]
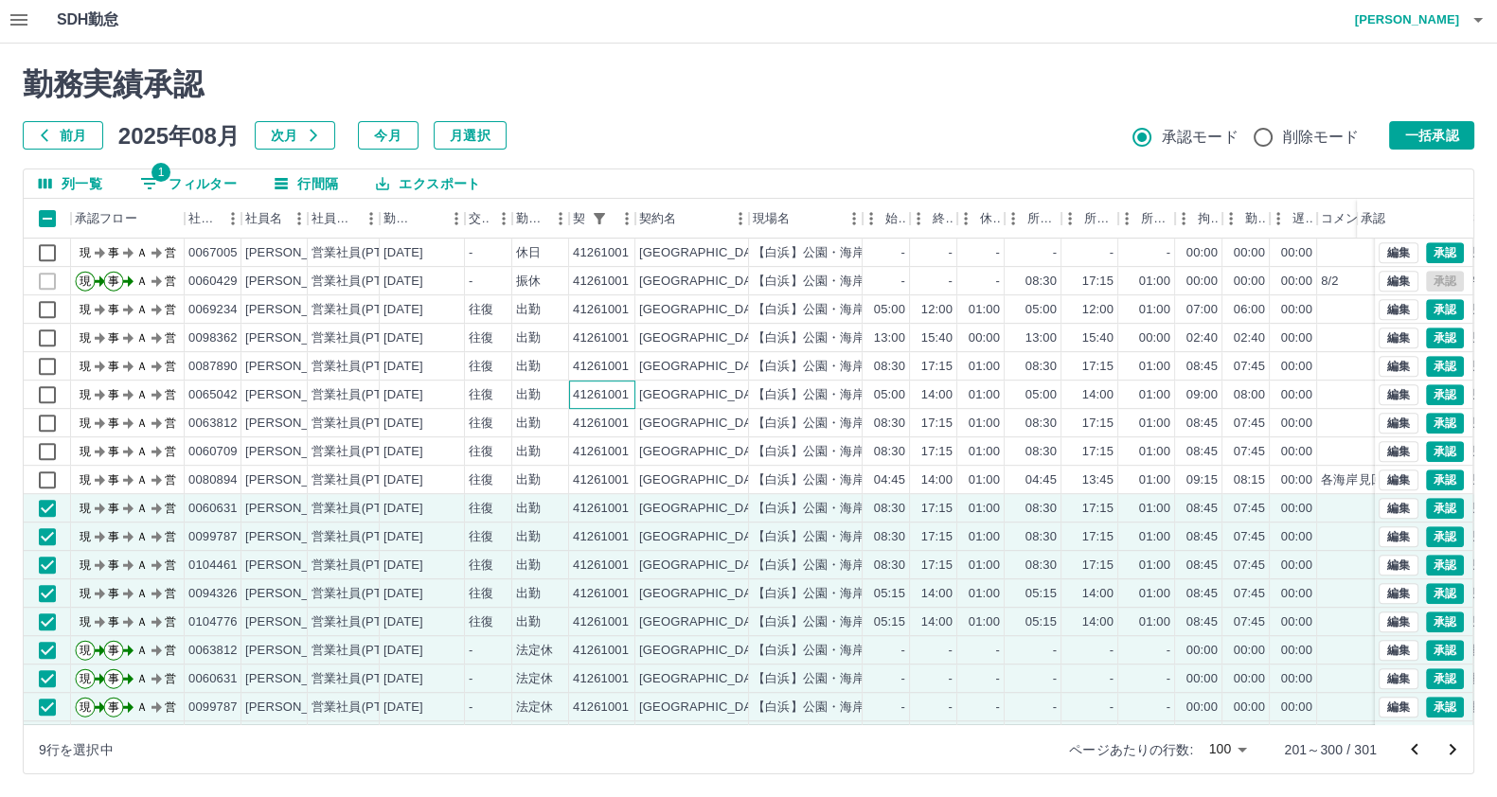
click at [573, 393] on div "41261001" at bounding box center [601, 395] width 56 height 18
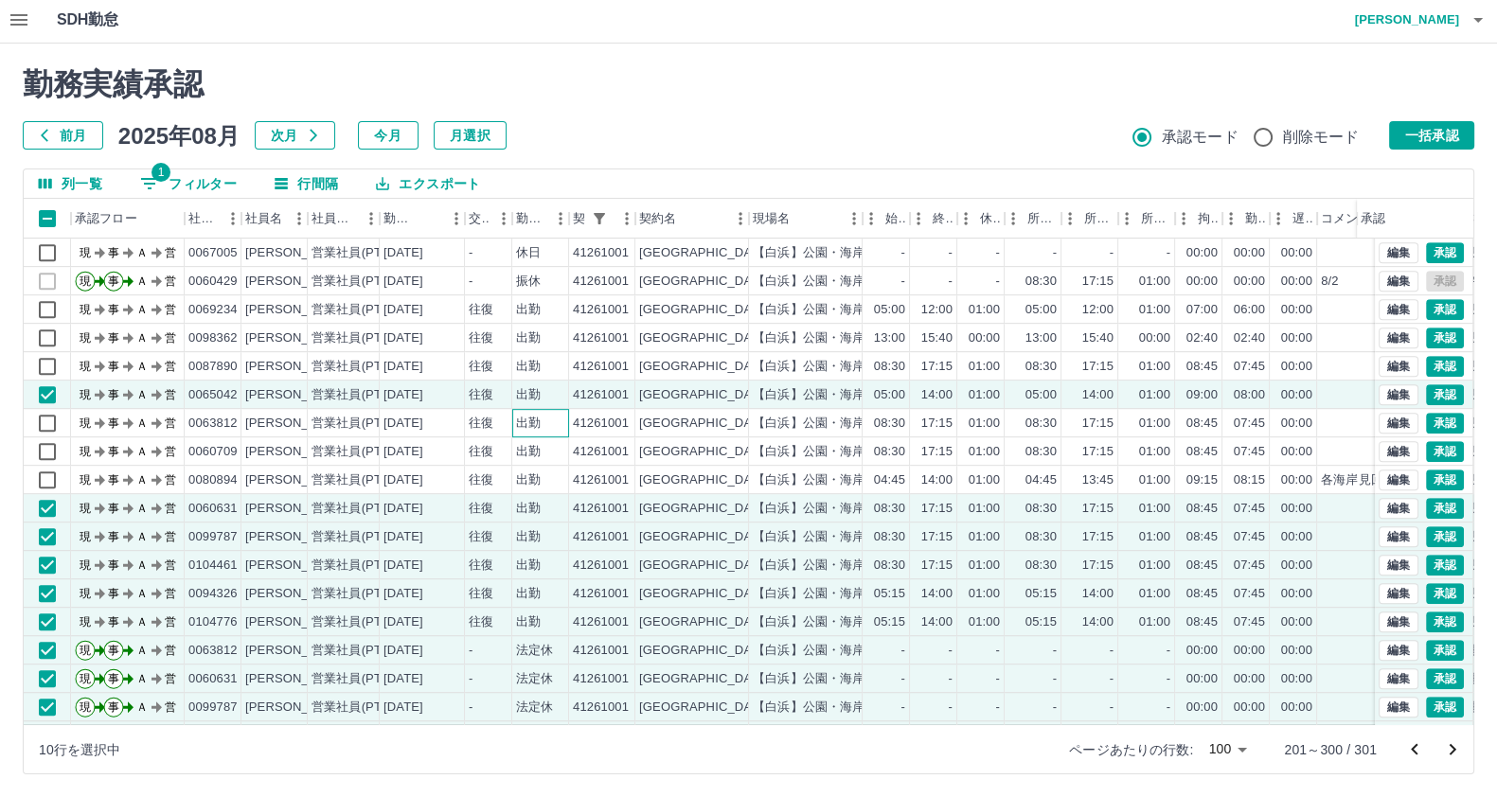
click at [546, 425] on div "出勤" at bounding box center [540, 423] width 57 height 28
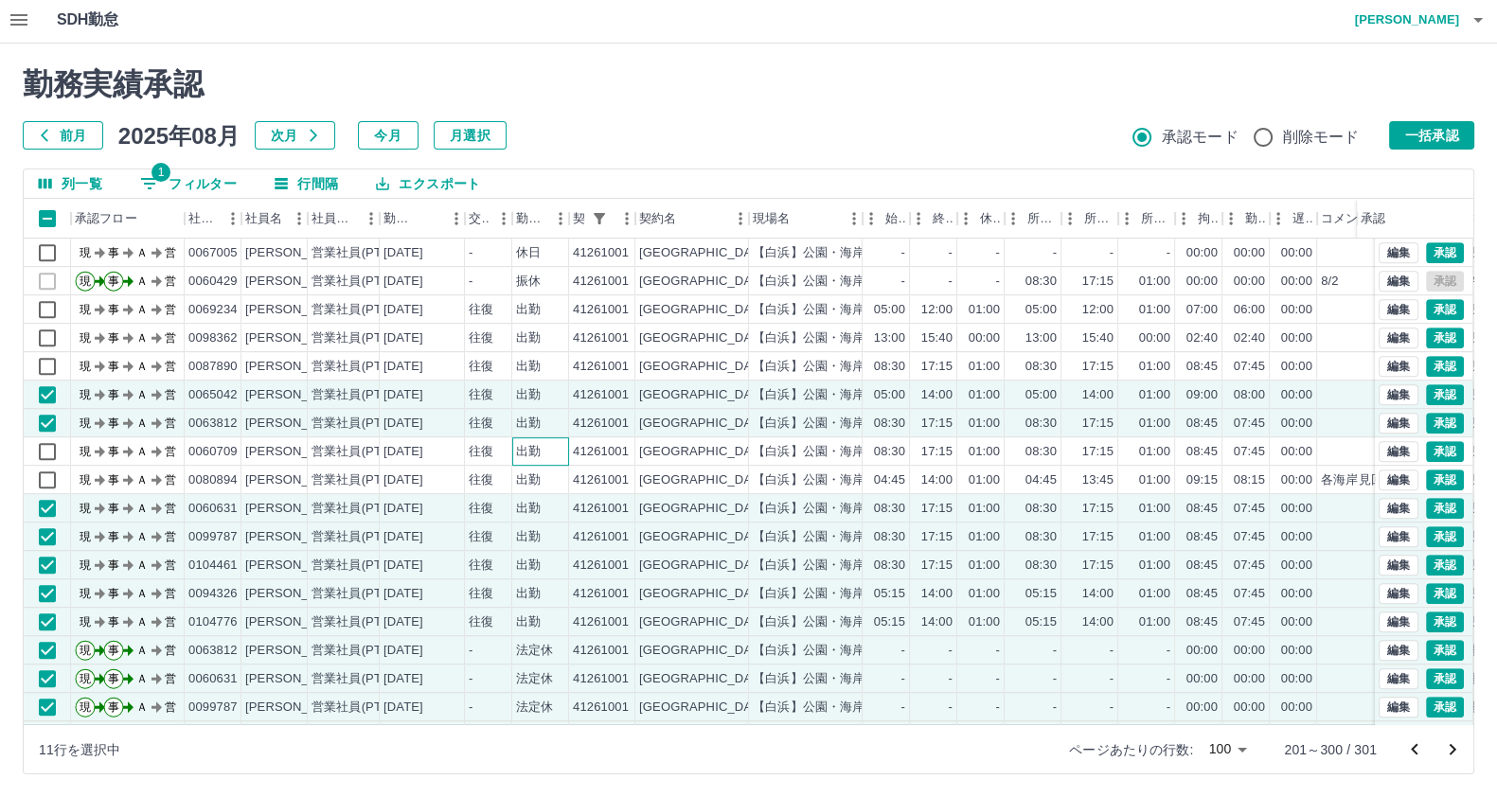
drag, startPoint x: 525, startPoint y: 452, endPoint x: 511, endPoint y: 471, distance: 23.1
click at [524, 454] on div "出勤" at bounding box center [528, 452] width 25 height 18
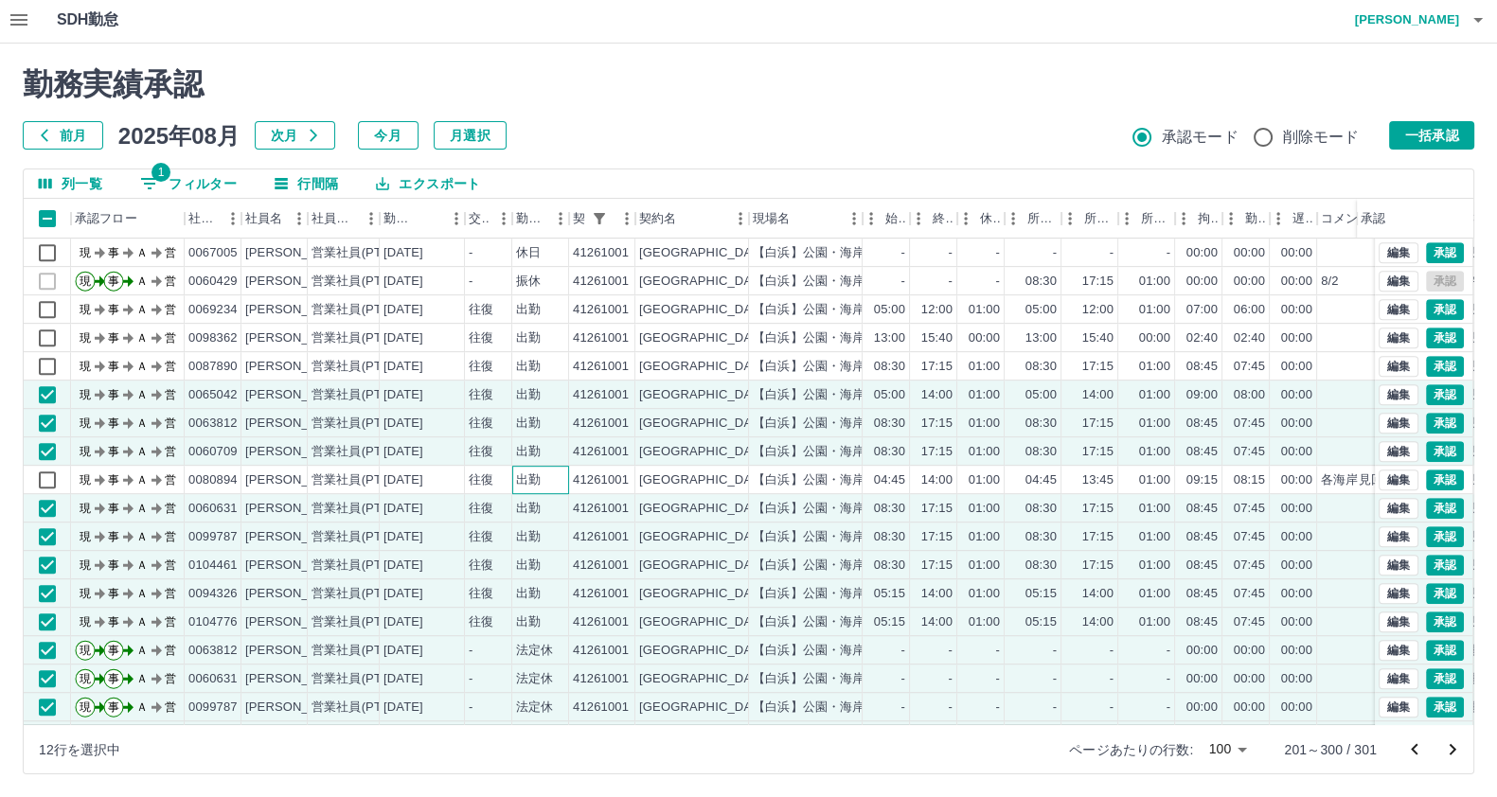
click at [510, 473] on div "現 事 Ａ 営 0080894 垣内　秀明 営業社員(PT契約) 2025-08-04 往復 出勤 41261001 白浜町 【白浜】公園・海岸・道路等環境整…" at bounding box center [801, 480] width 1555 height 28
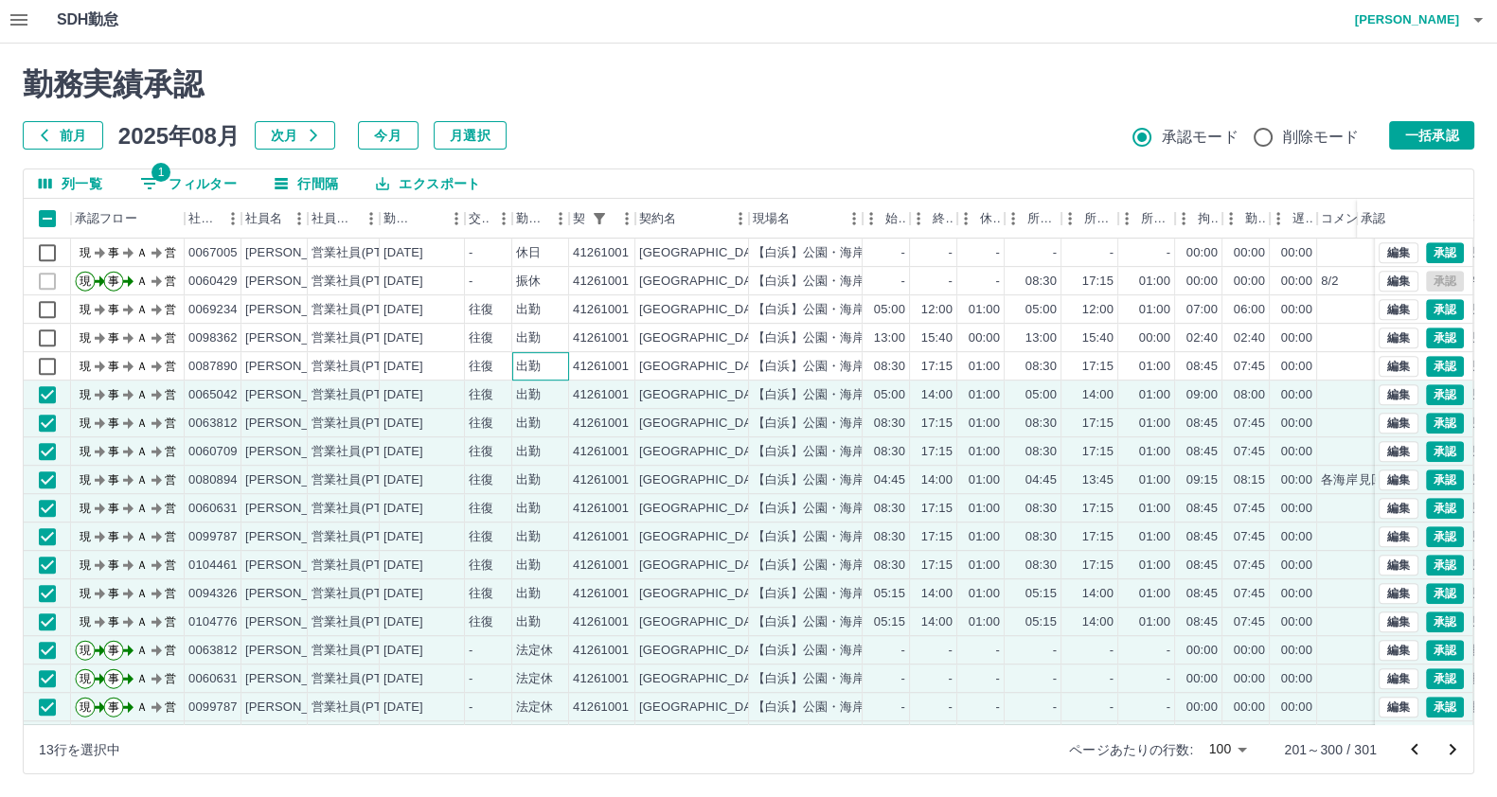
click at [535, 366] on div "出勤" at bounding box center [528, 367] width 25 height 18
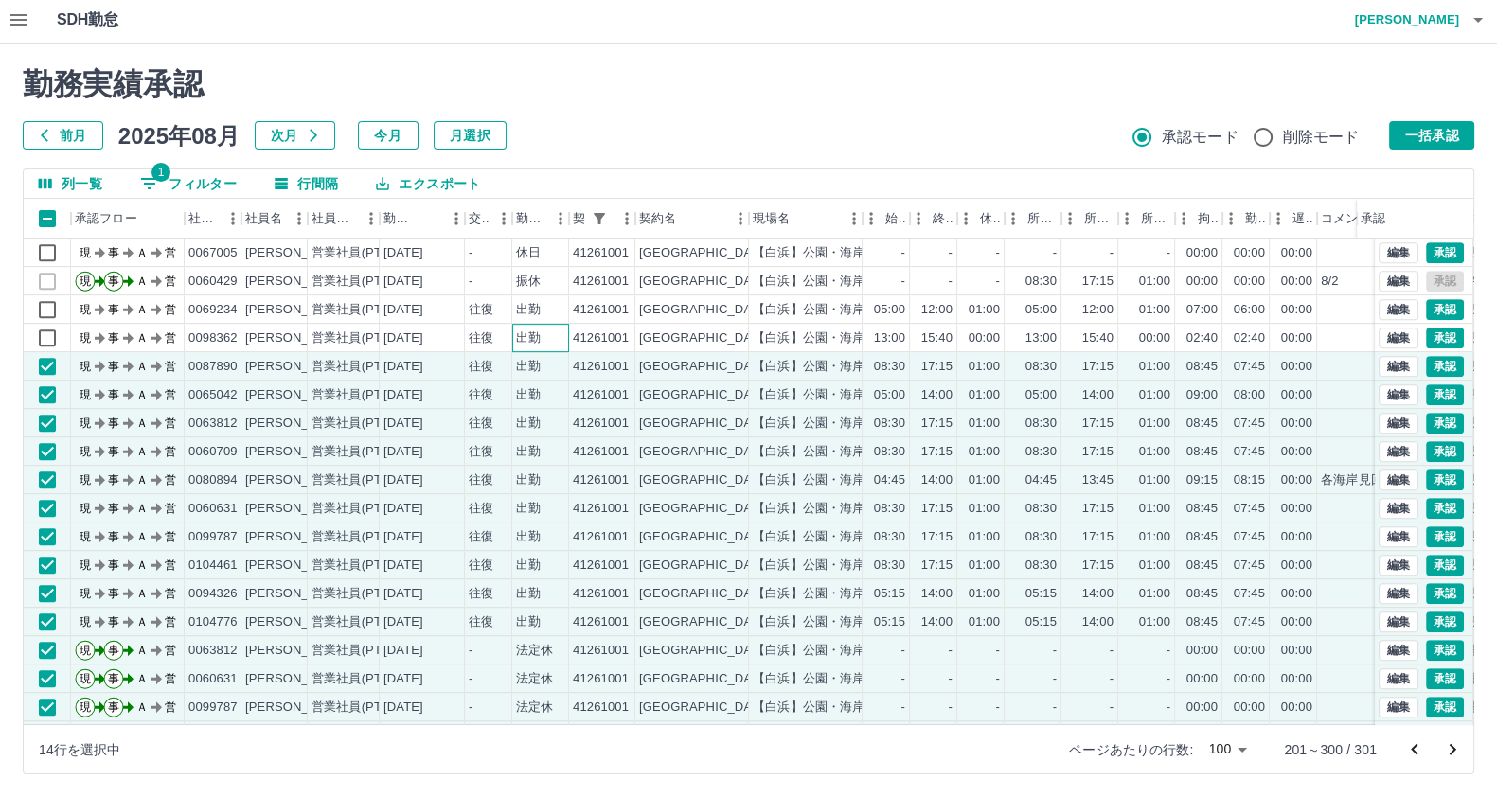
click at [533, 332] on div "出勤" at bounding box center [528, 338] width 25 height 18
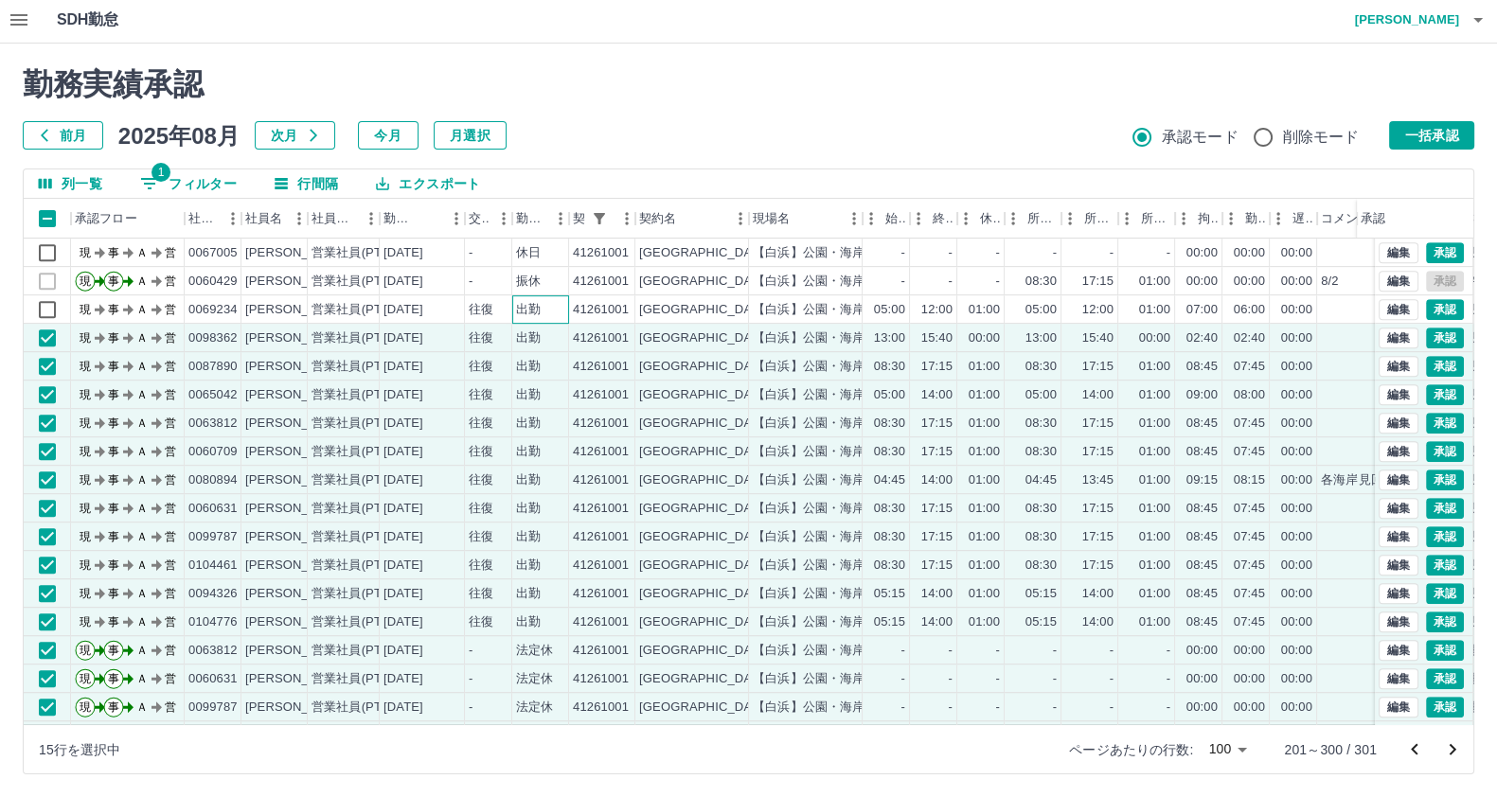
click at [528, 301] on div "出勤" at bounding box center [528, 310] width 25 height 18
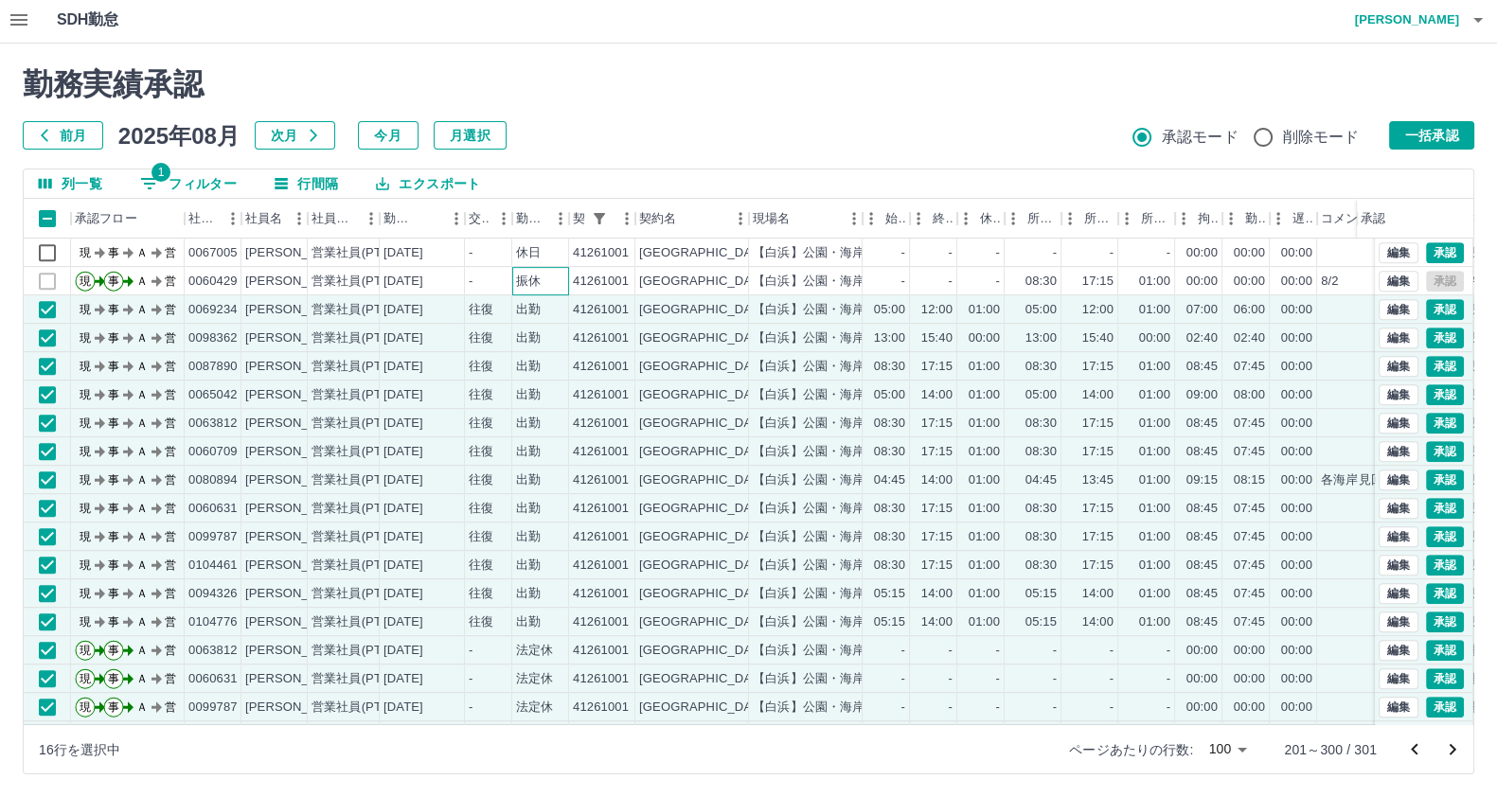
click at [549, 272] on div "振休" at bounding box center [540, 281] width 57 height 28
click at [567, 226] on div "勤務区分" at bounding box center [569, 219] width 23 height 40
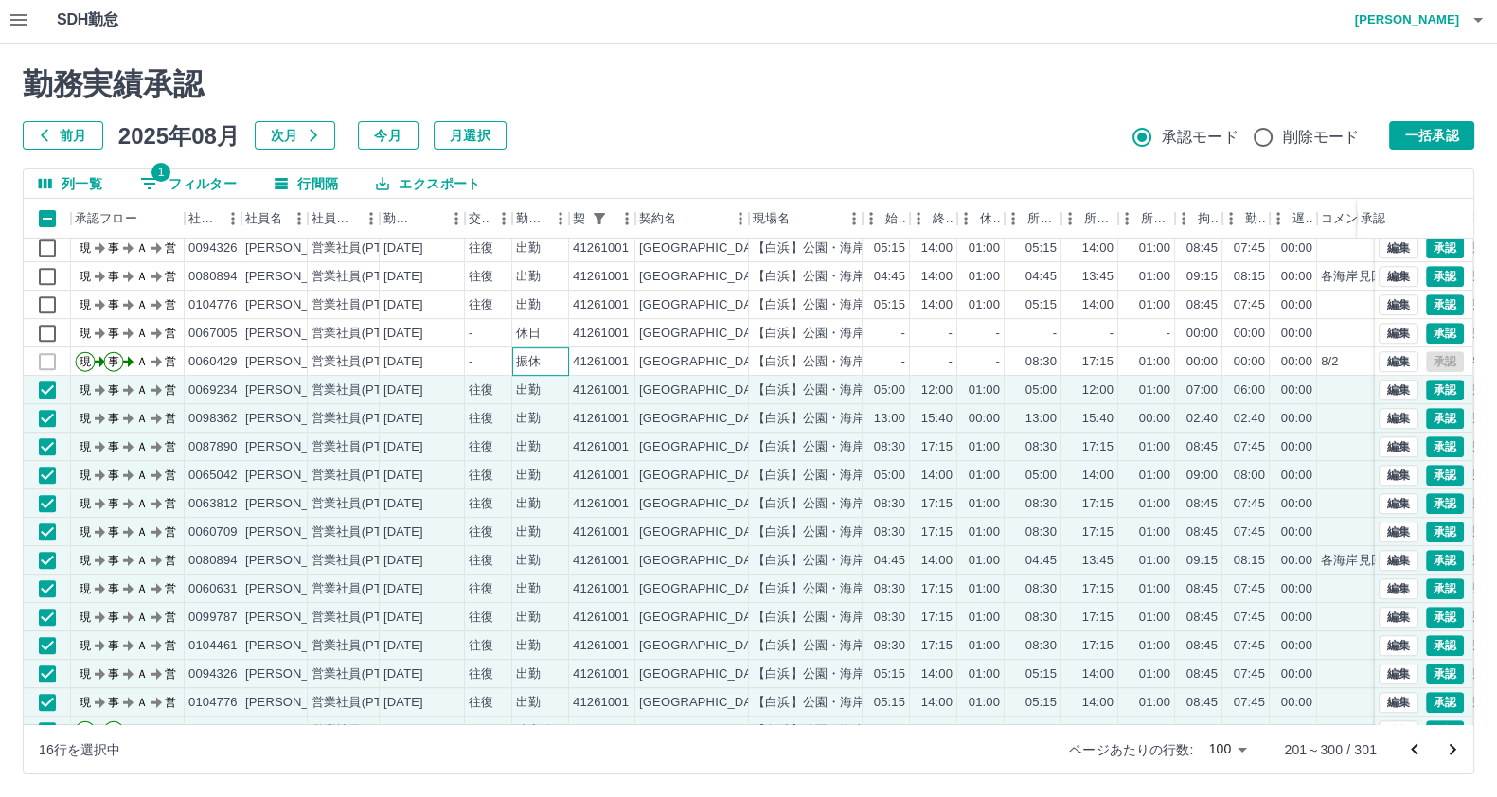
scroll to position [1188, 0]
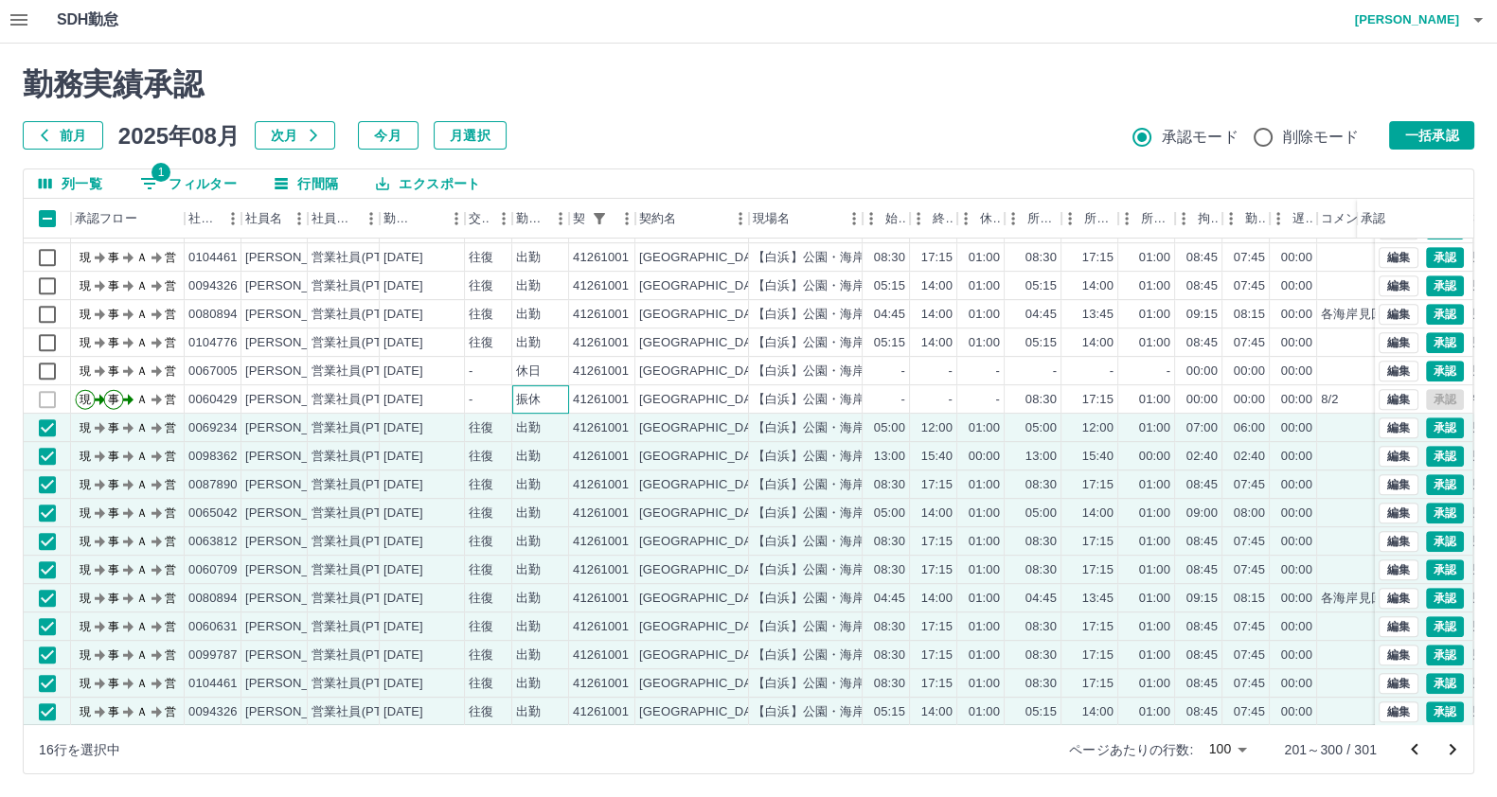
click at [525, 395] on div "振休" at bounding box center [528, 400] width 25 height 18
click at [528, 423] on div "出勤" at bounding box center [528, 428] width 25 height 18
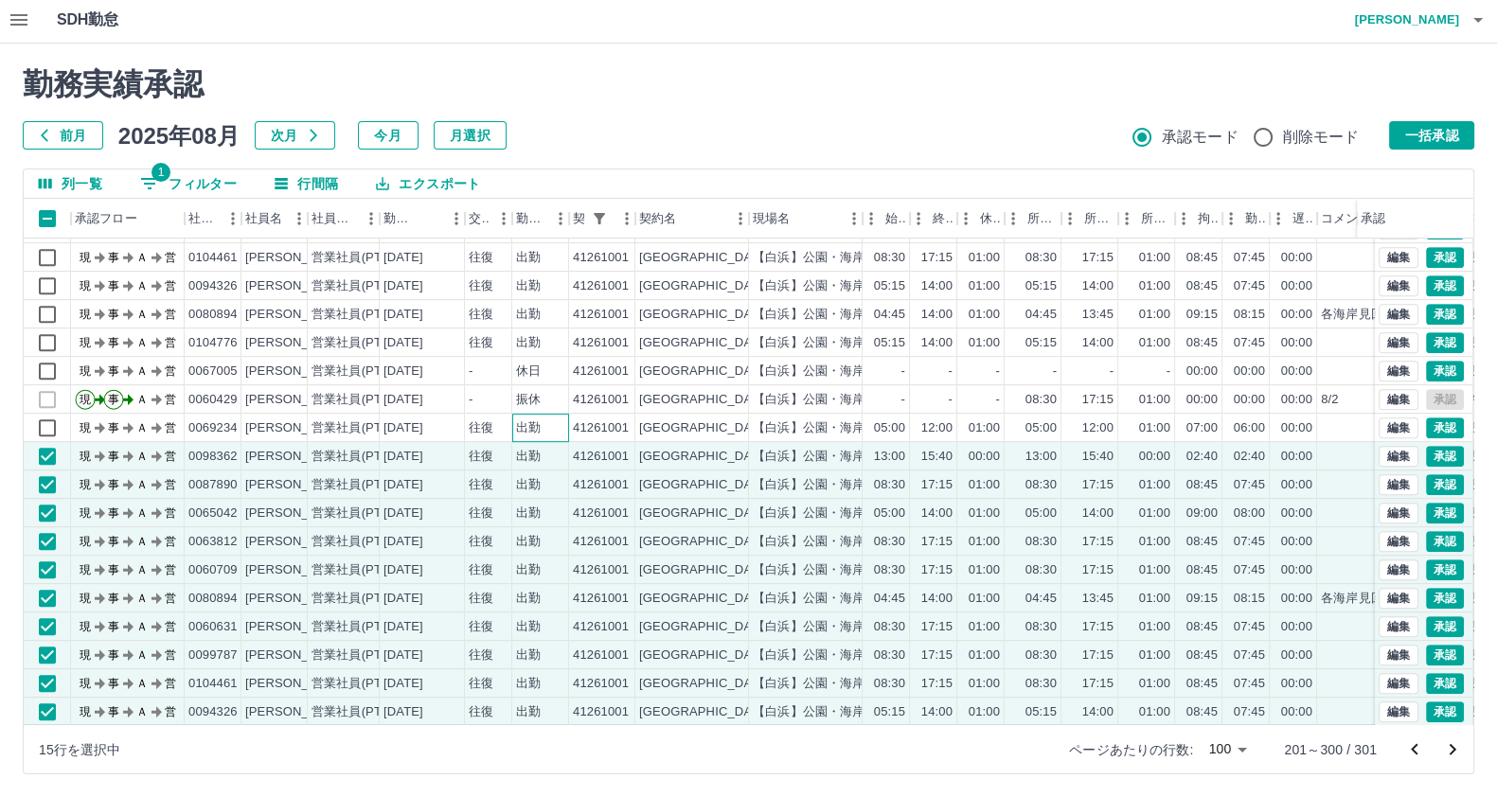
click at [525, 419] on div "出勤" at bounding box center [528, 428] width 25 height 18
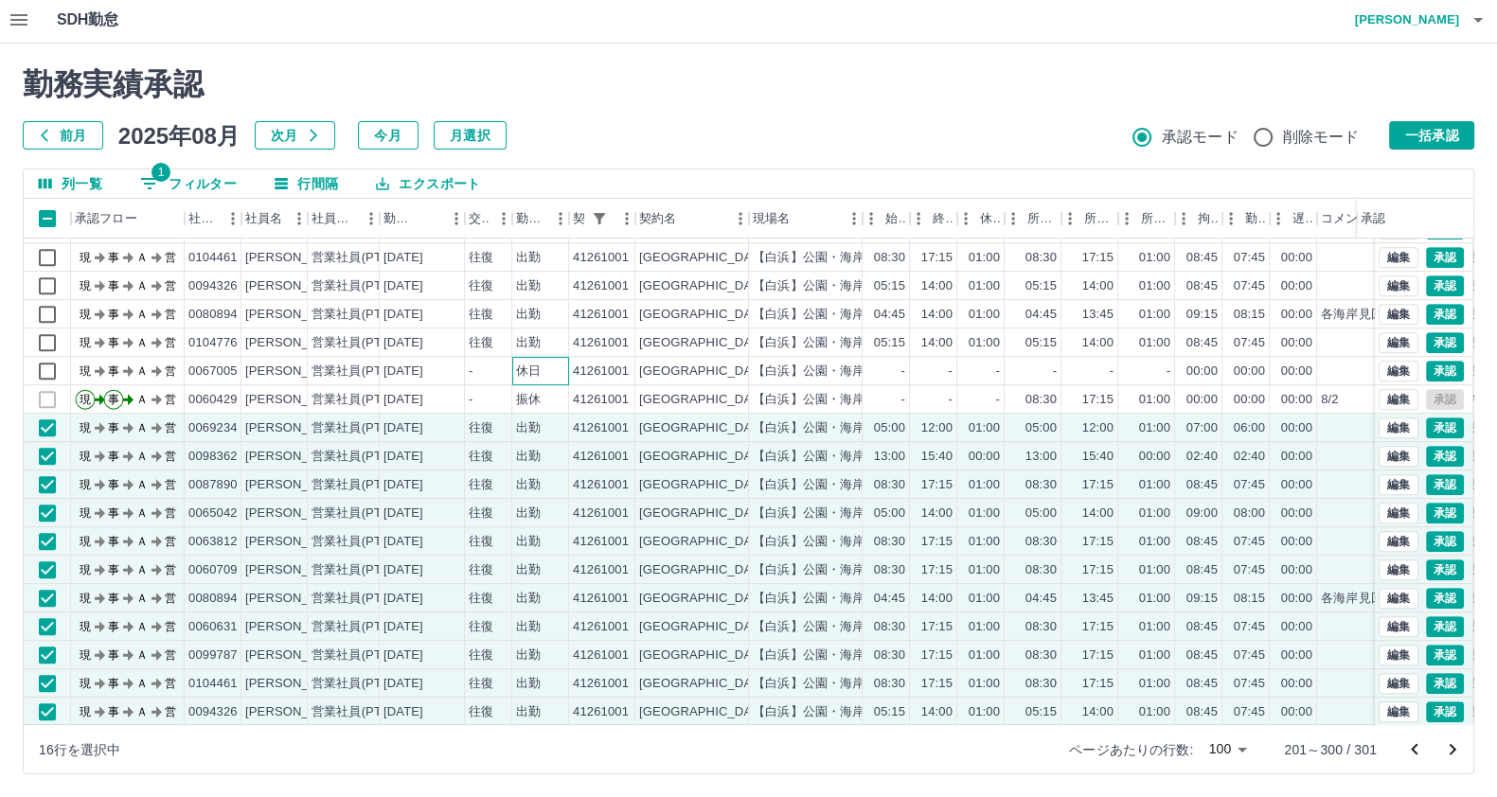
click at [534, 377] on div "休日" at bounding box center [528, 372] width 25 height 18
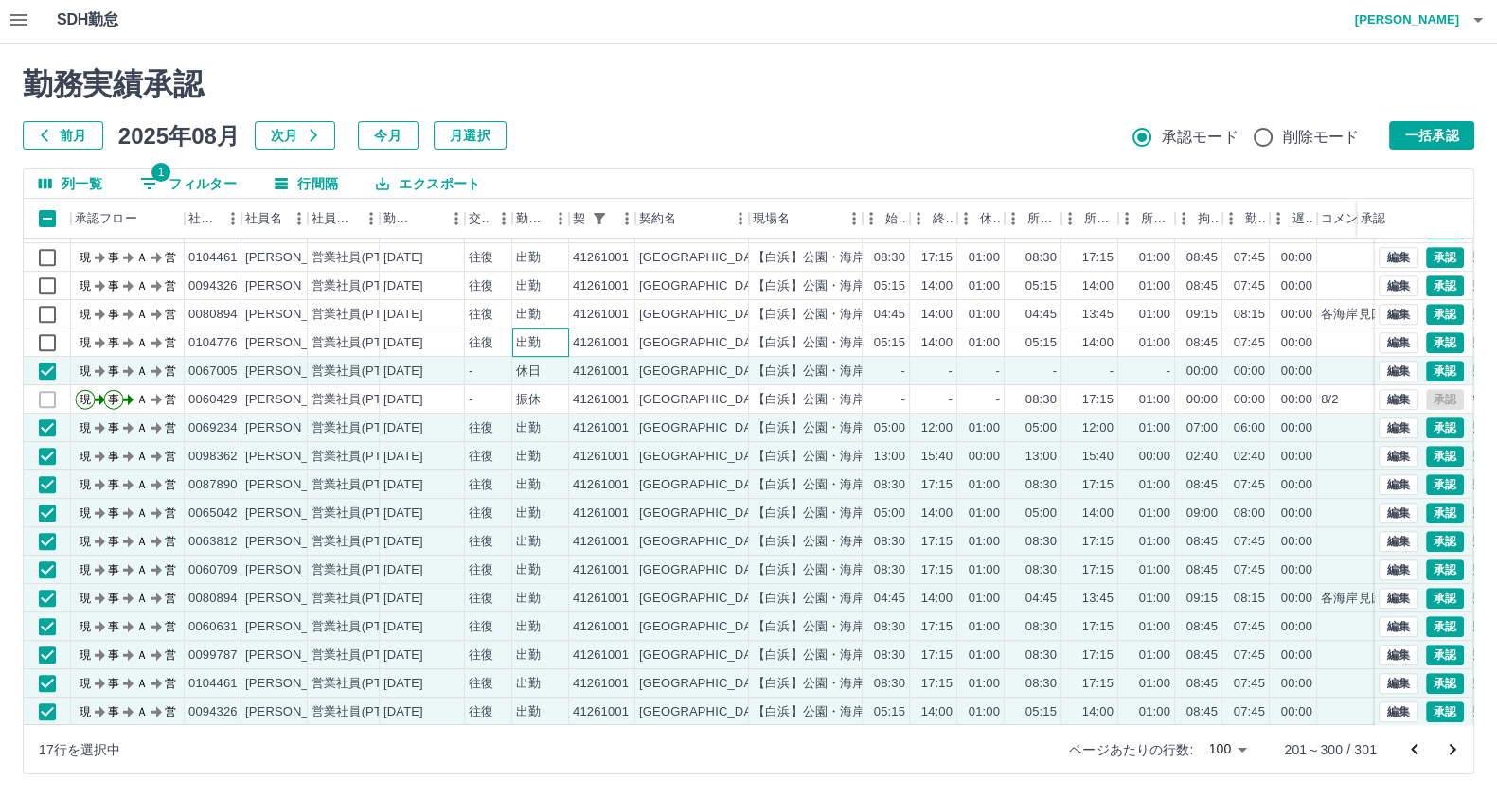
click at [554, 336] on div "出勤" at bounding box center [540, 343] width 57 height 28
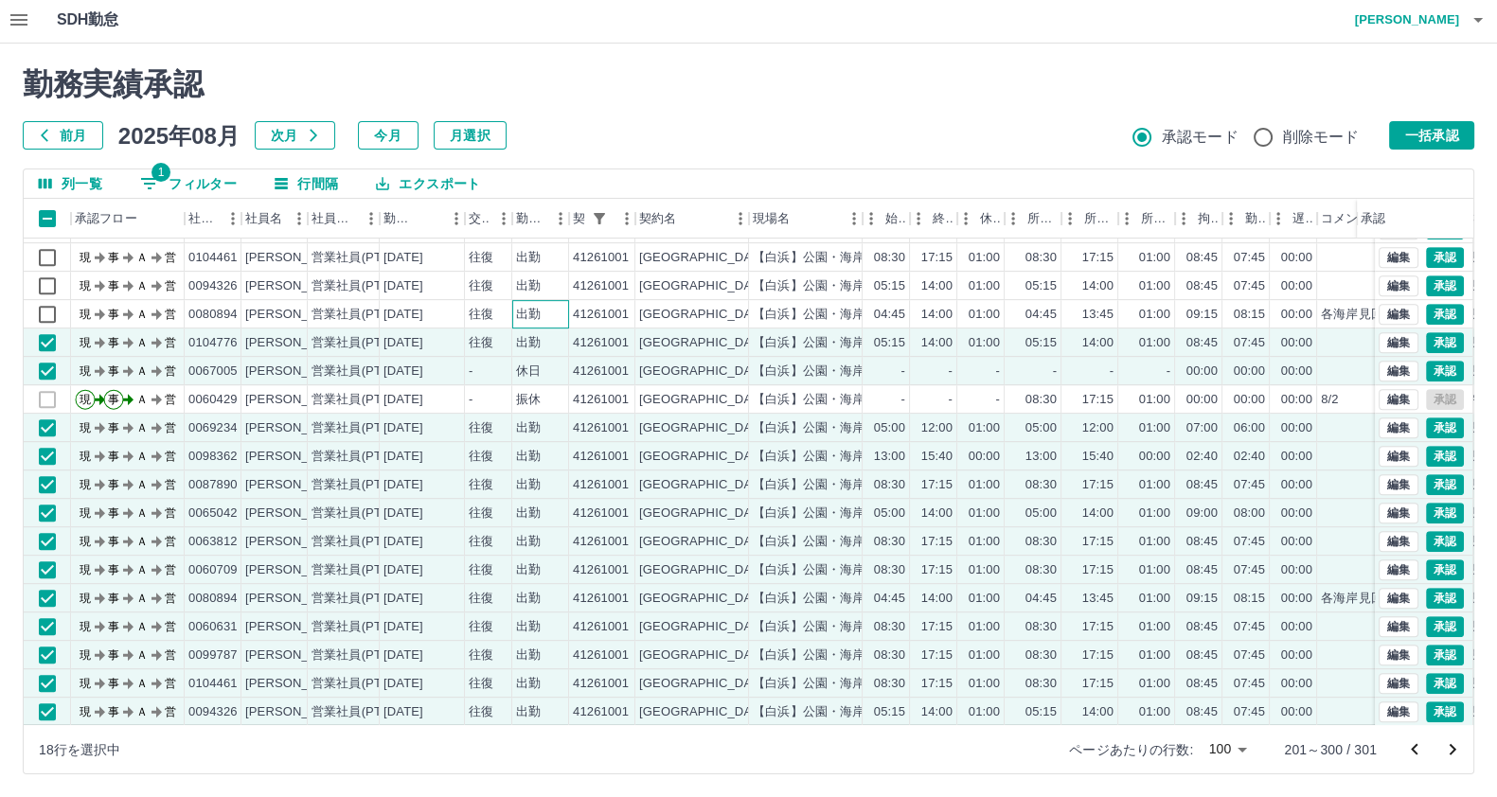
drag, startPoint x: 551, startPoint y: 302, endPoint x: 556, endPoint y: 276, distance: 26.9
click at [551, 300] on div "出勤" at bounding box center [540, 314] width 57 height 28
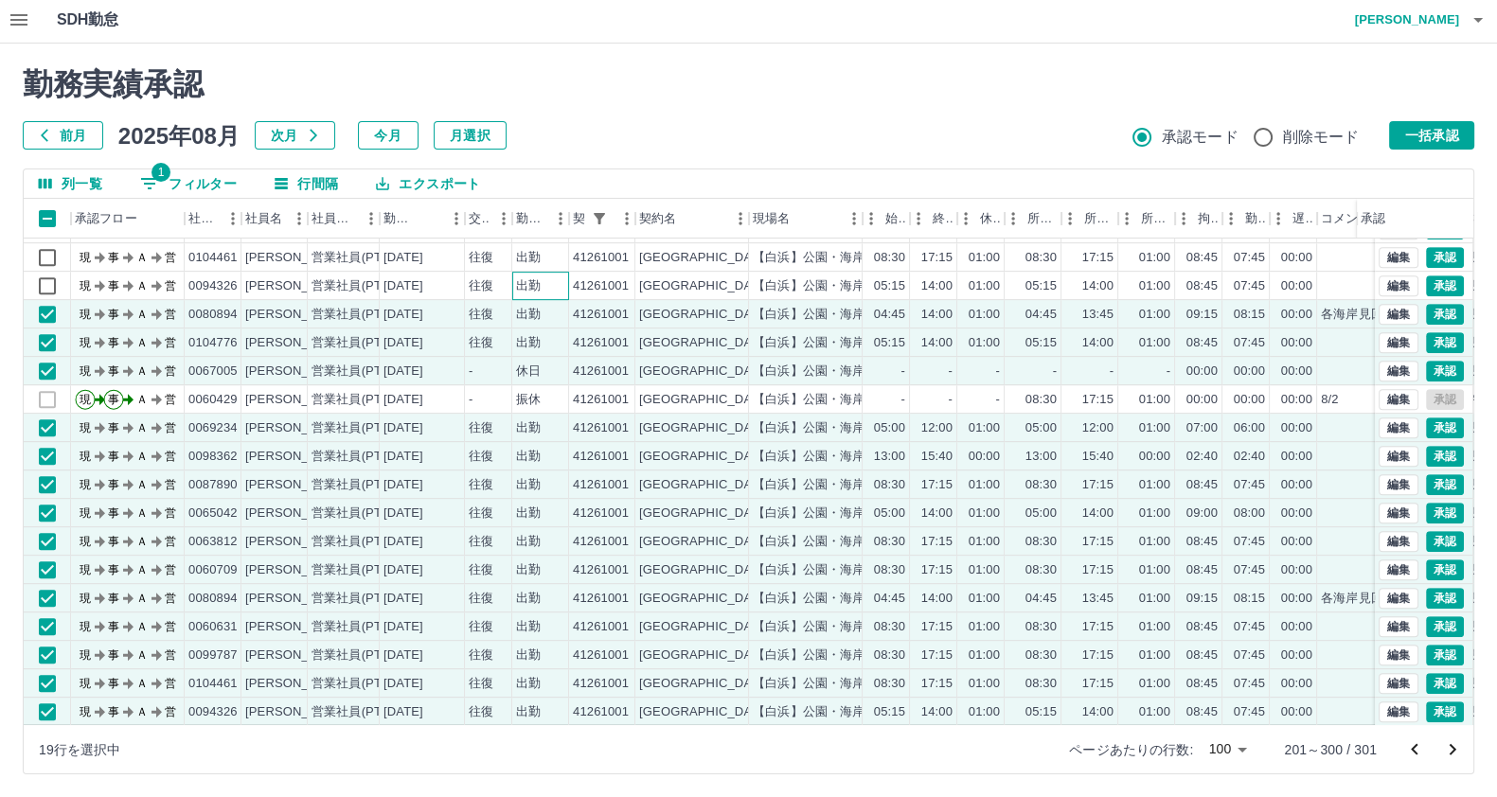
click at [556, 273] on div "出勤" at bounding box center [540, 286] width 57 height 28
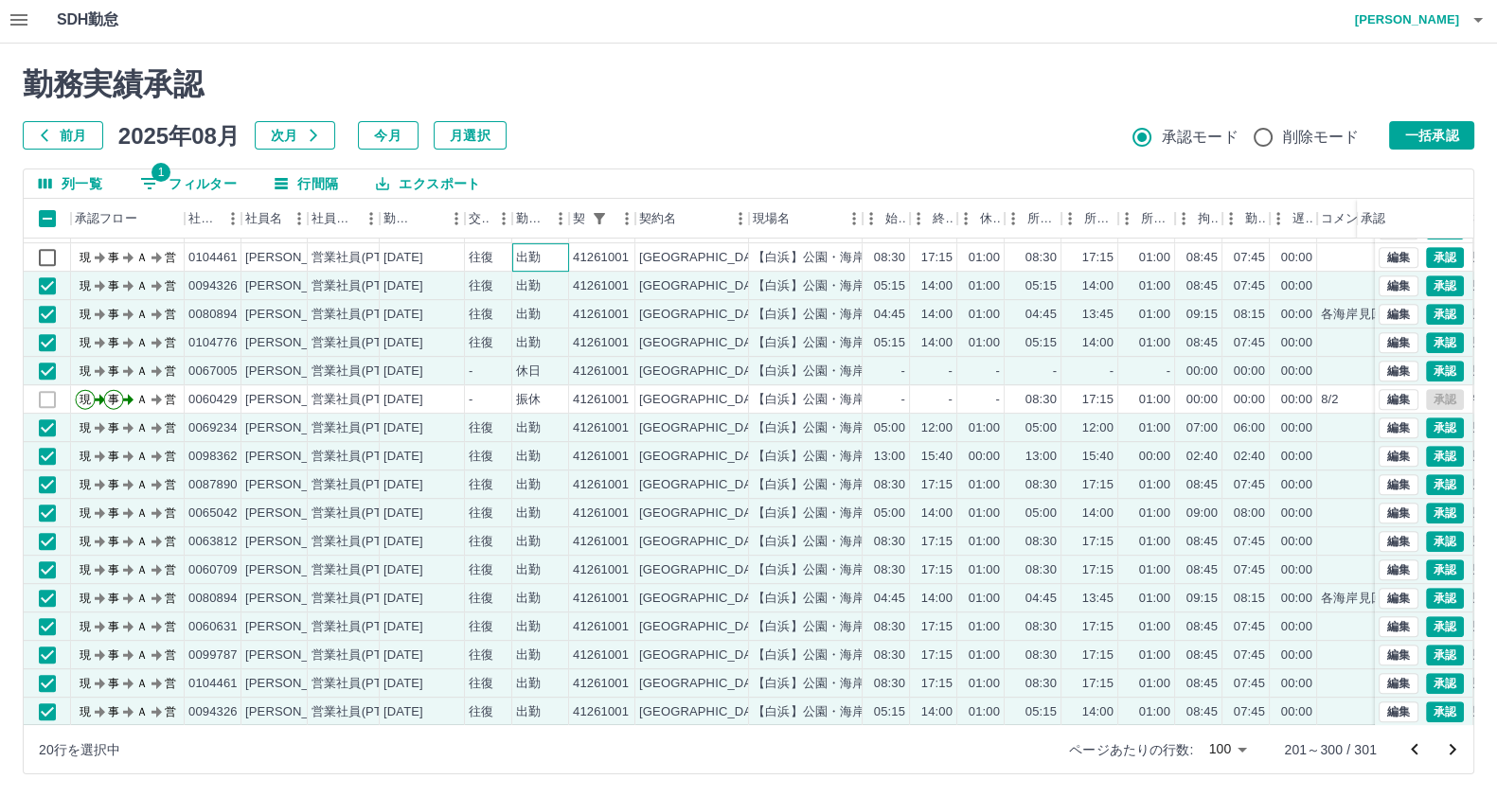
click at [560, 253] on div "出勤" at bounding box center [540, 257] width 57 height 28
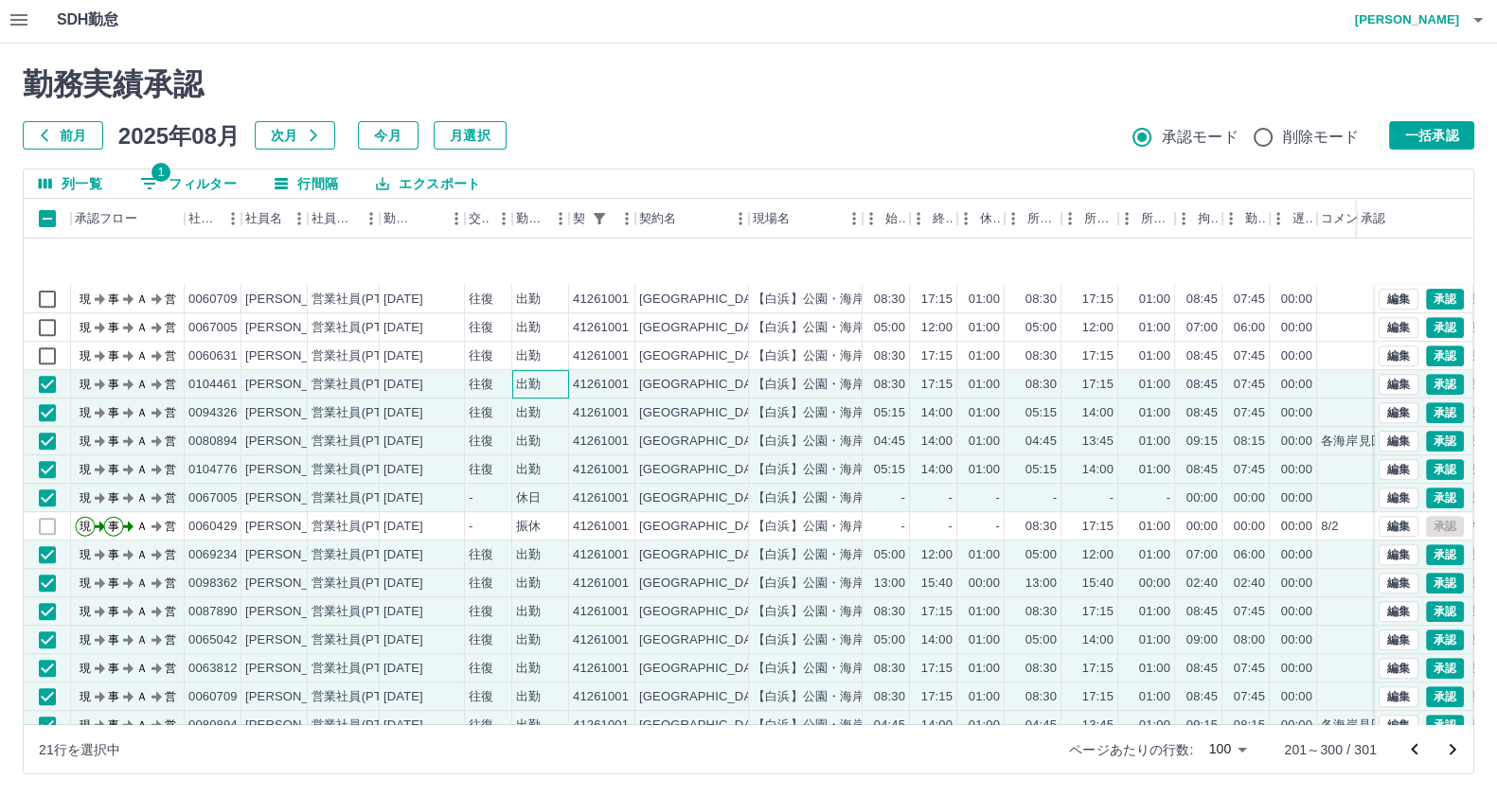
scroll to position [952, 0]
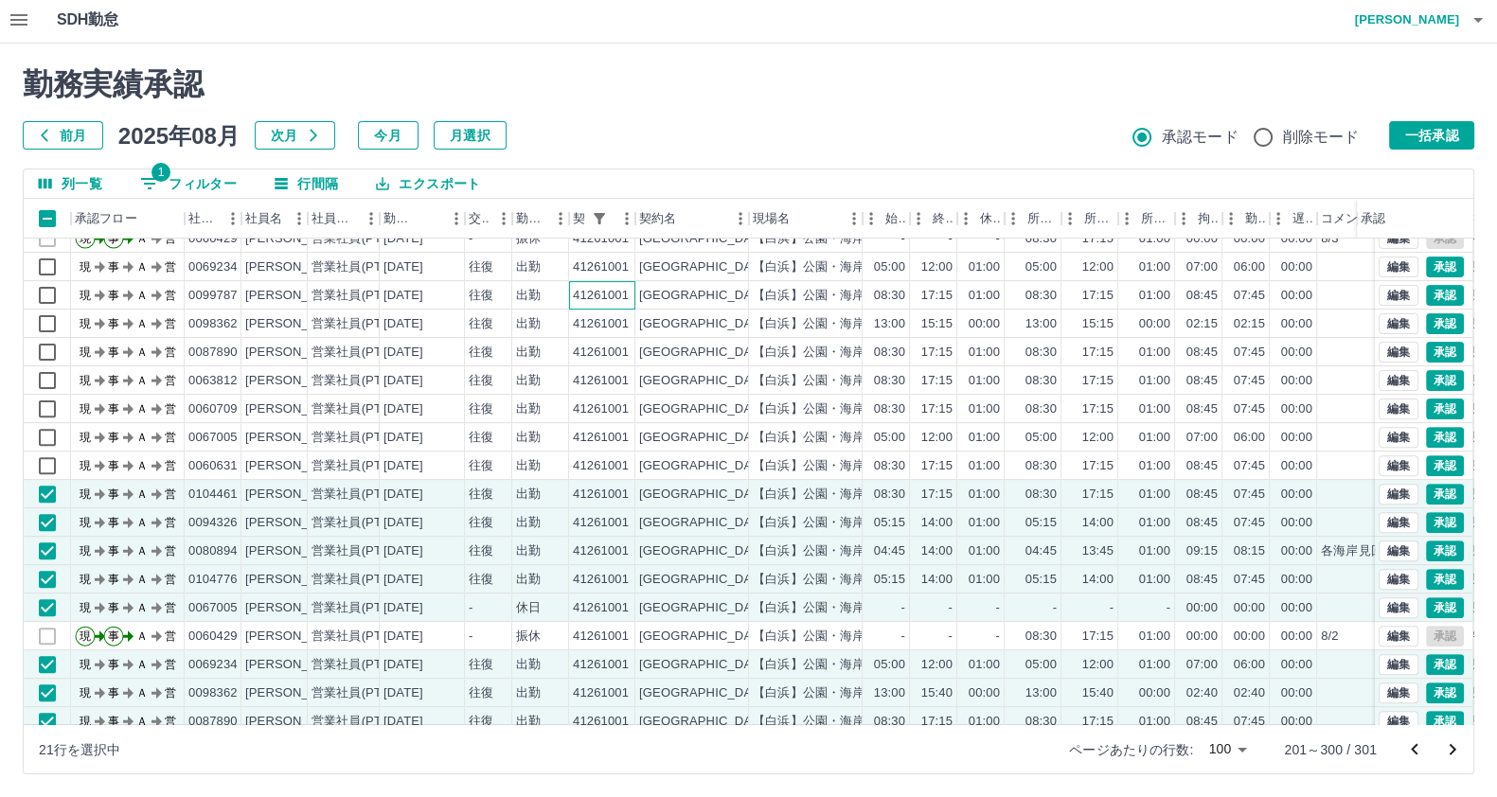
click at [585, 305] on div "41261001" at bounding box center [602, 295] width 66 height 28
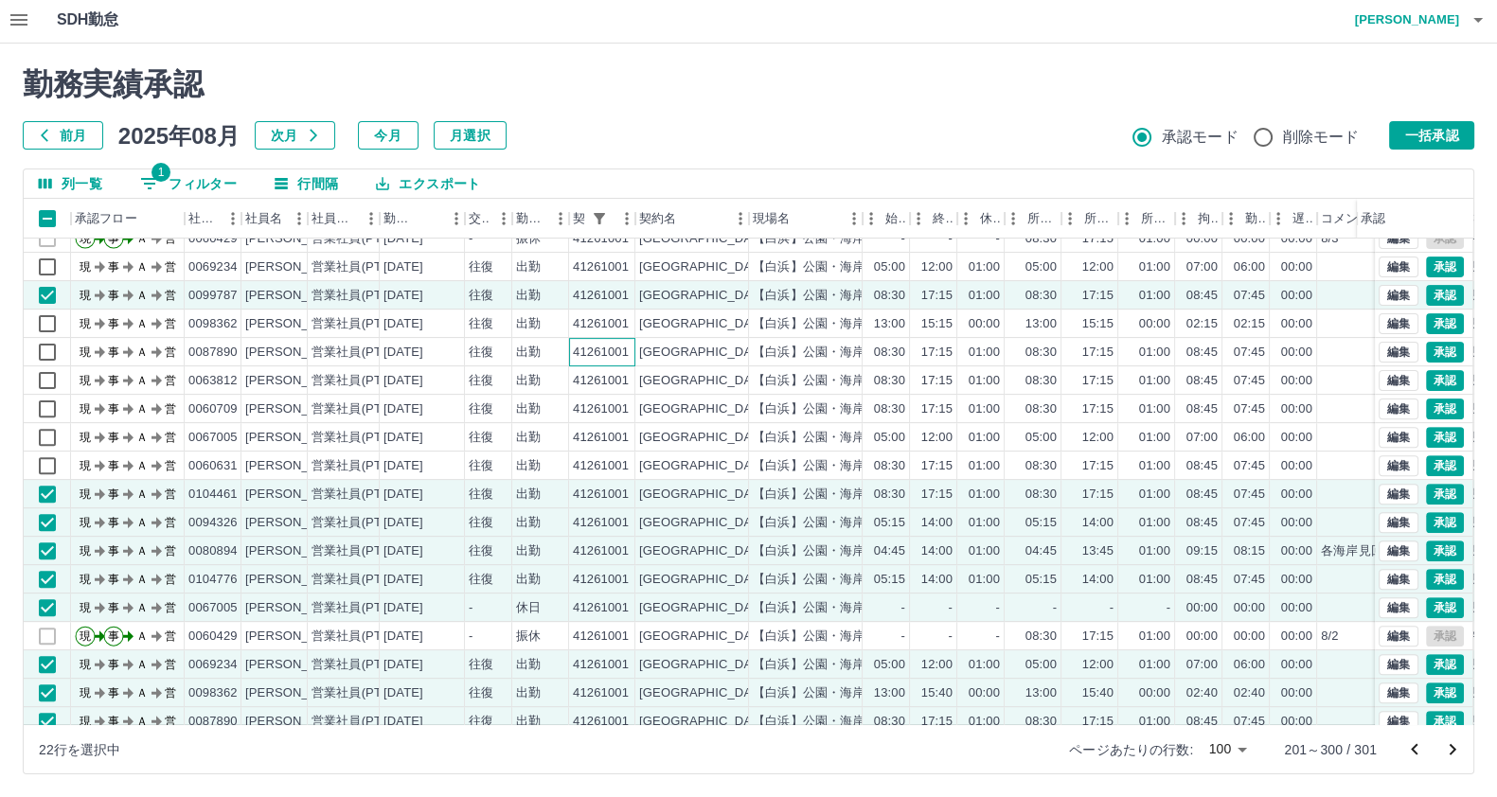
click at [581, 347] on div "41261001" at bounding box center [601, 353] width 56 height 18
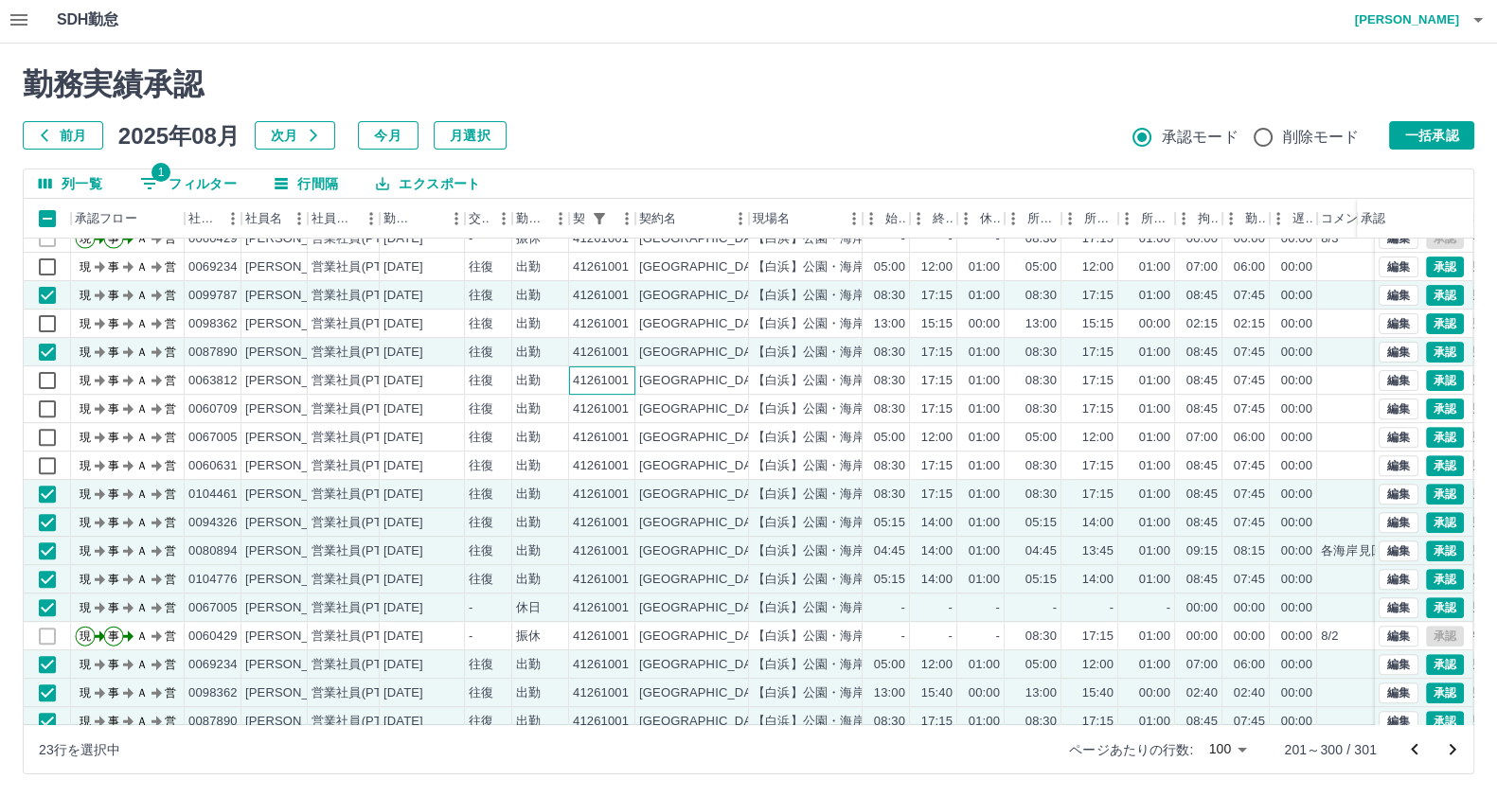
click at [573, 382] on div "41261001" at bounding box center [601, 381] width 56 height 18
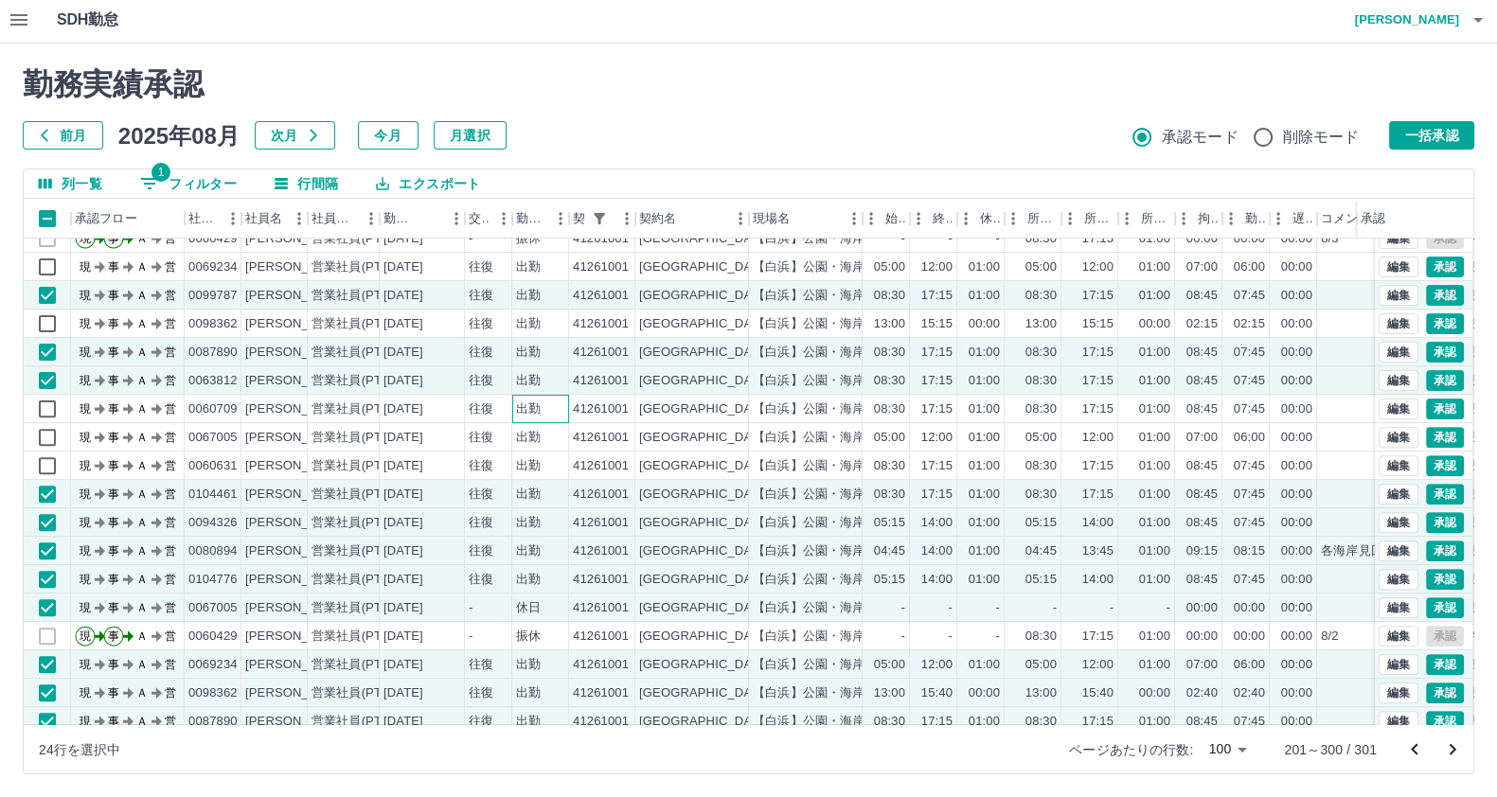
click at [565, 395] on div "出勤" at bounding box center [540, 409] width 57 height 28
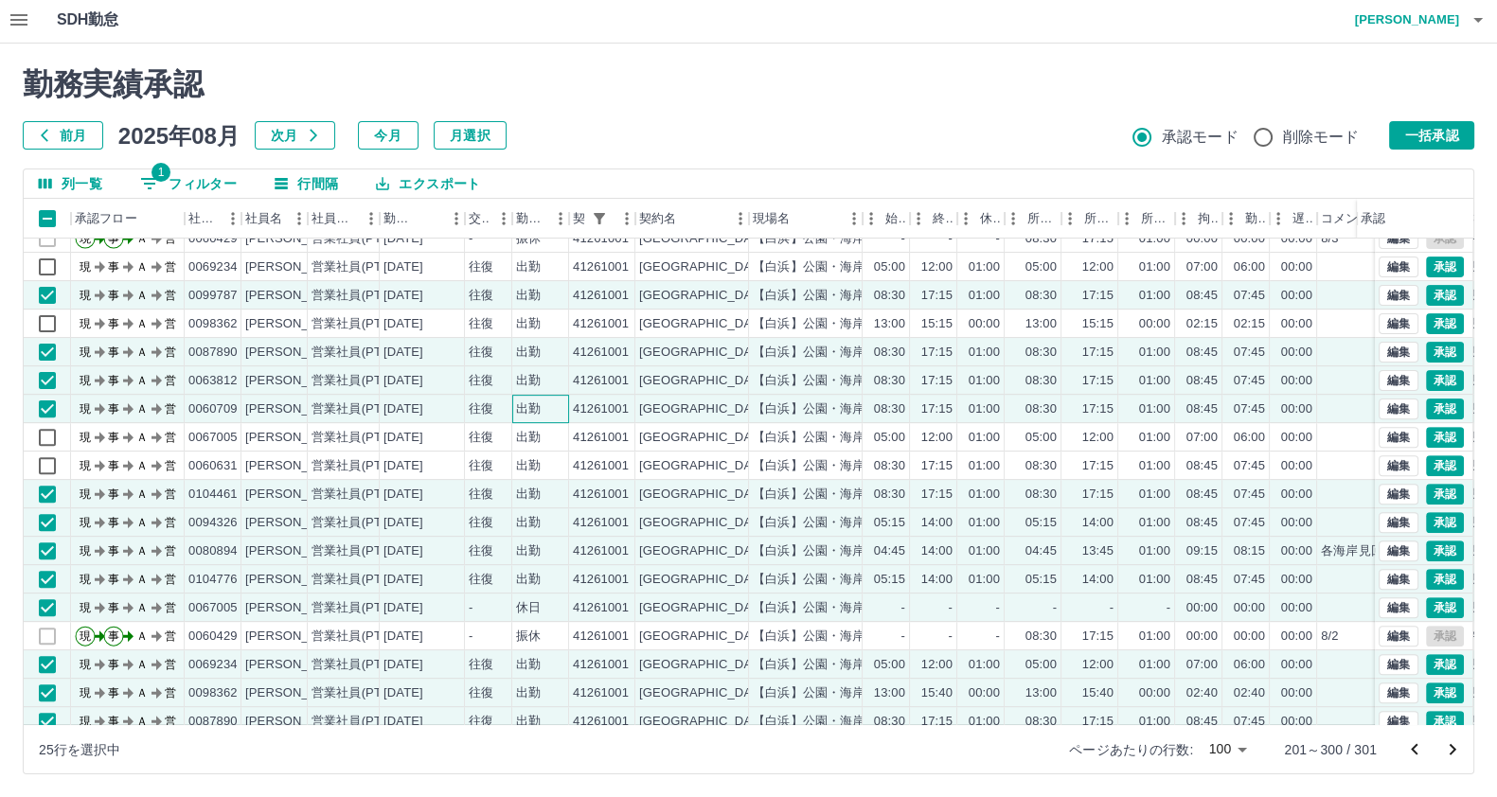
drag, startPoint x: 558, startPoint y: 412, endPoint x: 537, endPoint y: 438, distance: 33.7
click at [552, 418] on div "出勤" at bounding box center [540, 409] width 57 height 28
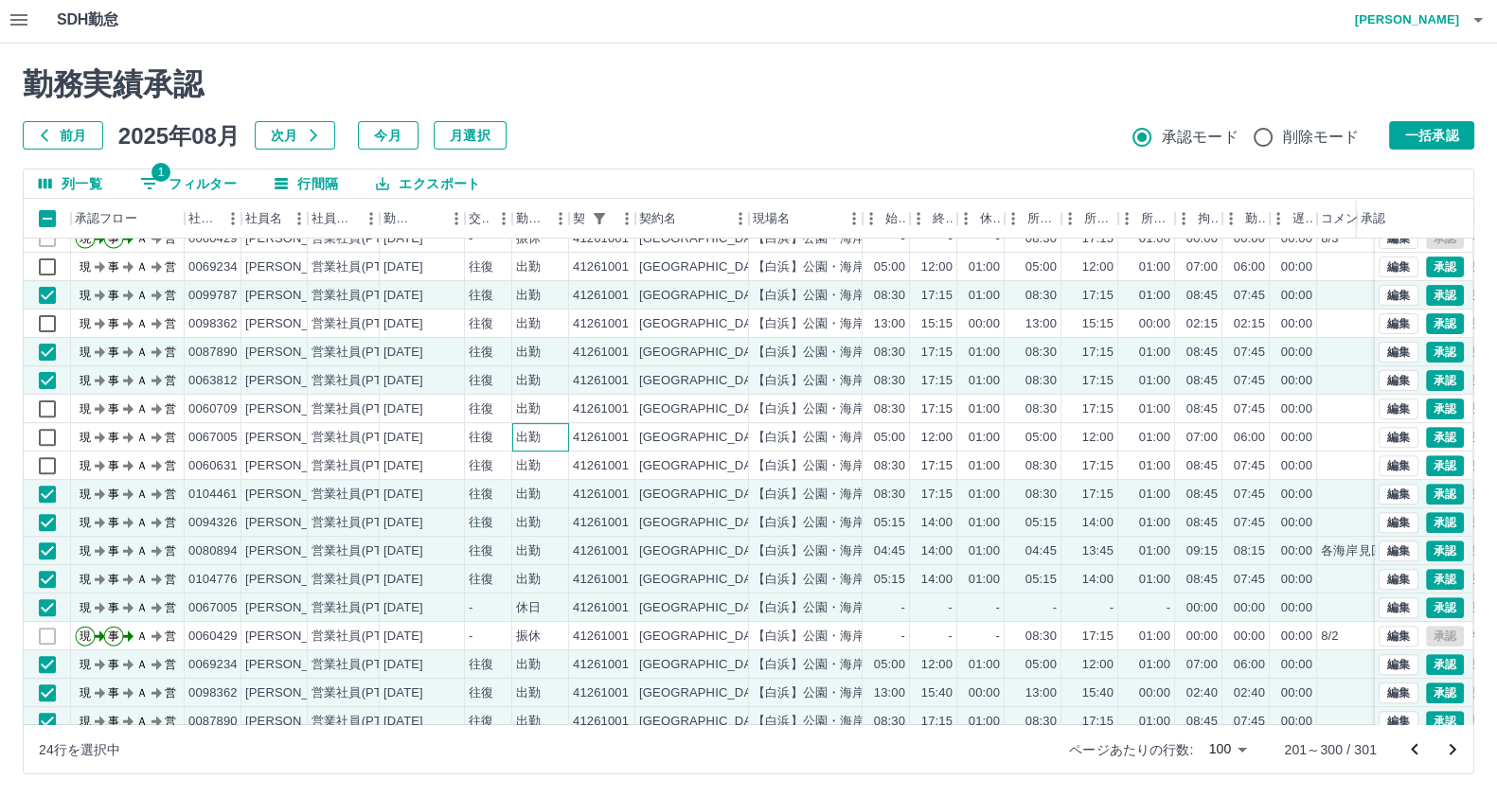
click at [530, 443] on div "出勤" at bounding box center [528, 438] width 25 height 18
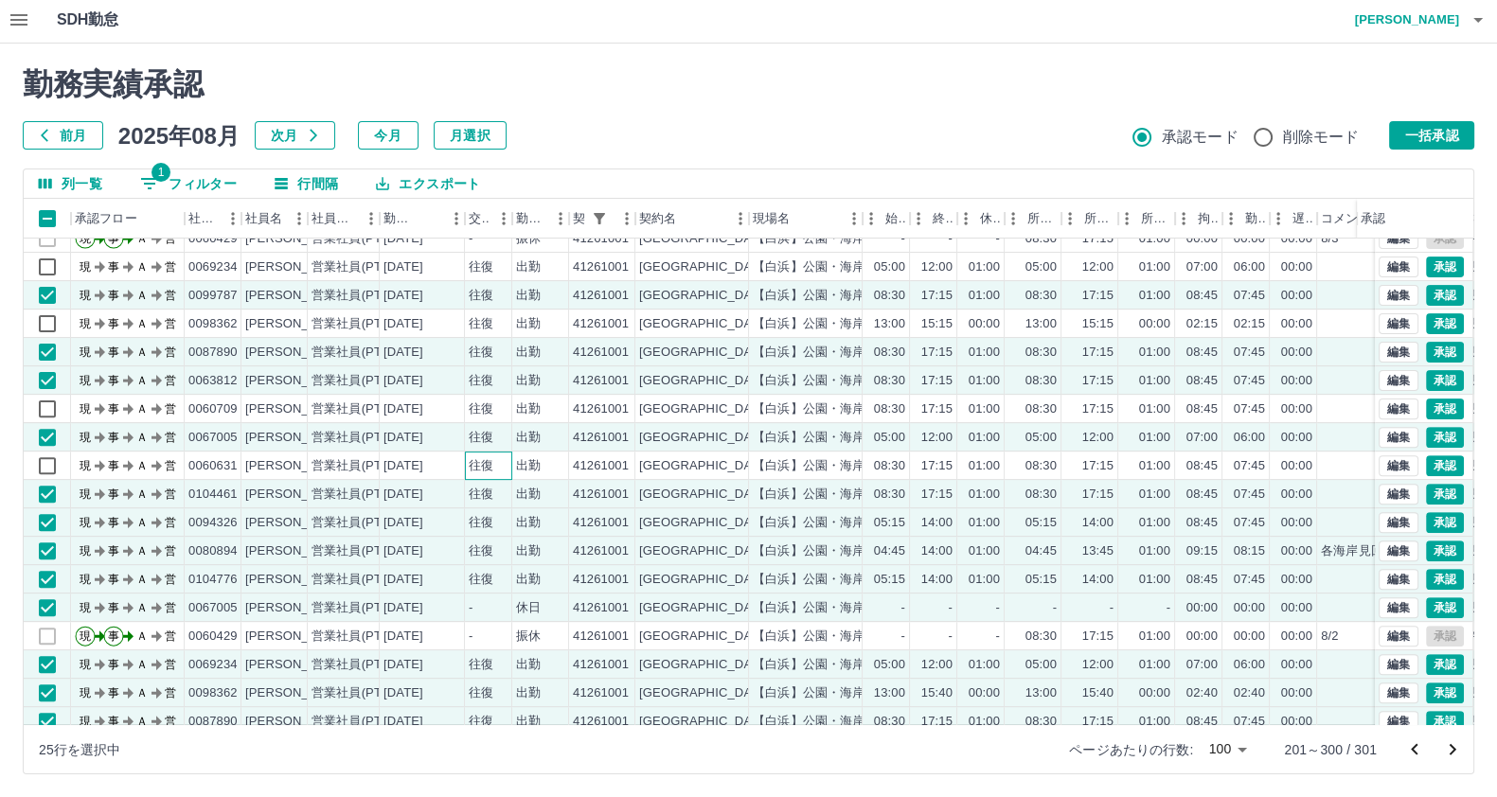
click at [507, 461] on div "往復" at bounding box center [488, 466] width 47 height 28
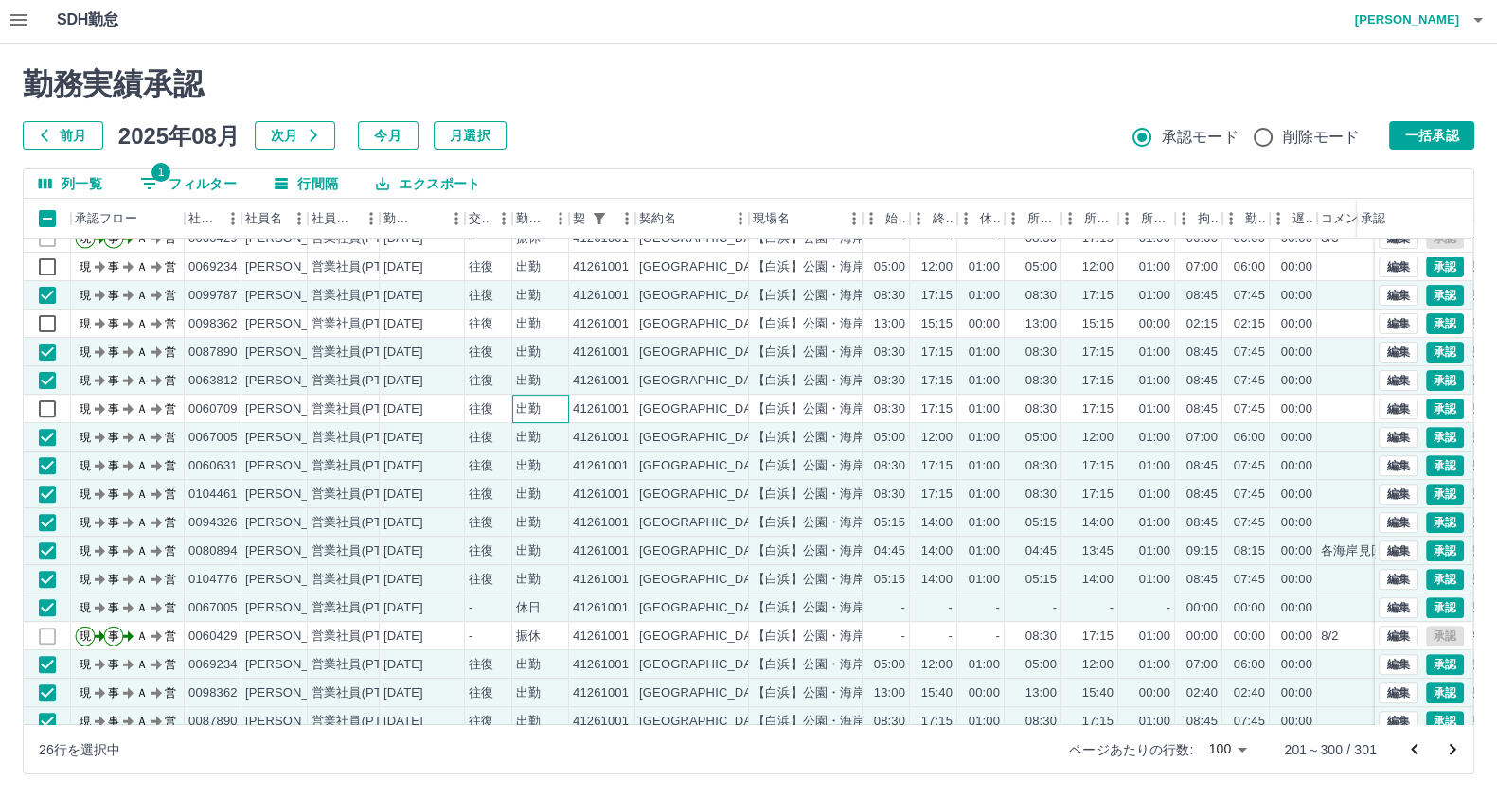
click at [521, 401] on div "出勤" at bounding box center [528, 409] width 25 height 18
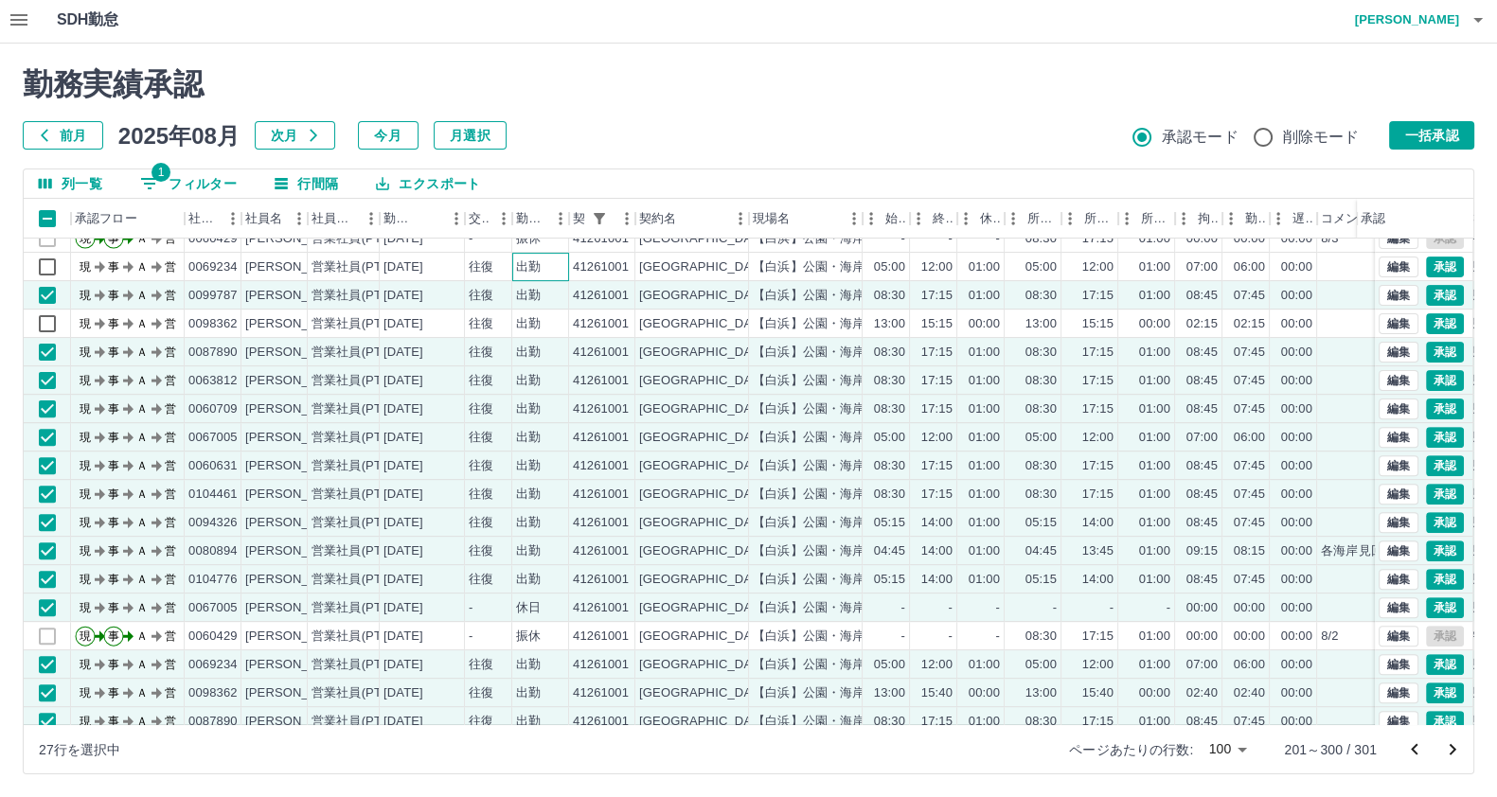
click at [529, 262] on div "出勤" at bounding box center [528, 267] width 25 height 18
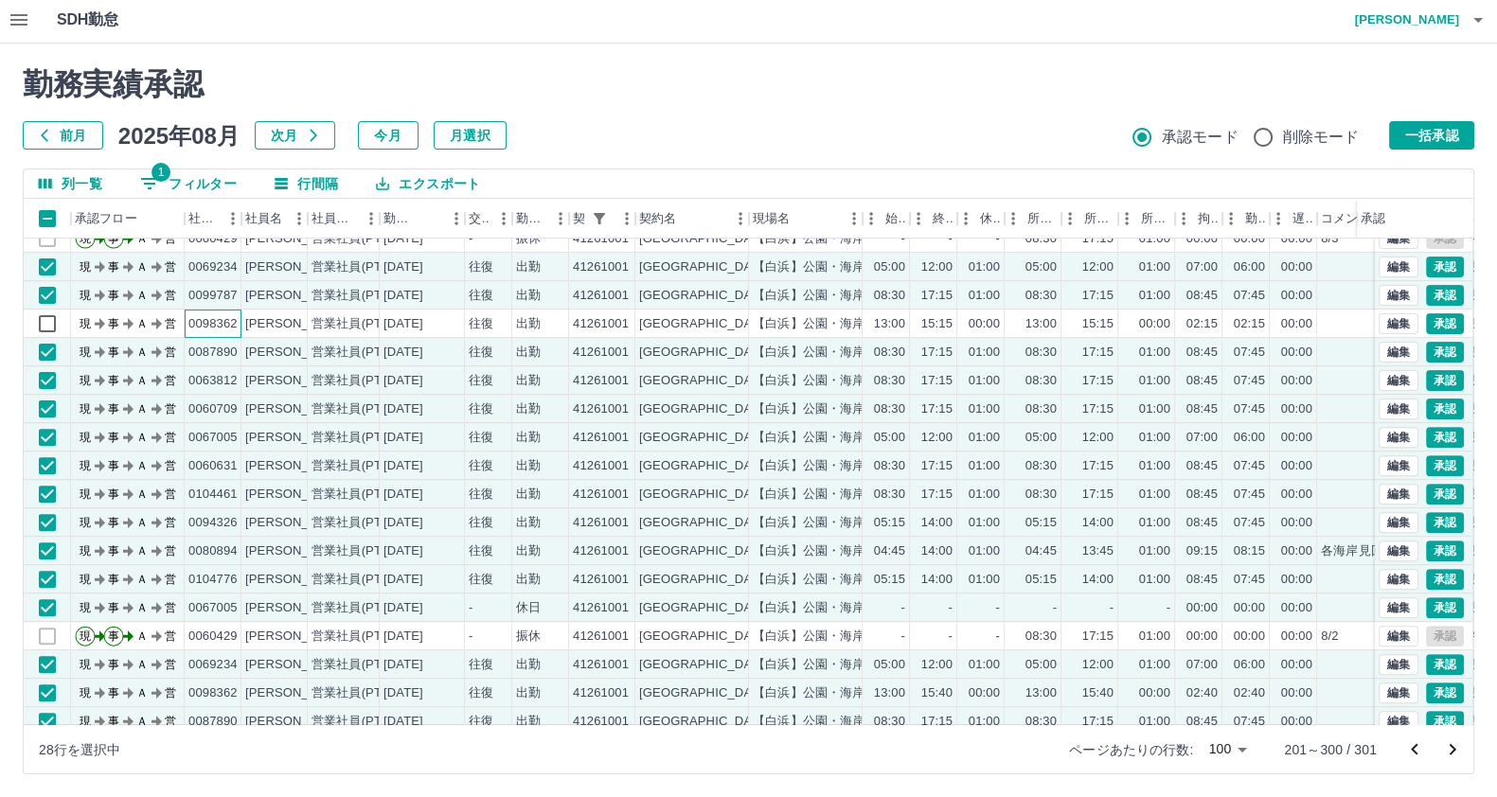
click at [192, 323] on div "0098362" at bounding box center [212, 324] width 49 height 18
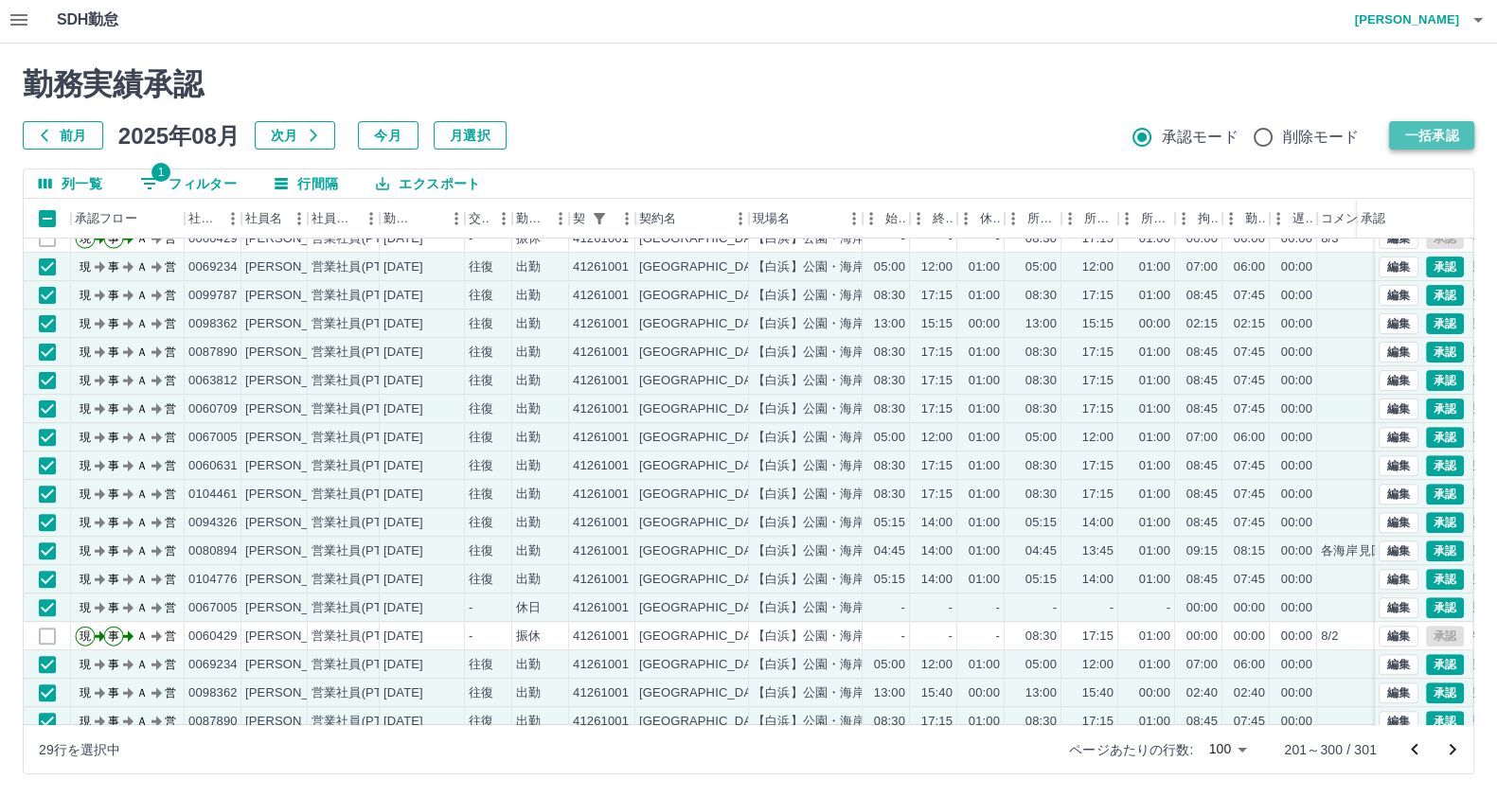
click at [1408, 121] on button "一括承認" at bounding box center [1431, 135] width 85 height 28
click at [1438, 127] on button "一括承認" at bounding box center [1431, 135] width 85 height 28
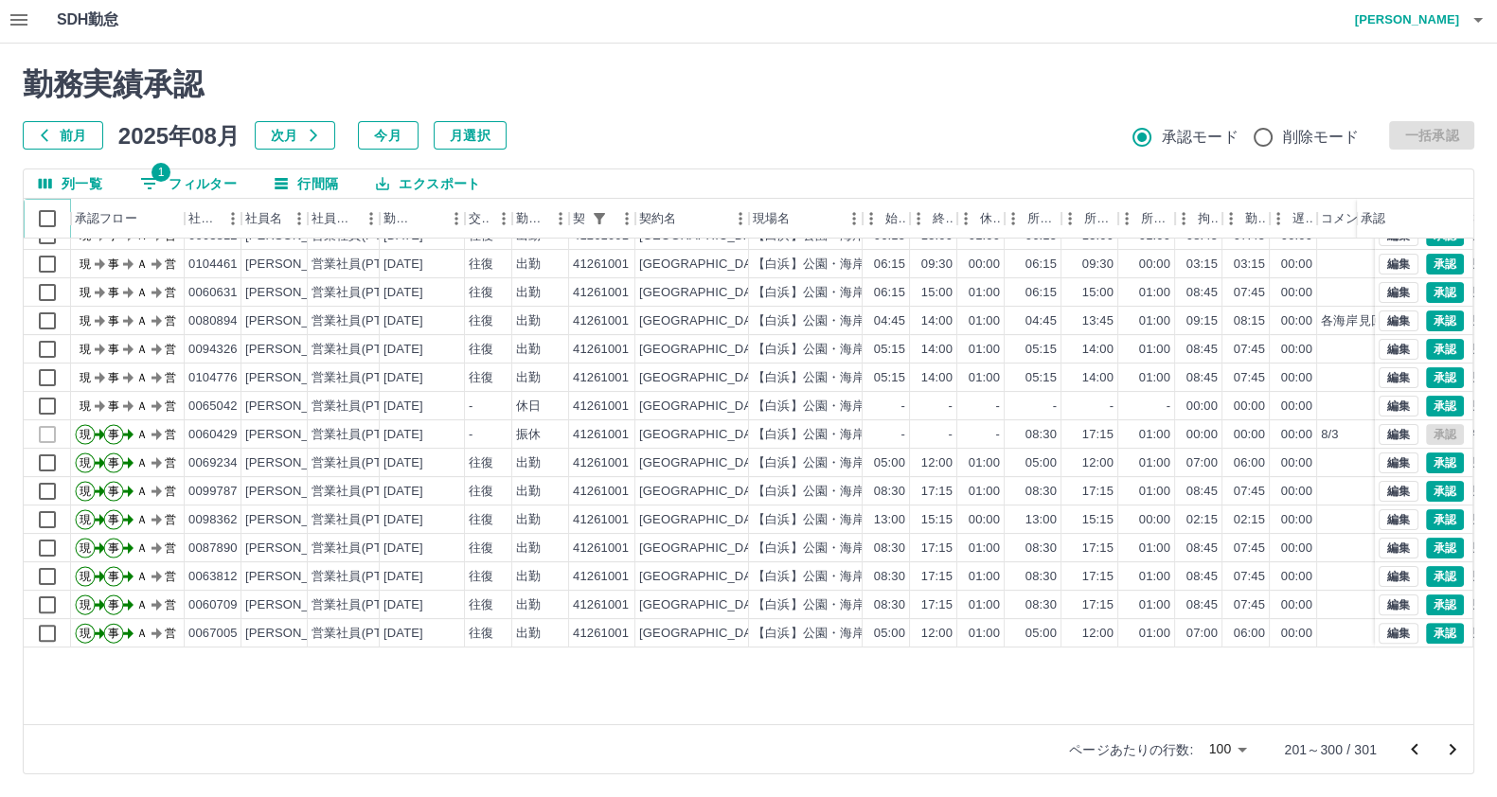
scroll to position [596, 0]
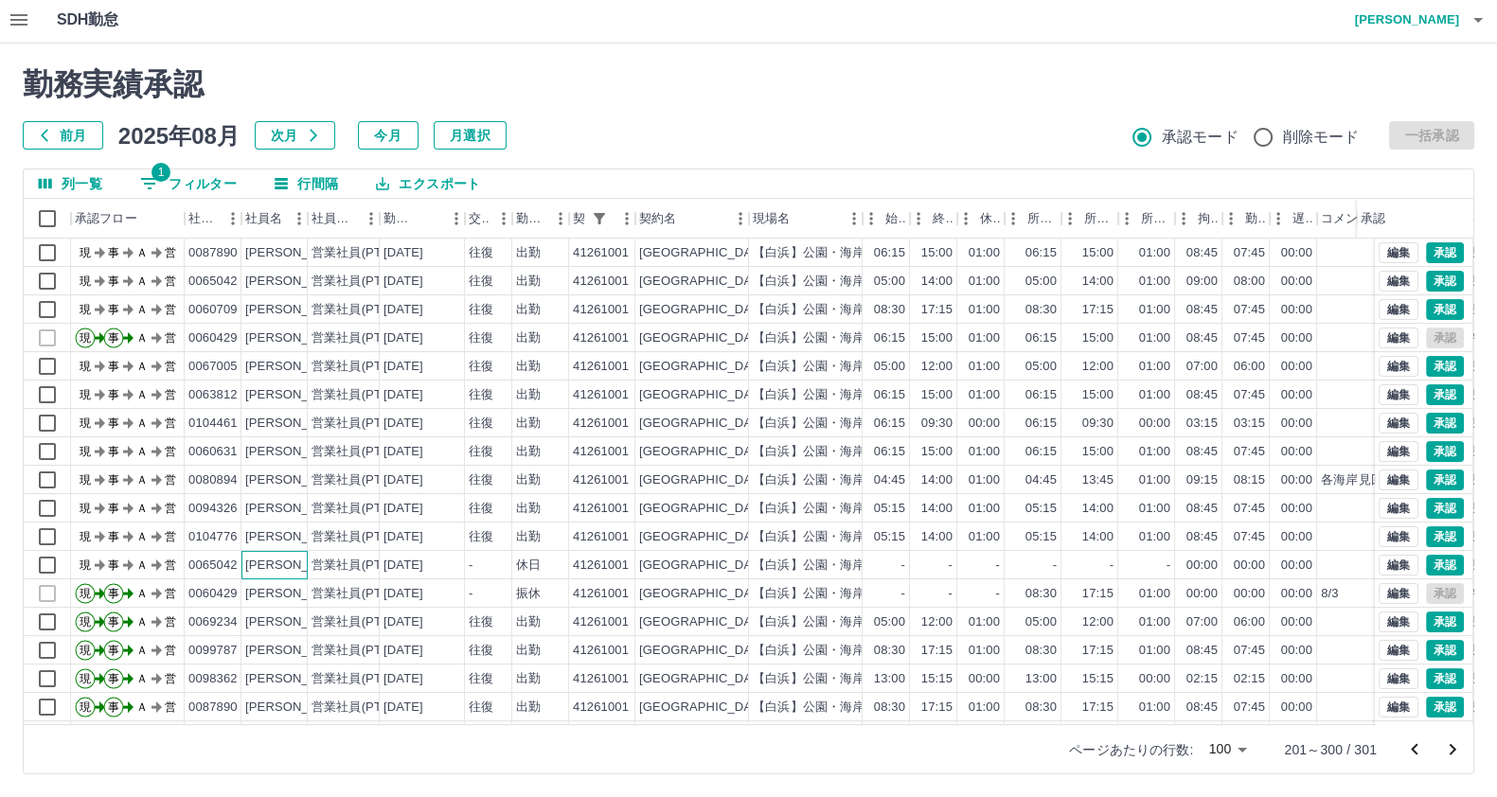
click at [287, 572] on div "田ノ岡　憲司" at bounding box center [274, 565] width 66 height 28
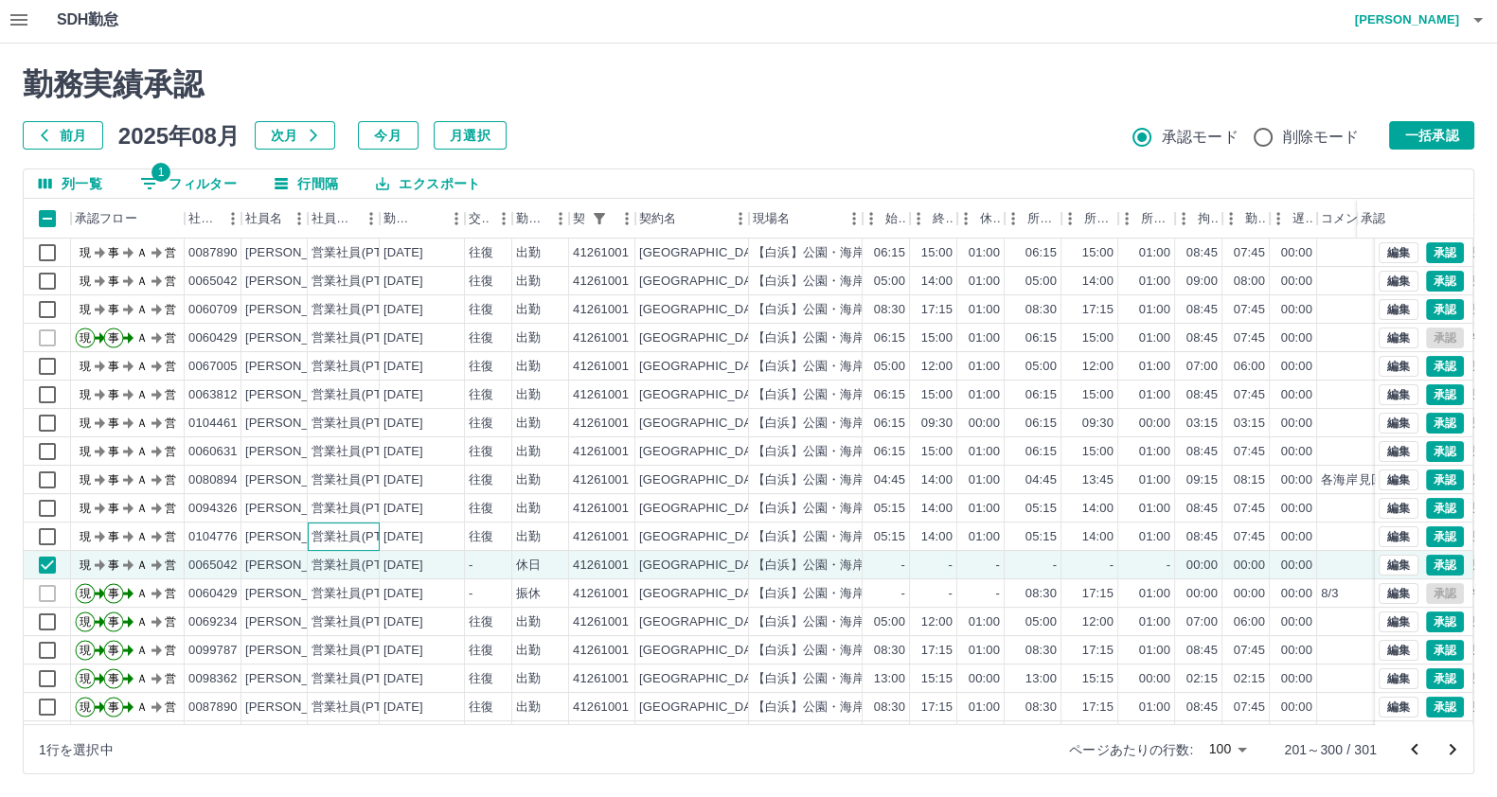
click at [311, 524] on div "営業社員(PT契約)" at bounding box center [344, 537] width 72 height 28
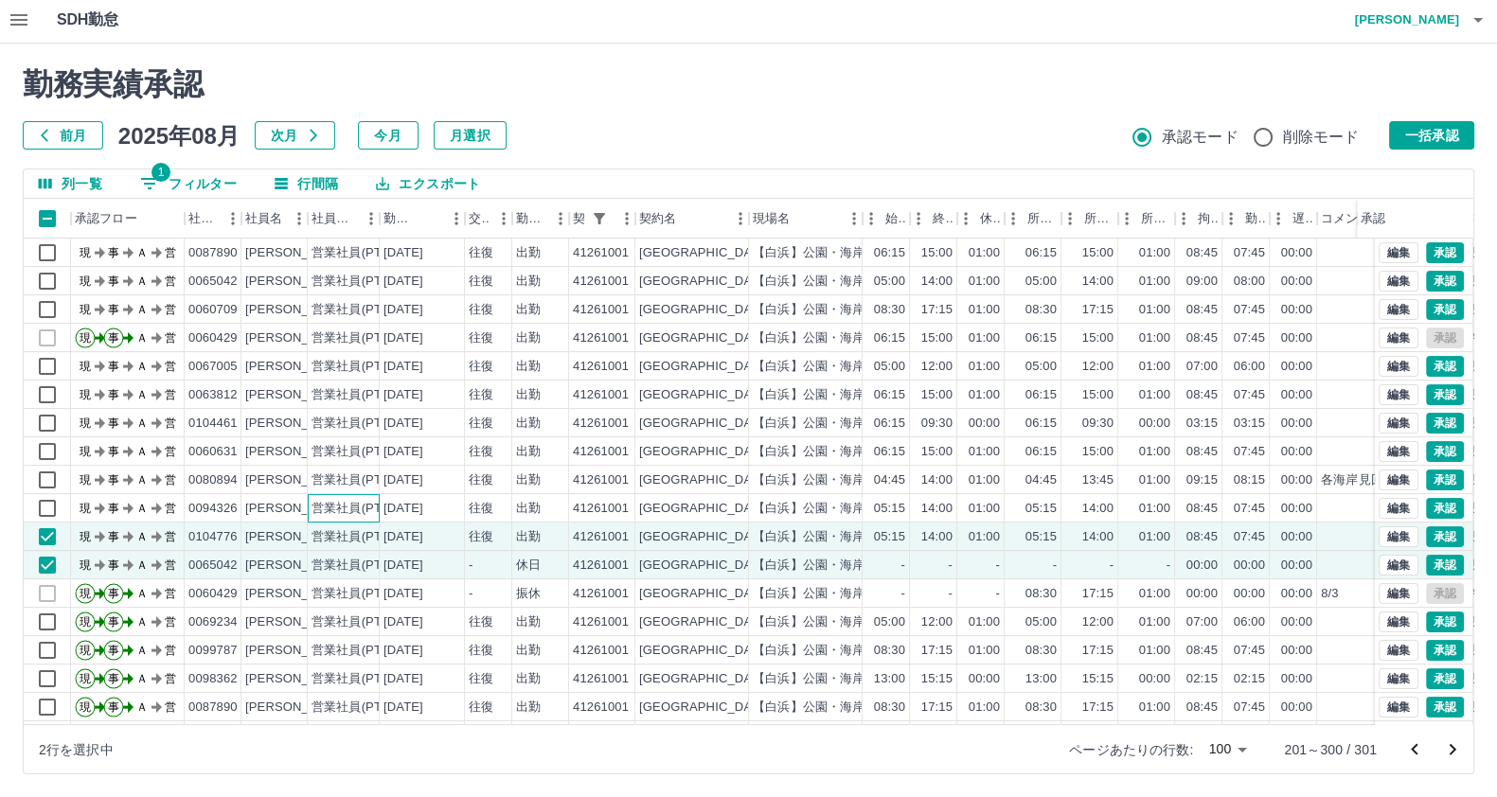
click at [327, 500] on div "営業社員(PT契約)" at bounding box center [360, 509] width 99 height 18
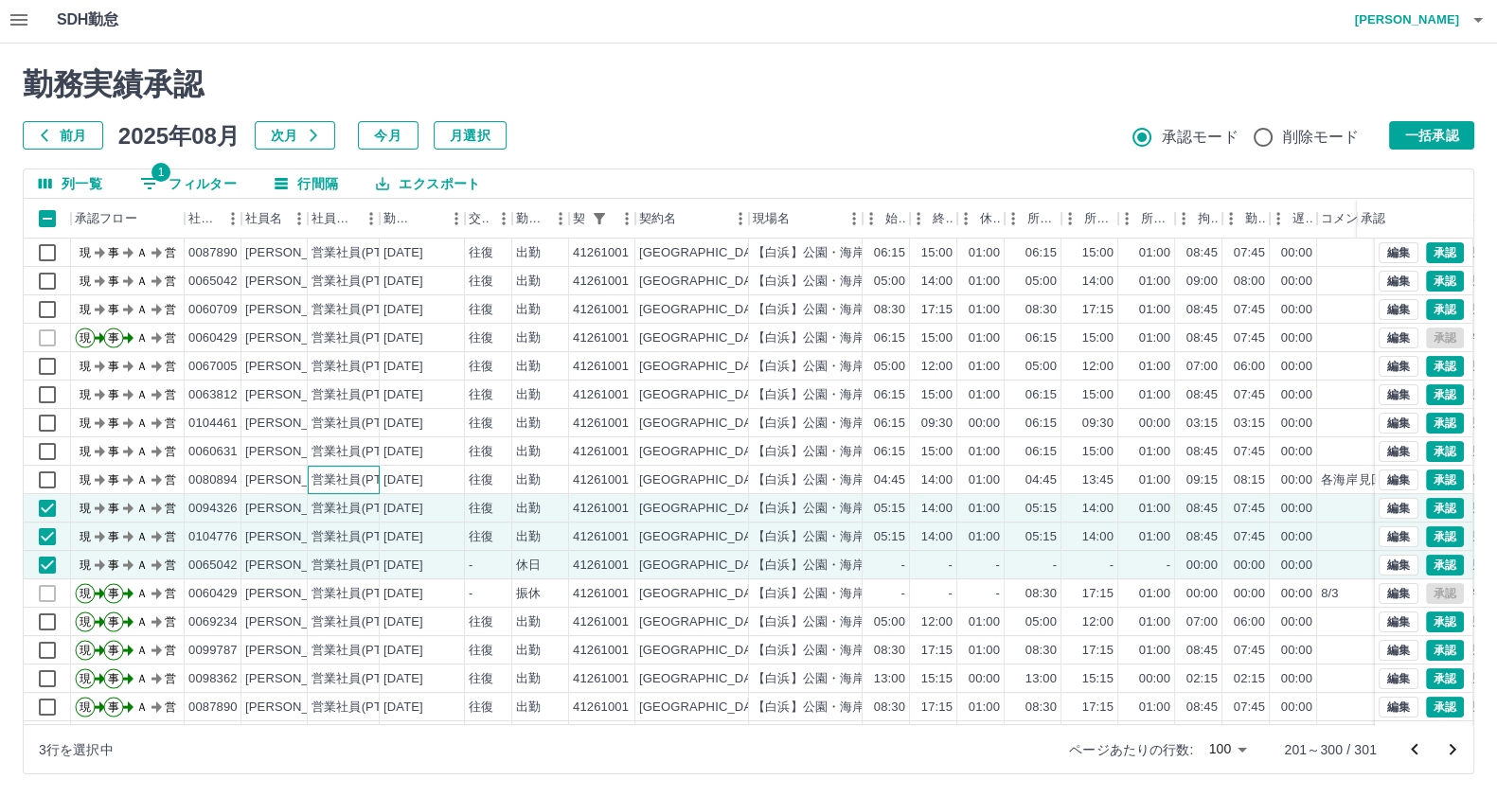
click at [325, 472] on div "営業社員(PT契約)" at bounding box center [360, 480] width 99 height 18
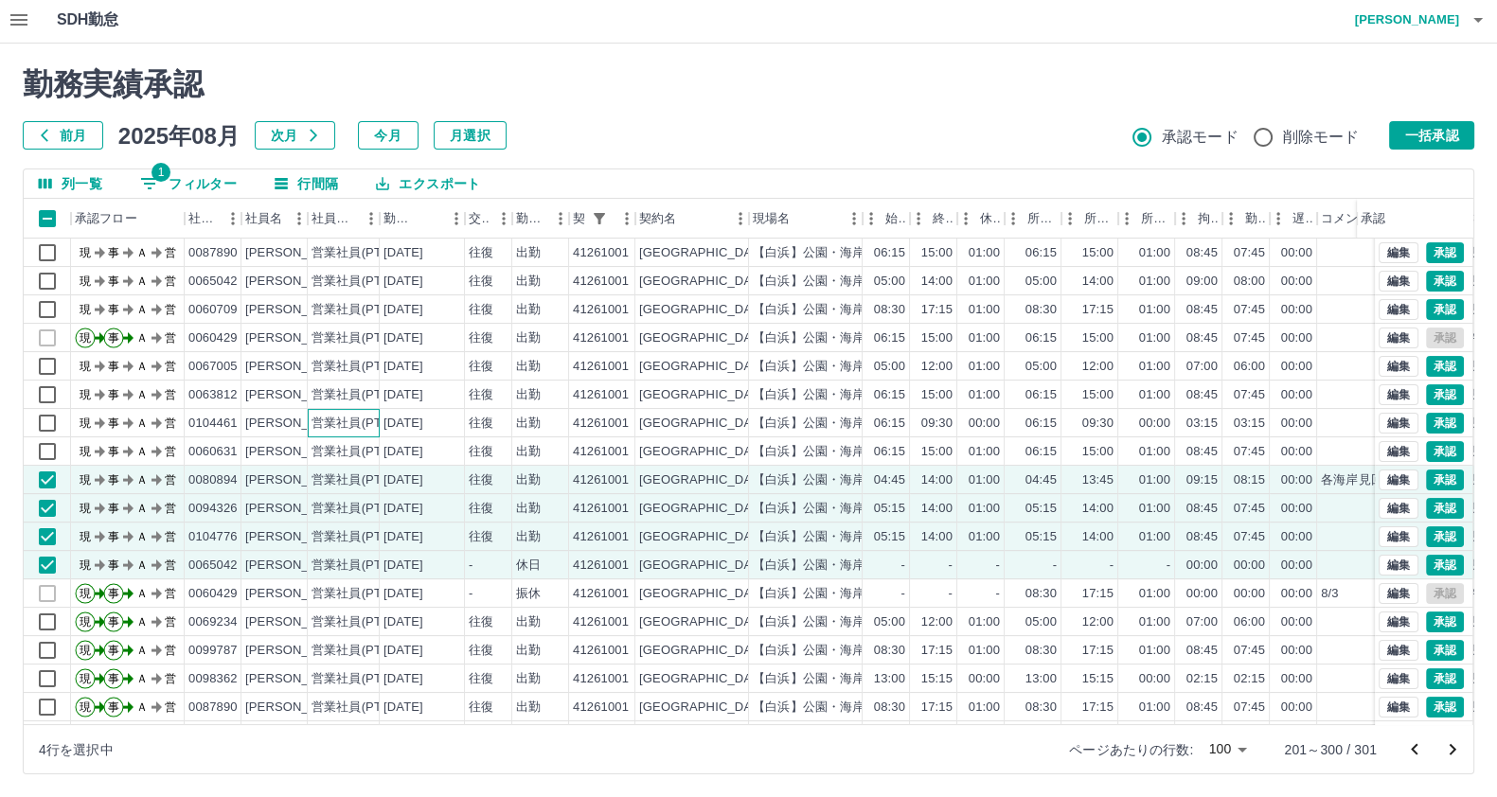
click at [329, 431] on div "営業社員(PT契約)" at bounding box center [344, 423] width 72 height 28
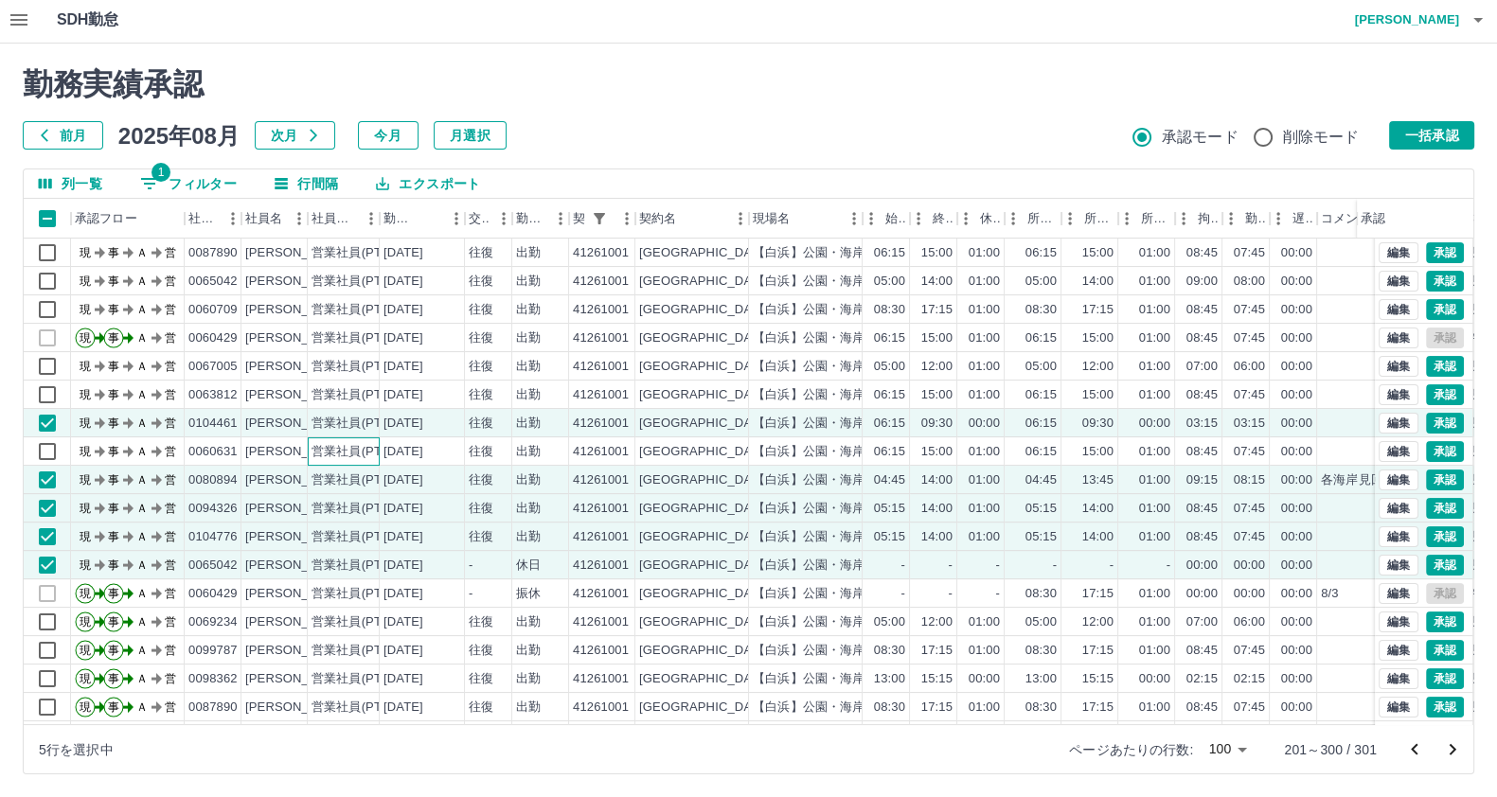
click at [326, 447] on div "営業社員(PT契約)" at bounding box center [360, 452] width 99 height 18
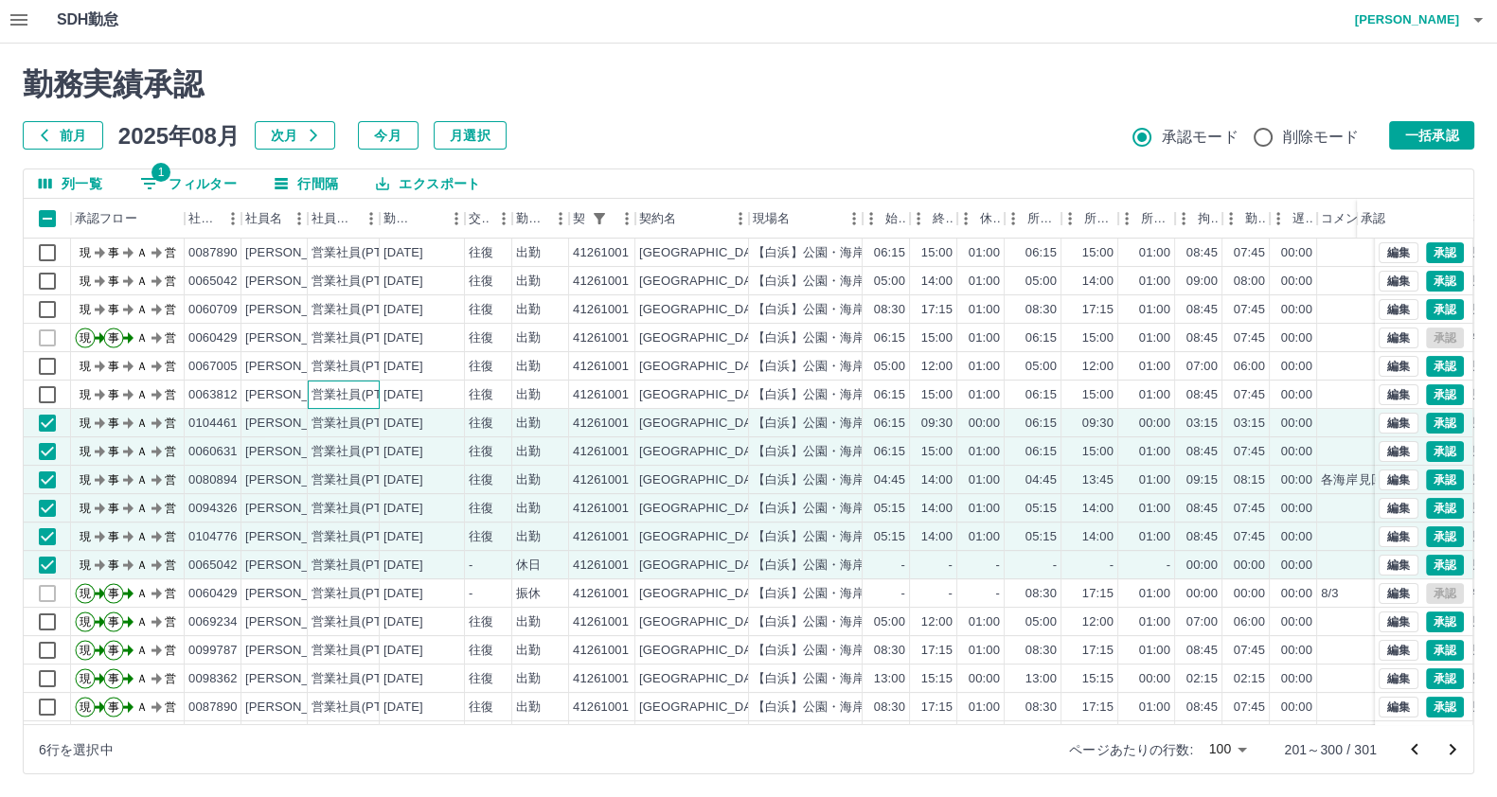
click at [355, 389] on div "営業社員(PT契約)" at bounding box center [360, 395] width 99 height 18
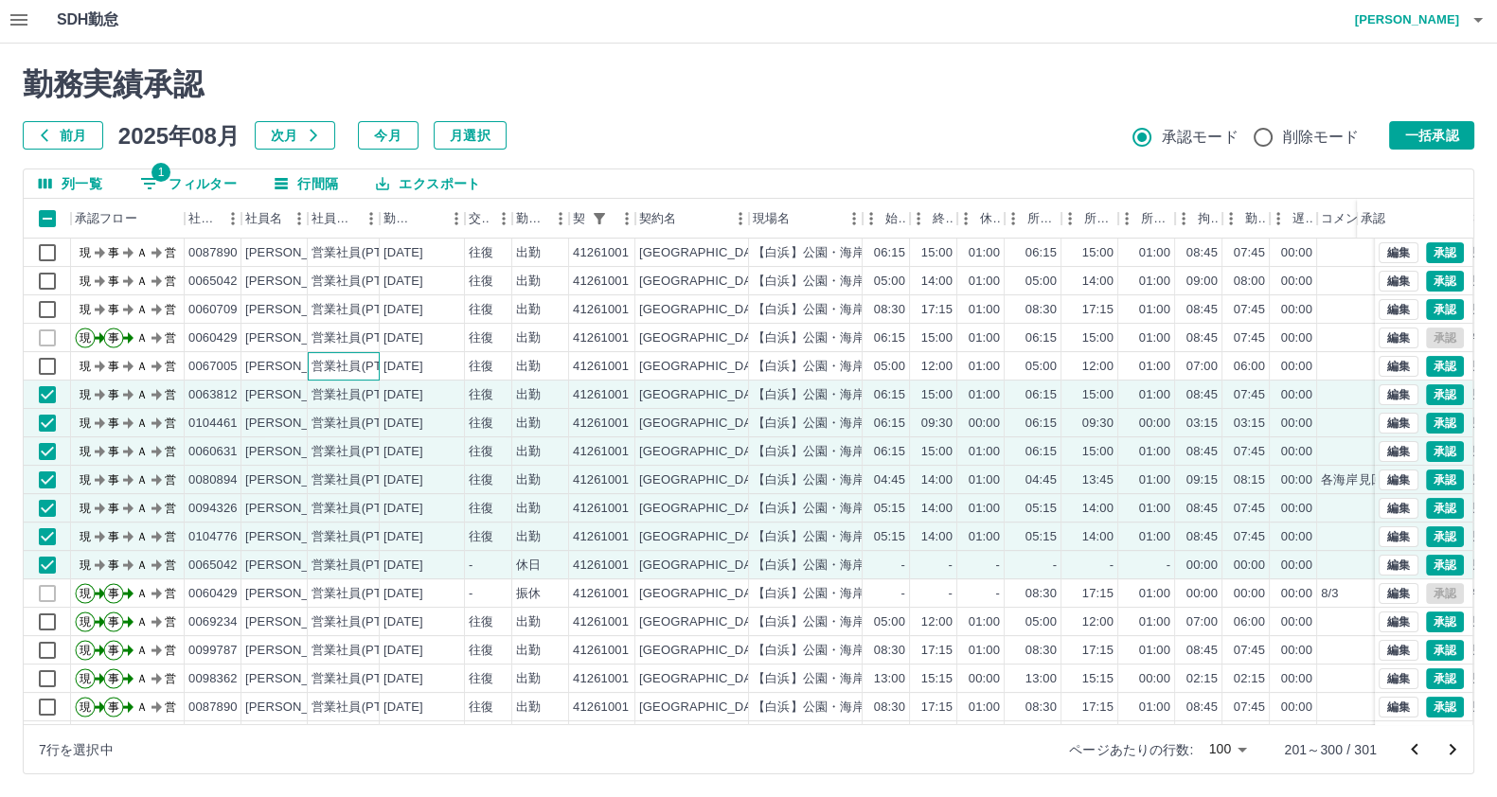
click at [355, 365] on div "営業社員(PT契約)" at bounding box center [360, 367] width 99 height 18
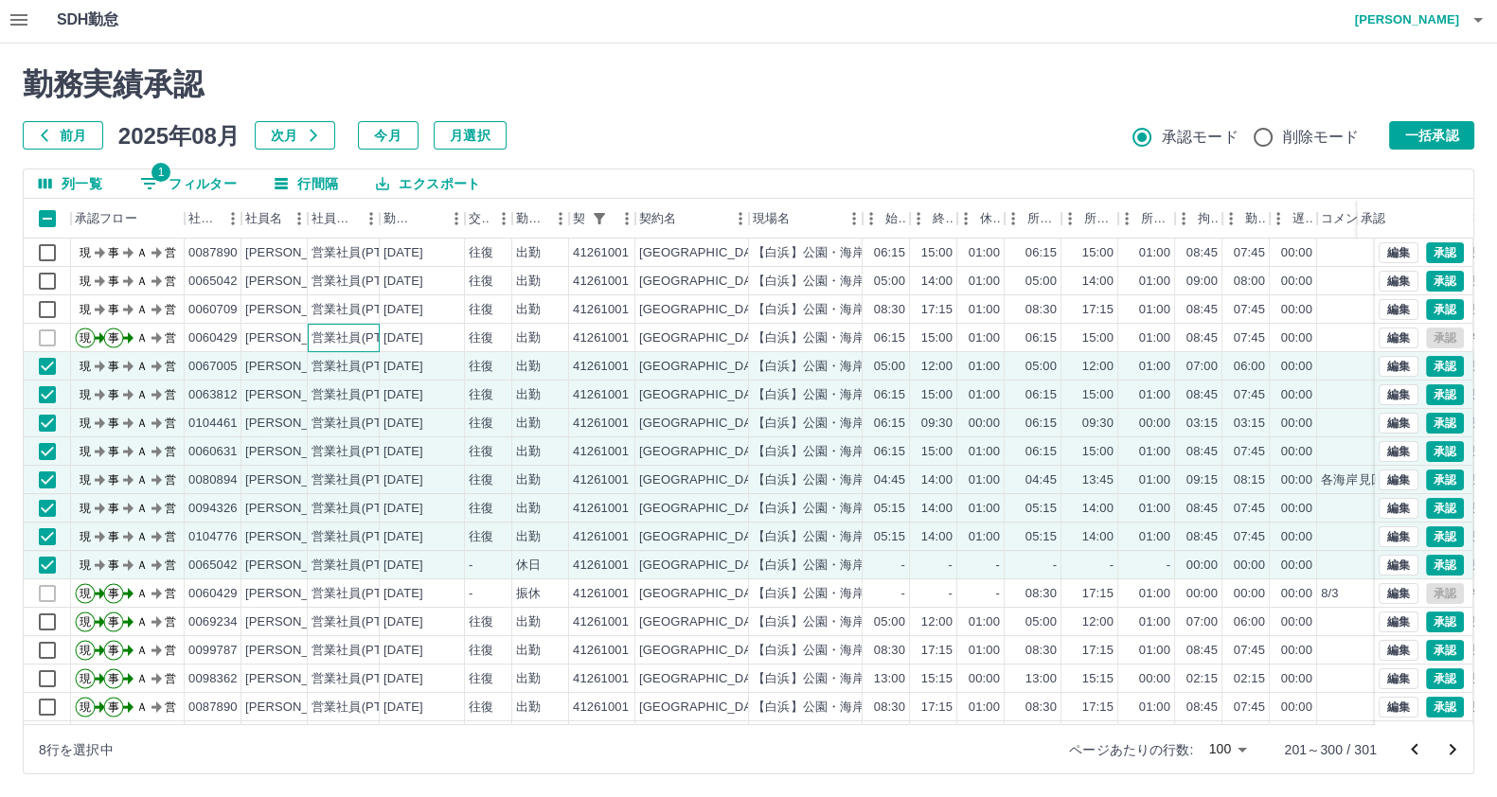
click at [355, 343] on div "営業社員(PT契約)" at bounding box center [360, 338] width 99 height 18
click at [366, 303] on div "営業社員(PT契約)" at bounding box center [360, 310] width 99 height 18
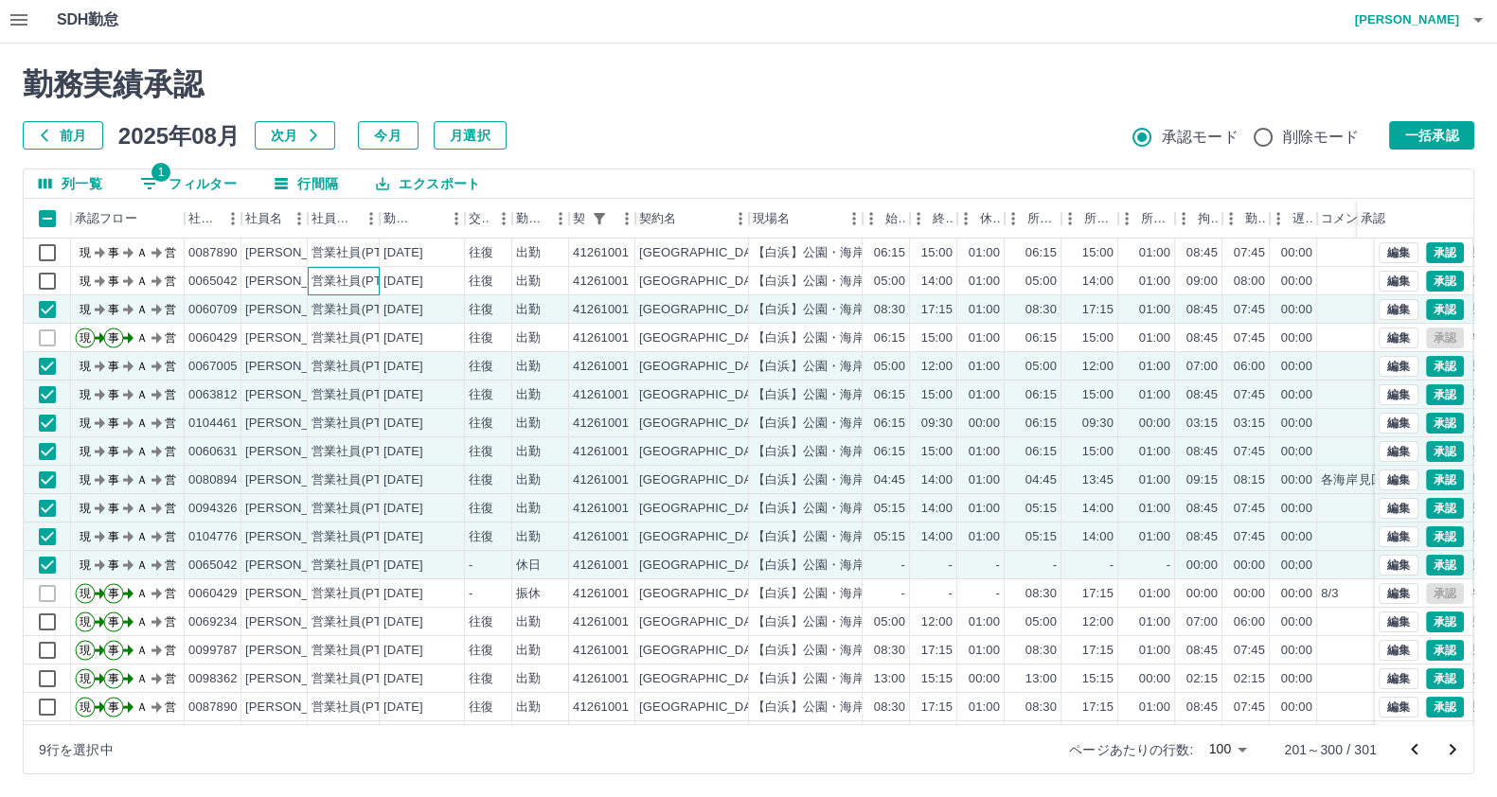
click at [378, 267] on div "営業社員(PT契約)" at bounding box center [344, 281] width 72 height 28
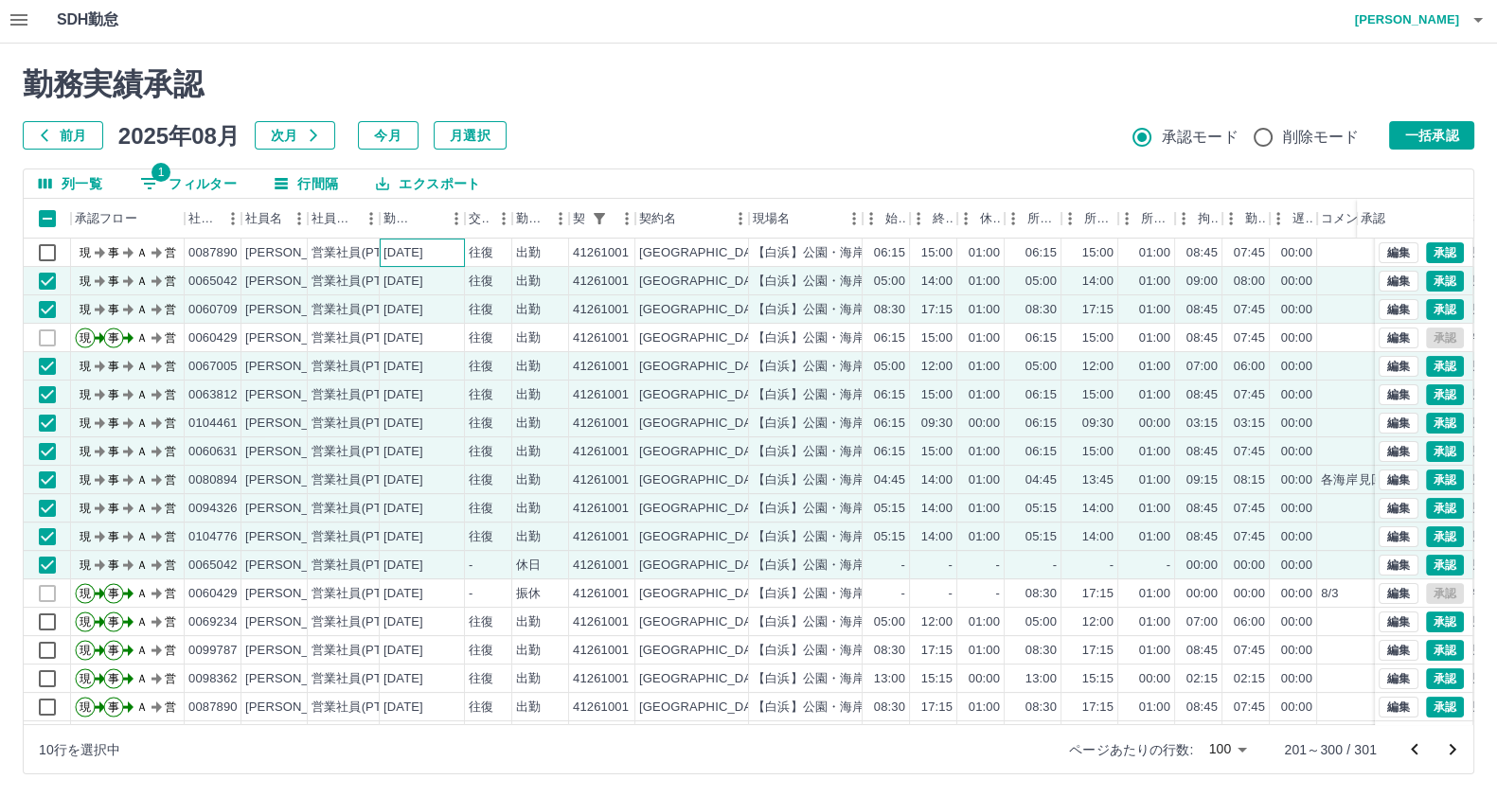
click at [390, 244] on div "[DATE]" at bounding box center [403, 253] width 40 height 18
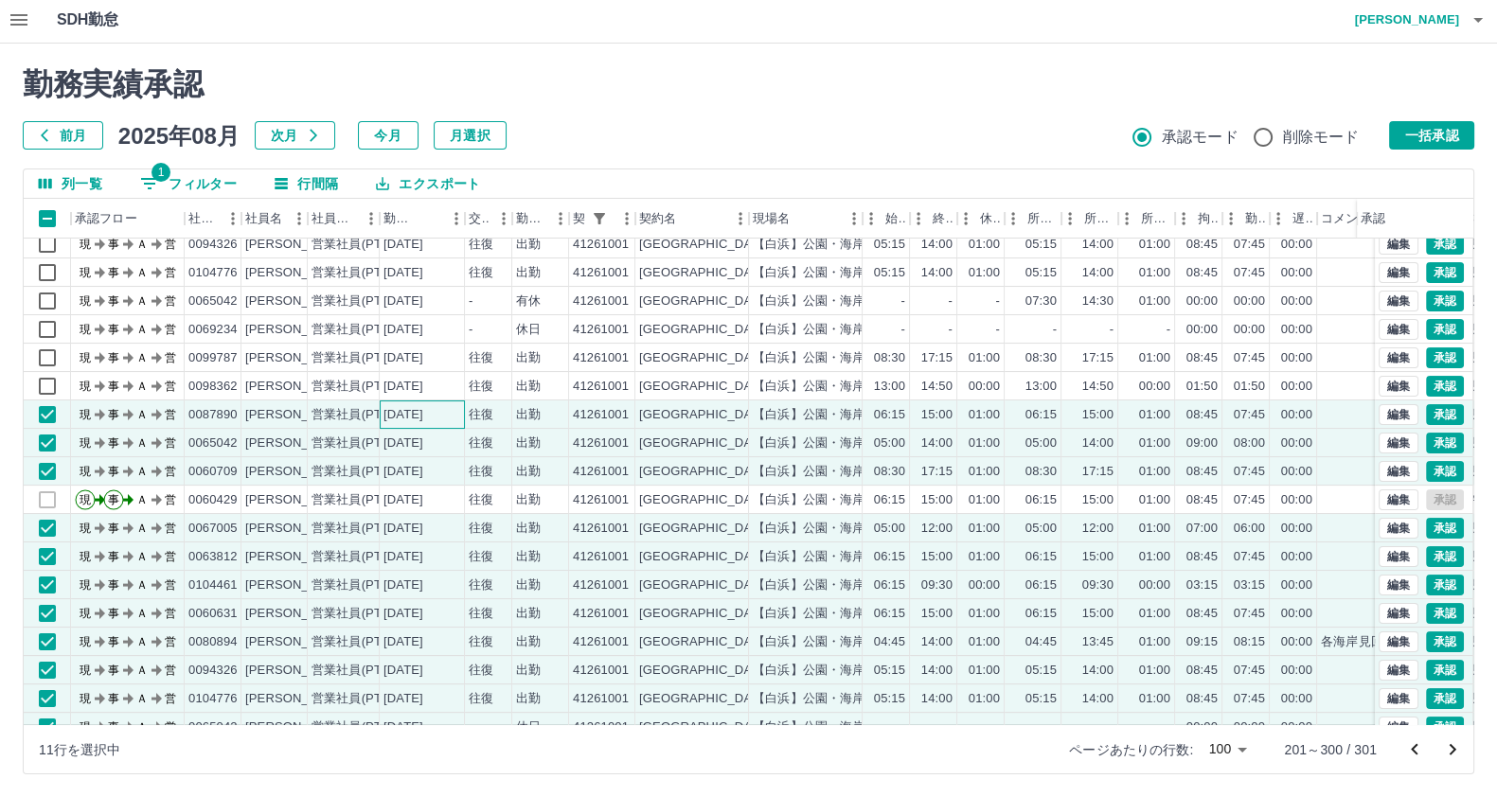
scroll to position [360, 0]
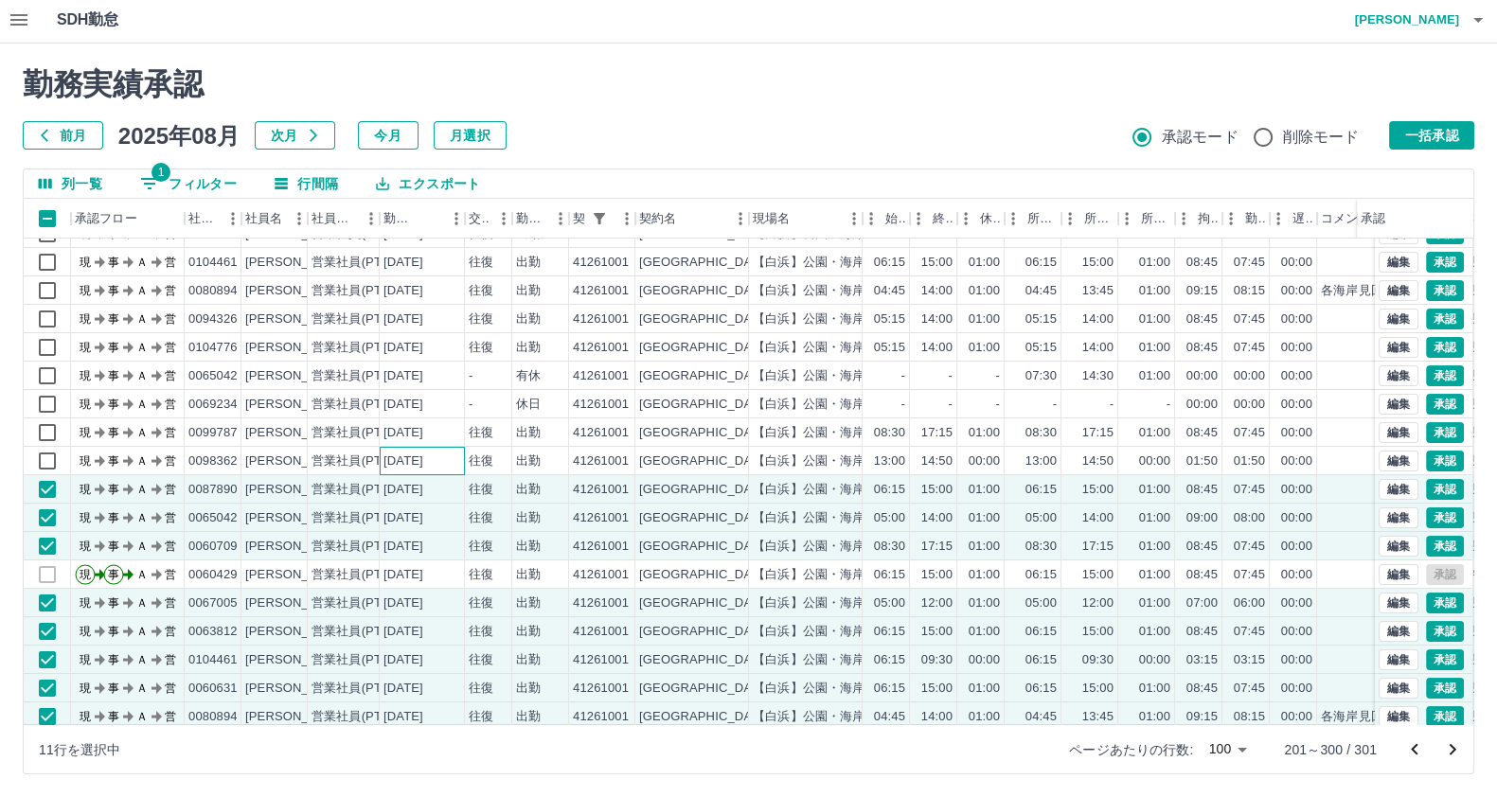
drag, startPoint x: 387, startPoint y: 448, endPoint x: 390, endPoint y: 435, distance: 13.6
click at [387, 447] on div "[DATE]" at bounding box center [422, 461] width 85 height 28
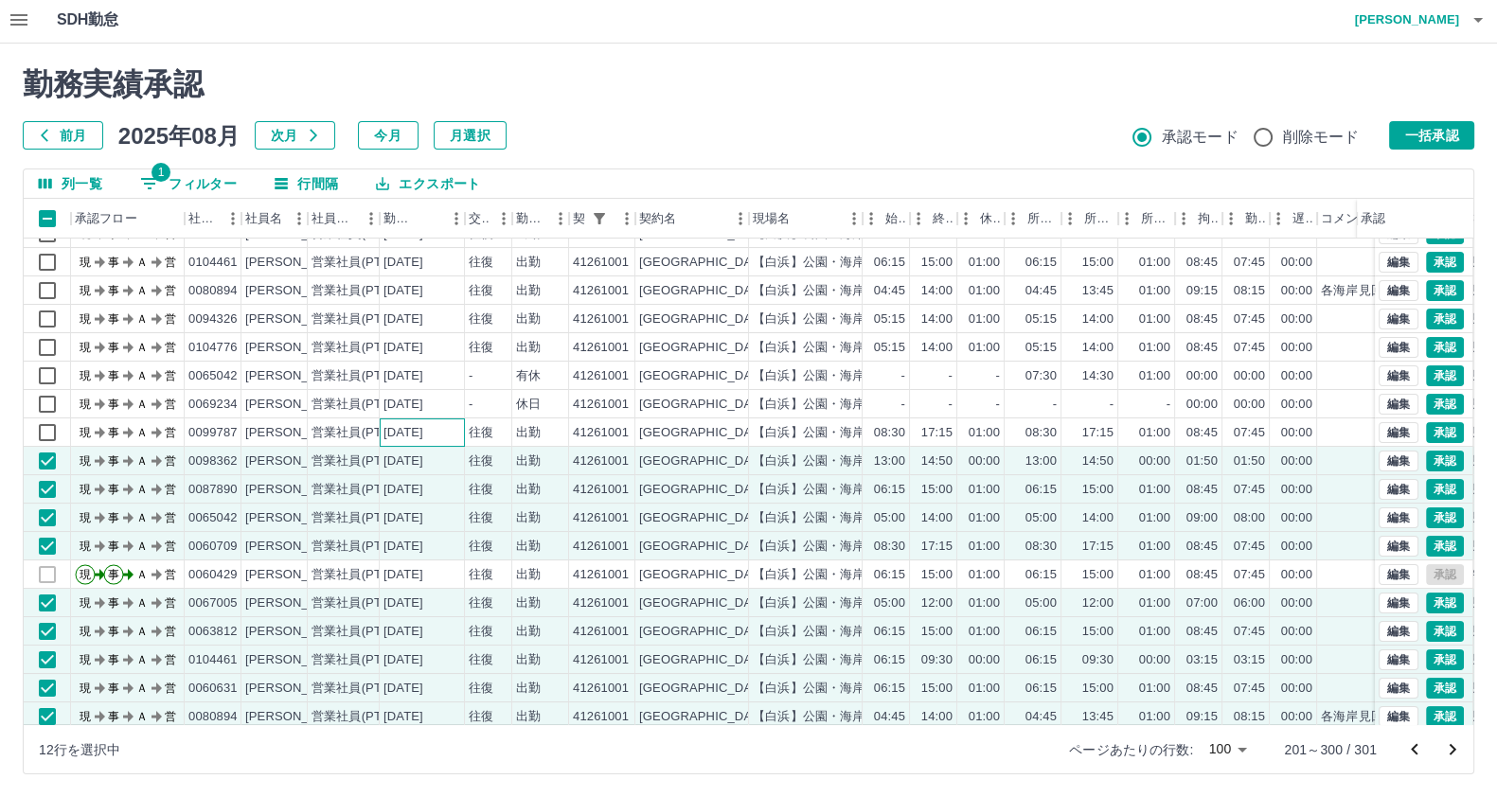
click at [392, 433] on div "[DATE]" at bounding box center [403, 433] width 40 height 18
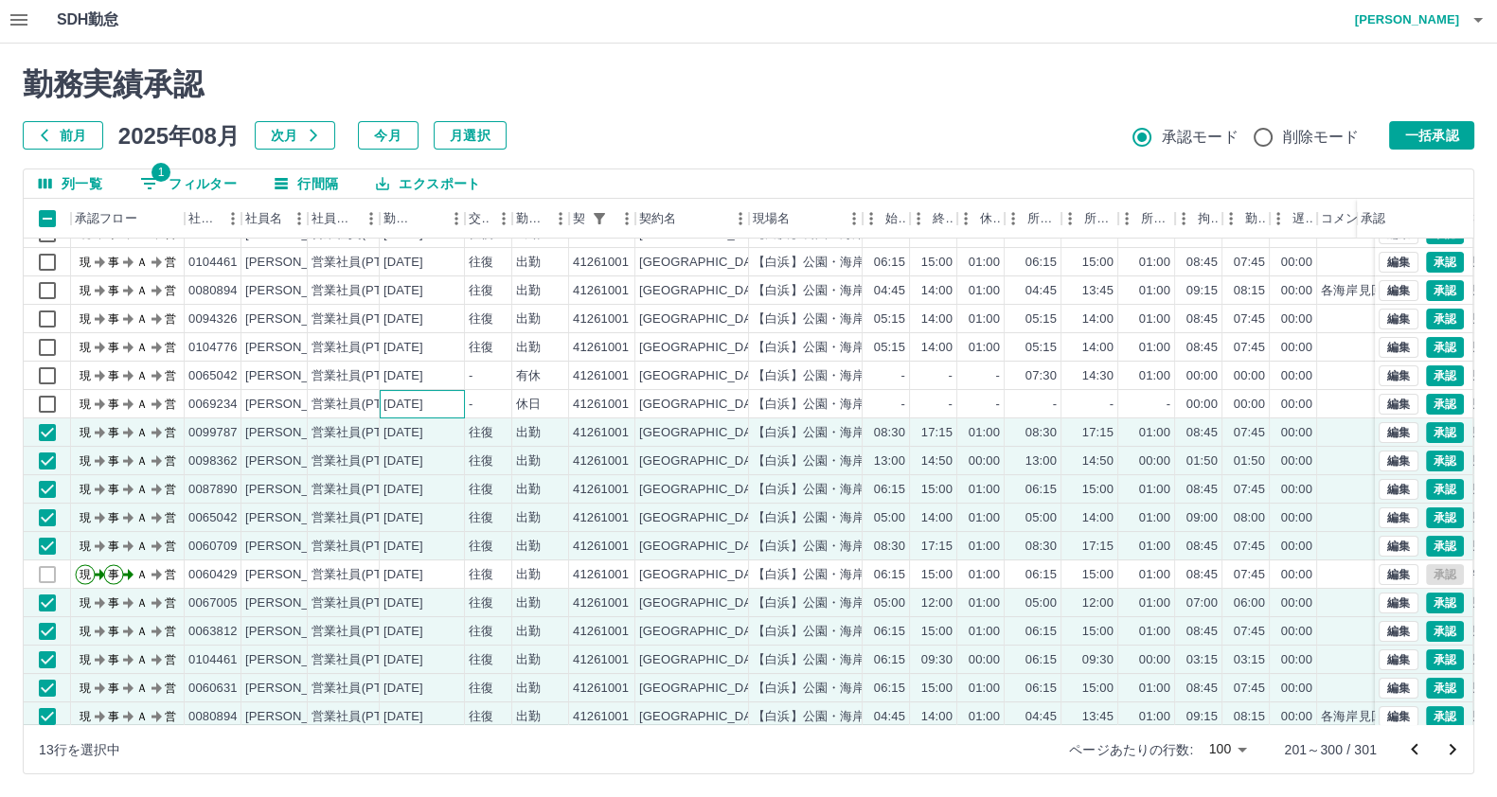
click at [421, 396] on div "[DATE]" at bounding box center [403, 405] width 40 height 18
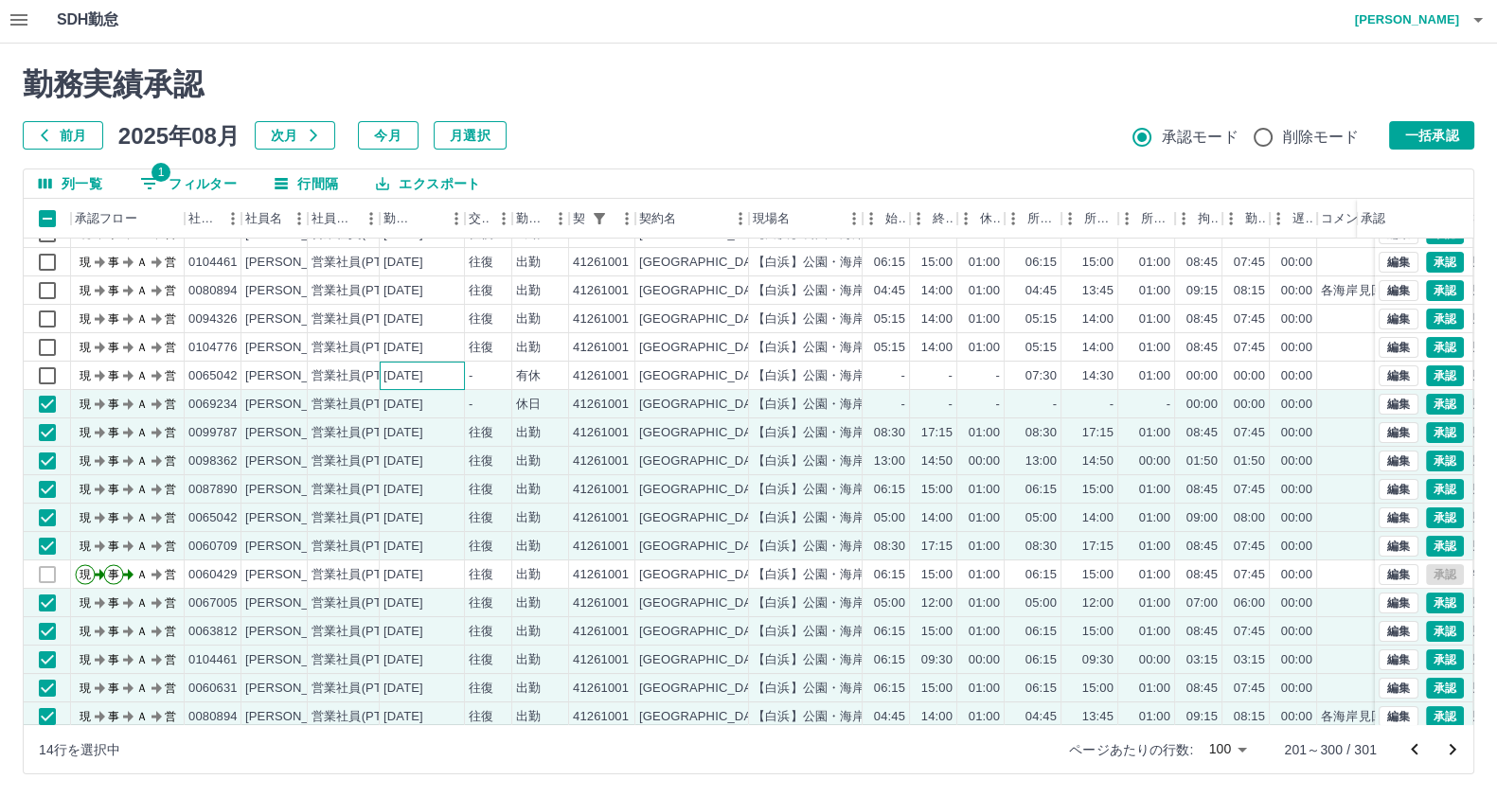
click at [417, 368] on div "[DATE]" at bounding box center [403, 376] width 40 height 18
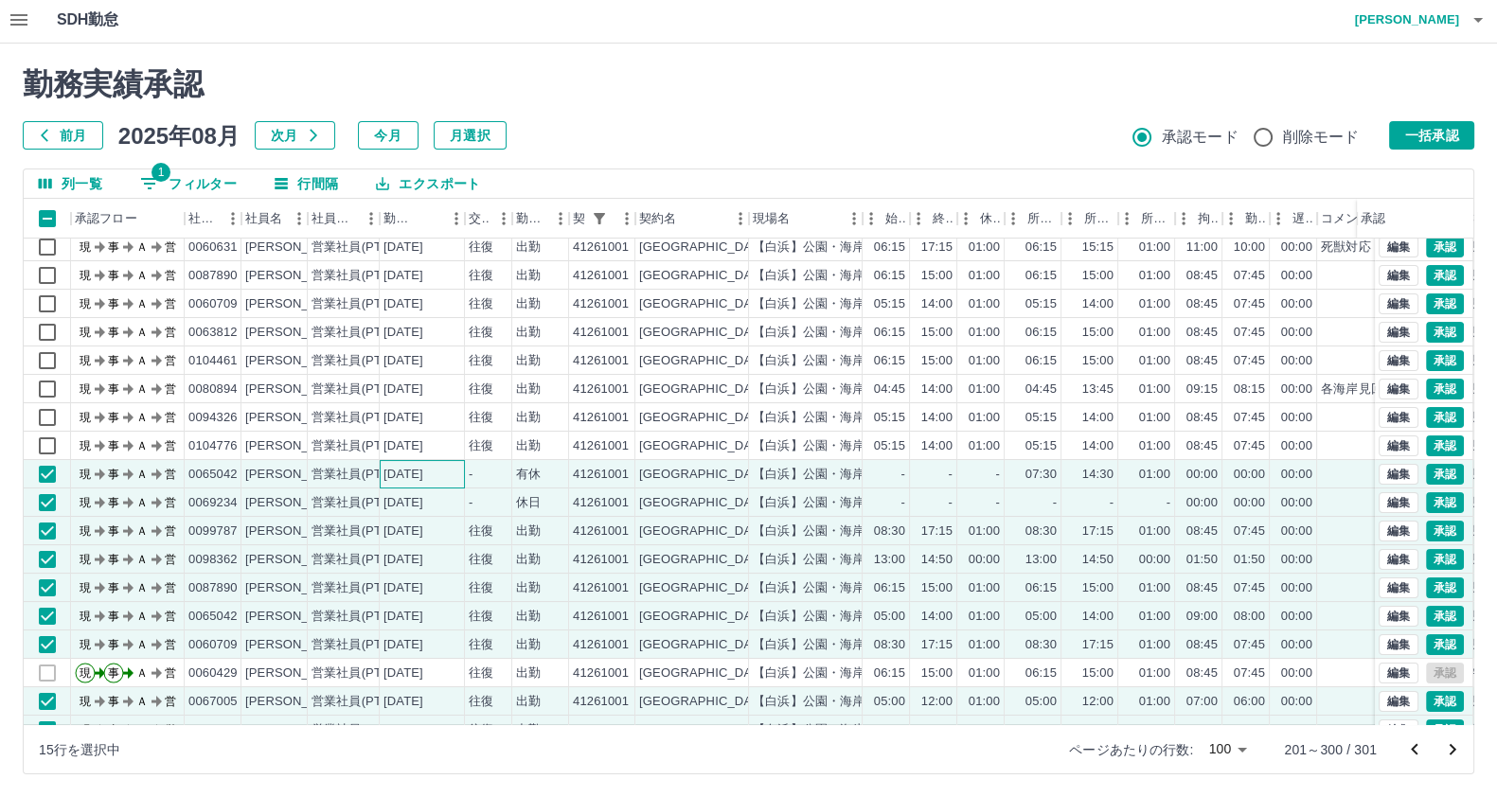
scroll to position [241, 0]
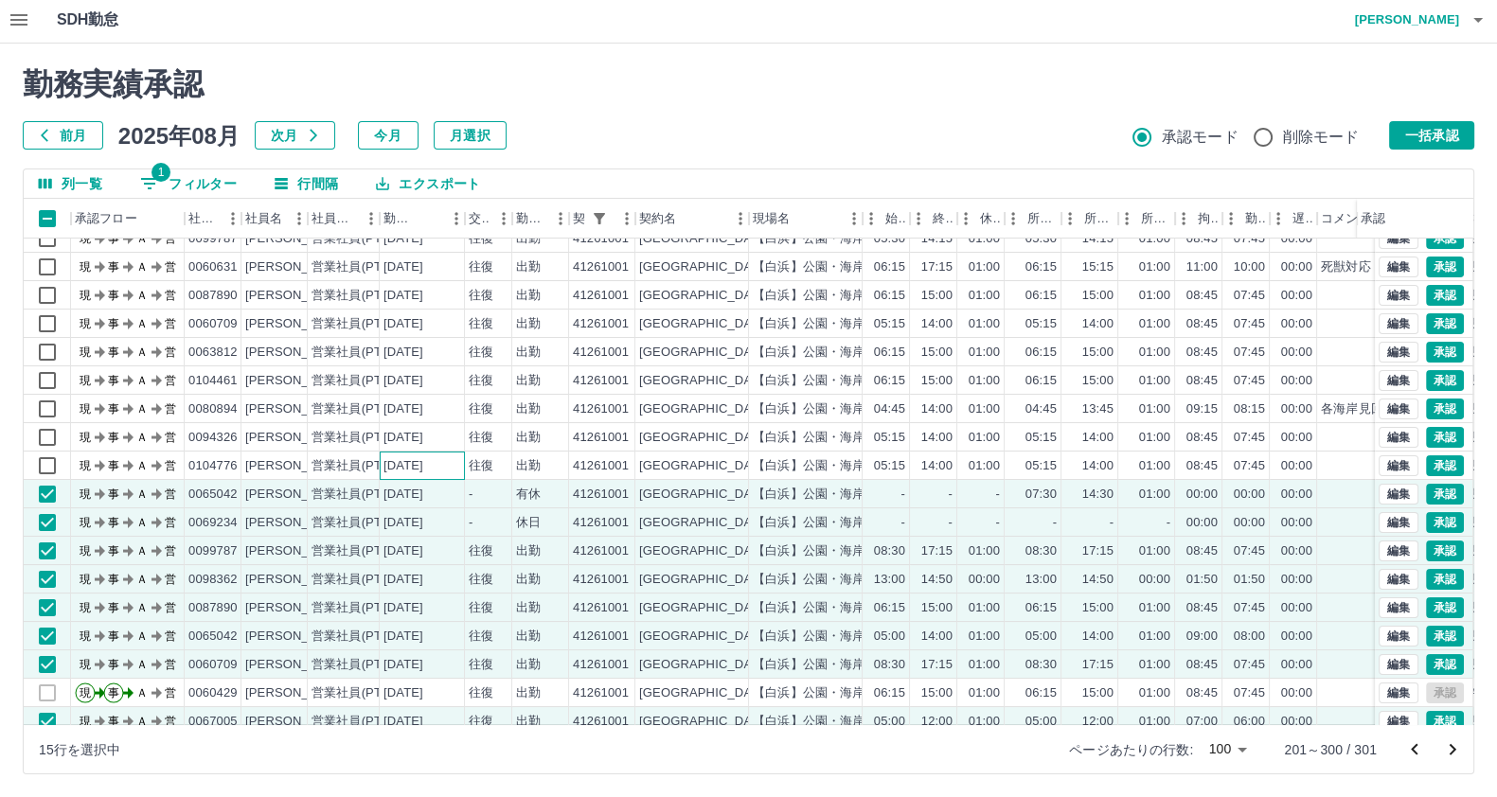
click at [451, 455] on div "[DATE]" at bounding box center [422, 466] width 85 height 28
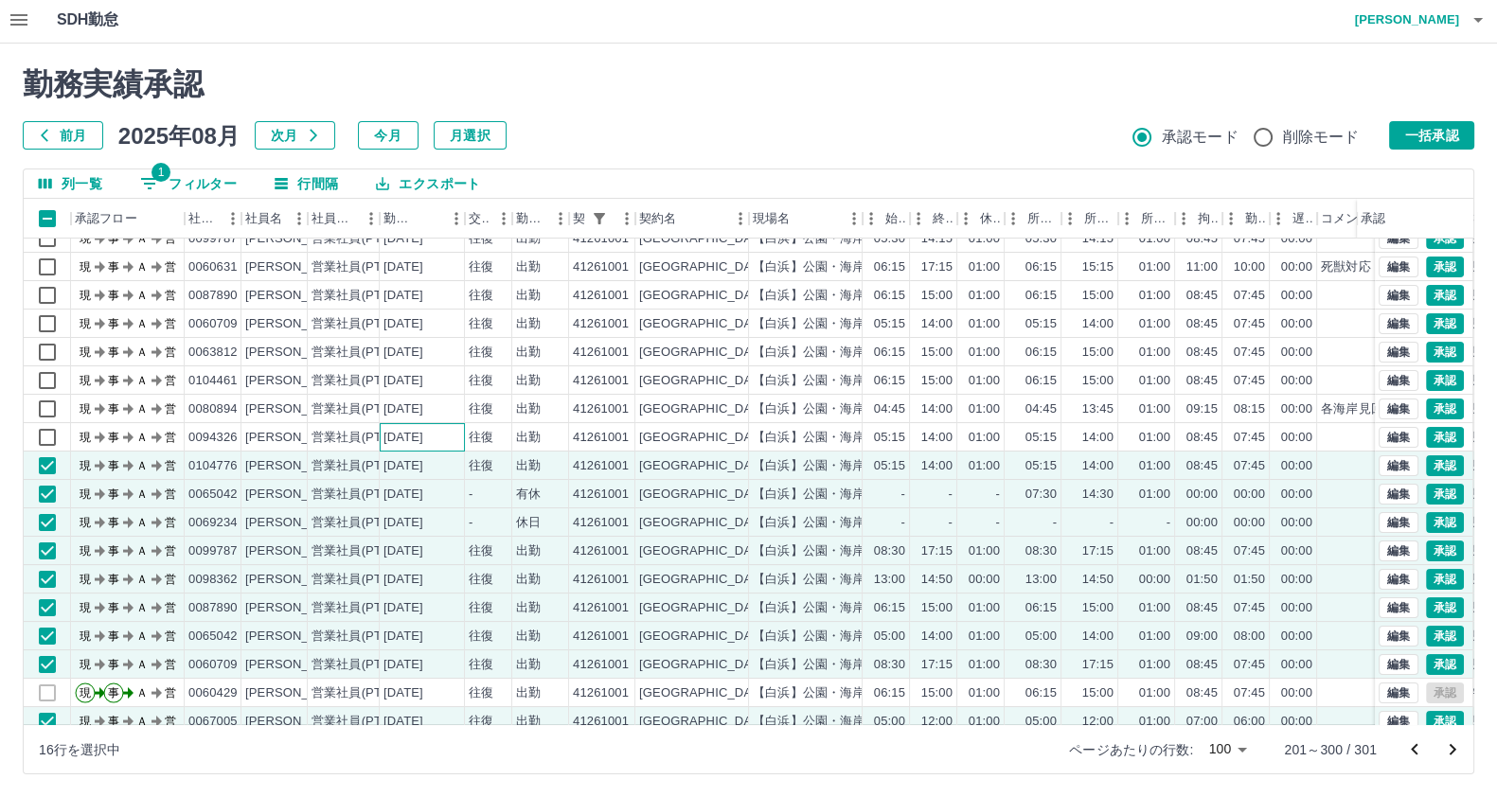
click at [423, 432] on div "[DATE]" at bounding box center [403, 438] width 40 height 18
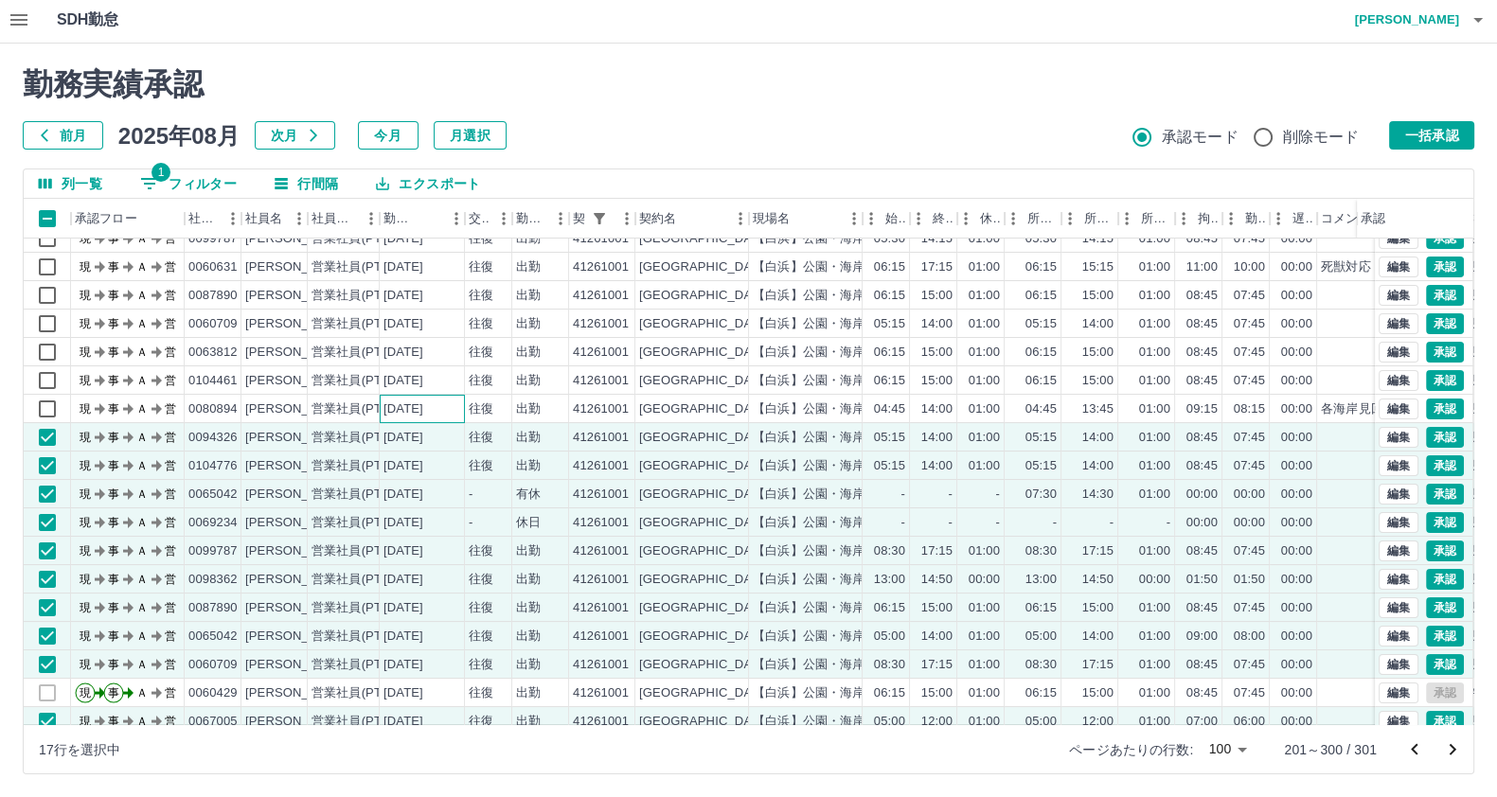
click at [423, 409] on div "[DATE]" at bounding box center [403, 409] width 40 height 18
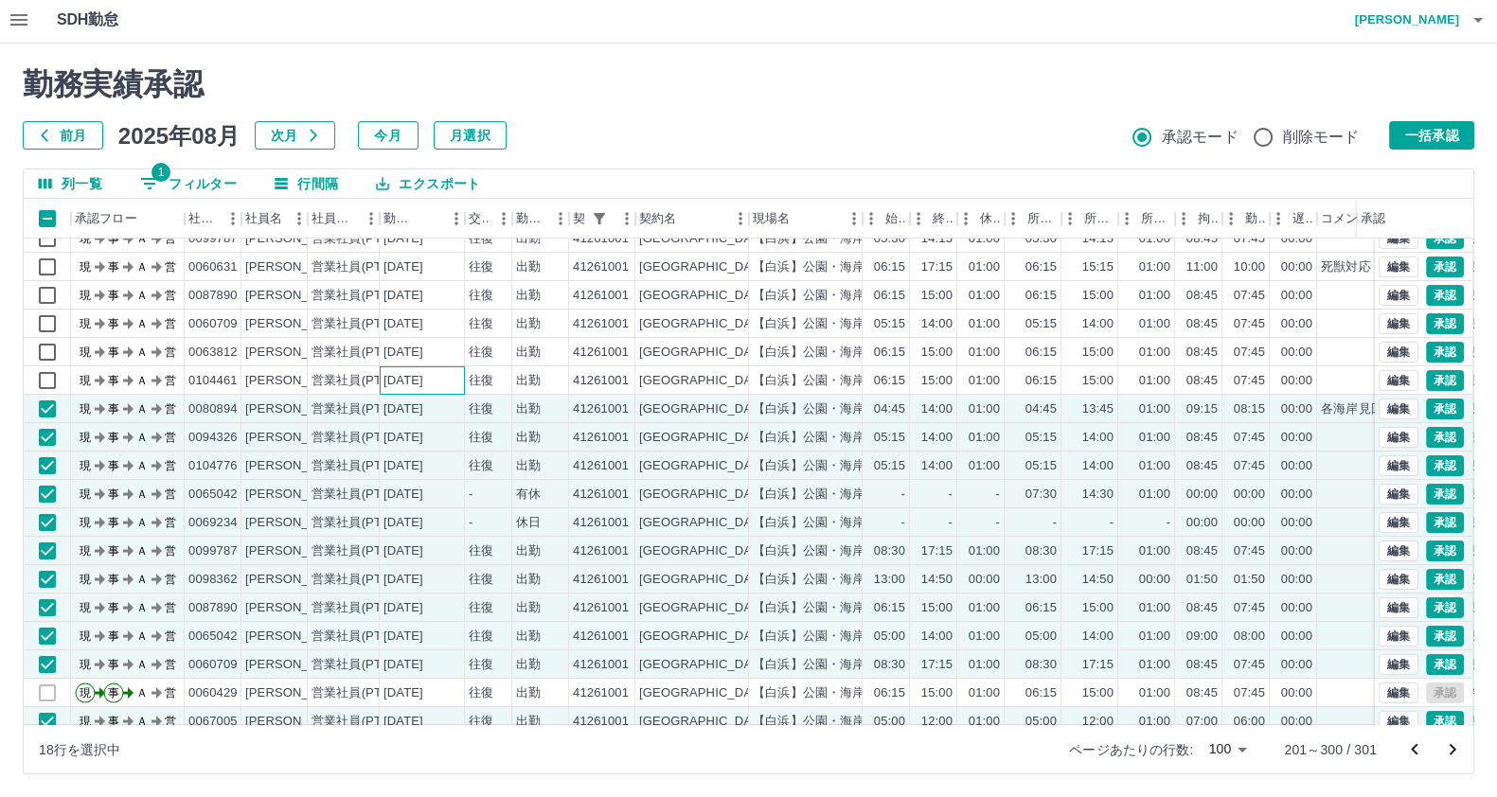
click at [429, 389] on div "[DATE]" at bounding box center [422, 380] width 85 height 28
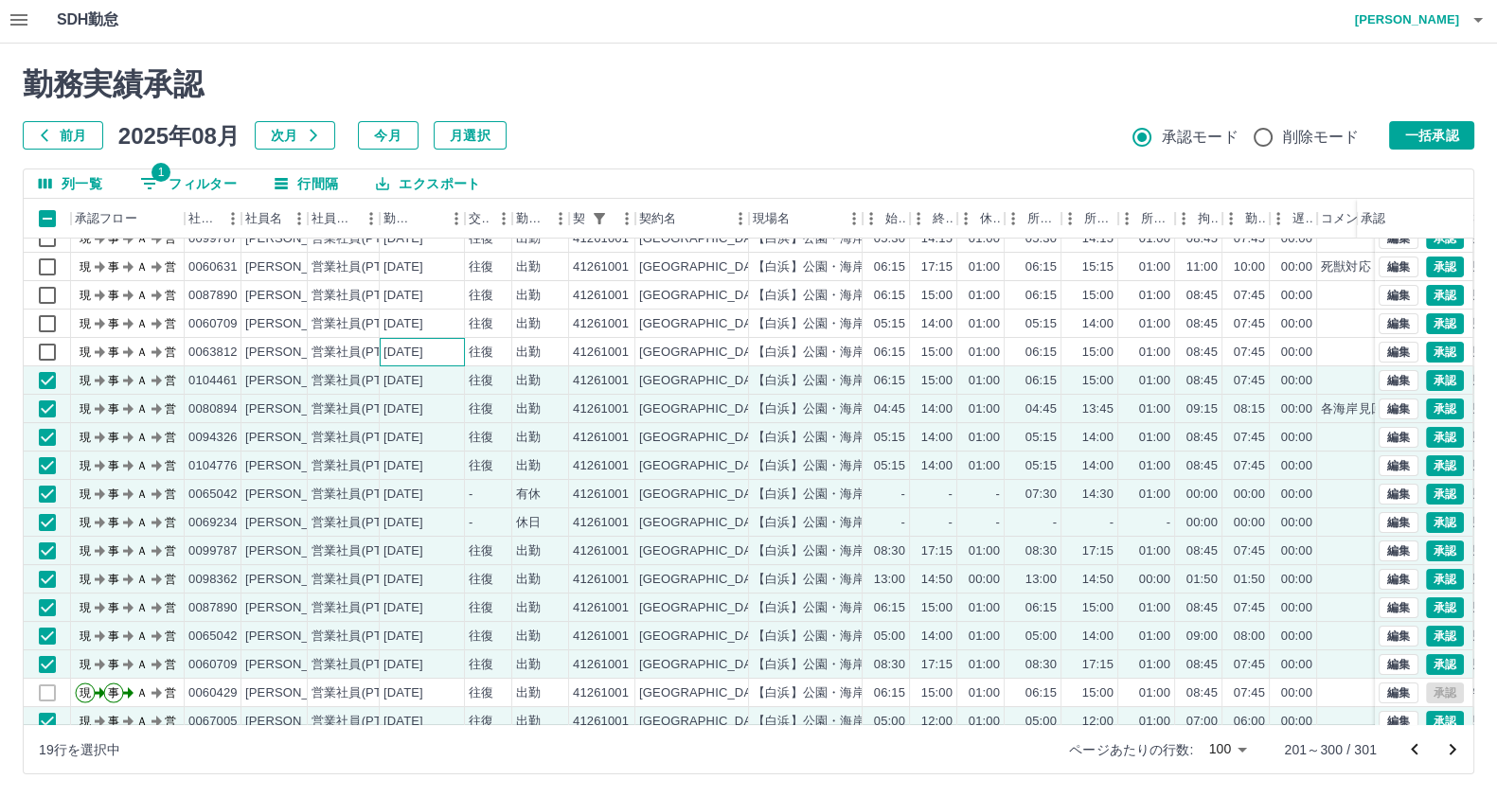
click at [423, 346] on div "[DATE]" at bounding box center [403, 353] width 40 height 18
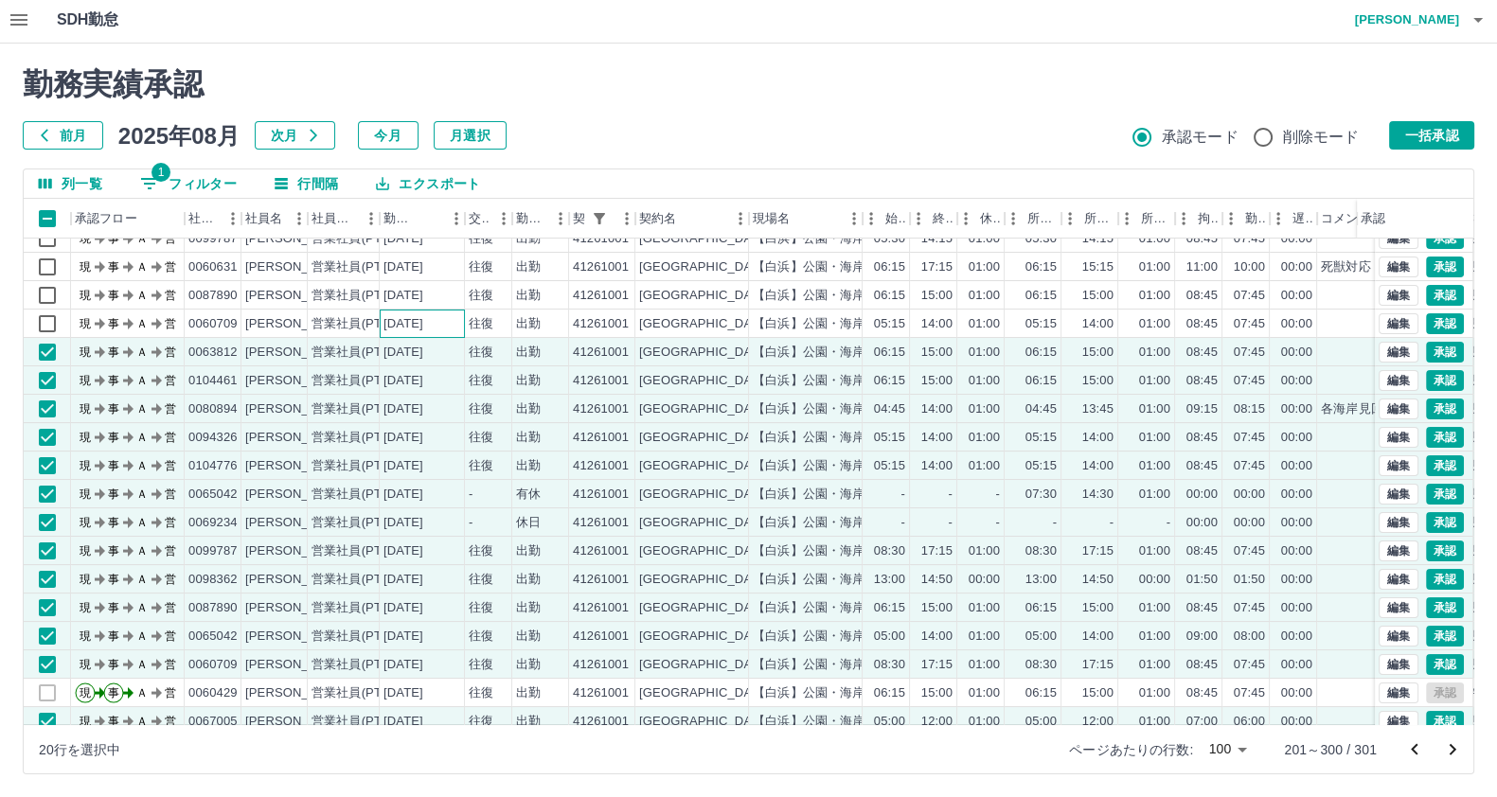
click at [423, 315] on div "[DATE]" at bounding box center [403, 324] width 40 height 18
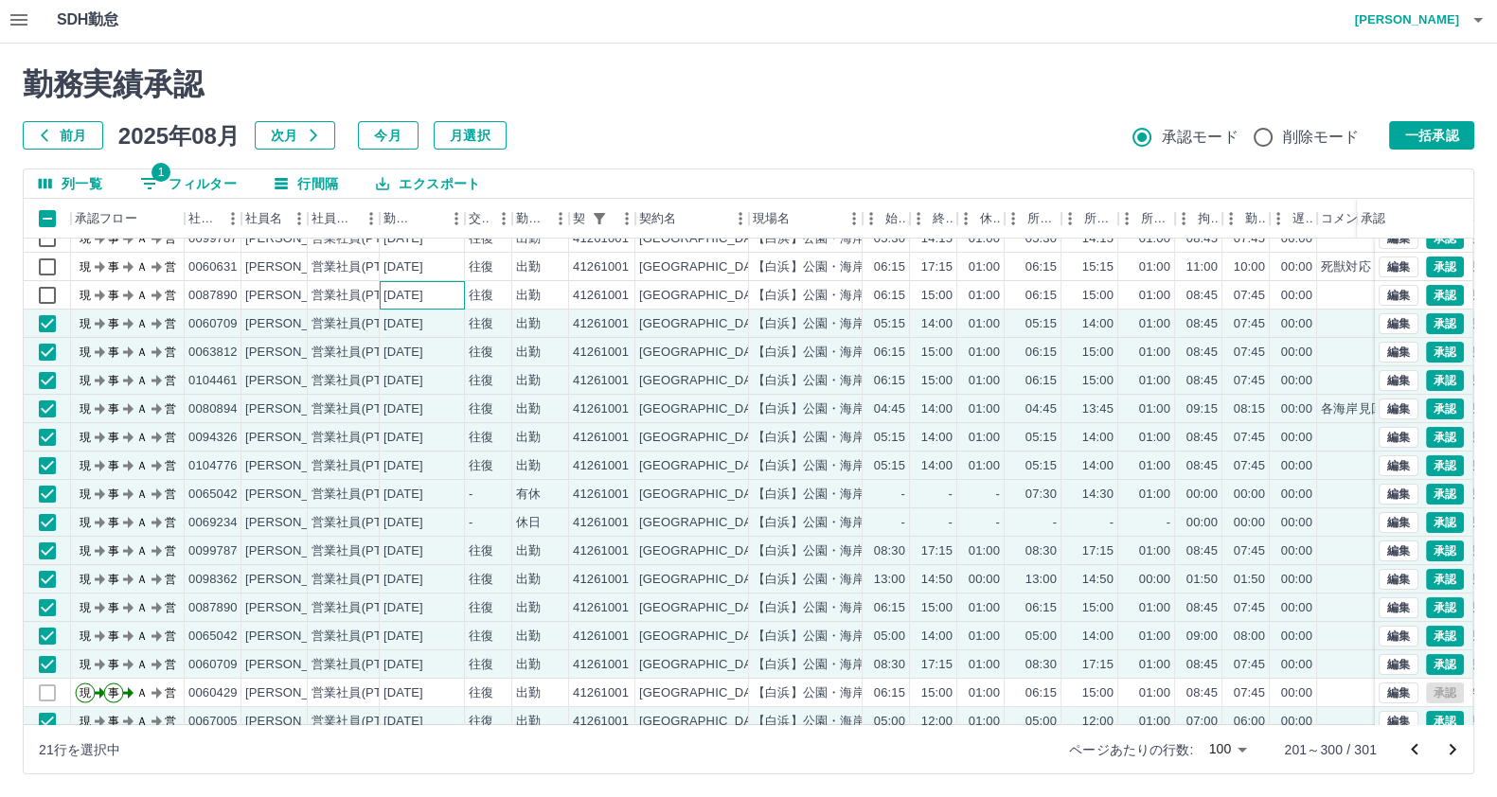
click at [423, 293] on div "[DATE]" at bounding box center [403, 296] width 40 height 18
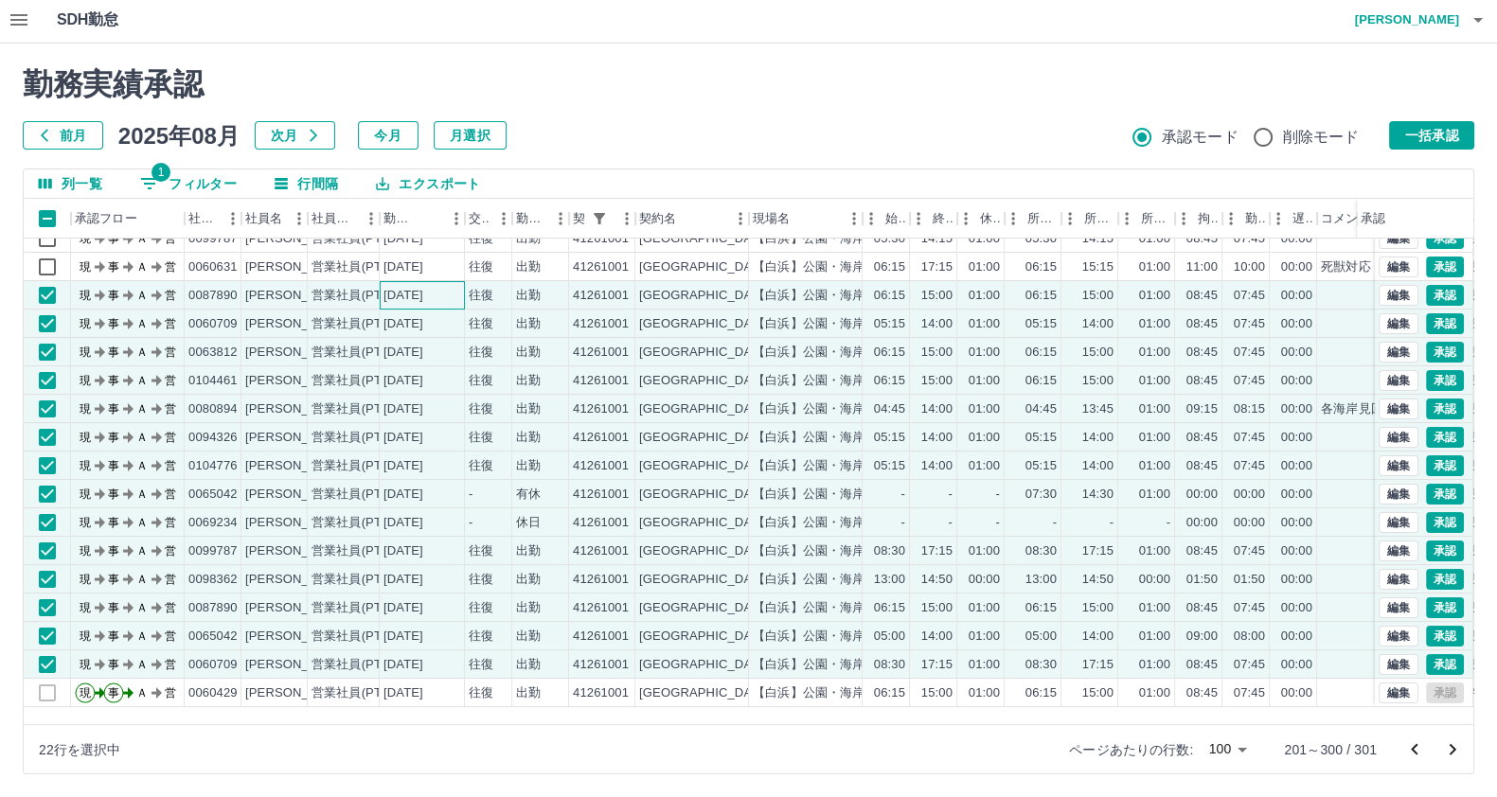
scroll to position [5, 0]
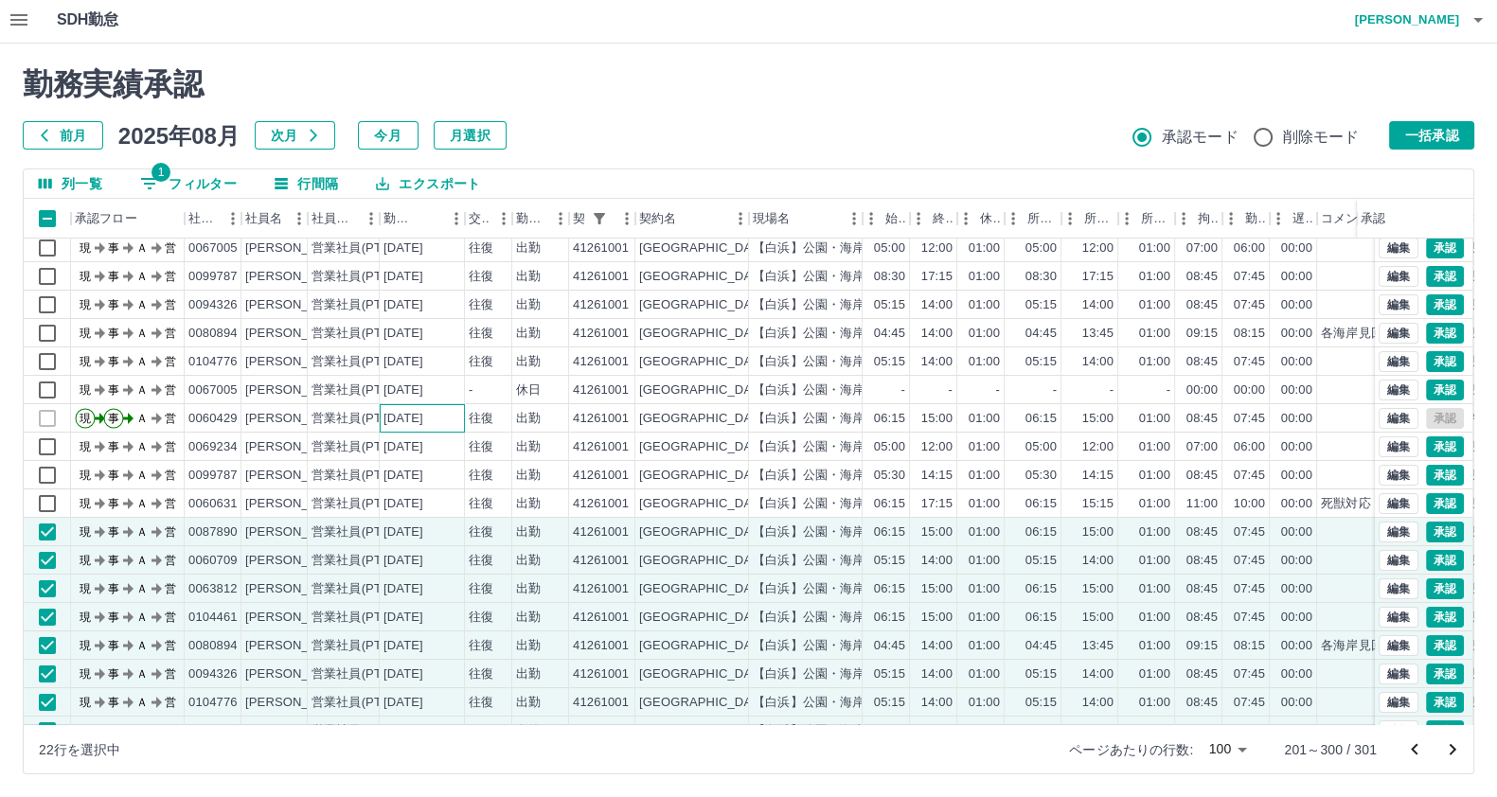
click at [453, 418] on div "[DATE]" at bounding box center [422, 418] width 85 height 28
click at [423, 453] on div "[DATE]" at bounding box center [403, 447] width 40 height 18
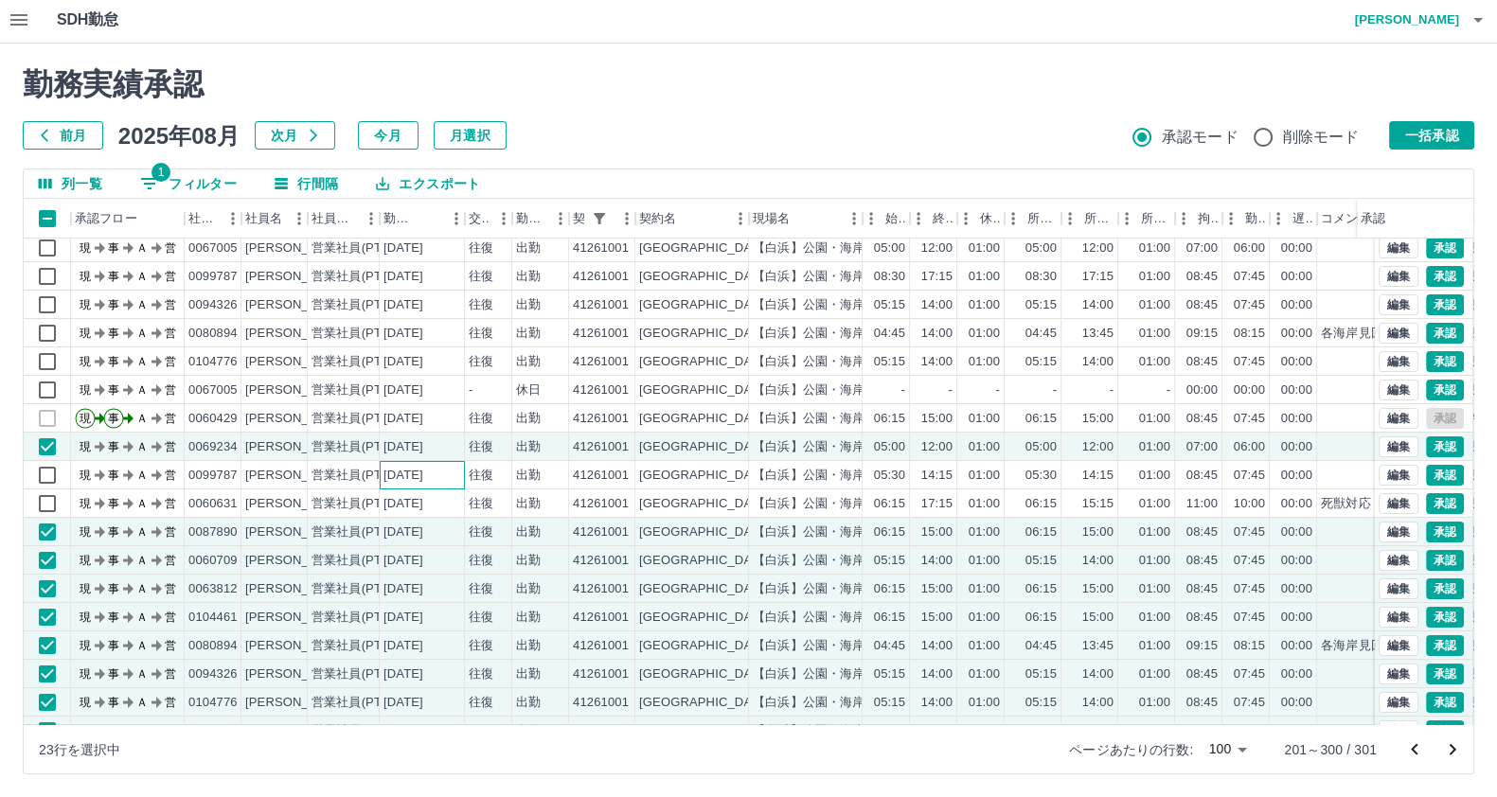
click at [423, 467] on div "[DATE]" at bounding box center [403, 476] width 40 height 18
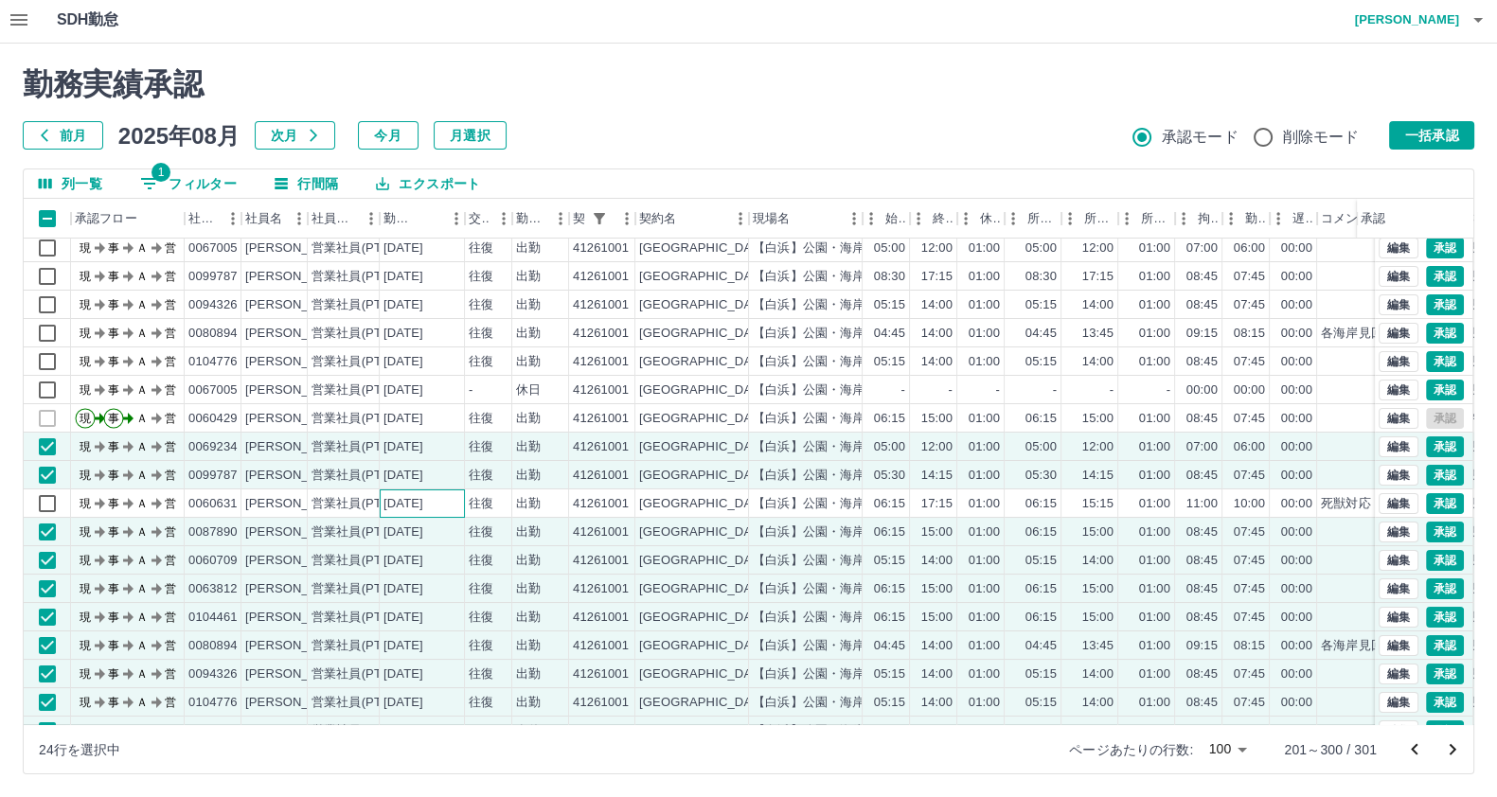
click at [423, 496] on div "[DATE]" at bounding box center [403, 504] width 40 height 18
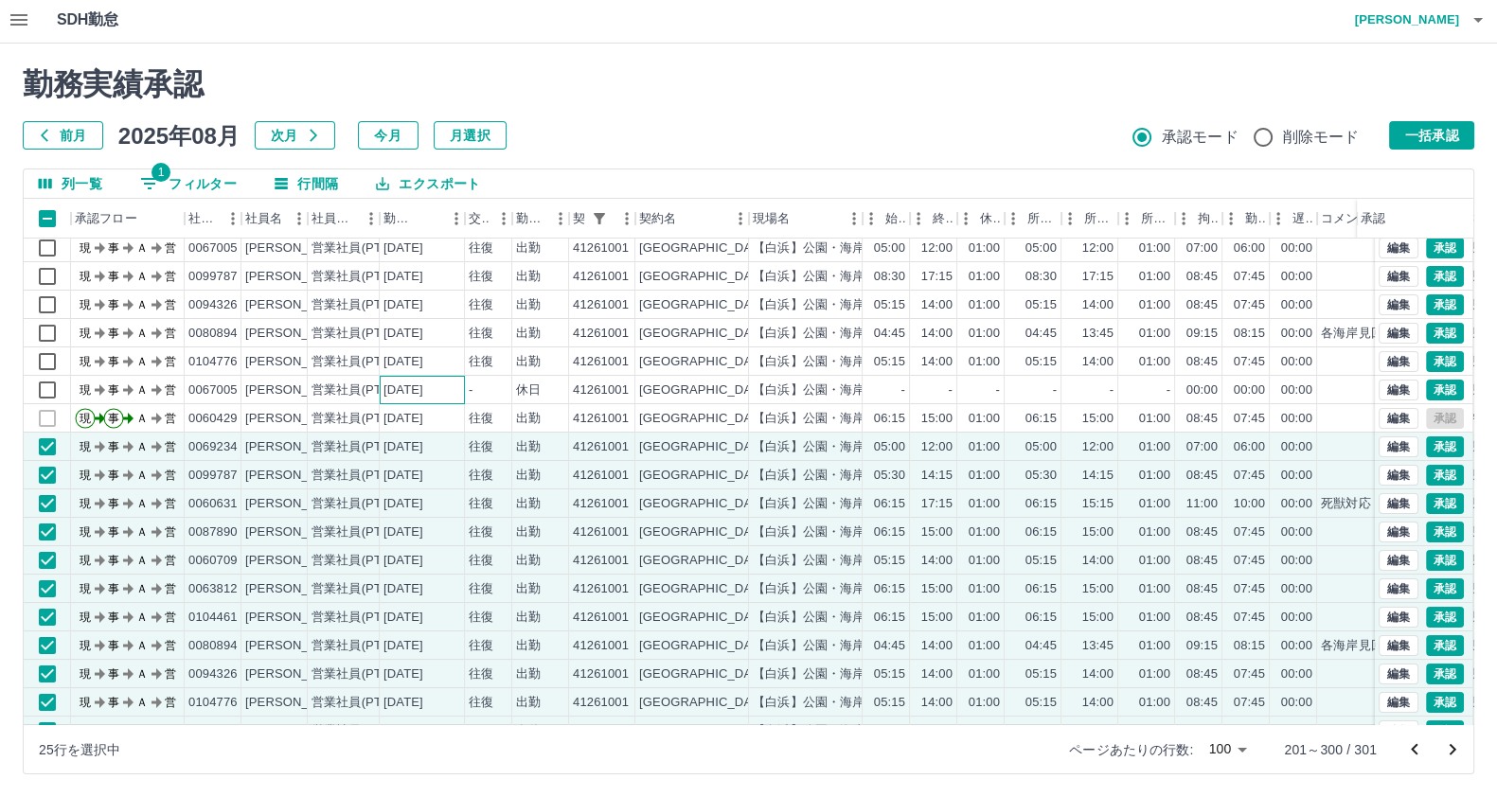
click at [423, 382] on div "[DATE]" at bounding box center [403, 391] width 40 height 18
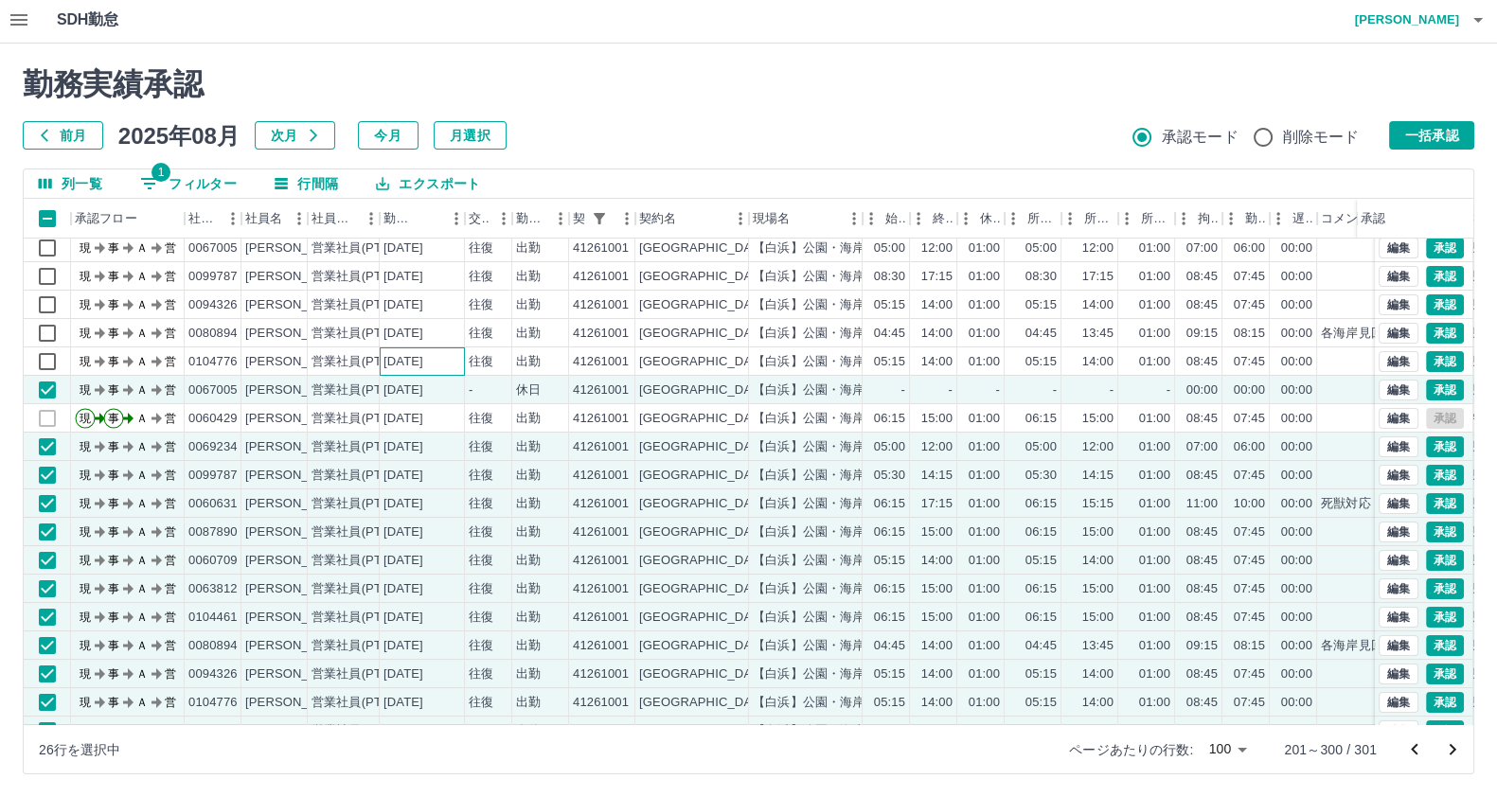
click at [418, 347] on div "[DATE]" at bounding box center [422, 361] width 85 height 28
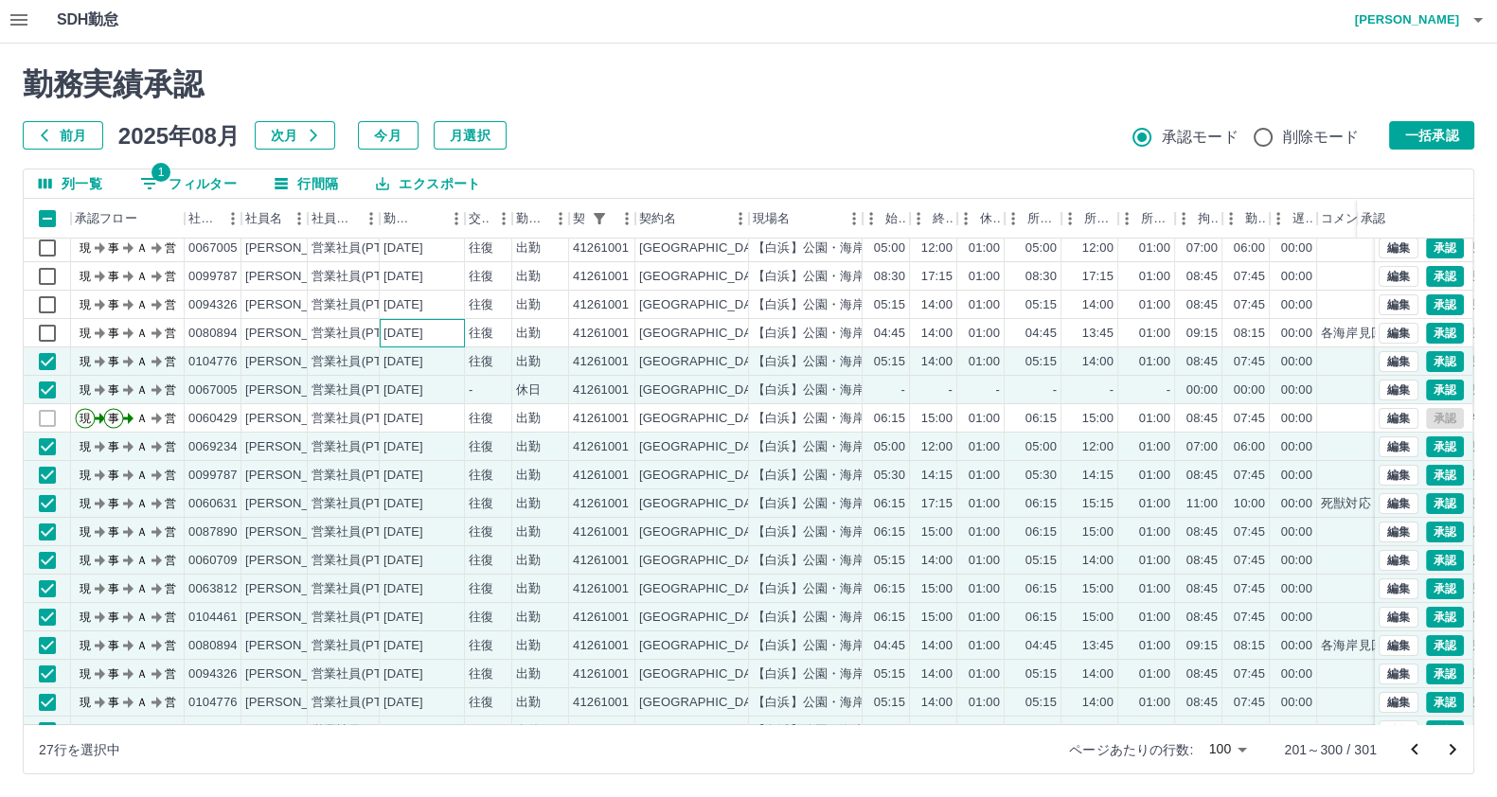
click at [402, 325] on div "[DATE]" at bounding box center [403, 334] width 40 height 18
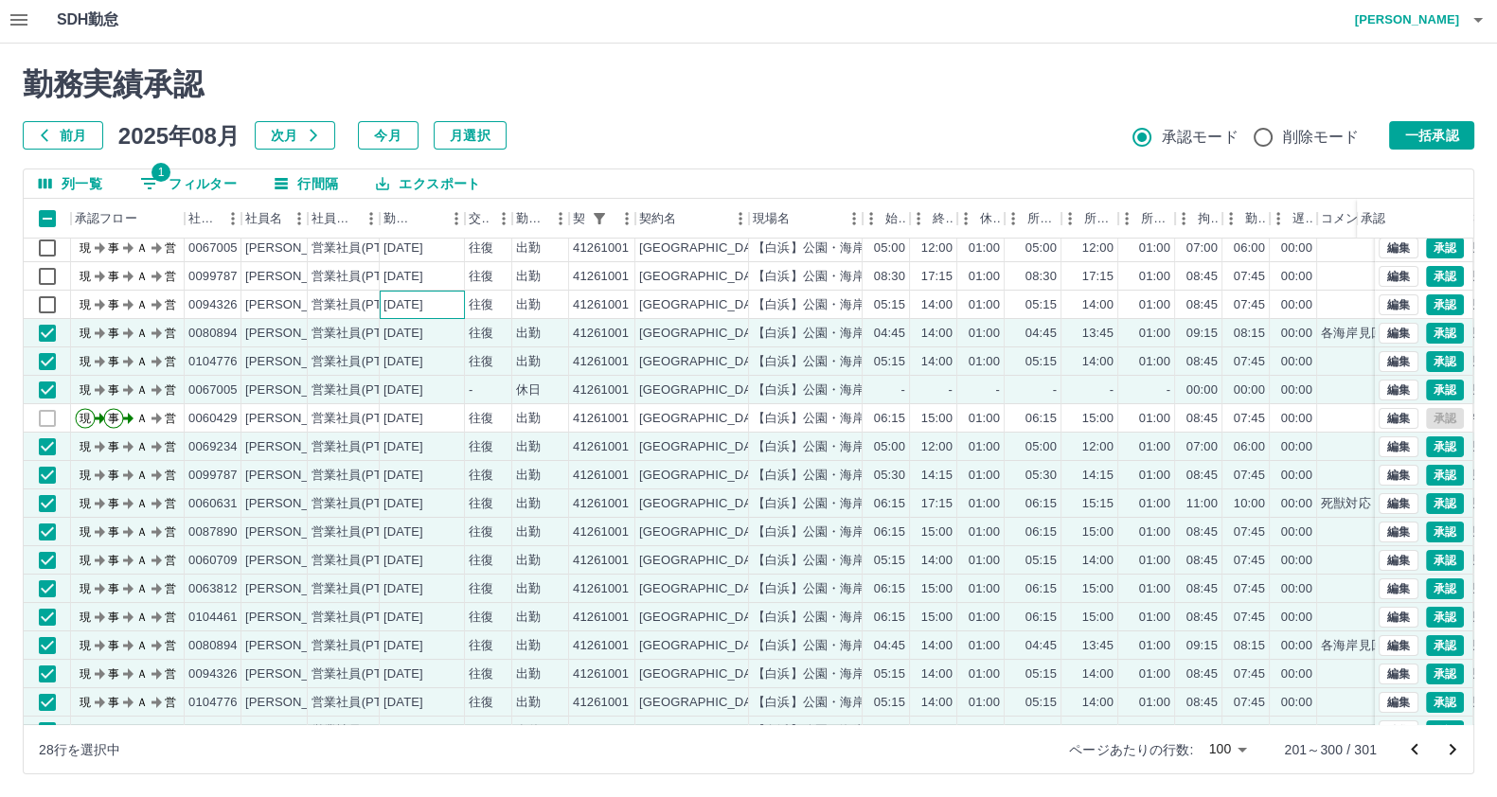
click at [402, 302] on div "[DATE]" at bounding box center [403, 305] width 40 height 18
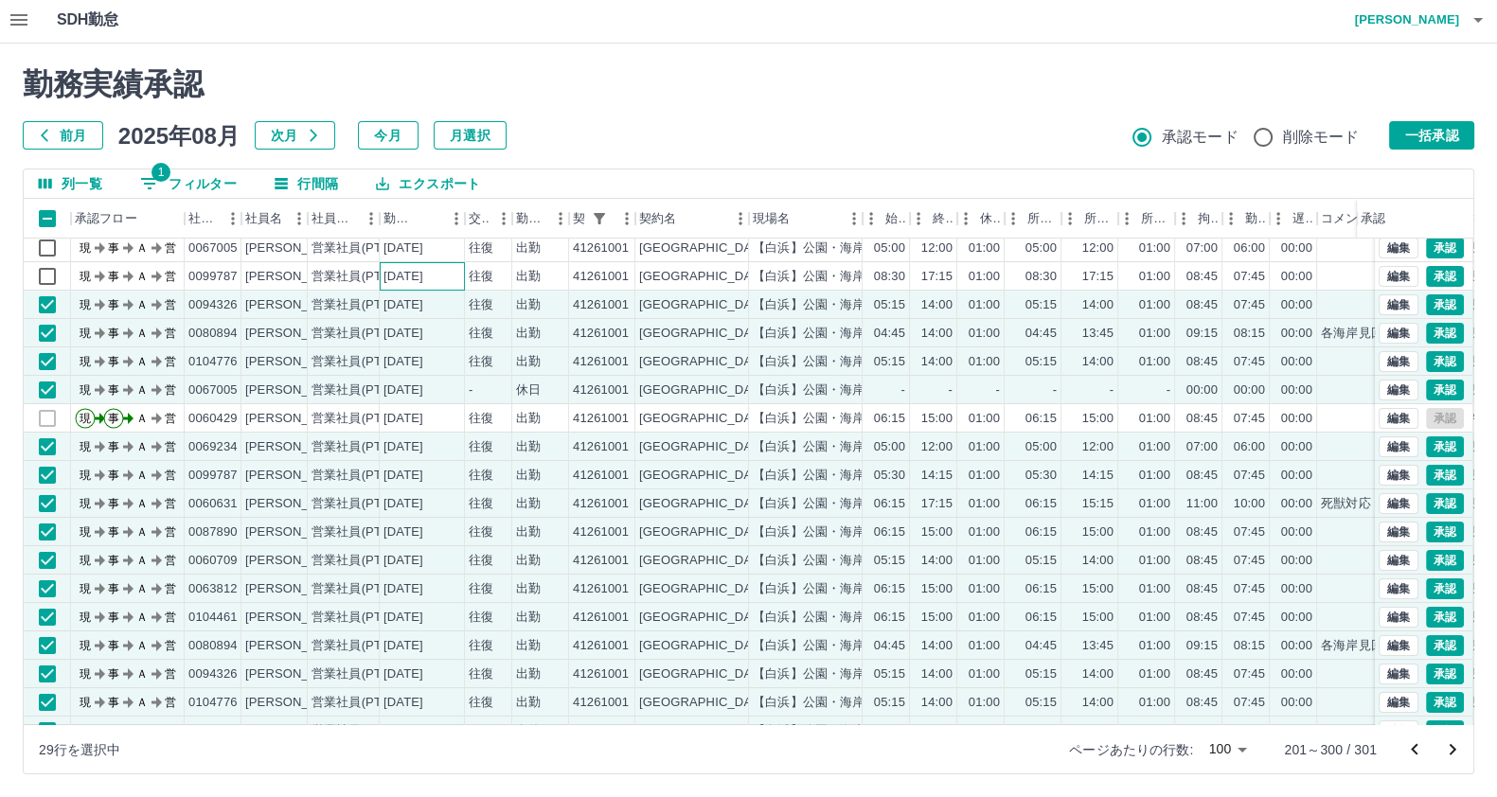
click at [403, 268] on div "[DATE]" at bounding box center [403, 277] width 40 height 18
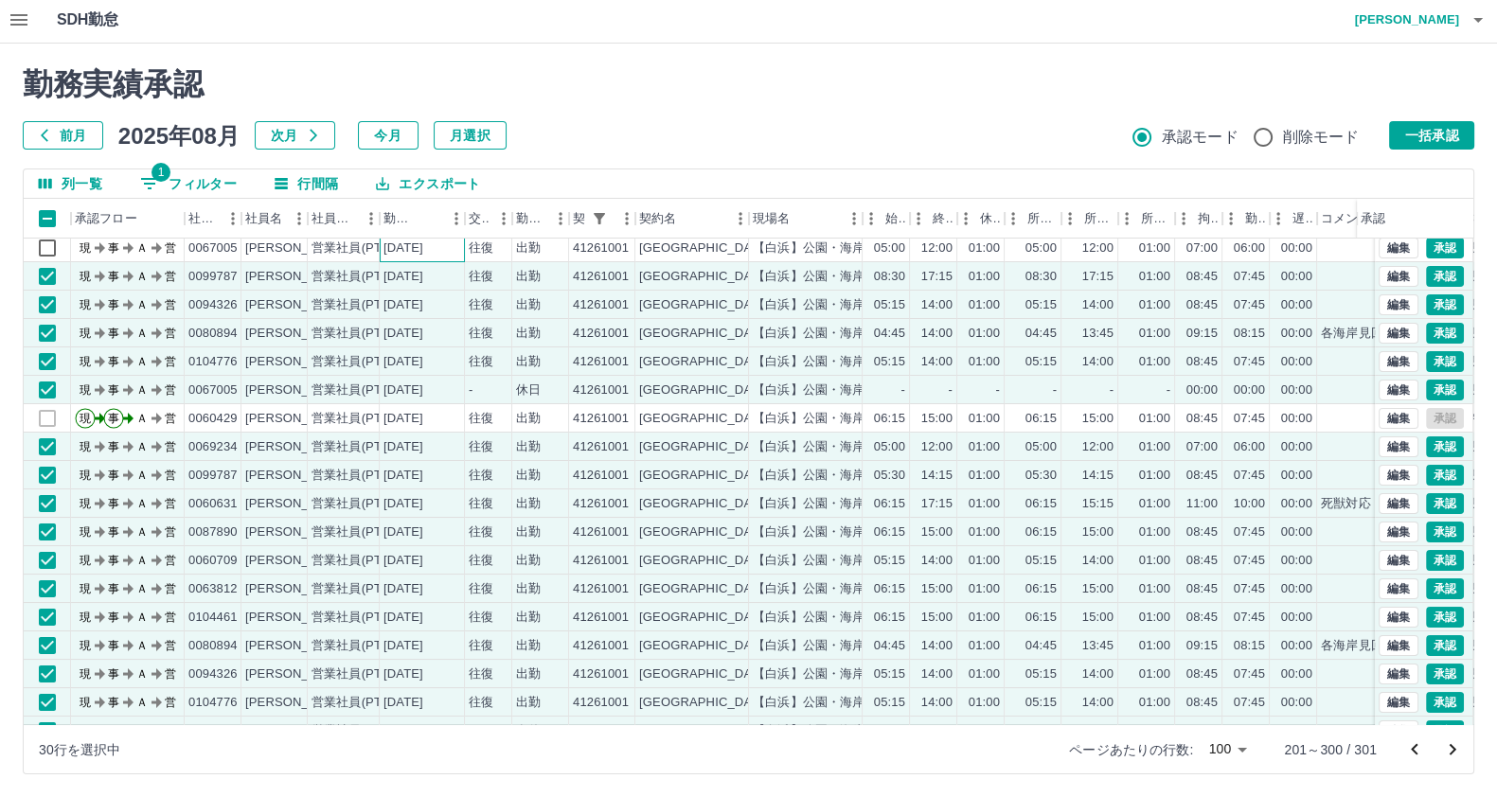
click at [401, 243] on div "[DATE]" at bounding box center [403, 249] width 40 height 18
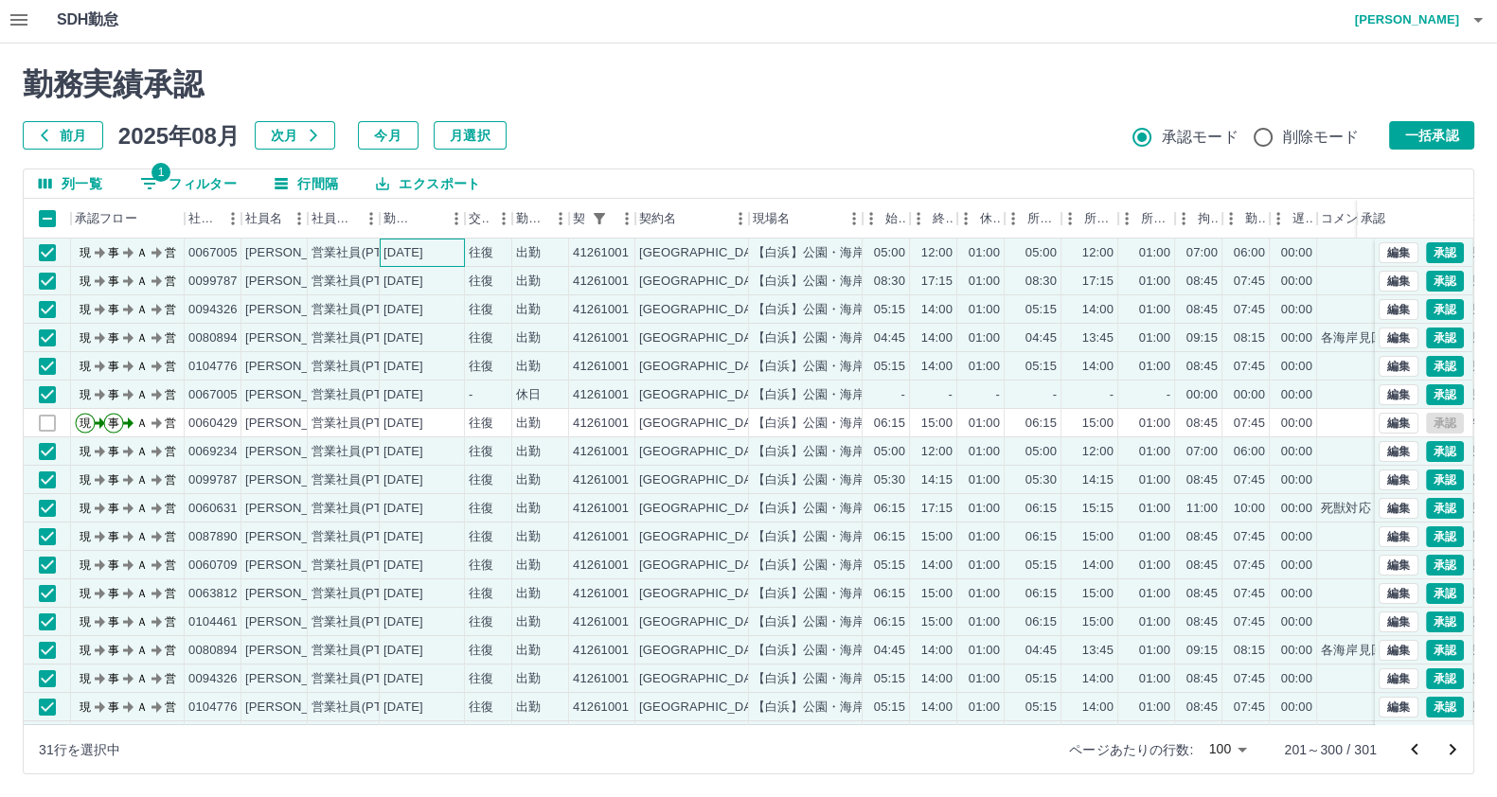
scroll to position [0, 0]
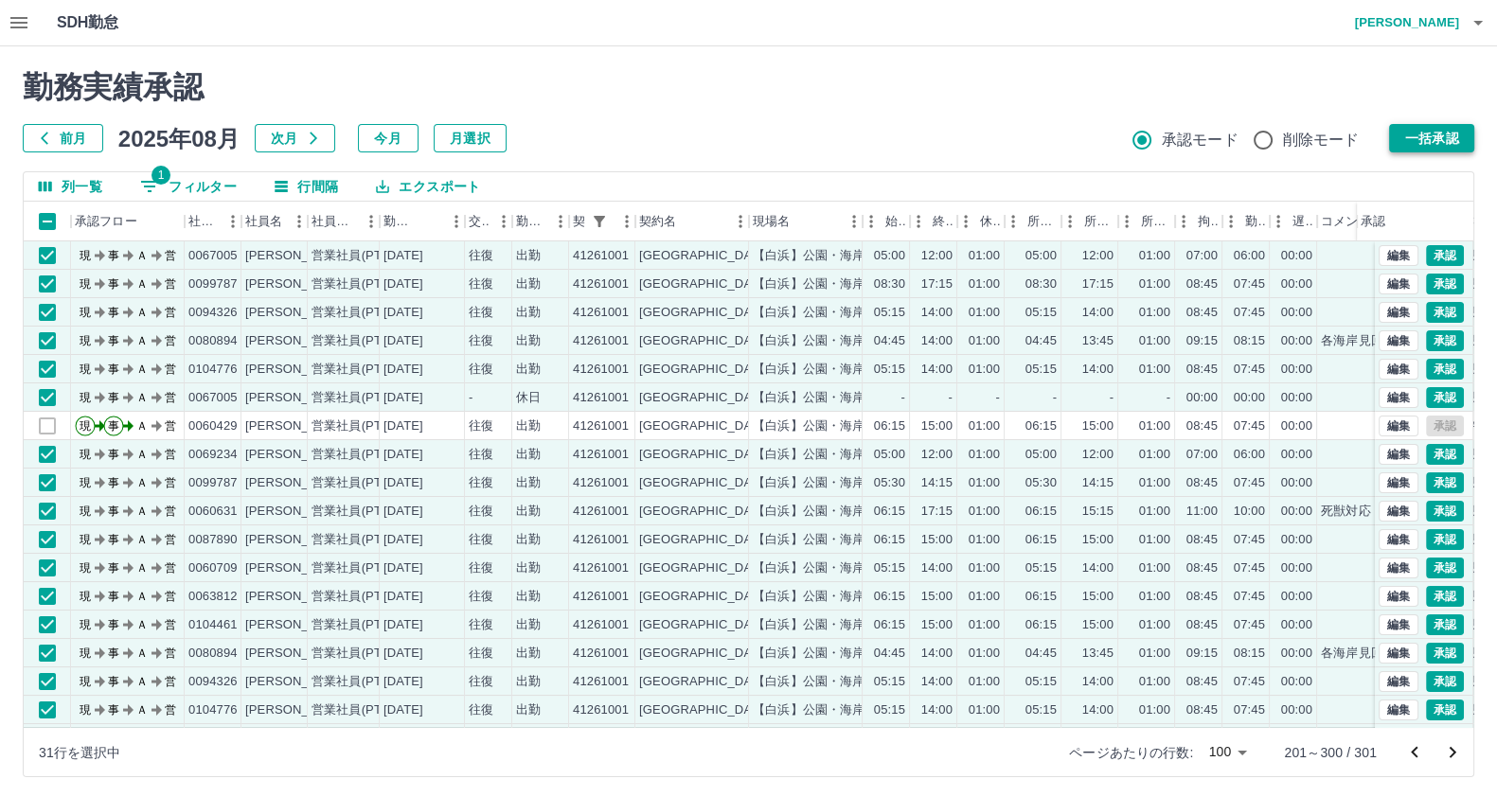
click at [1459, 129] on button "一括承認" at bounding box center [1431, 138] width 85 height 28
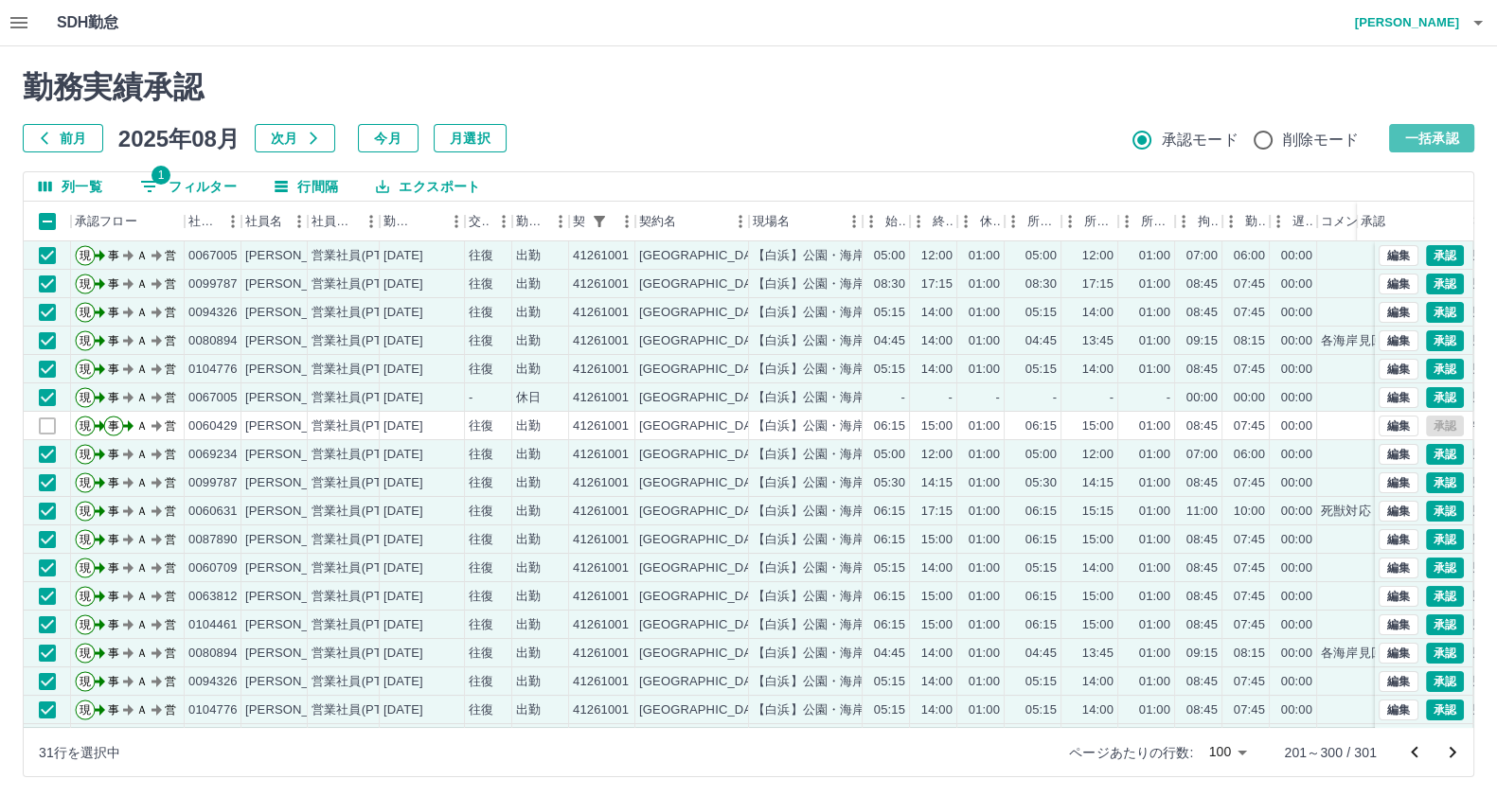
click at [1426, 140] on button "一括承認" at bounding box center [1431, 138] width 85 height 28
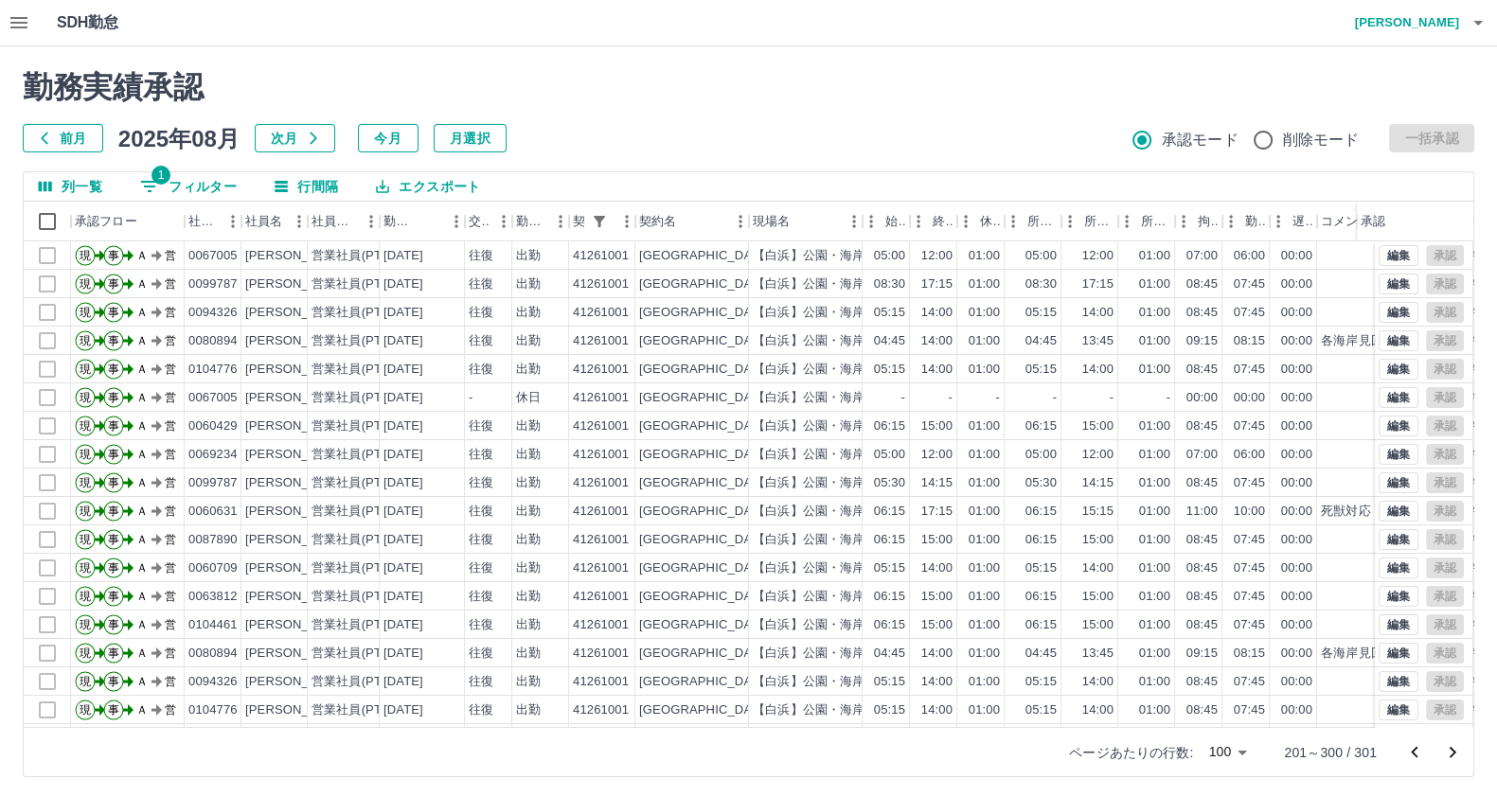
click at [1409, 749] on icon "前のページへ" at bounding box center [1414, 752] width 23 height 23
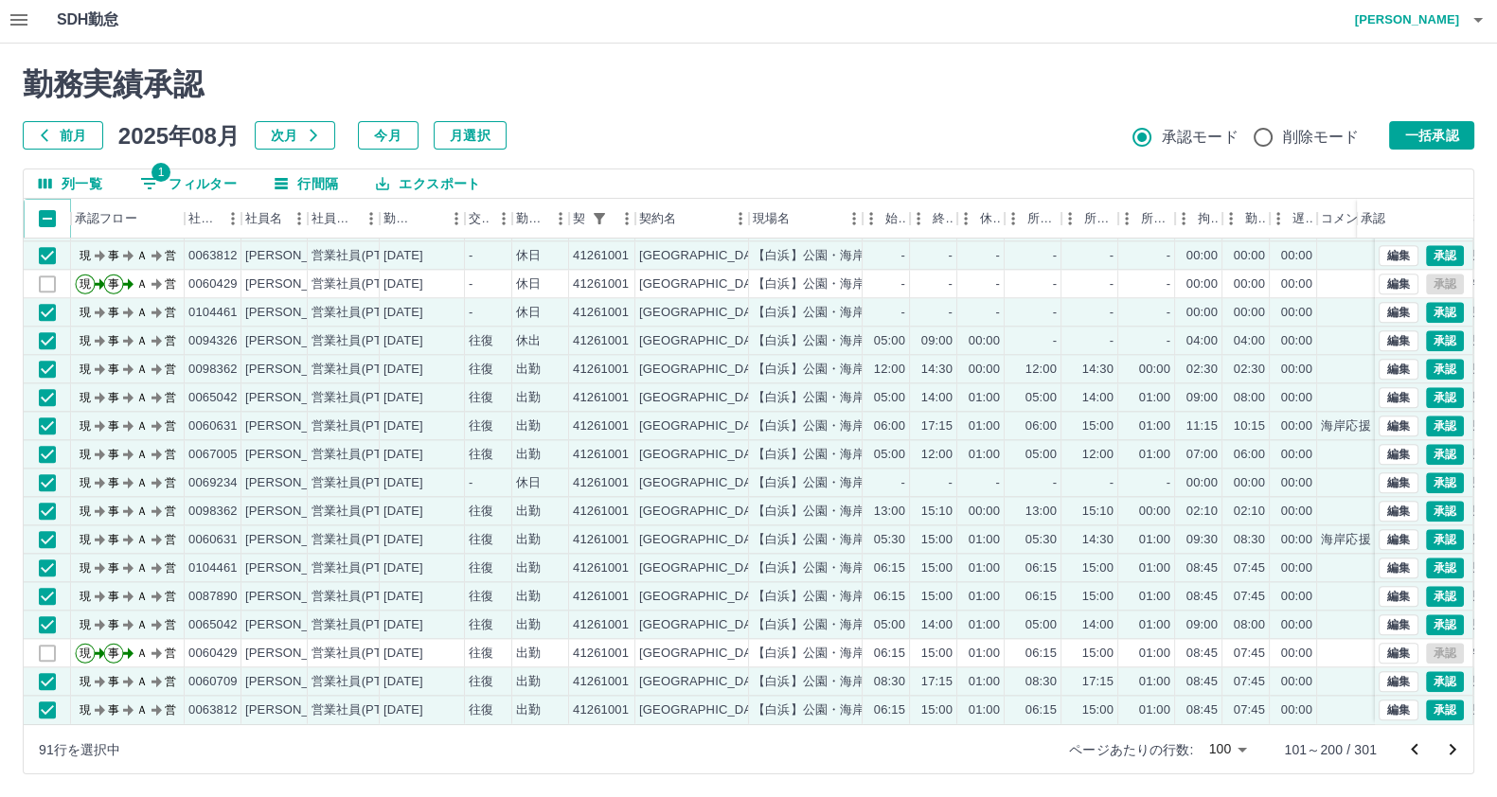
scroll to position [2253, 0]
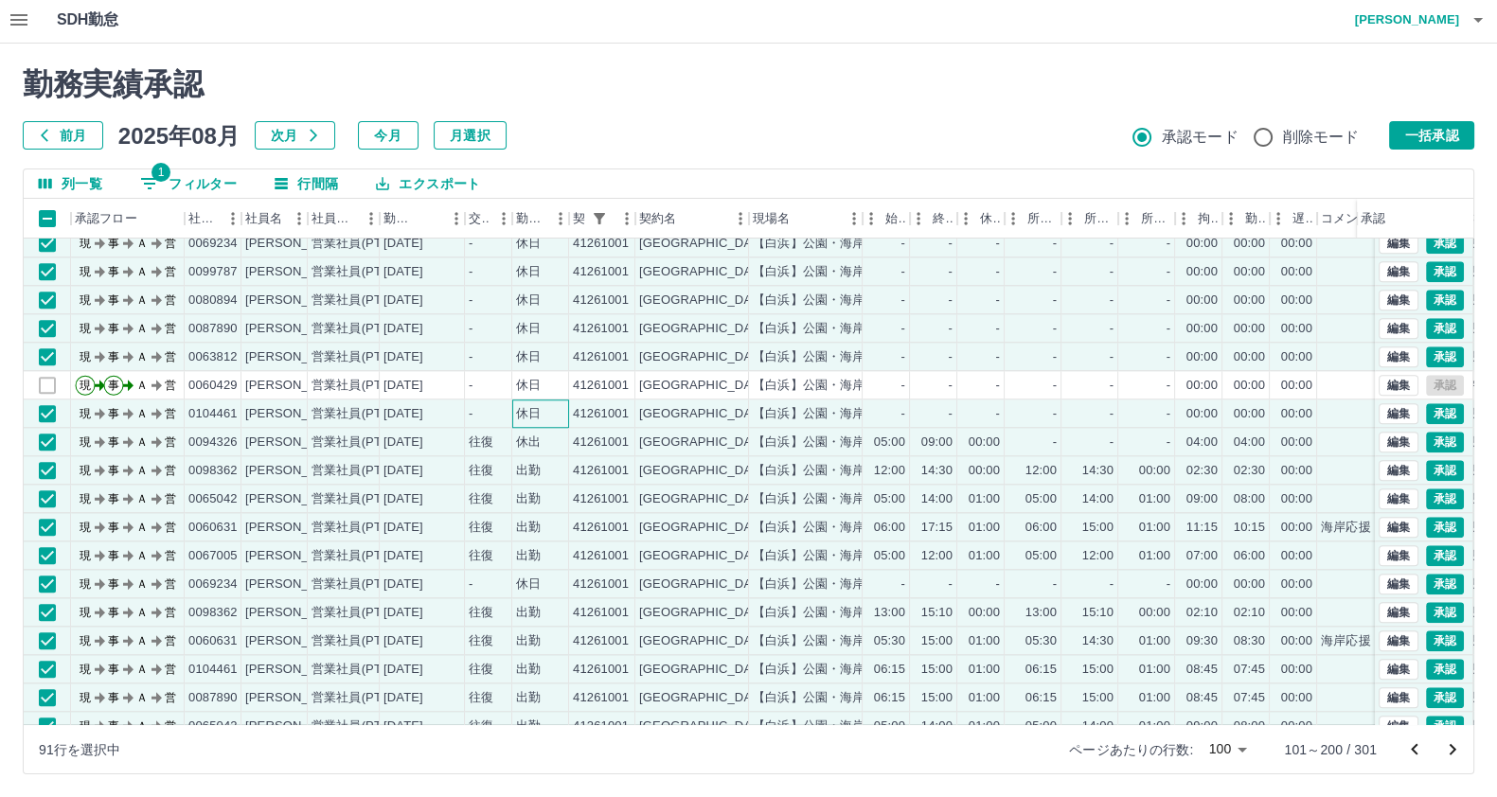
click at [553, 412] on div "休日" at bounding box center [540, 414] width 57 height 28
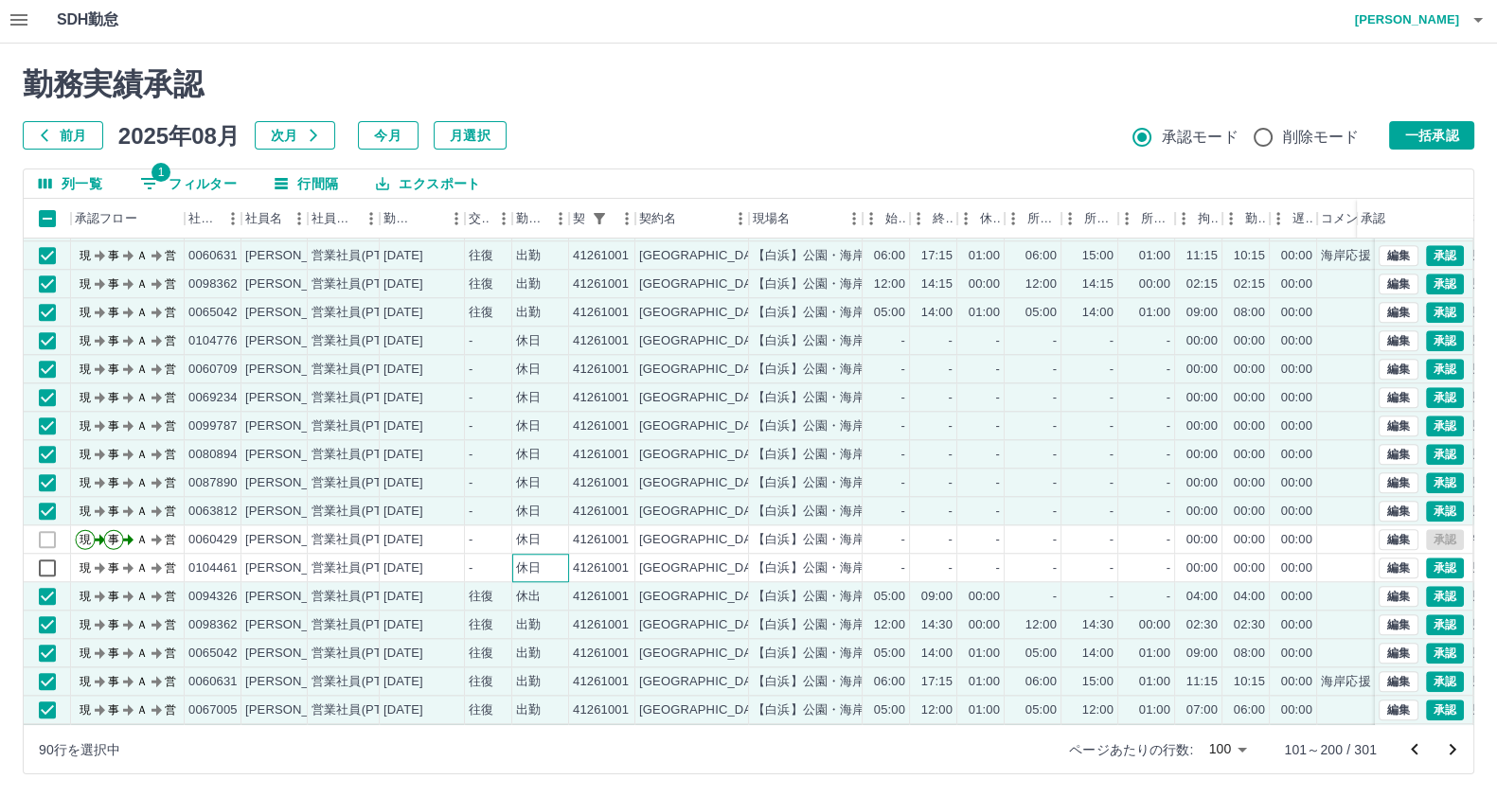
scroll to position [2135, 0]
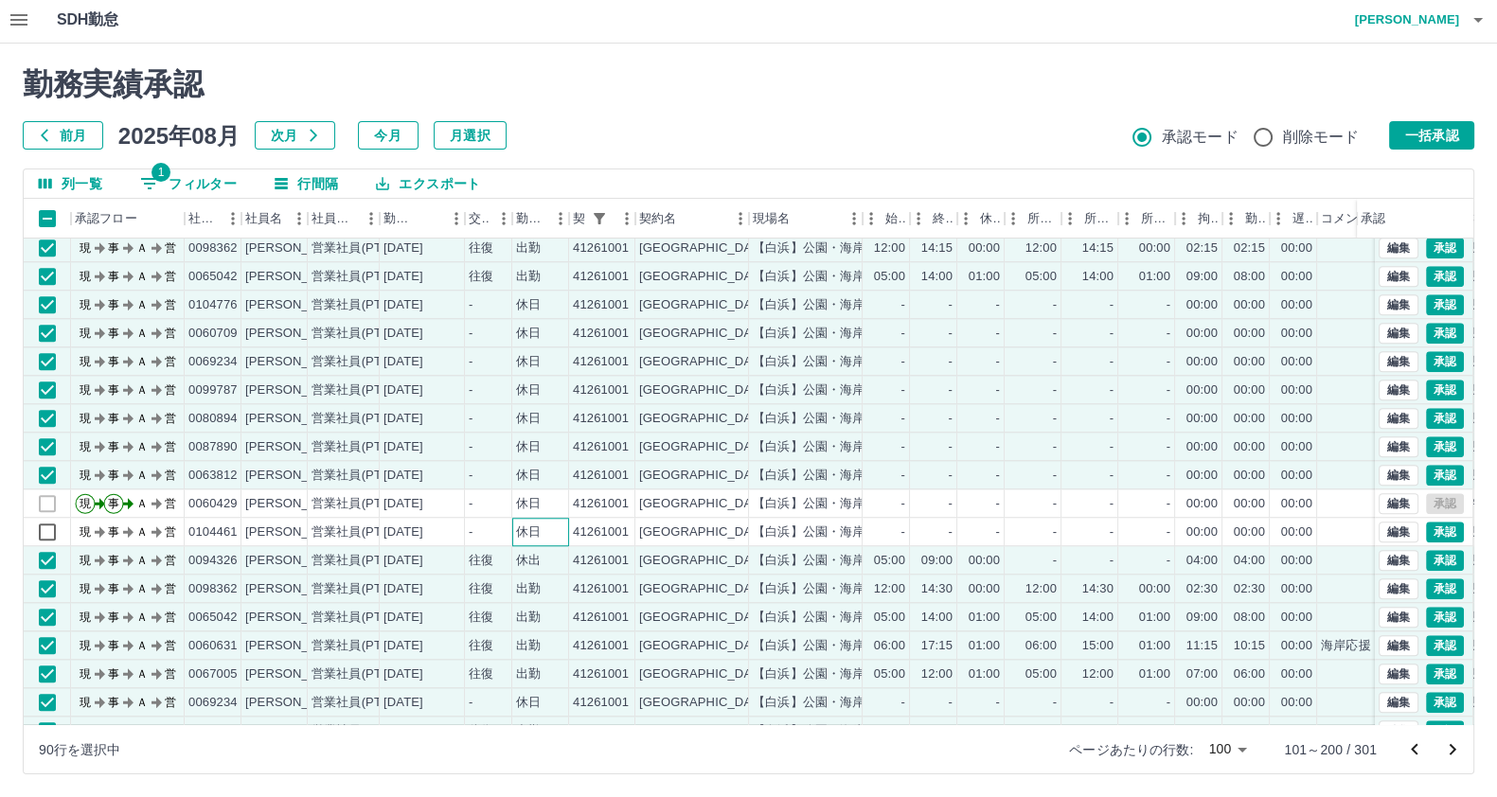
click at [527, 535] on div "休日" at bounding box center [528, 533] width 25 height 18
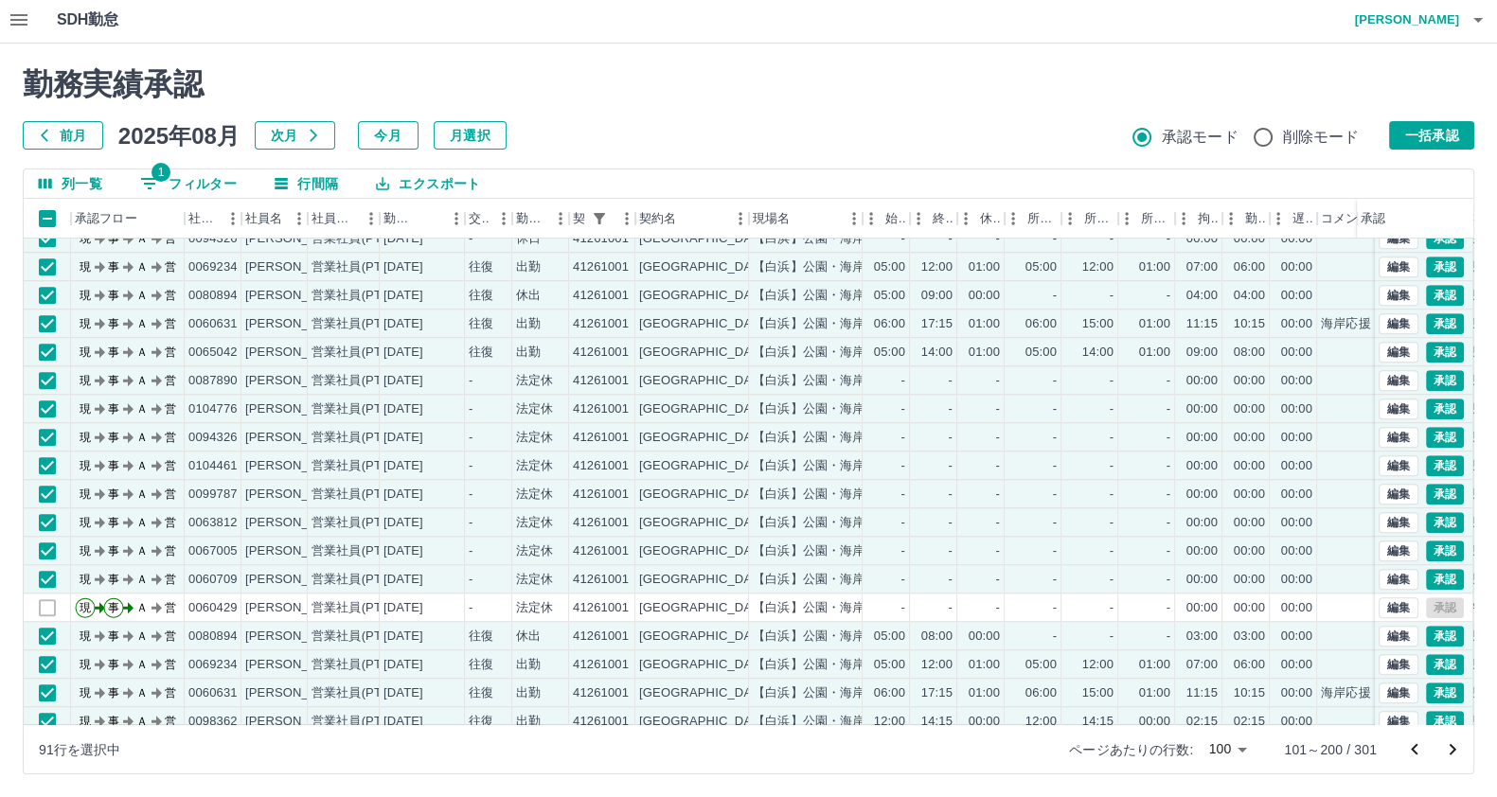
scroll to position [1543, 0]
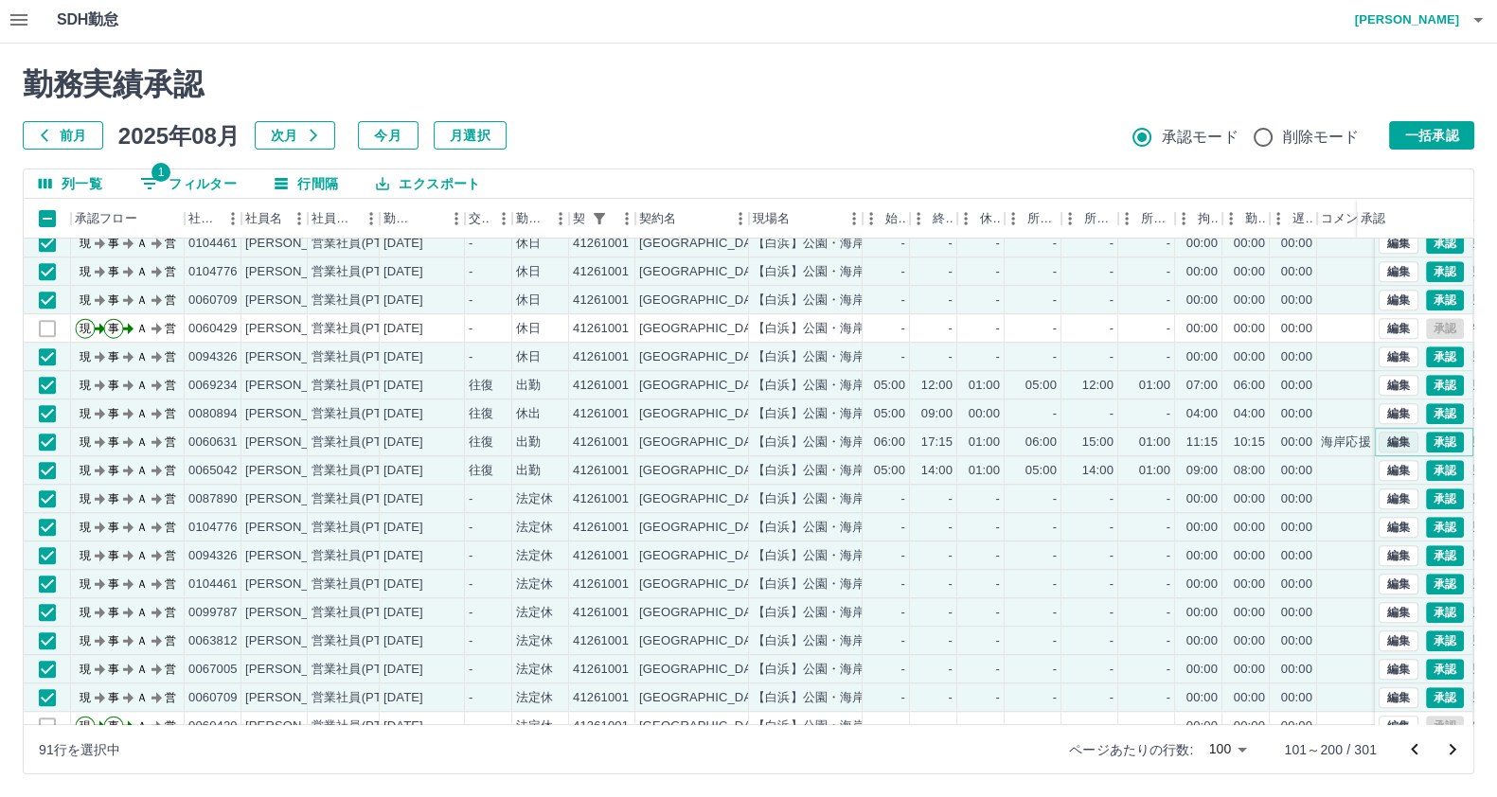
click at [1378, 442] on button "編集" at bounding box center [1398, 442] width 40 height 21
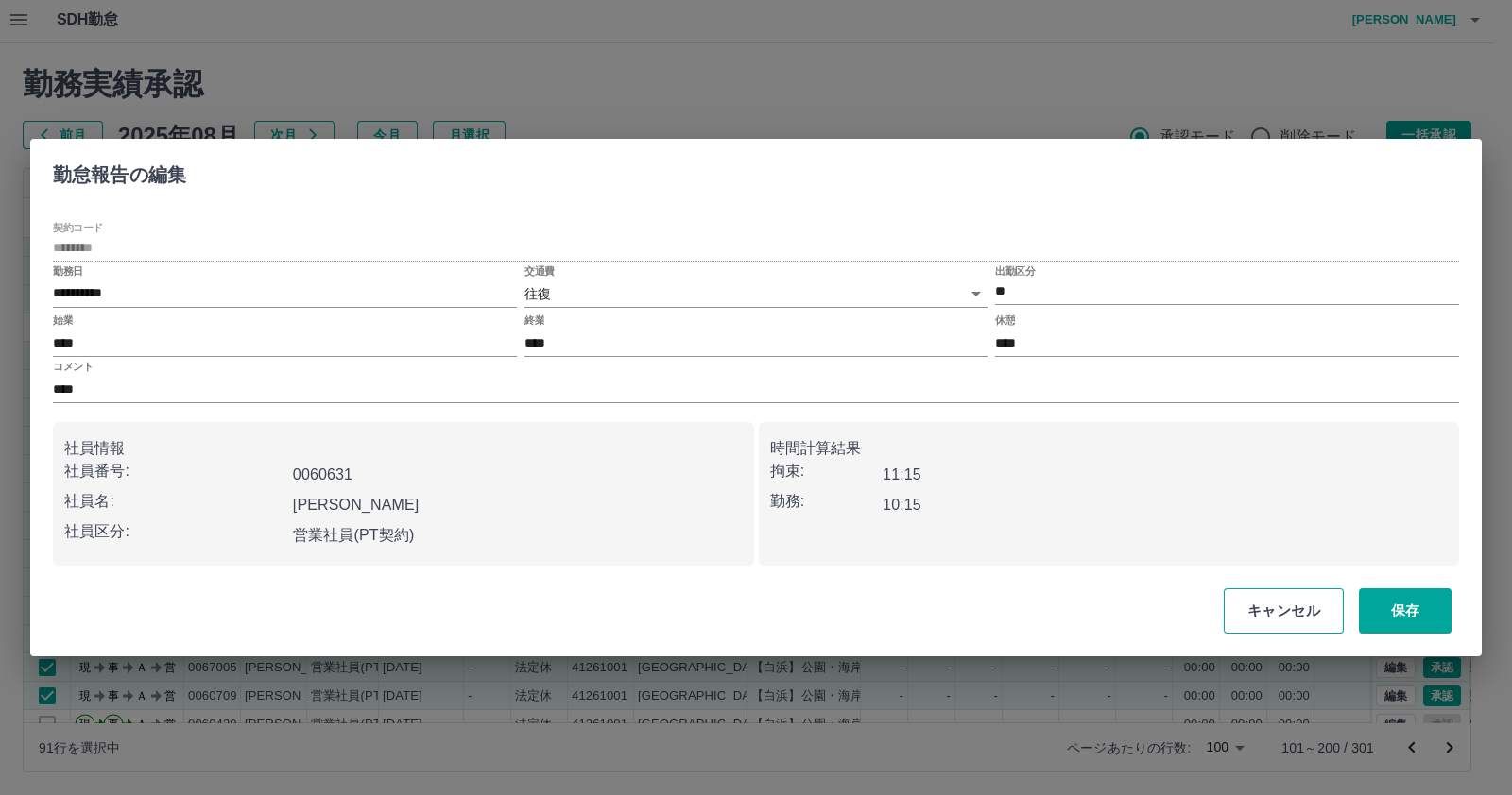
click at [1279, 599] on button "キャンセル" at bounding box center [1283, 610] width 120 height 45
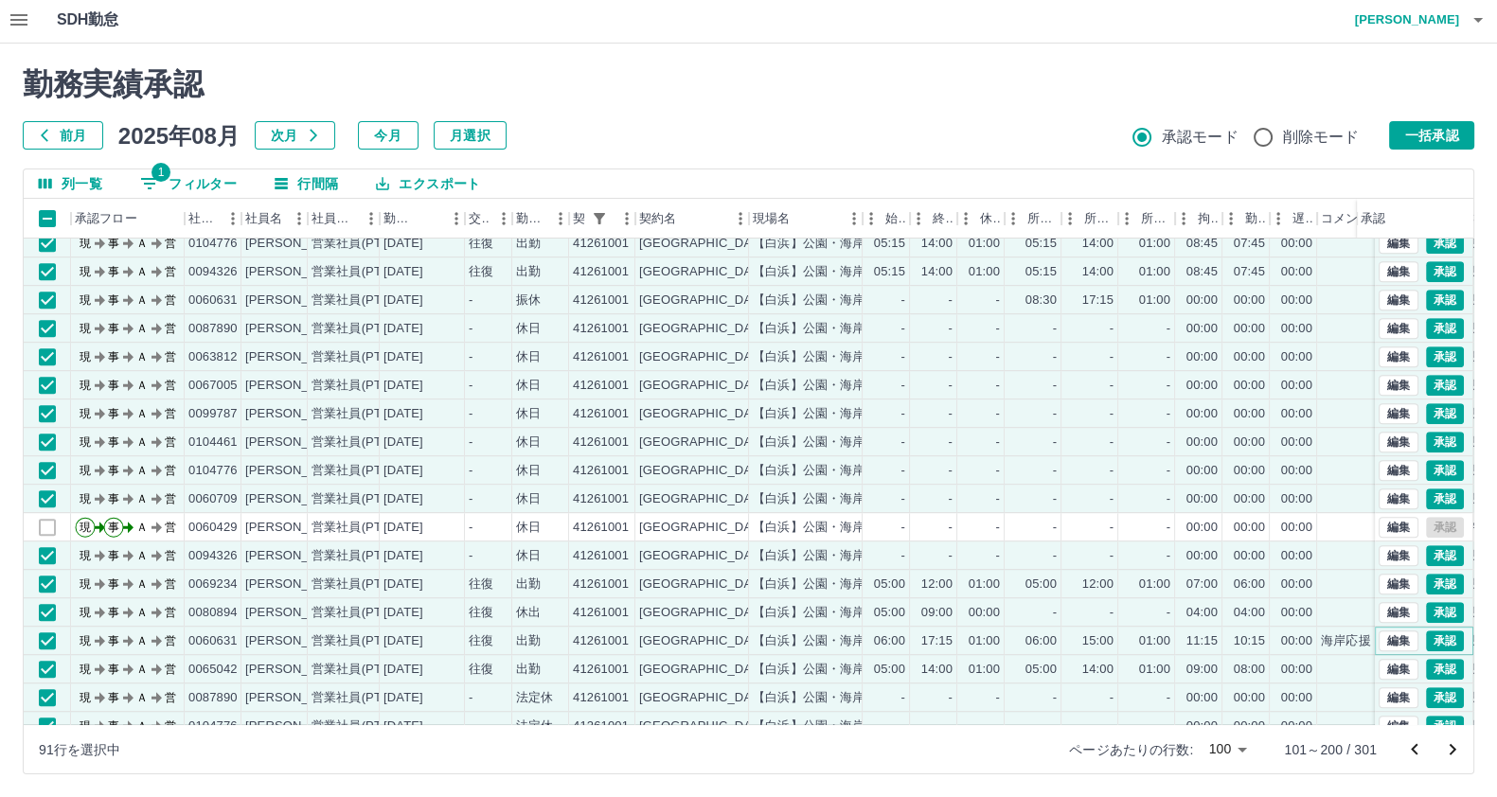
scroll to position [1425, 0]
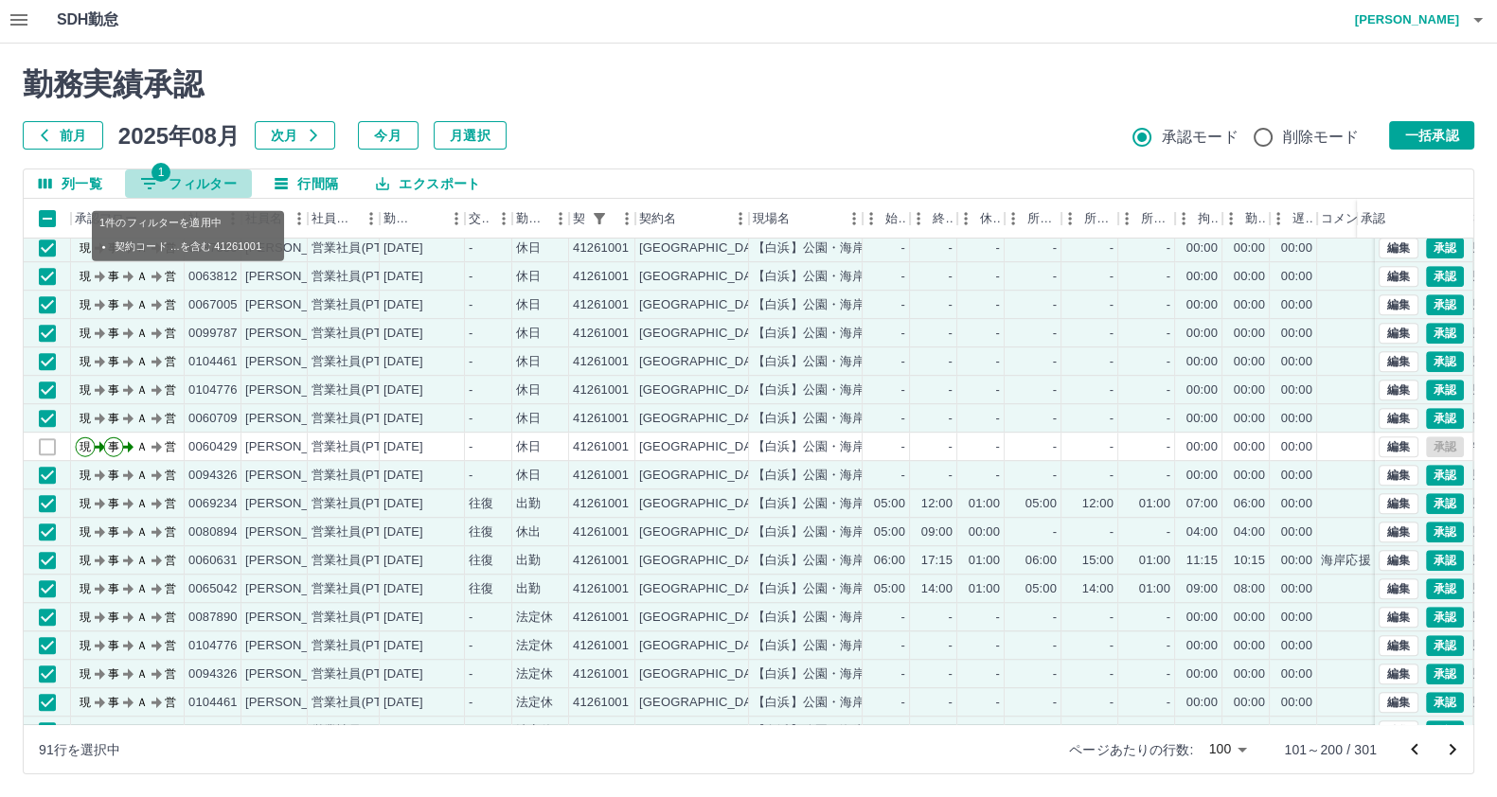
click at [154, 183] on icon "フィルター表示" at bounding box center [149, 183] width 17 height 11
select select "**********"
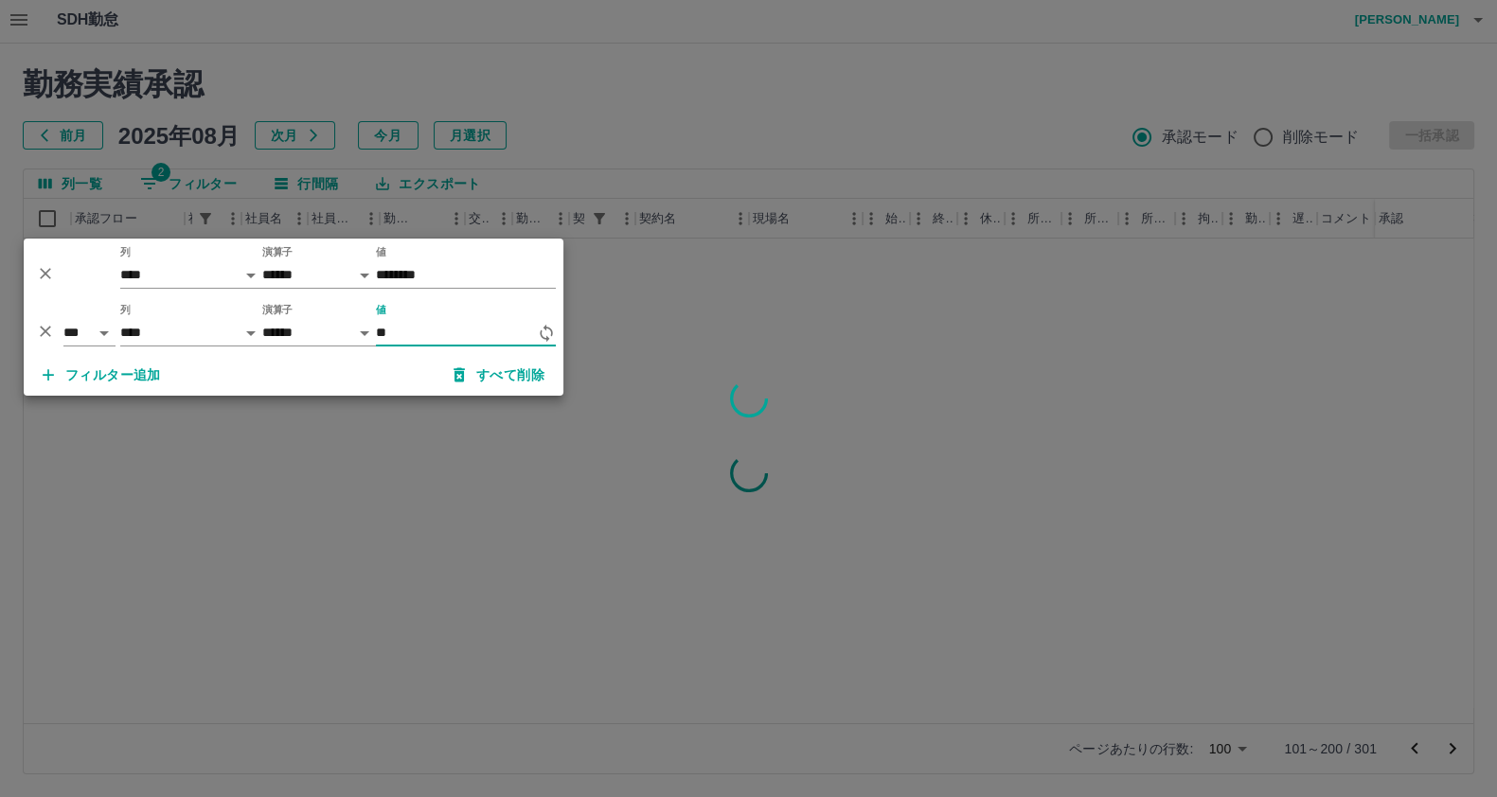
scroll to position [0, 0]
type input "*****"
click at [289, 537] on div at bounding box center [748, 398] width 1497 height 797
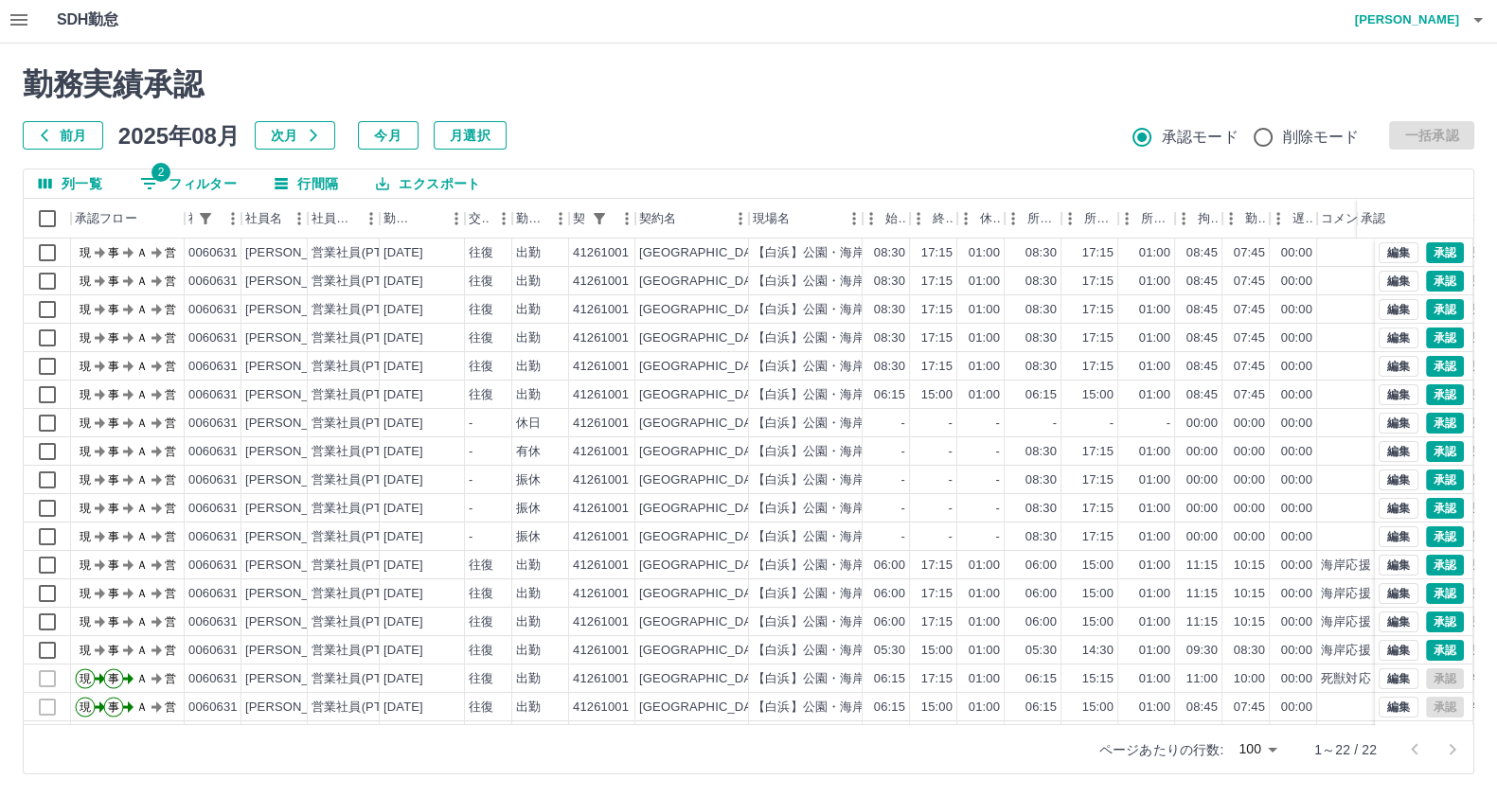
scroll to position [156, 0]
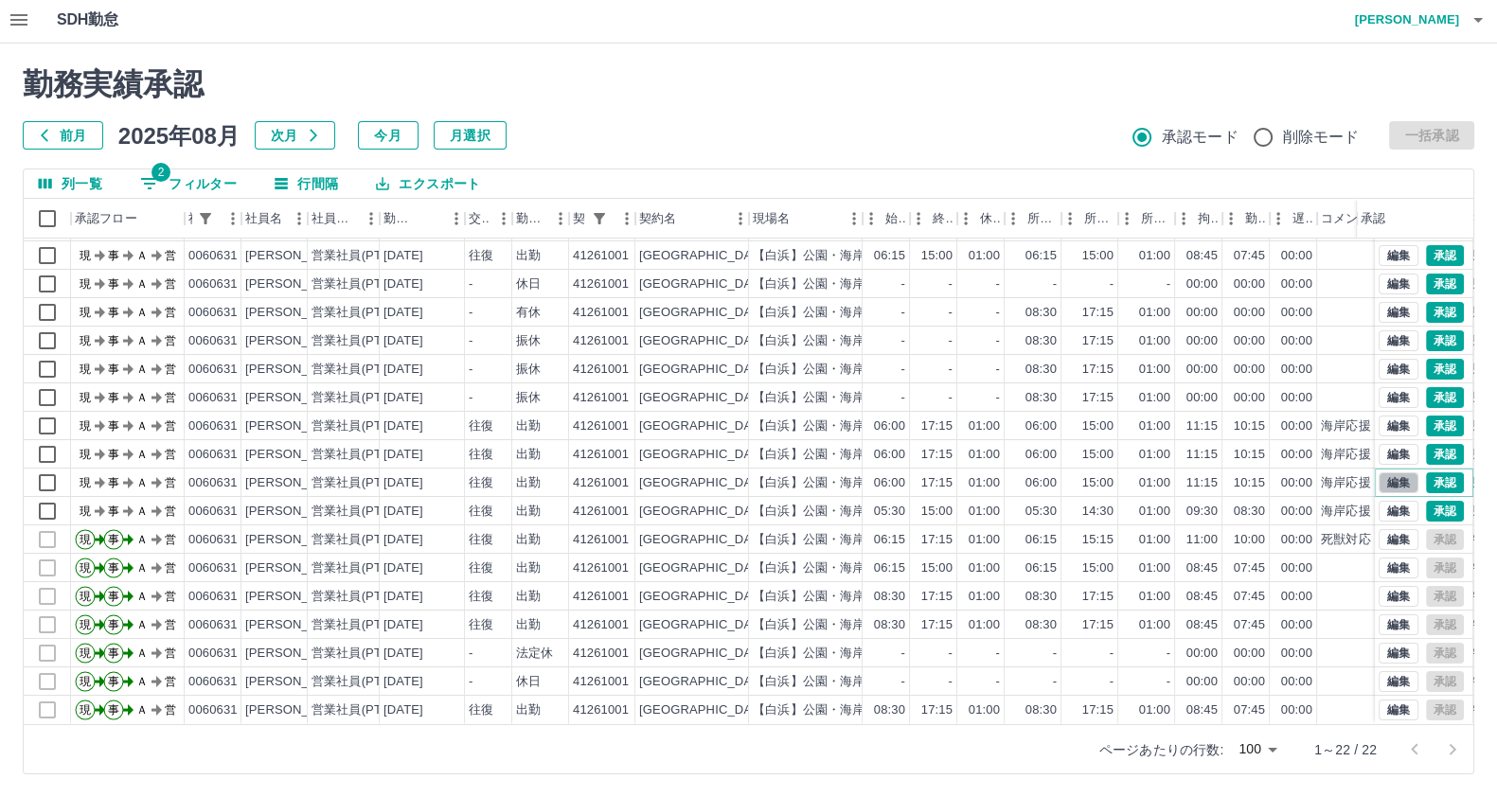
click at [1378, 472] on button "編集" at bounding box center [1398, 482] width 40 height 21
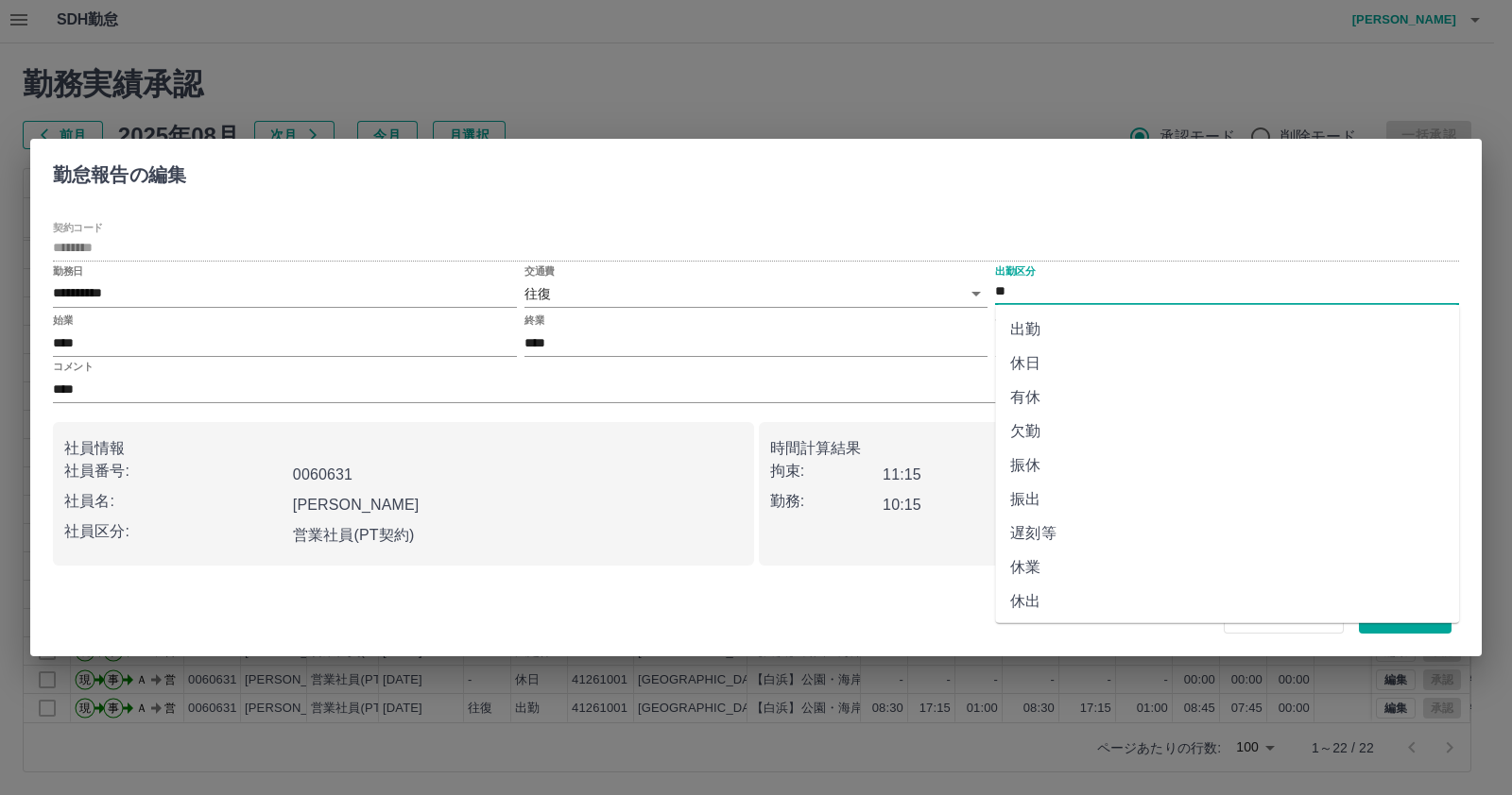
click at [1073, 282] on input "**" at bounding box center [1227, 292] width 464 height 24
click at [1092, 499] on li "振出" at bounding box center [1227, 500] width 464 height 34
type input "**"
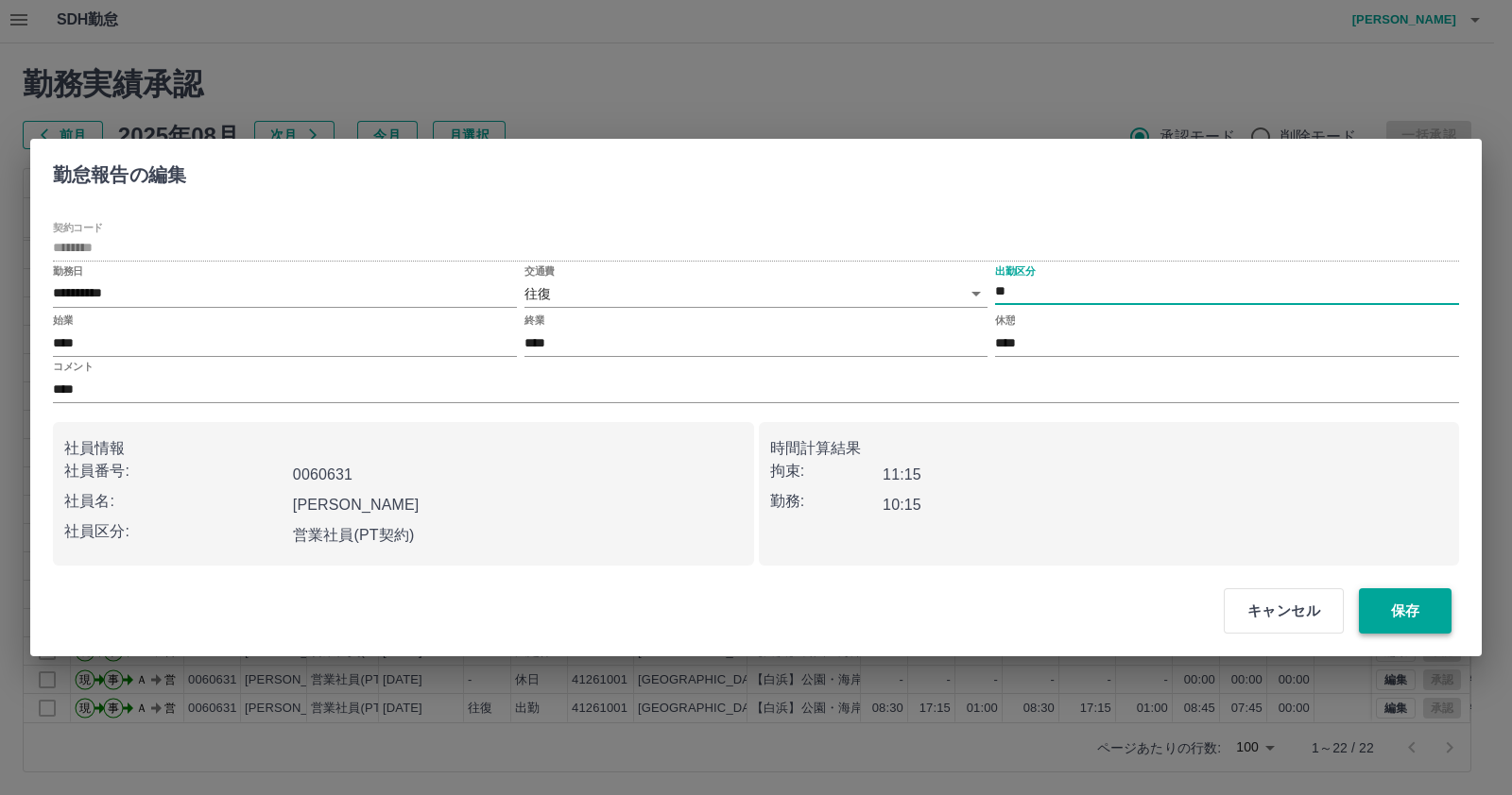
click at [1375, 604] on button "保存" at bounding box center [1404, 610] width 93 height 45
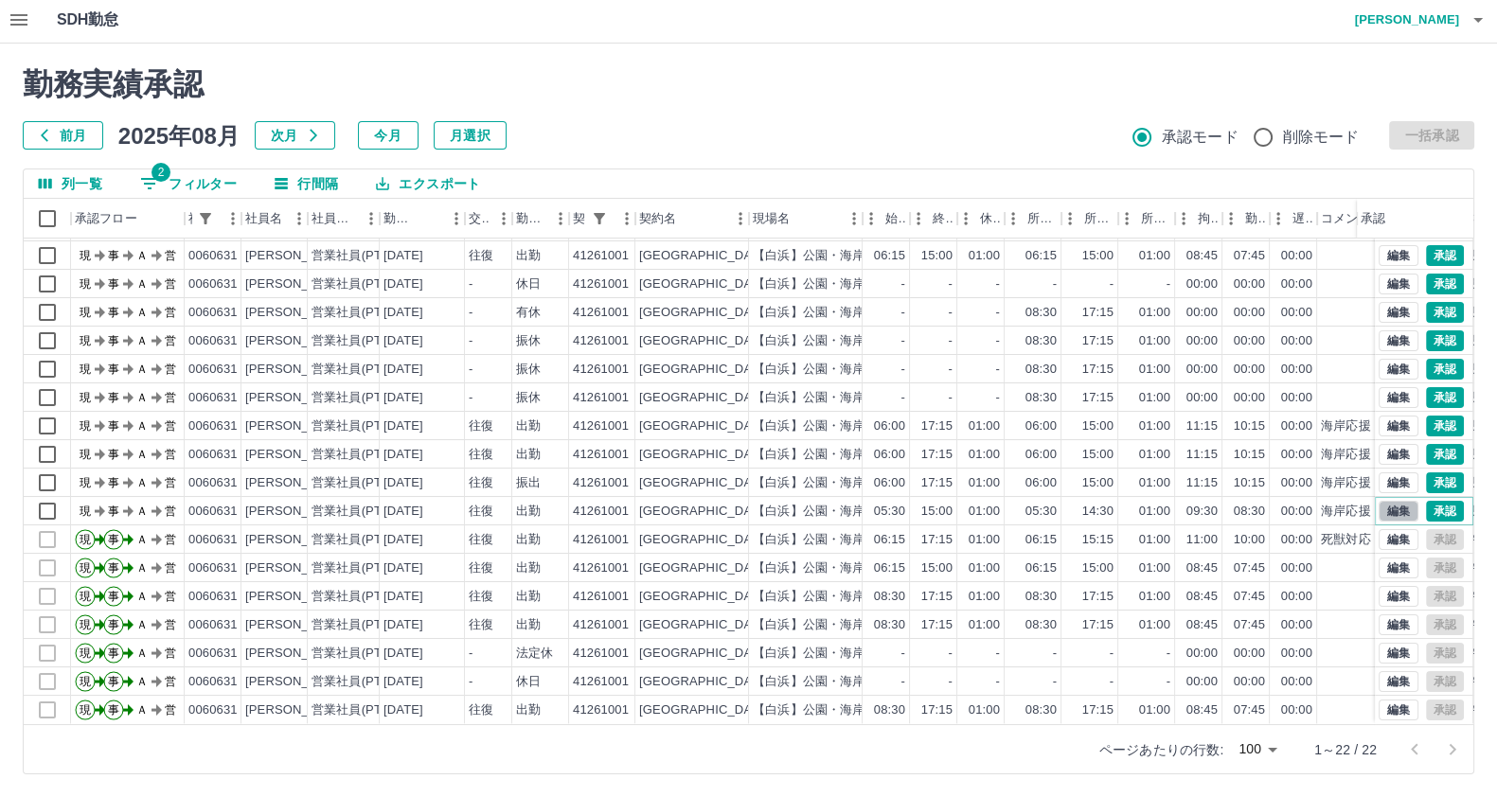
click at [1378, 501] on button "編集" at bounding box center [1398, 511] width 40 height 21
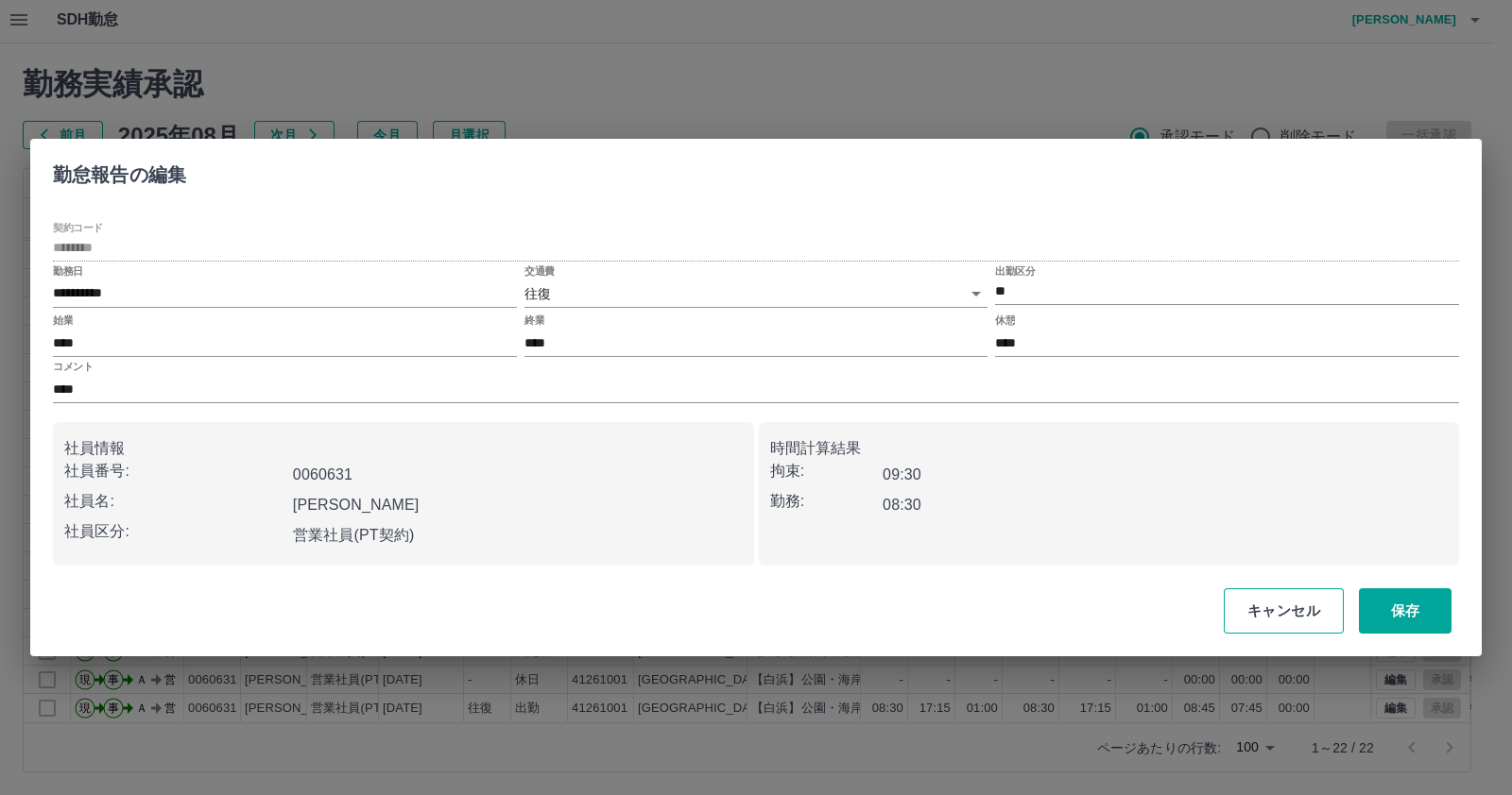
click at [1301, 605] on button "キャンセル" at bounding box center [1283, 610] width 120 height 45
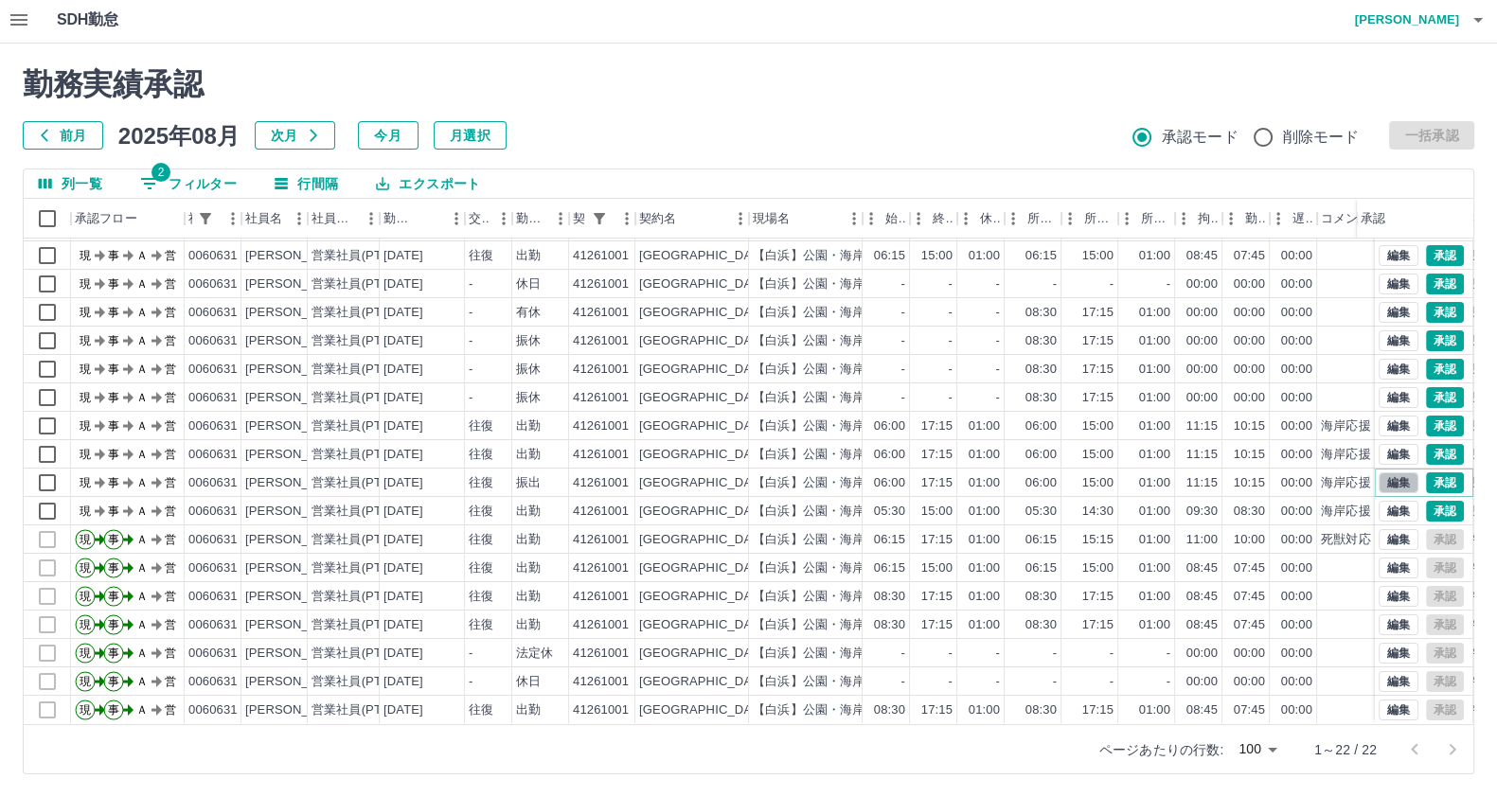
click at [1378, 472] on button "編集" at bounding box center [1398, 482] width 40 height 21
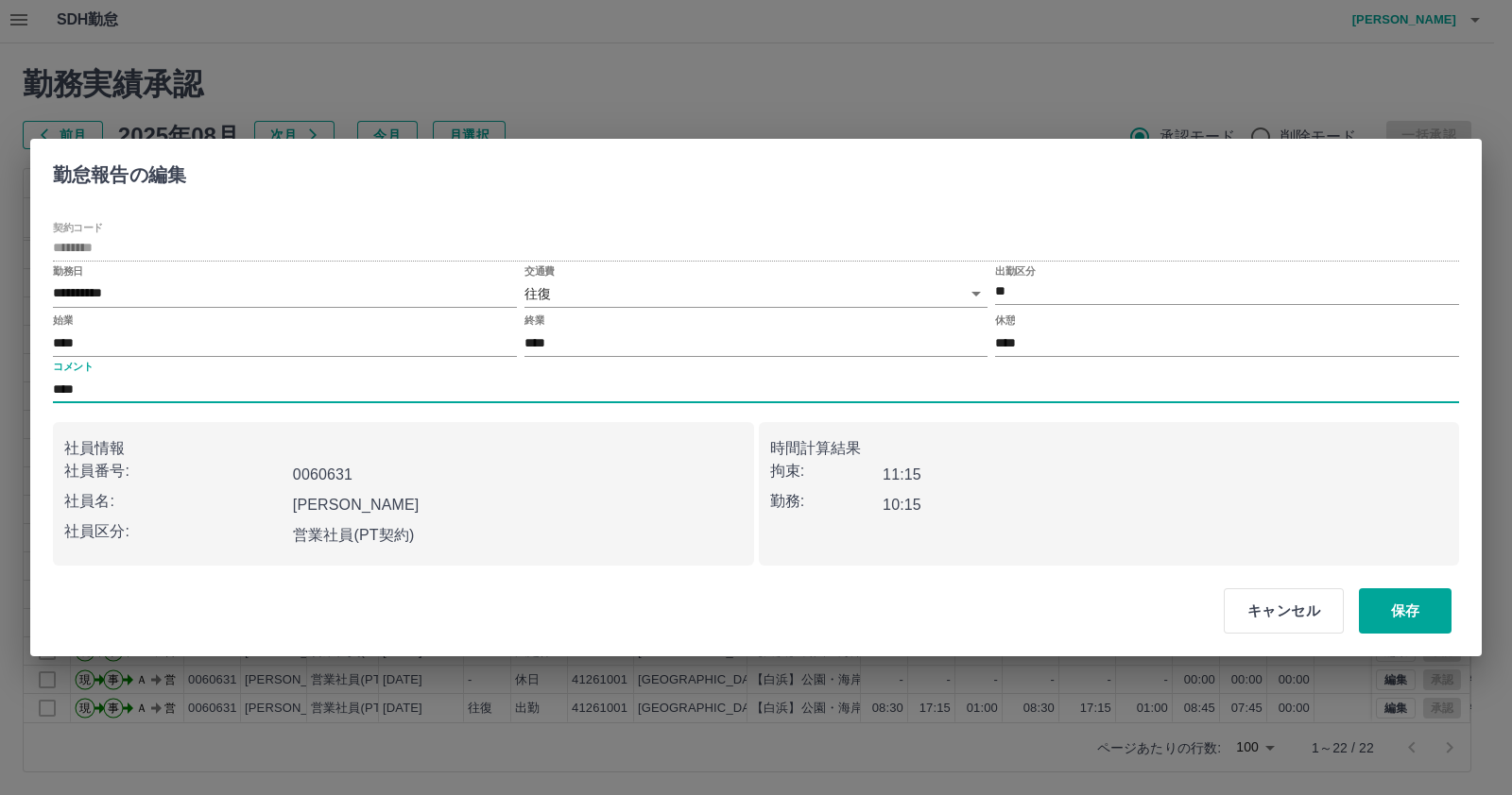
click at [437, 377] on input "****" at bounding box center [756, 389] width 1406 height 27
type input "*********"
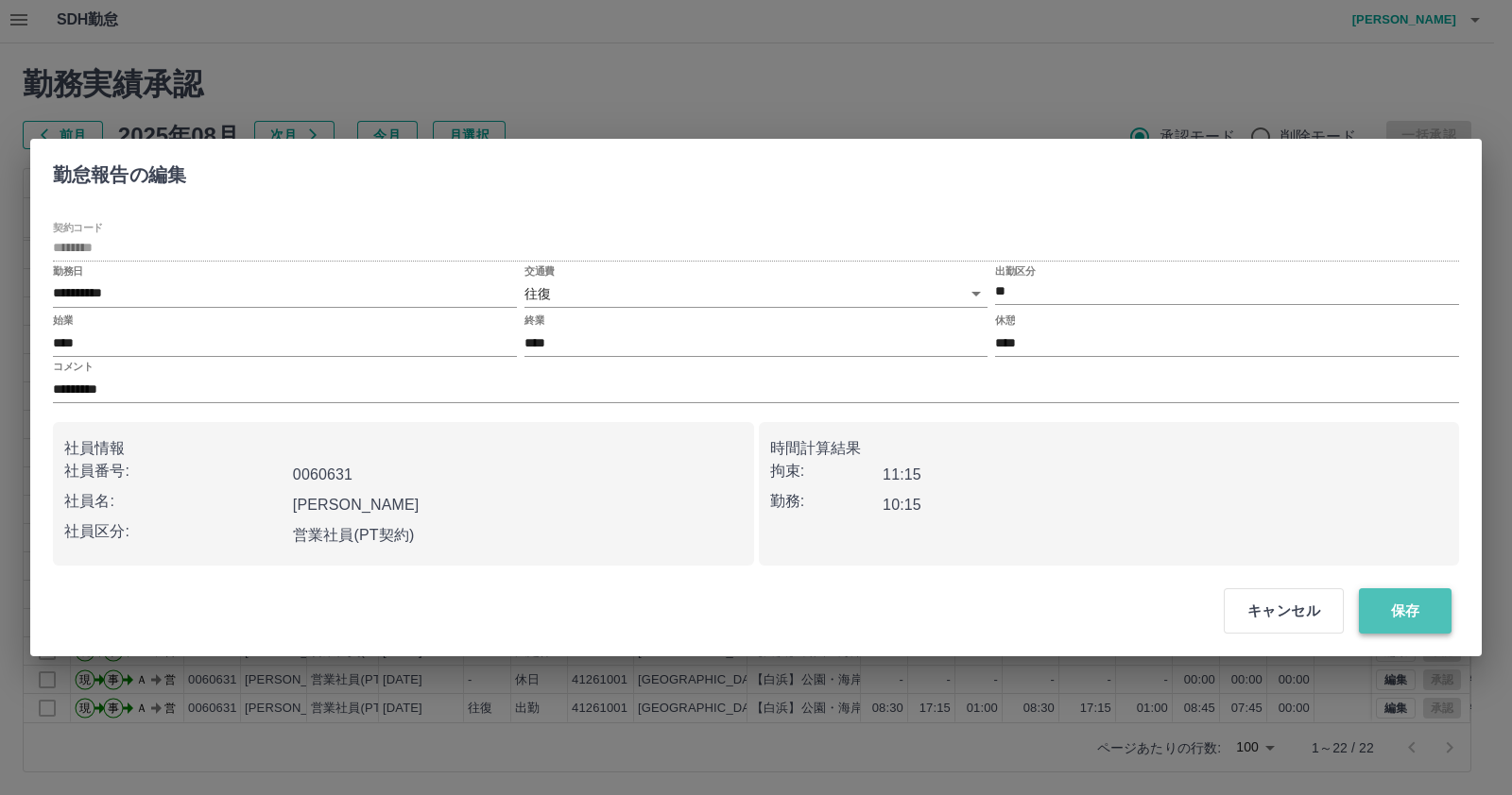
click at [1421, 603] on button "保存" at bounding box center [1404, 610] width 93 height 45
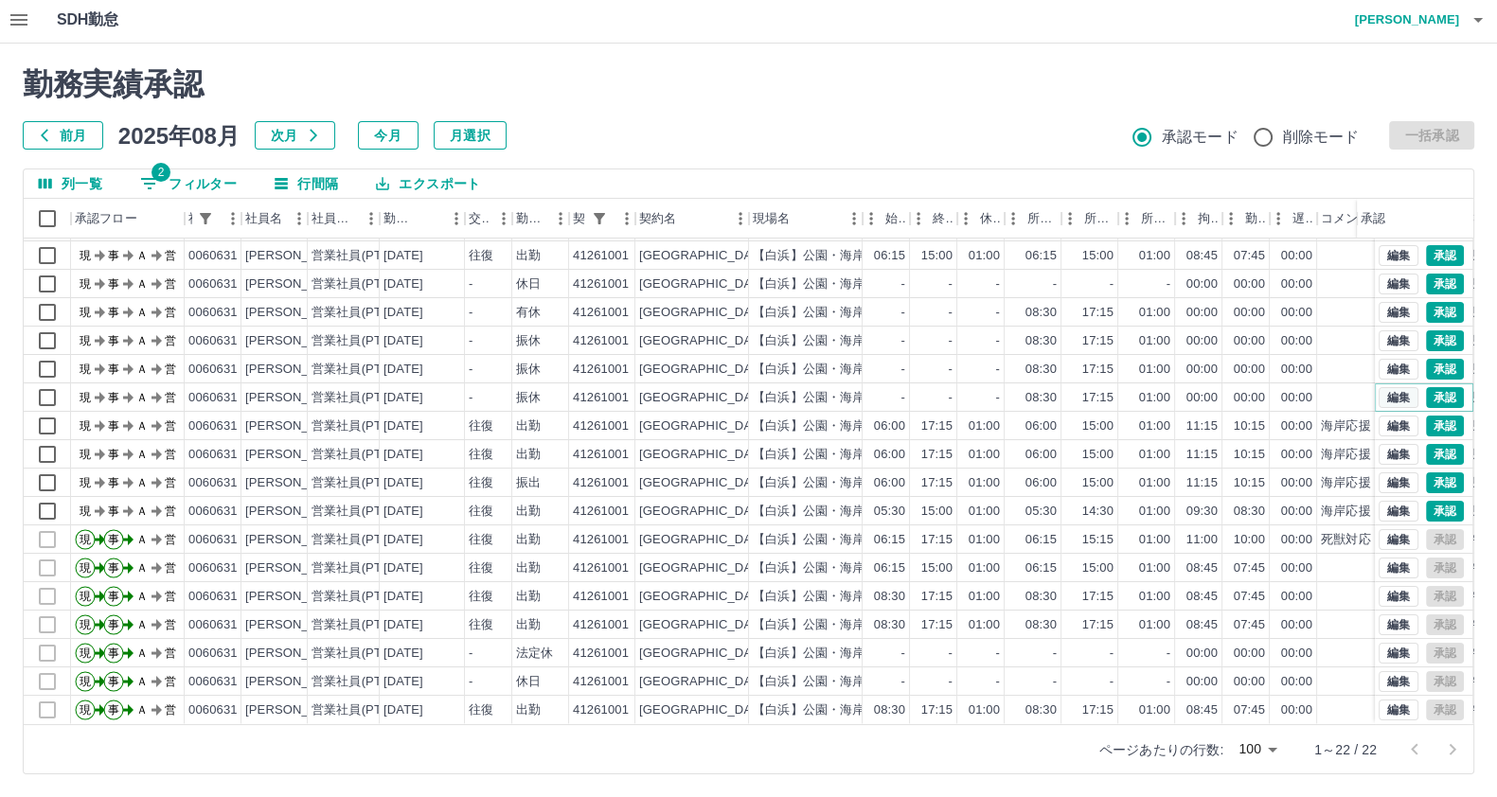
click at [1378, 387] on button "編集" at bounding box center [1398, 397] width 40 height 21
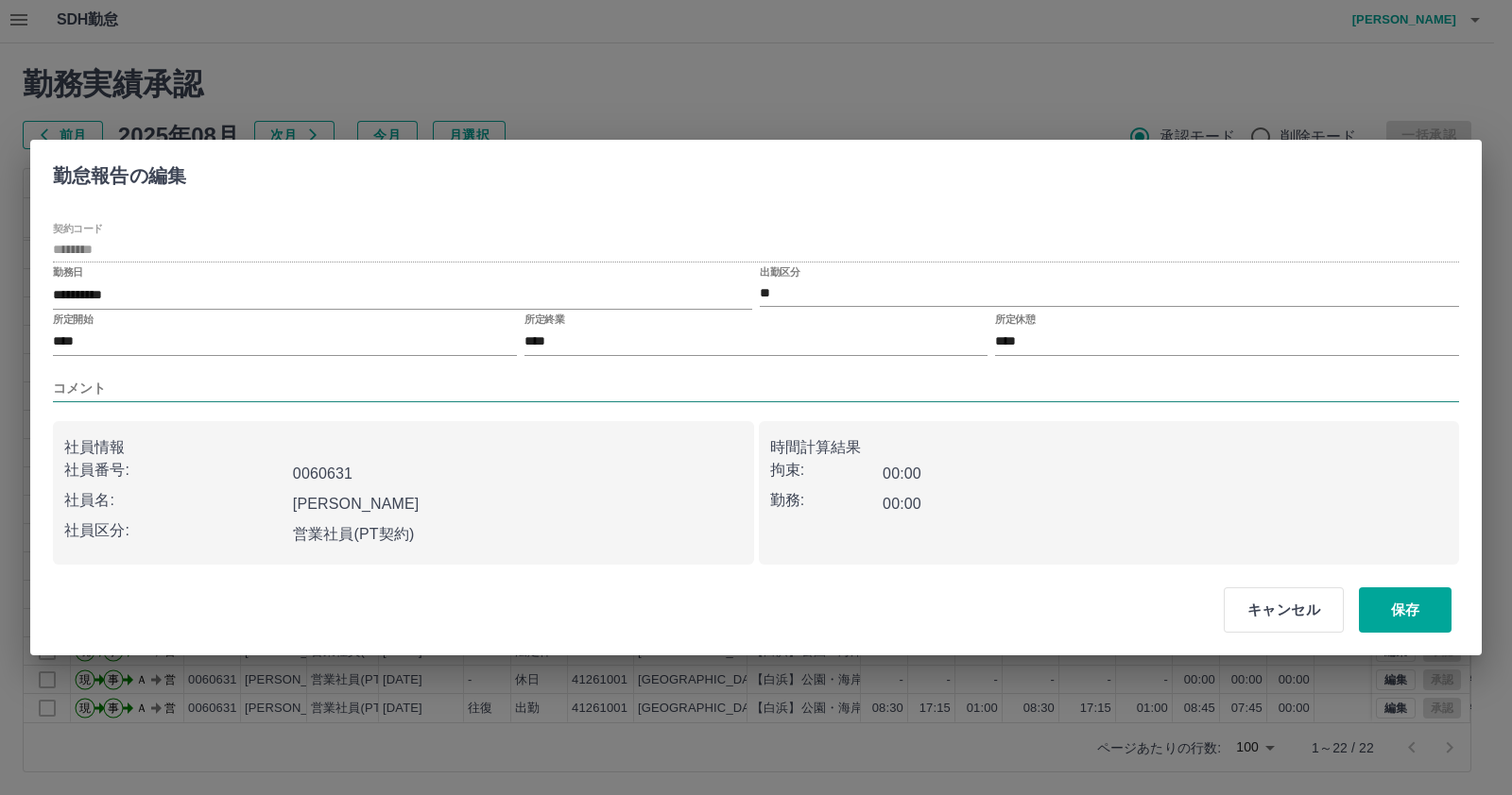
click at [752, 399] on input "コメント" at bounding box center [756, 388] width 1406 height 27
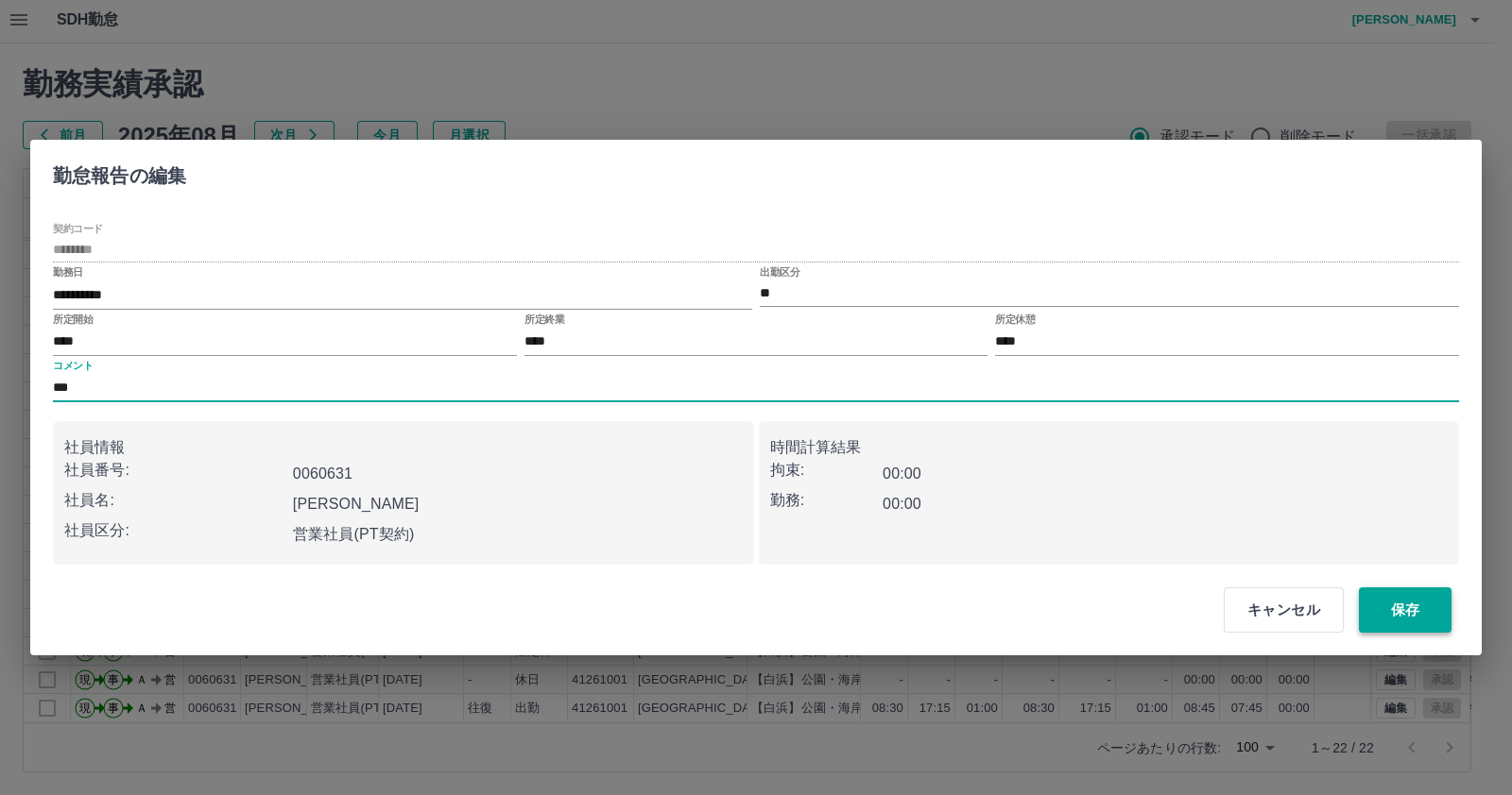
type input "***"
drag, startPoint x: 1416, startPoint y: 612, endPoint x: 1403, endPoint y: 583, distance: 31.8
click at [1417, 612] on button "保存" at bounding box center [1404, 609] width 93 height 45
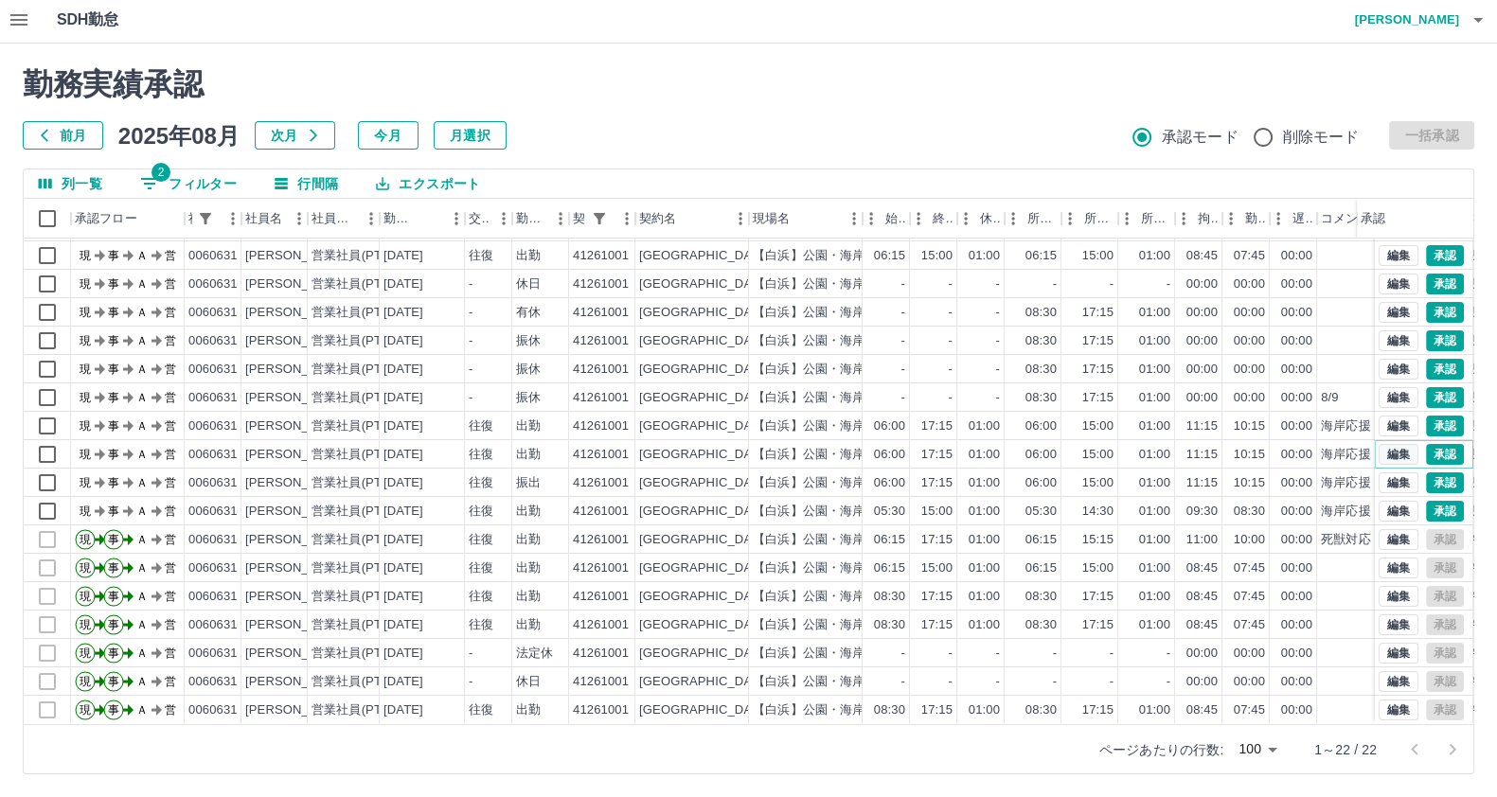
click at [1378, 444] on button "編集" at bounding box center [1398, 454] width 40 height 21
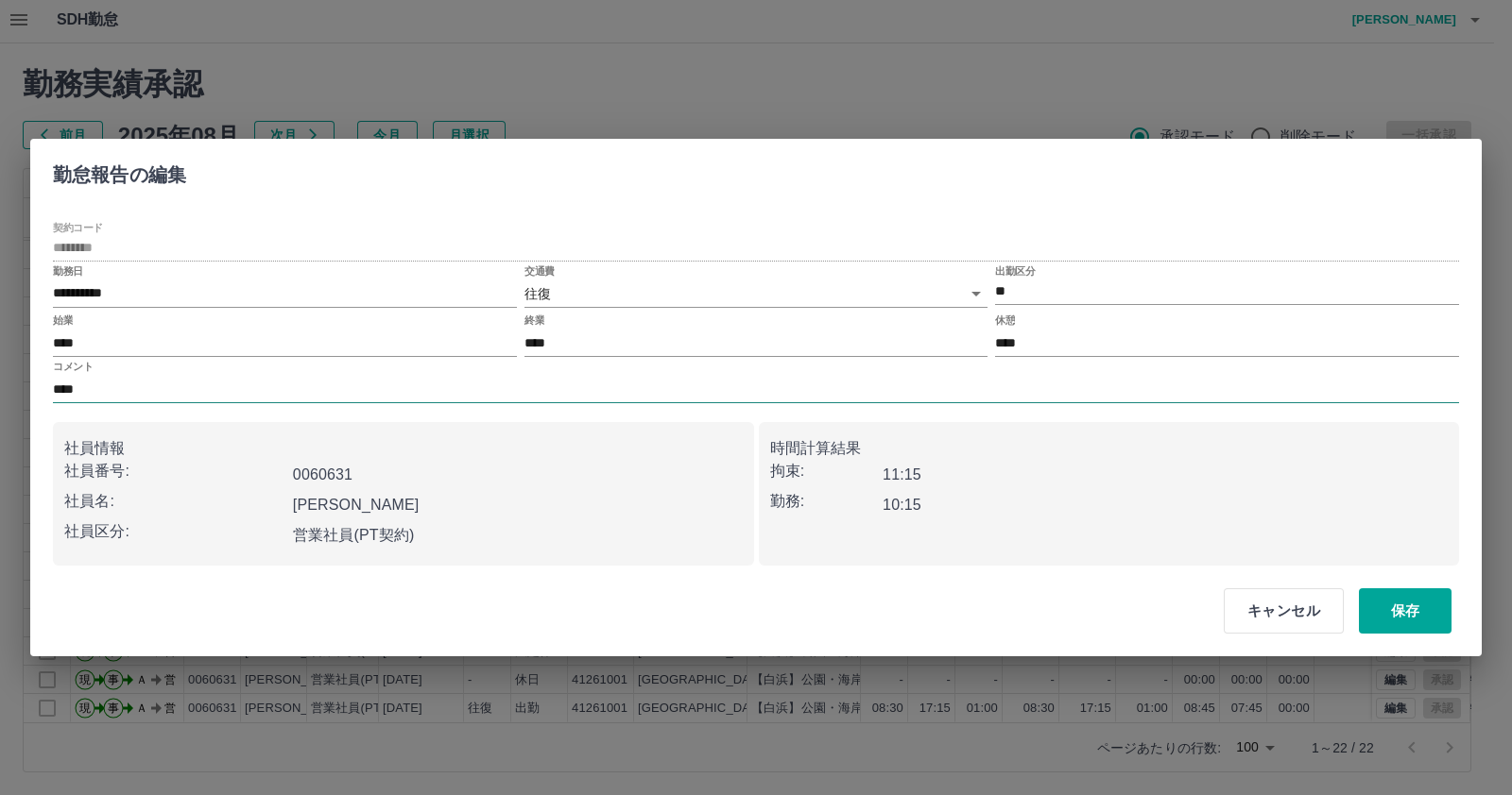
click at [472, 392] on input "****" at bounding box center [756, 389] width 1406 height 27
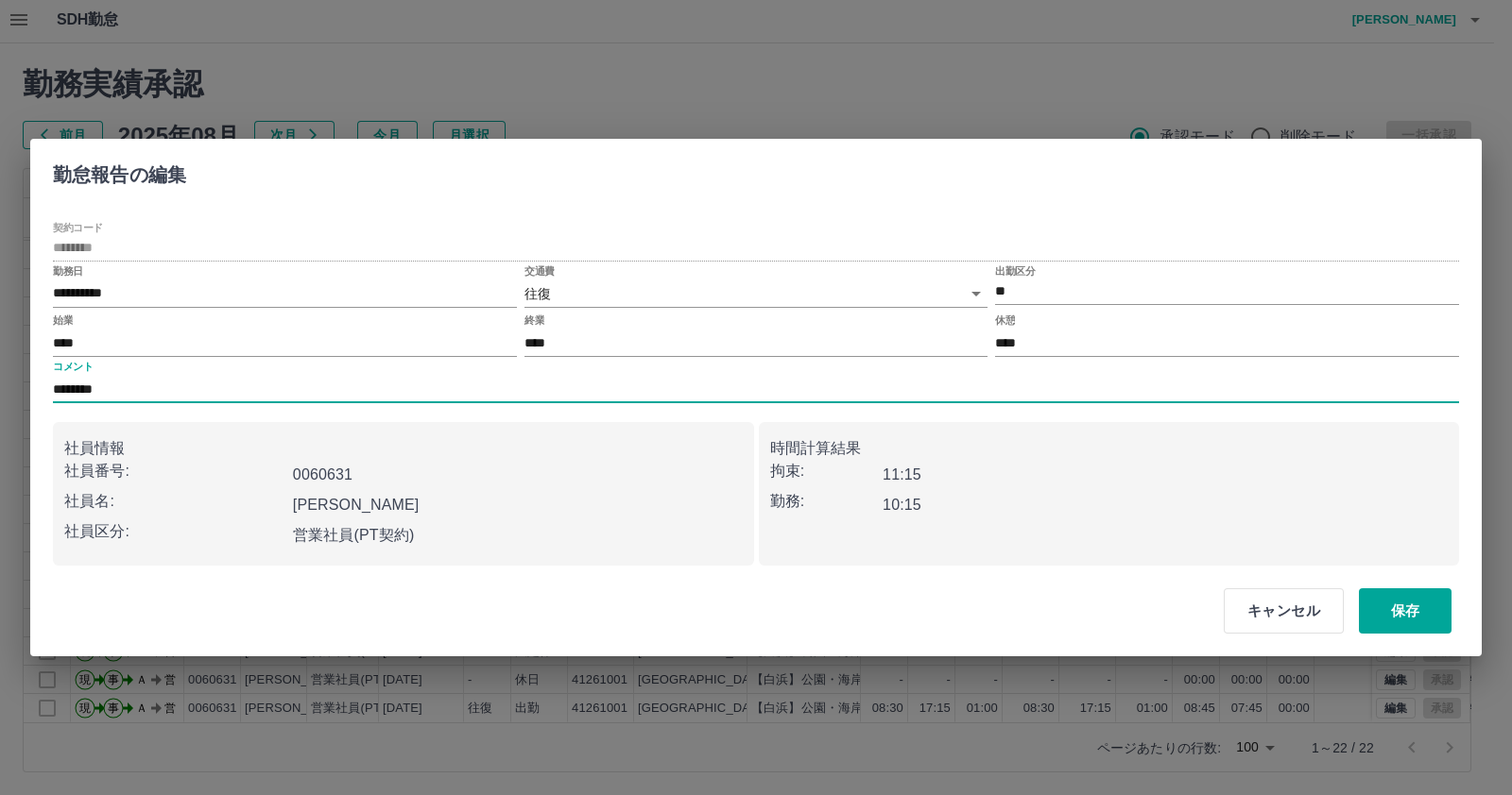
click at [107, 385] on input "********" at bounding box center [756, 389] width 1406 height 27
type input "*********"
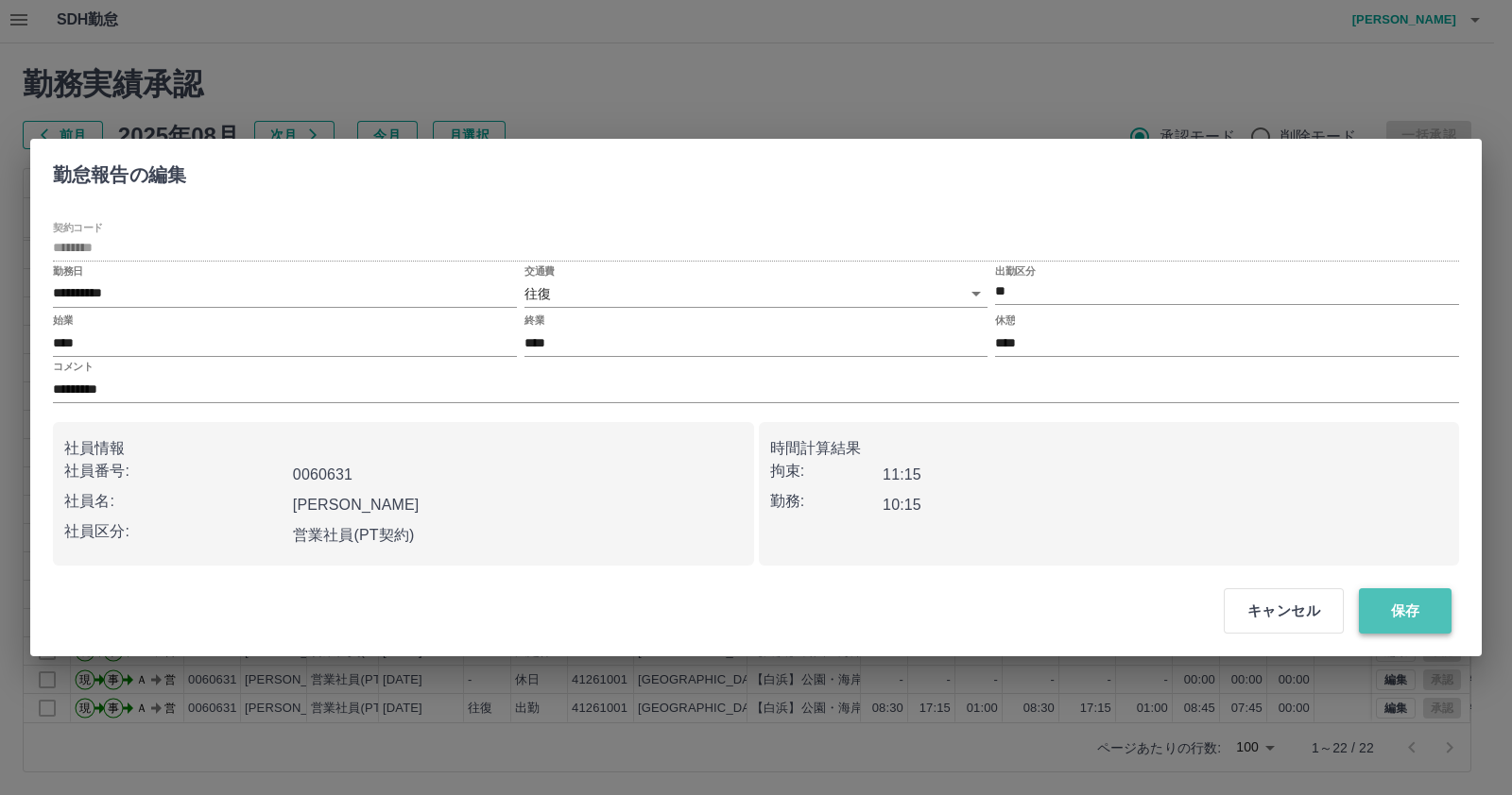
click at [1391, 593] on button "保存" at bounding box center [1404, 610] width 93 height 45
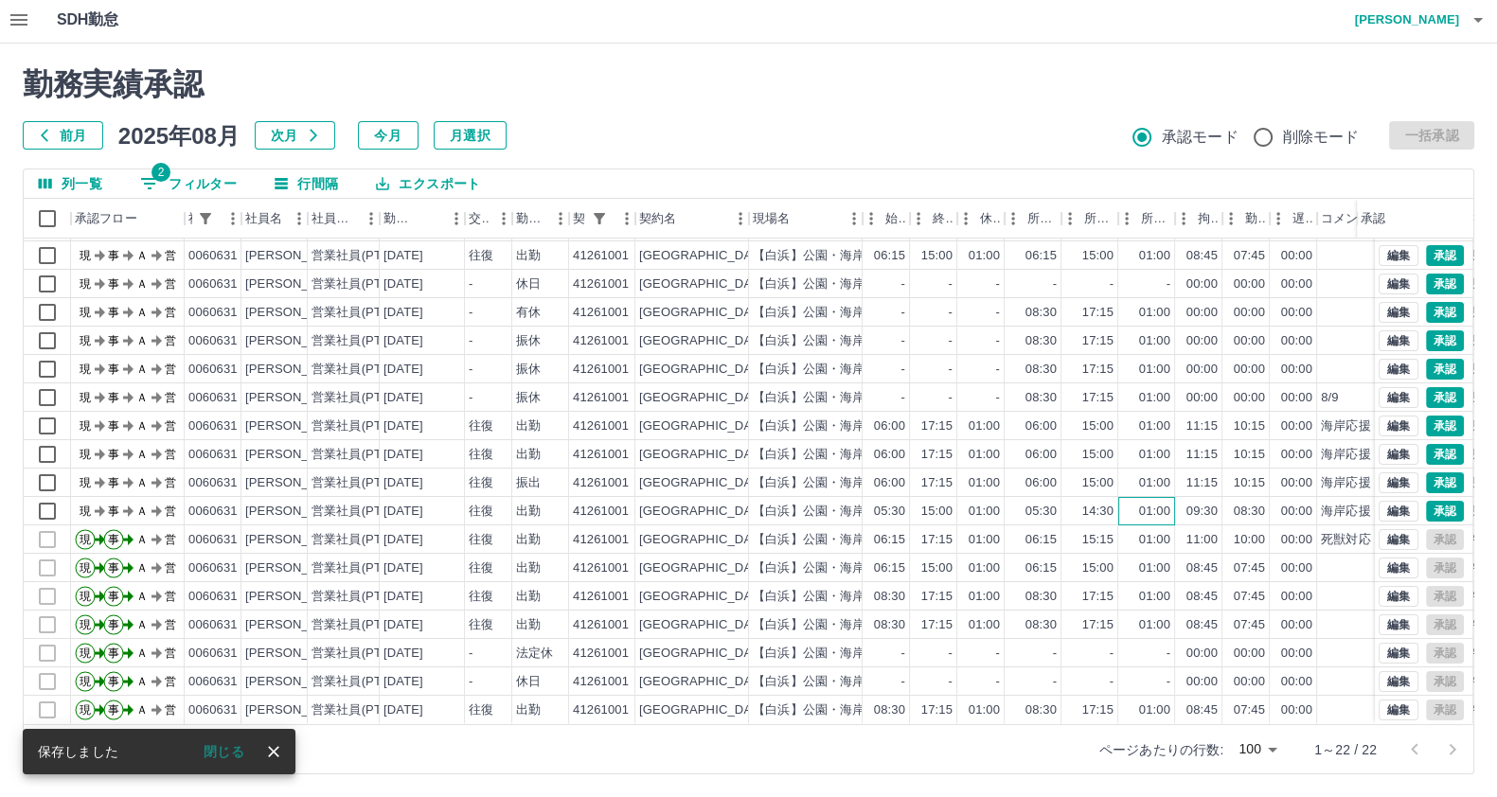
click at [1165, 503] on div "01:00" at bounding box center [1154, 512] width 31 height 18
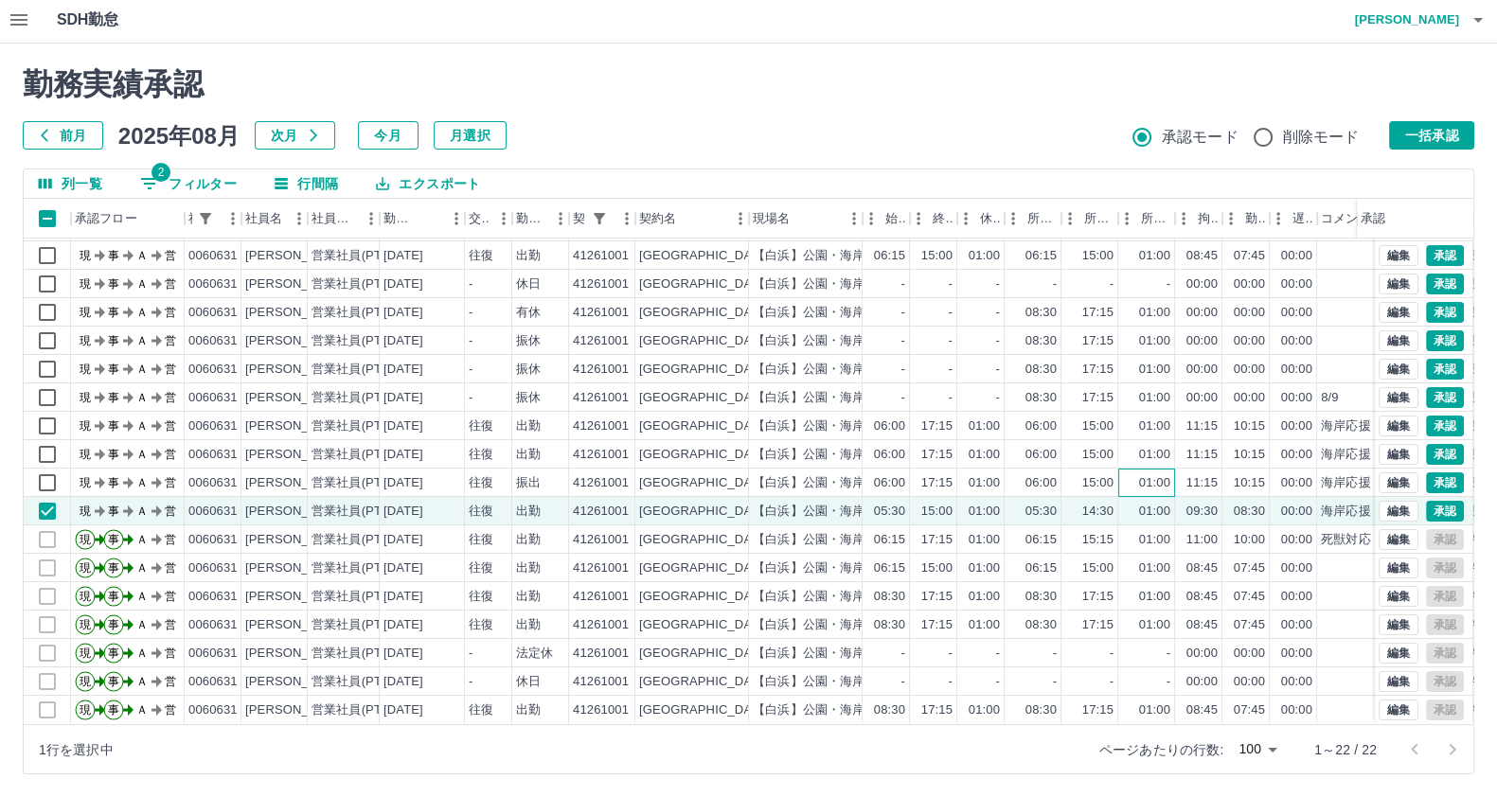
click at [1151, 474] on div "01:00" at bounding box center [1154, 483] width 31 height 18
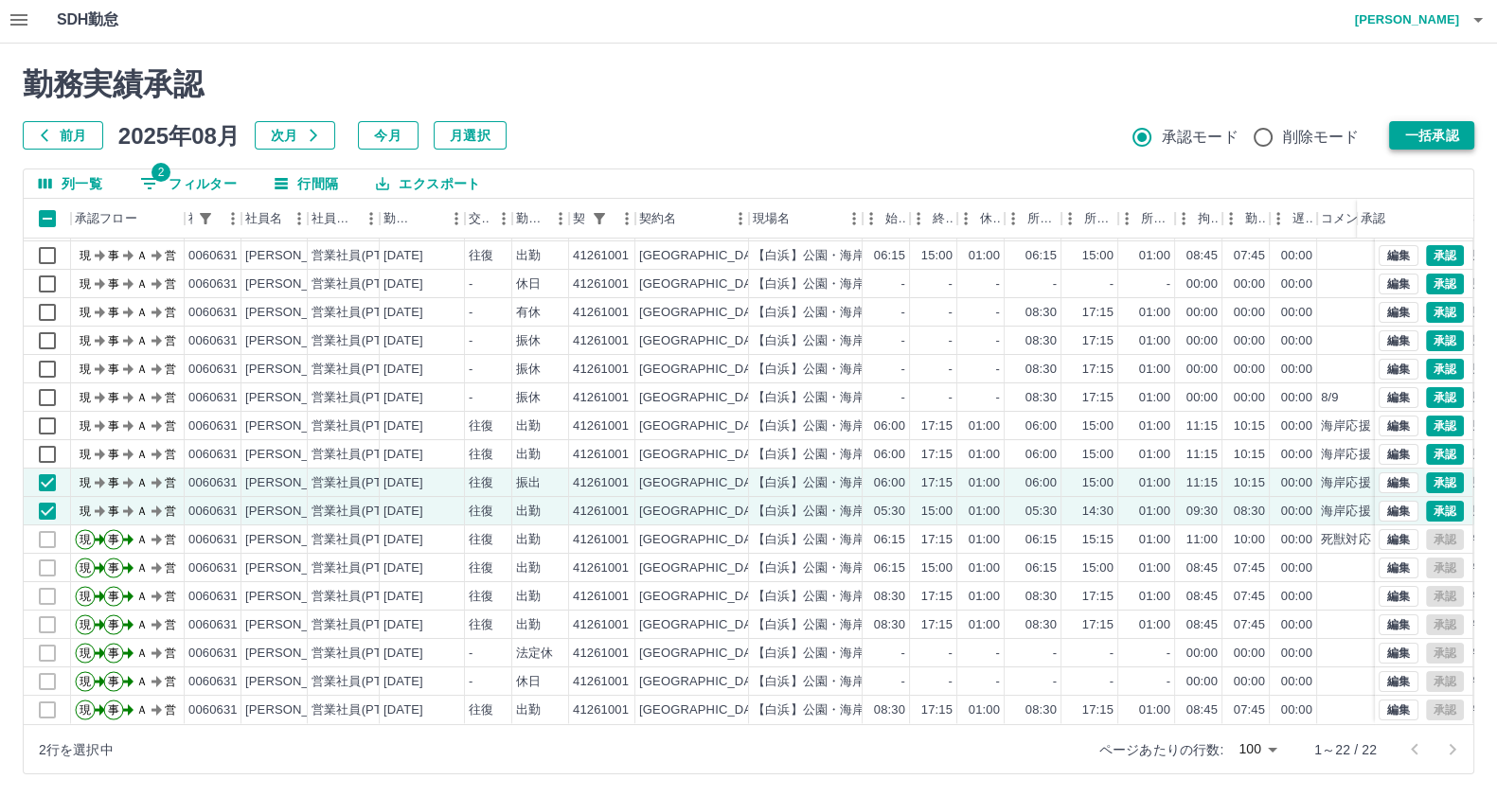
click at [1436, 128] on button "一括承認" at bounding box center [1431, 135] width 85 height 28
click at [1378, 444] on button "編集" at bounding box center [1398, 454] width 40 height 21
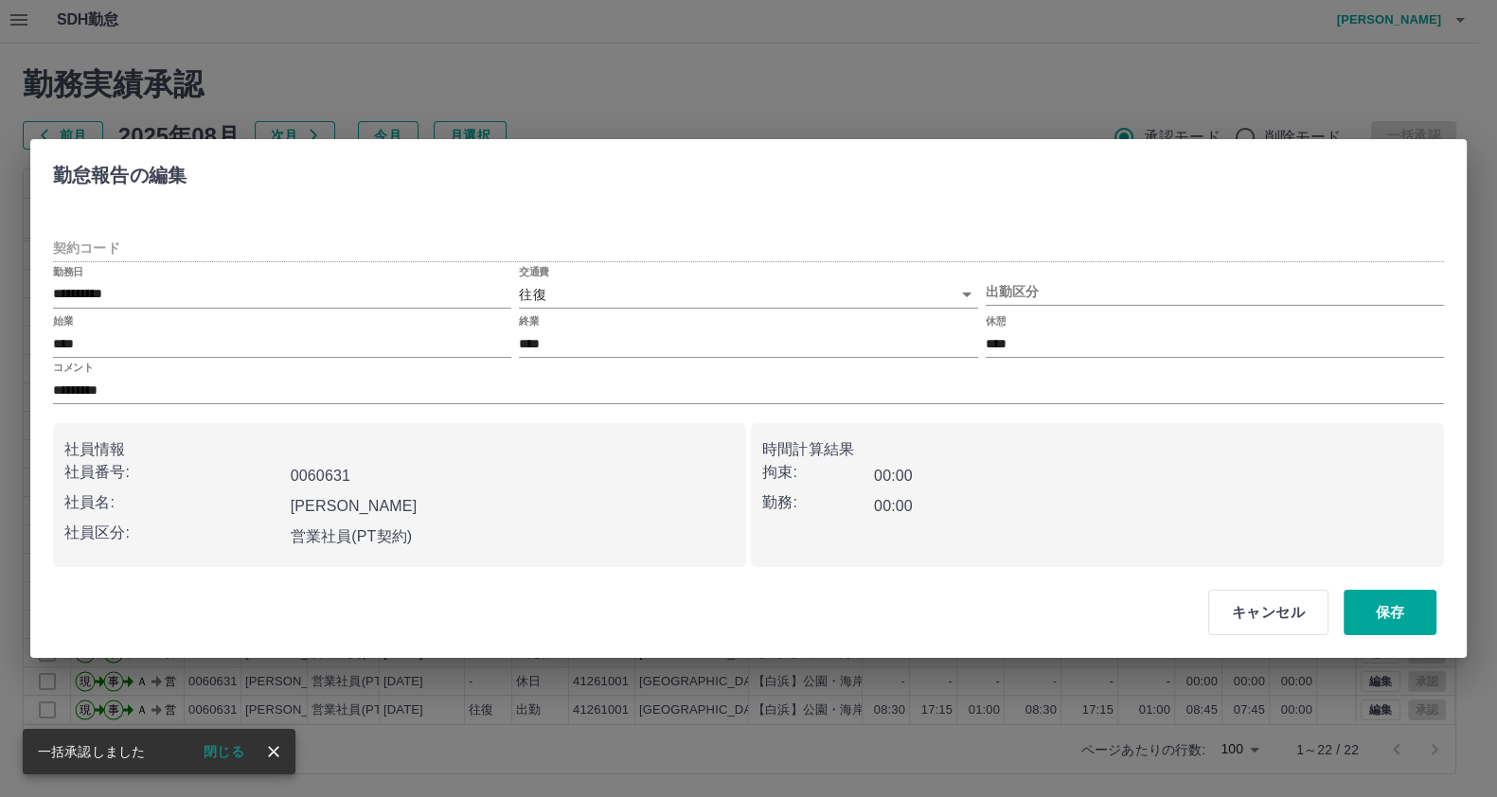
type input "********"
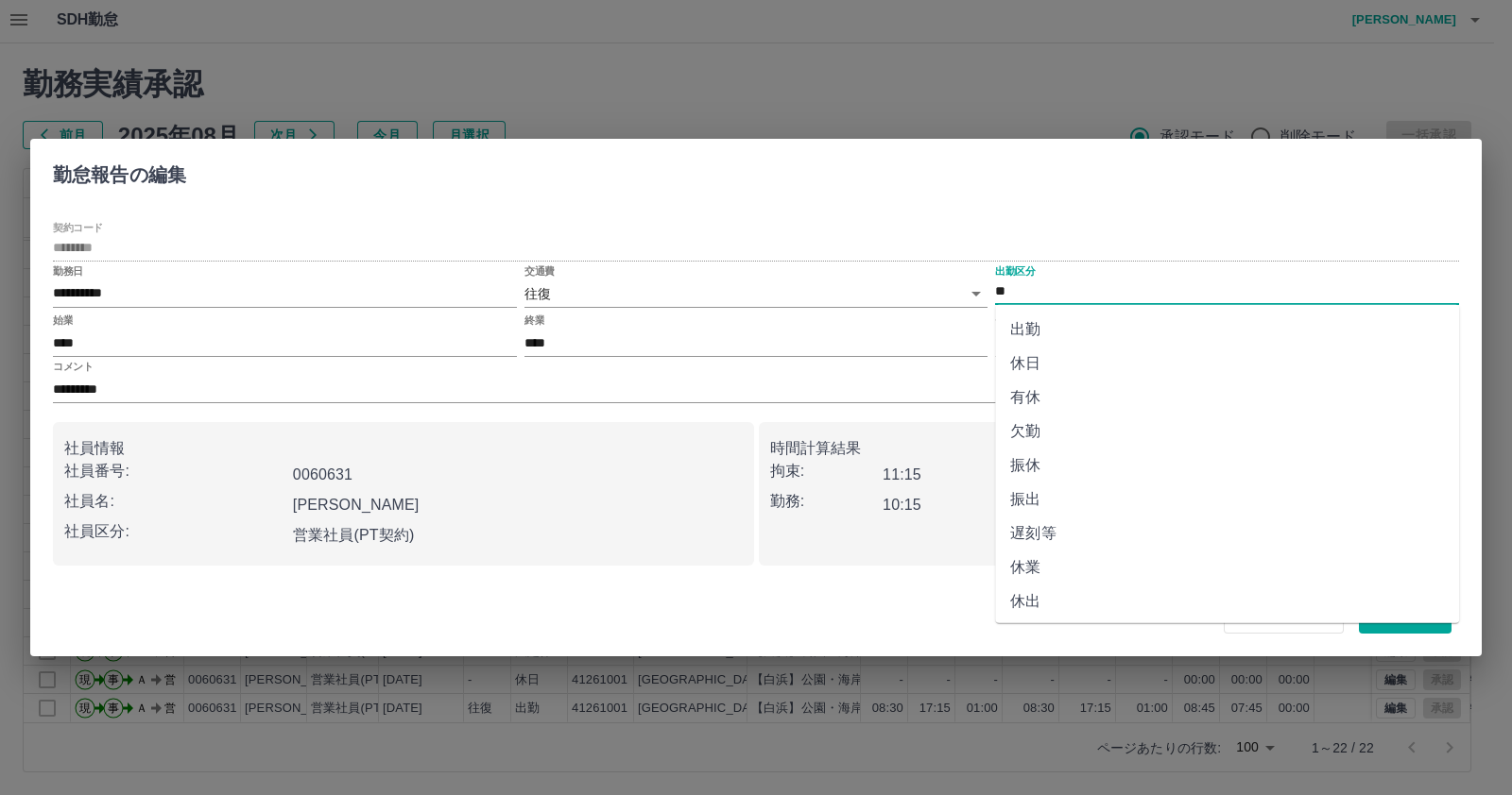
click at [1035, 298] on input "**" at bounding box center [1227, 292] width 464 height 24
click at [1079, 504] on li "振出" at bounding box center [1227, 500] width 464 height 34
type input "**"
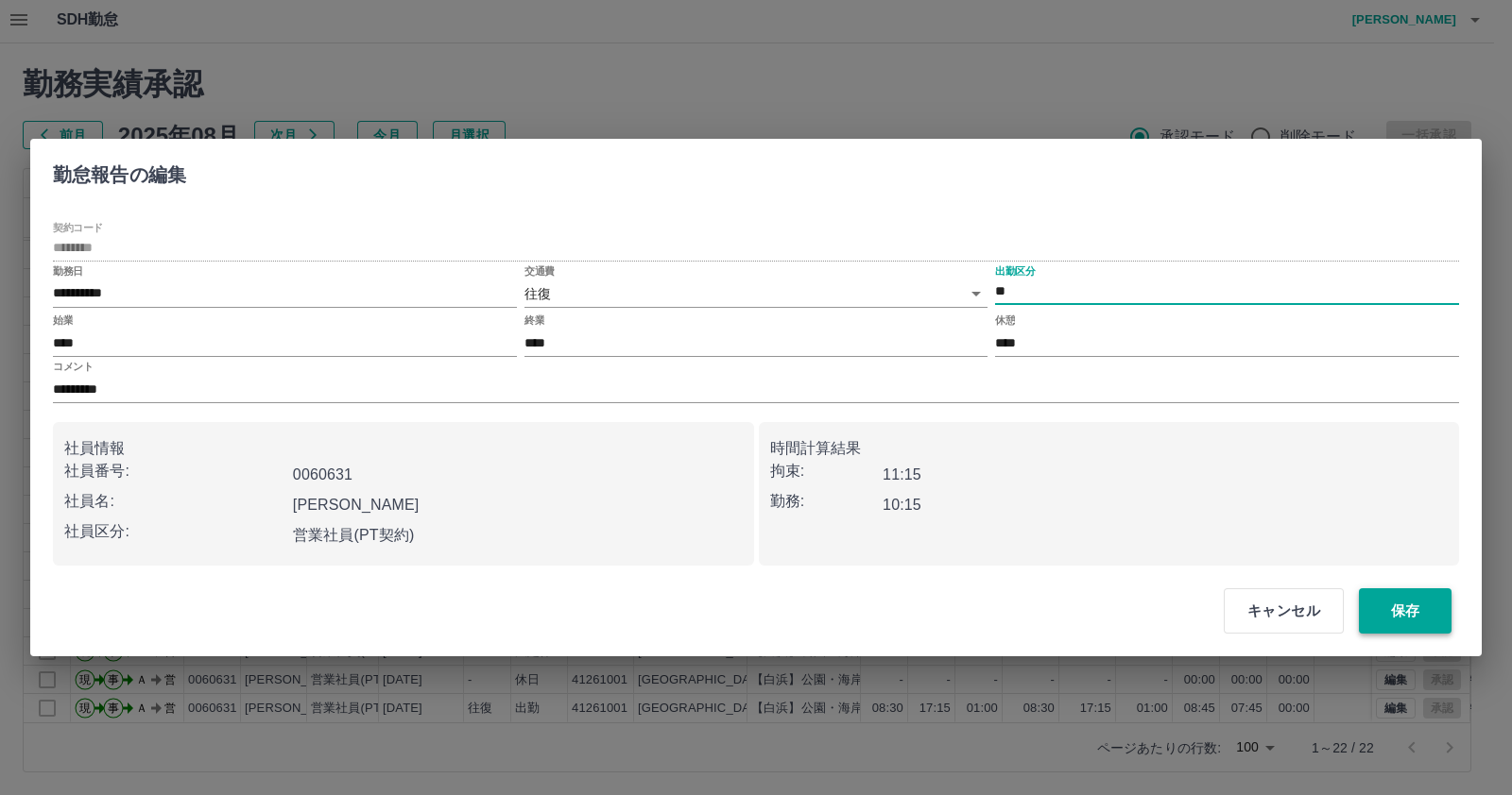
click at [1424, 632] on button "保存" at bounding box center [1404, 610] width 93 height 45
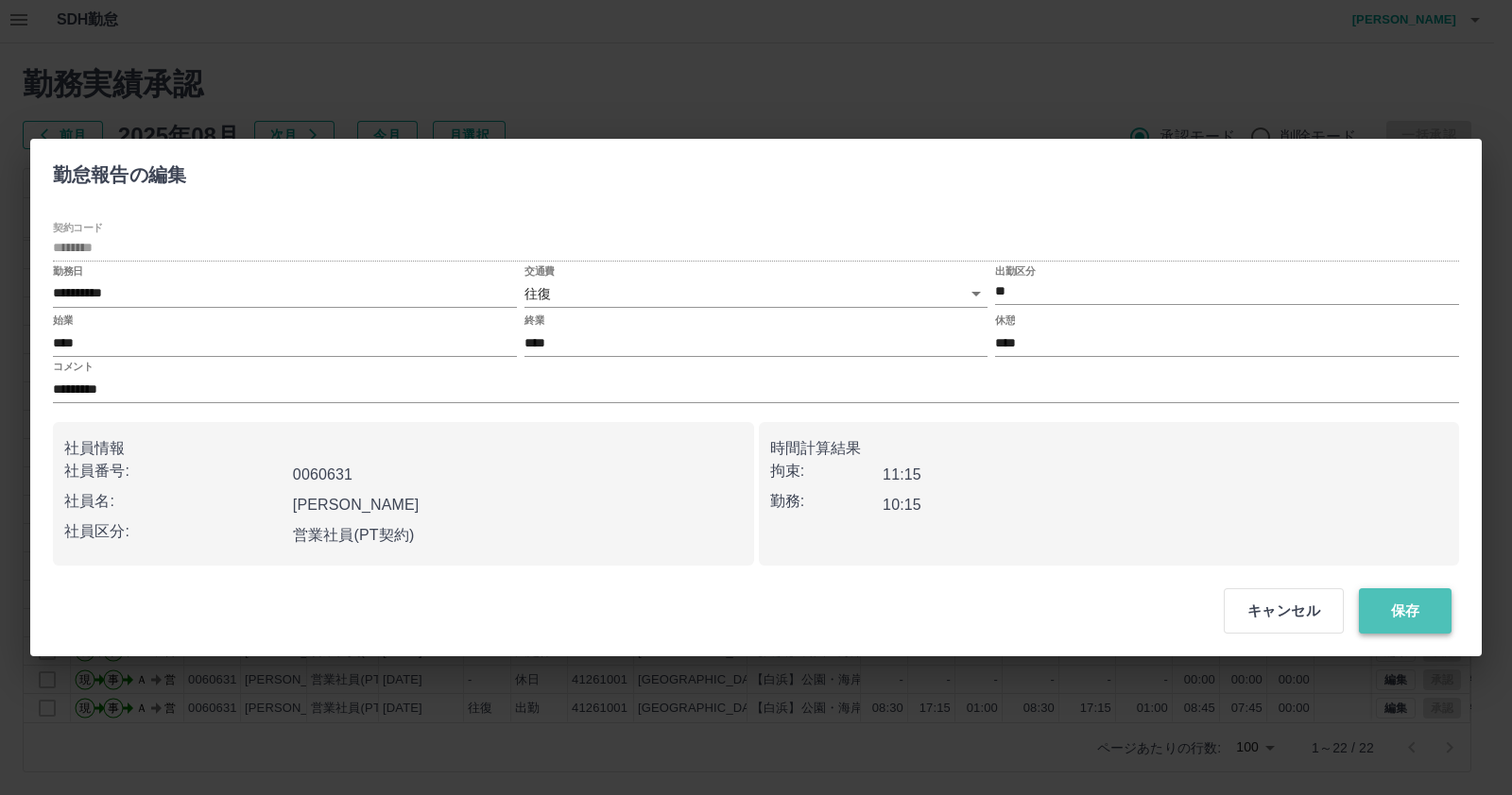
click at [1403, 609] on button "保存" at bounding box center [1404, 610] width 93 height 45
click at [1376, 615] on button "保存" at bounding box center [1404, 610] width 93 height 45
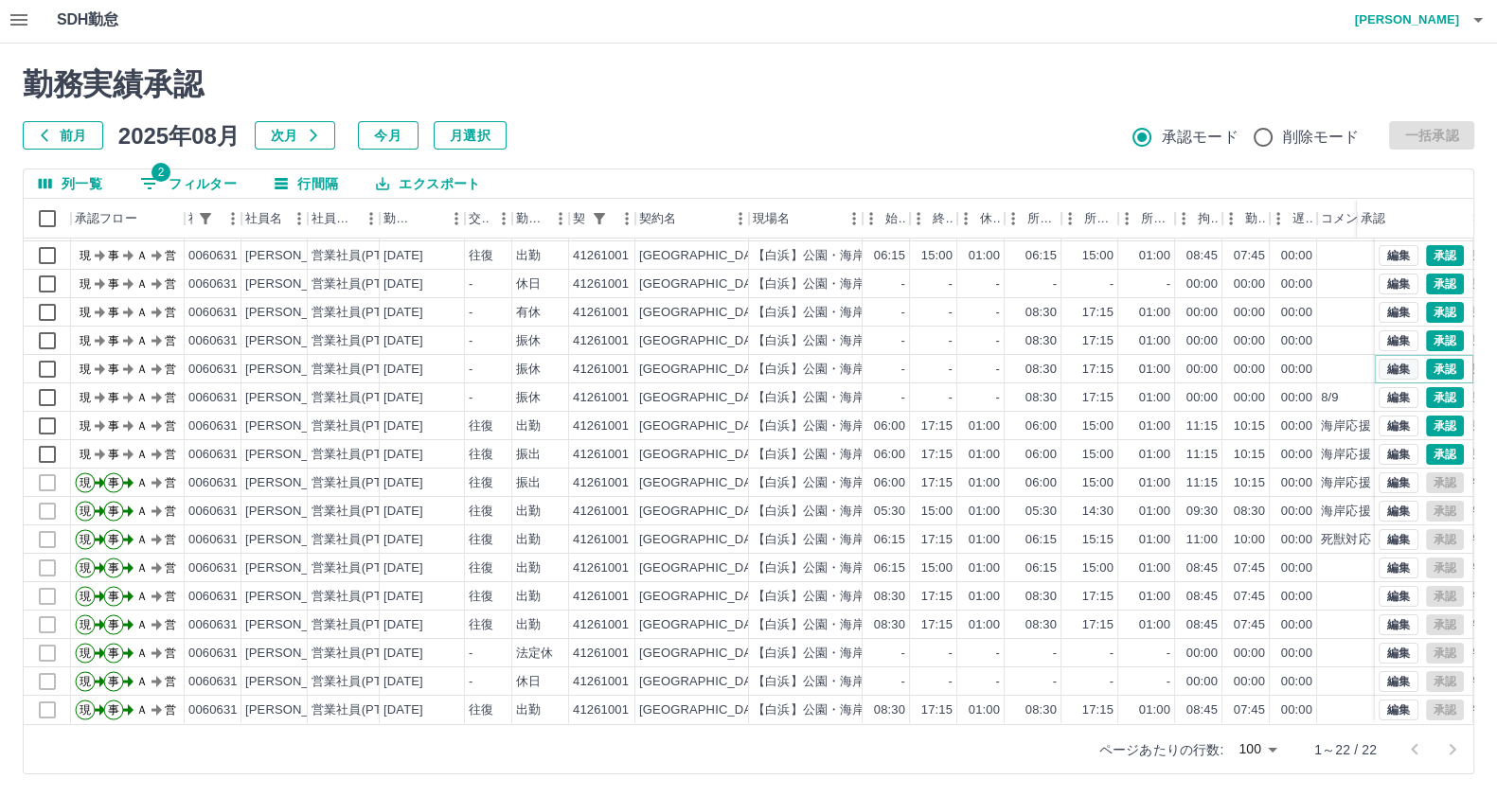
click at [1378, 359] on button "編集" at bounding box center [1398, 369] width 40 height 21
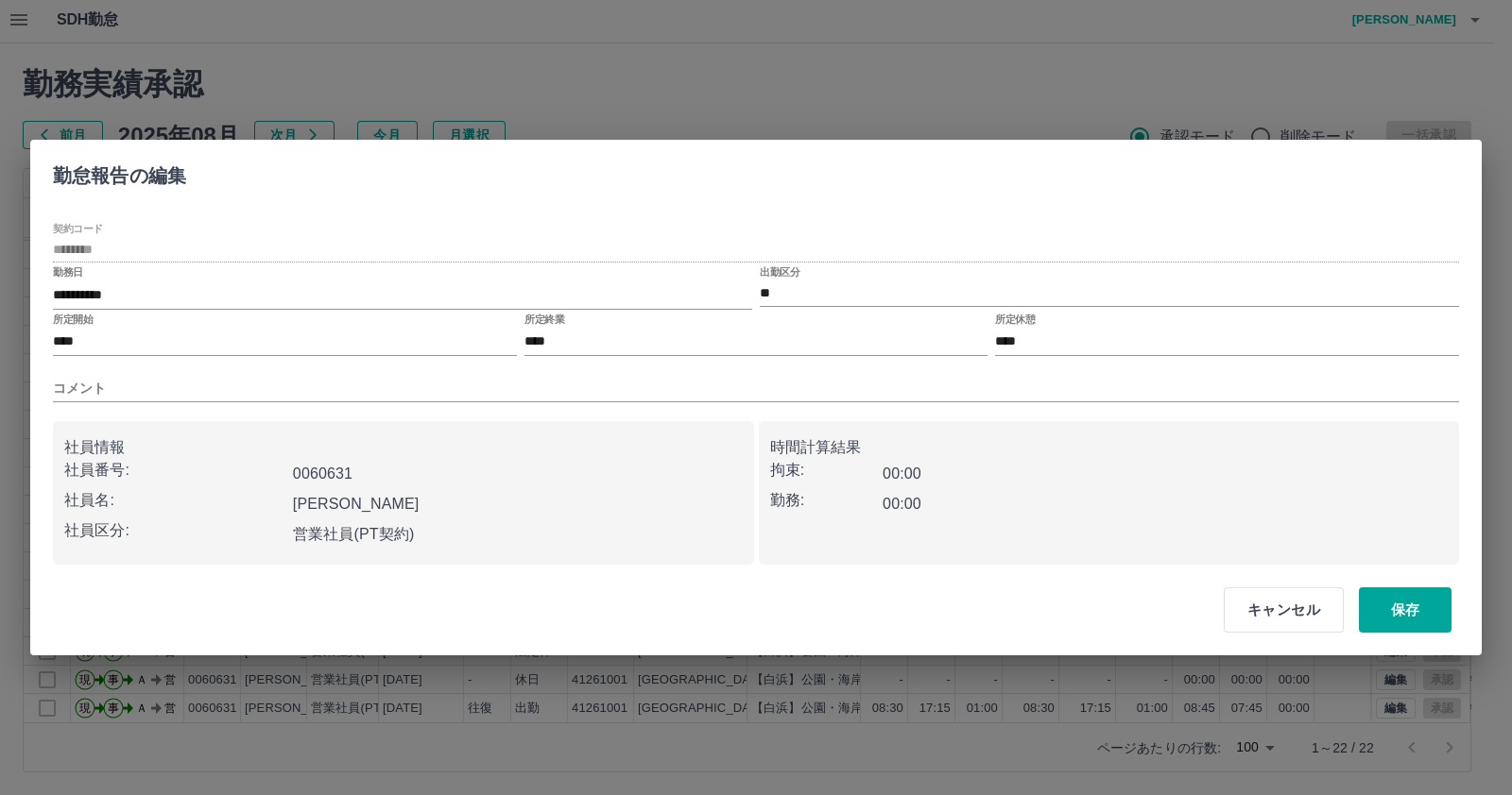
click at [582, 413] on div "社員情報 社員番号: 0060631 社員名: 山田　博人 社員区分: 営業社員(PT契約) 時間計算結果 拘束: 00:00 勤務: 00:00" at bounding box center [756, 485] width 1406 height 159
click at [582, 401] on input "コメント" at bounding box center [756, 388] width 1406 height 27
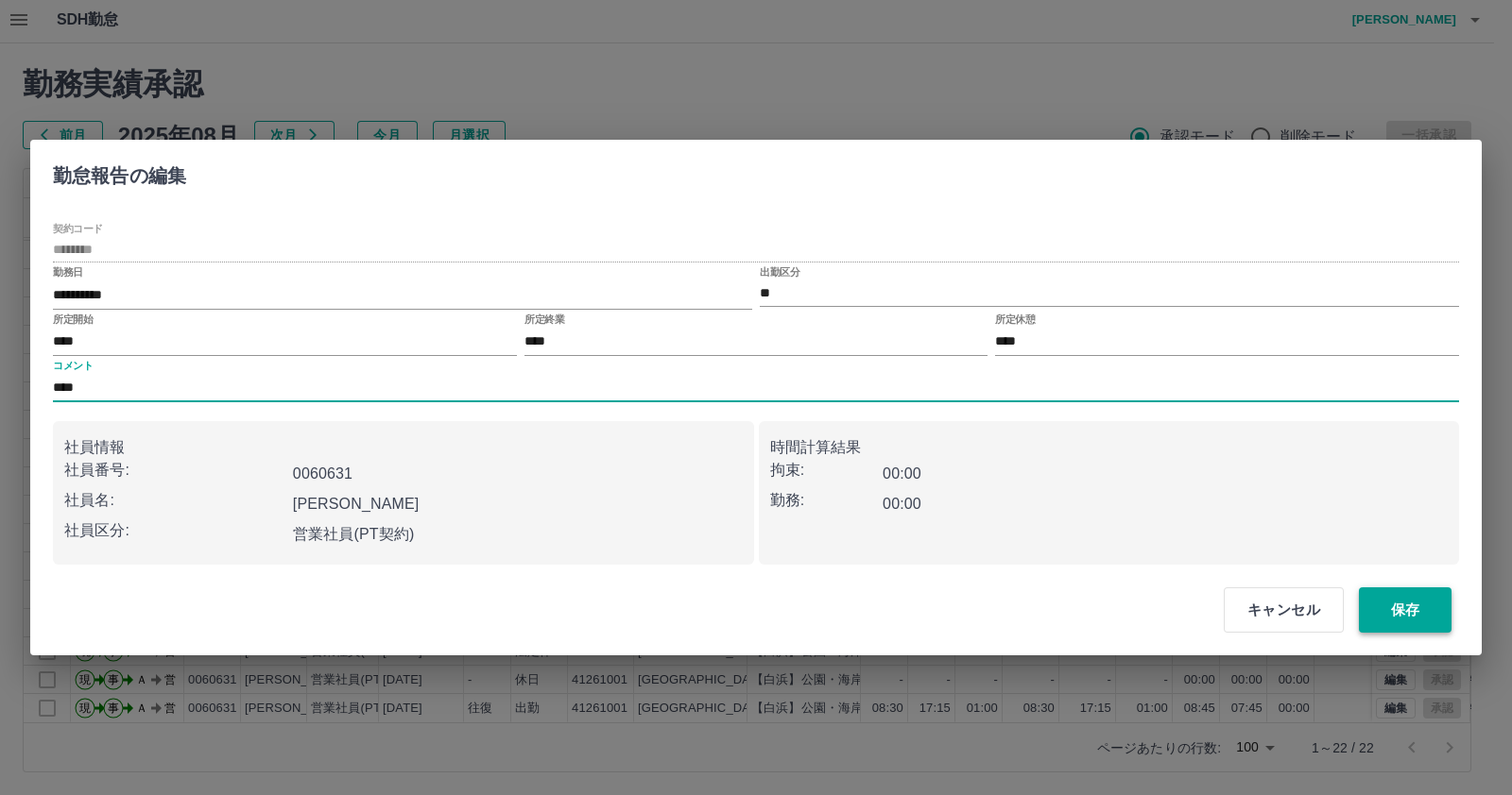
type input "****"
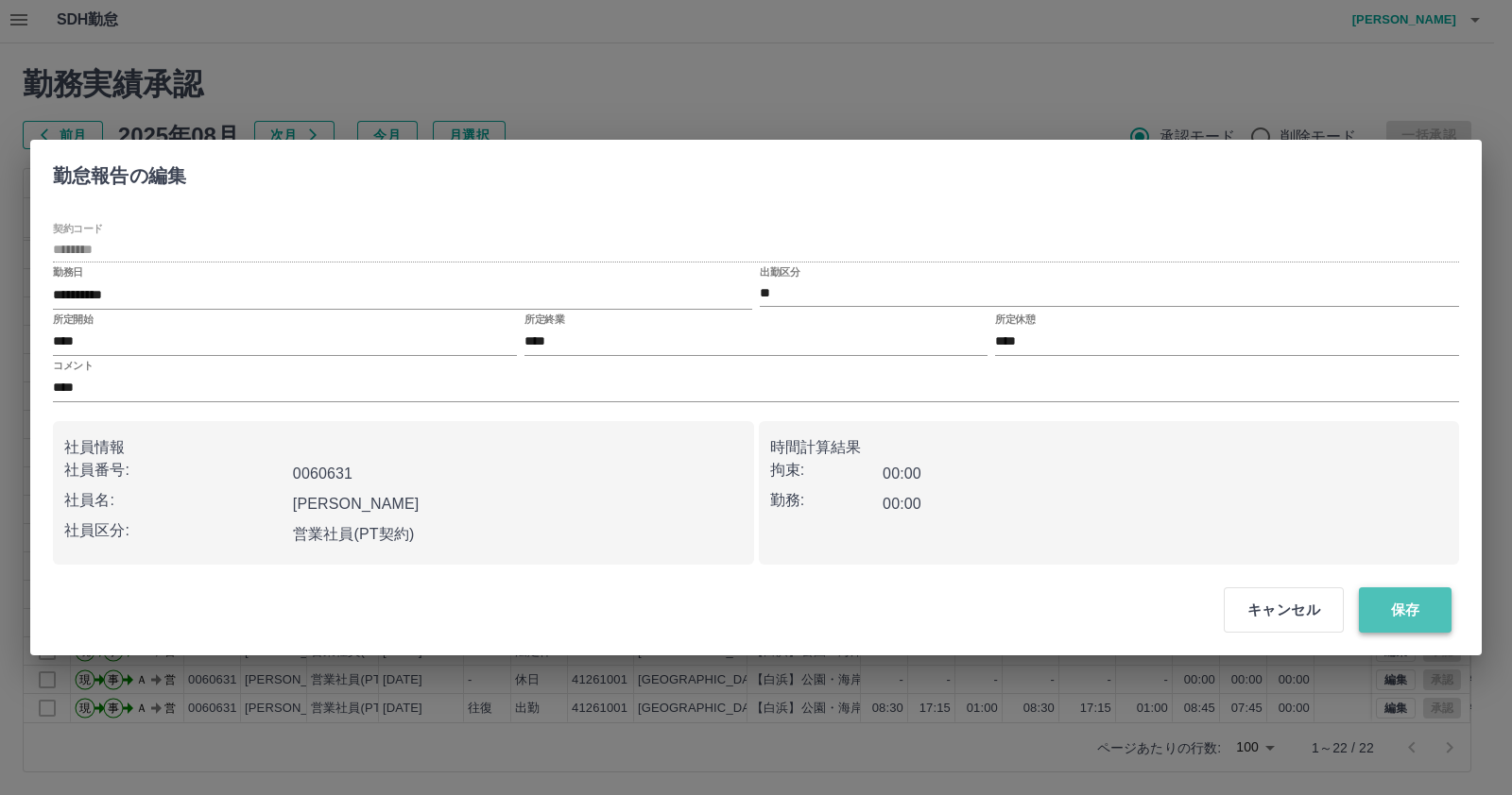
click at [1388, 613] on button "保存" at bounding box center [1404, 609] width 93 height 45
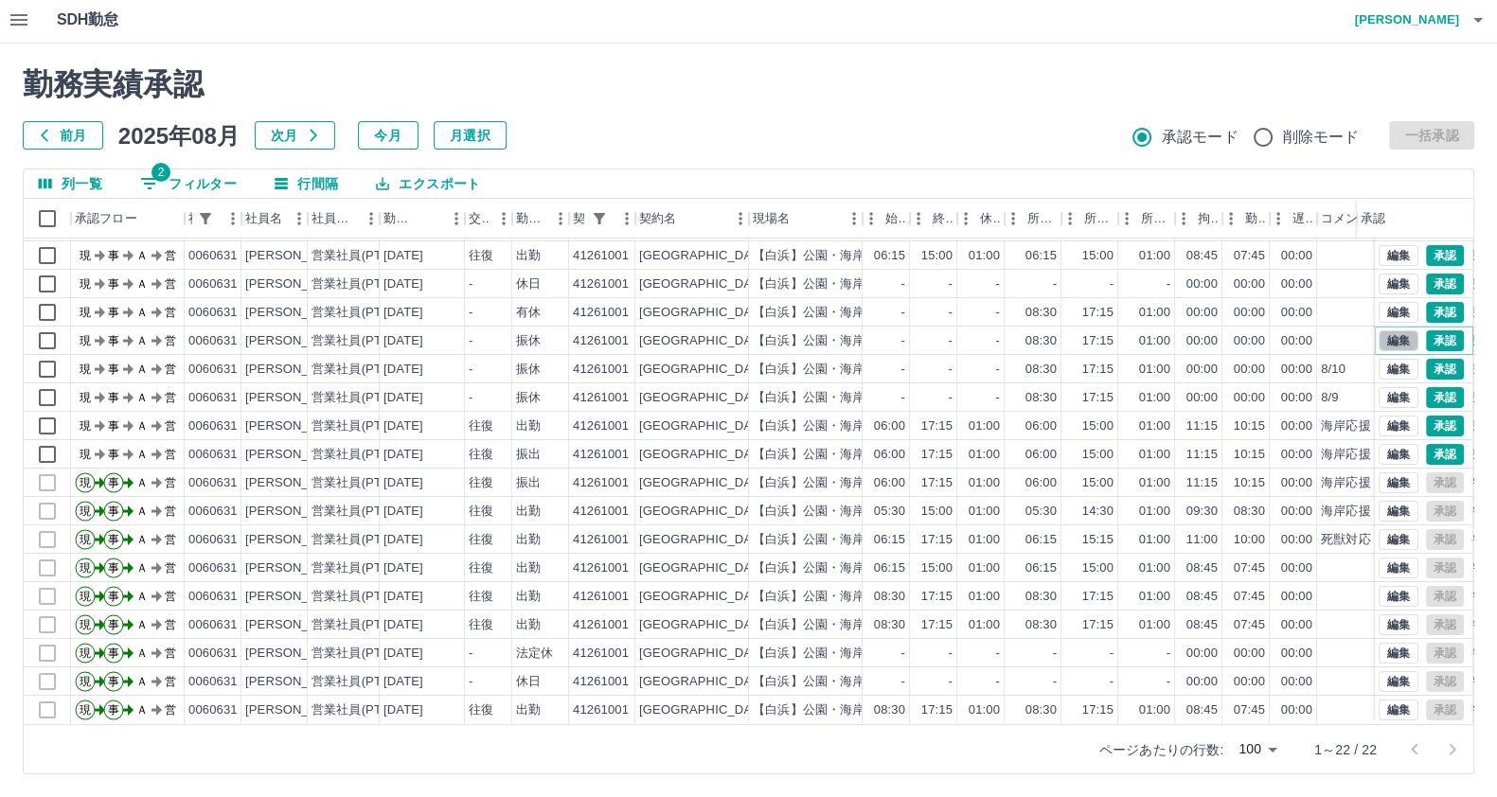
click at [1378, 330] on button "編集" at bounding box center [1398, 340] width 40 height 21
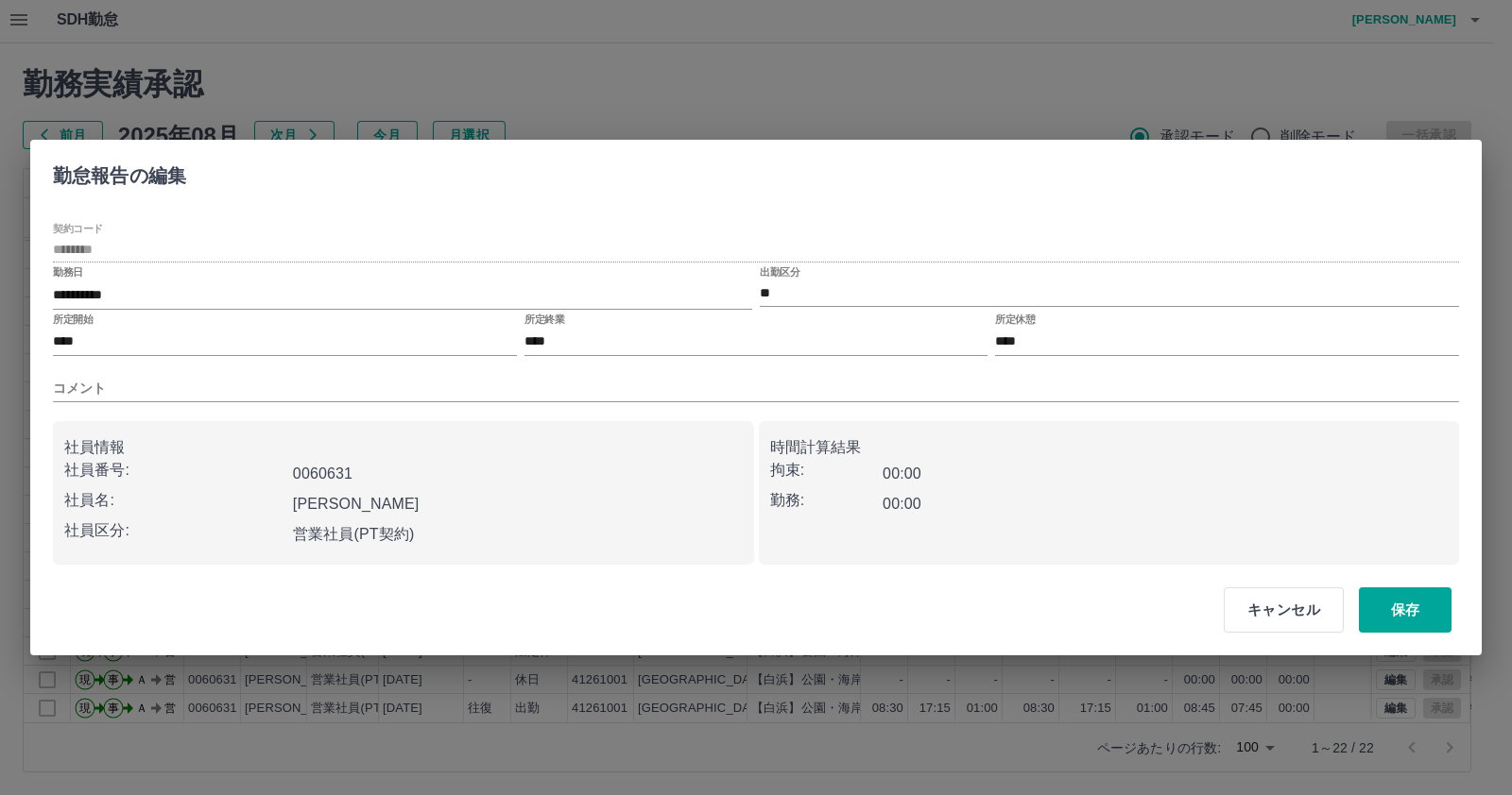
click at [781, 406] on div "社員情報 社員番号: 0060631 社員名: 山田　博人 社員区分: 営業社員(PT契約) 時間計算結果 拘束: 00:00 勤務: 00:00" at bounding box center [756, 485] width 1406 height 159
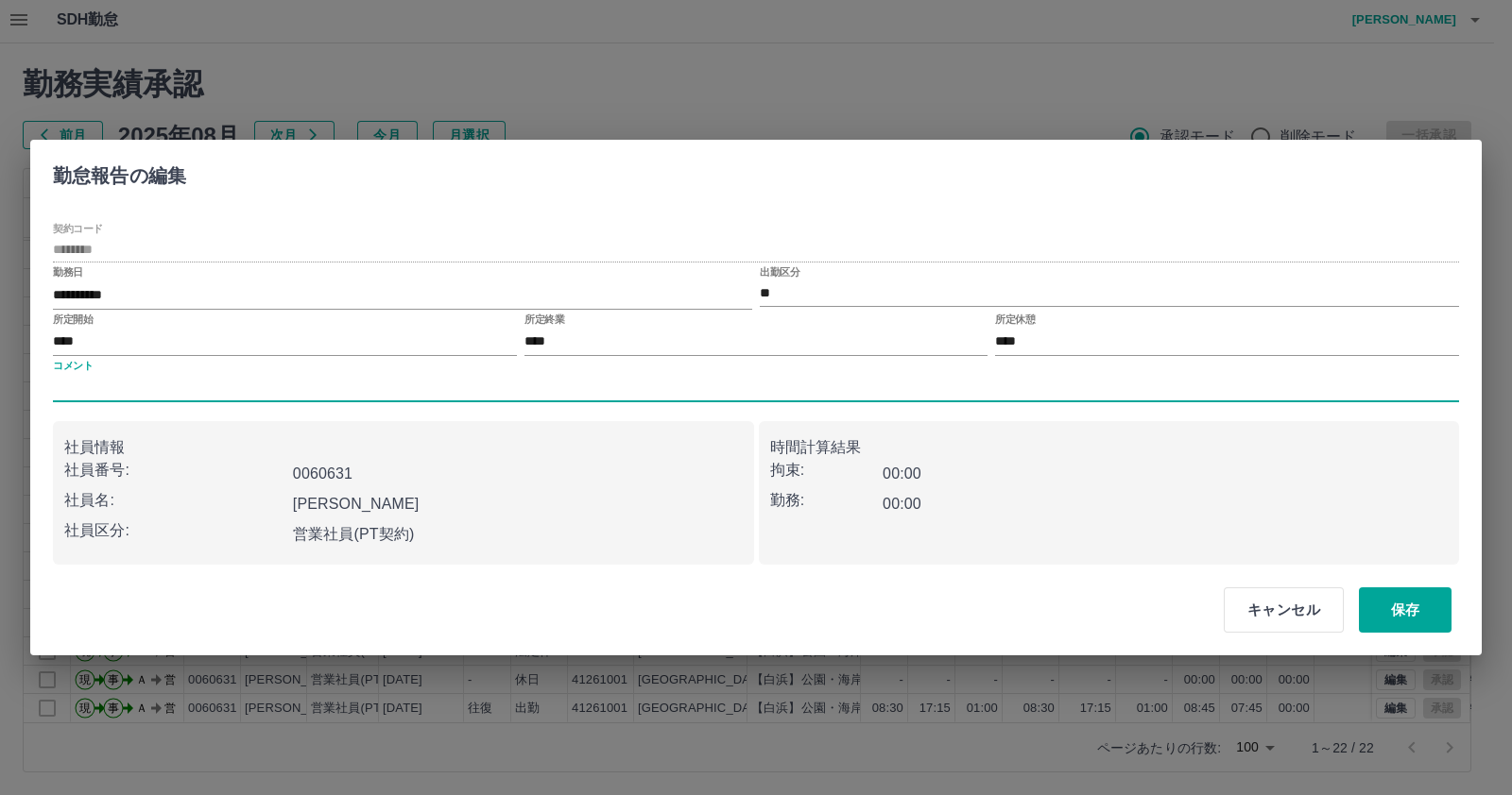
click at [765, 385] on input "コメント" at bounding box center [756, 388] width 1406 height 27
type input "****"
click at [1395, 601] on button "保存" at bounding box center [1404, 609] width 93 height 45
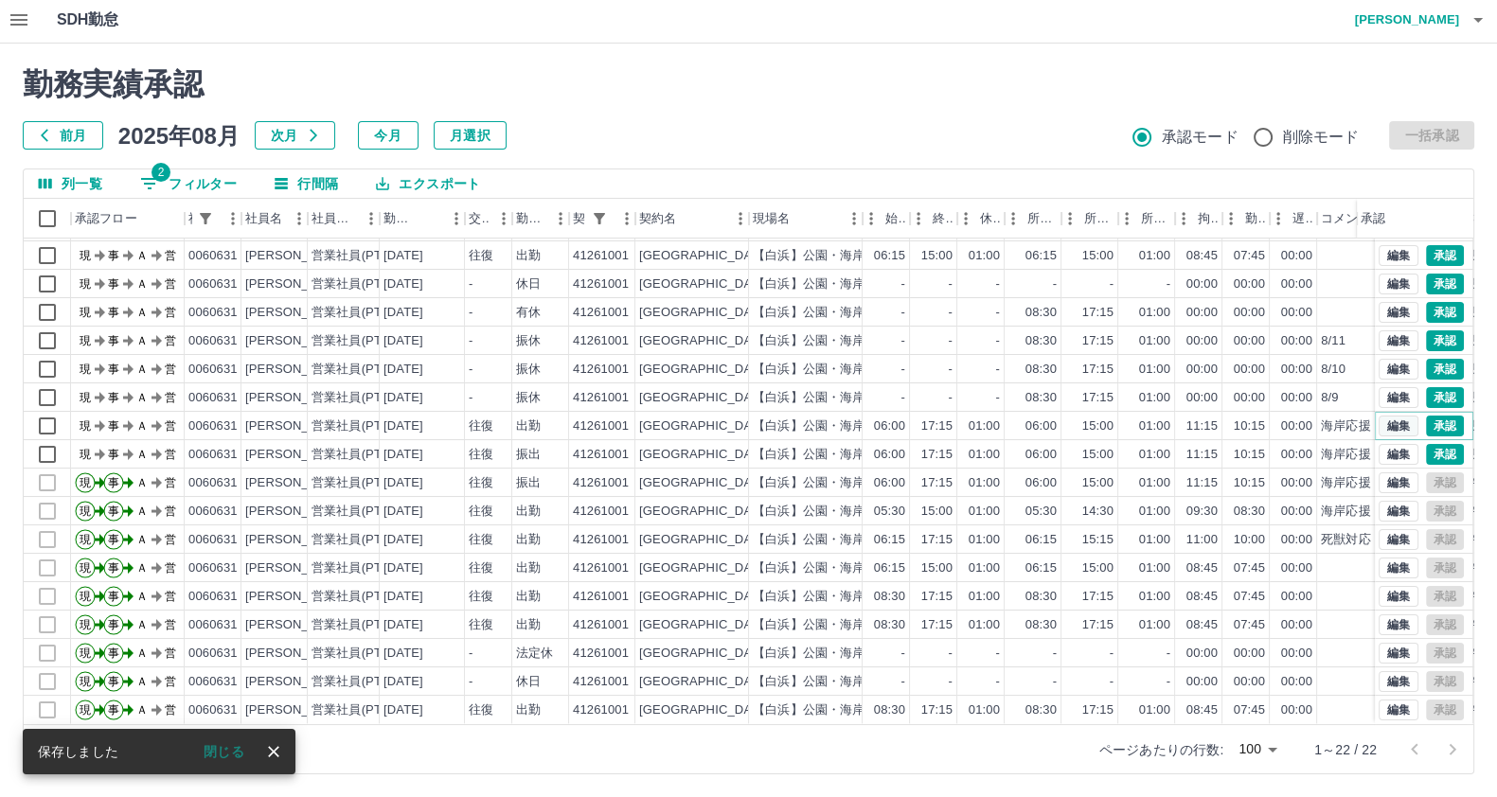
click at [1390, 416] on button "編集" at bounding box center [1398, 426] width 40 height 21
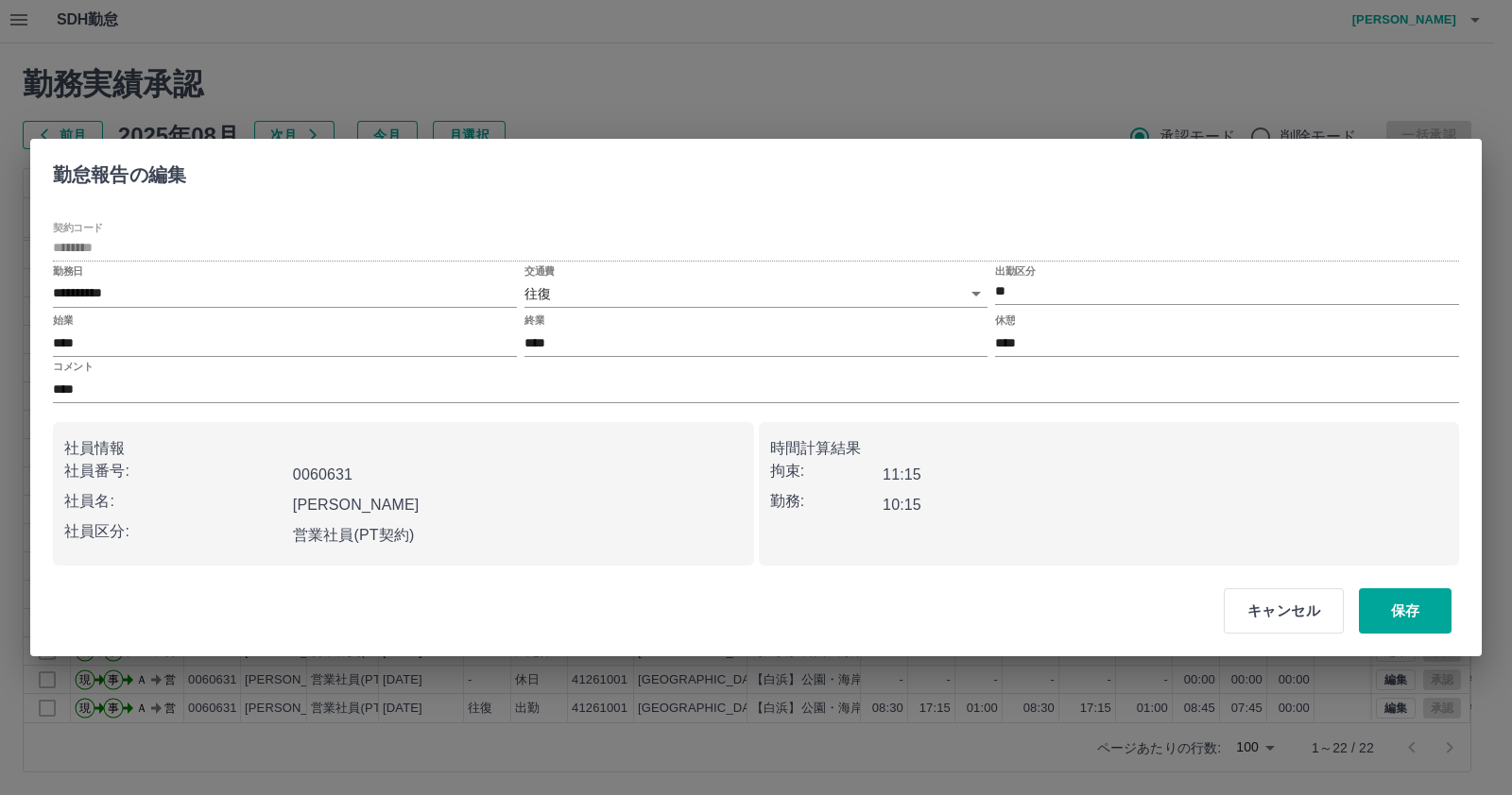
click at [736, 404] on div "**********" at bounding box center [756, 394] width 1406 height 345
click at [728, 392] on input "****" at bounding box center [756, 389] width 1406 height 27
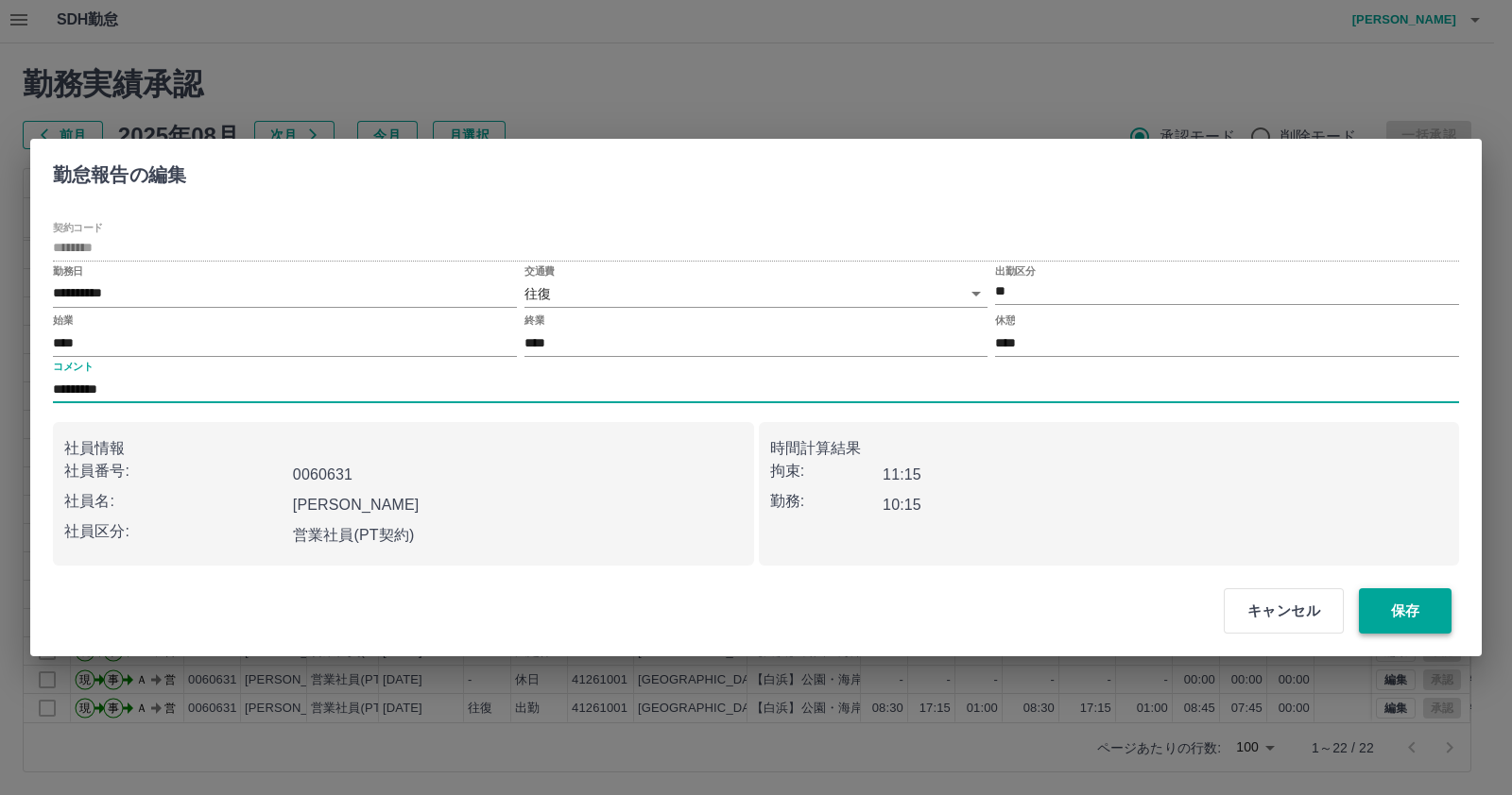
type input "*********"
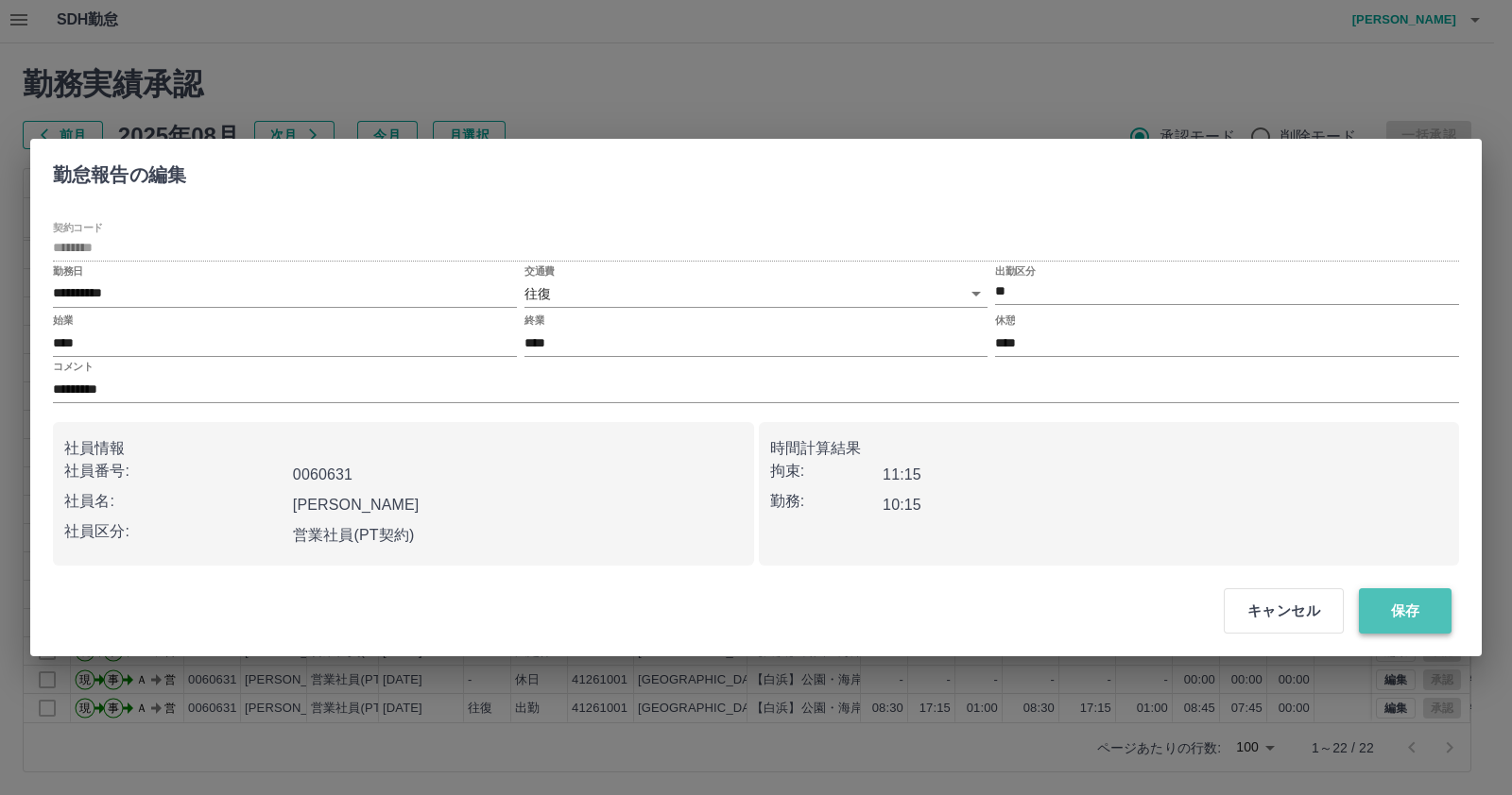
click at [1400, 596] on button "保存" at bounding box center [1404, 610] width 93 height 45
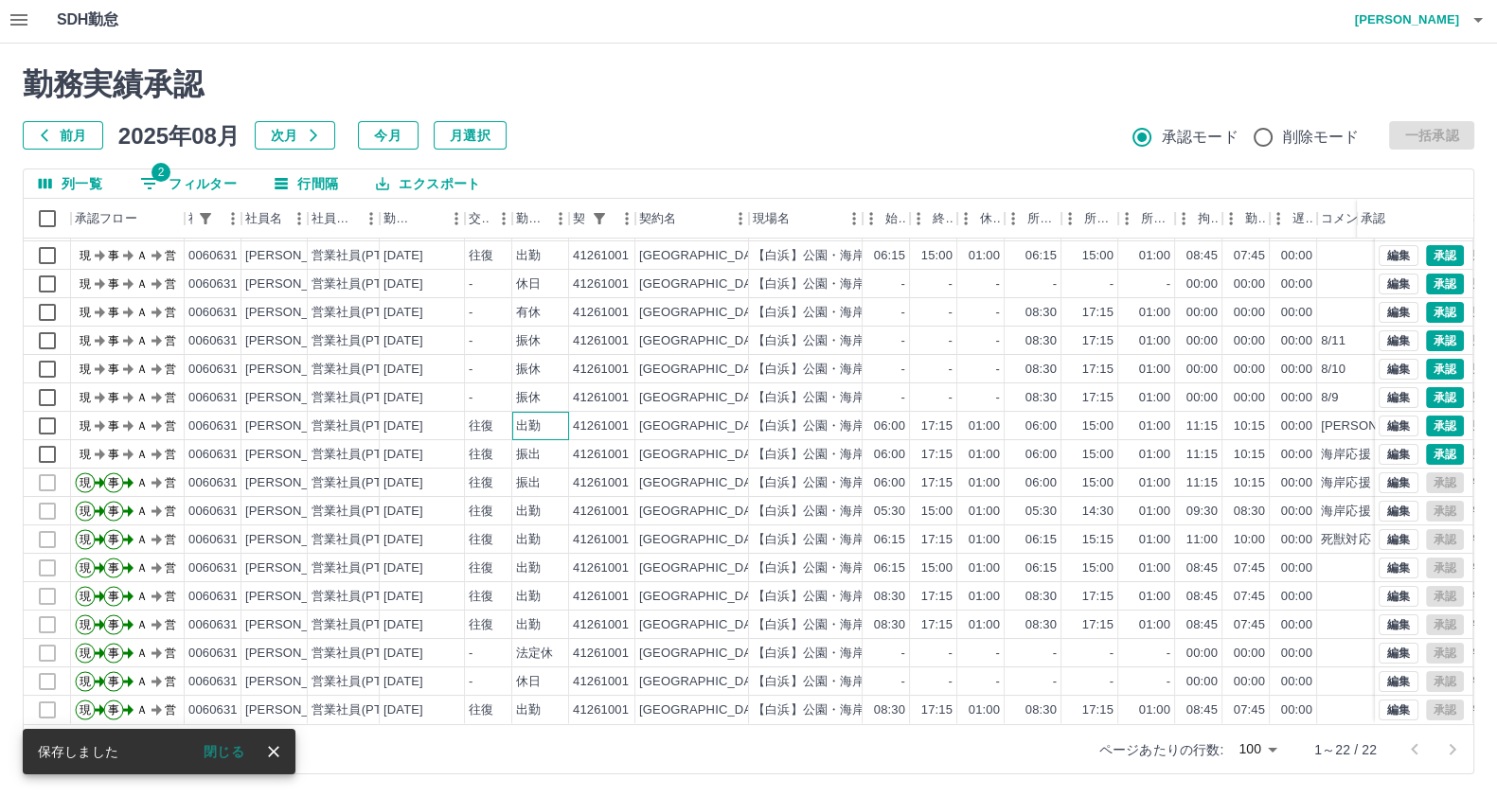
click at [539, 418] on div "出勤" at bounding box center [540, 426] width 57 height 28
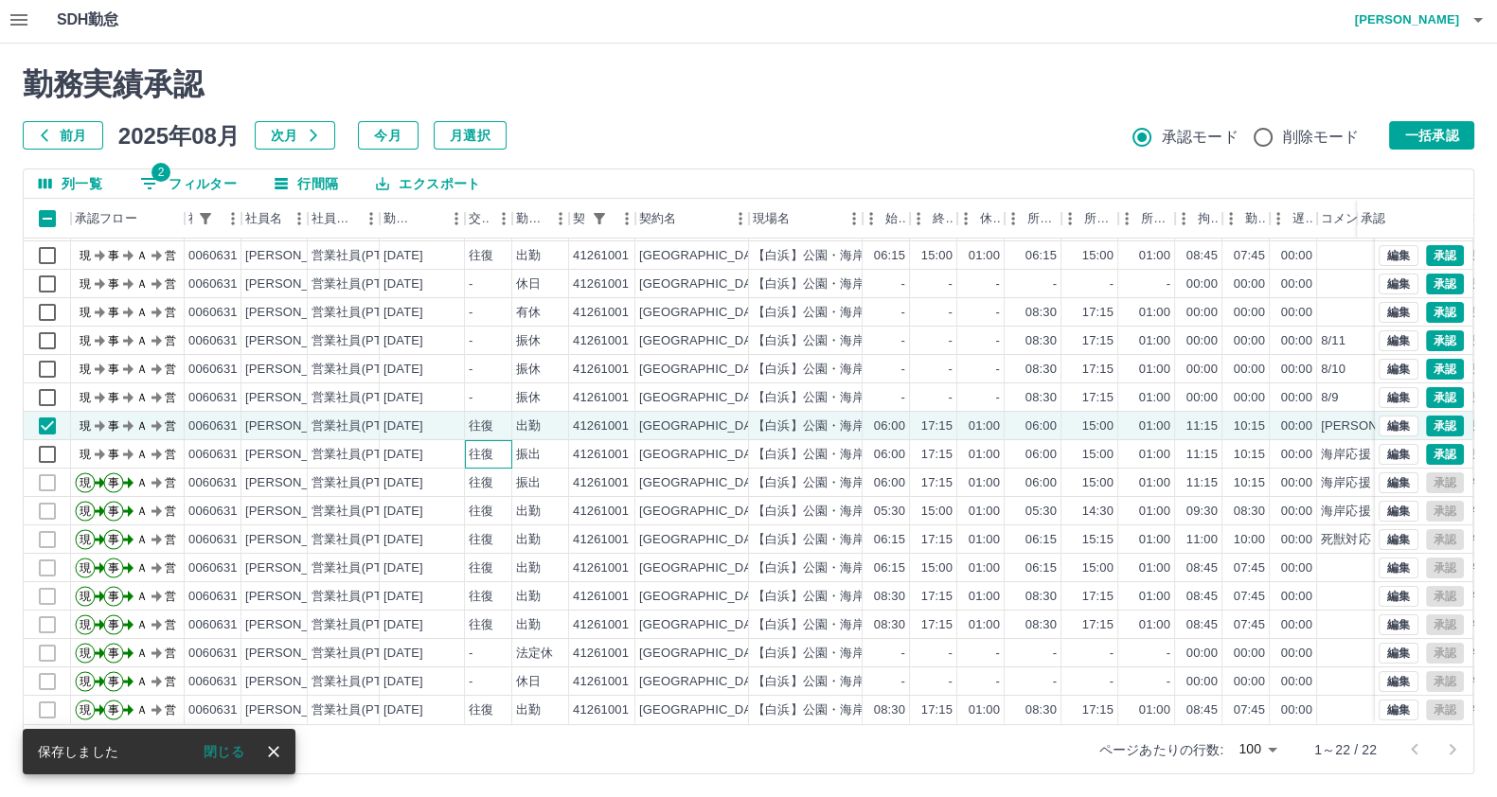
click at [465, 440] on div "往復" at bounding box center [488, 454] width 47 height 28
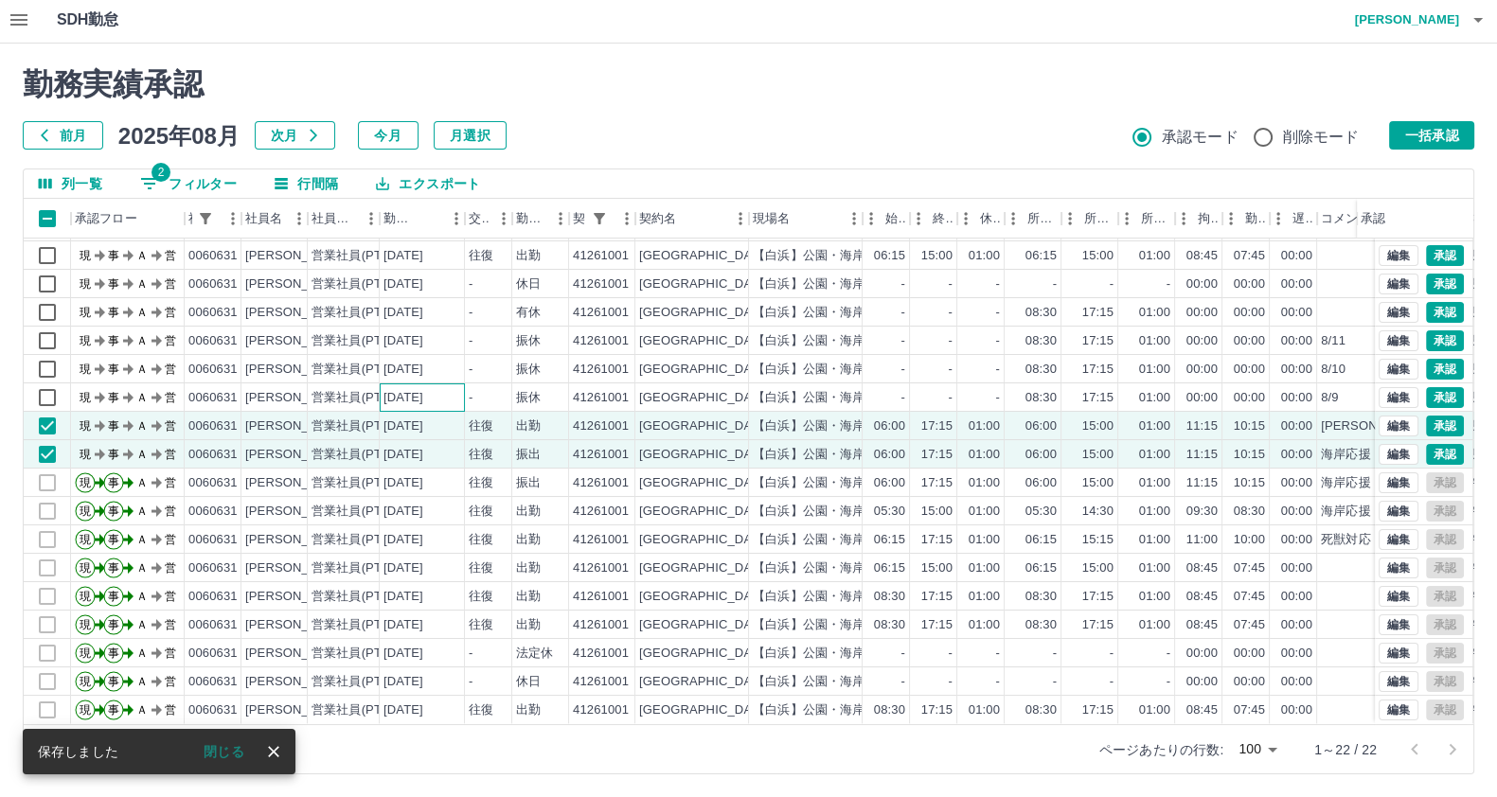
click at [436, 390] on div "[DATE]" at bounding box center [422, 397] width 85 height 28
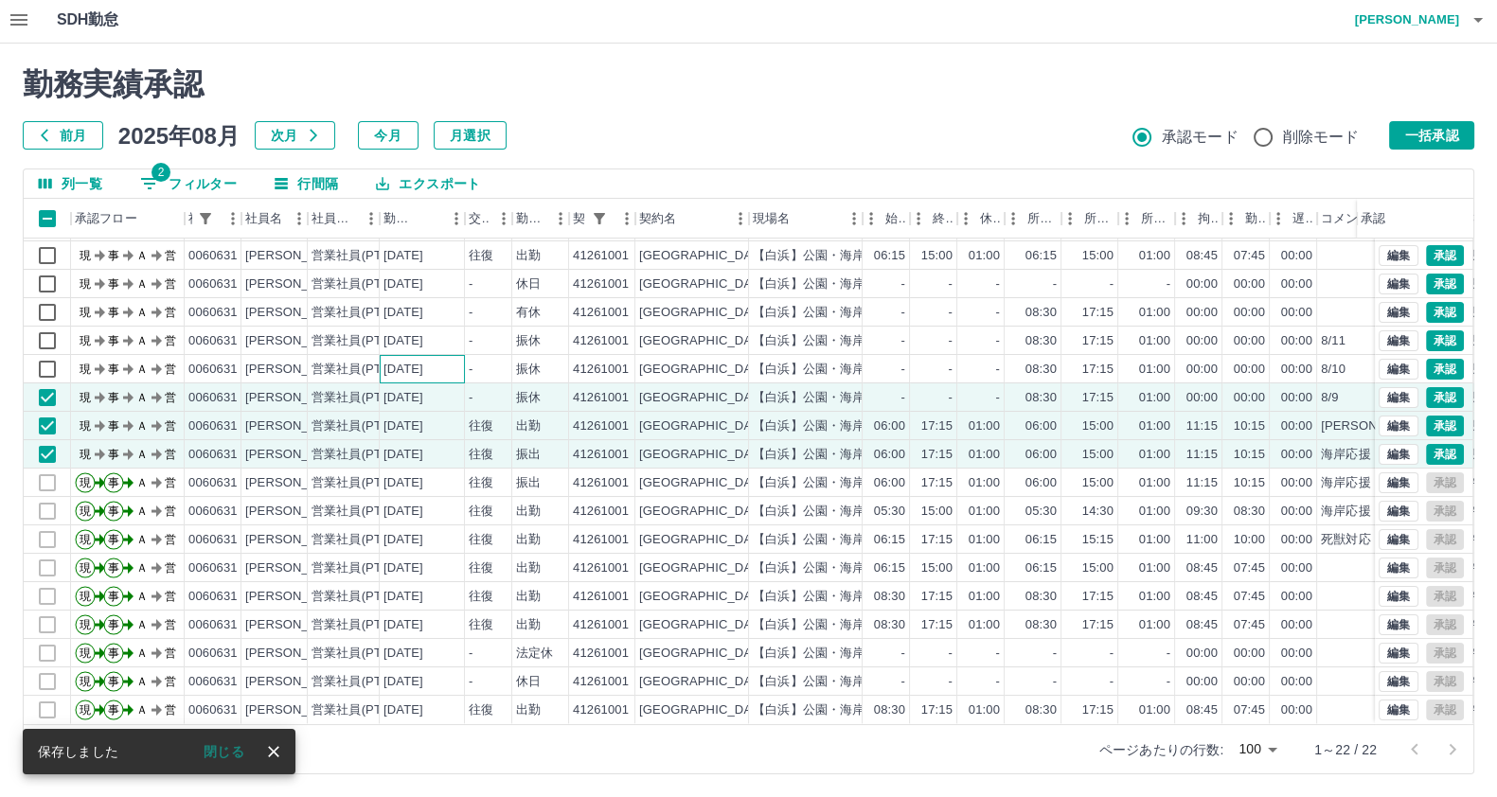
click at [427, 362] on div "[DATE]" at bounding box center [422, 369] width 85 height 28
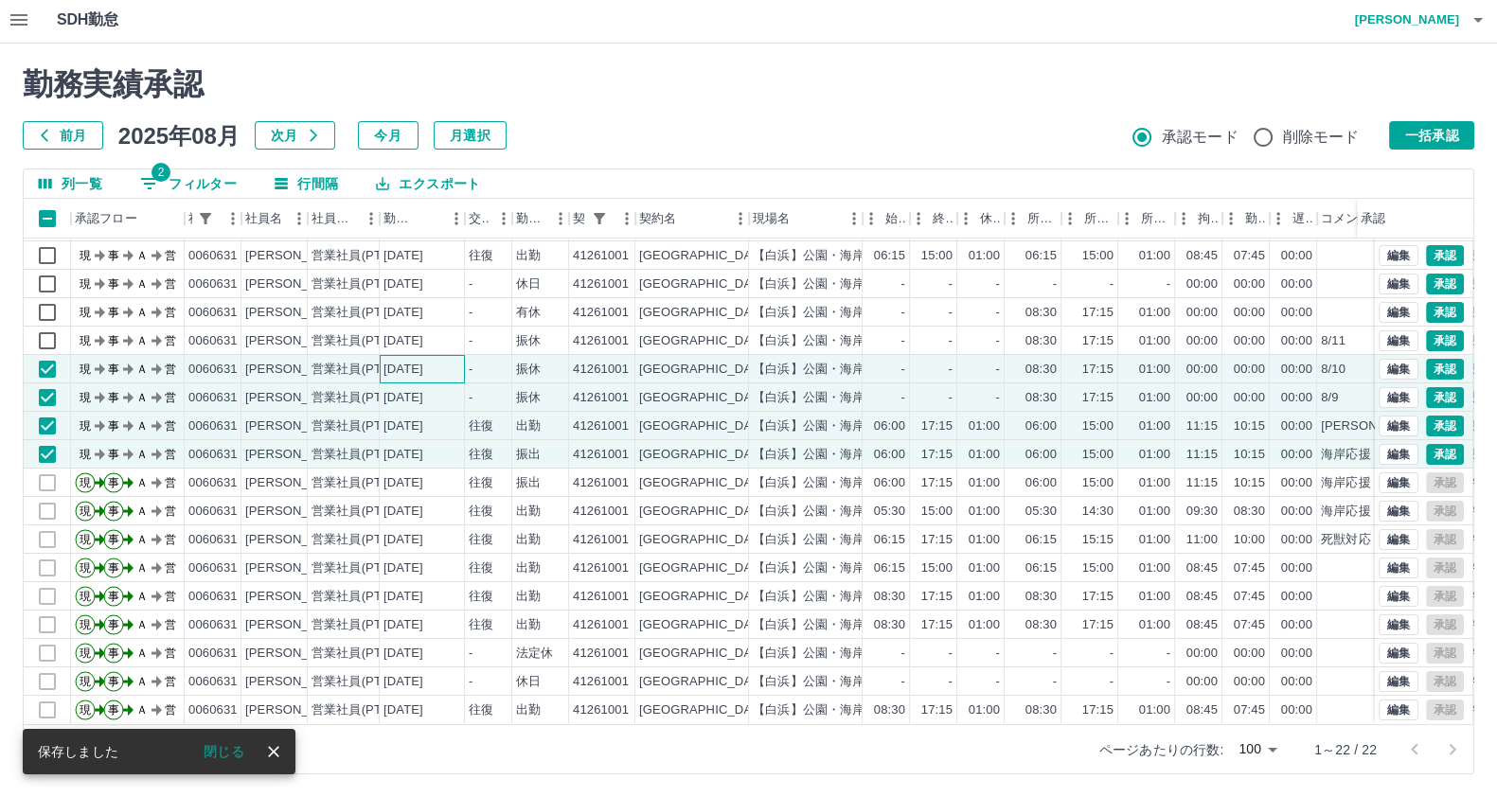
click at [423, 361] on div "[DATE]" at bounding box center [403, 370] width 40 height 18
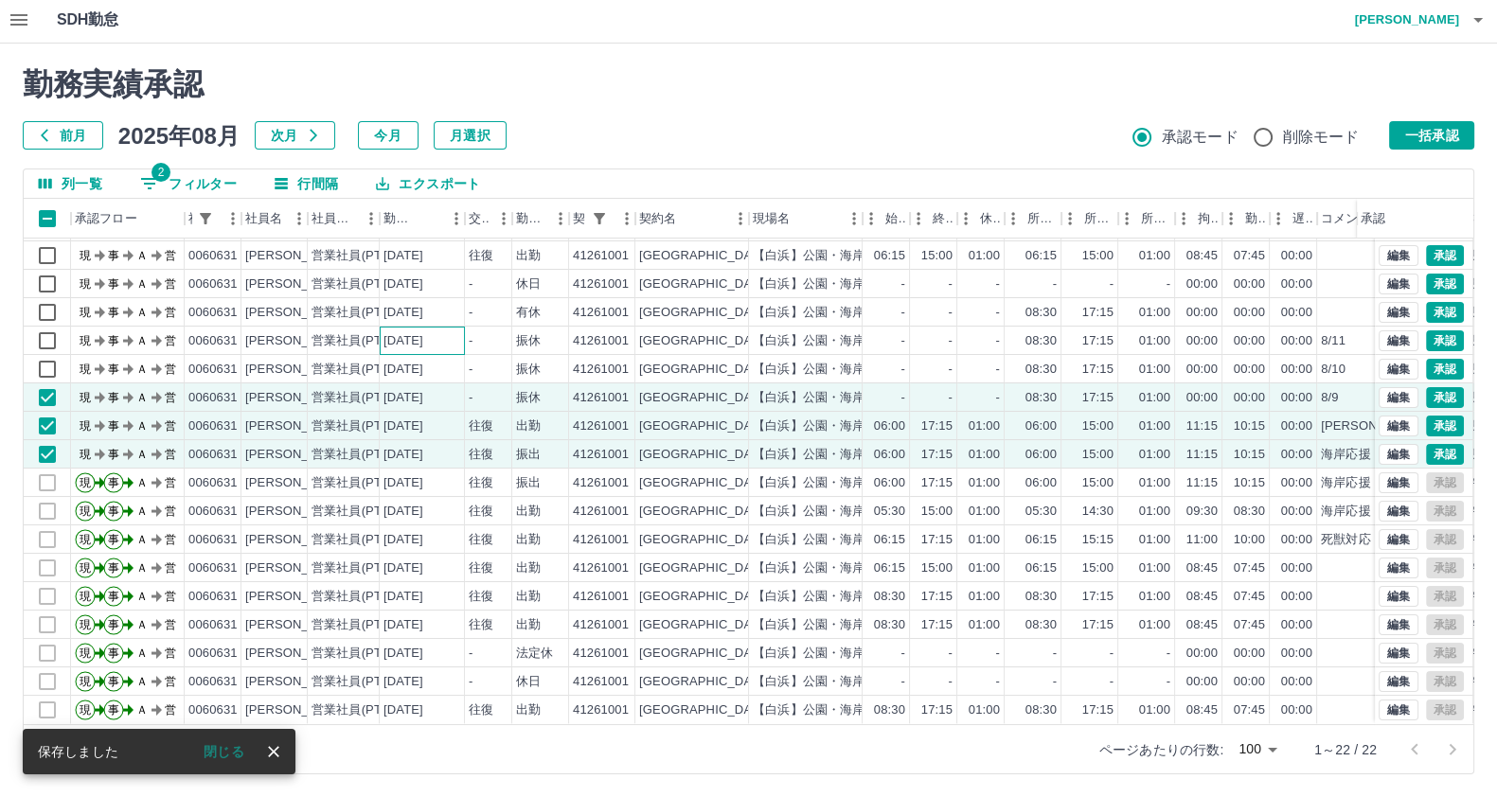
click at [423, 332] on div "[DATE]" at bounding box center [403, 341] width 40 height 18
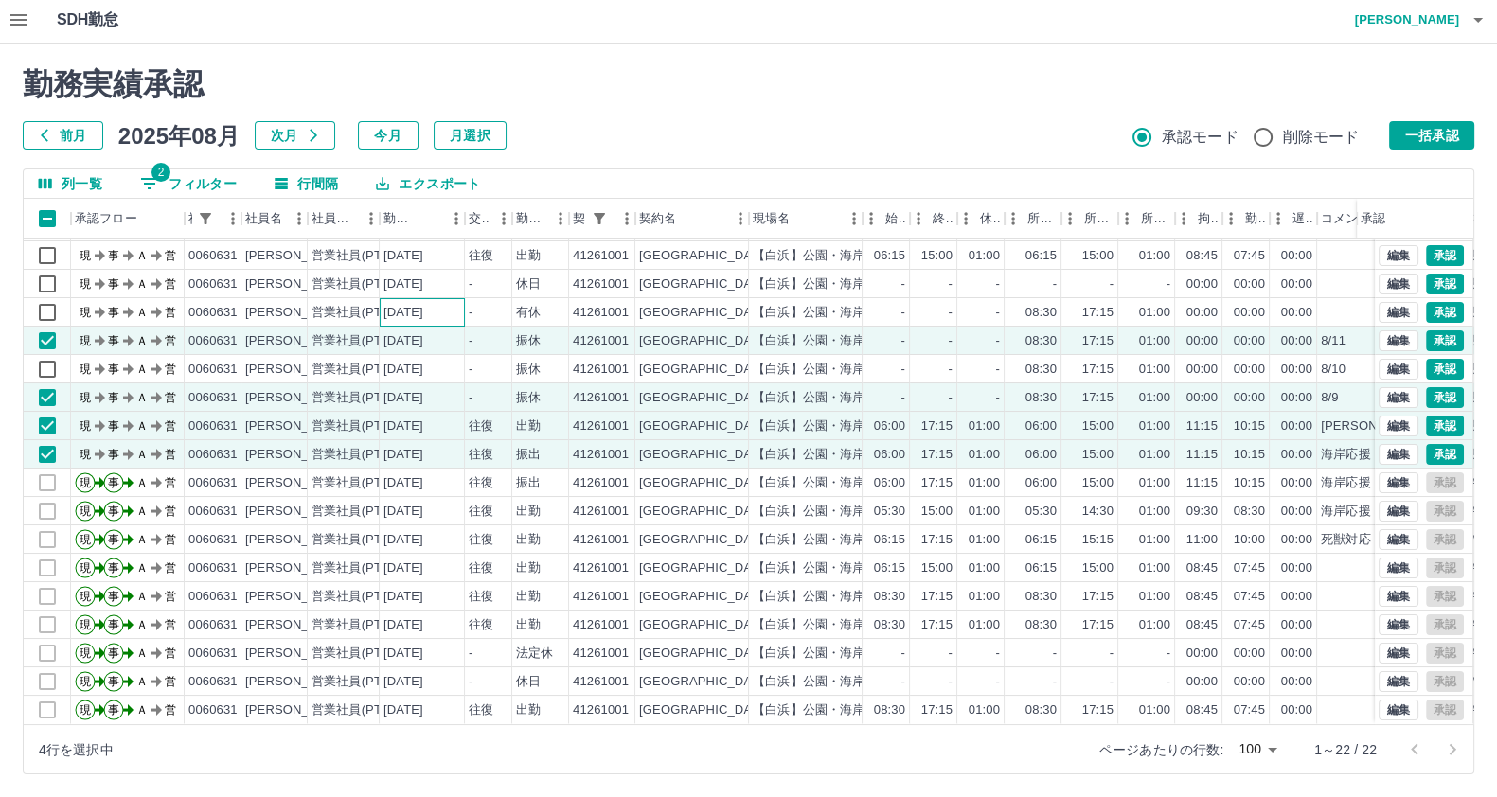
click at [423, 304] on div "[DATE]" at bounding box center [403, 313] width 40 height 18
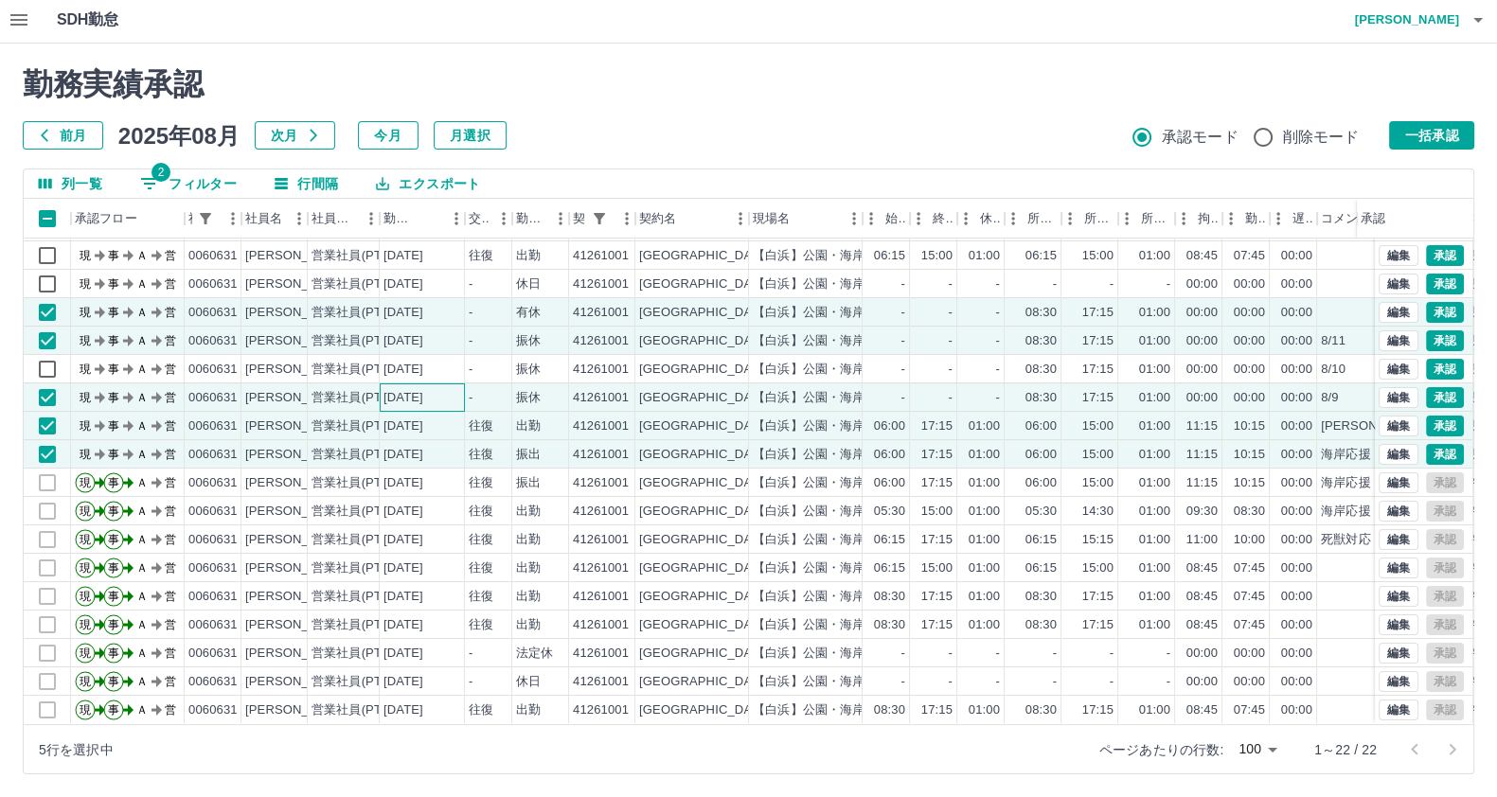
click at [430, 383] on div "[DATE]" at bounding box center [422, 397] width 85 height 28
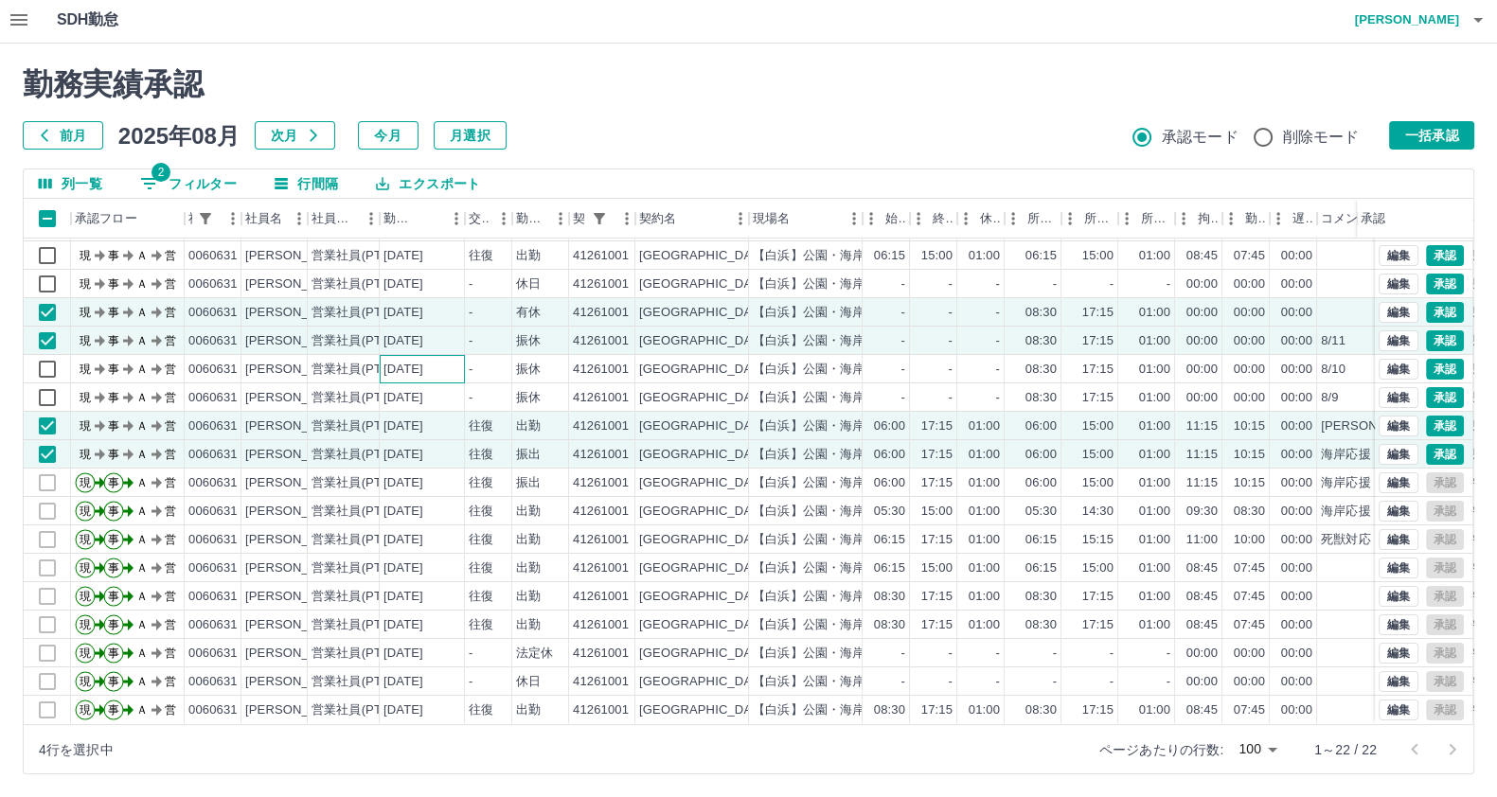
click at [423, 361] on div "[DATE]" at bounding box center [403, 370] width 40 height 18
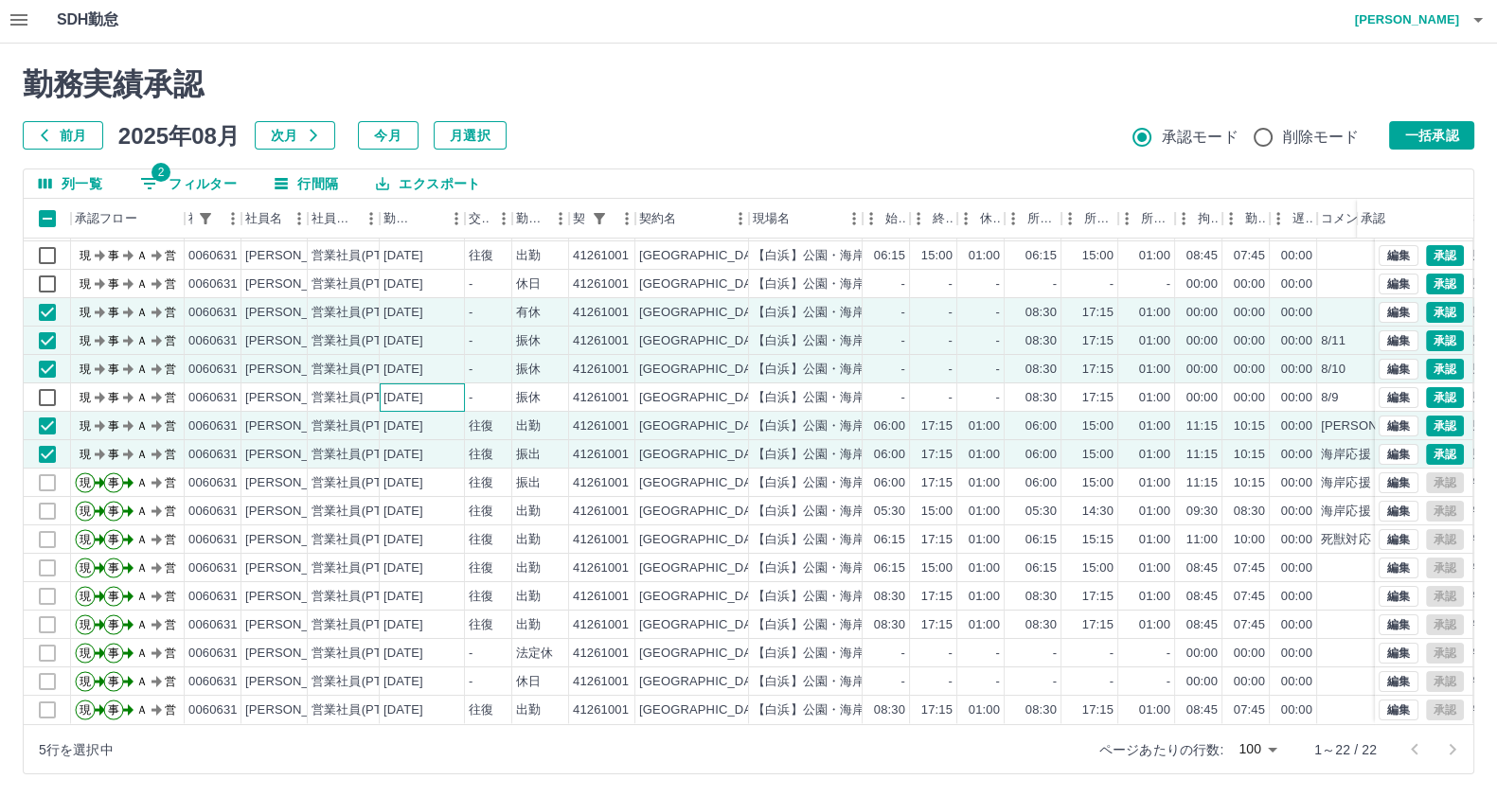
click at [439, 383] on div "[DATE]" at bounding box center [422, 397] width 85 height 28
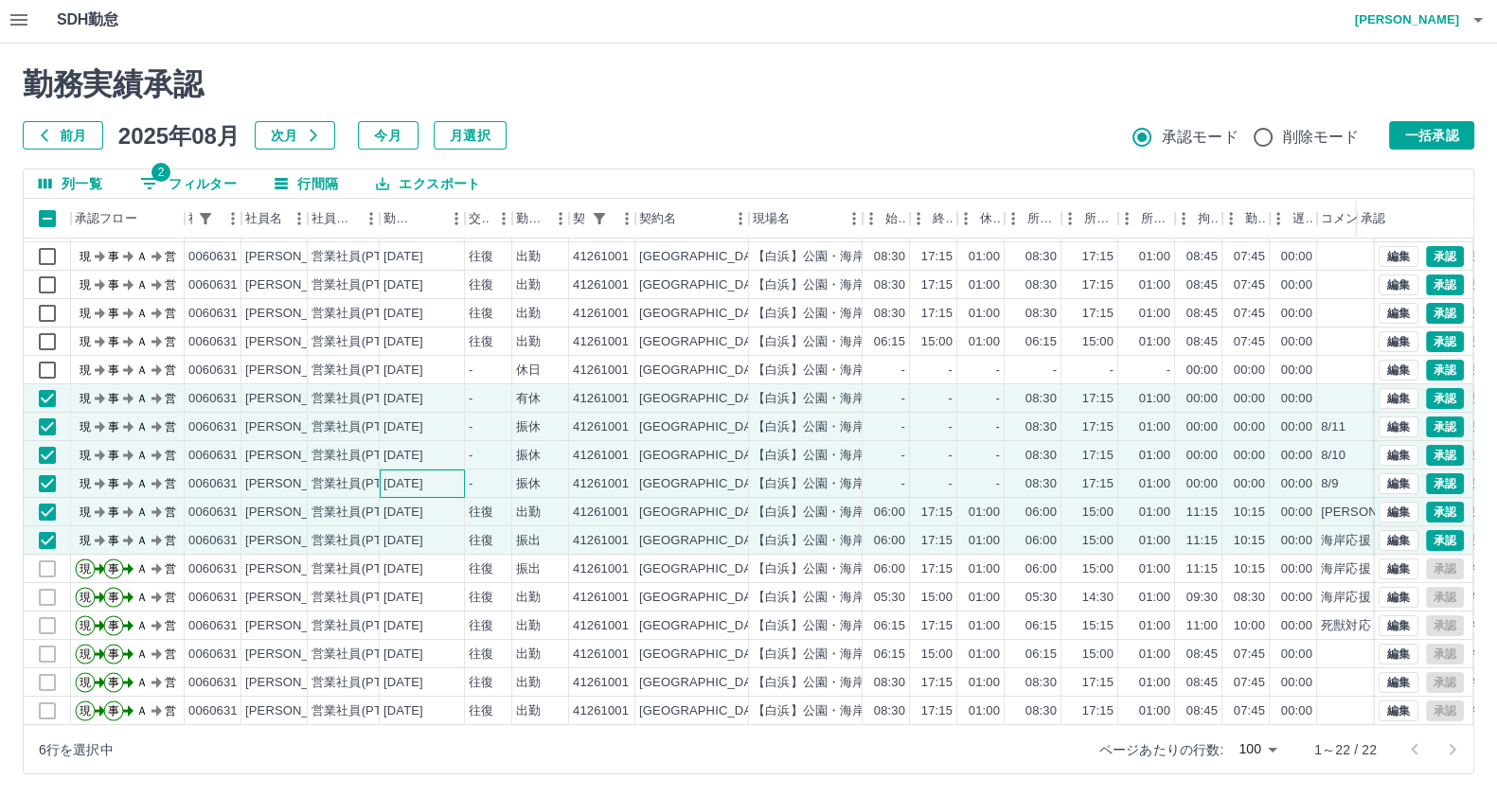
scroll to position [0, 0]
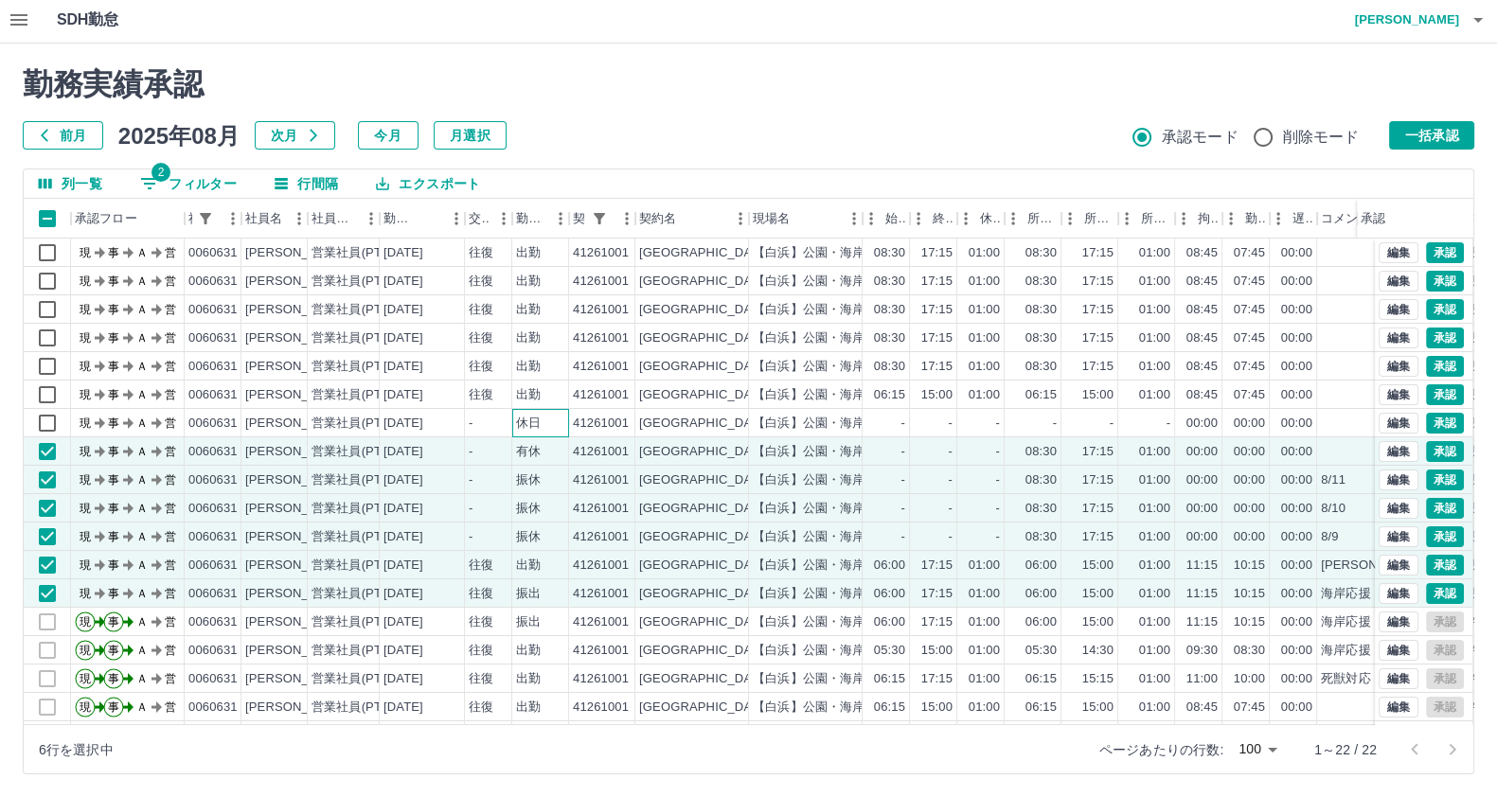
click at [538, 420] on div "休日" at bounding box center [528, 424] width 25 height 18
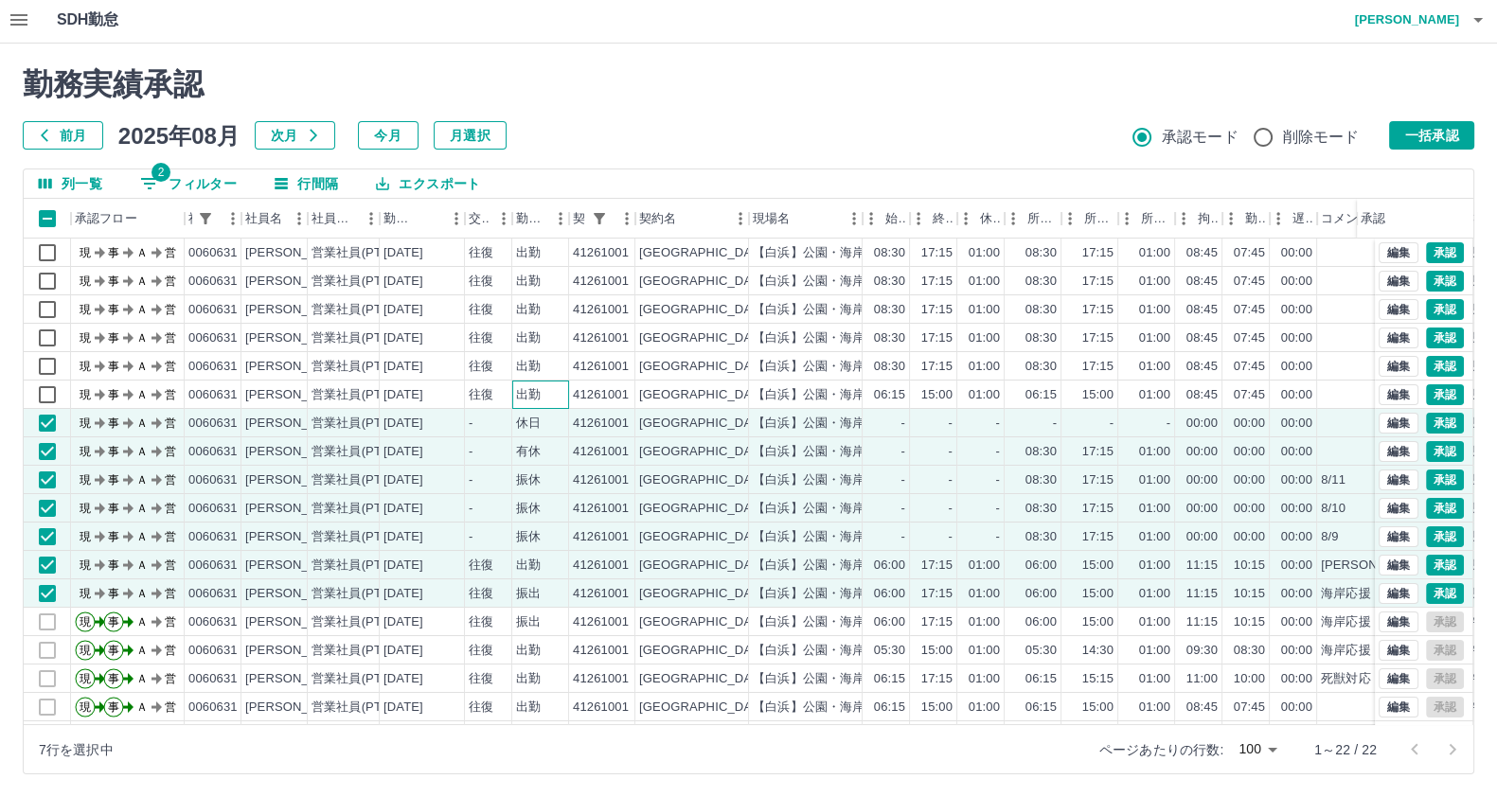
click at [530, 392] on div "出勤" at bounding box center [528, 395] width 25 height 18
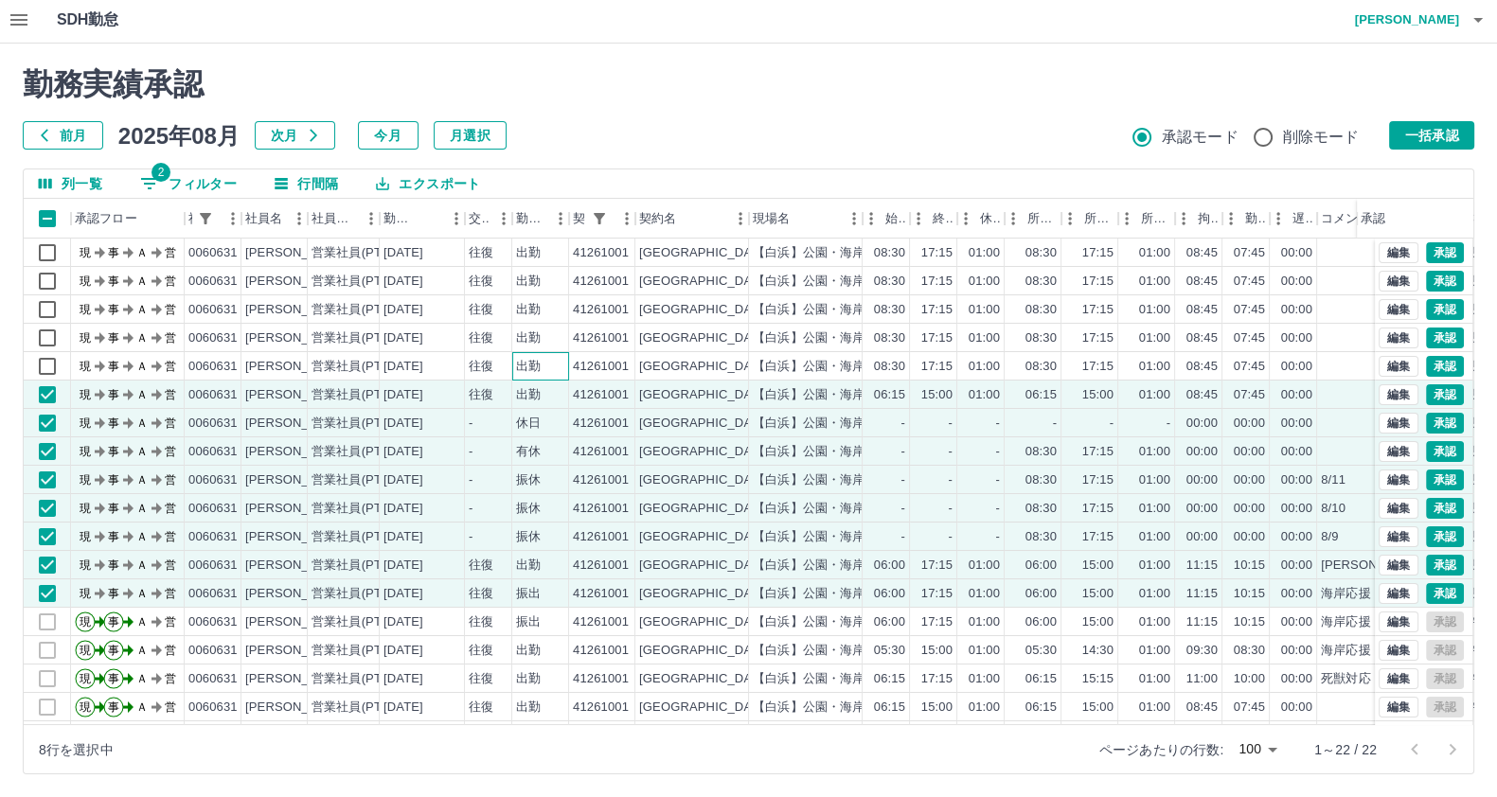
click at [544, 366] on div "出勤" at bounding box center [540, 366] width 57 height 28
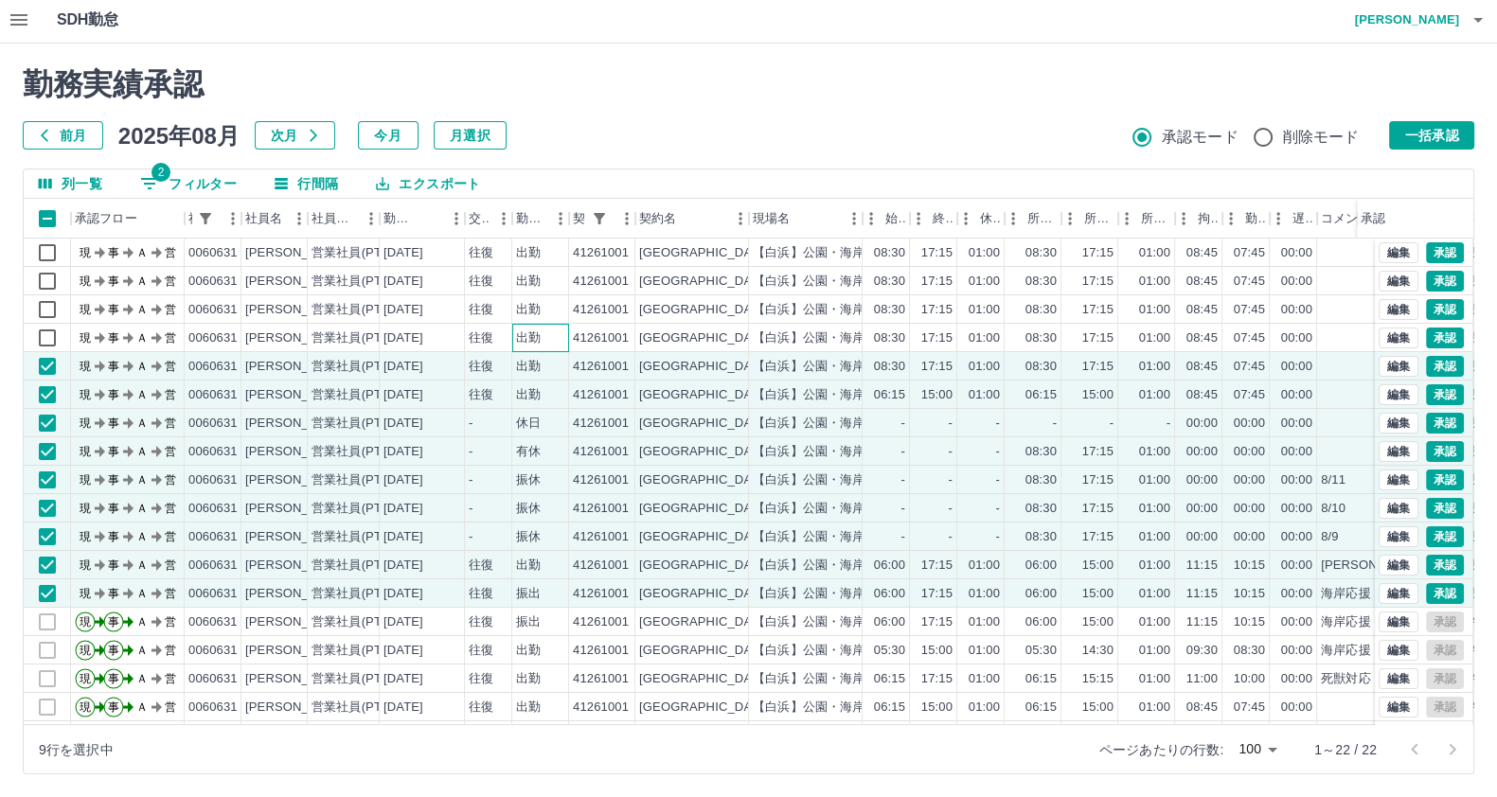
click at [544, 333] on div "出勤" at bounding box center [540, 338] width 57 height 28
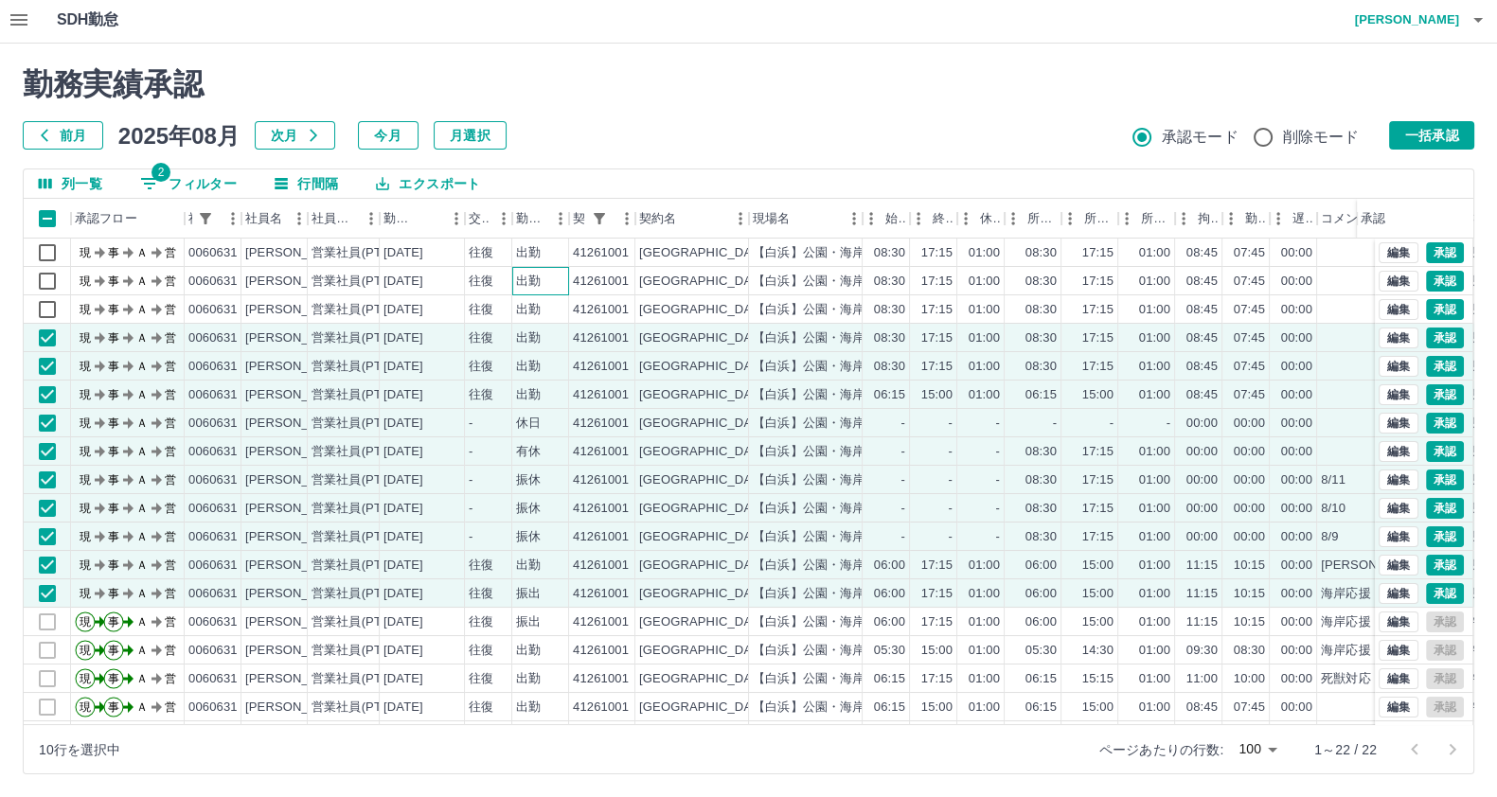
click at [532, 293] on div "出勤" at bounding box center [540, 281] width 57 height 28
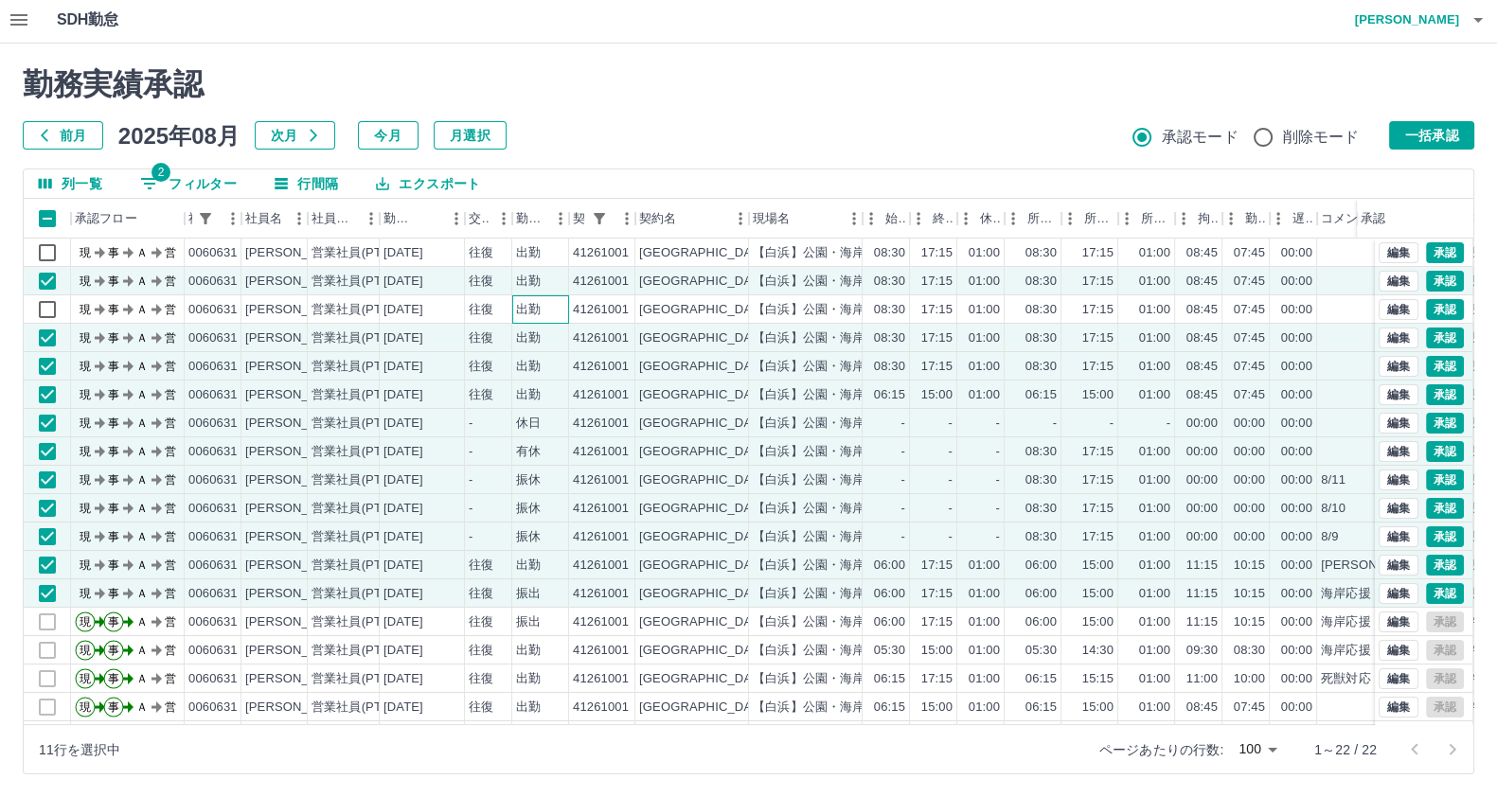
click at [516, 306] on div "出勤" at bounding box center [528, 310] width 25 height 18
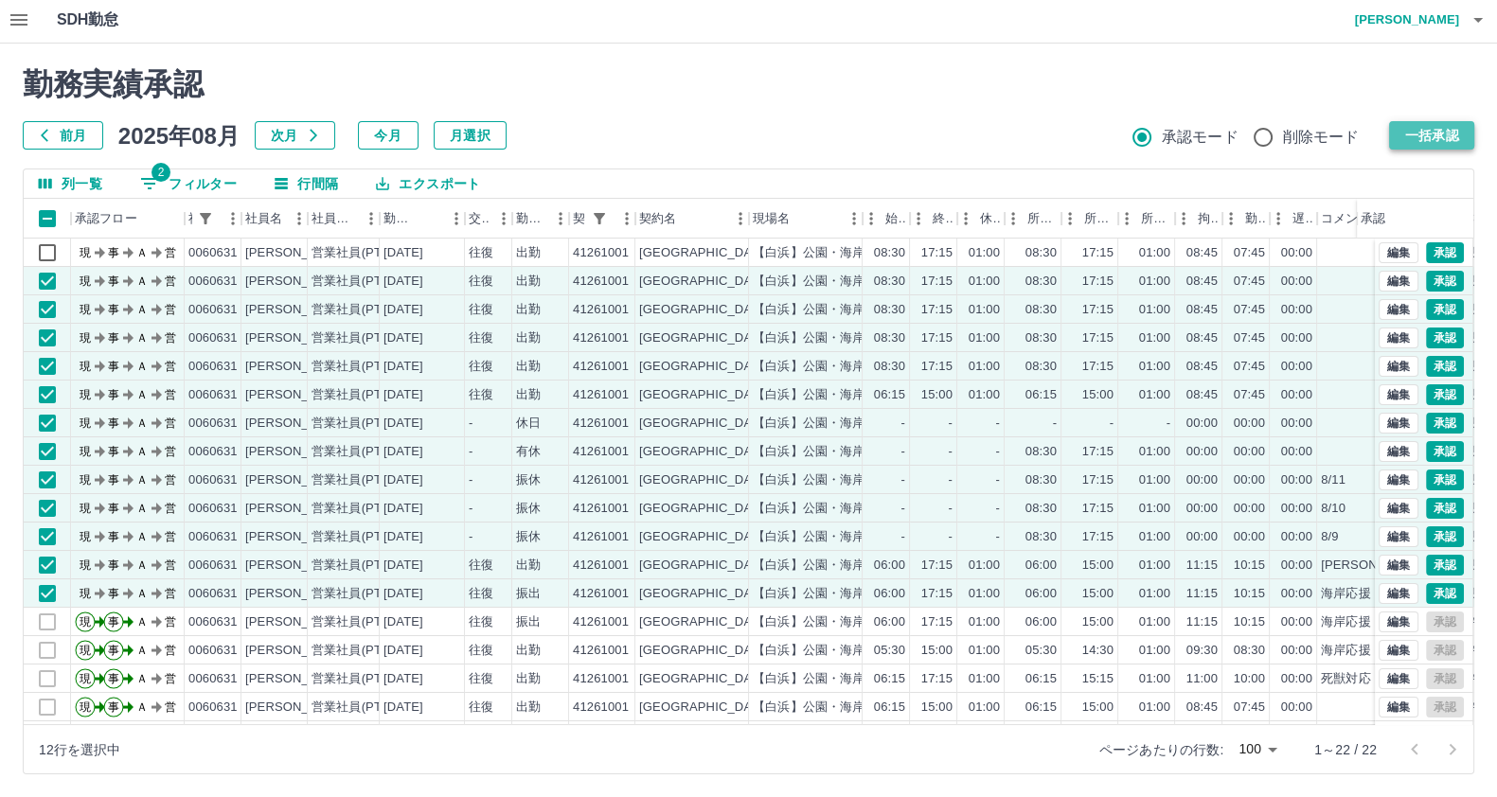
click at [1427, 127] on button "一括承認" at bounding box center [1431, 135] width 85 height 28
click at [1433, 119] on div "勤務実績承認 前月 2025年08月 次月 今月 月選択 承認モード 削除モード 一括承認" at bounding box center [748, 107] width 1451 height 83
click at [1432, 134] on button "一括承認" at bounding box center [1431, 135] width 85 height 28
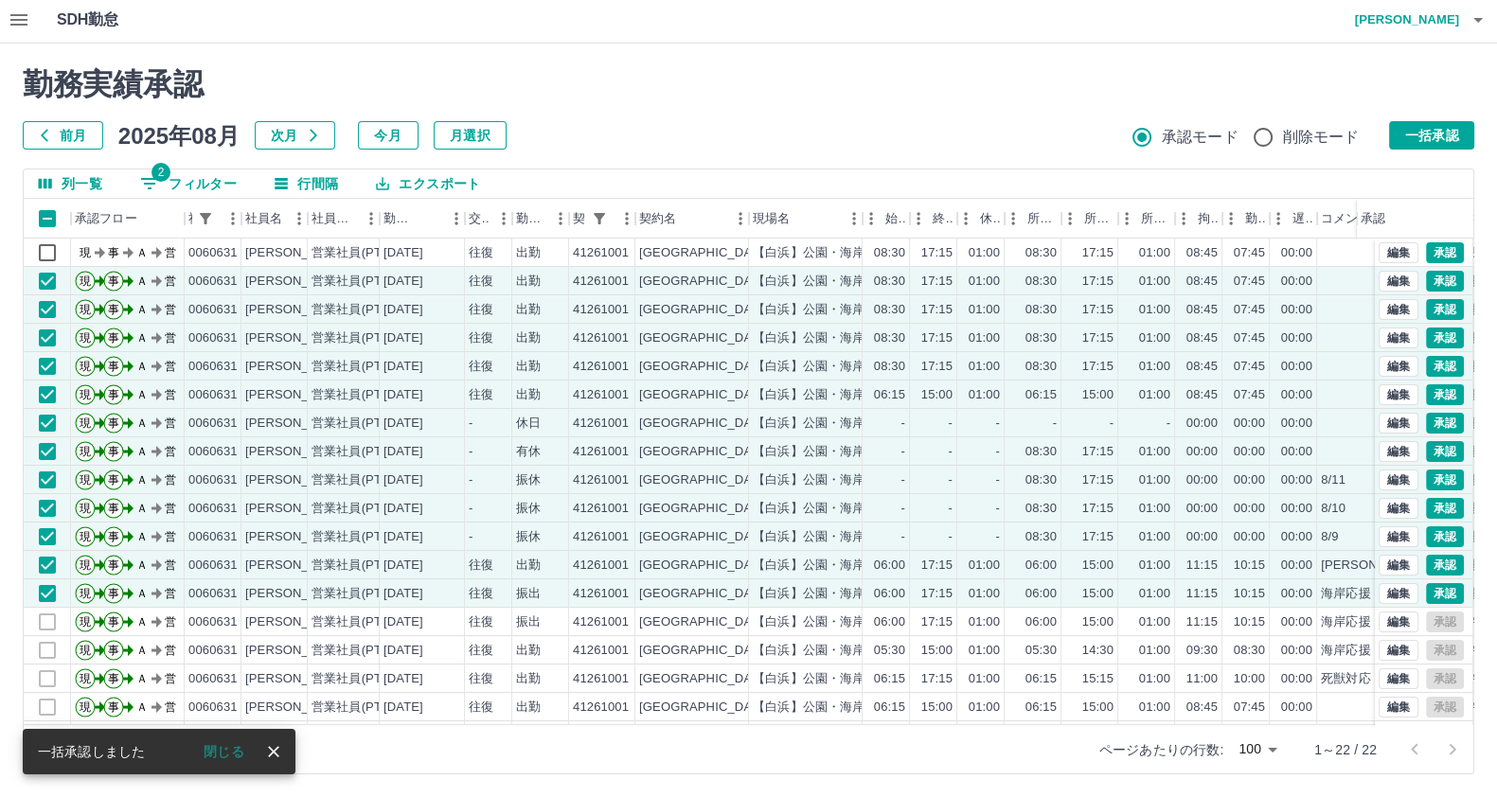
click at [194, 179] on button "2 フィルター" at bounding box center [188, 183] width 127 height 28
select select "**********"
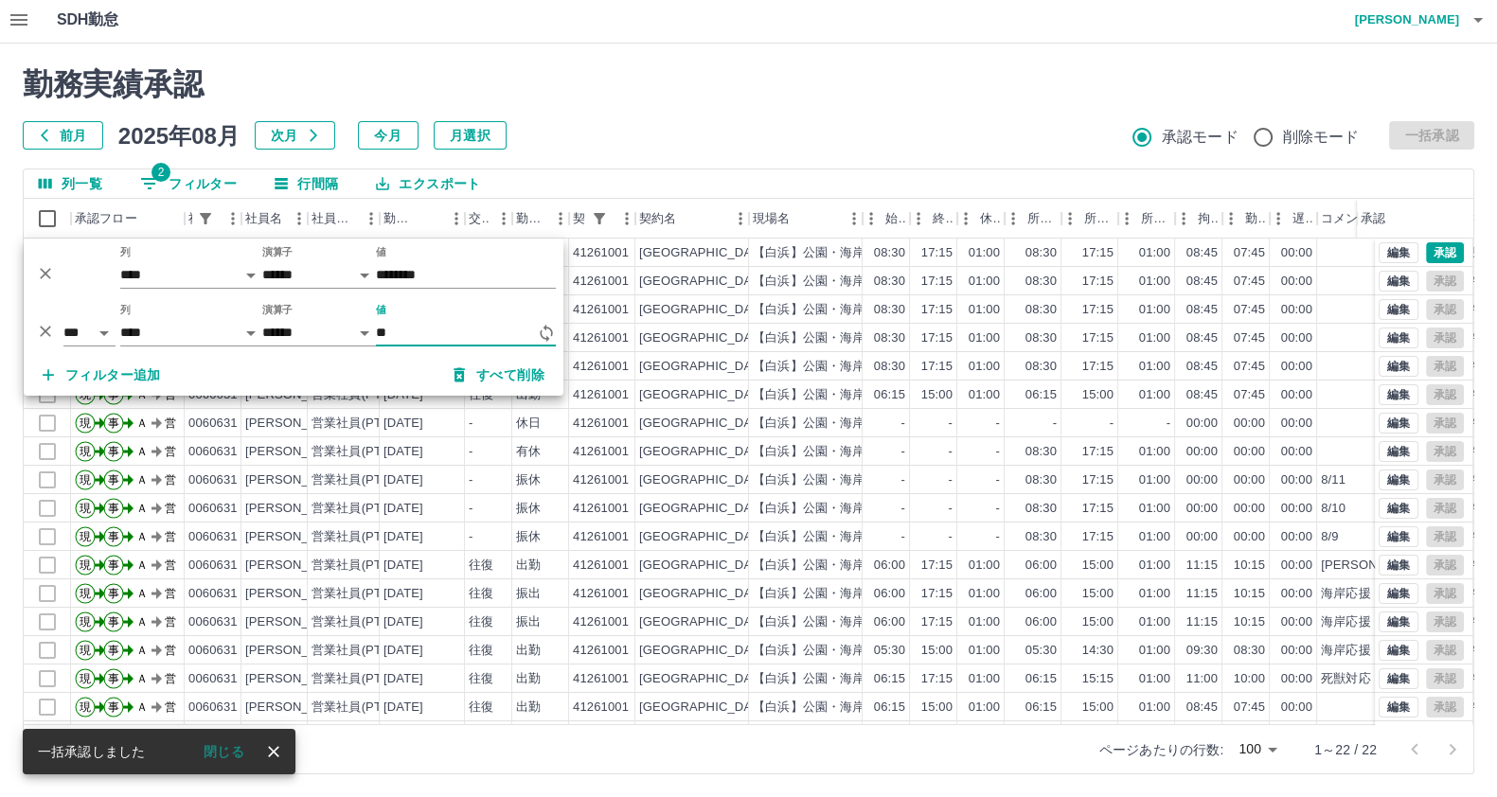
type input "*"
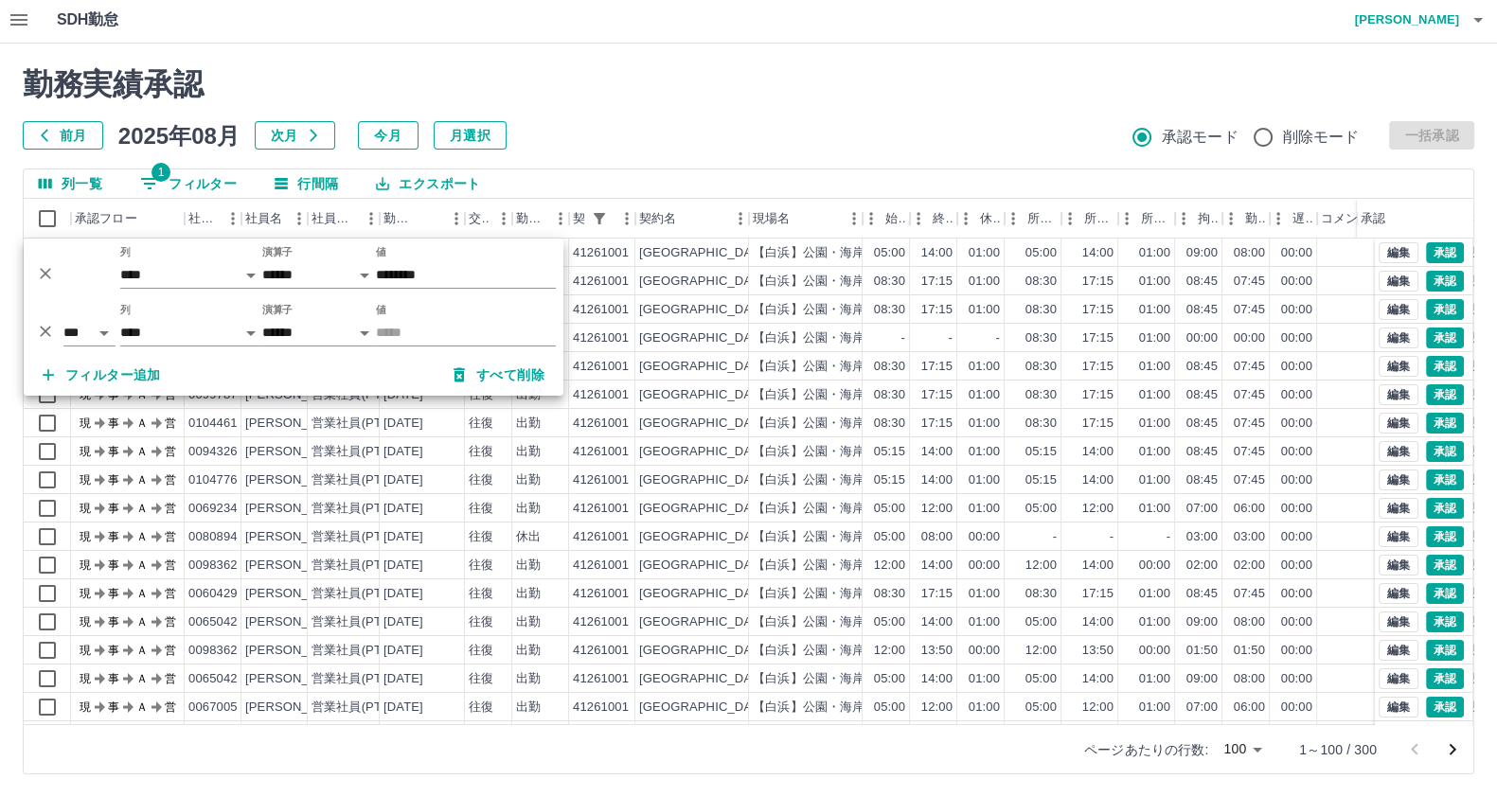
click at [890, 77] on h2 "勤務実績承認" at bounding box center [748, 84] width 1451 height 36
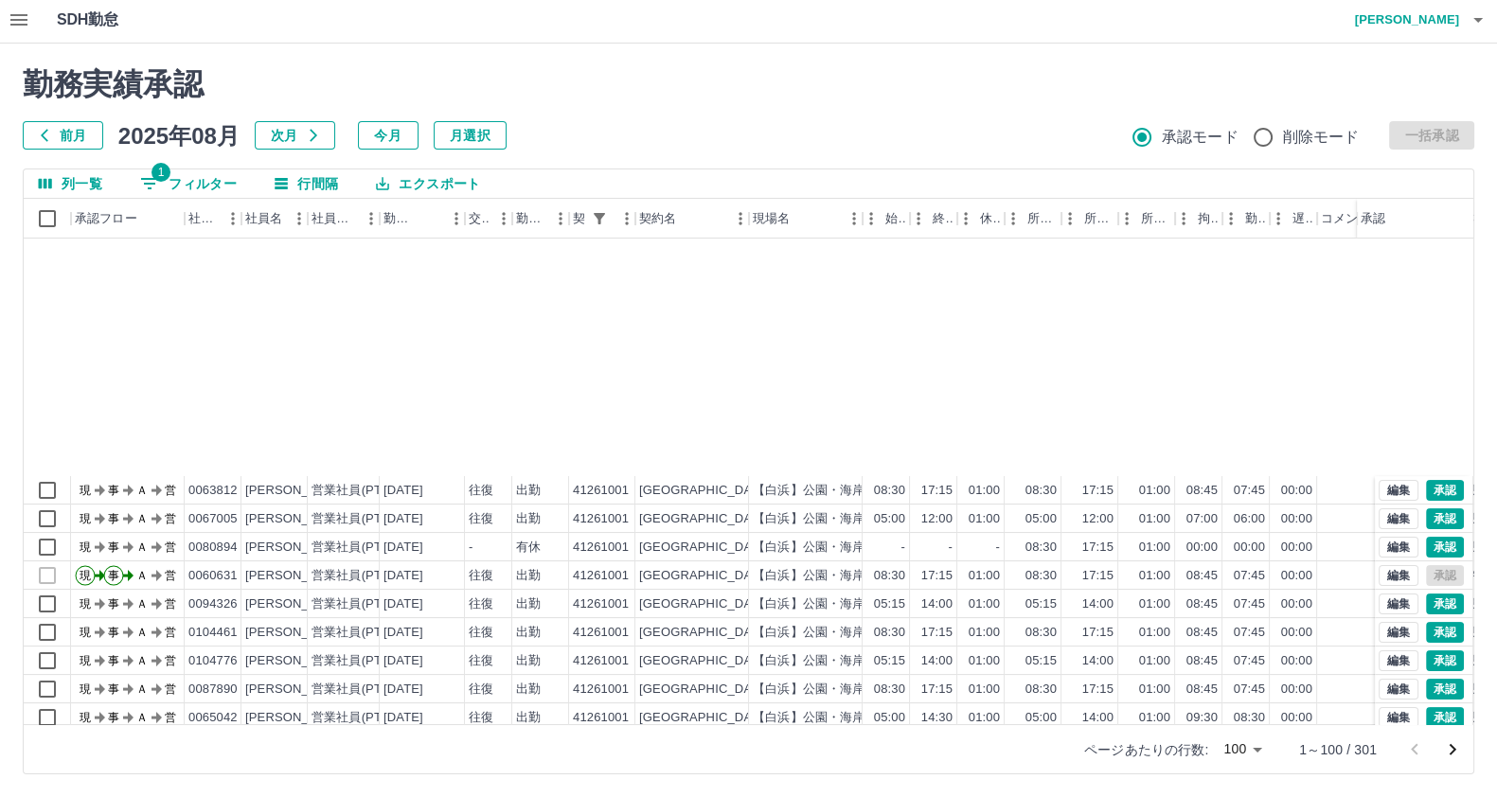
scroll to position [946, 0]
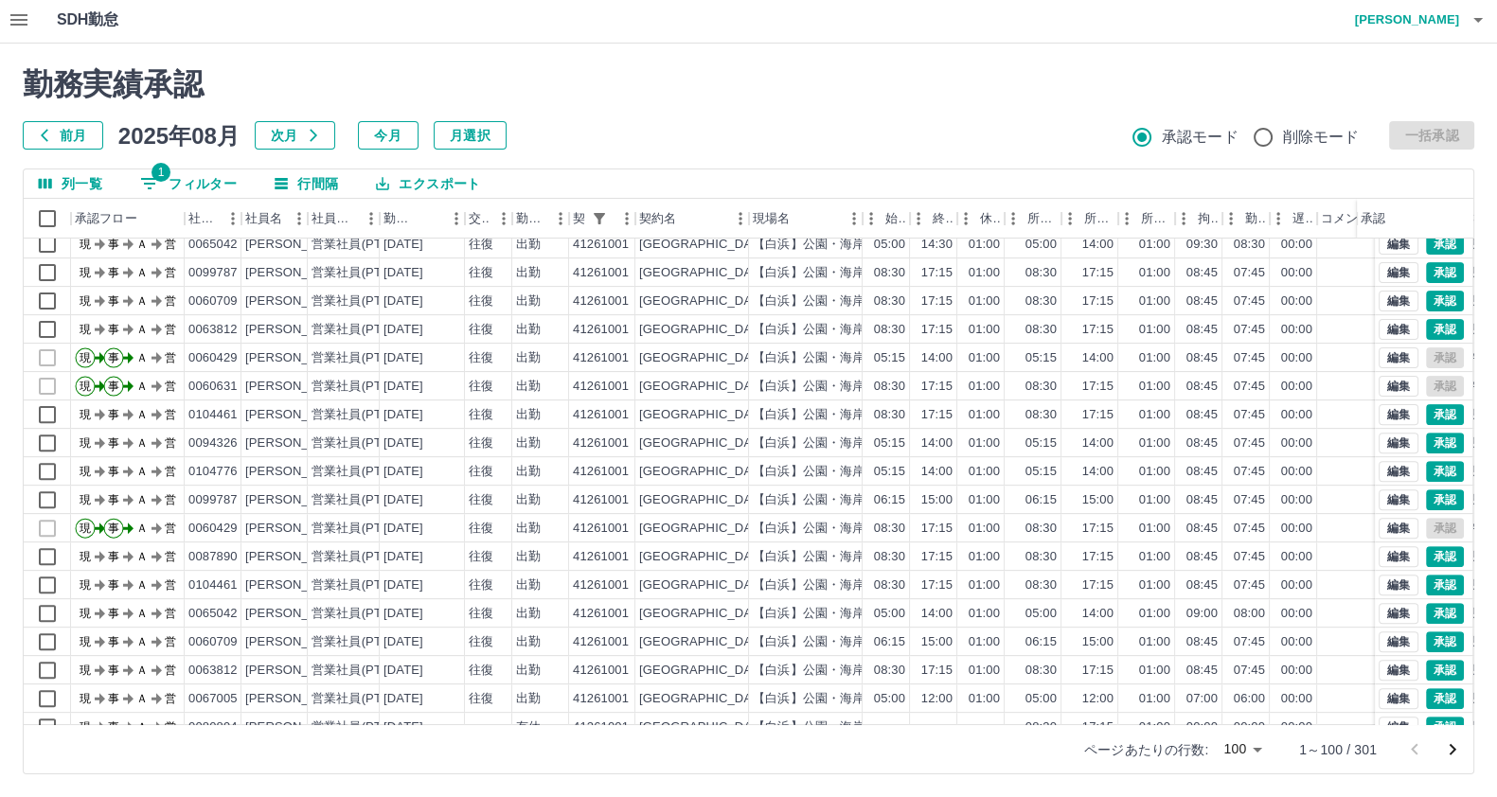
click at [1447, 746] on icon "次のページへ" at bounding box center [1452, 749] width 23 height 23
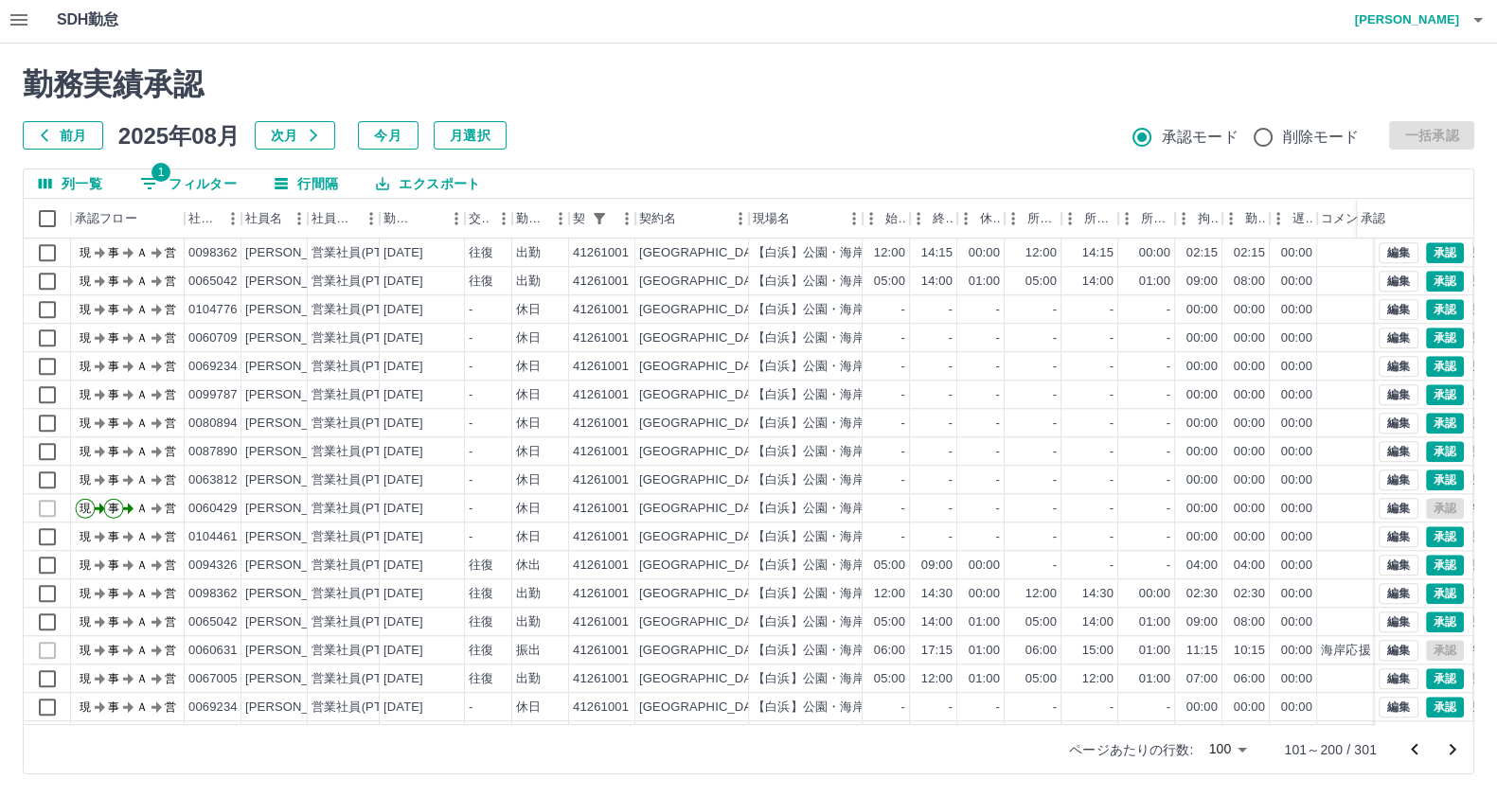
scroll to position [2372, 0]
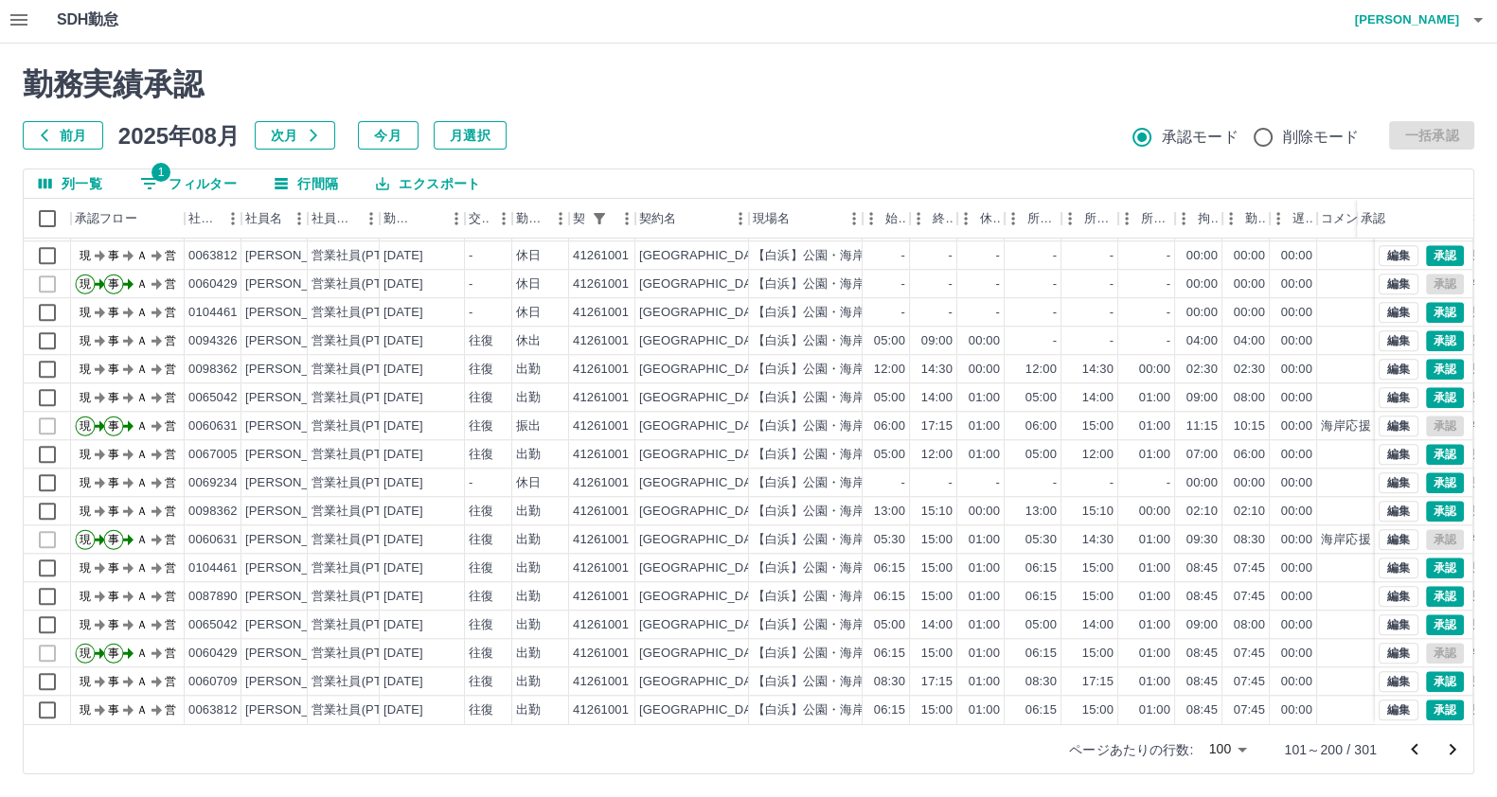
click at [1441, 741] on icon "次のページへ" at bounding box center [1452, 749] width 23 height 23
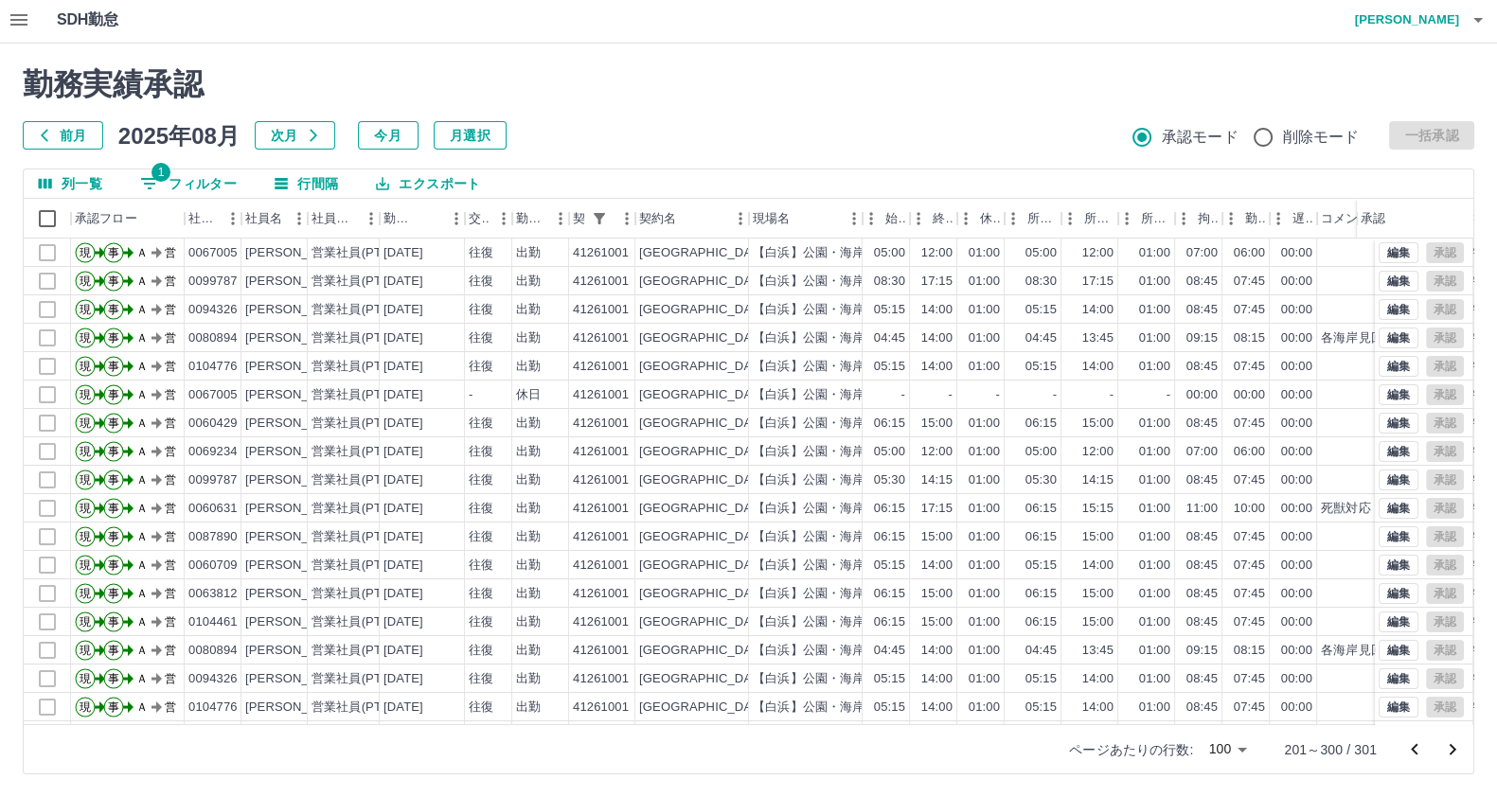
scroll to position [0, 0]
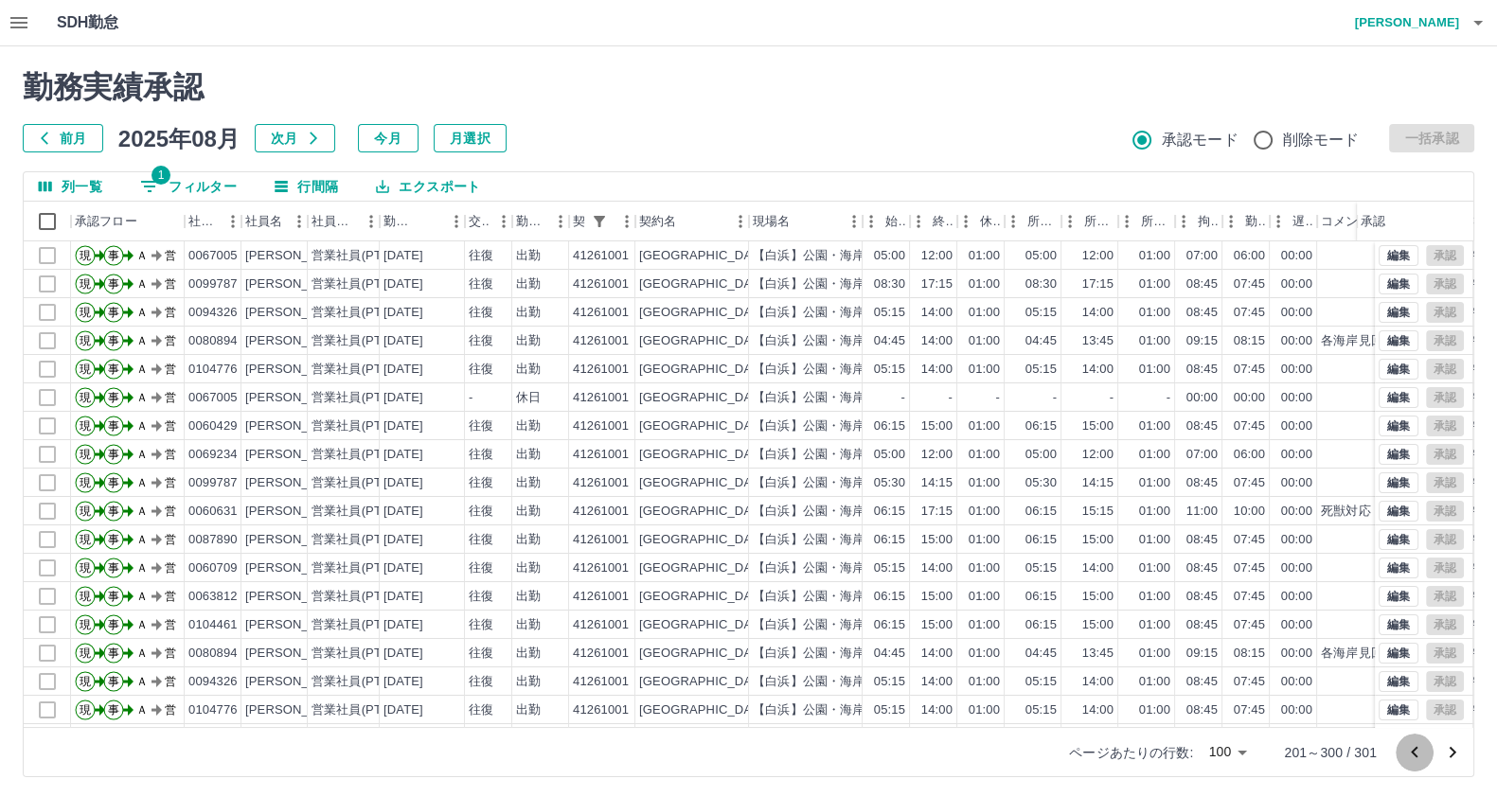
click at [1414, 748] on icon "前のページへ" at bounding box center [1414, 751] width 7 height 11
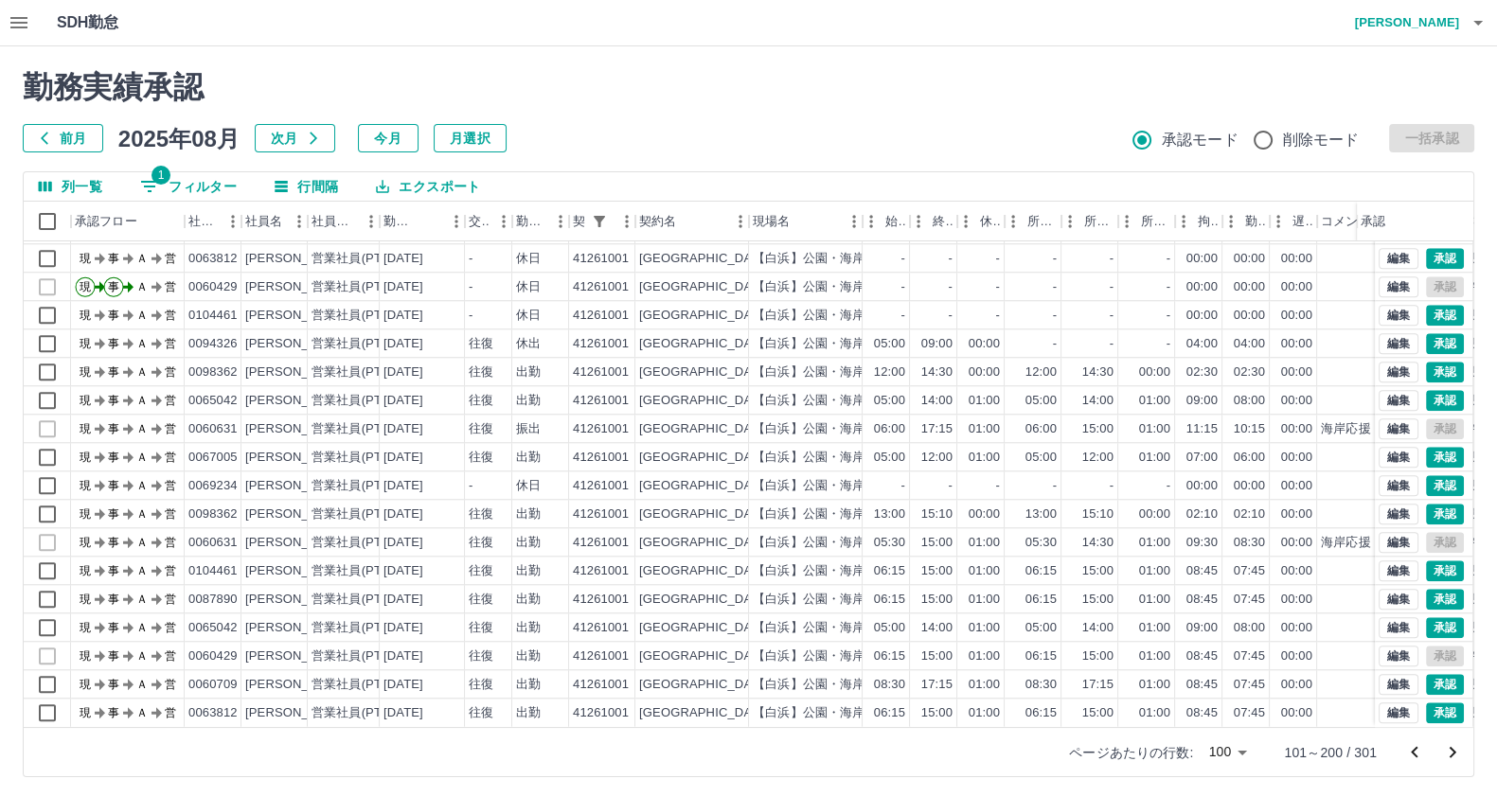
scroll to position [2372, 0]
click at [545, 699] on div "出勤" at bounding box center [540, 713] width 57 height 28
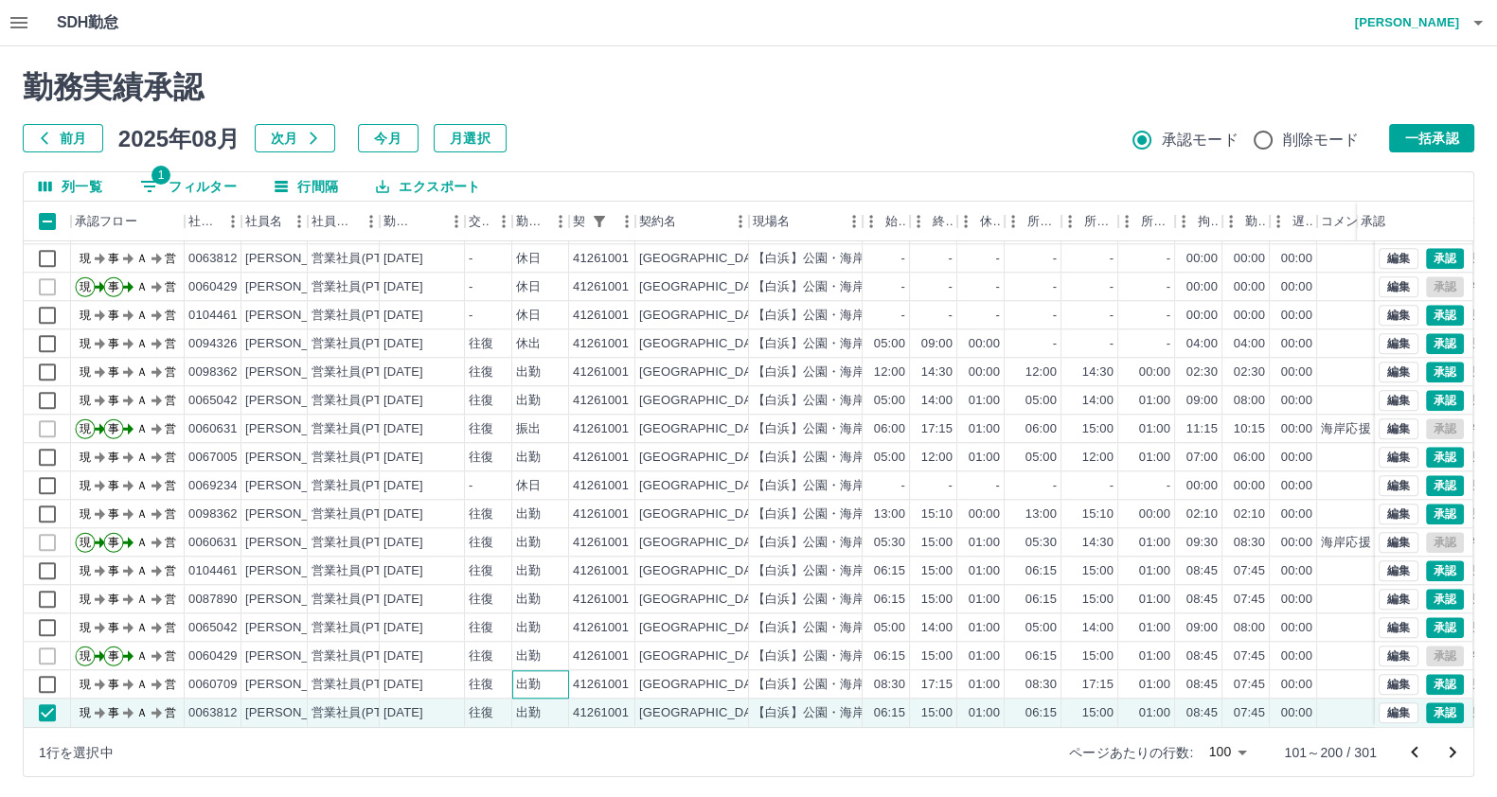
click at [530, 676] on div "出勤" at bounding box center [528, 685] width 25 height 18
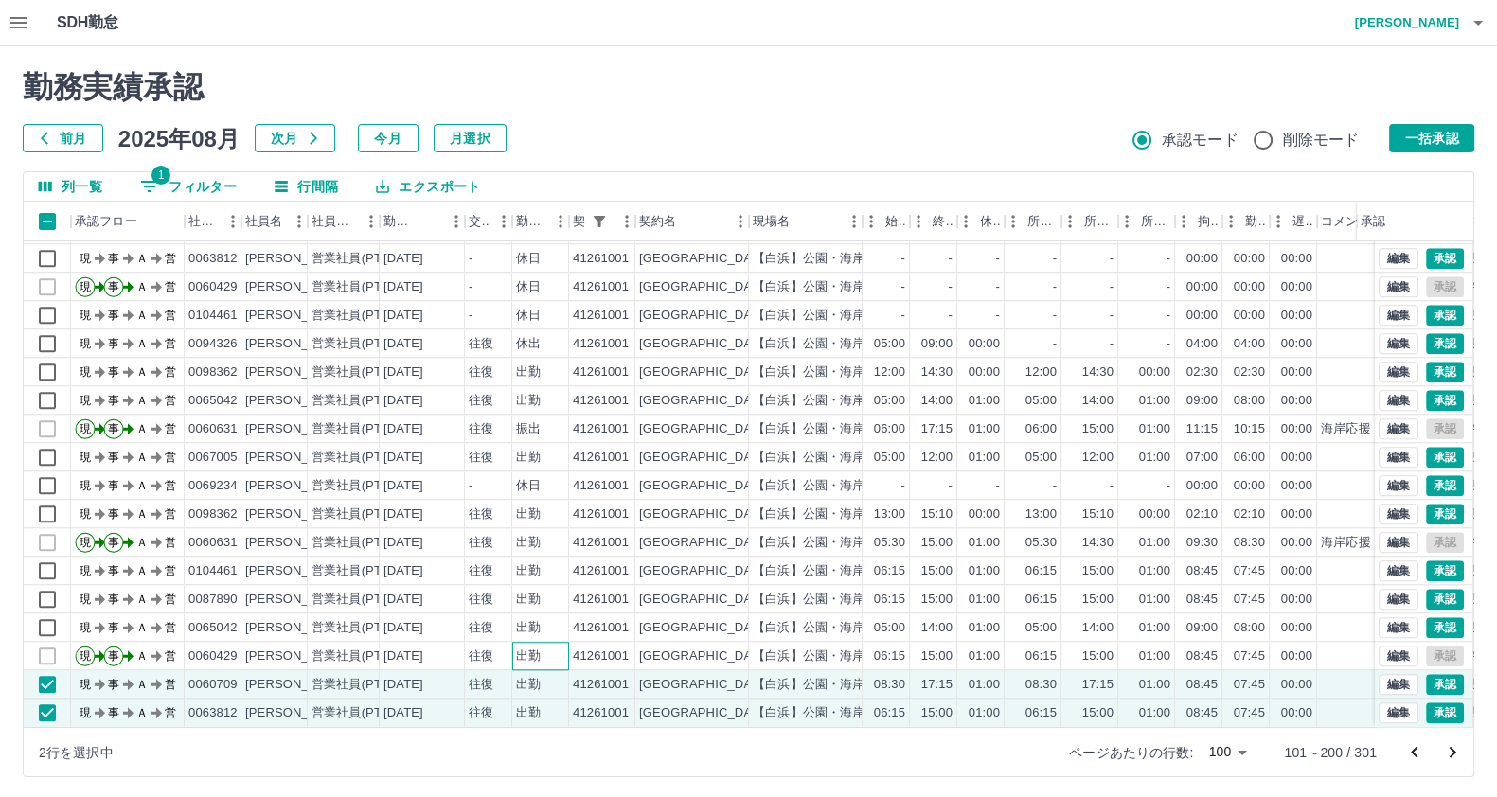
click at [512, 642] on div "出勤" at bounding box center [540, 656] width 57 height 28
click at [505, 614] on div "往復" at bounding box center [488, 628] width 47 height 28
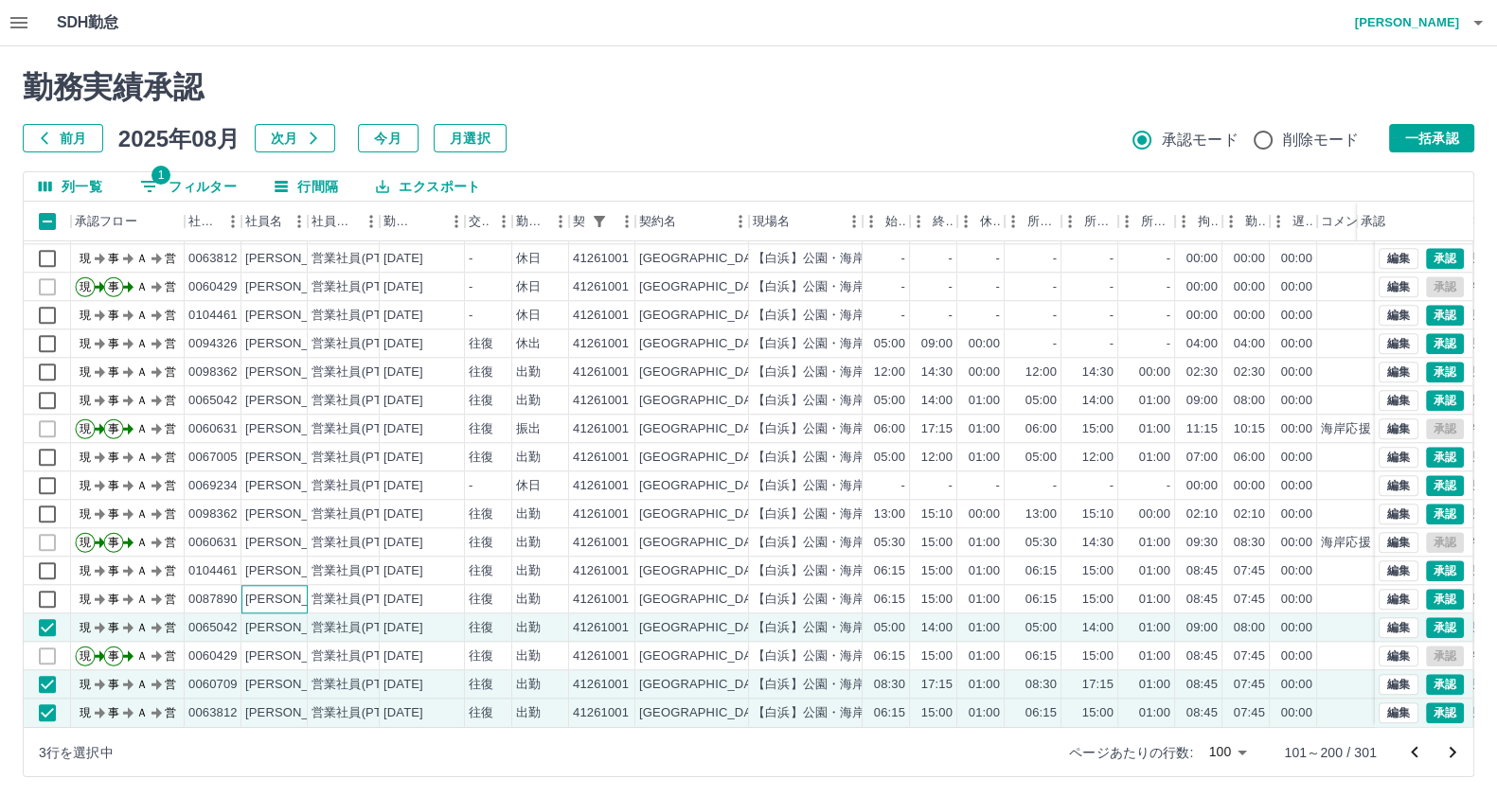
click at [279, 591] on div "山本　明博" at bounding box center [296, 600] width 103 height 18
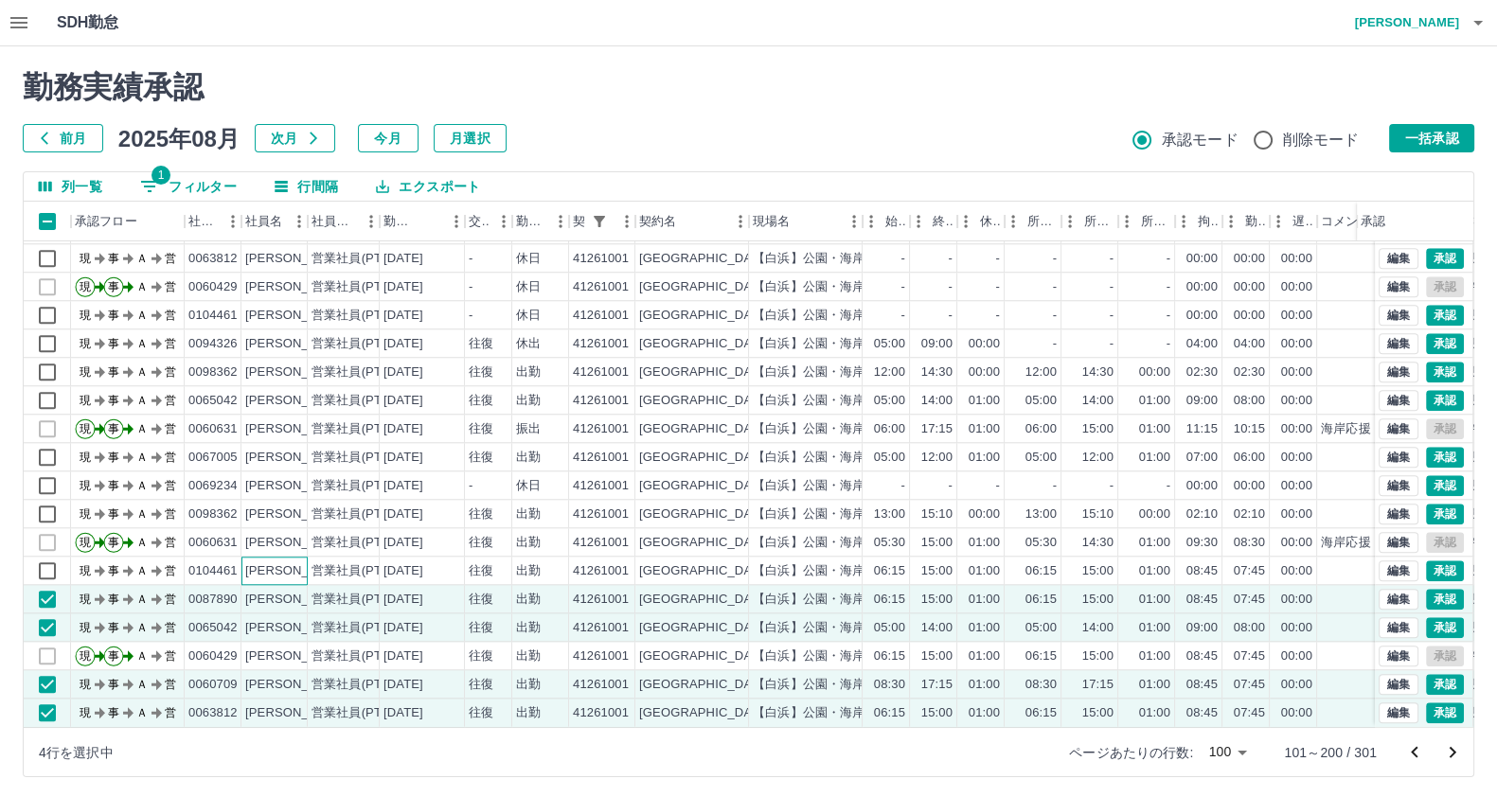
click at [289, 562] on div "庄田　義孝" at bounding box center [296, 571] width 103 height 18
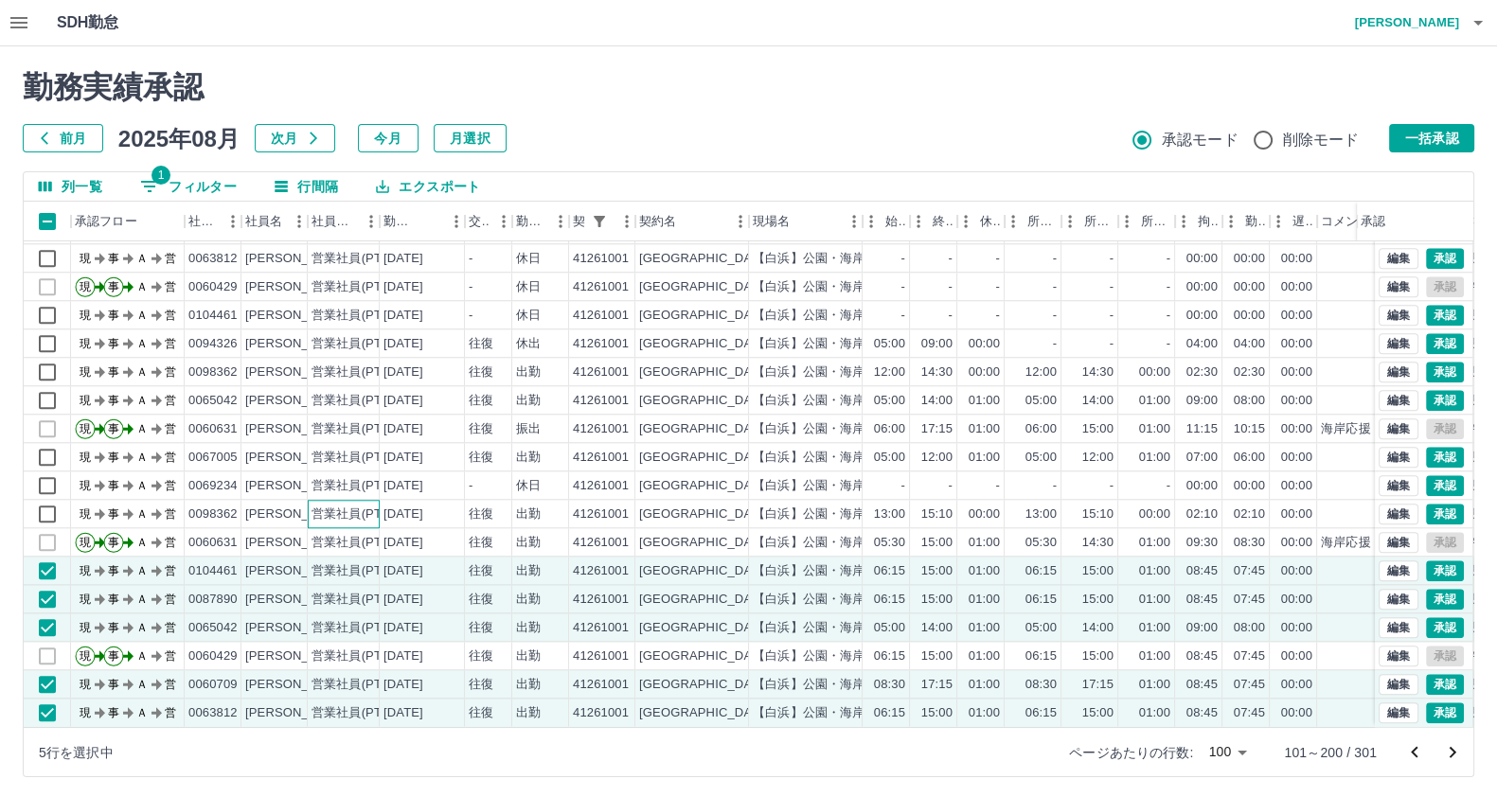
click at [317, 506] on div "営業社員(PT契約)" at bounding box center [360, 515] width 99 height 18
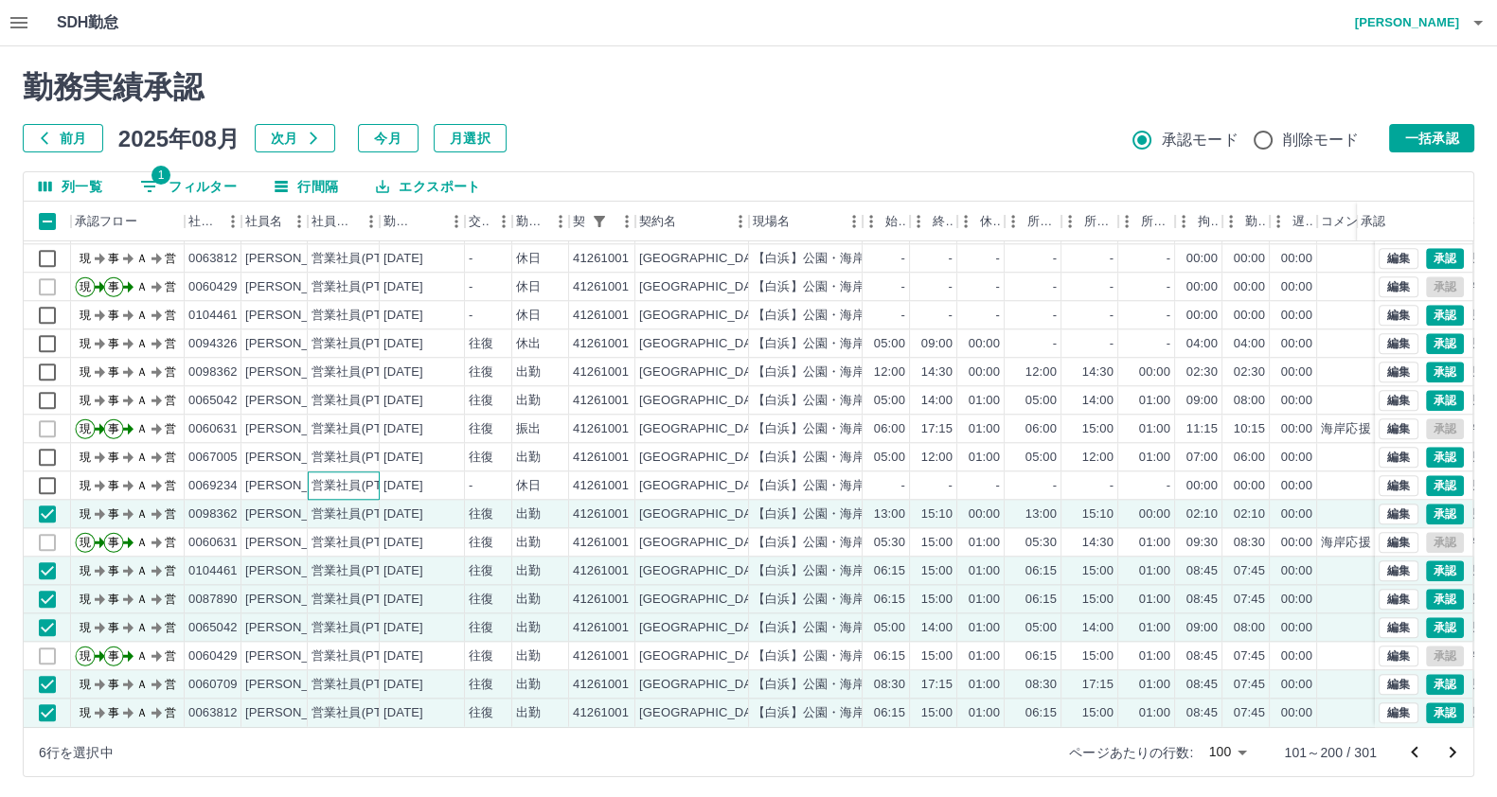
click at [320, 477] on div "営業社員(PT契約)" at bounding box center [360, 486] width 99 height 18
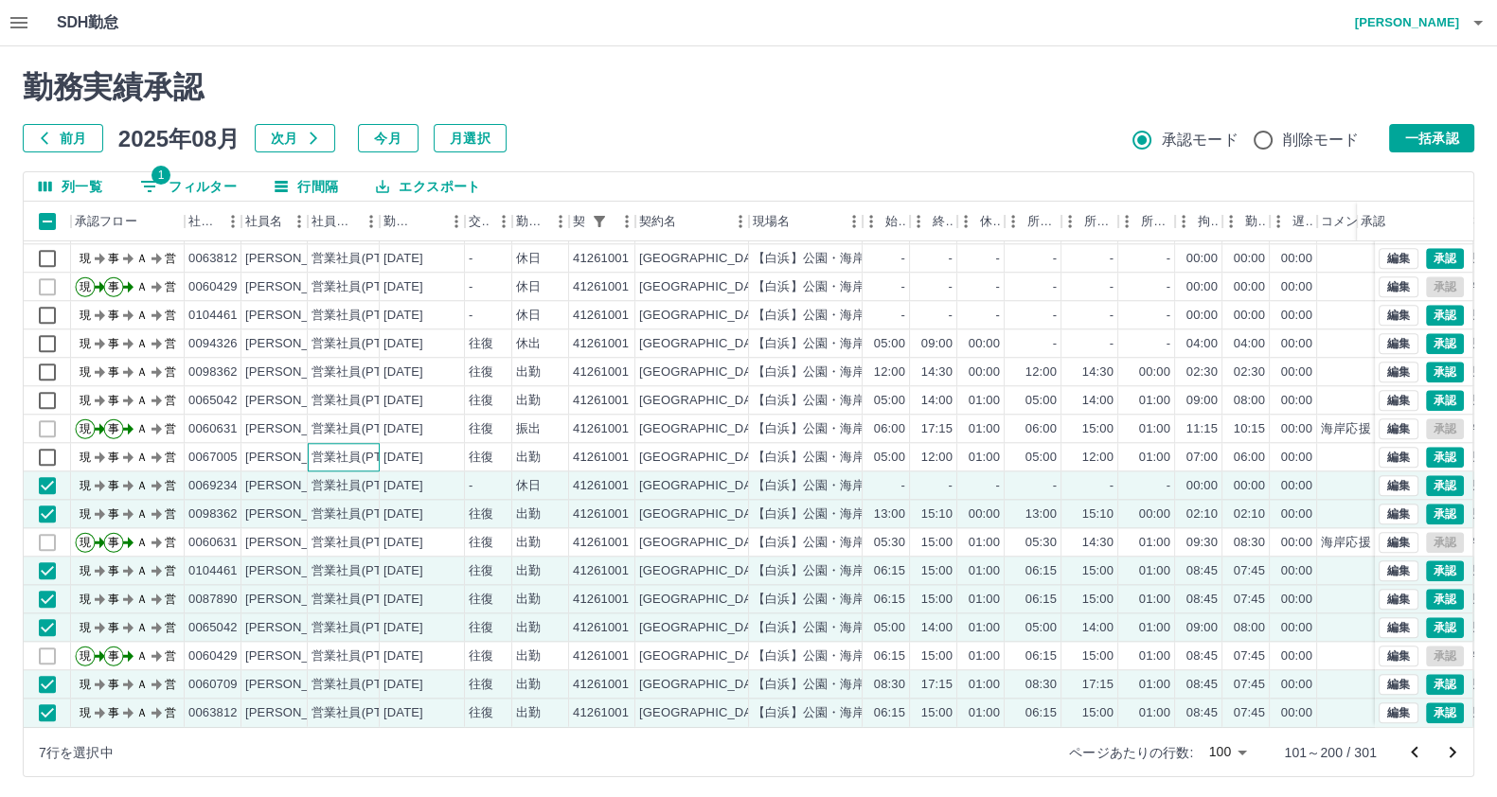
click at [320, 452] on div "営業社員(PT契約)" at bounding box center [344, 457] width 72 height 28
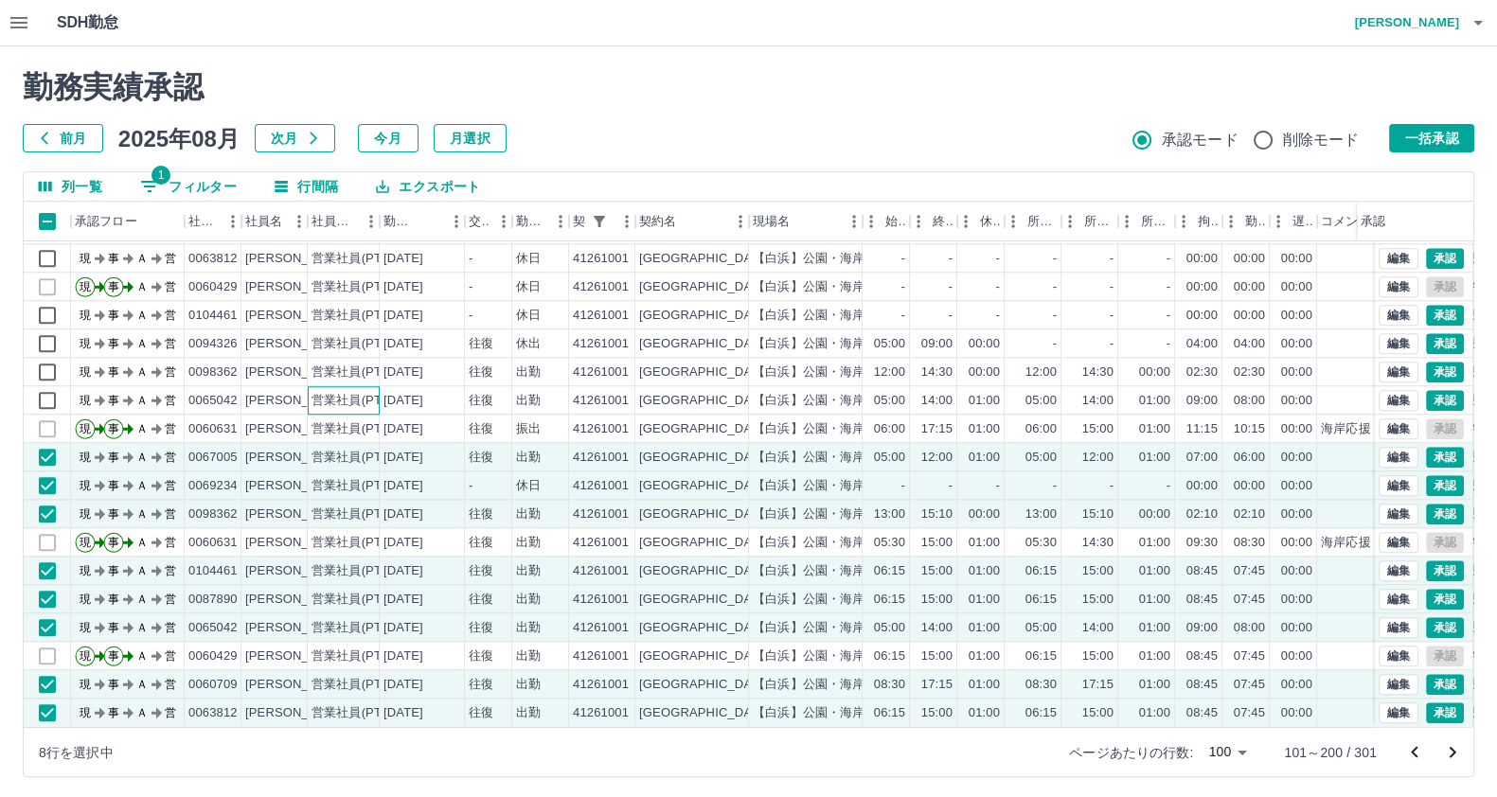
click at [371, 391] on div "営業社員(PT契約)" at bounding box center [344, 400] width 72 height 28
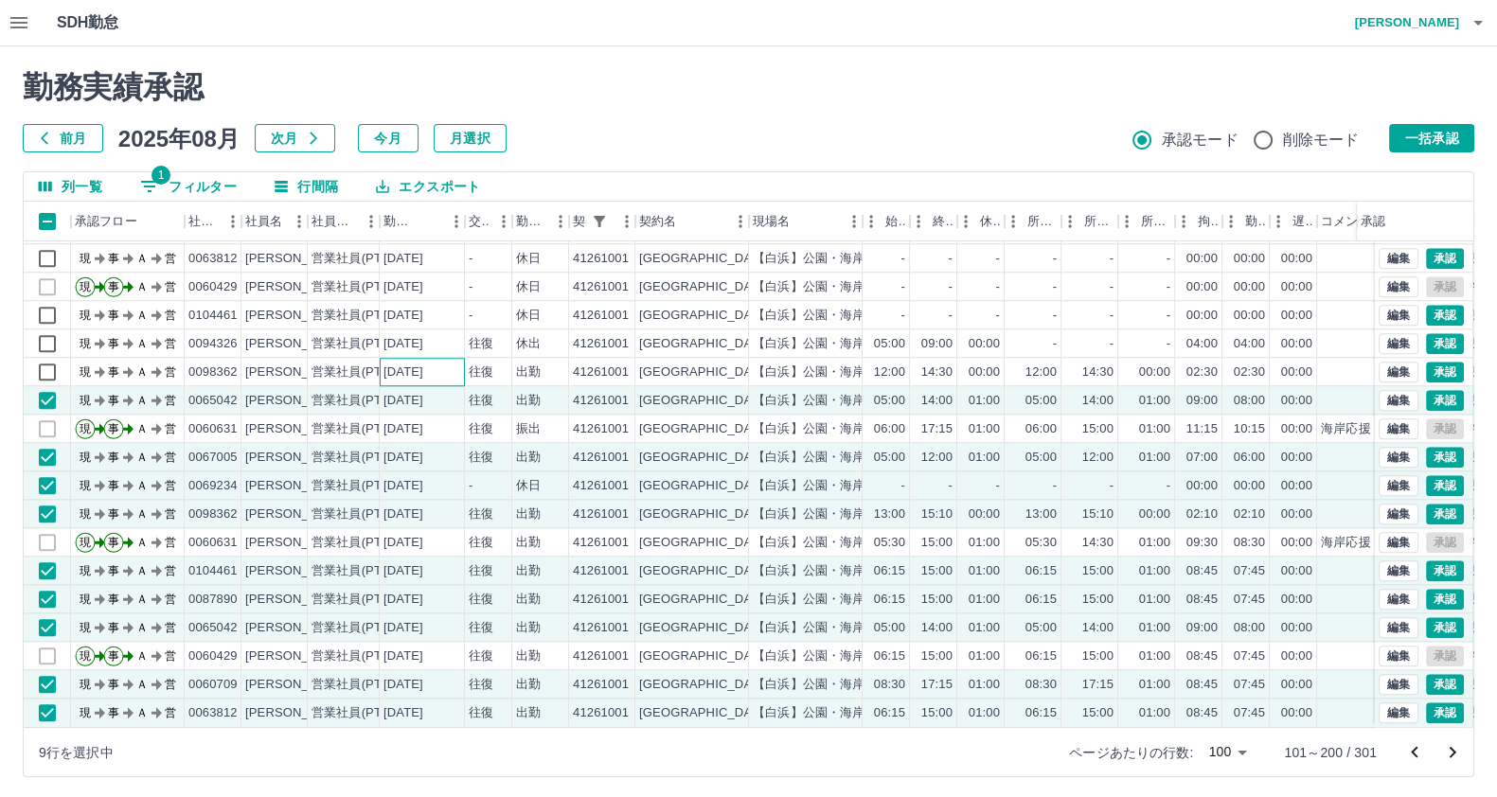
click at [423, 364] on div "[DATE]" at bounding box center [403, 373] width 40 height 18
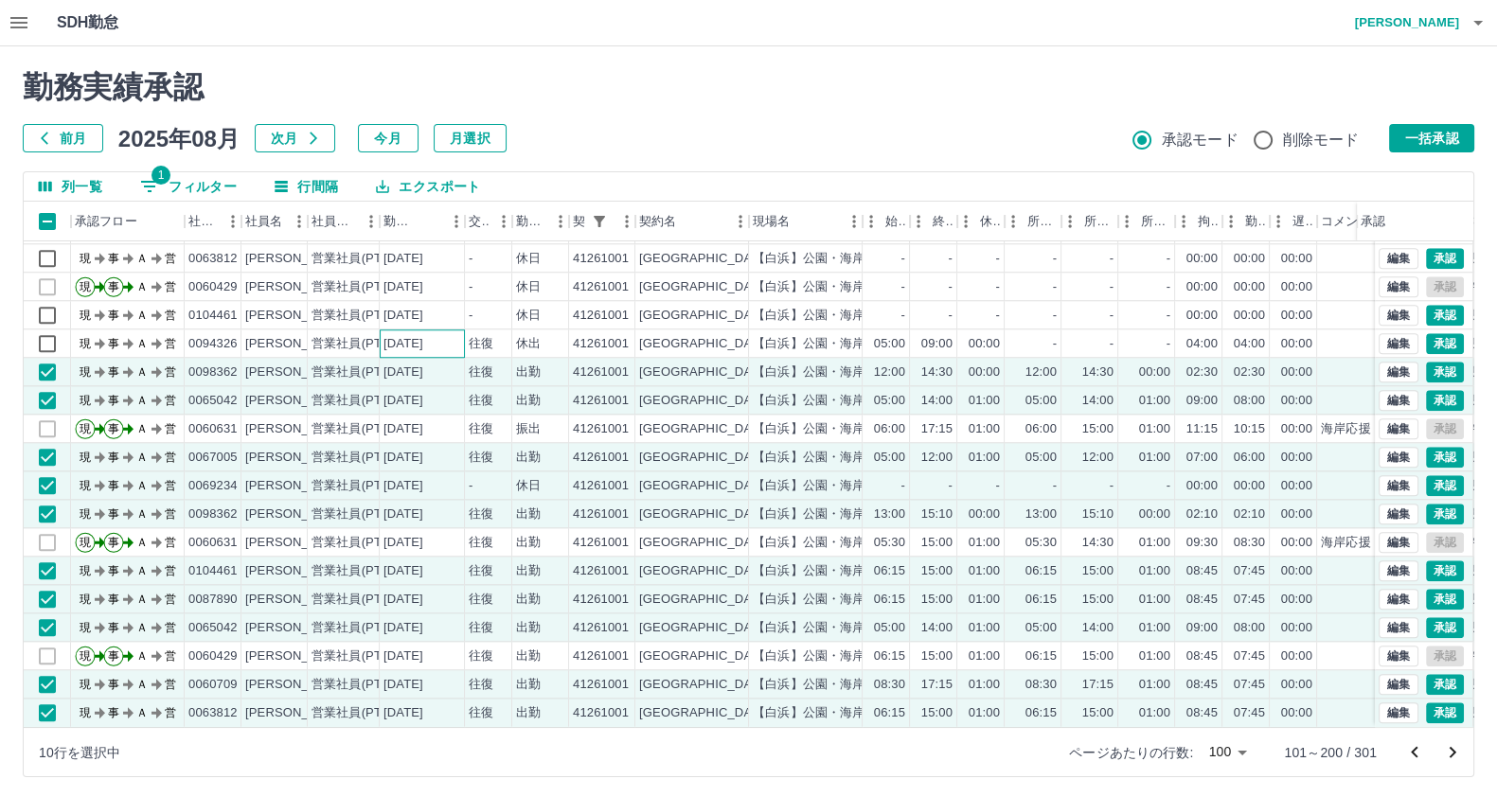
click at [423, 335] on div "[DATE]" at bounding box center [403, 344] width 40 height 18
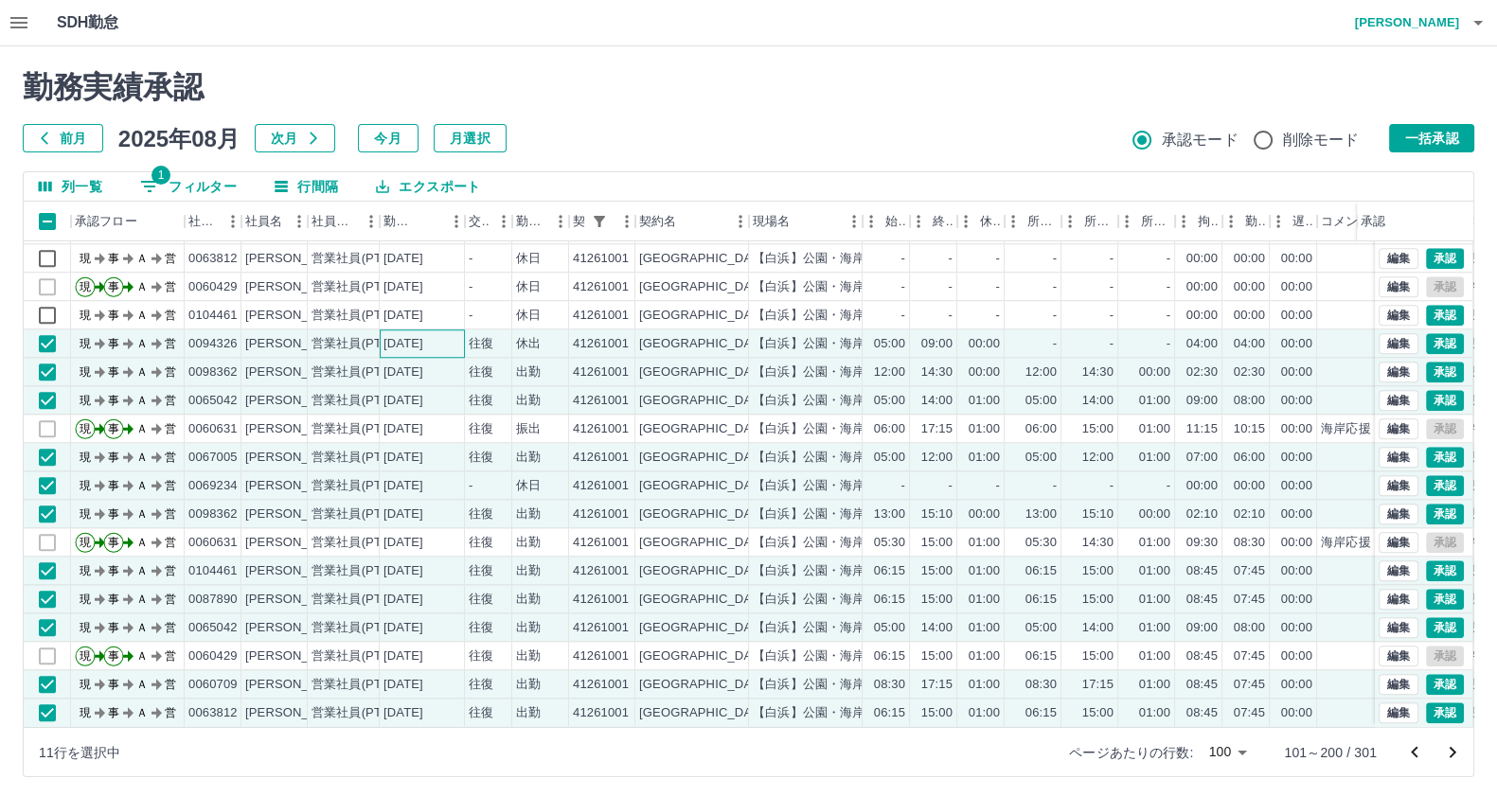
scroll to position [2253, 0]
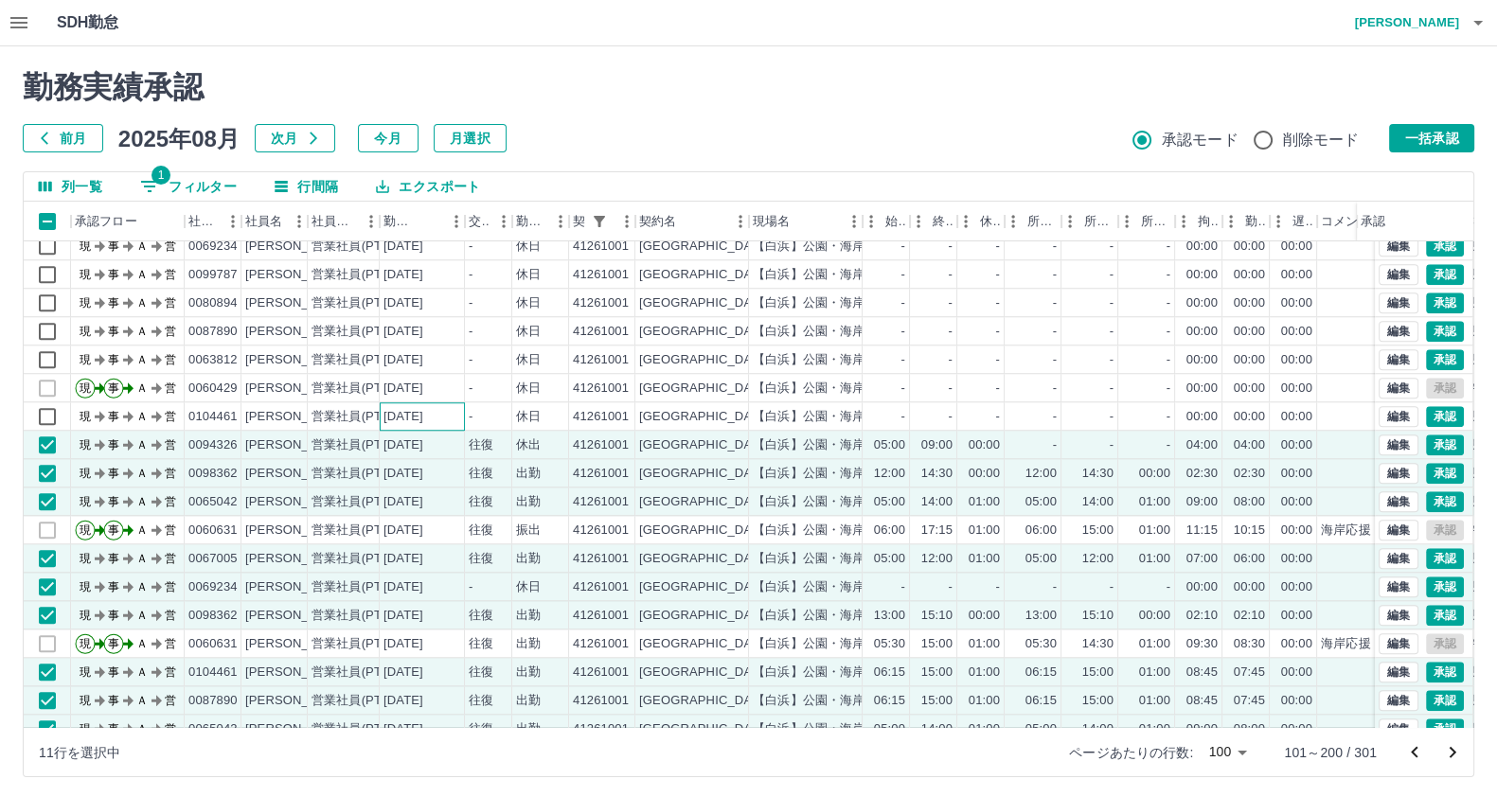
click at [423, 418] on div "[DATE]" at bounding box center [403, 417] width 40 height 18
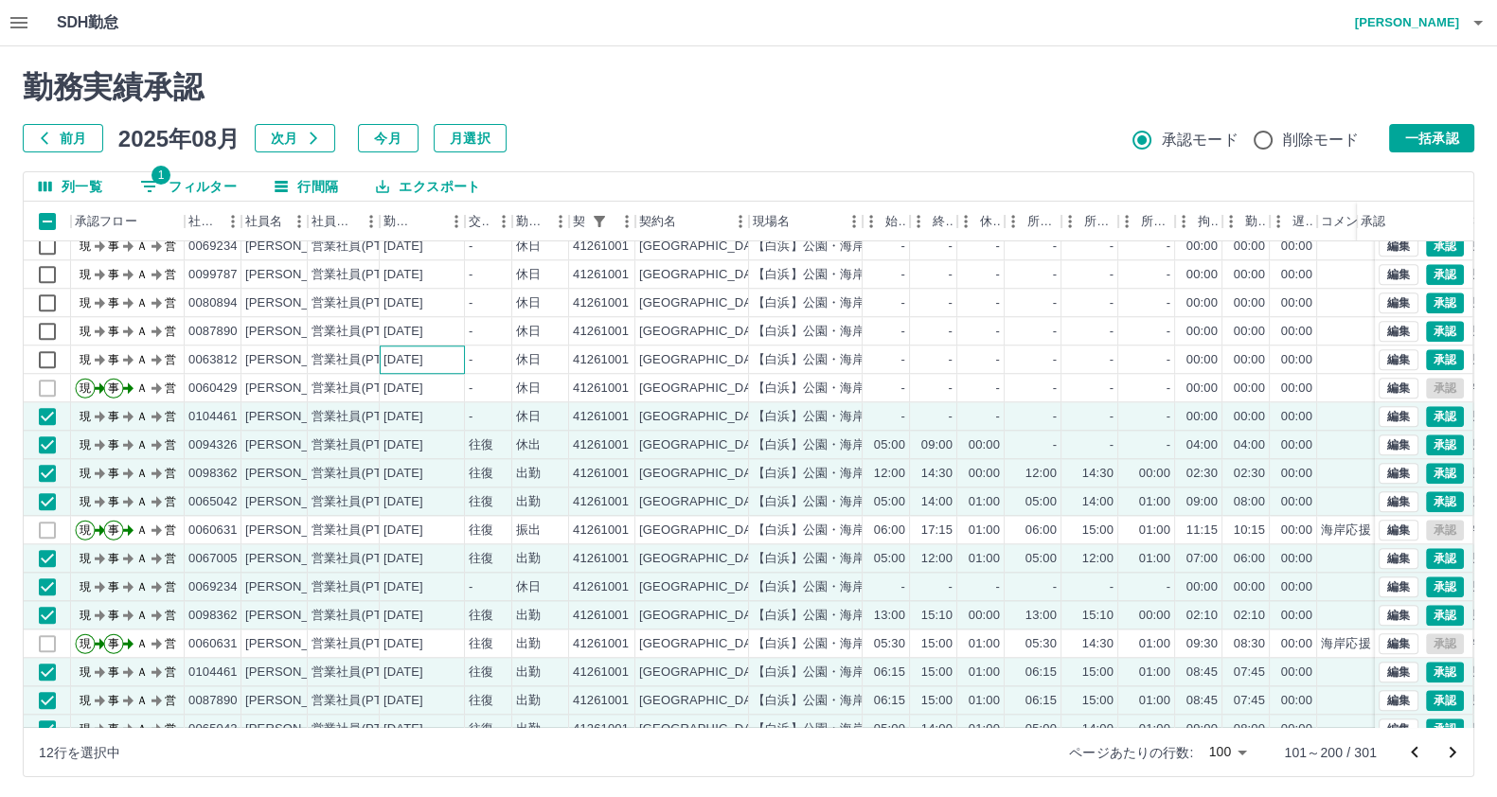
click at [423, 358] on div "[DATE]" at bounding box center [403, 360] width 40 height 18
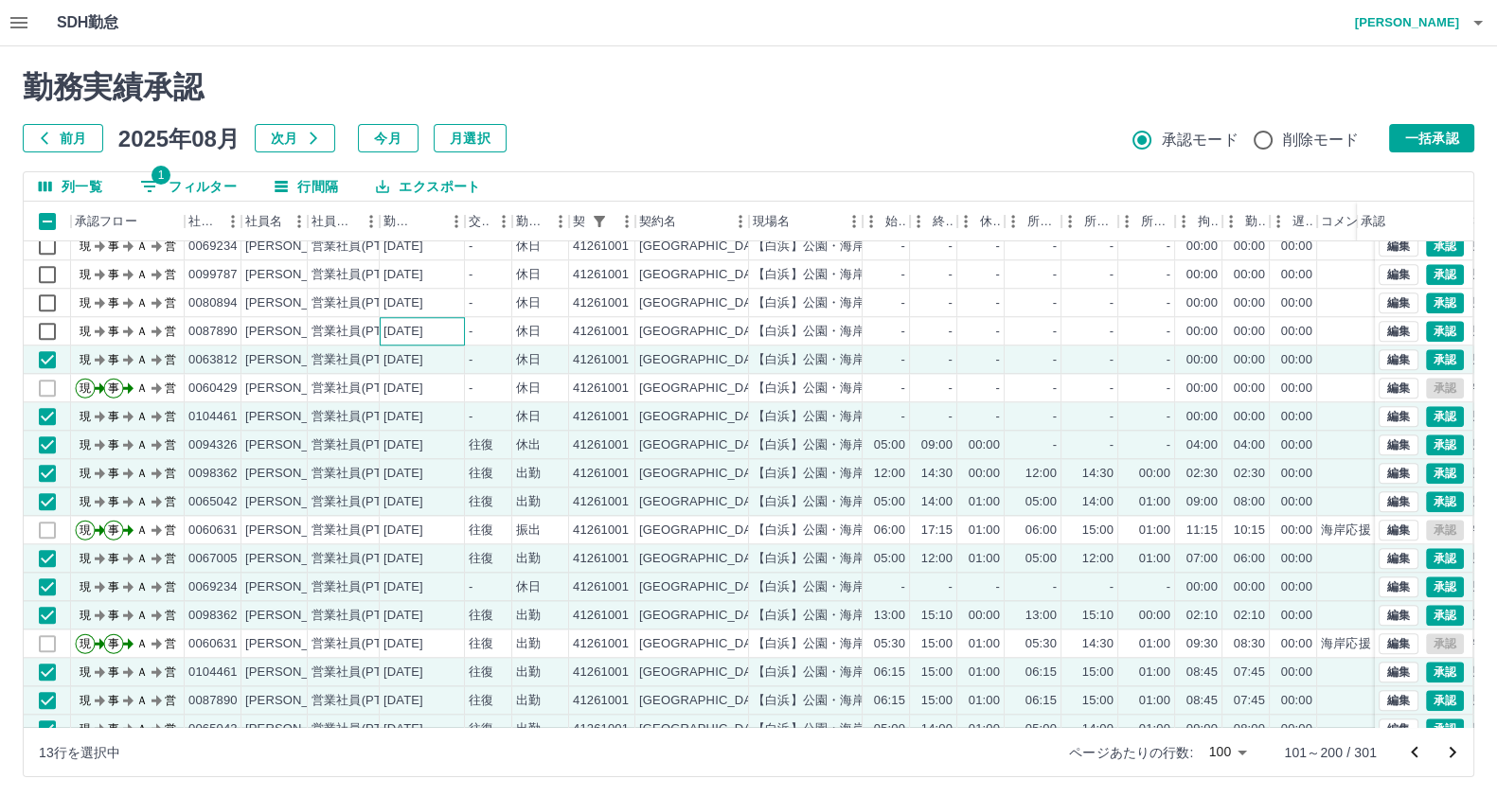
click at [423, 333] on div "[DATE]" at bounding box center [403, 332] width 40 height 18
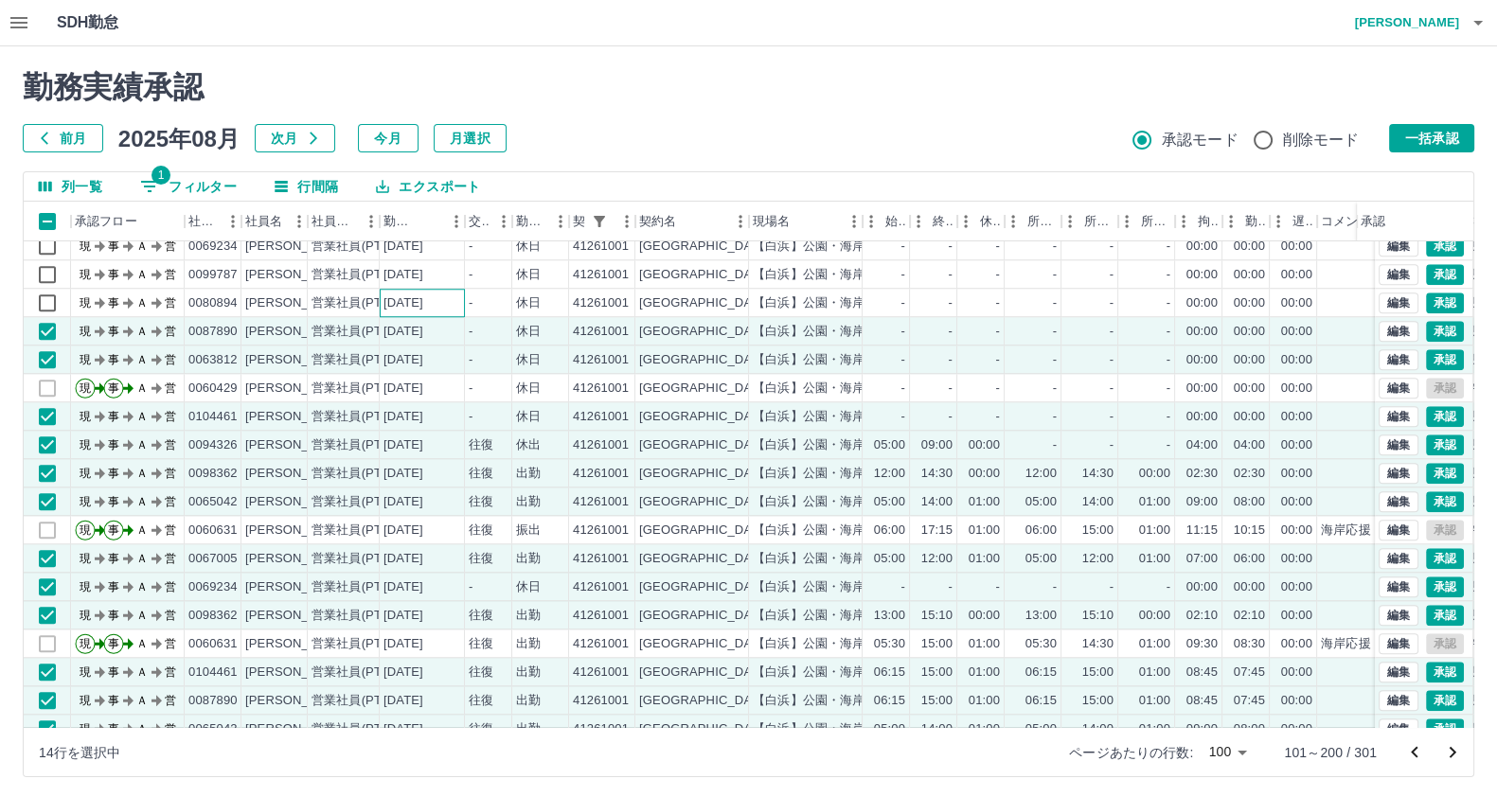
click at [423, 309] on div "[DATE]" at bounding box center [403, 303] width 40 height 18
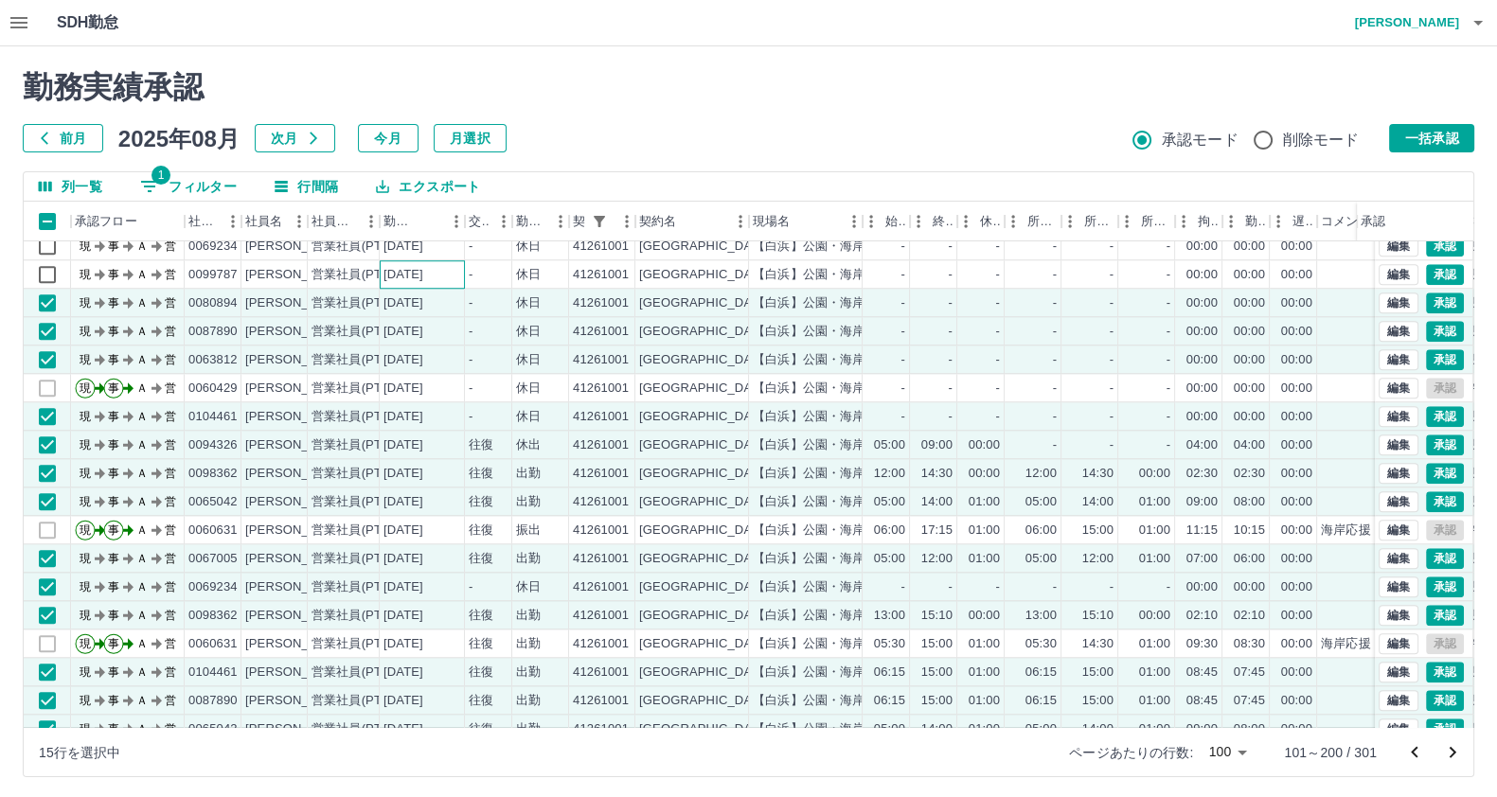
click at [423, 276] on div "[DATE]" at bounding box center [403, 275] width 40 height 18
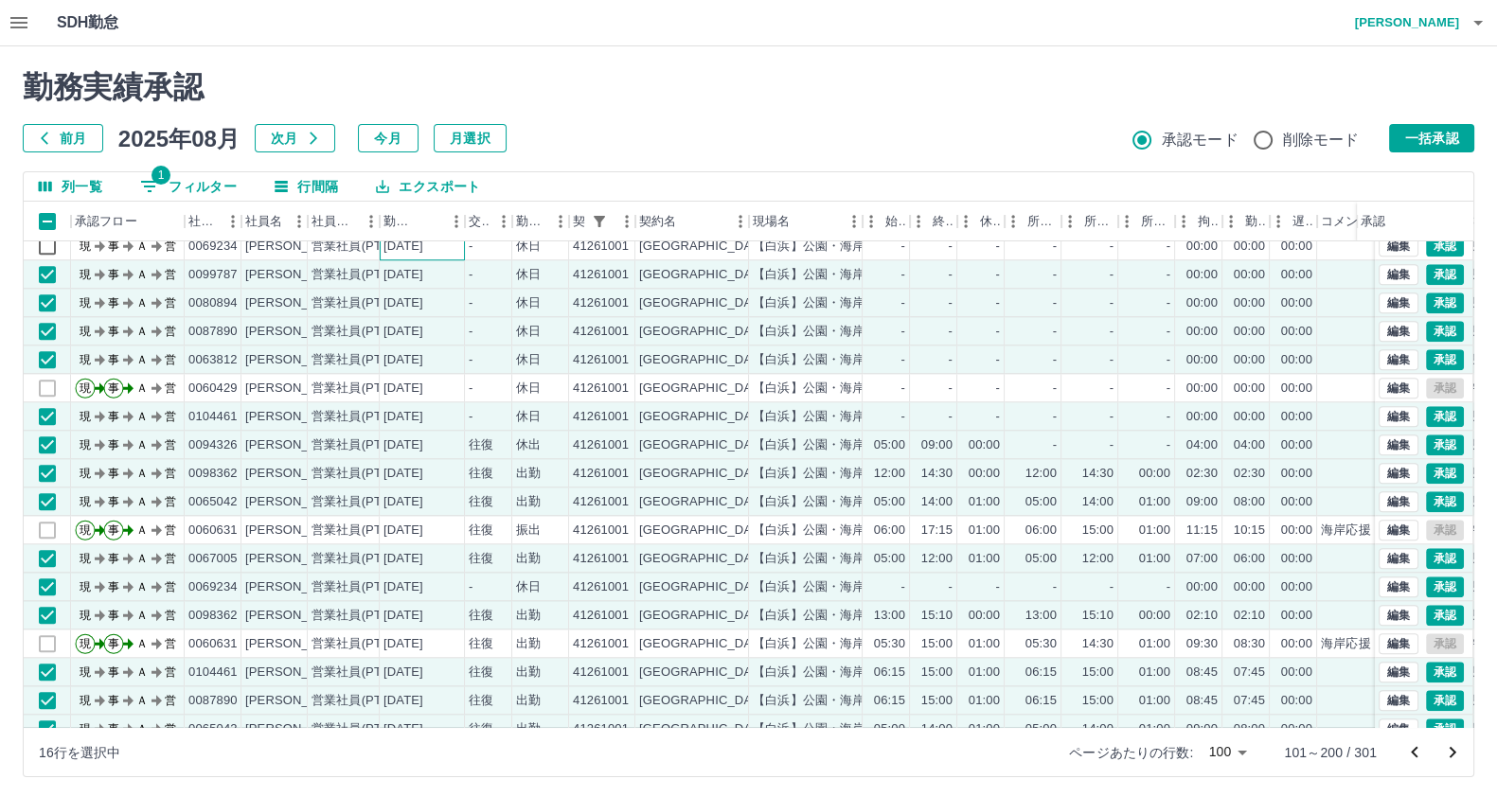
click at [454, 249] on div "[DATE]" at bounding box center [422, 246] width 85 height 28
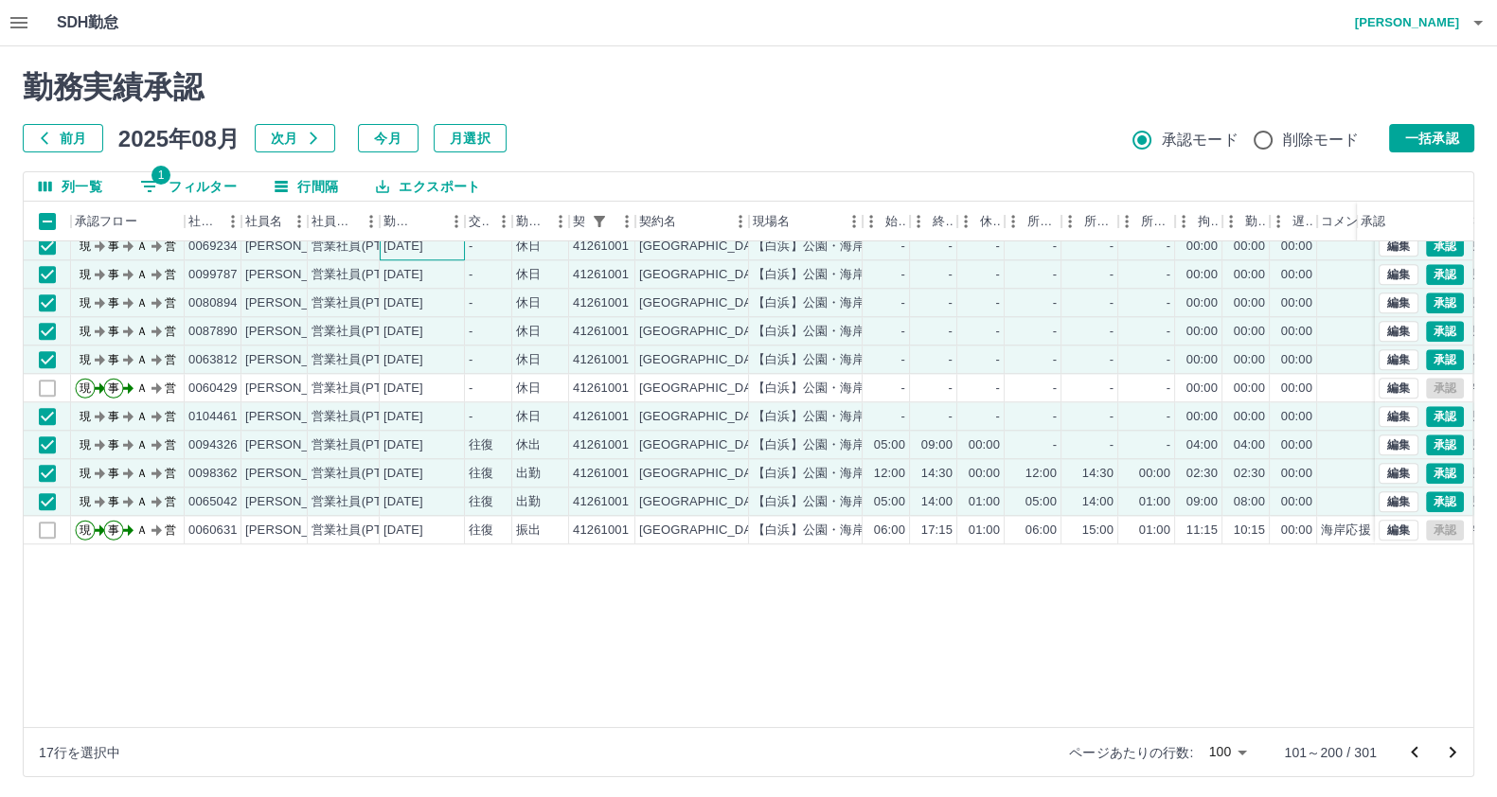
scroll to position [1898, 0]
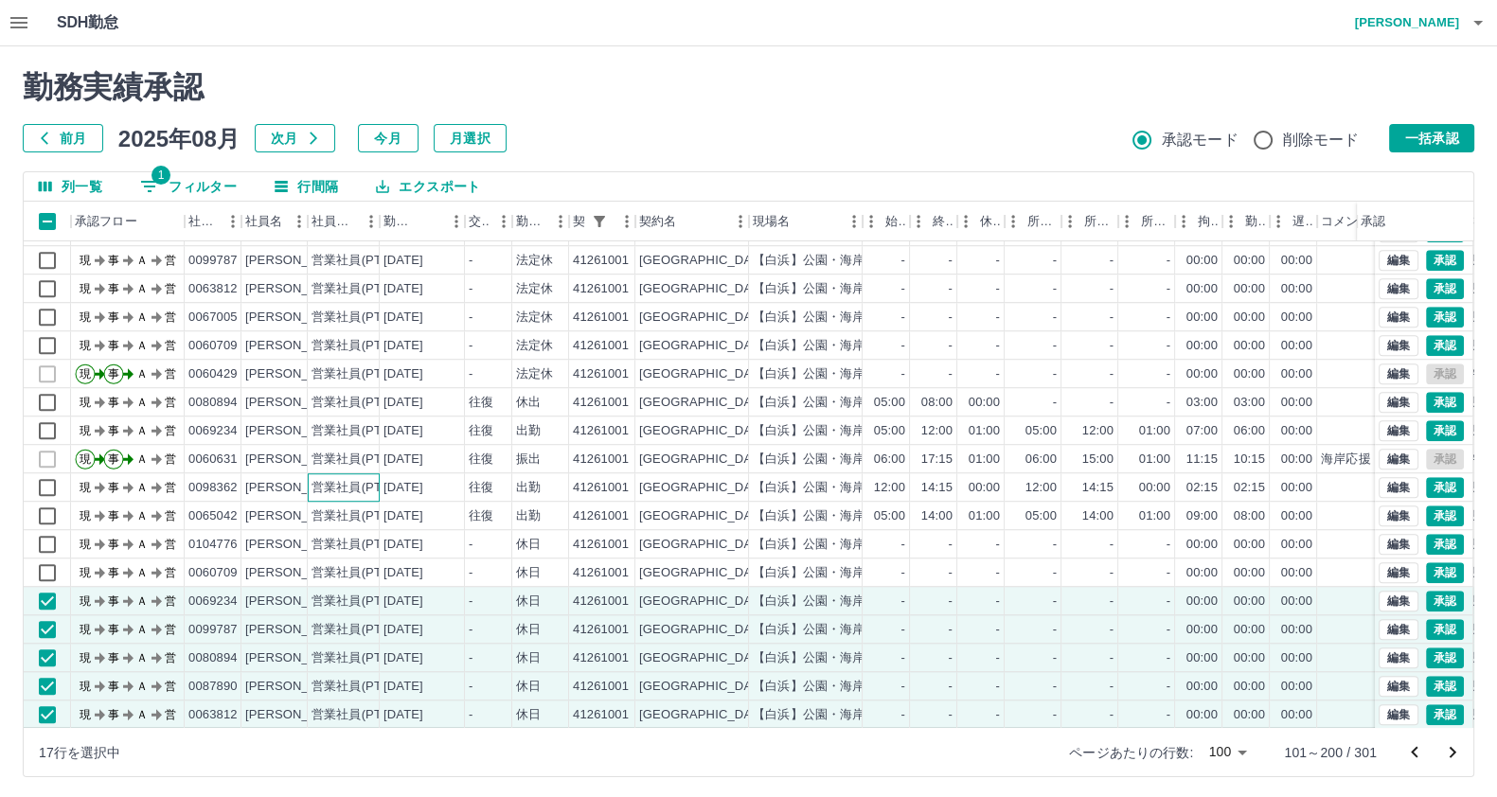
click at [350, 490] on div "営業社員(PT契約)" at bounding box center [360, 488] width 99 height 18
click at [343, 525] on div "営業社員(PT契約)" at bounding box center [344, 516] width 72 height 28
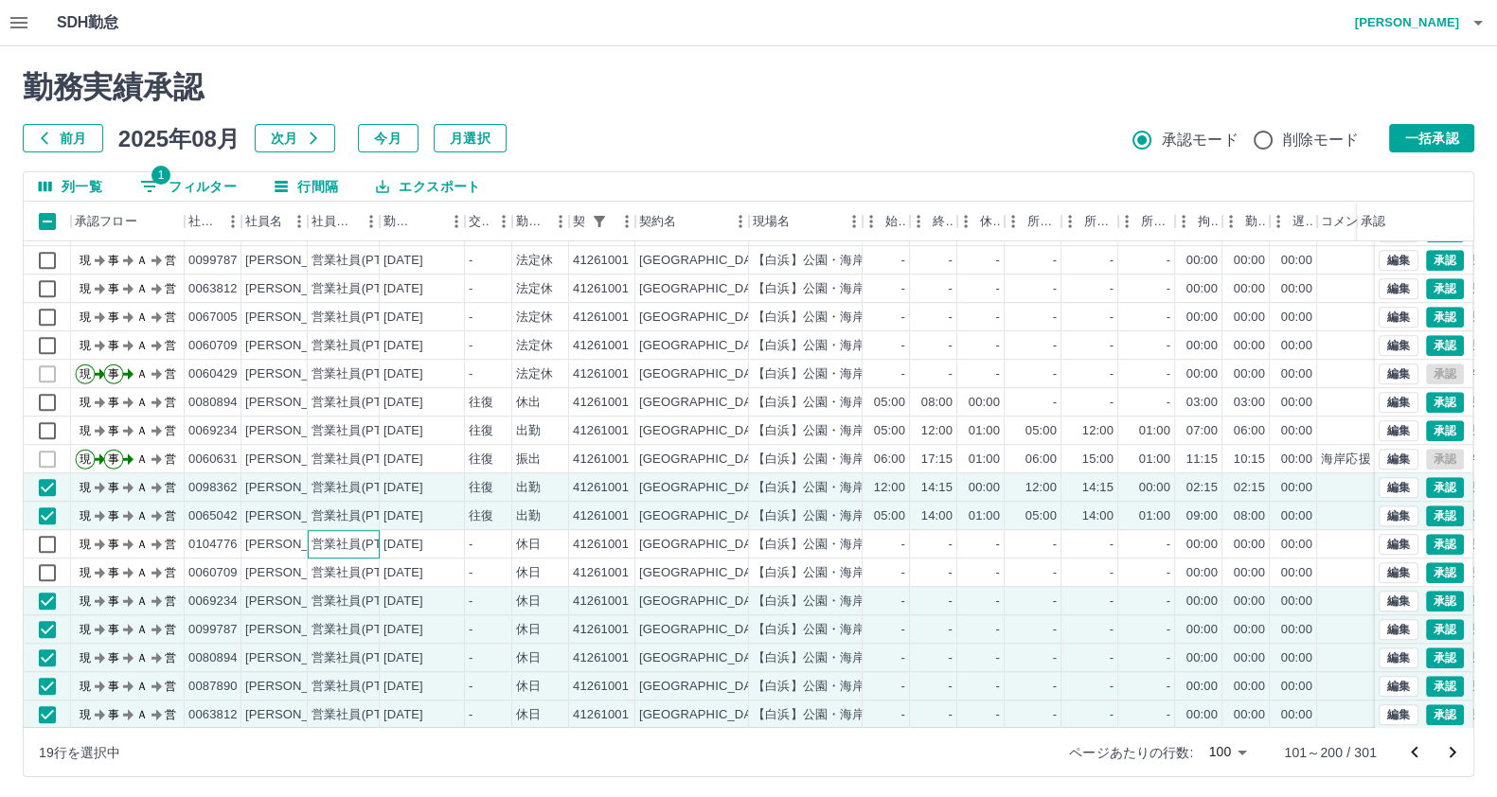
drag, startPoint x: 341, startPoint y: 537, endPoint x: 341, endPoint y: 570, distance: 33.1
click at [341, 541] on div "営業社員(PT契約)" at bounding box center [360, 545] width 99 height 18
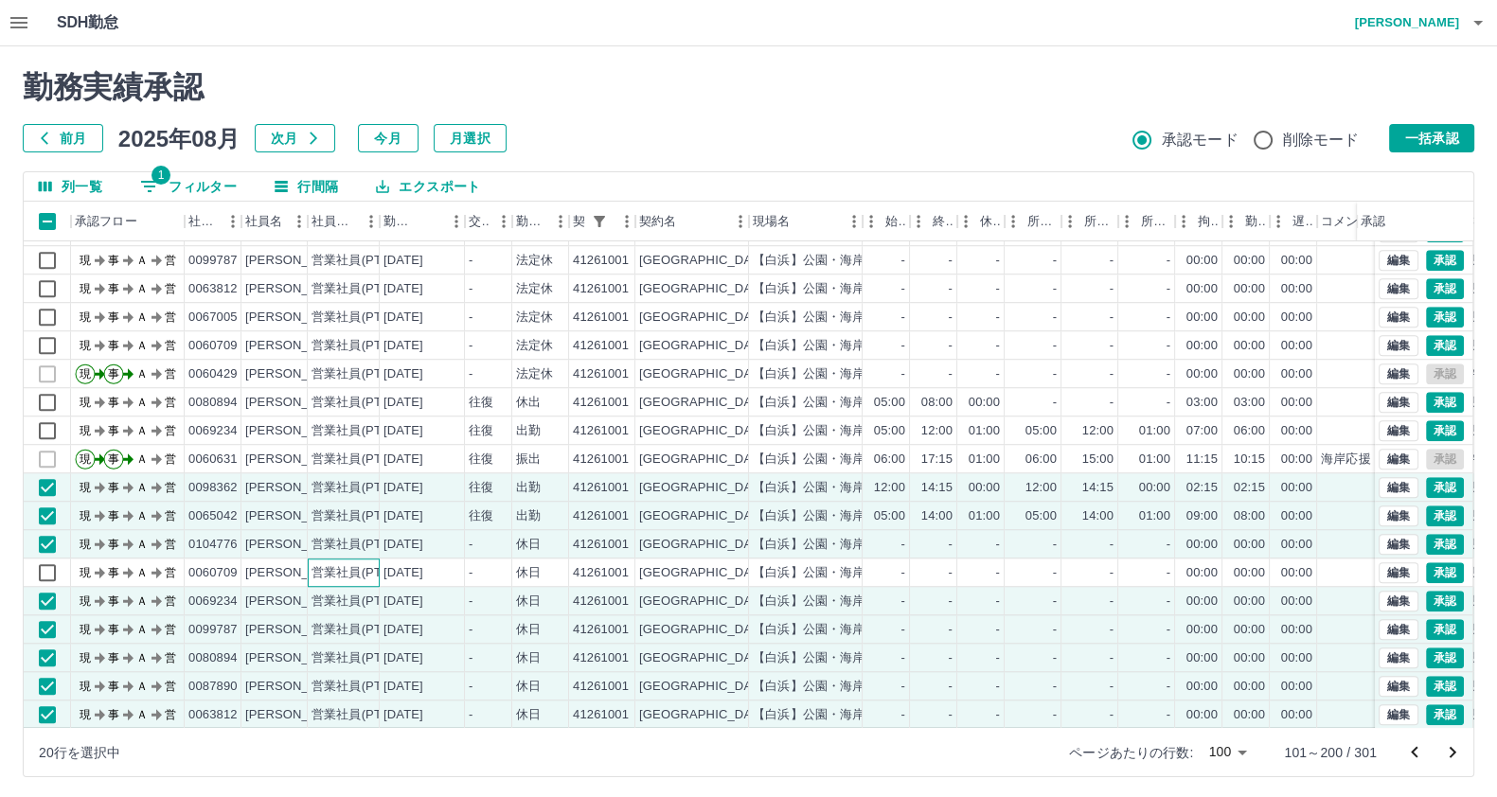
click at [341, 570] on div "営業社員(PT契約)" at bounding box center [360, 573] width 99 height 18
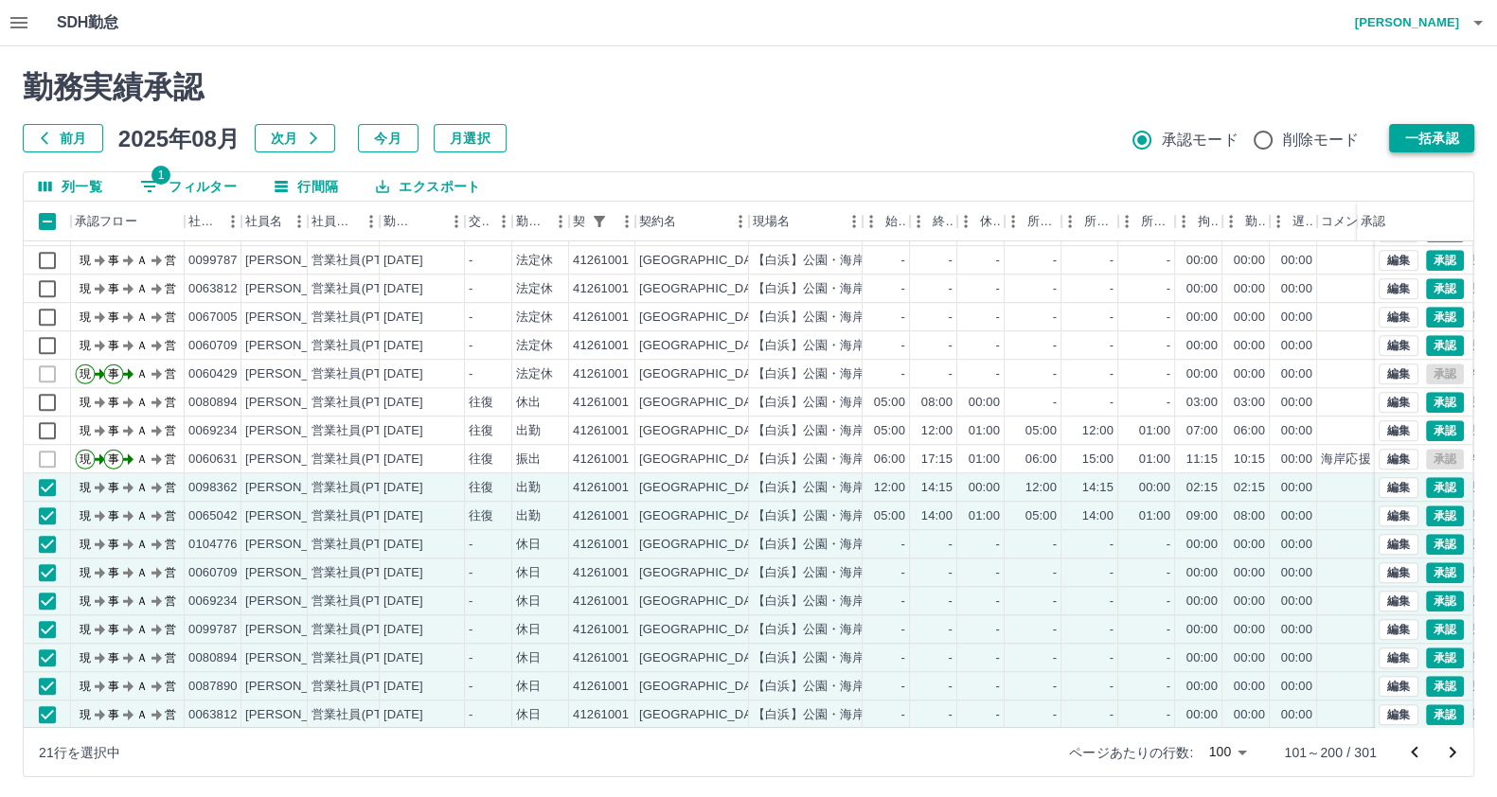
click at [1417, 137] on button "一括承認" at bounding box center [1431, 138] width 85 height 28
click at [1424, 135] on button "一括承認" at bounding box center [1431, 138] width 85 height 28
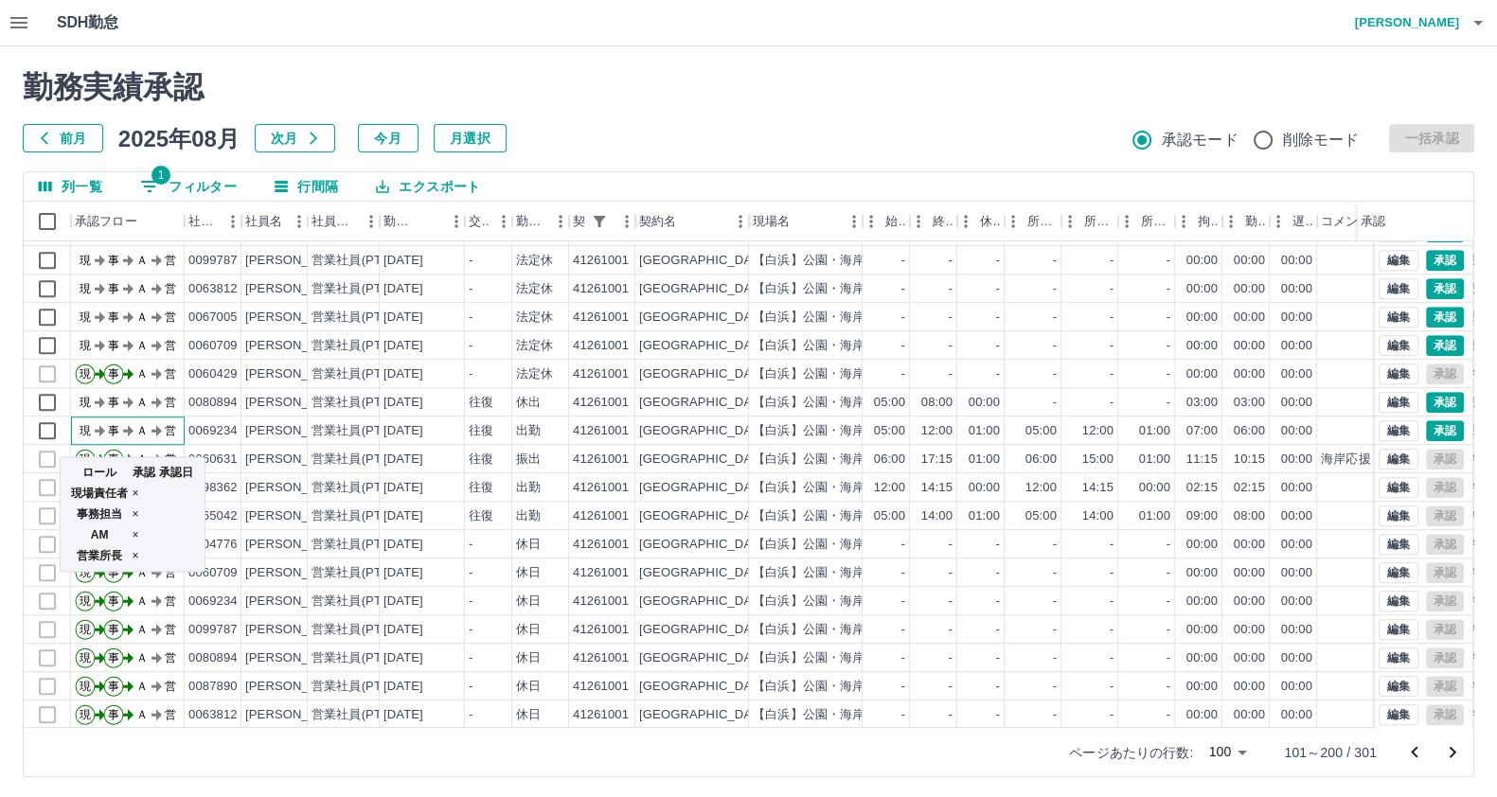
click at [178, 433] on icon "現 事 Ａ 営" at bounding box center [132, 428] width 114 height 33
click at [183, 405] on icon "現 事 Ａ 営" at bounding box center [132, 399] width 114 height 33
click at [225, 404] on div "0080894" at bounding box center [212, 403] width 49 height 18
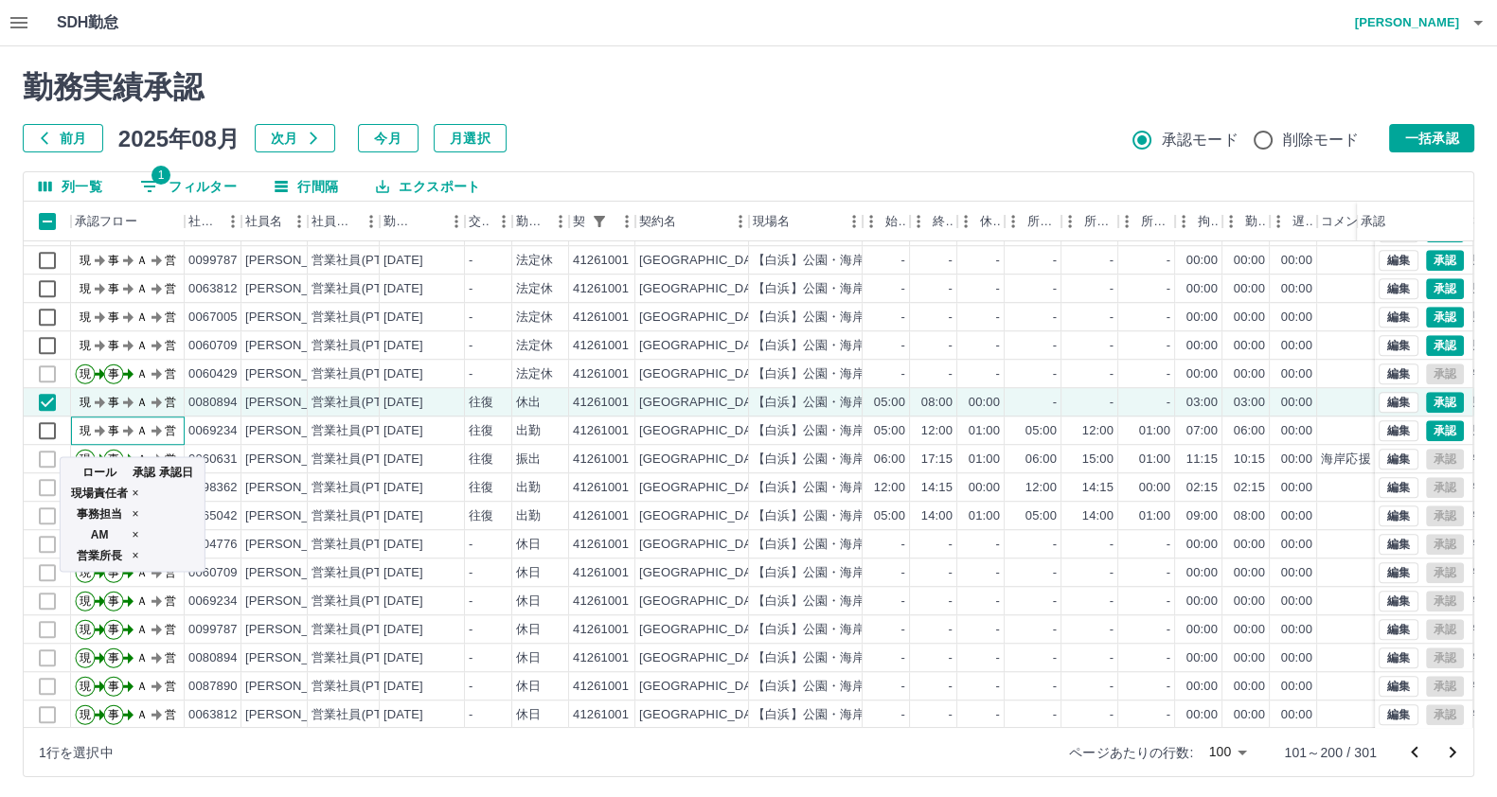
click at [175, 430] on text "営" at bounding box center [170, 430] width 11 height 13
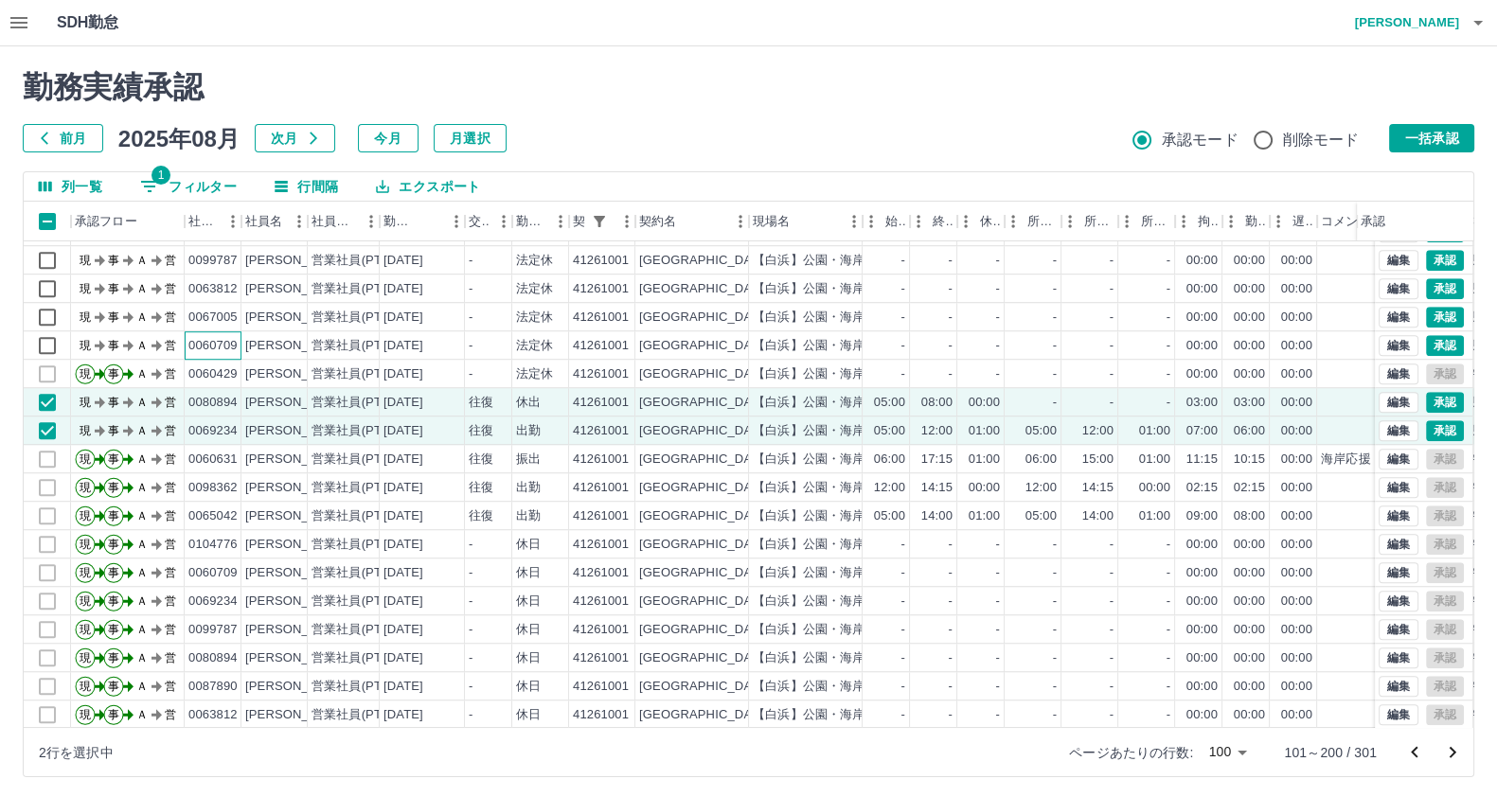
click at [196, 354] on div "0060709" at bounding box center [213, 345] width 57 height 28
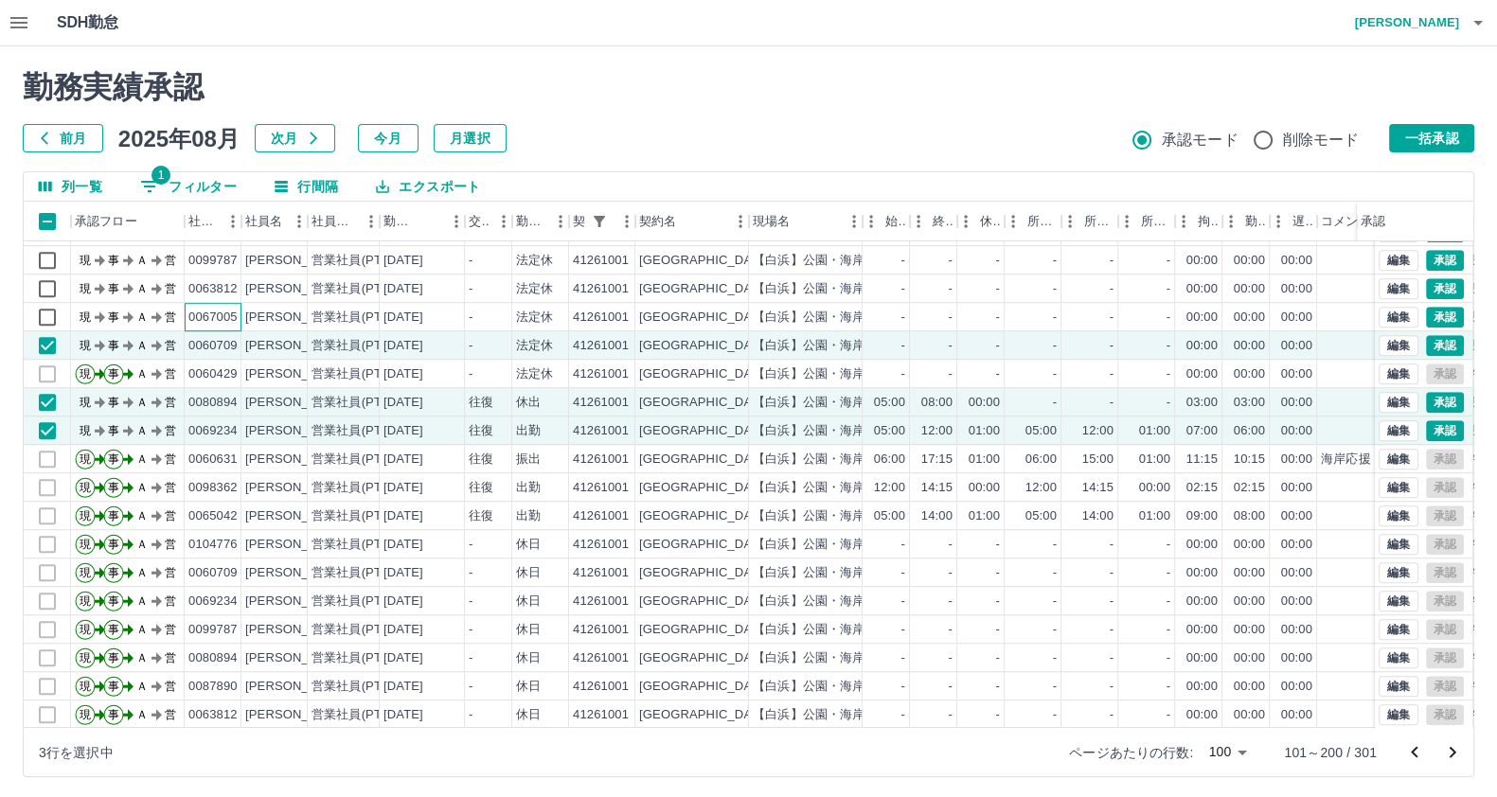
click at [204, 327] on div "0067005" at bounding box center [213, 317] width 57 height 28
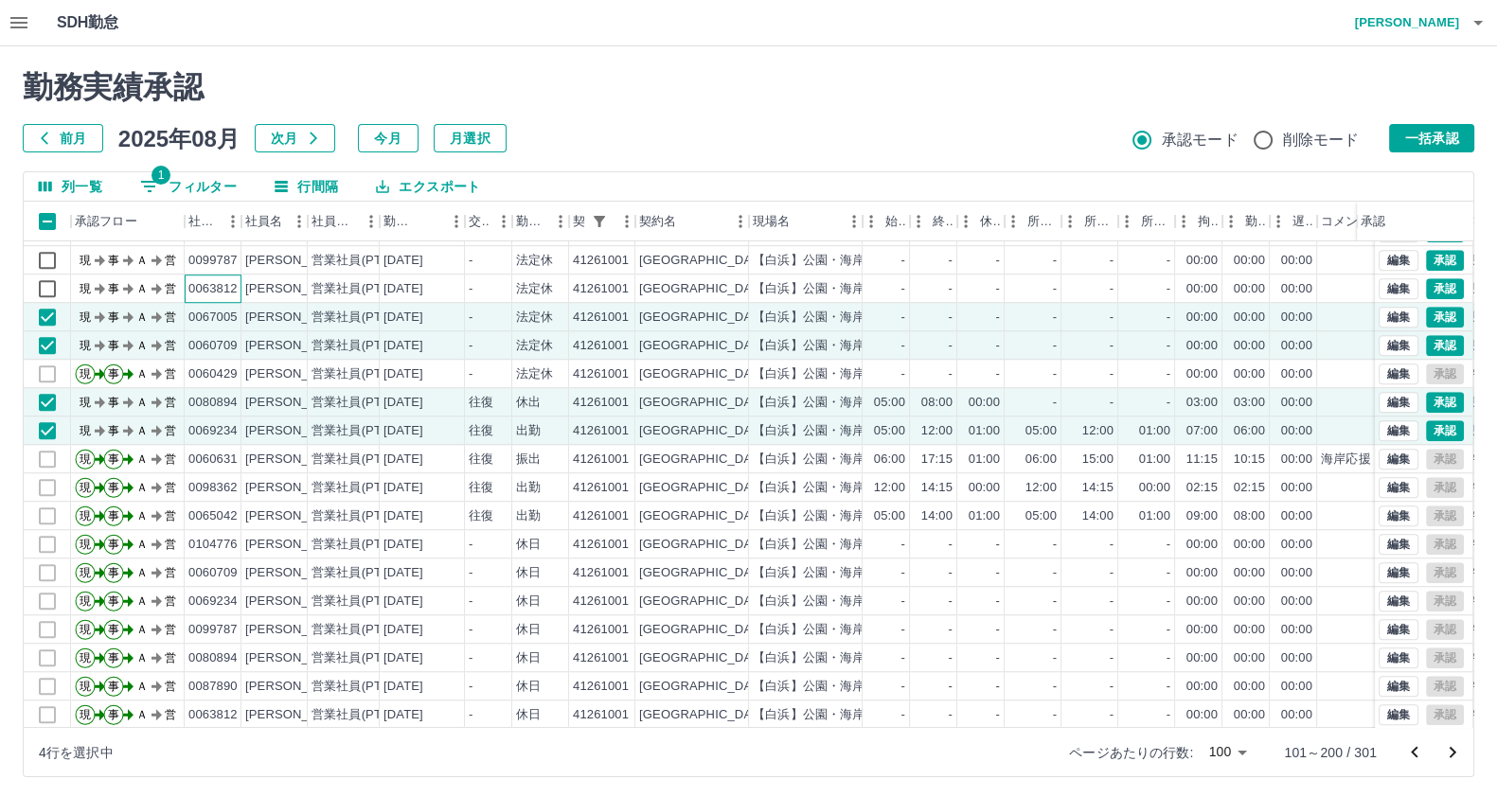
click at [204, 293] on div "0063812" at bounding box center [212, 289] width 49 height 18
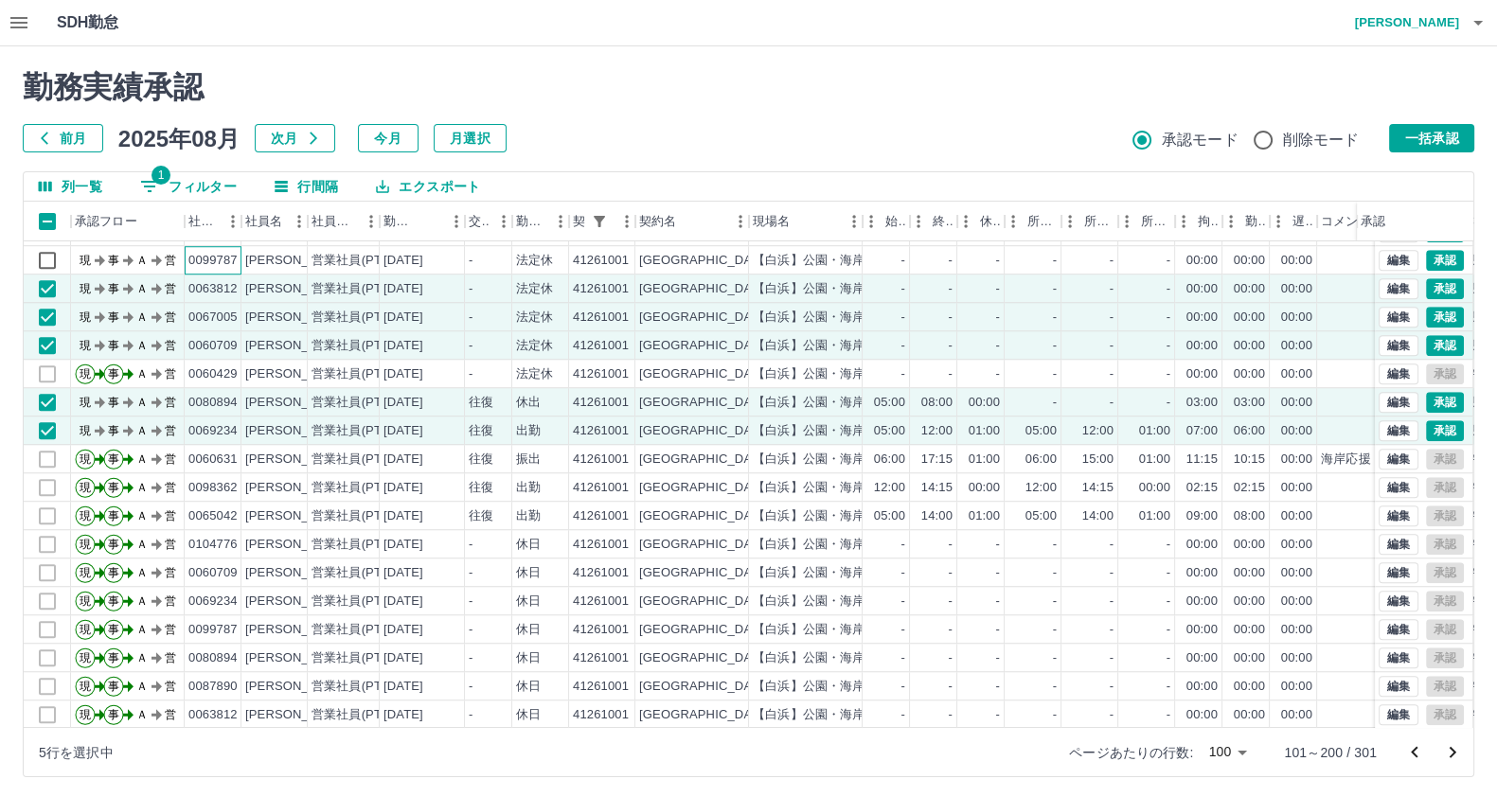
click at [213, 252] on div "0099787" at bounding box center [212, 261] width 49 height 18
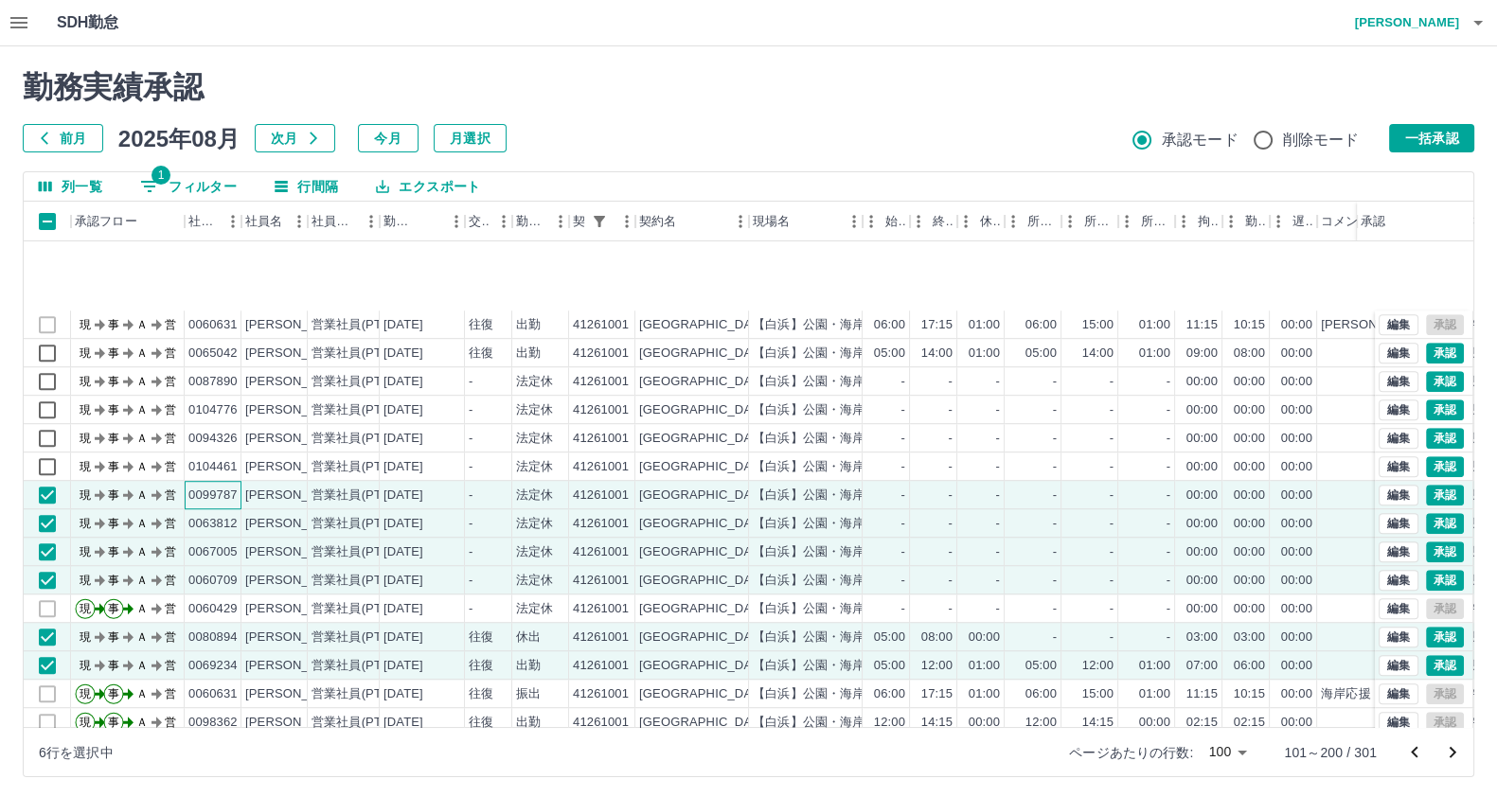
scroll to position [1662, 0]
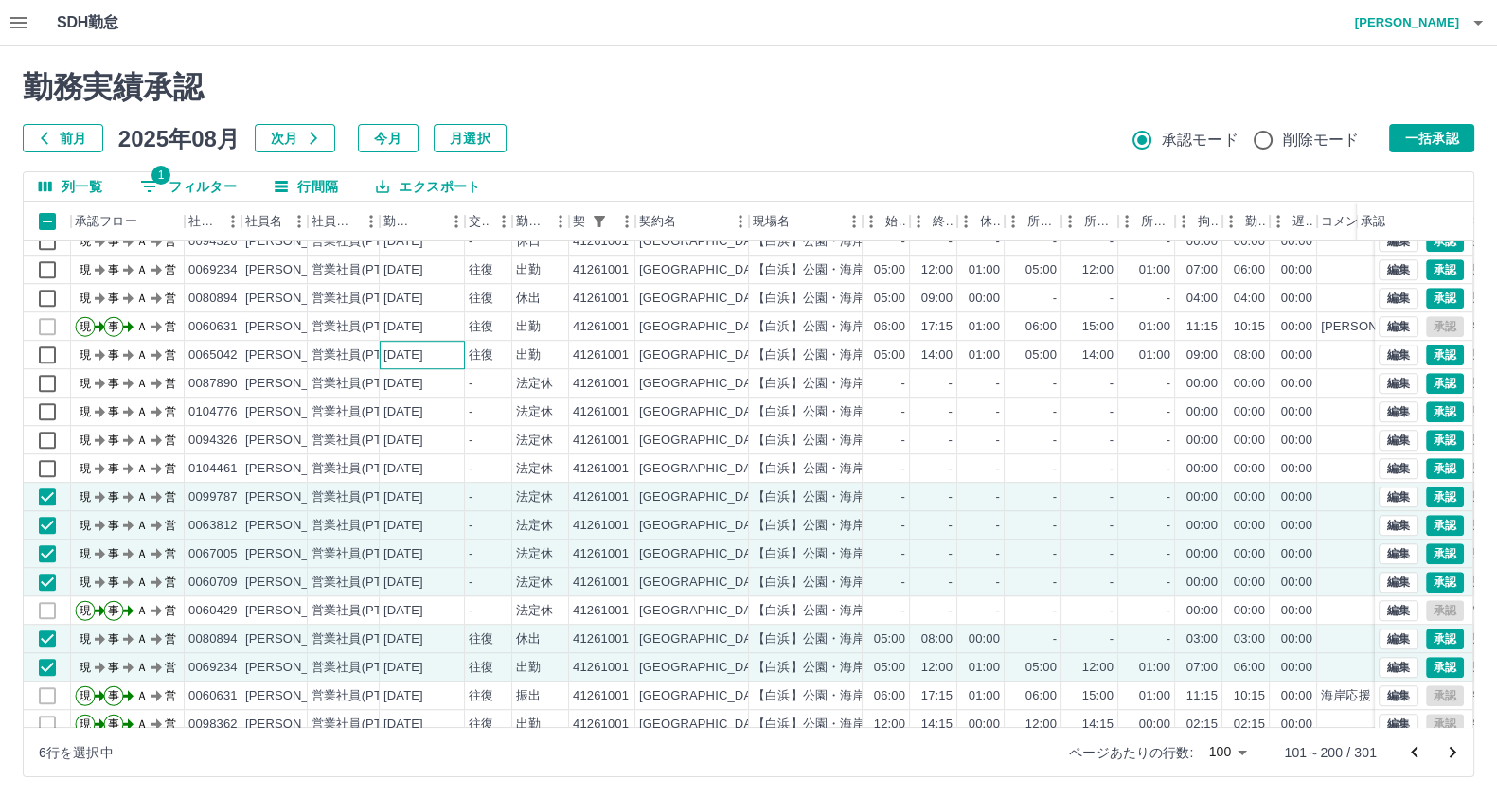
click at [413, 365] on div "[DATE]" at bounding box center [422, 355] width 85 height 28
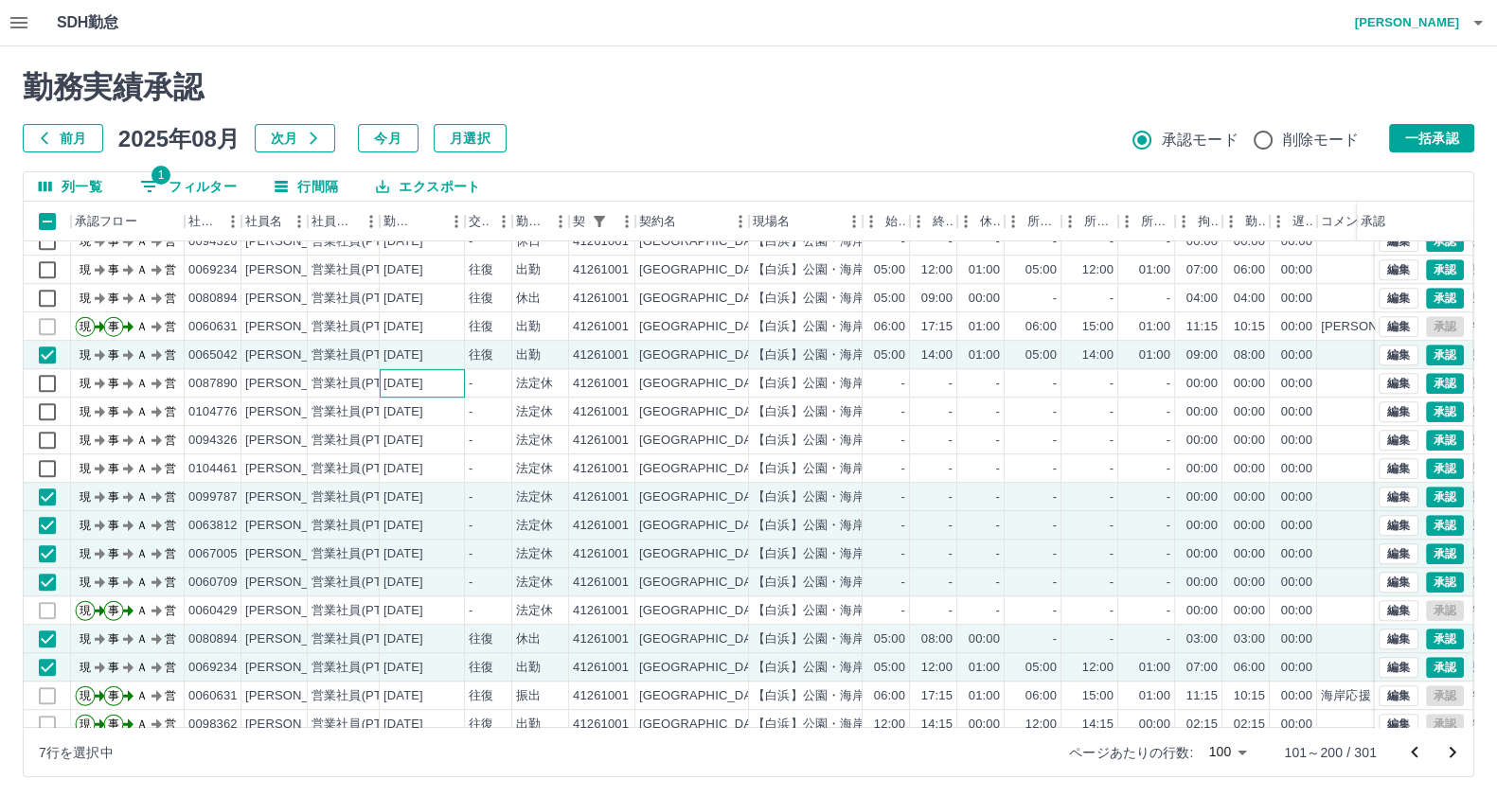
click at [395, 394] on div "[DATE]" at bounding box center [422, 383] width 85 height 28
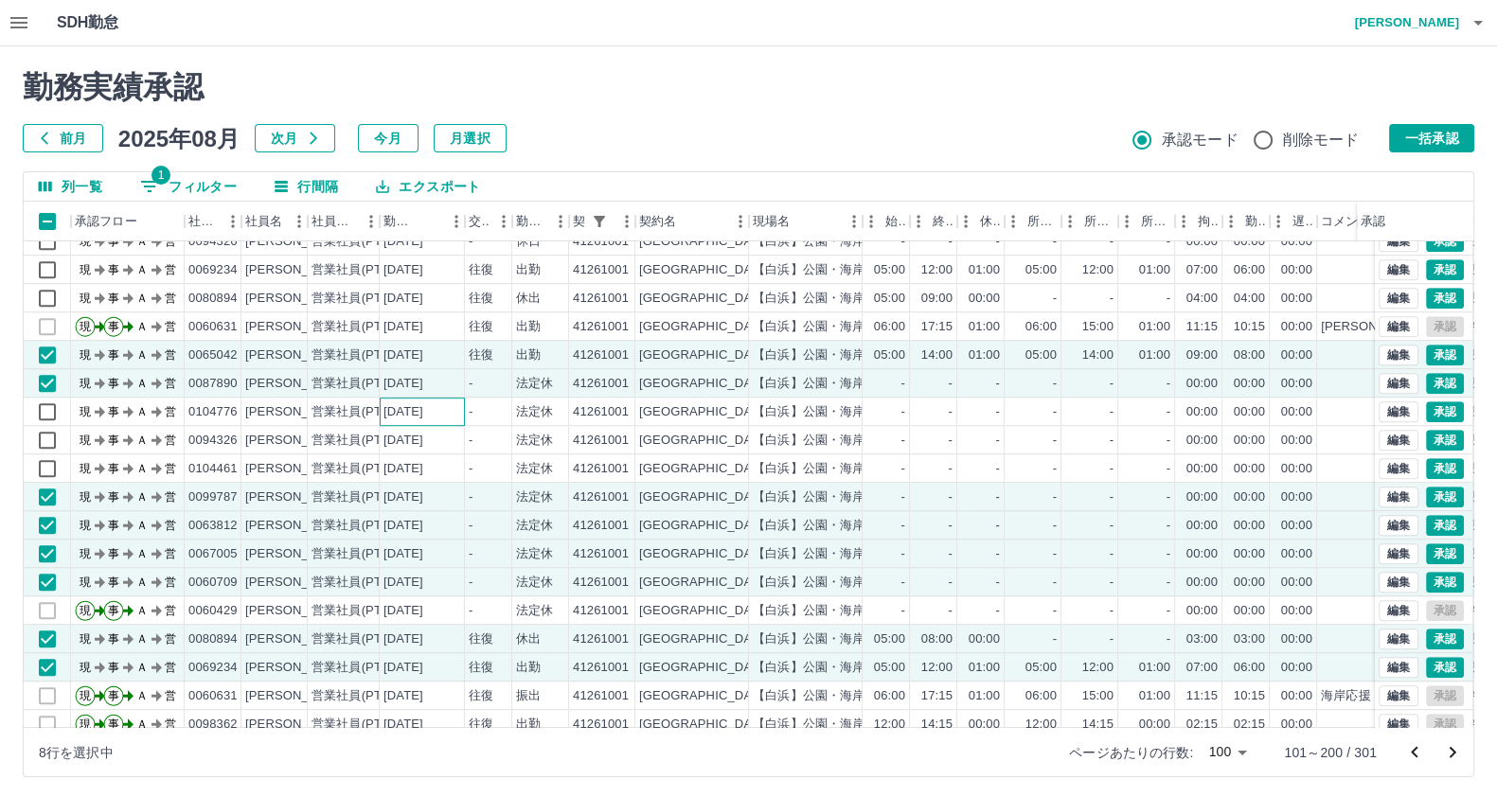
click at [393, 417] on div "[DATE]" at bounding box center [403, 412] width 40 height 18
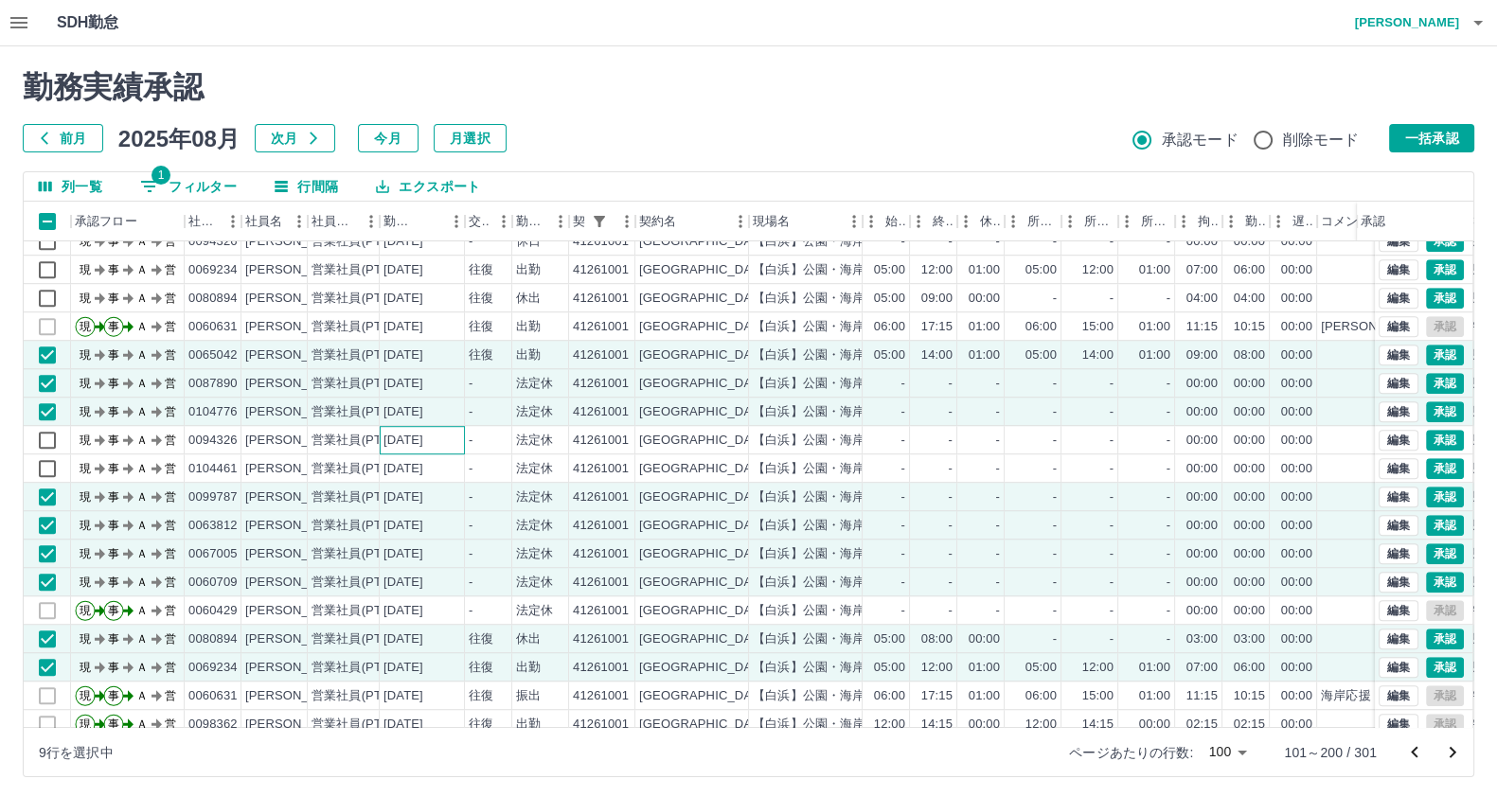
drag, startPoint x: 385, startPoint y: 440, endPoint x: 369, endPoint y: 462, distance: 27.1
click at [385, 442] on div "[DATE]" at bounding box center [403, 441] width 40 height 18
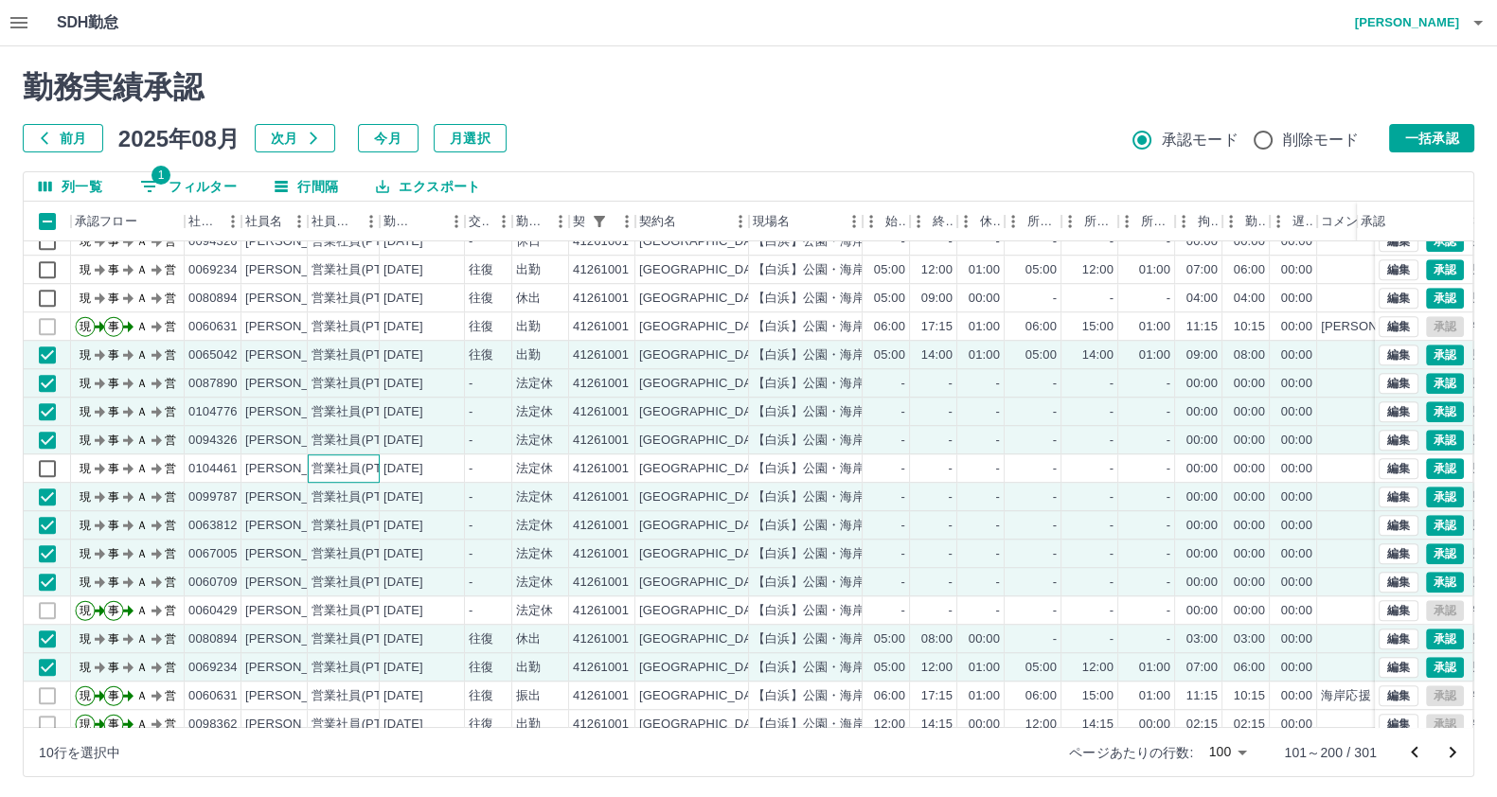
click at [364, 467] on div "営業社員(PT契約)" at bounding box center [360, 469] width 99 height 18
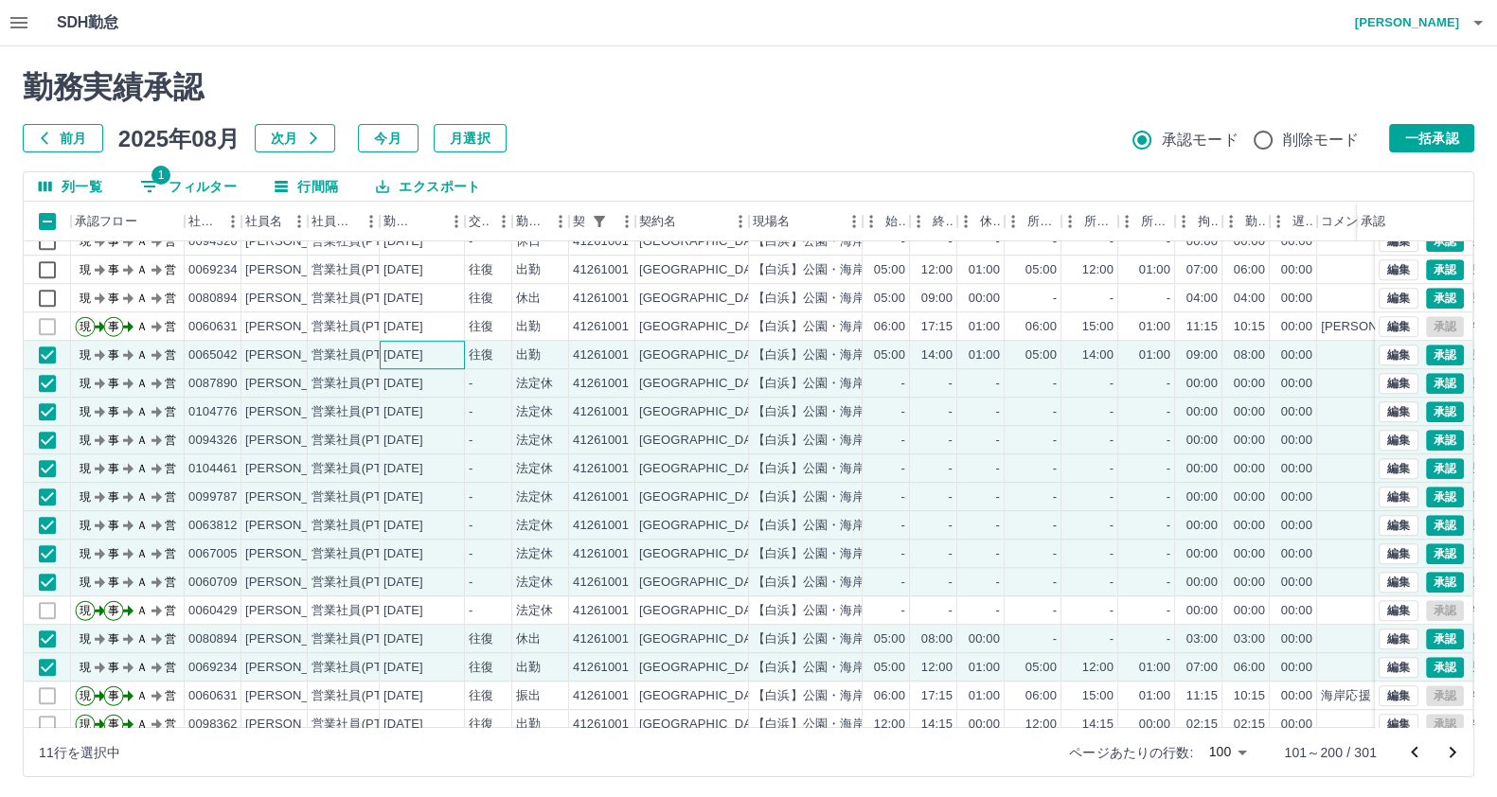
click at [423, 353] on div "[DATE]" at bounding box center [403, 356] width 40 height 18
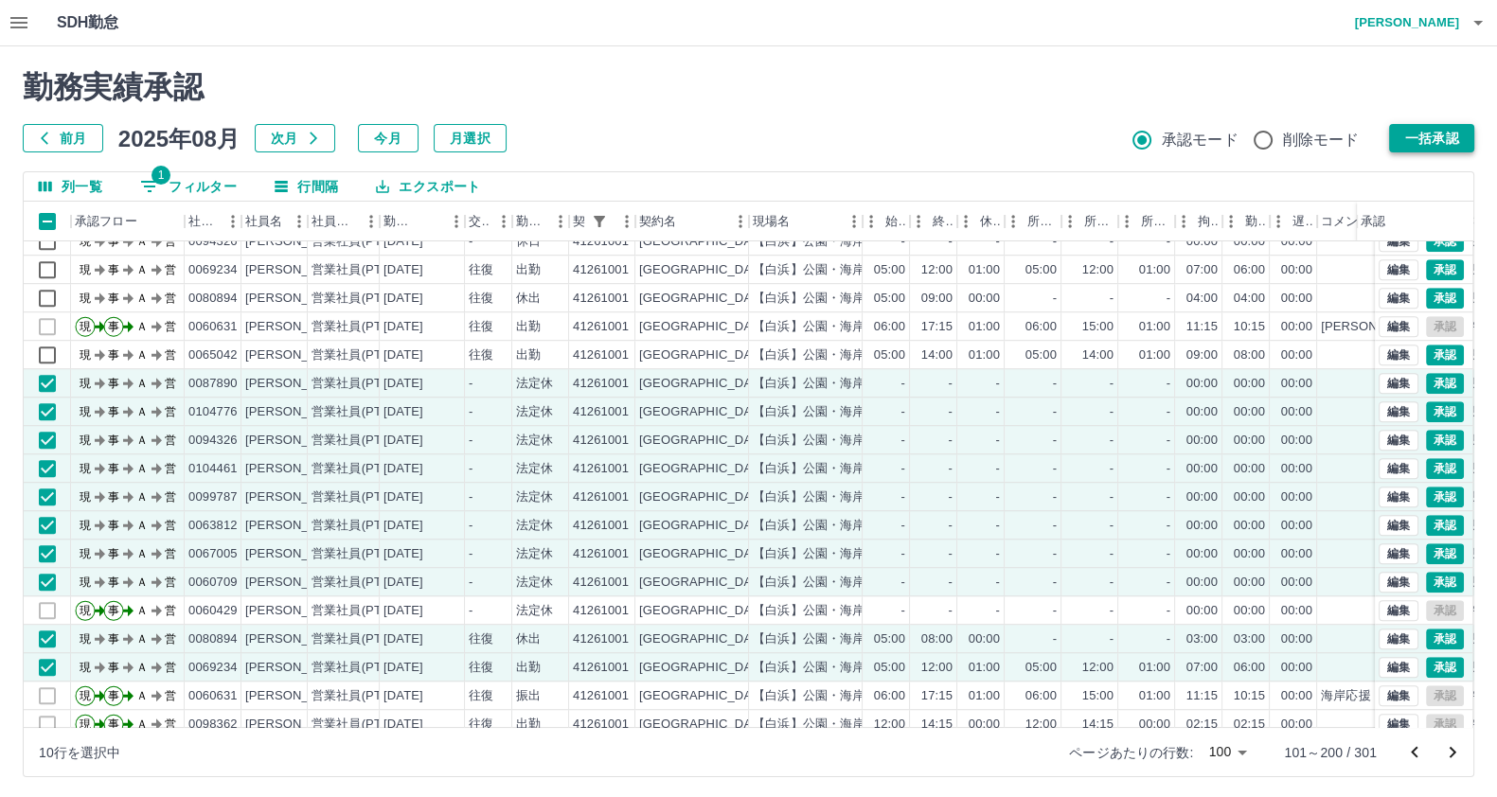
click at [1414, 126] on button "一括承認" at bounding box center [1431, 138] width 85 height 28
click at [1413, 128] on button "一括承認" at bounding box center [1431, 138] width 85 height 28
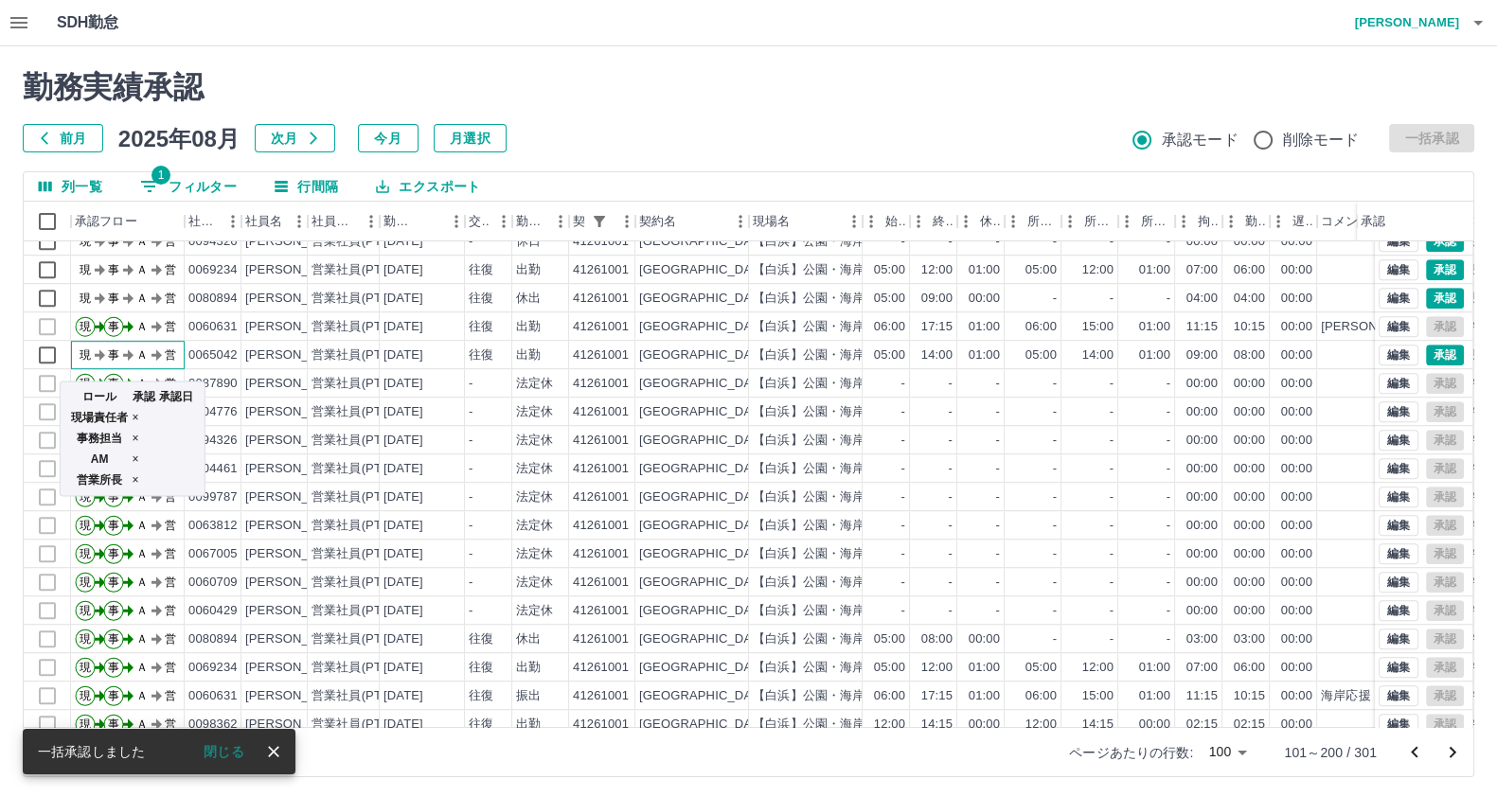
click at [156, 362] on icon "現 事 Ａ 営" at bounding box center [132, 352] width 114 height 33
click at [179, 354] on icon "現 事 Ａ 営" at bounding box center [132, 352] width 114 height 33
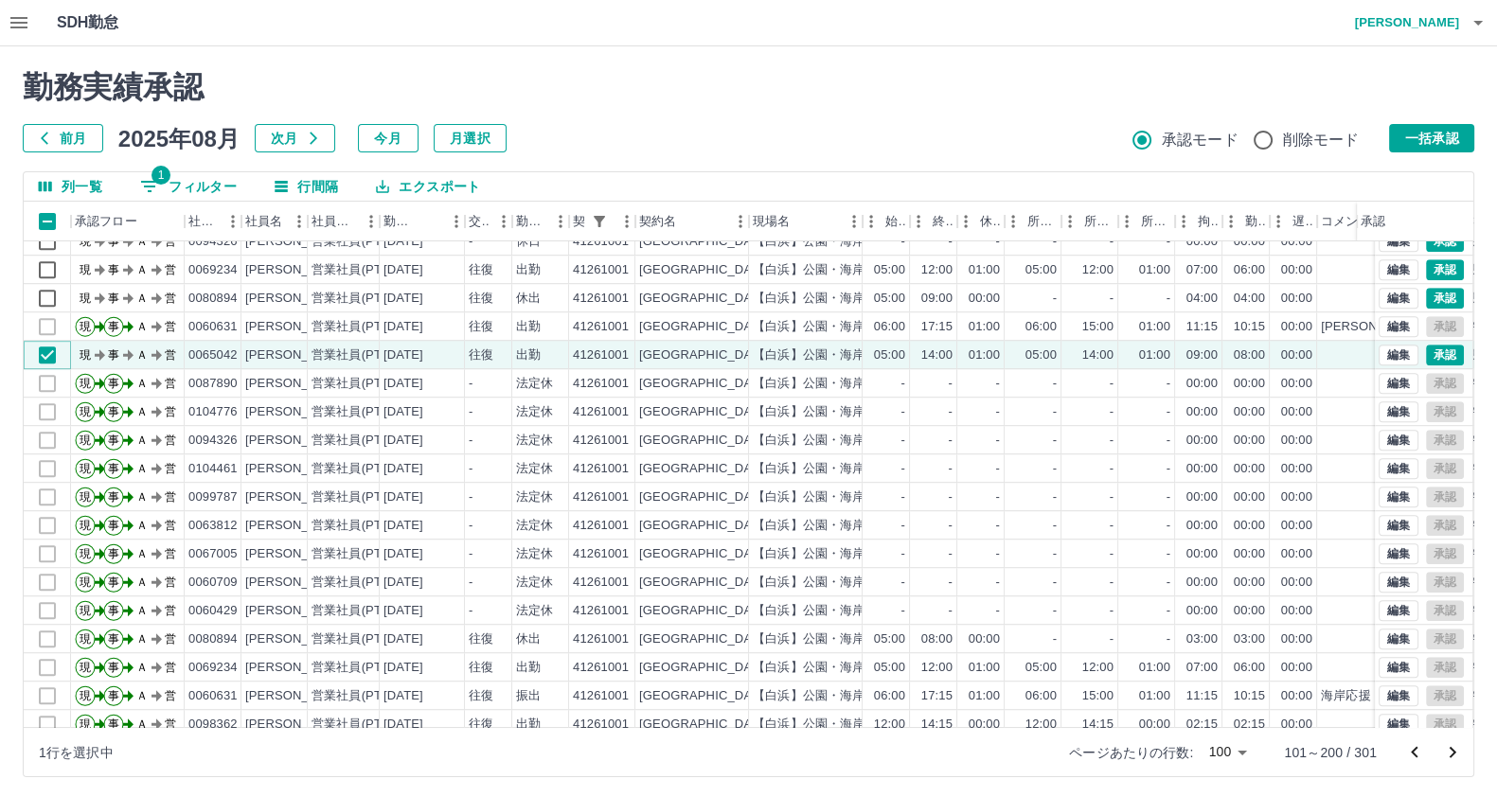
scroll to position [1543, 0]
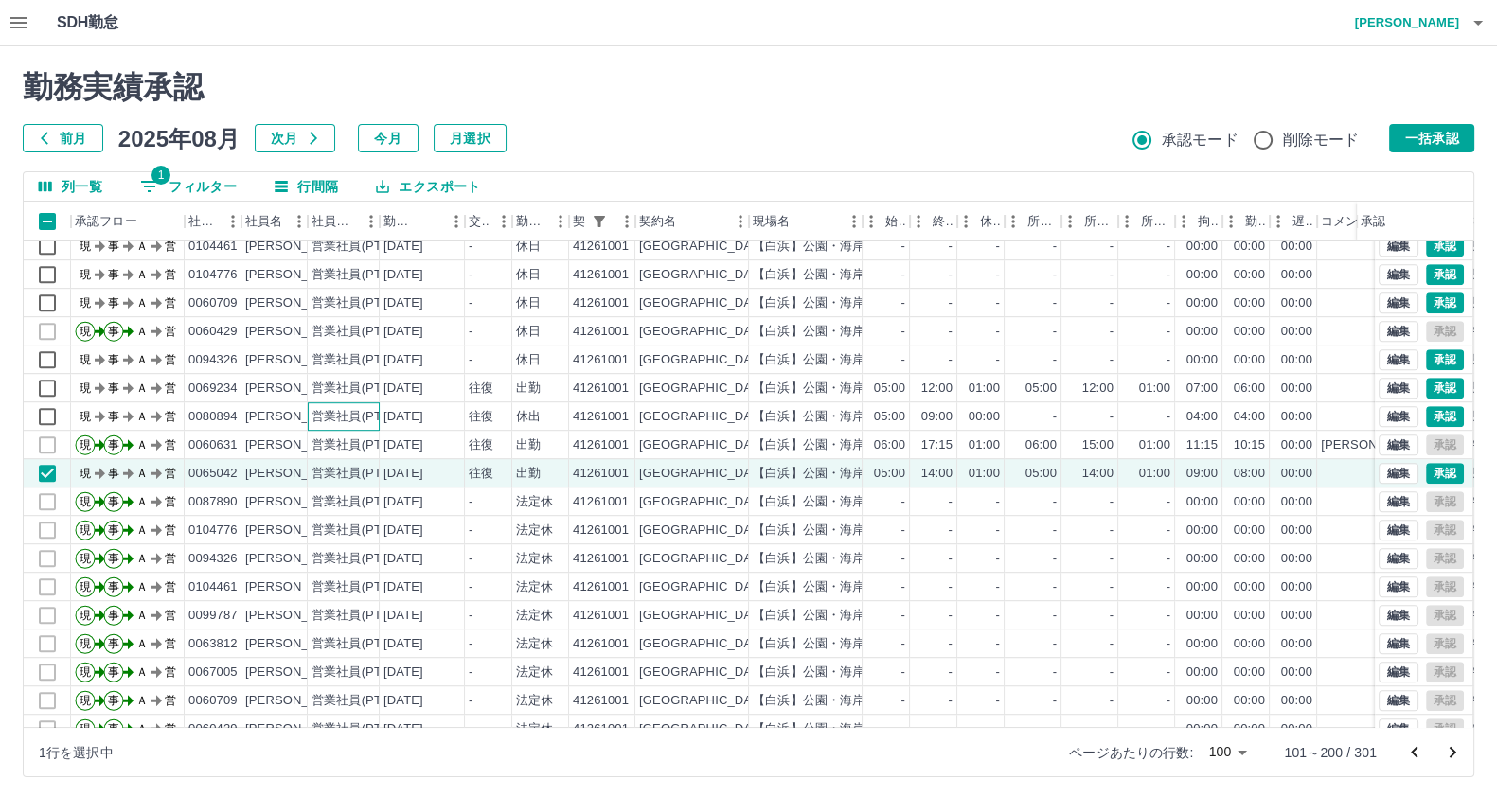
click at [334, 410] on div "営業社員(PT契約)" at bounding box center [360, 417] width 99 height 18
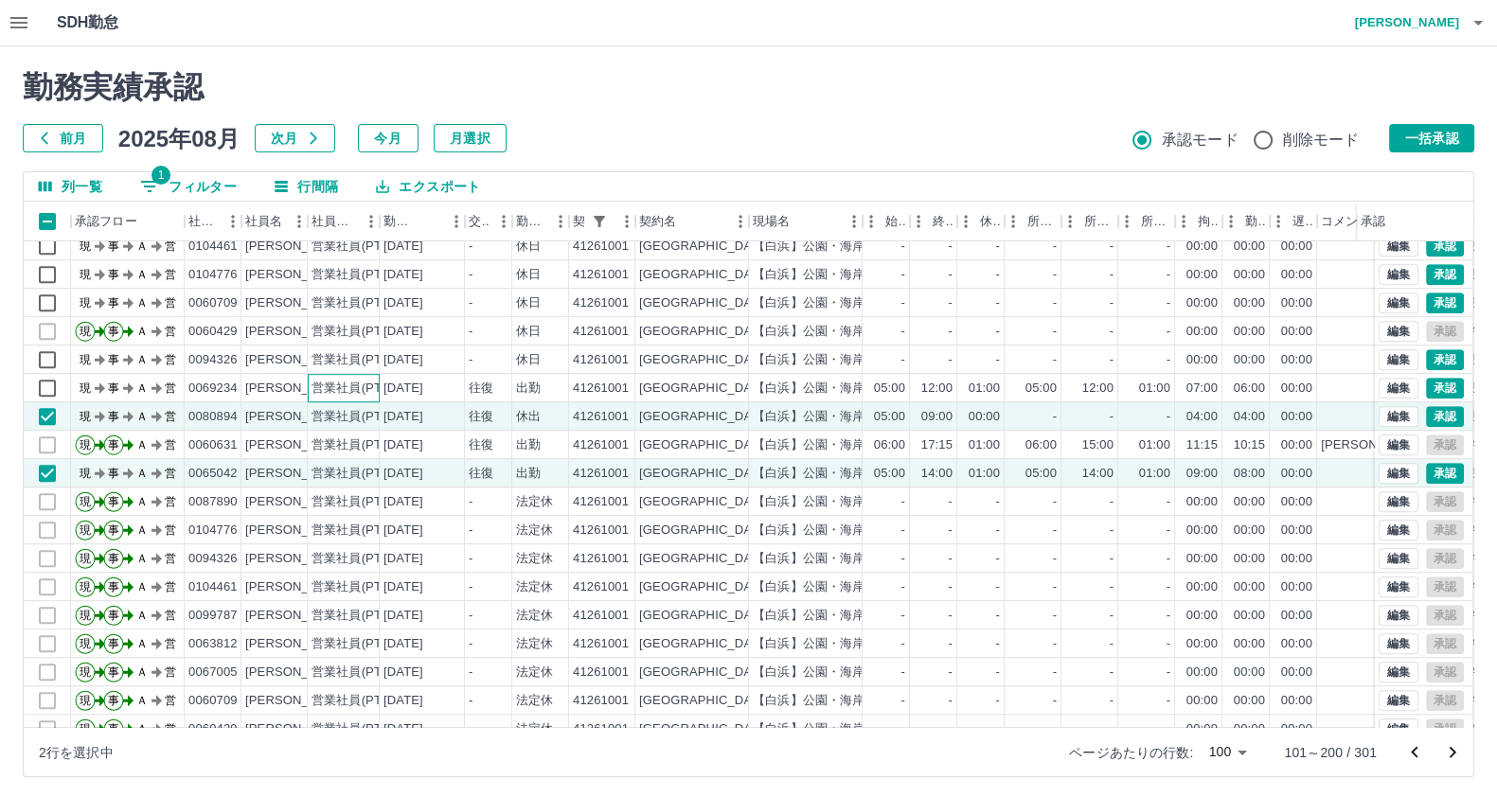
click at [322, 387] on div "営業社員(PT契約)" at bounding box center [360, 389] width 99 height 18
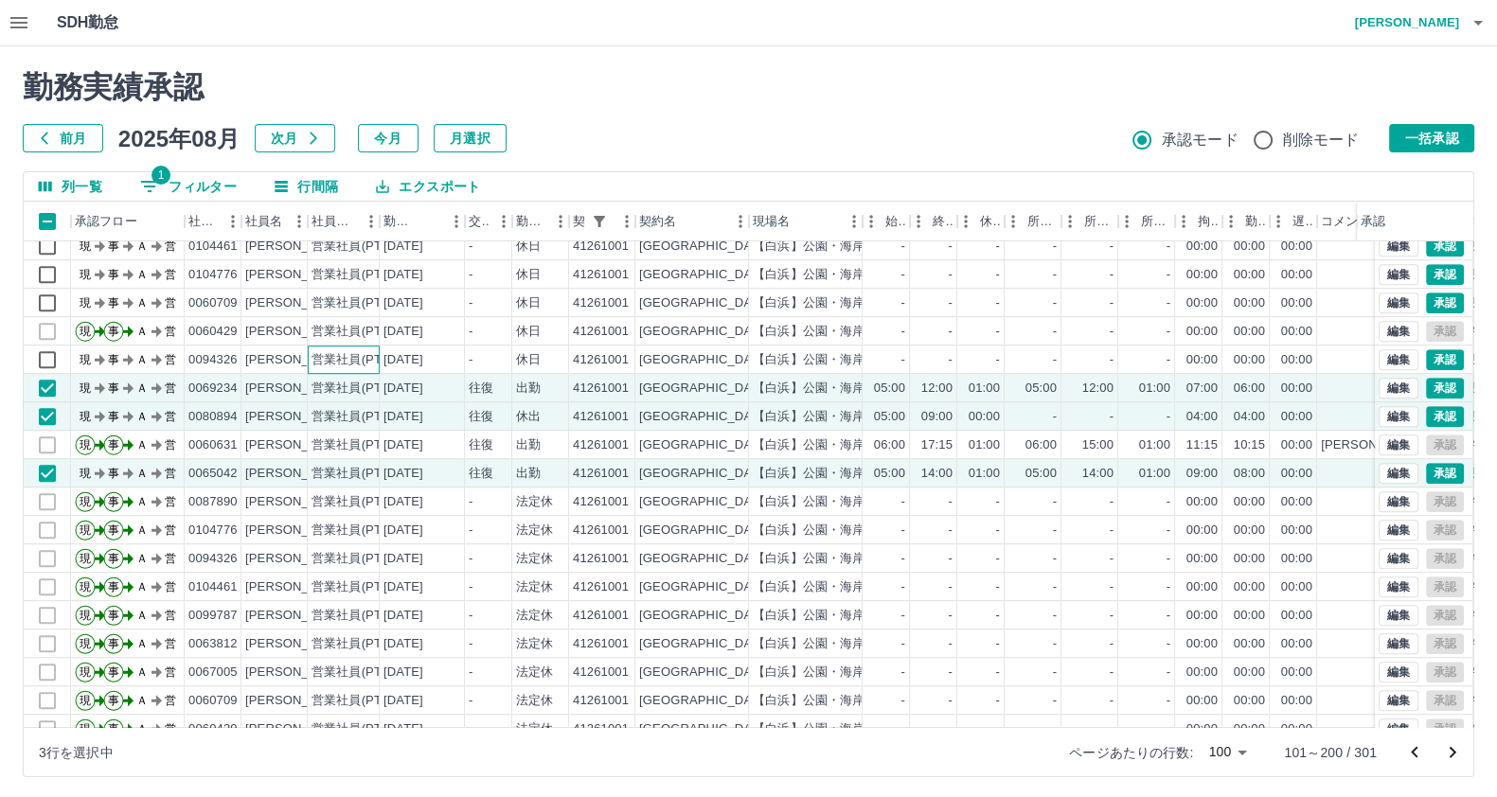
click at [322, 367] on div "営業社員(PT契約)" at bounding box center [344, 360] width 72 height 28
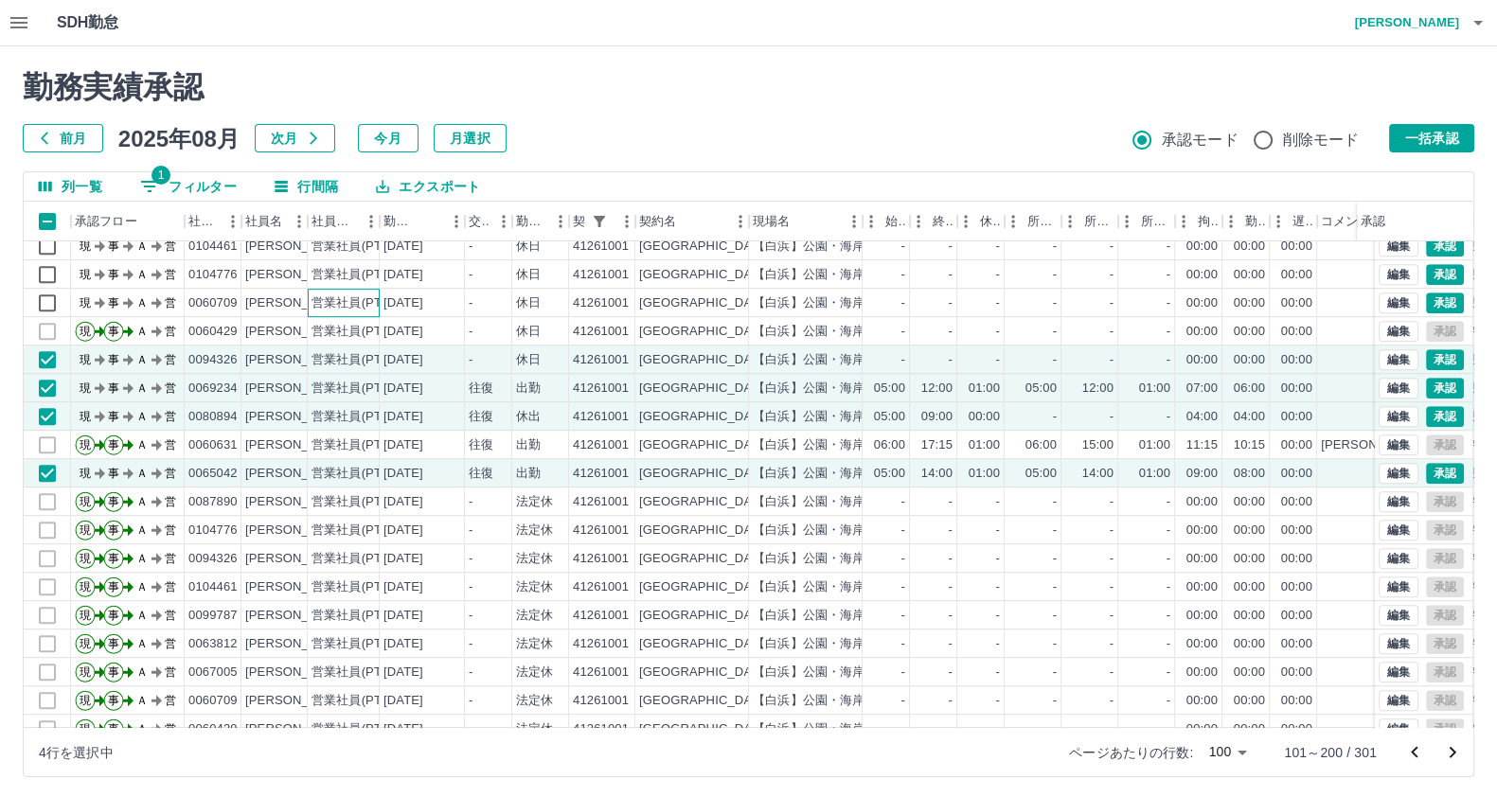
click at [317, 310] on div "営業社員(PT契約)" at bounding box center [344, 303] width 72 height 28
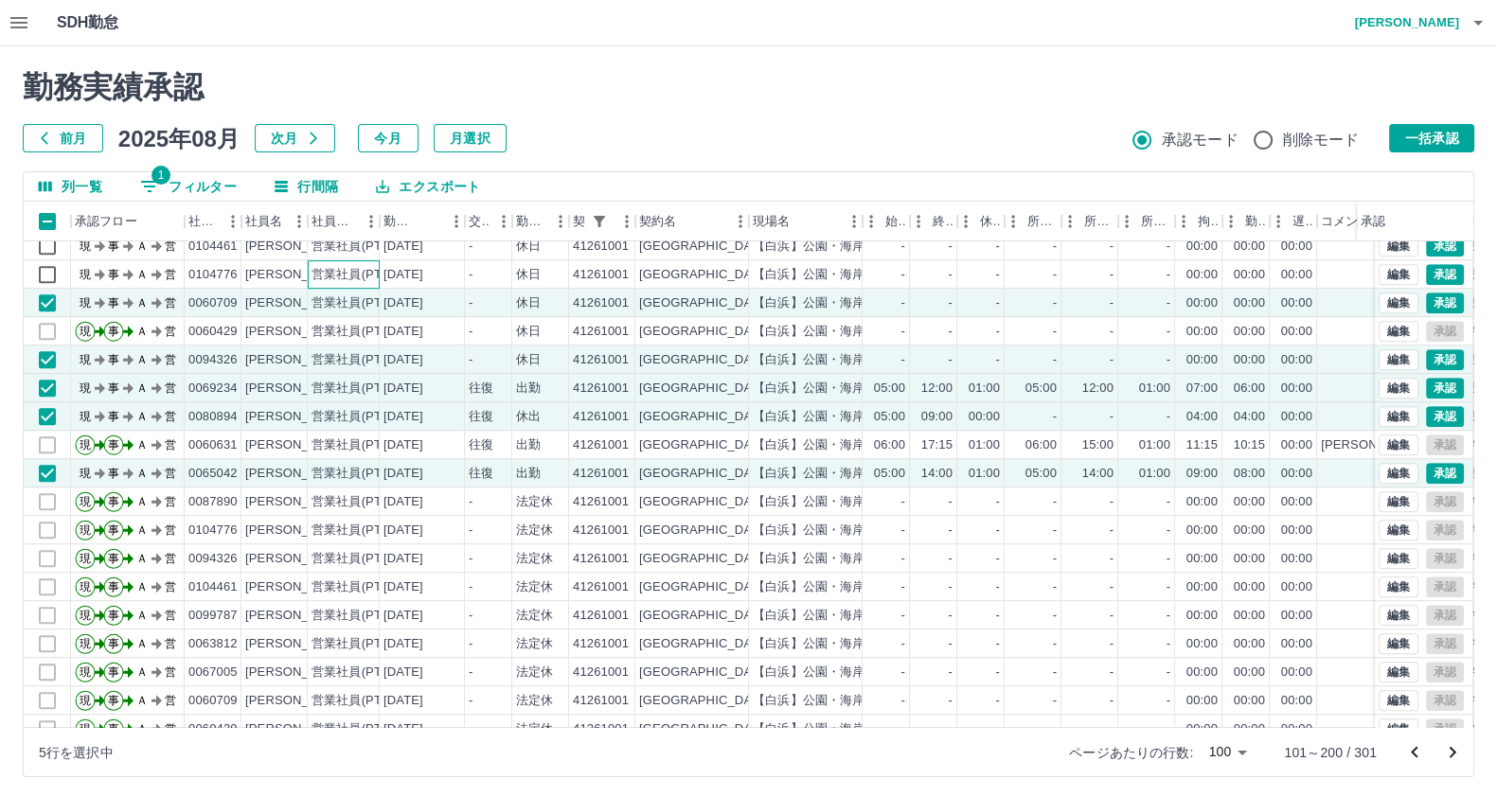
click at [320, 271] on div "営業社員(PT契約)" at bounding box center [360, 275] width 99 height 18
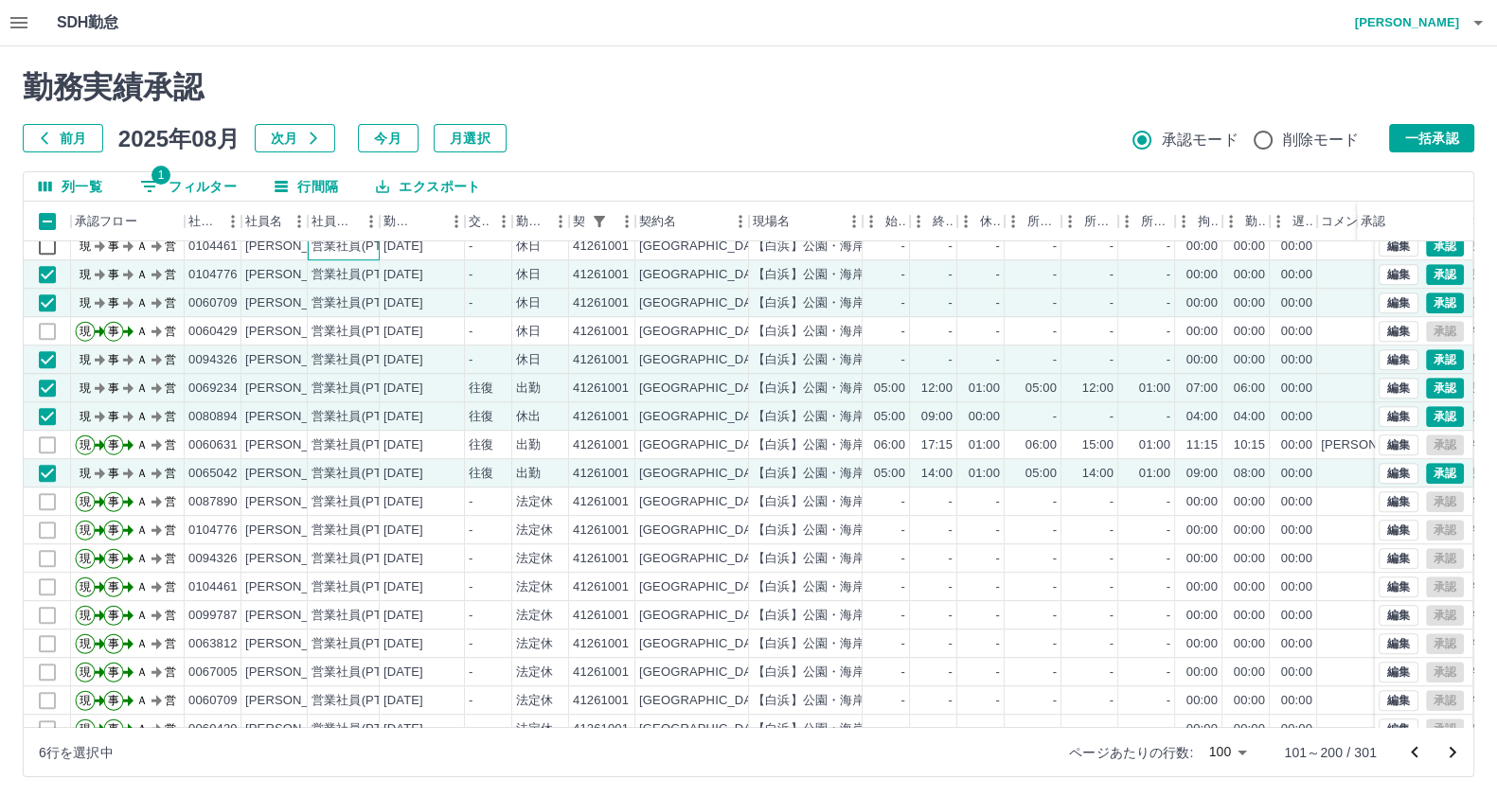
click at [320, 255] on div "営業社員(PT契約)" at bounding box center [344, 246] width 72 height 28
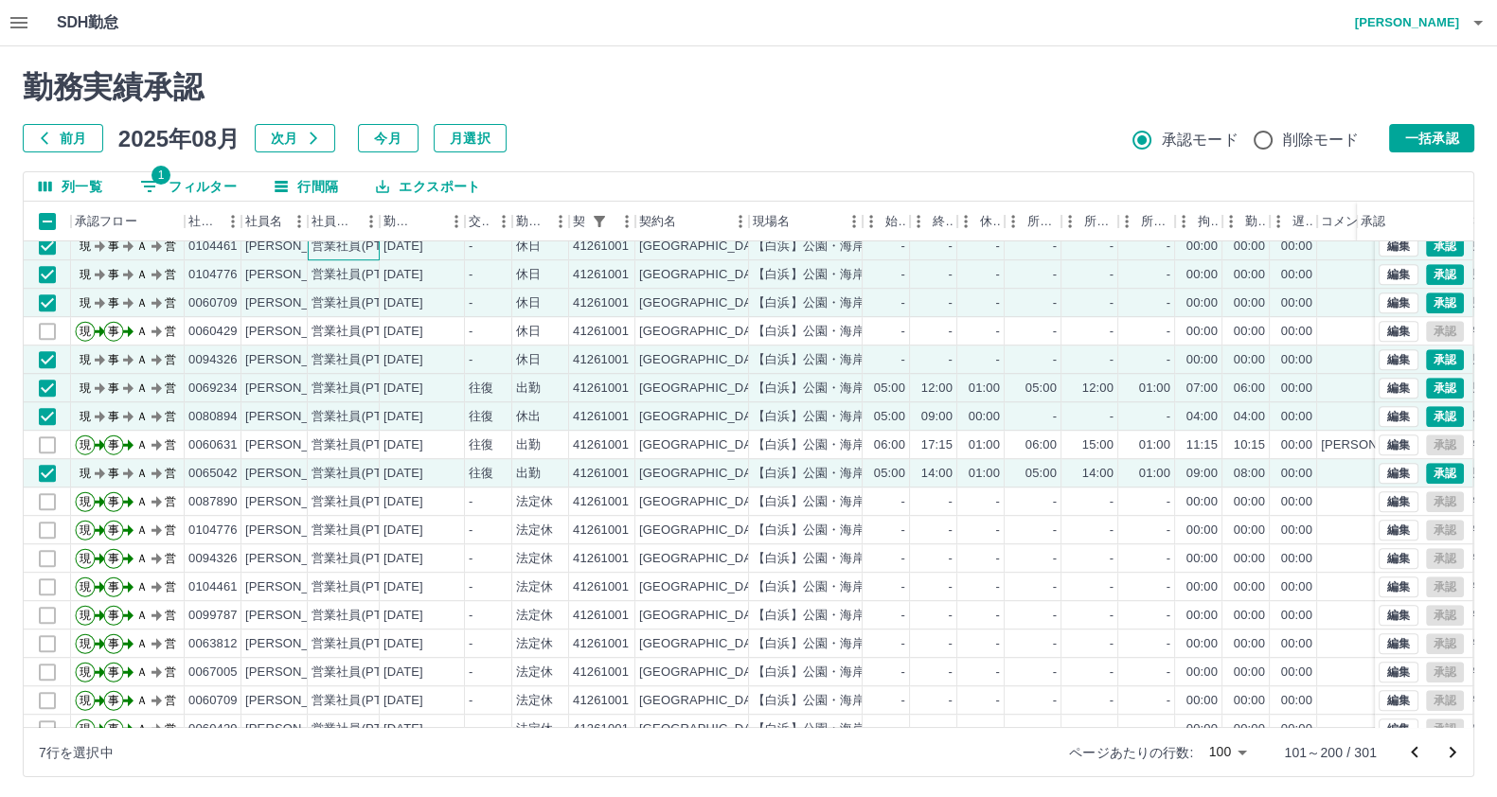
scroll to position [1307, 0]
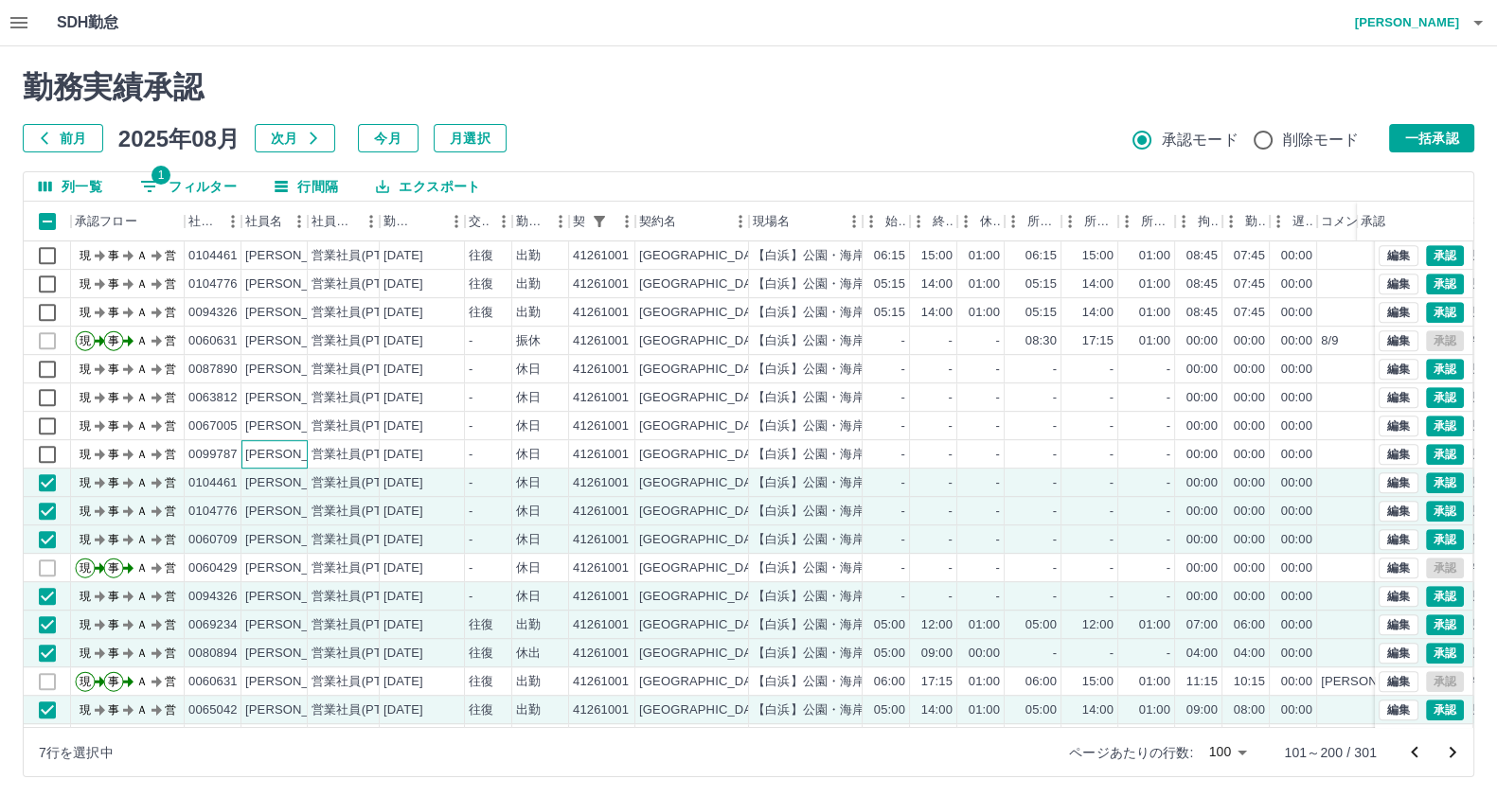
click at [306, 454] on div "中村　博樹" at bounding box center [296, 455] width 103 height 18
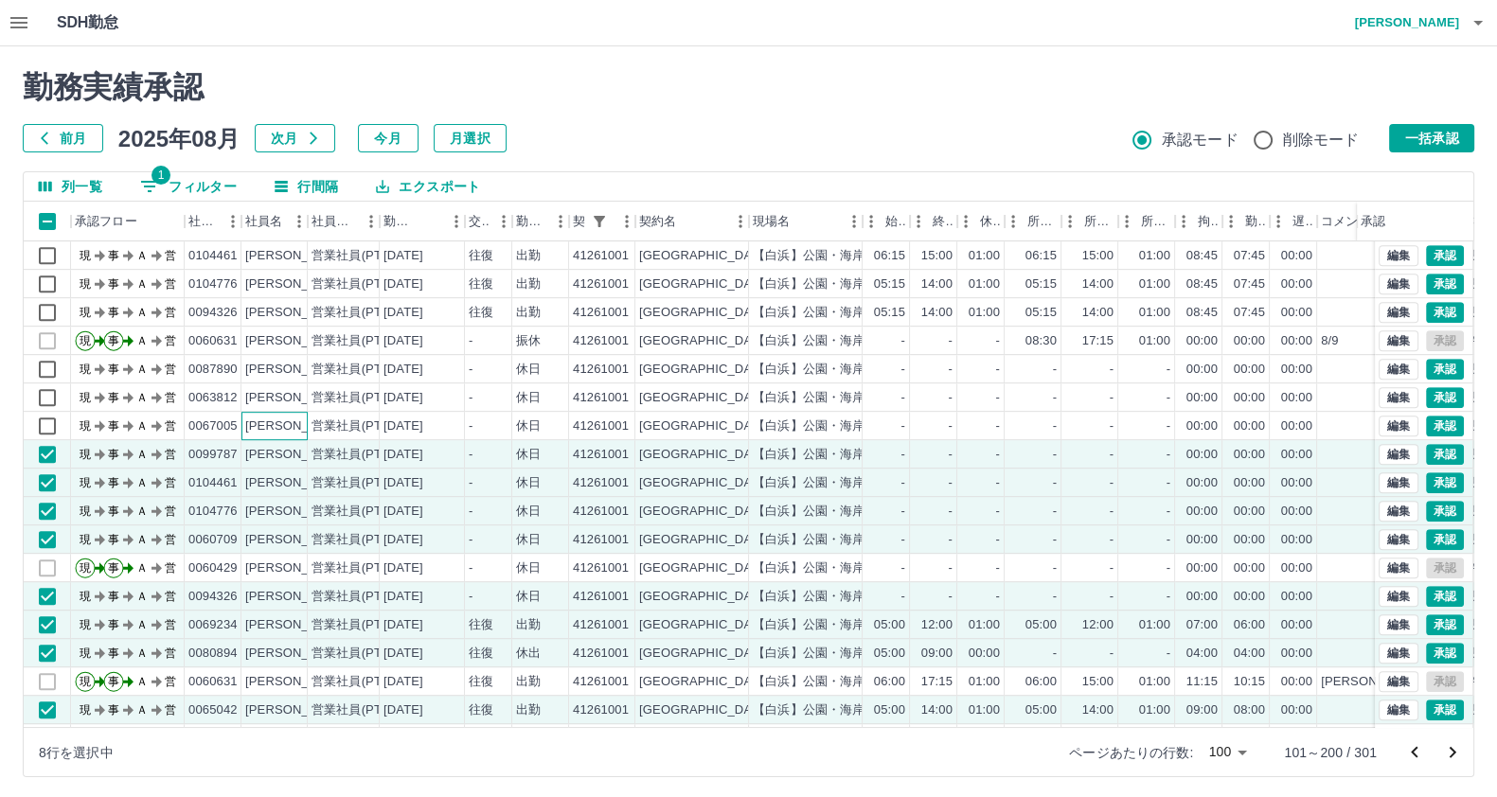
click at [298, 418] on div "奥野　喜代次" at bounding box center [296, 427] width 103 height 18
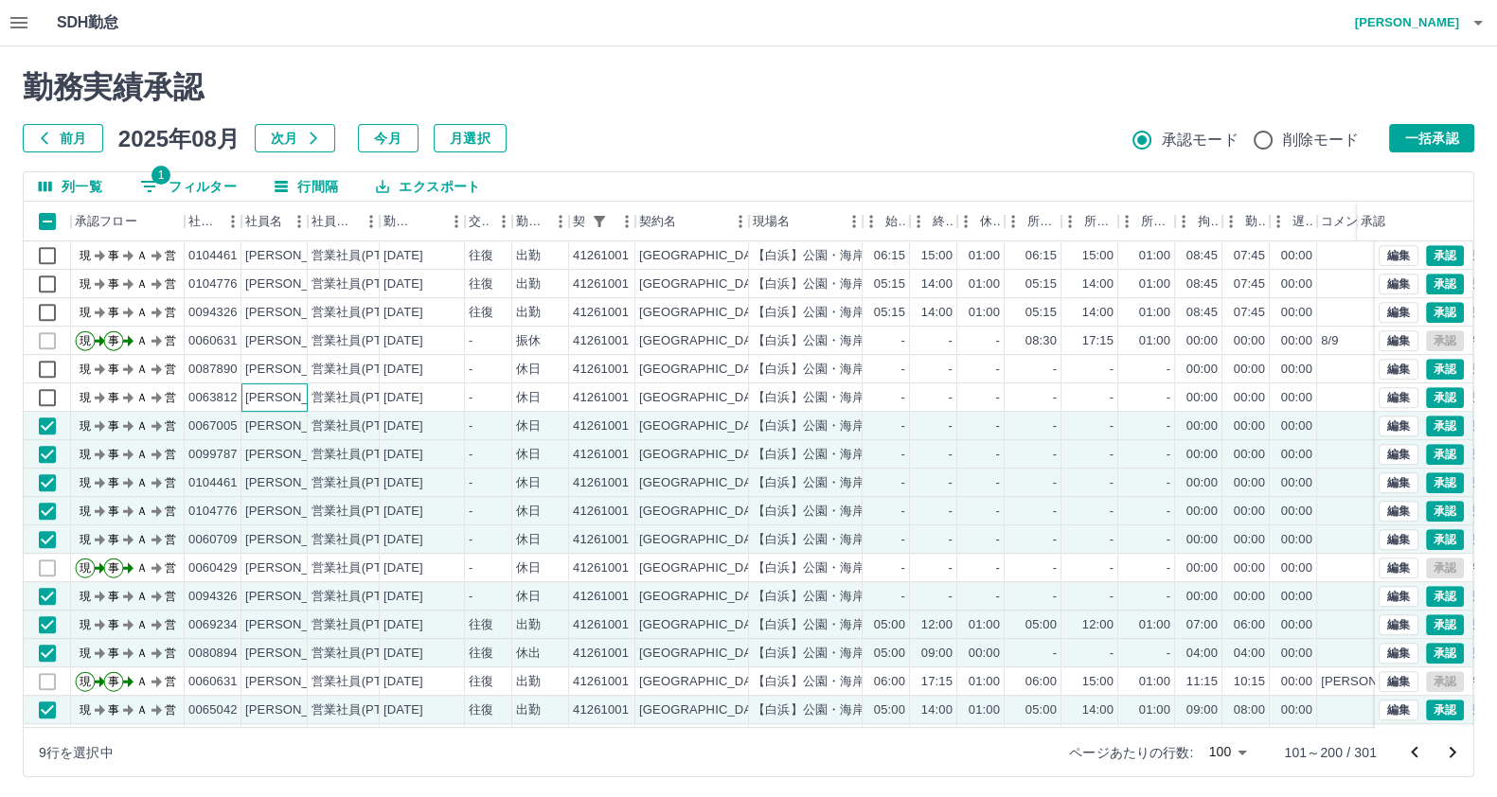
click at [289, 393] on div "宇杉　忠明" at bounding box center [296, 398] width 103 height 18
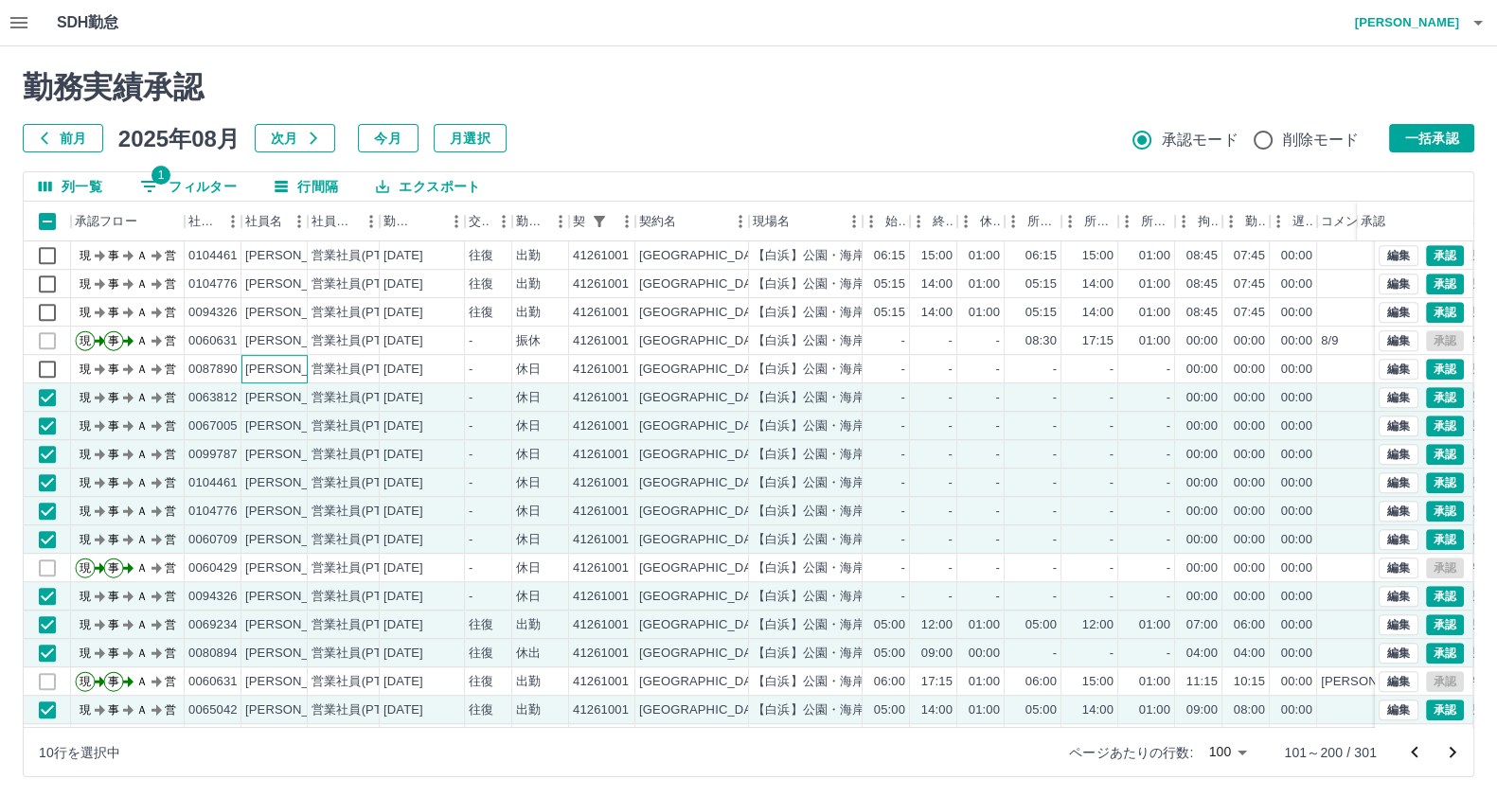
click at [287, 381] on div "山本　明博" at bounding box center [274, 369] width 66 height 28
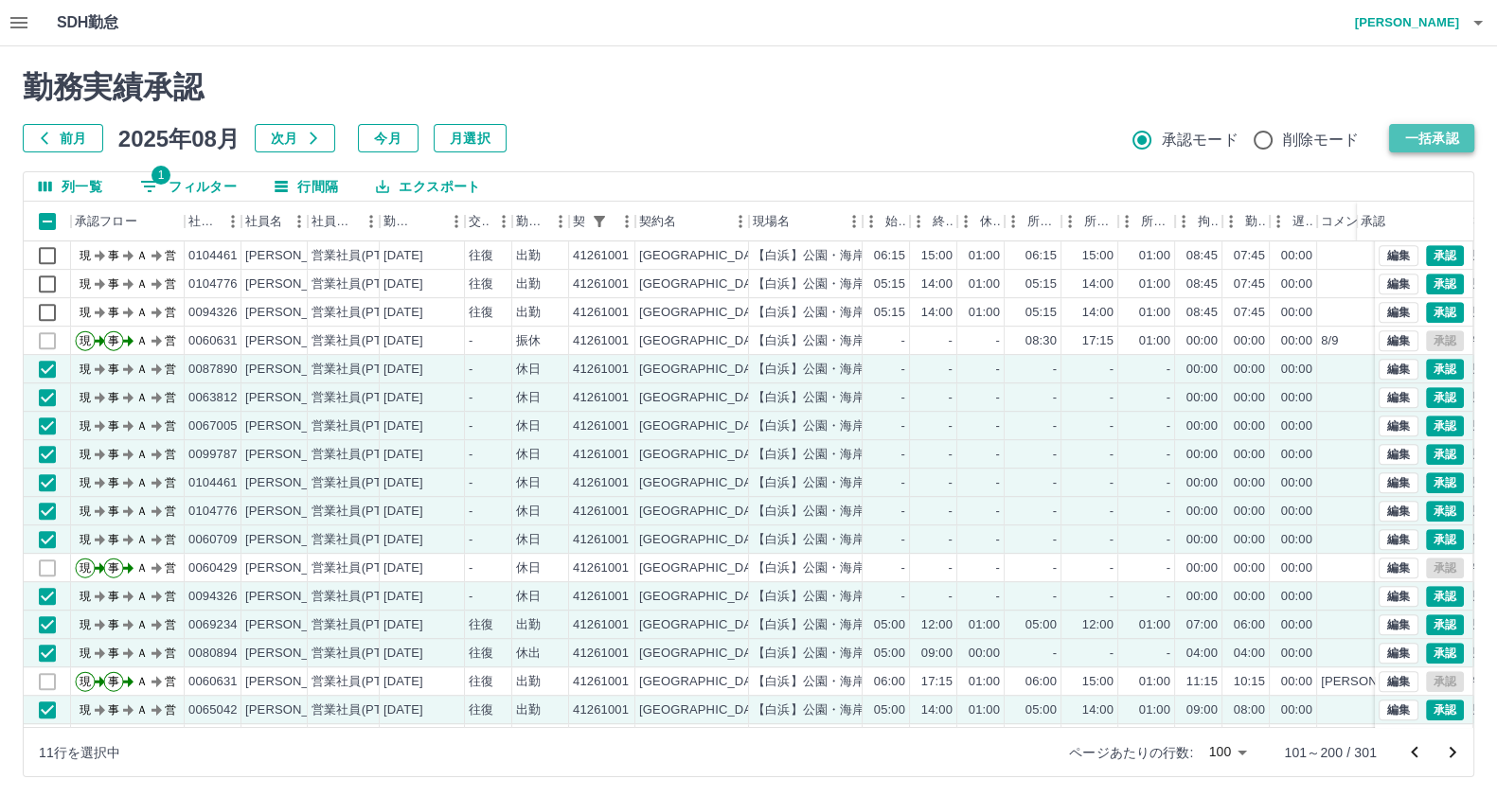
click at [1396, 135] on button "一括承認" at bounding box center [1431, 138] width 85 height 28
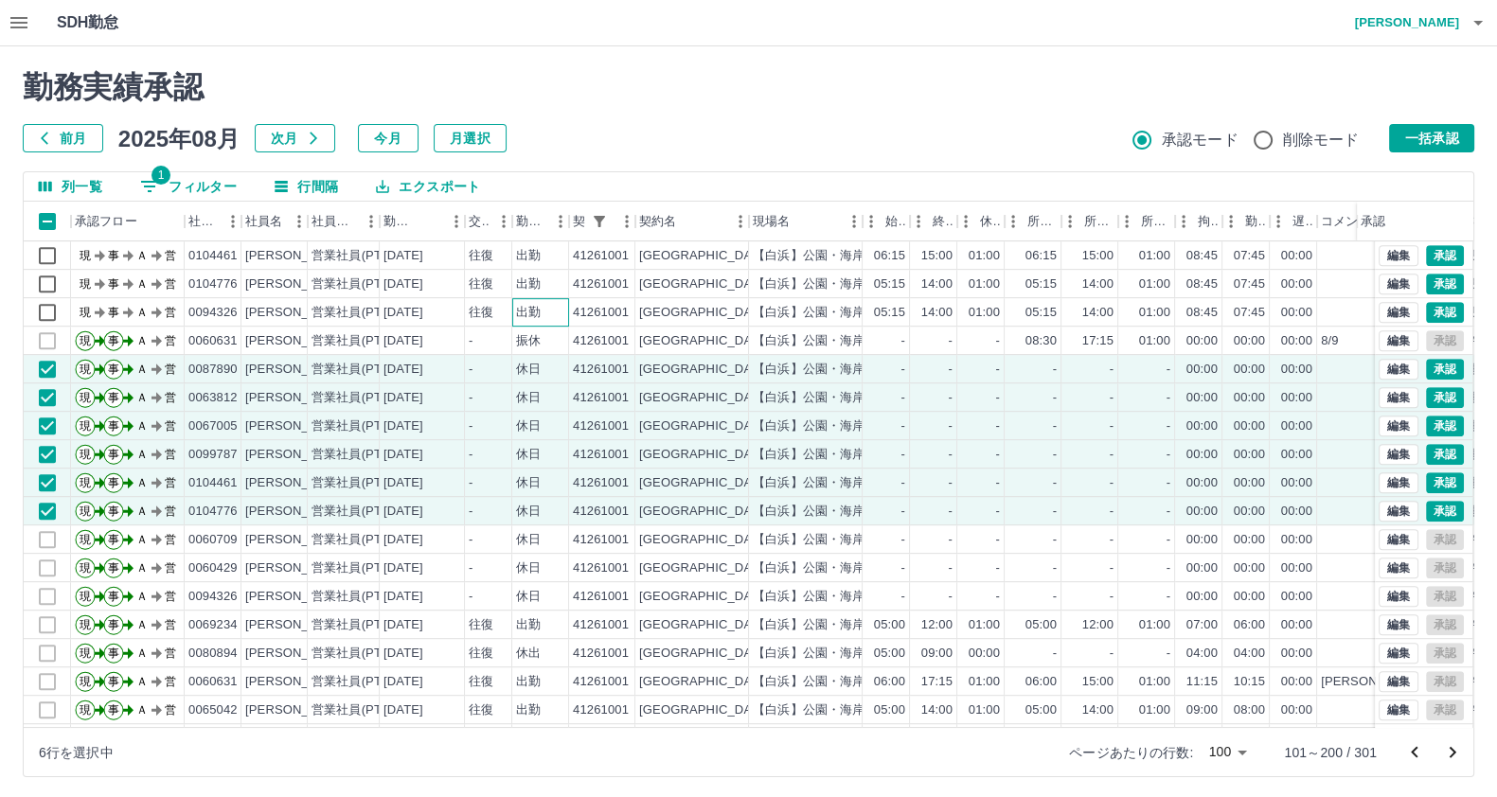
click at [537, 304] on div "出勤" at bounding box center [528, 313] width 25 height 18
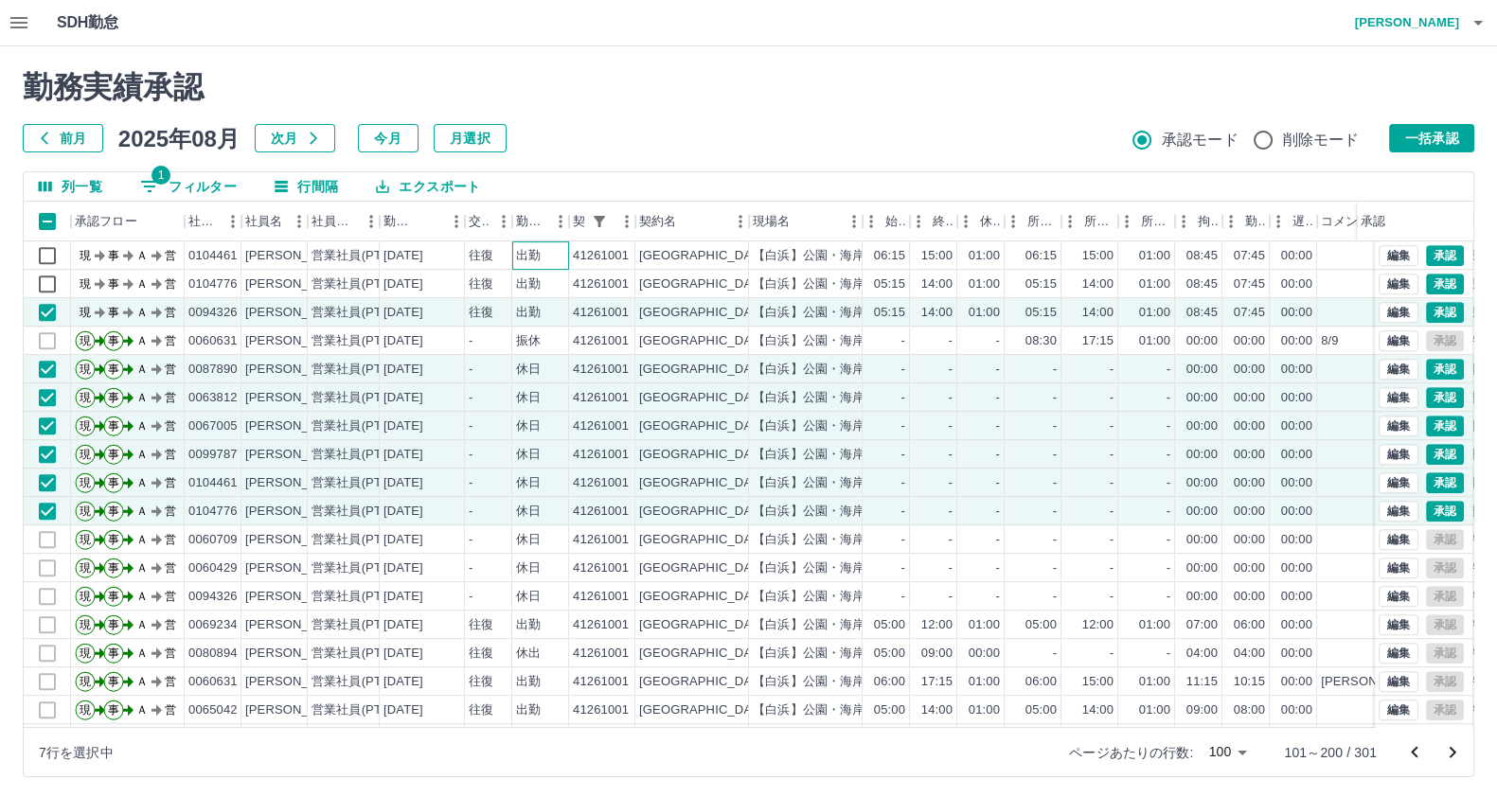
click at [543, 267] on div "出勤" at bounding box center [540, 255] width 57 height 28
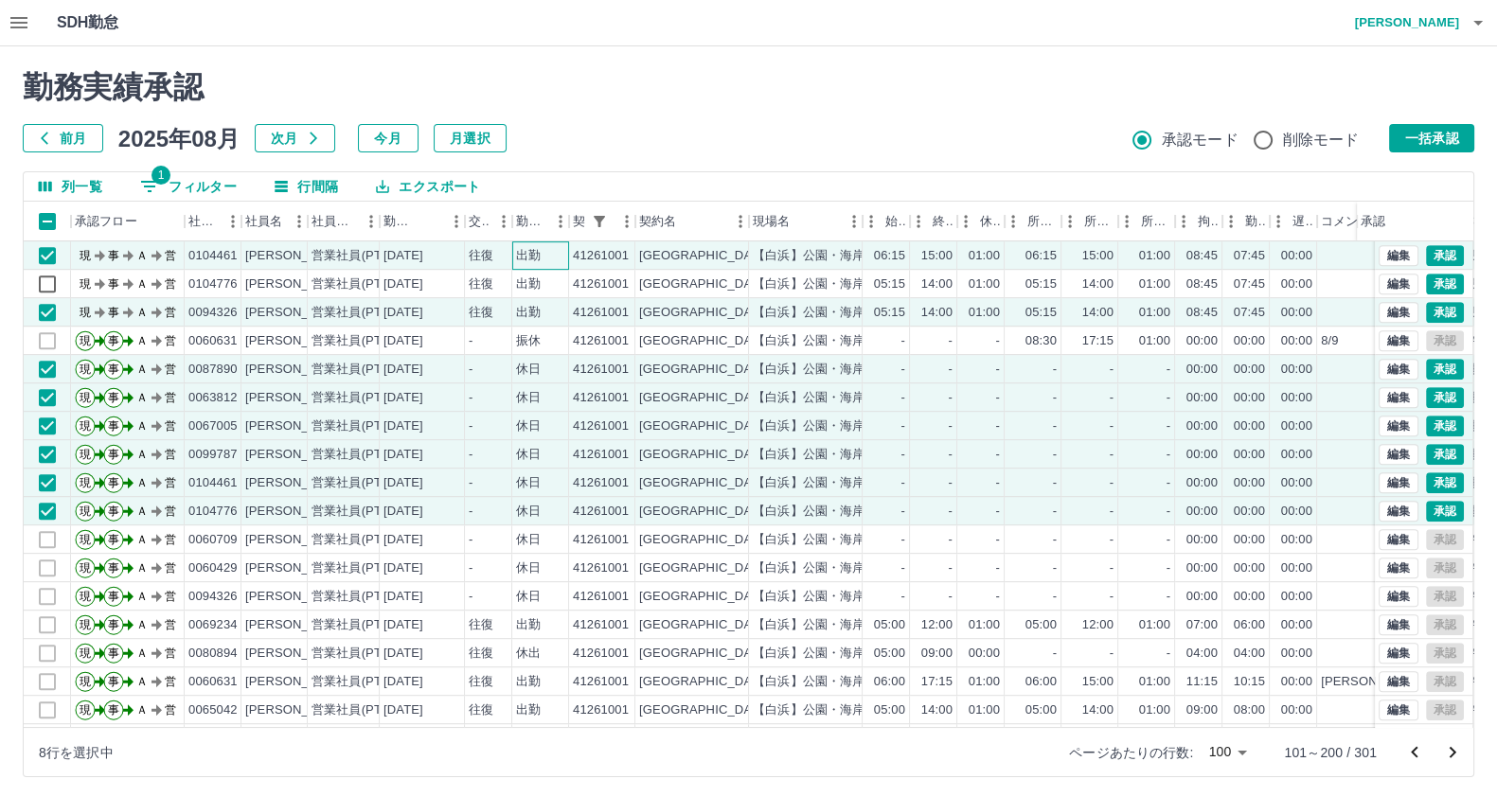
click at [530, 258] on div "出勤" at bounding box center [528, 256] width 25 height 18
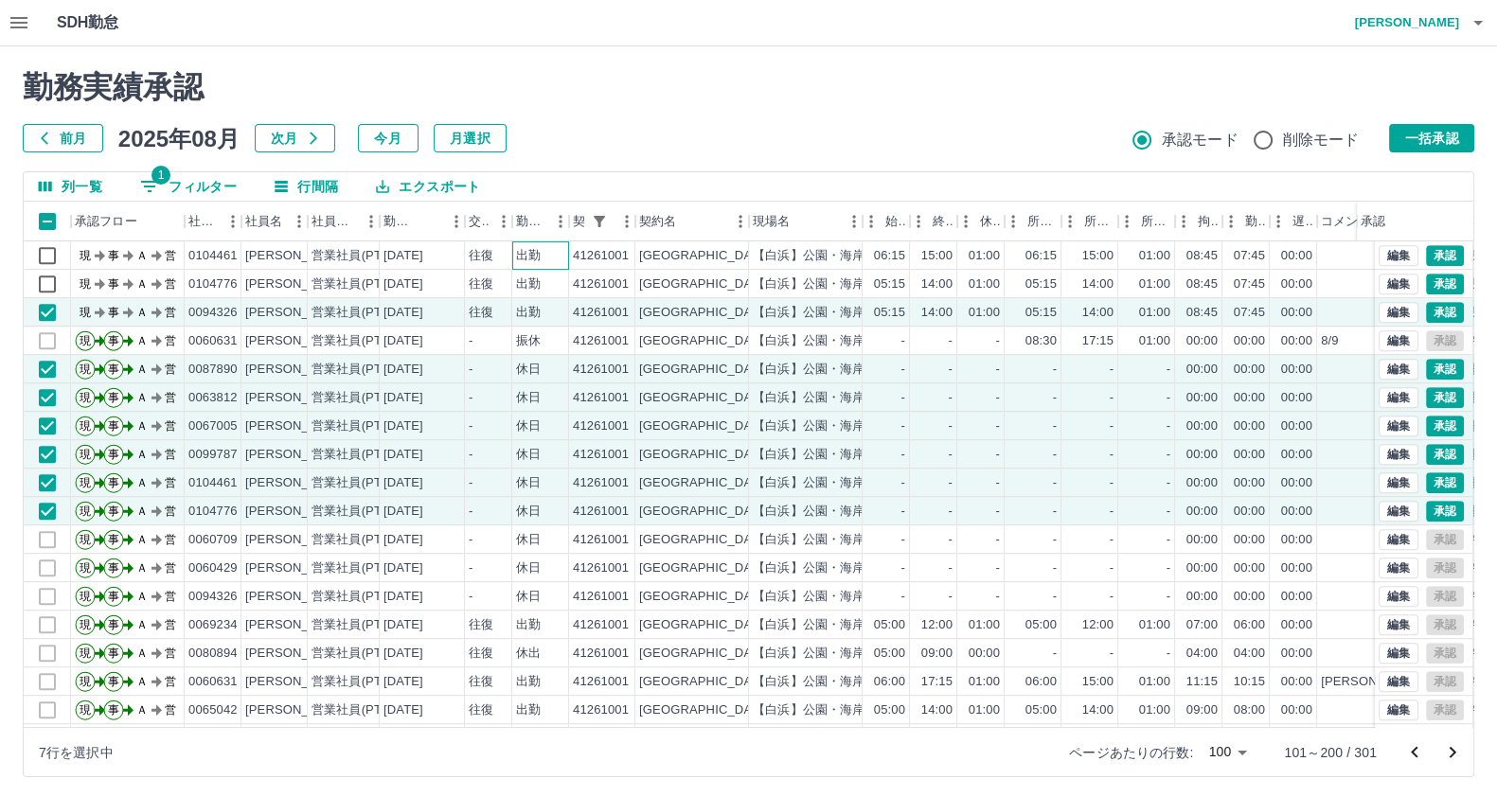
click at [520, 265] on div "出勤" at bounding box center [540, 255] width 57 height 28
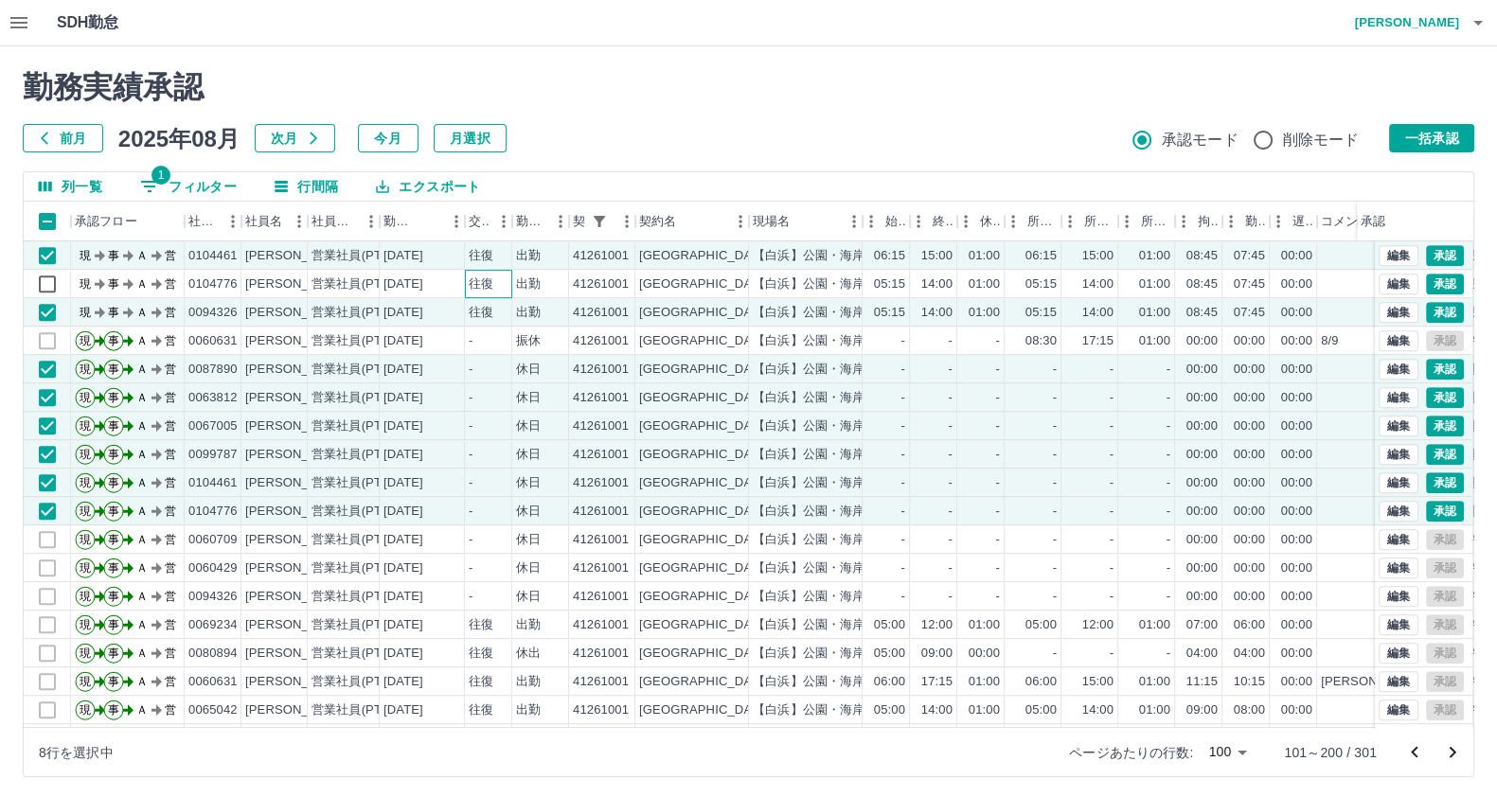
click at [485, 279] on div "往復" at bounding box center [481, 285] width 25 height 18
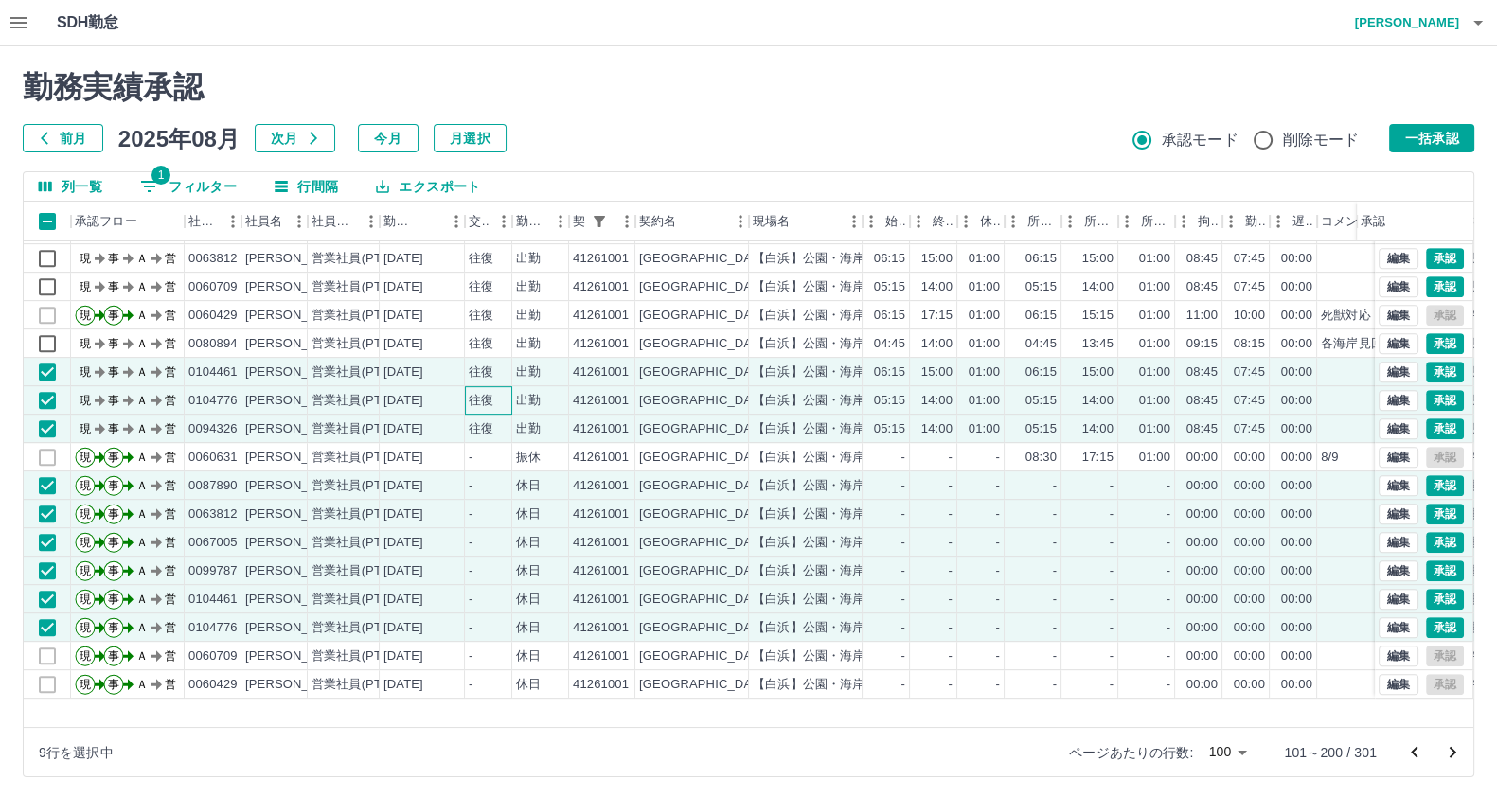
scroll to position [1070, 0]
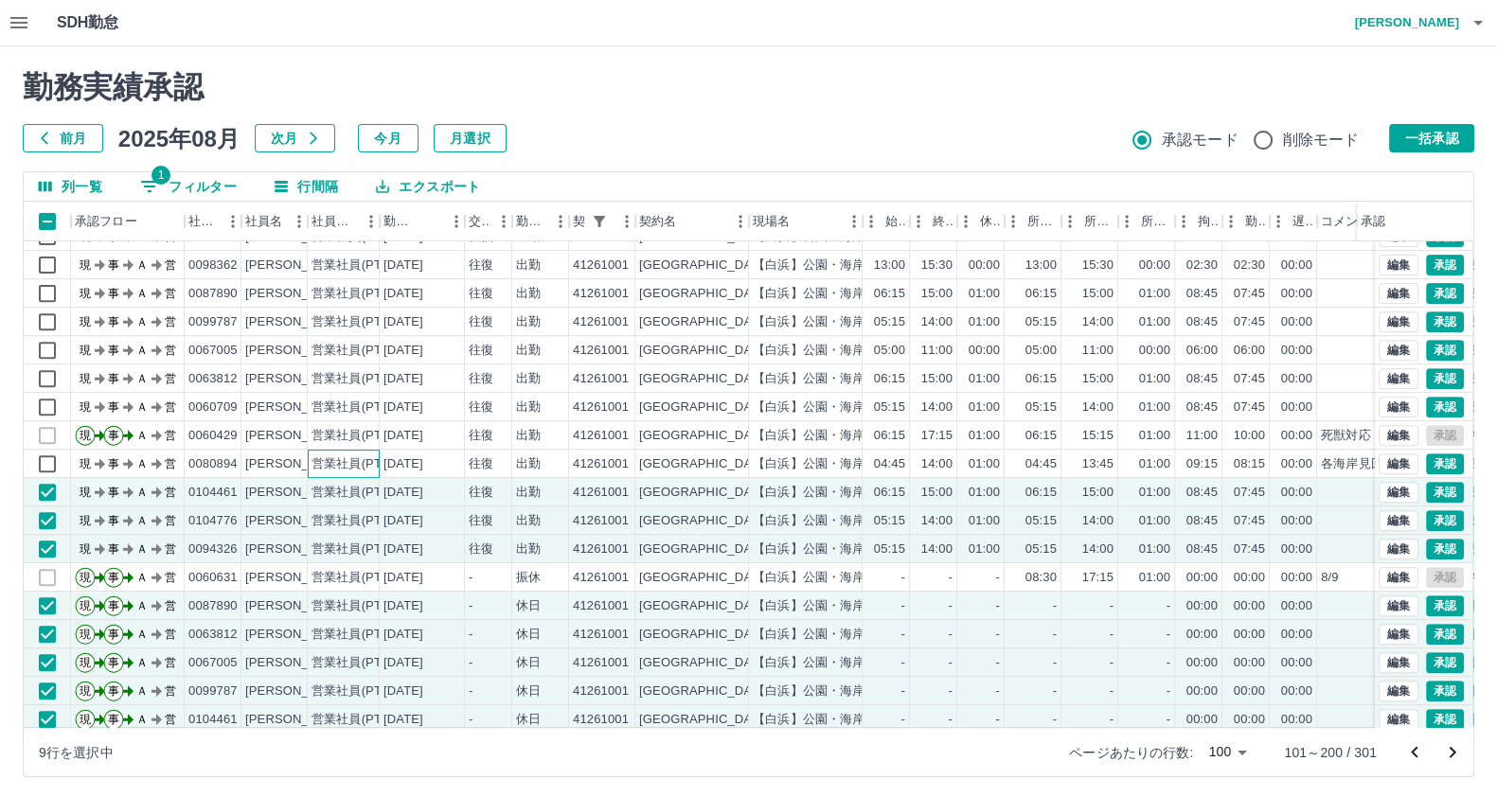
click at [326, 456] on div "営業社員(PT契約)" at bounding box center [360, 464] width 99 height 18
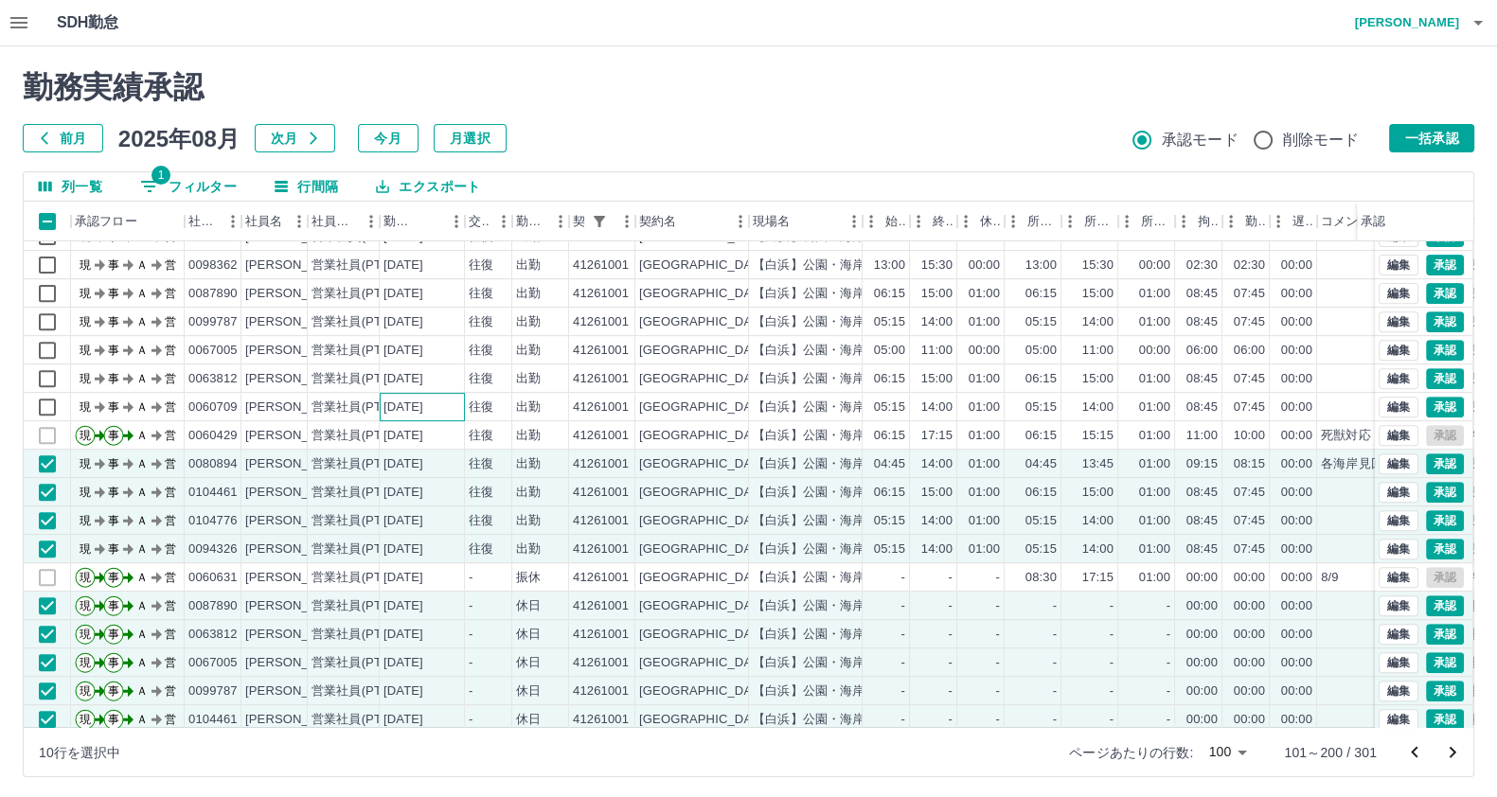
click at [388, 401] on div "[DATE]" at bounding box center [403, 408] width 40 height 18
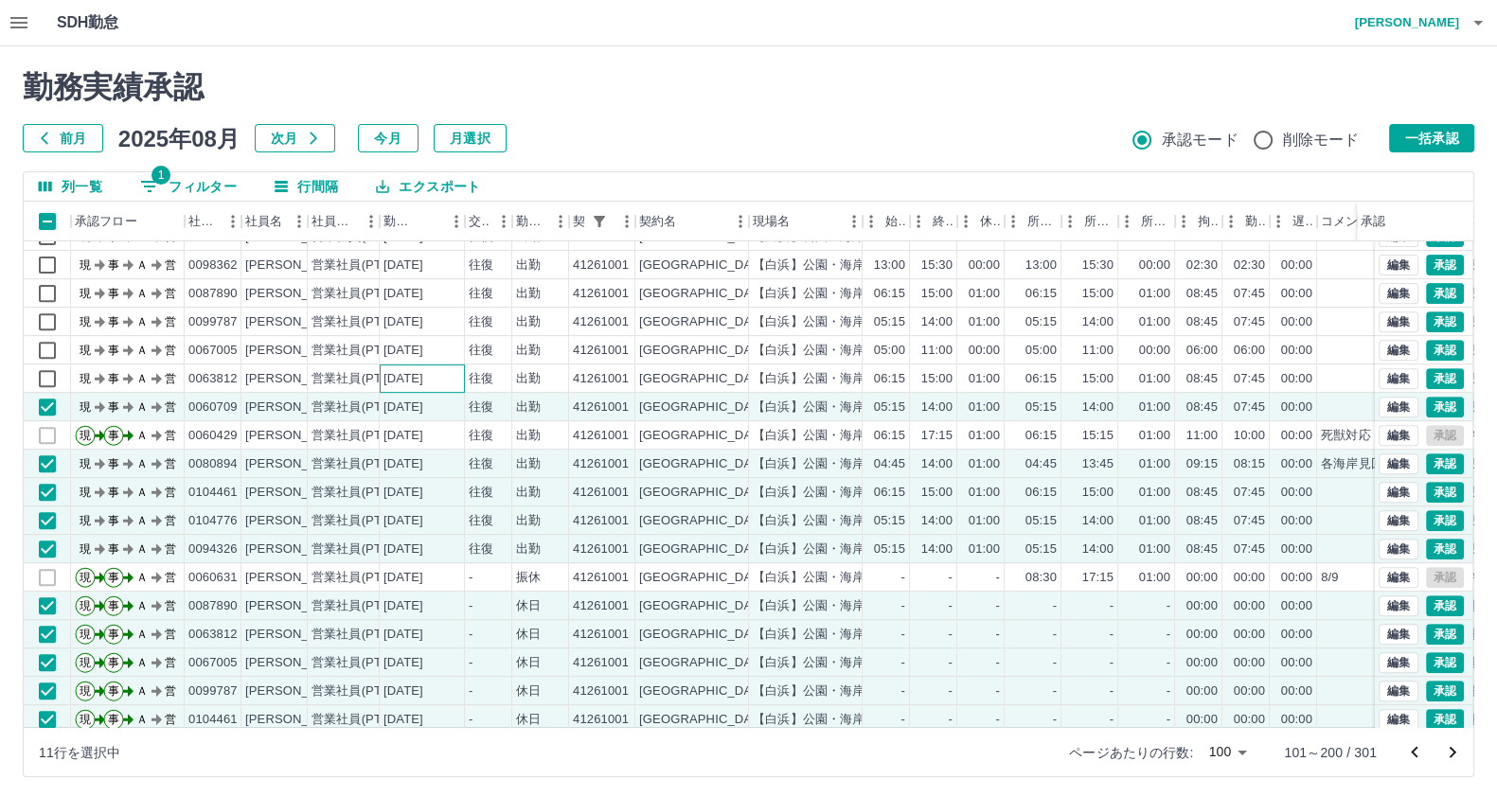
drag, startPoint x: 390, startPoint y: 371, endPoint x: 394, endPoint y: 351, distance: 20.2
click at [391, 370] on div "[DATE]" at bounding box center [403, 379] width 40 height 18
click at [394, 351] on div "[DATE]" at bounding box center [403, 351] width 40 height 18
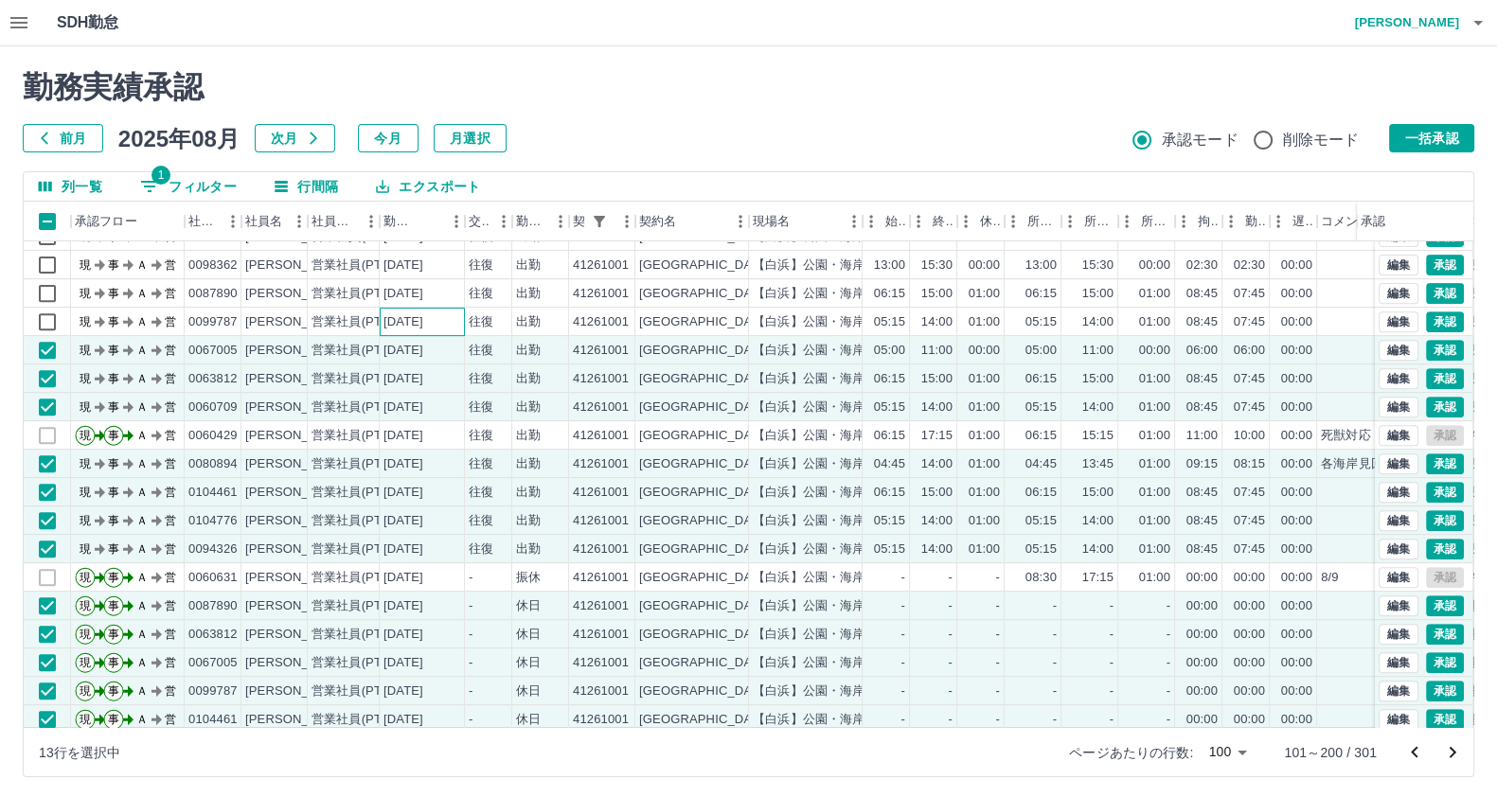
click at [394, 310] on div "[DATE]" at bounding box center [422, 322] width 85 height 28
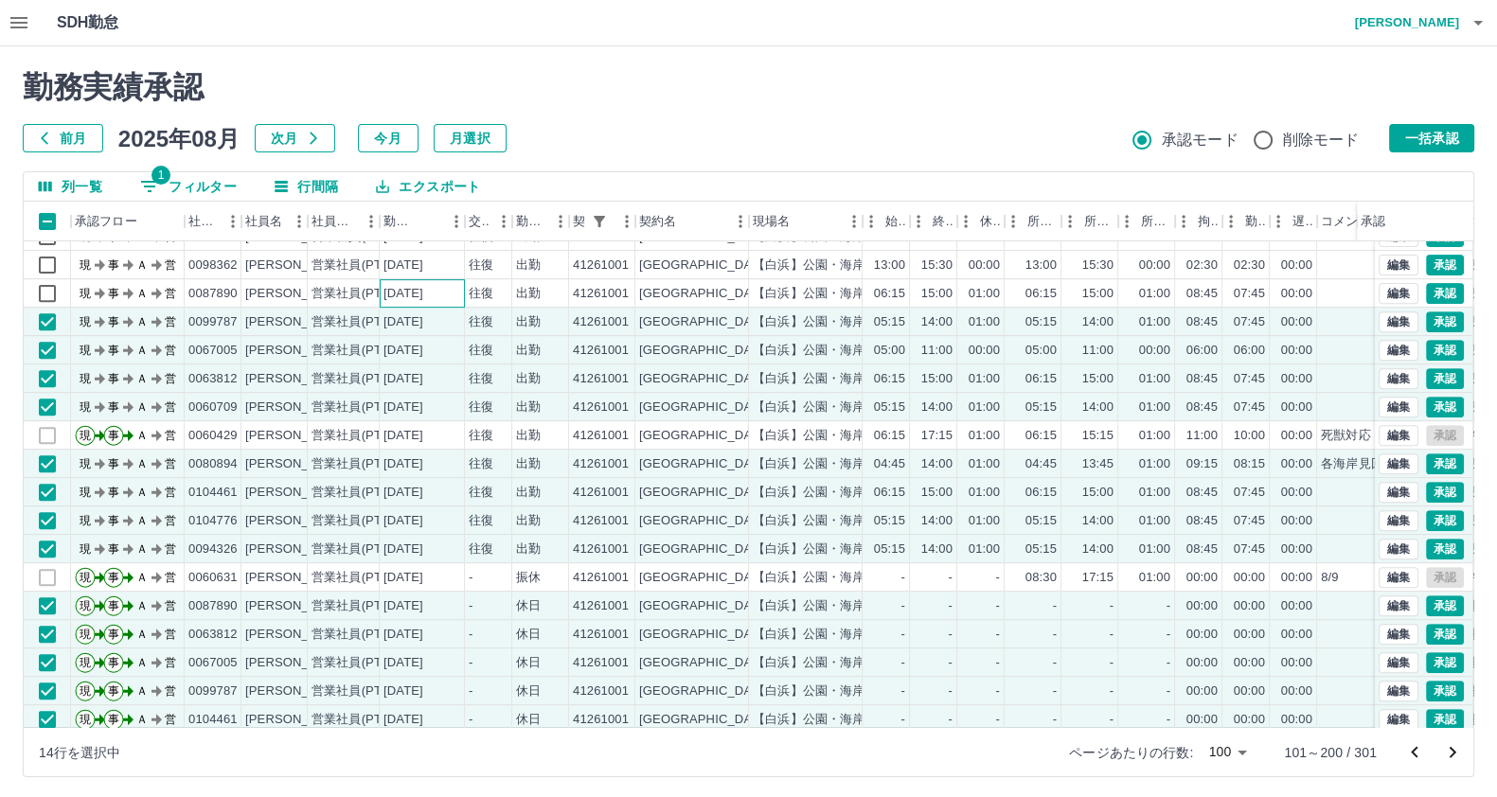
click at [406, 288] on div "[DATE]" at bounding box center [403, 294] width 40 height 18
click at [406, 275] on div "[DATE]" at bounding box center [422, 265] width 85 height 28
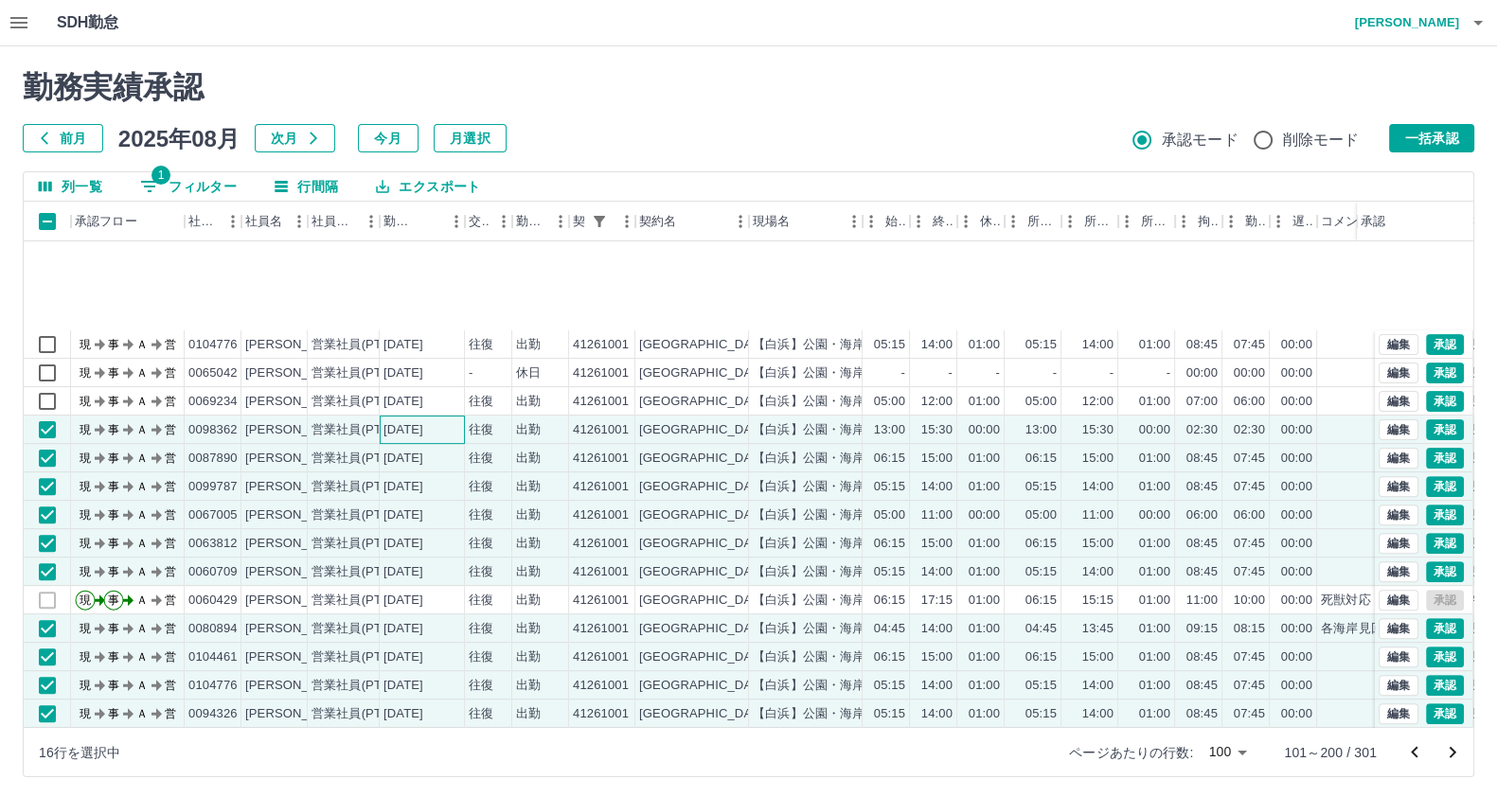
scroll to position [833, 0]
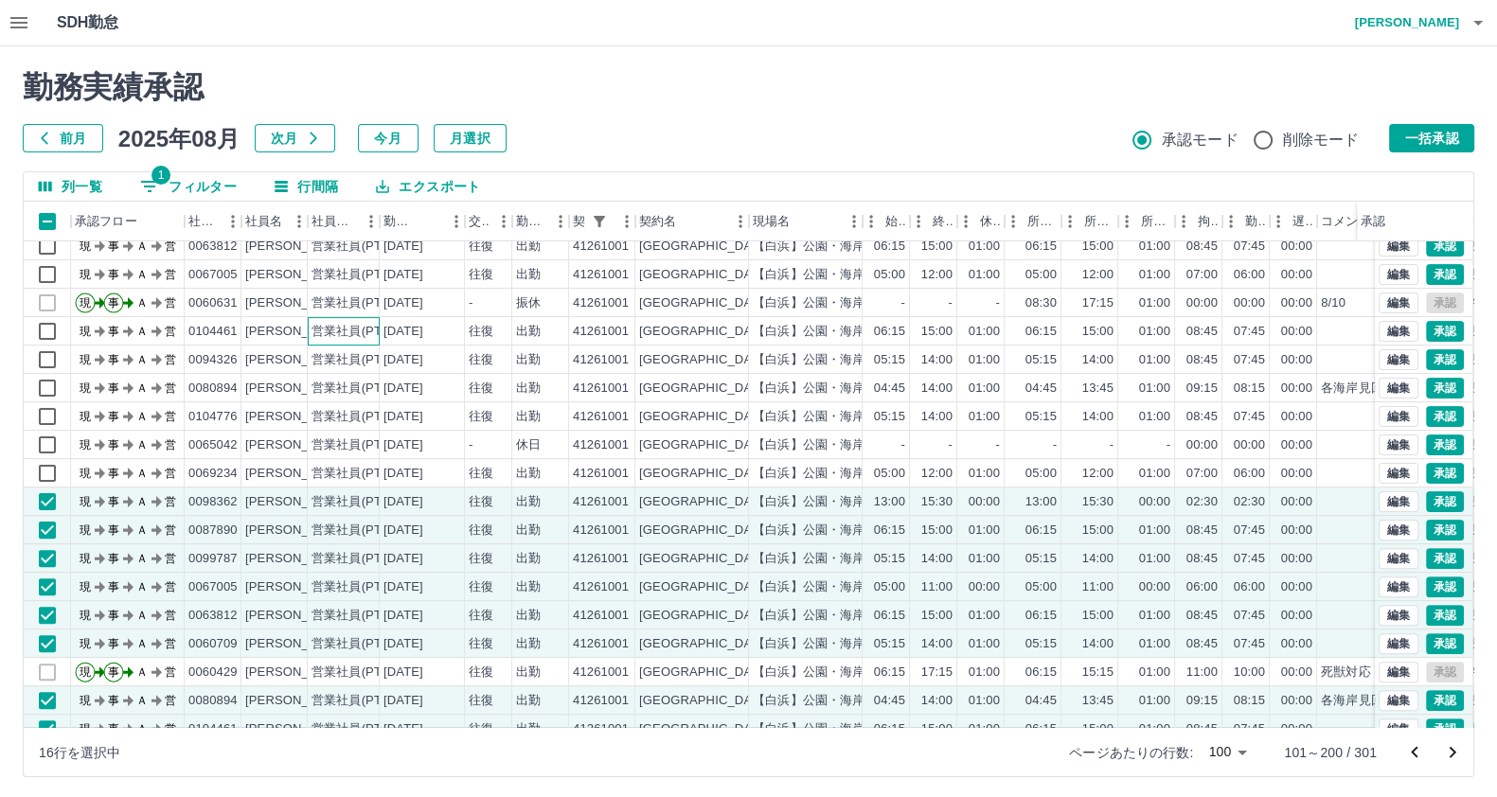
click at [368, 335] on div "営業社員(PT契約)" at bounding box center [360, 332] width 99 height 18
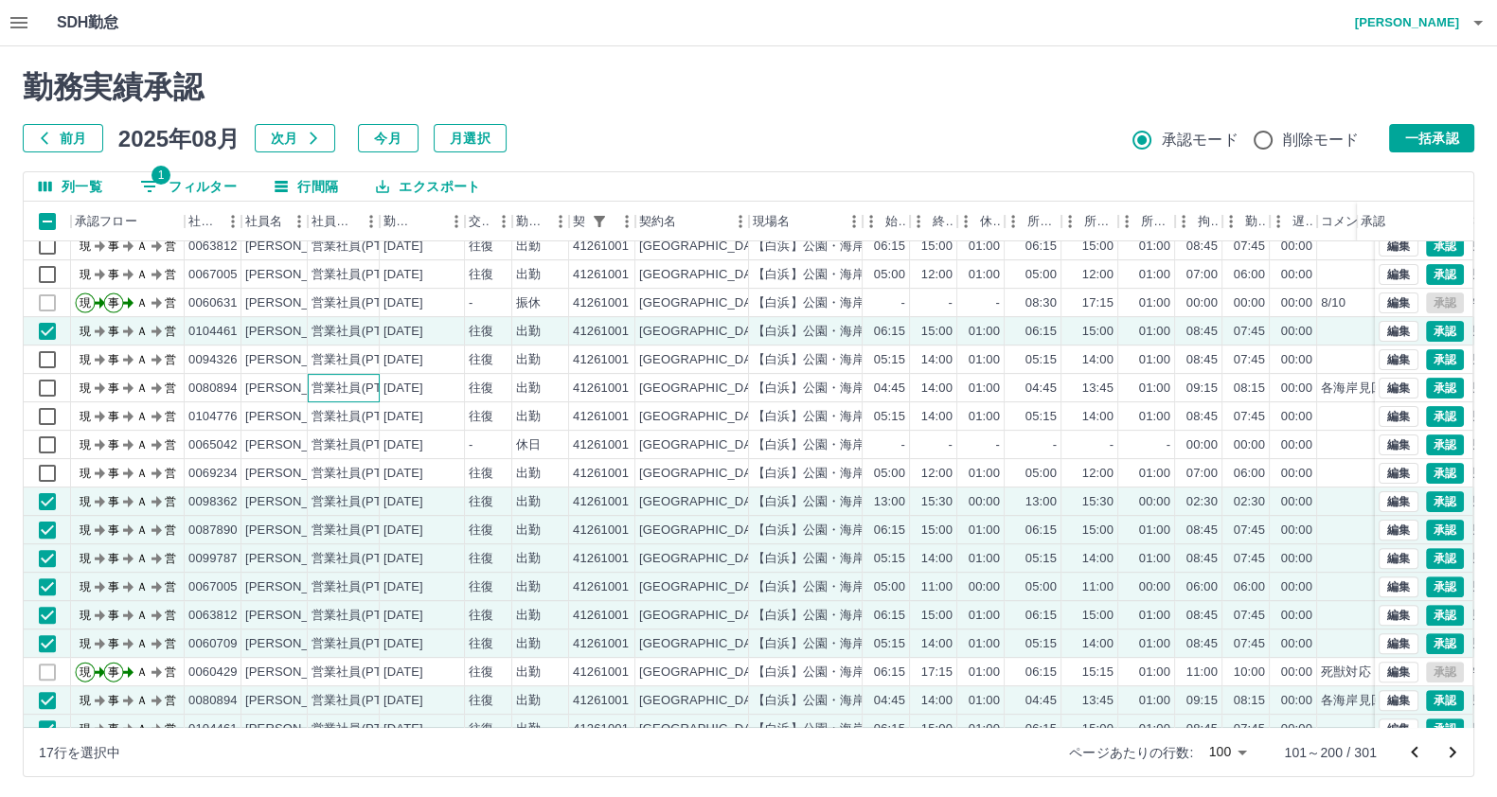
click at [368, 380] on div "営業社員(PT契約)" at bounding box center [360, 389] width 99 height 18
click at [369, 381] on div "営業社員(PT契約)" at bounding box center [360, 389] width 99 height 18
click at [360, 423] on div "営業社員(PT契約)" at bounding box center [344, 416] width 72 height 28
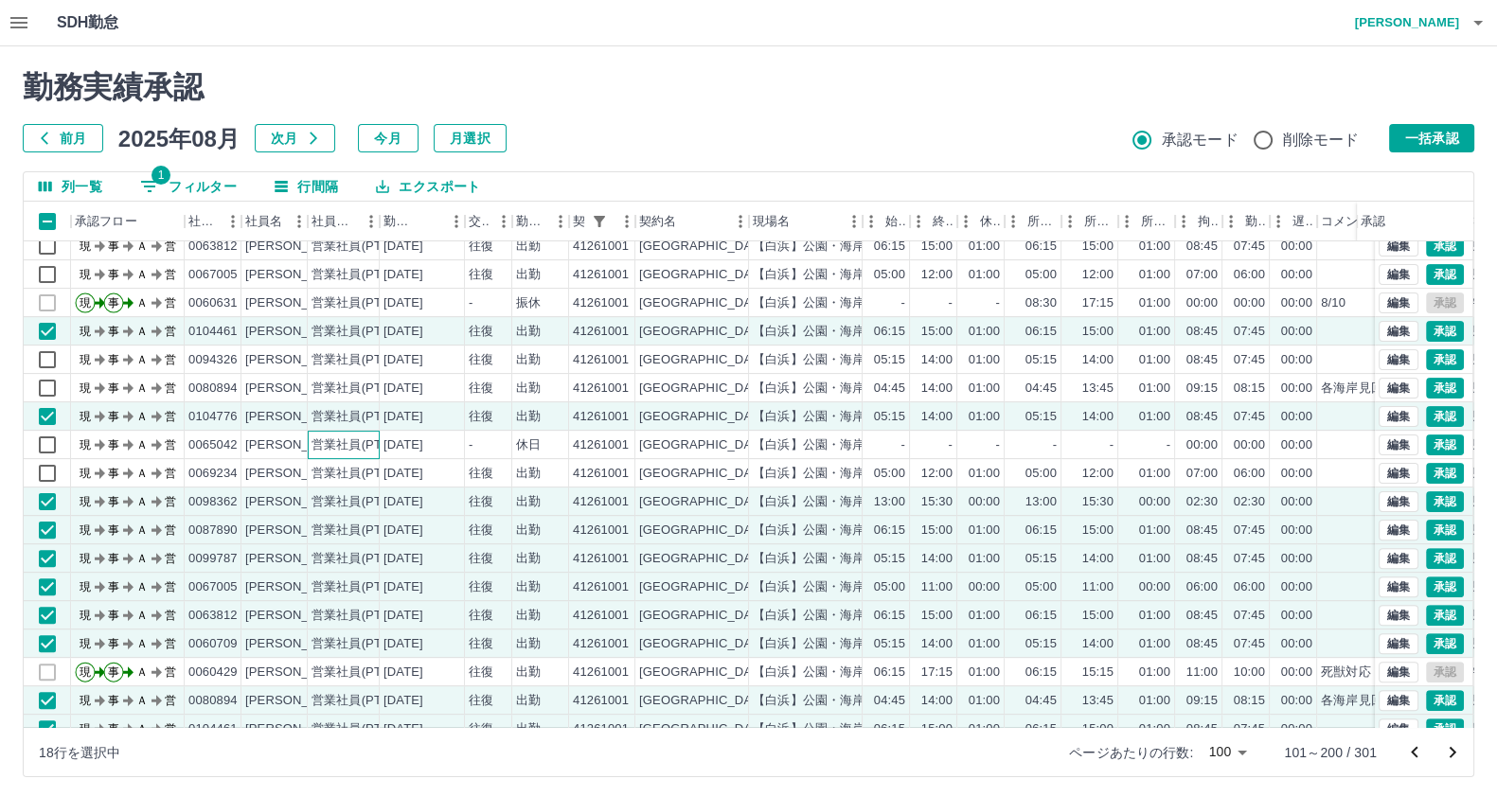
click at [356, 455] on div "営業社員(PT契約)" at bounding box center [344, 445] width 72 height 28
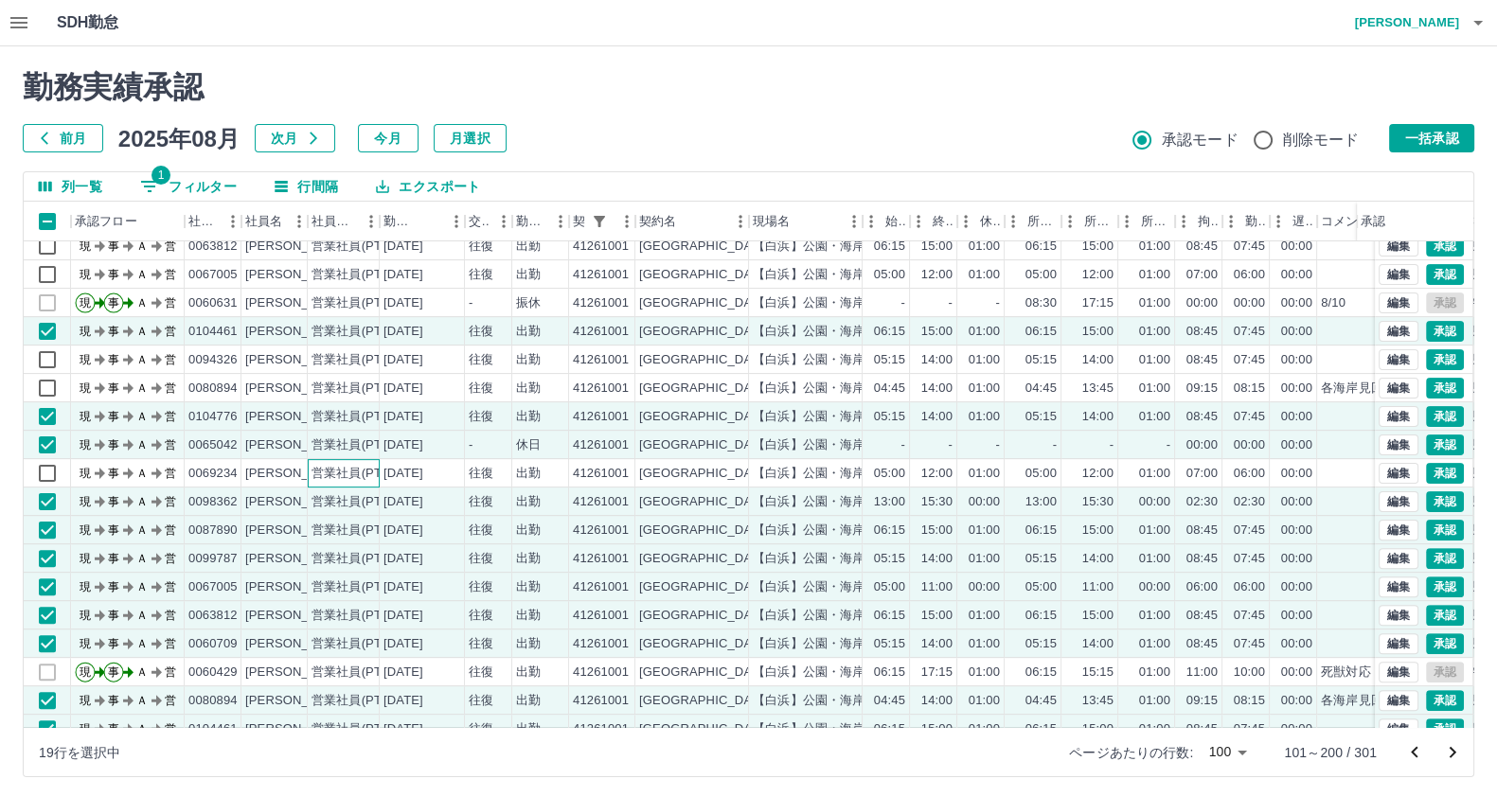
click at [365, 471] on div "営業社員(PT契約)" at bounding box center [360, 474] width 99 height 18
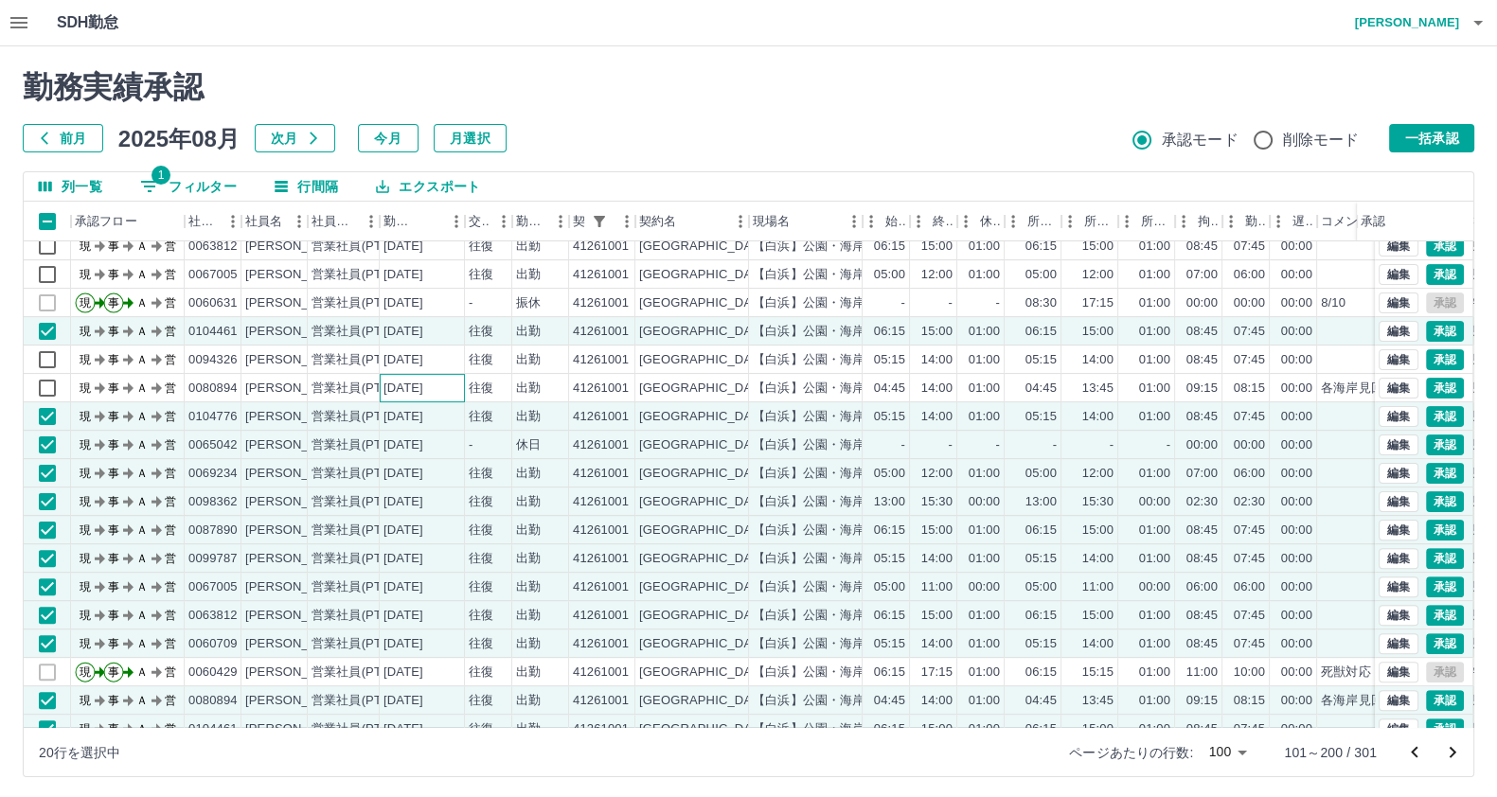
click at [397, 386] on div "[DATE]" at bounding box center [403, 389] width 40 height 18
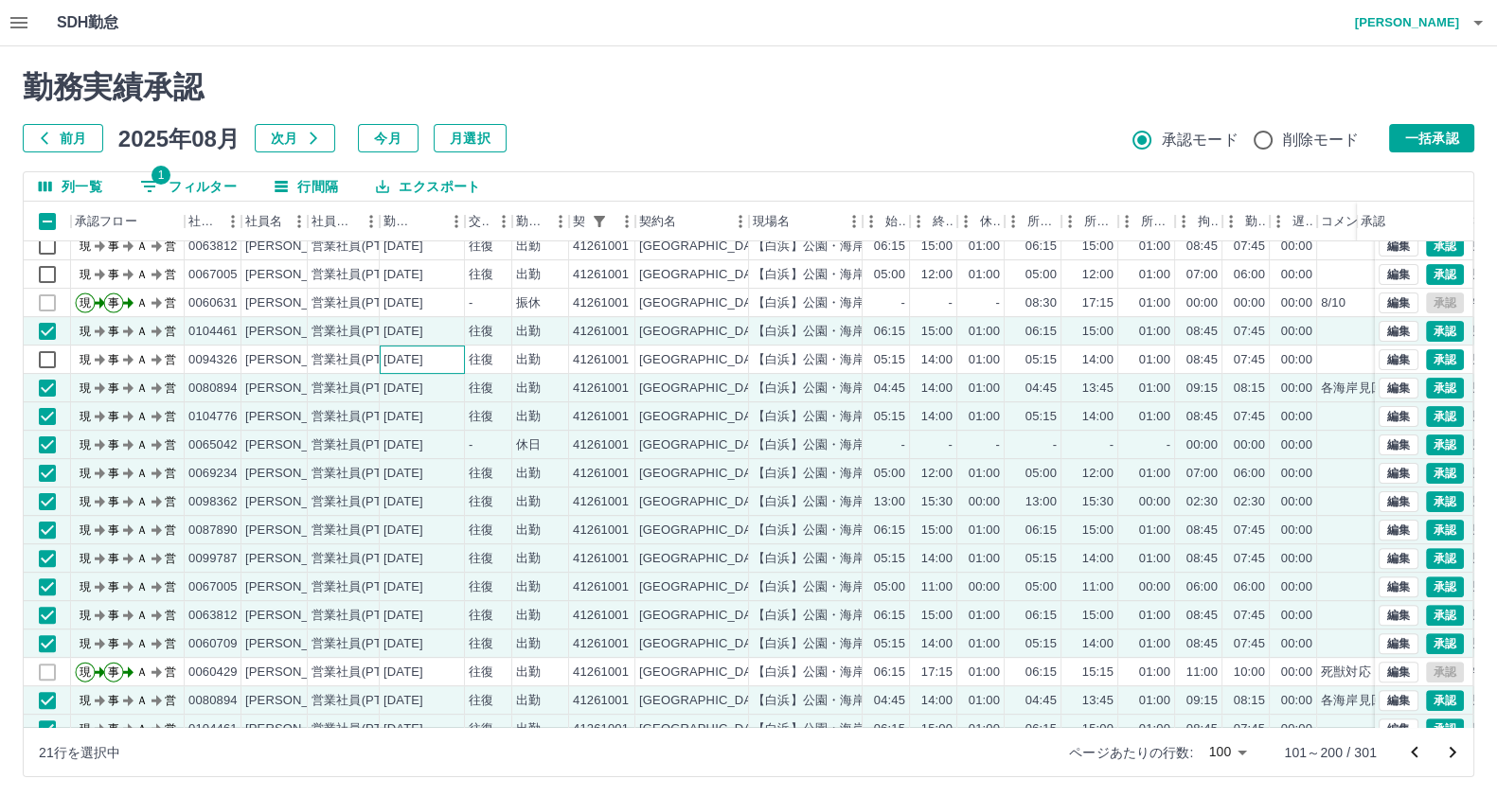
click at [417, 361] on div "[DATE]" at bounding box center [403, 360] width 40 height 18
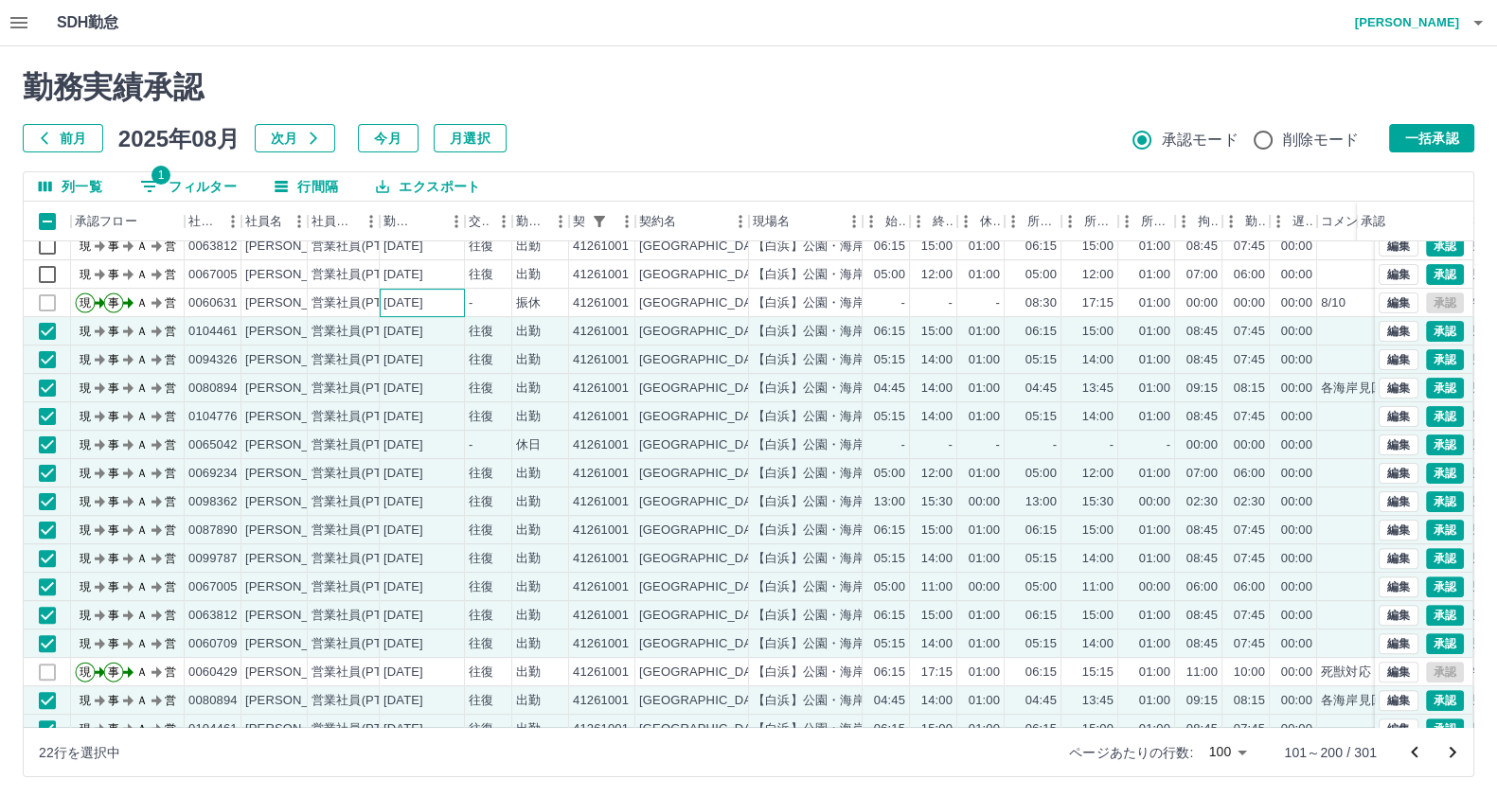
click at [456, 307] on div "[DATE]" at bounding box center [422, 303] width 85 height 28
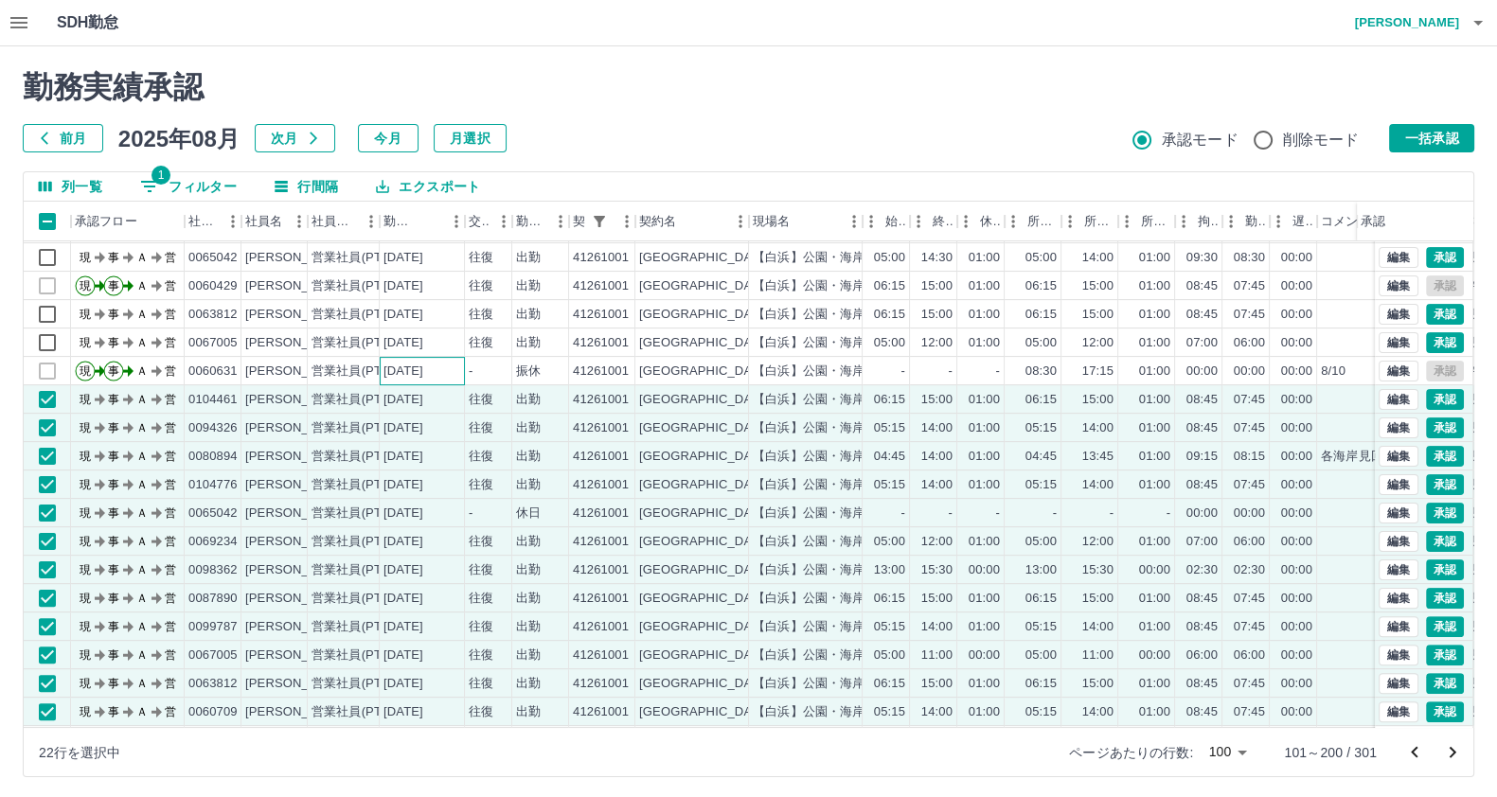
scroll to position [715, 0]
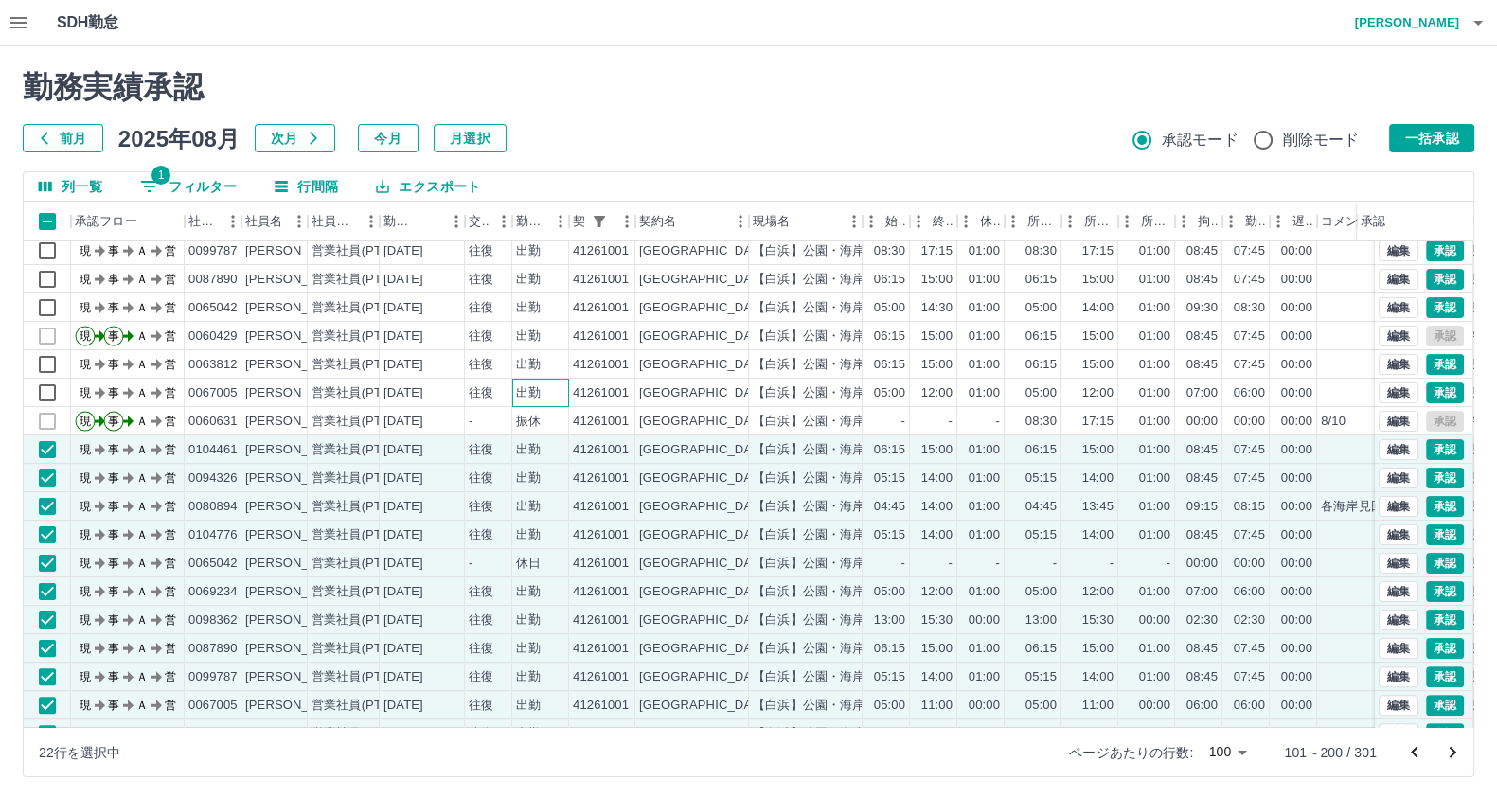
click at [530, 379] on div "出勤" at bounding box center [540, 393] width 57 height 28
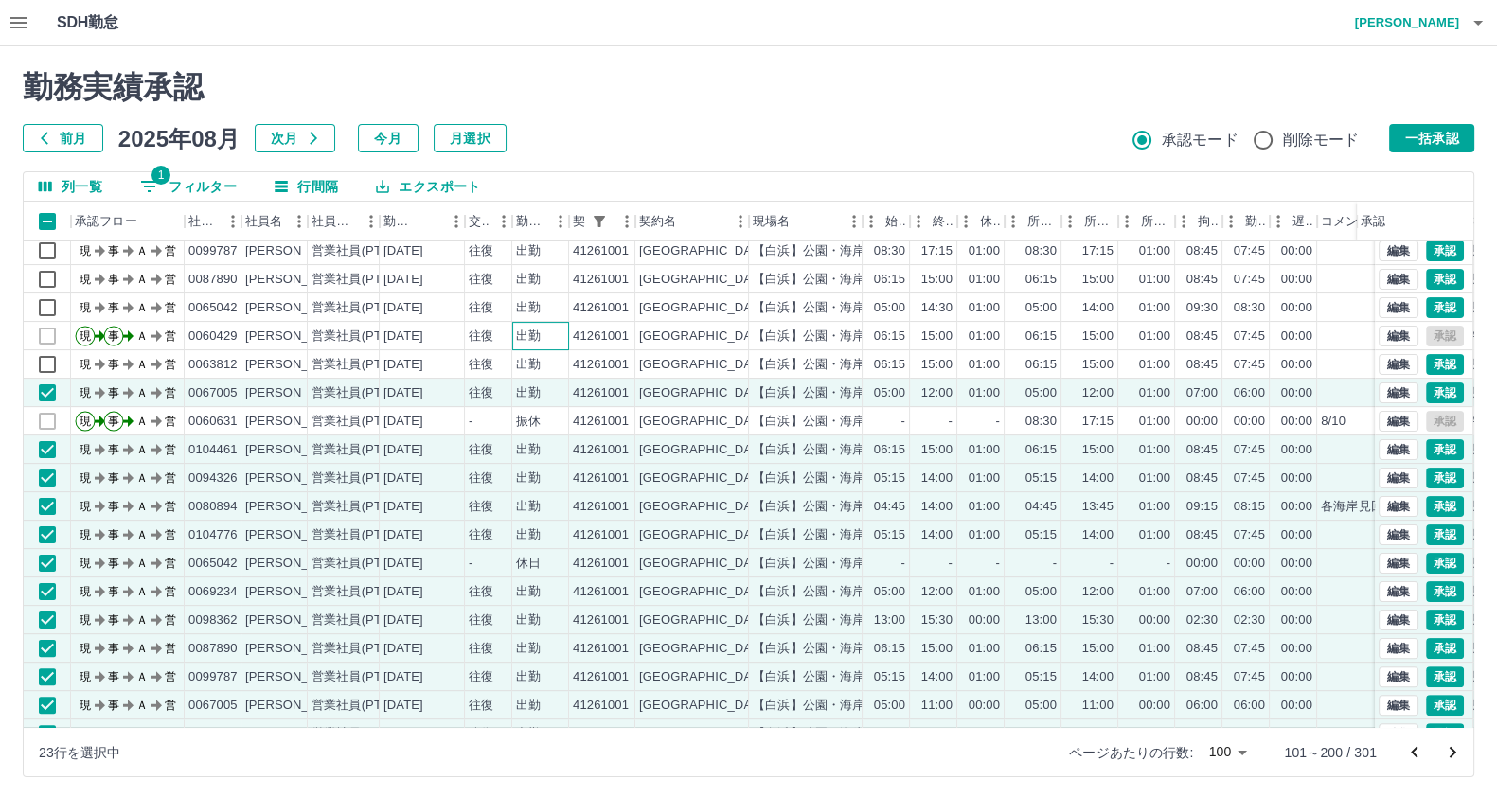
click at [525, 347] on div "出勤" at bounding box center [540, 336] width 57 height 28
click at [524, 331] on div "出勤" at bounding box center [528, 337] width 25 height 18
click at [545, 293] on div "出勤" at bounding box center [540, 307] width 57 height 28
click at [556, 253] on div "出勤" at bounding box center [540, 251] width 57 height 28
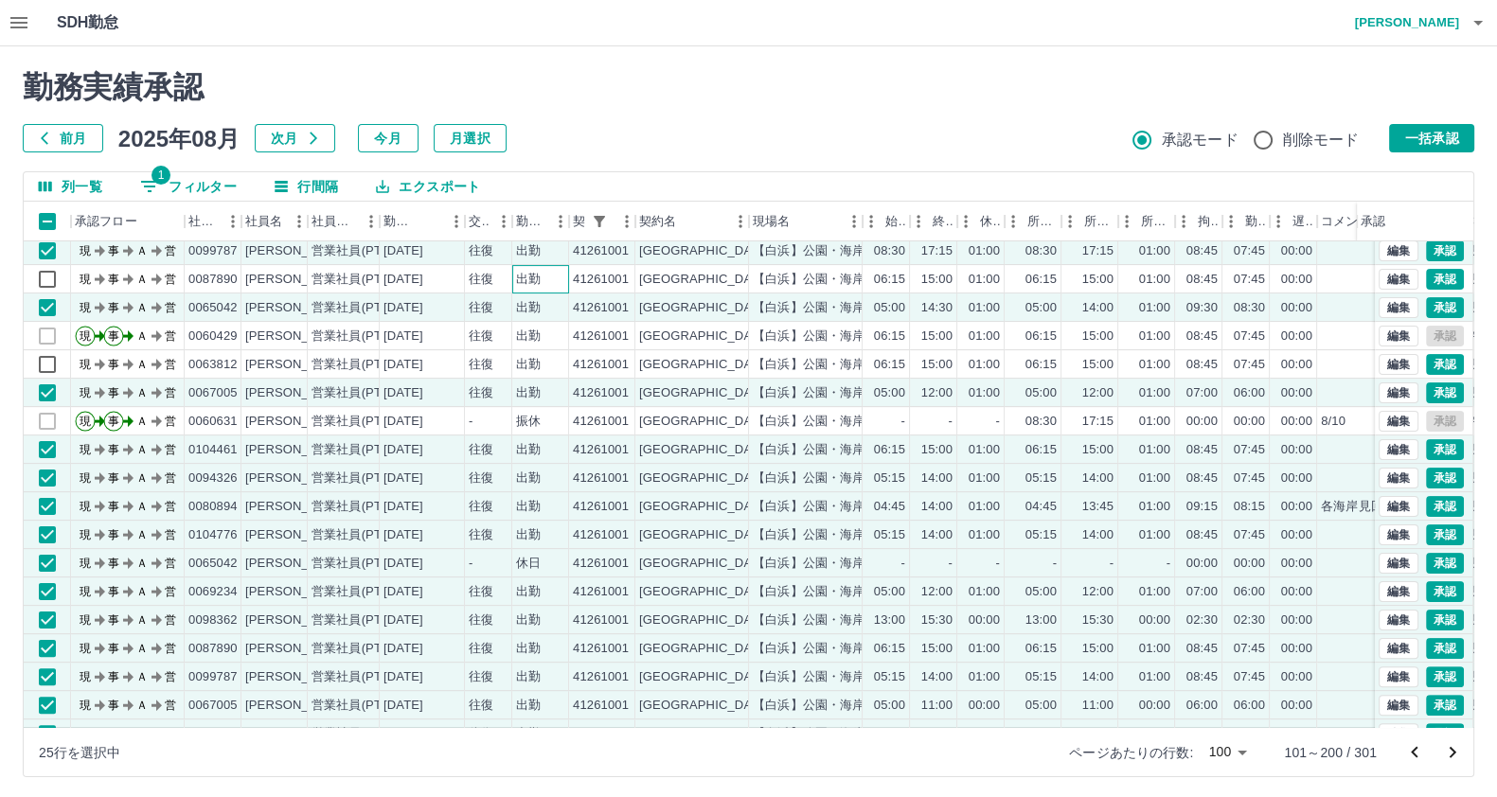
click at [543, 272] on div "出勤" at bounding box center [540, 279] width 57 height 28
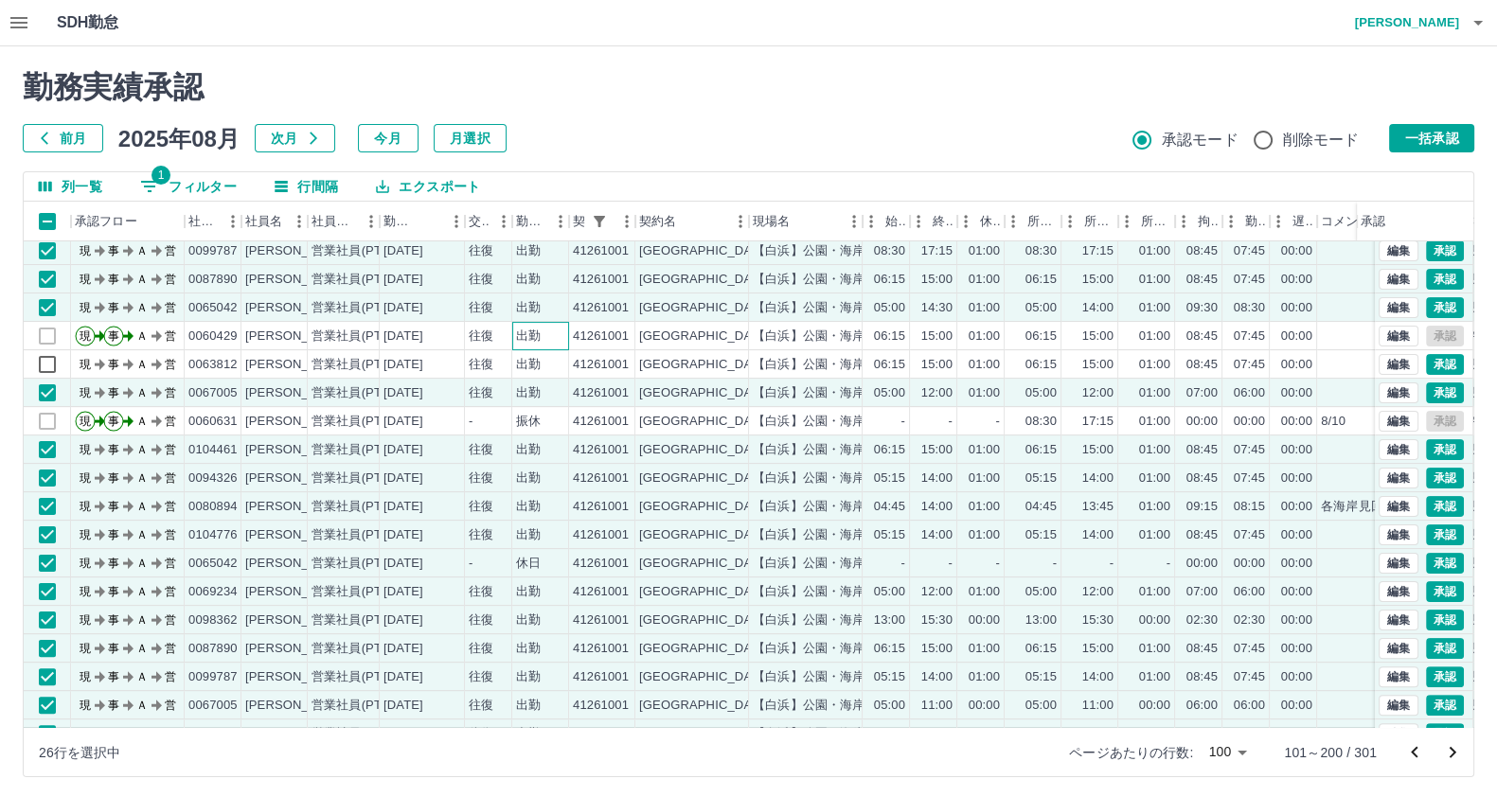
click at [513, 332] on div "出勤" at bounding box center [540, 336] width 57 height 28
click at [505, 357] on div "往復" at bounding box center [488, 364] width 47 height 28
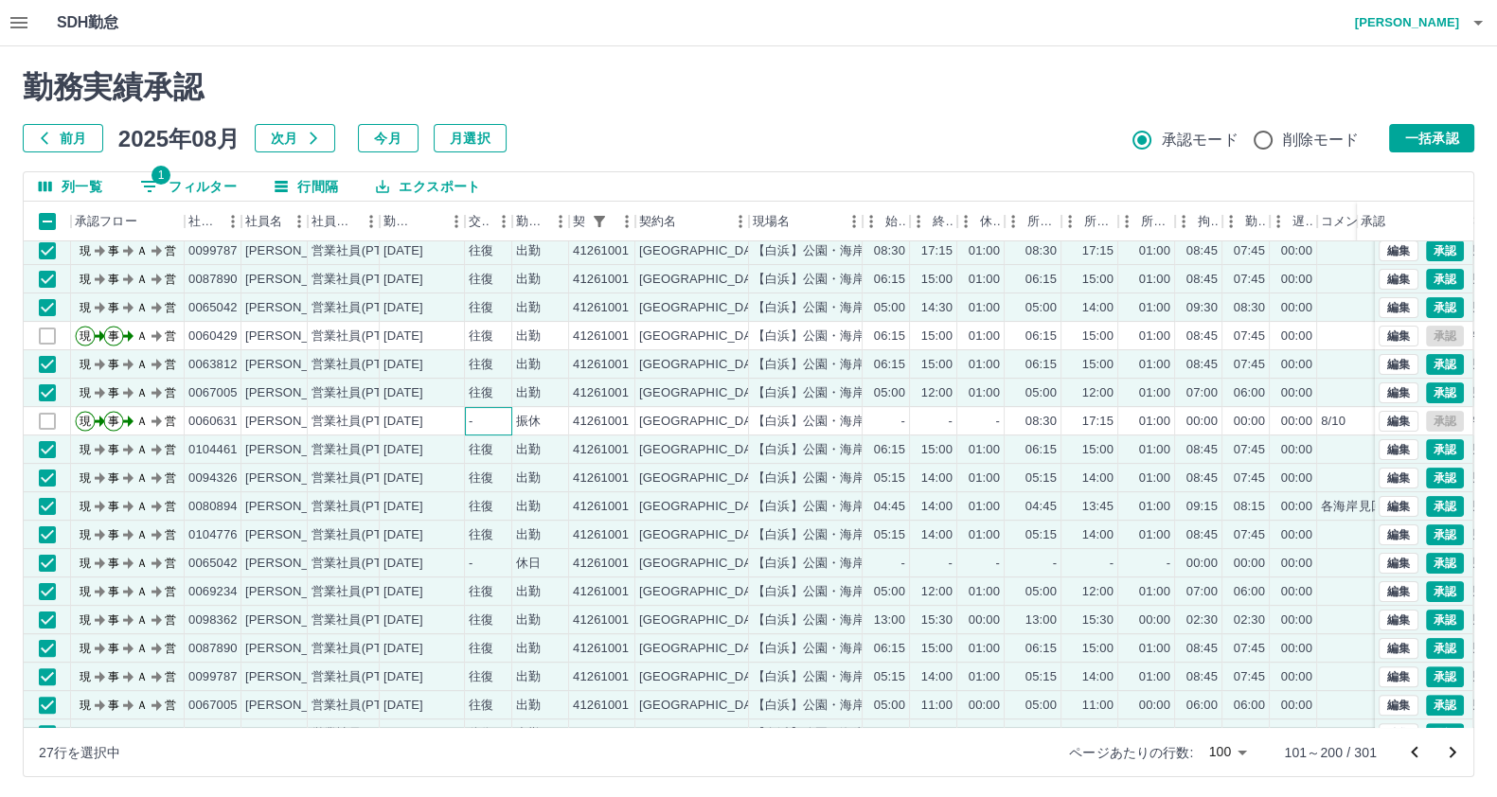
click at [488, 421] on div "-" at bounding box center [488, 421] width 47 height 28
click at [482, 339] on div "往復" at bounding box center [481, 337] width 25 height 18
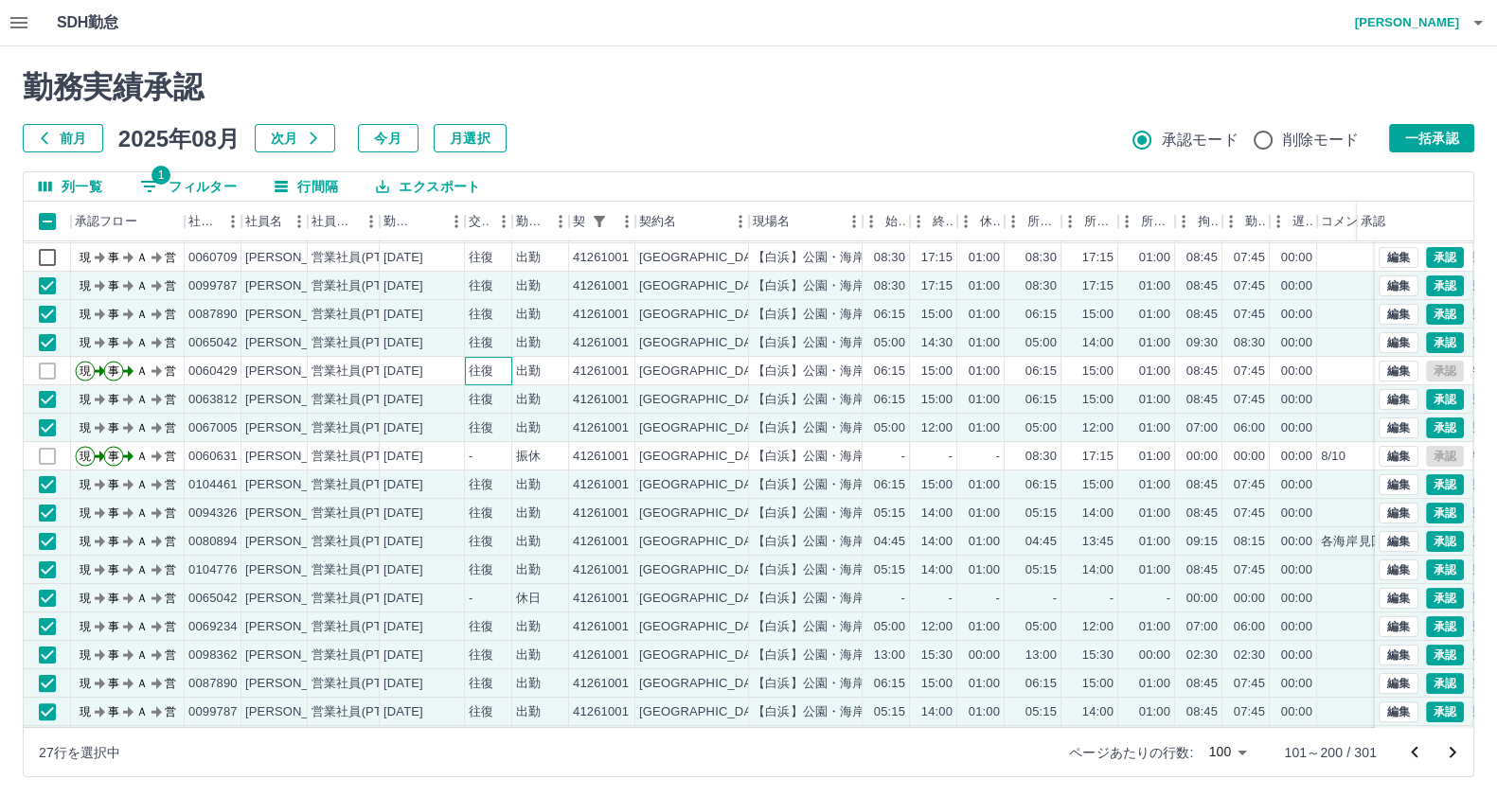
scroll to position [478, 0]
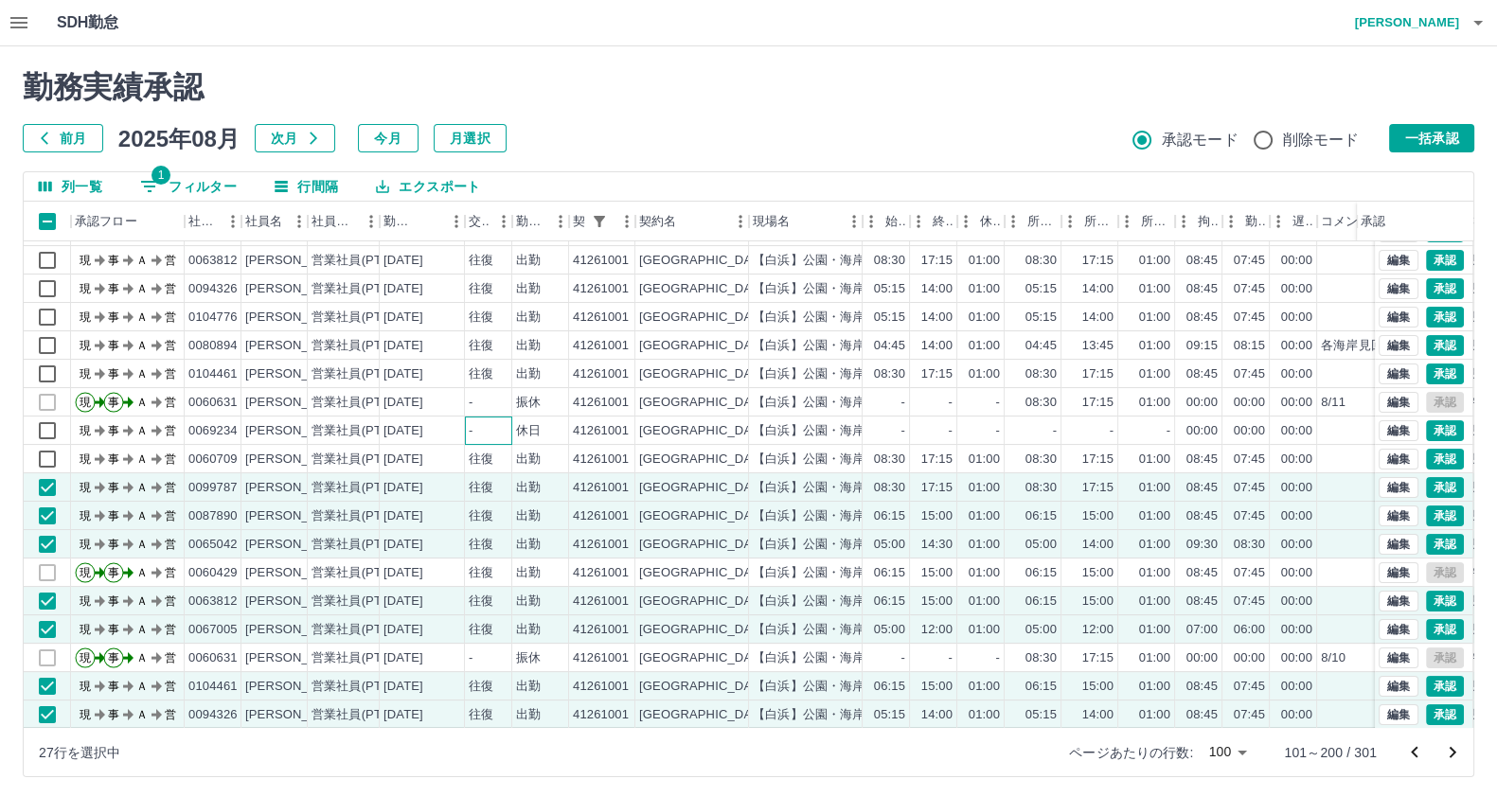
drag, startPoint x: 509, startPoint y: 437, endPoint x: 498, endPoint y: 445, distance: 13.7
click at [507, 439] on div "-" at bounding box center [488, 431] width 47 height 28
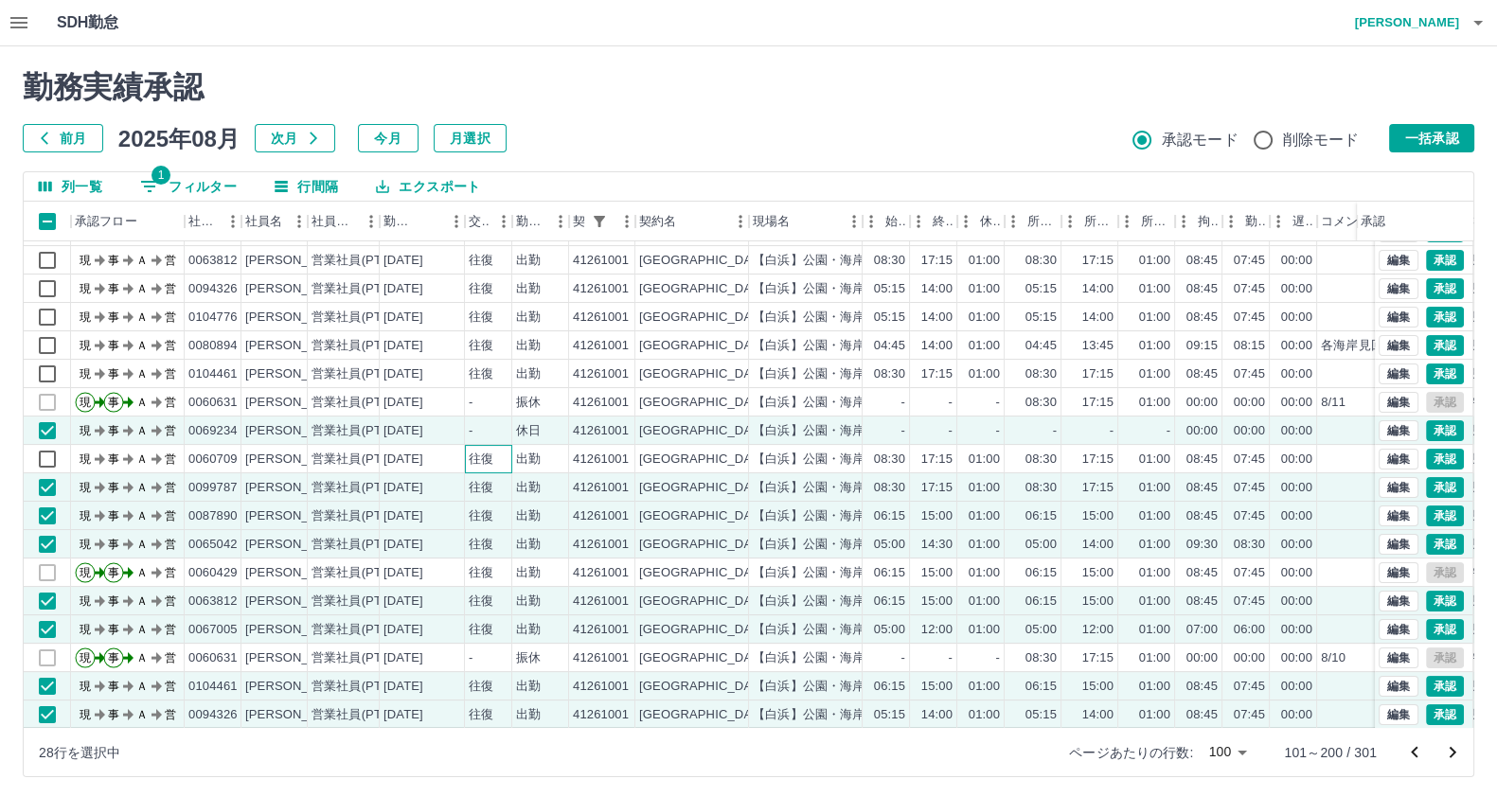
click at [491, 454] on div "往復" at bounding box center [481, 460] width 25 height 18
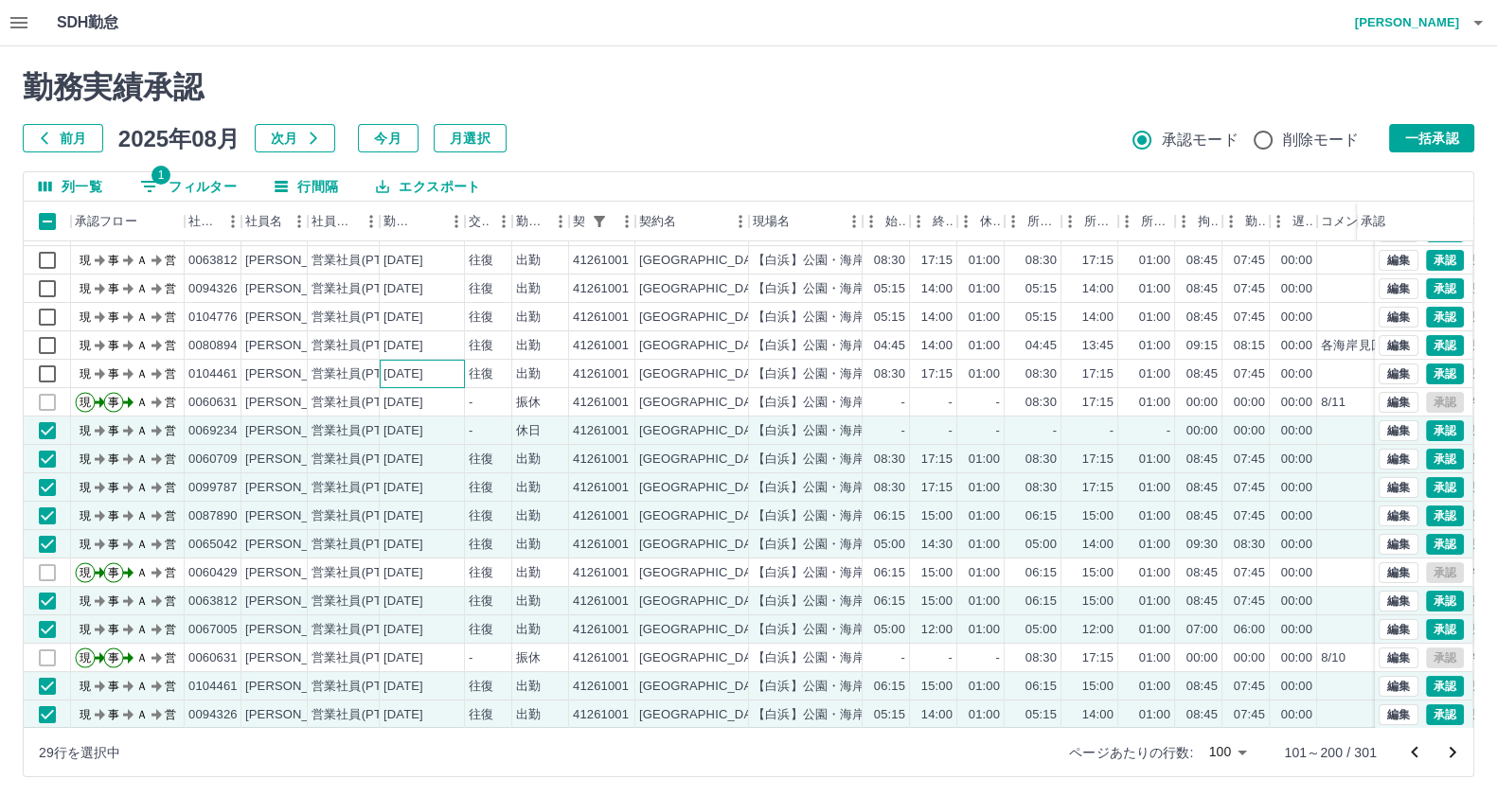
click at [420, 385] on div "[DATE]" at bounding box center [422, 374] width 85 height 28
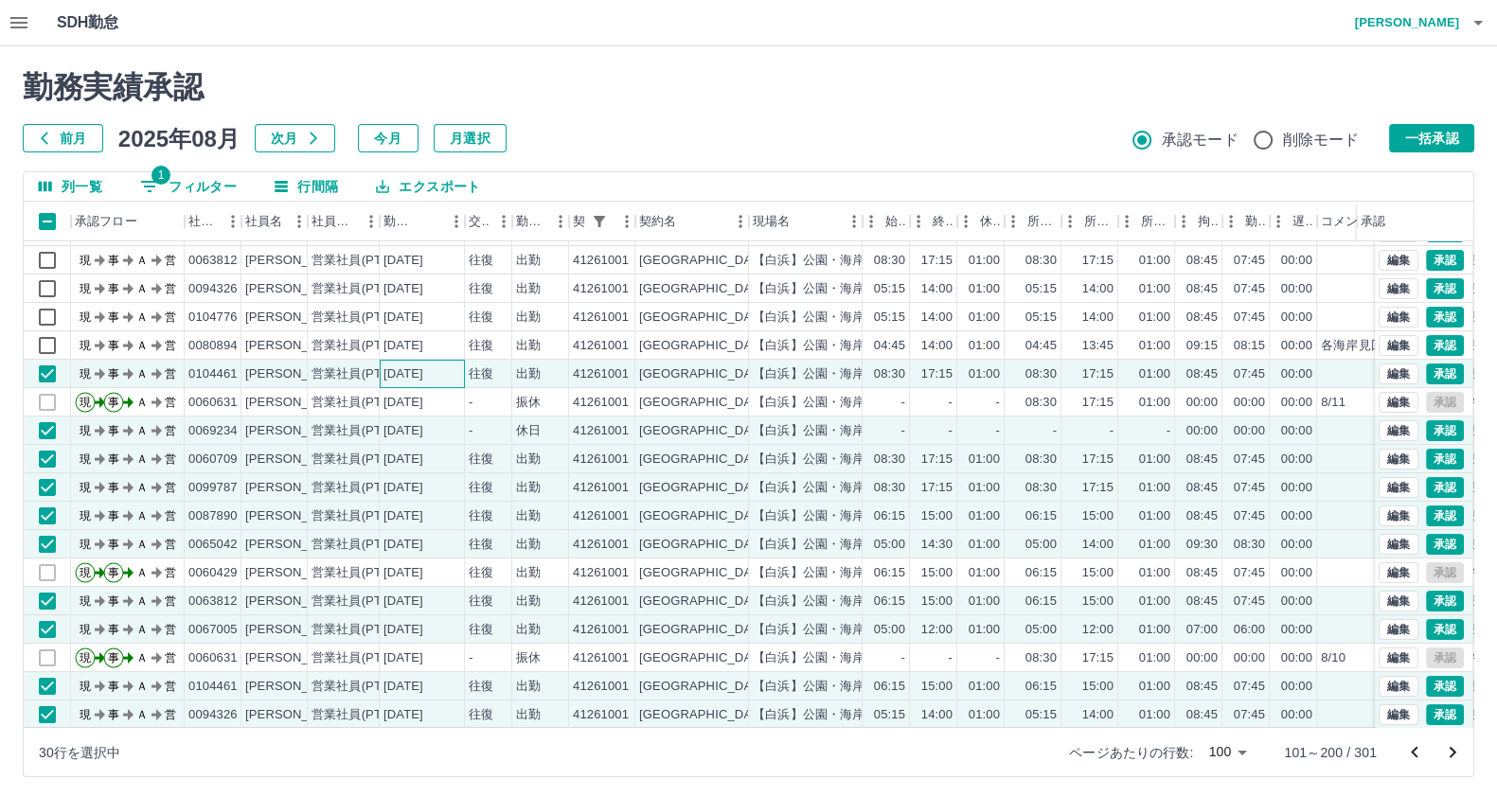
click at [418, 360] on div "[DATE]" at bounding box center [422, 374] width 85 height 28
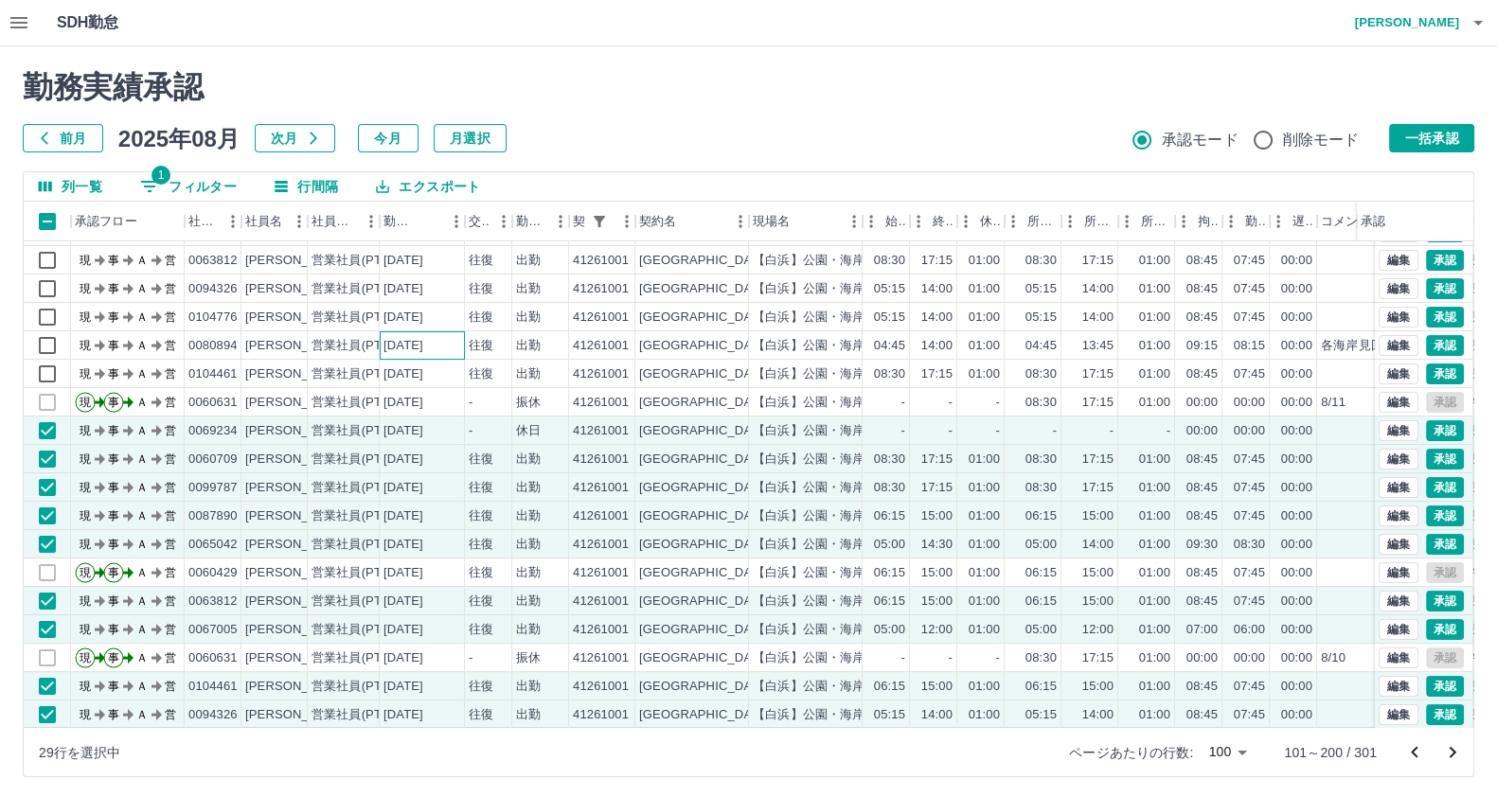
click at [423, 338] on div "[DATE]" at bounding box center [403, 346] width 40 height 18
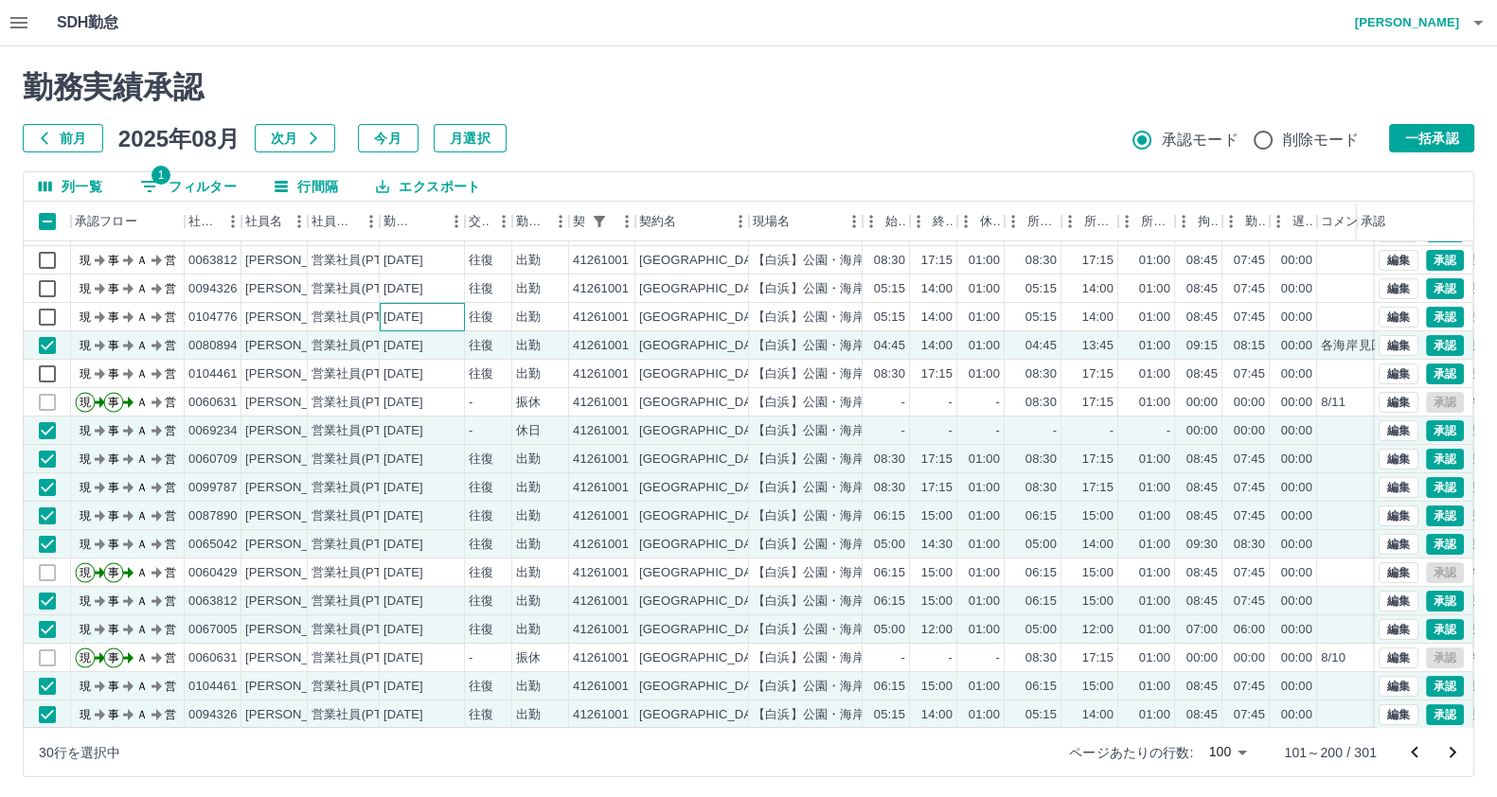
click at [422, 314] on div "[DATE]" at bounding box center [403, 318] width 40 height 18
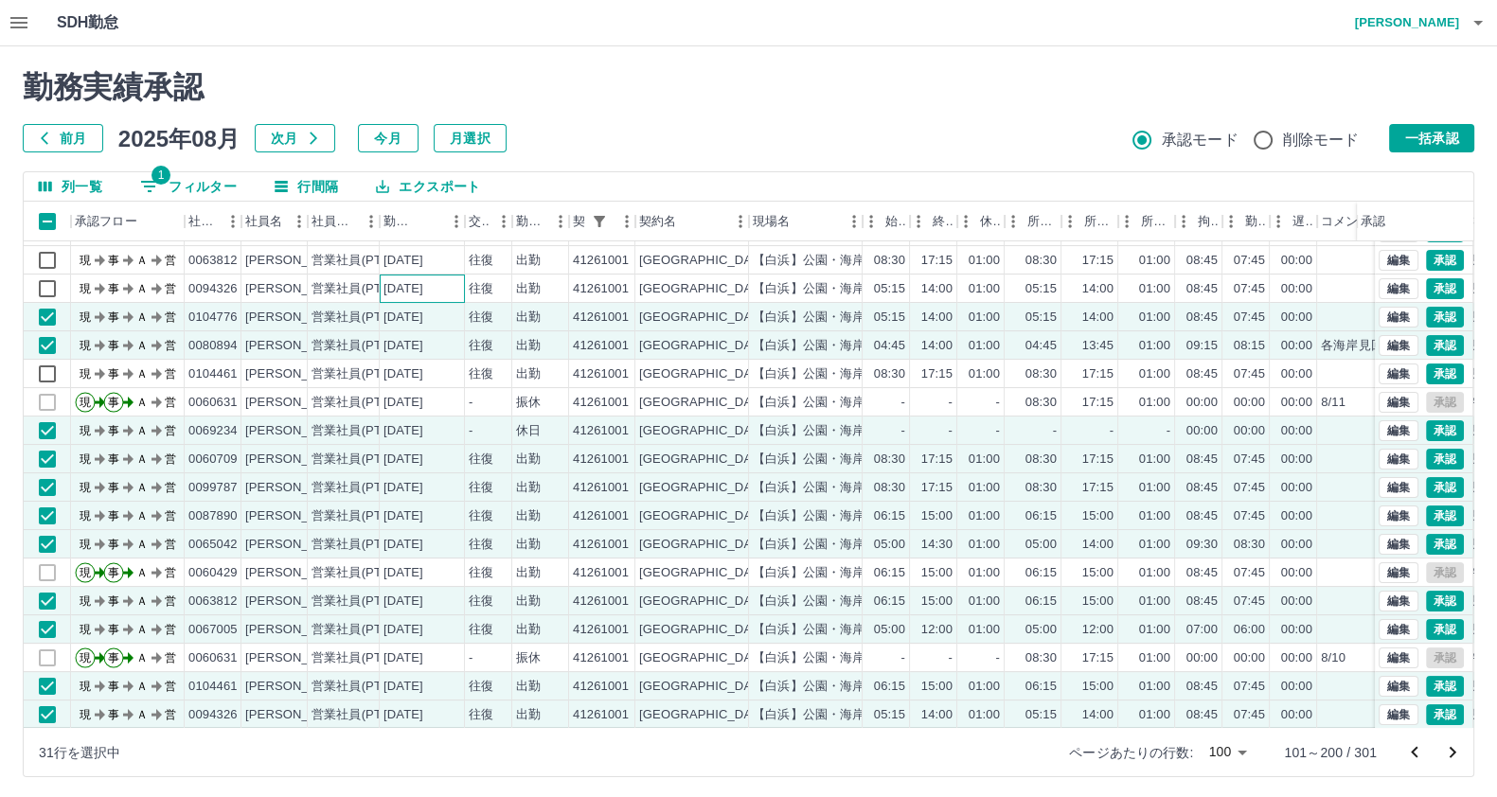
click at [423, 283] on div "[DATE]" at bounding box center [403, 289] width 40 height 18
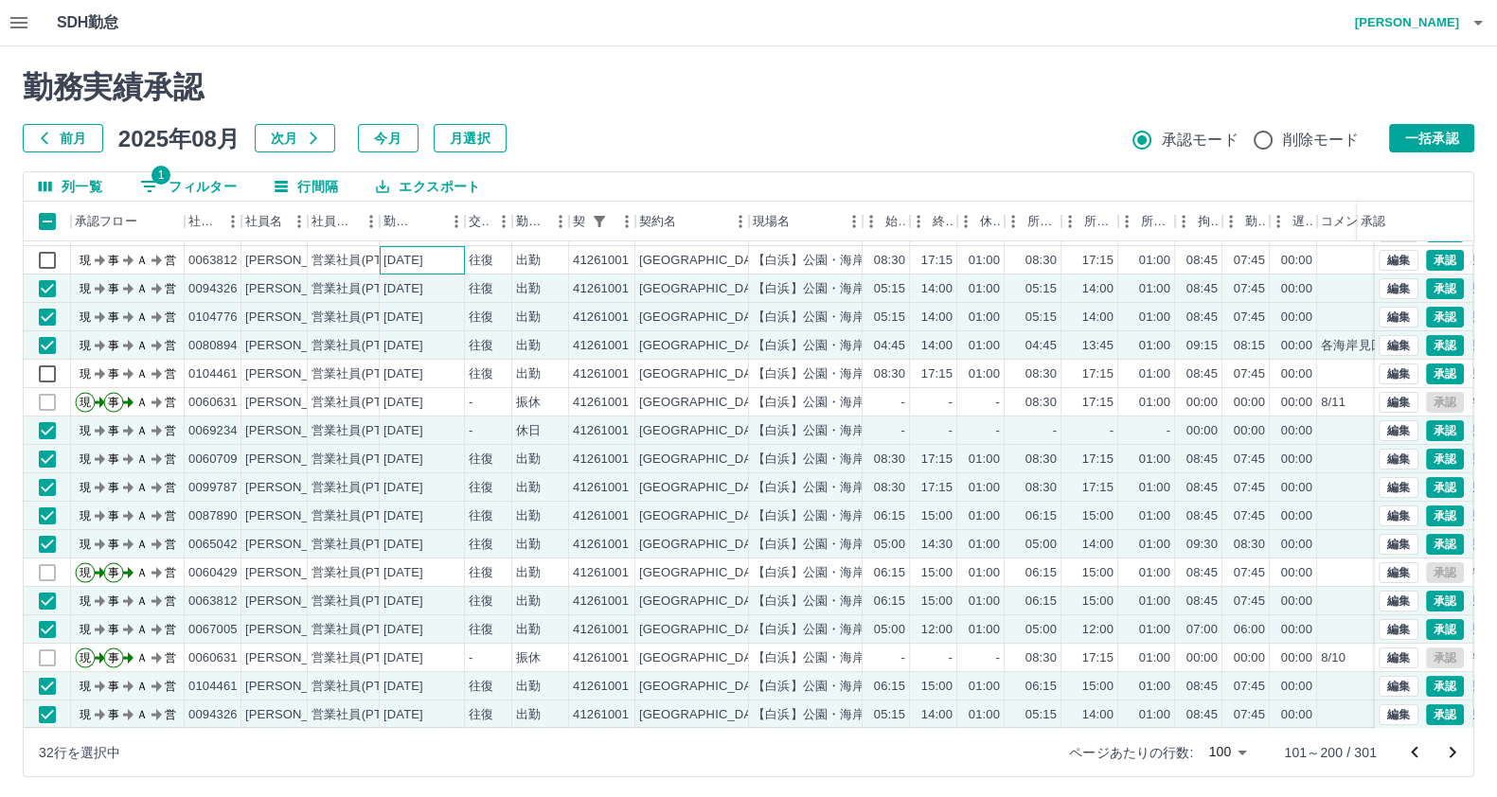
click at [423, 271] on div "[DATE]" at bounding box center [422, 260] width 85 height 28
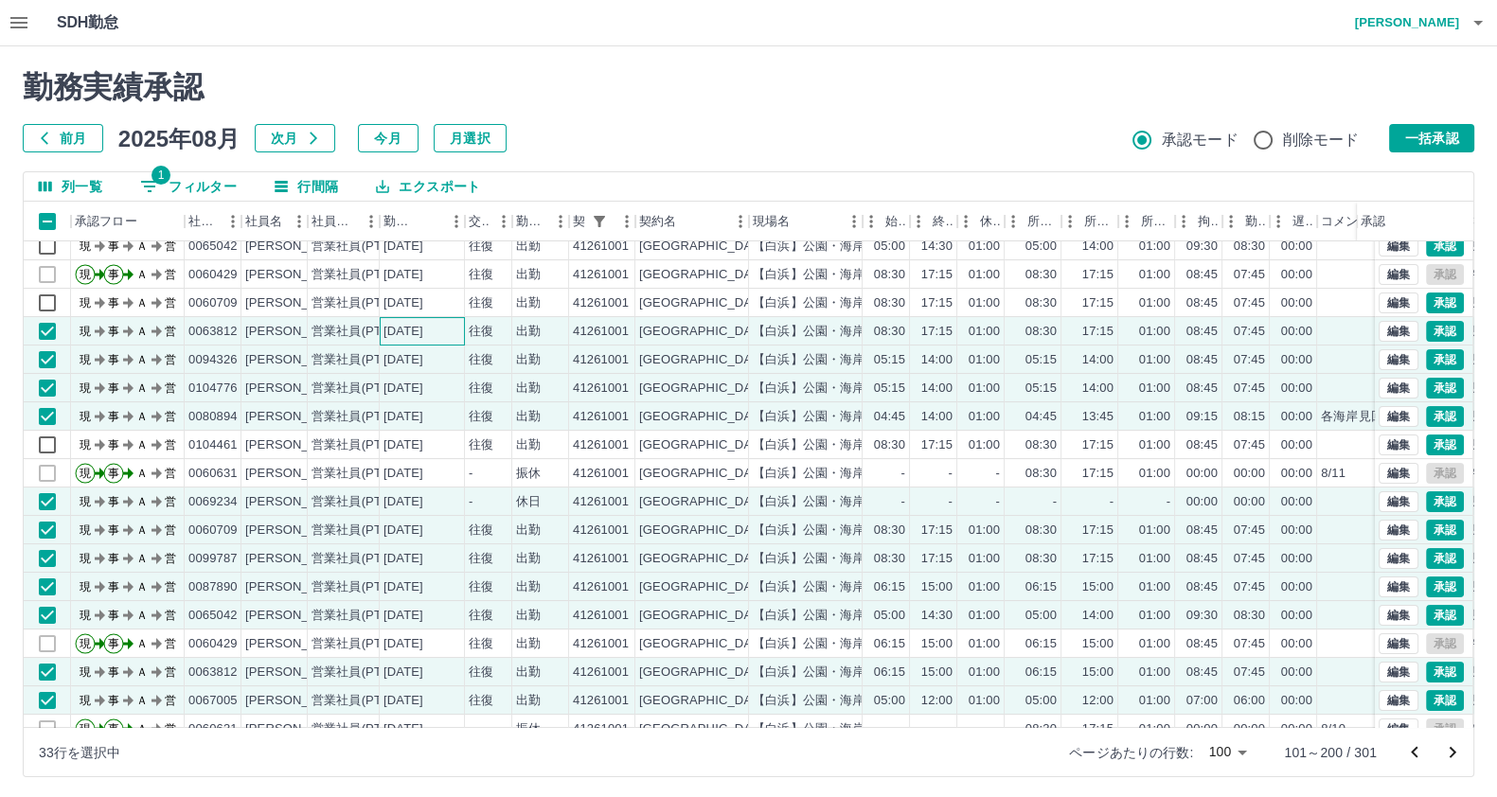
scroll to position [360, 0]
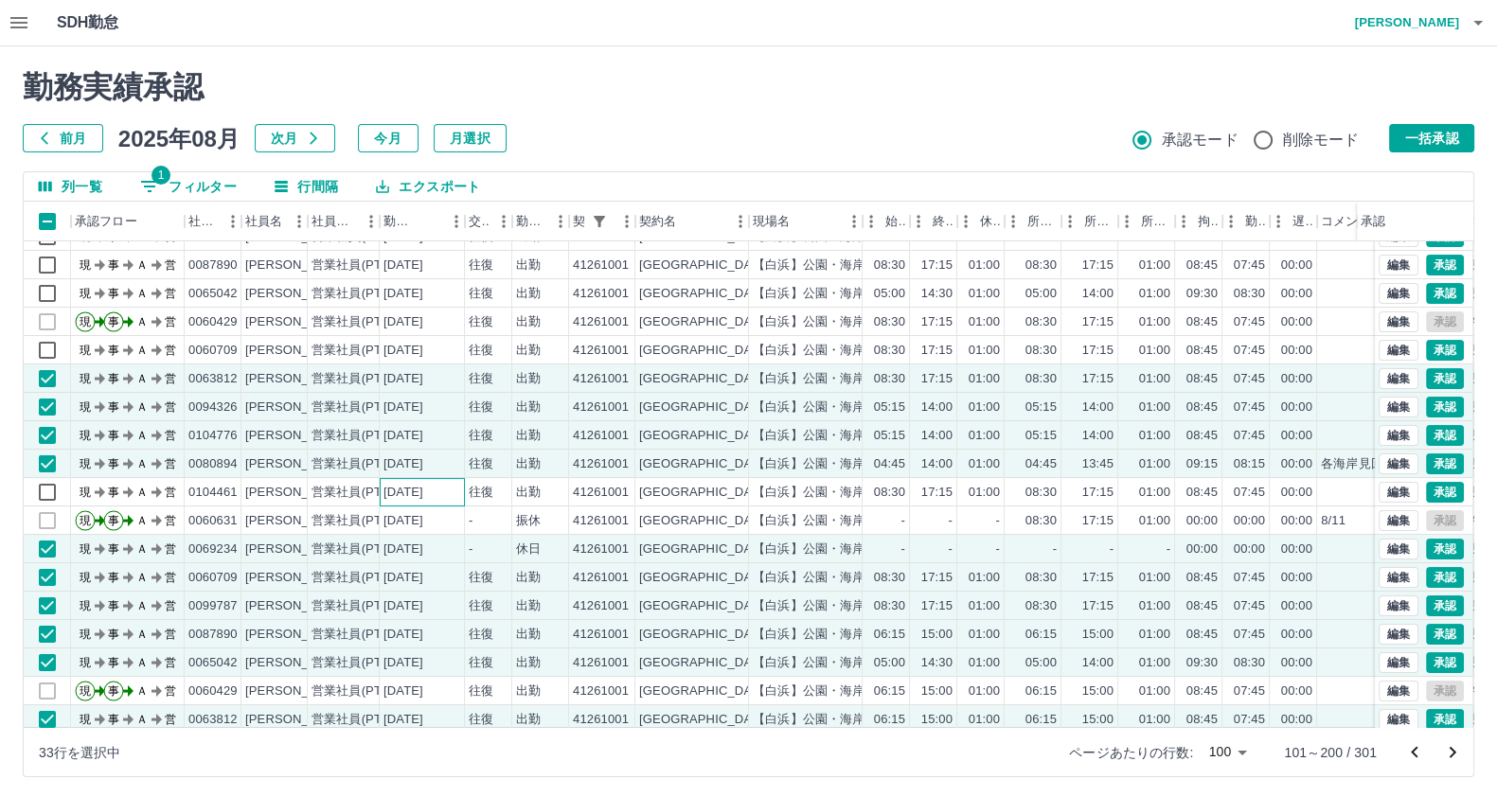
click at [407, 479] on div "[DATE]" at bounding box center [422, 492] width 85 height 28
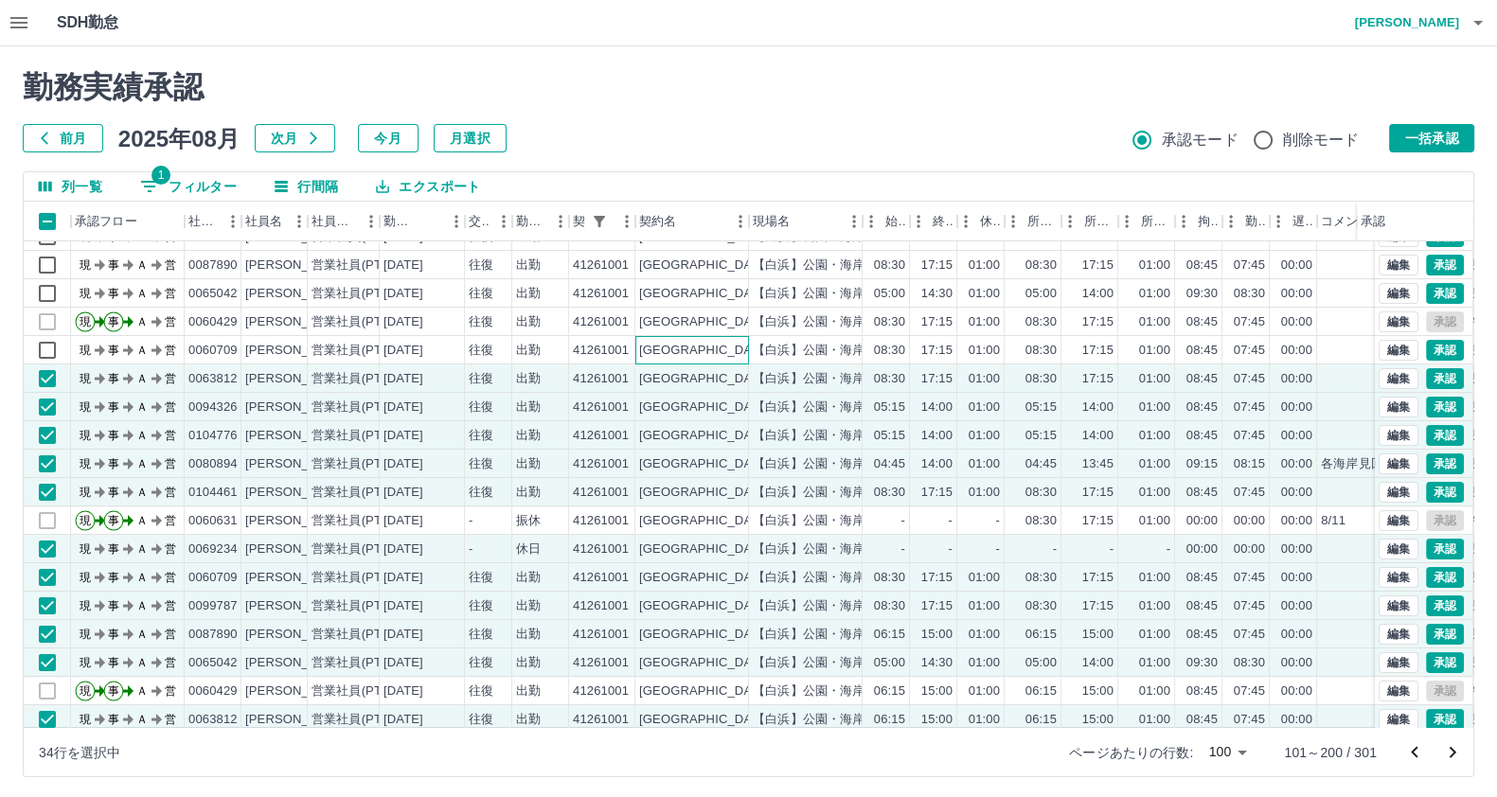
click at [729, 342] on div "[GEOGRAPHIC_DATA]" at bounding box center [692, 350] width 114 height 28
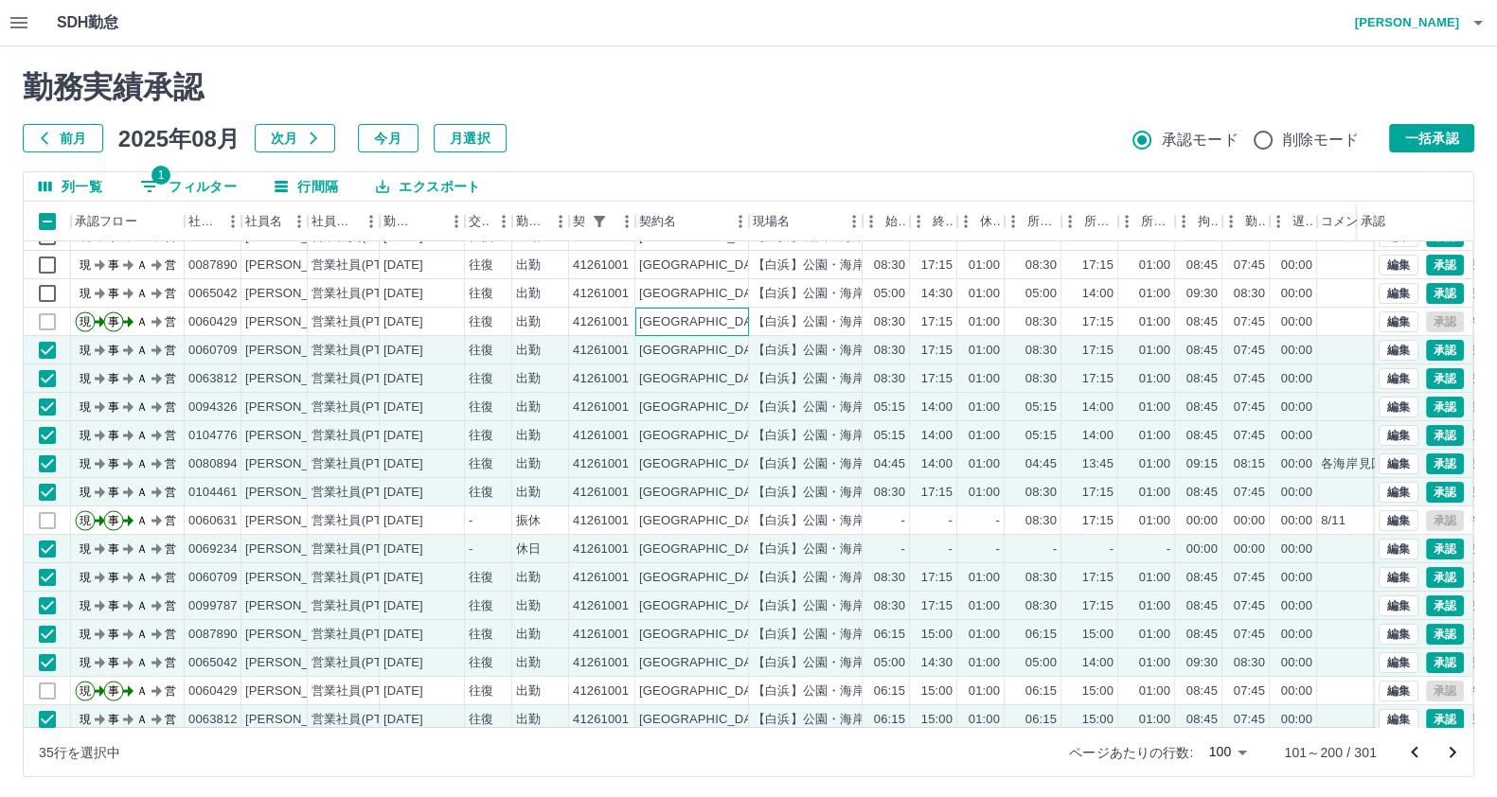
click at [716, 318] on div "[GEOGRAPHIC_DATA]" at bounding box center [692, 322] width 114 height 28
click at [711, 298] on div "[GEOGRAPHIC_DATA]" at bounding box center [692, 293] width 114 height 28
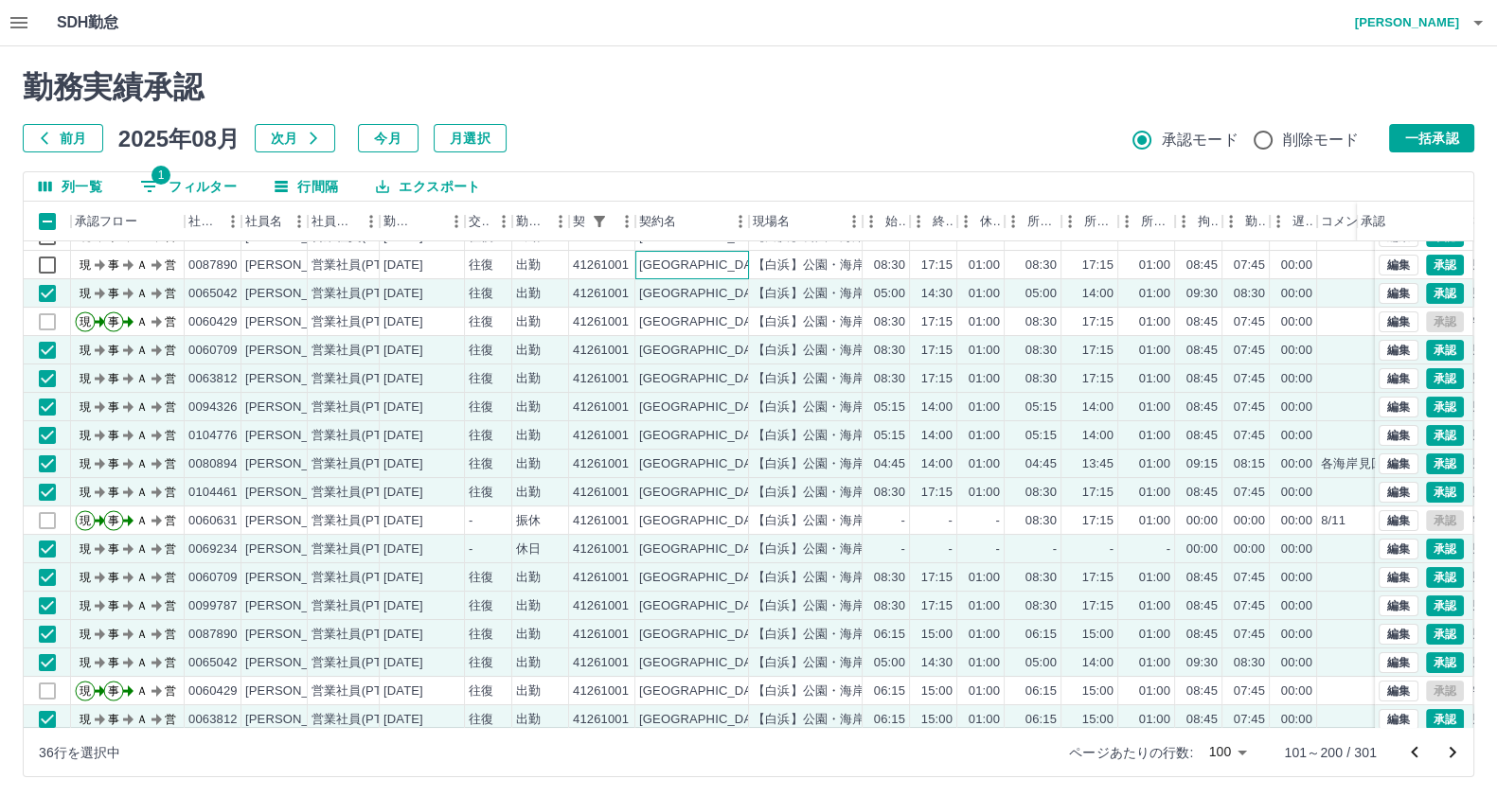
click at [677, 276] on div "[GEOGRAPHIC_DATA]" at bounding box center [692, 265] width 114 height 28
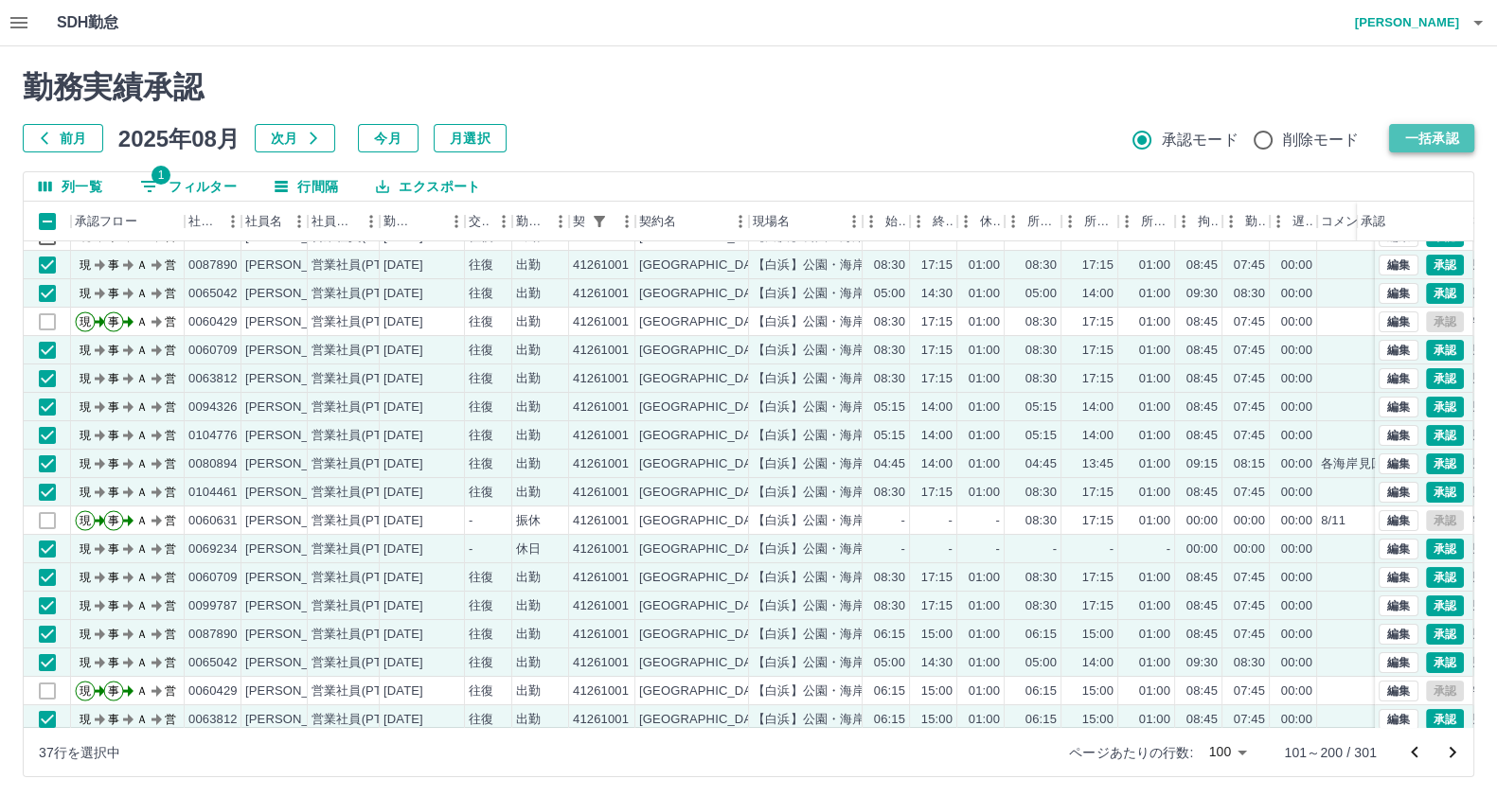
click at [1411, 126] on button "一括承認" at bounding box center [1431, 138] width 85 height 28
click at [1414, 128] on button "一括承認" at bounding box center [1431, 138] width 85 height 28
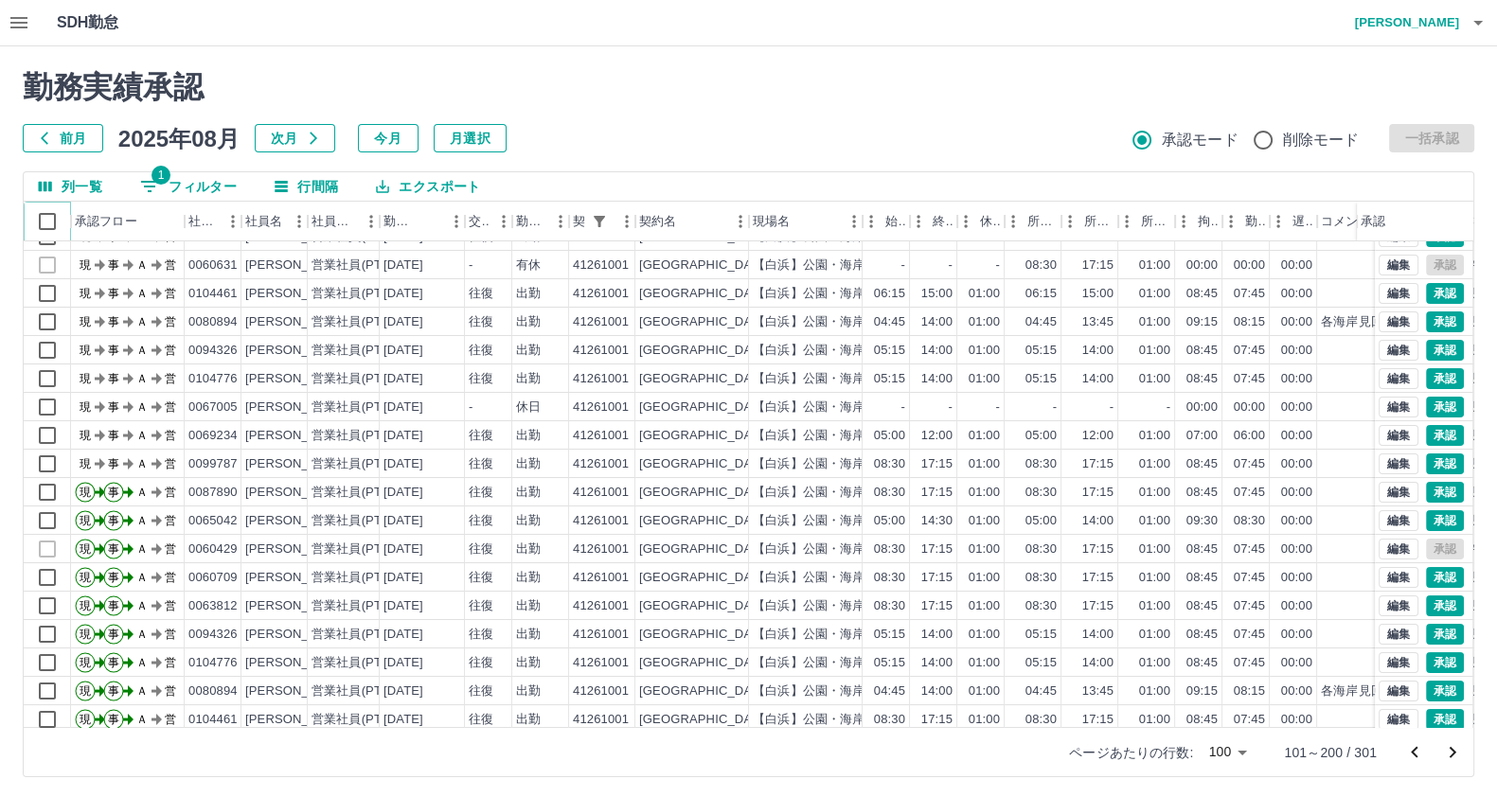
scroll to position [123, 0]
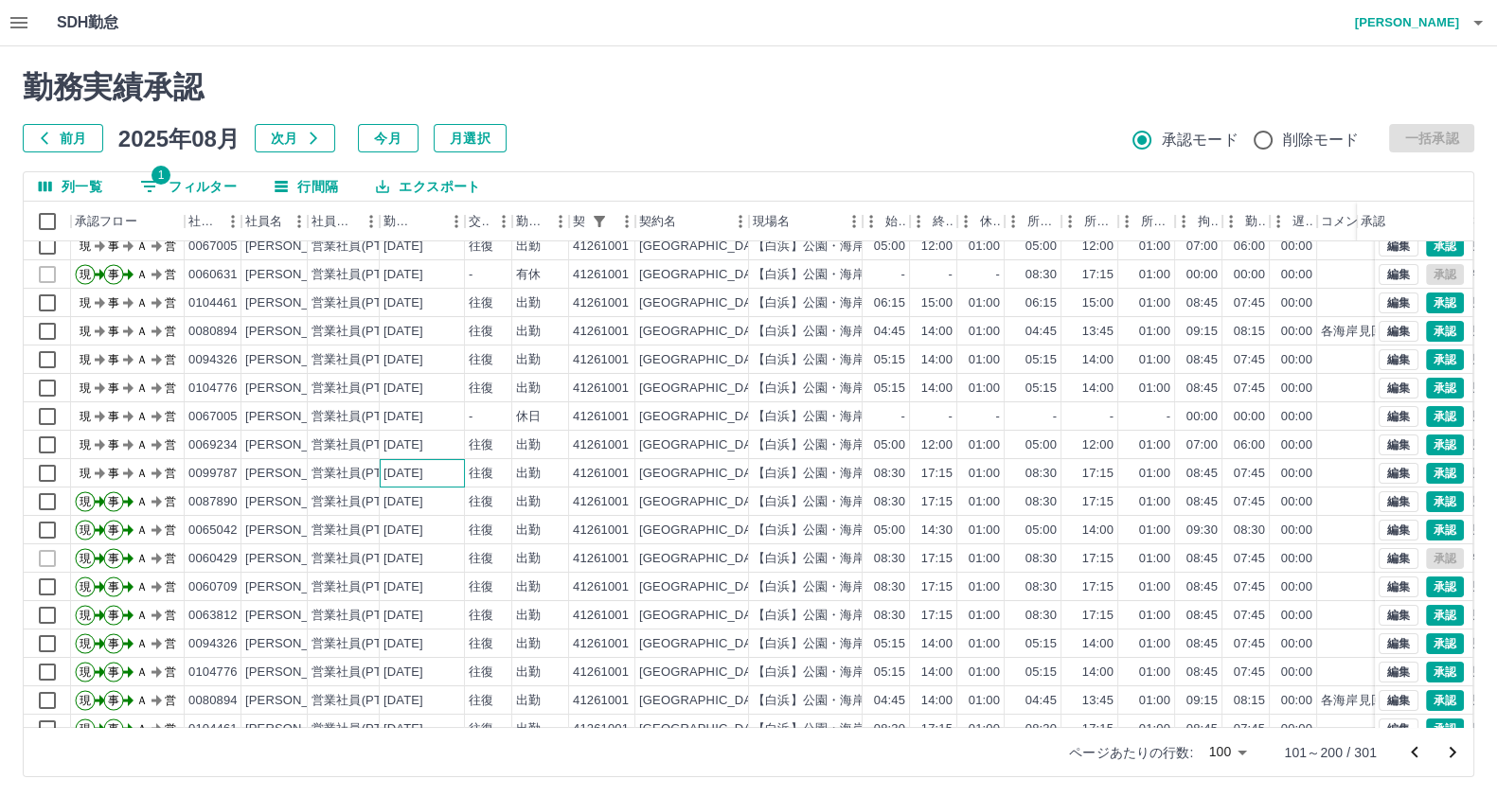
click at [382, 475] on div "[DATE]" at bounding box center [422, 473] width 85 height 28
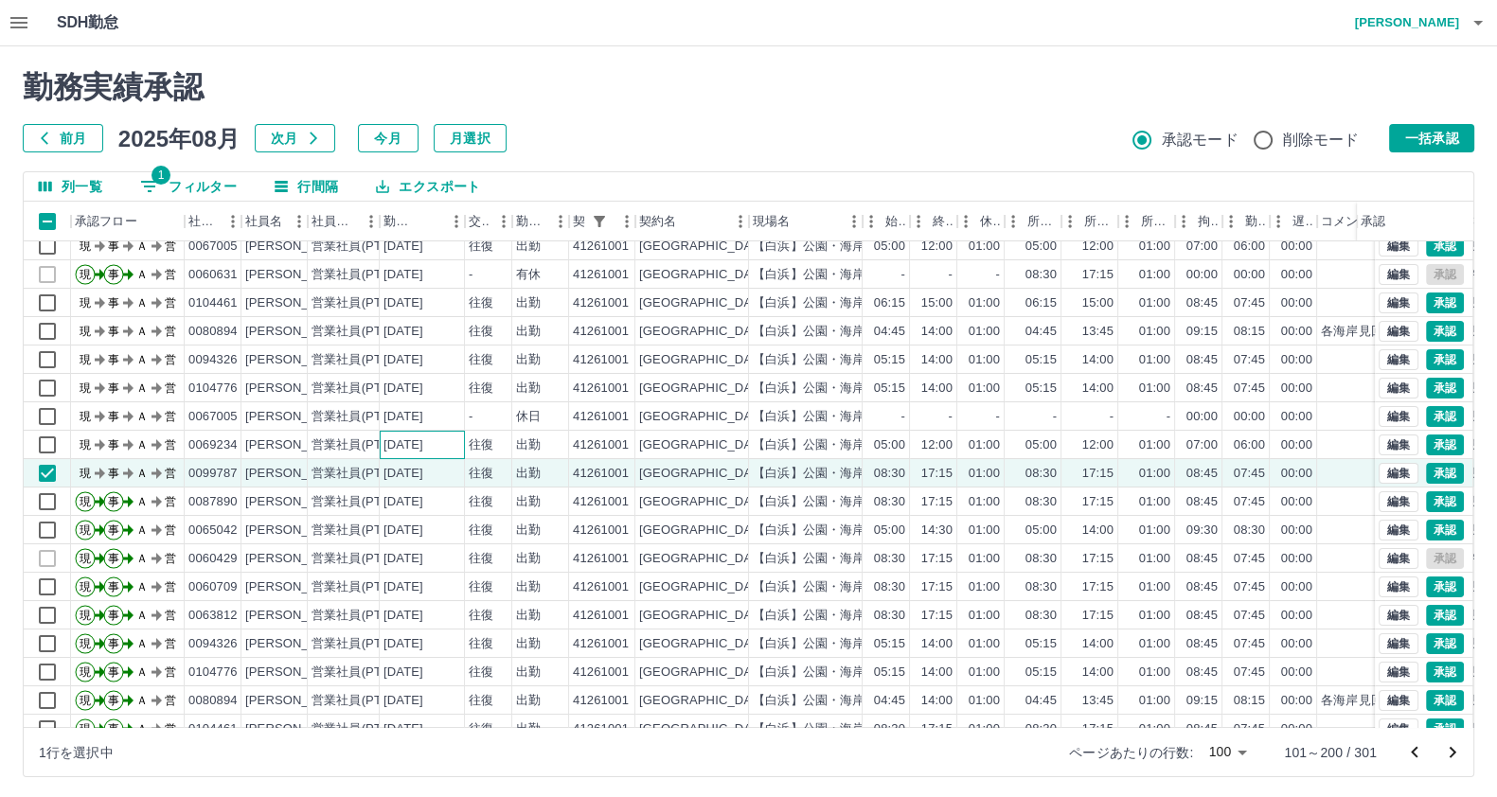
click at [389, 436] on div "[DATE]" at bounding box center [403, 445] width 40 height 18
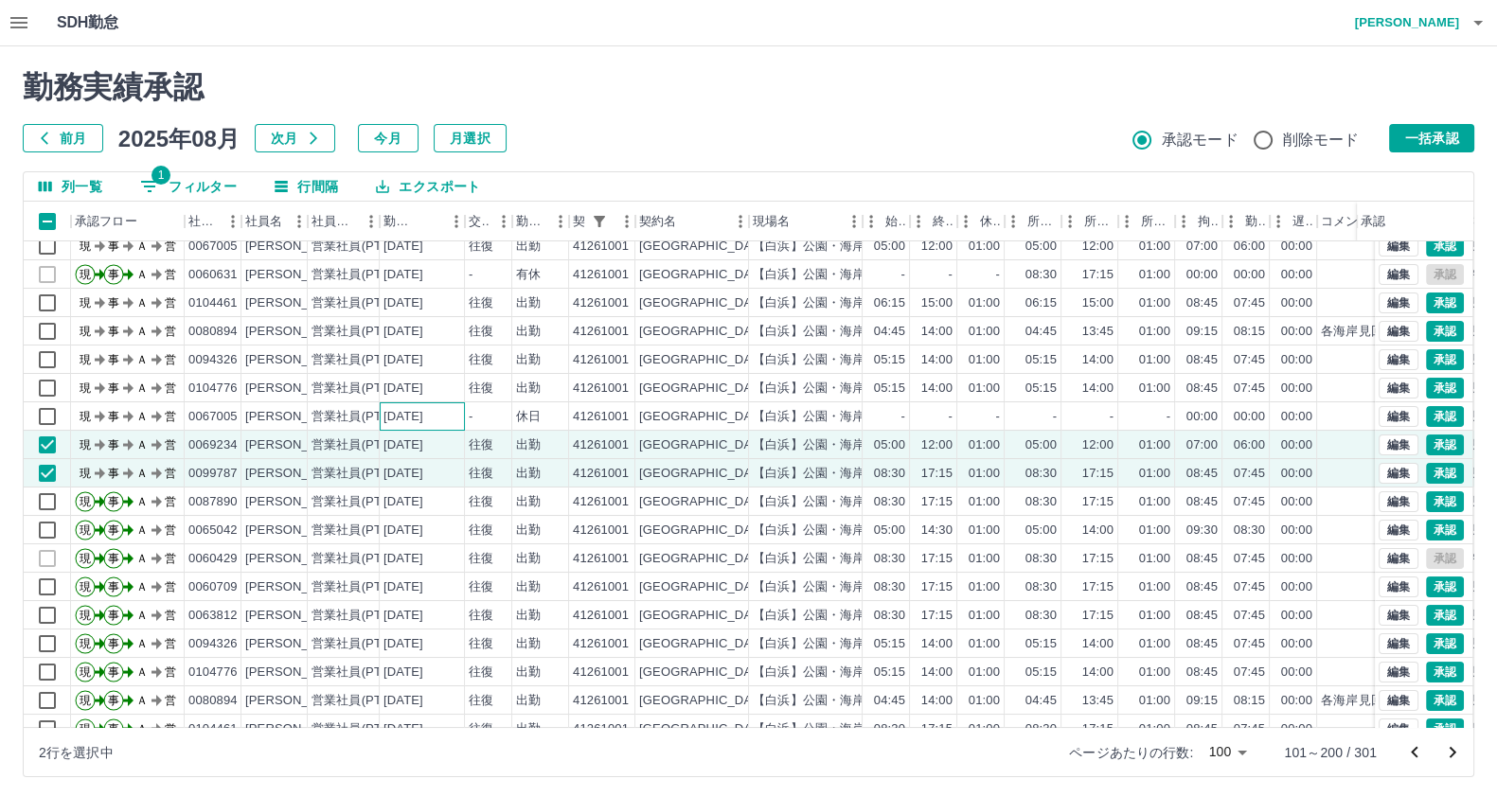
click at [387, 410] on div "[DATE]" at bounding box center [403, 417] width 40 height 18
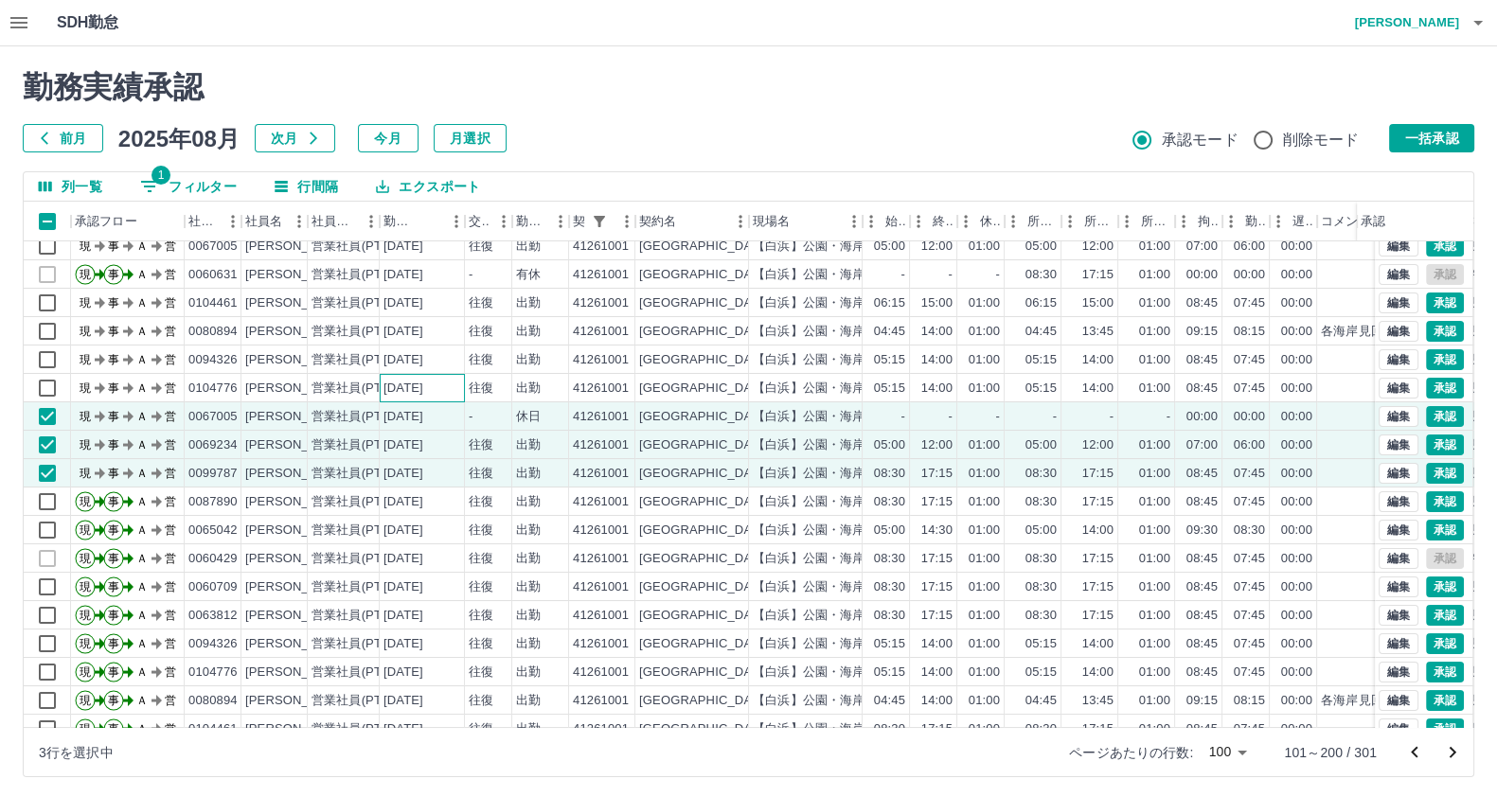
click at [380, 382] on div "[DATE]" at bounding box center [422, 388] width 85 height 28
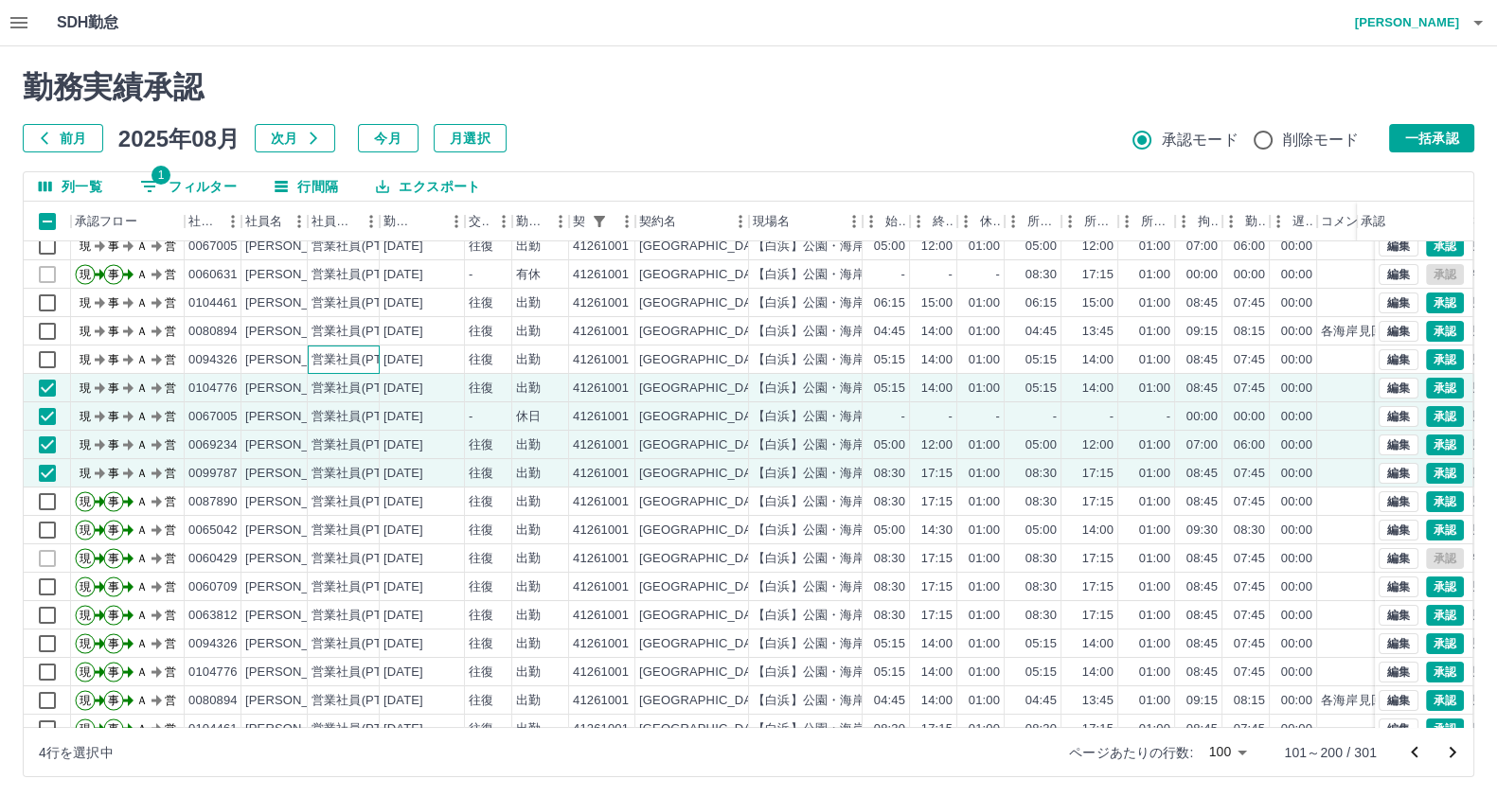
click at [376, 346] on div "営業社員(PT契約)" at bounding box center [344, 360] width 72 height 28
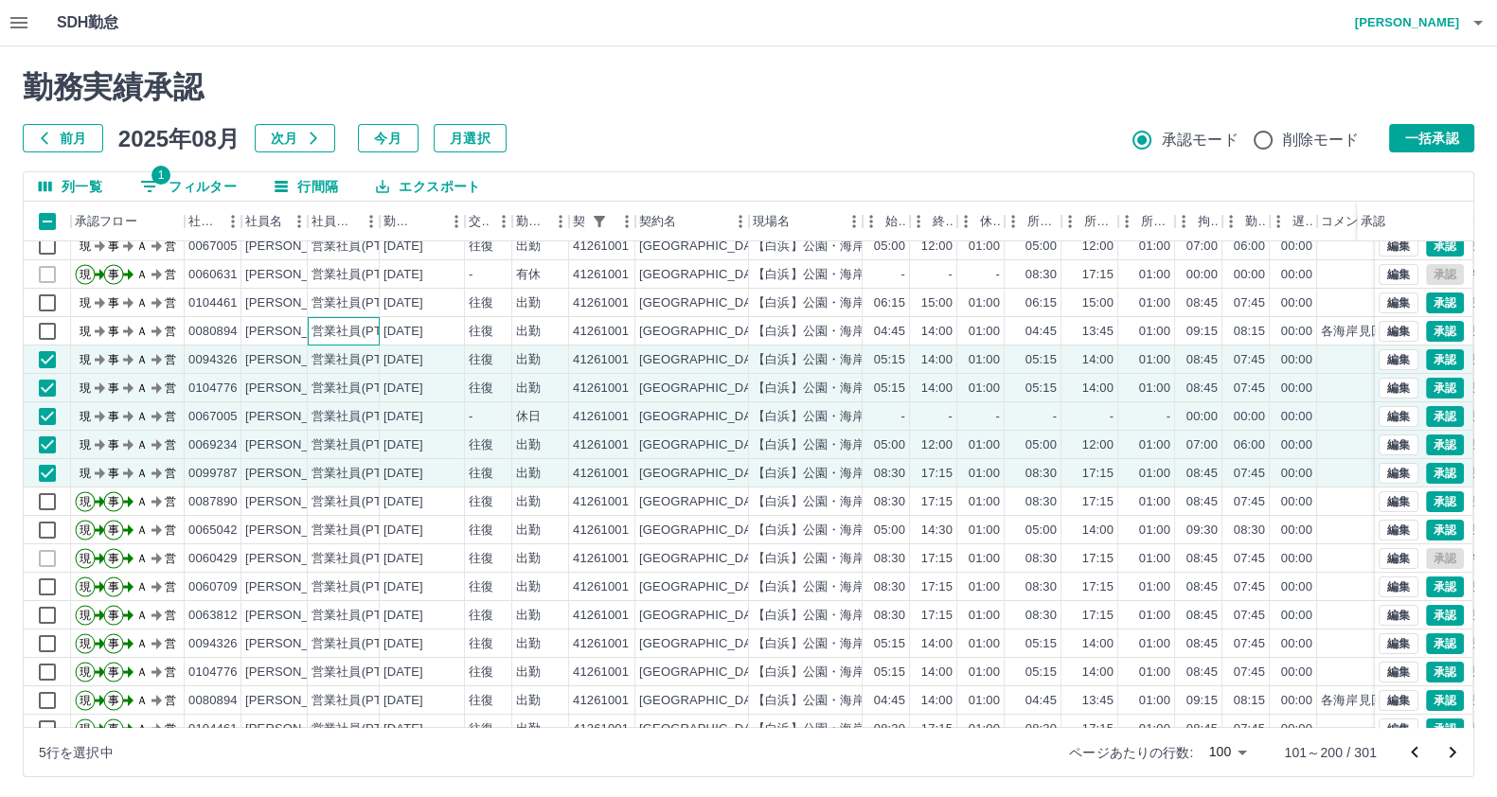
click at [366, 319] on div "営業社員(PT契約)" at bounding box center [344, 331] width 72 height 28
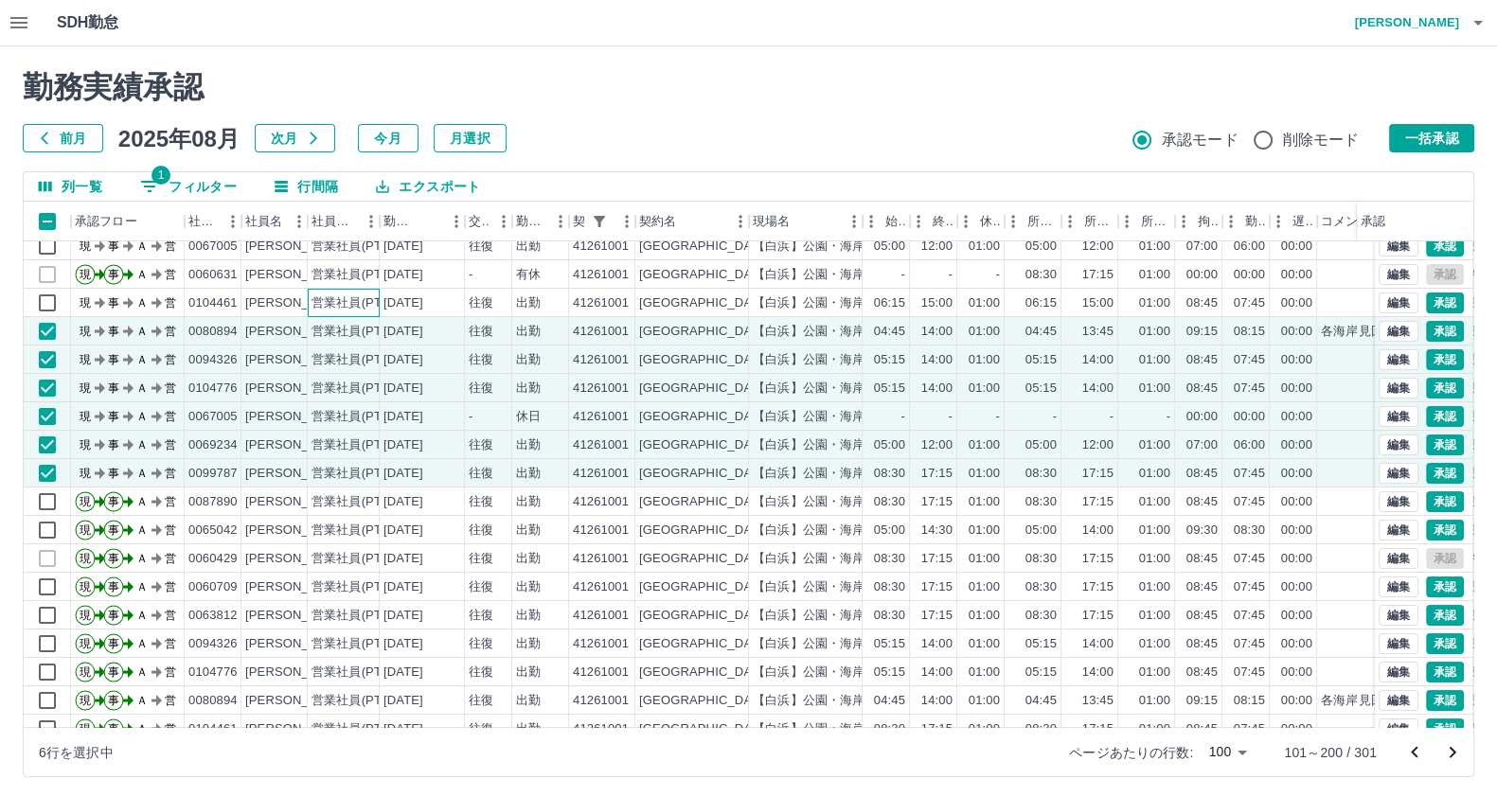
click at [366, 303] on div "営業社員(PT契約)" at bounding box center [360, 303] width 99 height 18
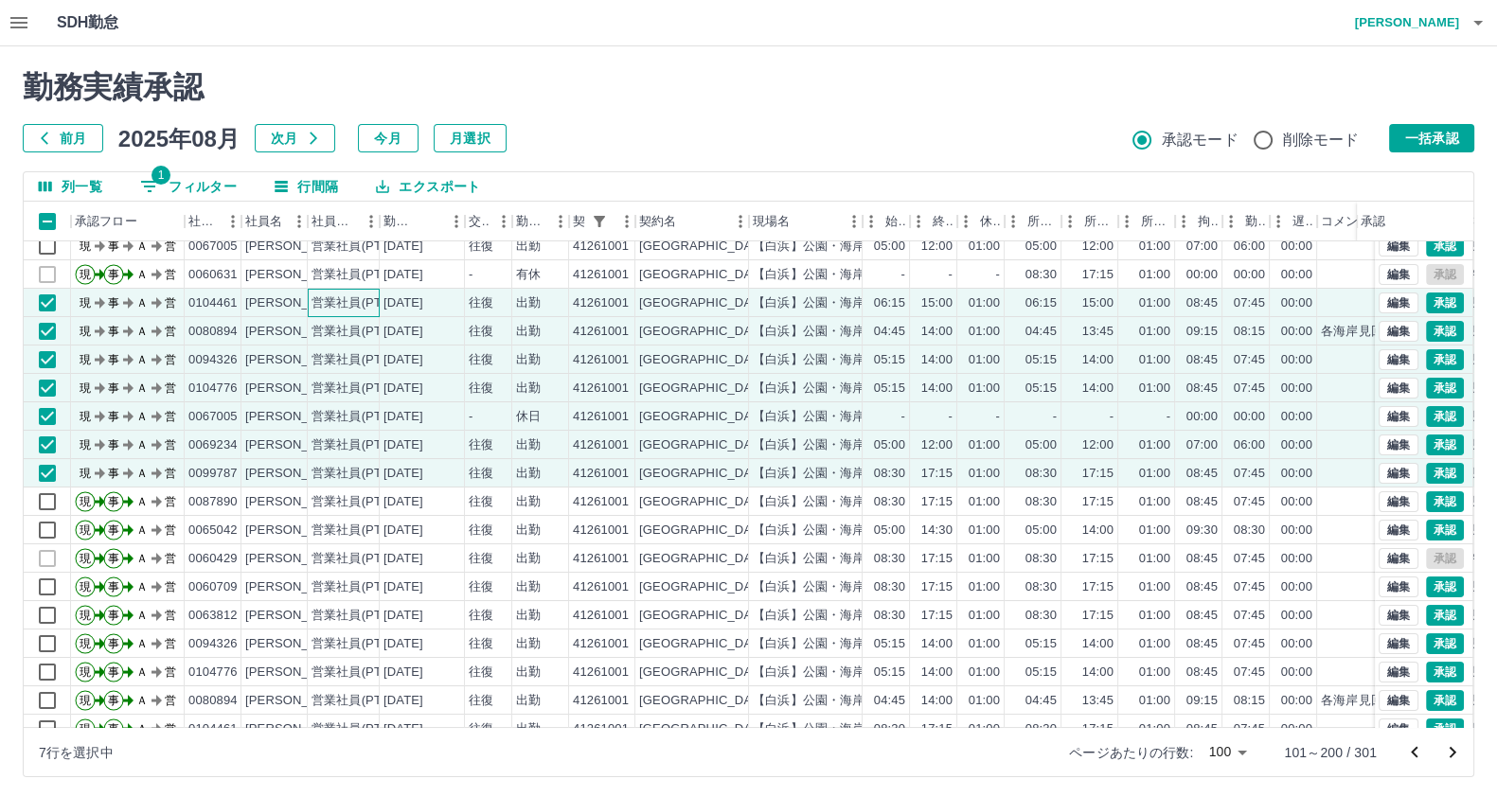
scroll to position [5, 0]
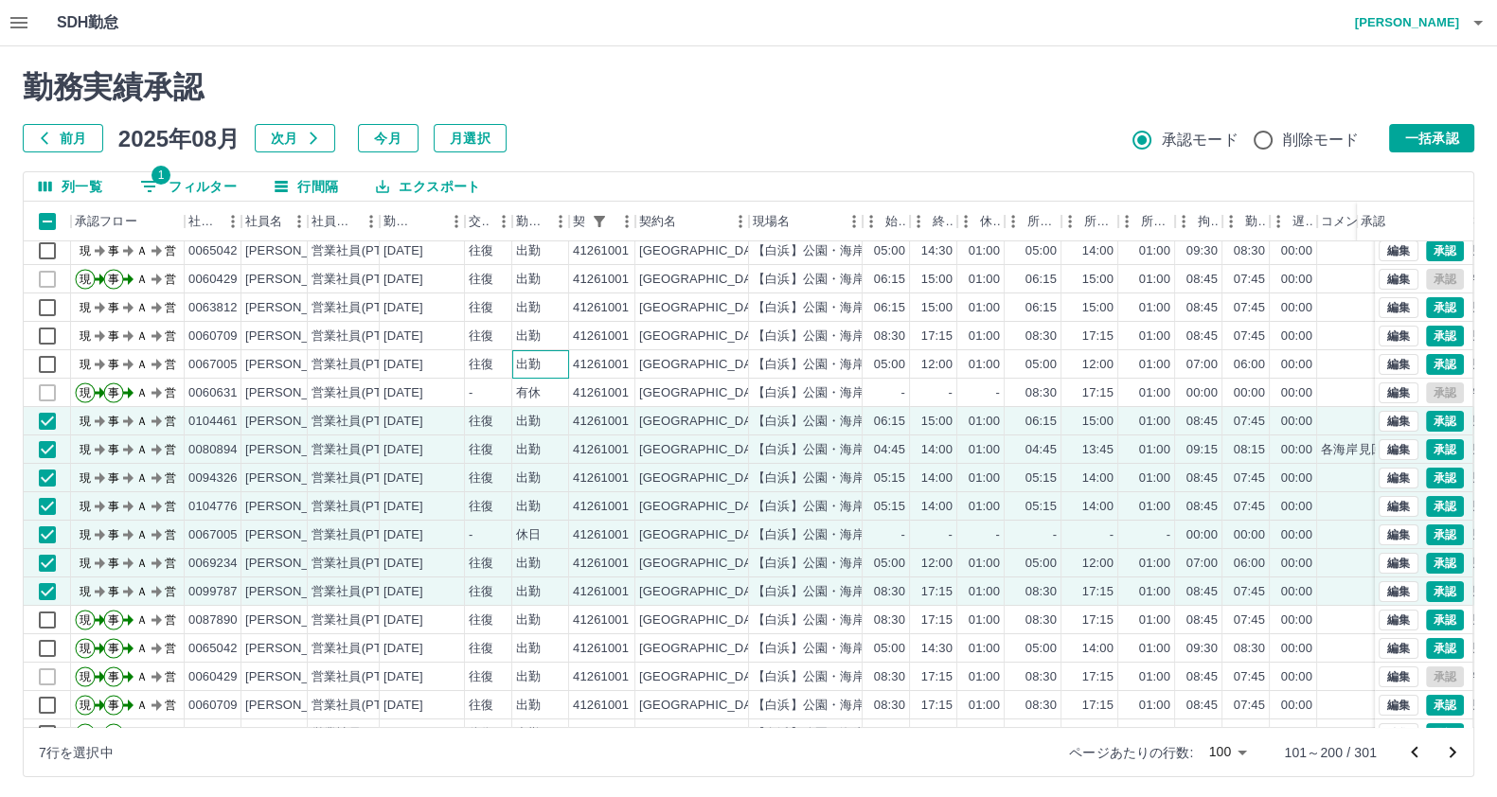
click at [517, 357] on div "出勤" at bounding box center [528, 365] width 25 height 18
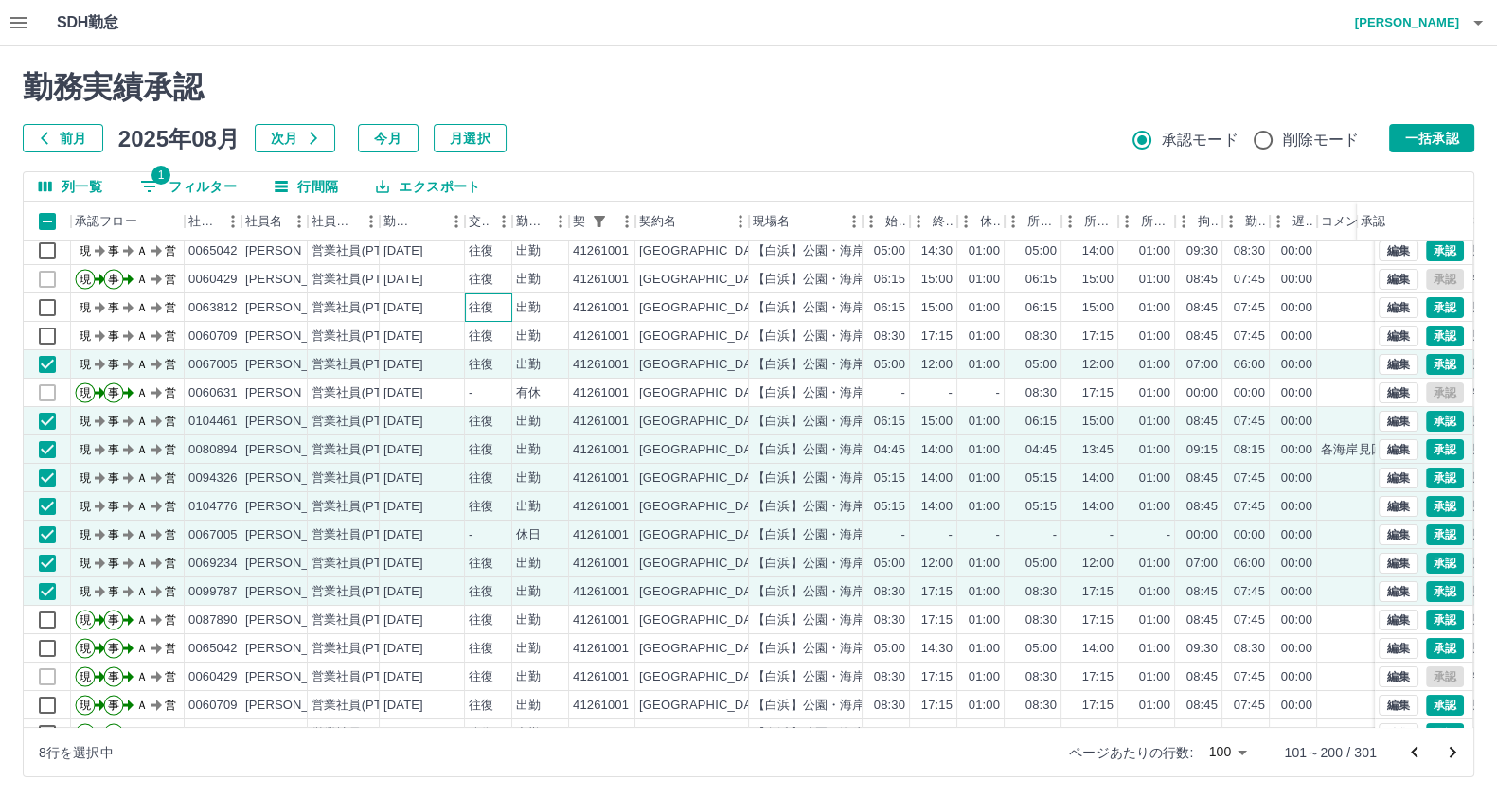
click at [494, 315] on div "往復" at bounding box center [488, 307] width 47 height 28
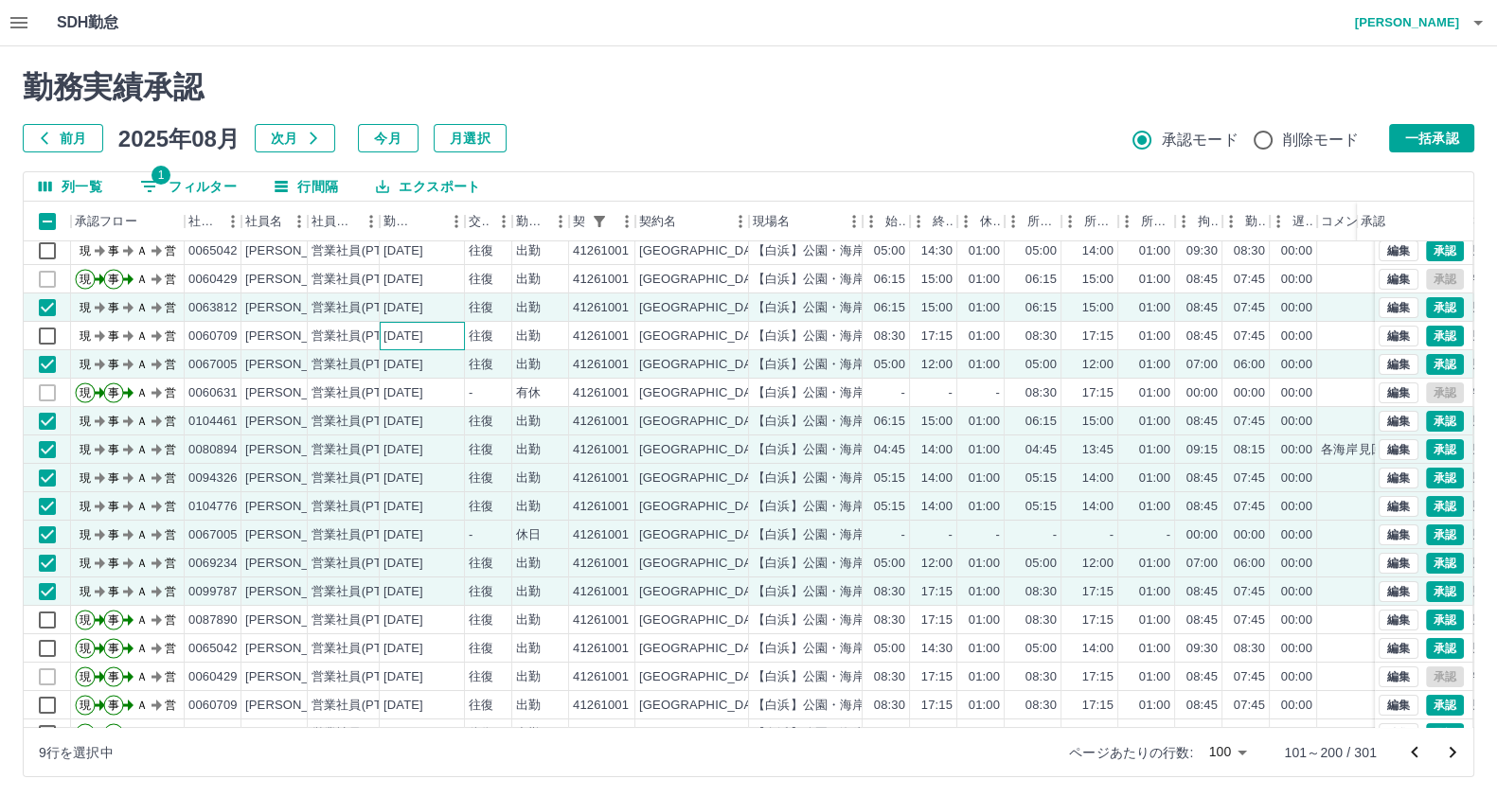
click at [423, 337] on div "[DATE]" at bounding box center [403, 337] width 40 height 18
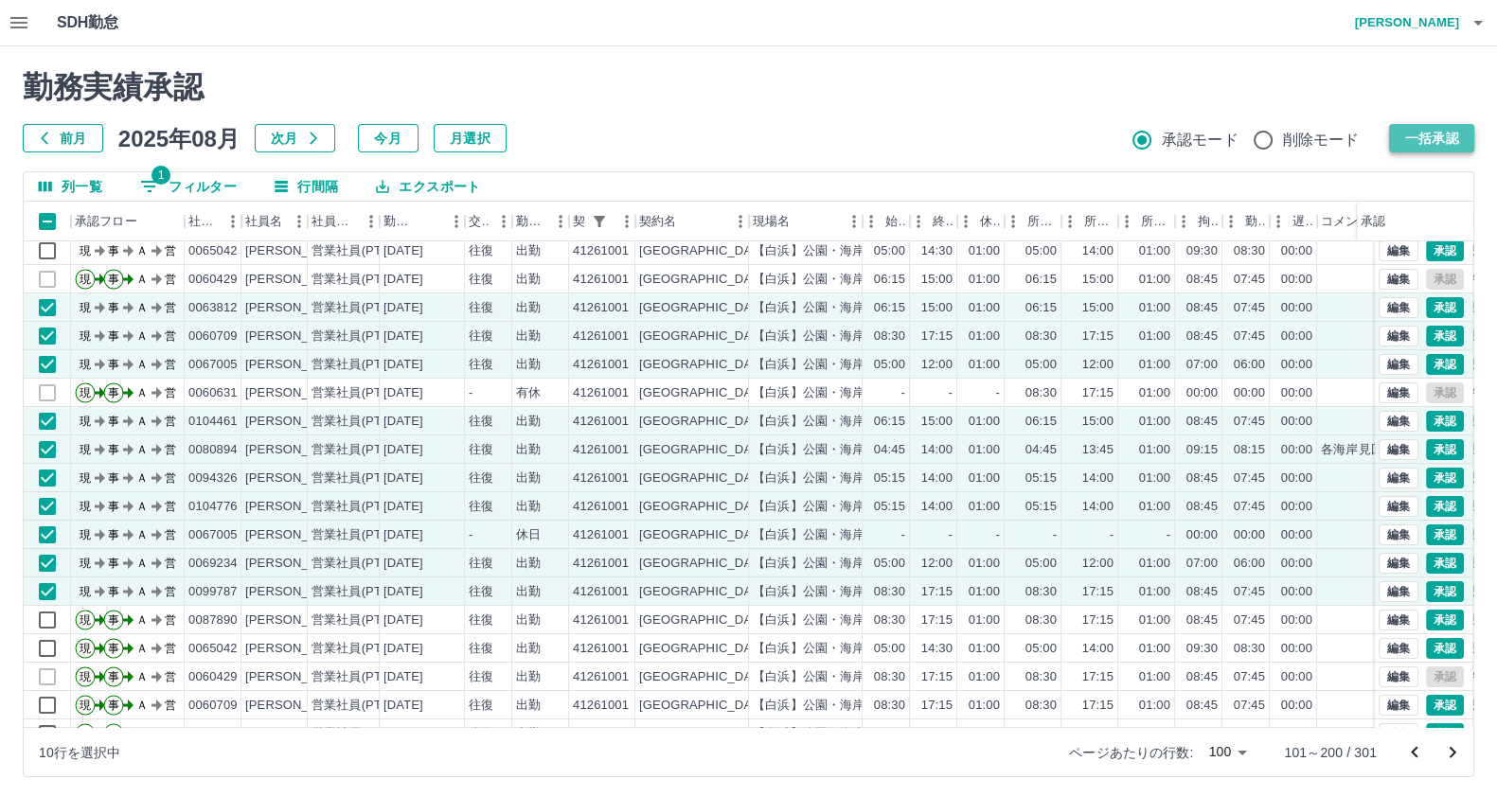
click at [1406, 137] on button "一括承認" at bounding box center [1431, 138] width 85 height 28
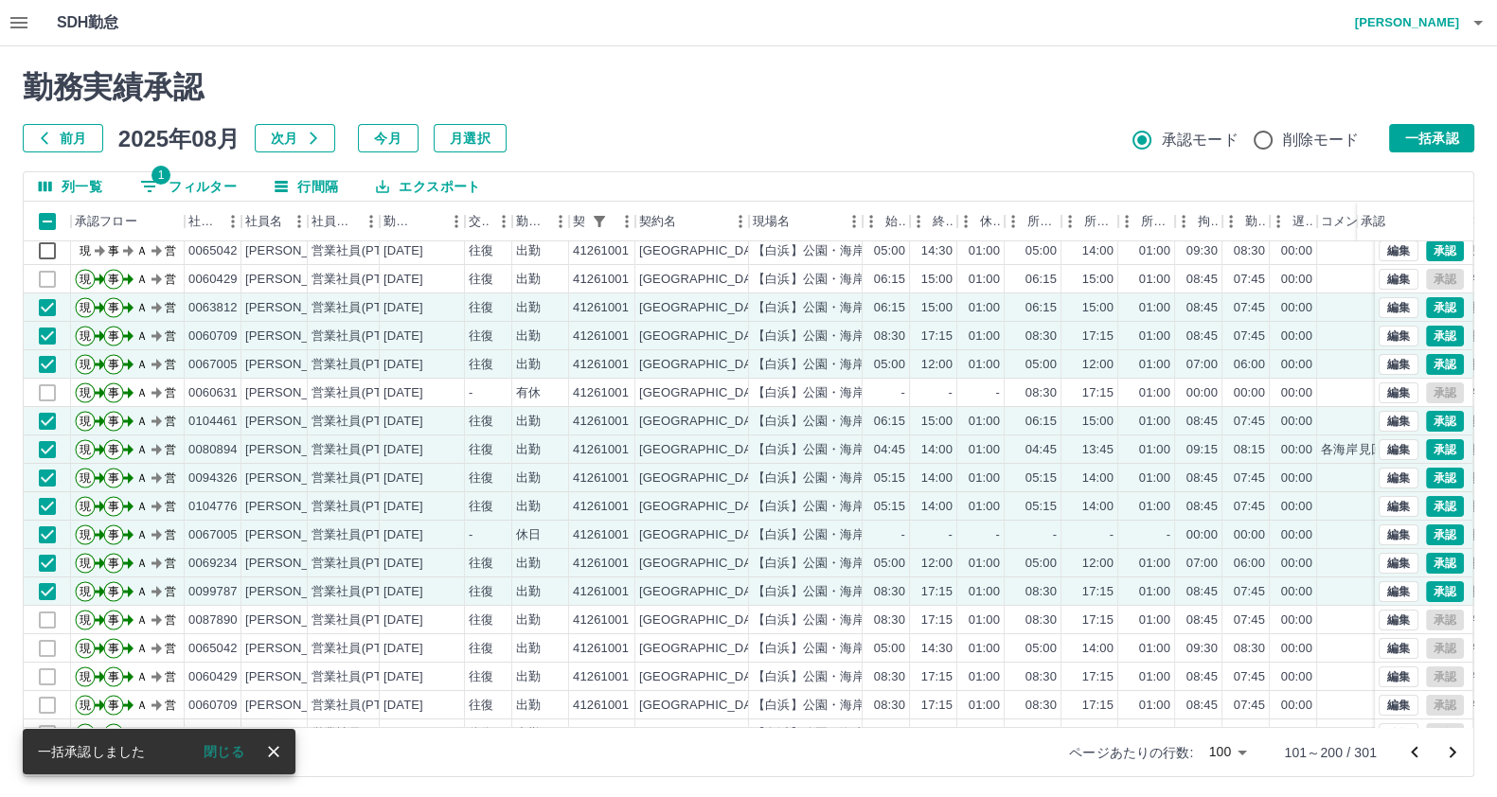
scroll to position [0, 0]
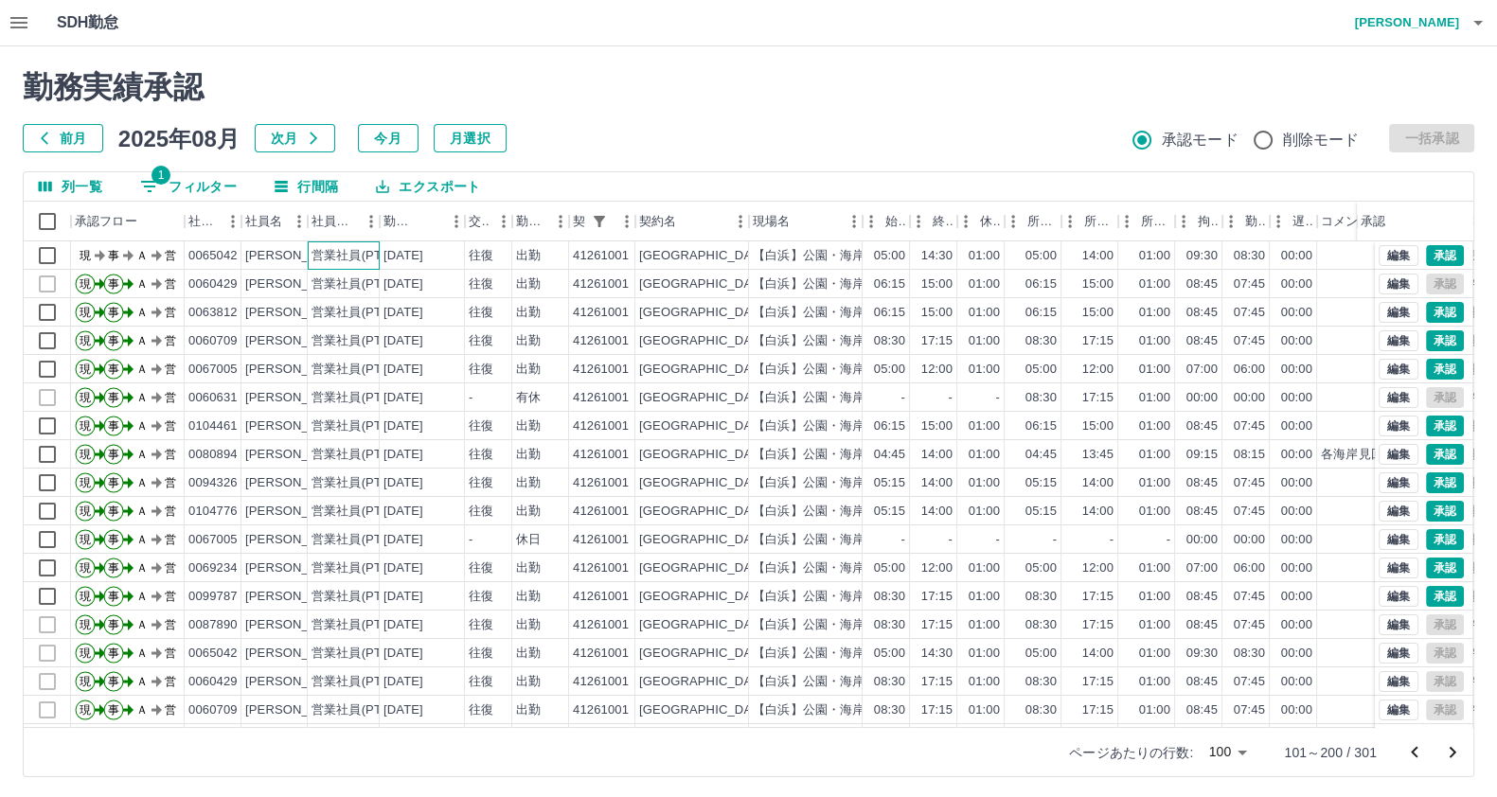
click at [335, 255] on div "営業社員(PT契約)" at bounding box center [360, 256] width 99 height 18
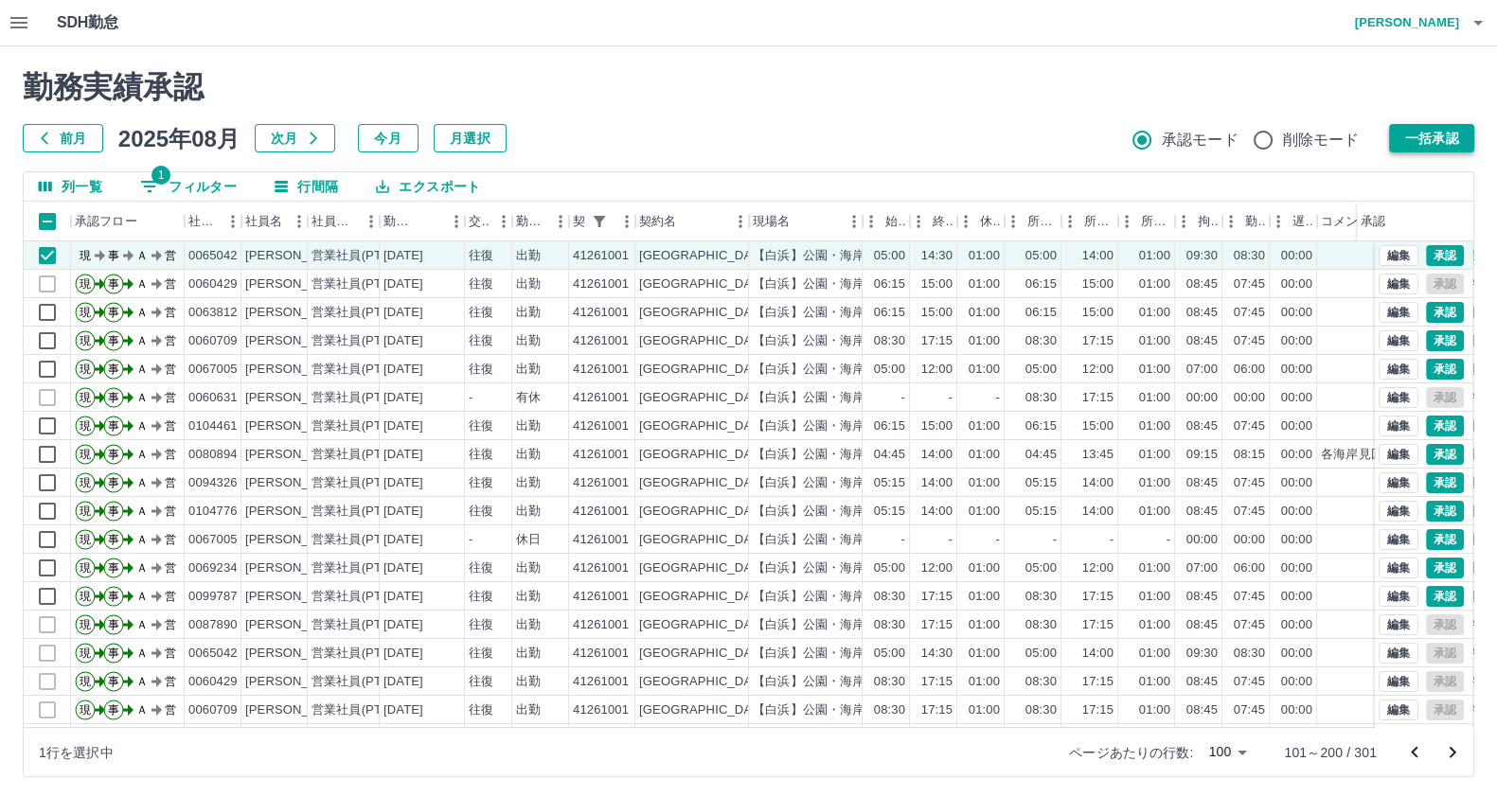
click at [1416, 137] on button "一括承認" at bounding box center [1431, 138] width 85 height 28
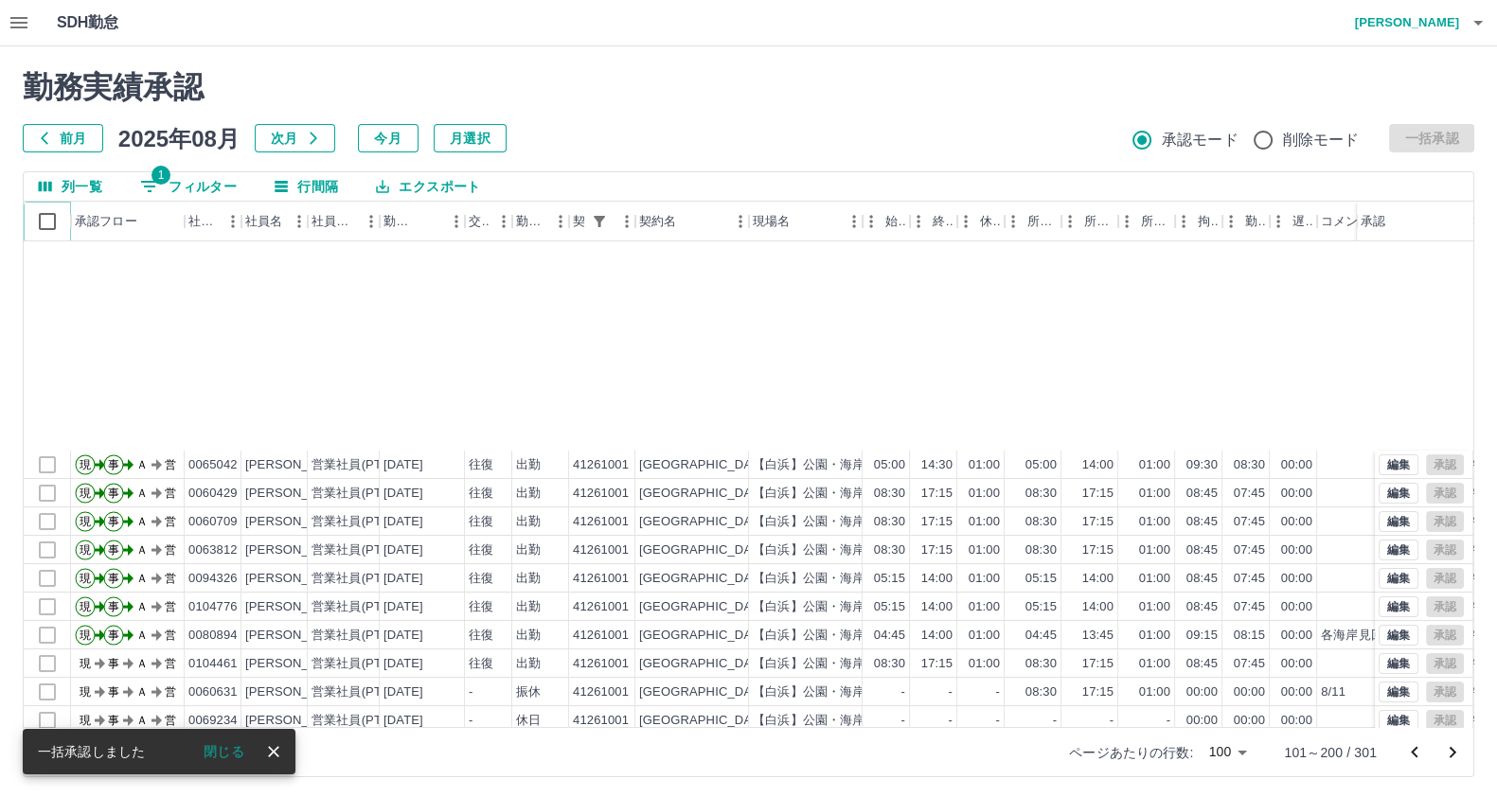
scroll to position [472, 0]
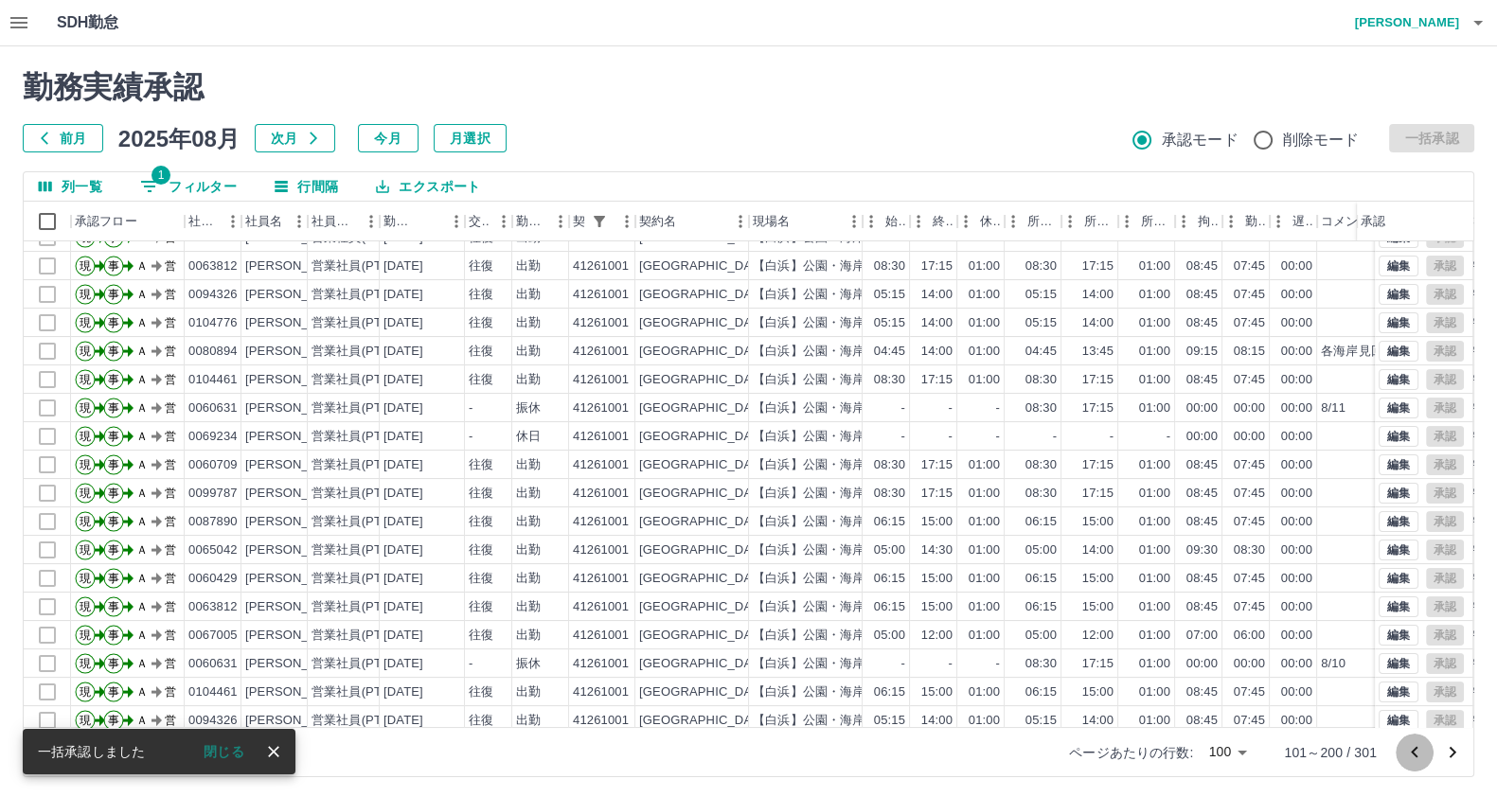
click at [1404, 754] on icon "前のページへ" at bounding box center [1414, 752] width 23 height 23
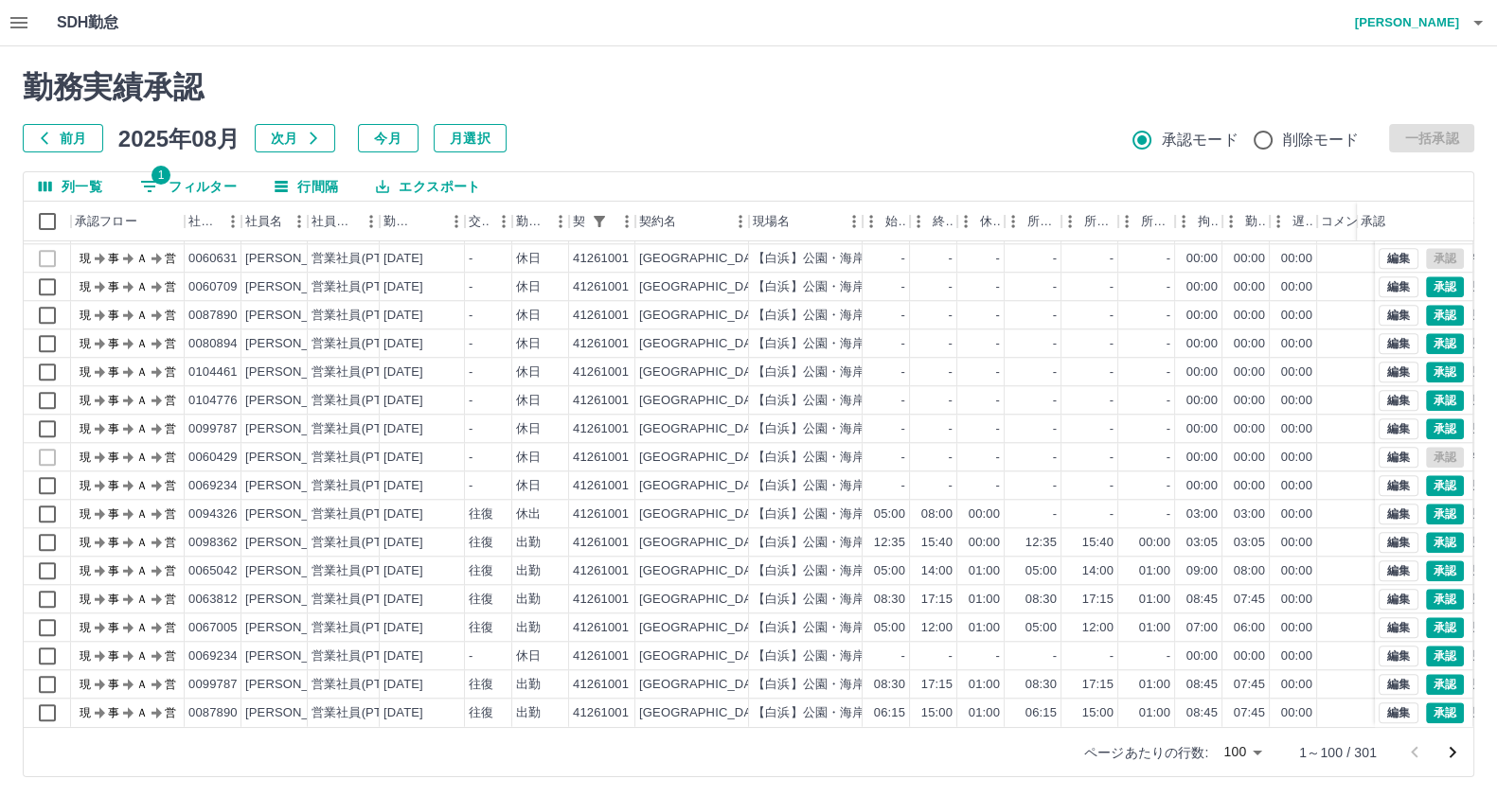
scroll to position [2372, 0]
click at [362, 699] on div "営業社員(PT契約)" at bounding box center [344, 713] width 72 height 28
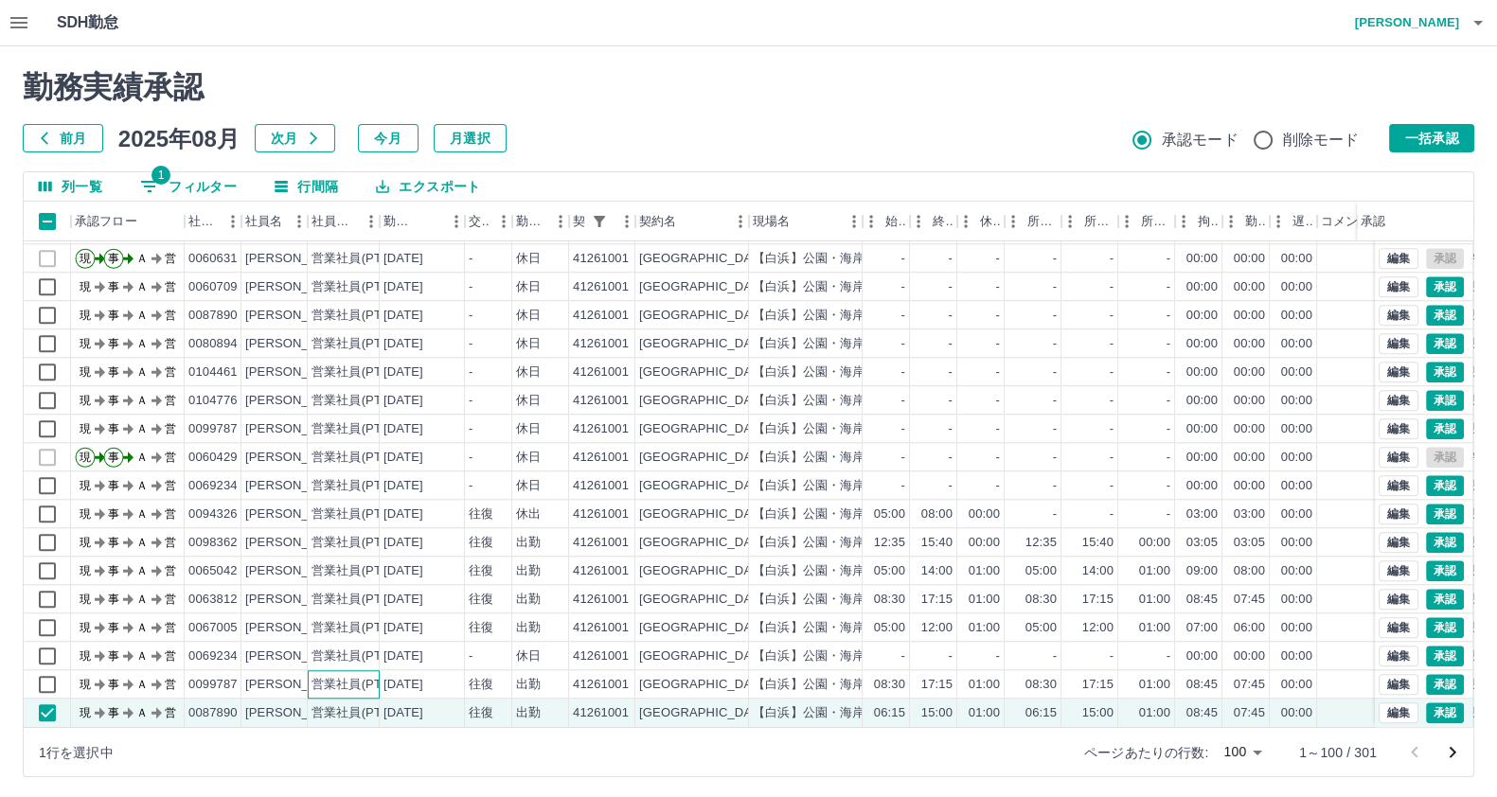
click at [364, 676] on div "営業社員(PT契約)" at bounding box center [360, 685] width 99 height 18
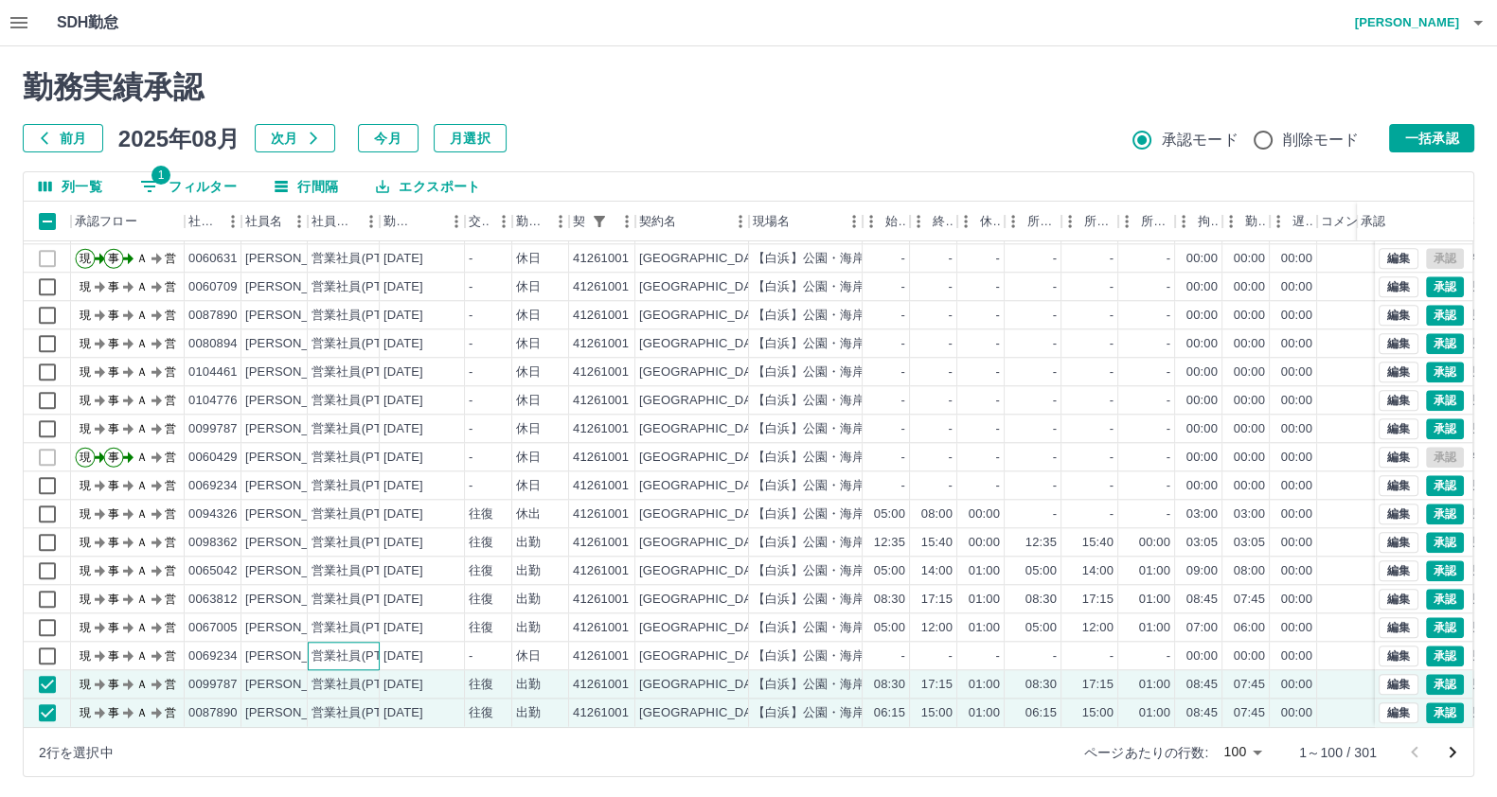
click at [368, 648] on div "営業社員(PT契約)" at bounding box center [360, 657] width 99 height 18
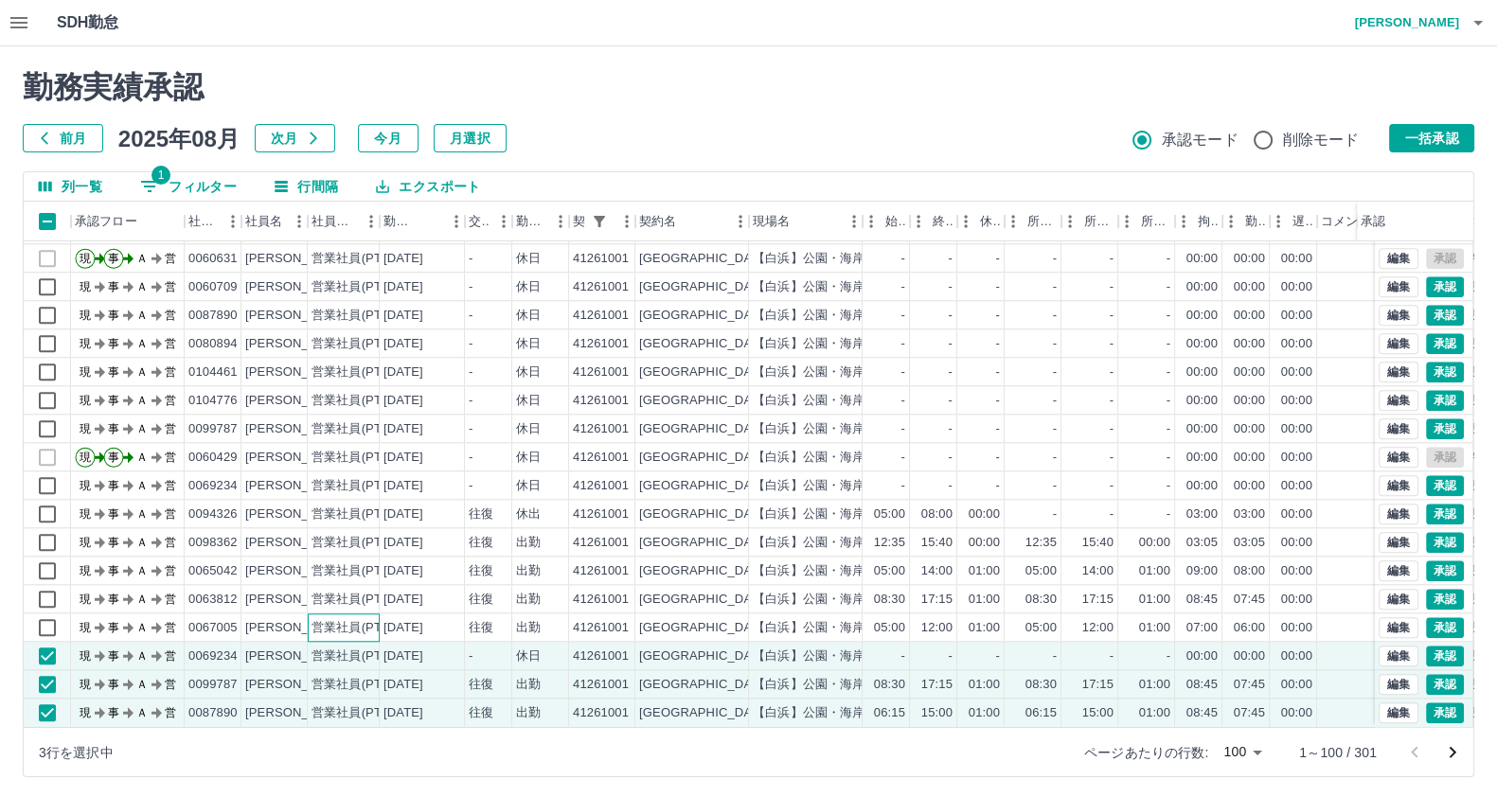
click at [368, 619] on div "営業社員(PT契約)" at bounding box center [360, 628] width 99 height 18
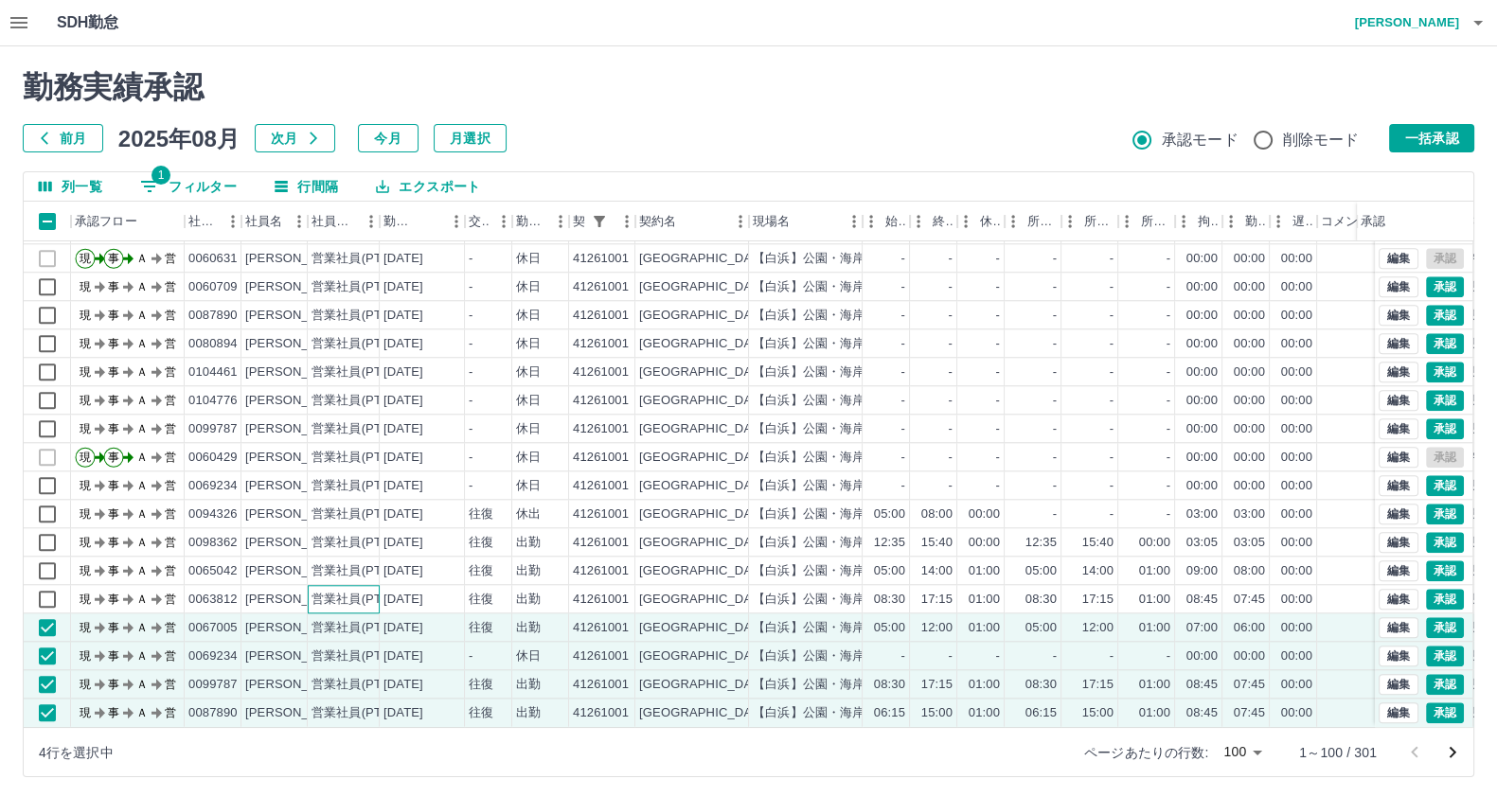
click at [366, 591] on div "営業社員(PT契約)" at bounding box center [360, 600] width 99 height 18
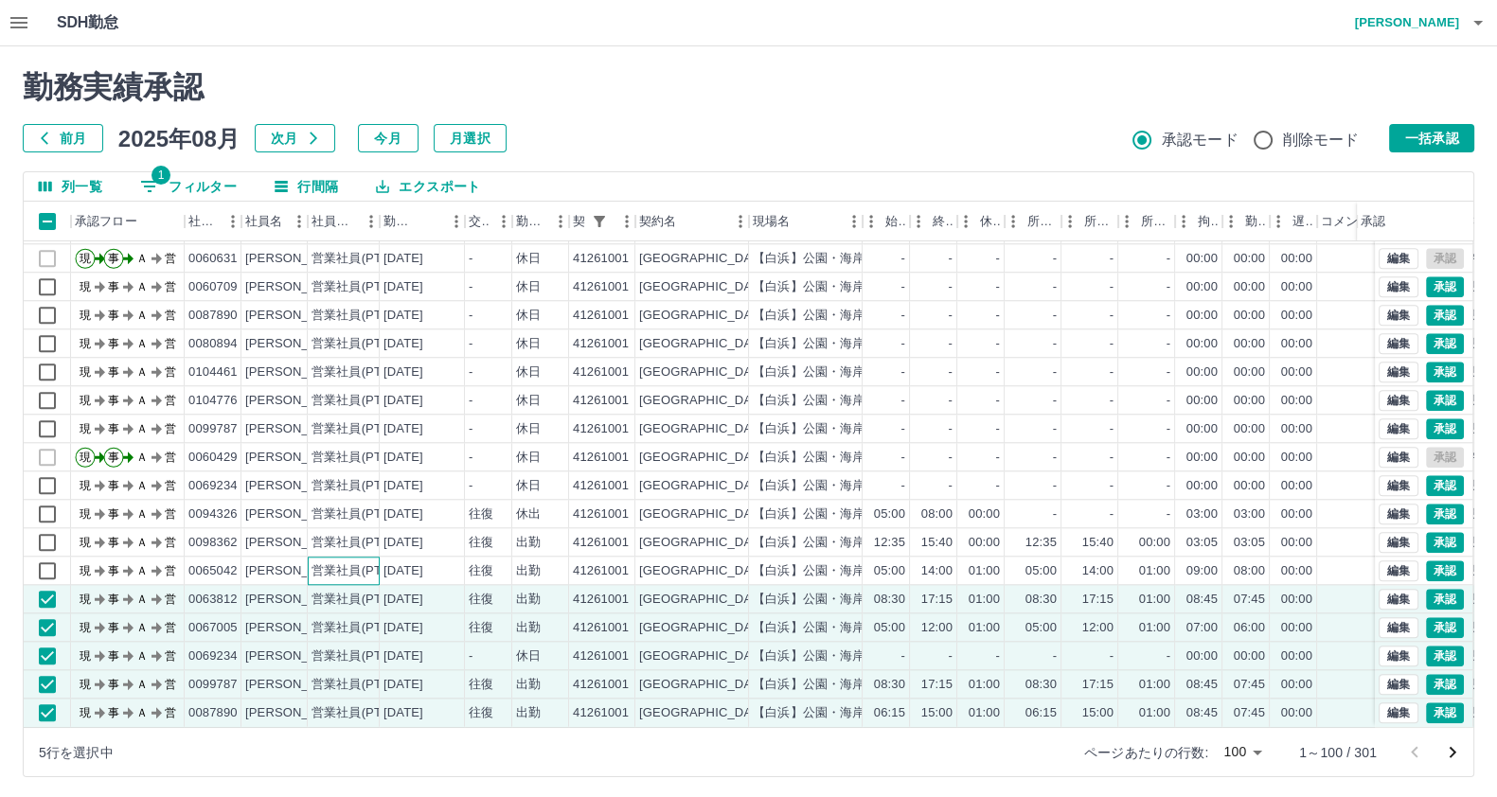
click at [368, 562] on div "営業社員(PT契約)" at bounding box center [360, 571] width 99 height 18
click at [368, 557] on div "営業社員(PT契約)" at bounding box center [344, 571] width 72 height 28
click at [372, 506] on div "営業社員(PT契約)" at bounding box center [344, 514] width 72 height 28
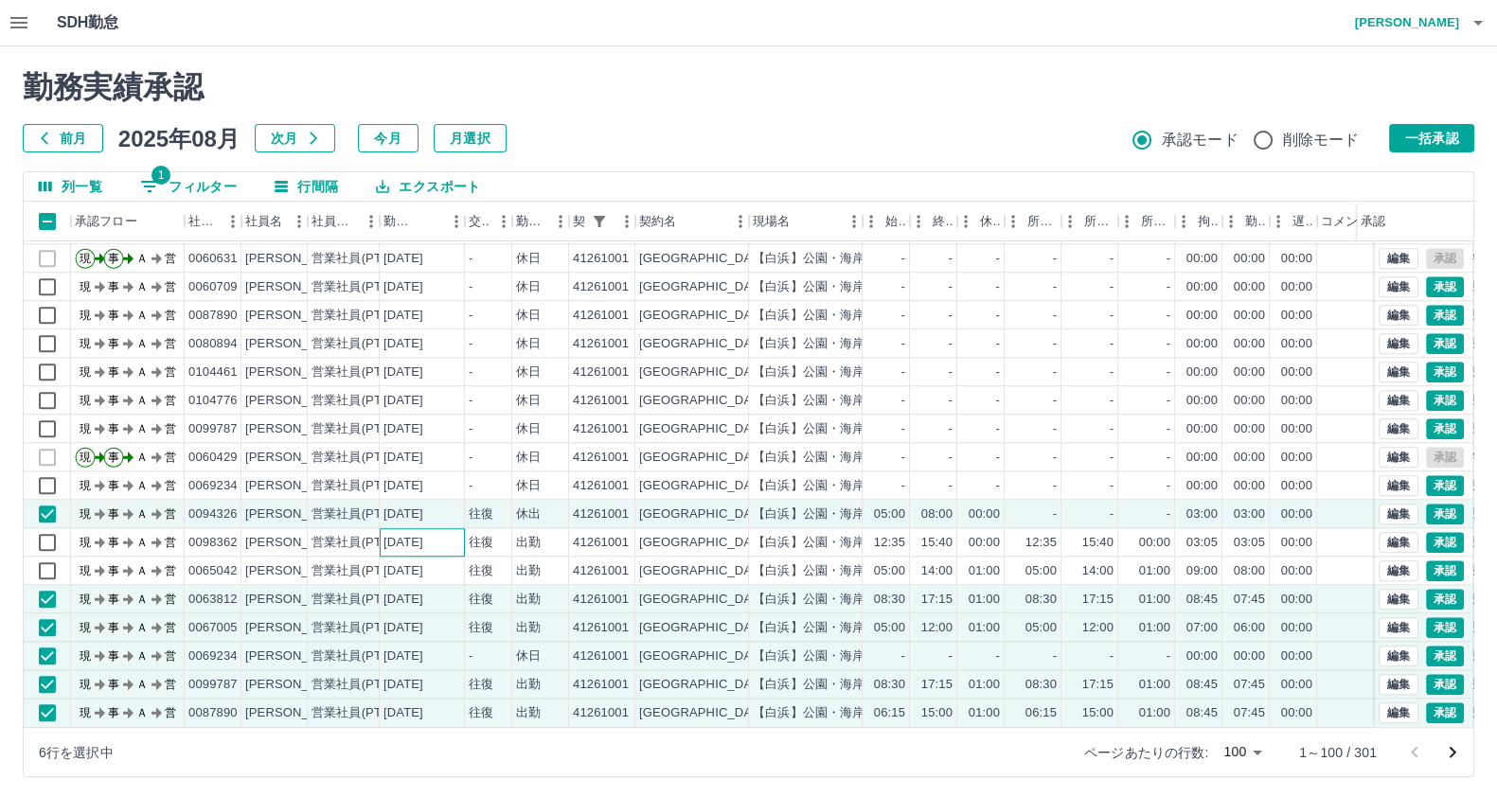
drag, startPoint x: 382, startPoint y: 524, endPoint x: 382, endPoint y: 540, distance: 16.1
click at [382, 528] on div "[DATE]" at bounding box center [422, 542] width 85 height 28
click at [382, 557] on div "[DATE]" at bounding box center [422, 571] width 85 height 28
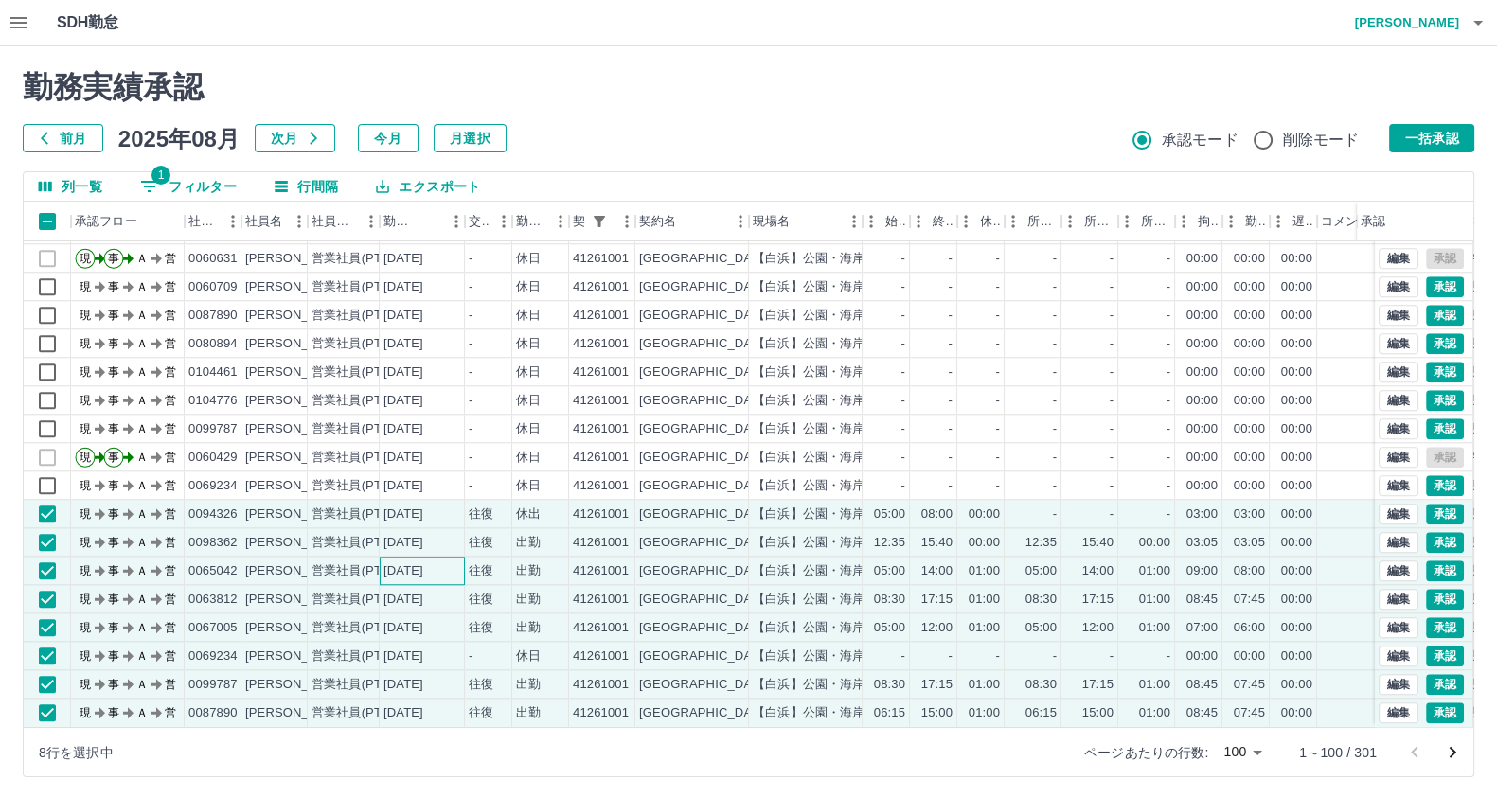
scroll to position [2253, 0]
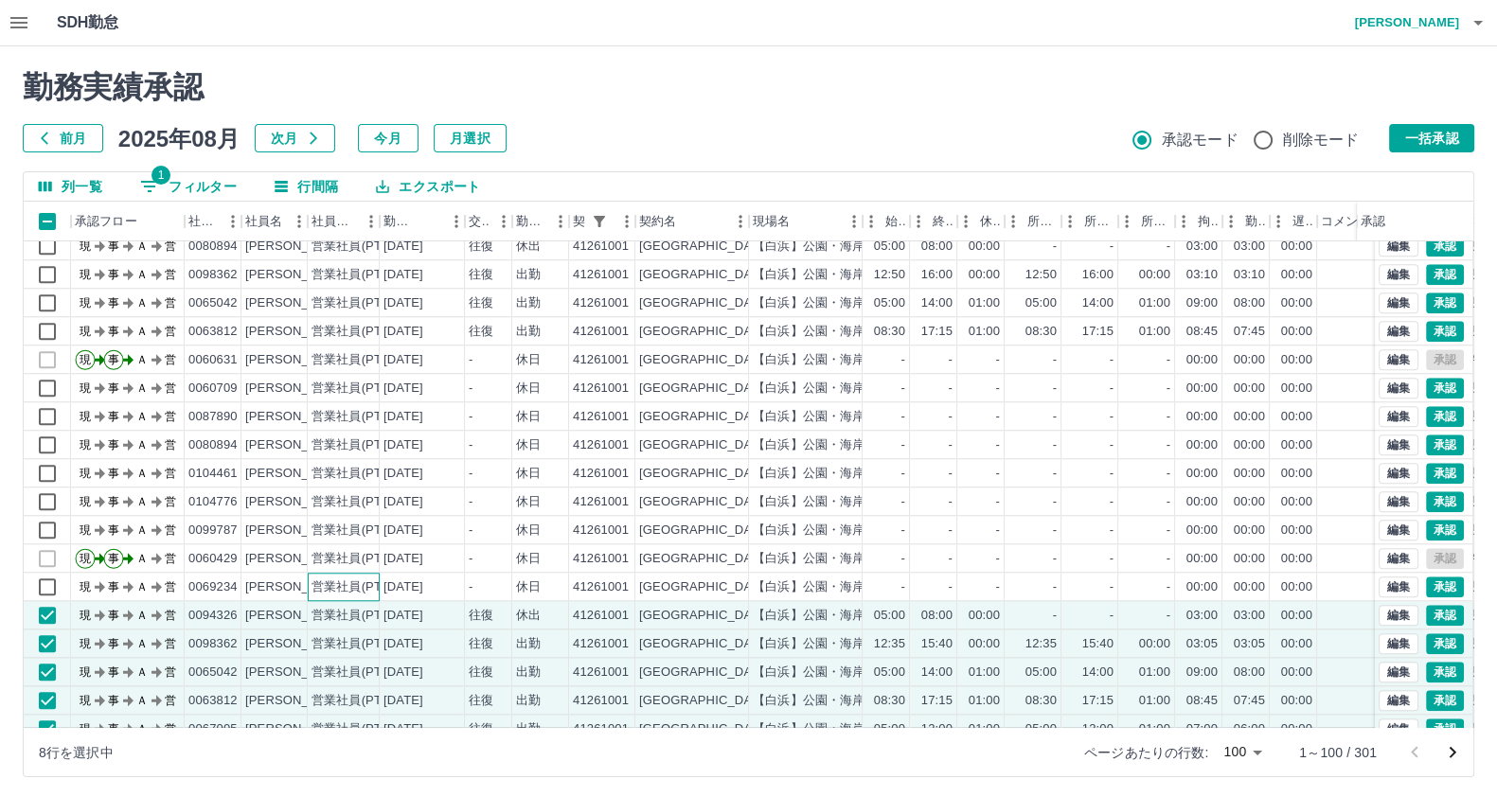
click at [350, 580] on div "営業社員(PT契約)" at bounding box center [360, 587] width 99 height 18
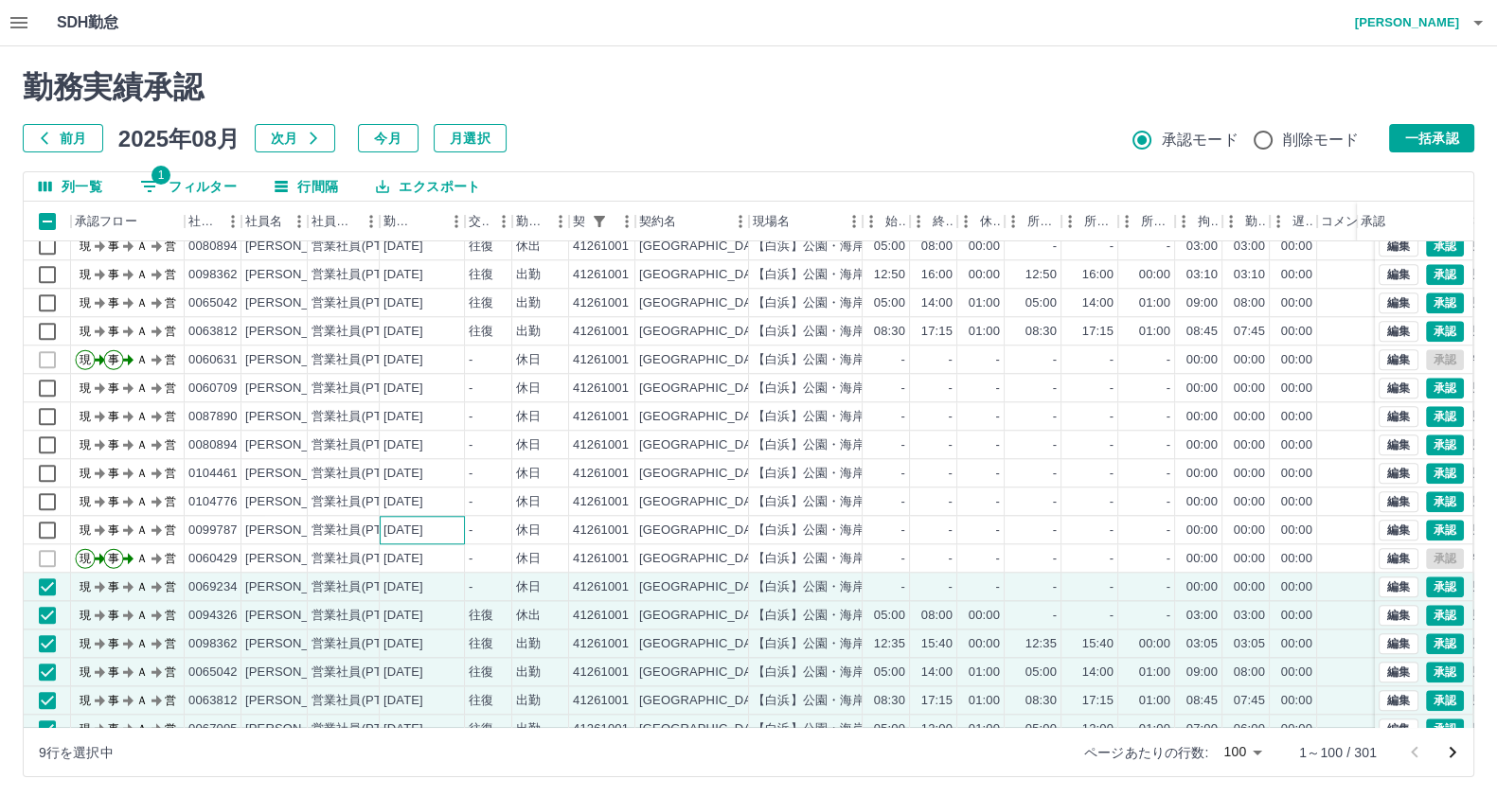
click at [380, 524] on div "[DATE]" at bounding box center [422, 530] width 85 height 28
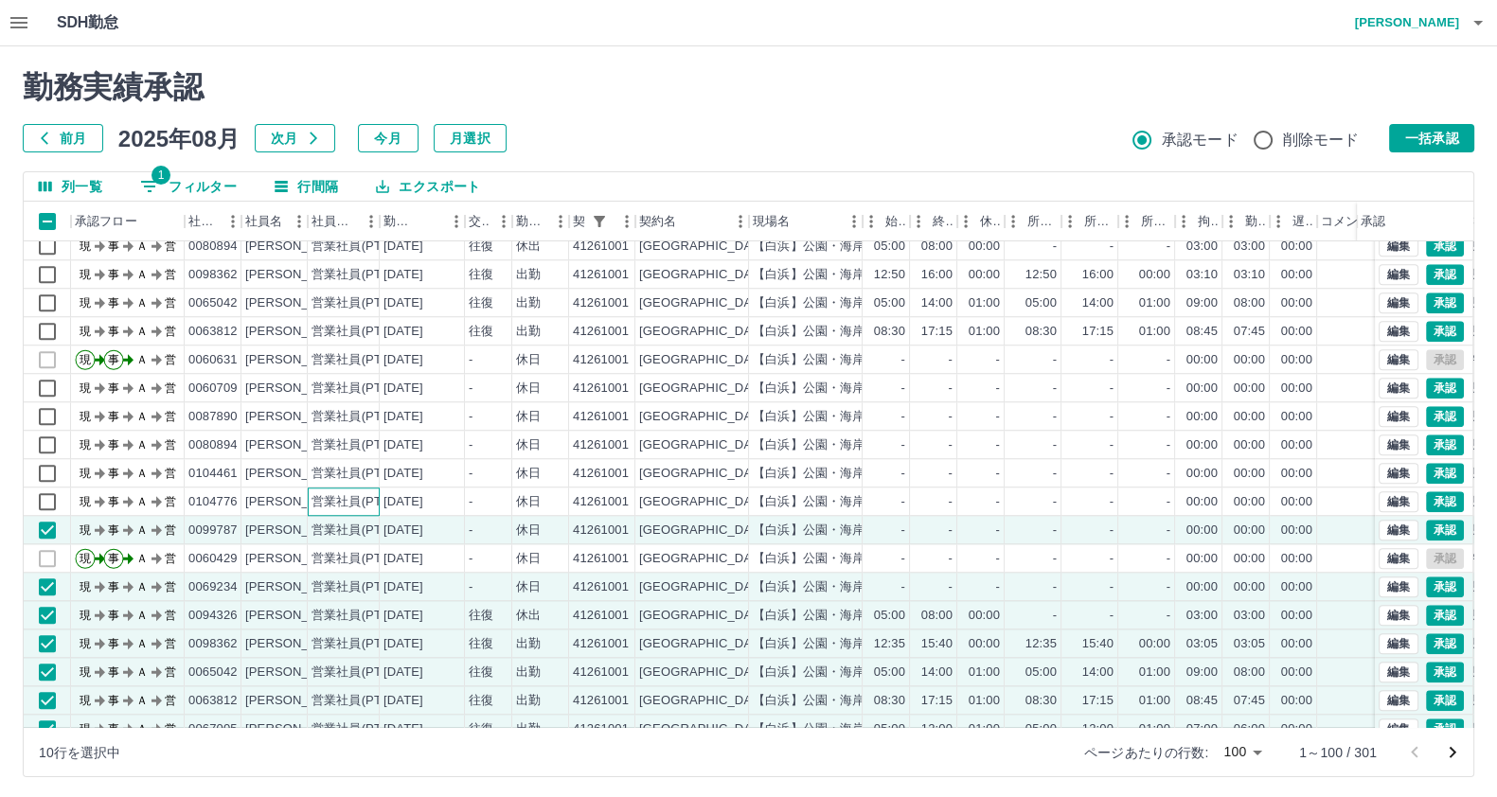
click at [363, 489] on div "営業社員(PT契約)" at bounding box center [344, 502] width 72 height 28
click at [355, 470] on div "営業社員(PT契約)" at bounding box center [360, 474] width 99 height 18
click at [349, 447] on div "営業社員(PT契約)" at bounding box center [360, 445] width 99 height 18
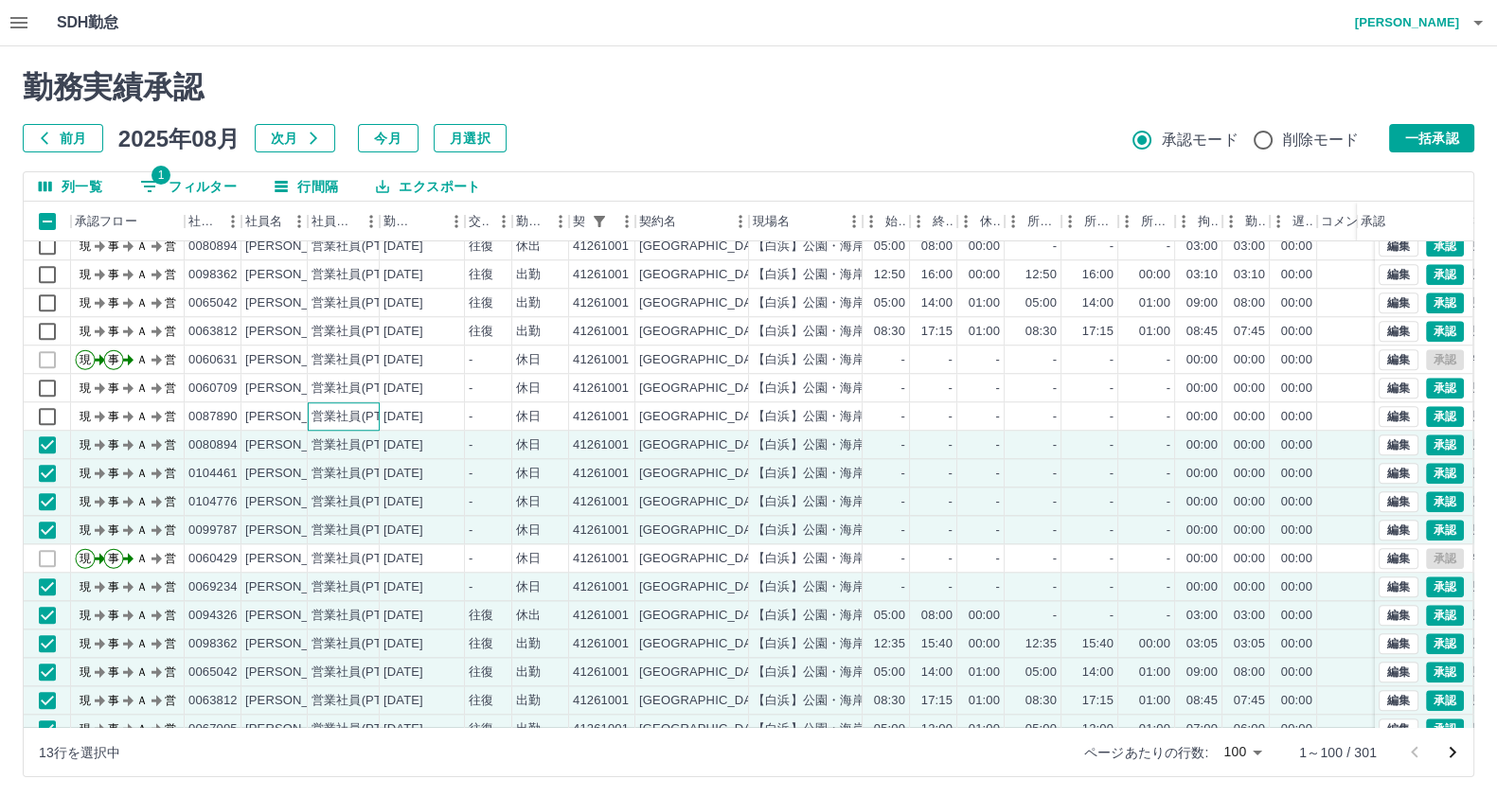
click at [346, 418] on div "営業社員(PT契約)" at bounding box center [360, 417] width 99 height 18
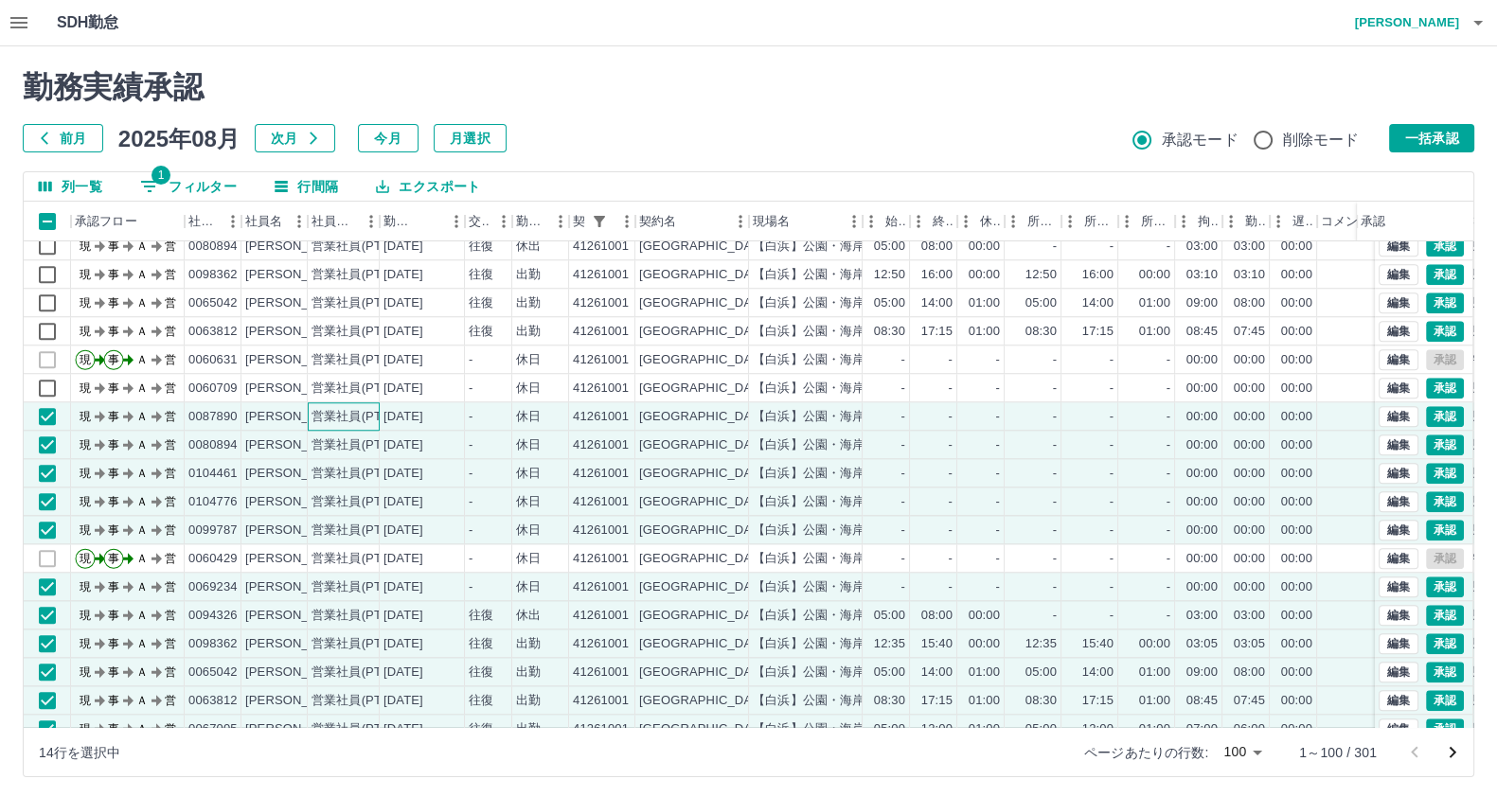
click at [341, 402] on div "営業社員(PT契約)" at bounding box center [344, 416] width 72 height 28
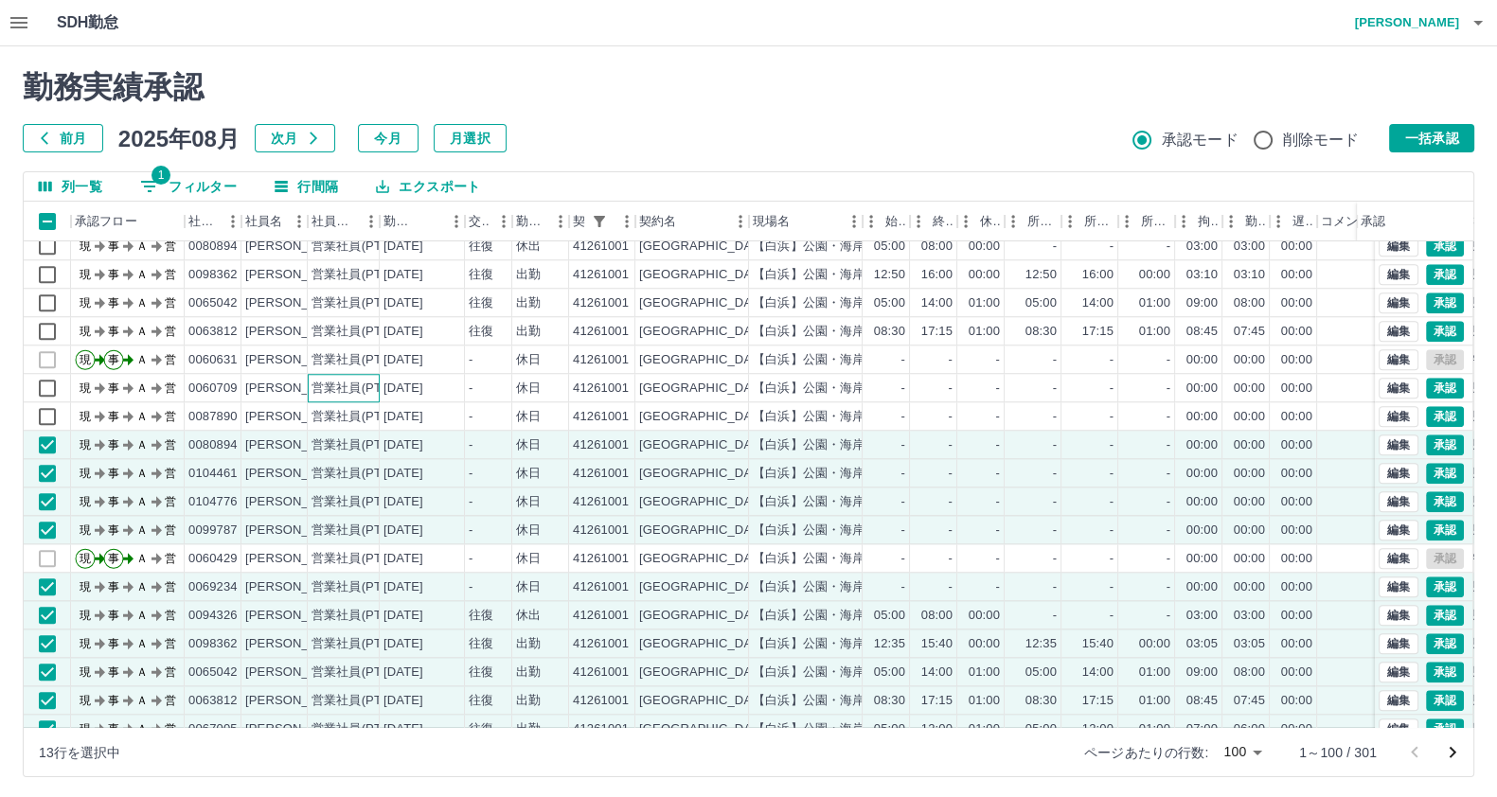
click at [346, 386] on div "営業社員(PT契約)" at bounding box center [360, 389] width 99 height 18
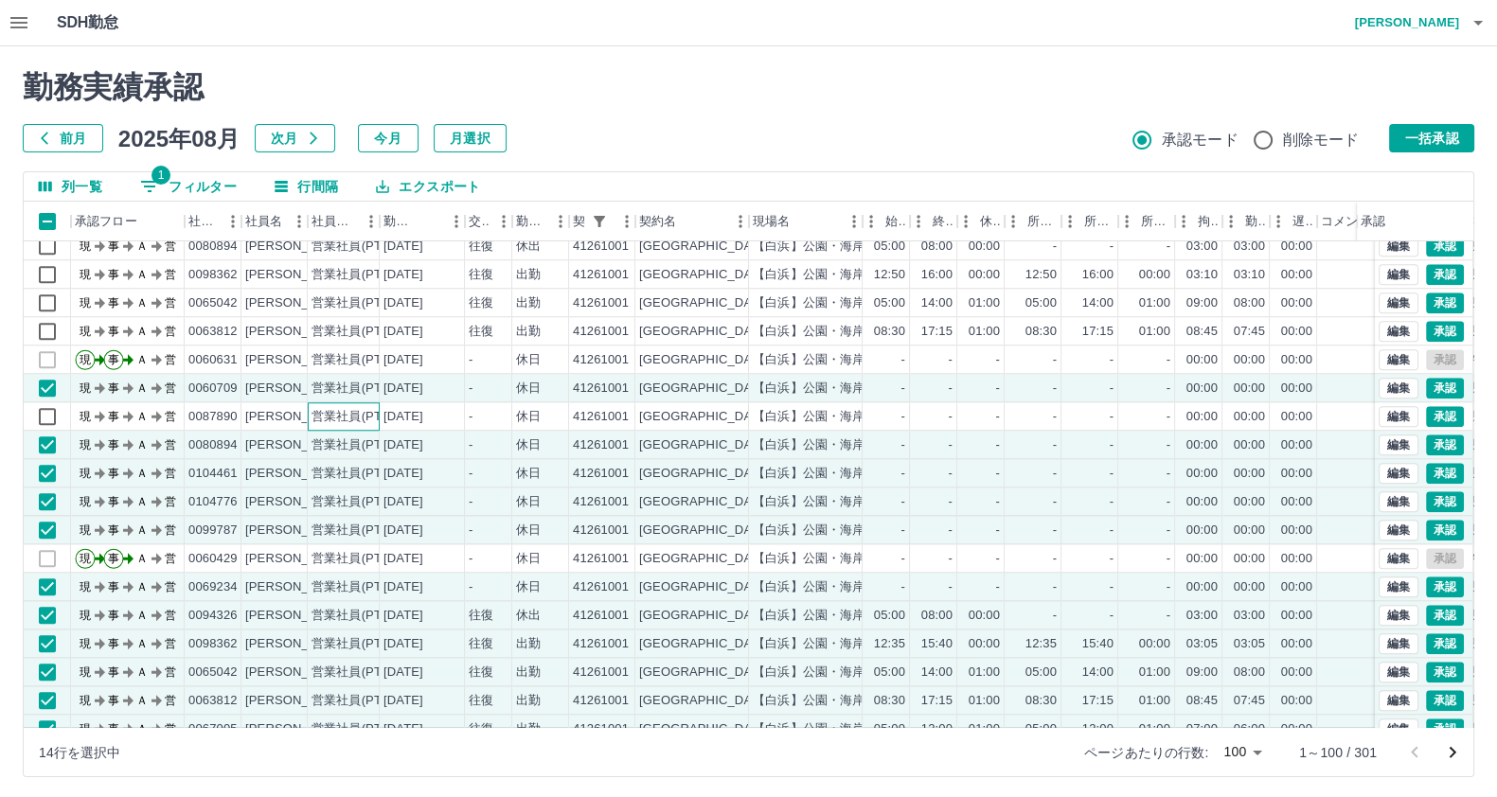
click at [327, 409] on div "営業社員(PT契約)" at bounding box center [360, 417] width 99 height 18
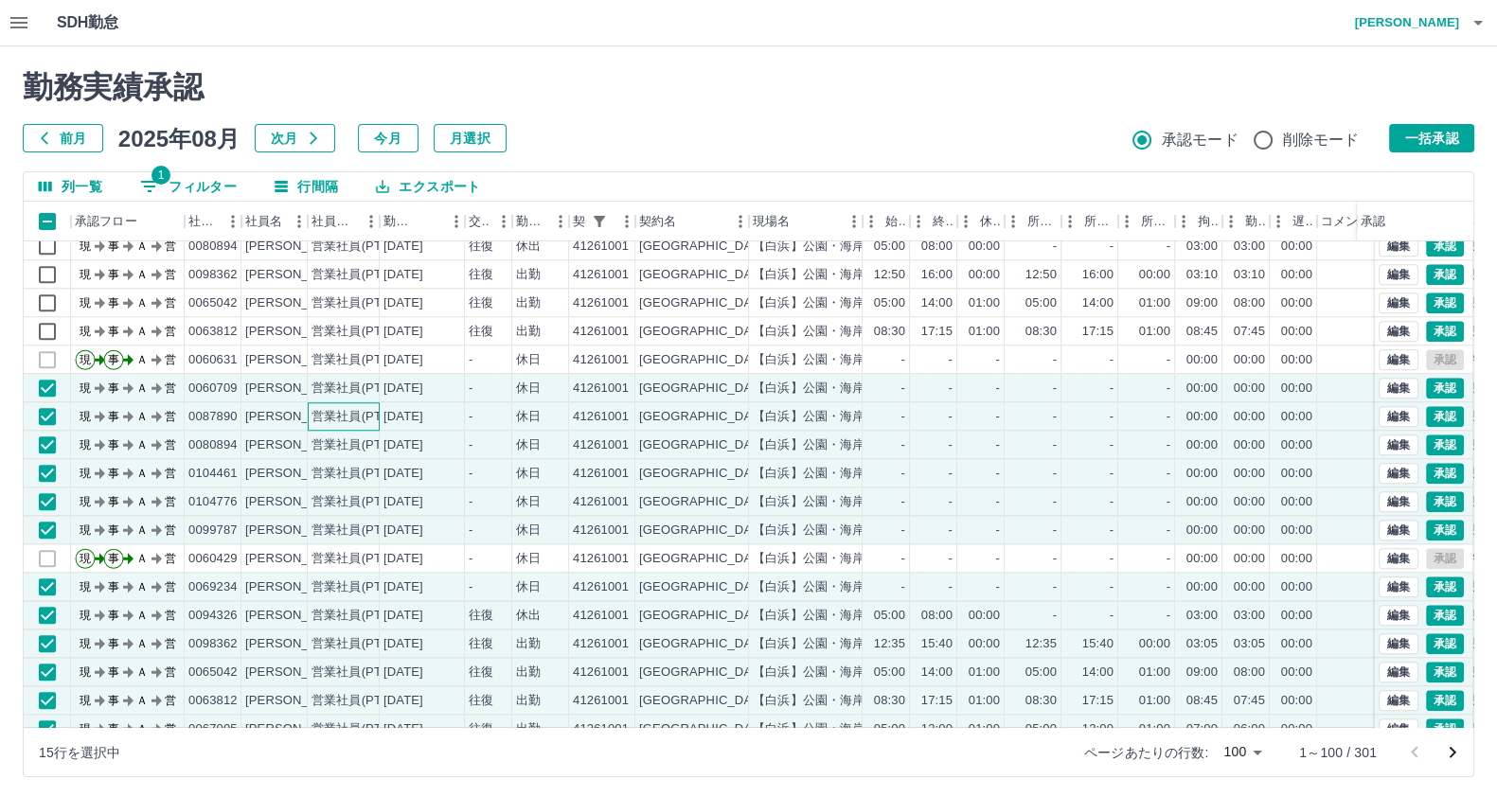
scroll to position [2135, 0]
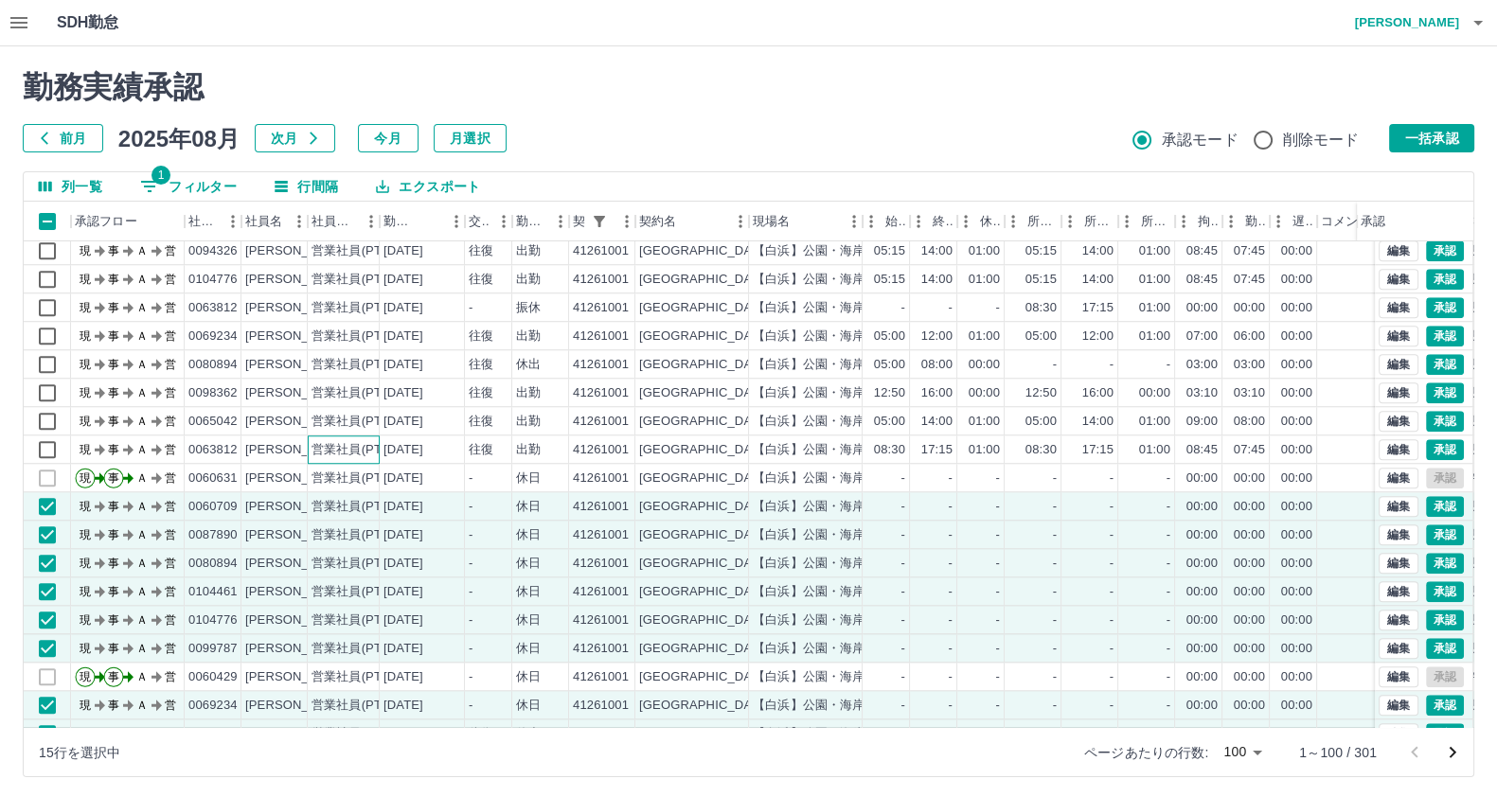
click at [308, 437] on div "営業社員(PT契約)" at bounding box center [344, 450] width 72 height 28
click at [312, 416] on div "営業社員(PT契約)" at bounding box center [360, 422] width 99 height 18
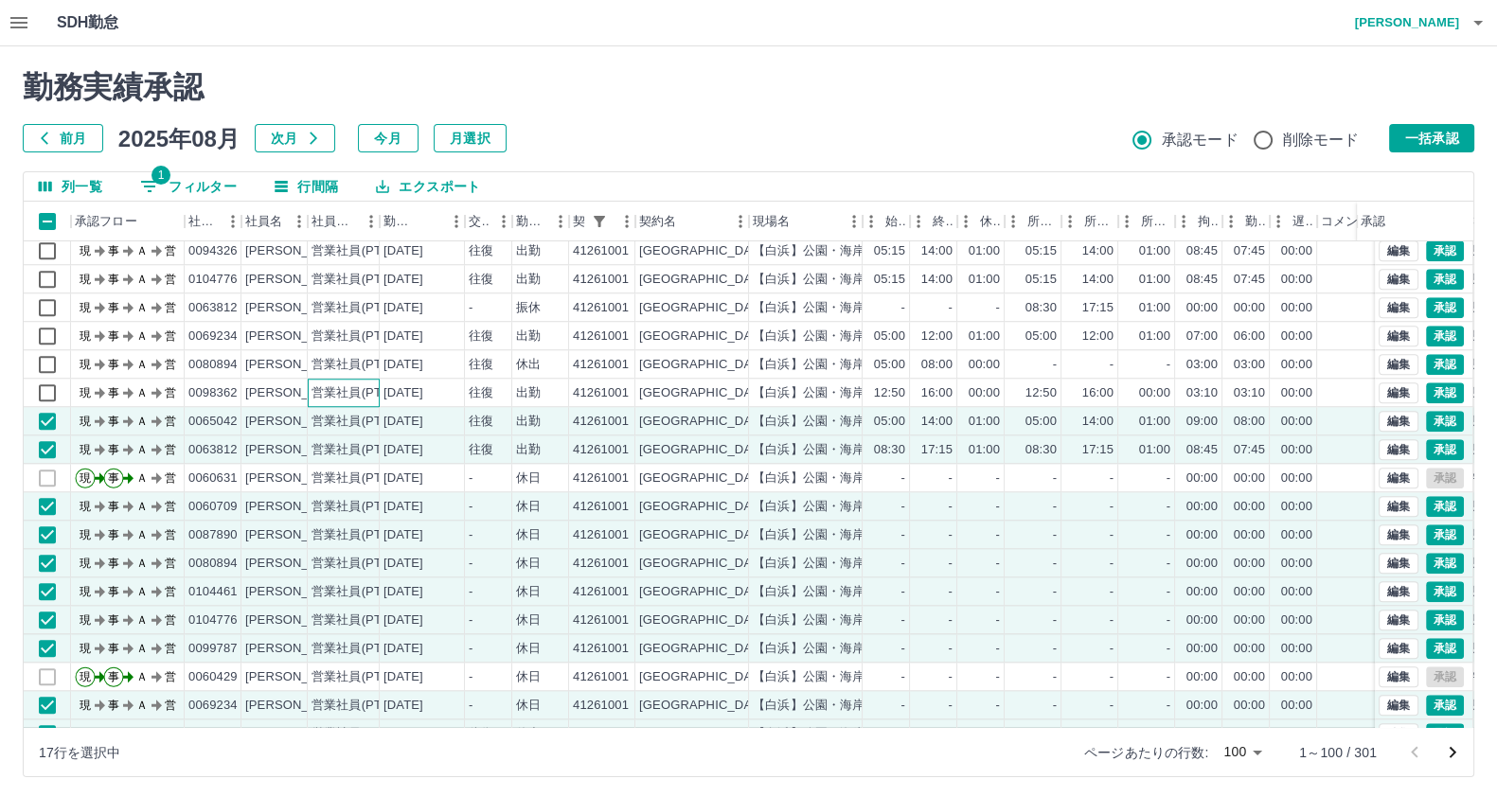
click at [315, 397] on div "営業社員(PT契約)" at bounding box center [344, 393] width 72 height 28
click at [313, 374] on div "営業社員(PT契約)" at bounding box center [344, 364] width 72 height 28
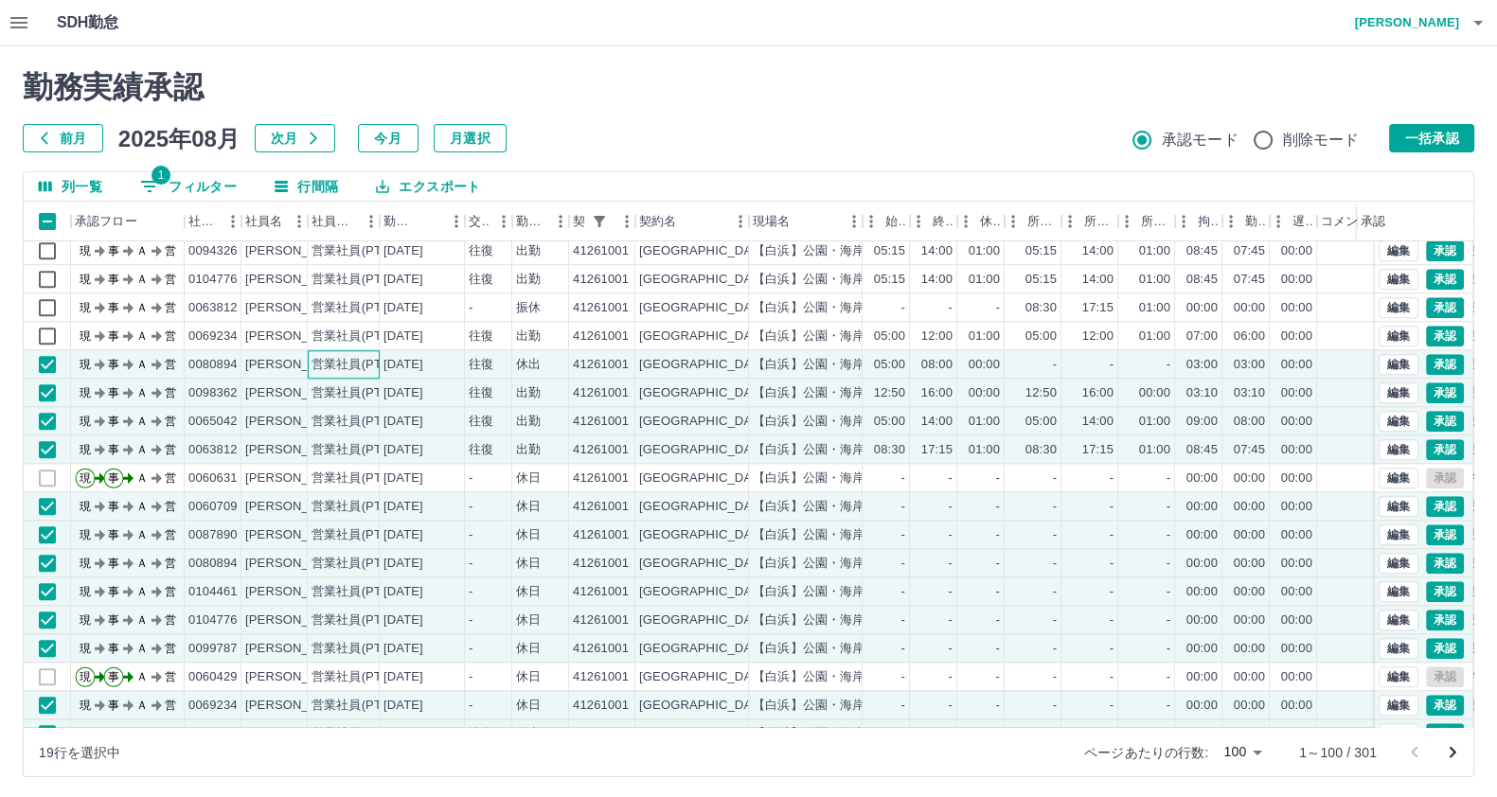
drag, startPoint x: 313, startPoint y: 359, endPoint x: 312, endPoint y: 339, distance: 19.9
click at [313, 357] on div "営業社員(PT契約)" at bounding box center [360, 365] width 99 height 18
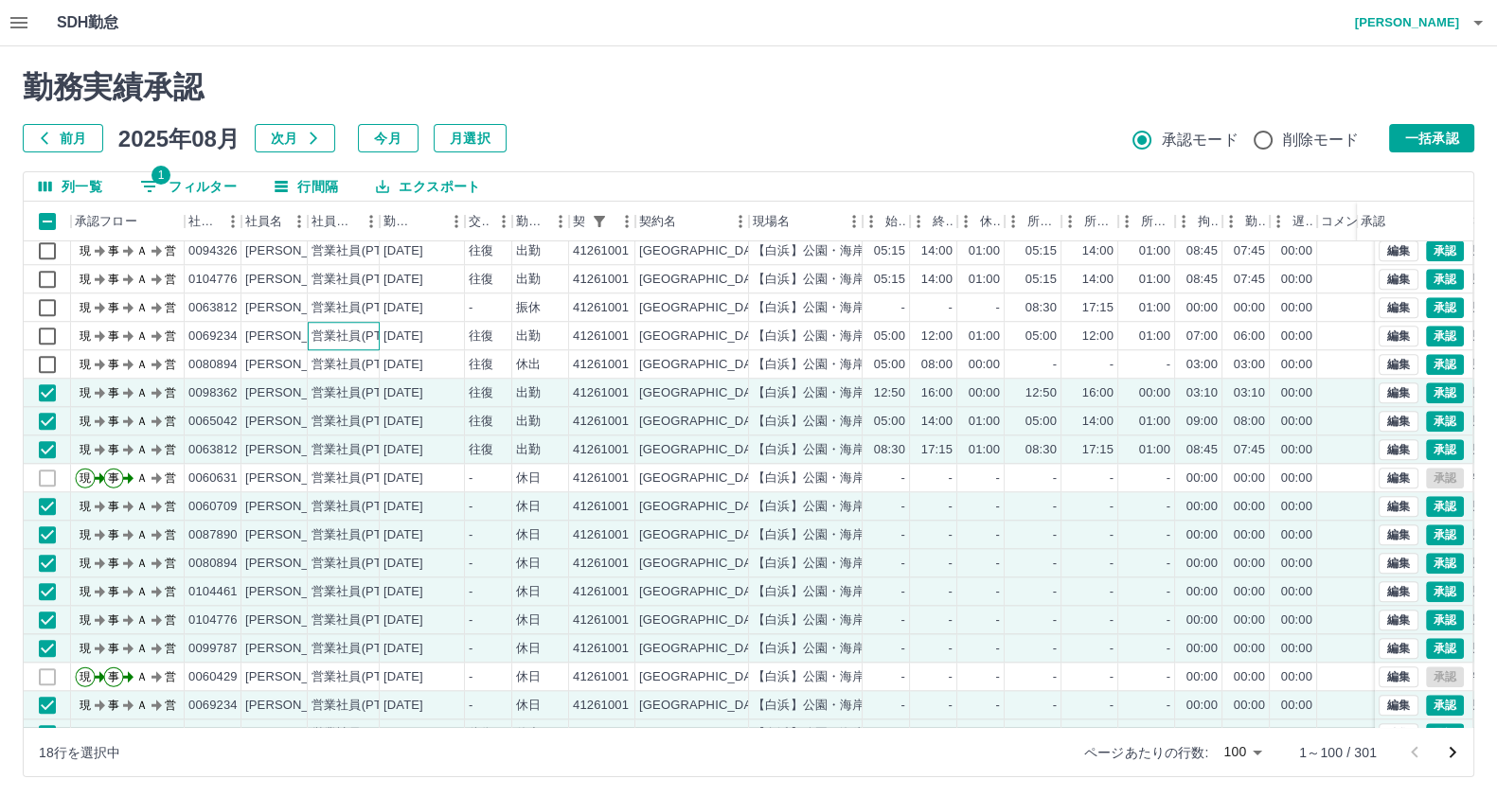
click at [312, 337] on div "営業社員(PT契約)" at bounding box center [360, 337] width 99 height 18
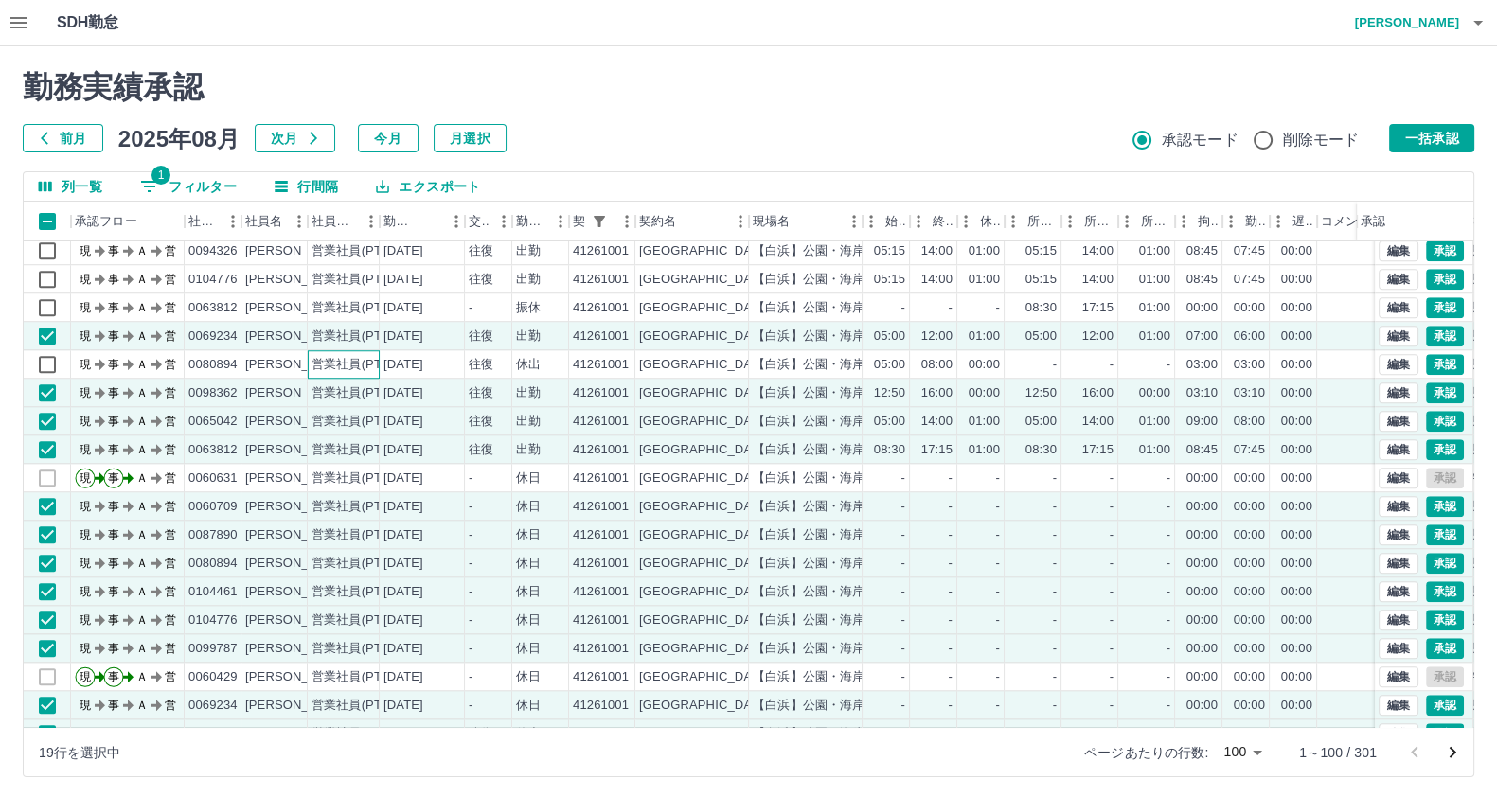
click at [308, 353] on div "営業社員(PT契約)" at bounding box center [344, 364] width 72 height 28
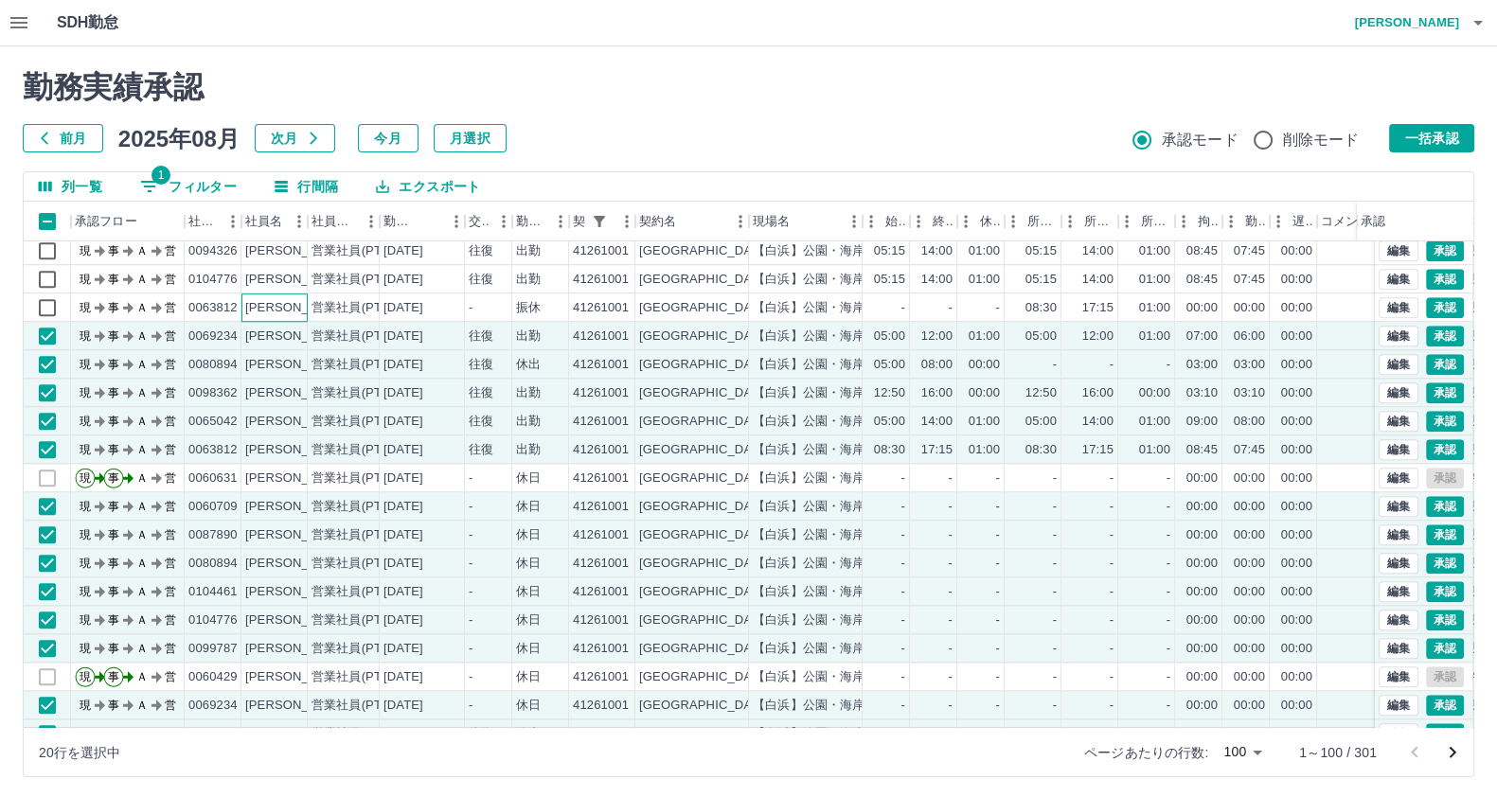
click at [293, 313] on div "宇杉　忠明" at bounding box center [296, 308] width 103 height 18
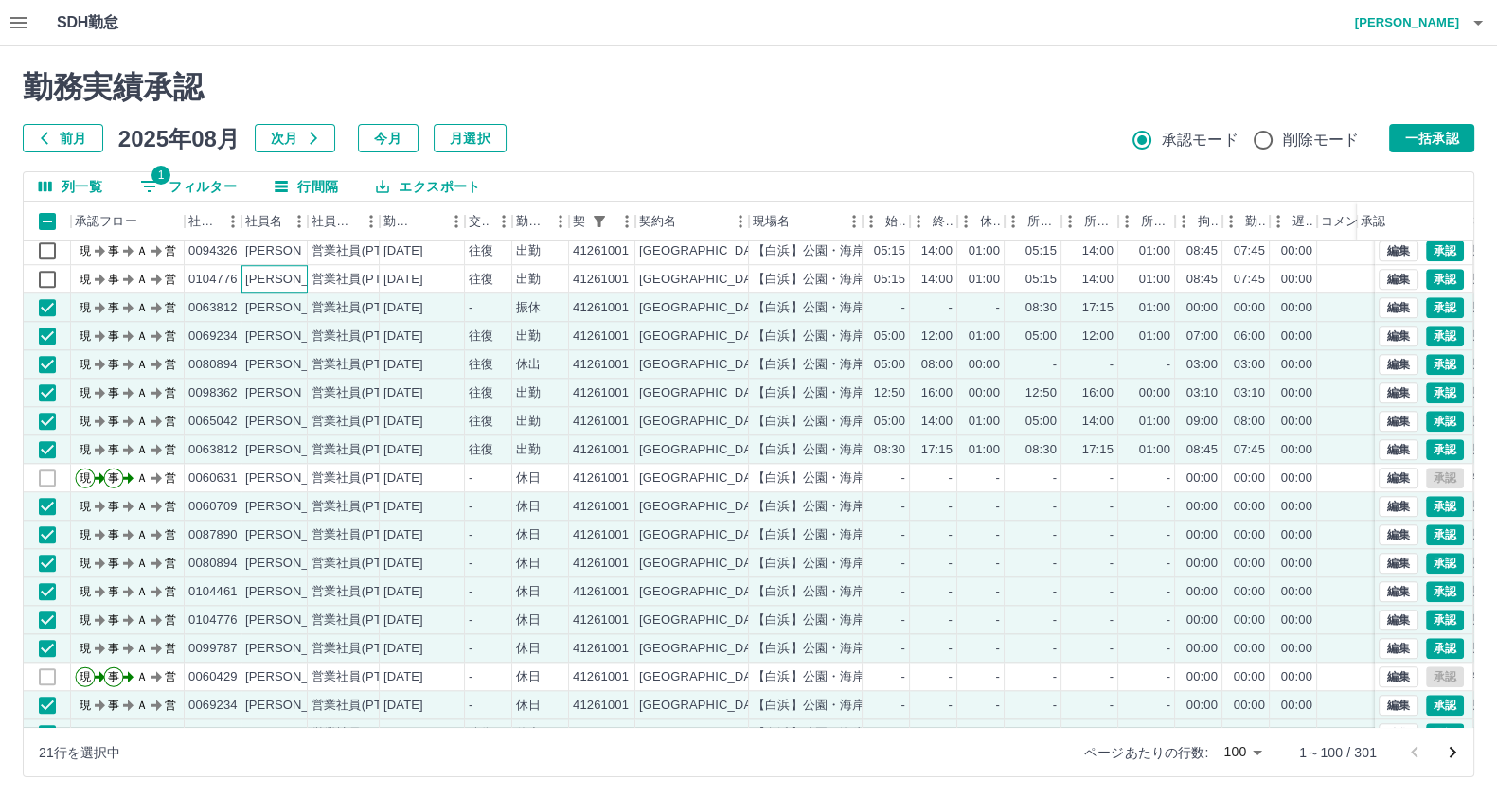
click at [293, 276] on div "上林　妙則" at bounding box center [296, 280] width 103 height 18
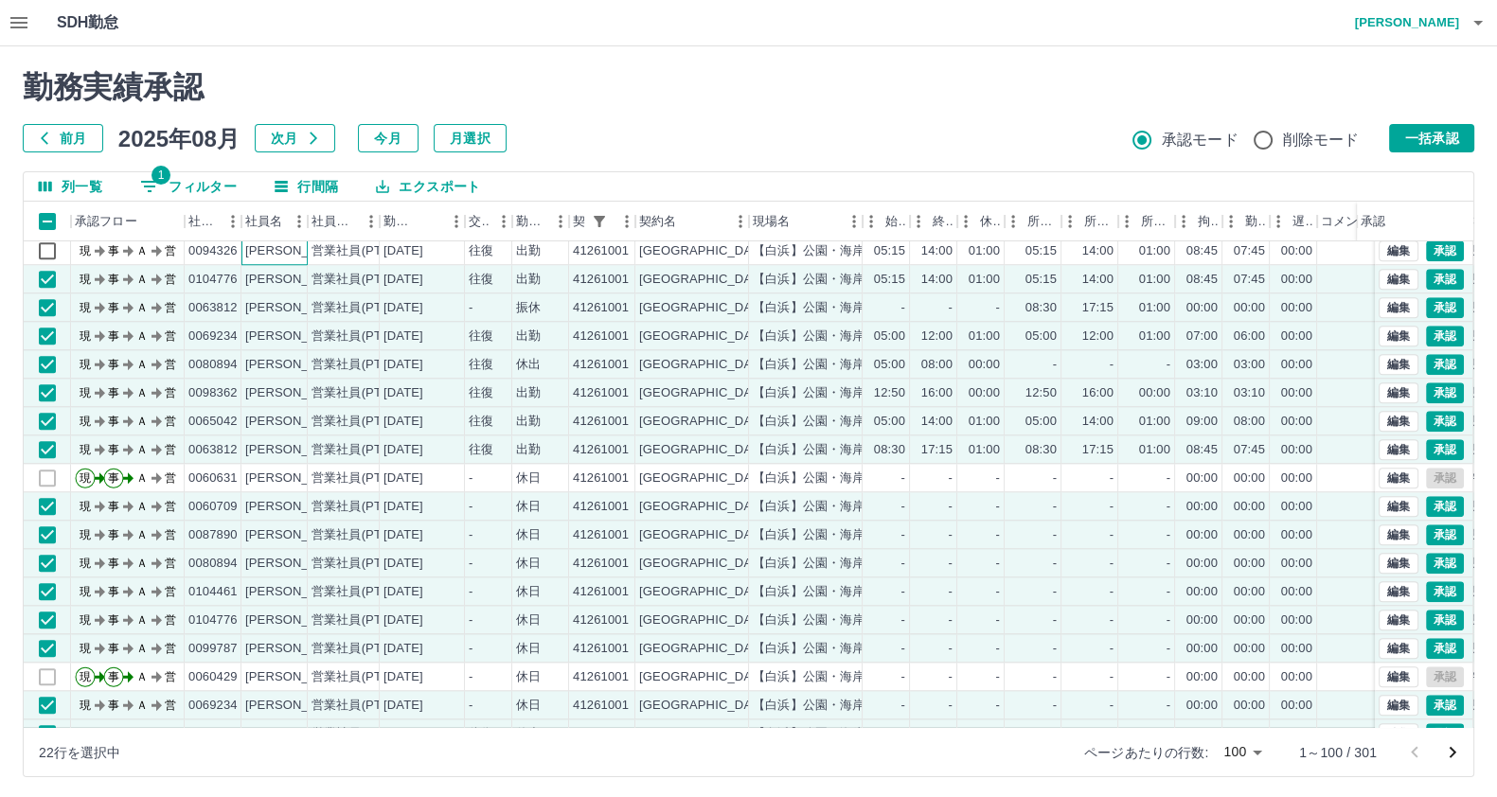
click at [289, 243] on div "佐々木　亘" at bounding box center [296, 251] width 103 height 18
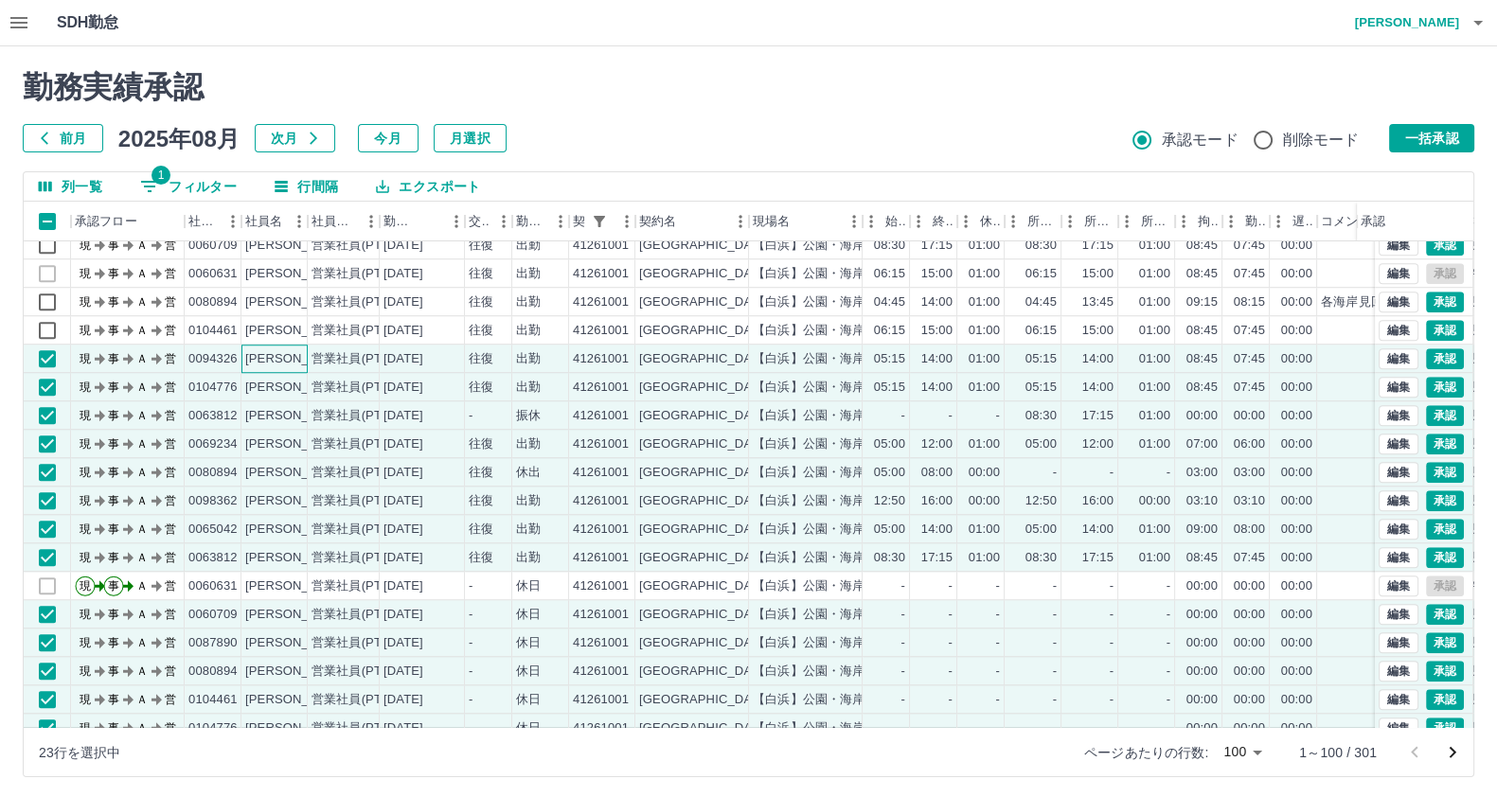
scroll to position [2017, 0]
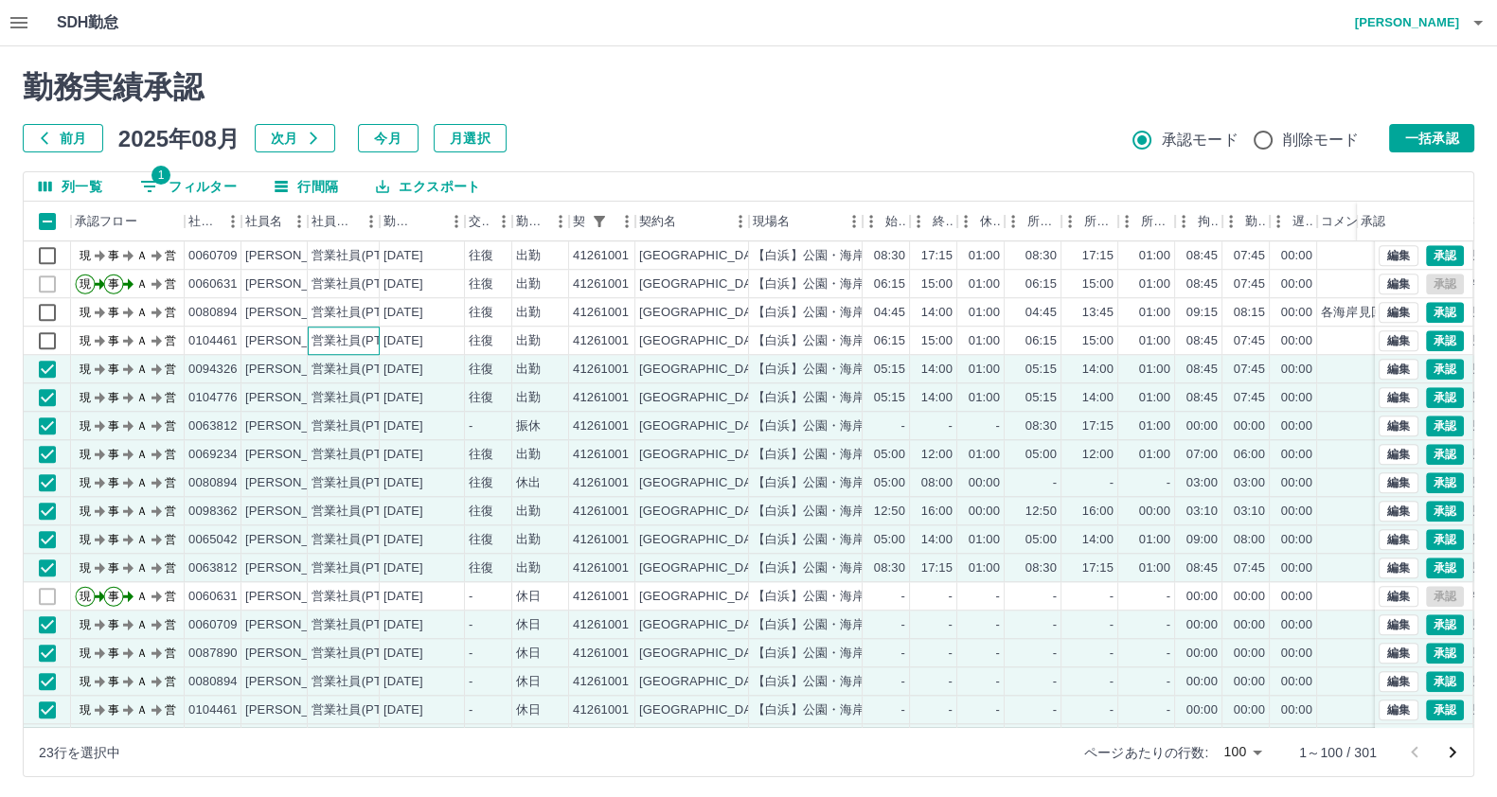
click at [344, 337] on div "営業社員(PT契約)" at bounding box center [360, 341] width 99 height 18
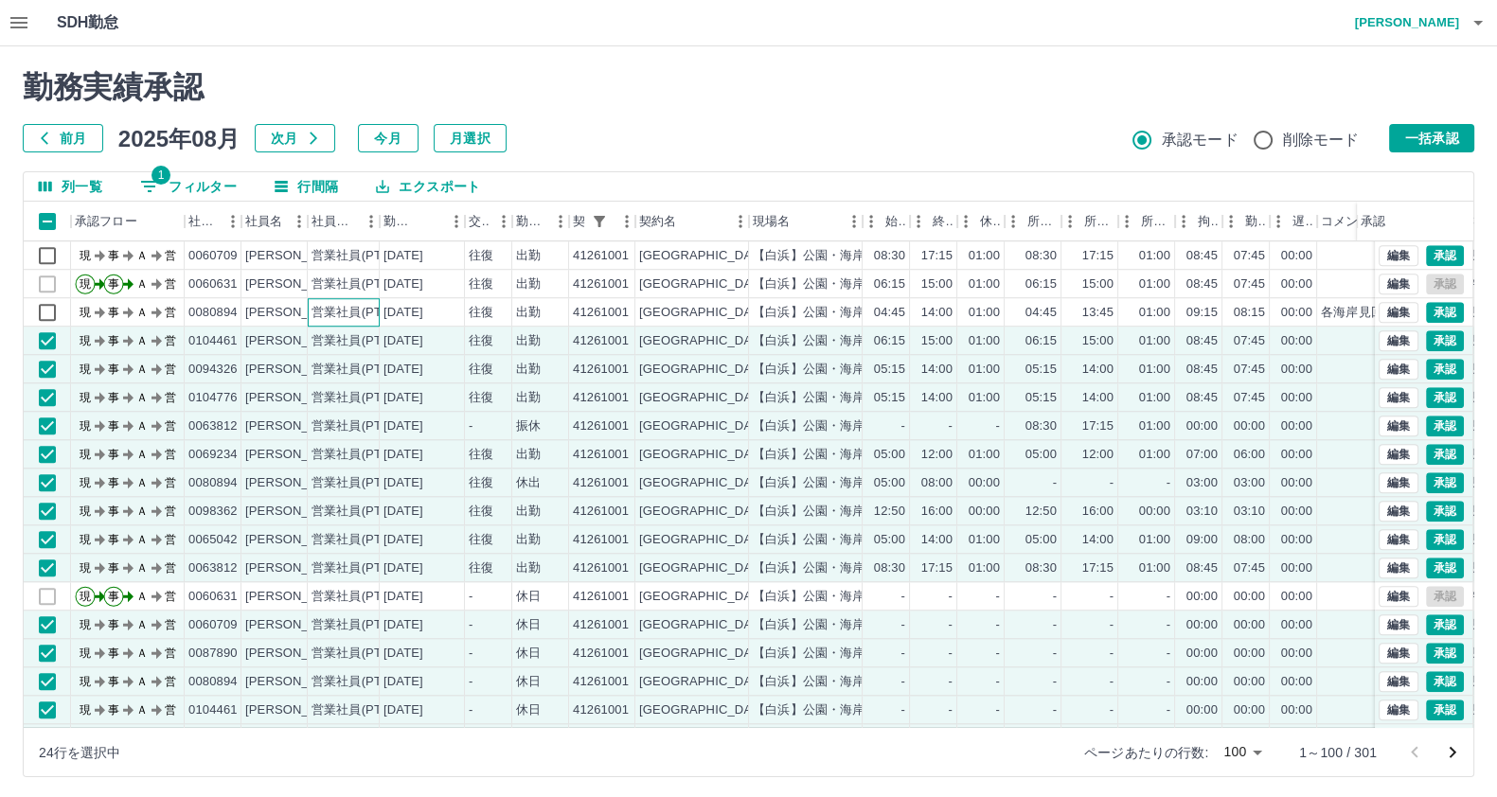
click at [343, 315] on div "営業社員(PT契約)" at bounding box center [360, 313] width 99 height 18
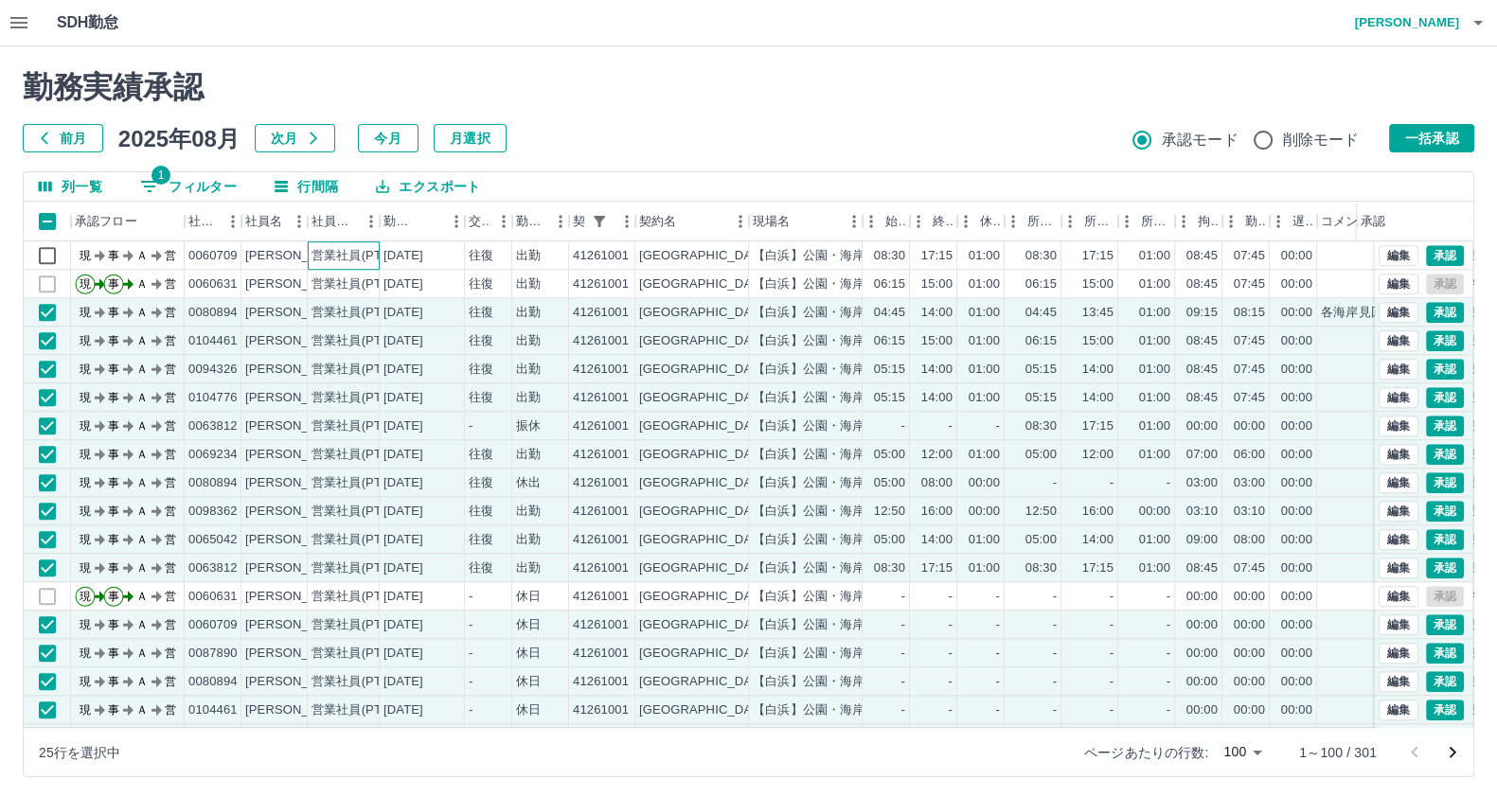
click at [346, 266] on div "営業社員(PT契約)" at bounding box center [344, 255] width 72 height 28
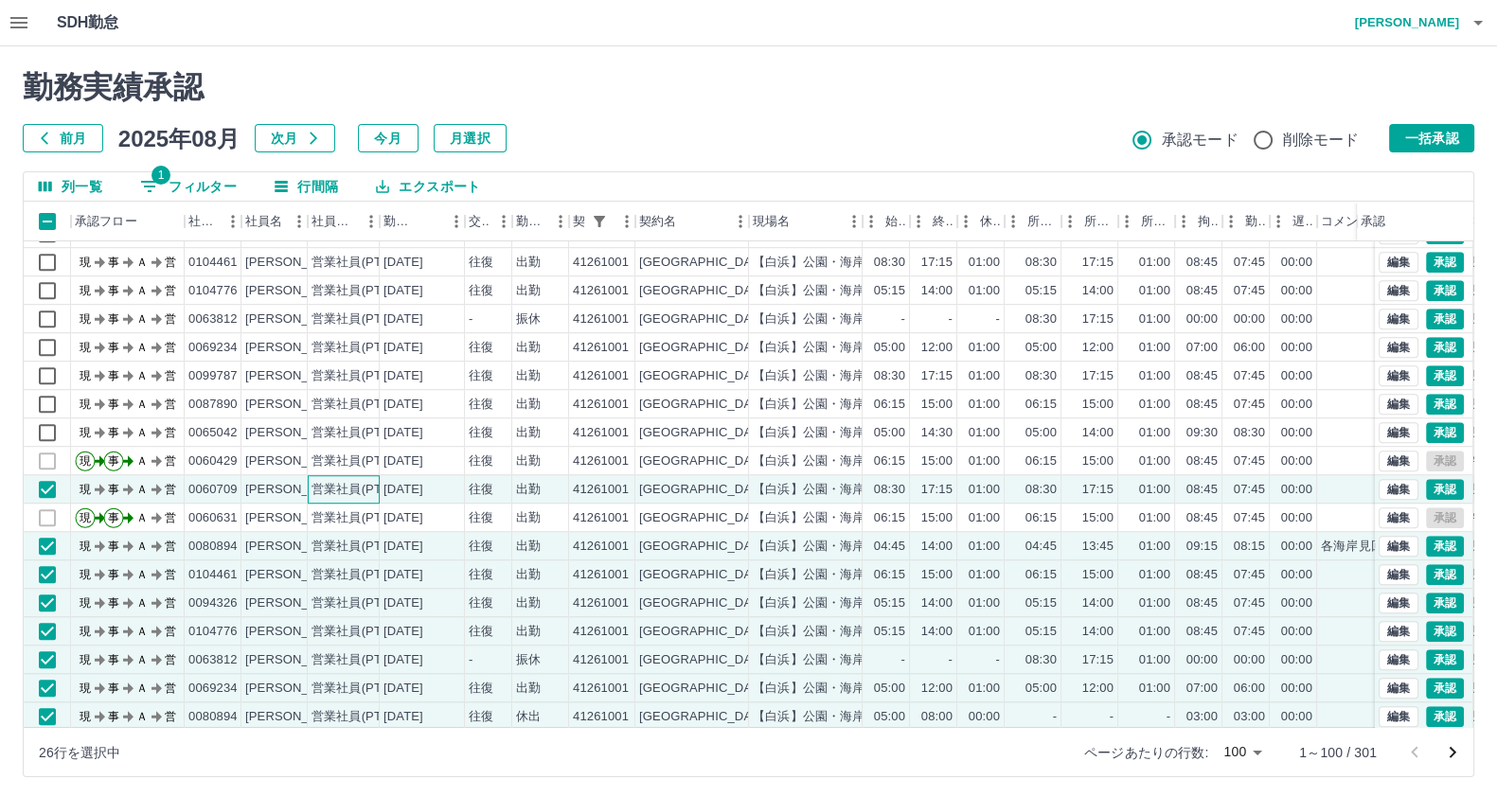
scroll to position [1780, 0]
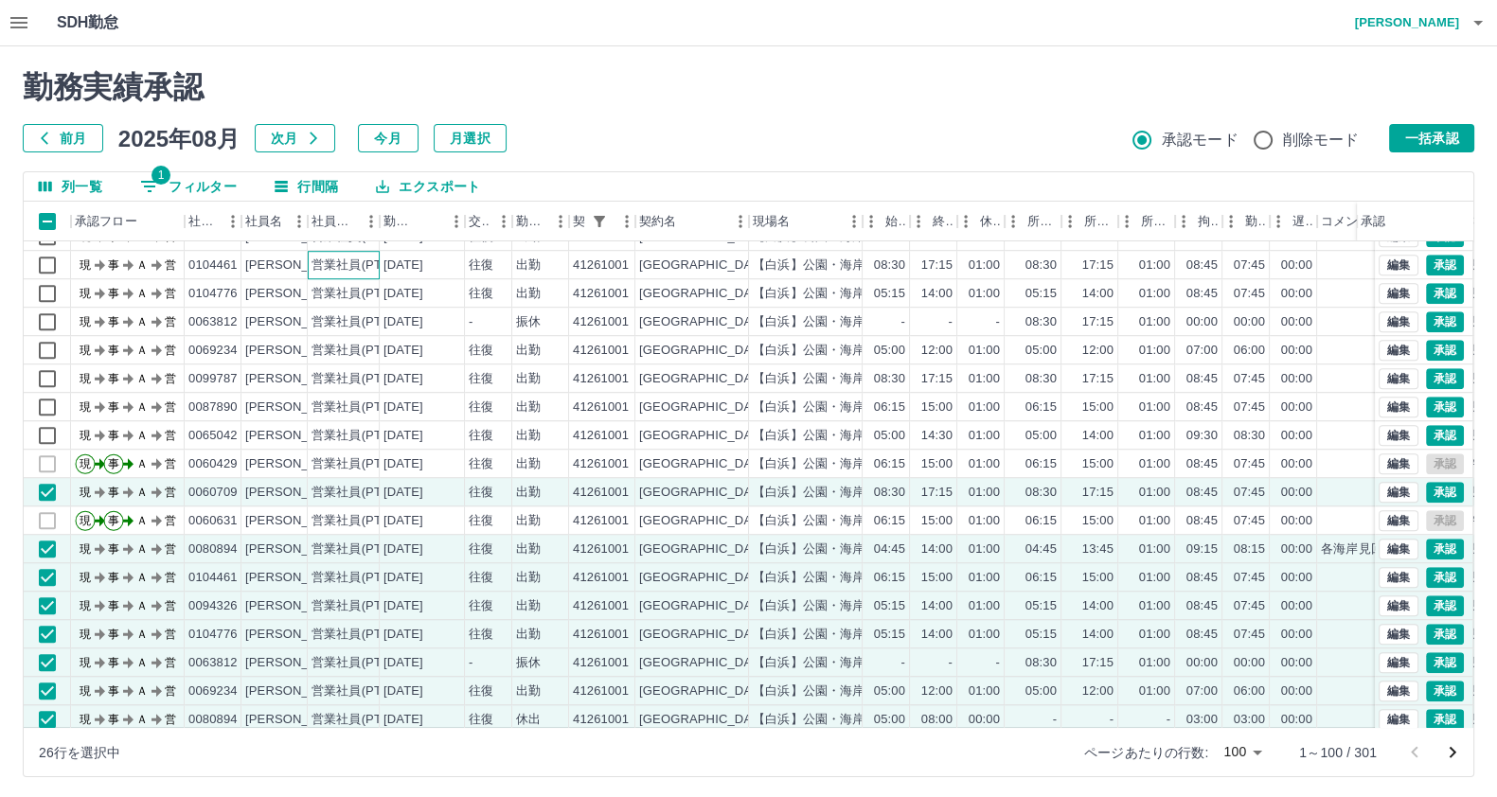
click at [339, 265] on div "営業社員(PT契約)" at bounding box center [360, 266] width 99 height 18
click at [329, 298] on div "営業社員(PT契約)" at bounding box center [360, 294] width 99 height 18
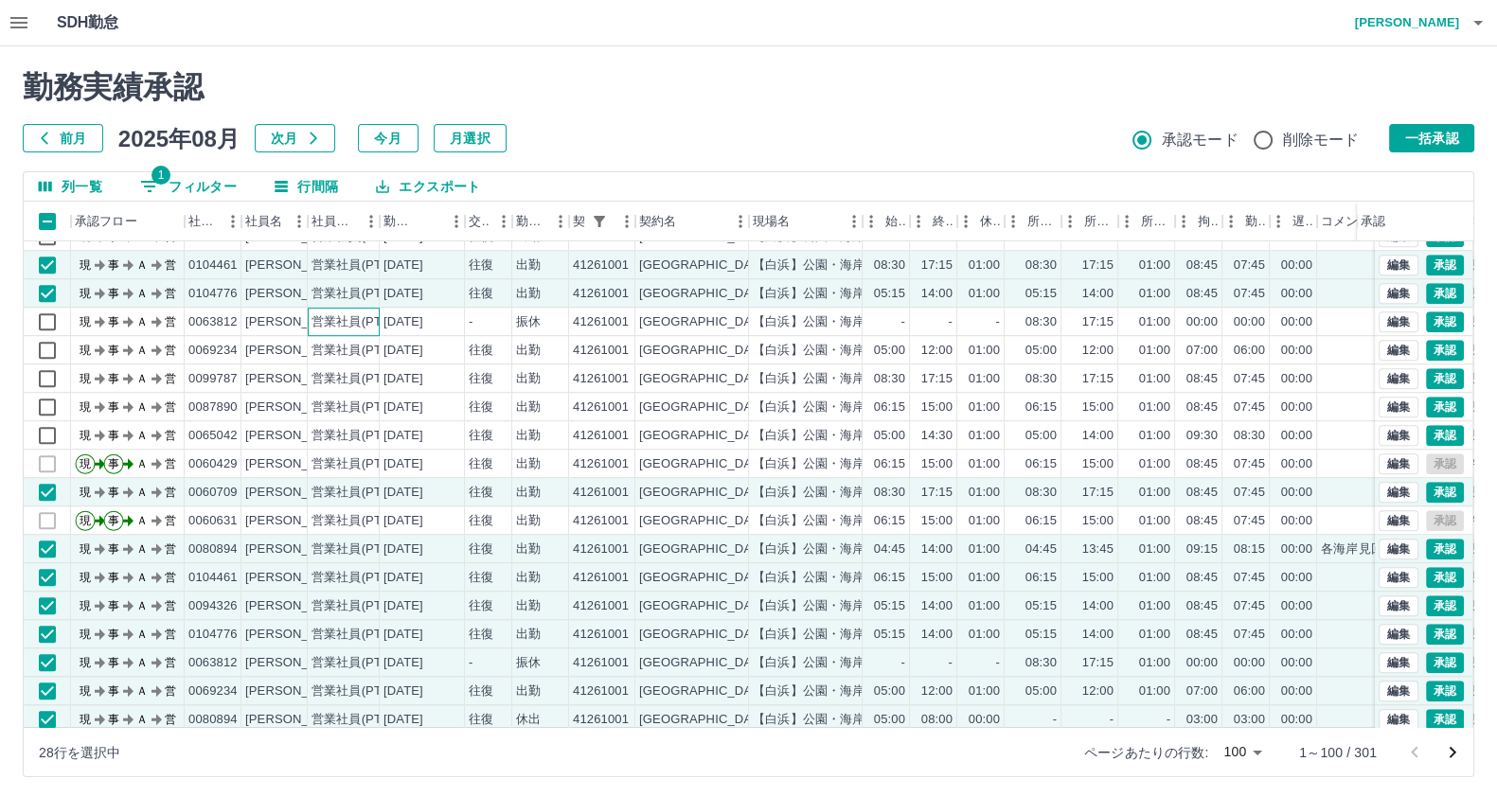
drag, startPoint x: 323, startPoint y: 312, endPoint x: 303, endPoint y: 361, distance: 52.2
click at [323, 314] on div "営業社員(PT契約)" at bounding box center [360, 322] width 99 height 18
click at [321, 328] on div "営業社員(PT契約)" at bounding box center [360, 322] width 99 height 18
click at [317, 342] on div "営業社員(PT契約)" at bounding box center [360, 351] width 99 height 18
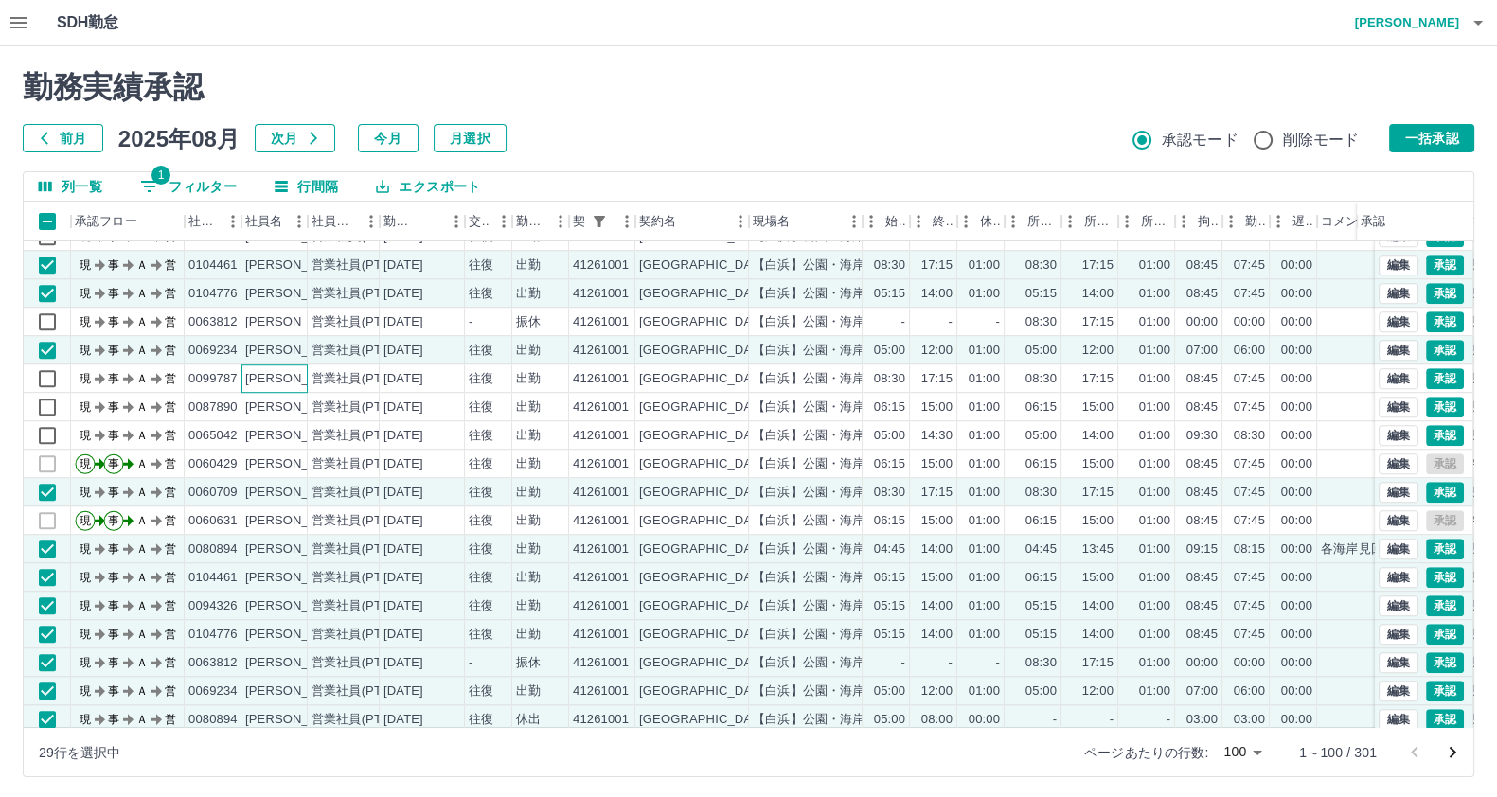
click at [303, 385] on div "中村　博樹" at bounding box center [296, 379] width 103 height 18
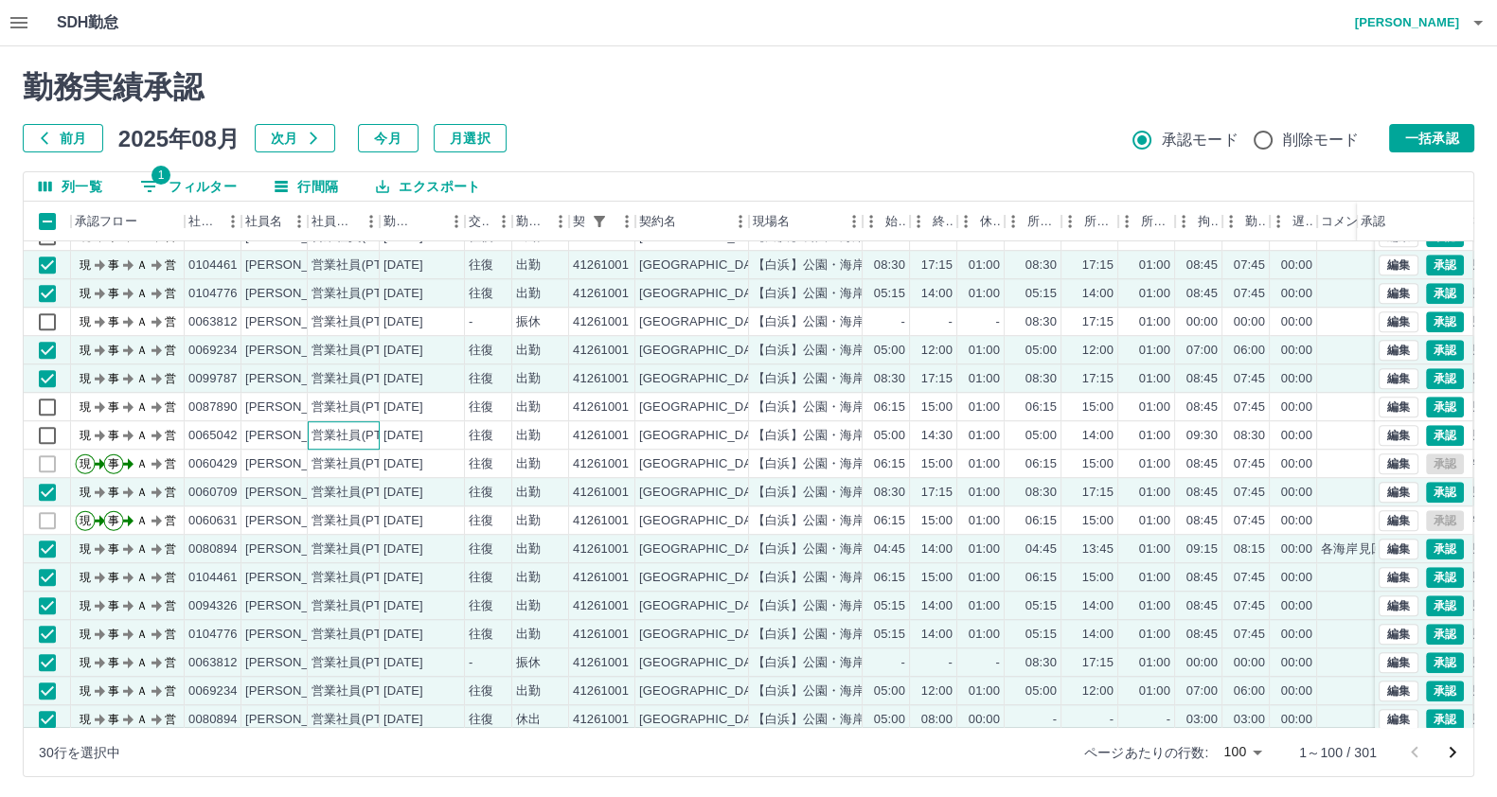
click at [309, 422] on div "営業社員(PT契約)" at bounding box center [344, 435] width 72 height 28
click at [309, 461] on div "営業社員(PT契約)" at bounding box center [344, 464] width 72 height 28
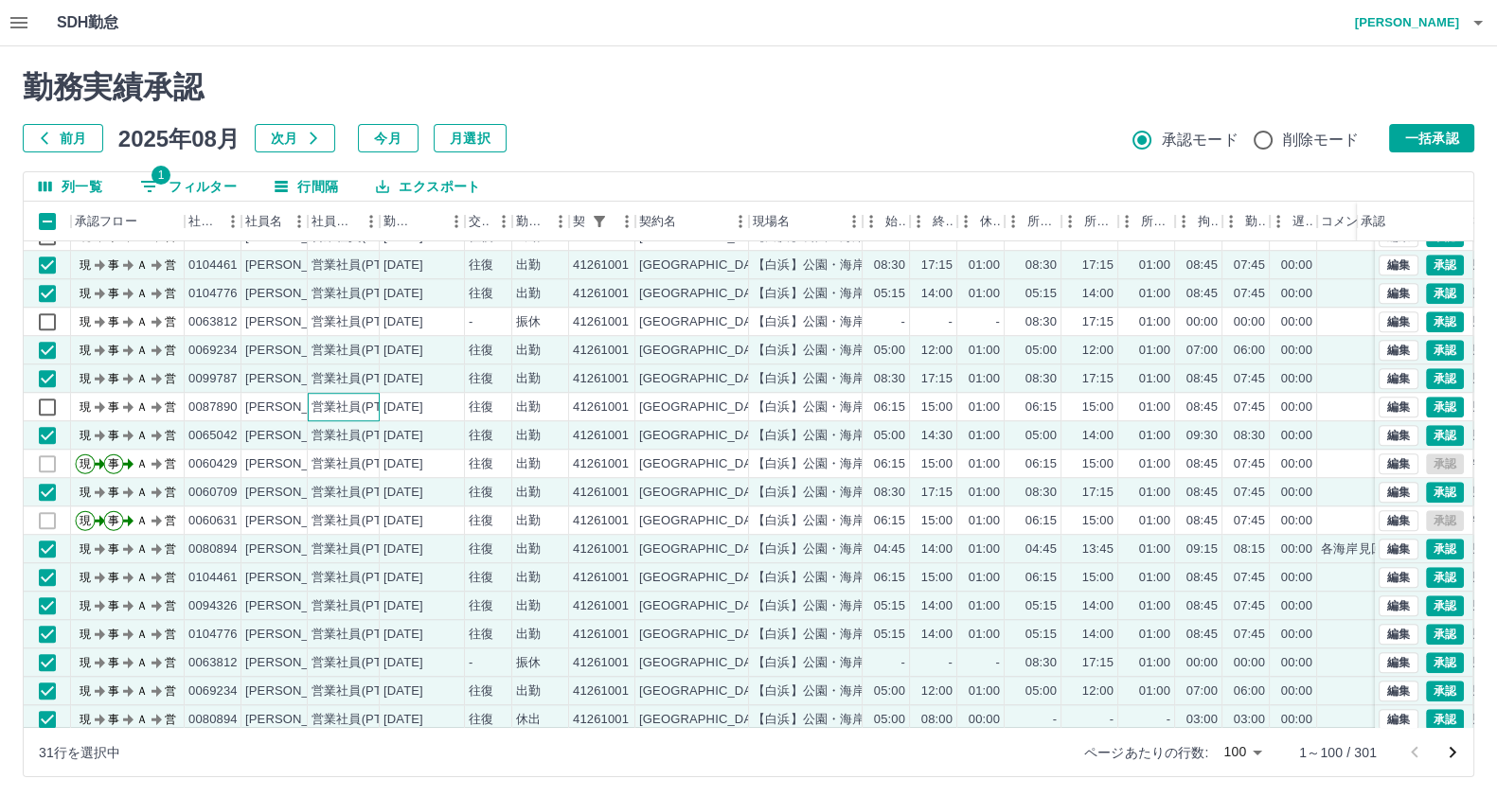
click at [311, 400] on div "営業社員(PT契約)" at bounding box center [360, 408] width 99 height 18
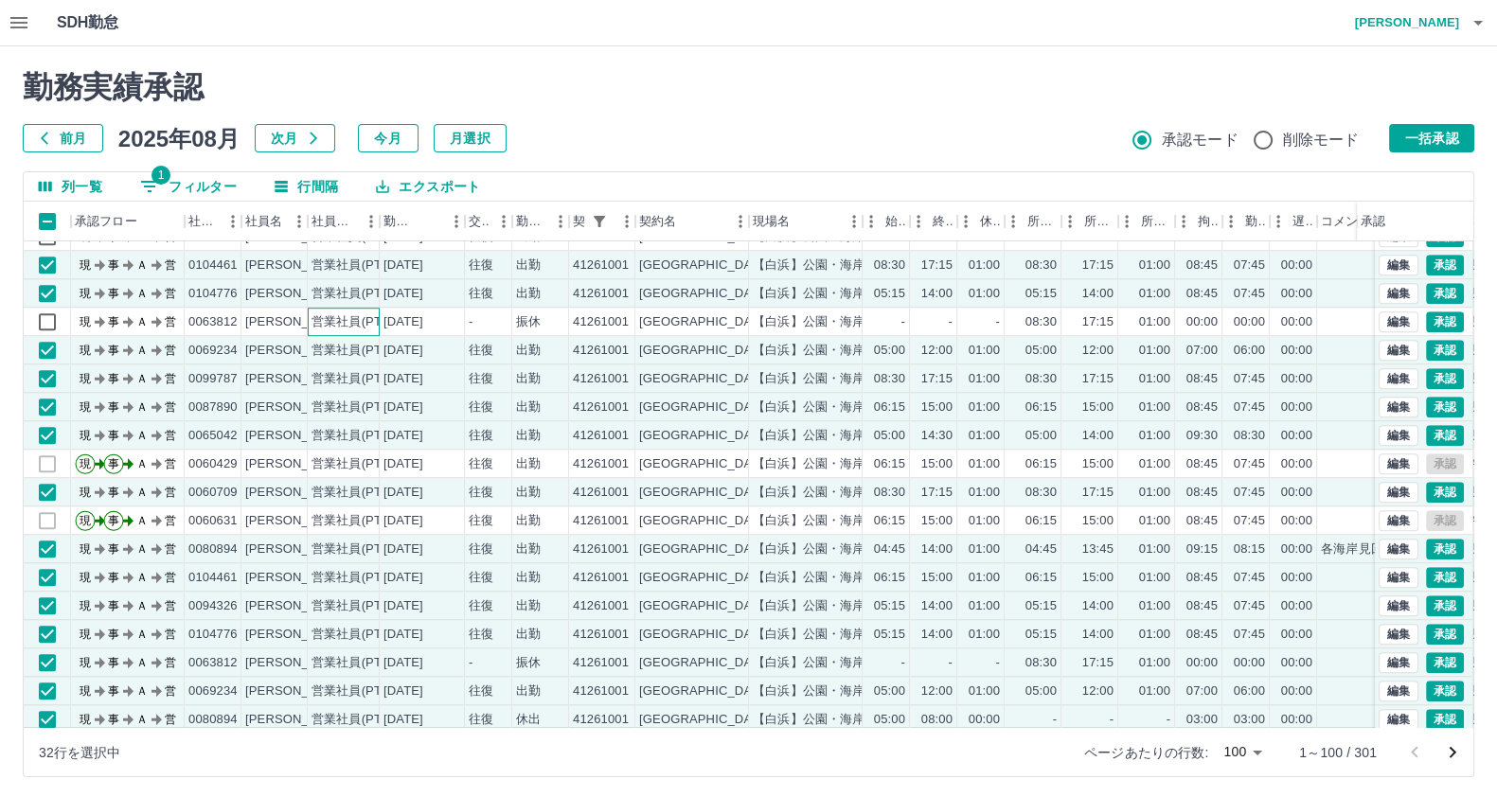
click at [347, 317] on div "営業社員(PT契約)" at bounding box center [360, 322] width 99 height 18
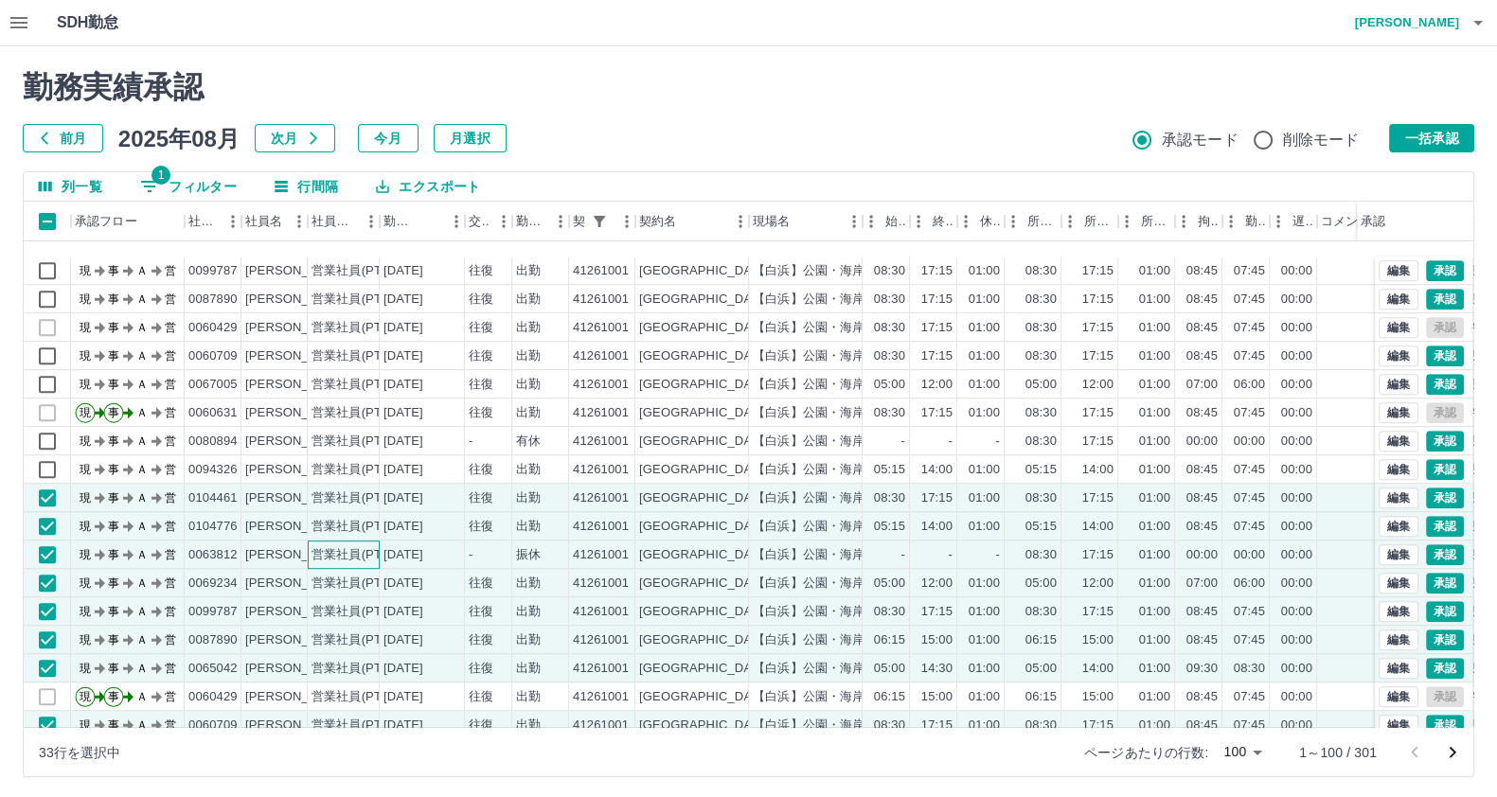
scroll to position [1543, 0]
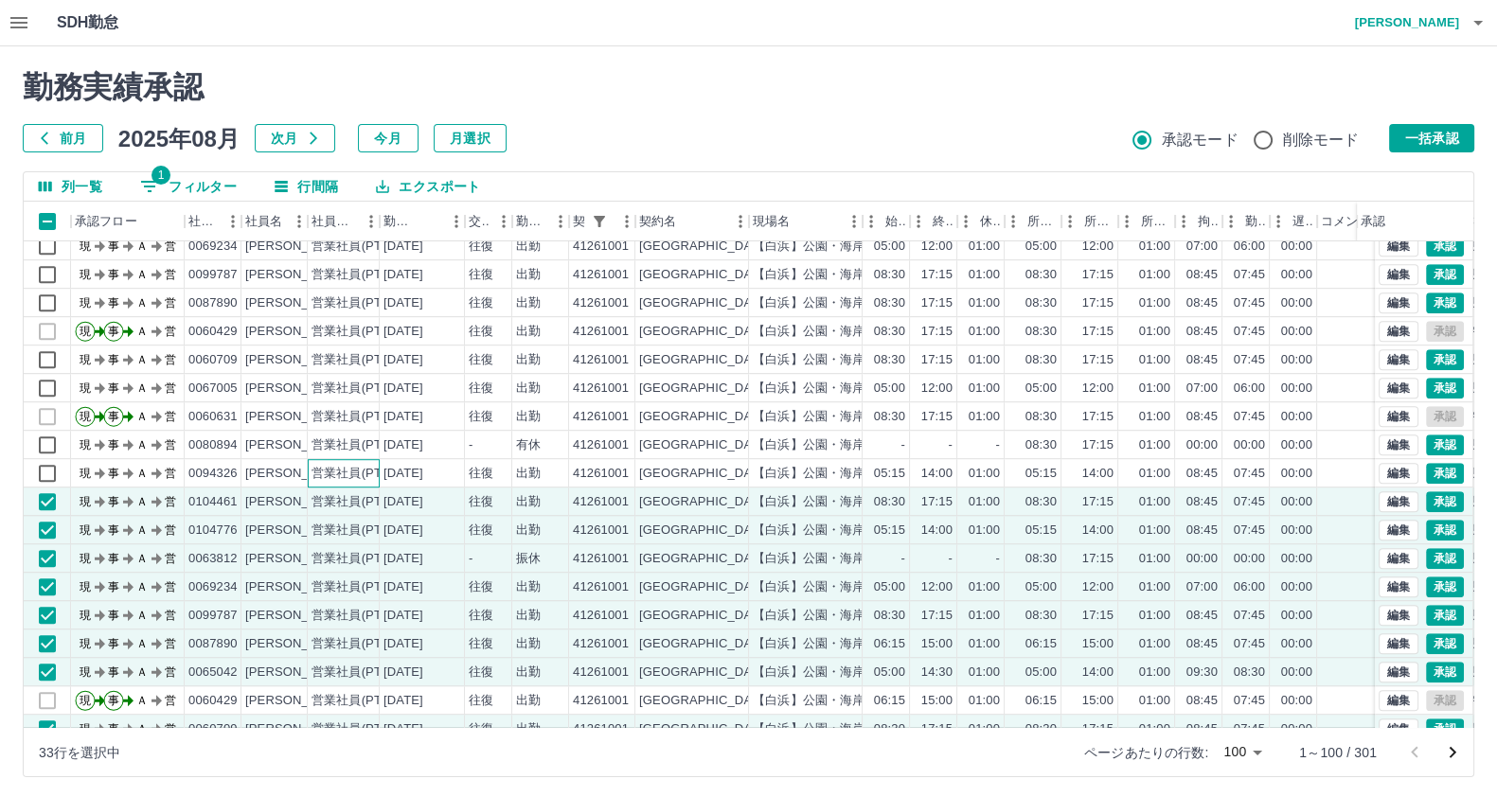
click at [338, 480] on div "営業社員(PT契約)" at bounding box center [344, 473] width 72 height 28
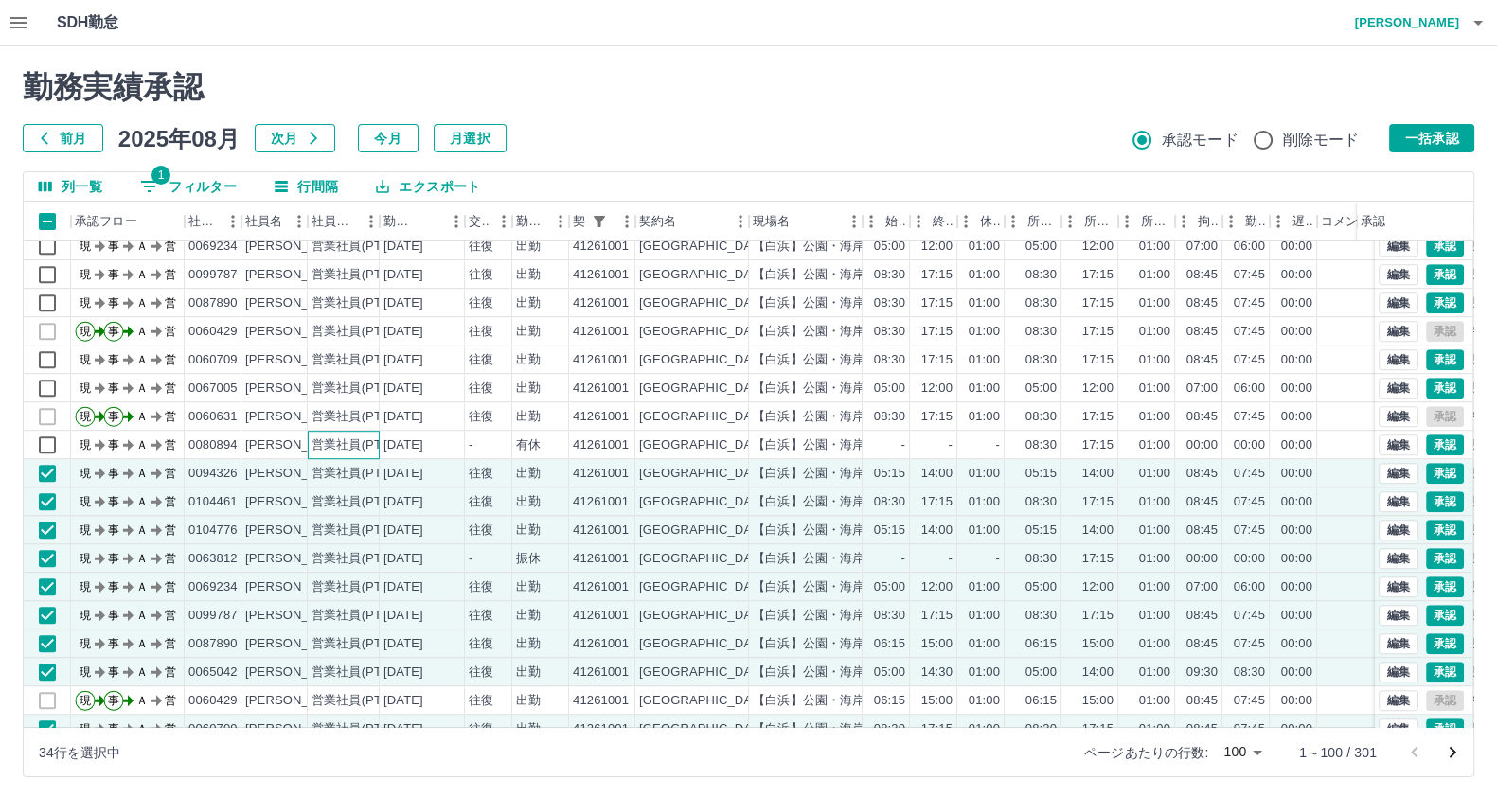
click at [338, 449] on div "営業社員(PT契約)" at bounding box center [360, 445] width 99 height 18
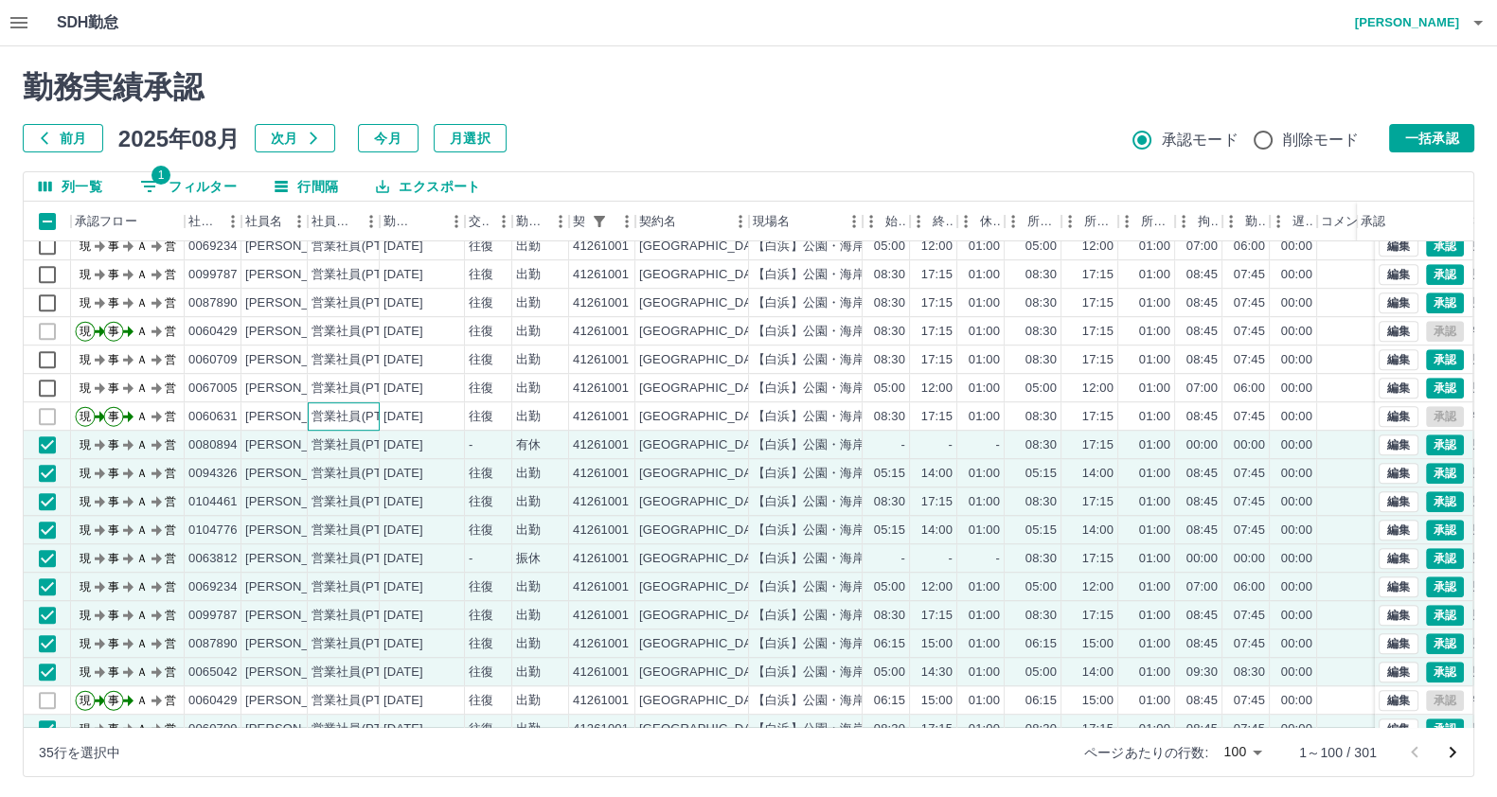
click at [345, 424] on div "営業社員(PT契約)" at bounding box center [344, 416] width 72 height 28
click at [343, 396] on div "営業社員(PT契約)" at bounding box center [344, 388] width 72 height 28
click at [342, 384] on div "営業社員(PT契約)" at bounding box center [360, 389] width 99 height 18
click at [336, 361] on div "営業社員(PT契約)" at bounding box center [360, 360] width 99 height 18
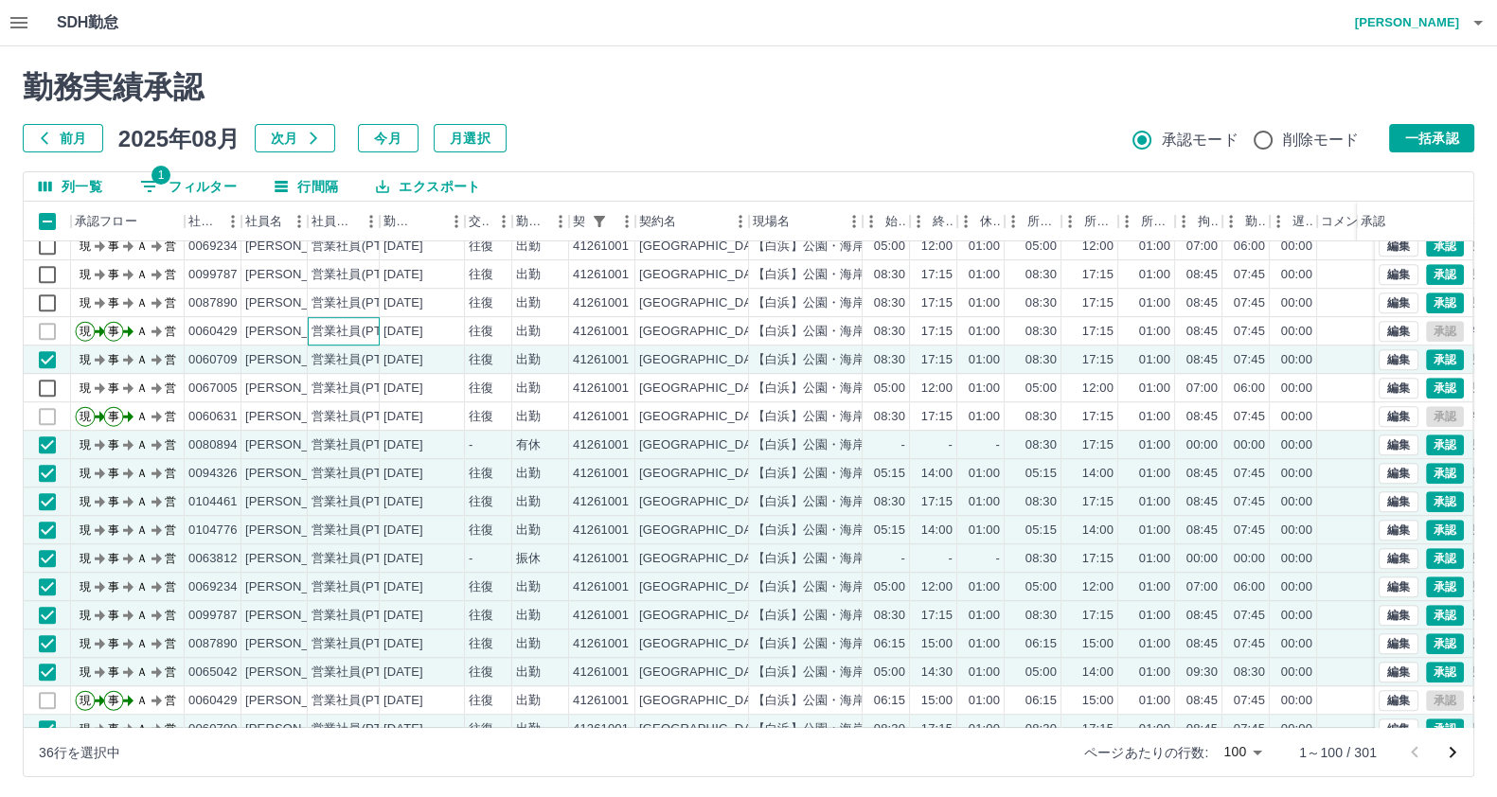
click at [342, 324] on div "営業社員(PT契約)" at bounding box center [360, 332] width 99 height 18
click at [348, 306] on div "営業社員(PT契約)" at bounding box center [360, 303] width 99 height 18
click at [350, 294] on div "営業社員(PT契約)" at bounding box center [360, 303] width 99 height 18
click at [342, 277] on div "営業社員(PT契約)" at bounding box center [360, 275] width 99 height 18
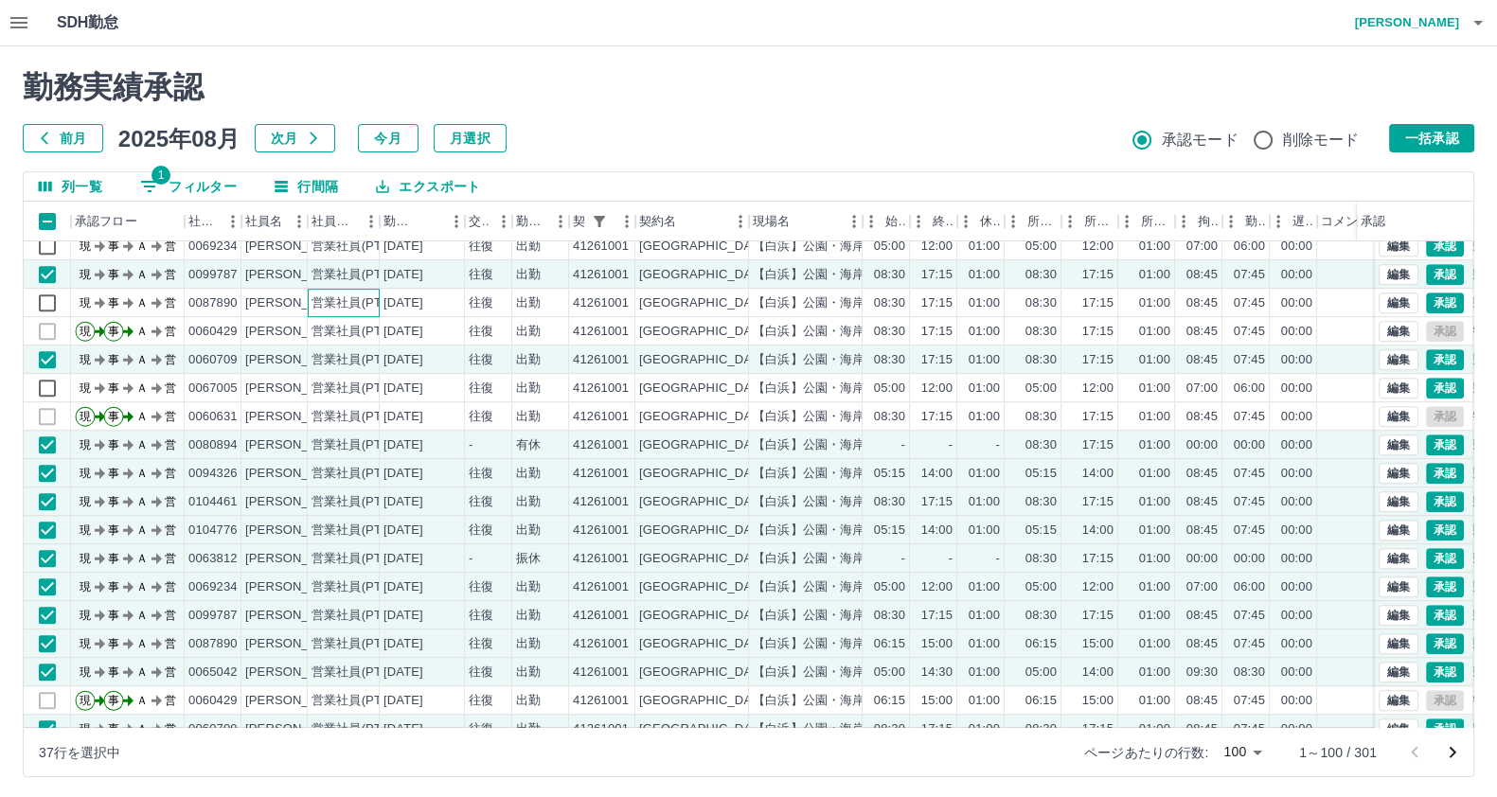
click at [320, 311] on div "営業社員(PT契約)" at bounding box center [344, 303] width 72 height 28
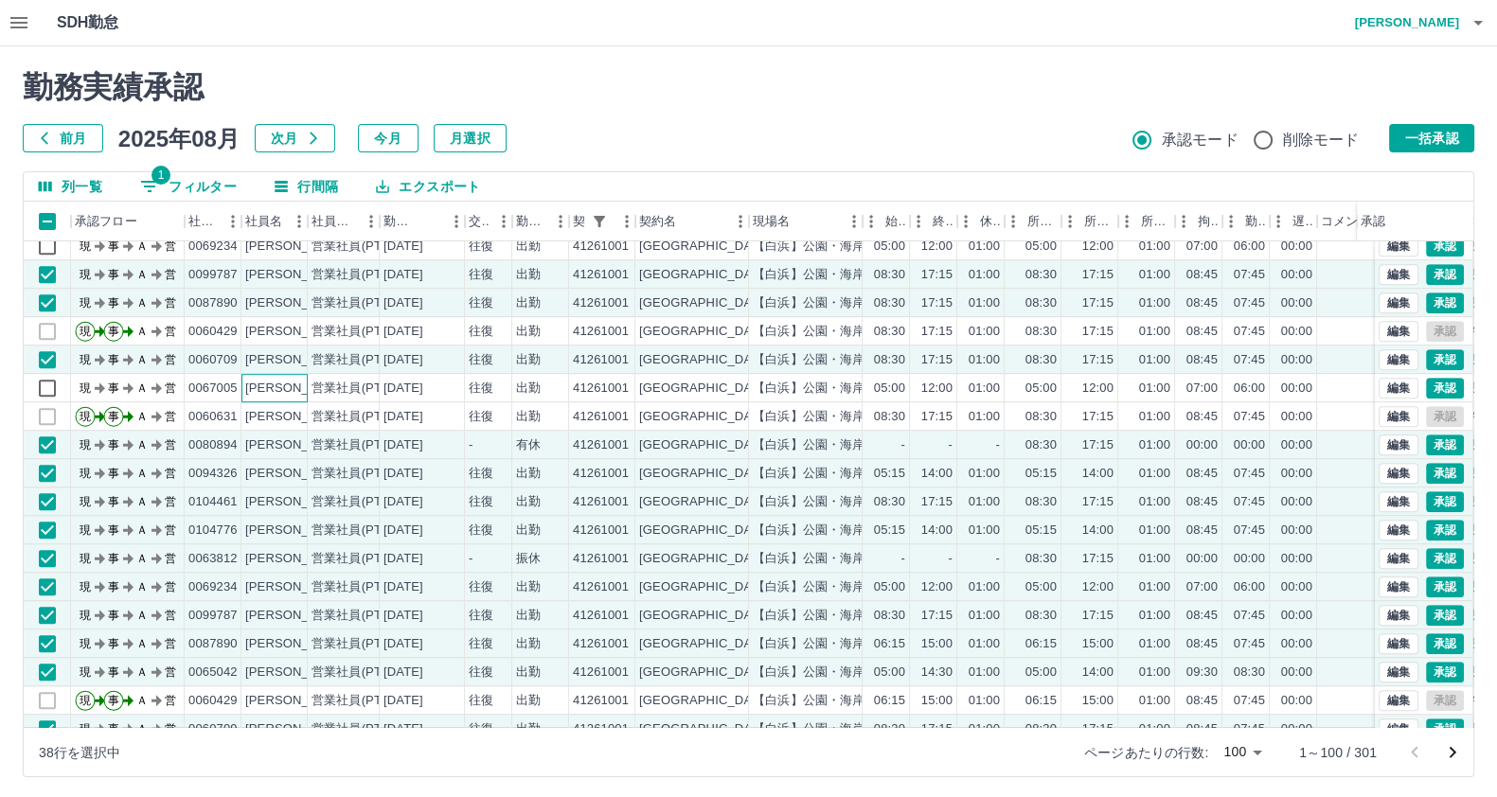
click at [295, 390] on div "奥野　喜代次" at bounding box center [296, 389] width 103 height 18
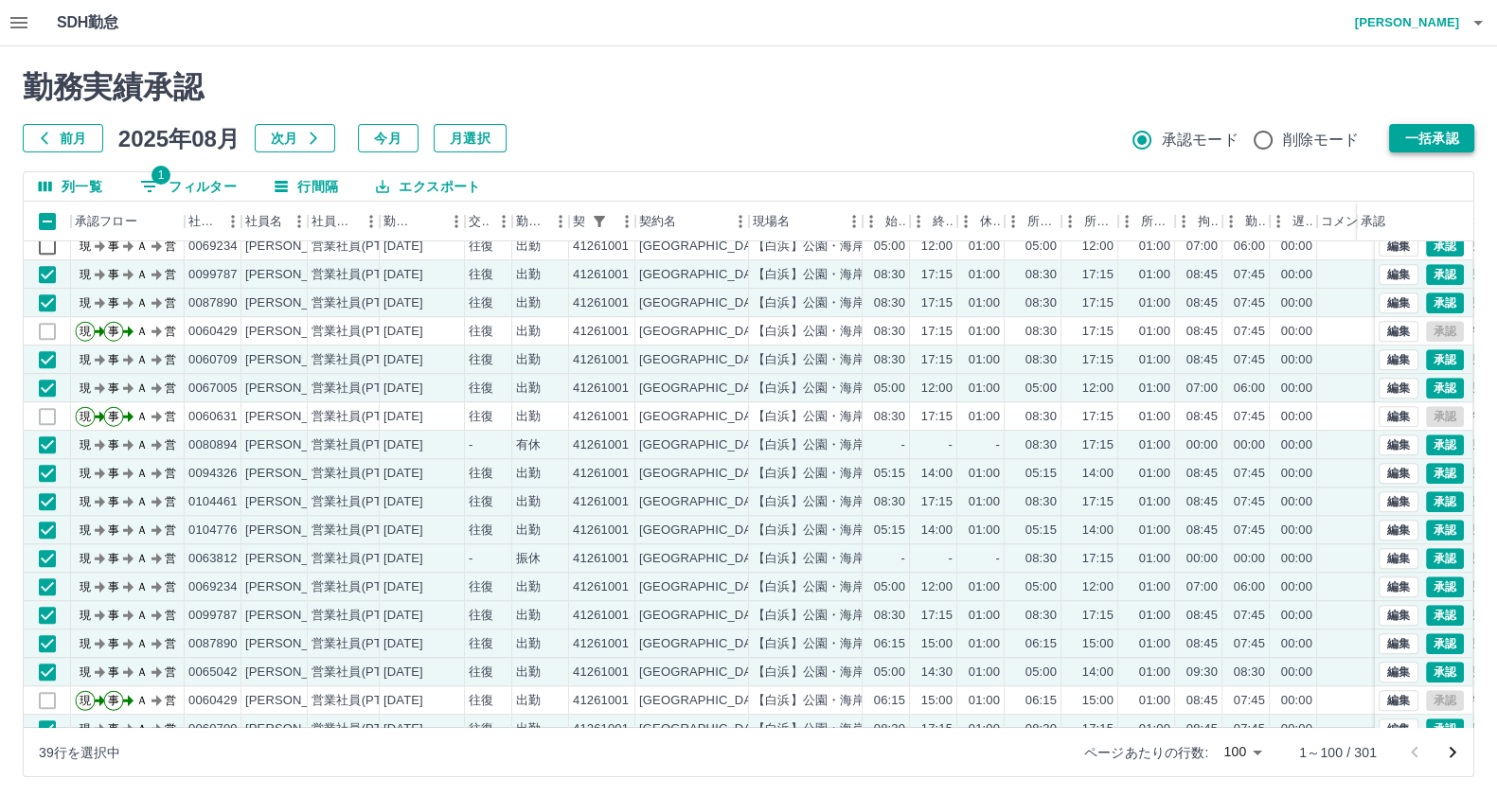
click at [1444, 139] on button "一括承認" at bounding box center [1431, 138] width 85 height 28
click at [1443, 137] on button "一括承認" at bounding box center [1431, 138] width 85 height 28
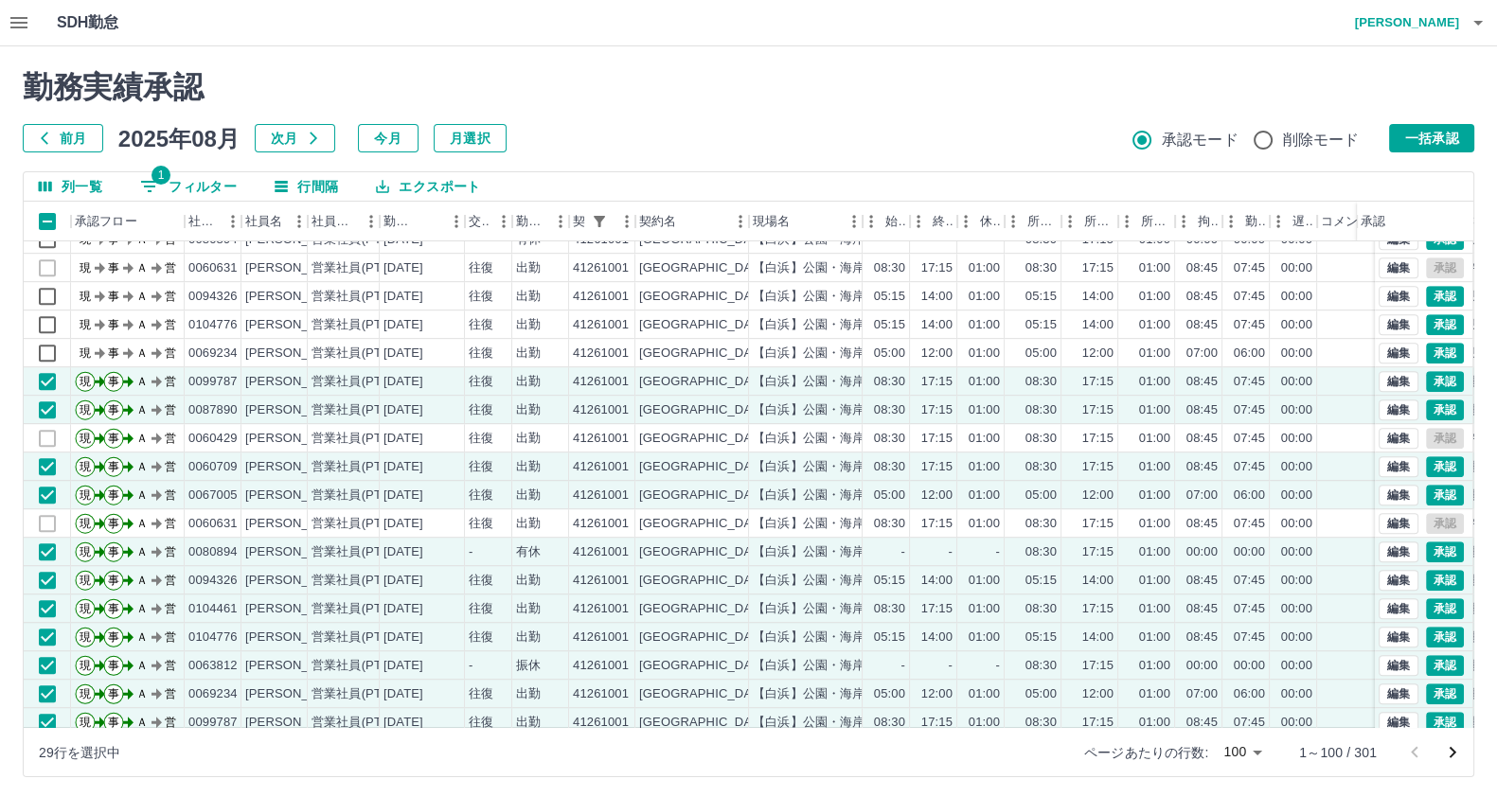
scroll to position [1307, 0]
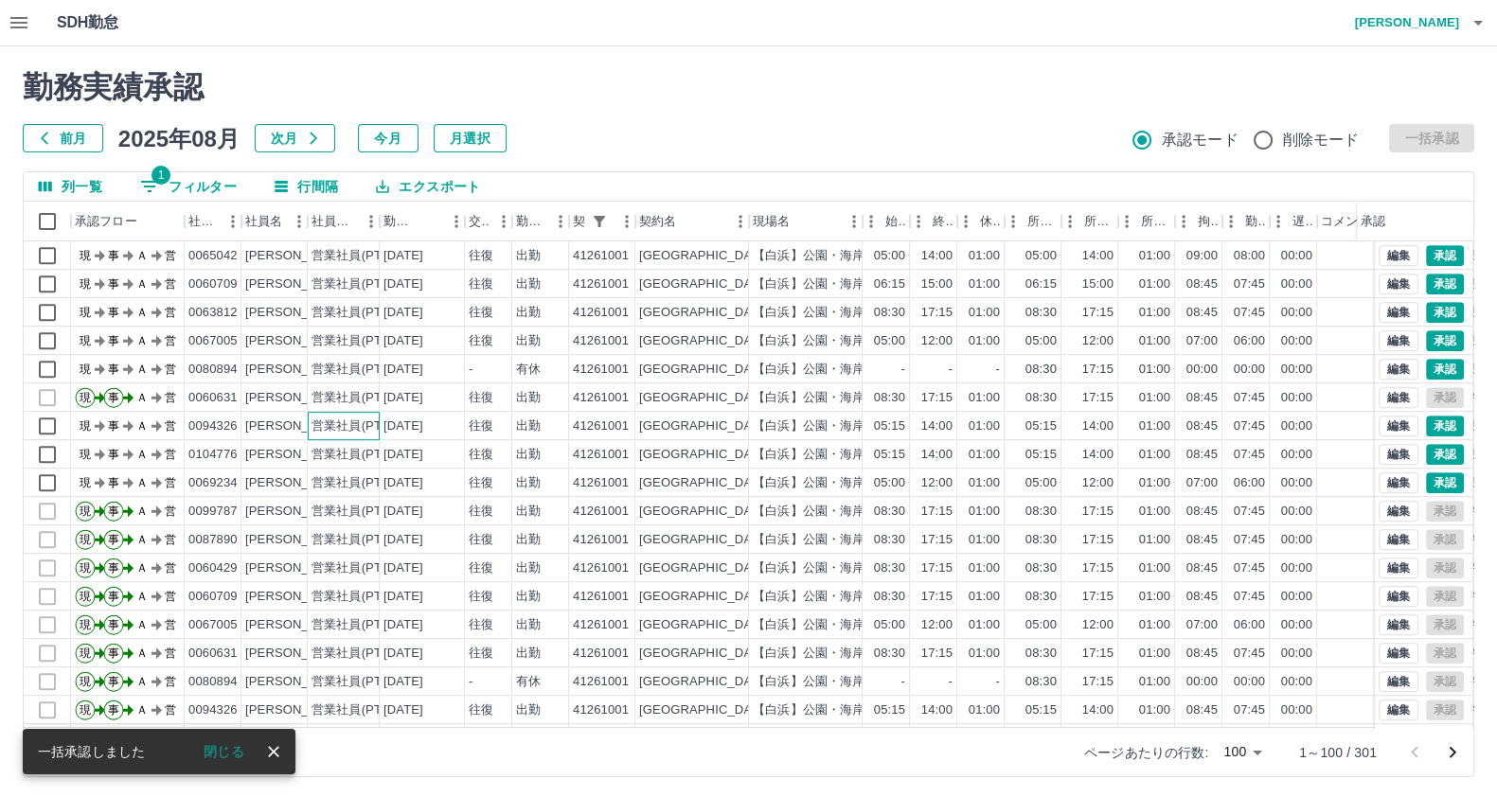
click at [347, 423] on div "営業社員(PT契約)" at bounding box center [360, 427] width 99 height 18
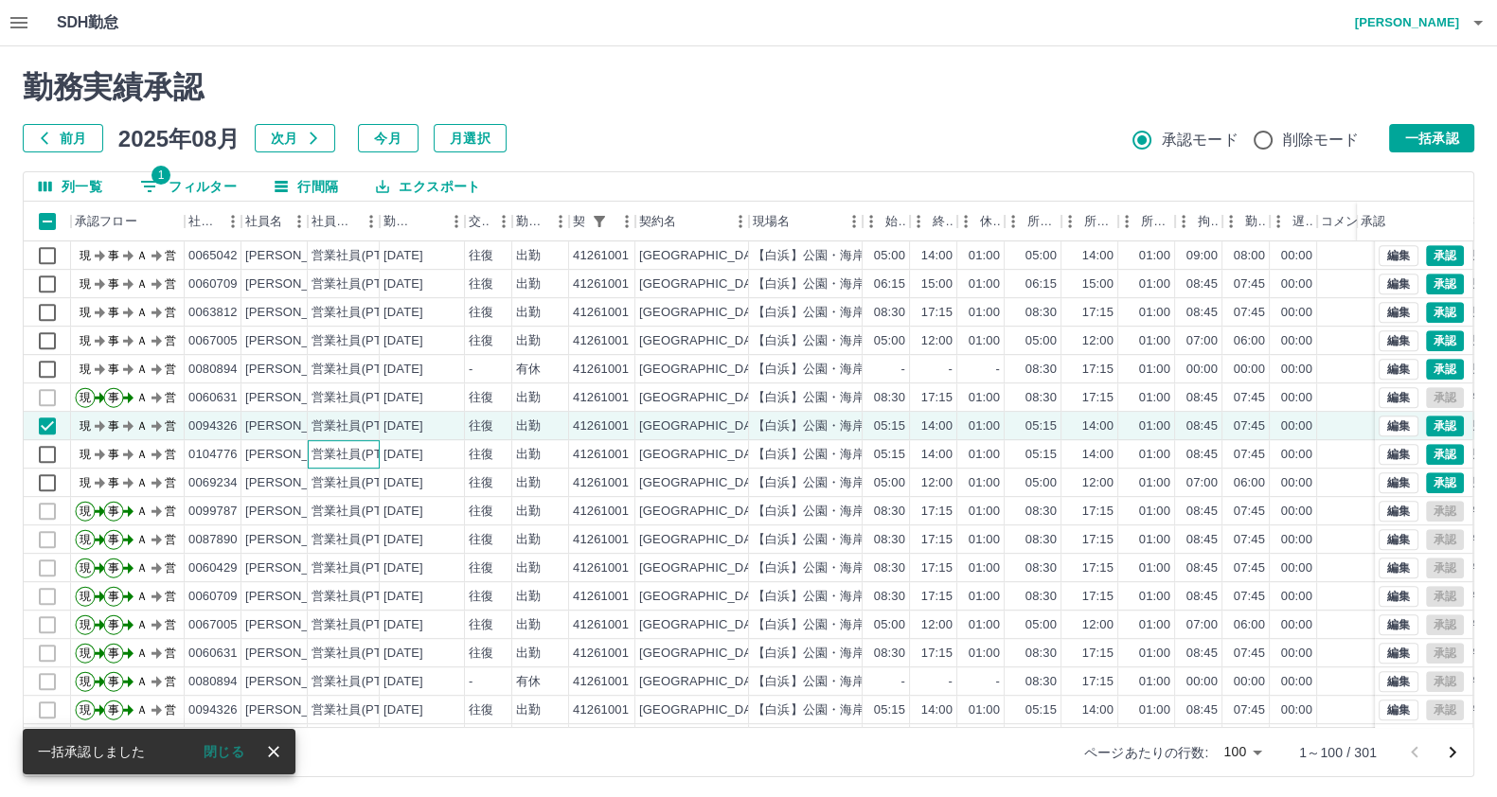
click at [321, 463] on div "営業社員(PT契約)" at bounding box center [344, 454] width 72 height 28
click at [309, 484] on div "営業社員(PT契約)" at bounding box center [344, 483] width 72 height 28
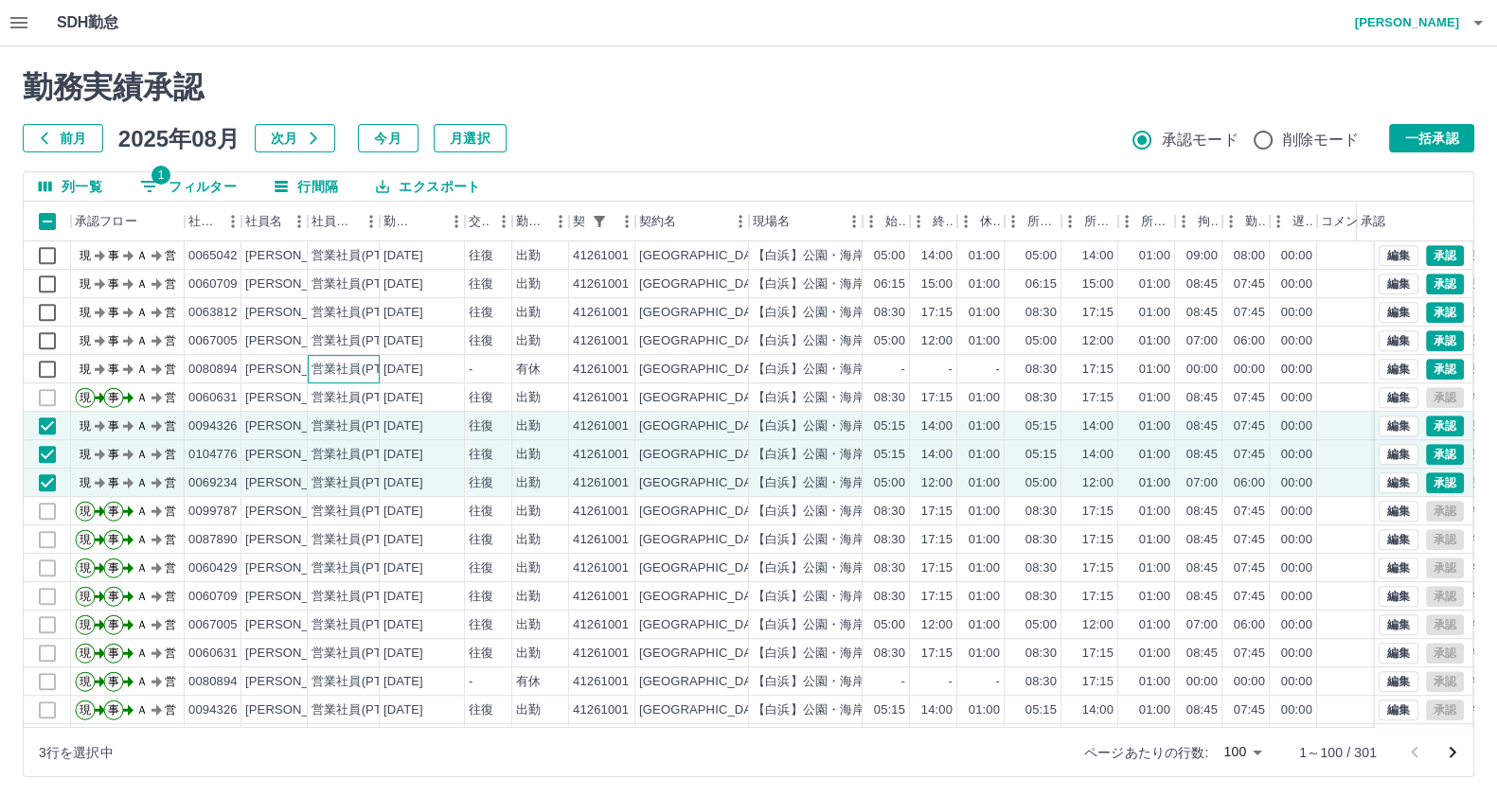
click at [326, 361] on div "営業社員(PT契約)" at bounding box center [360, 370] width 99 height 18
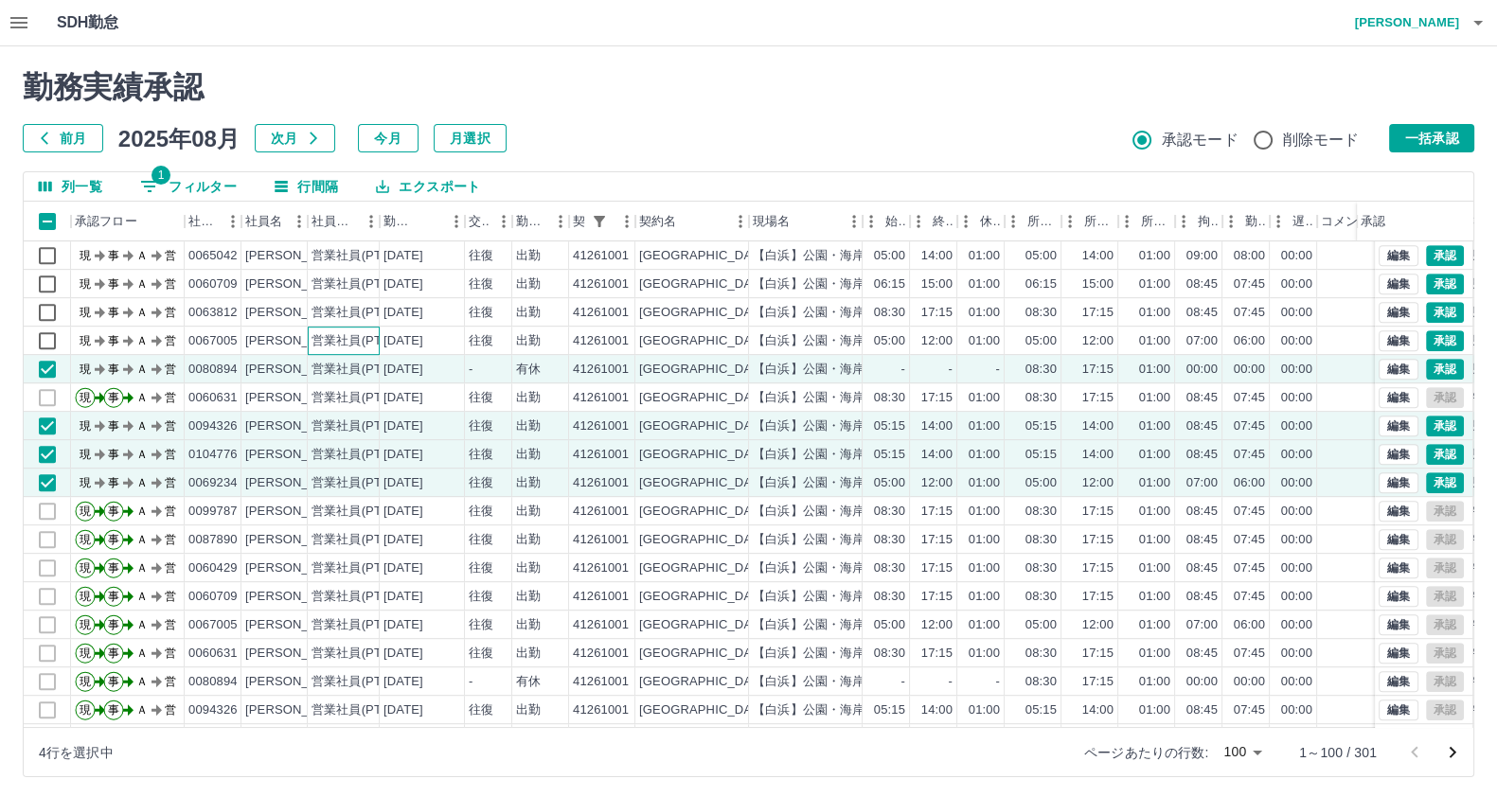
click at [323, 333] on div "営業社員(PT契約)" at bounding box center [360, 341] width 99 height 18
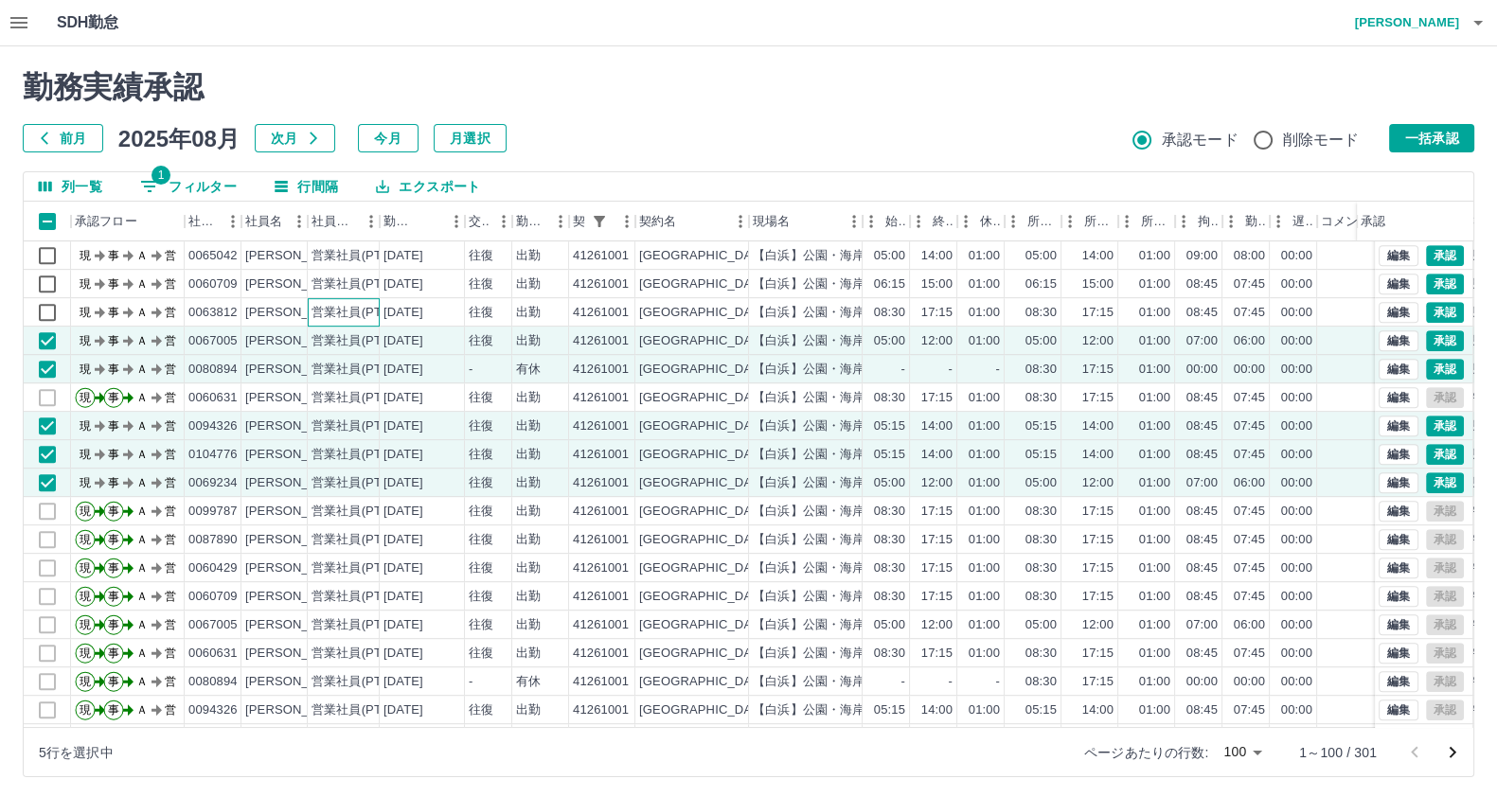
click at [327, 310] on div "営業社員(PT契約)" at bounding box center [360, 313] width 99 height 18
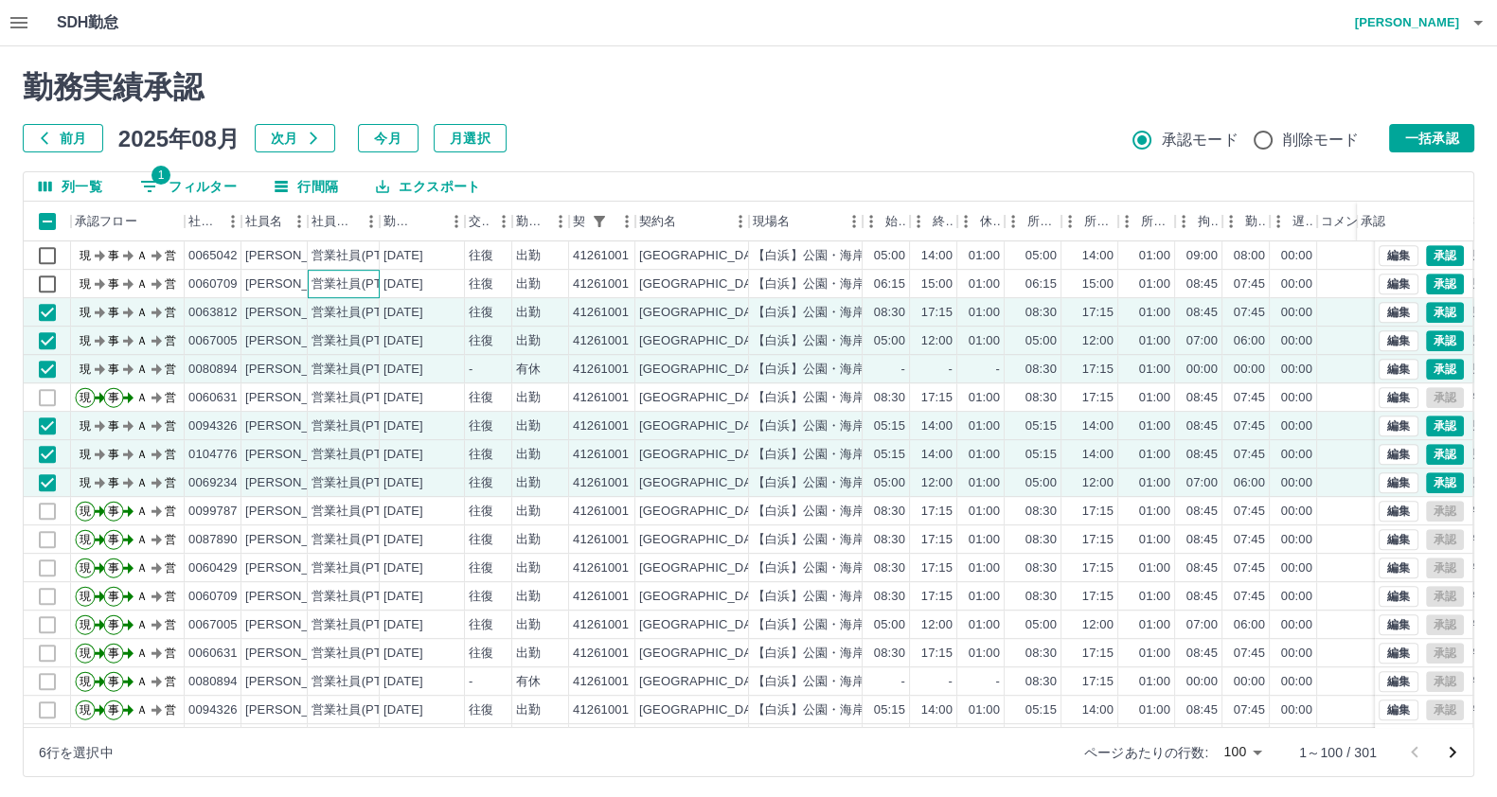
click at [355, 281] on div "営業社員(PT契約)" at bounding box center [360, 285] width 99 height 18
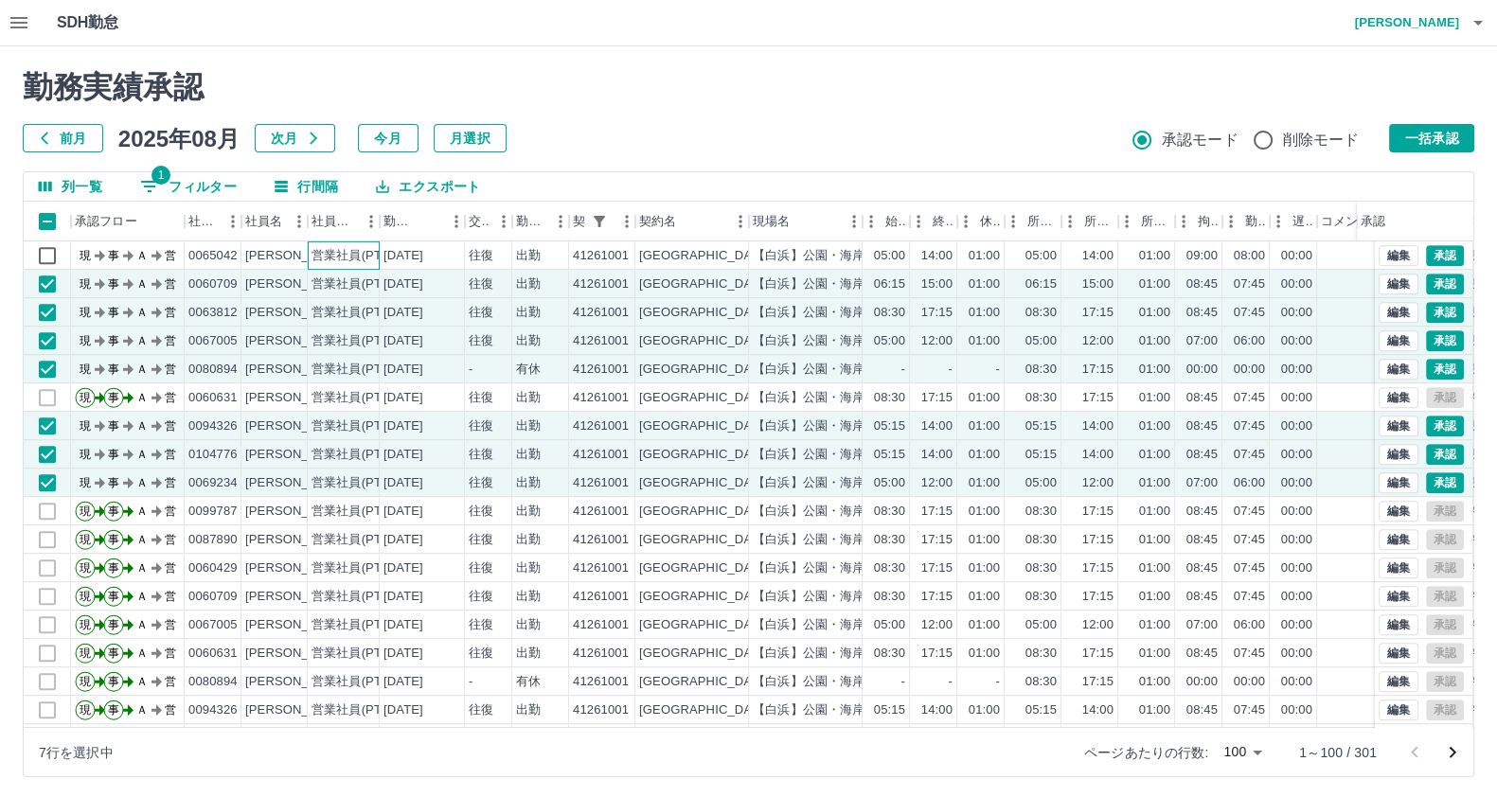
click at [369, 252] on div "営業社員(PT契約)" at bounding box center [360, 256] width 99 height 18
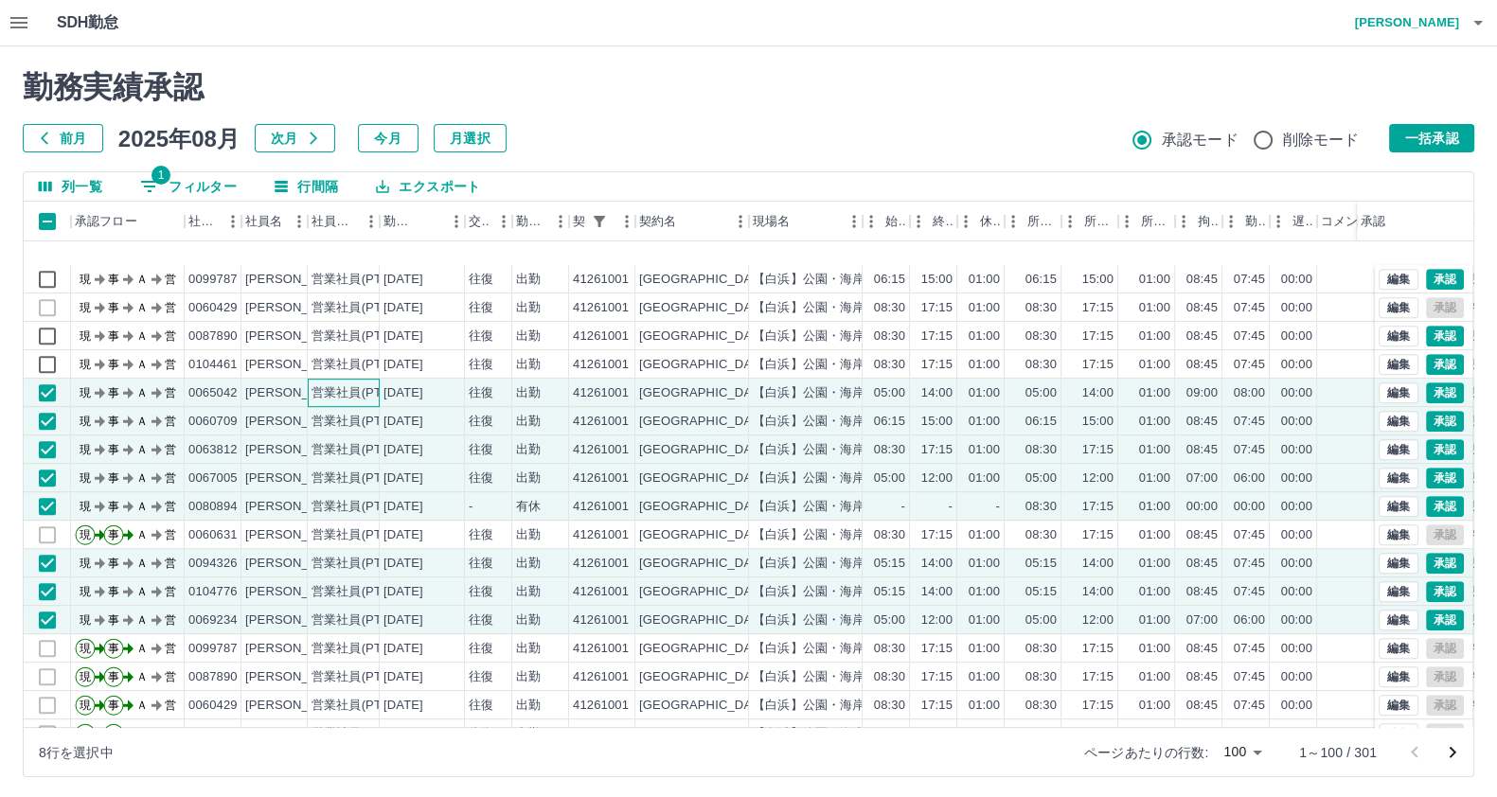
scroll to position [1070, 0]
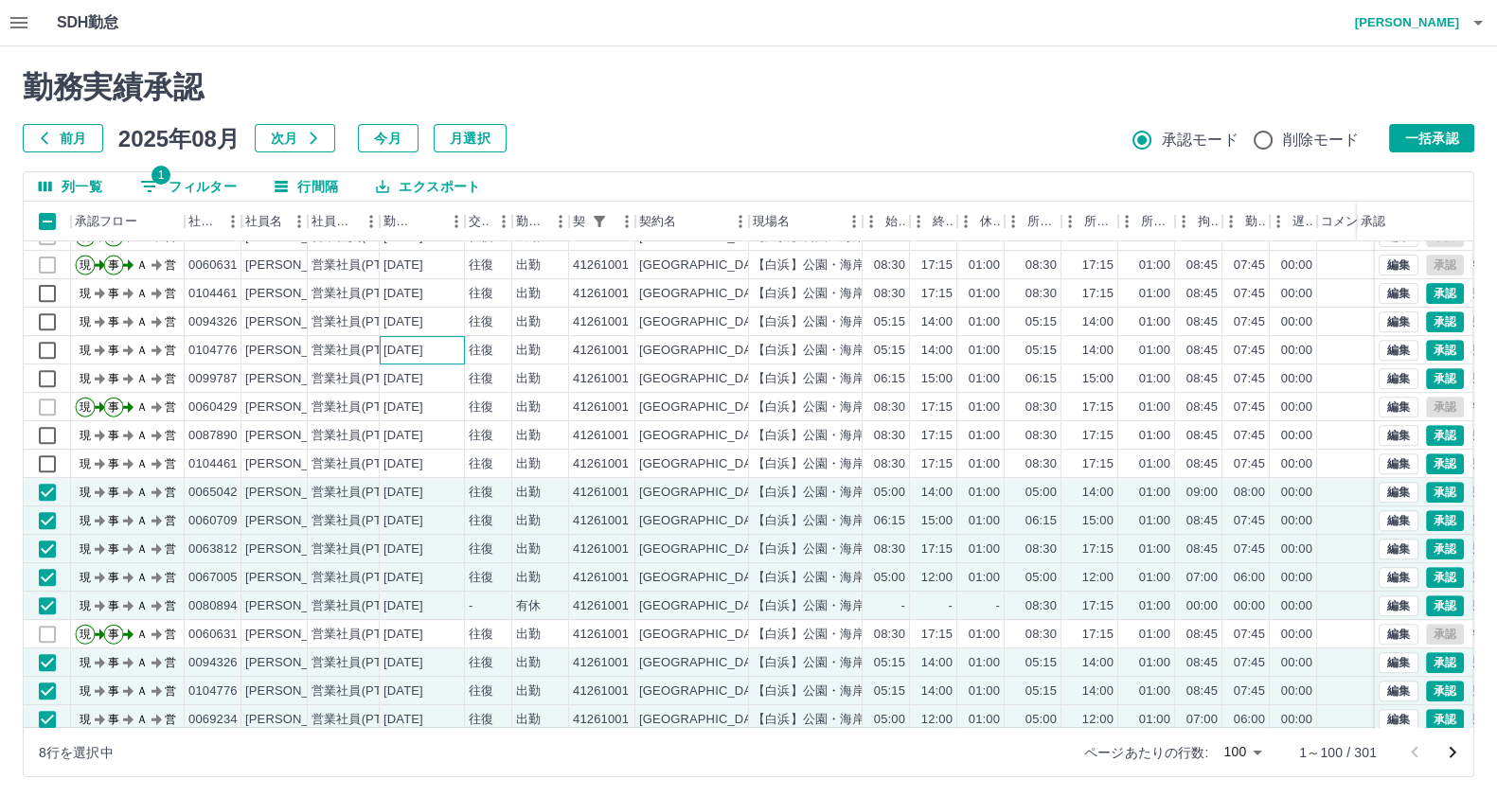
drag, startPoint x: 461, startPoint y: 353, endPoint x: 459, endPoint y: 401, distance: 48.3
click at [462, 353] on div "[DATE]" at bounding box center [422, 350] width 85 height 28
click at [459, 401] on div "[DATE]" at bounding box center [422, 407] width 85 height 28
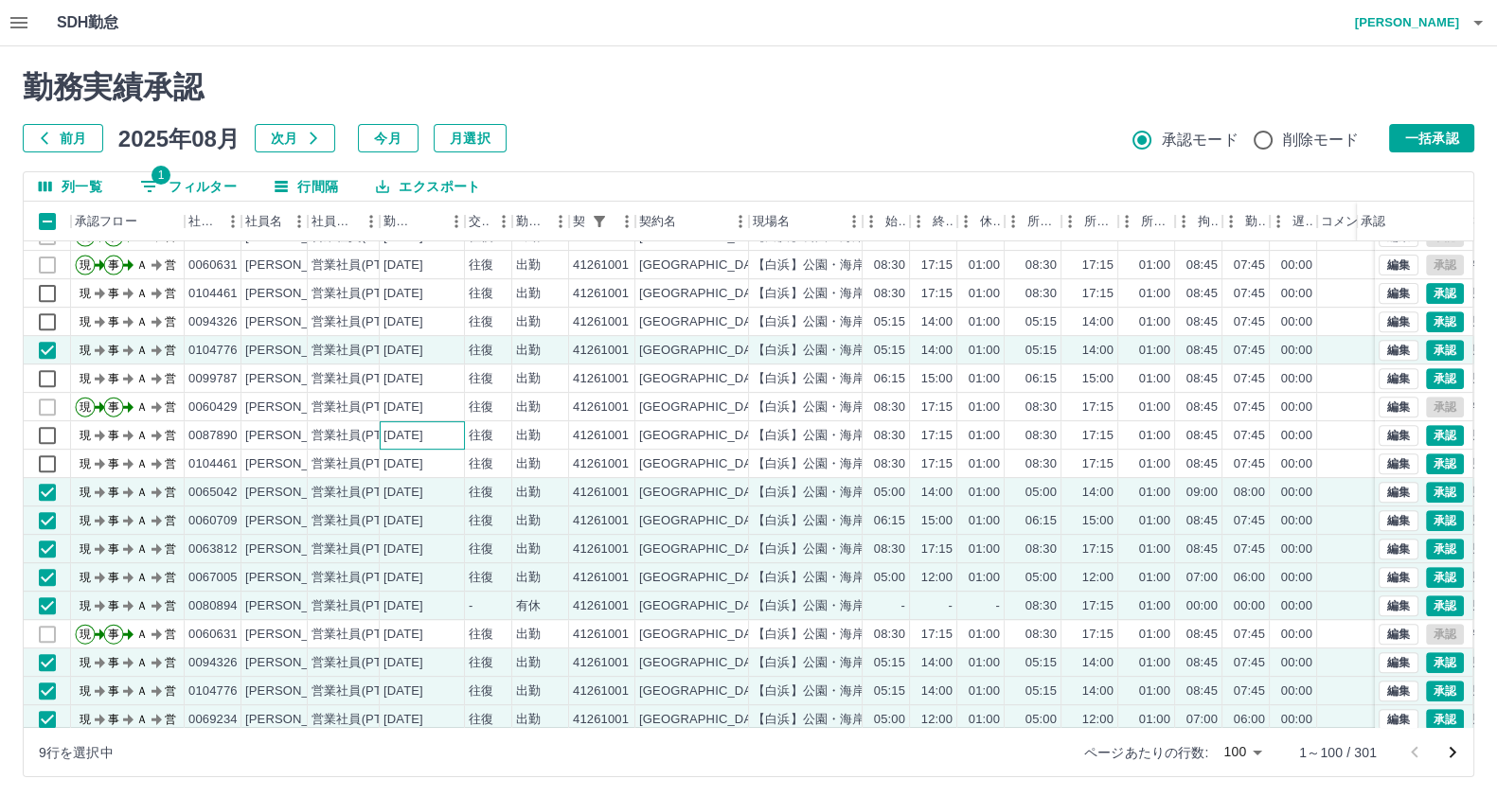
click at [423, 431] on div "[DATE]" at bounding box center [403, 436] width 40 height 18
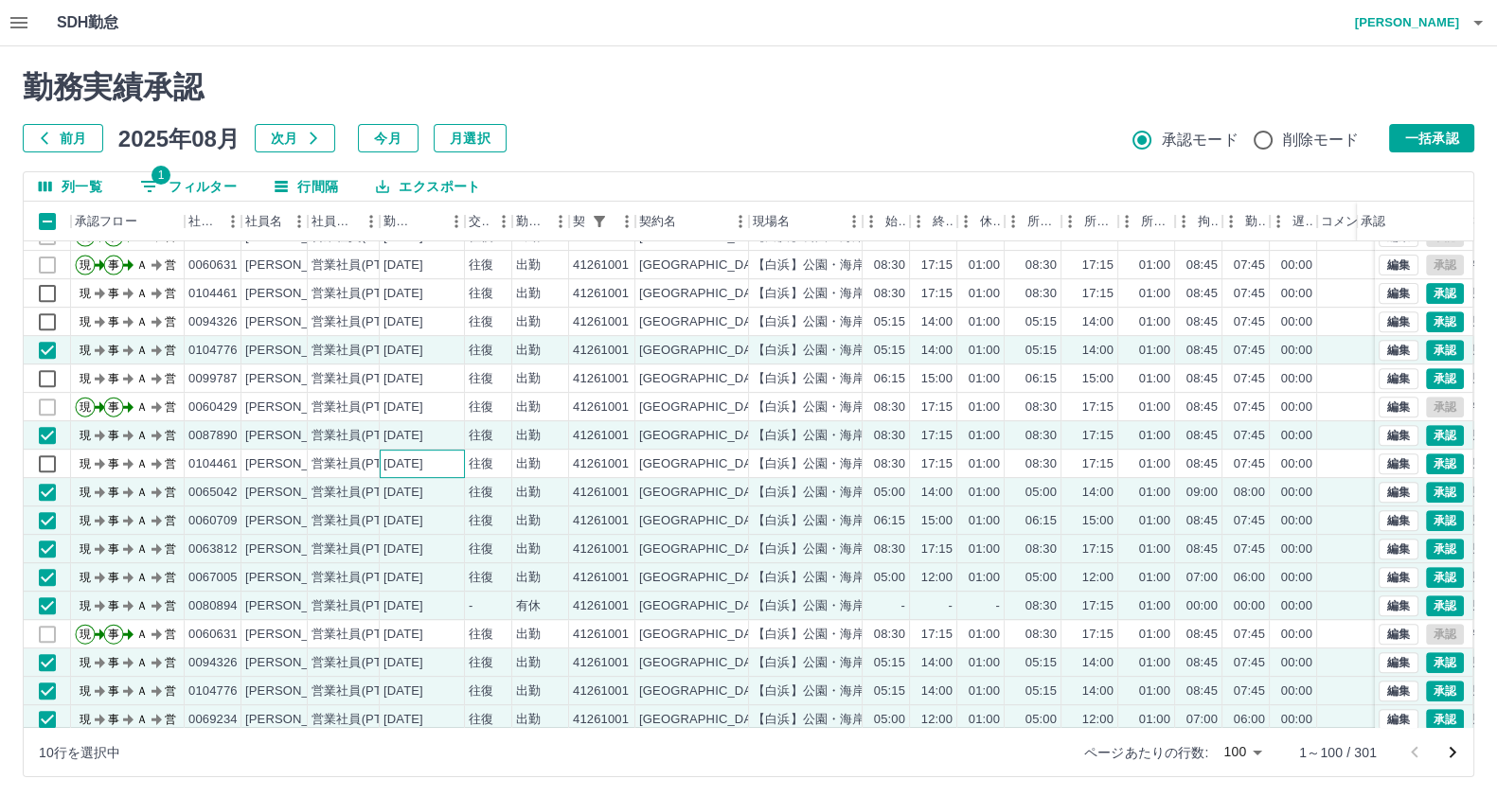
click at [423, 459] on div "[DATE]" at bounding box center [403, 464] width 40 height 18
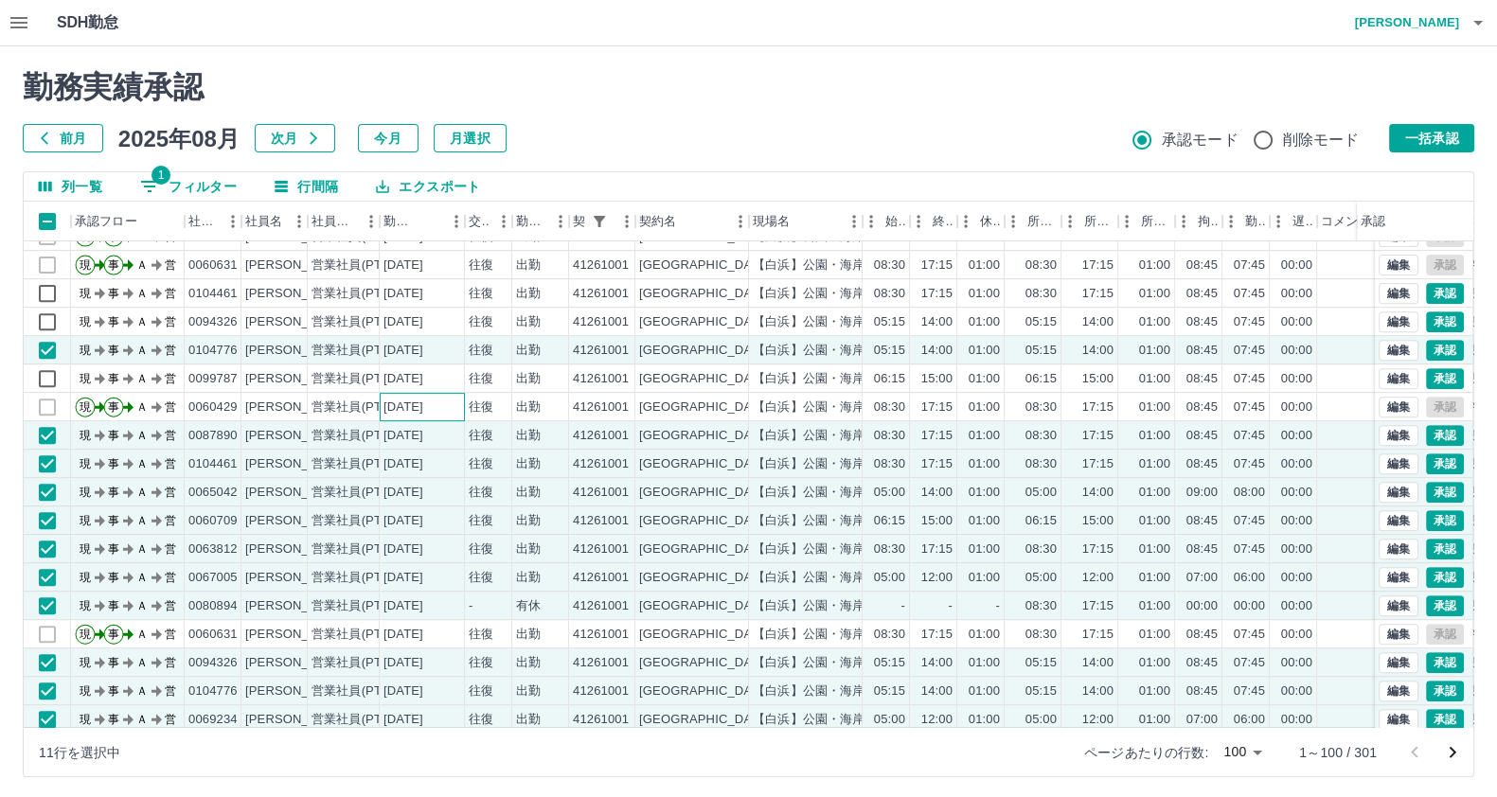
click at [423, 406] on div "[DATE]" at bounding box center [403, 408] width 40 height 18
click at [454, 376] on div "[DATE]" at bounding box center [422, 379] width 85 height 28
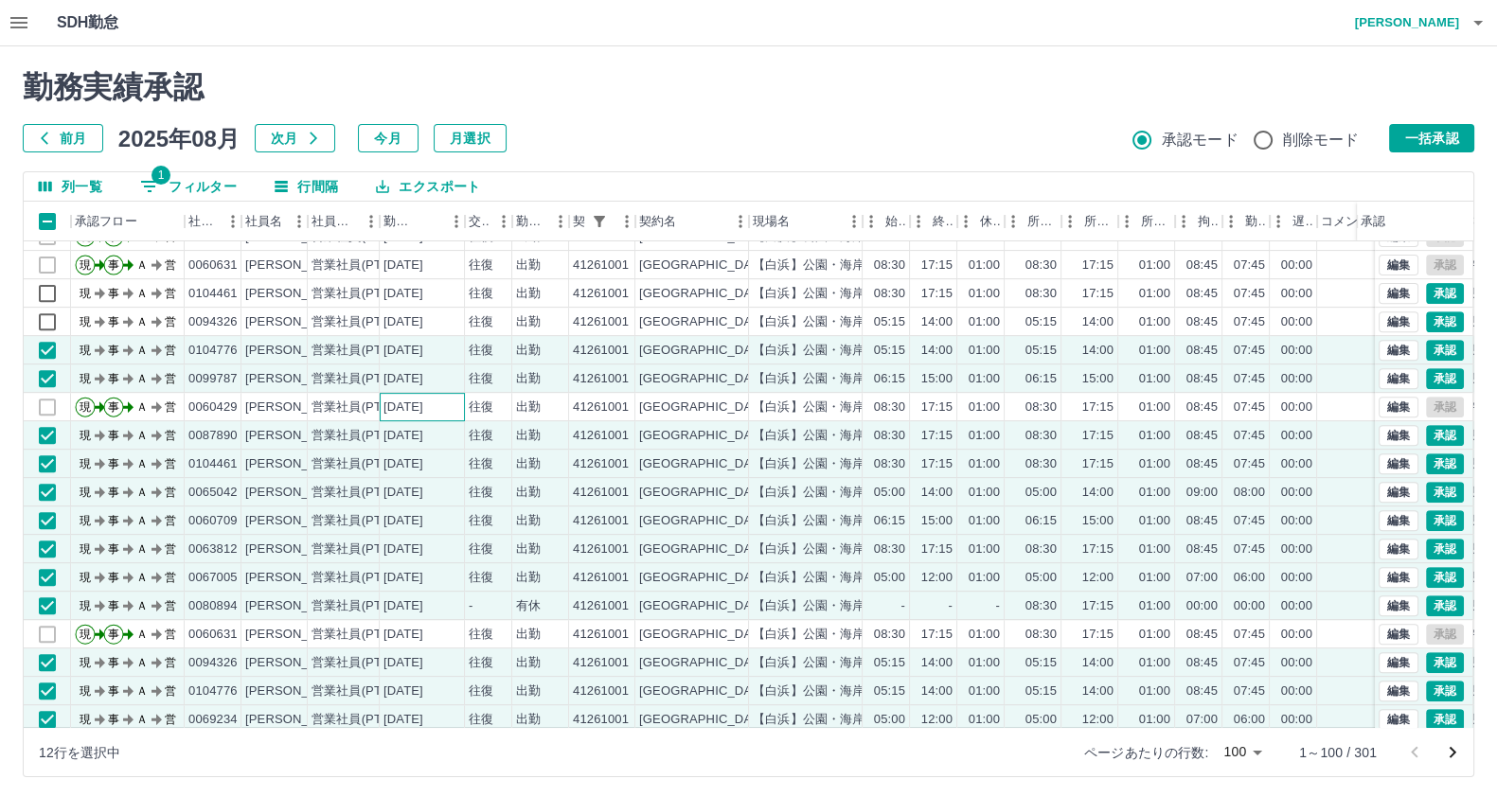
click at [423, 401] on div "[DATE]" at bounding box center [403, 408] width 40 height 18
click at [512, 315] on div "出勤" at bounding box center [540, 322] width 57 height 28
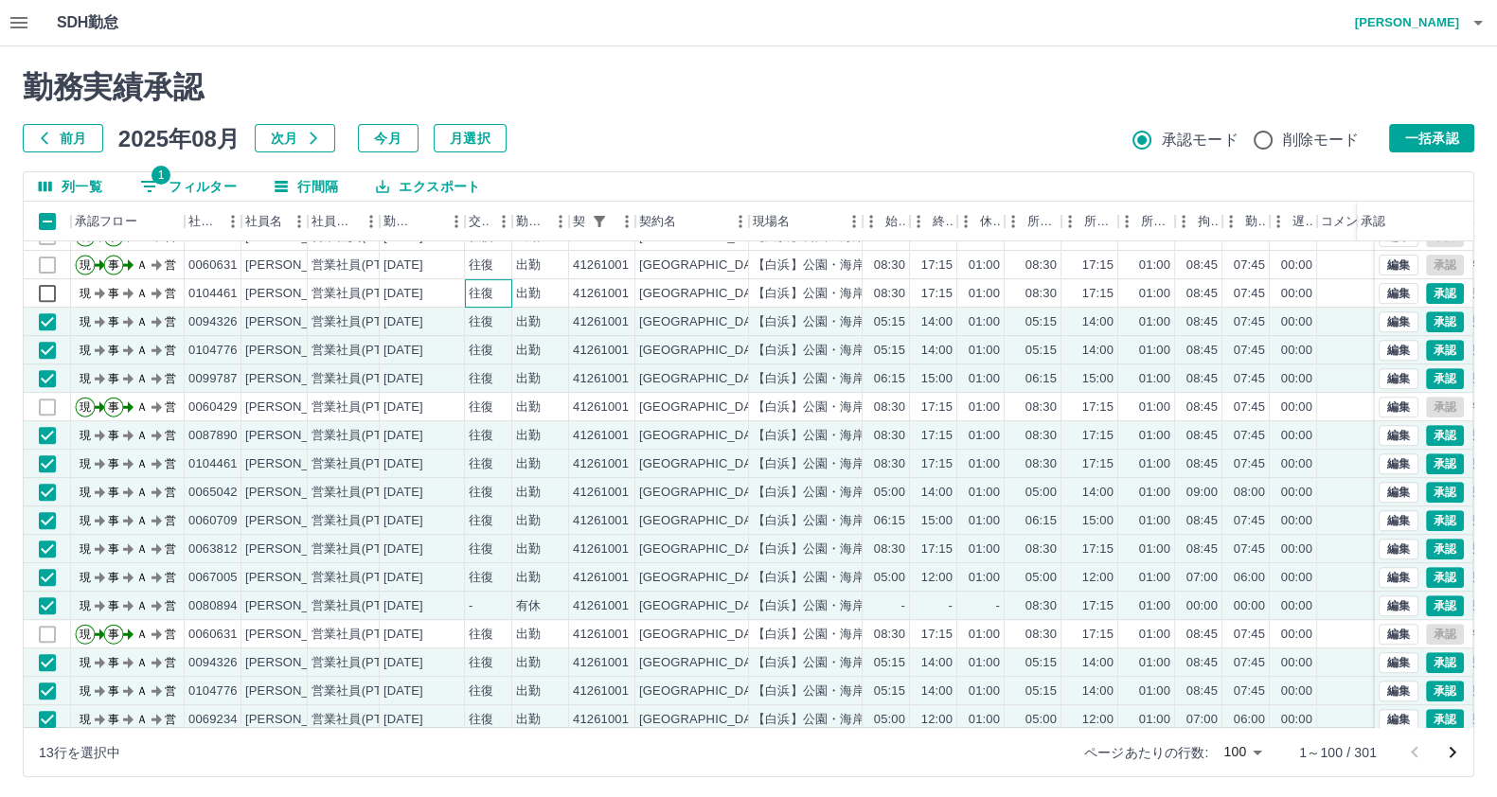
click at [508, 291] on div "往復" at bounding box center [488, 293] width 47 height 28
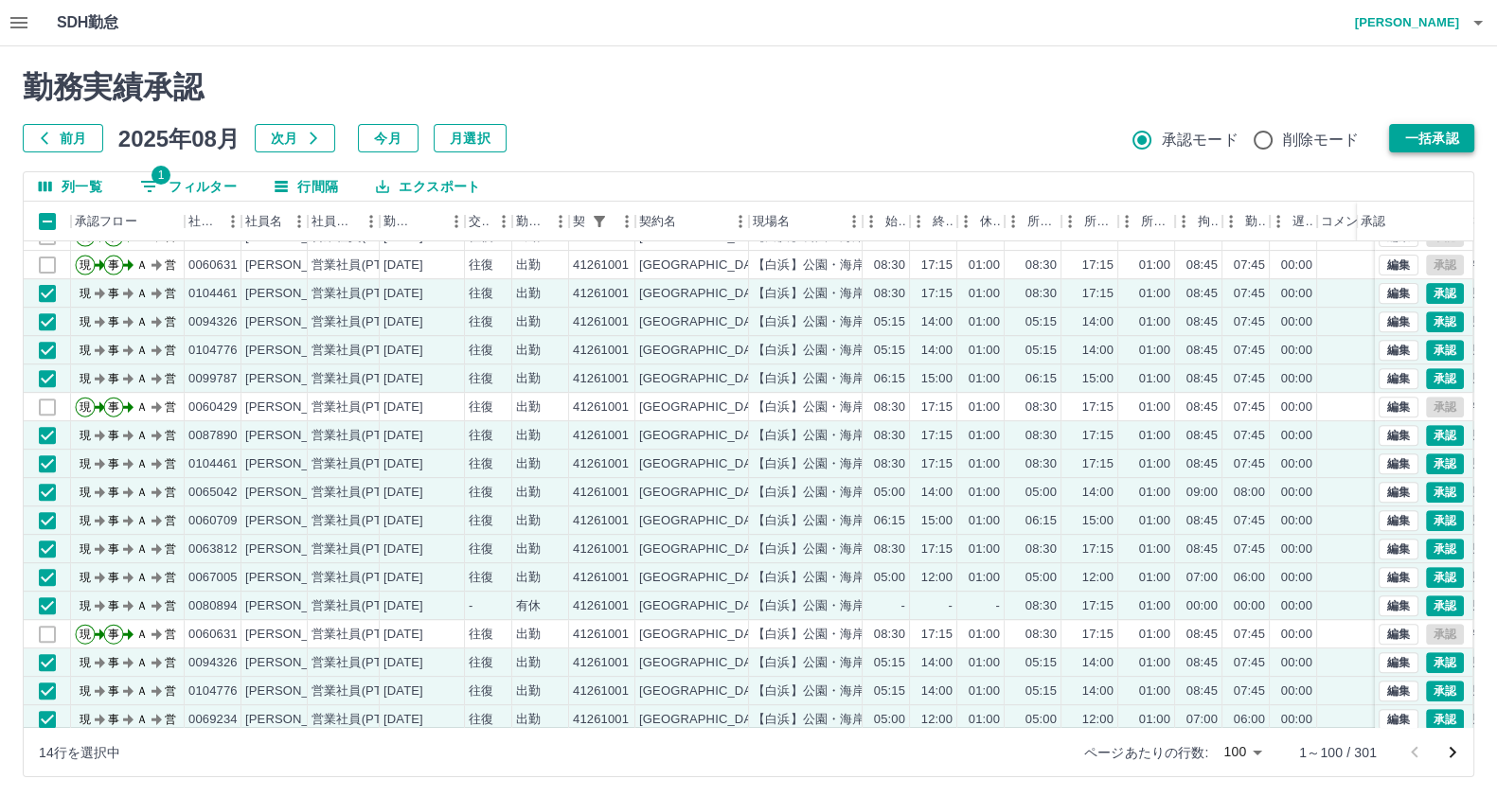
click at [1432, 130] on button "一括承認" at bounding box center [1431, 138] width 85 height 28
click at [1441, 125] on button "一括承認" at bounding box center [1431, 138] width 85 height 28
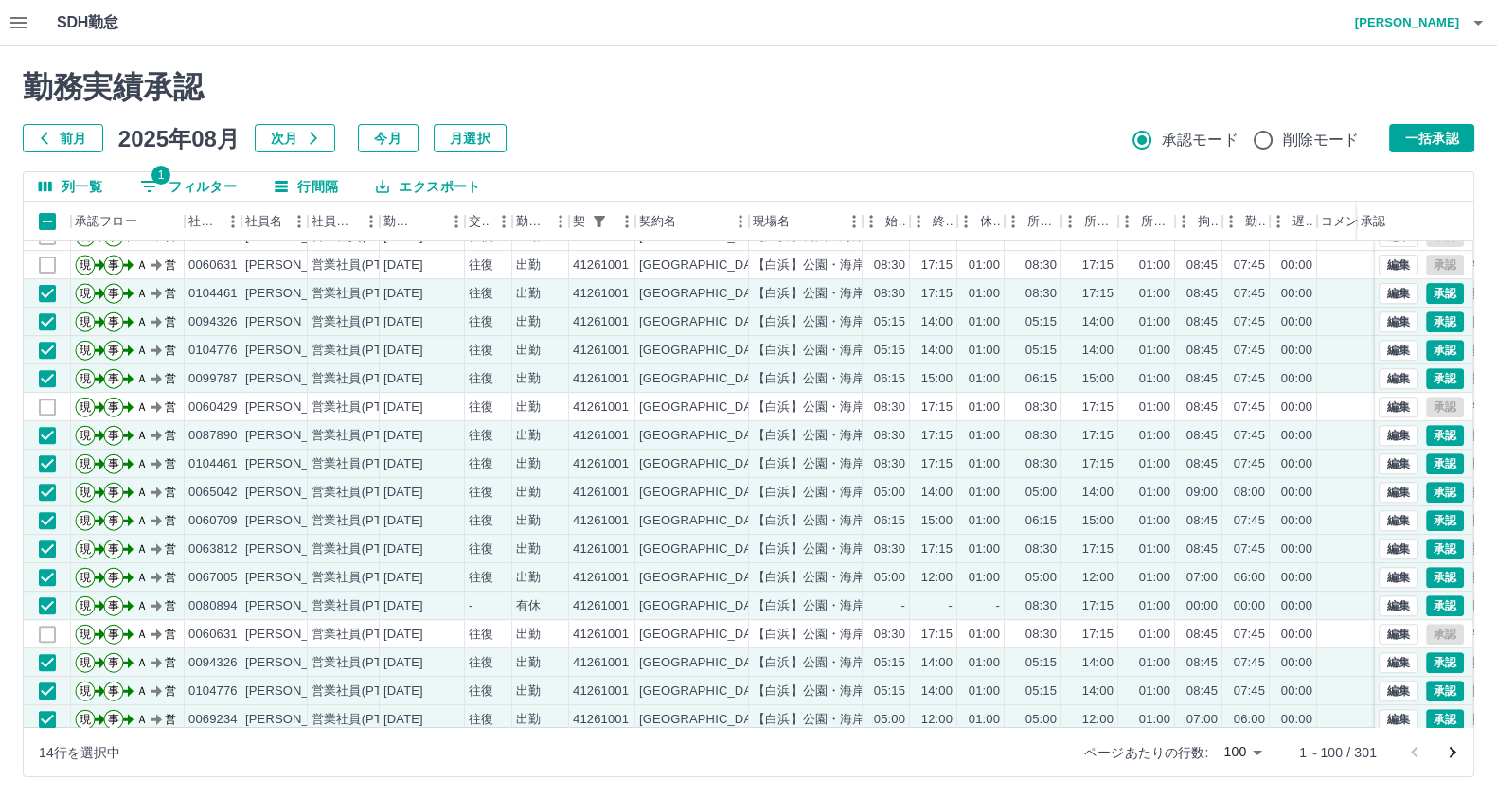
scroll to position [715, 0]
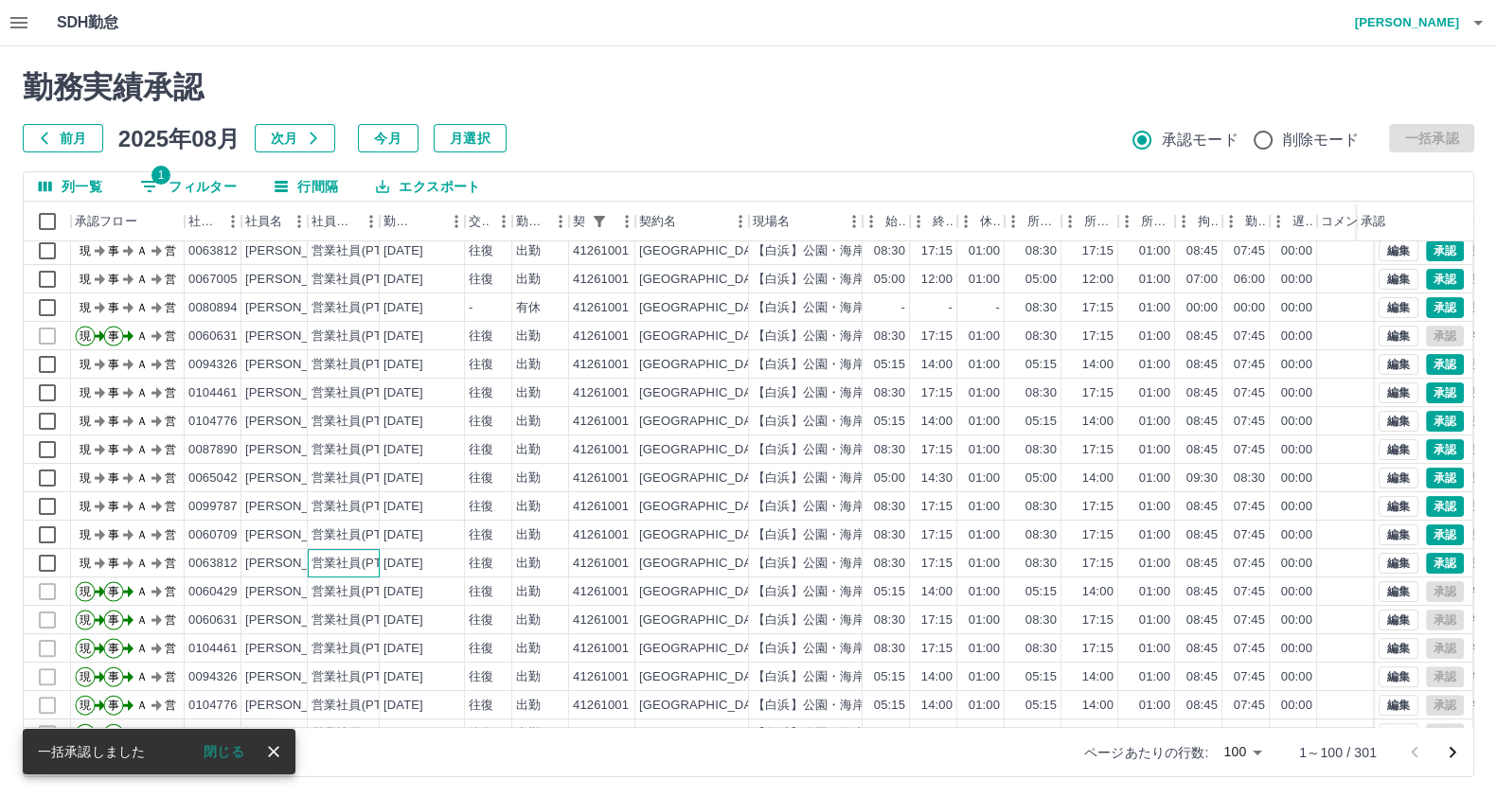
click at [314, 563] on div "営業社員(PT契約)" at bounding box center [360, 564] width 99 height 18
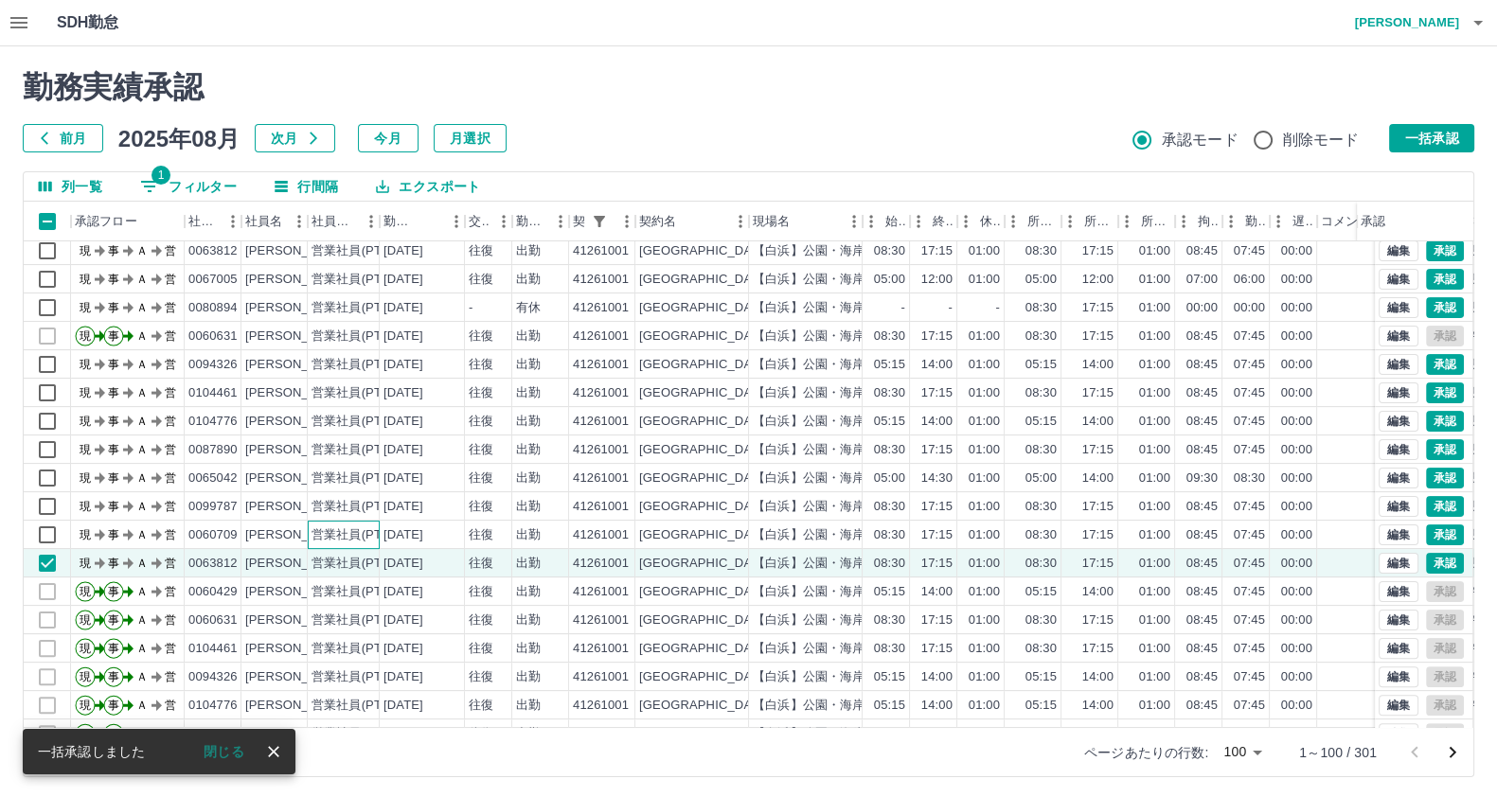
click at [314, 530] on div "営業社員(PT契約)" at bounding box center [360, 535] width 99 height 18
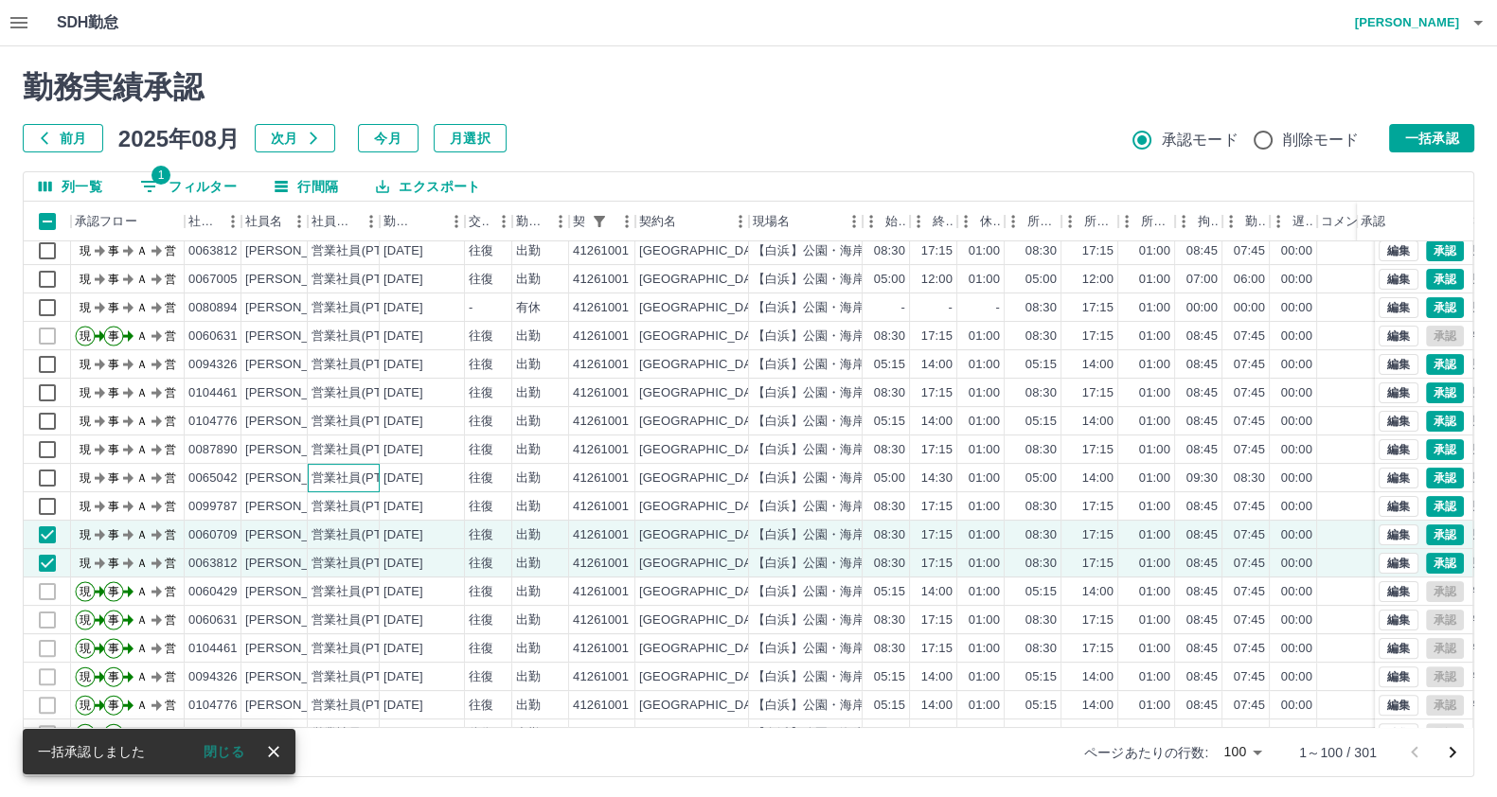
click at [315, 474] on div "営業社員(PT契約)" at bounding box center [360, 479] width 99 height 18
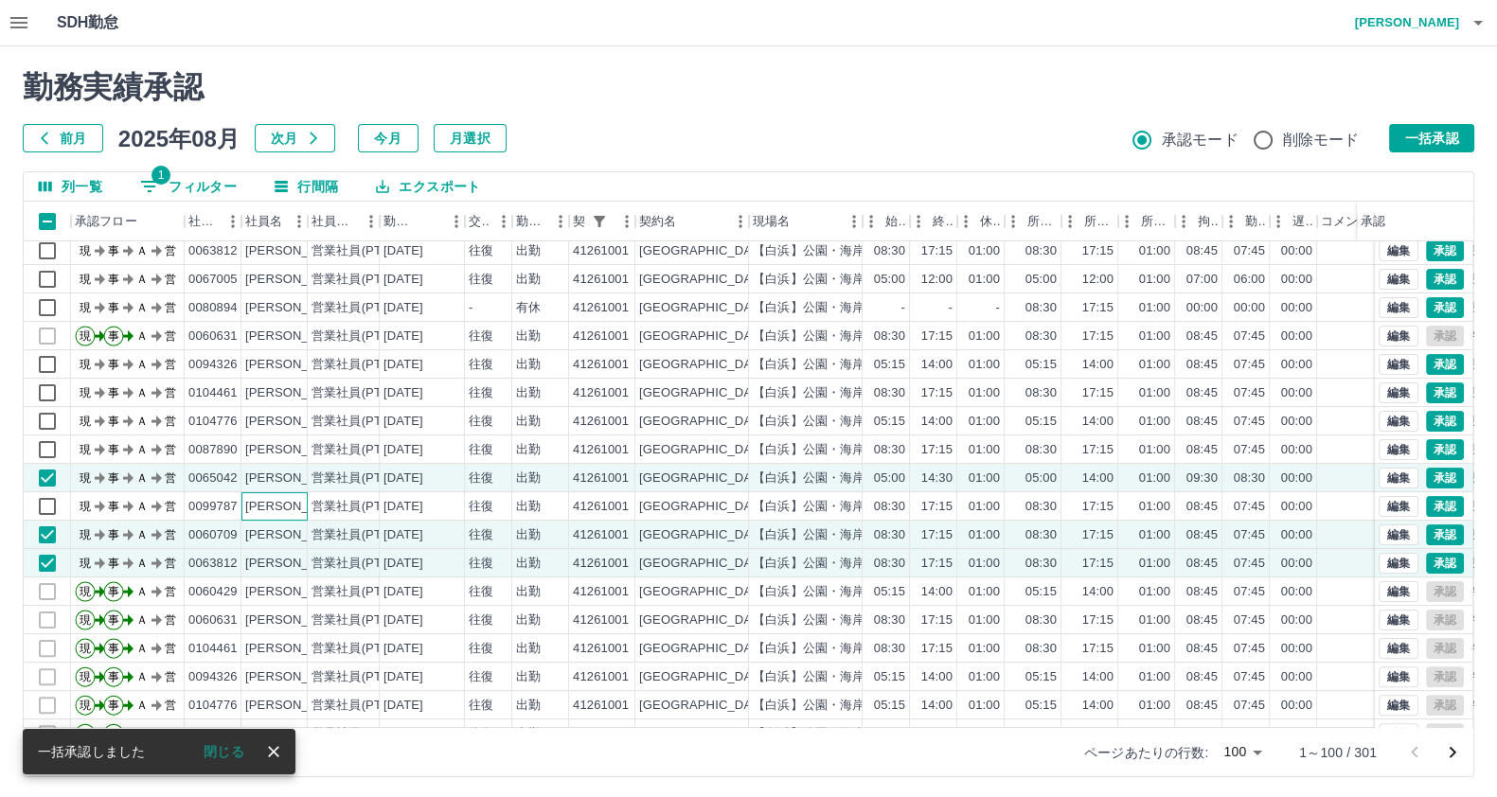
click at [273, 492] on div "中村　博樹" at bounding box center [274, 506] width 66 height 28
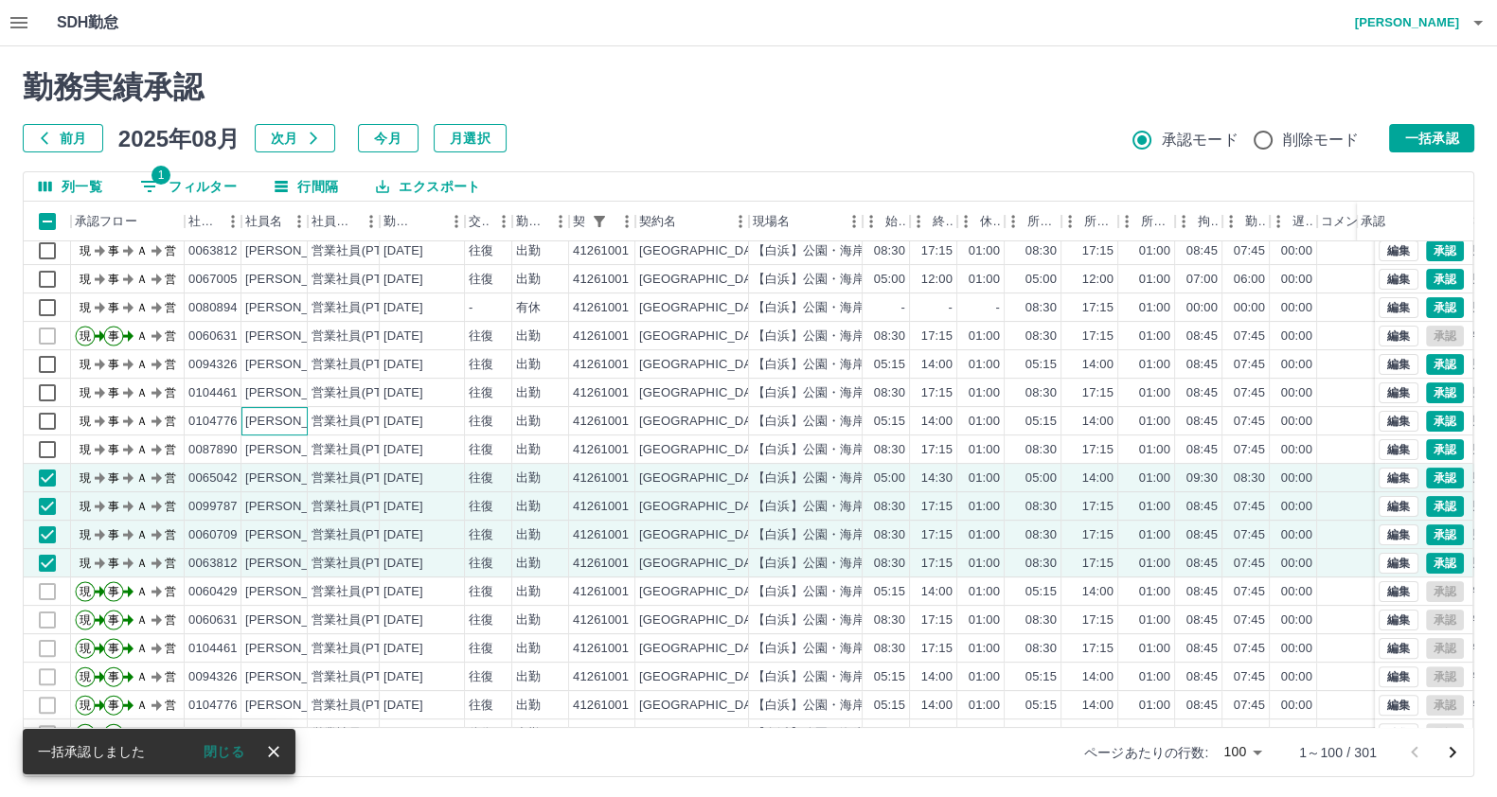
click at [270, 428] on div "上林　妙則" at bounding box center [274, 421] width 66 height 28
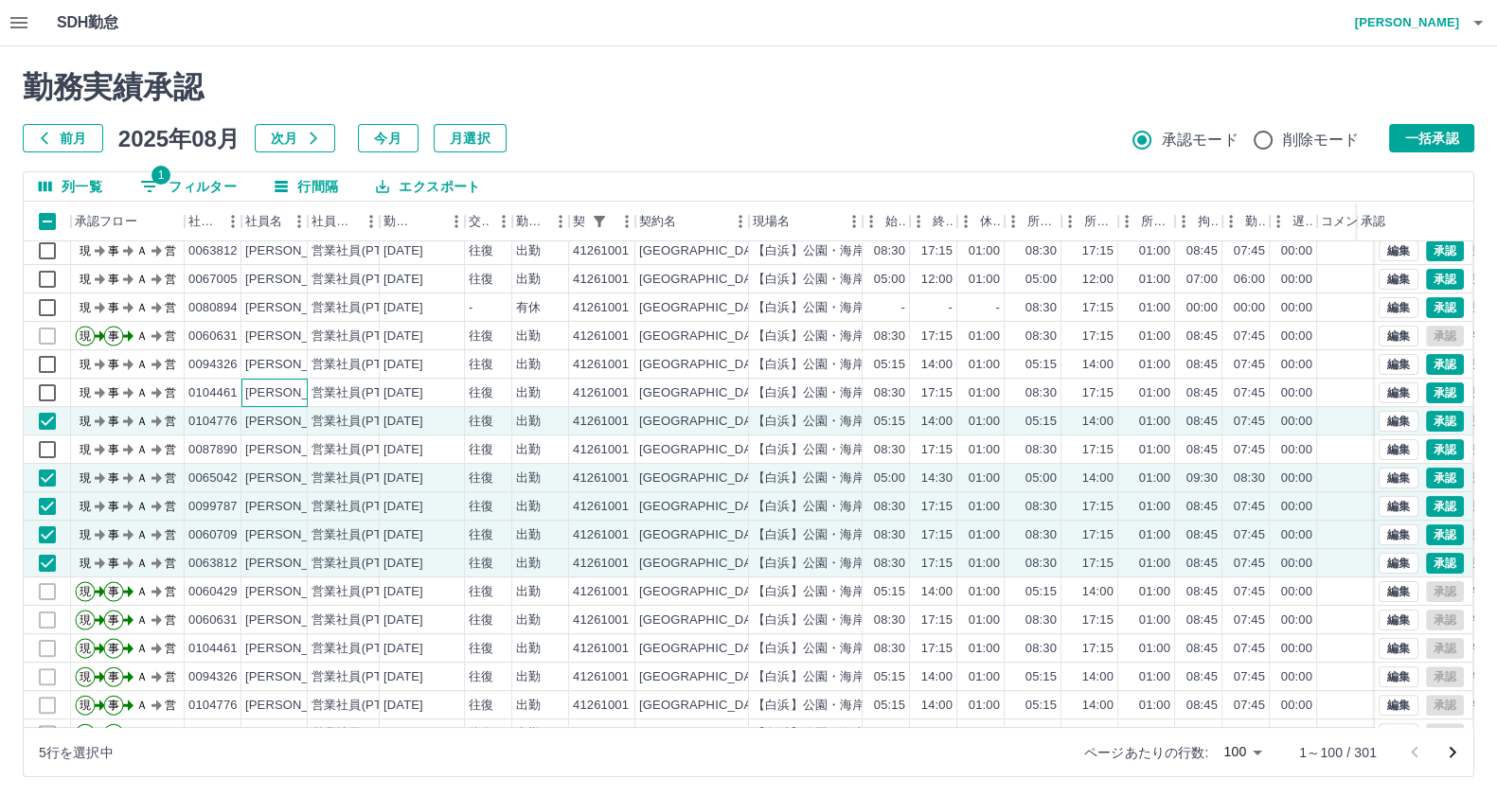
click at [270, 384] on div "庄田　義孝" at bounding box center [296, 393] width 103 height 18
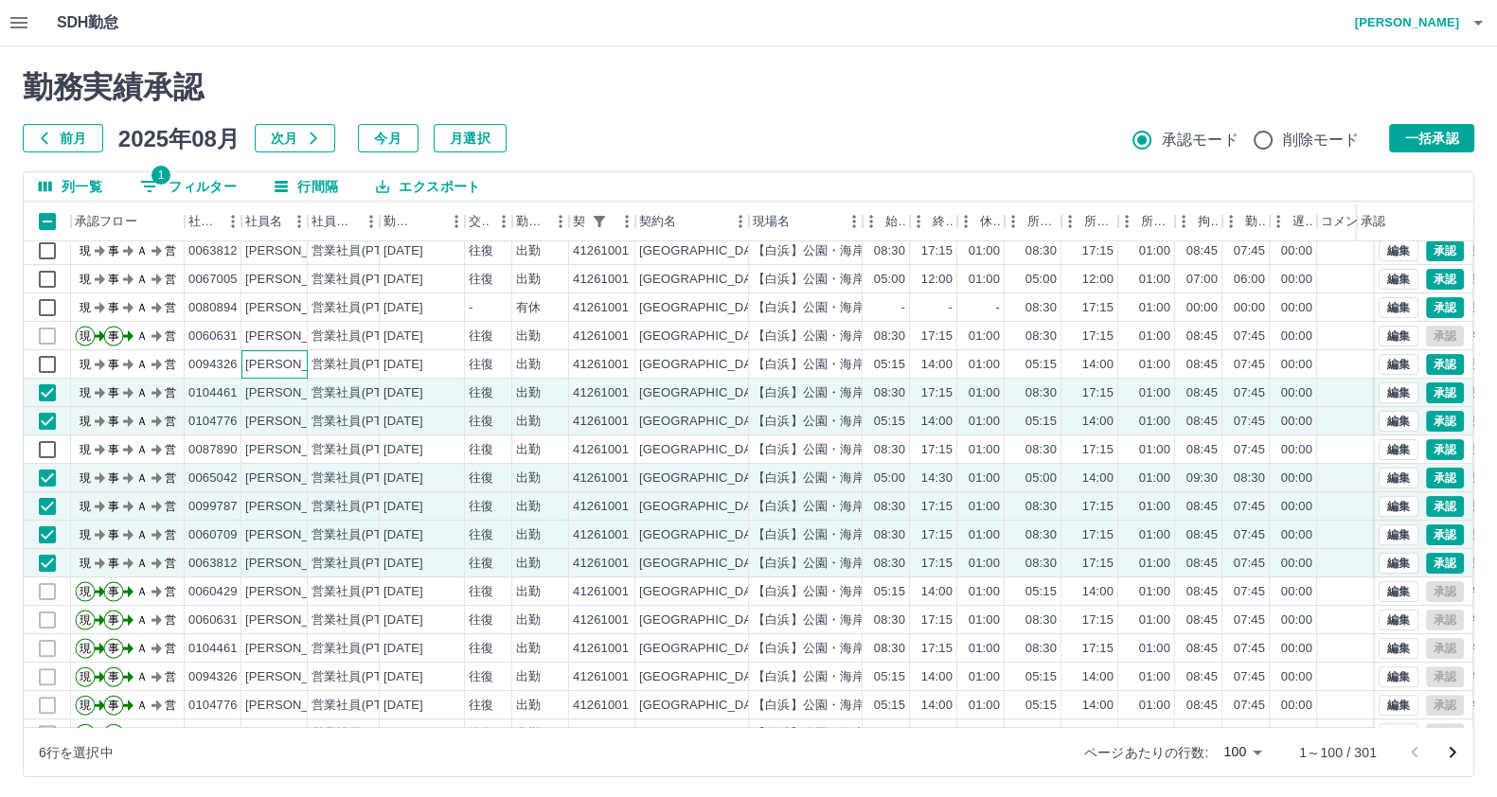
click at [270, 352] on div "佐々木　亘" at bounding box center [274, 364] width 66 height 28
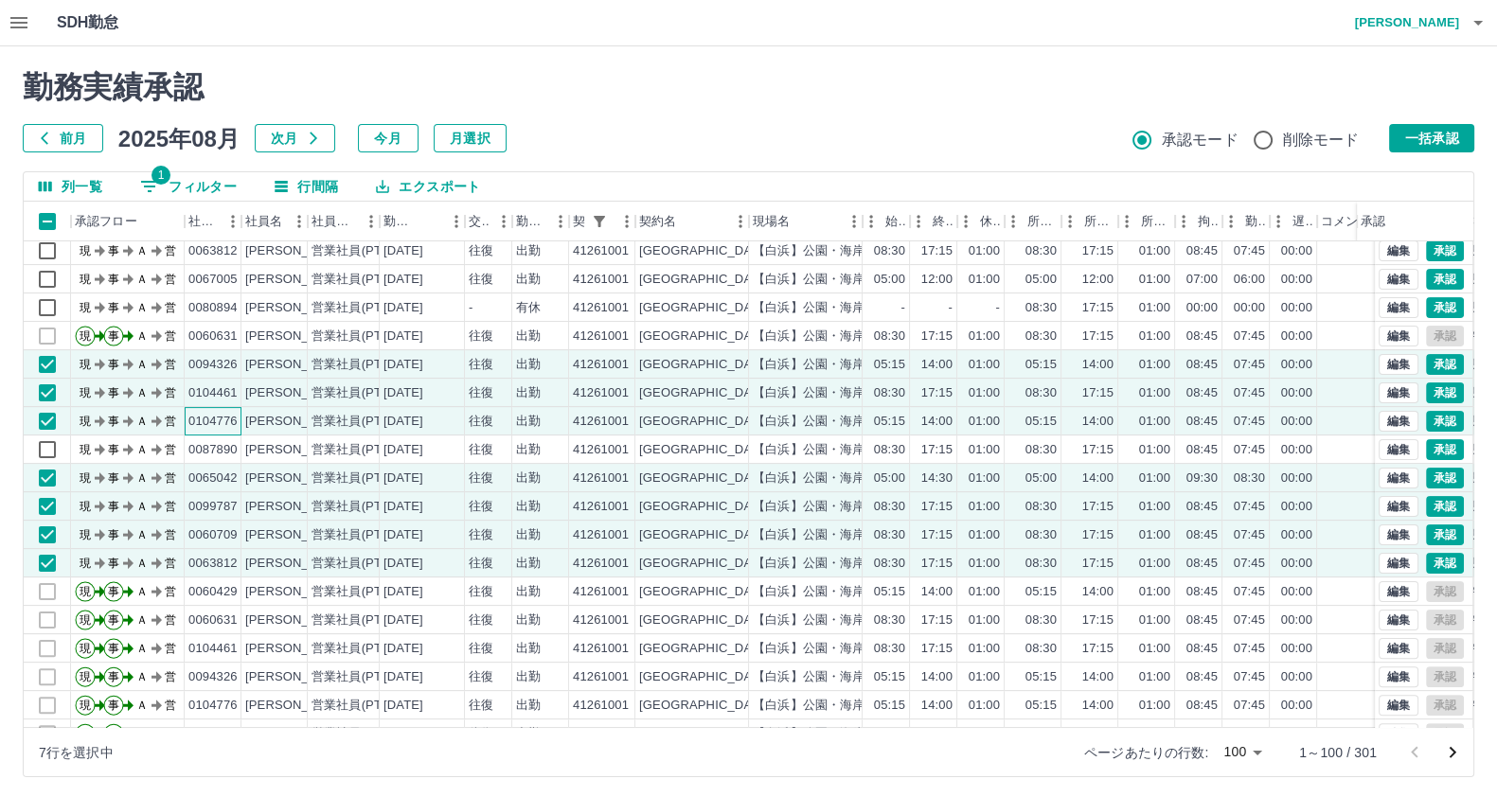
drag, startPoint x: 240, startPoint y: 423, endPoint x: 231, endPoint y: 440, distance: 19.1
click at [239, 426] on div "0104776" at bounding box center [213, 421] width 57 height 28
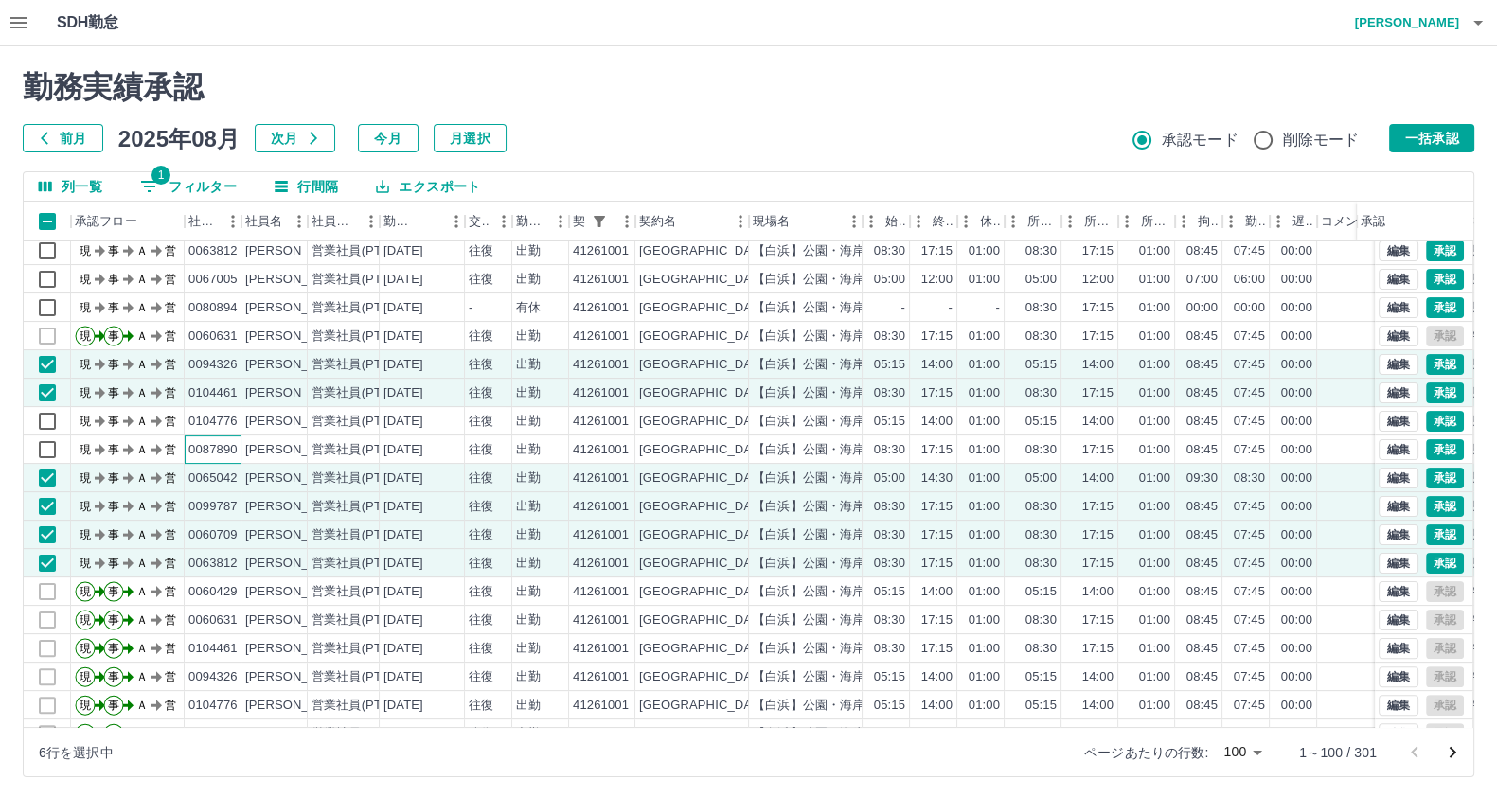
click at [231, 441] on div "0087890" at bounding box center [212, 450] width 49 height 18
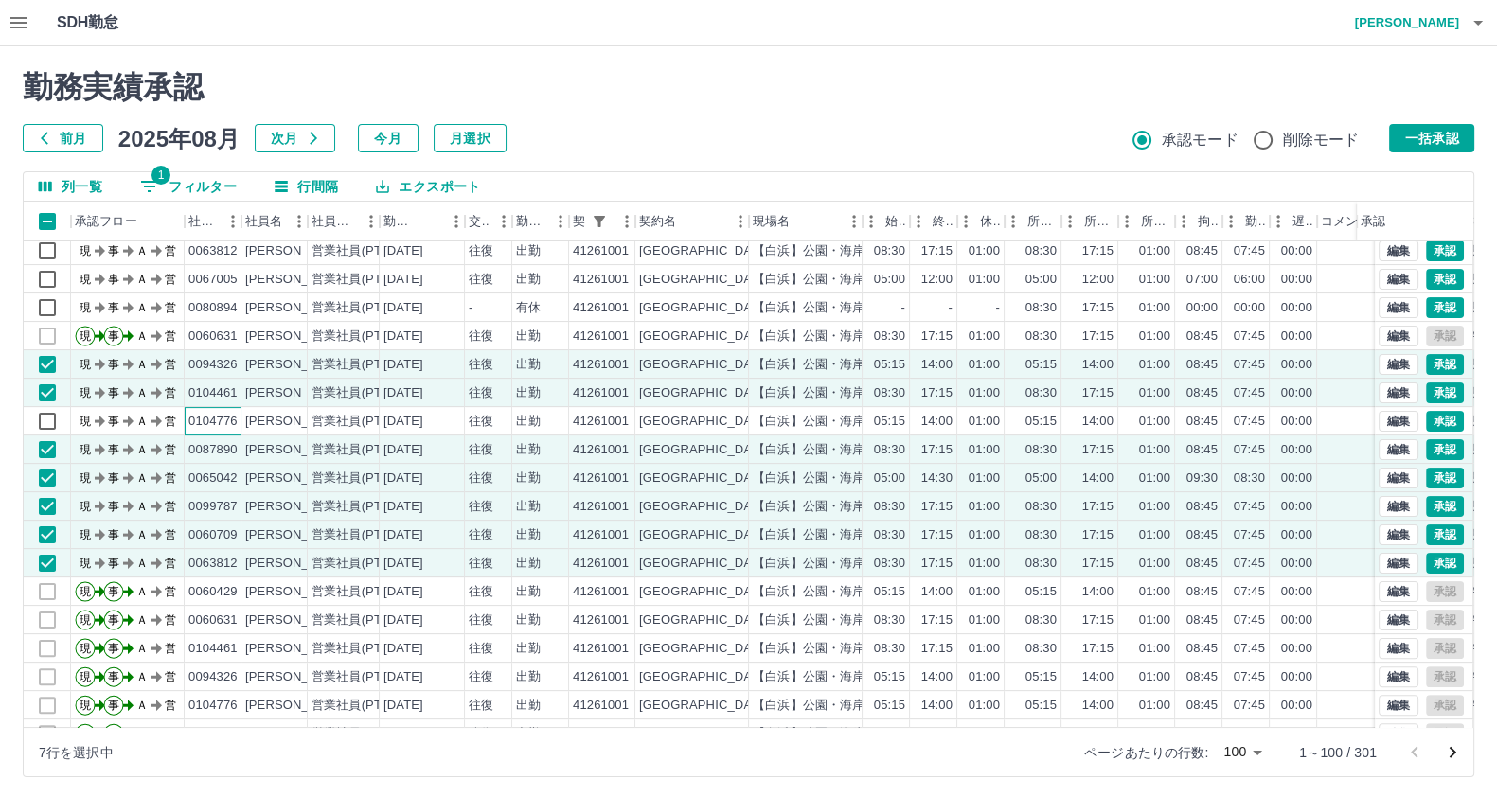
click at [234, 420] on div "0104776" at bounding box center [212, 422] width 49 height 18
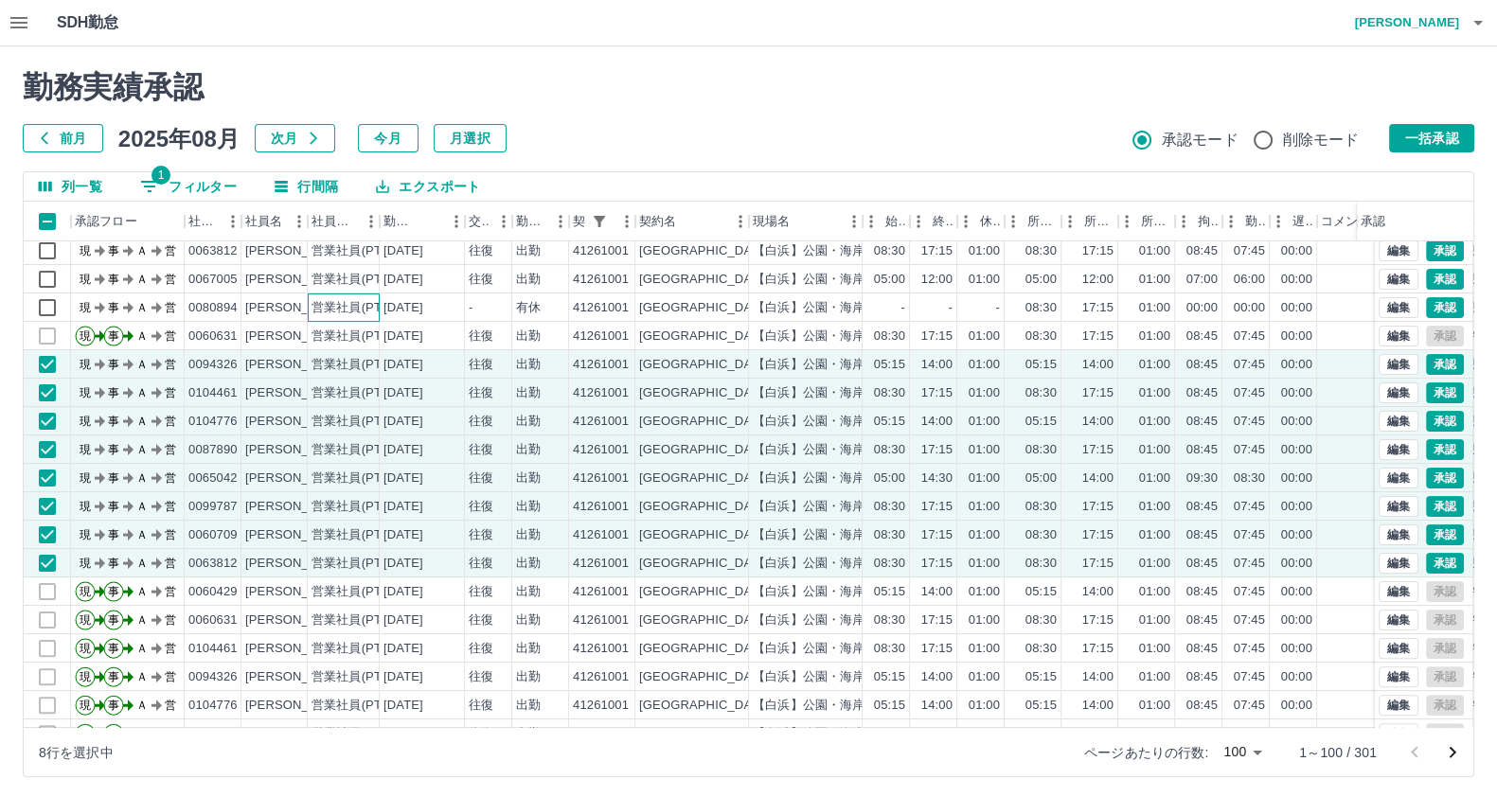
click at [326, 319] on div "営業社員(PT契約)" at bounding box center [344, 307] width 72 height 28
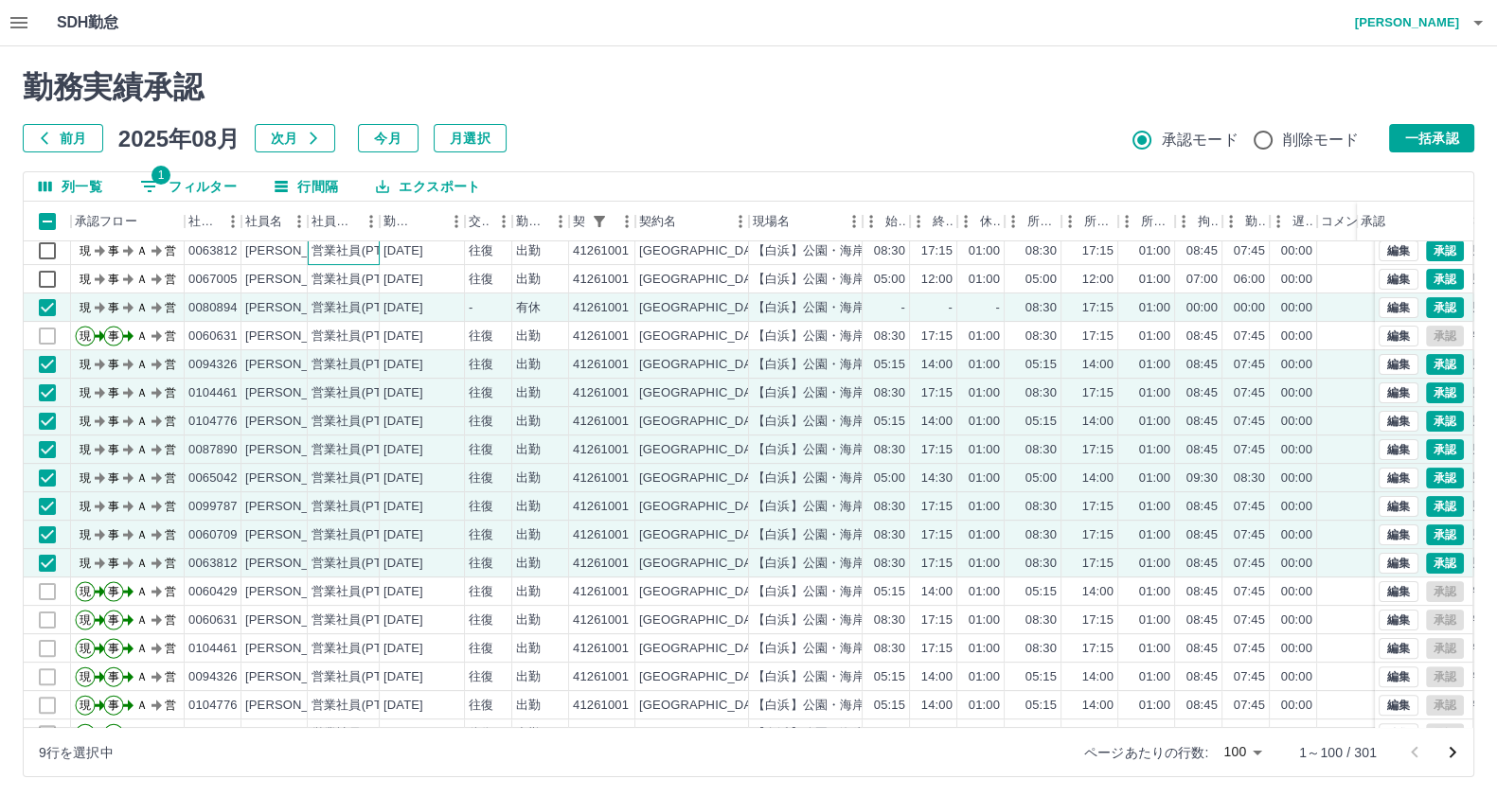
click at [341, 258] on div "営業社員(PT契約)" at bounding box center [344, 251] width 72 height 28
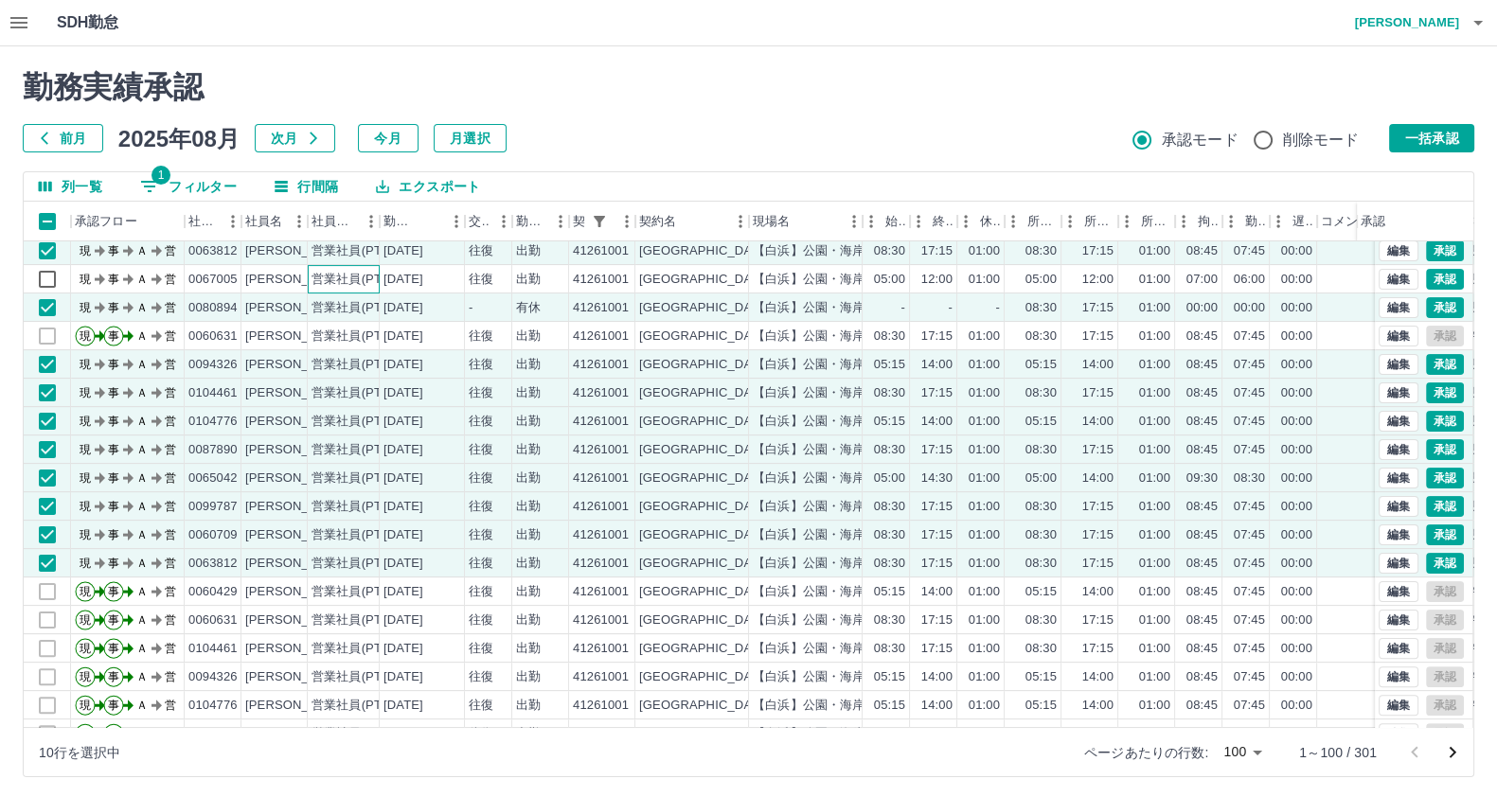
click at [345, 284] on div "営業社員(PT契約)" at bounding box center [360, 280] width 99 height 18
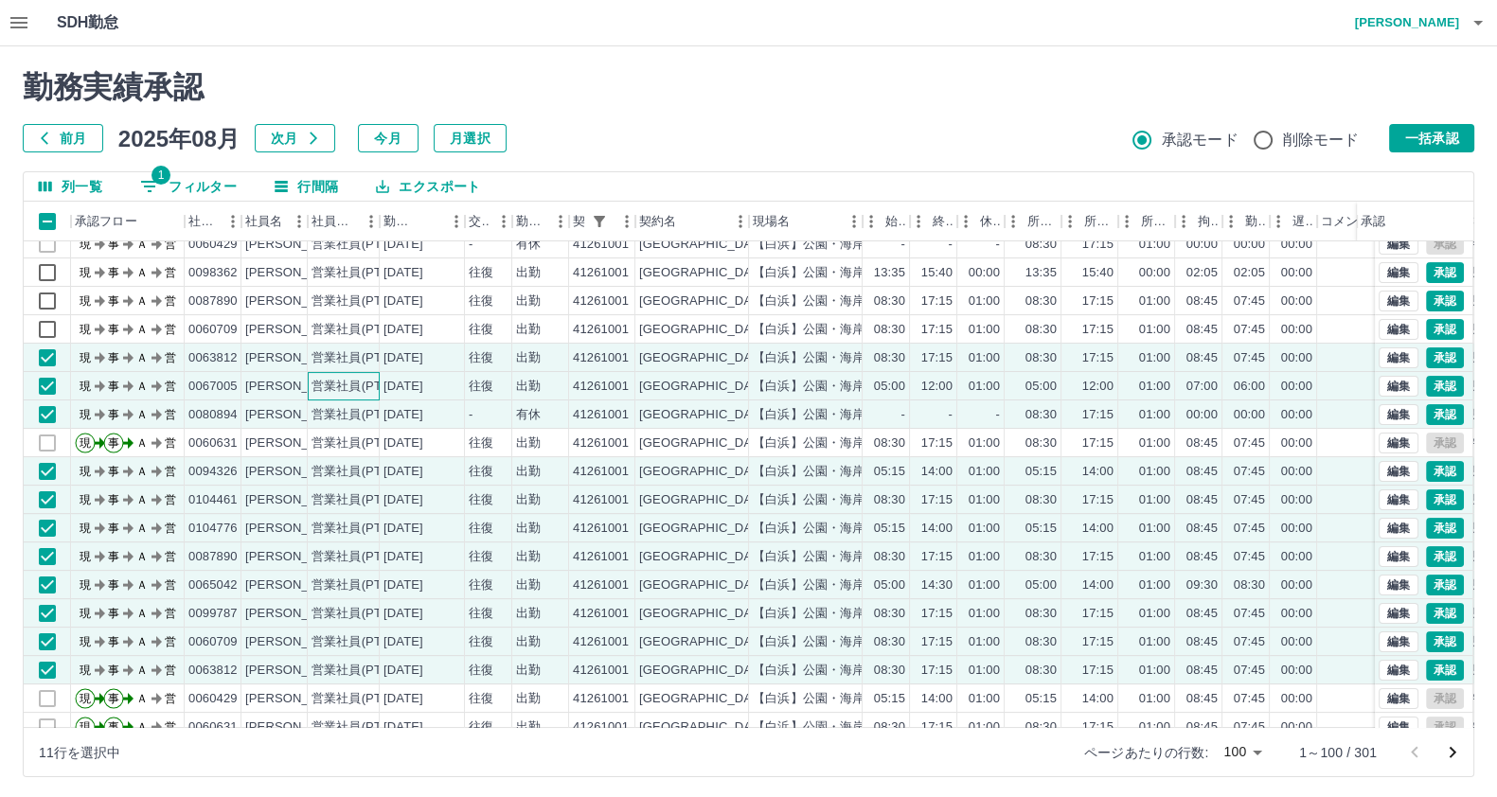
scroll to position [596, 0]
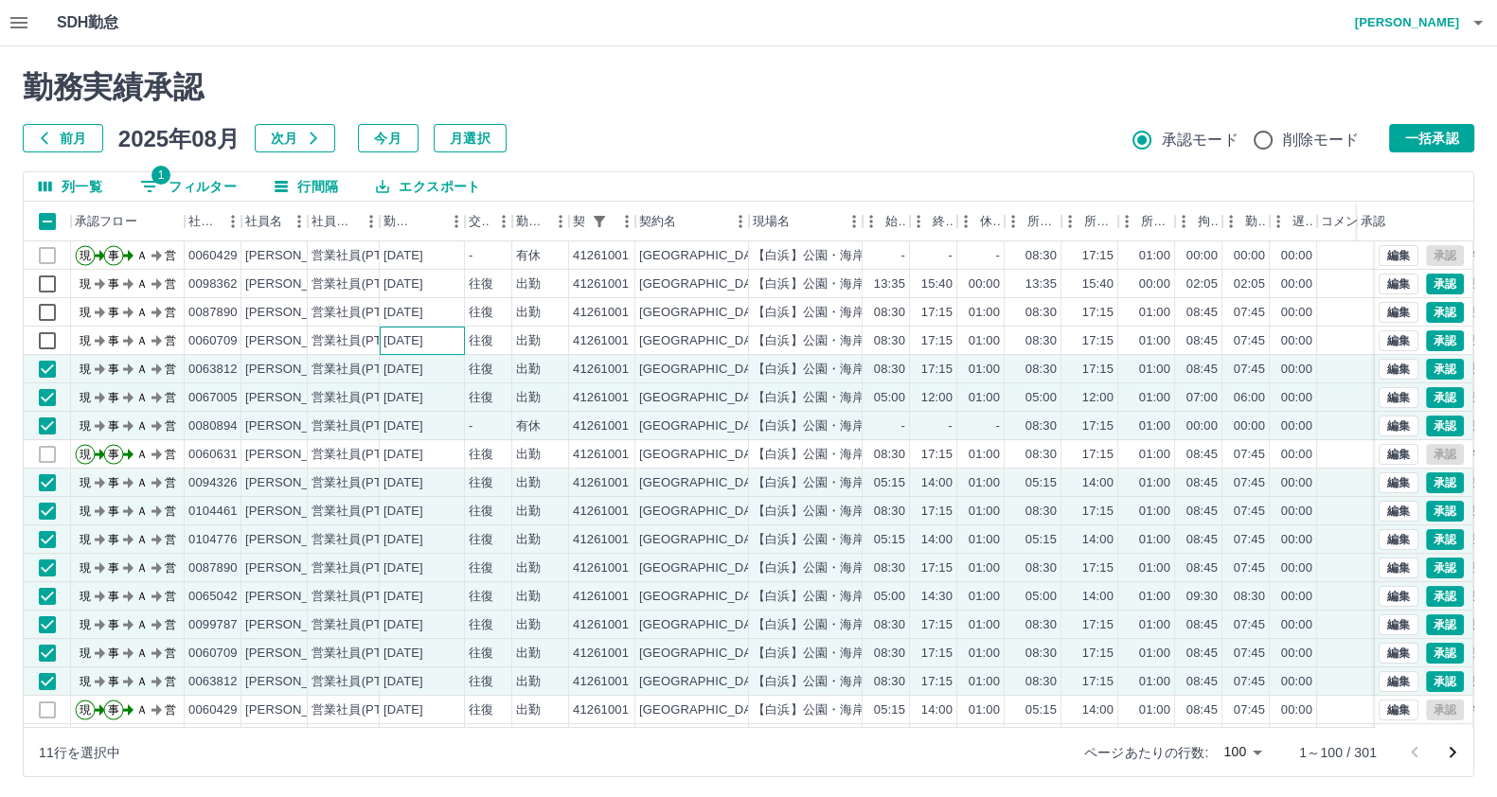
click at [420, 344] on div "[DATE]" at bounding box center [403, 341] width 40 height 18
click at [419, 319] on div "[DATE]" at bounding box center [403, 313] width 40 height 18
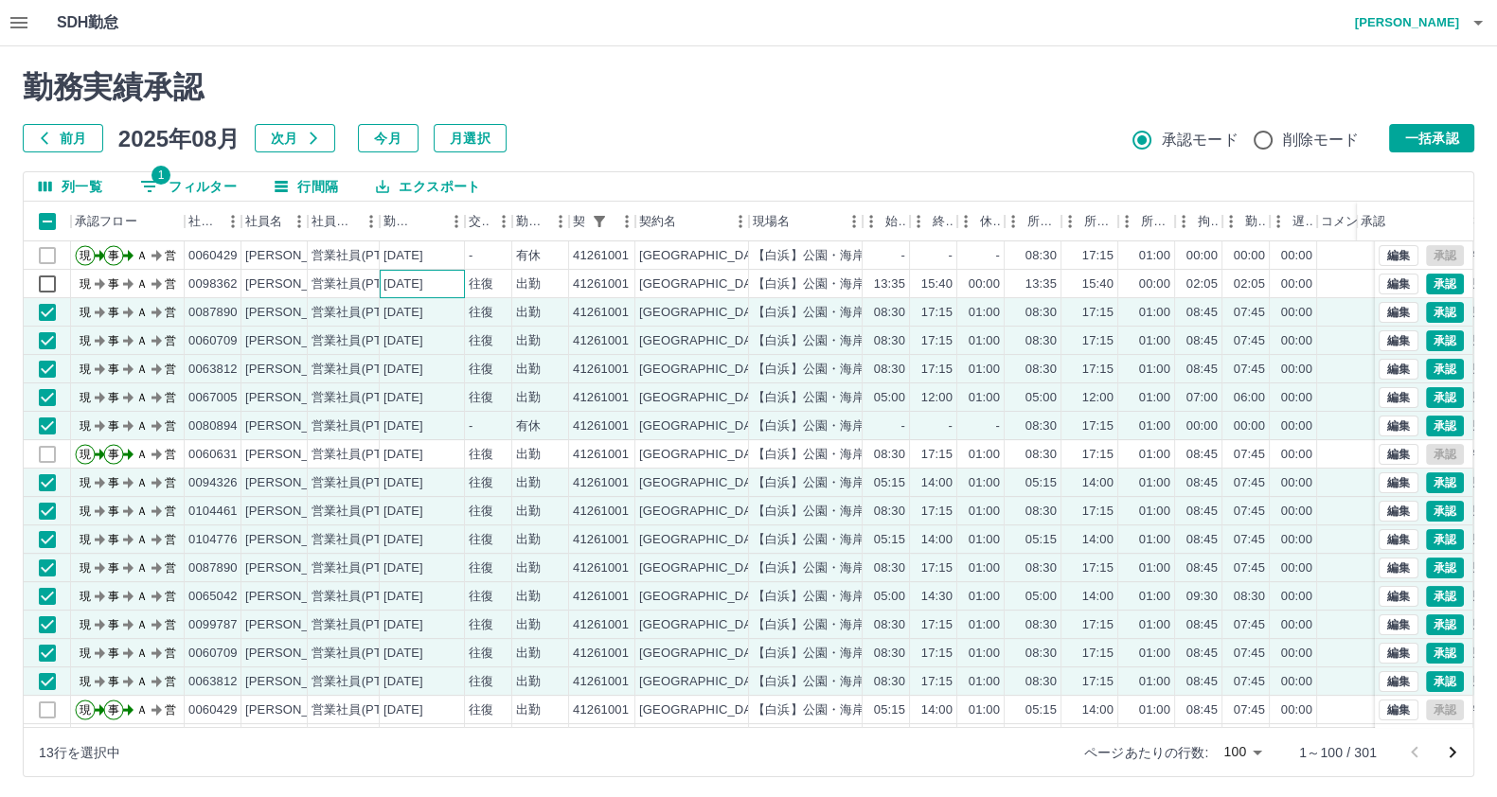
click at [410, 289] on div "[DATE]" at bounding box center [403, 285] width 40 height 18
click at [407, 263] on div "[DATE]" at bounding box center [422, 255] width 85 height 28
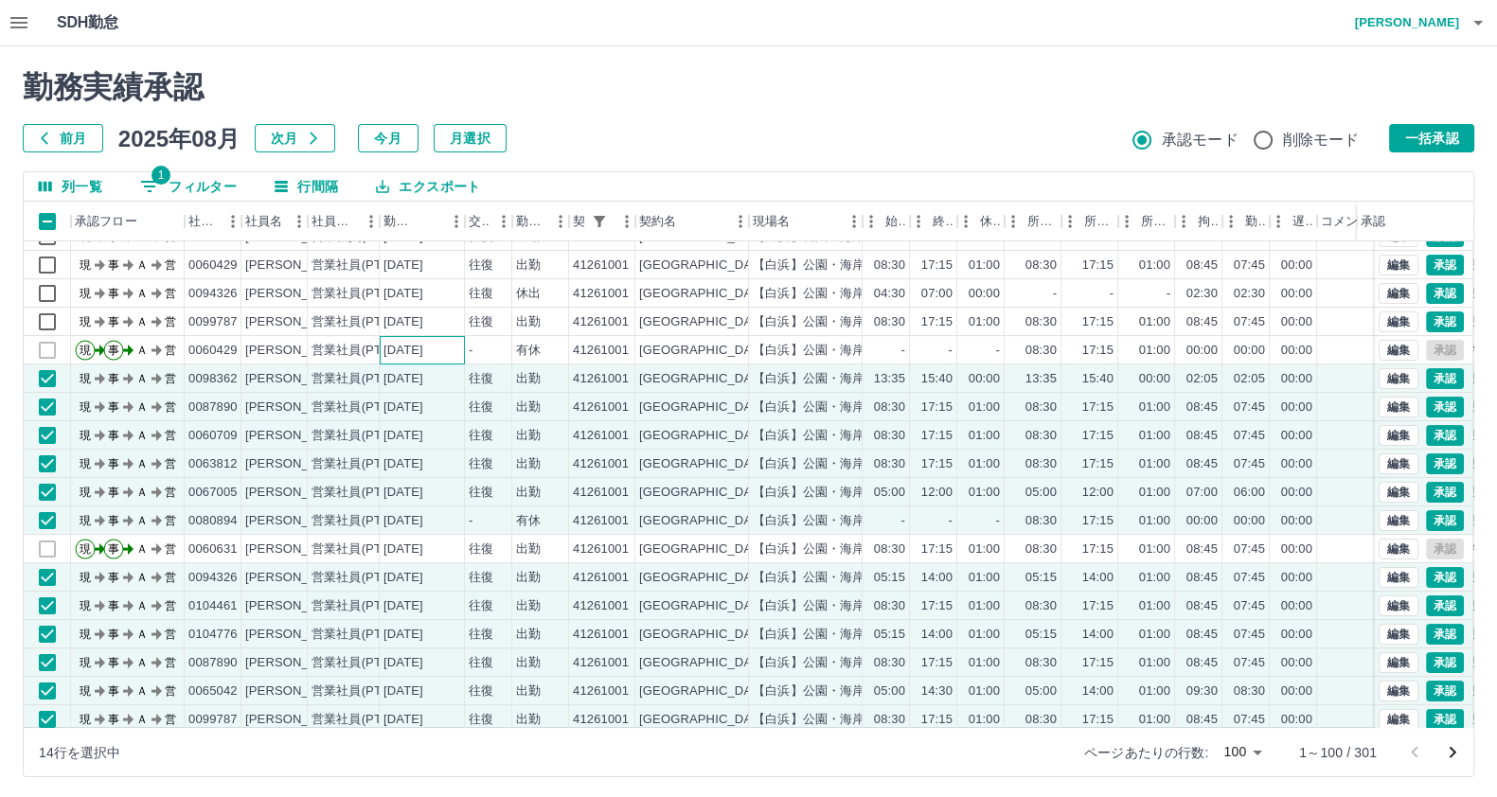
scroll to position [478, 0]
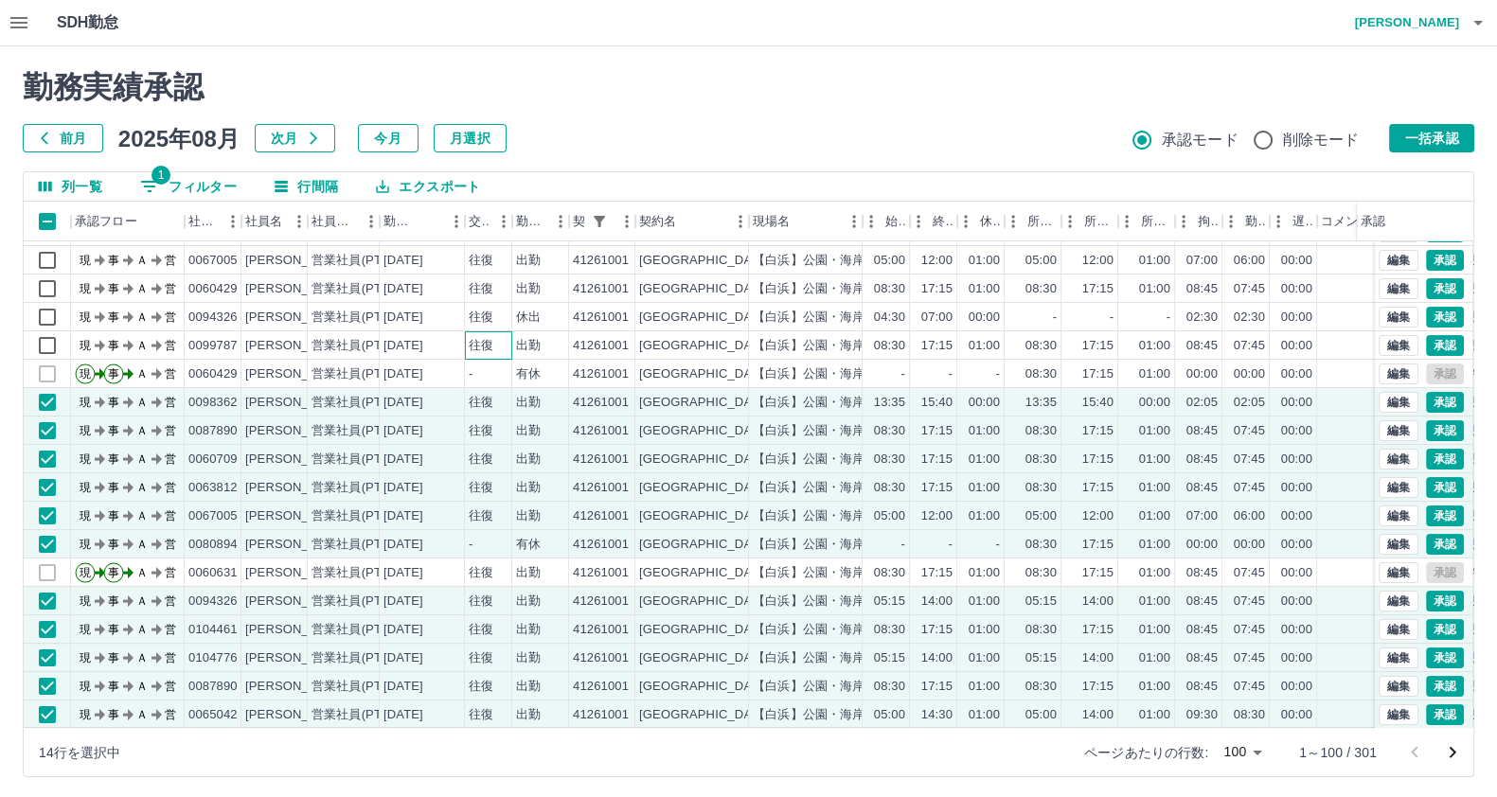
click at [472, 333] on div "往復" at bounding box center [488, 345] width 47 height 28
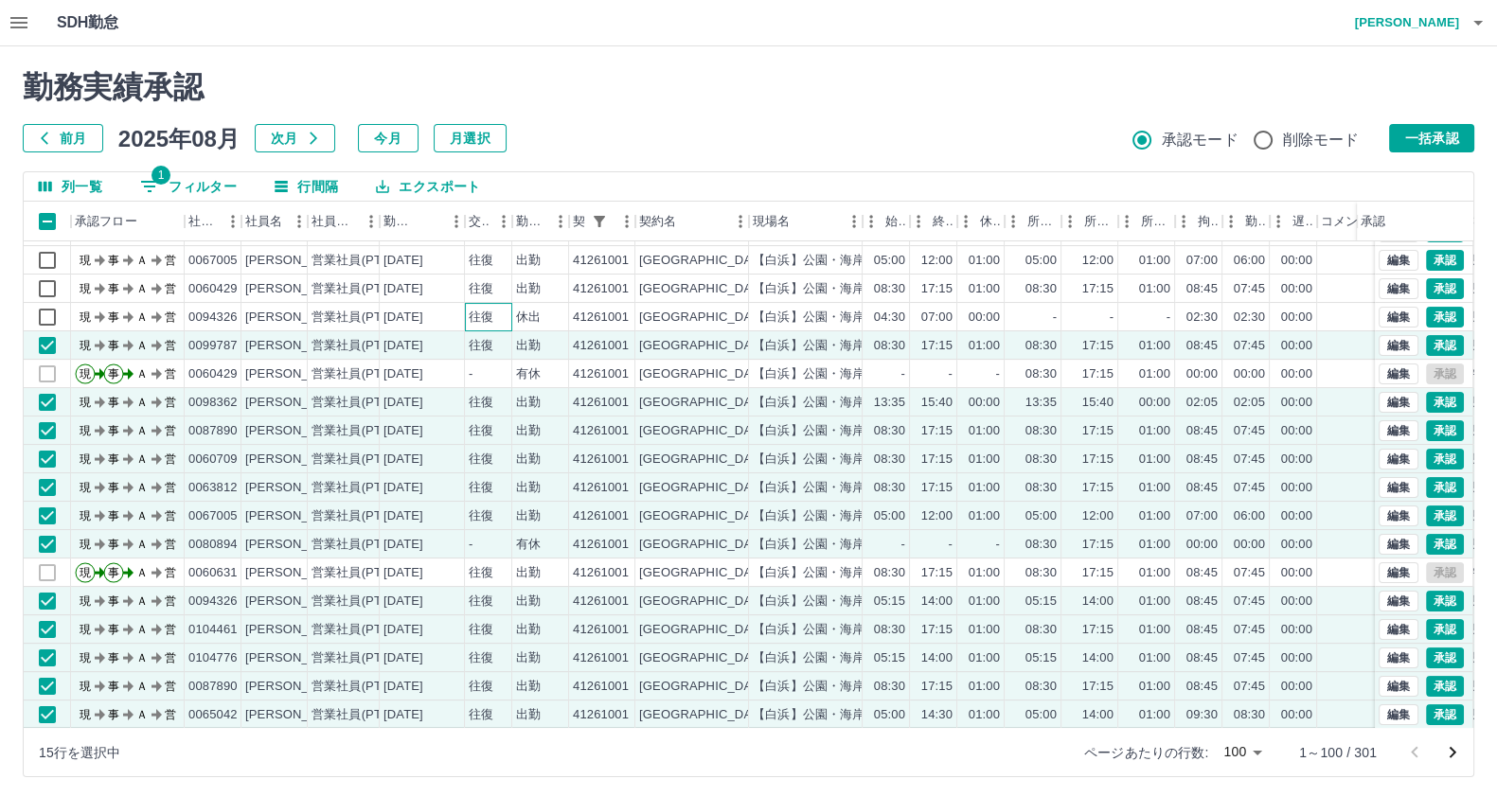
click at [470, 310] on div "往復" at bounding box center [481, 318] width 25 height 18
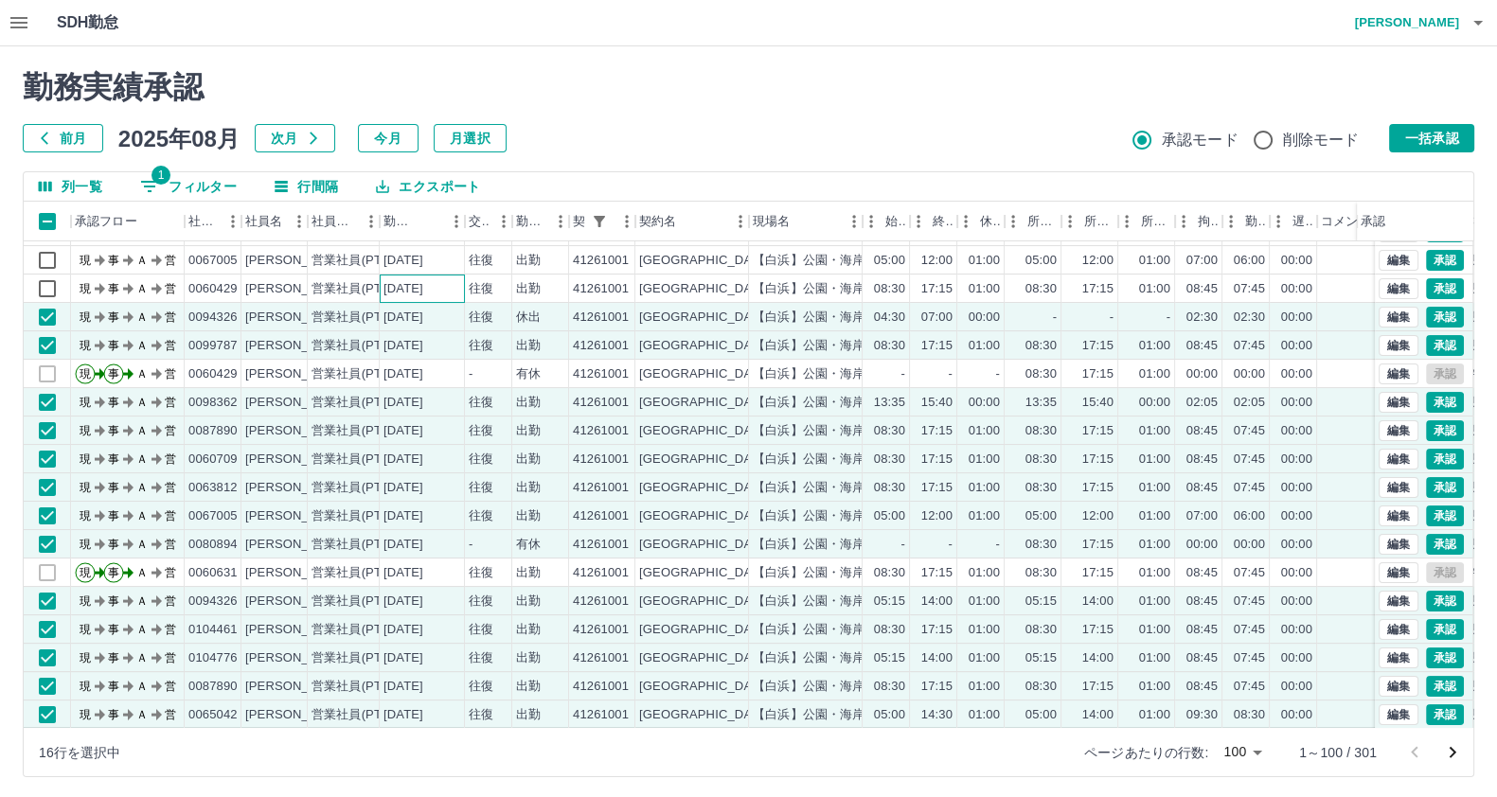
click at [458, 281] on div "[DATE]" at bounding box center [422, 289] width 85 height 28
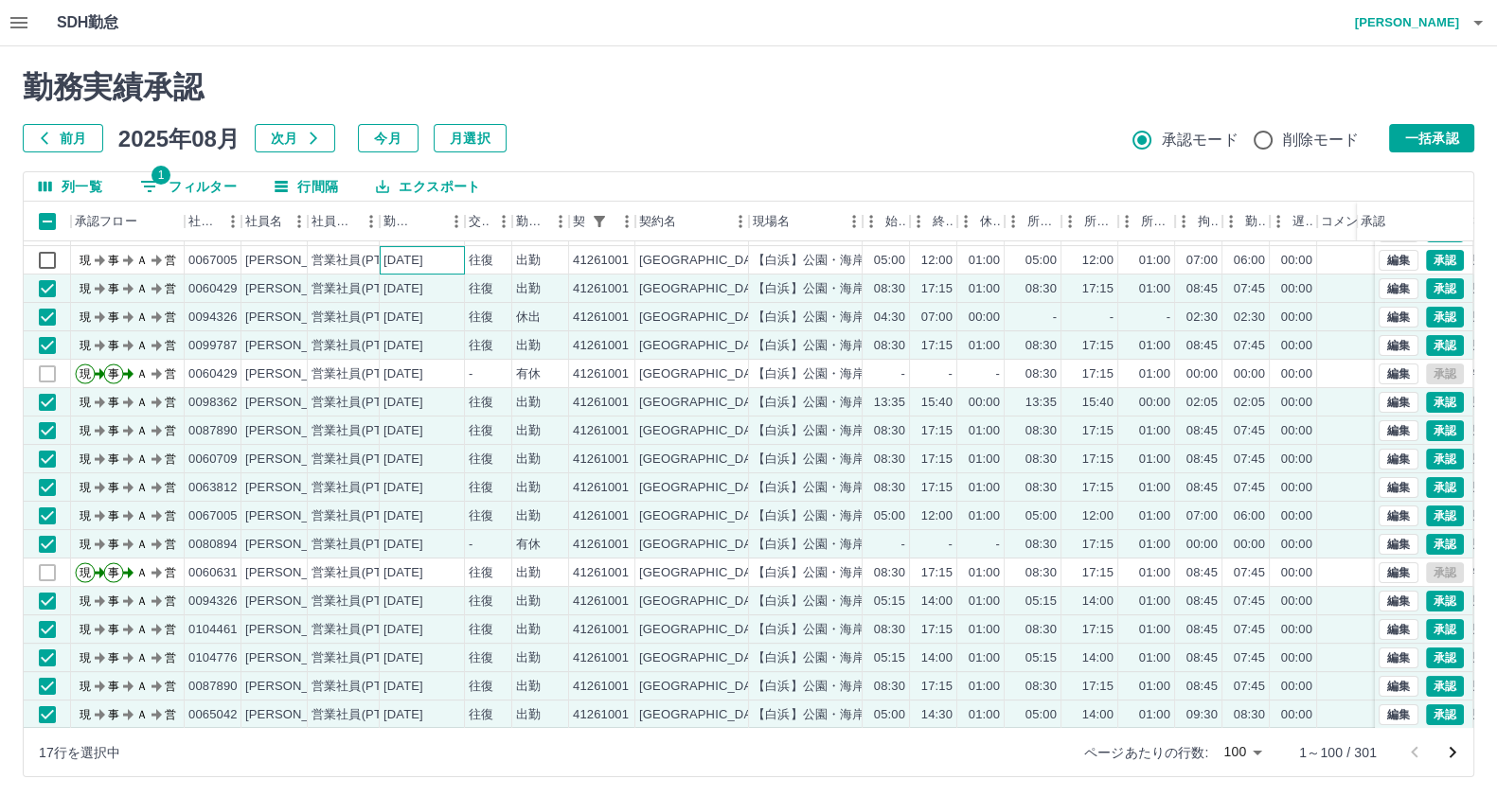
click at [450, 263] on div "[DATE]" at bounding box center [422, 260] width 85 height 28
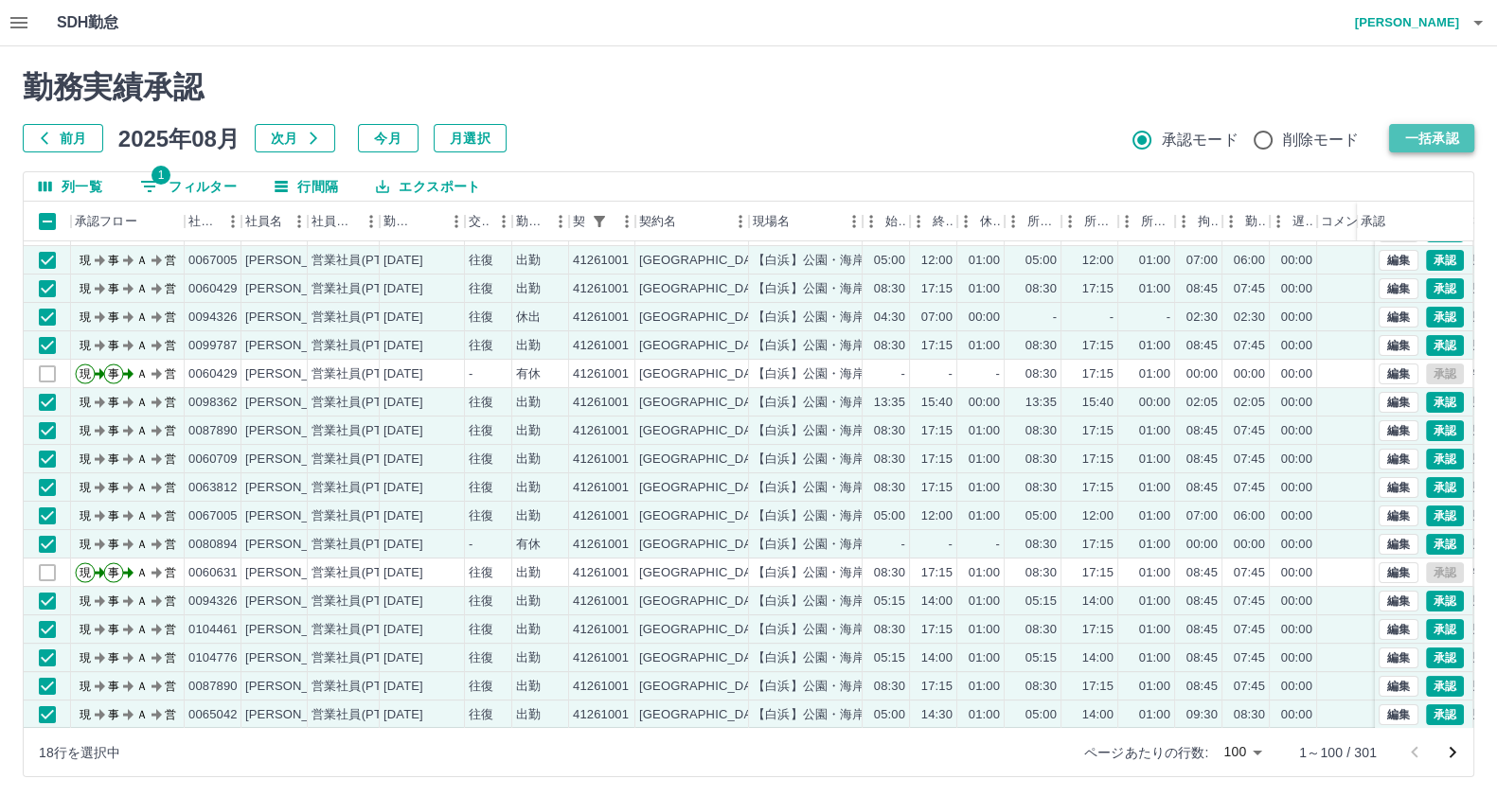
click at [1415, 141] on button "一括承認" at bounding box center [1431, 138] width 85 height 28
click at [1432, 168] on div "勤務実績承認 前月 2025年08月 次月 今月 月選択 承認モード 削除モード 一括承認 列一覧 1 フィルター 行間隔 エクスポート 承認フロー 社員番号…" at bounding box center [748, 423] width 1497 height 754
click at [1439, 139] on button "一括承認" at bounding box center [1431, 138] width 85 height 28
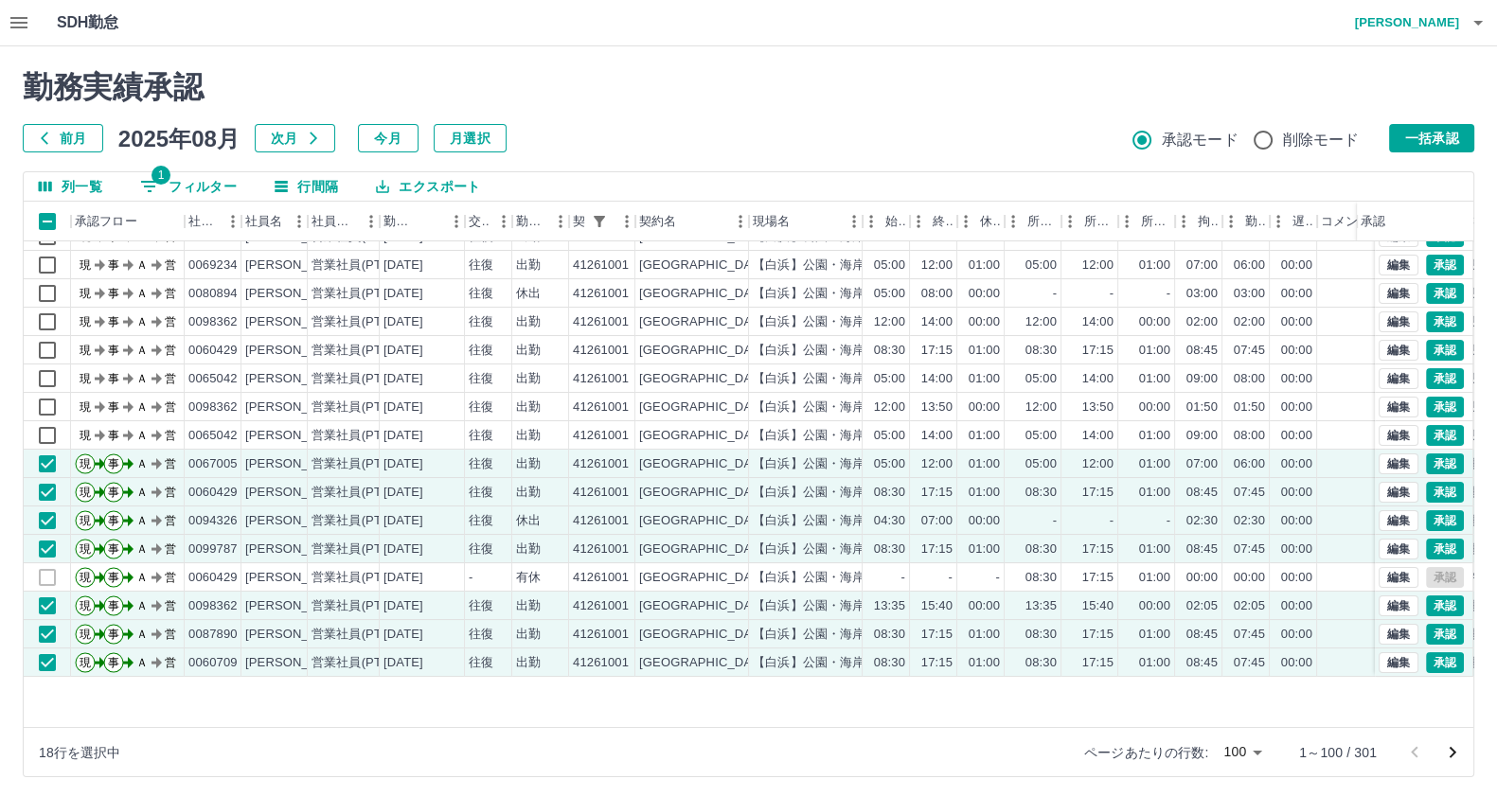
scroll to position [123, 0]
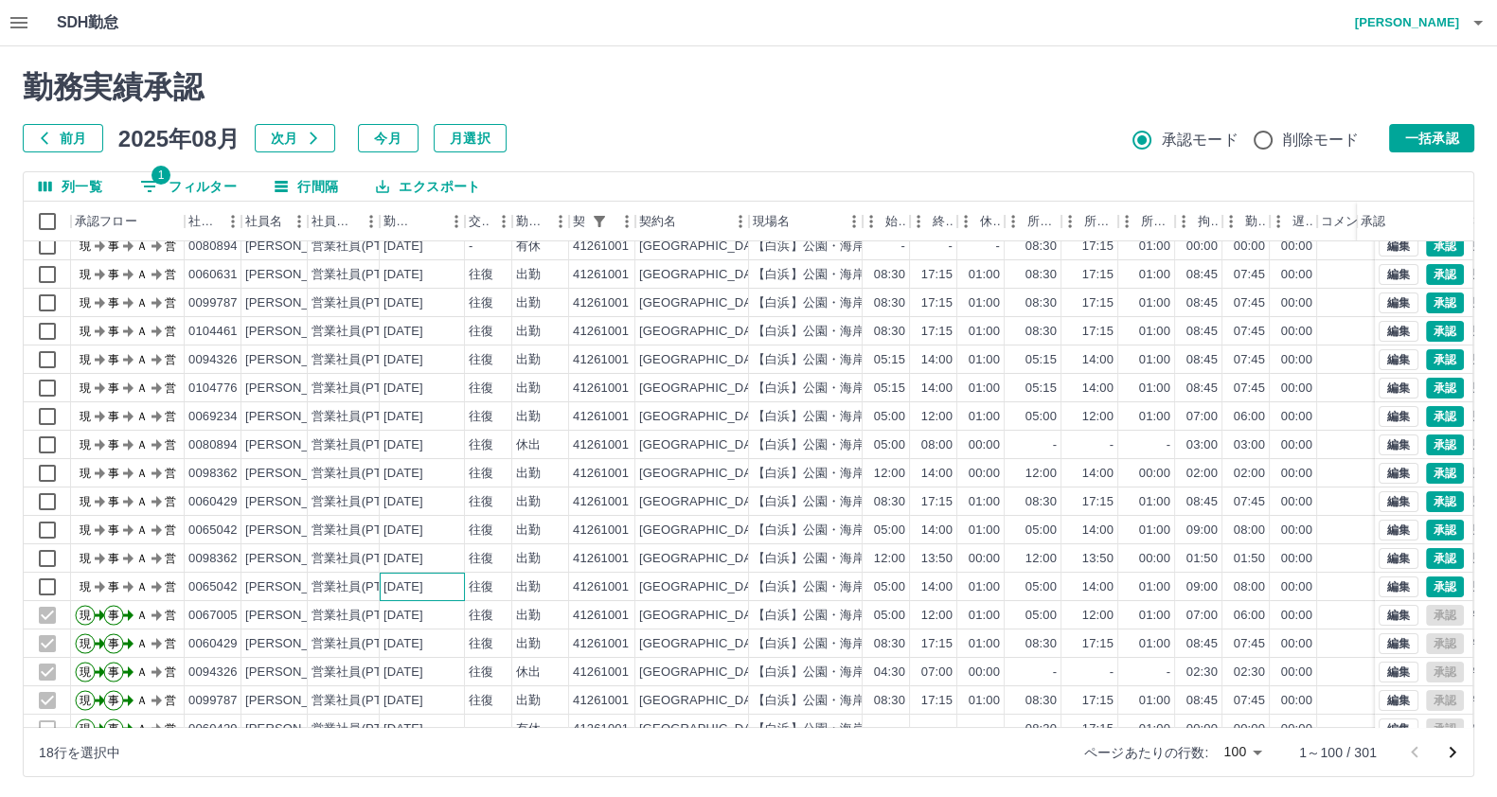
click at [383, 592] on div "[DATE]" at bounding box center [403, 587] width 40 height 18
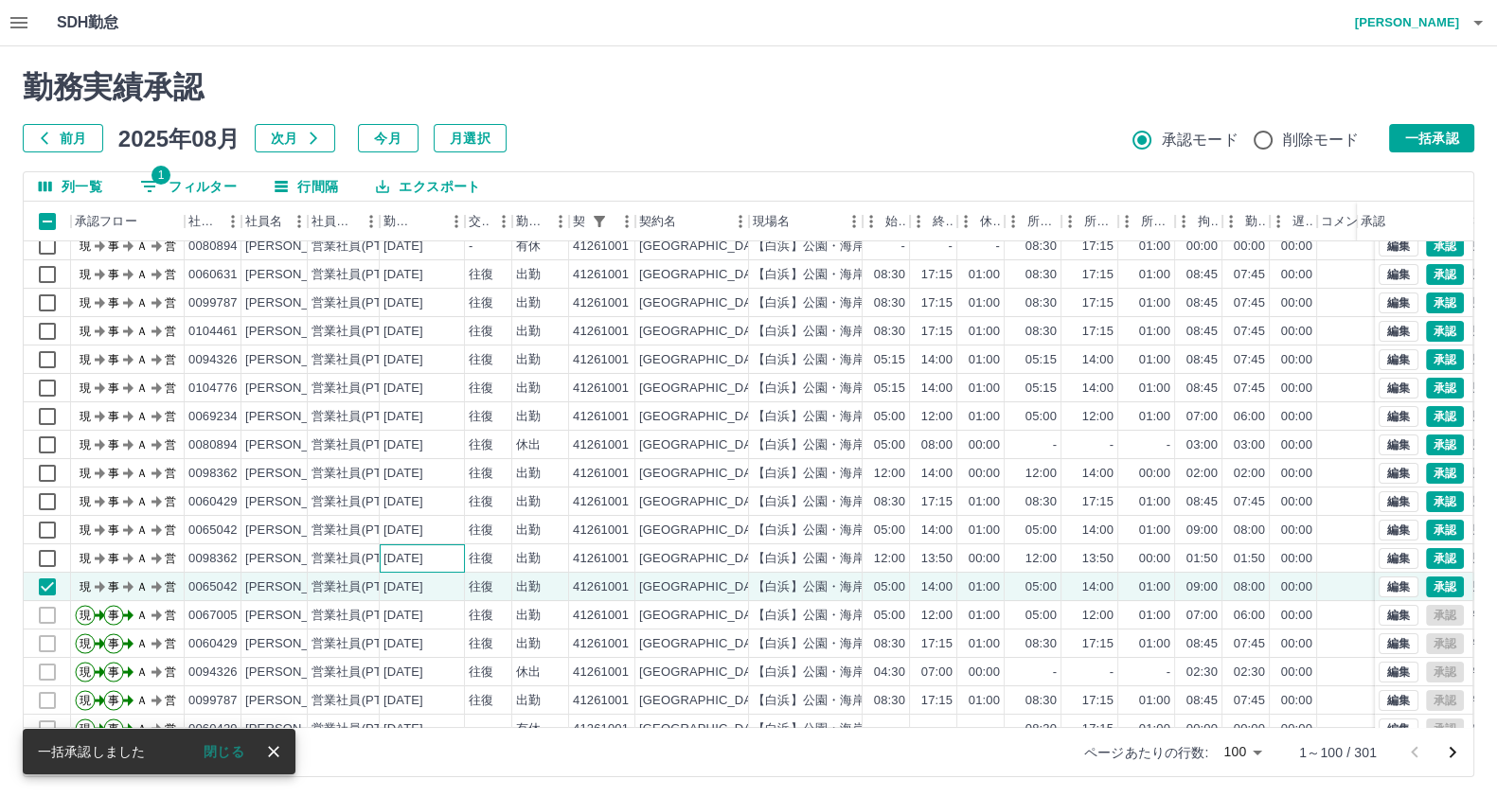
click at [390, 550] on div "[DATE]" at bounding box center [403, 559] width 40 height 18
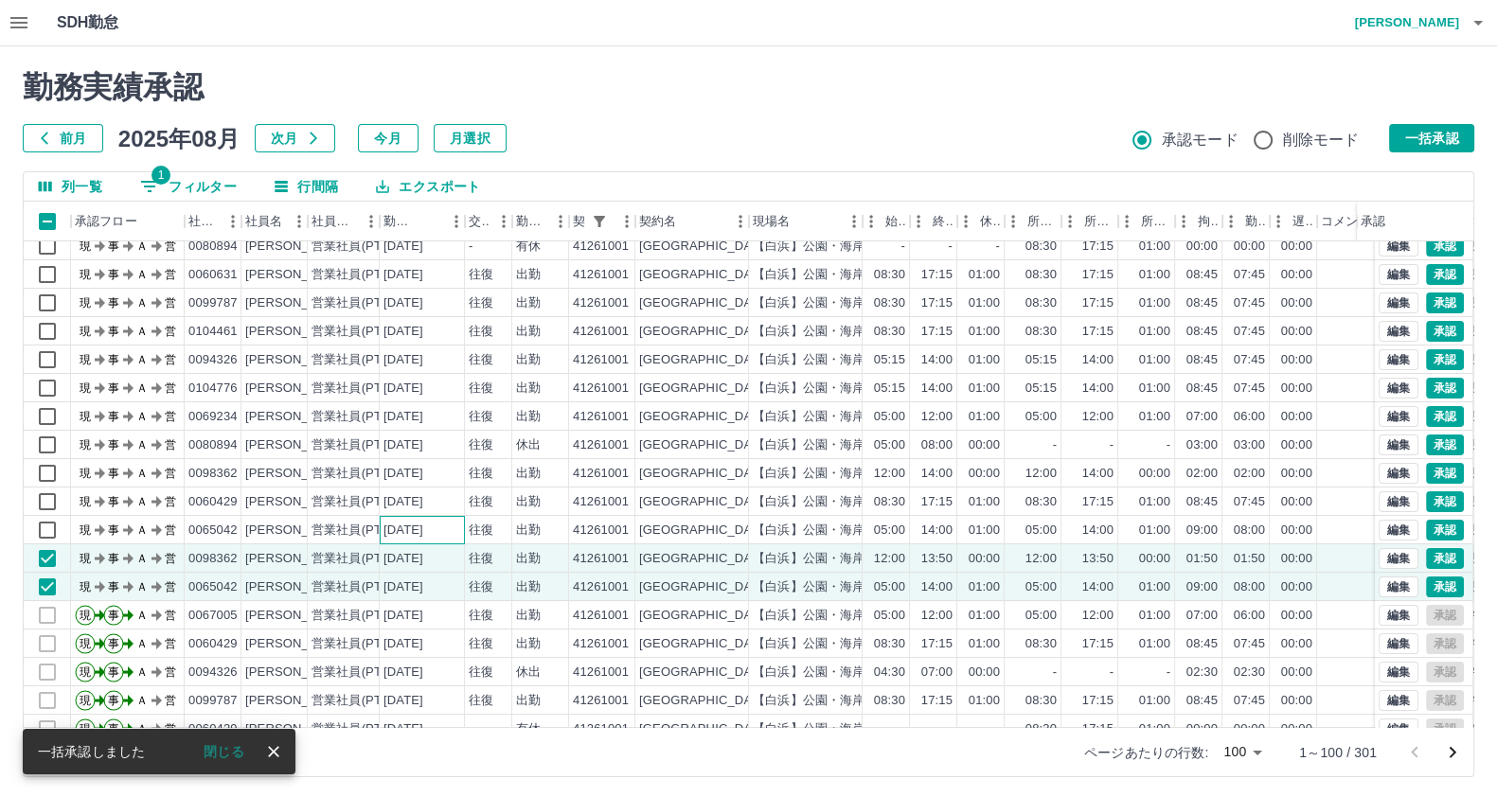
click at [400, 523] on div "[DATE]" at bounding box center [403, 531] width 40 height 18
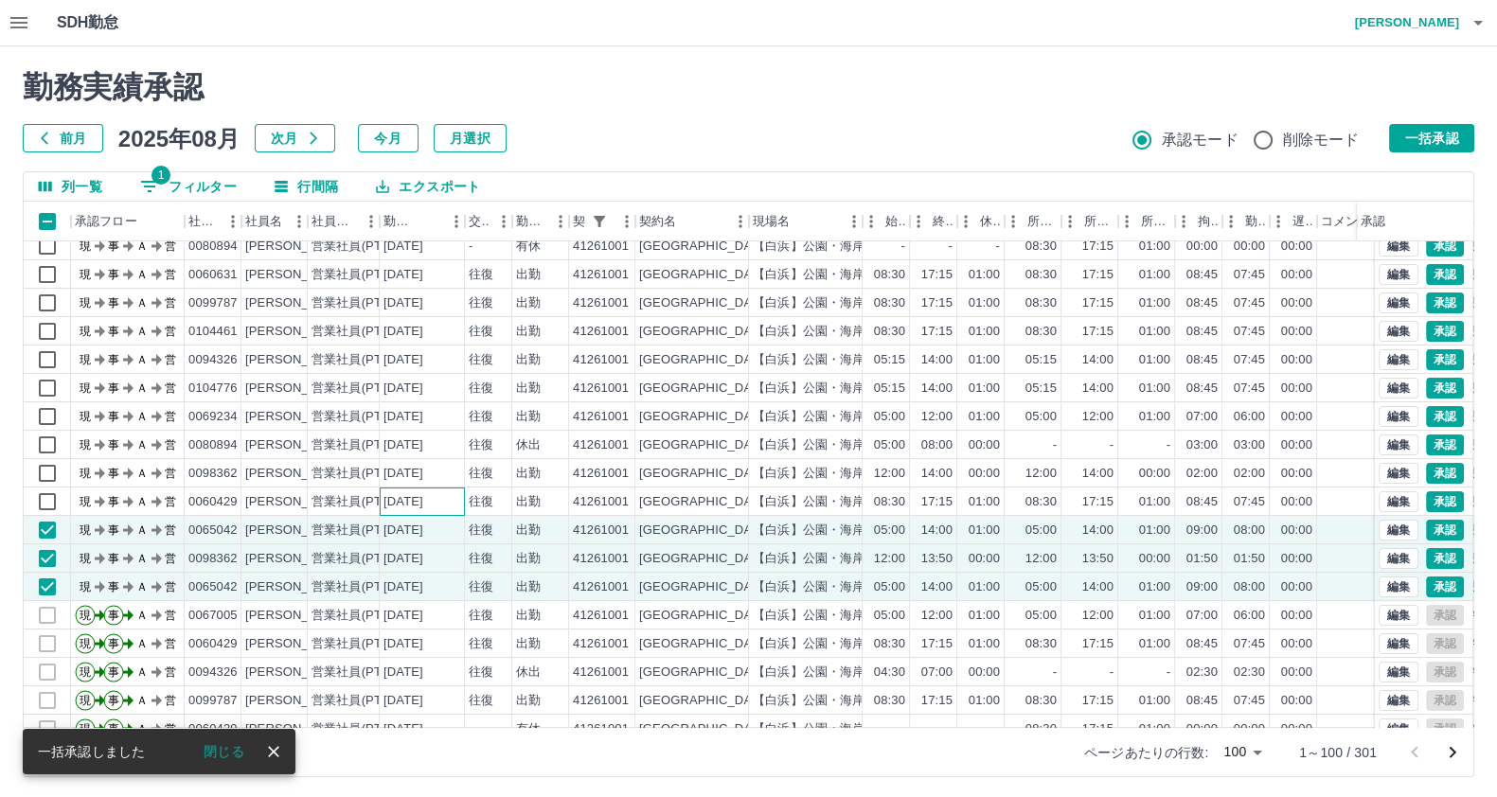
click at [398, 499] on div "[DATE]" at bounding box center [403, 502] width 40 height 18
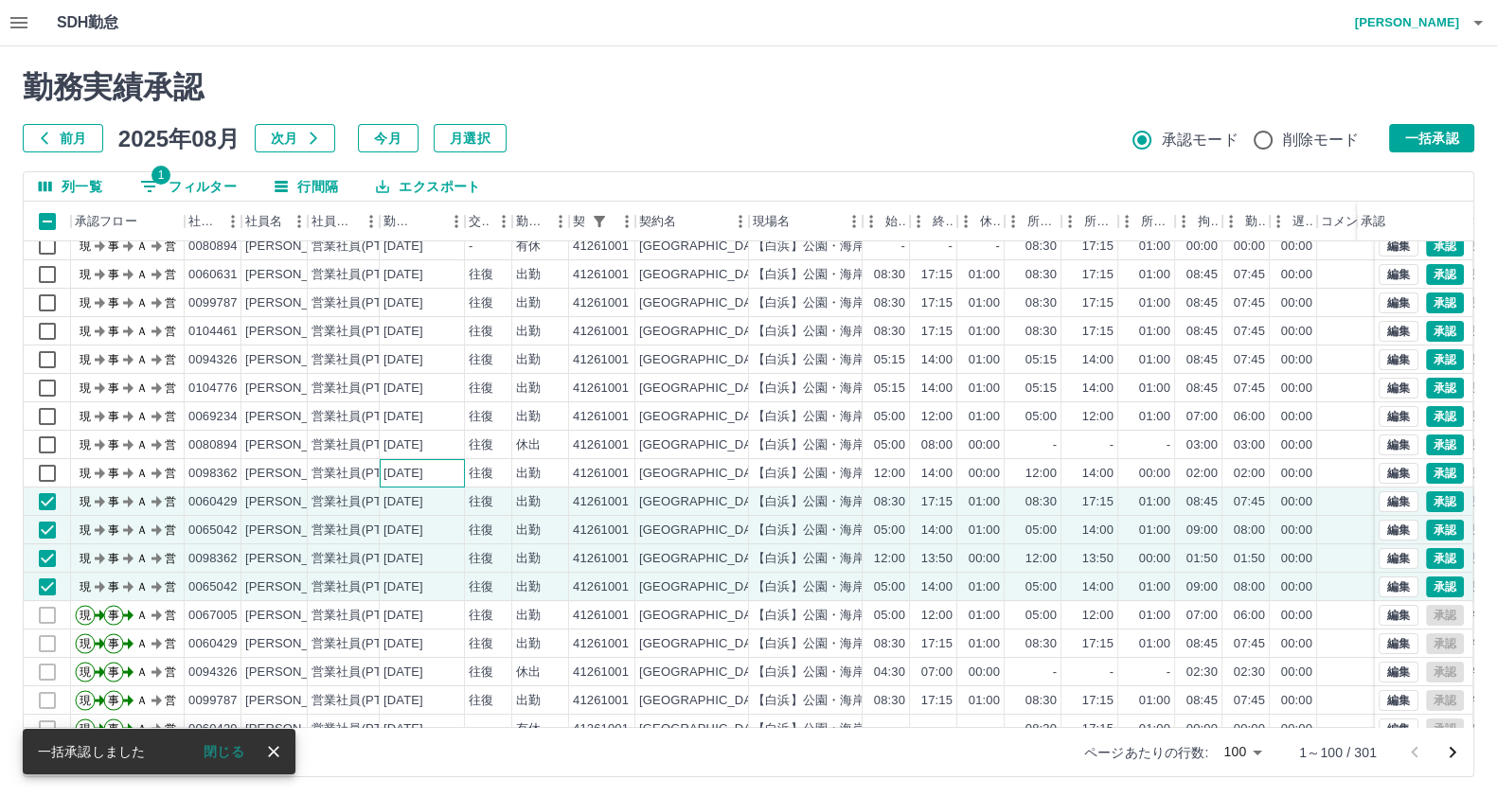
click at [397, 477] on div "[DATE]" at bounding box center [403, 474] width 40 height 18
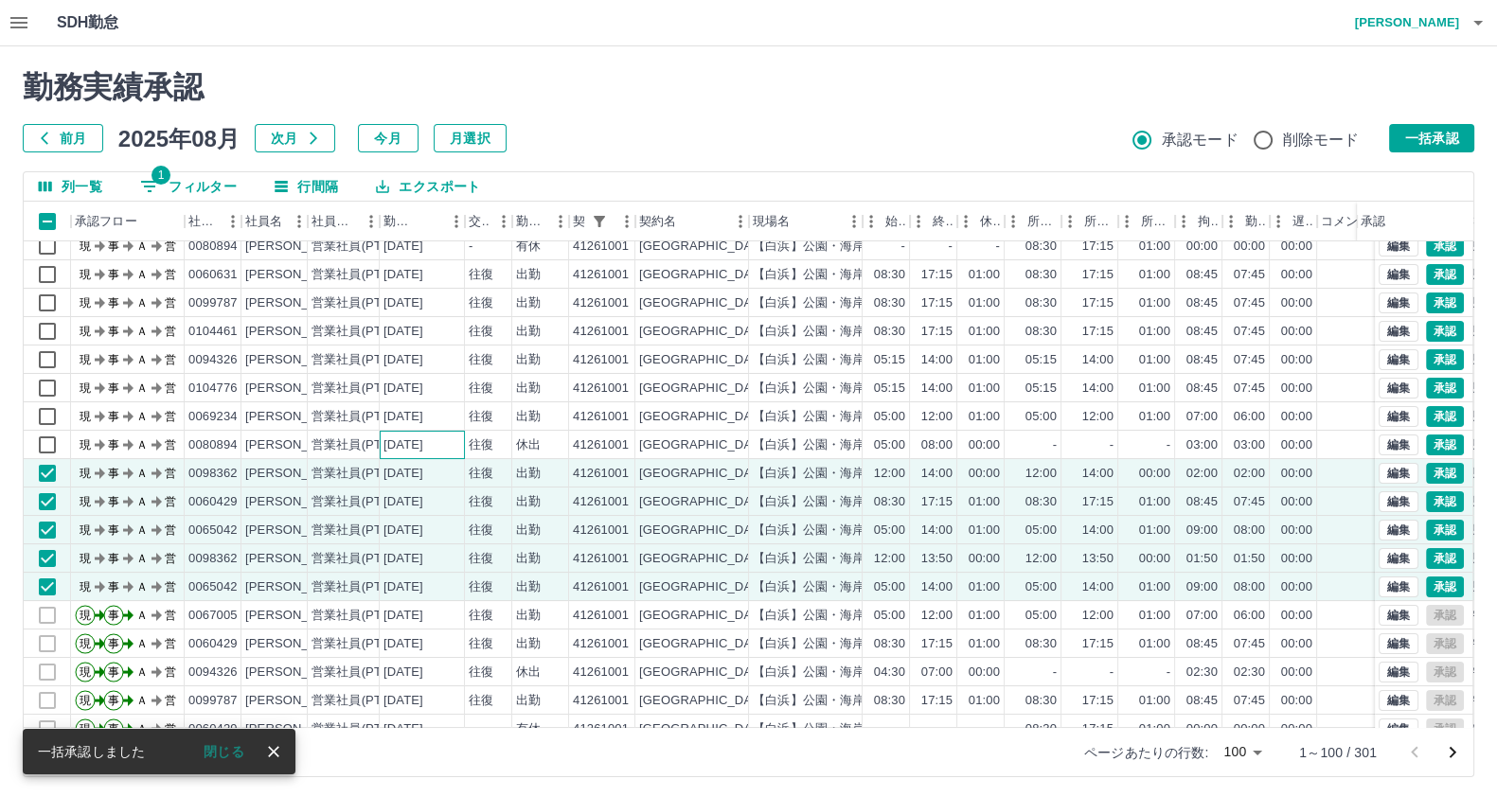
click at [401, 448] on div "[DATE]" at bounding box center [403, 445] width 40 height 18
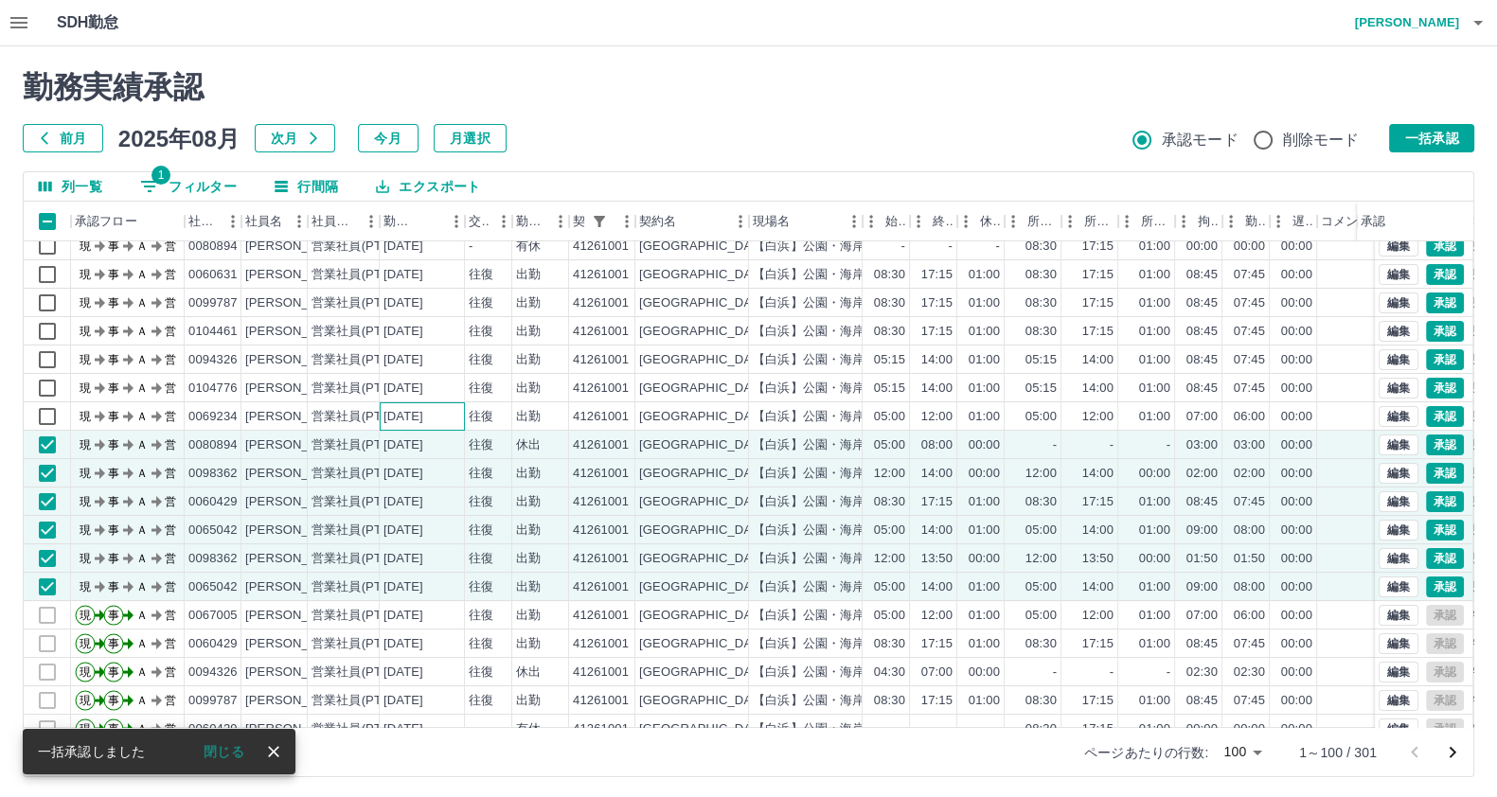
click at [403, 428] on div "[DATE]" at bounding box center [422, 416] width 85 height 28
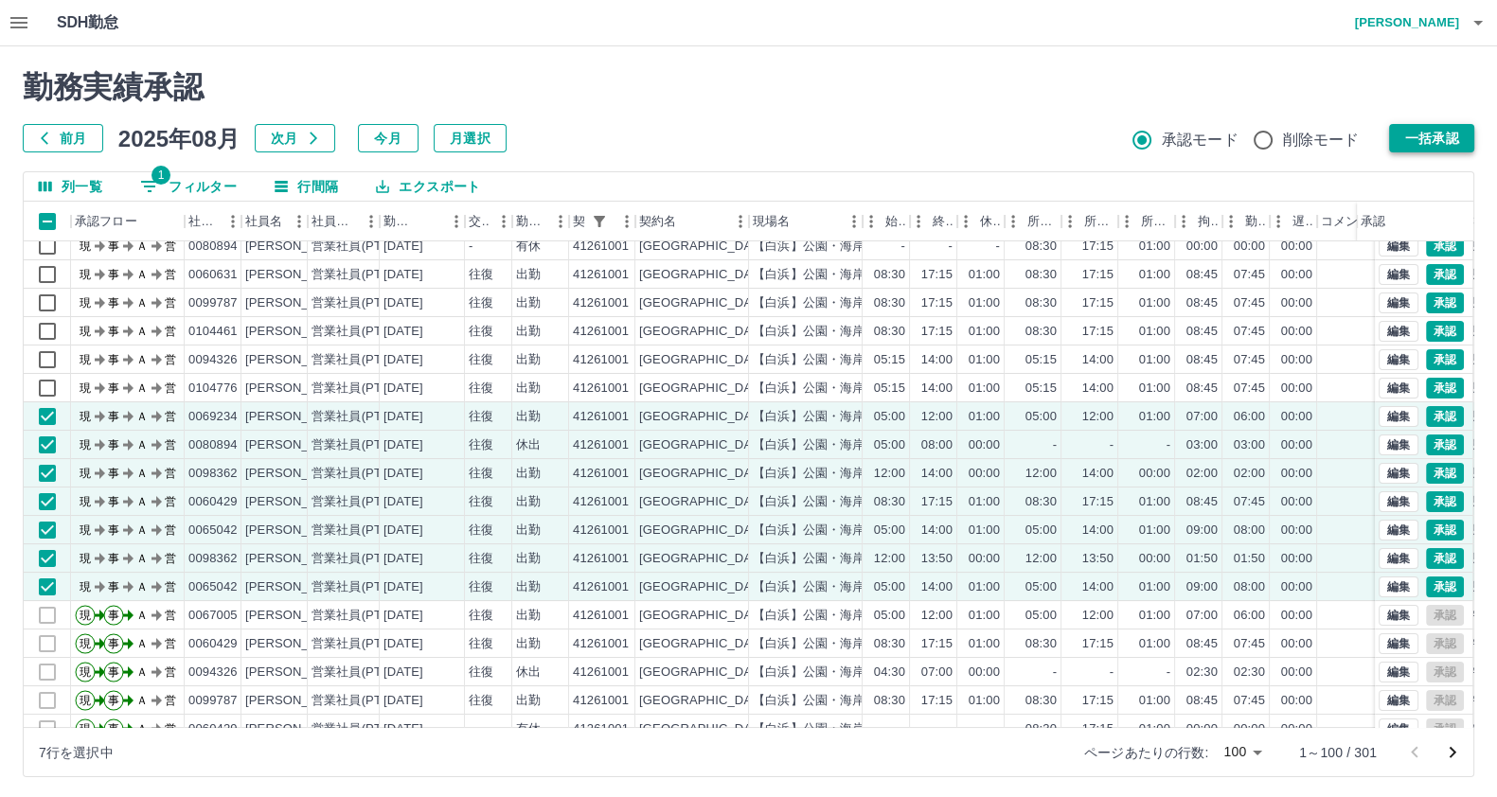
click at [1429, 130] on button "一括承認" at bounding box center [1431, 138] width 85 height 28
click at [1410, 133] on button "一括承認" at bounding box center [1431, 138] width 85 height 28
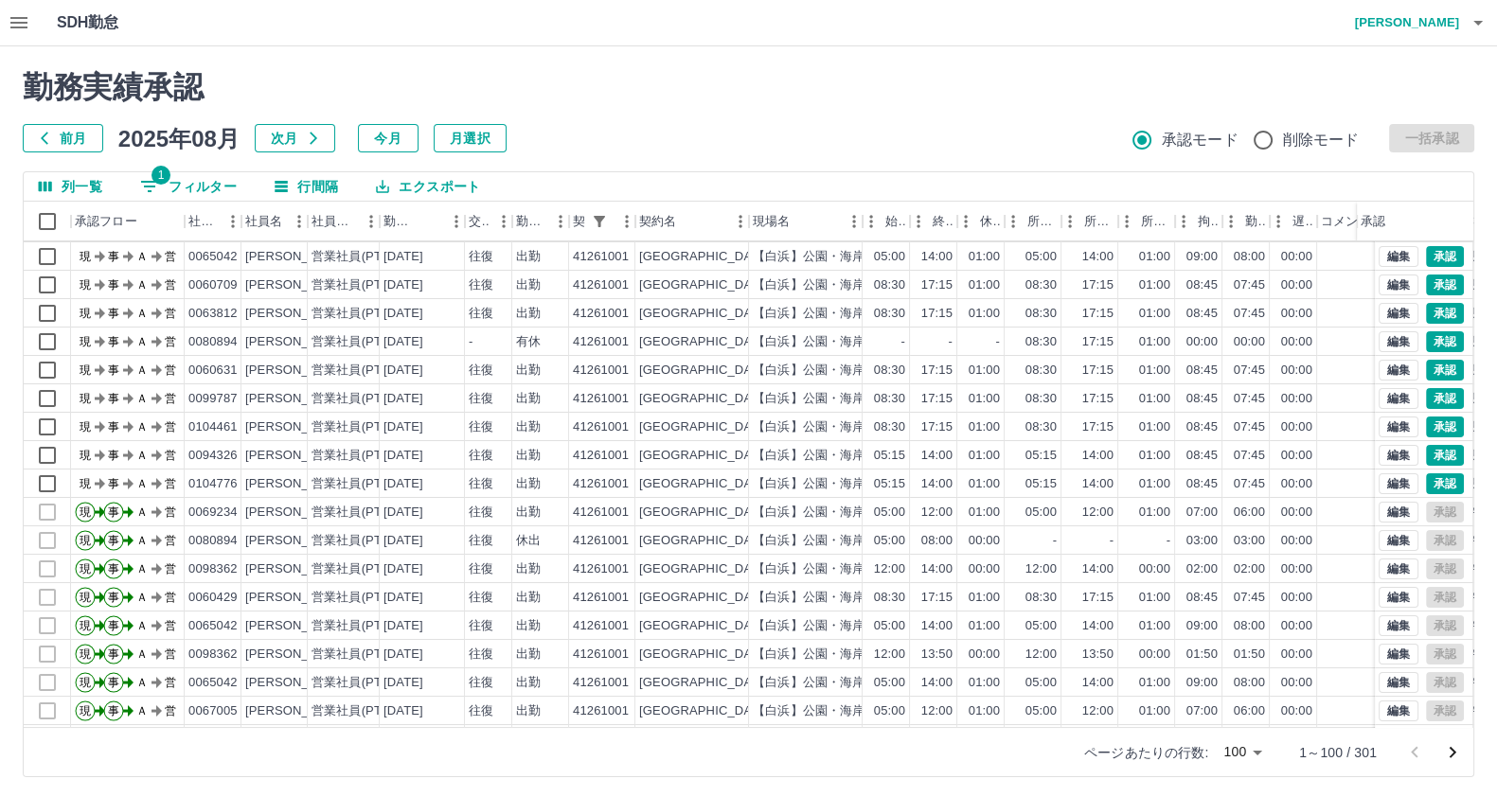
scroll to position [0, 0]
click at [188, 169] on div "勤務実績承認 前月 2025年08月 次月 今月 月選択 承認モード 削除モード 一括承認 列一覧 1 フィルター 行間隔 エクスポート 承認フロー 社員番号…" at bounding box center [748, 423] width 1497 height 754
click at [188, 182] on button "1 フィルター" at bounding box center [188, 186] width 127 height 28
select select "**********"
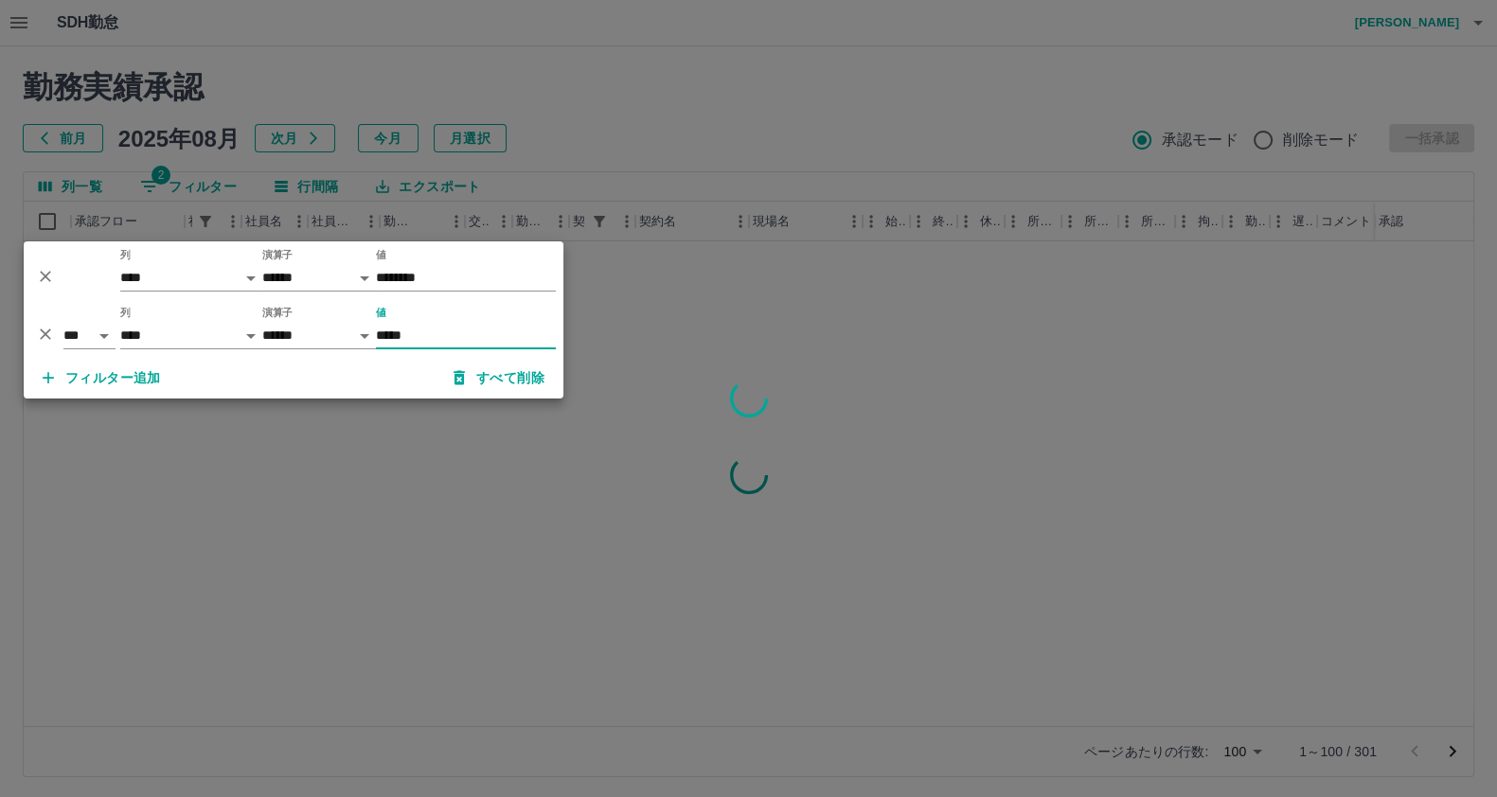
type input "*****"
click at [355, 424] on div at bounding box center [748, 398] width 1497 height 797
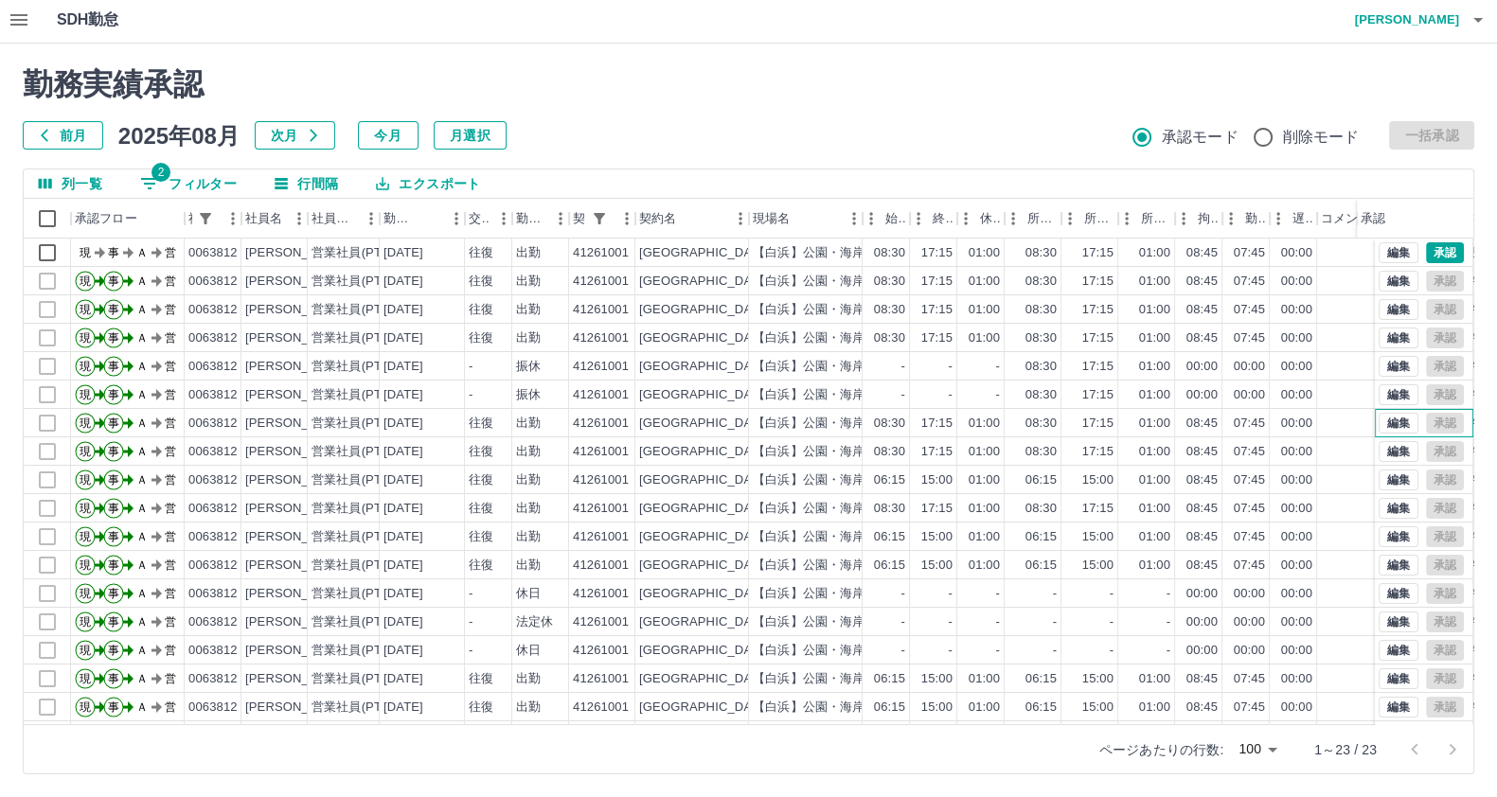
click at [1375, 436] on div "編集 承認" at bounding box center [1424, 423] width 98 height 28
click at [1378, 448] on button "編集" at bounding box center [1398, 451] width 40 height 21
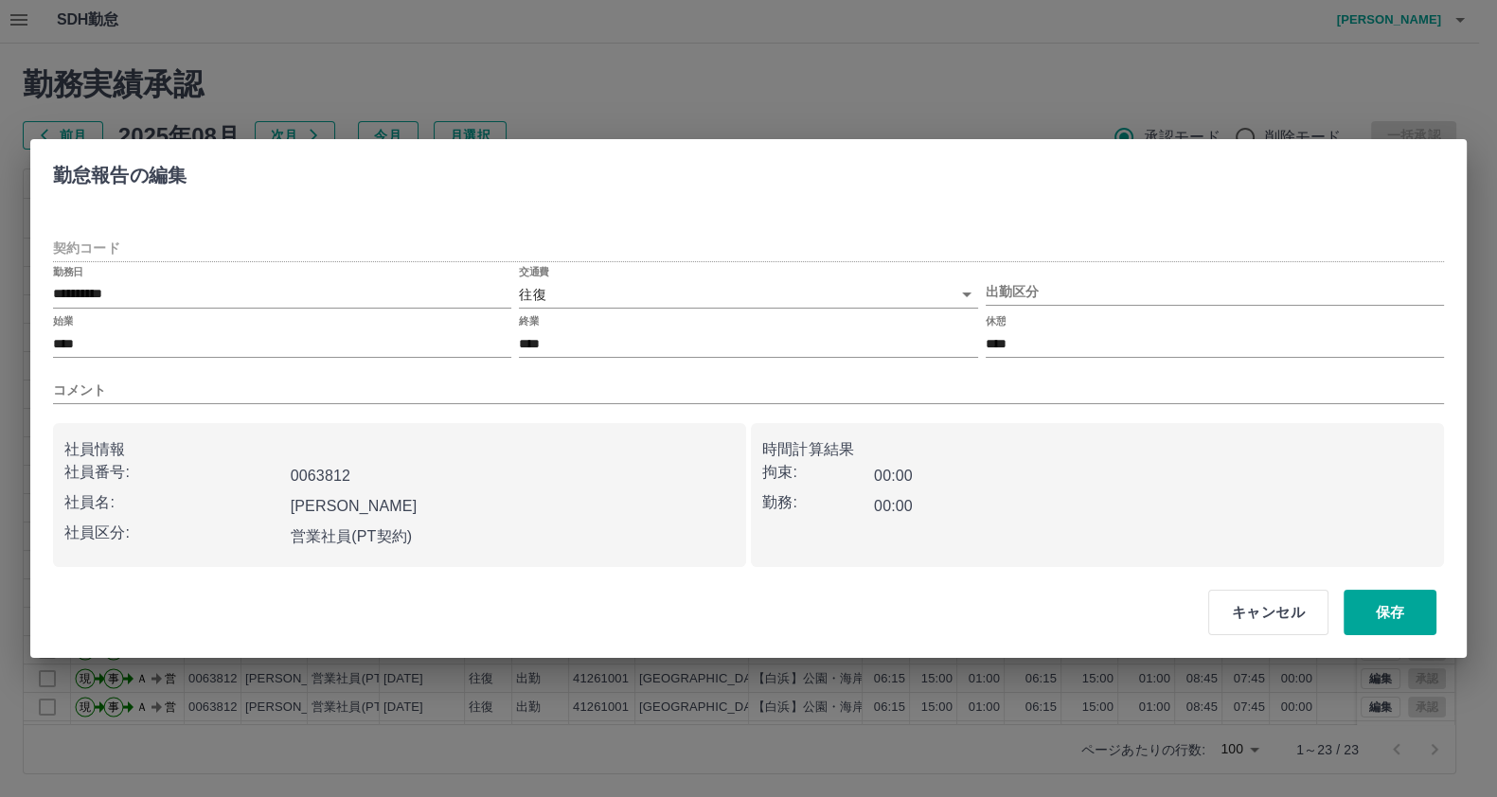
type input "********"
type input "**"
click at [360, 385] on input "コメント" at bounding box center [757, 390] width 1409 height 27
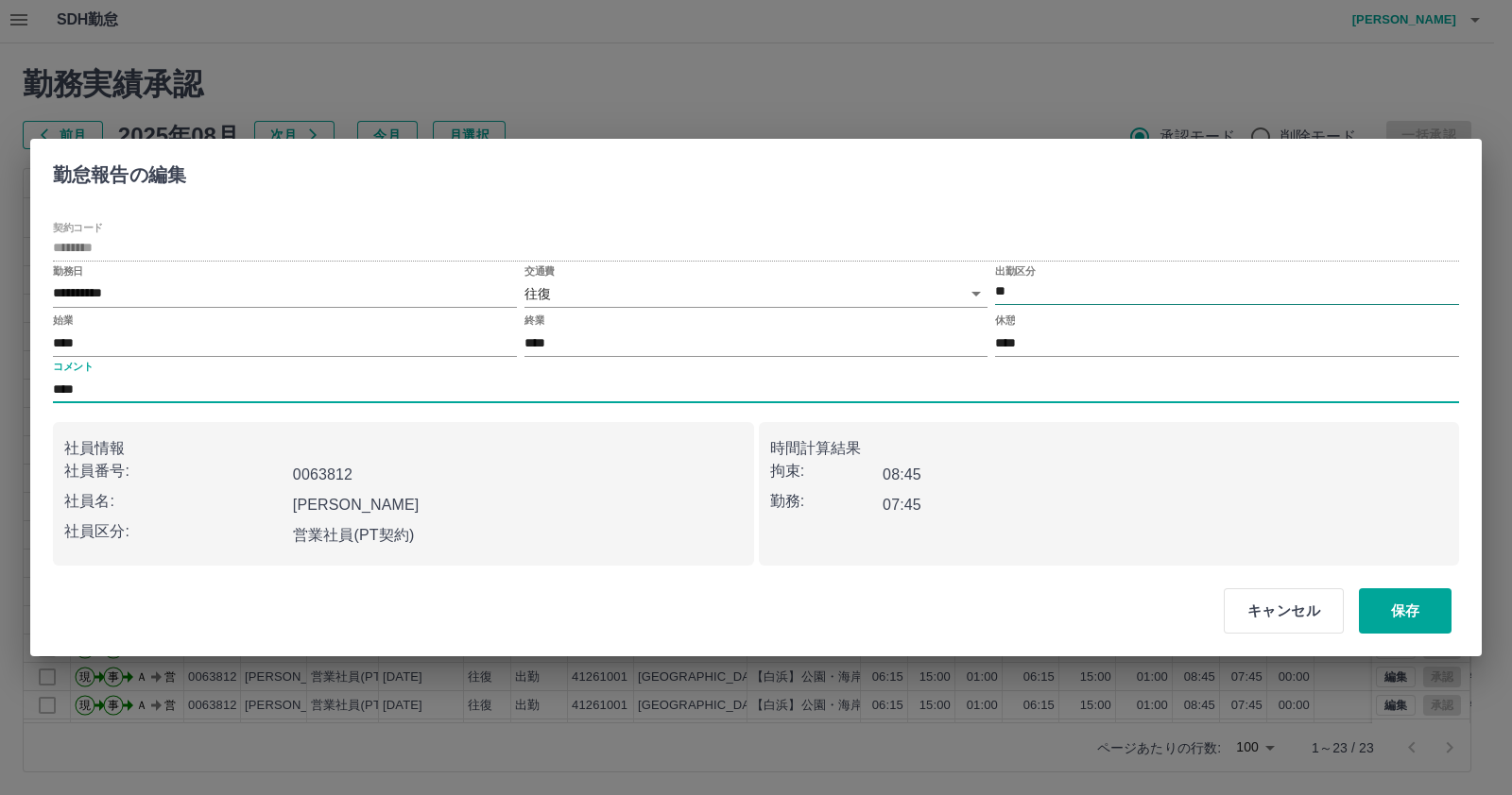
type input "****"
click at [1147, 289] on input "**" at bounding box center [1227, 292] width 464 height 24
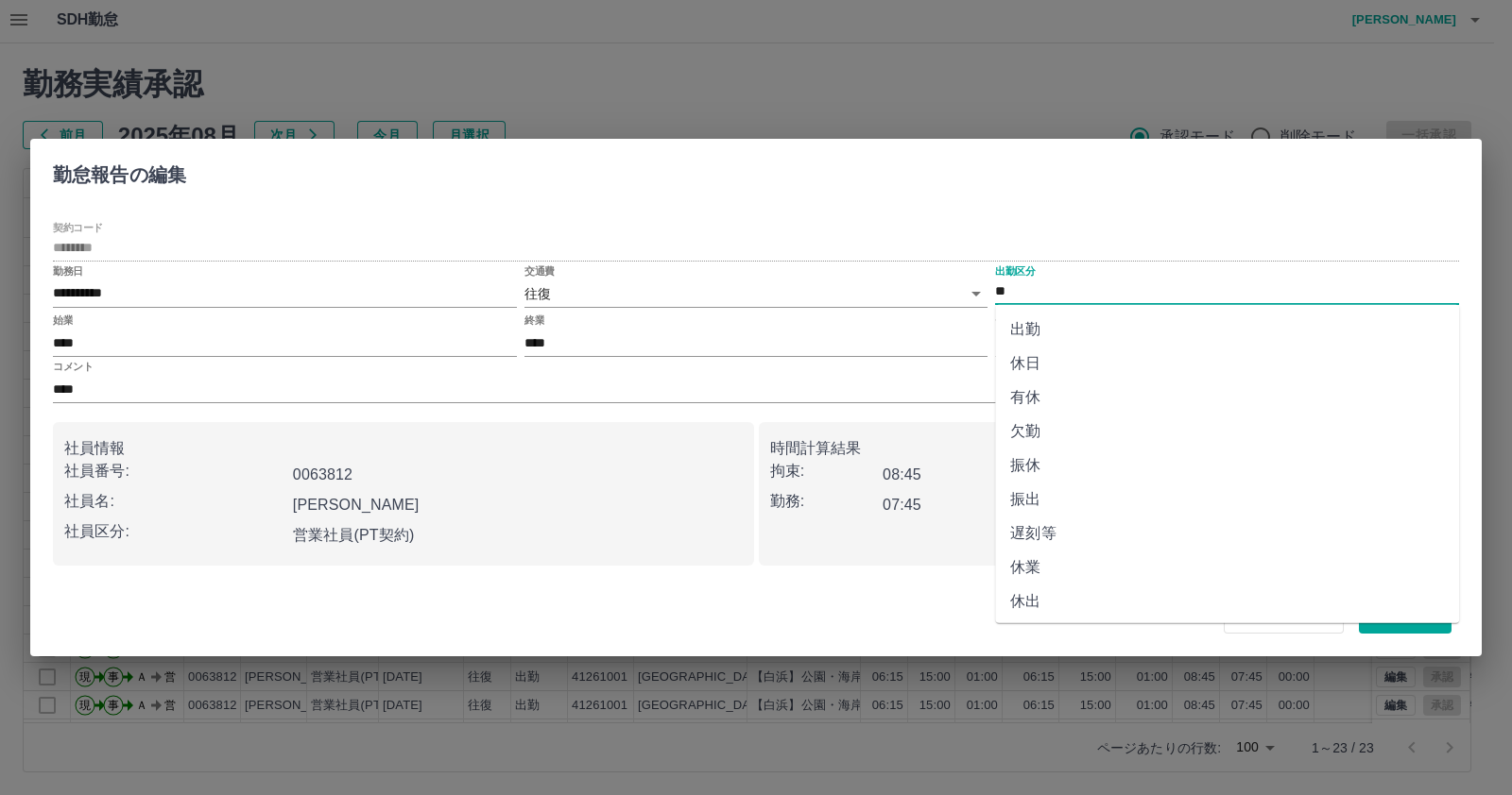
click at [1116, 471] on li "振休" at bounding box center [1227, 466] width 464 height 34
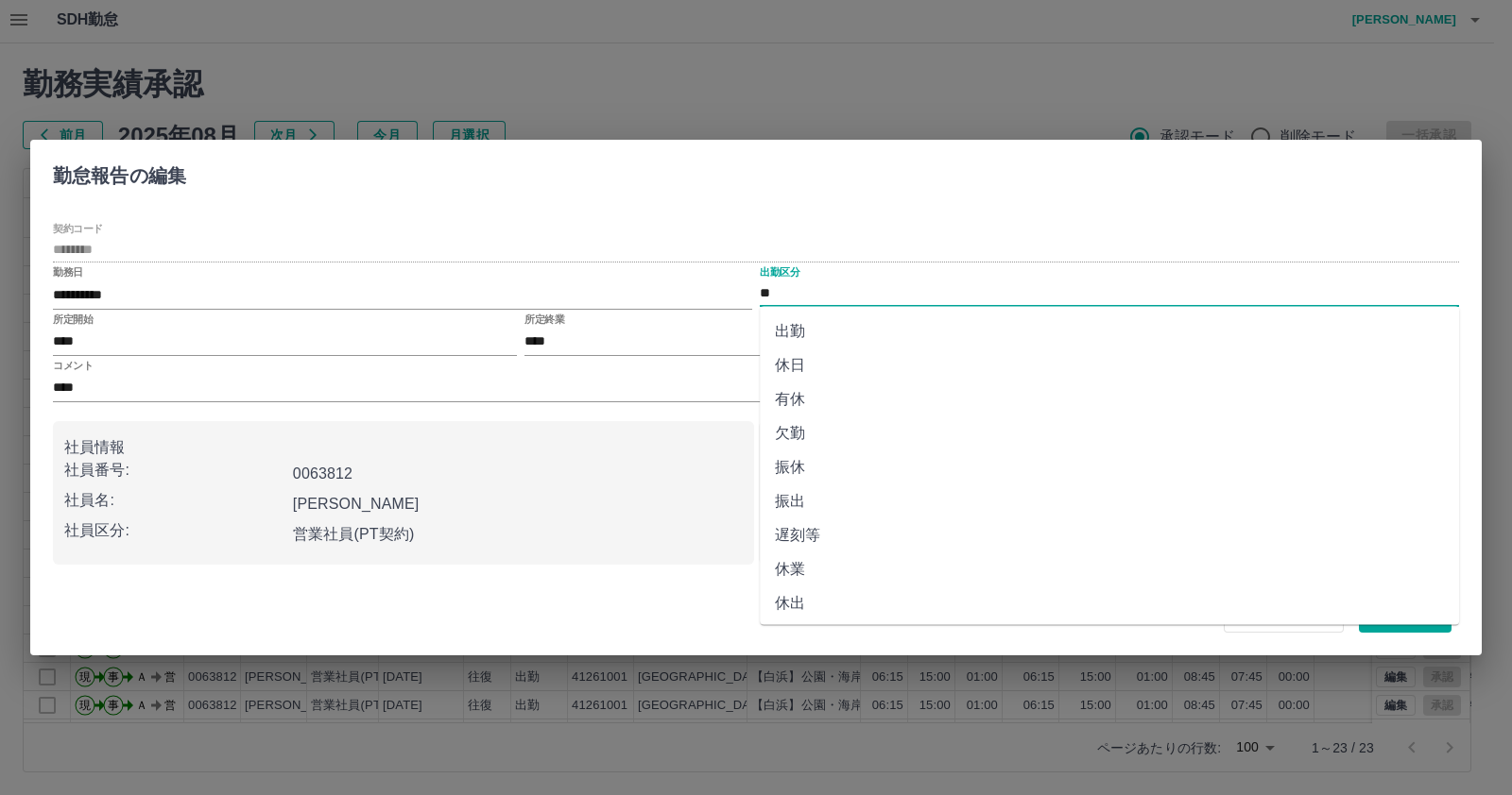
click at [910, 284] on input "**" at bounding box center [1109, 293] width 700 height 24
click at [844, 496] on li "振出" at bounding box center [1109, 502] width 700 height 34
type input "**"
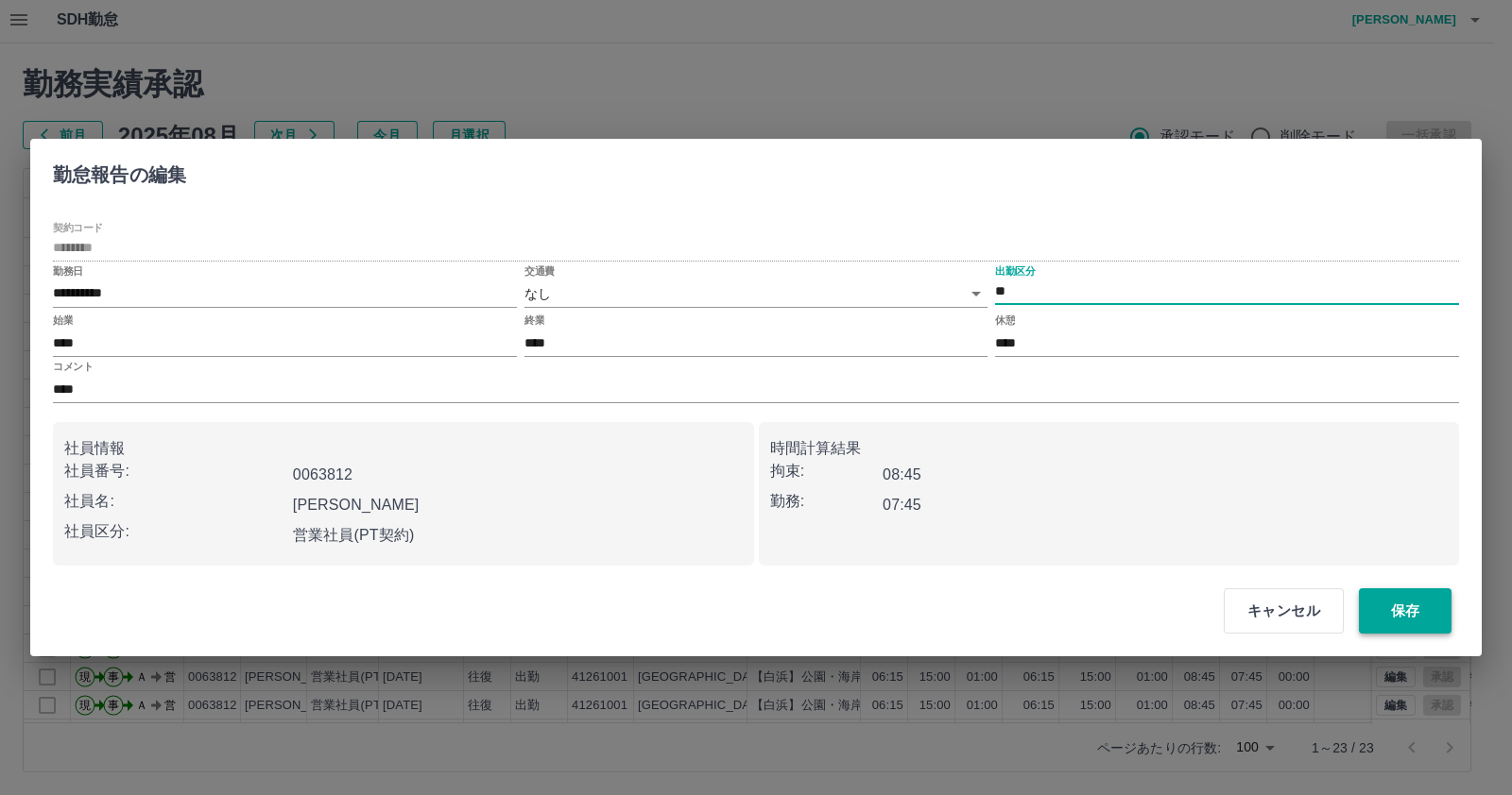
click at [1380, 612] on button "保存" at bounding box center [1404, 610] width 93 height 45
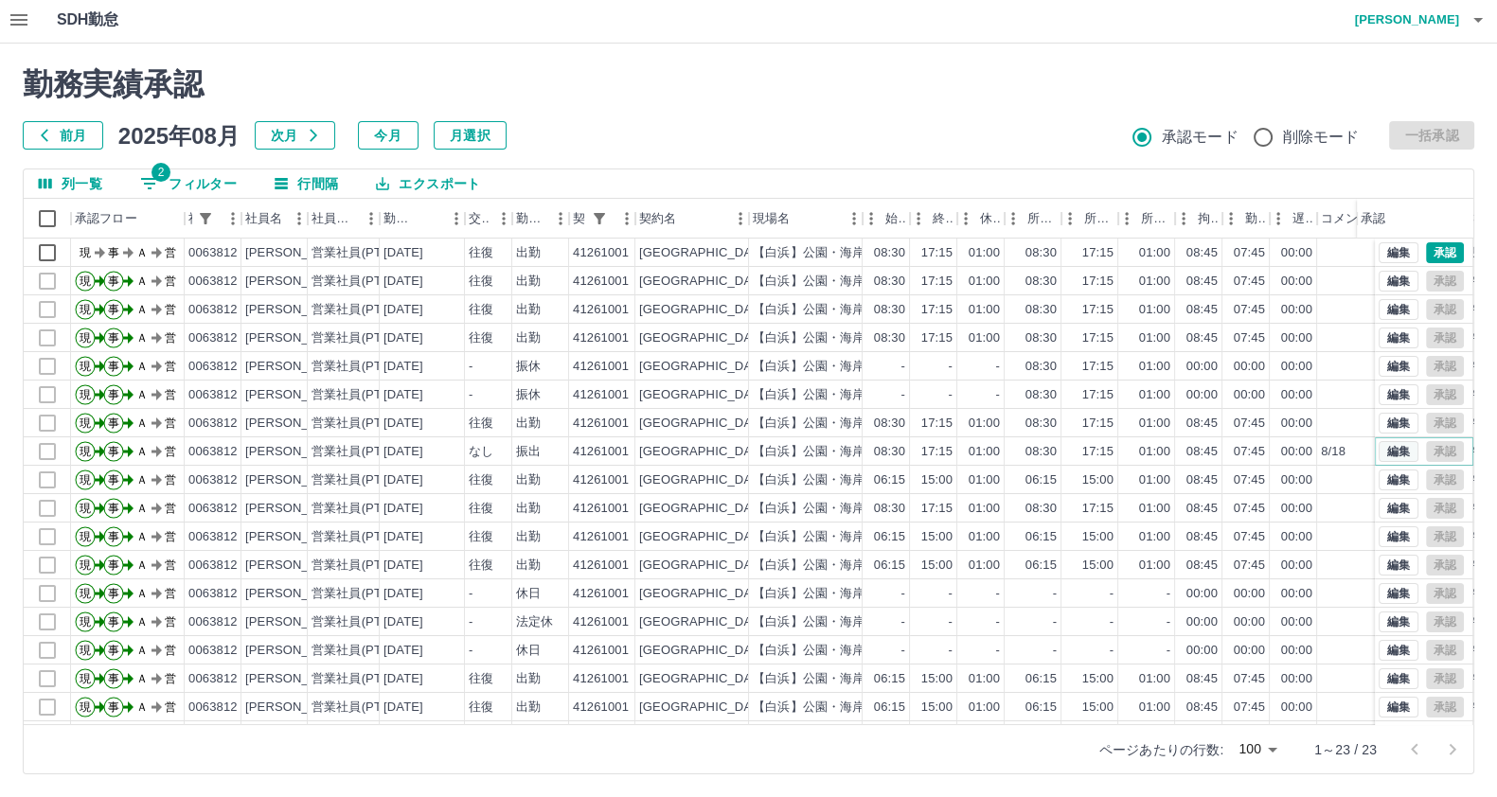
click at [1382, 449] on button "編集" at bounding box center [1398, 451] width 40 height 21
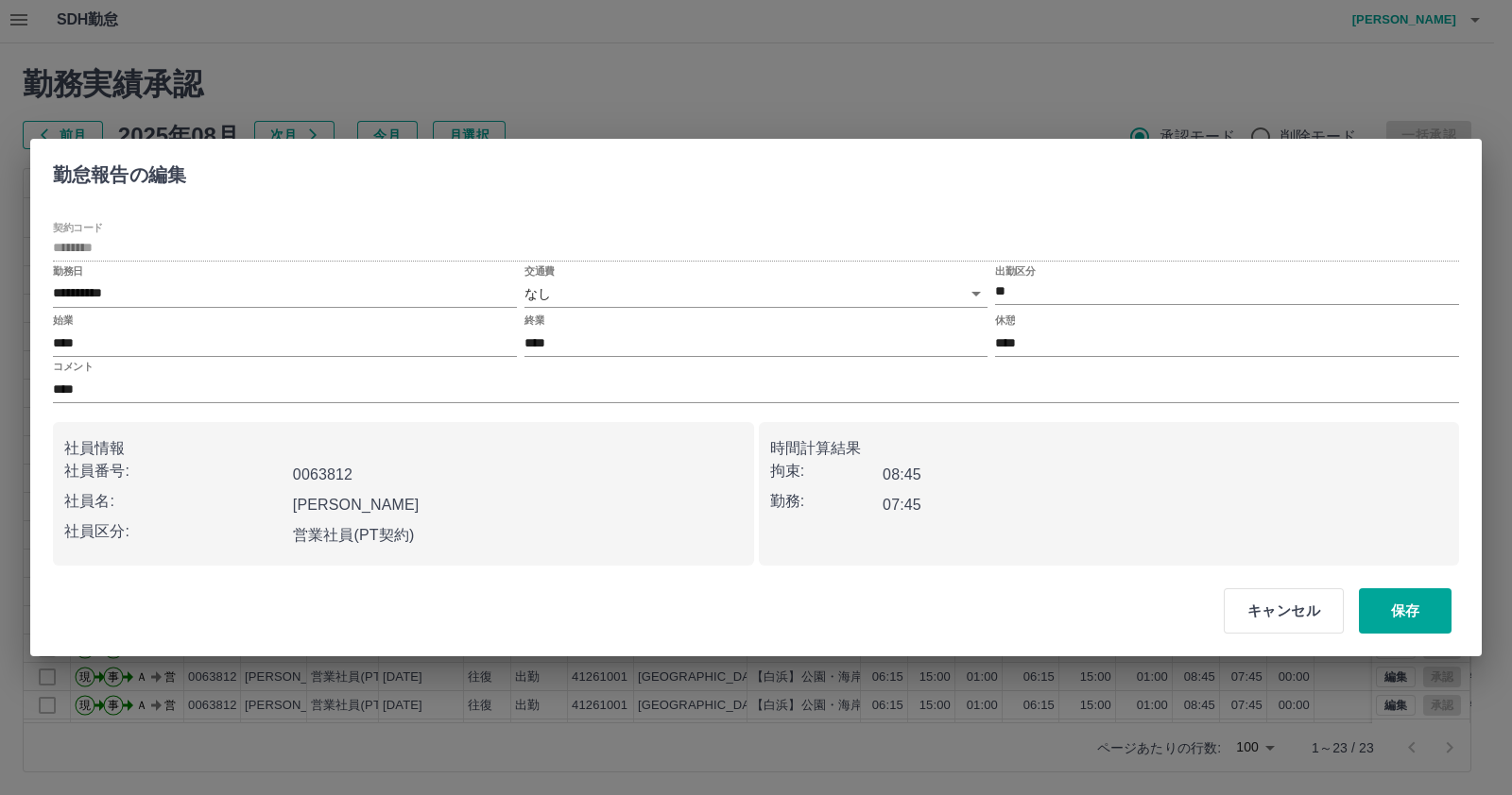
click at [697, 314] on div "終業 ****" at bounding box center [756, 335] width 464 height 43
click at [688, 289] on body "SDH勤怠 岡田　史江 勤務実績承認 前月 2025年08月 次月 今月 月選択 承認モード 削除モード 一括承認 列一覧 2 フィルター 行間隔 エクスポー…" at bounding box center [756, 396] width 1512 height 798
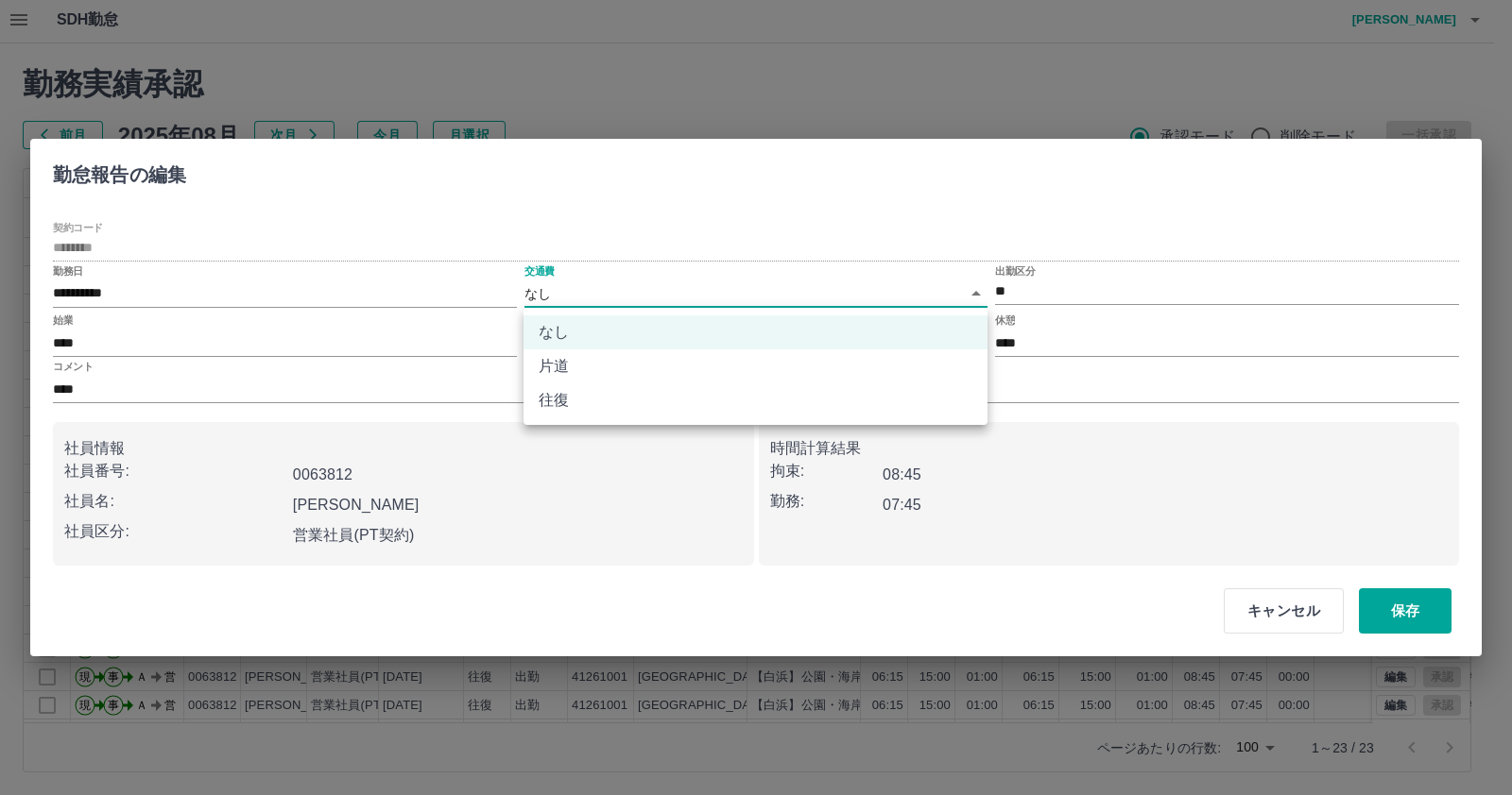
click at [669, 390] on li "往復" at bounding box center [756, 400] width 464 height 34
type input "******"
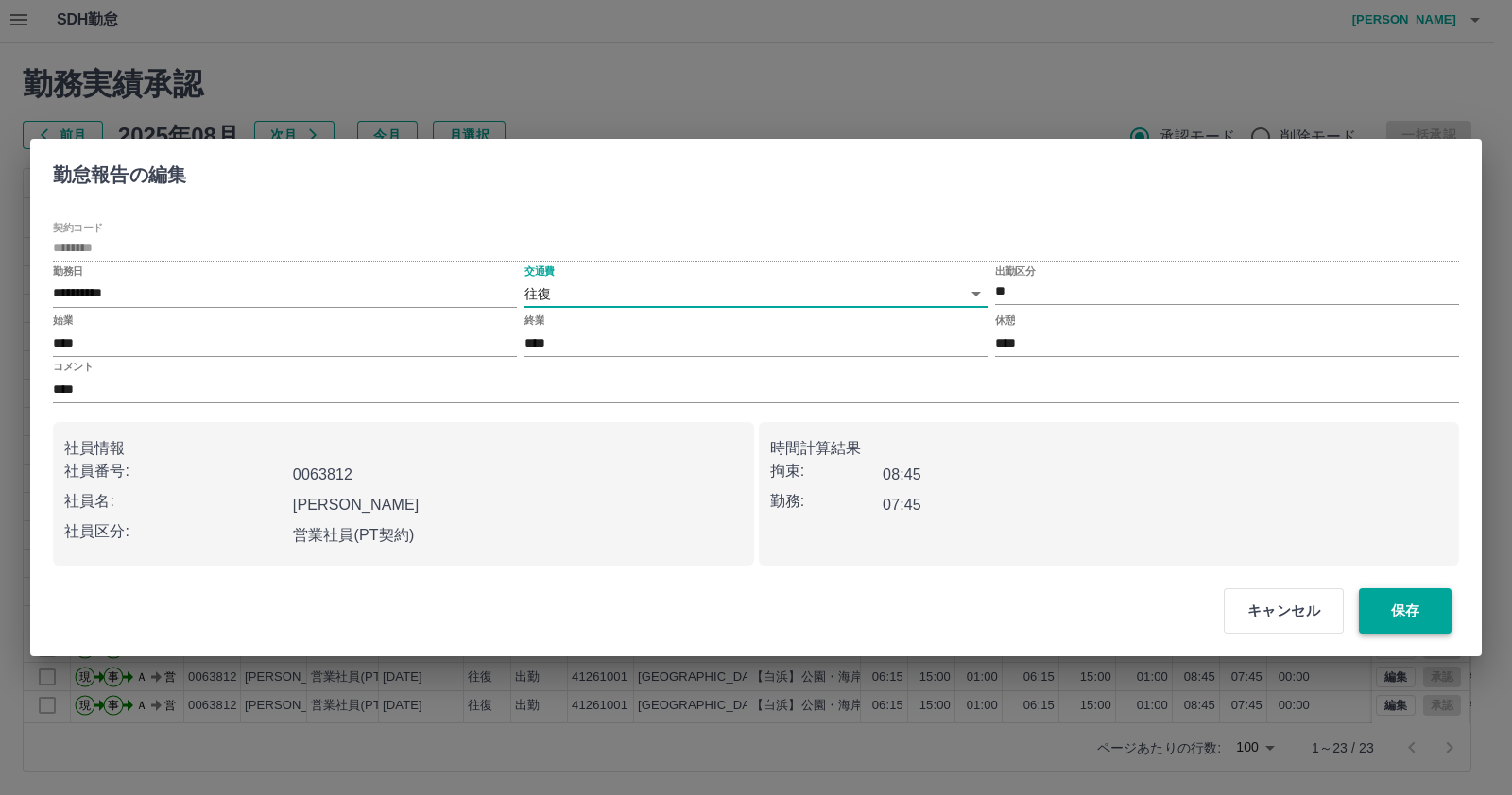
click at [1409, 606] on button "保存" at bounding box center [1404, 610] width 93 height 45
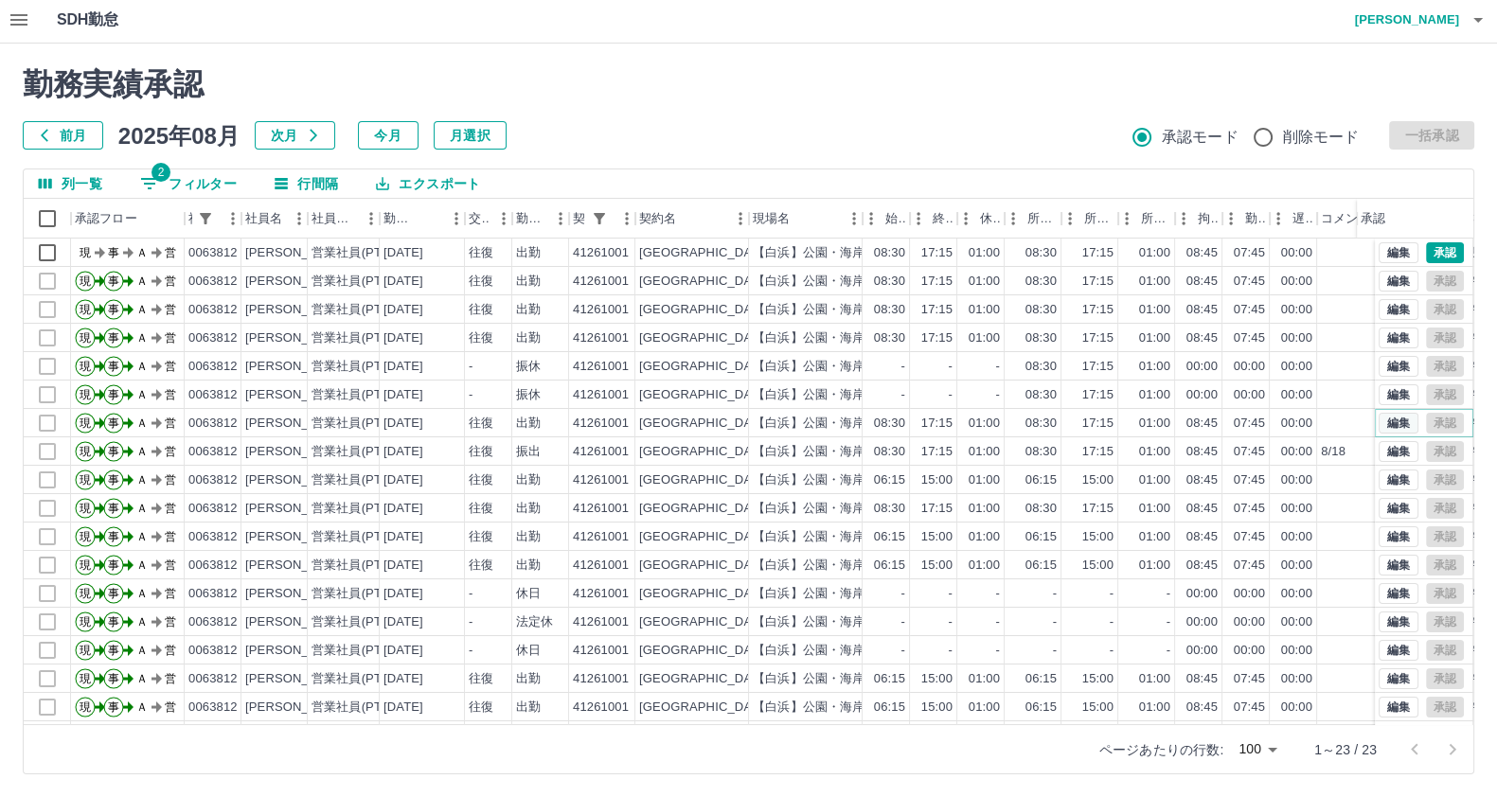
click at [1378, 414] on button "編集" at bounding box center [1398, 423] width 40 height 21
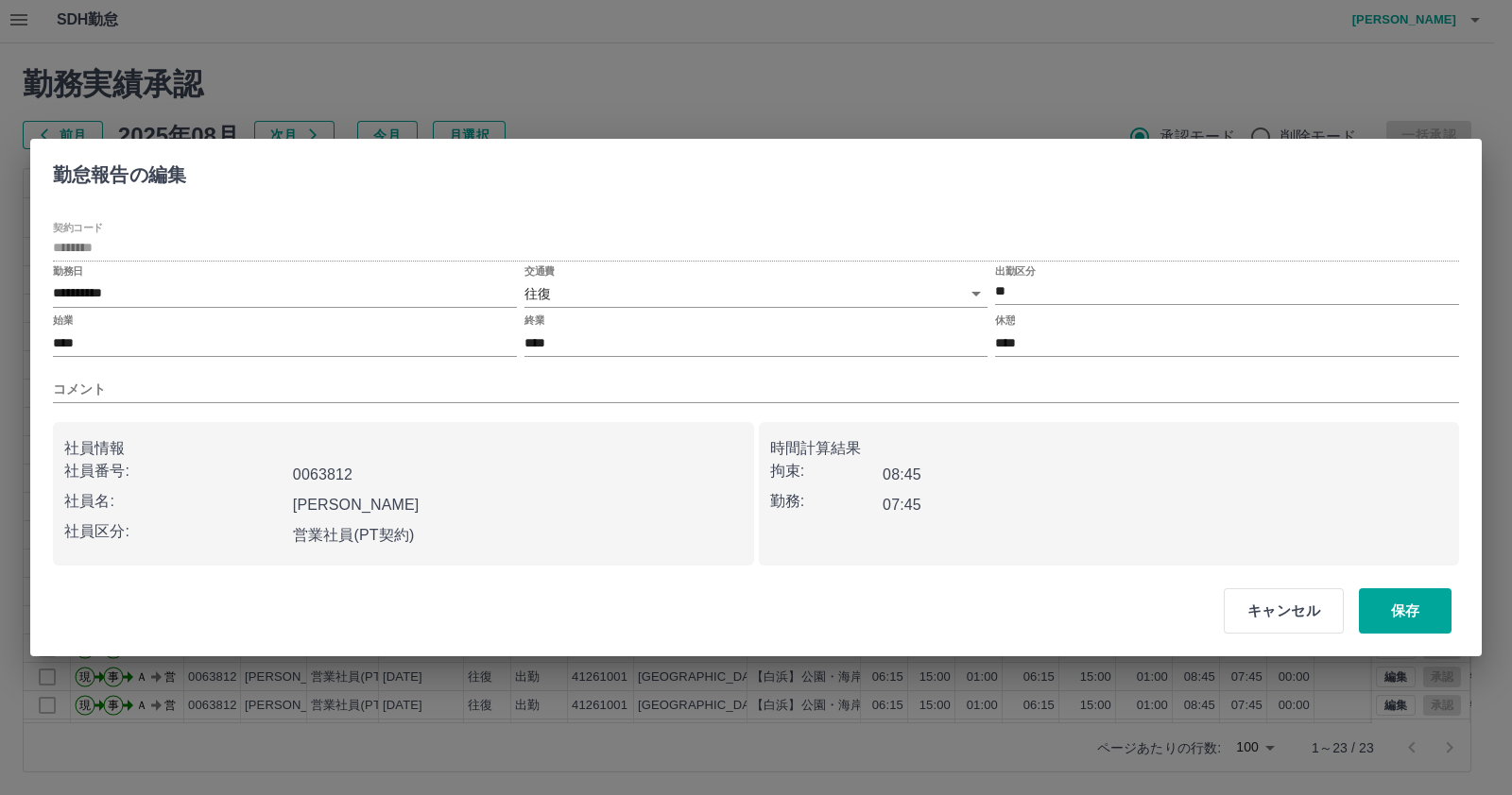
click at [1013, 275] on label "出勤区分" at bounding box center [1015, 270] width 40 height 14
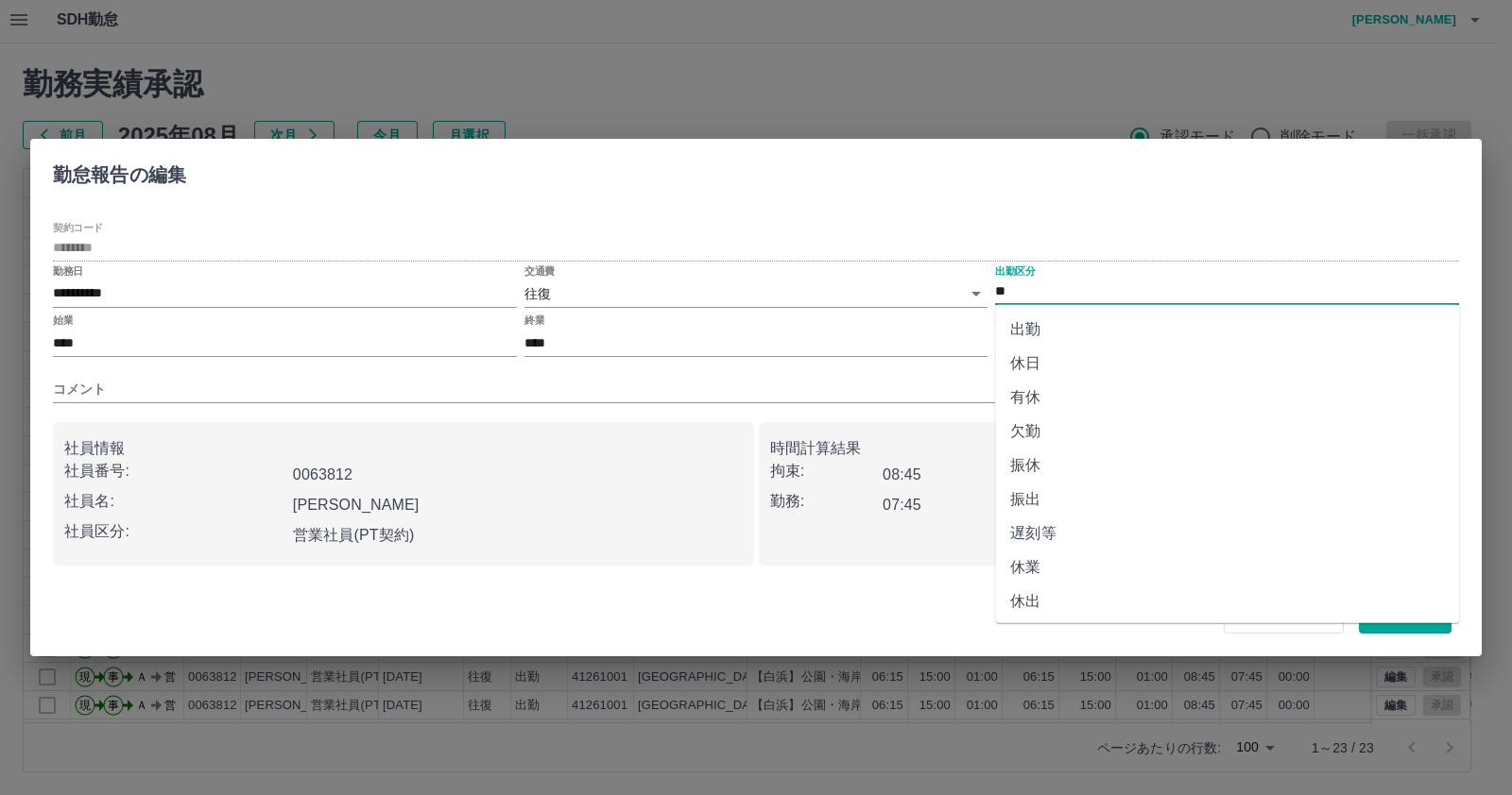
click at [1059, 299] on input "**" at bounding box center [1227, 292] width 464 height 24
click at [1081, 494] on li "振出" at bounding box center [1227, 500] width 464 height 34
type input "**"
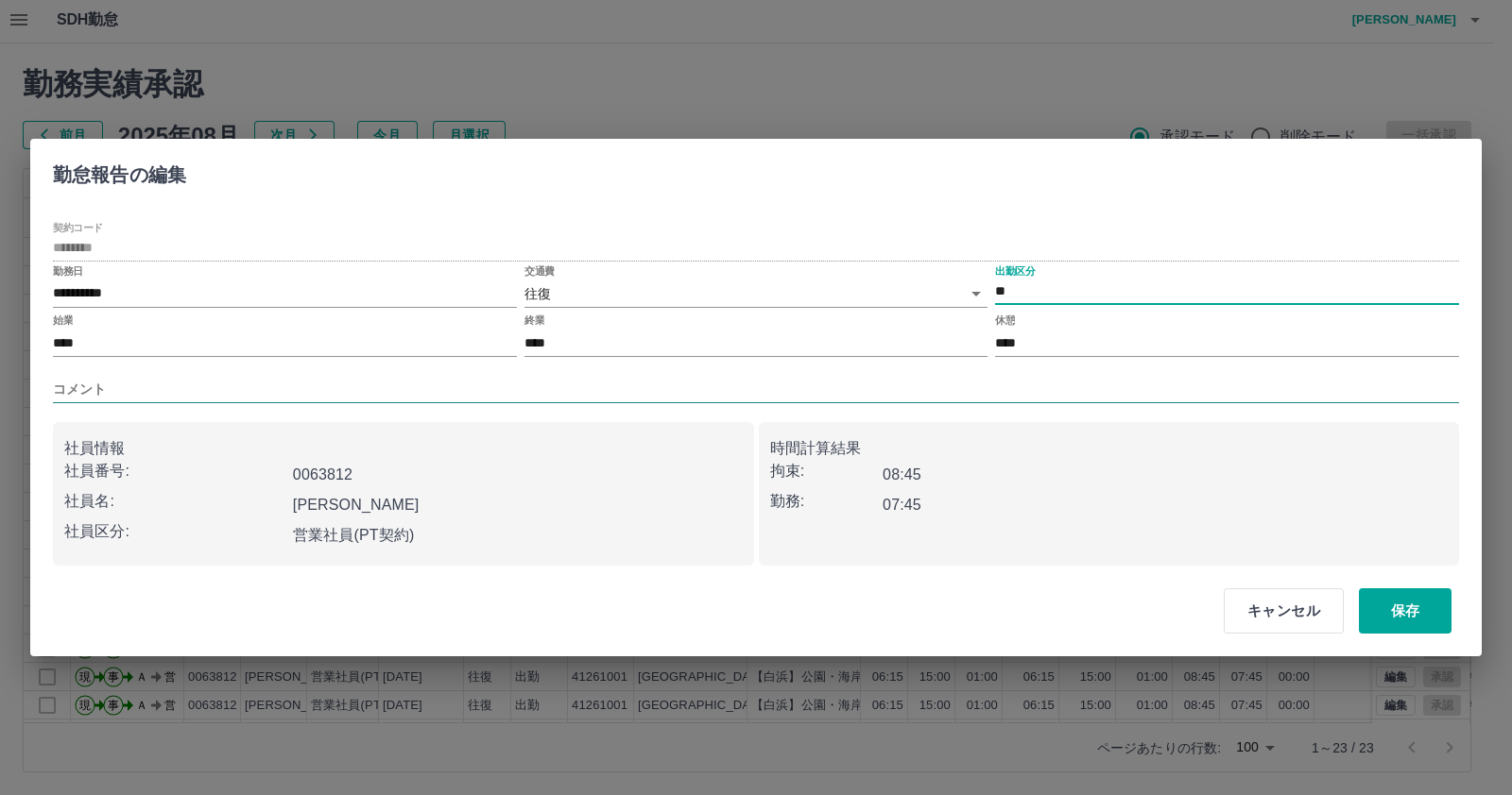
click at [533, 392] on input "コメント" at bounding box center [756, 389] width 1406 height 27
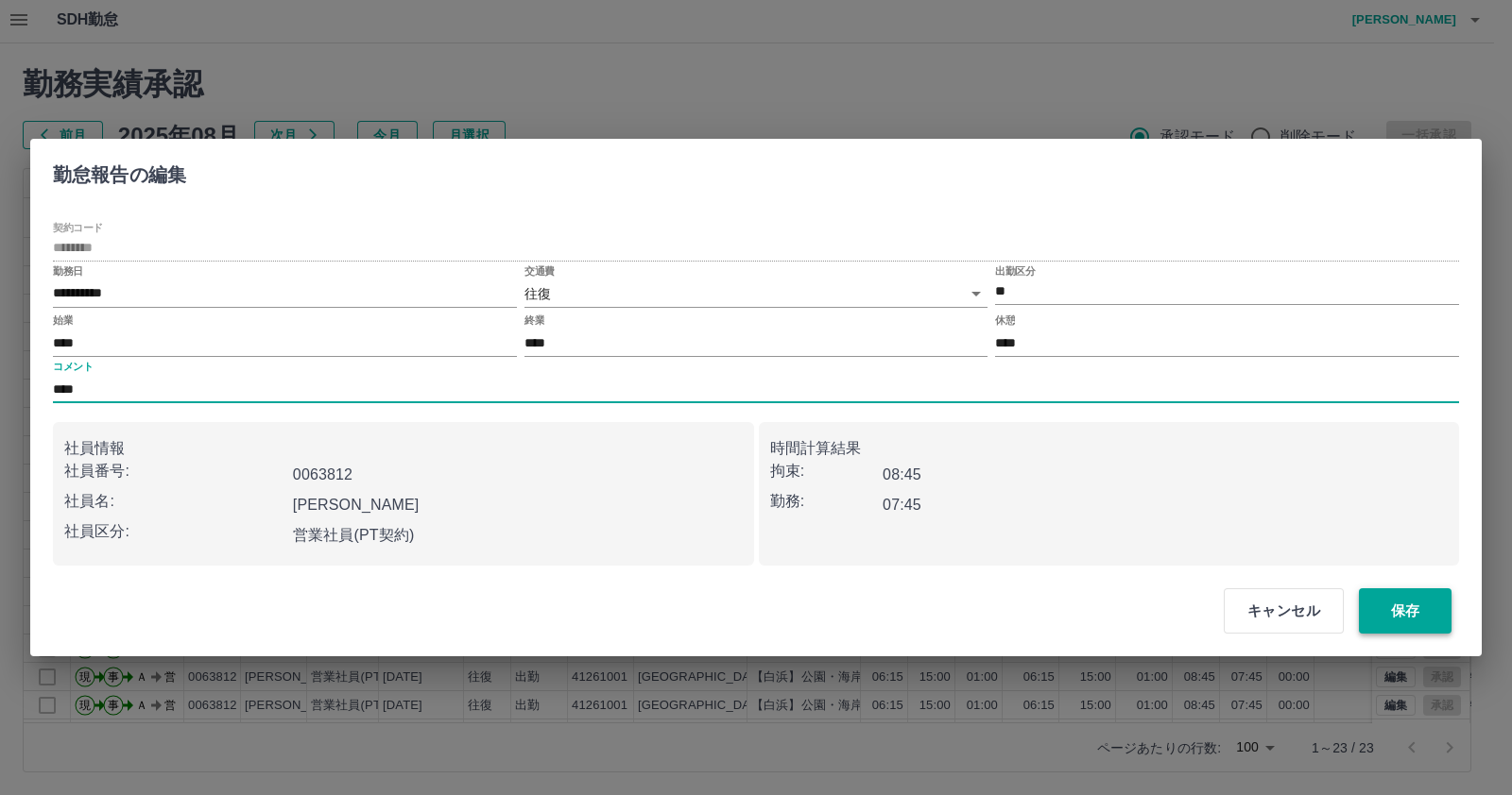
type input "****"
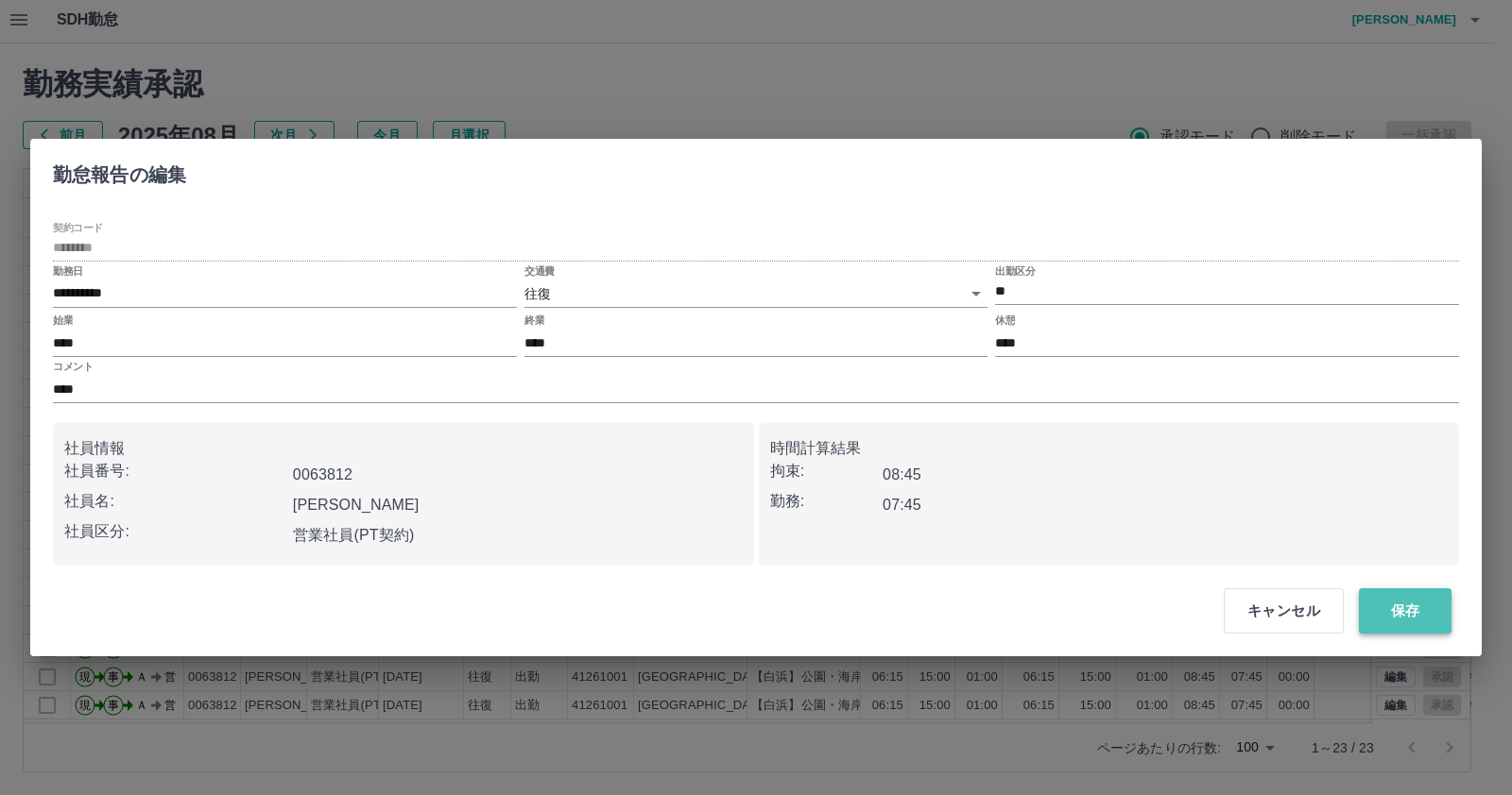
click at [1396, 615] on button "保存" at bounding box center [1404, 610] width 93 height 45
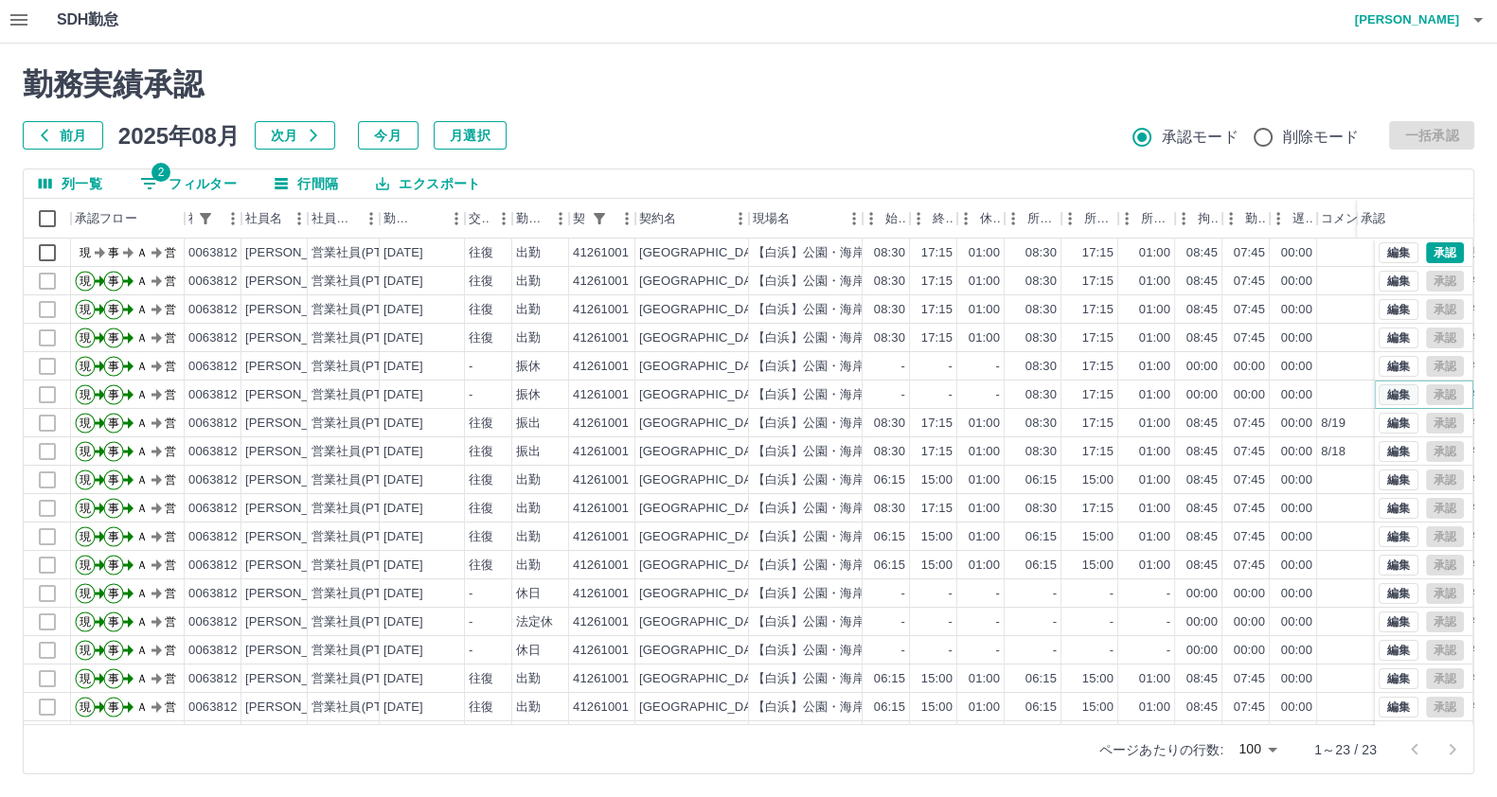
click at [1378, 385] on button "編集" at bounding box center [1398, 394] width 40 height 21
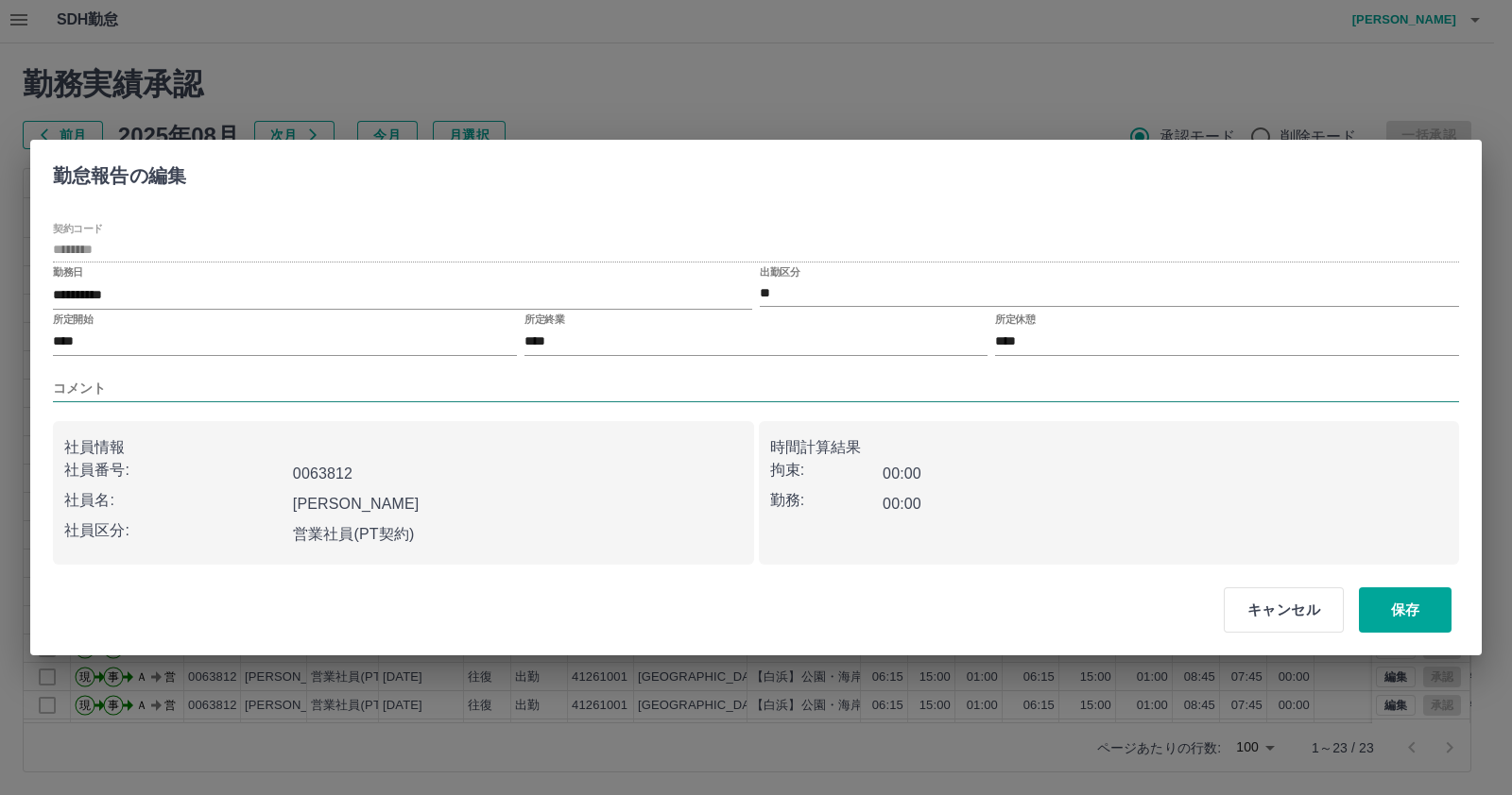
drag, startPoint x: 728, startPoint y: 401, endPoint x: 717, endPoint y: 385, distance: 19.4
click at [726, 400] on input "コメント" at bounding box center [756, 388] width 1406 height 27
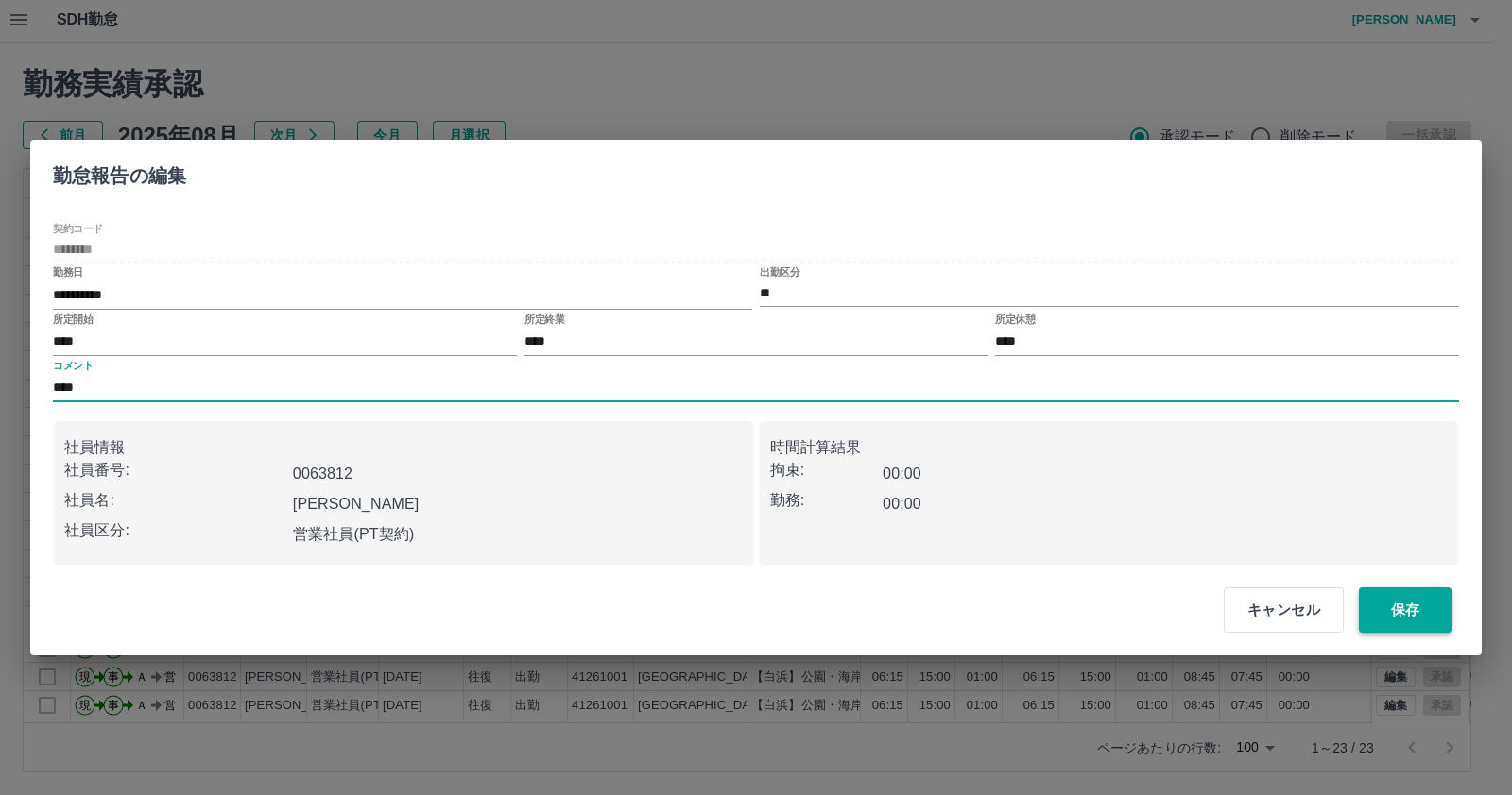
type input "****"
click at [1393, 615] on button "保存" at bounding box center [1404, 609] width 93 height 45
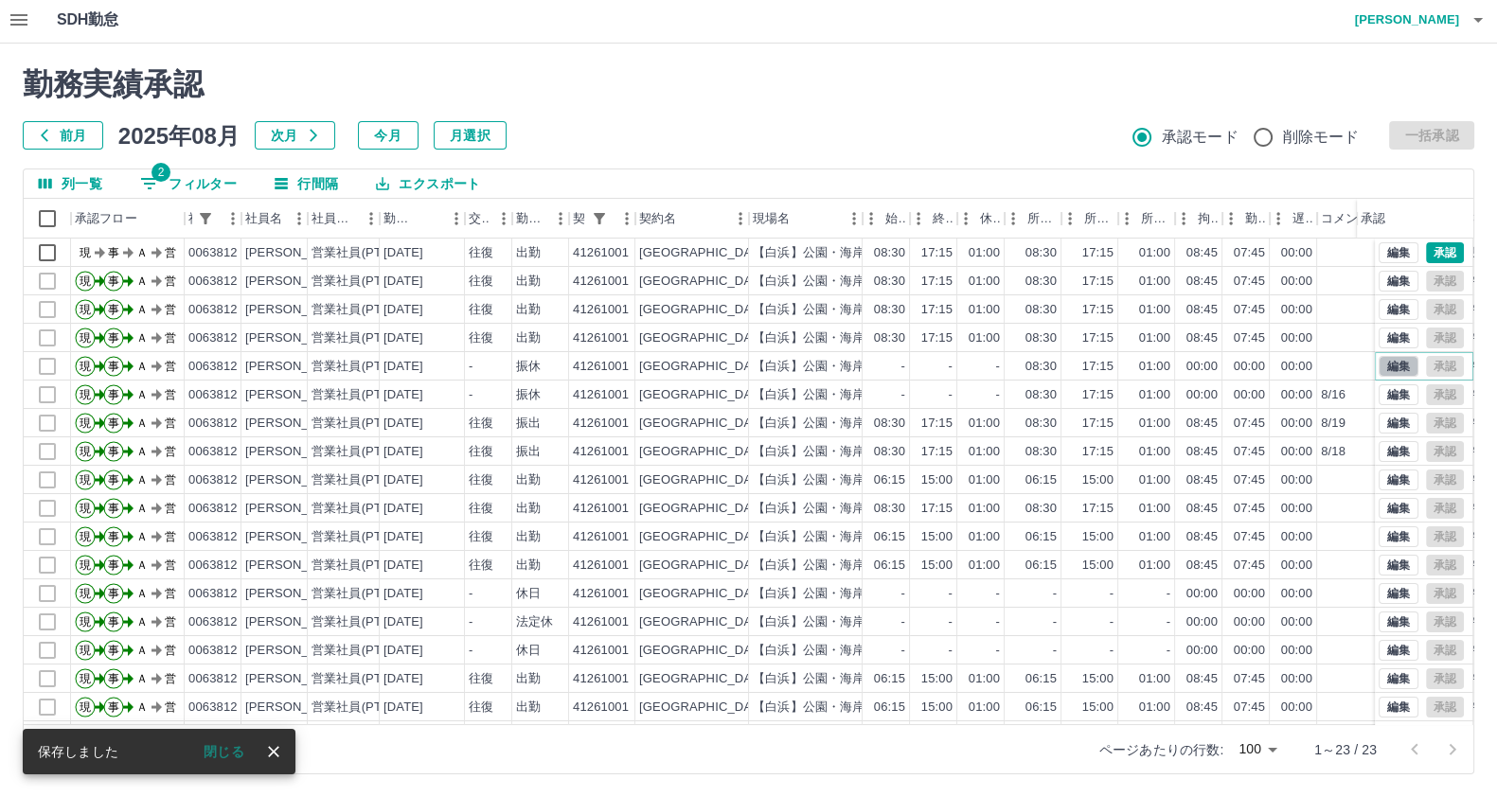
click at [1378, 362] on button "編集" at bounding box center [1398, 366] width 40 height 21
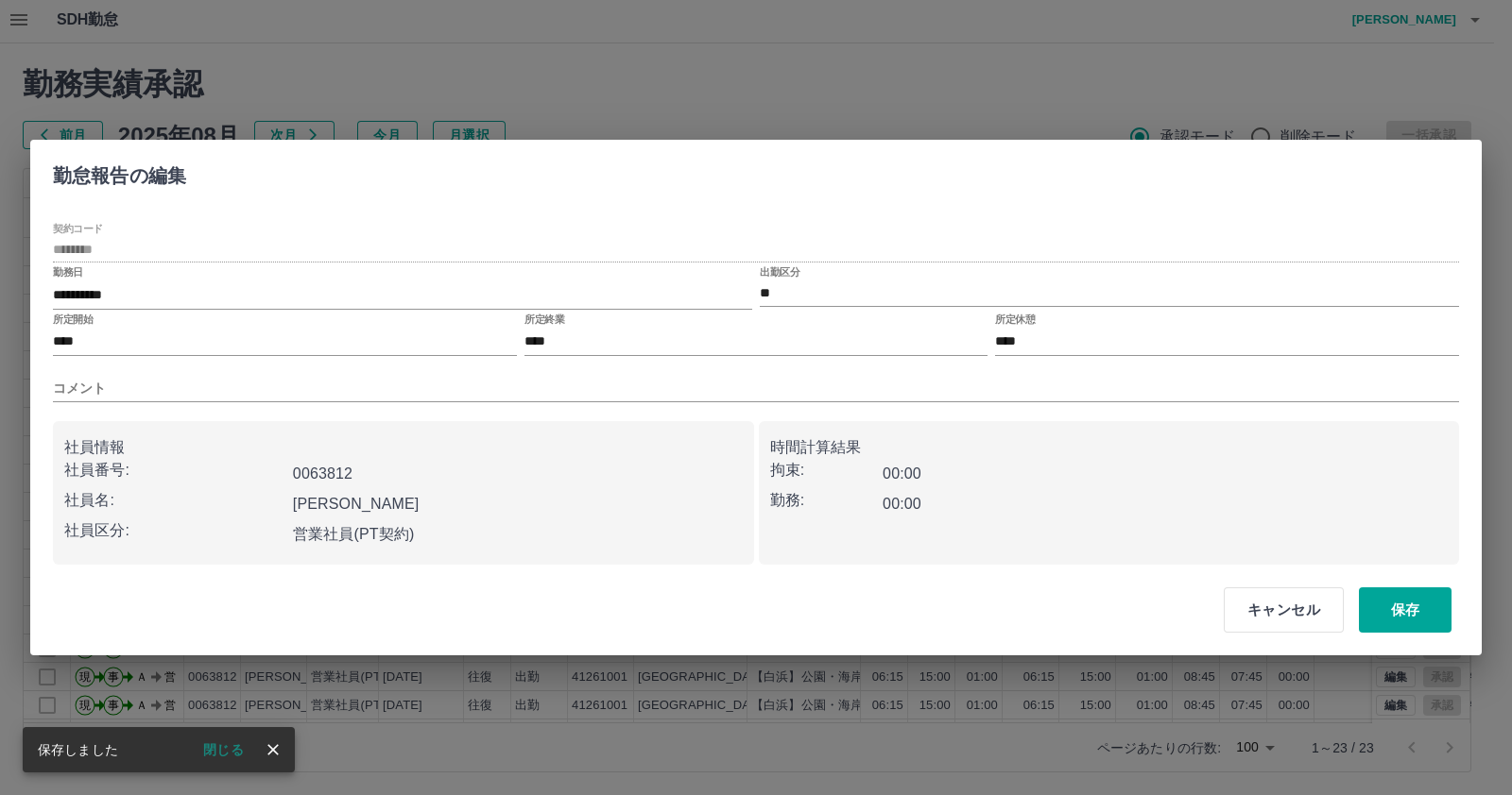
click at [940, 403] on div "**********" at bounding box center [756, 393] width 1406 height 342
click at [886, 395] on input "コメント" at bounding box center [756, 388] width 1406 height 27
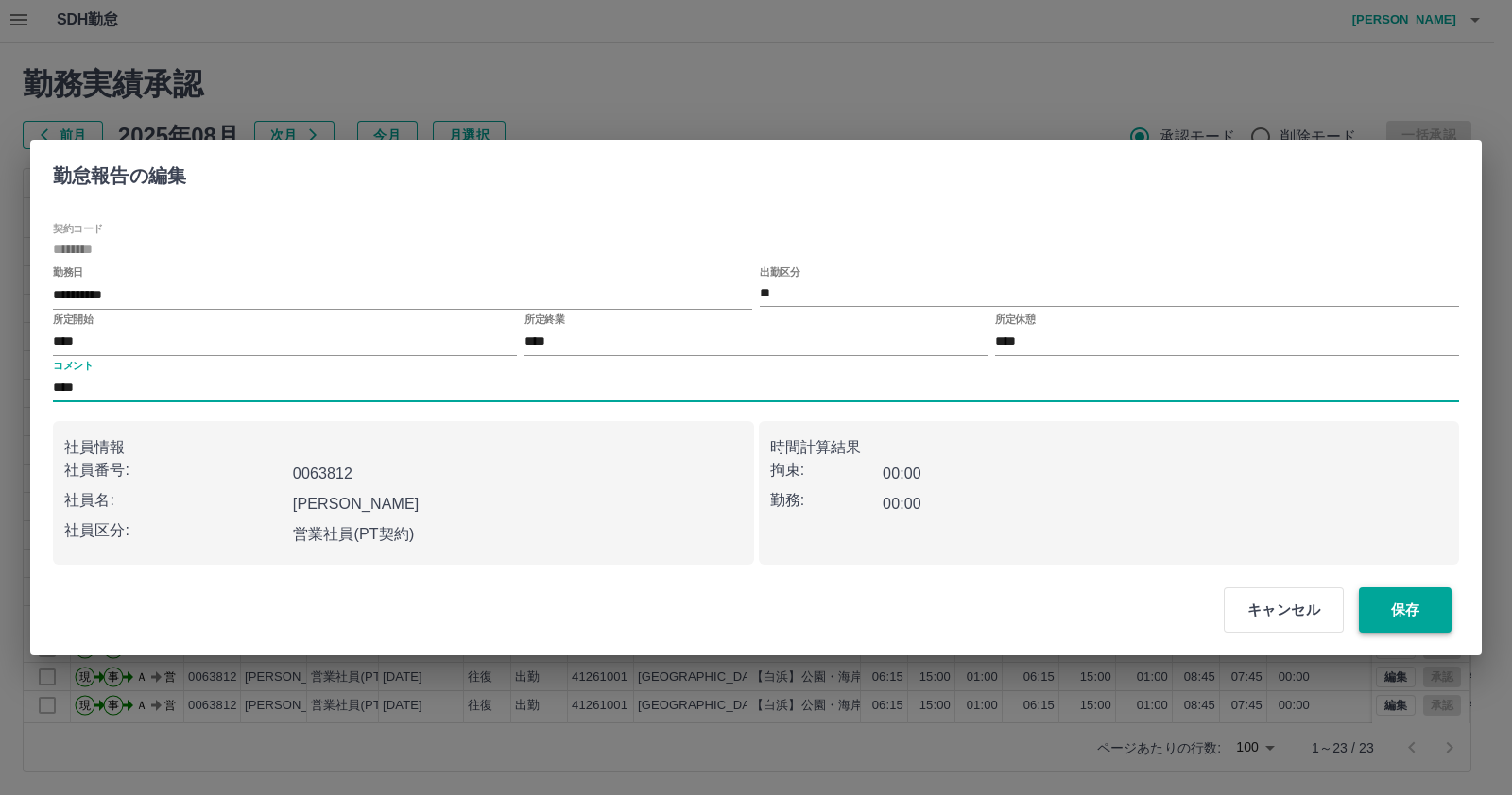
type input "****"
click at [1405, 612] on button "保存" at bounding box center [1404, 609] width 93 height 45
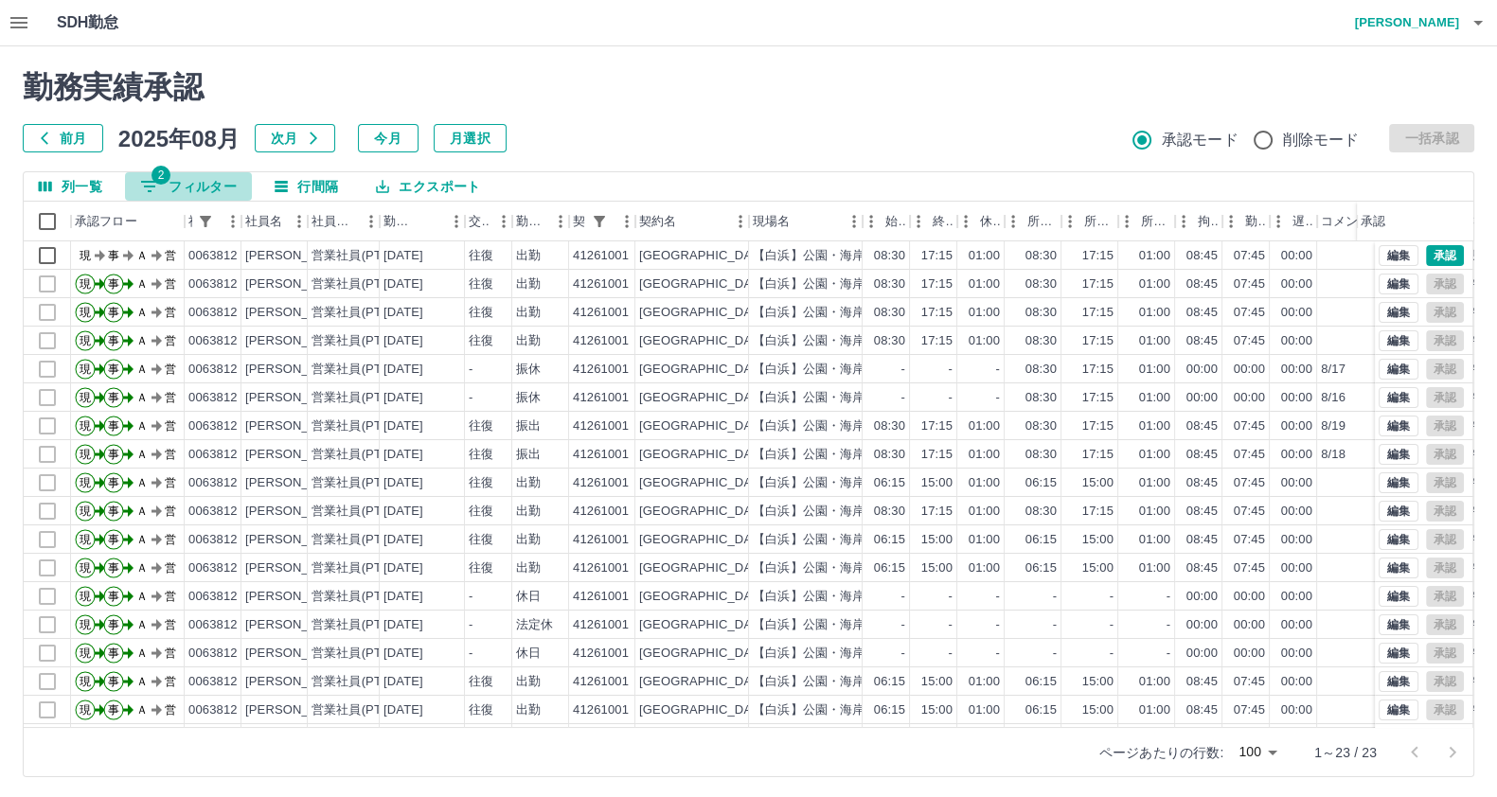
click at [199, 184] on button "2 フィルター" at bounding box center [188, 186] width 127 height 28
select select "**********"
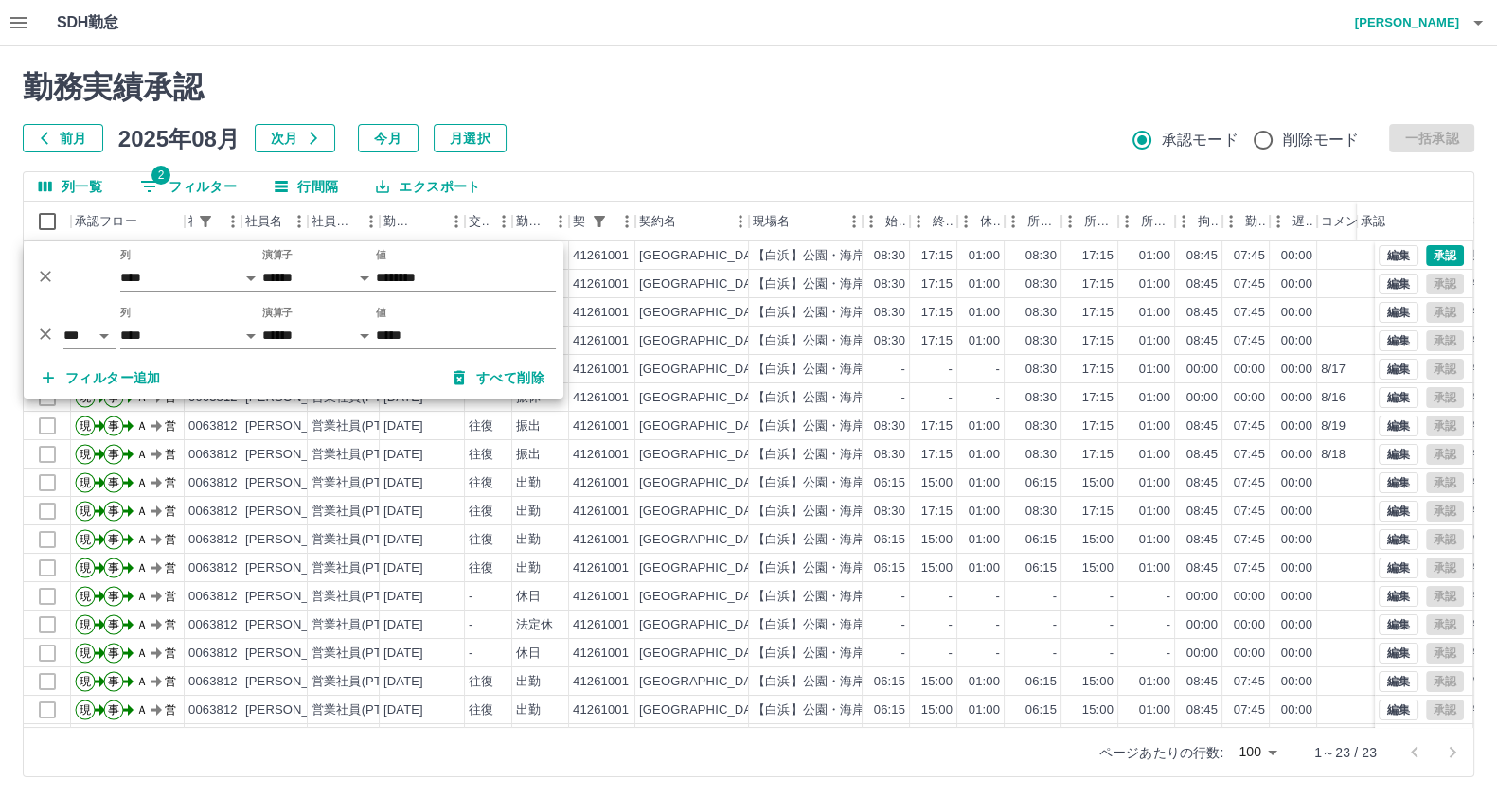
click at [933, 88] on h2 "勤務実績承認" at bounding box center [748, 87] width 1451 height 36
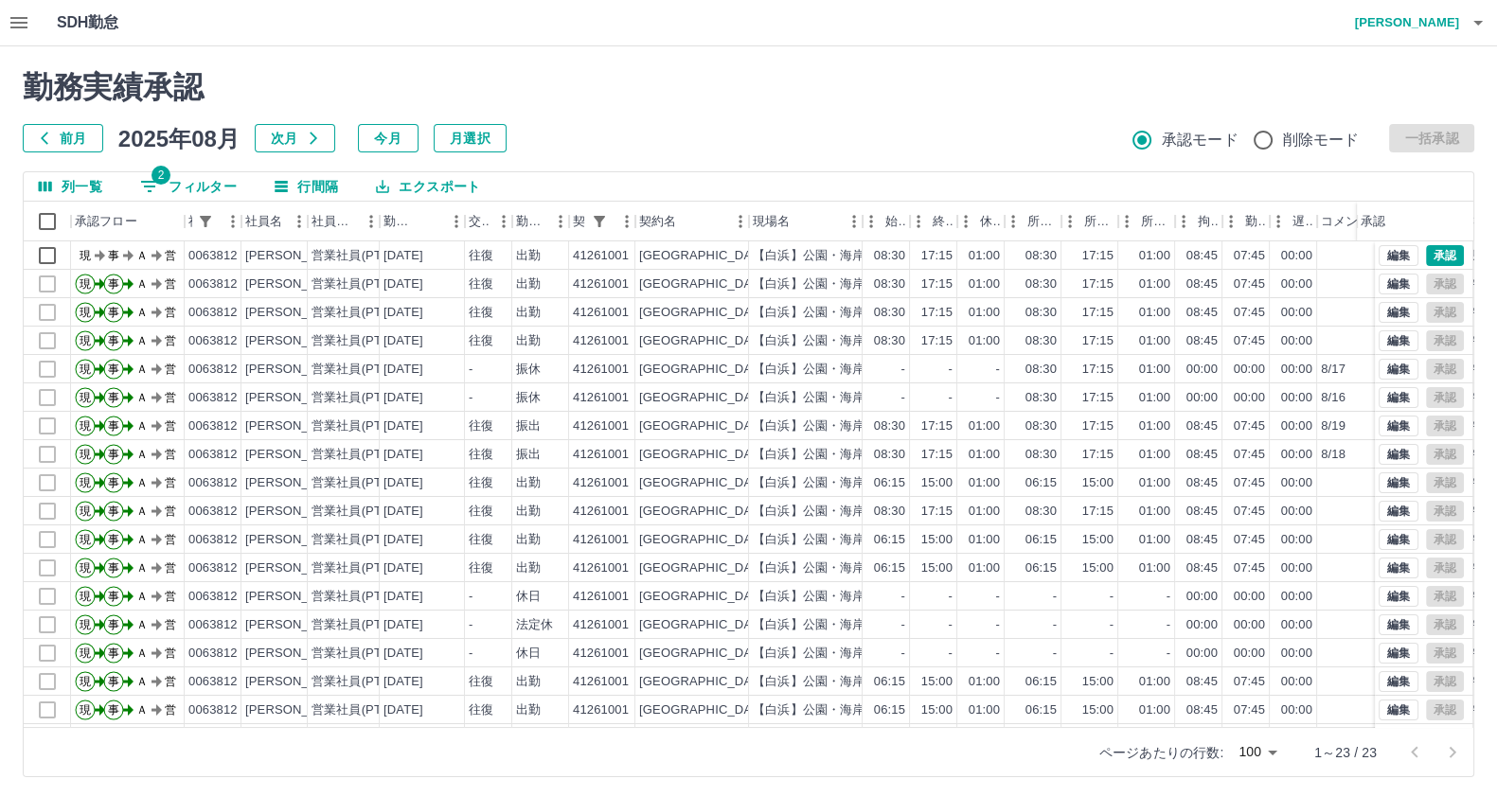
click at [208, 184] on button "2 フィルター" at bounding box center [188, 186] width 127 height 28
select select "**********"
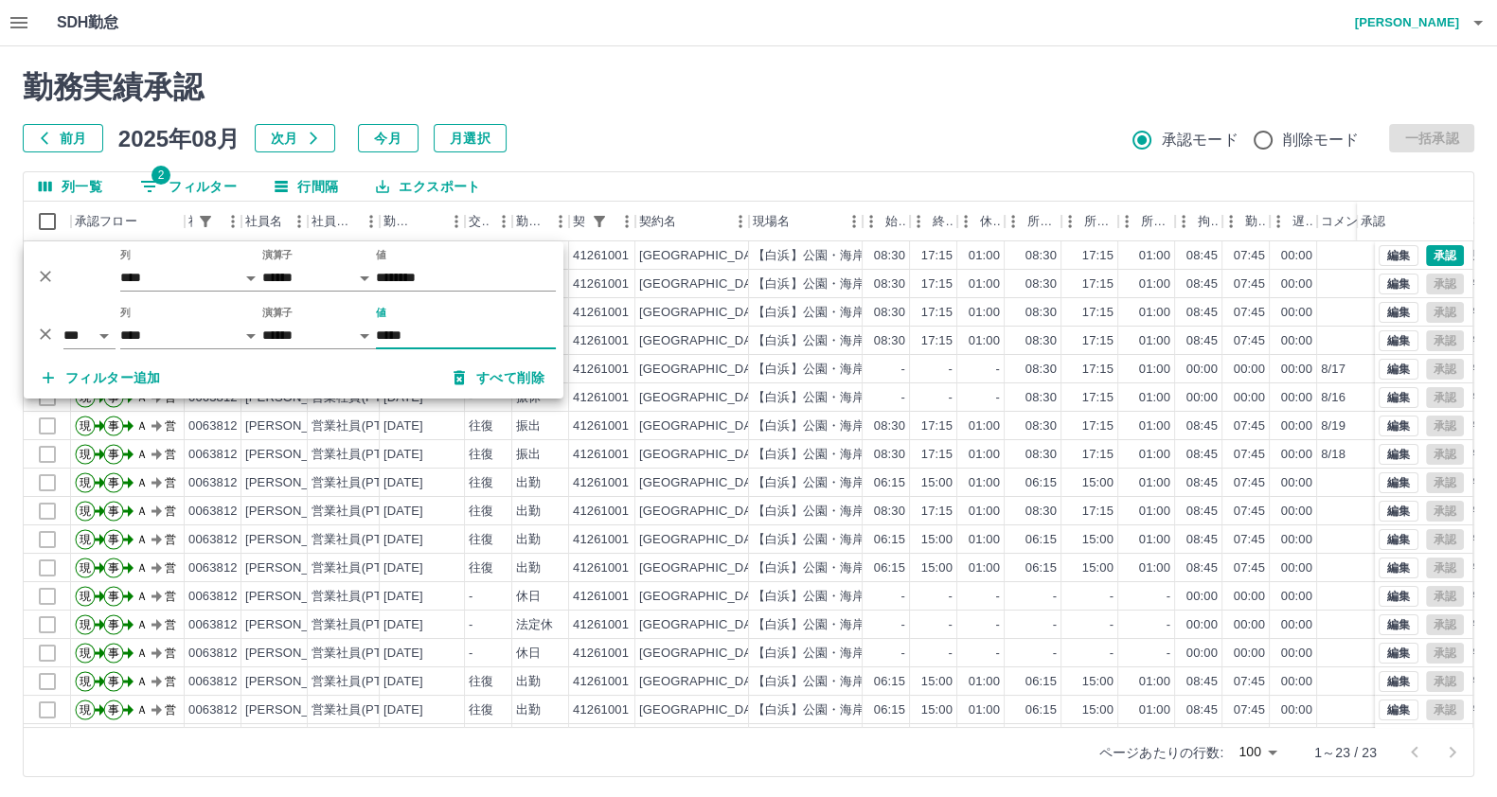
click at [36, 332] on icon "削除" at bounding box center [45, 334] width 19 height 19
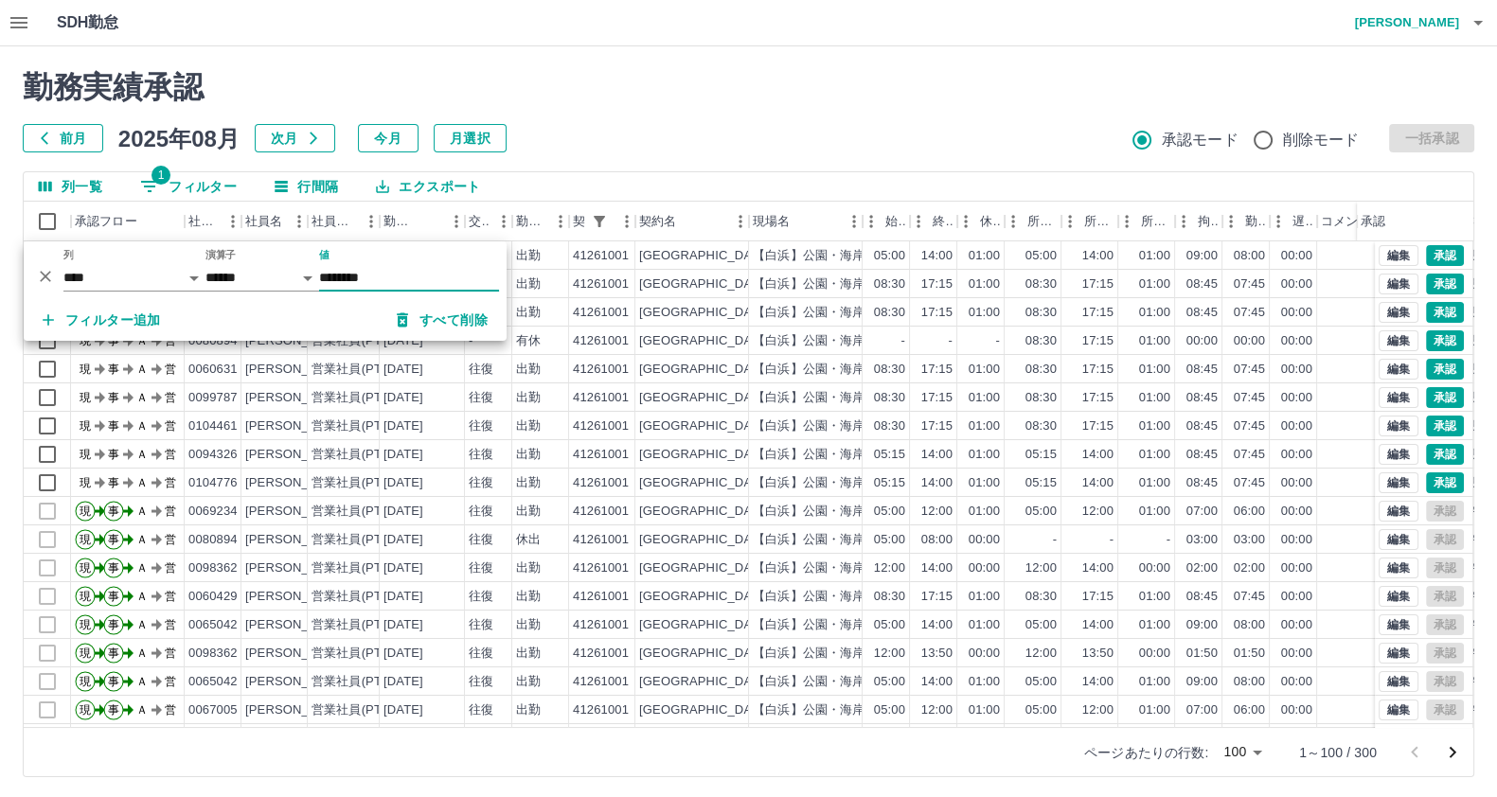
click at [356, 277] on input "********" at bounding box center [409, 277] width 180 height 27
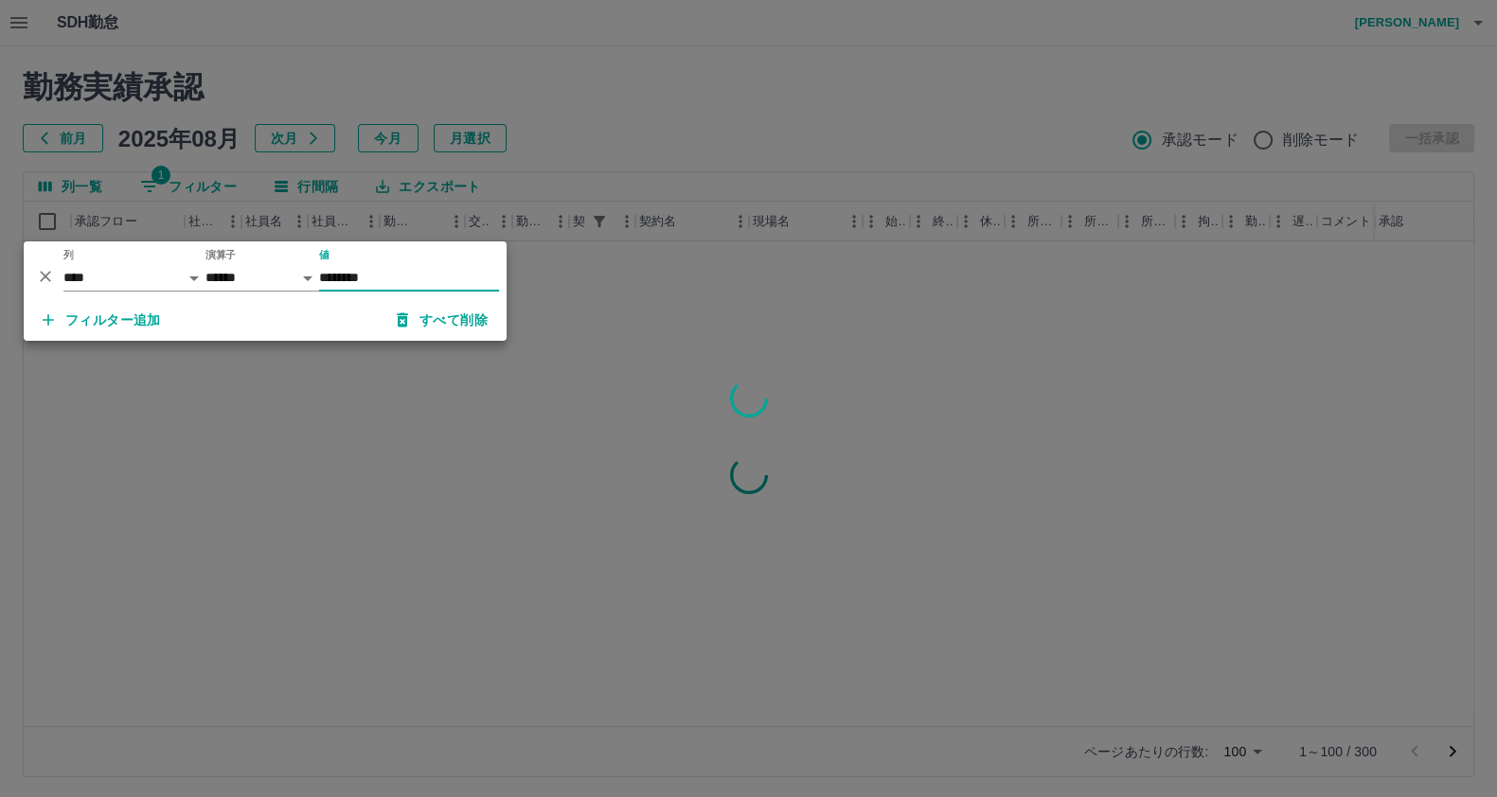
type input "********"
click at [417, 428] on div at bounding box center [748, 398] width 1497 height 797
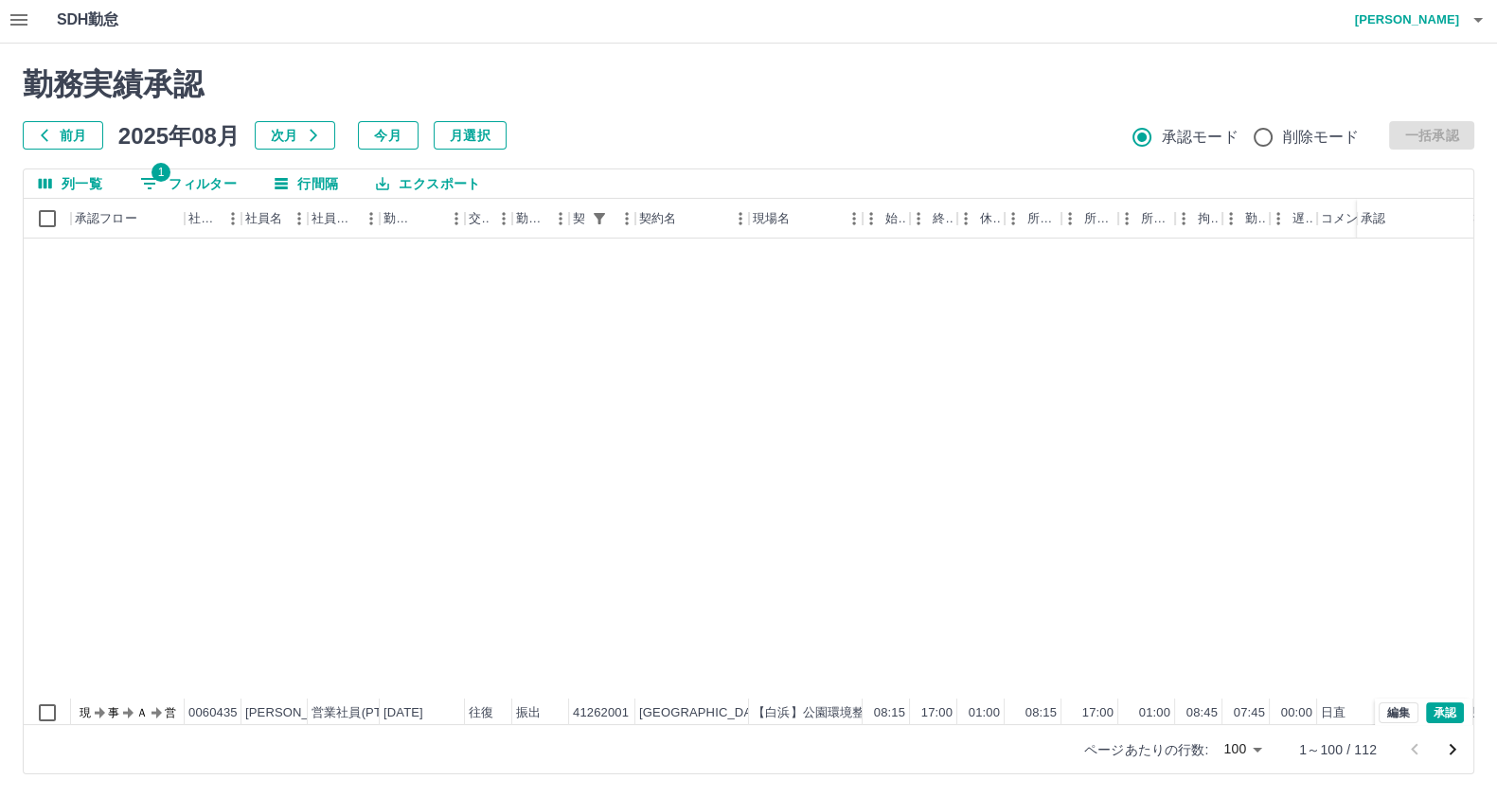
scroll to position [1065, 0]
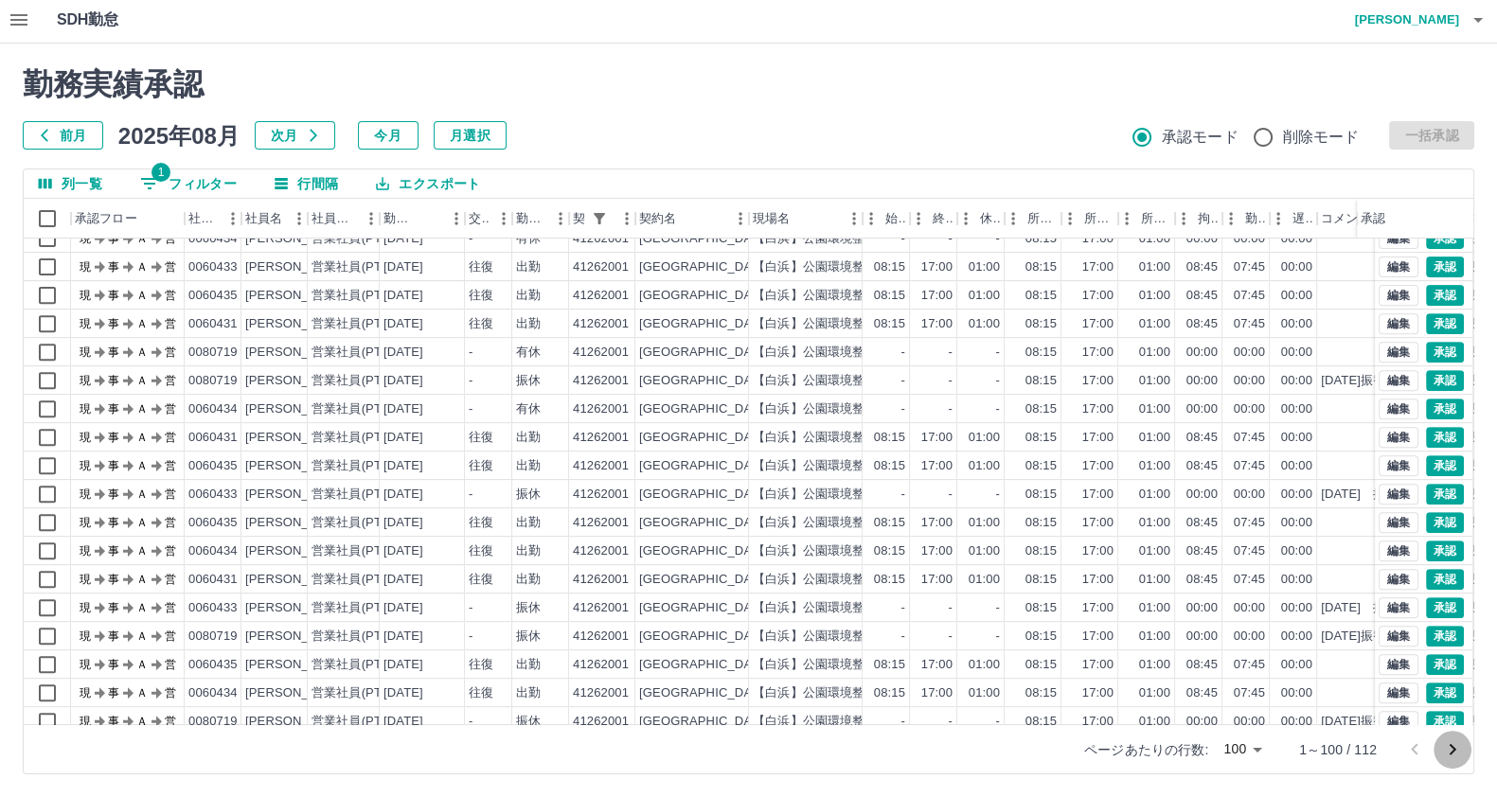
click at [1454, 751] on icon "次のページへ" at bounding box center [1452, 749] width 23 height 23
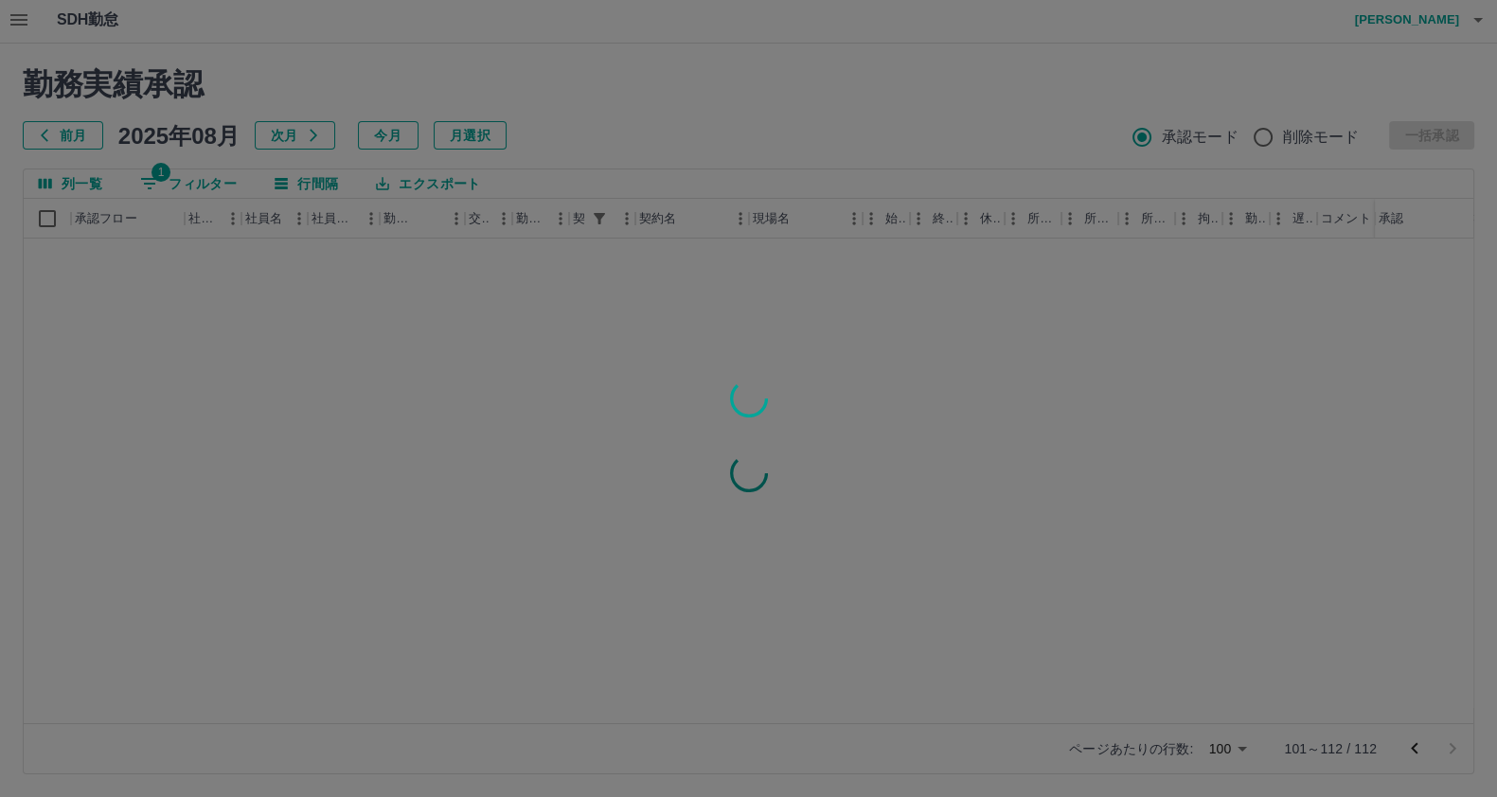
scroll to position [0, 0]
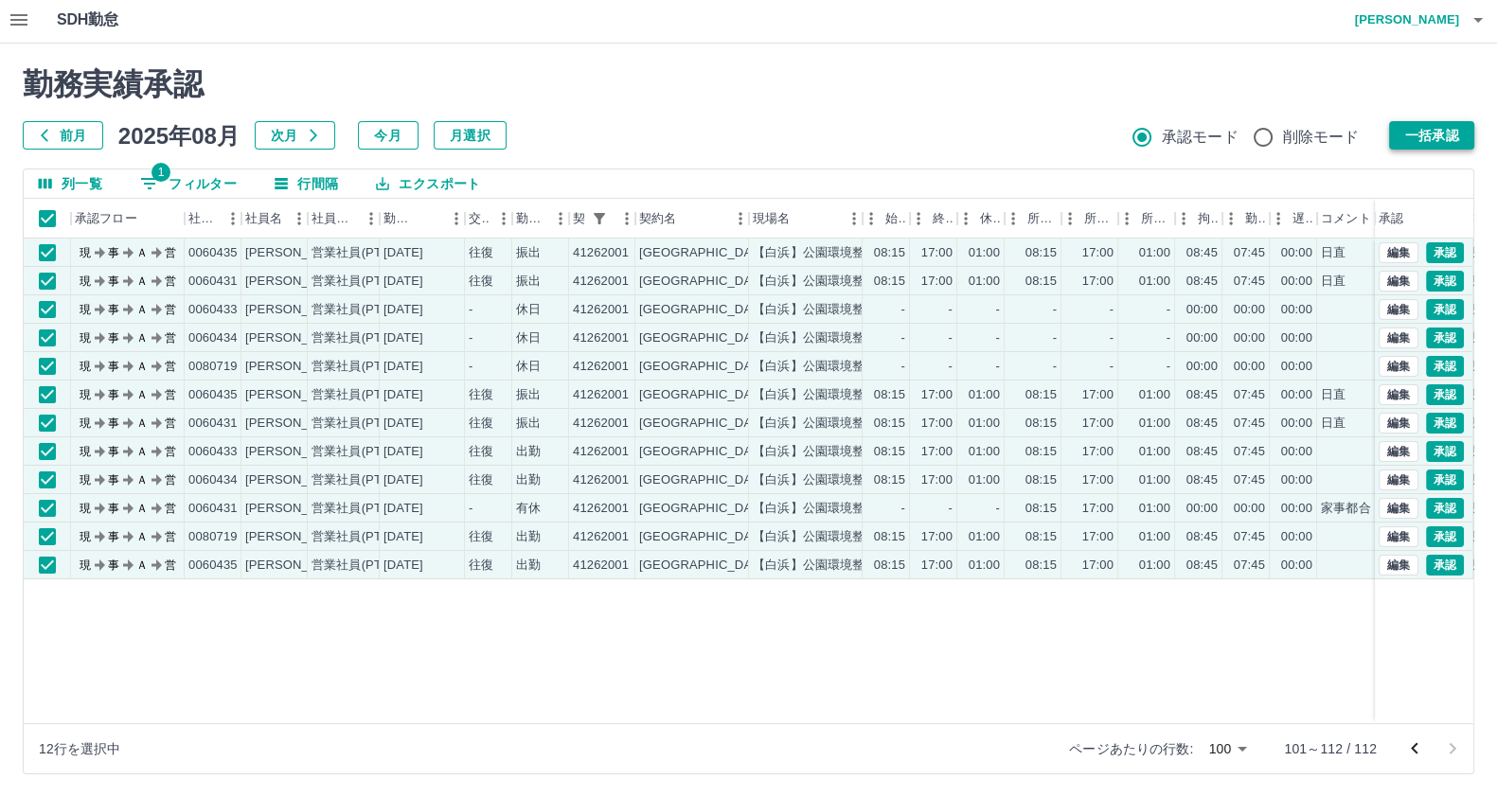
click at [1429, 122] on button "一括承認" at bounding box center [1431, 135] width 85 height 28
click at [1423, 121] on button "一括承認" at bounding box center [1431, 135] width 85 height 28
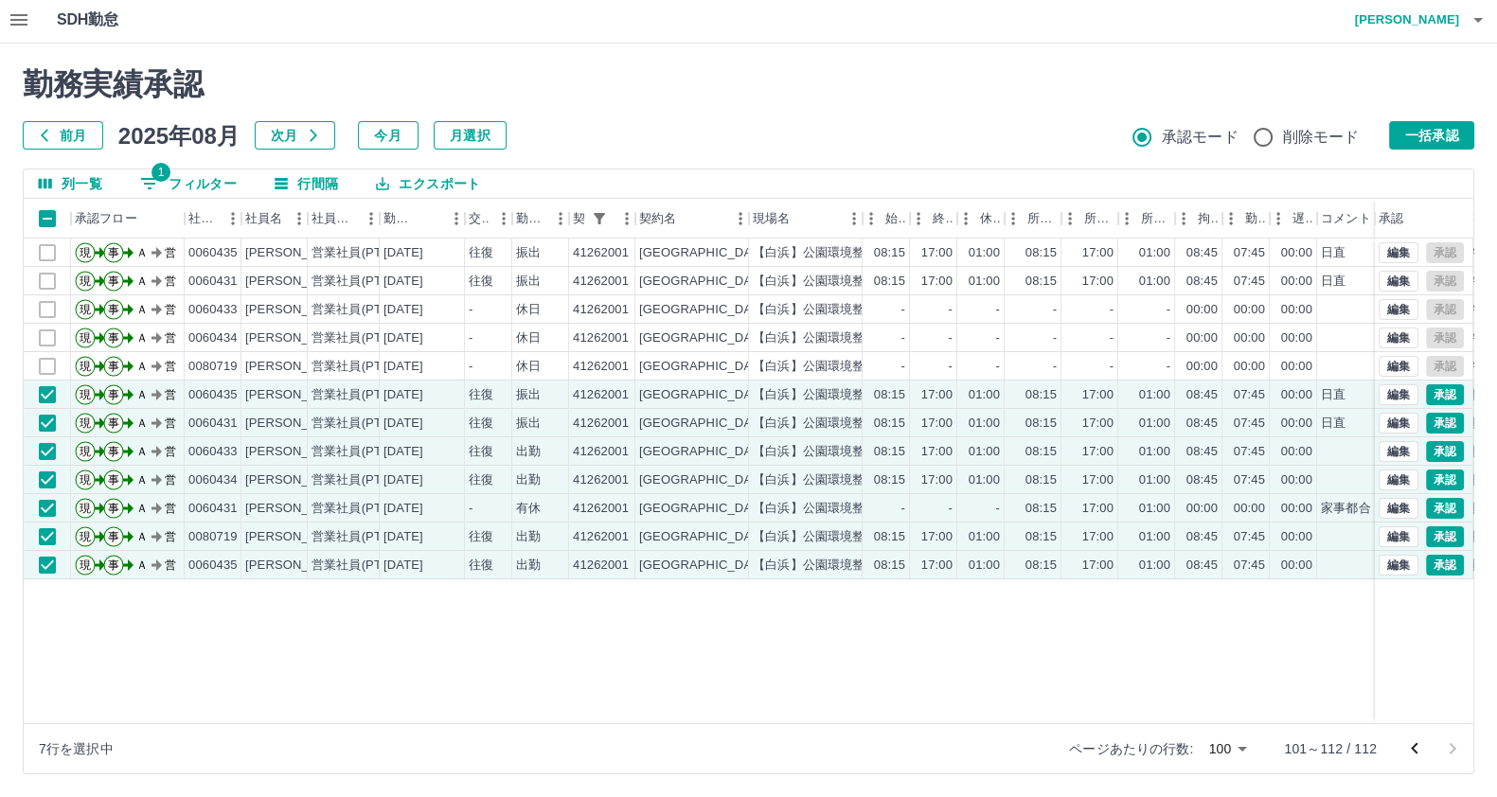
click at [1421, 751] on icon "前のページへ" at bounding box center [1414, 749] width 23 height 23
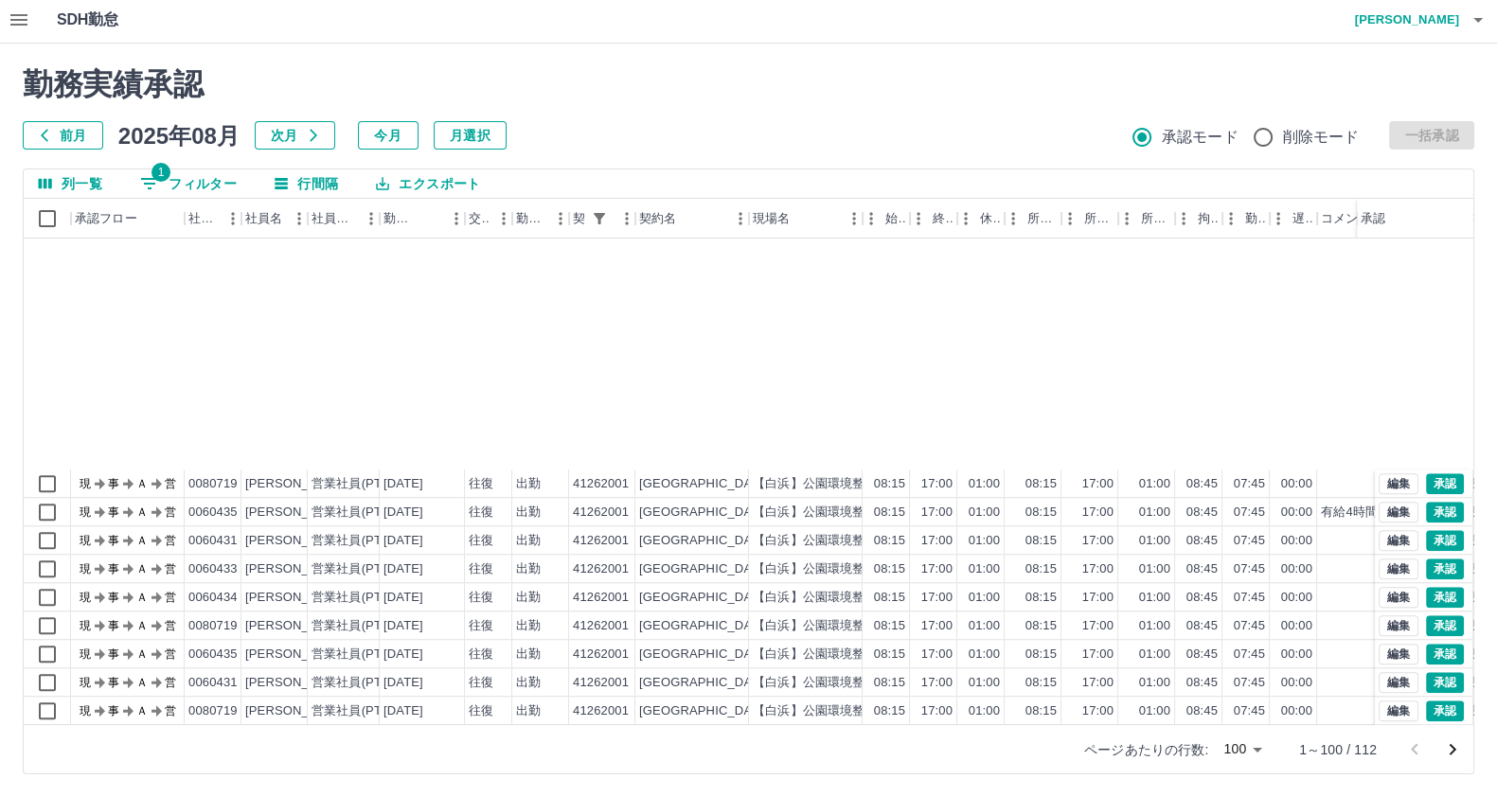
scroll to position [2372, 0]
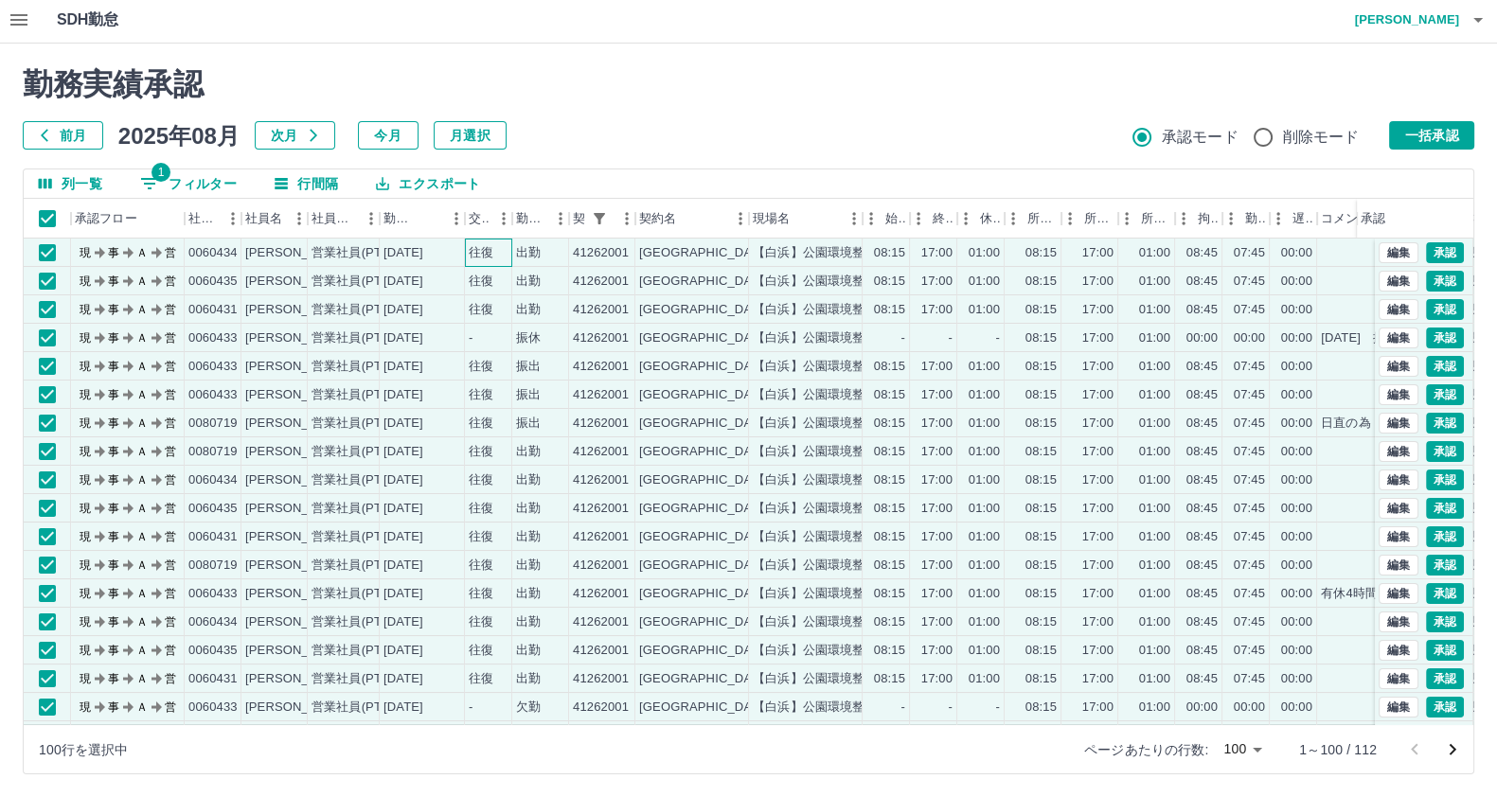
click at [491, 258] on div "往復" at bounding box center [481, 253] width 25 height 18
click at [476, 290] on div "往復" at bounding box center [488, 281] width 47 height 28
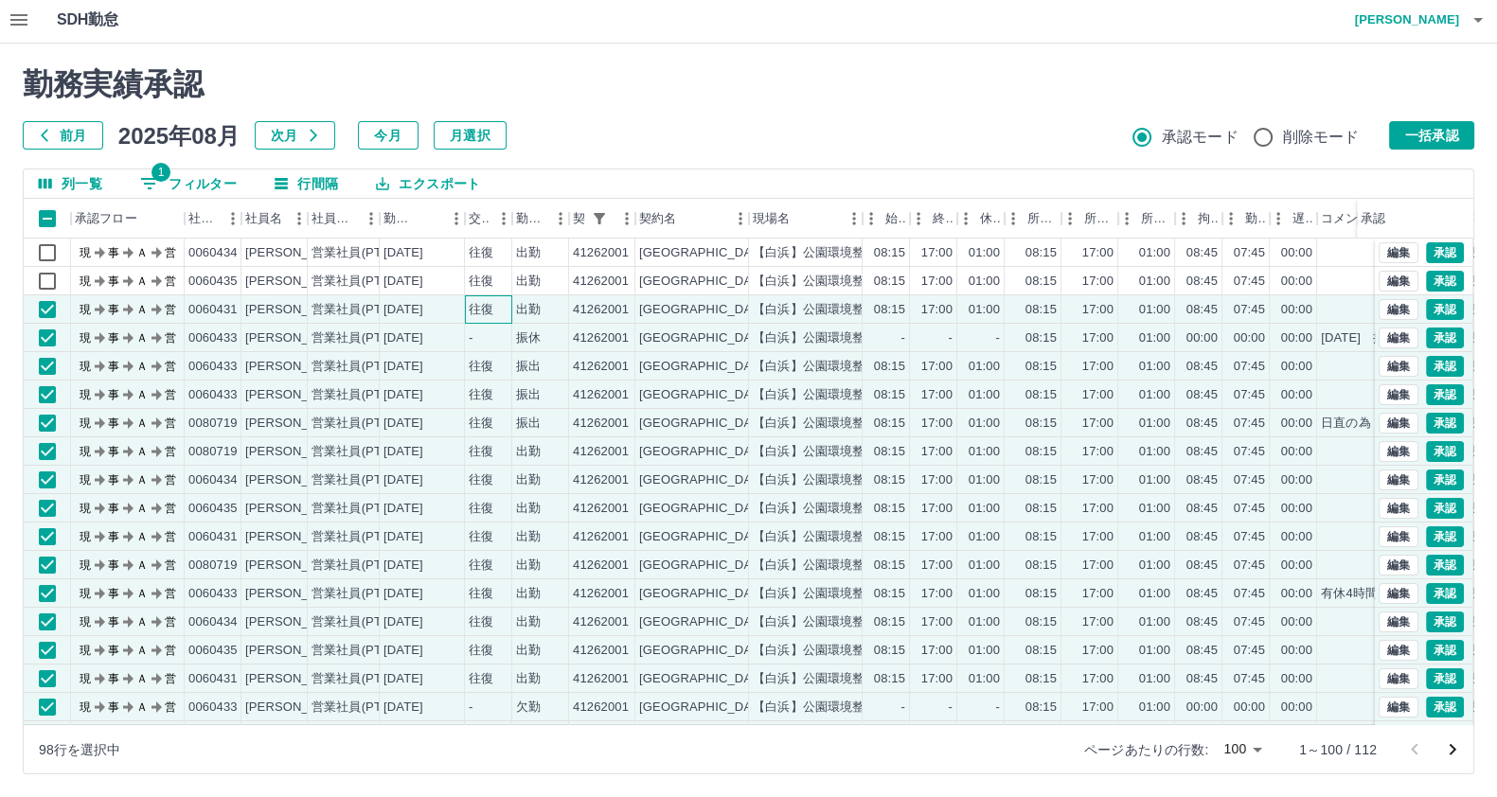
click at [469, 308] on div "往復" at bounding box center [481, 310] width 25 height 18
click at [423, 340] on div "[DATE]" at bounding box center [403, 338] width 40 height 18
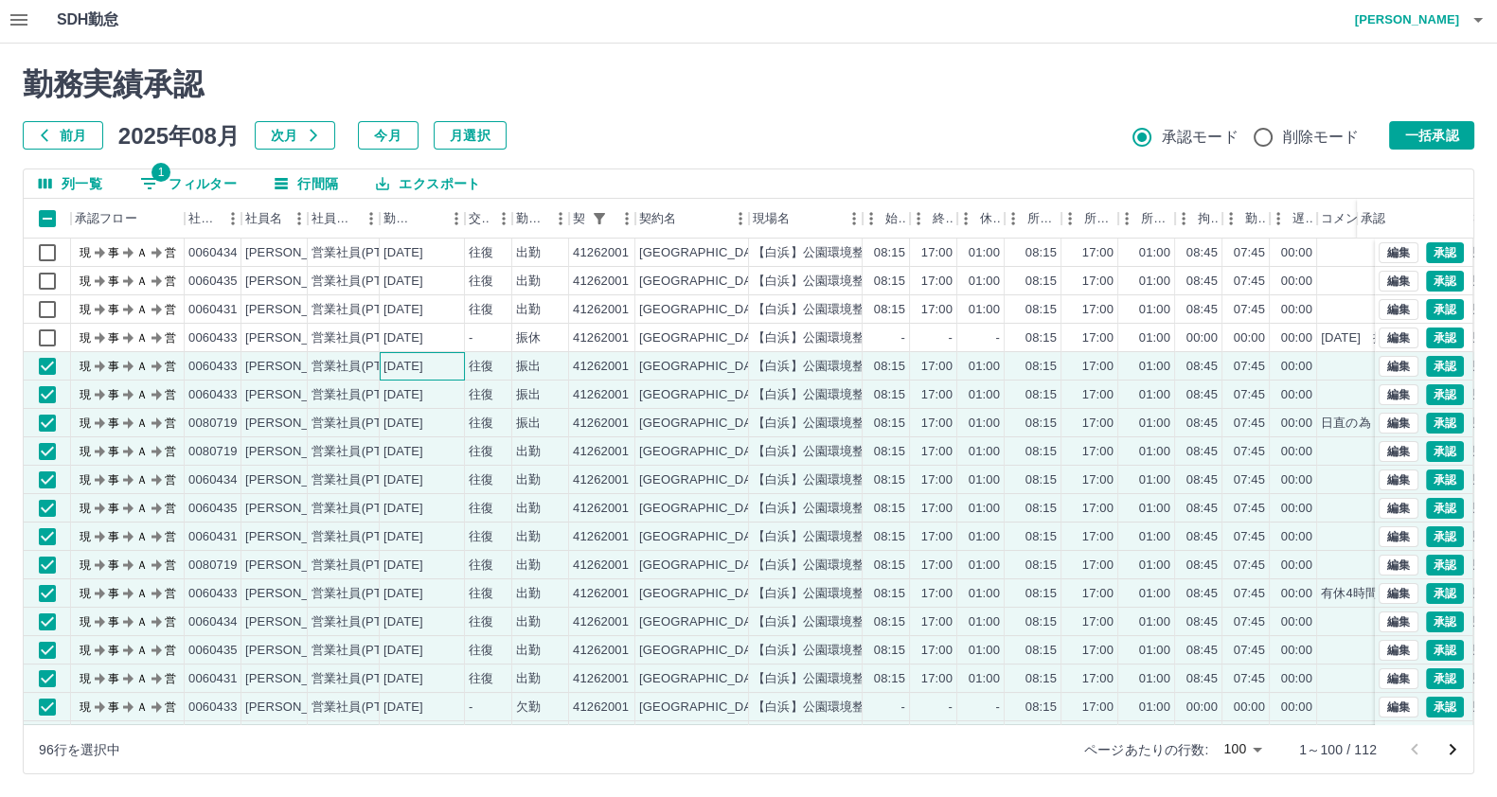
click at [423, 358] on div "[DATE]" at bounding box center [403, 367] width 40 height 18
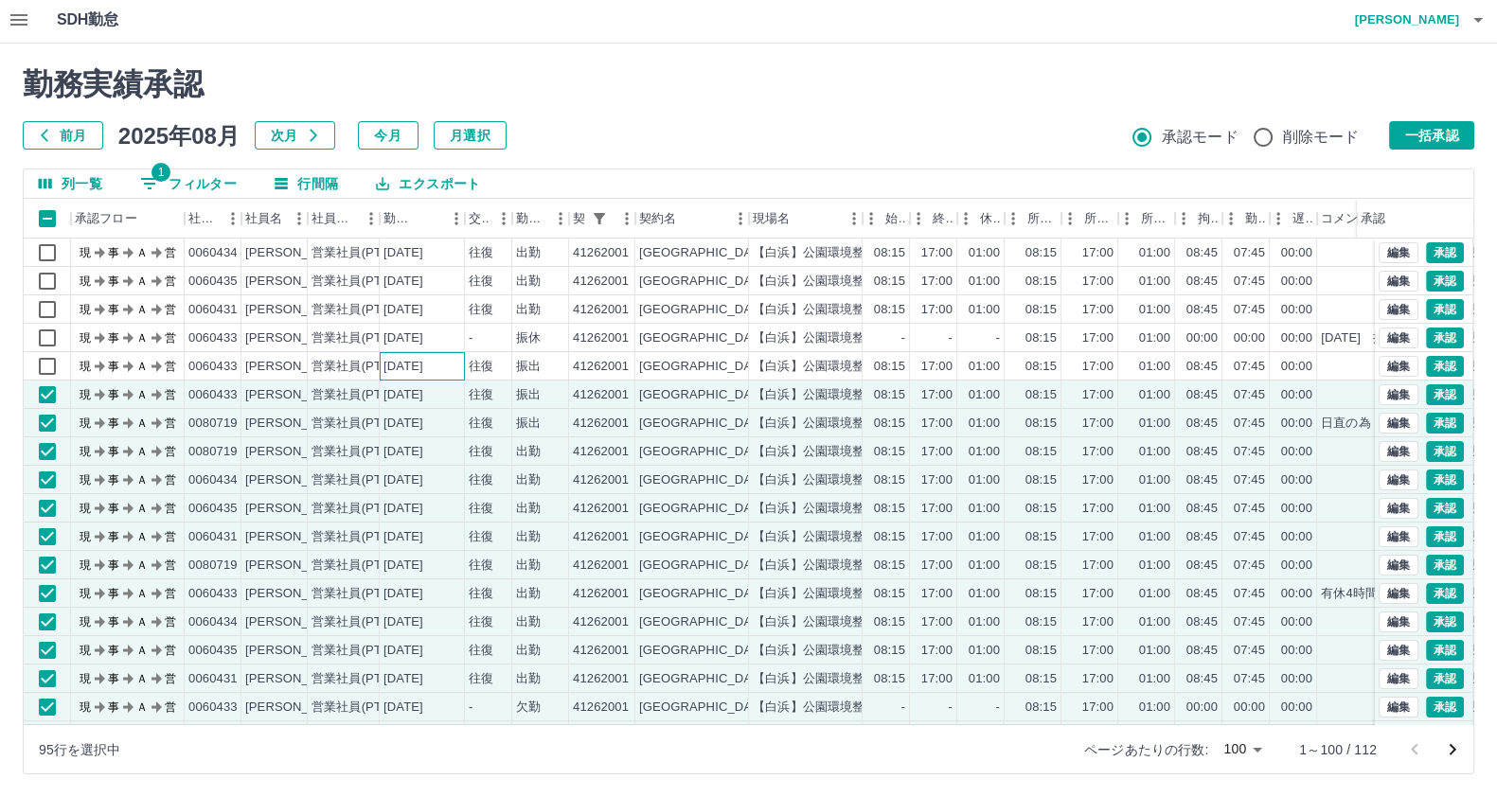
click at [423, 367] on div "[DATE]" at bounding box center [403, 367] width 40 height 18
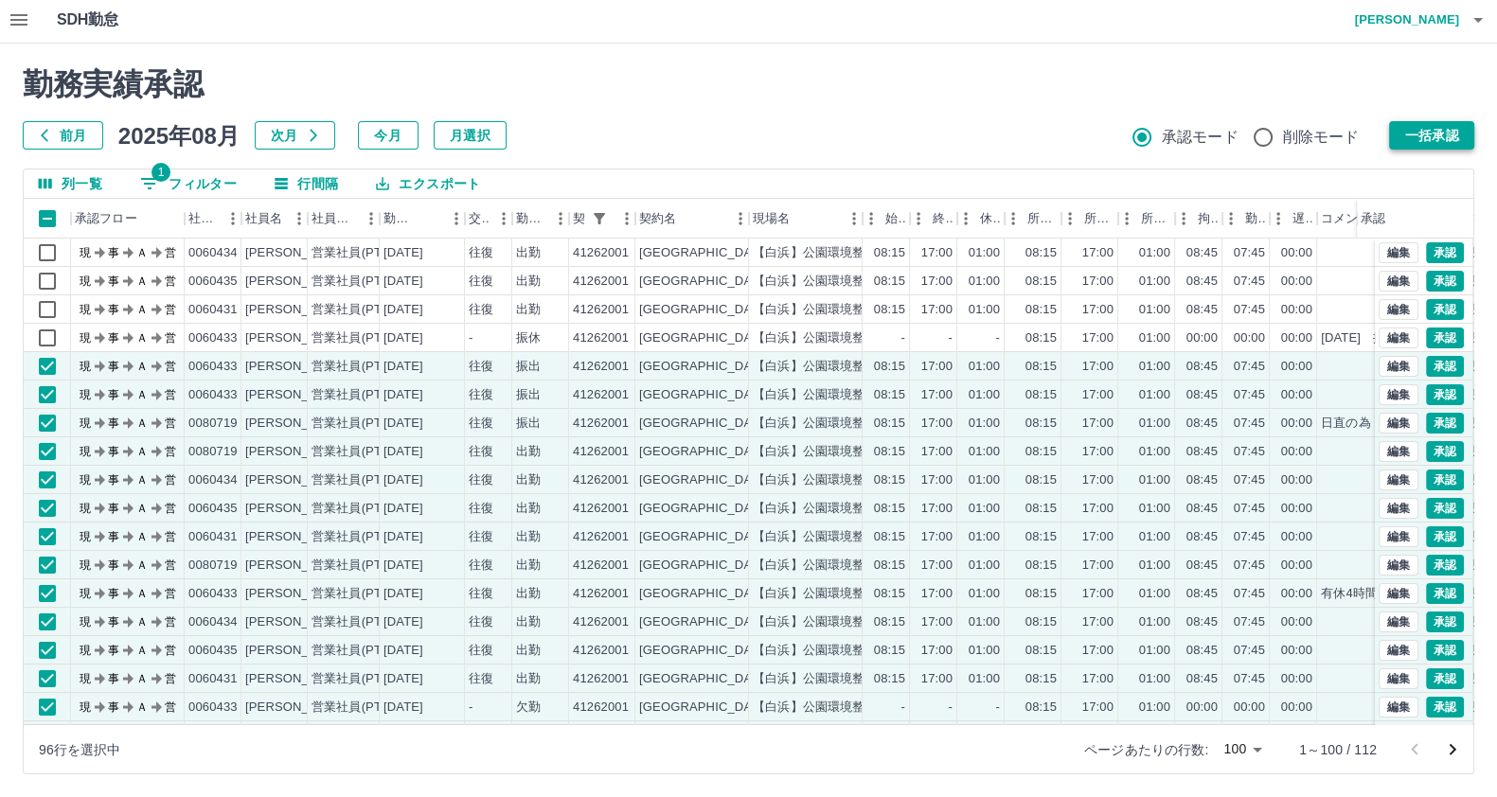
click at [1396, 130] on button "一括承認" at bounding box center [1431, 135] width 85 height 28
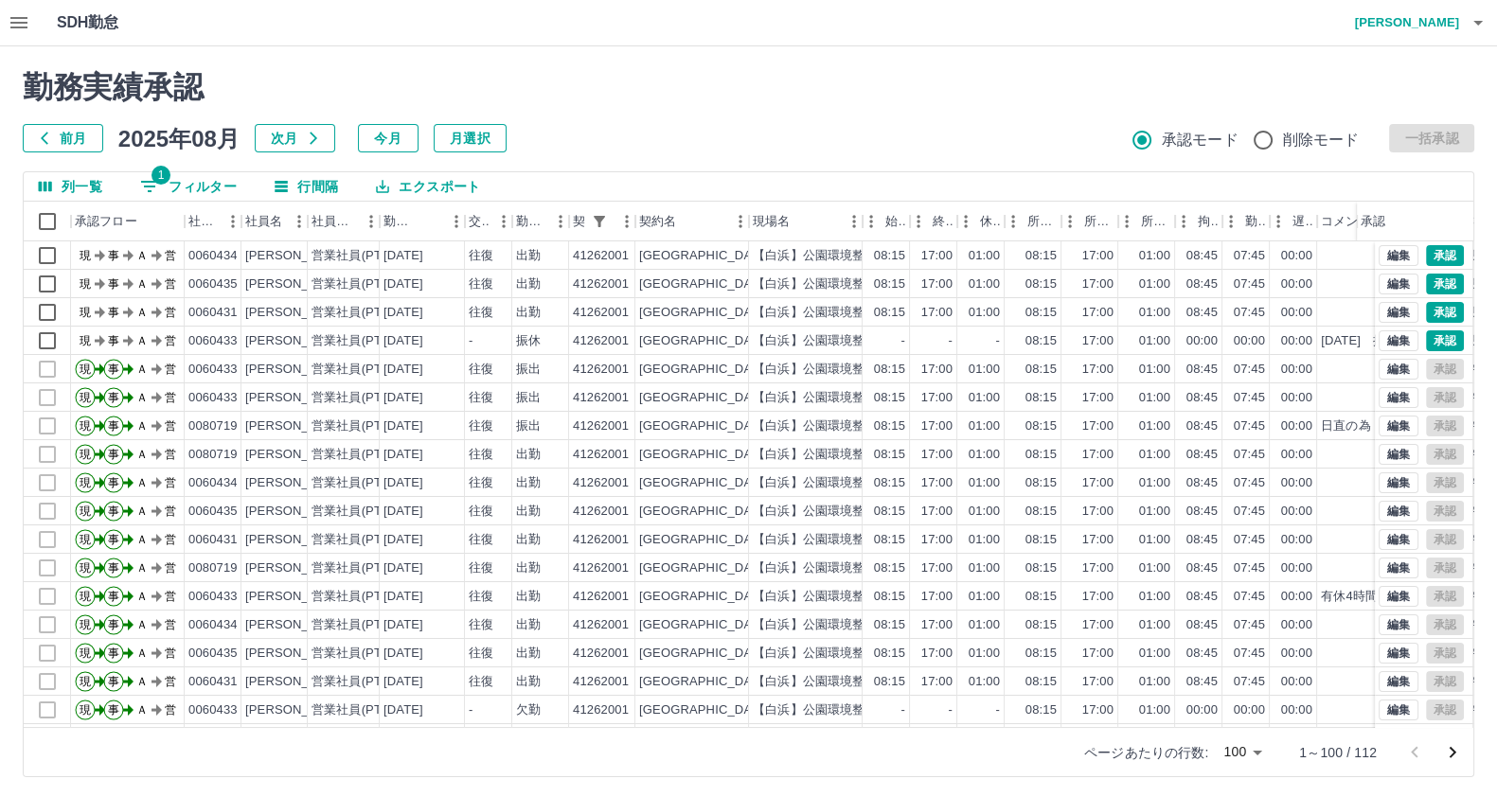
click at [1476, 26] on icon "button" at bounding box center [1478, 22] width 23 height 23
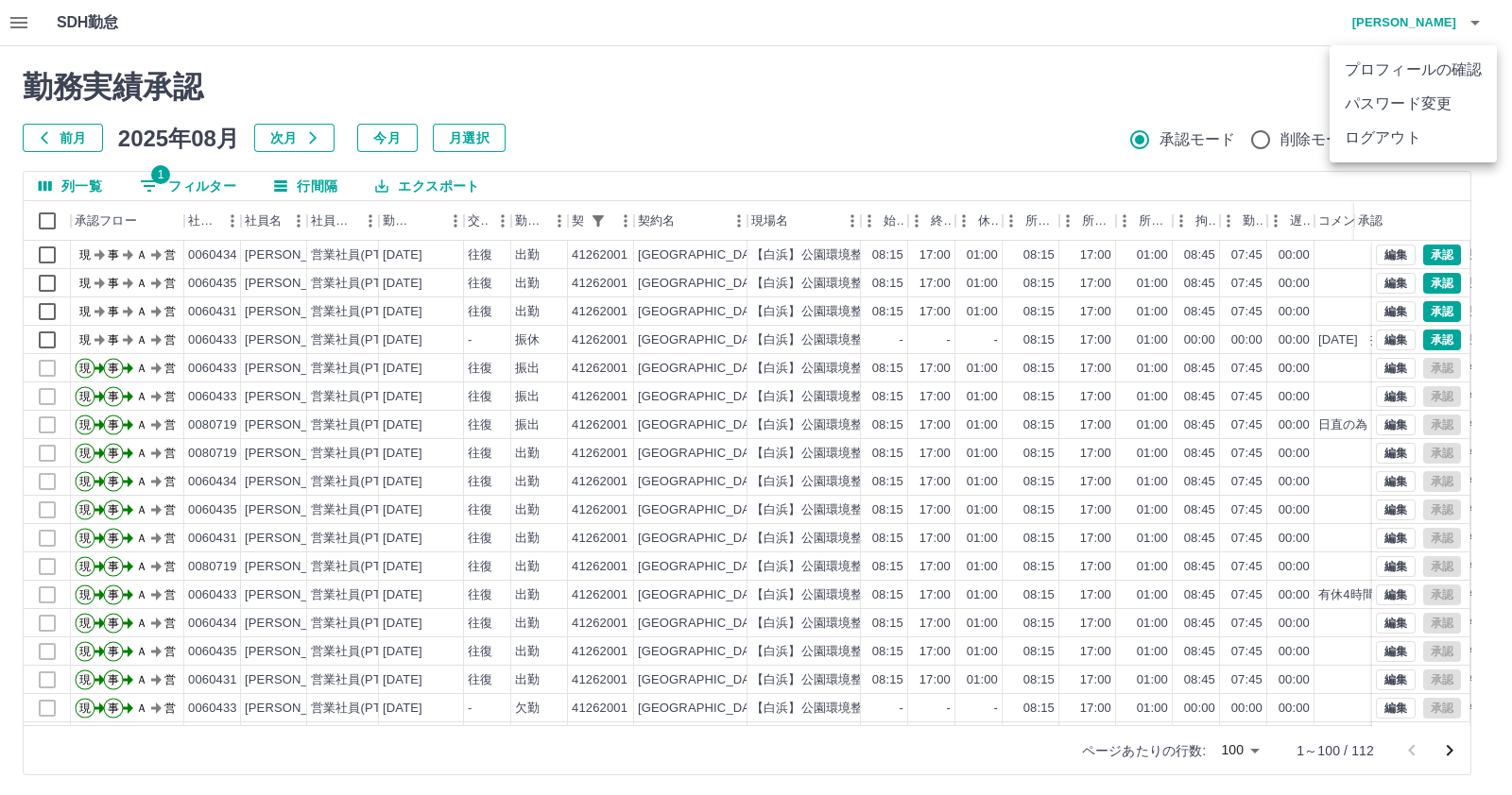
click at [165, 181] on div at bounding box center [756, 397] width 1512 height 795
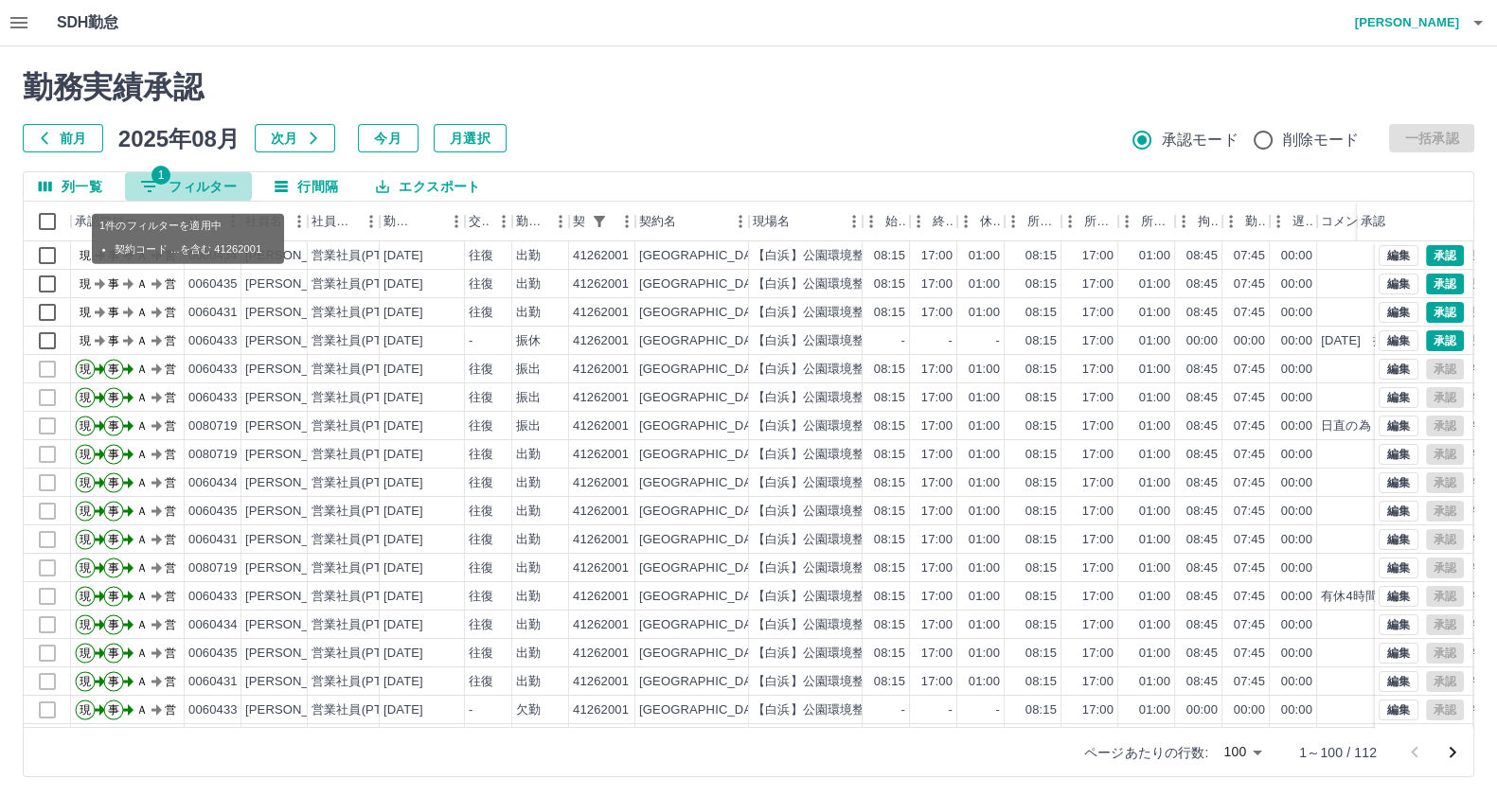
click at [165, 181] on span "1" at bounding box center [160, 175] width 19 height 19
select select "**********"
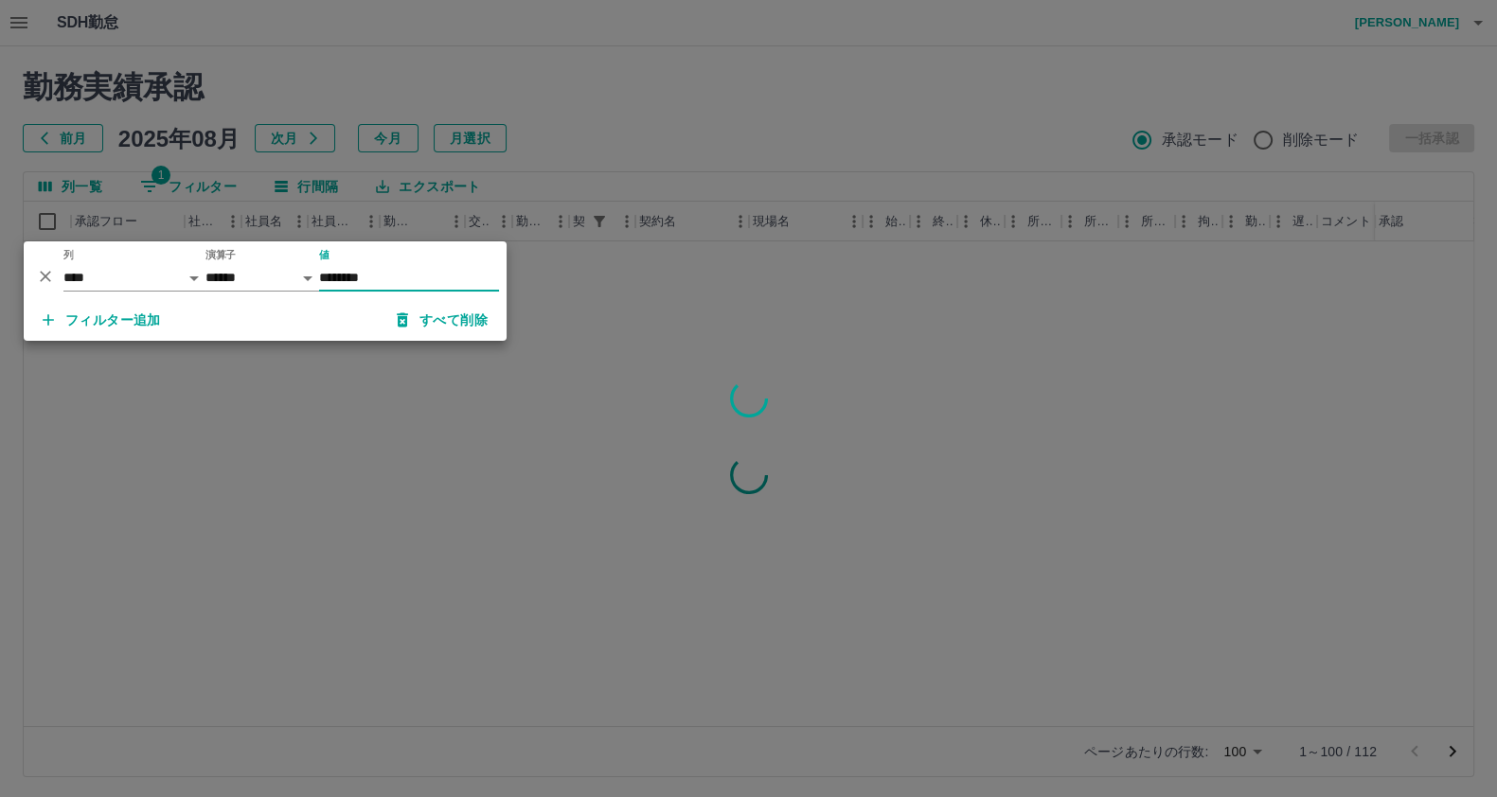
type input "********"
click at [417, 385] on div at bounding box center [748, 398] width 1497 height 797
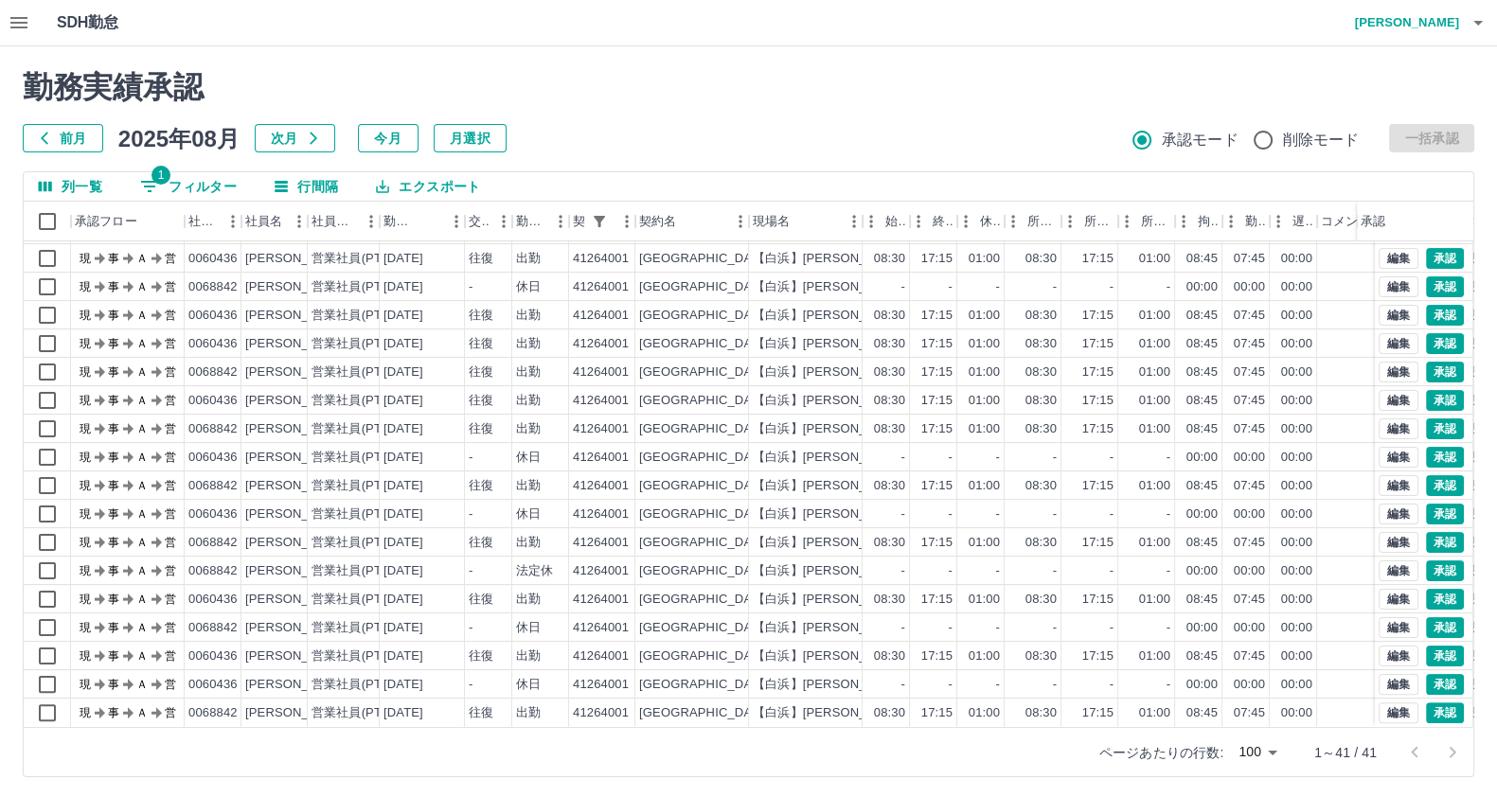
scroll to position [3, 0]
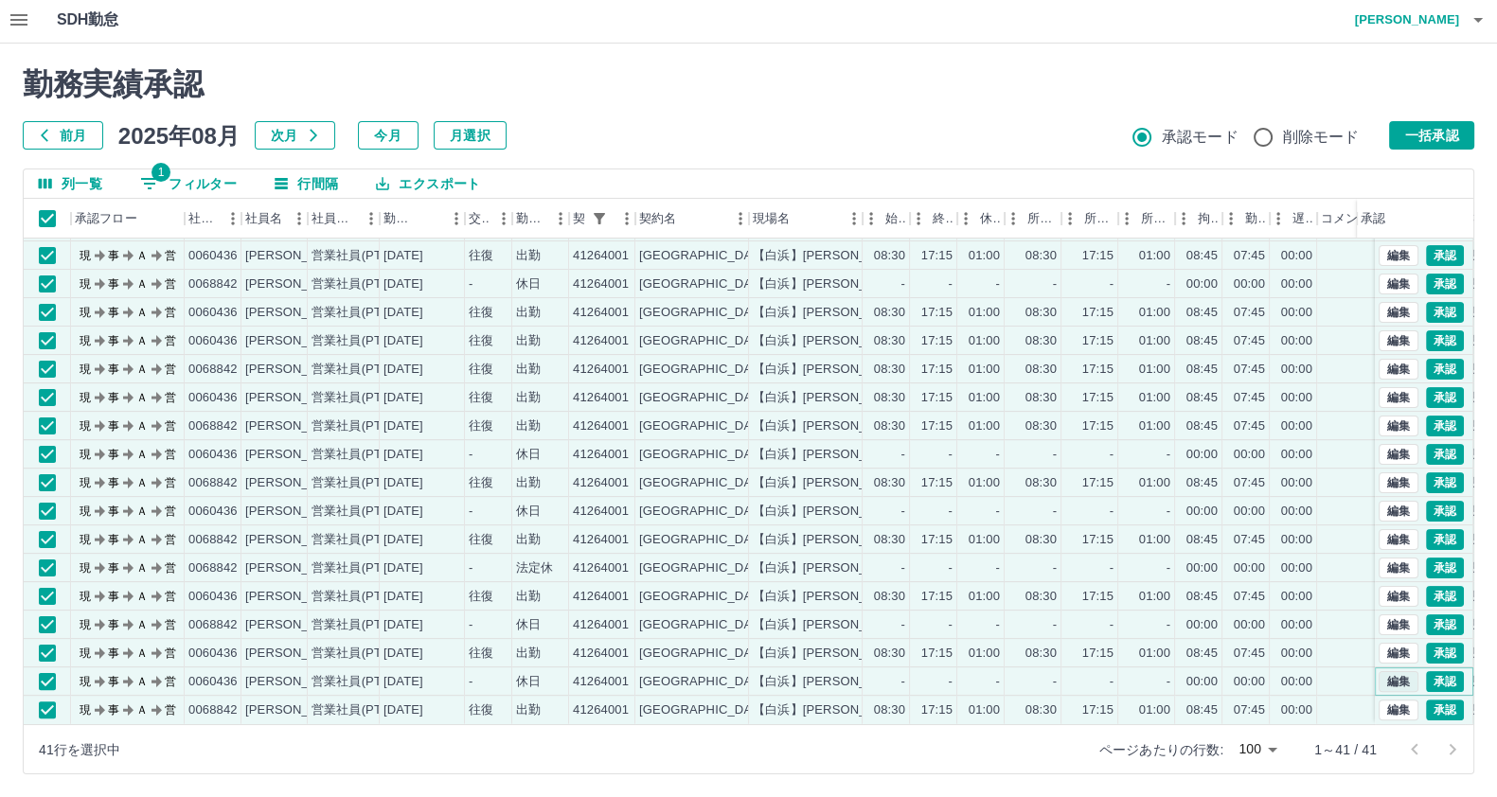
click at [1378, 671] on button "編集" at bounding box center [1398, 681] width 40 height 21
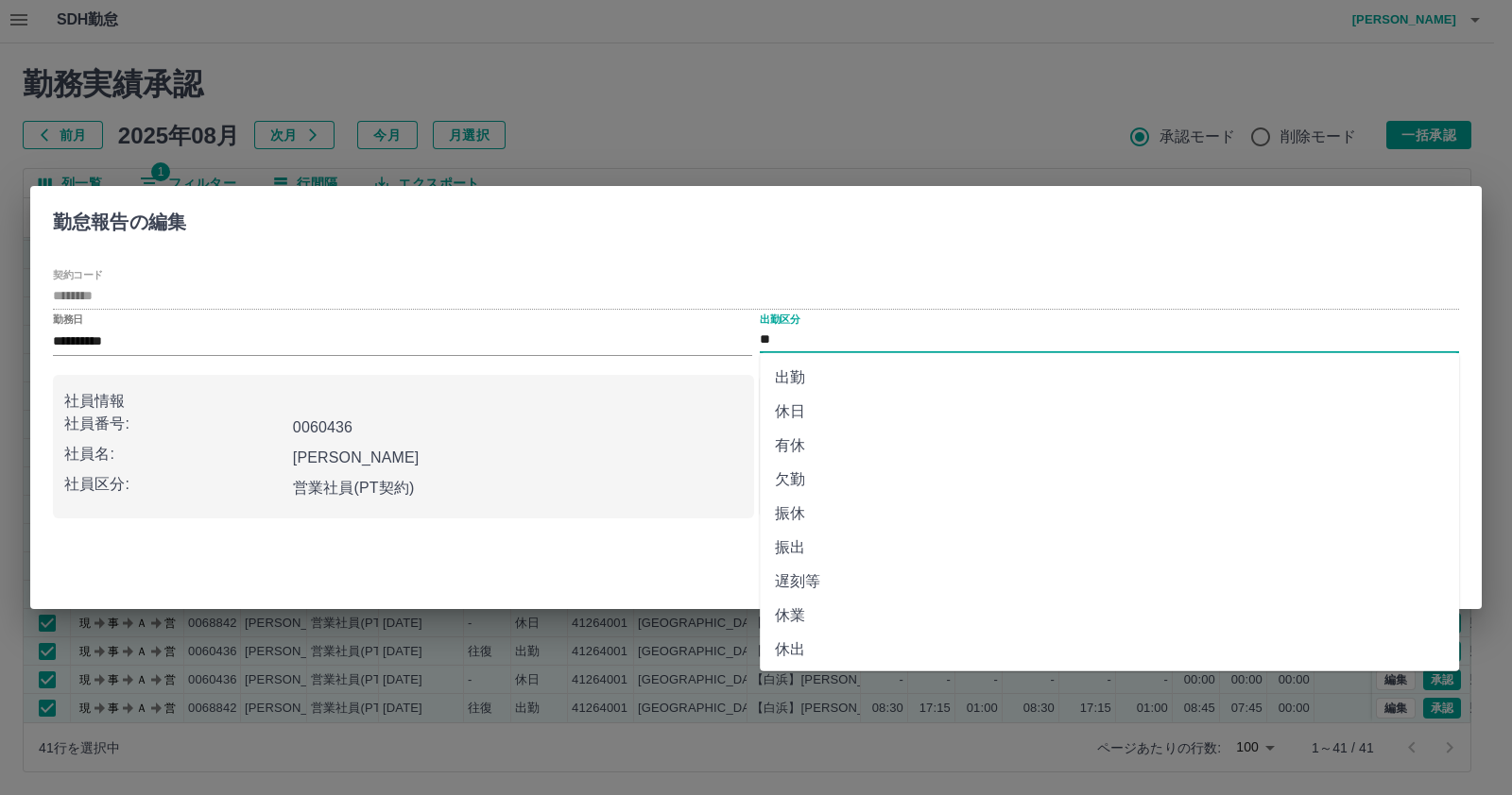
click at [811, 332] on input "**" at bounding box center [1109, 340] width 700 height 24
click at [878, 512] on li "振休" at bounding box center [1109, 514] width 700 height 34
type input "**"
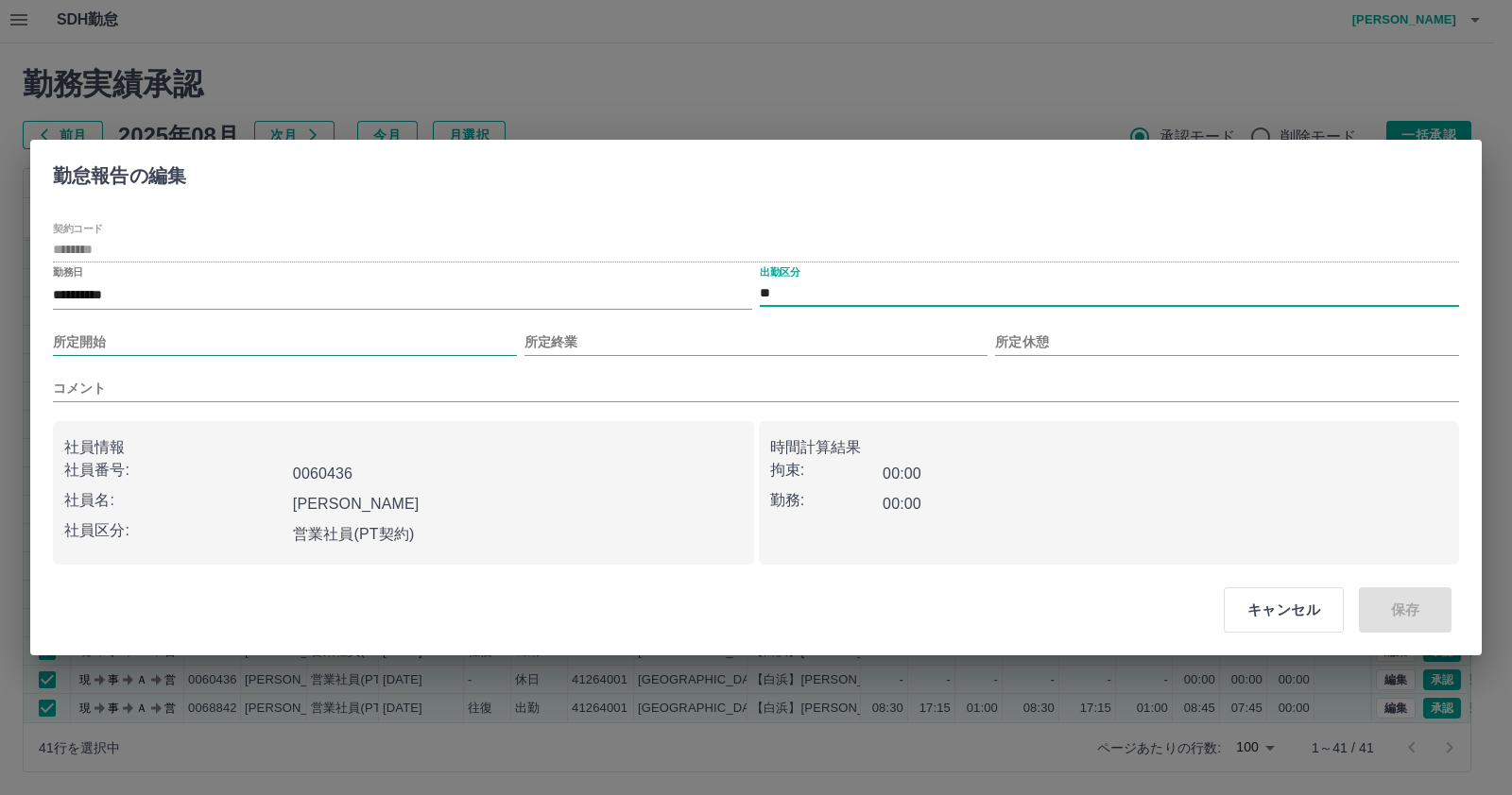
click at [387, 348] on input "所定開始" at bounding box center [284, 341] width 464 height 27
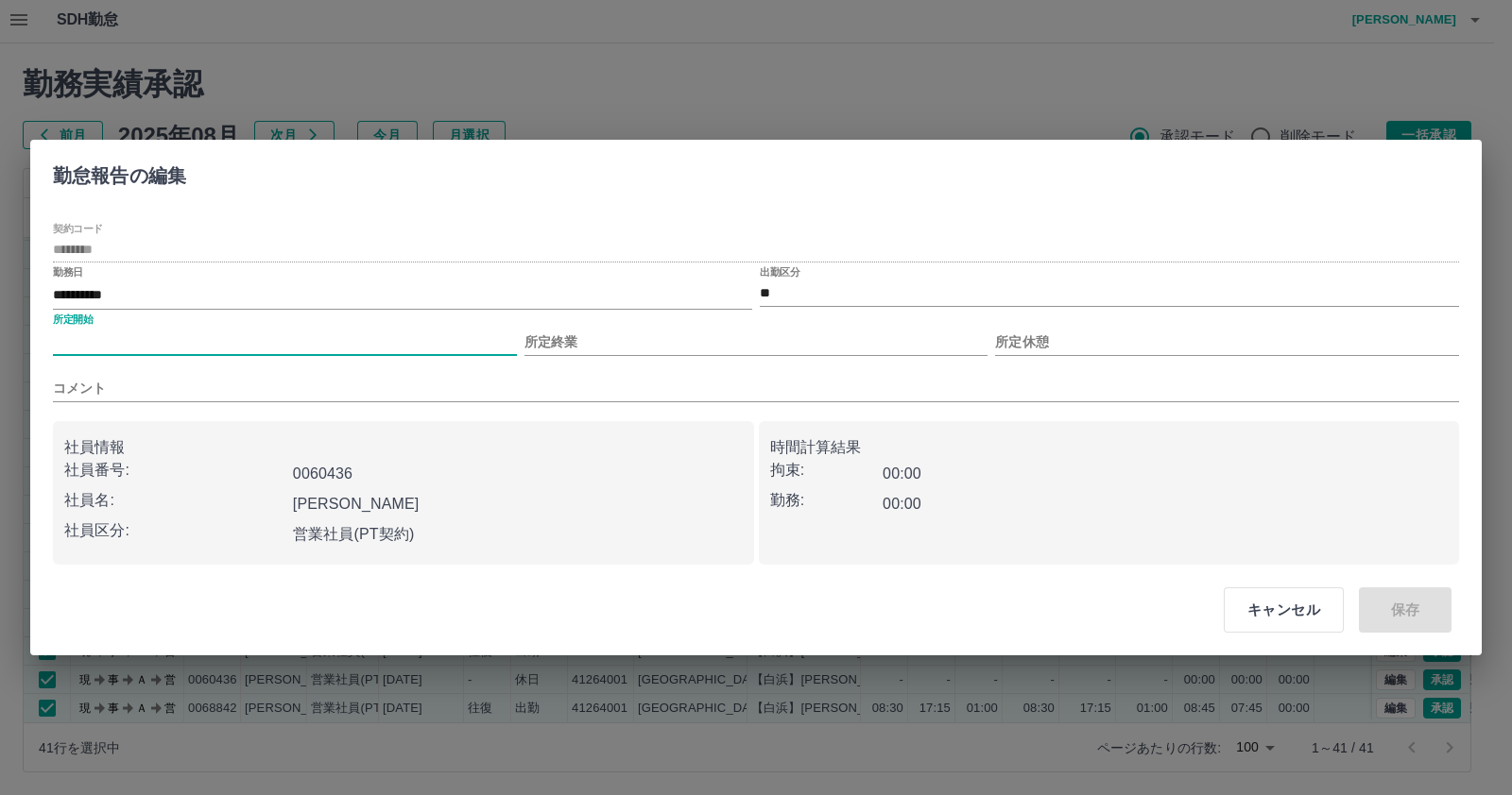
type input "***"
click at [585, 346] on input "所定終業" at bounding box center [756, 341] width 464 height 27
type input "****"
click at [1094, 346] on input "所定休憩" at bounding box center [1227, 341] width 464 height 27
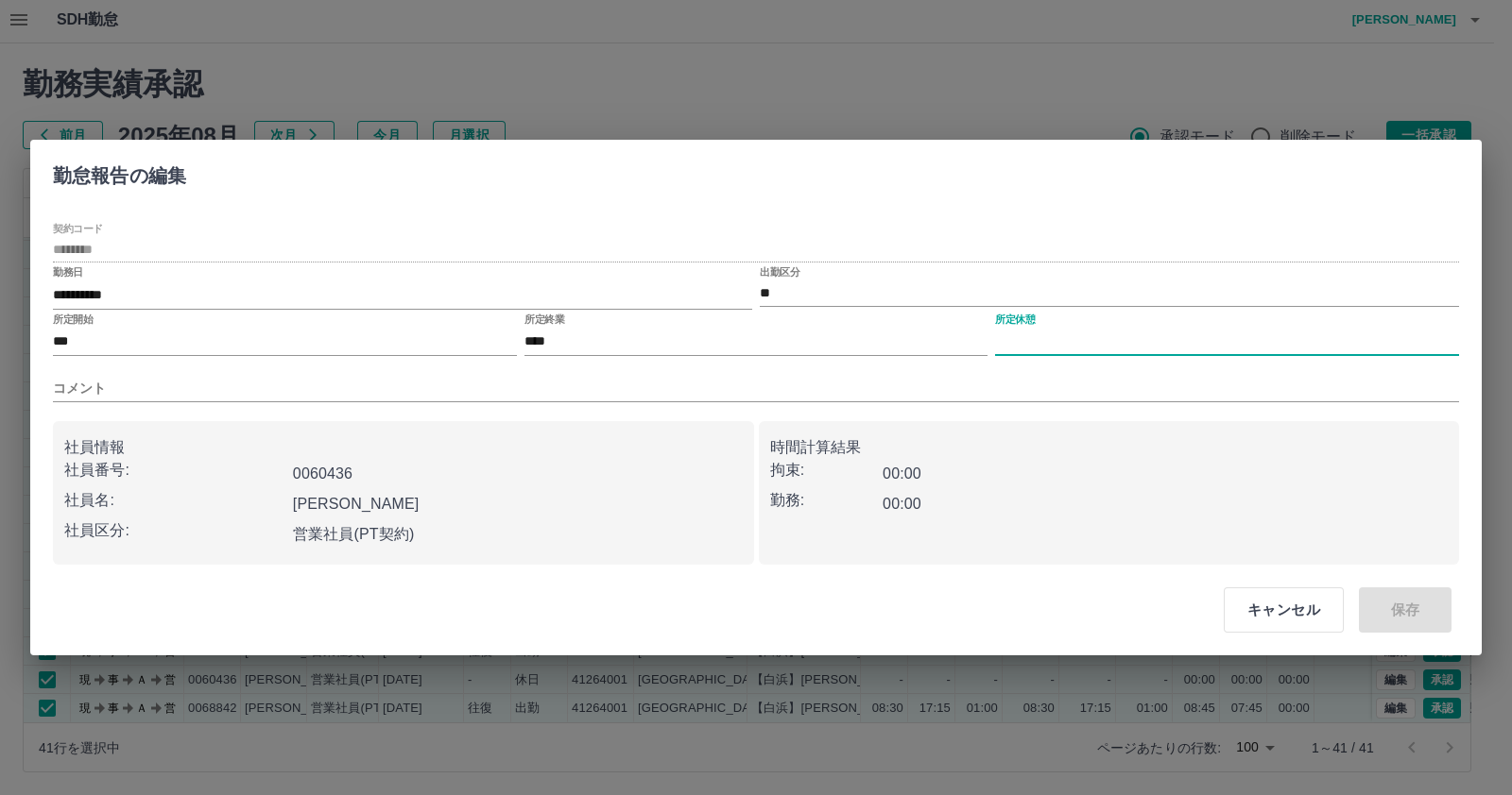
type input "****"
click at [1392, 605] on button "保存" at bounding box center [1404, 609] width 93 height 45
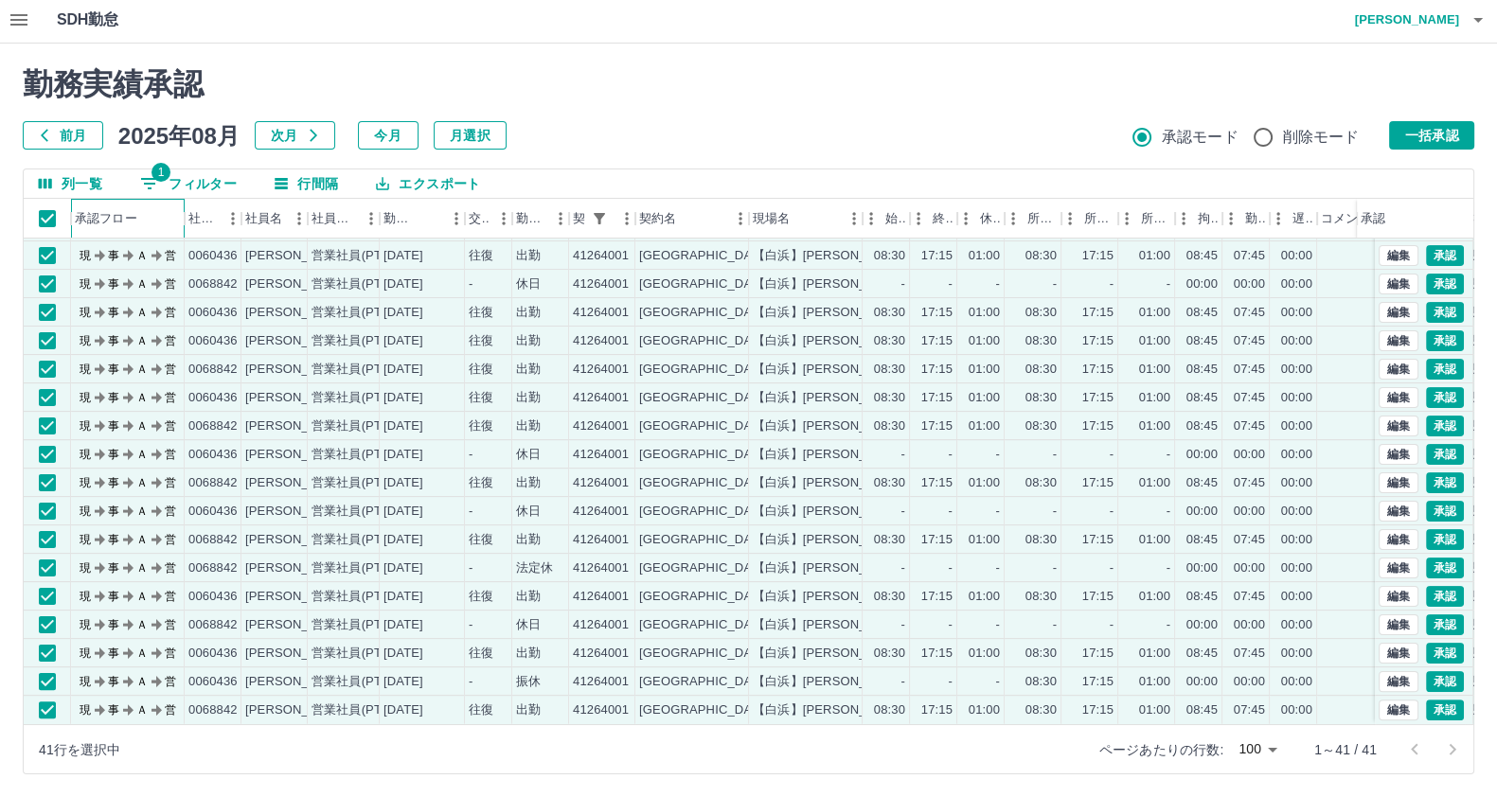
click at [105, 206] on div "承認フロー" at bounding box center [106, 219] width 62 height 40
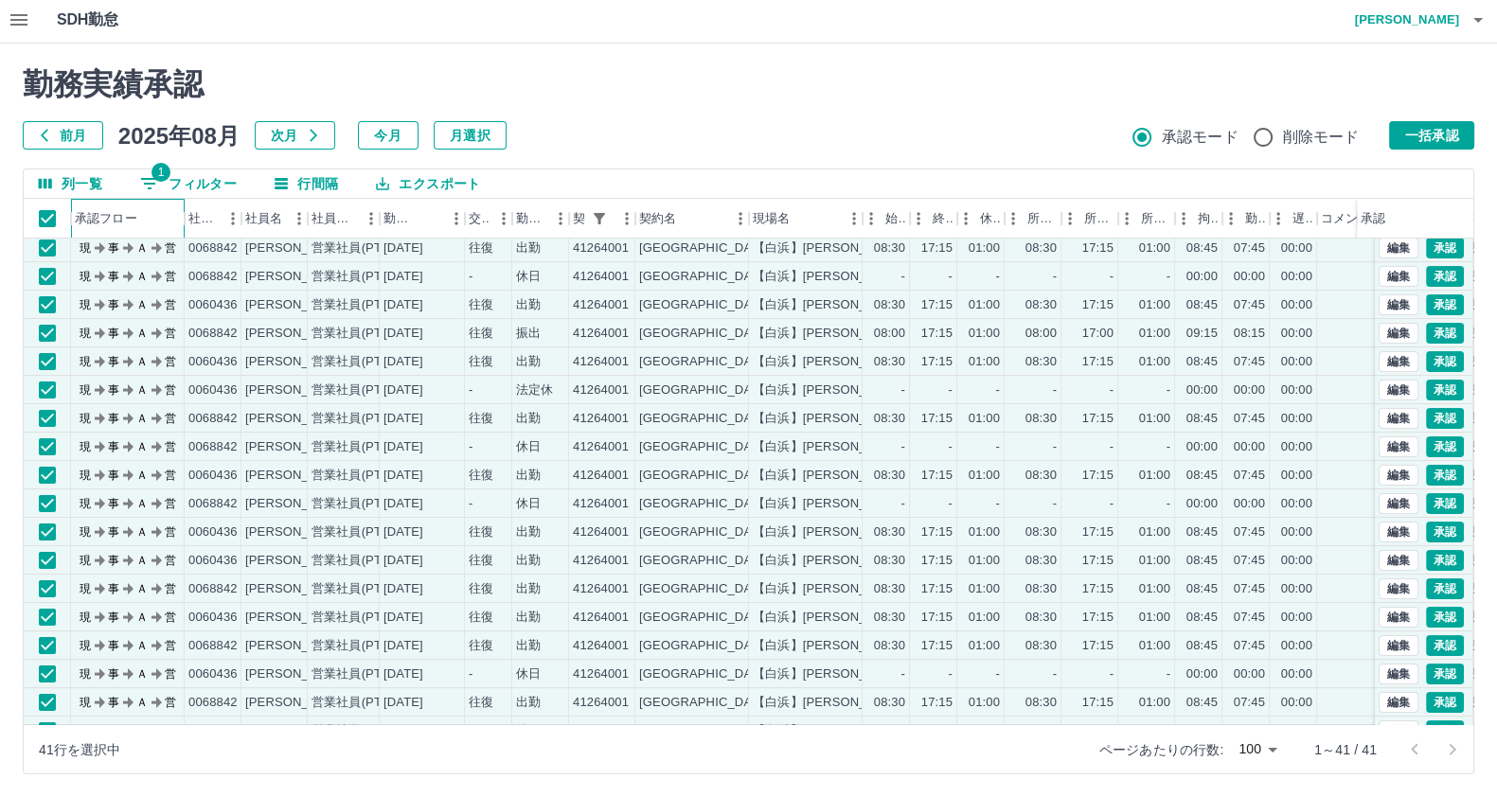
scroll to position [0, 0]
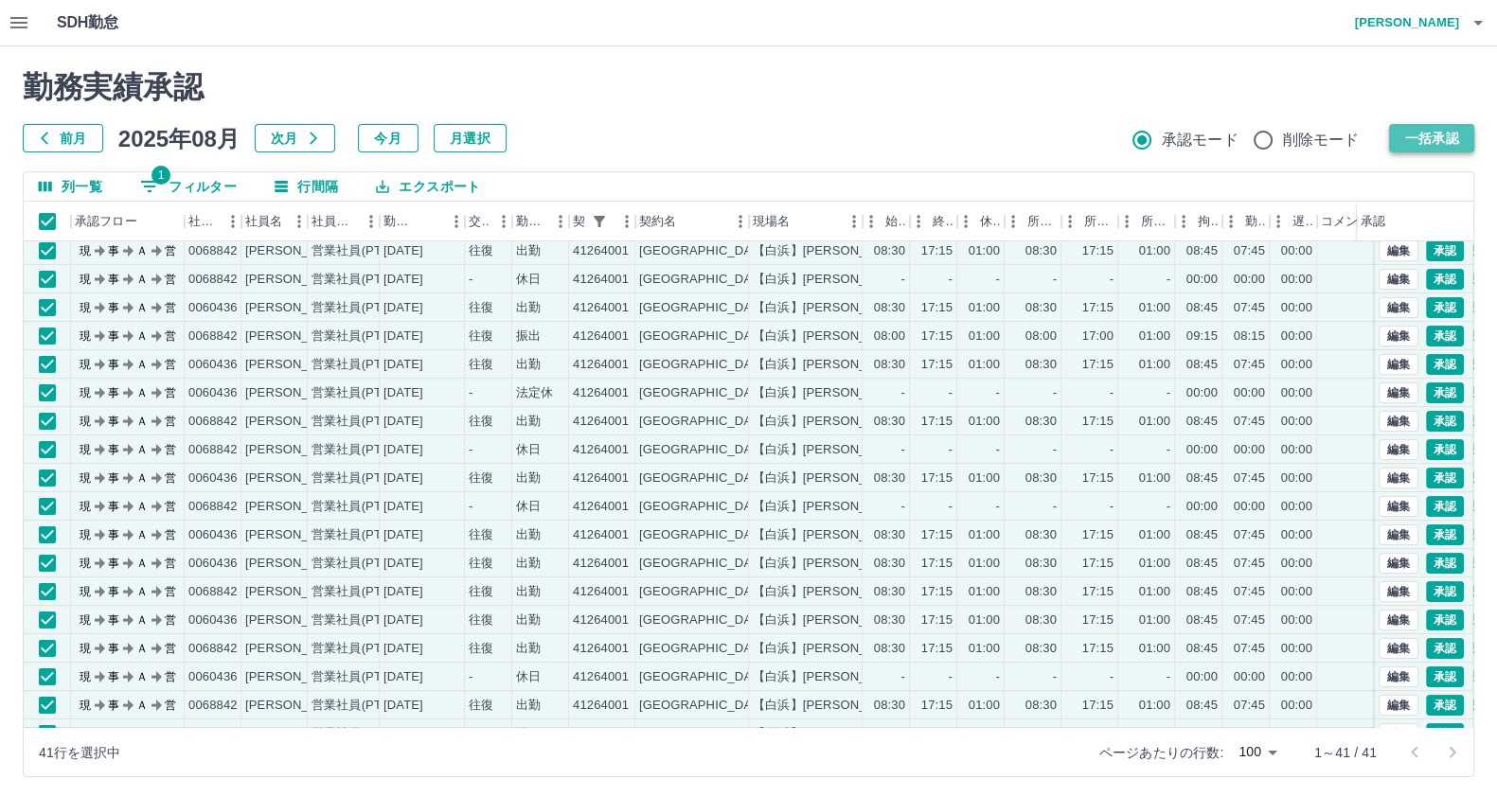
click at [1413, 126] on button "一括承認" at bounding box center [1431, 138] width 85 height 28
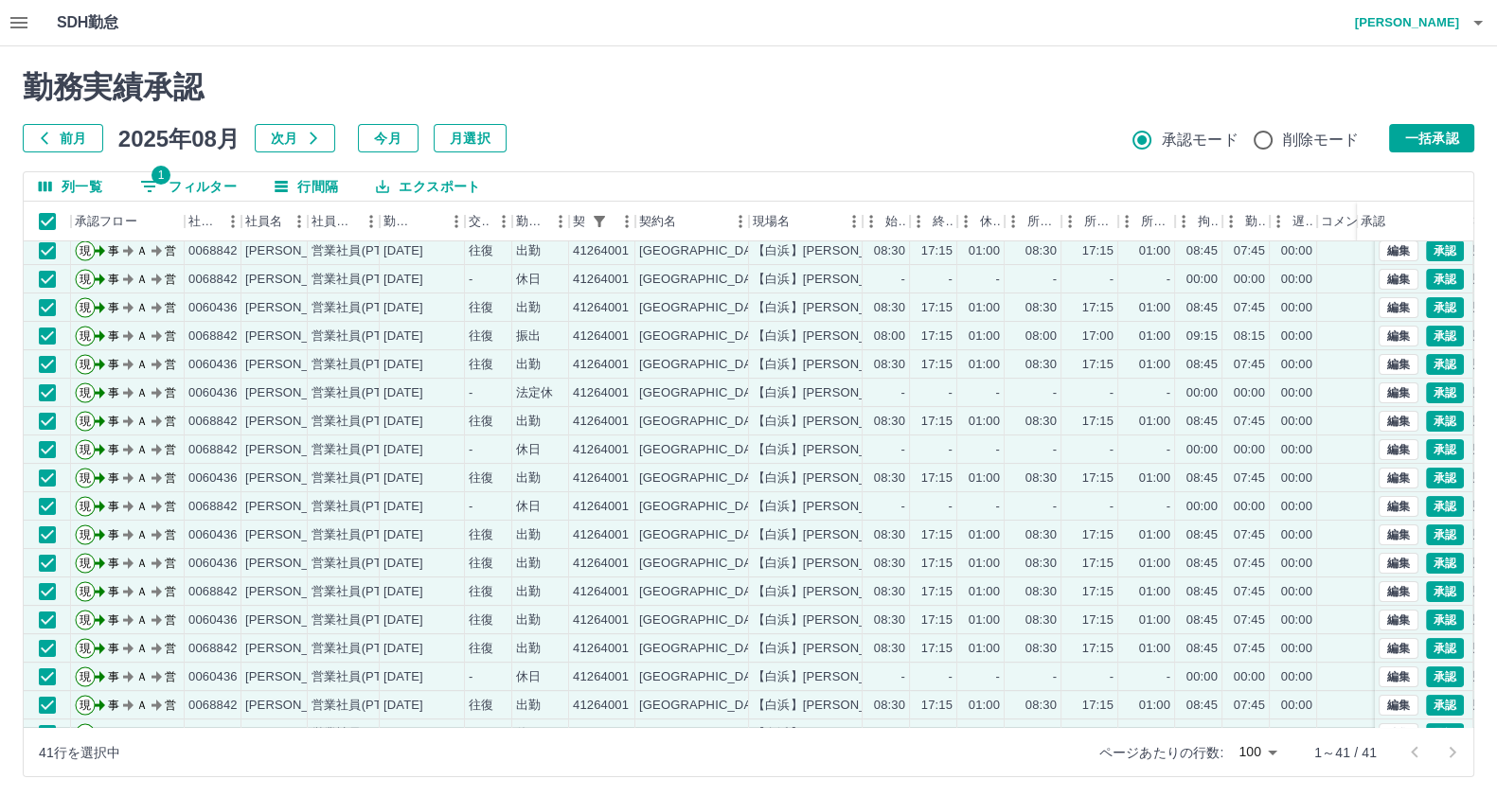
click at [1378, 103] on h2 "勤務実績承認" at bounding box center [748, 87] width 1451 height 36
click at [1397, 130] on button "一括承認" at bounding box center [1431, 138] width 85 height 28
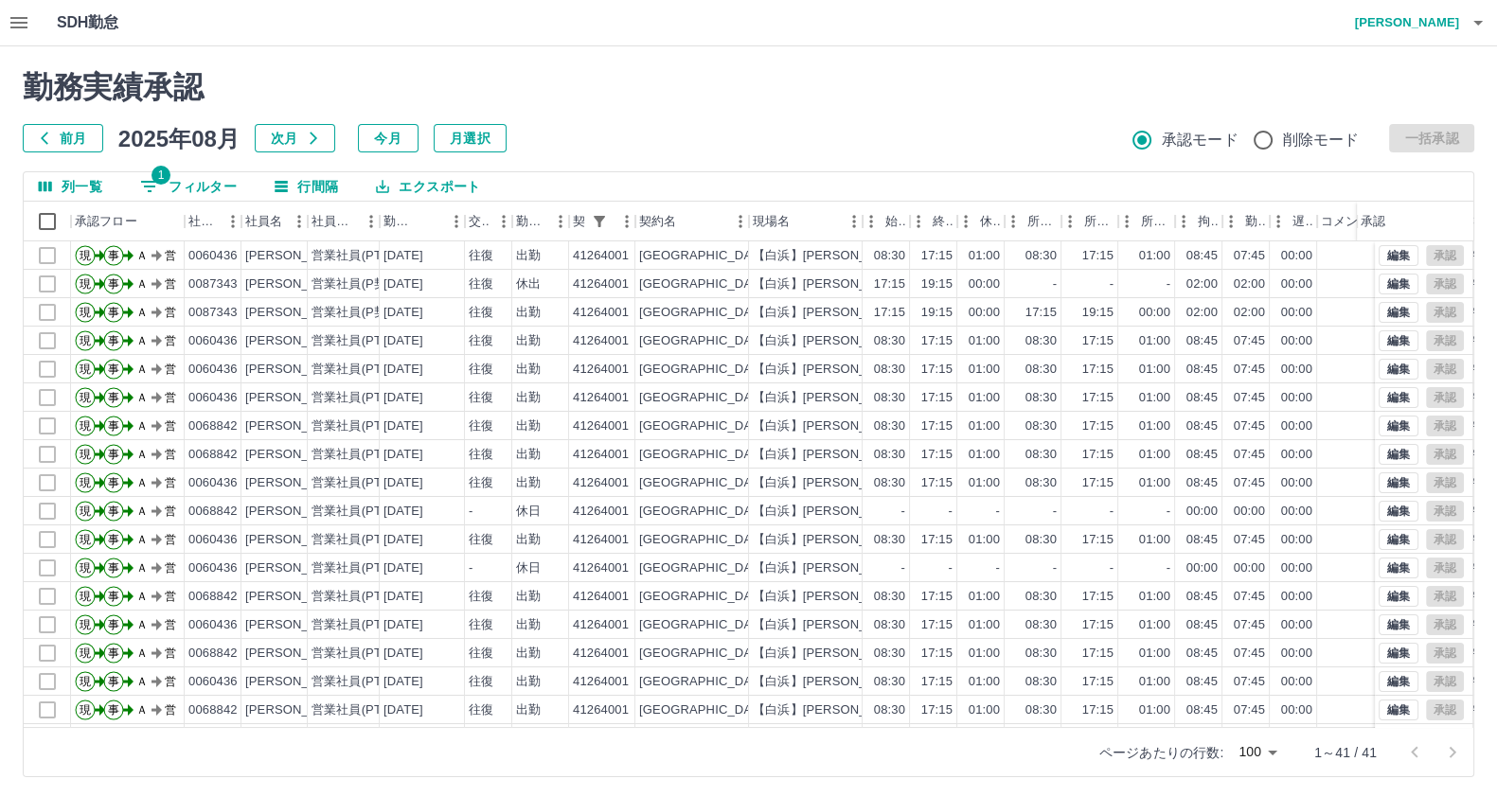
click at [185, 177] on button "1 フィルター" at bounding box center [188, 186] width 127 height 28
select select "**********"
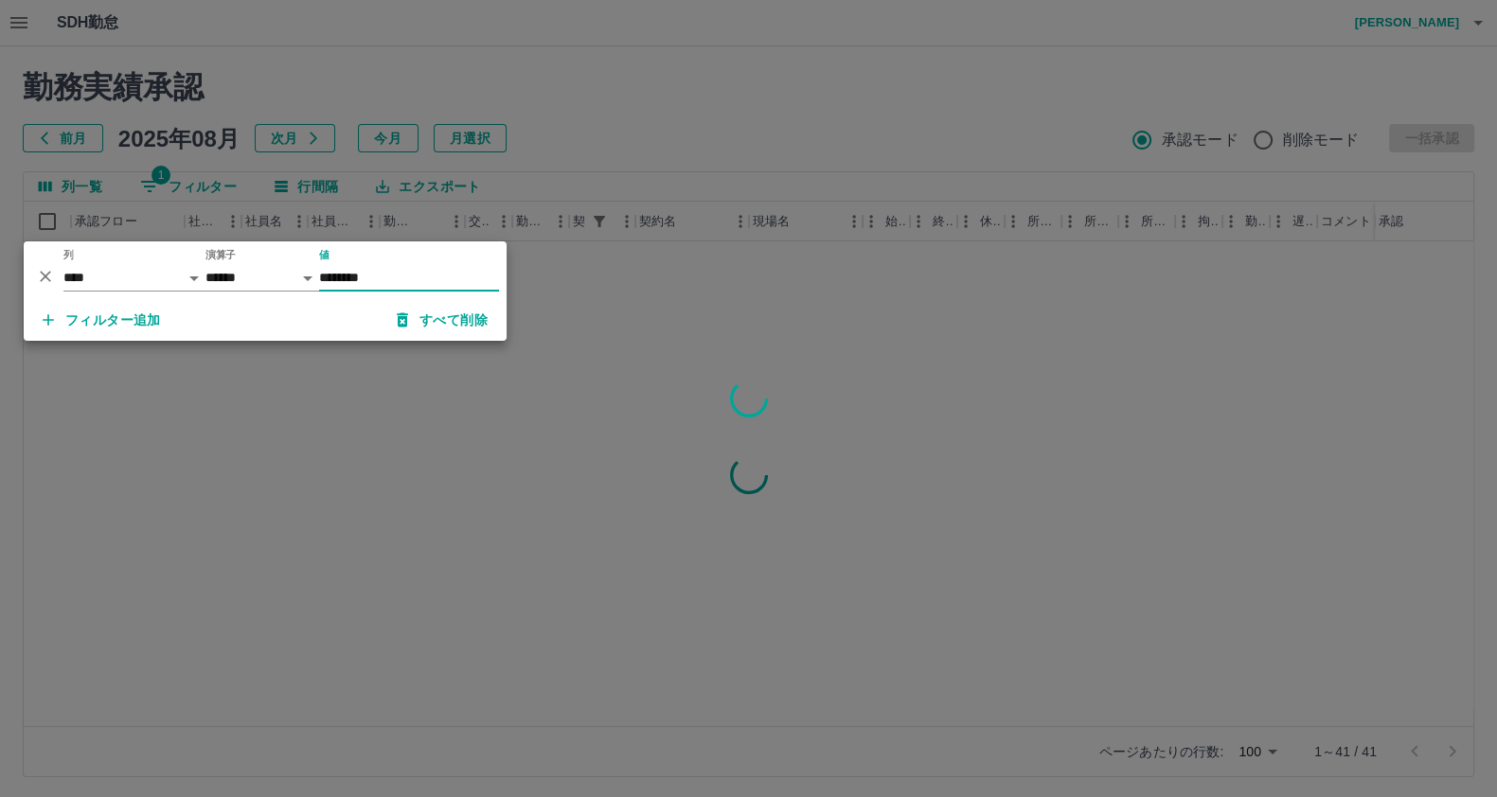
type input "********"
click at [405, 524] on div at bounding box center [748, 398] width 1497 height 797
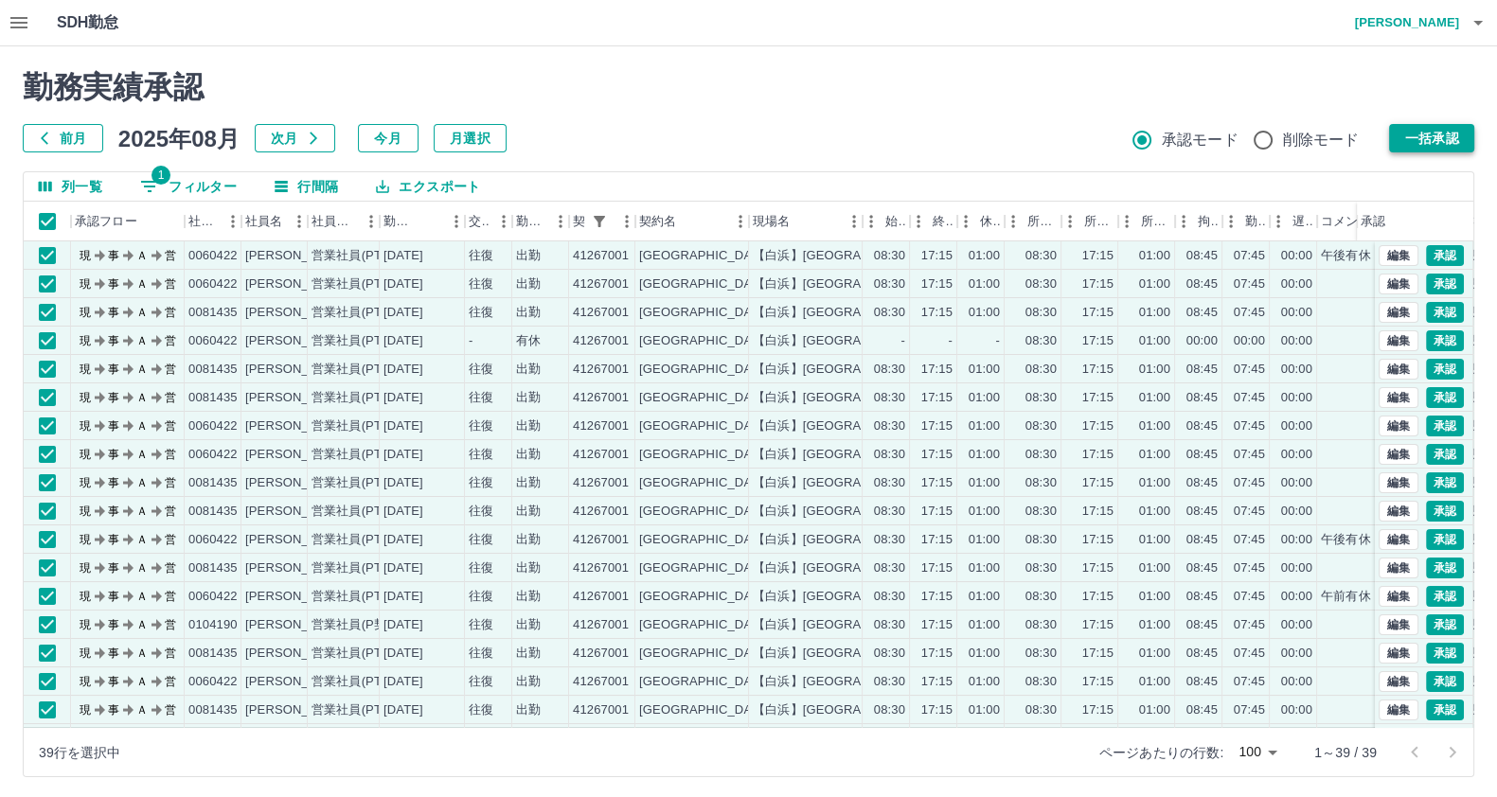
click at [1418, 132] on button "一括承認" at bounding box center [1431, 138] width 85 height 28
click at [1409, 139] on button "一括承認" at bounding box center [1431, 138] width 85 height 28
